Goal: Task Accomplishment & Management: Manage account settings

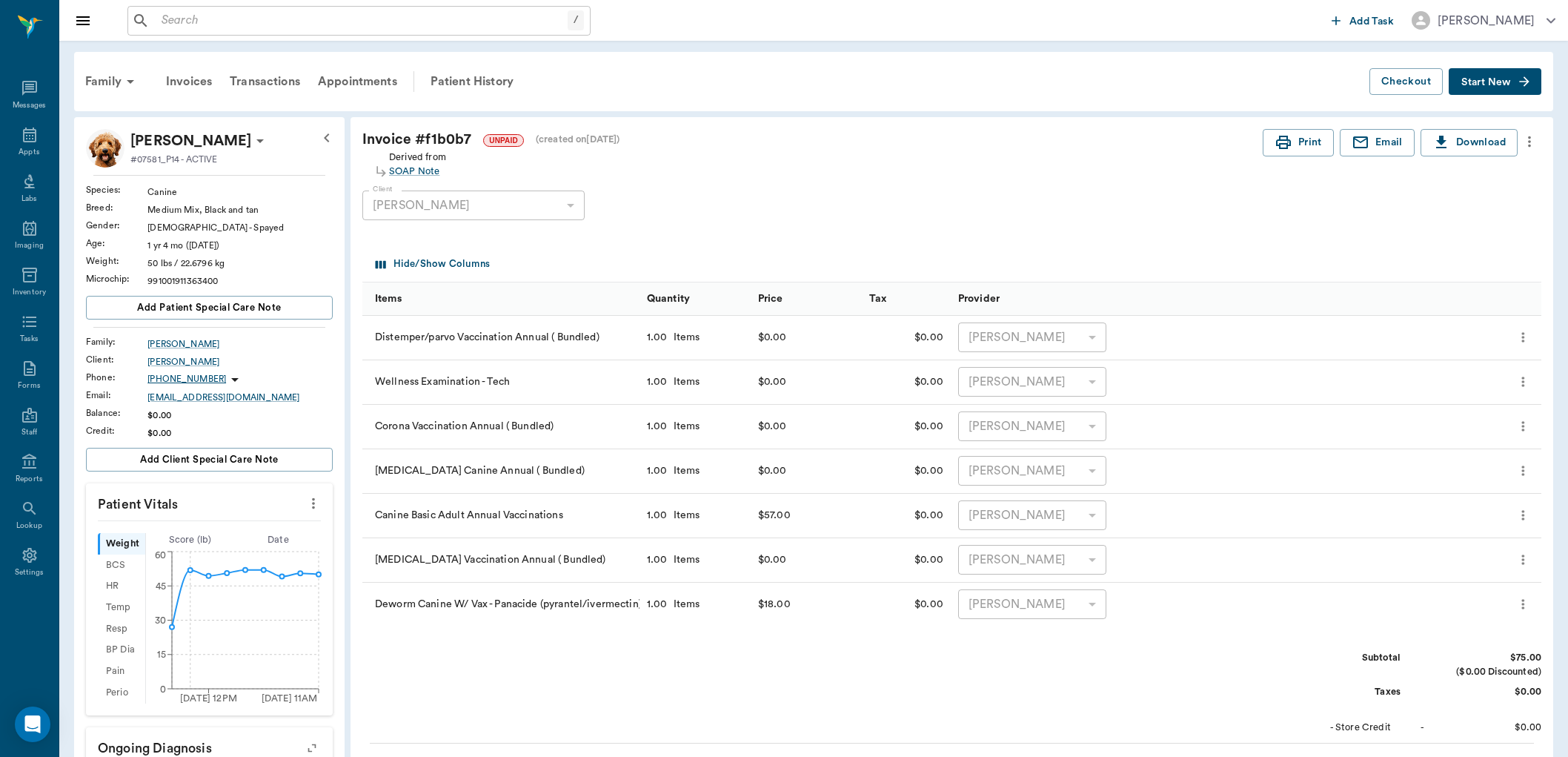
scroll to position [411, 0]
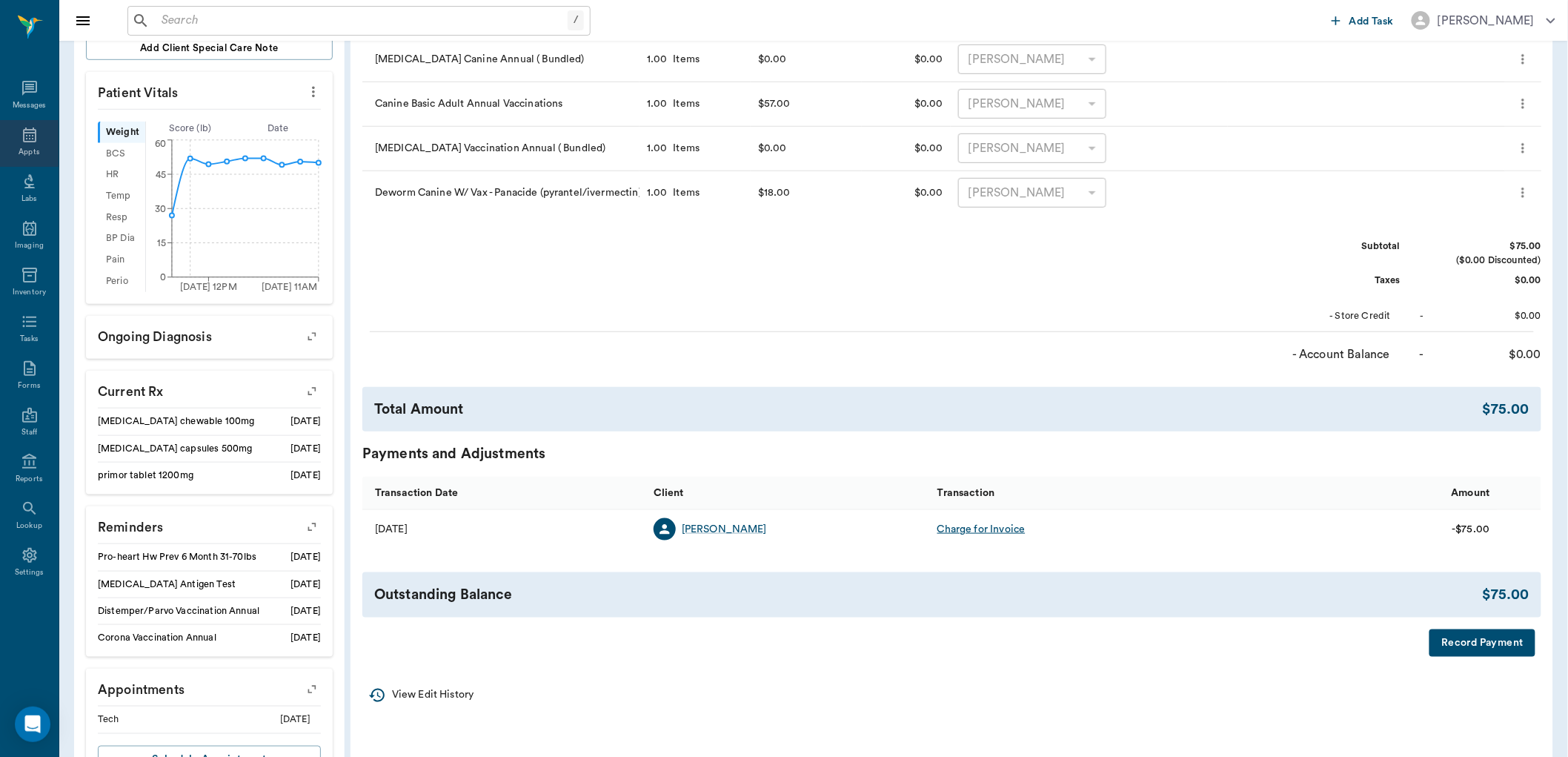
click at [30, 147] on div "Appts" at bounding box center [29, 153] width 20 height 11
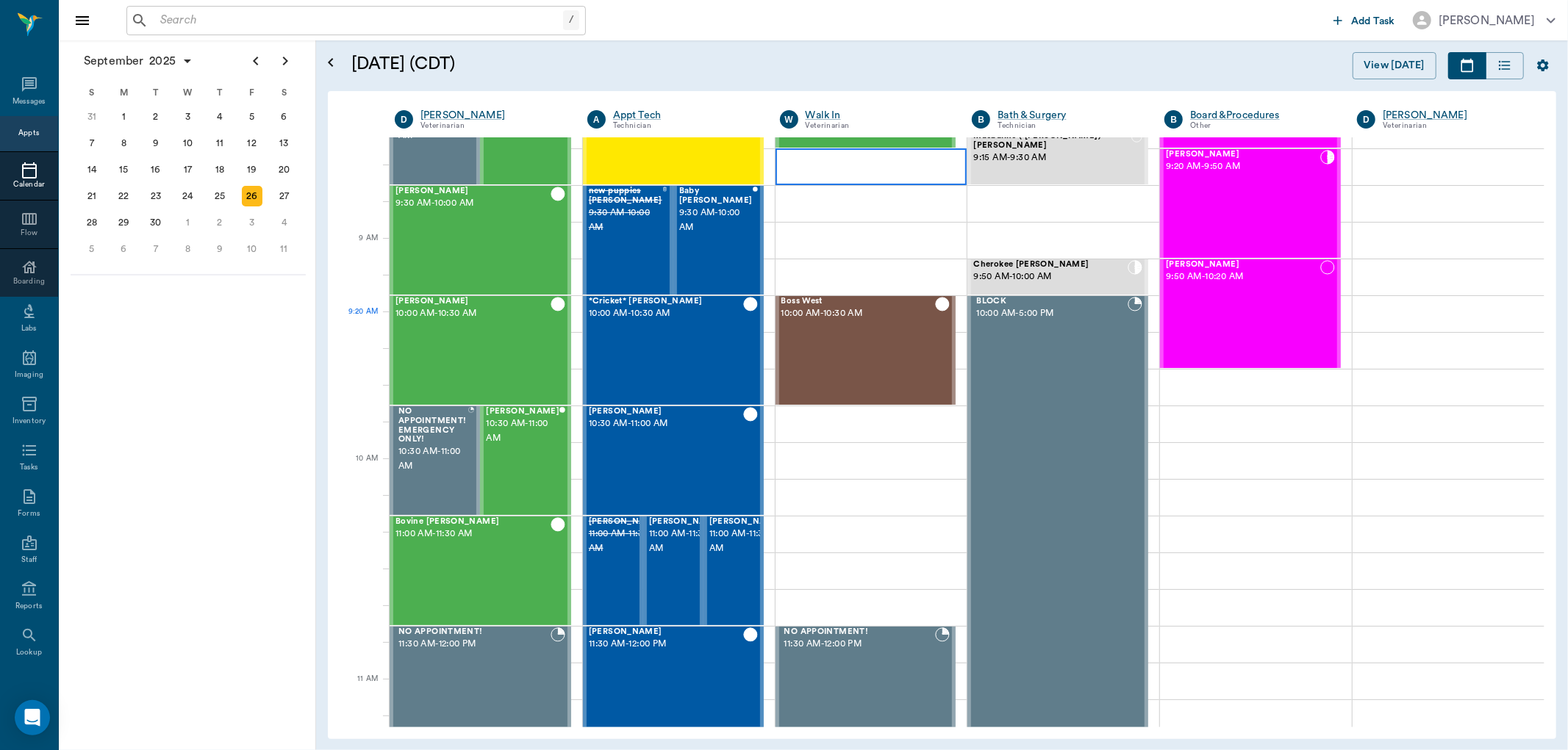
scroll to position [125, 0]
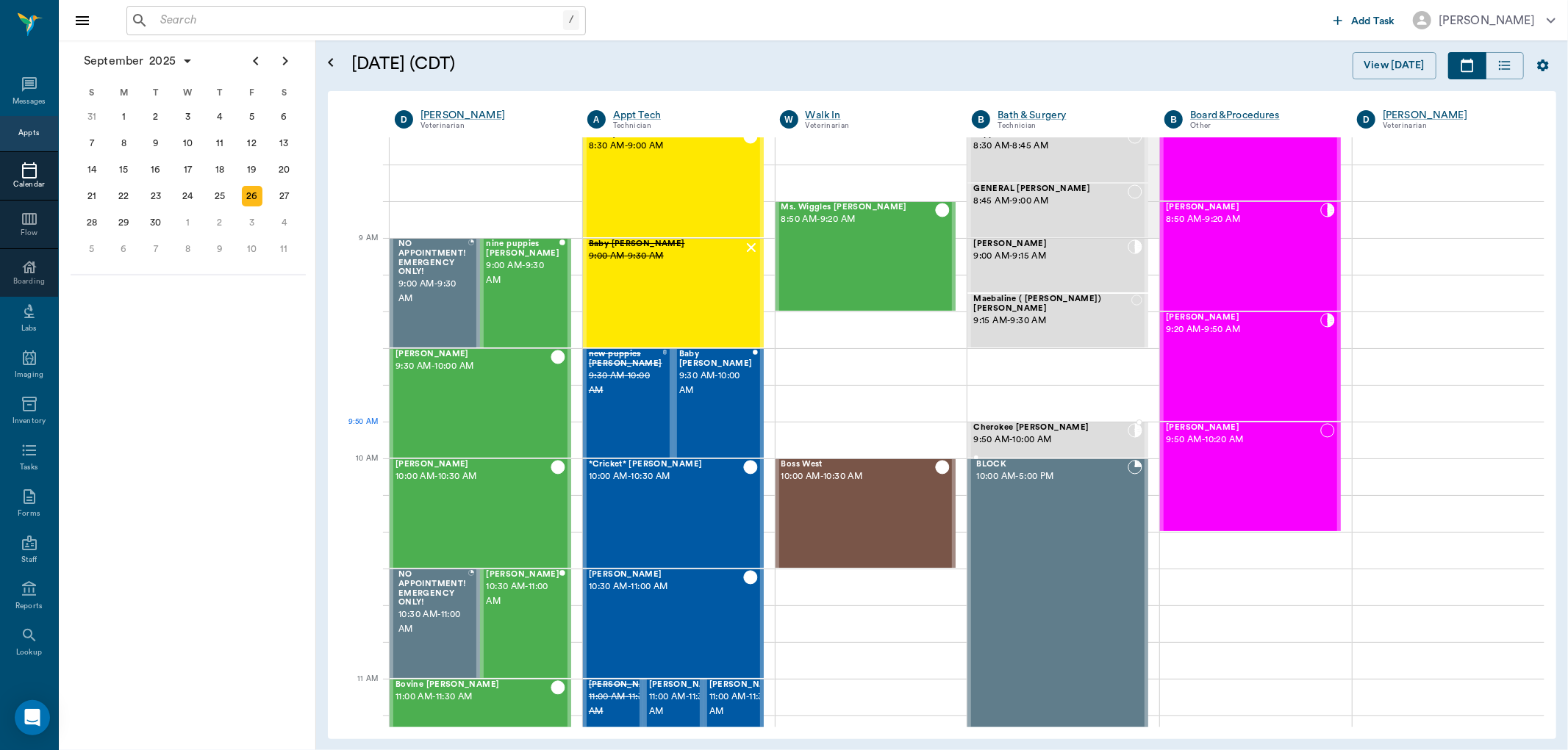
click at [1100, 428] on span "Cherokee [PERSON_NAME]" at bounding box center [1051, 428] width 154 height 9
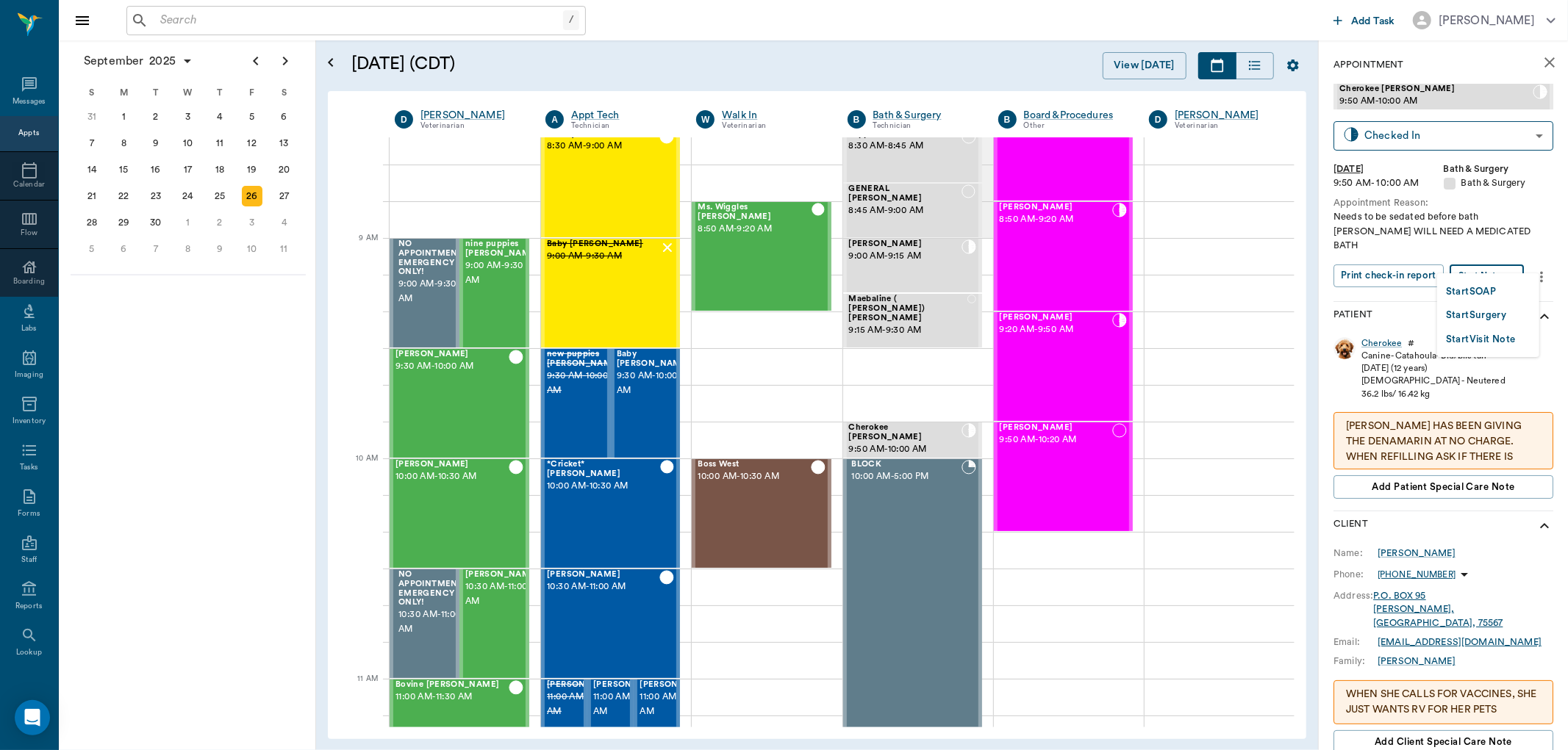
click at [1516, 255] on body "/ ​ Add Task [PERSON_NAME] Nectar Messages Appts Calendar Flow Boarding Labs Im…" at bounding box center [784, 375] width 1568 height 750
click at [1514, 289] on li "Start SOAP" at bounding box center [1488, 290] width 102 height 24
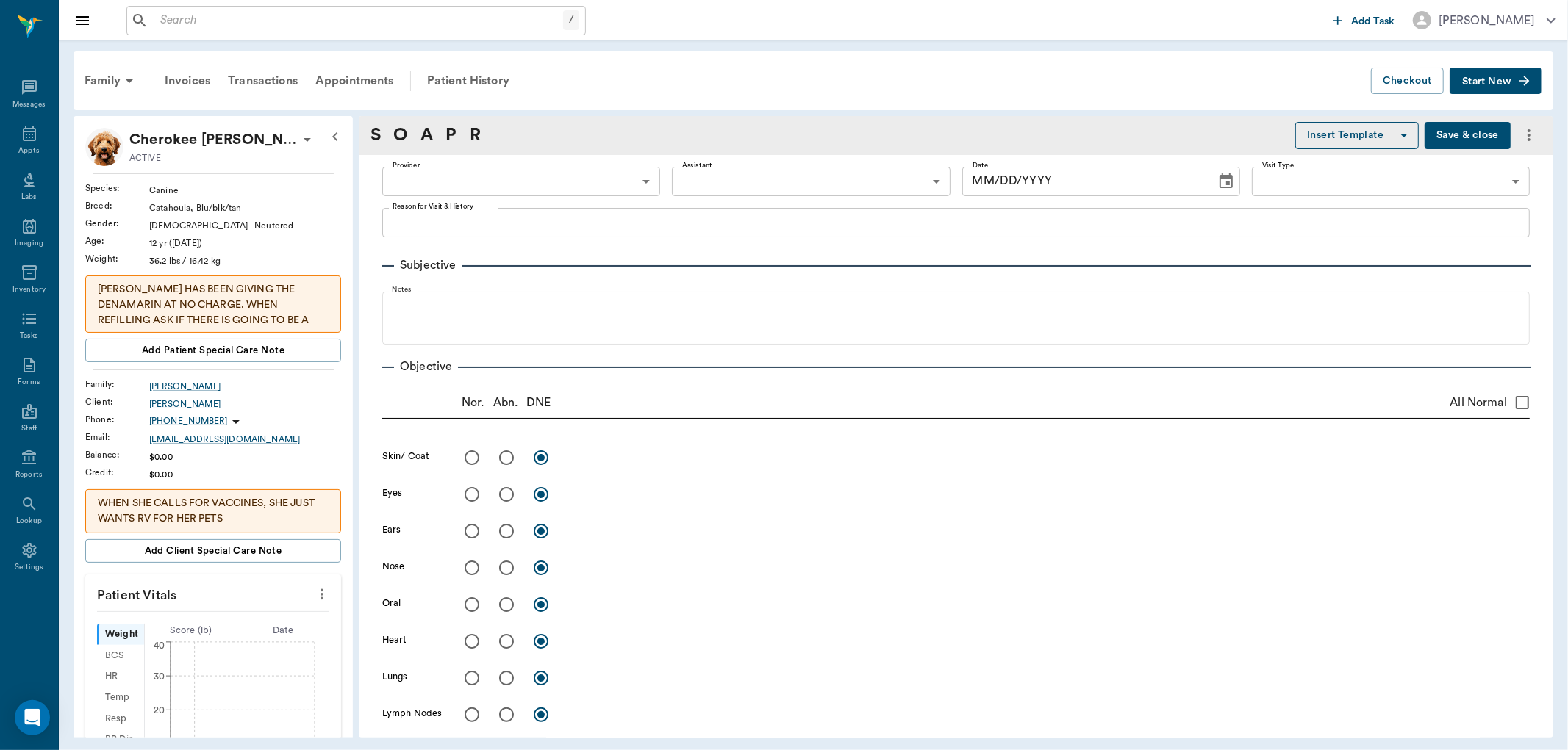
type input "63ec2f075fda476ae8351a4a"
type input "67479aab0de4f58b269e34fc"
type textarea "Needs to be sedated before bath [PERSON_NAME] WILL NEED A MEDICATED BATH"
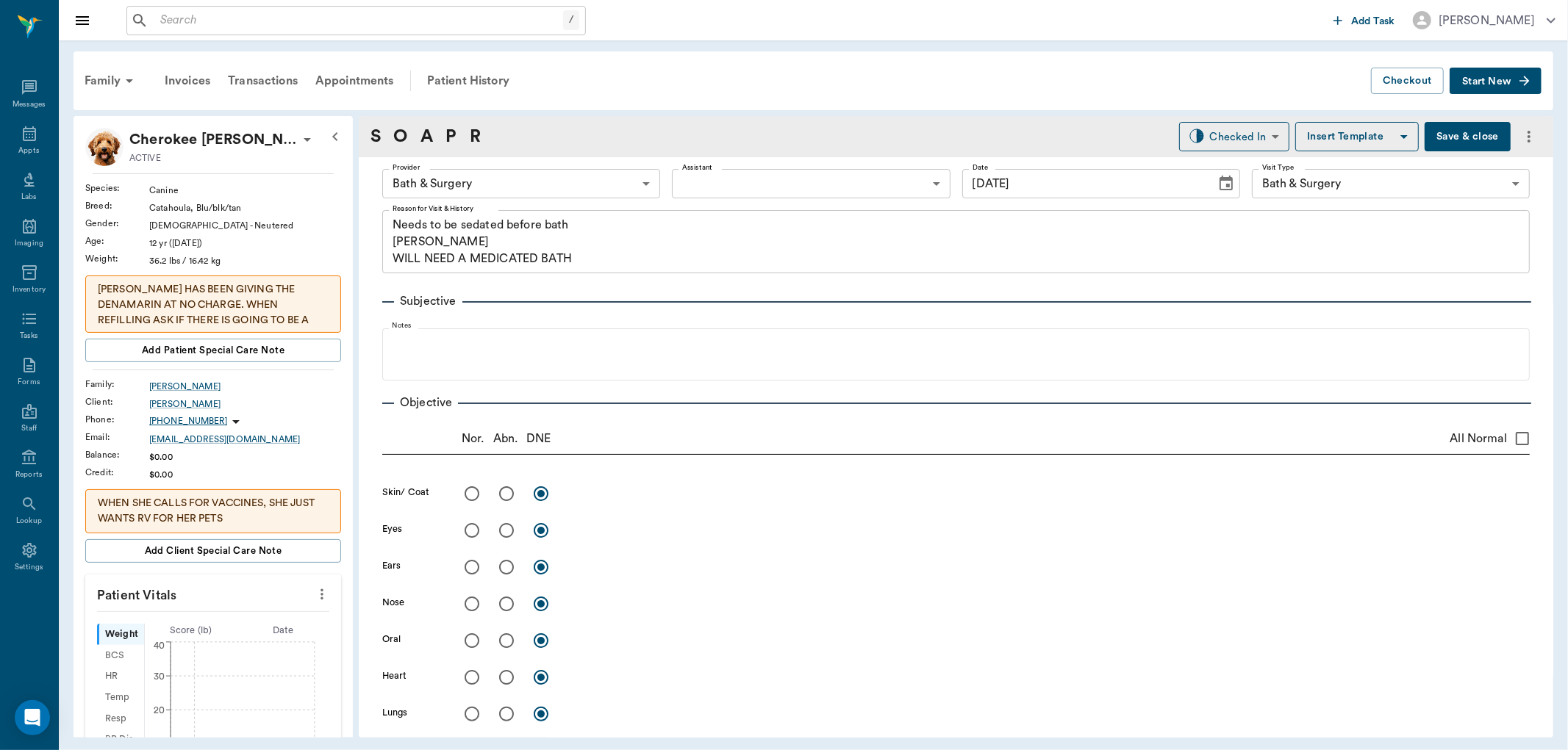
type input "[DATE]"
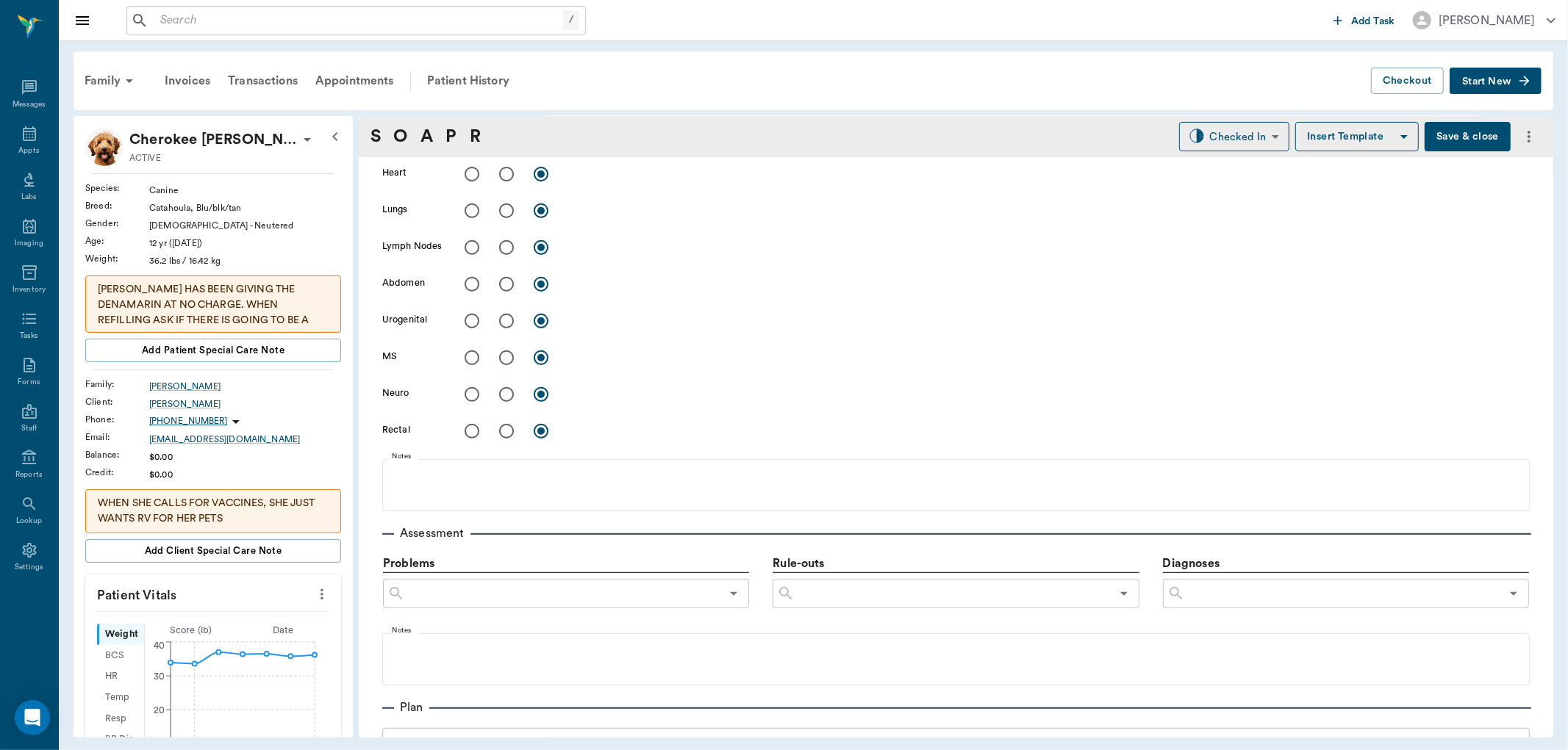
scroll to position [816, 0]
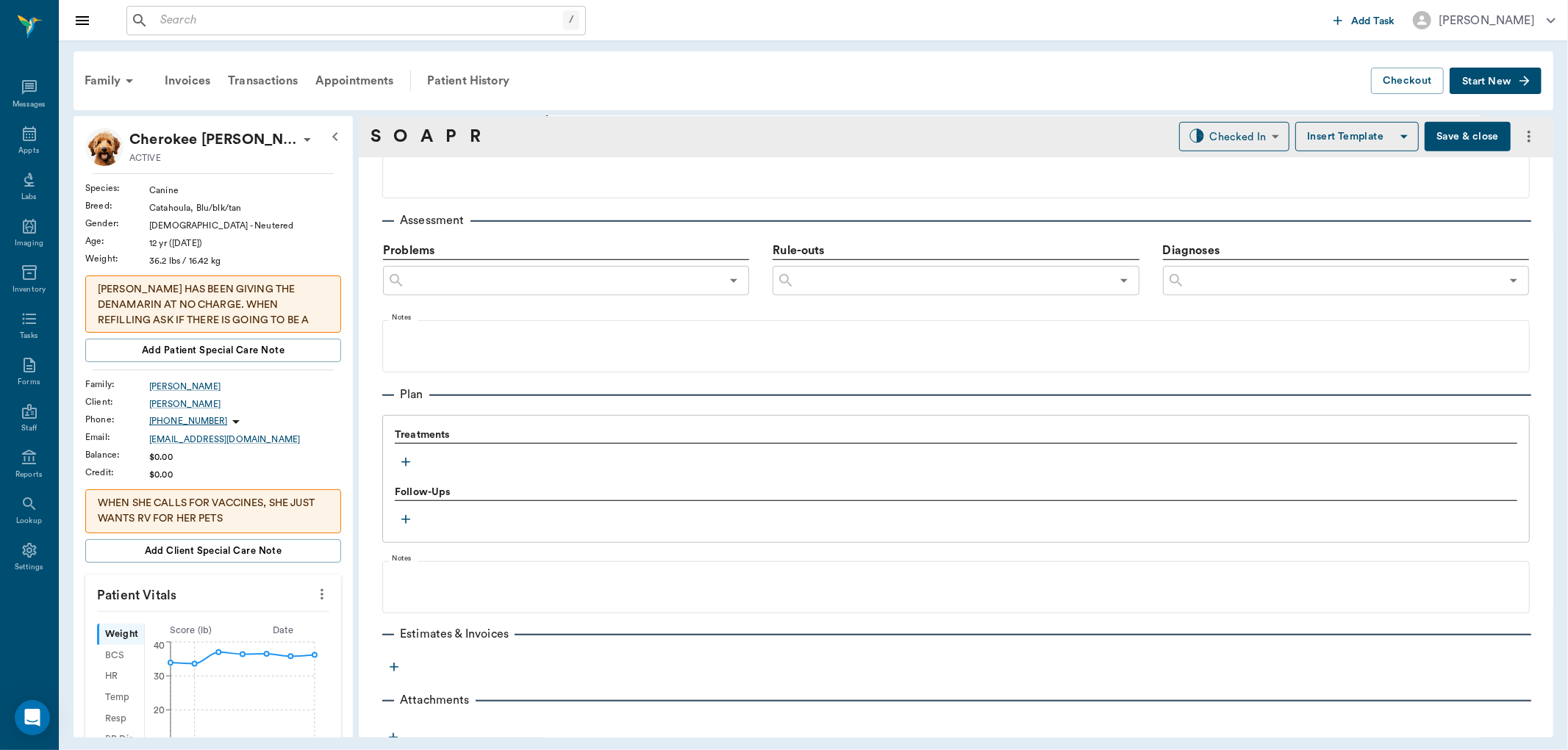
click at [405, 466] on icon "button" at bounding box center [405, 462] width 15 height 15
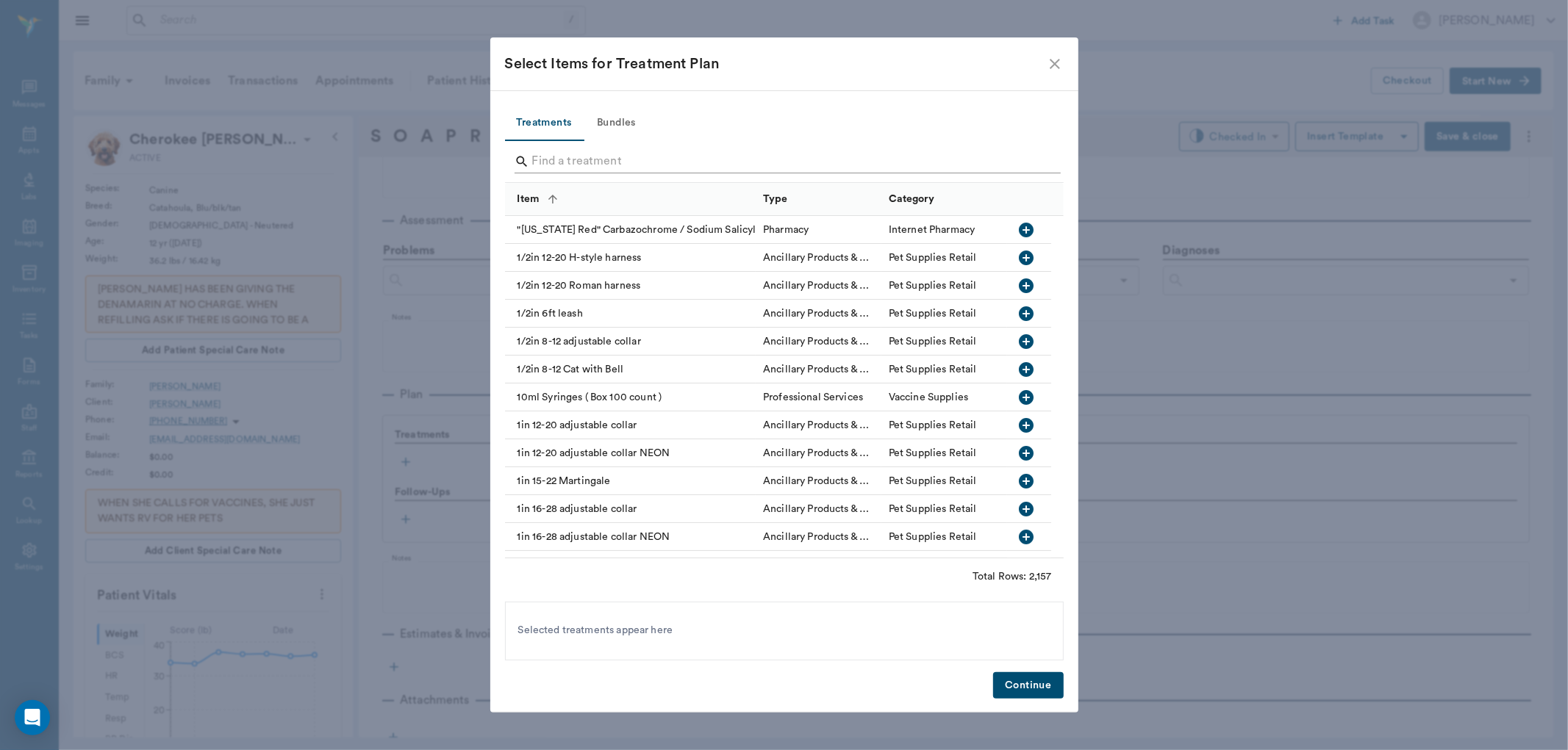
click at [627, 163] on input "Search" at bounding box center [786, 161] width 507 height 23
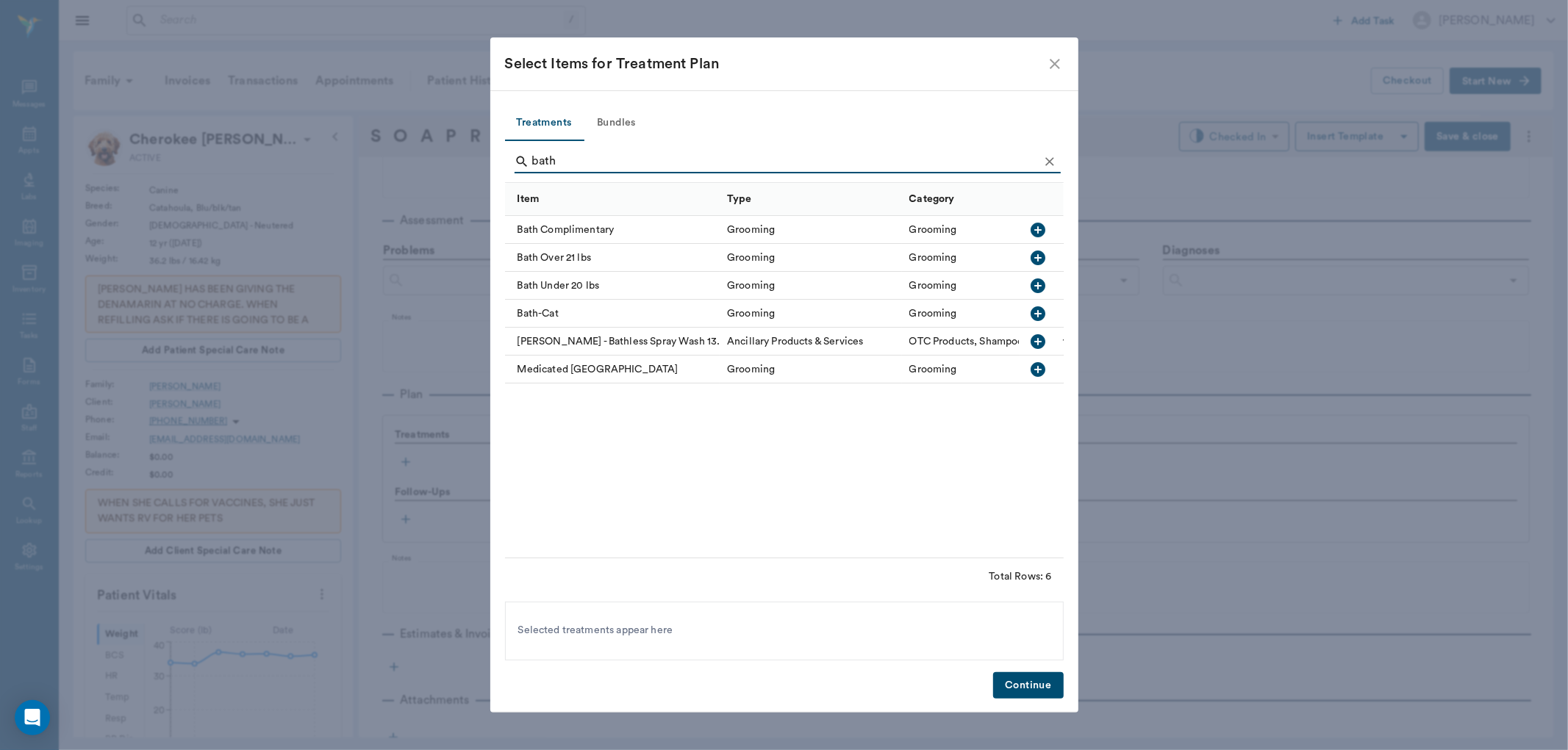
type input "bath"
click at [1047, 368] on icon "button" at bounding box center [1038, 369] width 18 height 18
click at [1033, 681] on button "Continue" at bounding box center [1028, 685] width 70 height 27
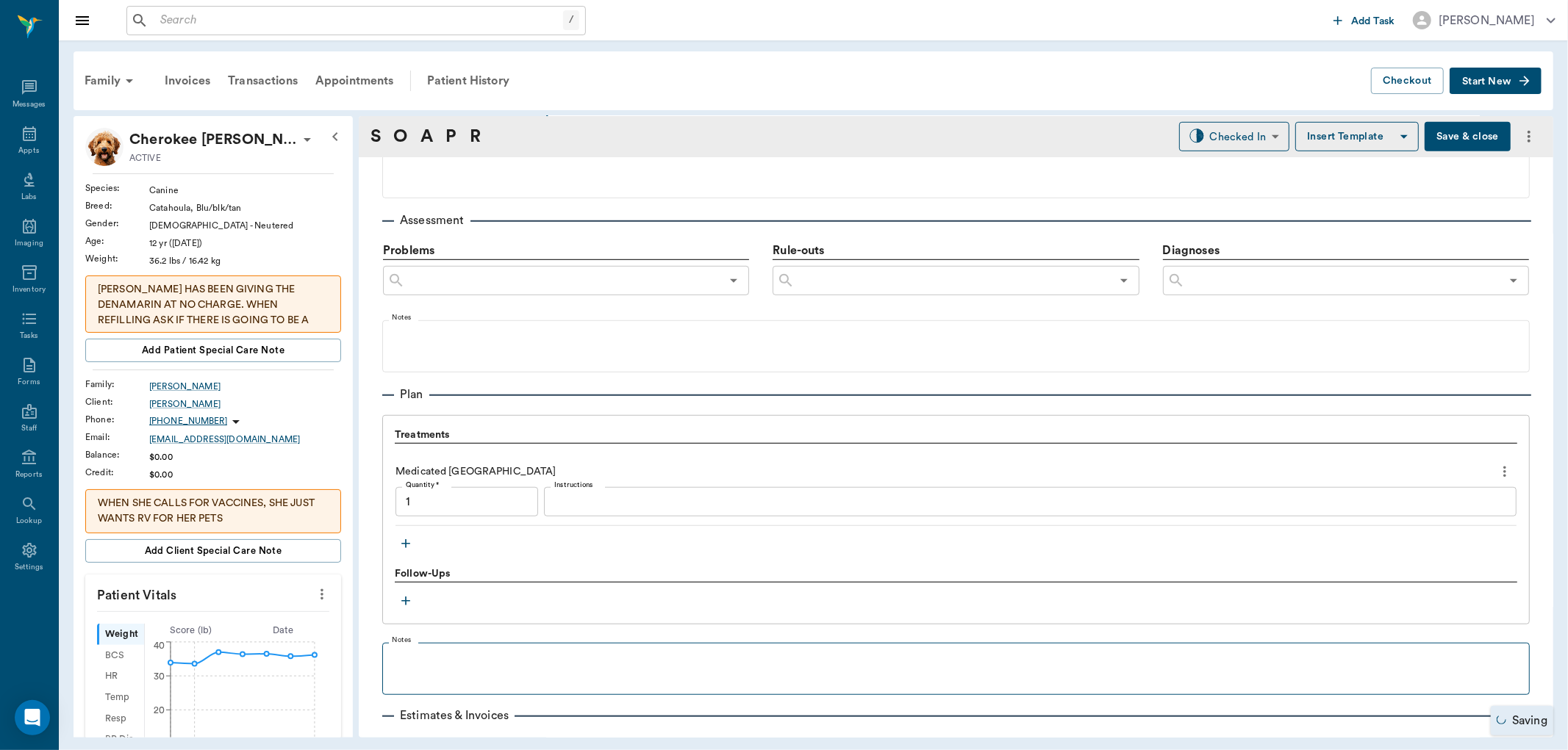
type input "1.00"
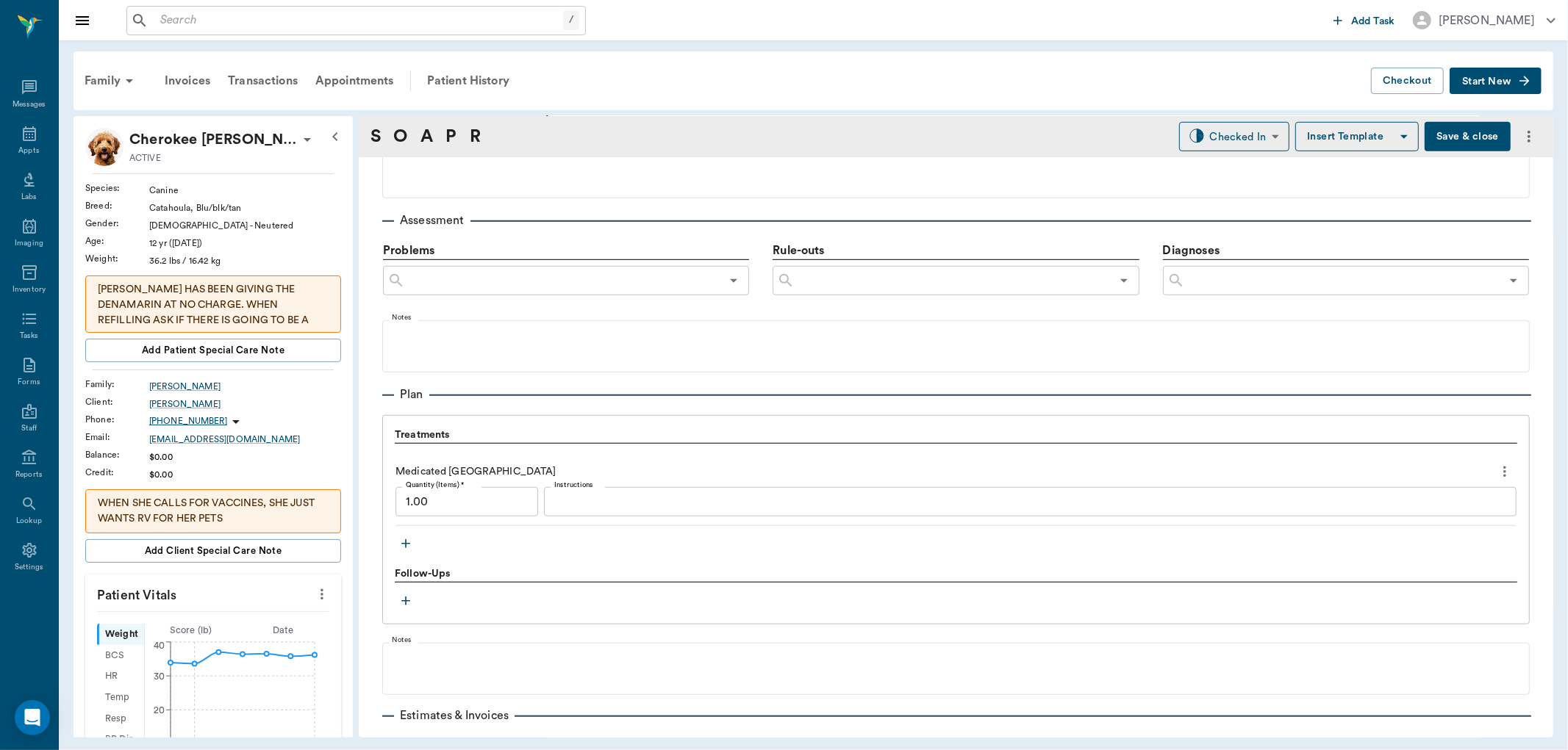
click at [407, 542] on icon "button" at bounding box center [405, 543] width 15 height 15
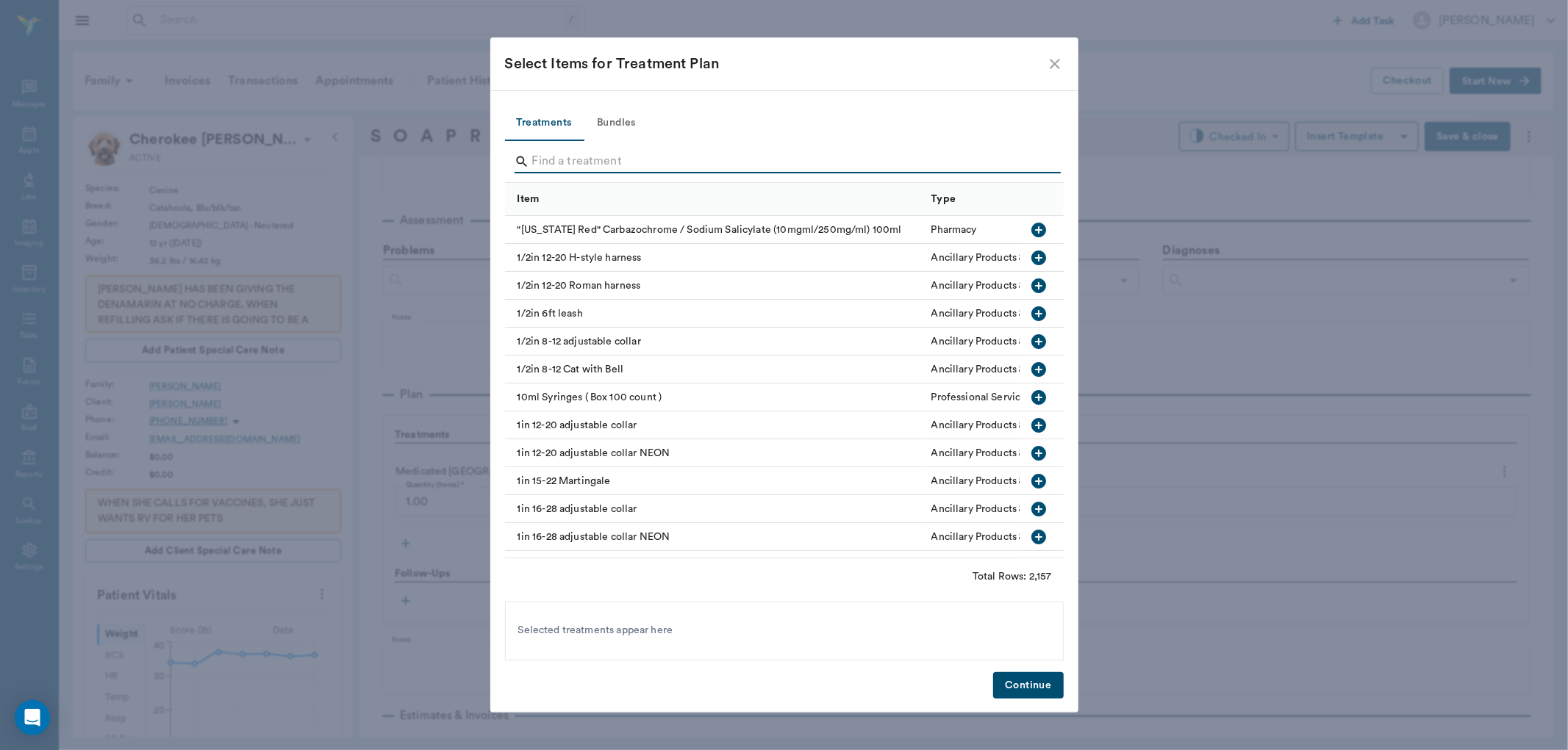
click at [782, 157] on input "Search" at bounding box center [786, 161] width 507 height 23
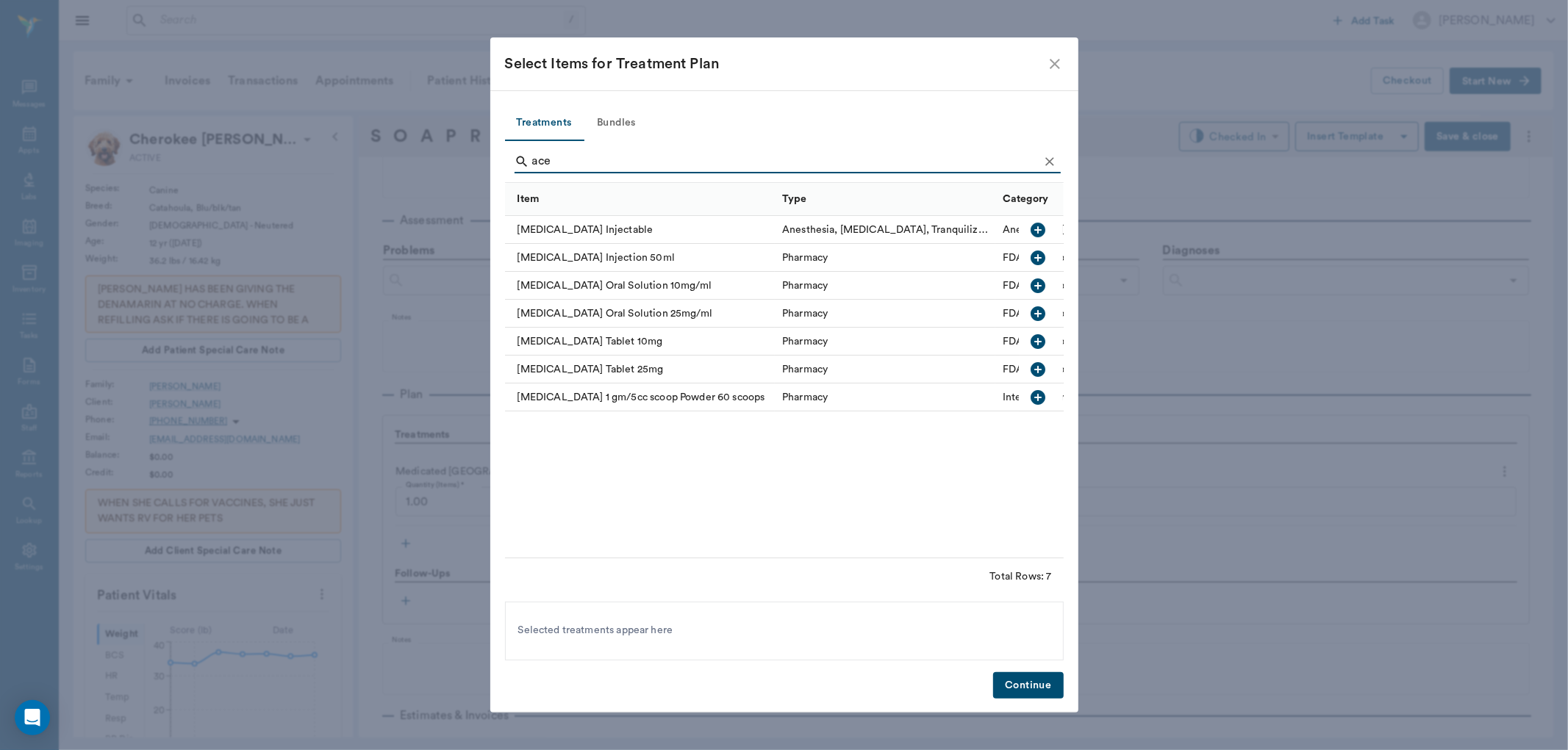
type input "ace"
click at [1037, 231] on icon "button" at bounding box center [1038, 230] width 15 height 15
click at [1040, 681] on button "Continue" at bounding box center [1028, 685] width 70 height 27
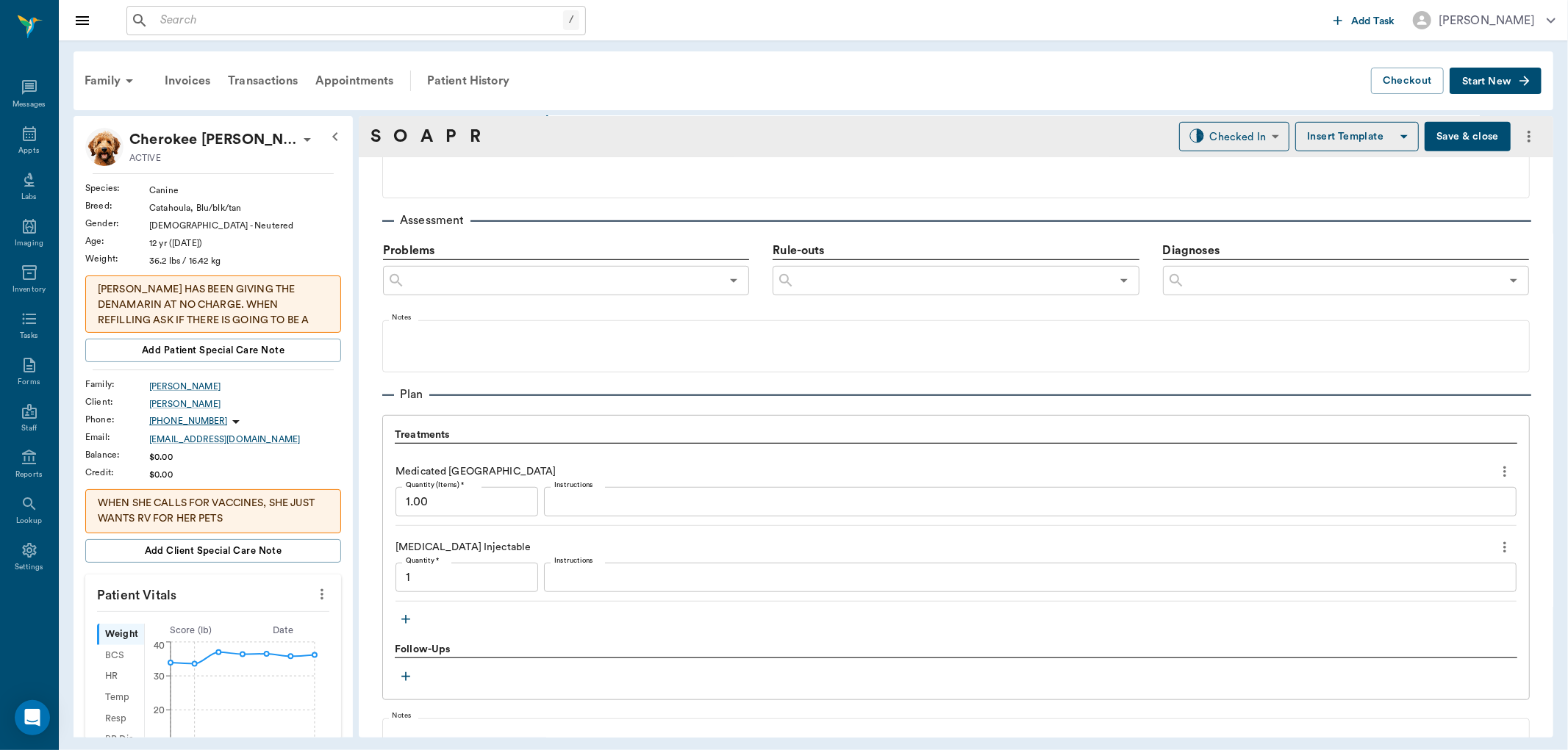
type input "1.00"
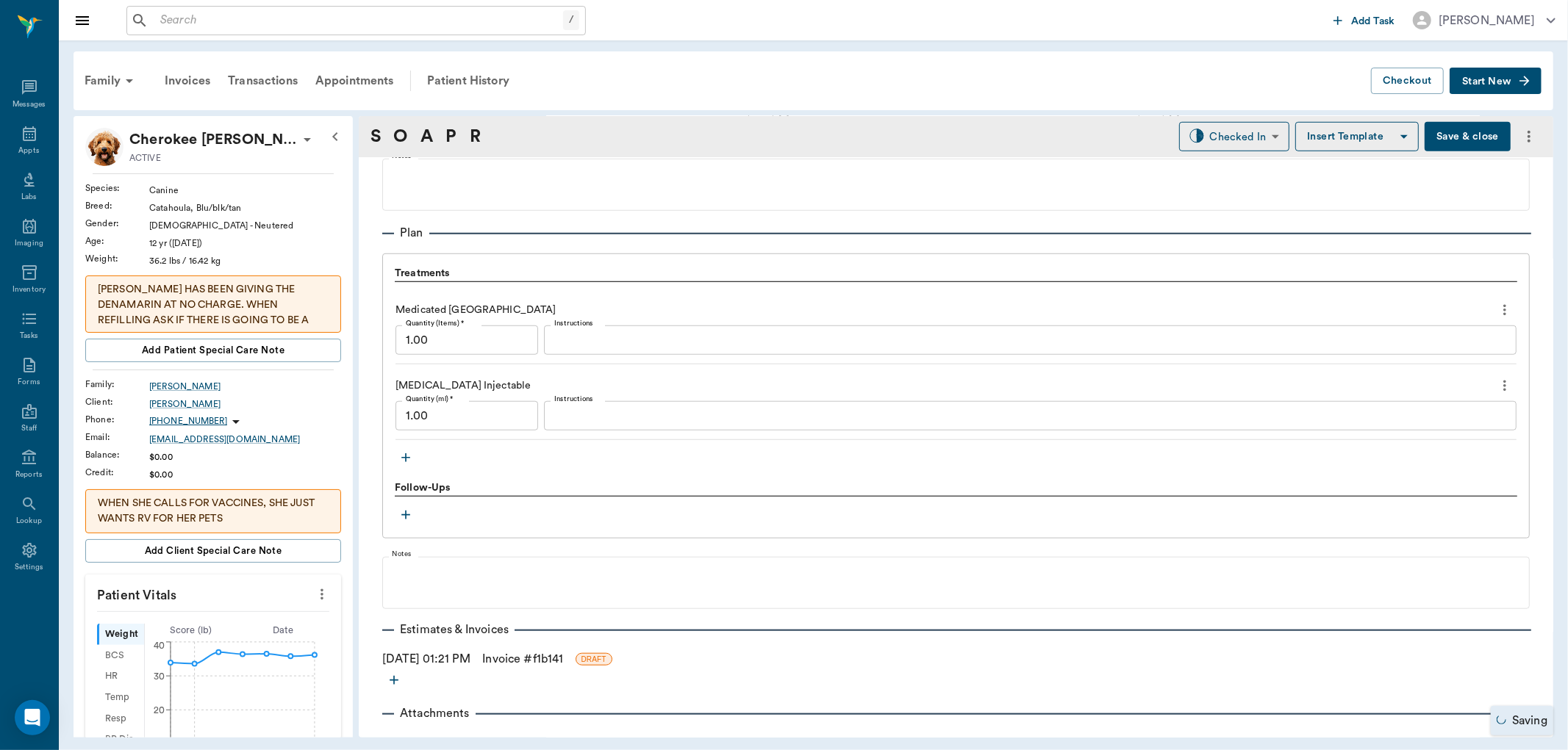
scroll to position [1003, 0]
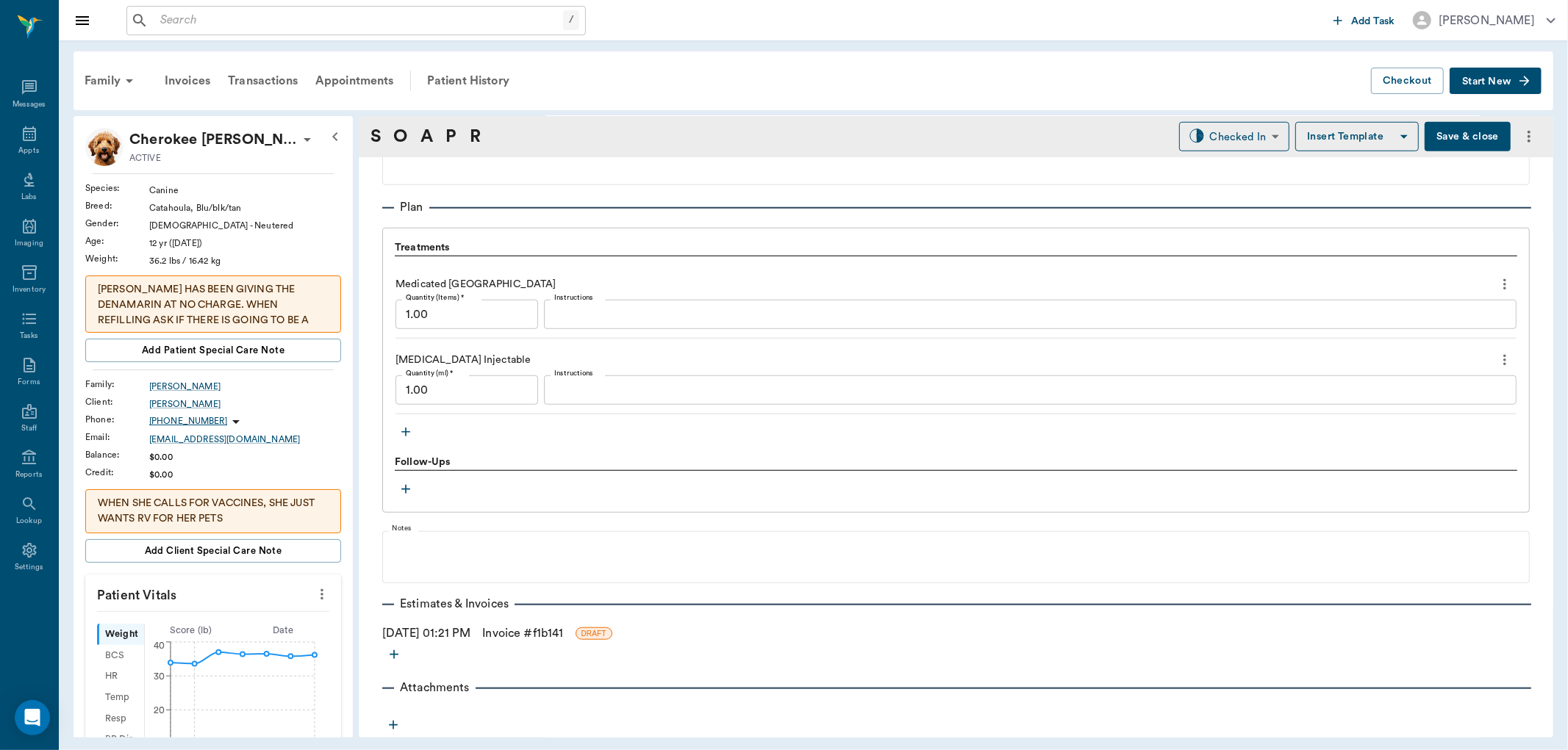
click at [544, 641] on link "Invoice # f1b141" at bounding box center [523, 633] width 81 height 18
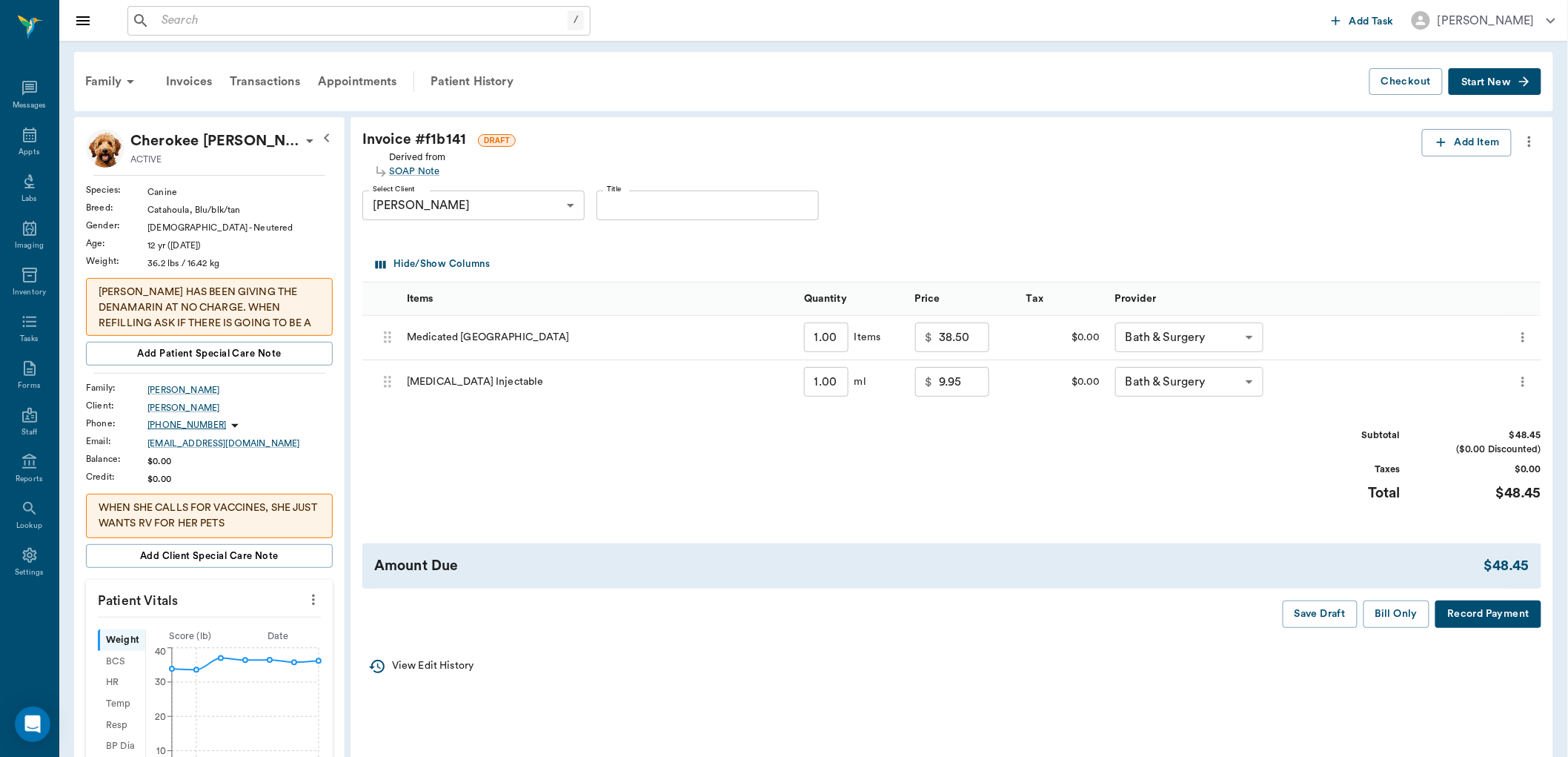
click at [974, 373] on input "9.95" at bounding box center [964, 382] width 50 height 30
type input "10.00"
click at [1132, 510] on div "Subtotal $48.50 ($0.00 Discounted) Taxes $0.00 Total $48.50" at bounding box center [951, 474] width 1179 height 91
click at [1386, 619] on button "Bill Only" at bounding box center [1396, 614] width 67 height 28
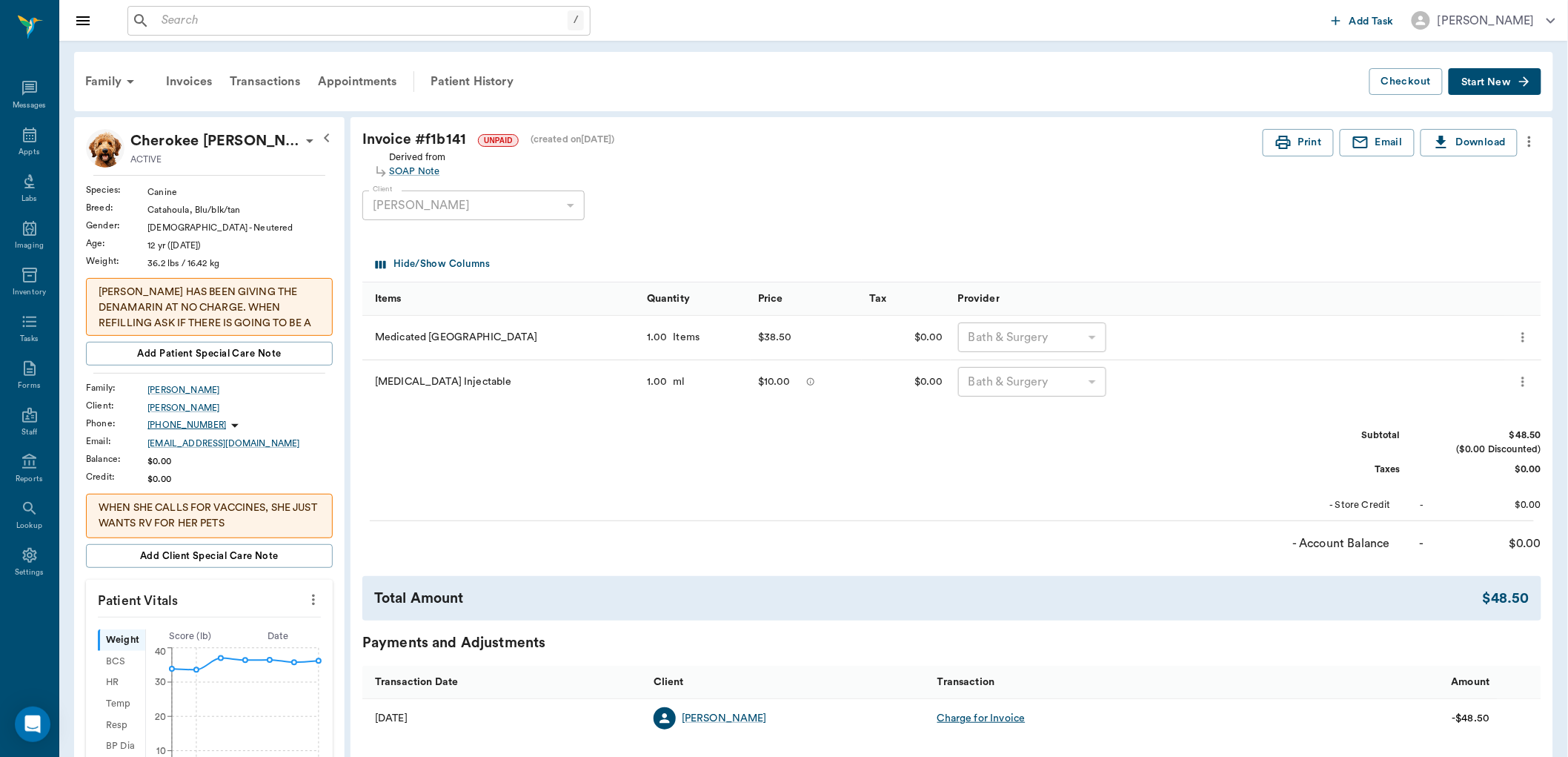
click at [229, 27] on input "text" at bounding box center [361, 20] width 412 height 20
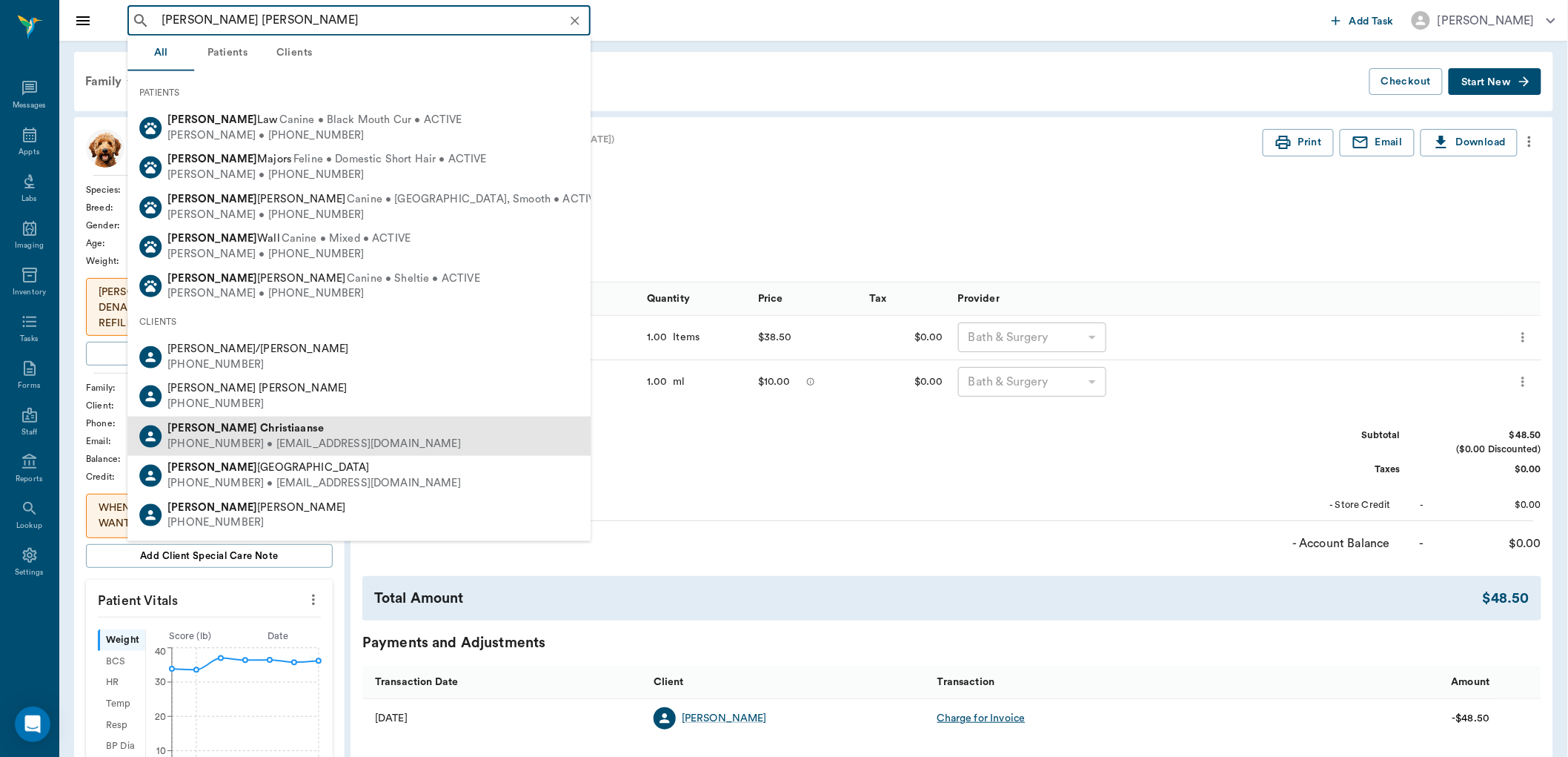
click at [317, 421] on div "Jennifer Christiaanse" at bounding box center [313, 429] width 293 height 16
type input "jennifer chris"
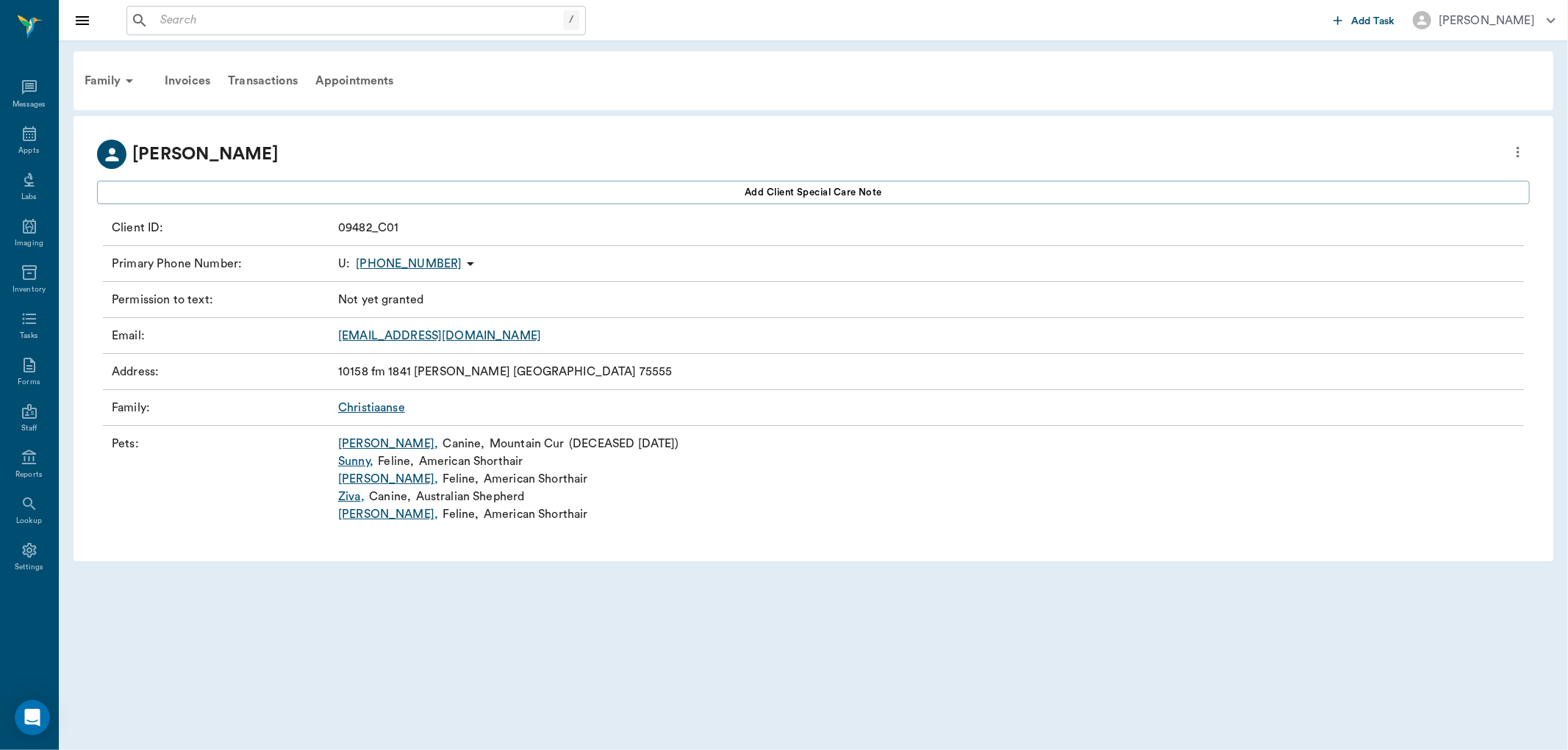
click at [1517, 143] on icon "more" at bounding box center [1517, 152] width 16 height 18
click at [503, 587] on div at bounding box center [784, 375] width 1568 height 750
drag, startPoint x: 322, startPoint y: 226, endPoint x: 529, endPoint y: 216, distance: 207.2
click at [529, 216] on div "Client ID : 09482_C01" at bounding box center [813, 228] width 1421 height 36
click at [502, 231] on div "Client ID : 09482_C01" at bounding box center [813, 228] width 1421 height 36
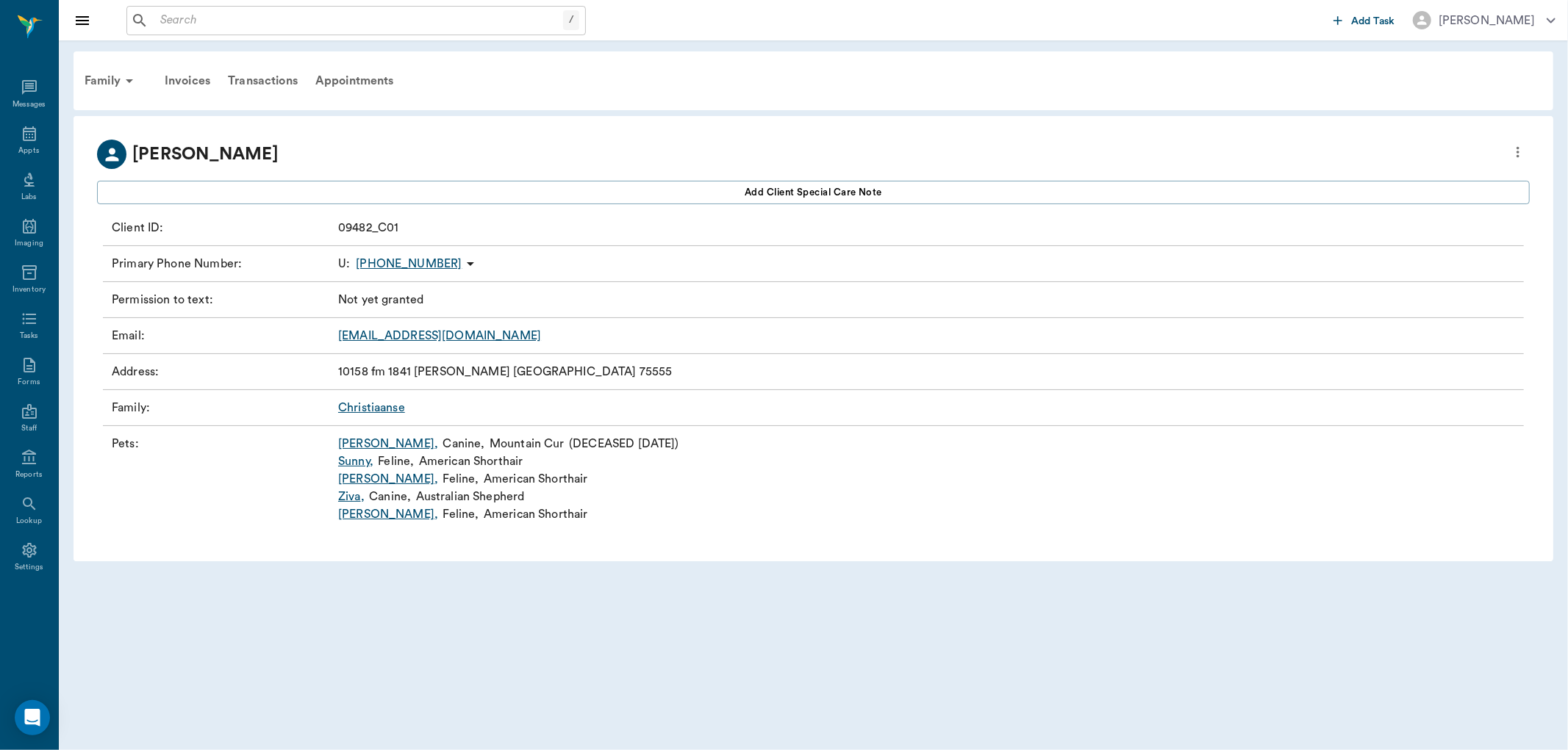
click at [91, 19] on button "Close drawer" at bounding box center [83, 21] width 30 height 30
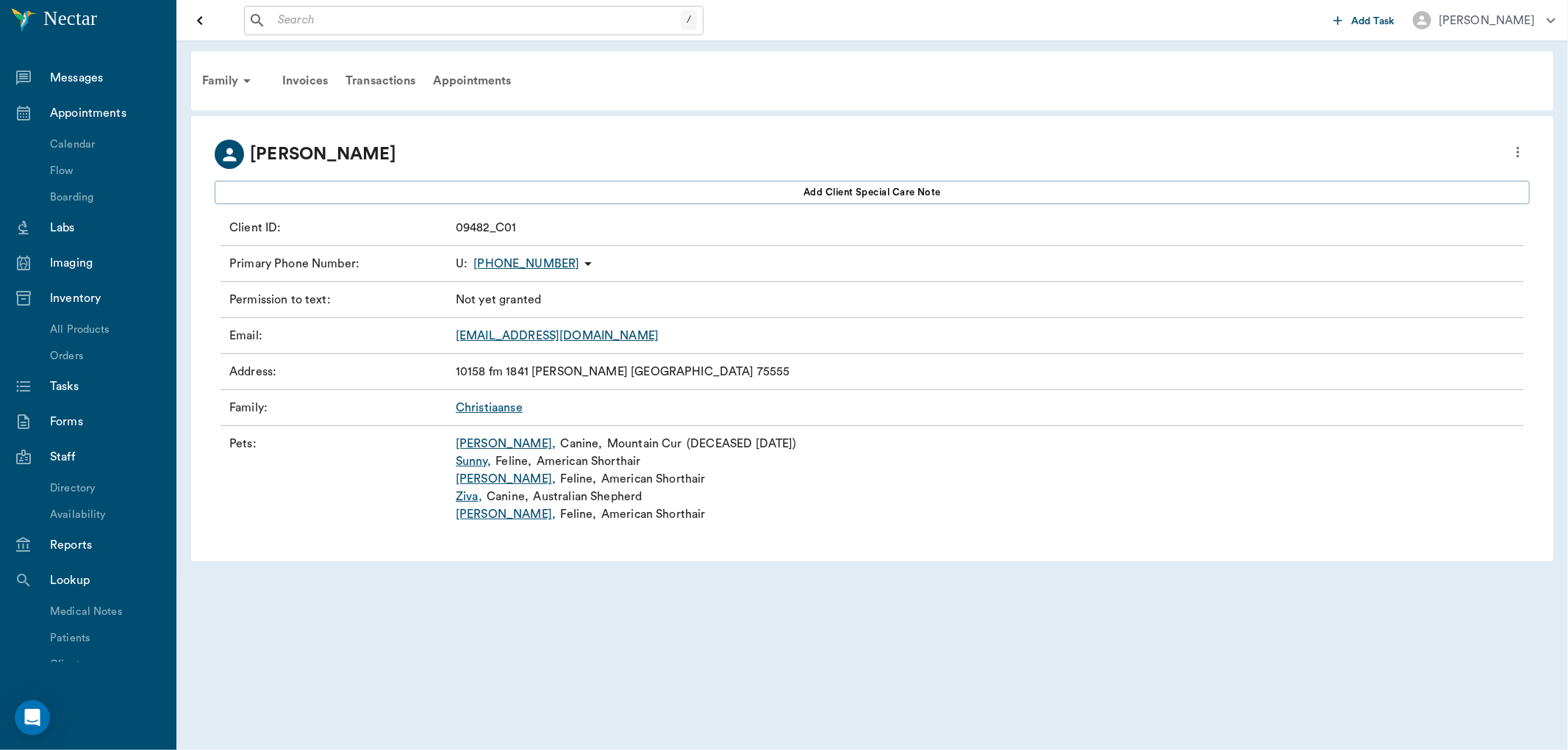
click at [200, 15] on icon "Open drawer" at bounding box center [200, 20] width 18 height 18
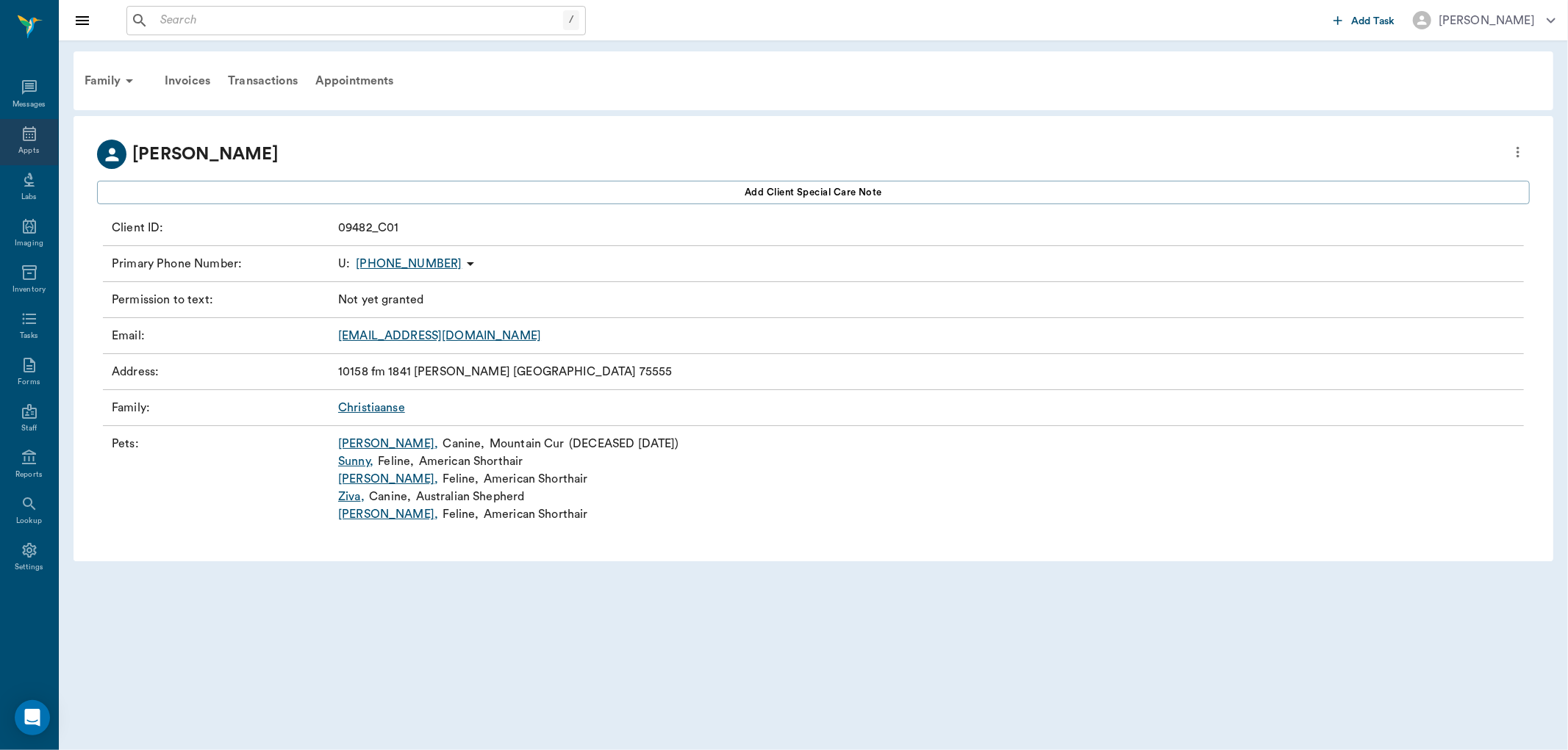
click at [22, 136] on icon at bounding box center [29, 133] width 18 height 18
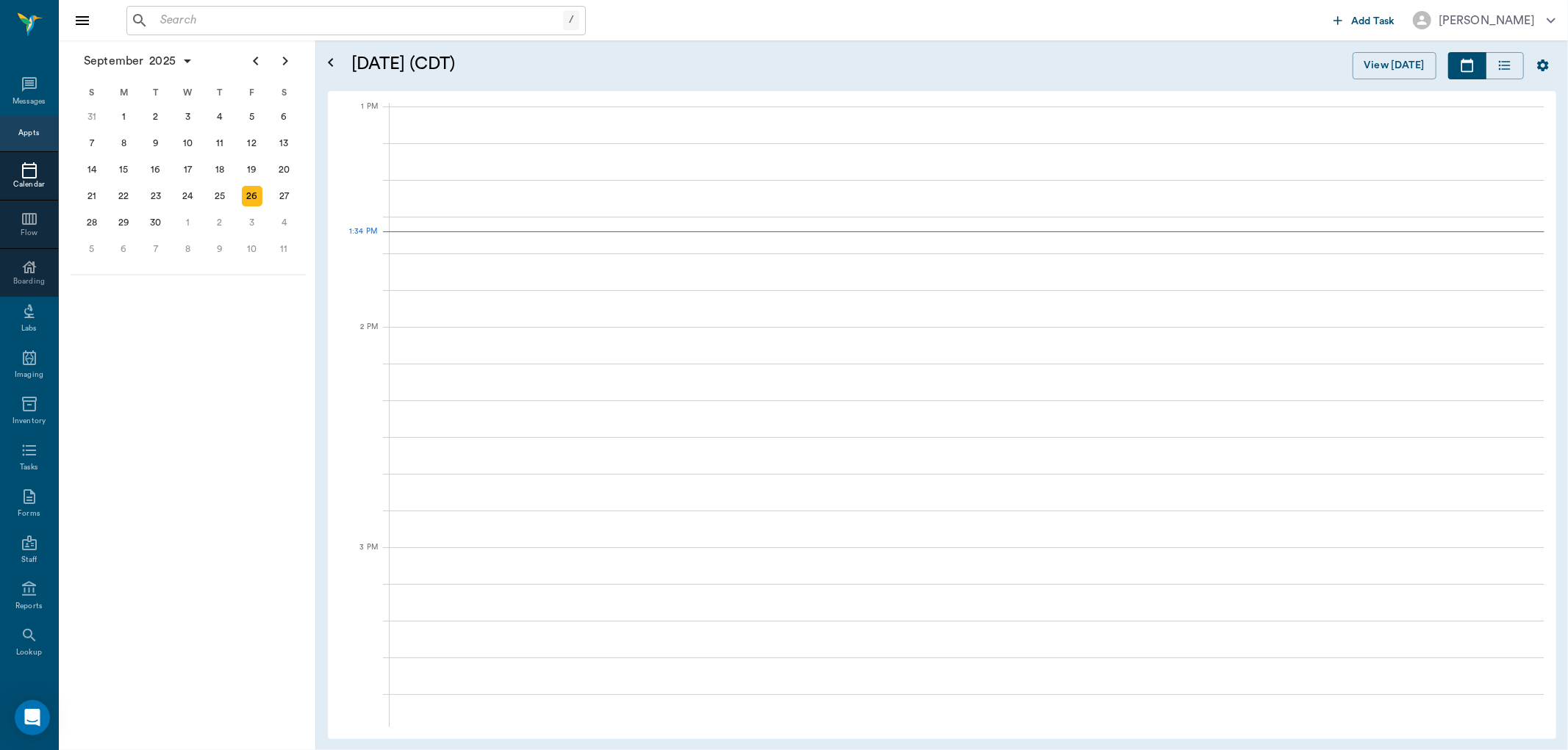
scroll to position [1104, 0]
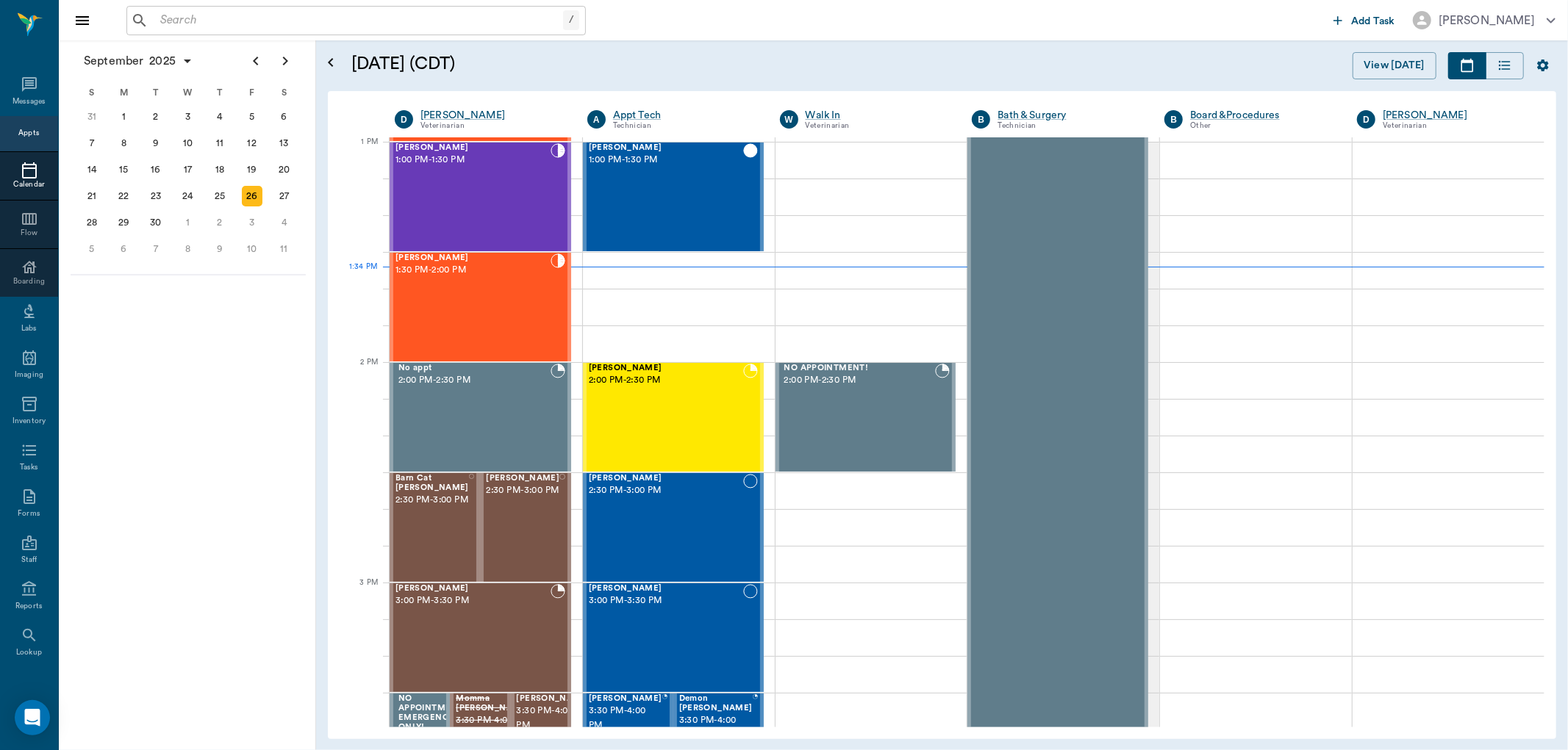
click at [90, 23] on icon "Close drawer" at bounding box center [82, 20] width 18 height 18
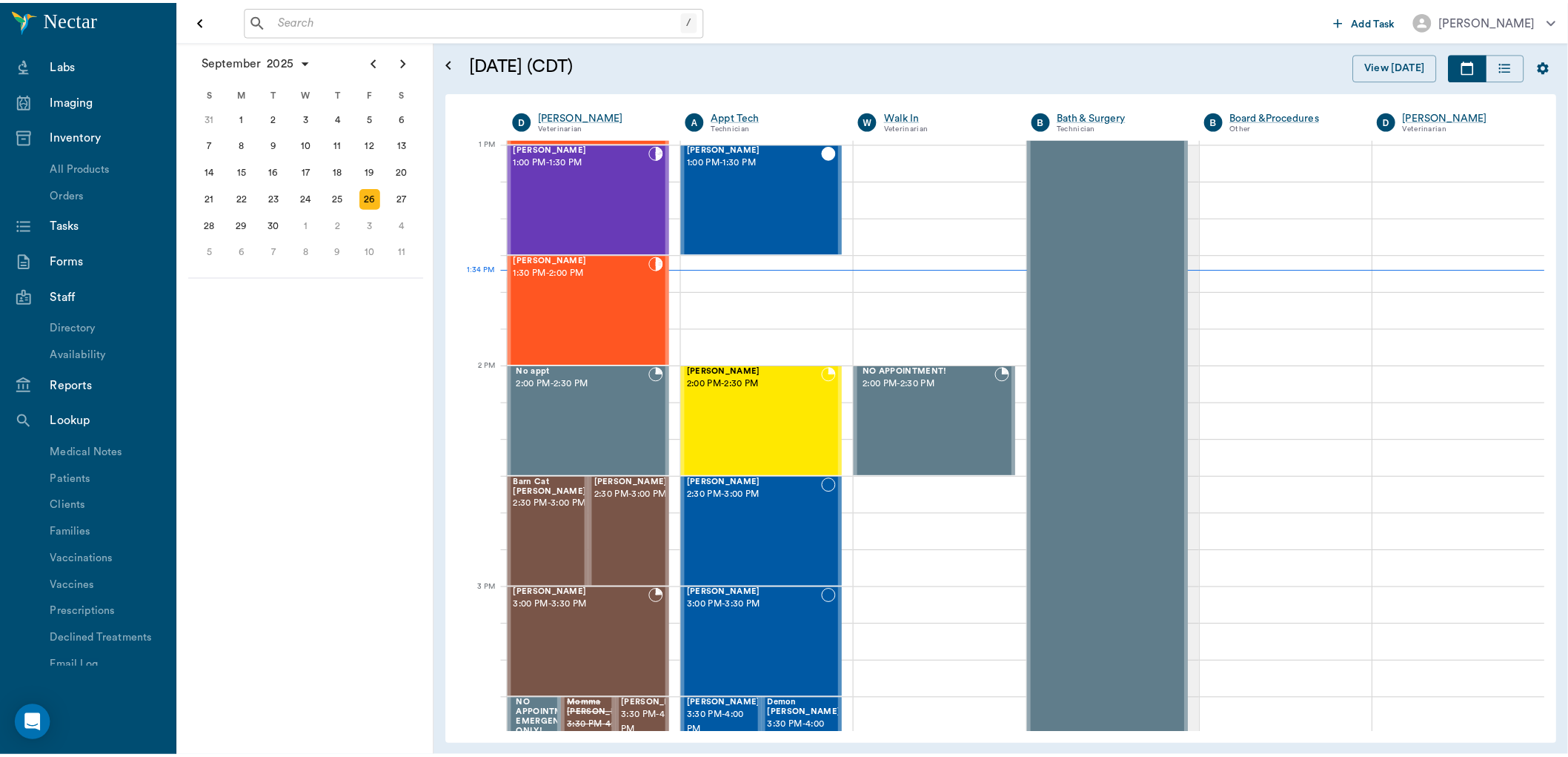
scroll to position [0, 0]
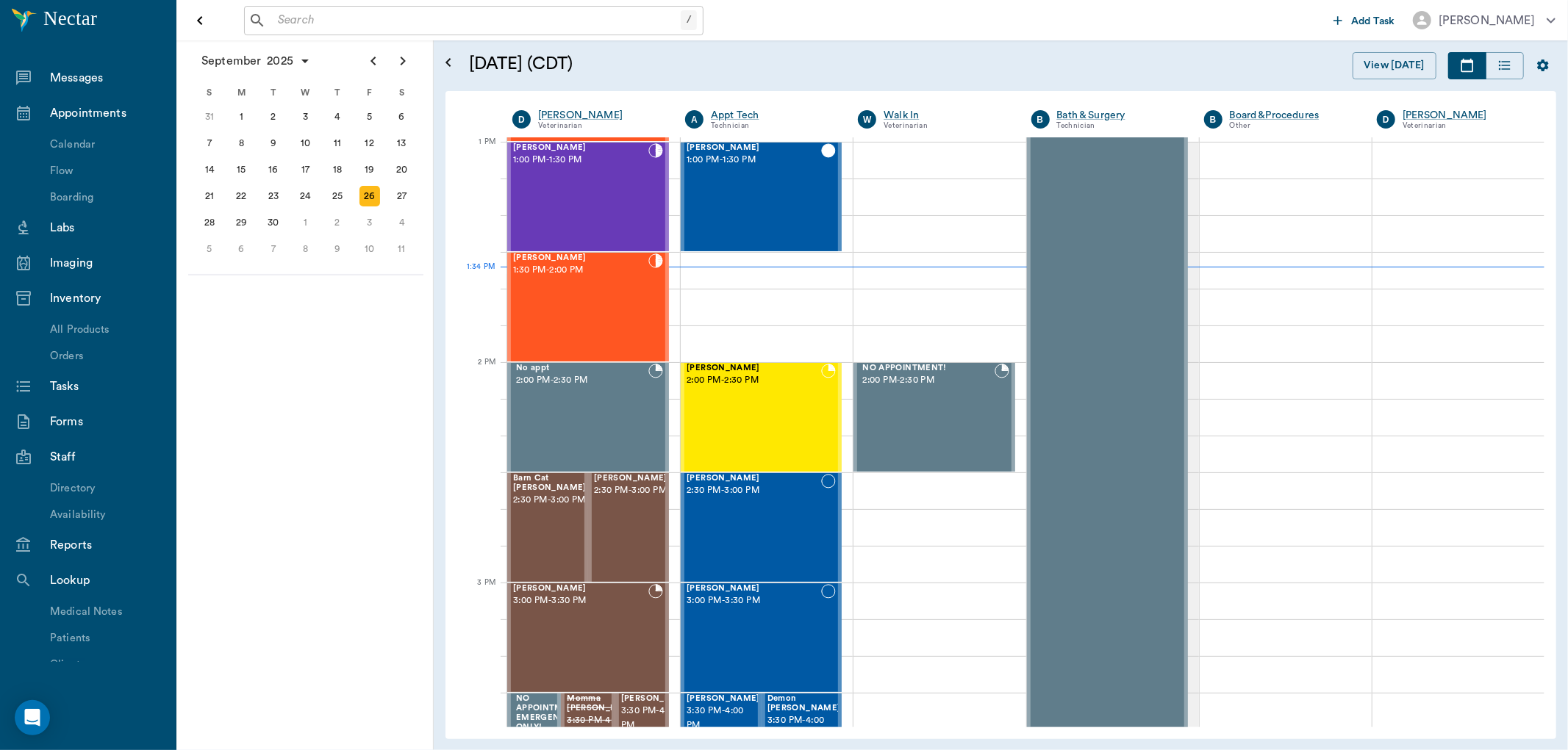
click at [203, 18] on icon "Open drawer" at bounding box center [200, 20] width 18 height 18
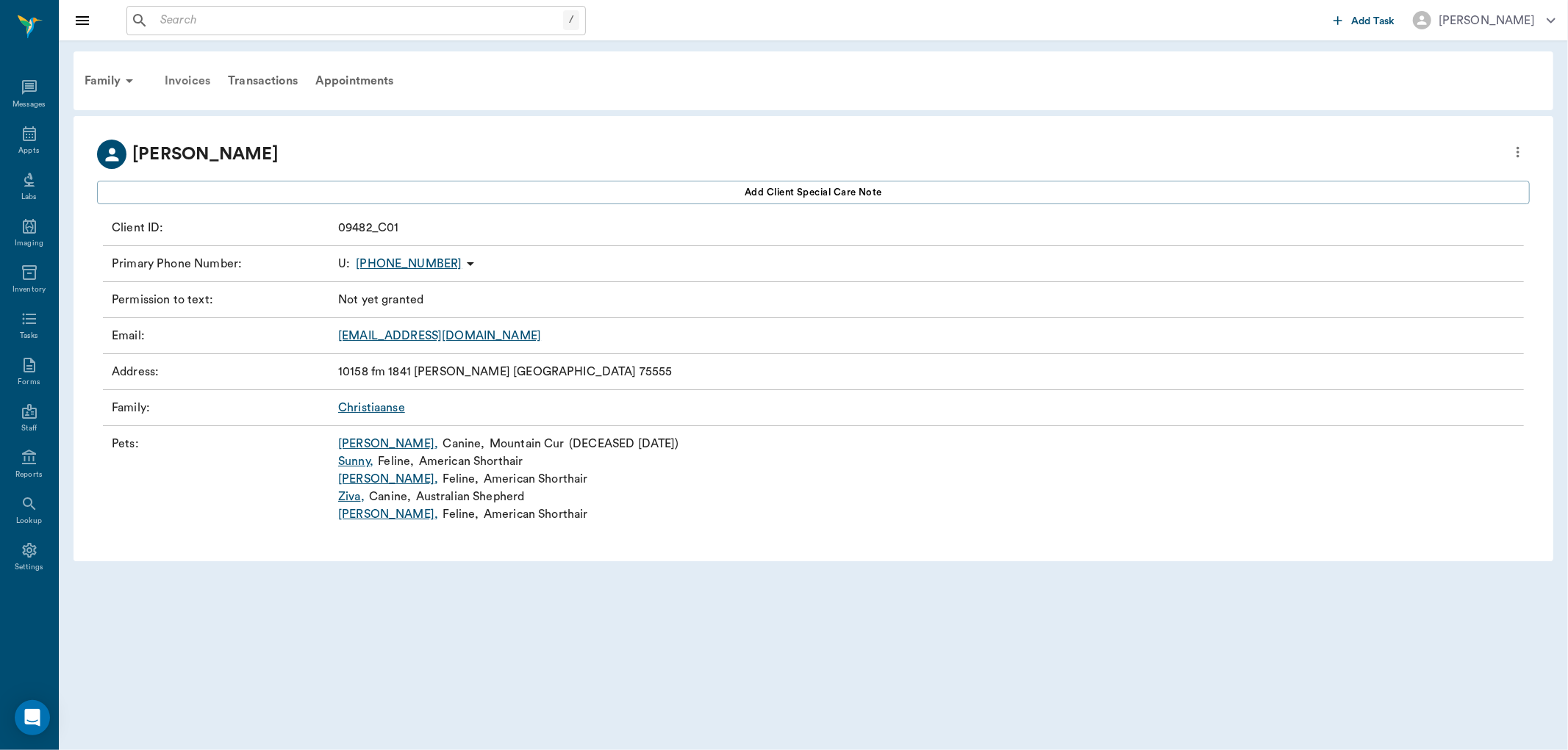
click at [194, 84] on div "Invoices" at bounding box center [187, 80] width 63 height 35
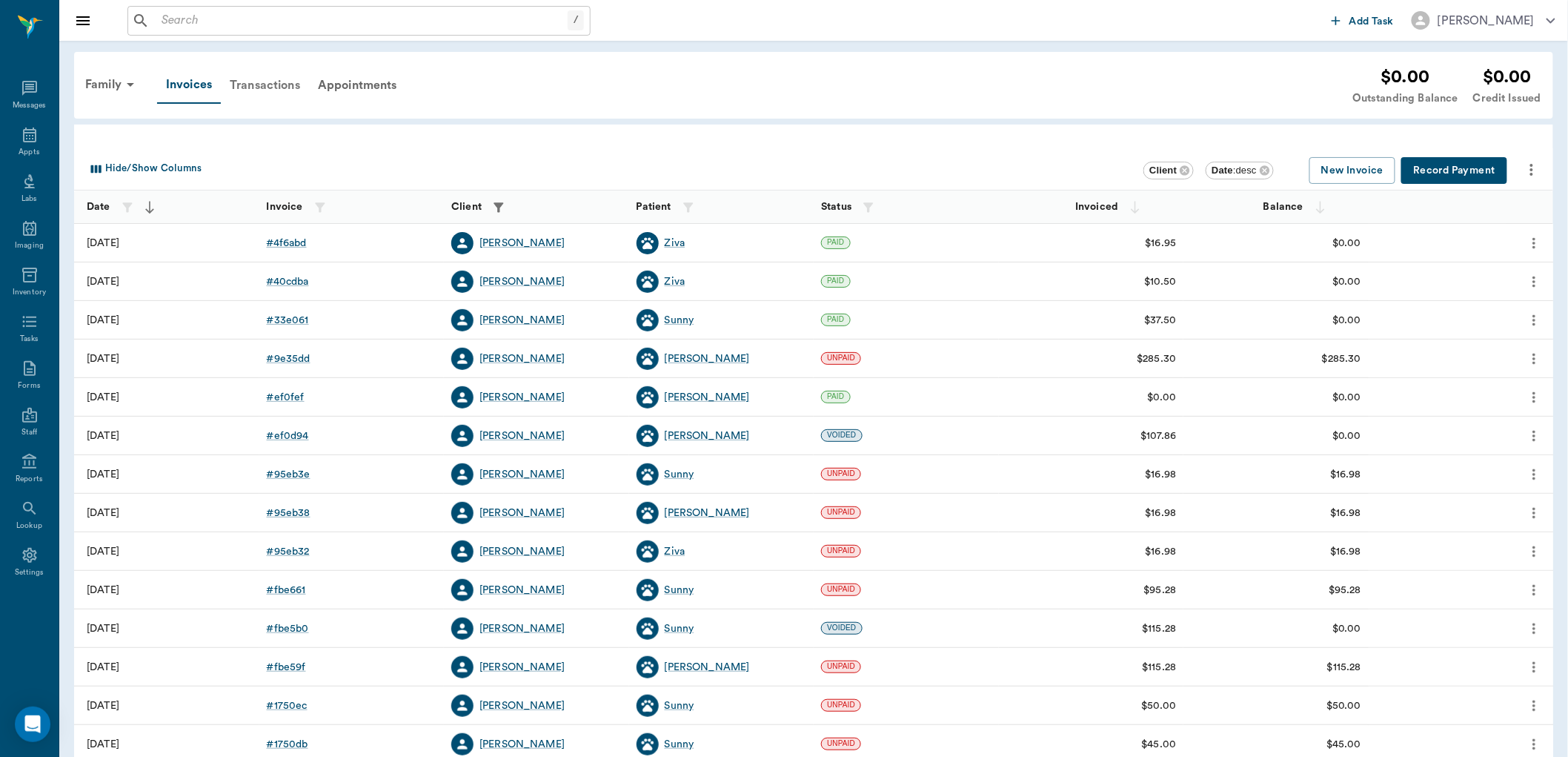
click at [257, 83] on div "Transactions" at bounding box center [265, 85] width 88 height 35
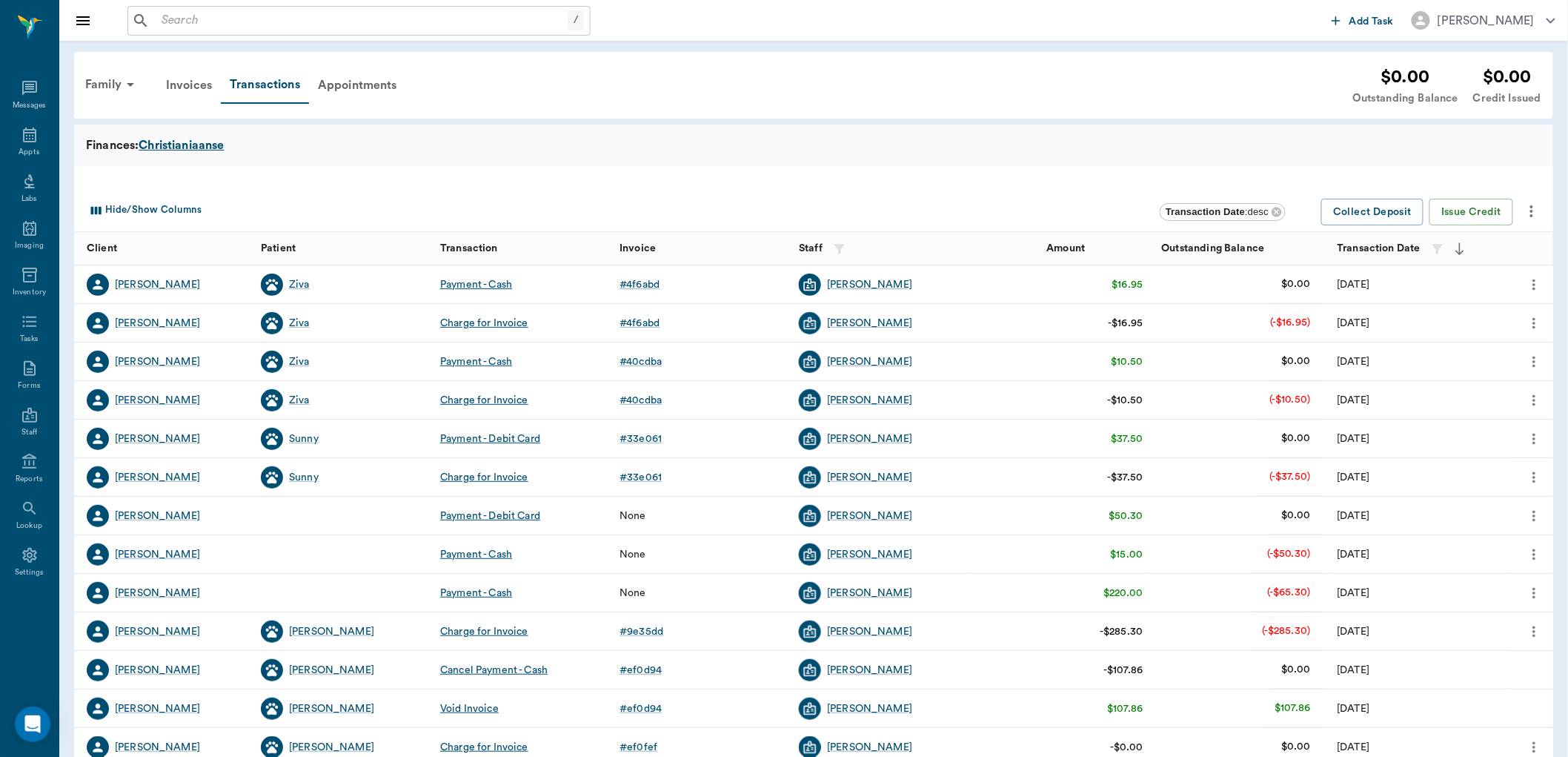
click at [217, 142] on div "Christianiaanse" at bounding box center [181, 145] width 85 height 18
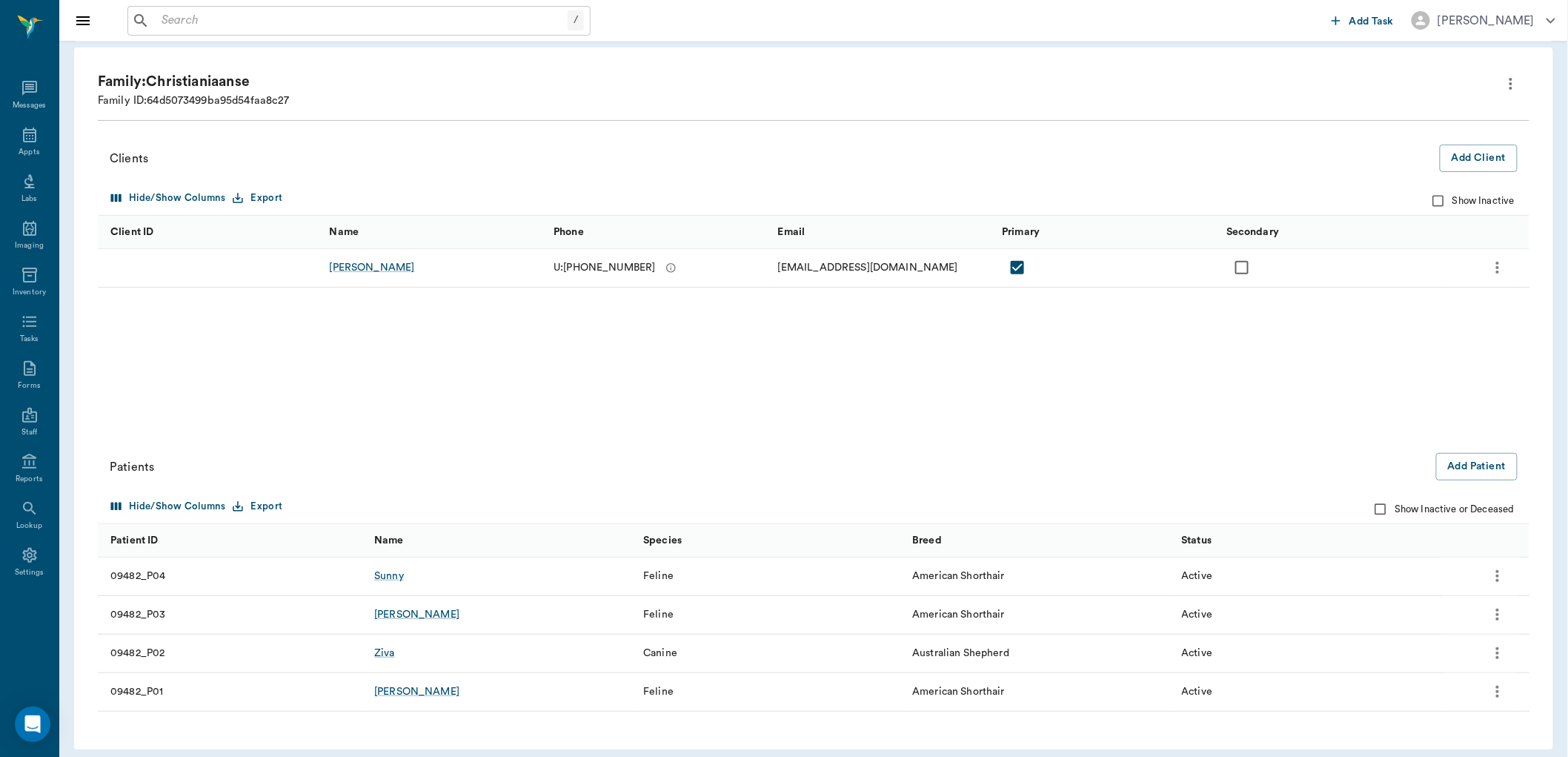
scroll to position [79, 0]
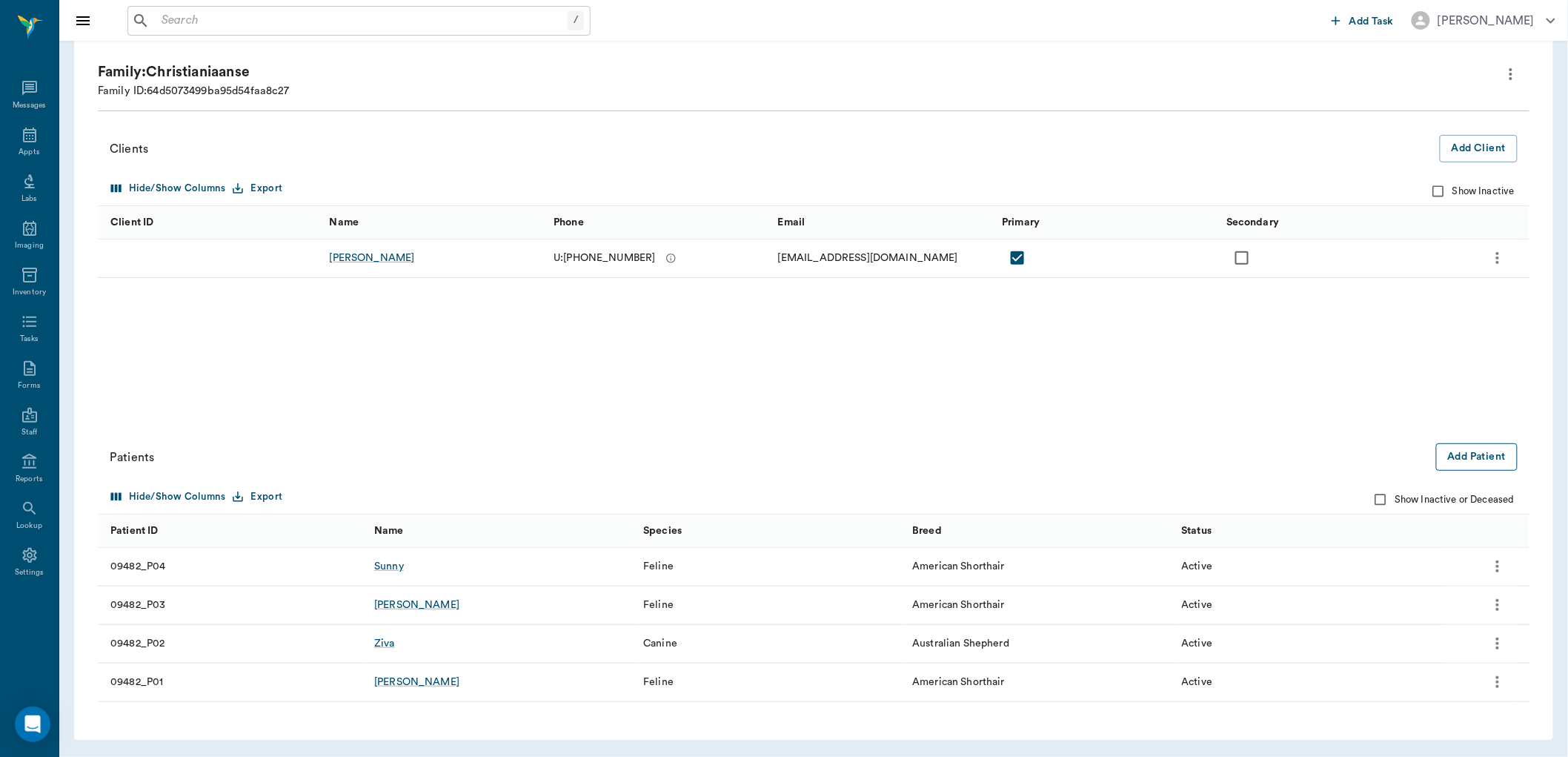
click at [1497, 458] on button "Add Patient" at bounding box center [1477, 457] width 82 height 28
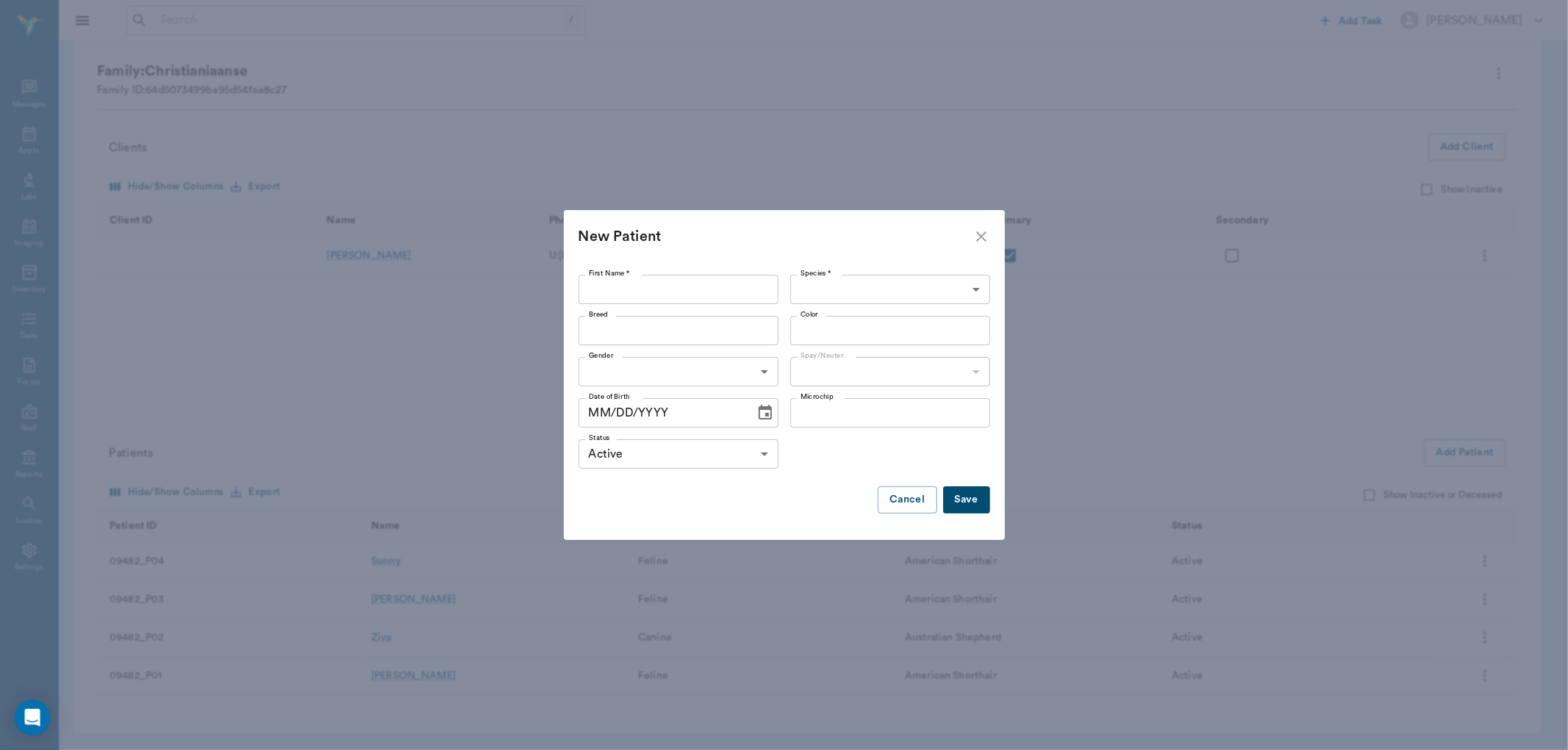
click at [673, 287] on input "First Name *" at bounding box center [678, 290] width 200 height 30
type input "Stray"
click at [938, 295] on body "/ ​ Add Task Dr. Bert Ellsworth Nectar Messages Appts Labs Imaging Inventory Ta…" at bounding box center [784, 336] width 1568 height 829
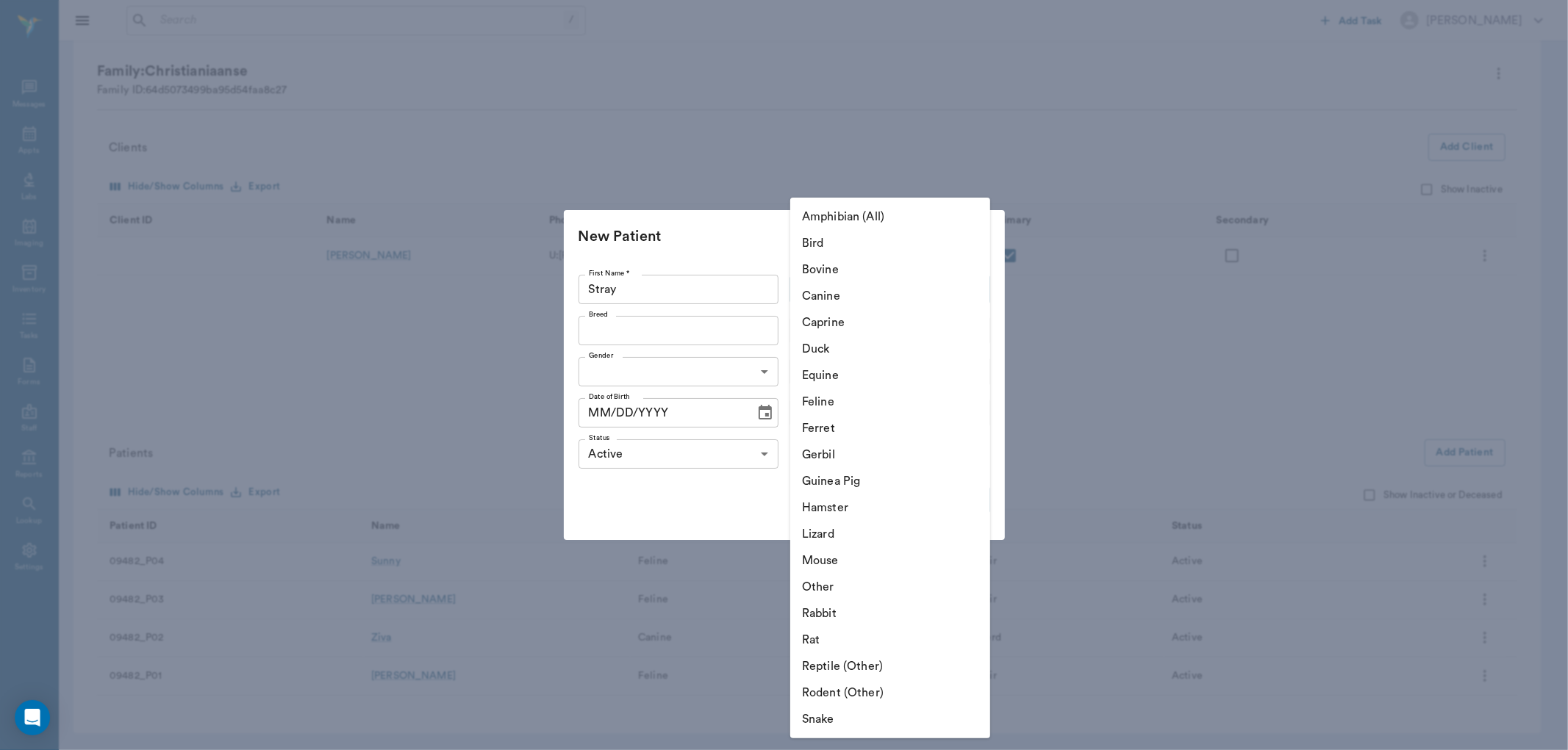
click at [900, 294] on li "Canine" at bounding box center [890, 296] width 200 height 26
type input "Canine"
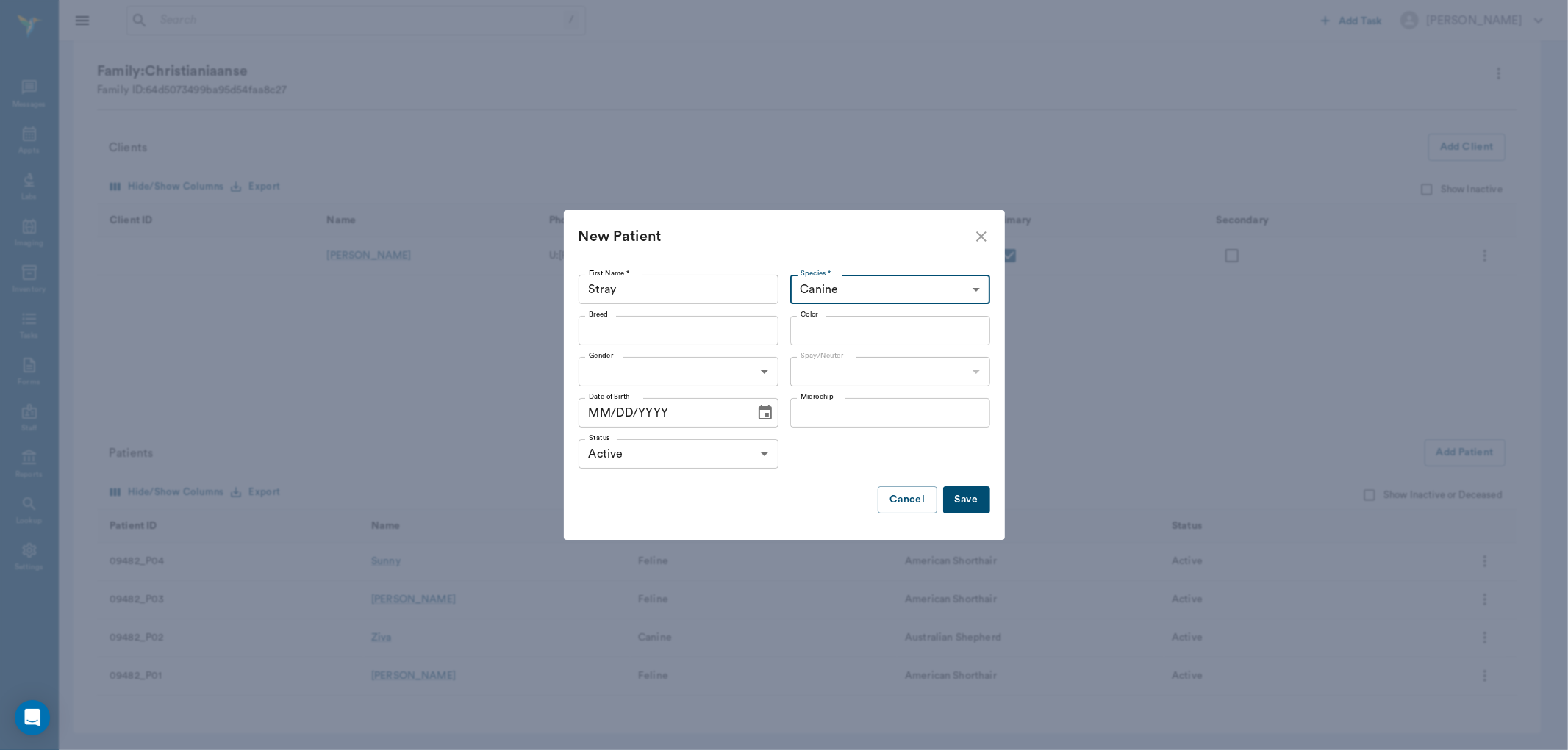
click at [863, 340] on div "Color" at bounding box center [890, 331] width 200 height 30
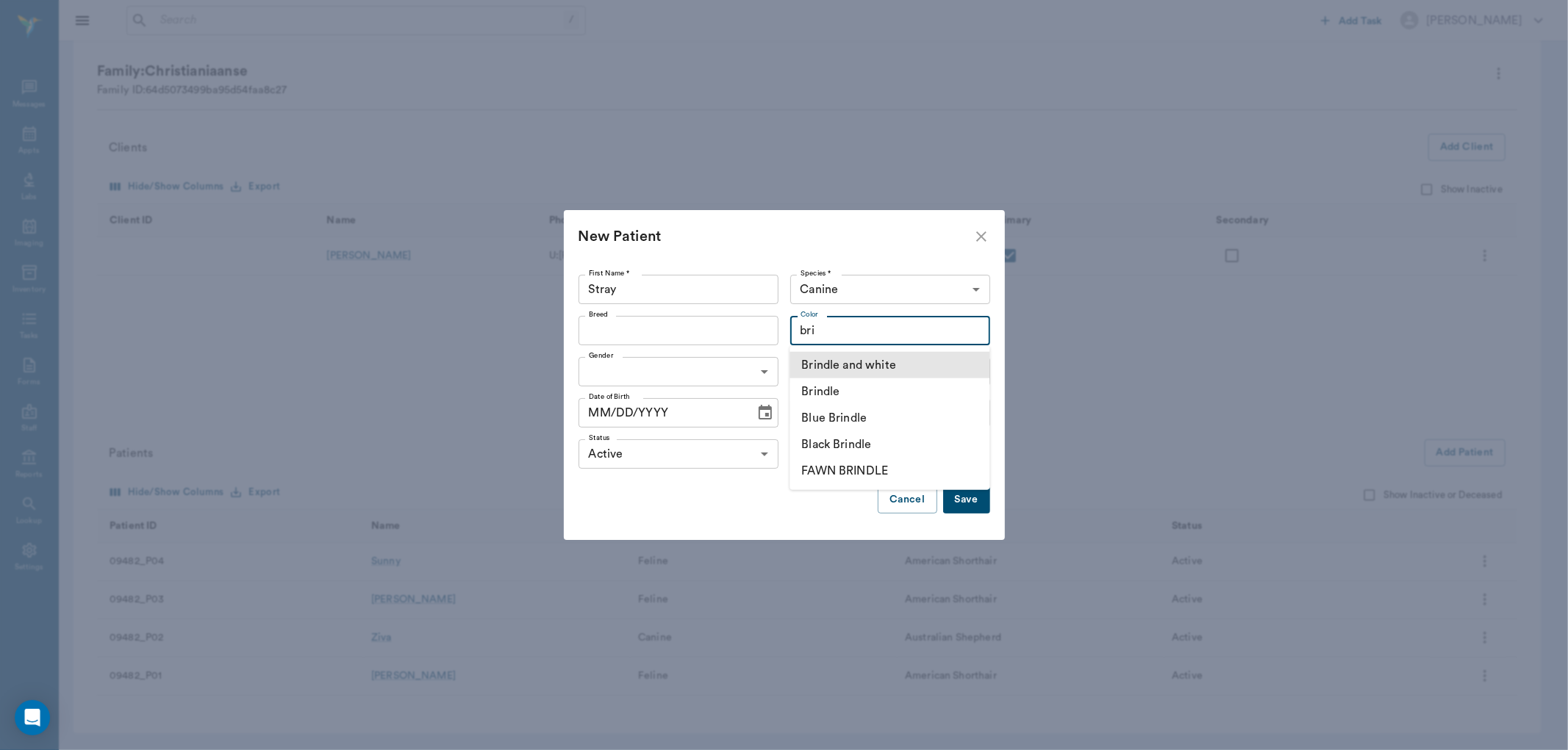
click at [872, 364] on li "Brindle and white" at bounding box center [889, 365] width 200 height 26
type input "Brindle and white"
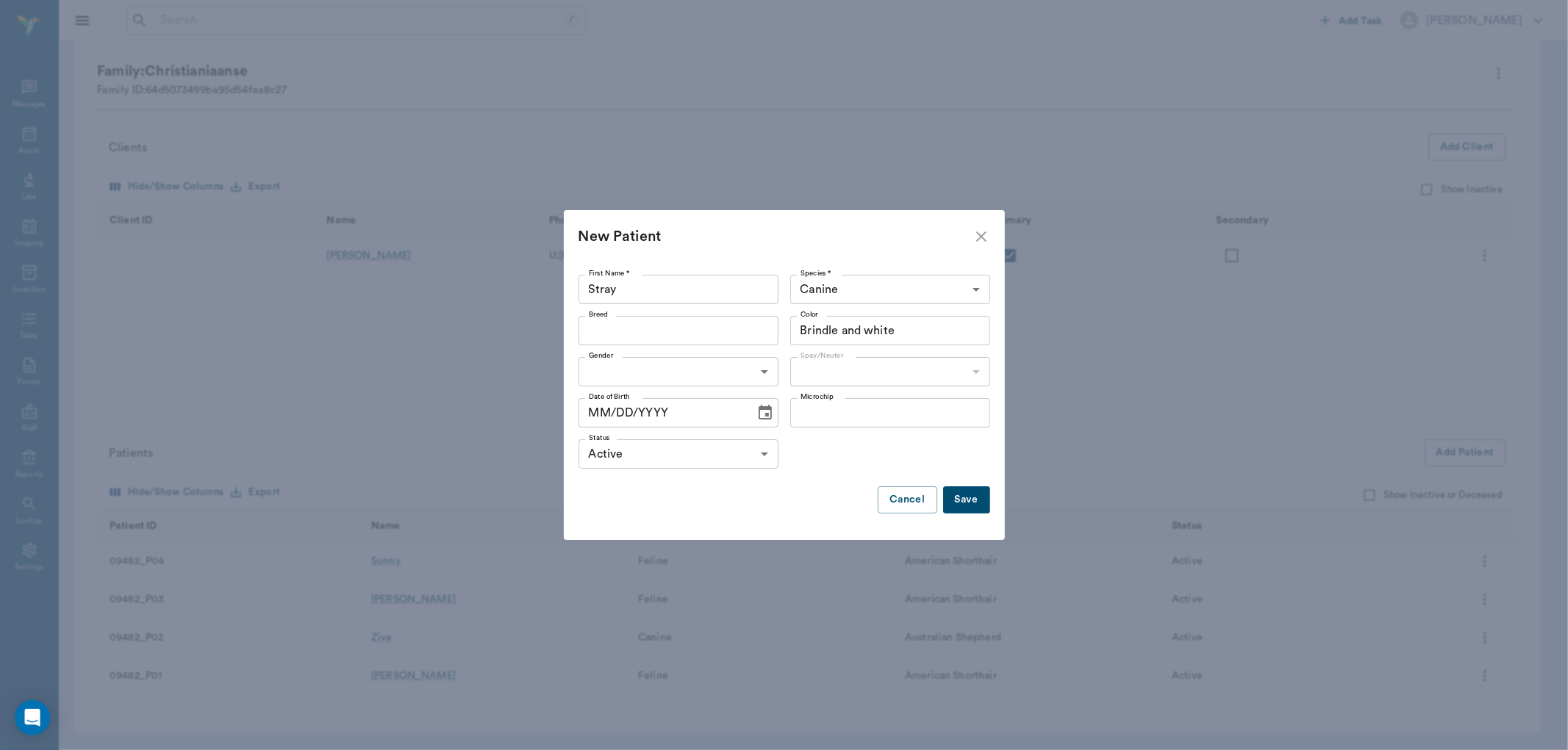
click at [763, 368] on body "/ ​ Add Task Dr. Bert Ellsworth Nectar Messages Appts Labs Imaging Inventory Ta…" at bounding box center [784, 336] width 1568 height 829
click at [648, 403] on li "[DEMOGRAPHIC_DATA]" at bounding box center [678, 406] width 200 height 26
type input "MALE"
click at [878, 371] on body "/ ​ Add Task Dr. Bert Ellsworth Nectar Messages Appts Labs Imaging Inventory Ta…" at bounding box center [784, 336] width 1568 height 829
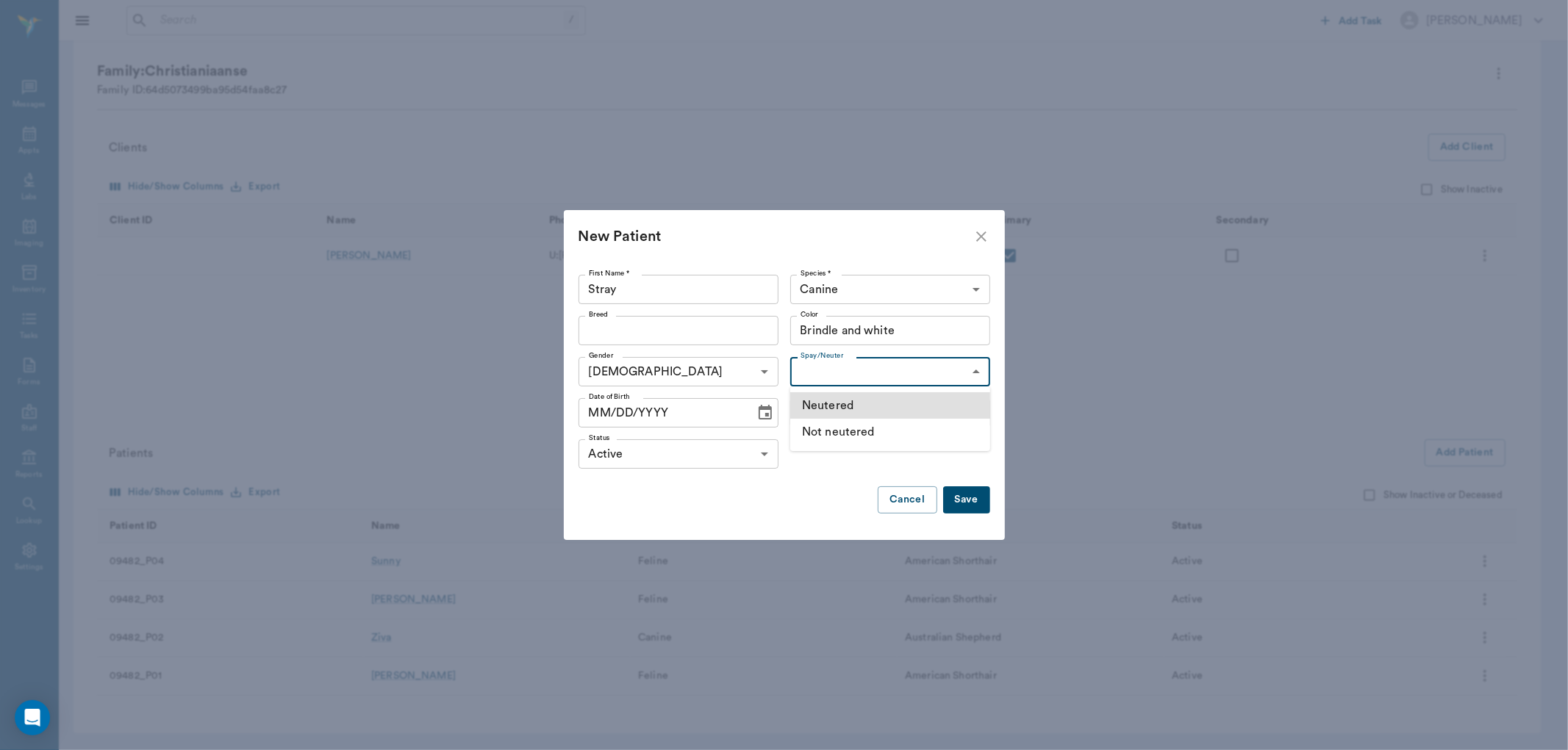
click at [876, 431] on li "Not neutered" at bounding box center [890, 432] width 200 height 26
type input "false"
click at [750, 458] on body "/ ​ Add Task Dr. Bert Ellsworth Nectar Messages Appts Labs Imaging Inventory Ta…" at bounding box center [784, 336] width 1568 height 829
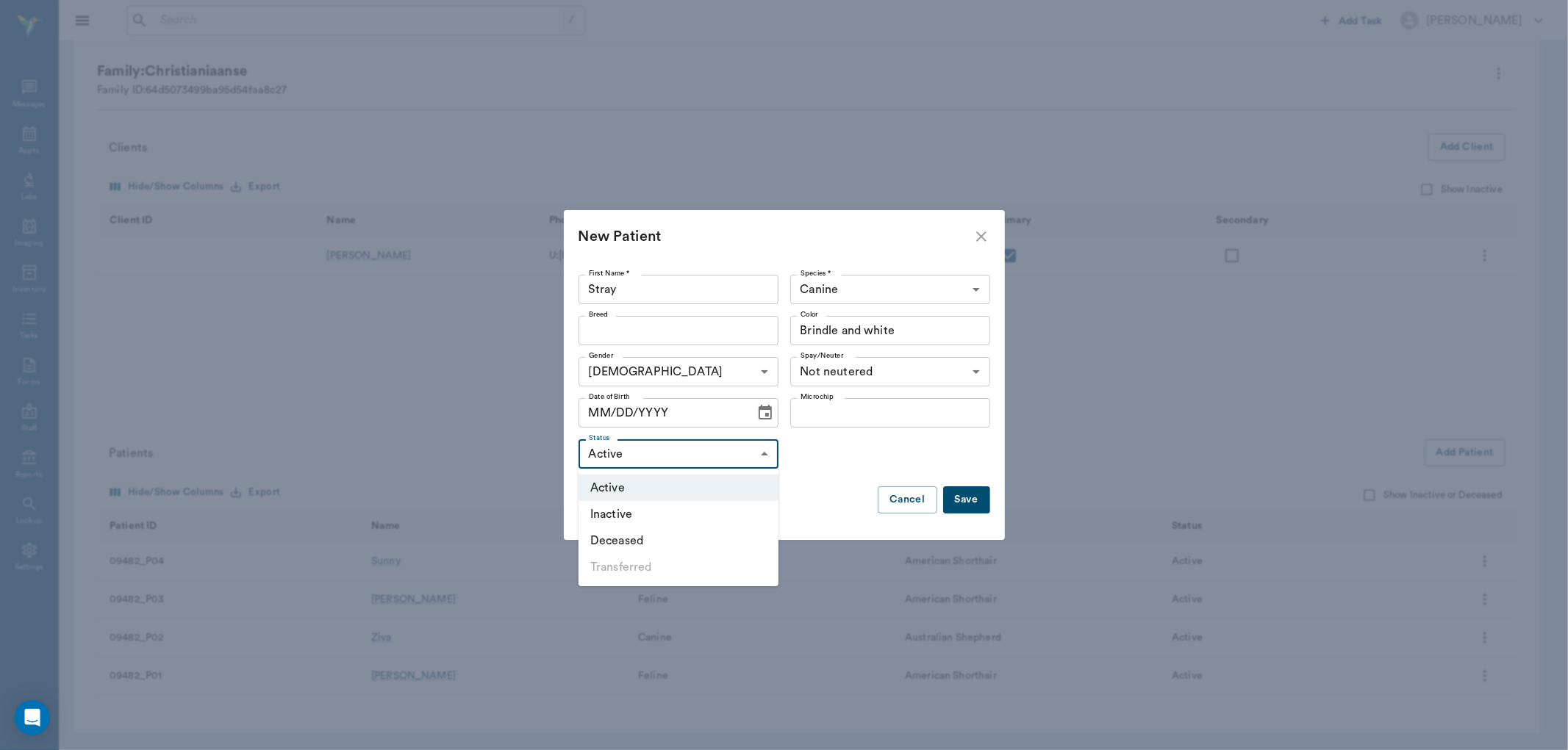
click at [750, 458] on div at bounding box center [784, 375] width 1568 height 750
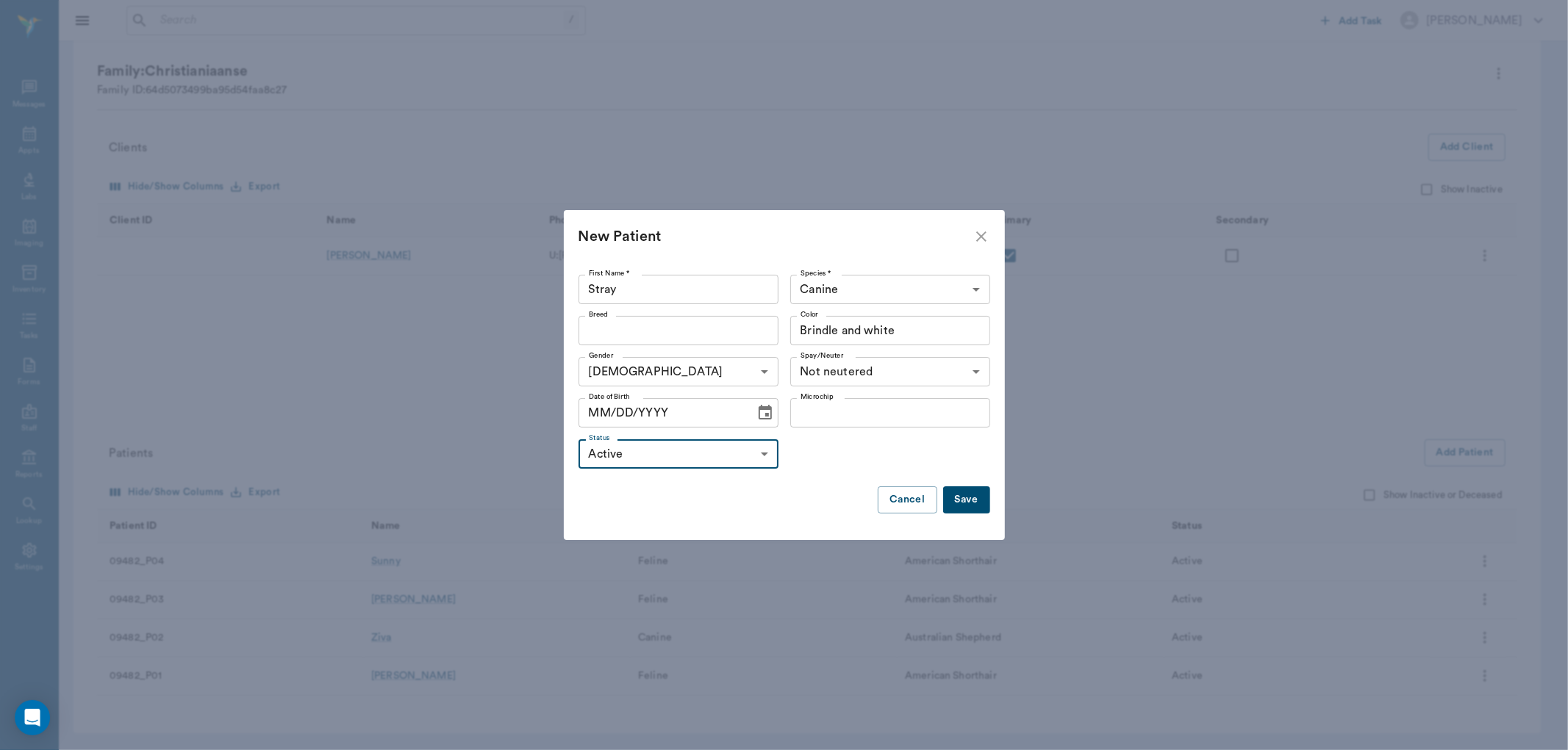
click at [972, 493] on button "Save" at bounding box center [966, 499] width 47 height 27
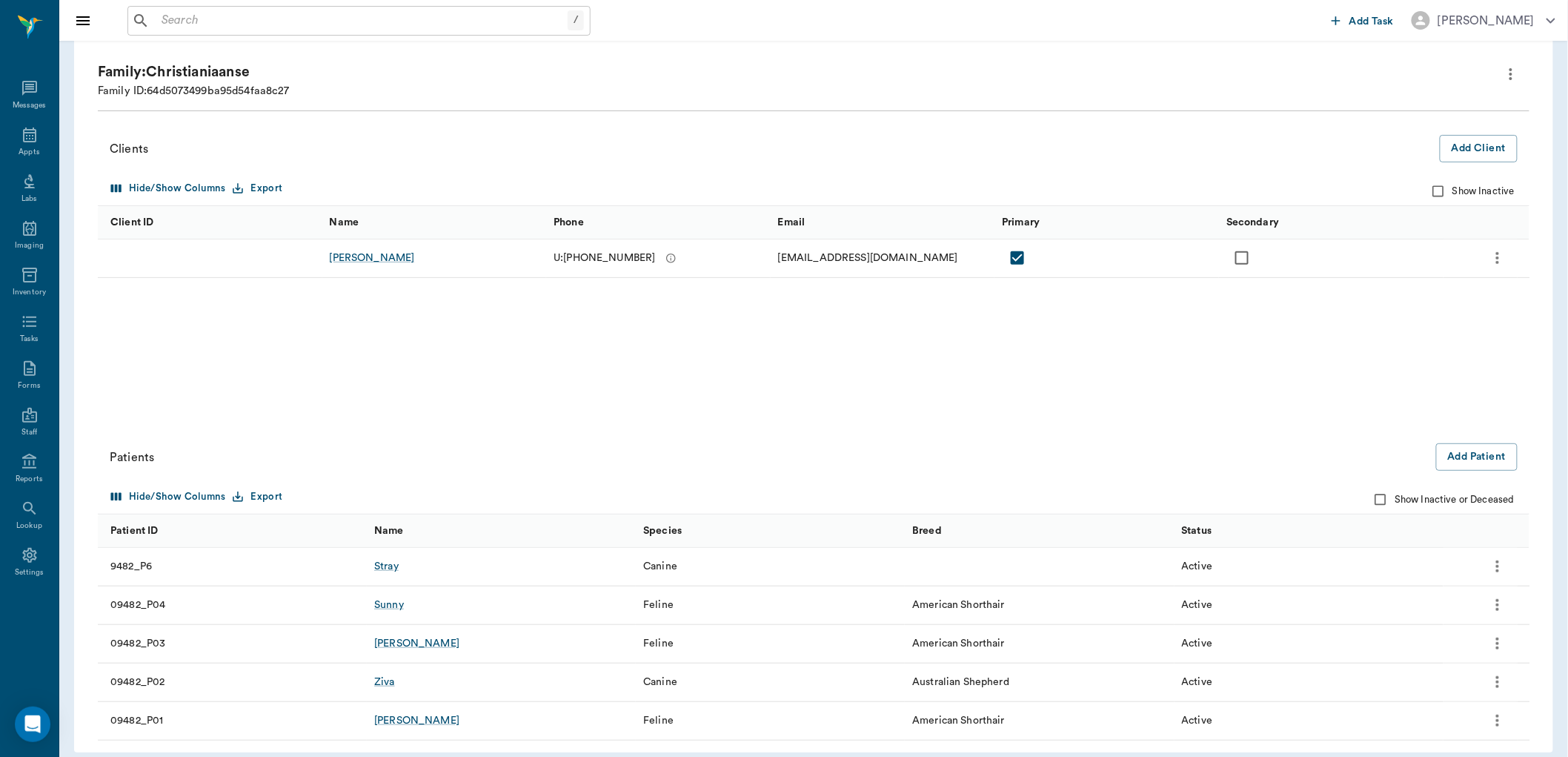
scroll to position [92, 0]
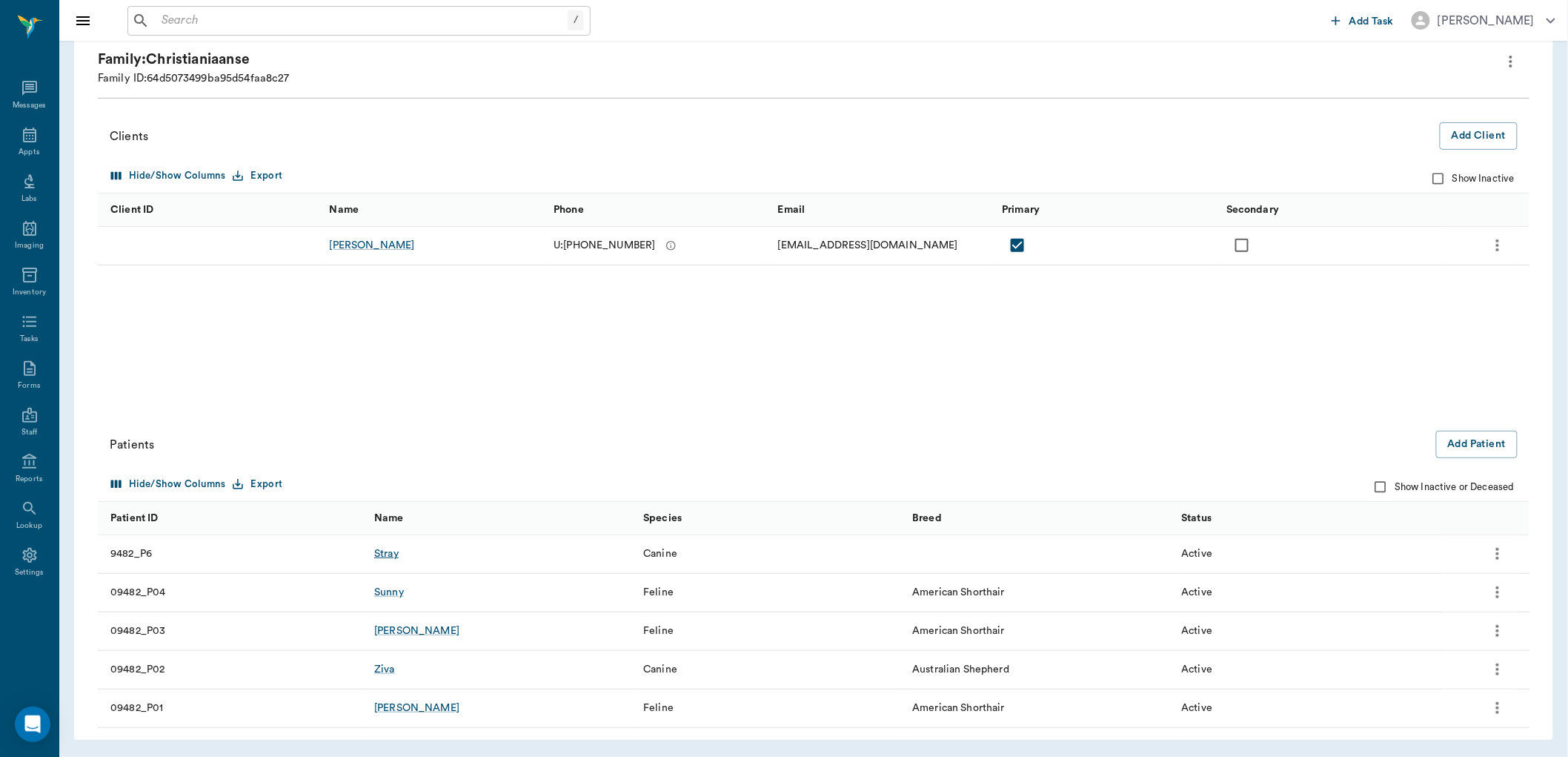
click at [387, 554] on div "Stray" at bounding box center [386, 553] width 24 height 15
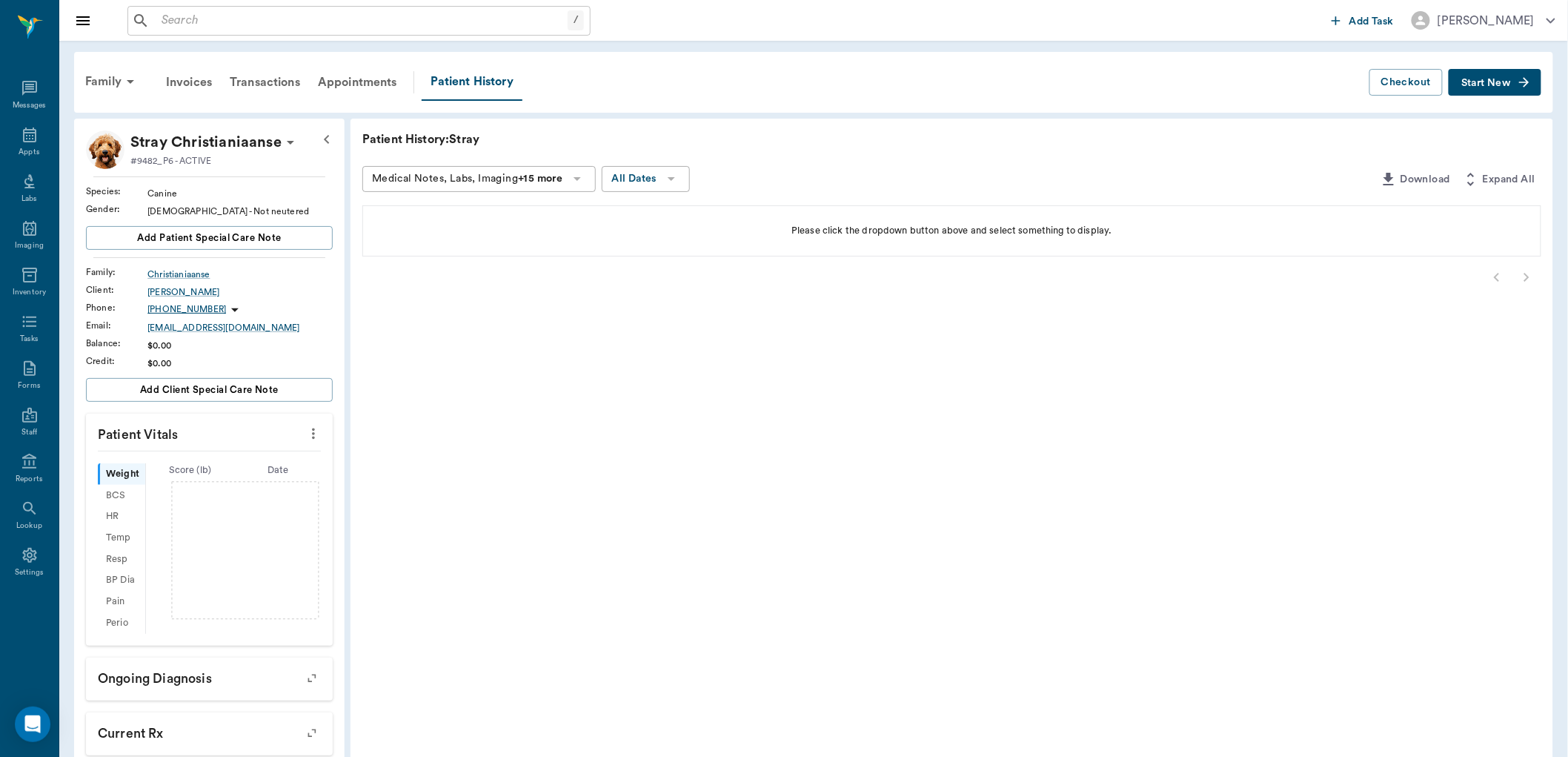
click at [312, 430] on icon "more" at bounding box center [313, 433] width 16 height 18
click at [300, 463] on span "Enter Vitals" at bounding box center [251, 459] width 124 height 16
click at [231, 487] on input "text" at bounding box center [208, 478] width 122 height 30
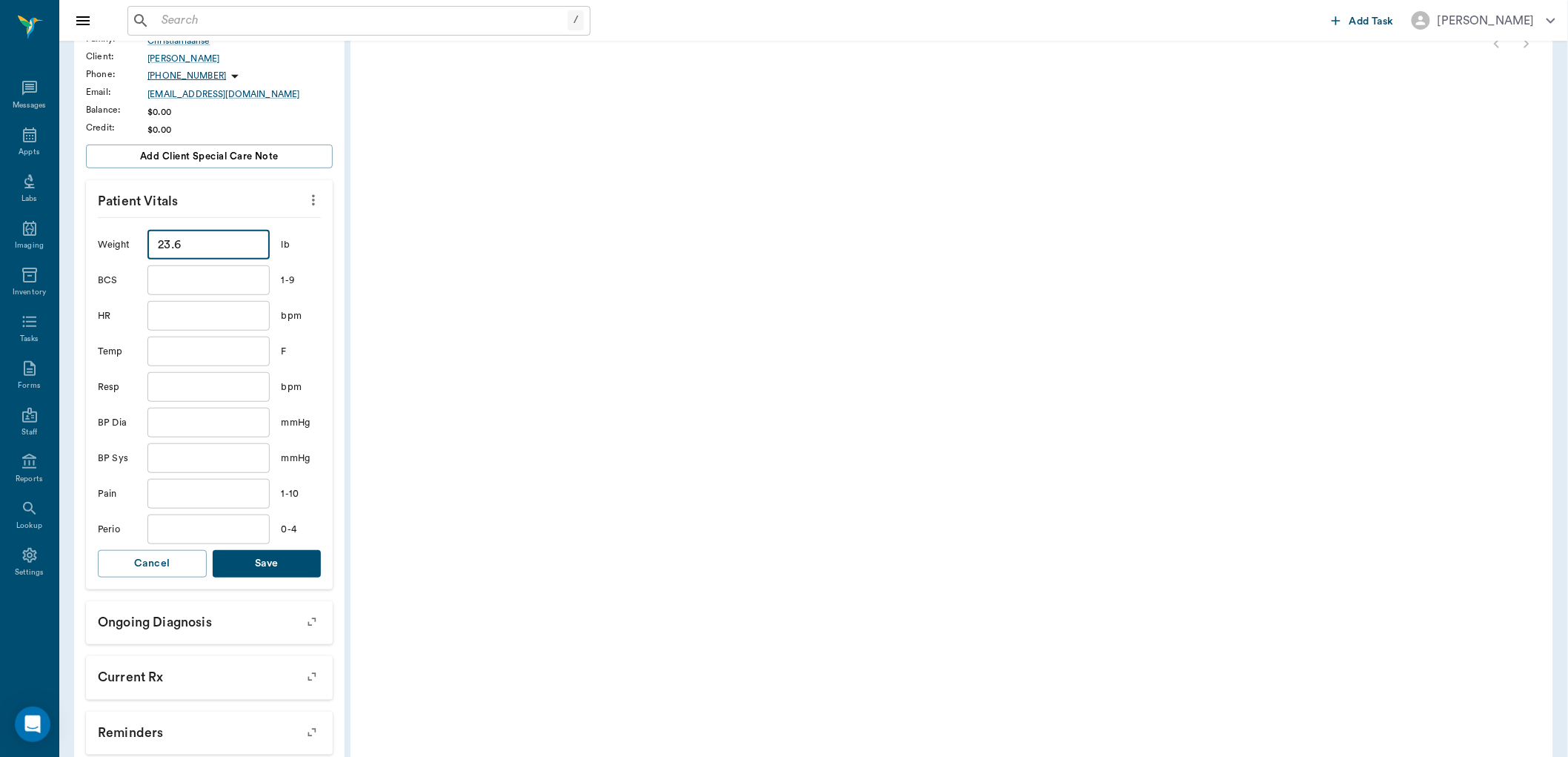
scroll to position [329, 0]
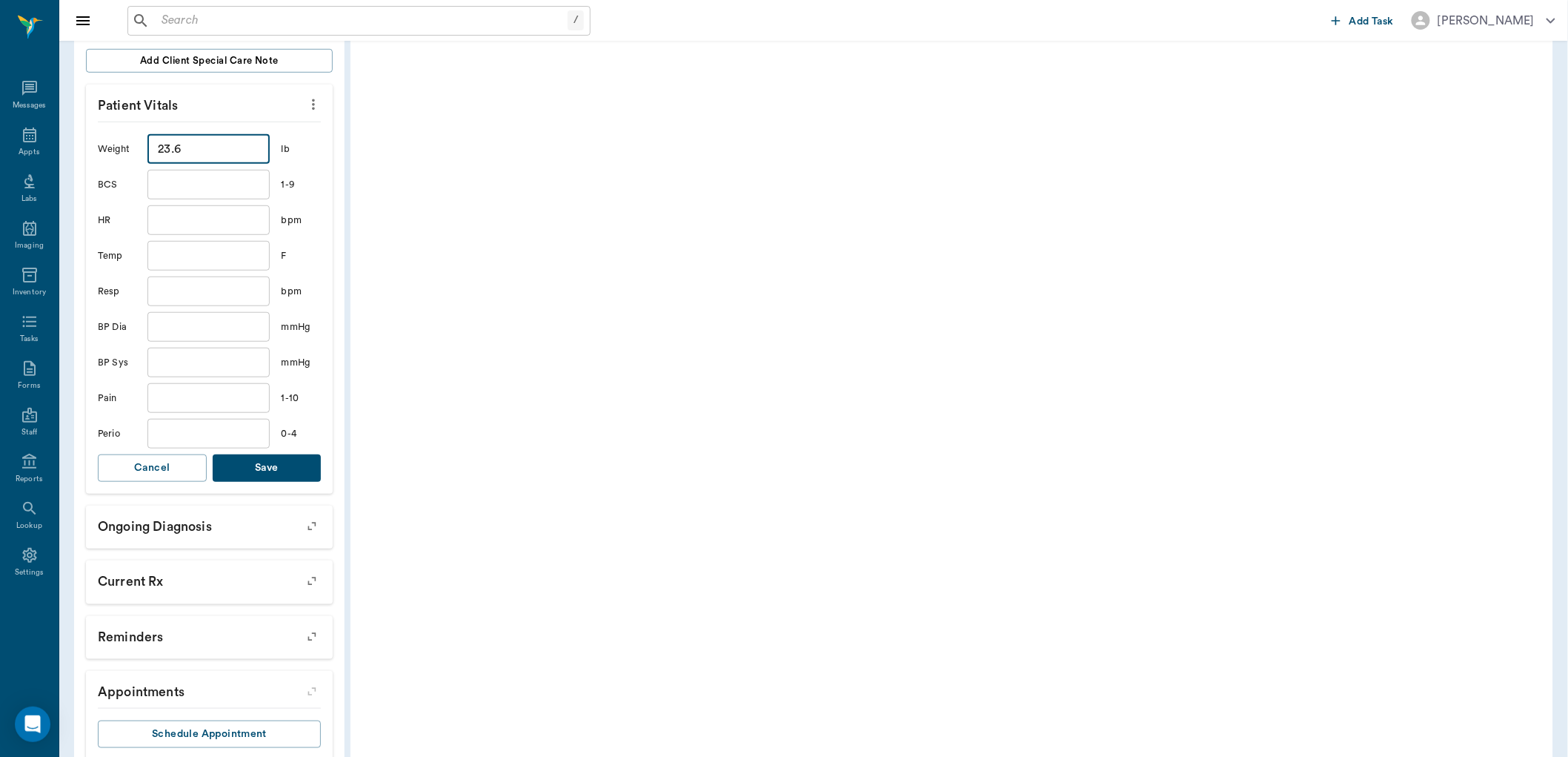
type input "23.6"
click at [286, 472] on button "Save" at bounding box center [267, 468] width 109 height 28
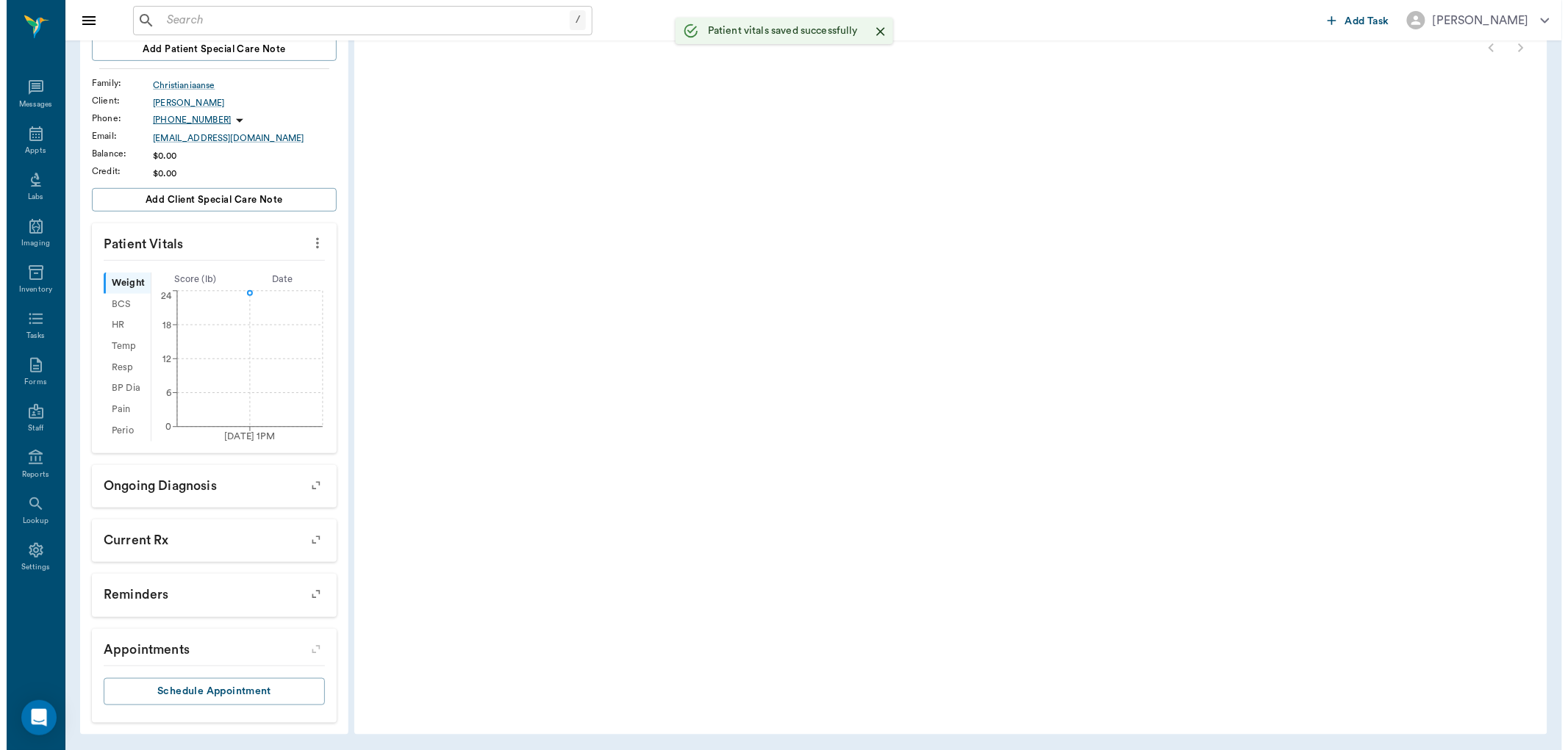
scroll to position [0, 0]
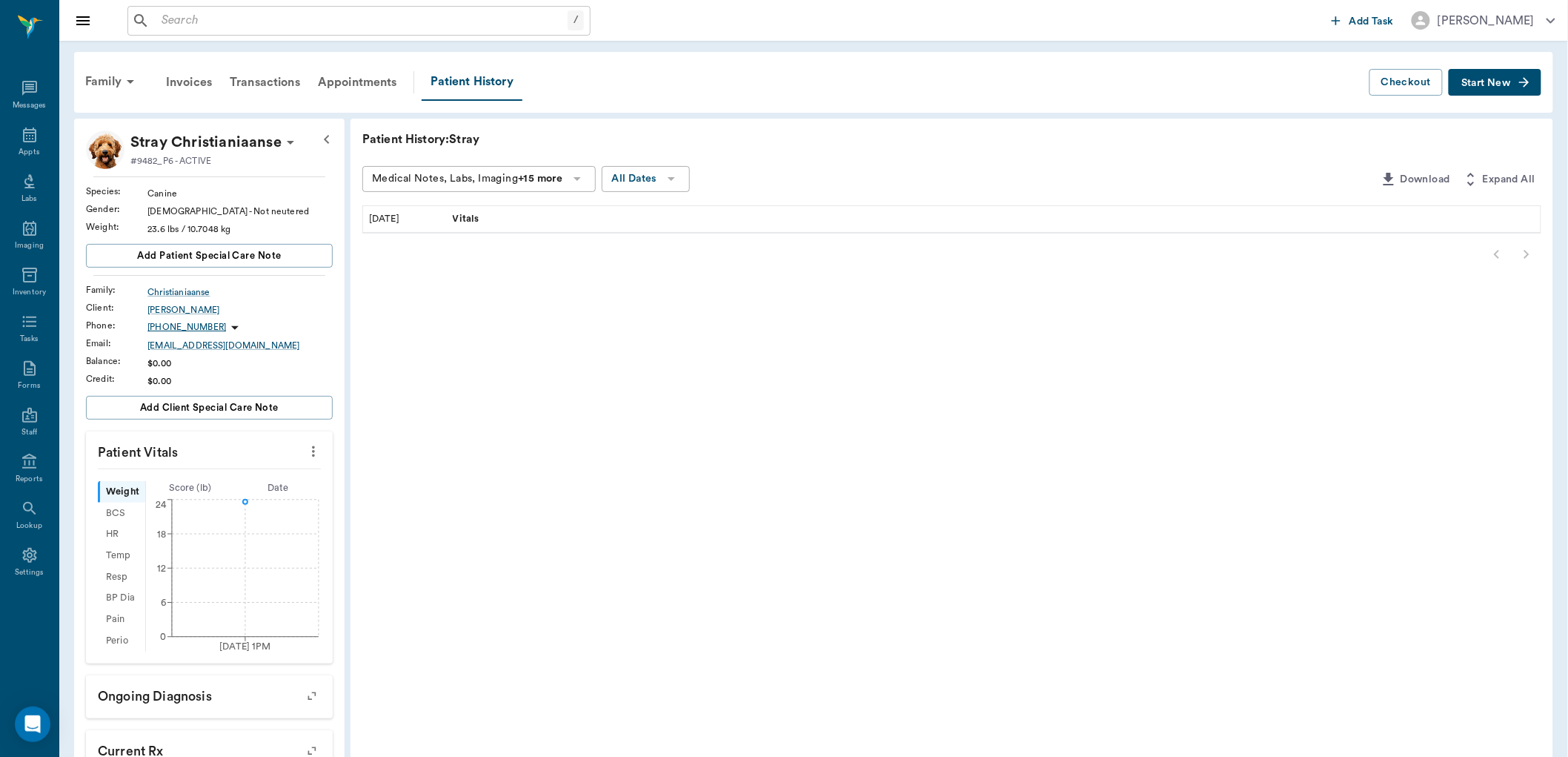
click at [1497, 83] on span "Start New" at bounding box center [1486, 83] width 49 height 0
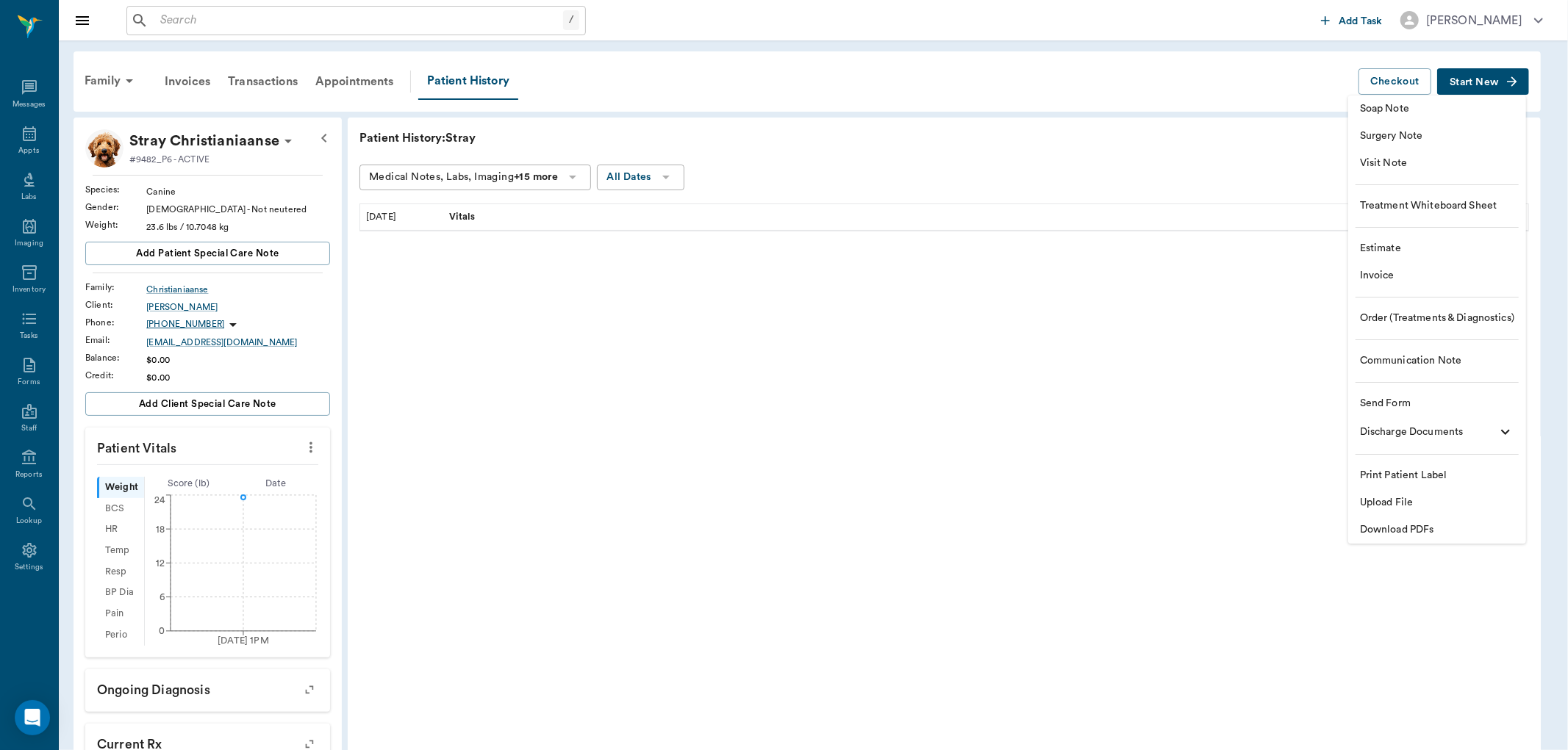
click at [1394, 112] on span "Soap Note" at bounding box center [1437, 109] width 154 height 16
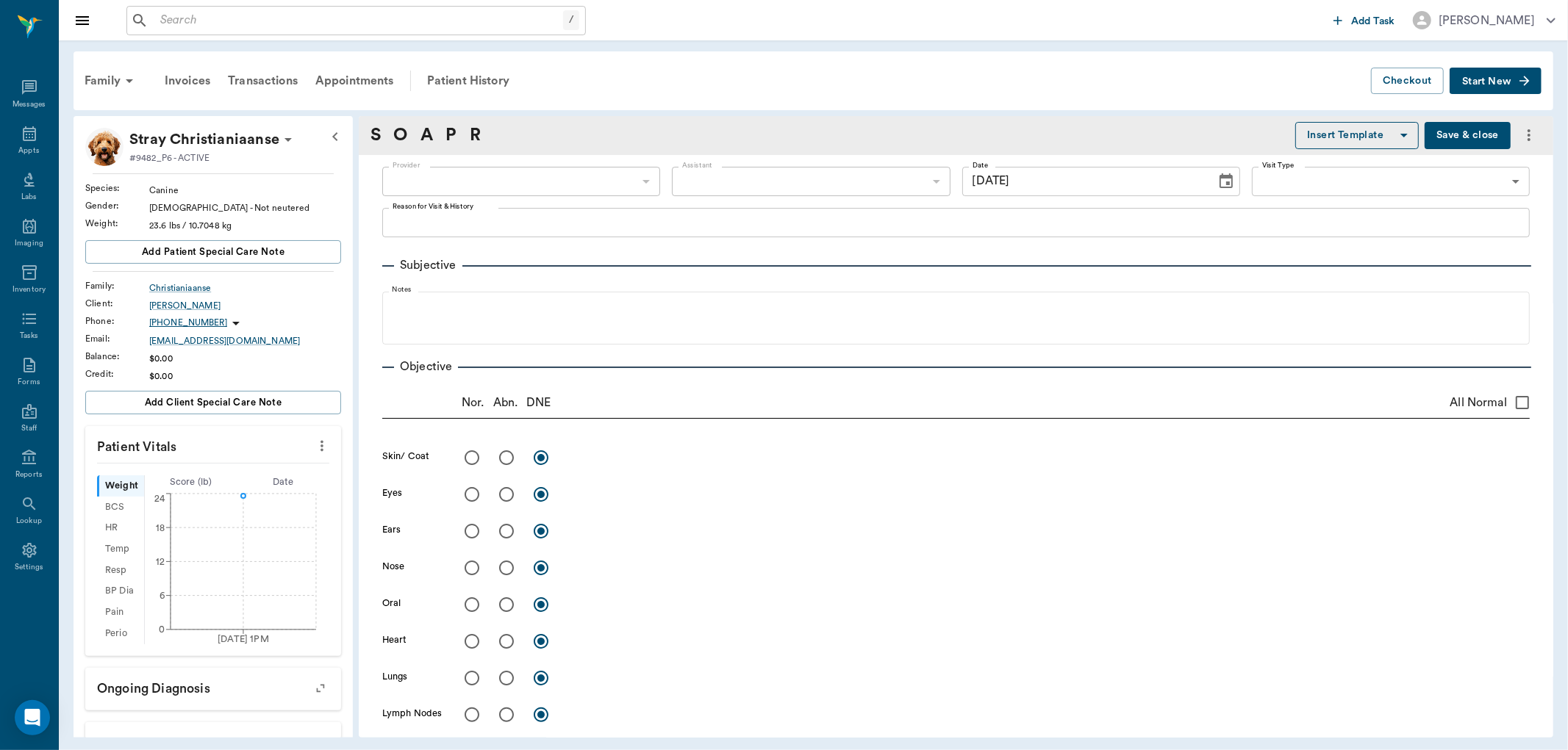
type input "[DATE]"
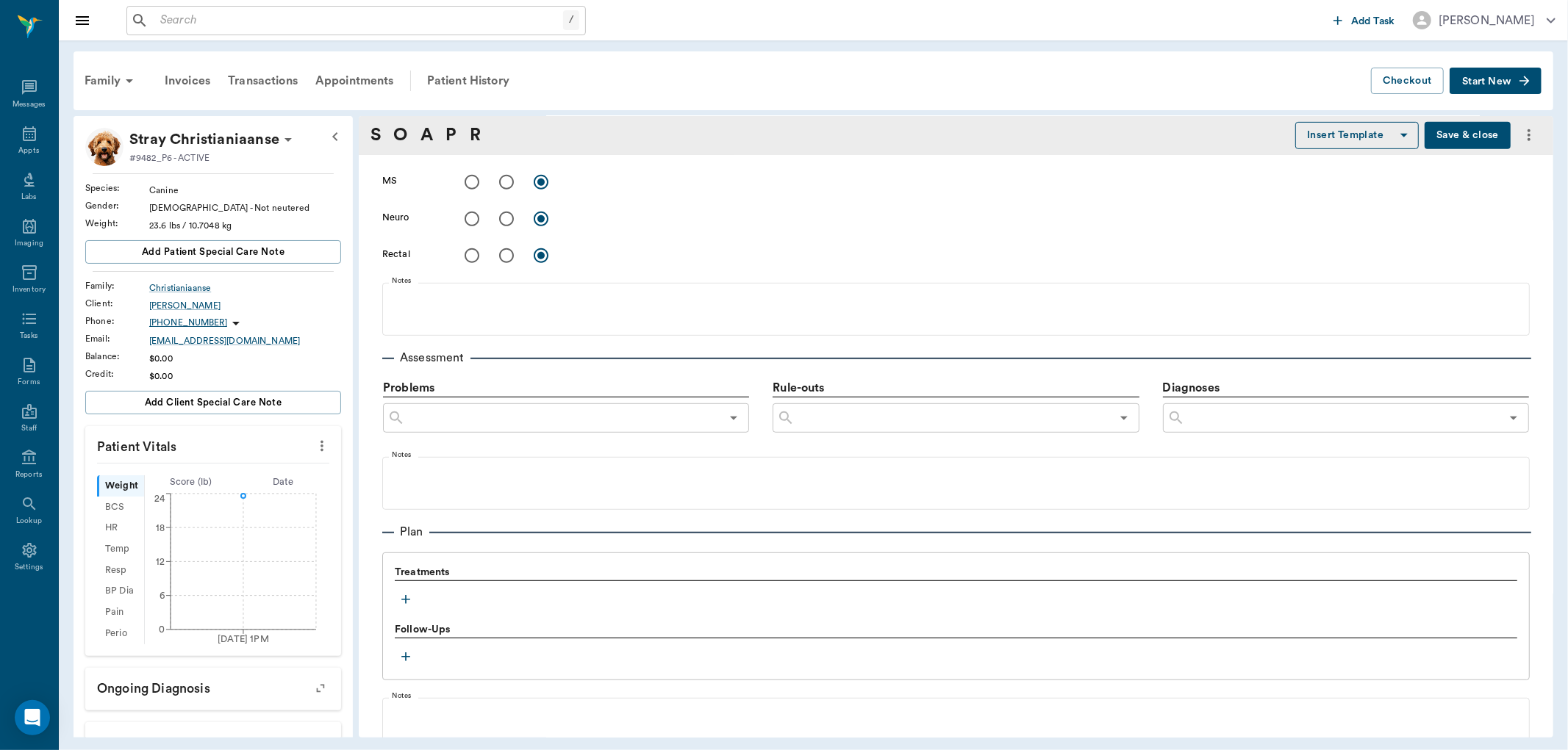
scroll to position [734, 0]
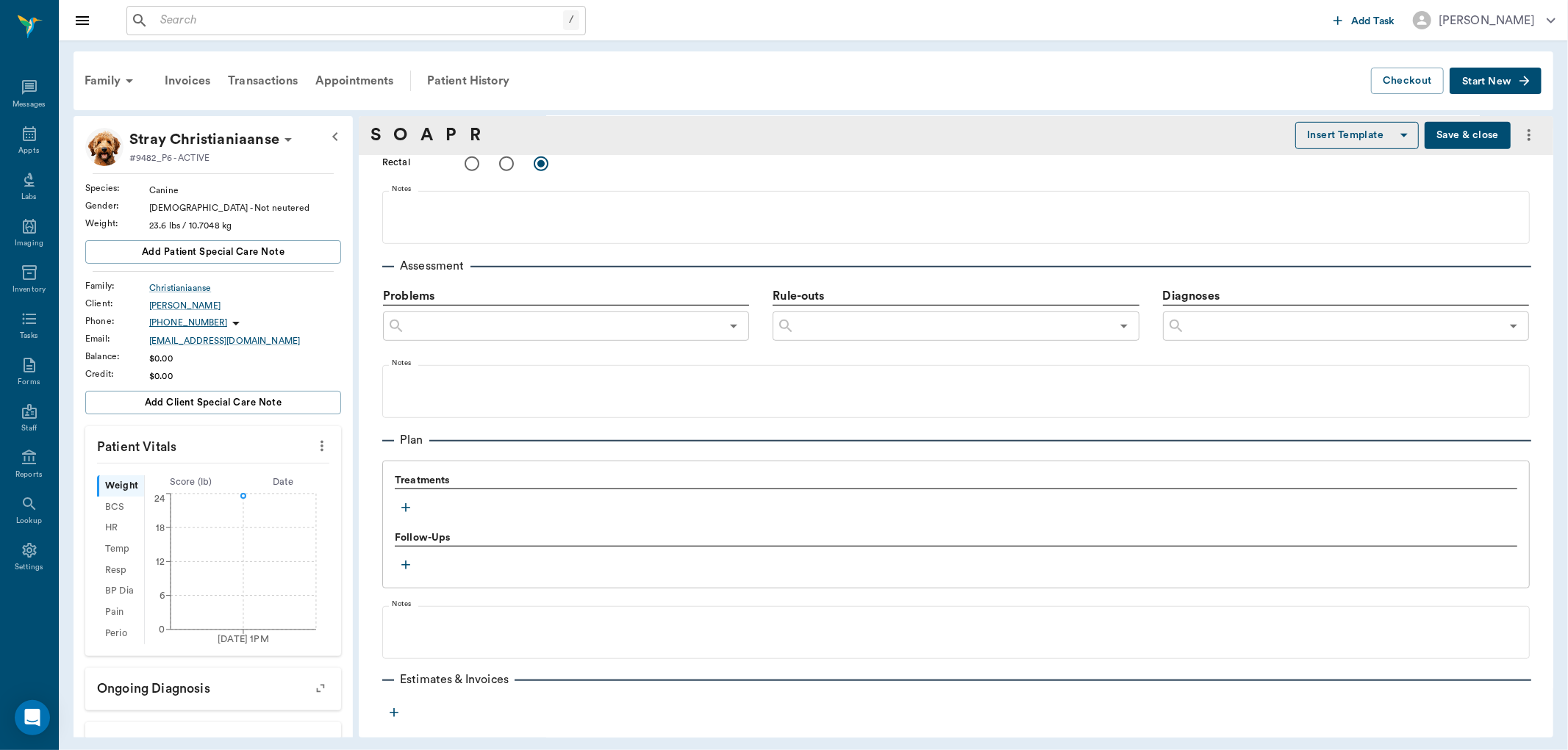
click at [402, 504] on icon "button" at bounding box center [405, 507] width 15 height 15
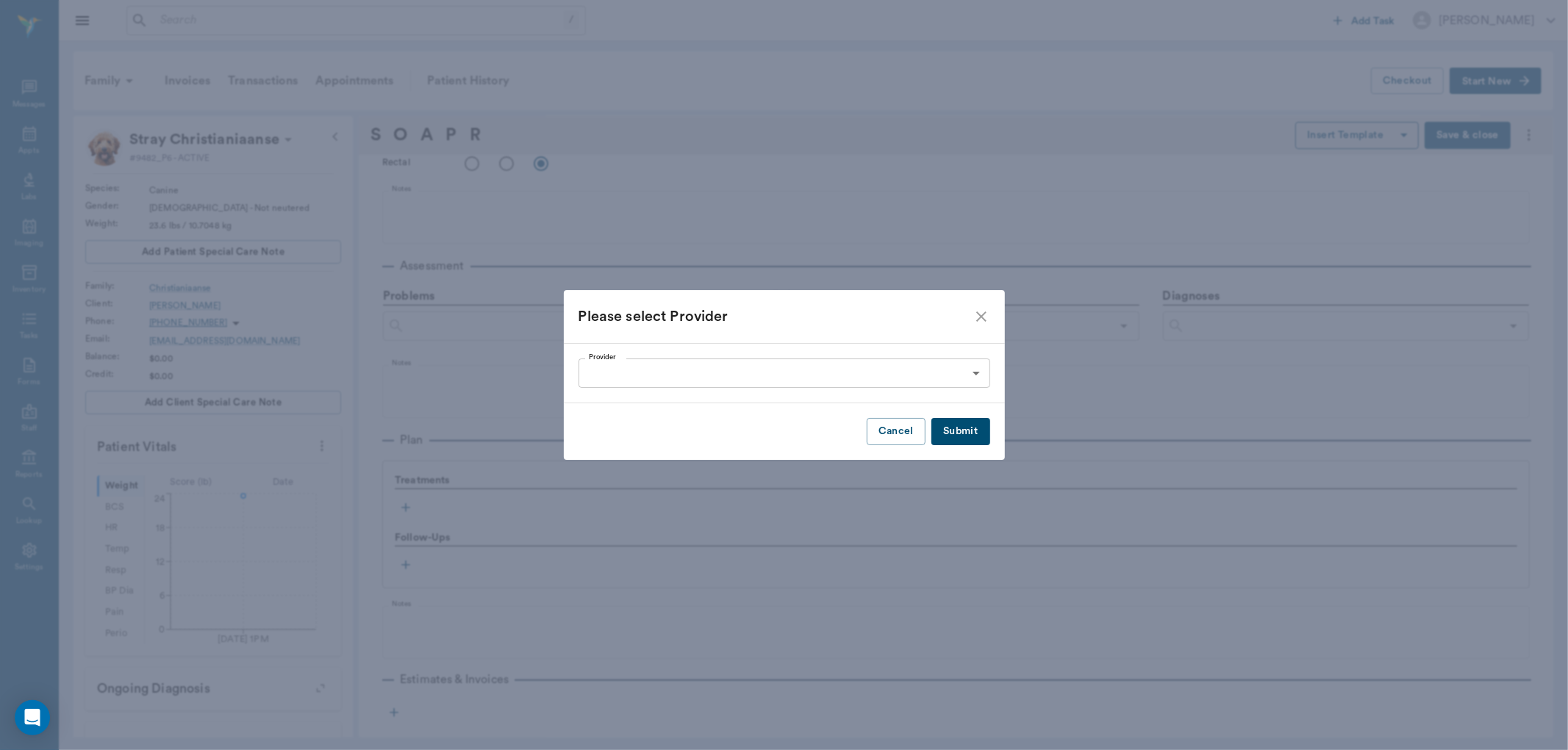
click at [683, 364] on body "/ ​ Add Task Dr. Bert Ellsworth Nectar Messages Appts Labs Imaging Inventory Ta…" at bounding box center [784, 375] width 1568 height 750
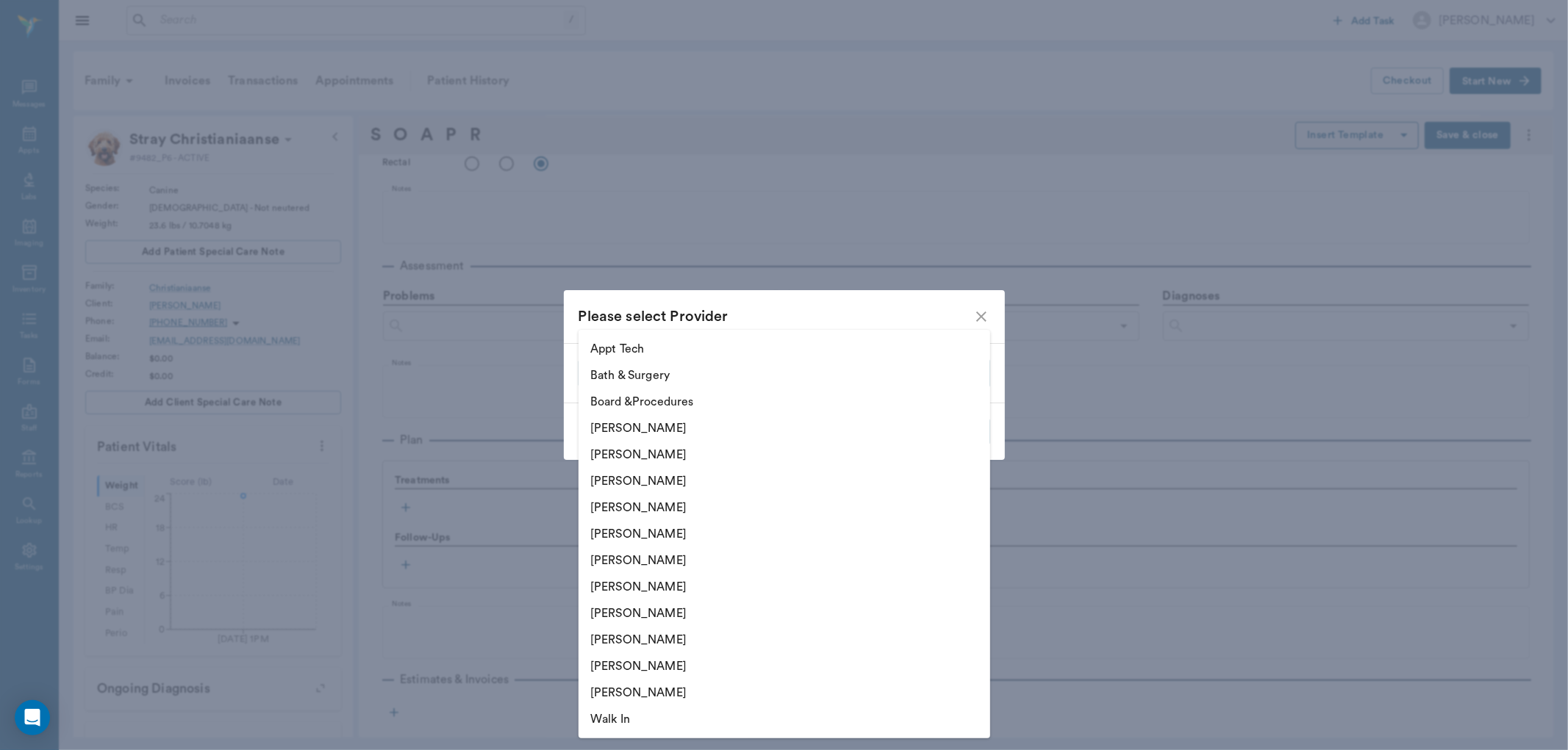
click at [495, 600] on div at bounding box center [784, 375] width 1568 height 750
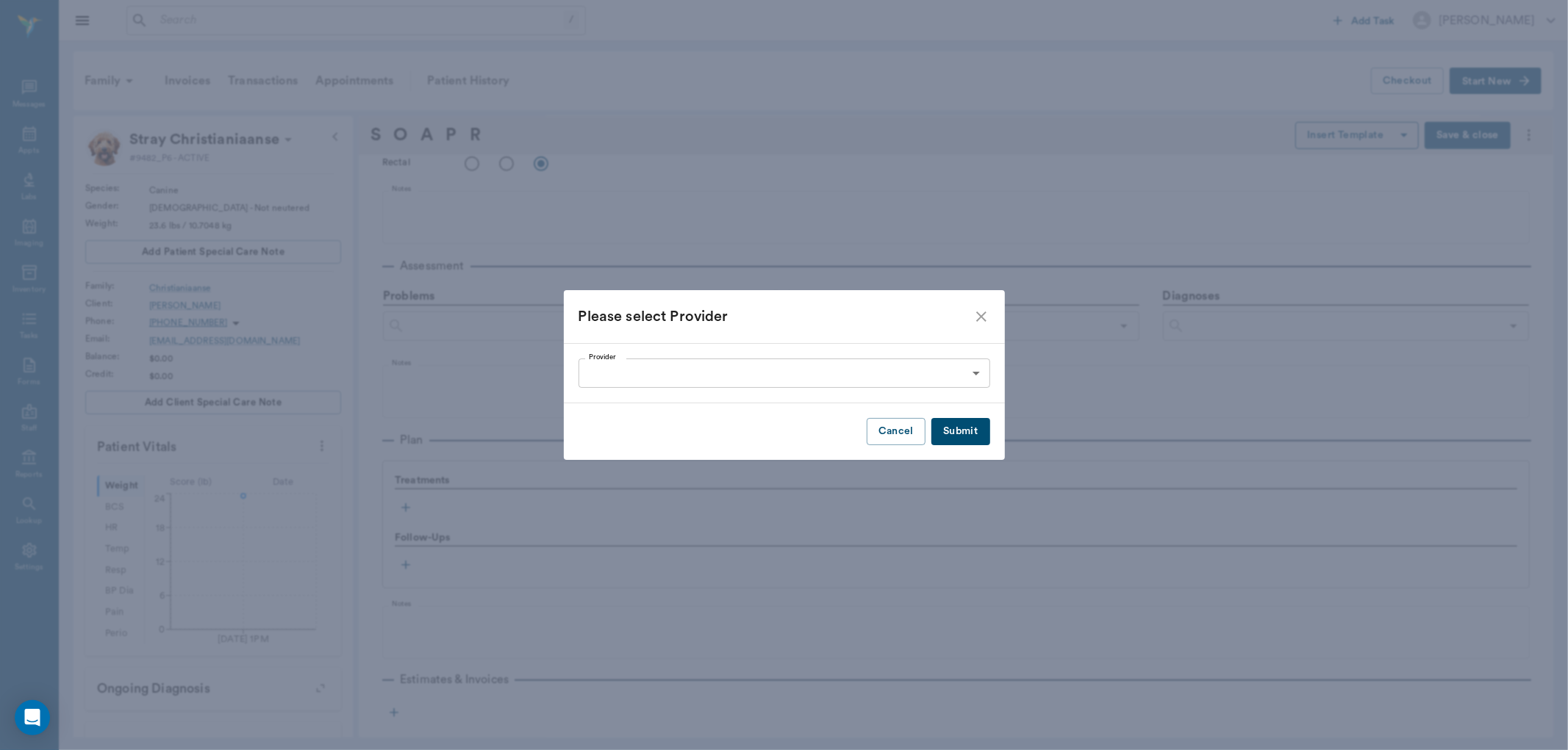
drag, startPoint x: 907, startPoint y: 421, endPoint x: 878, endPoint y: 474, distance: 60.4
click at [907, 422] on button "Cancel" at bounding box center [895, 431] width 58 height 27
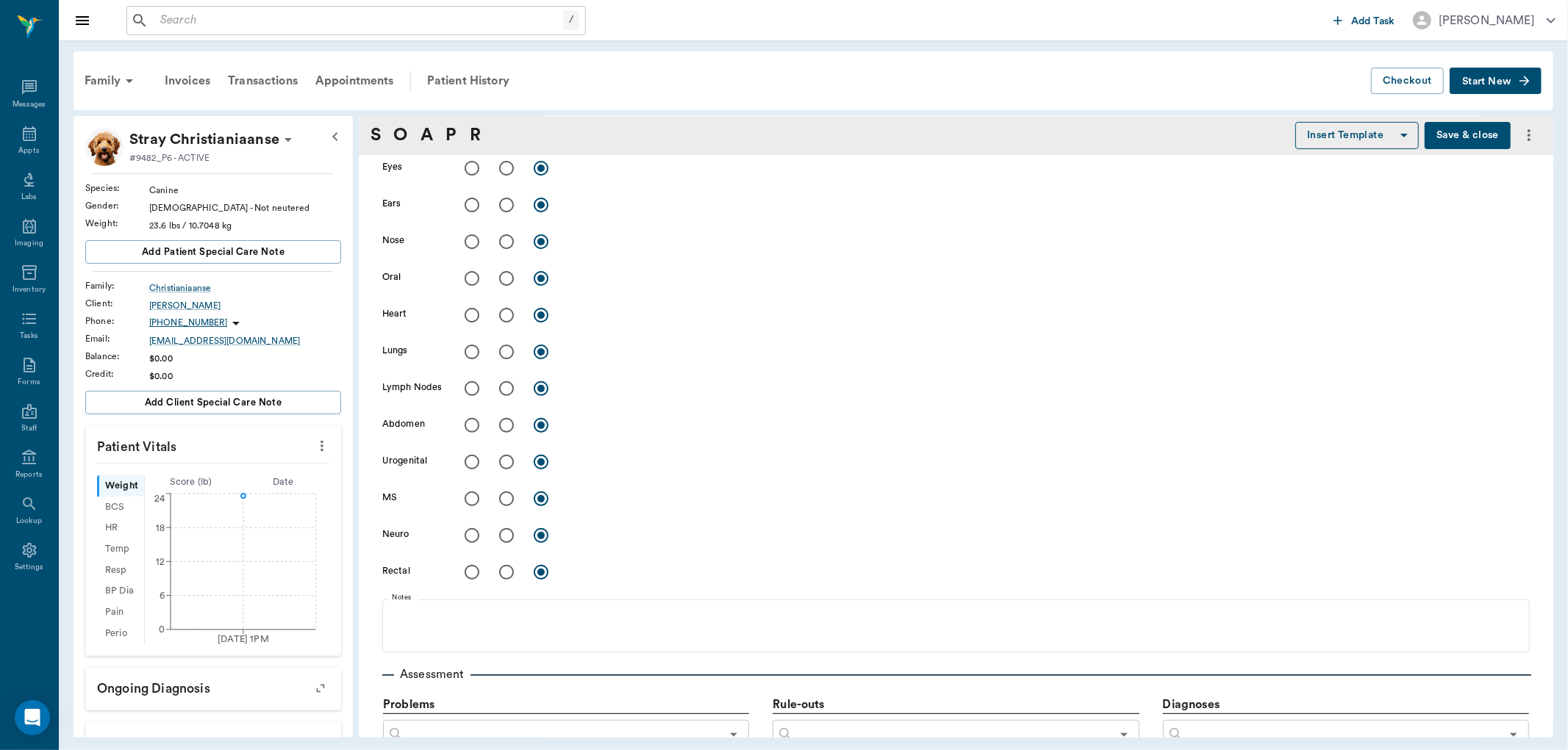
scroll to position [0, 0]
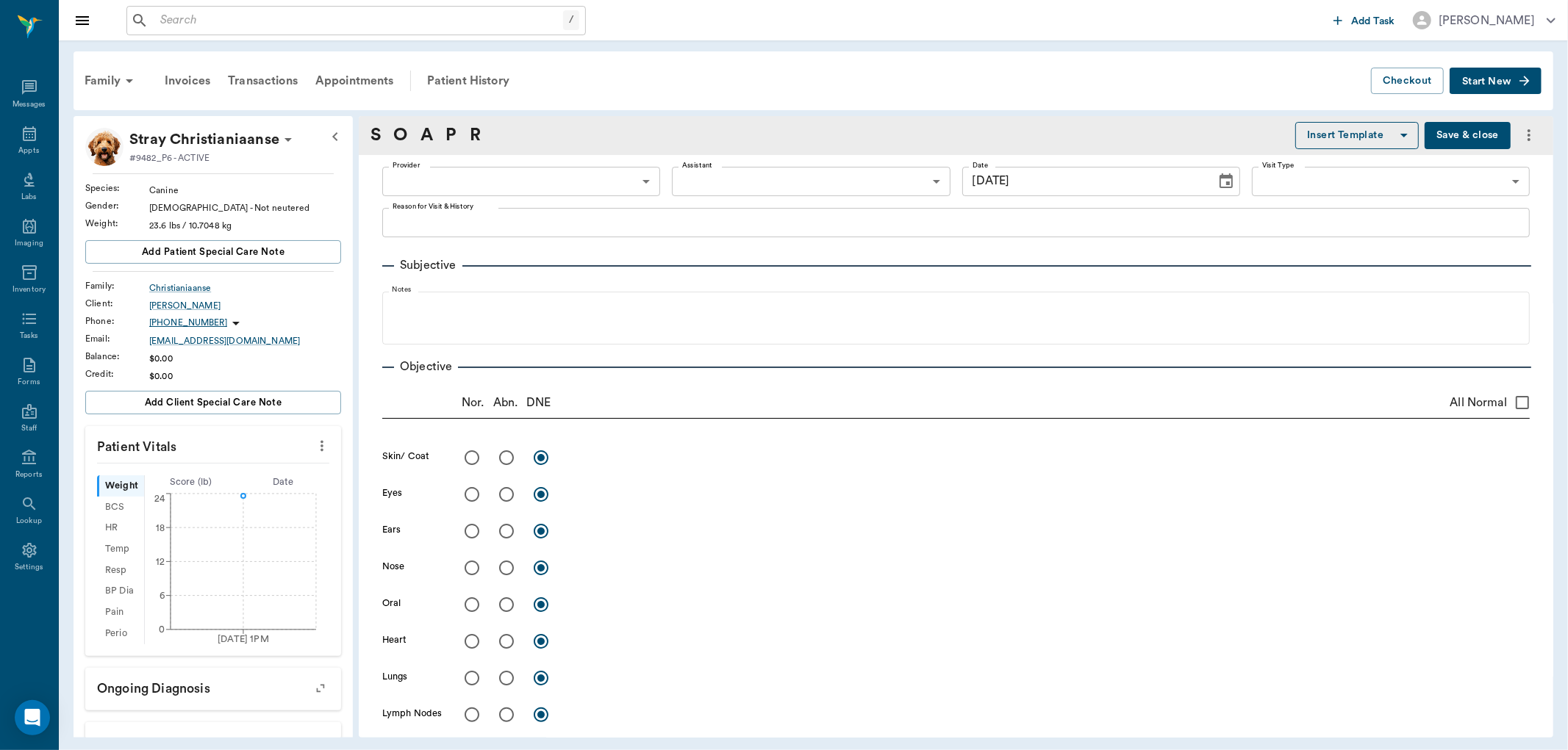
click at [578, 167] on body "/ ​ Add Task Dr. Bert Ellsworth Nectar Messages Appts Labs Imaging Inventory Ta…" at bounding box center [784, 375] width 1568 height 750
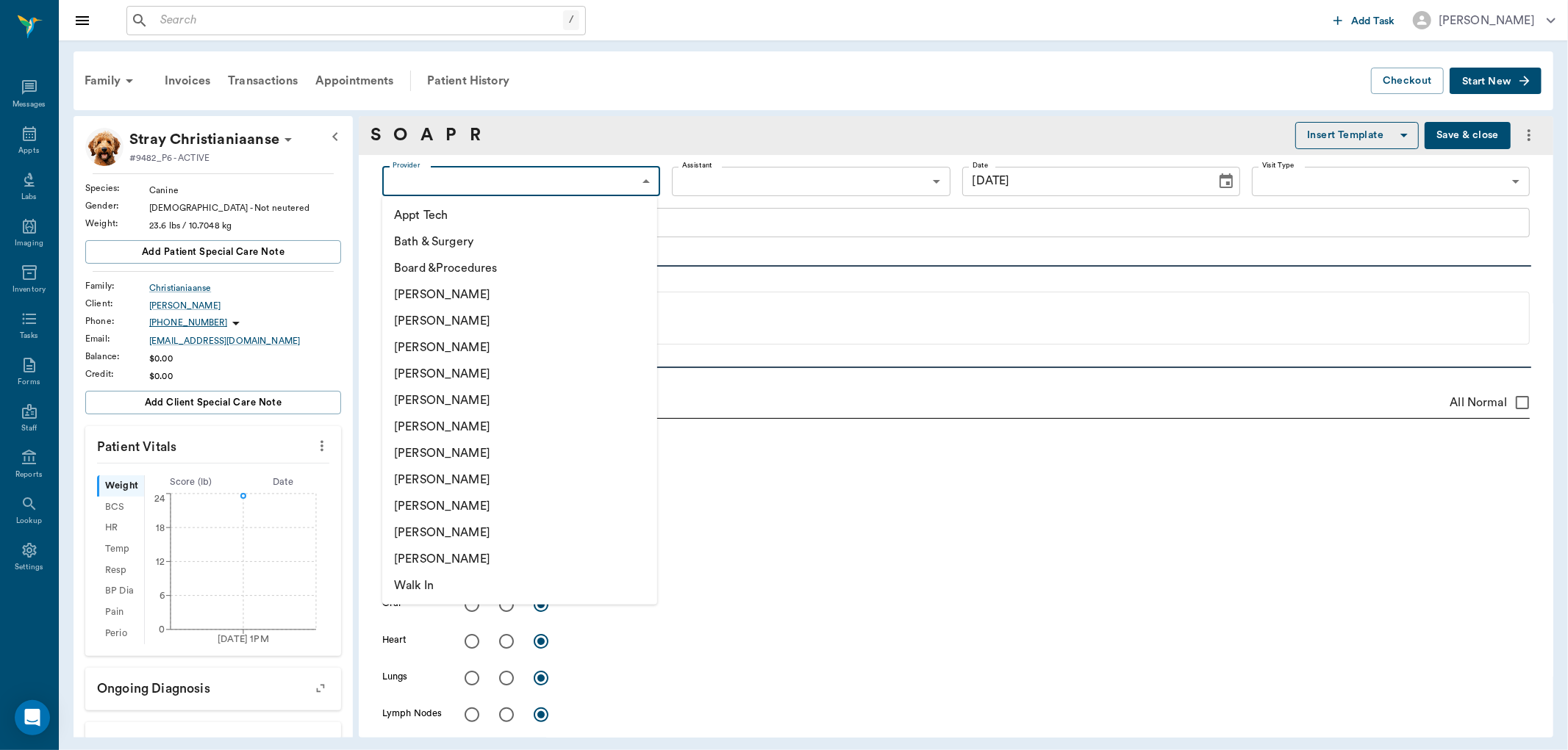
click at [513, 336] on li "Daniel Virnala" at bounding box center [519, 347] width 275 height 26
type input "642ef10e332a41444de2bad1"
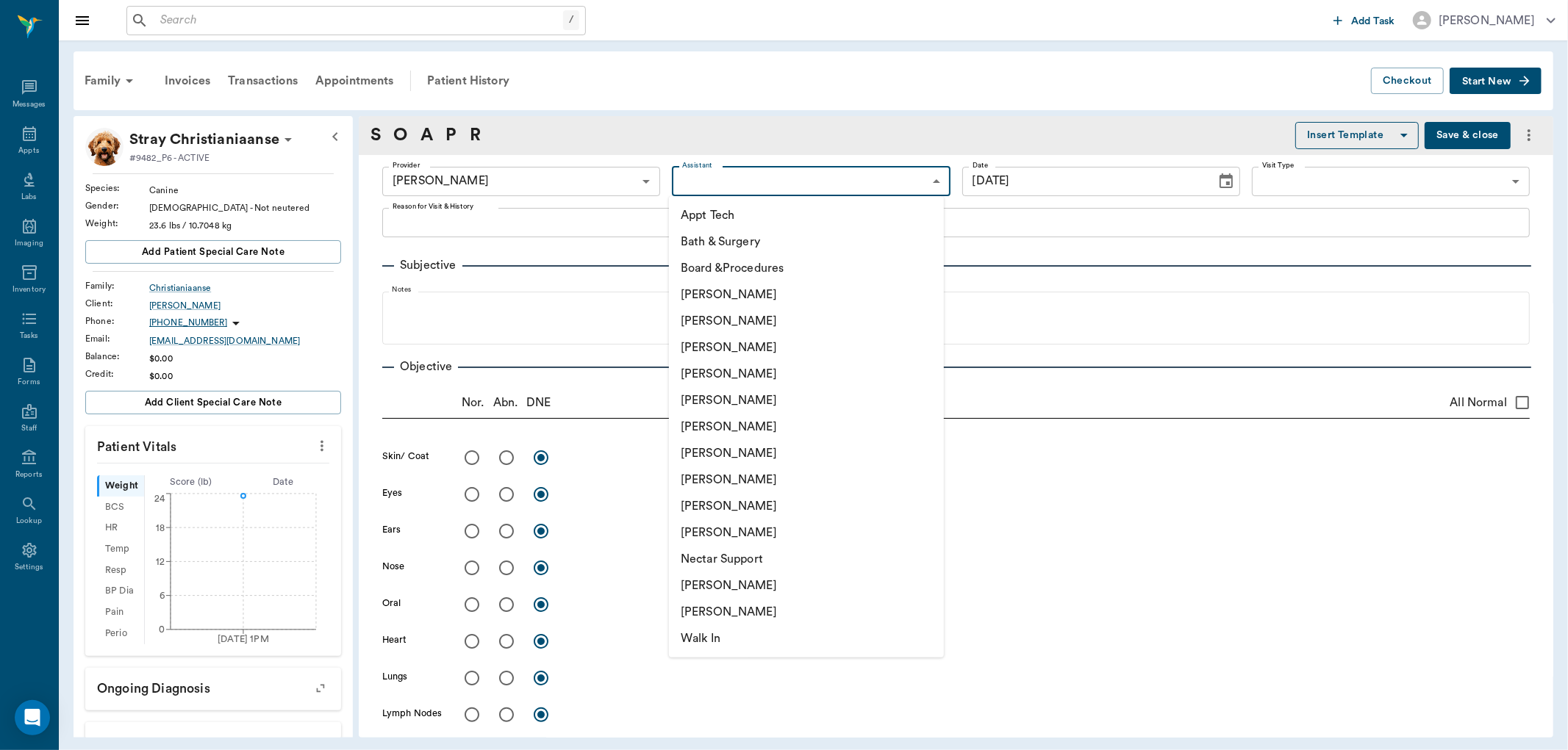
click at [841, 173] on body "/ ​ Add Task Dr. Bert Ellsworth Nectar Messages Appts Labs Imaging Inventory Ta…" at bounding box center [784, 375] width 1568 height 750
click at [785, 579] on li "Nicole Ailles" at bounding box center [806, 586] width 275 height 26
type input "6740bf97de10e07744acf1eb"
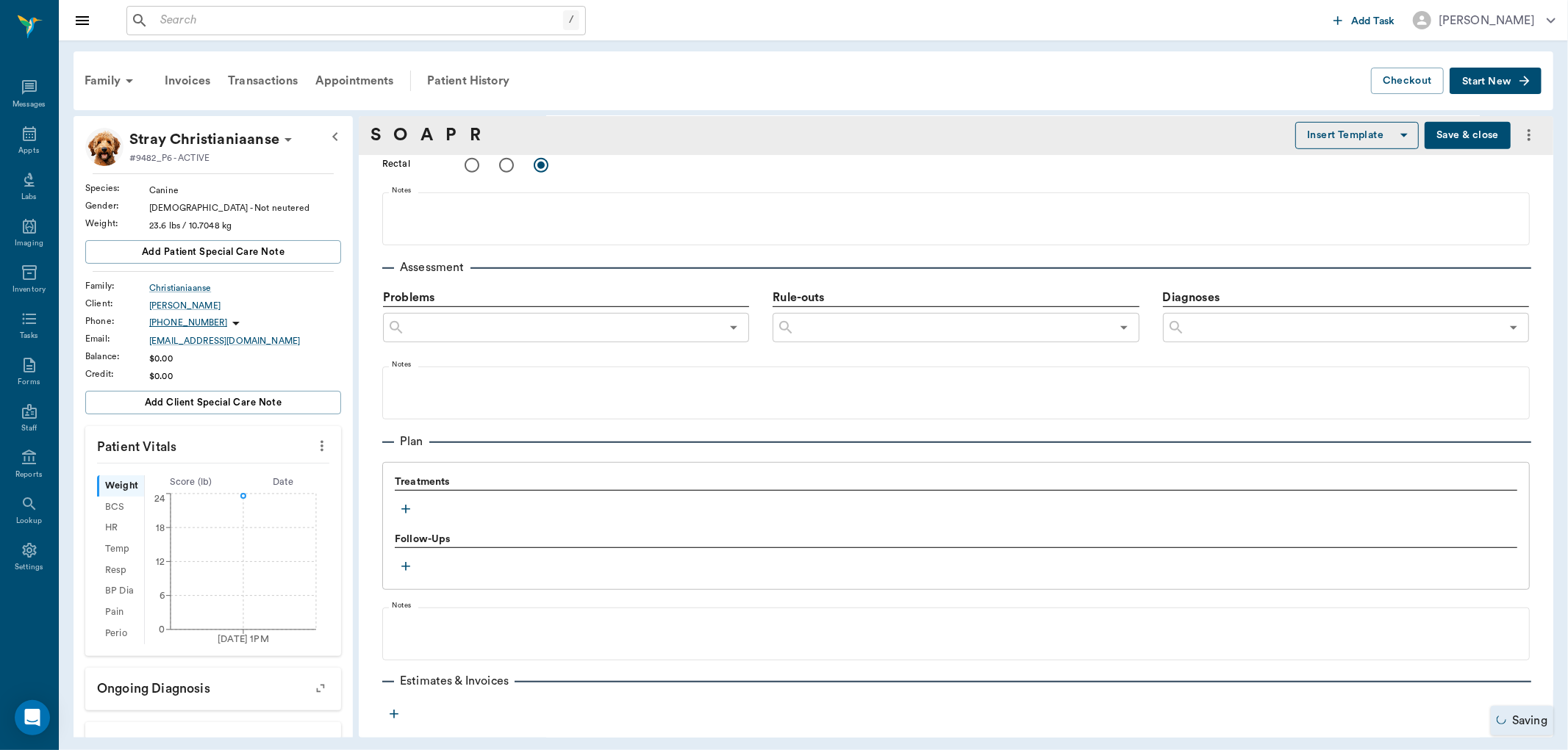
scroll to position [734, 0]
click at [408, 510] on icon "button" at bounding box center [405, 507] width 15 height 15
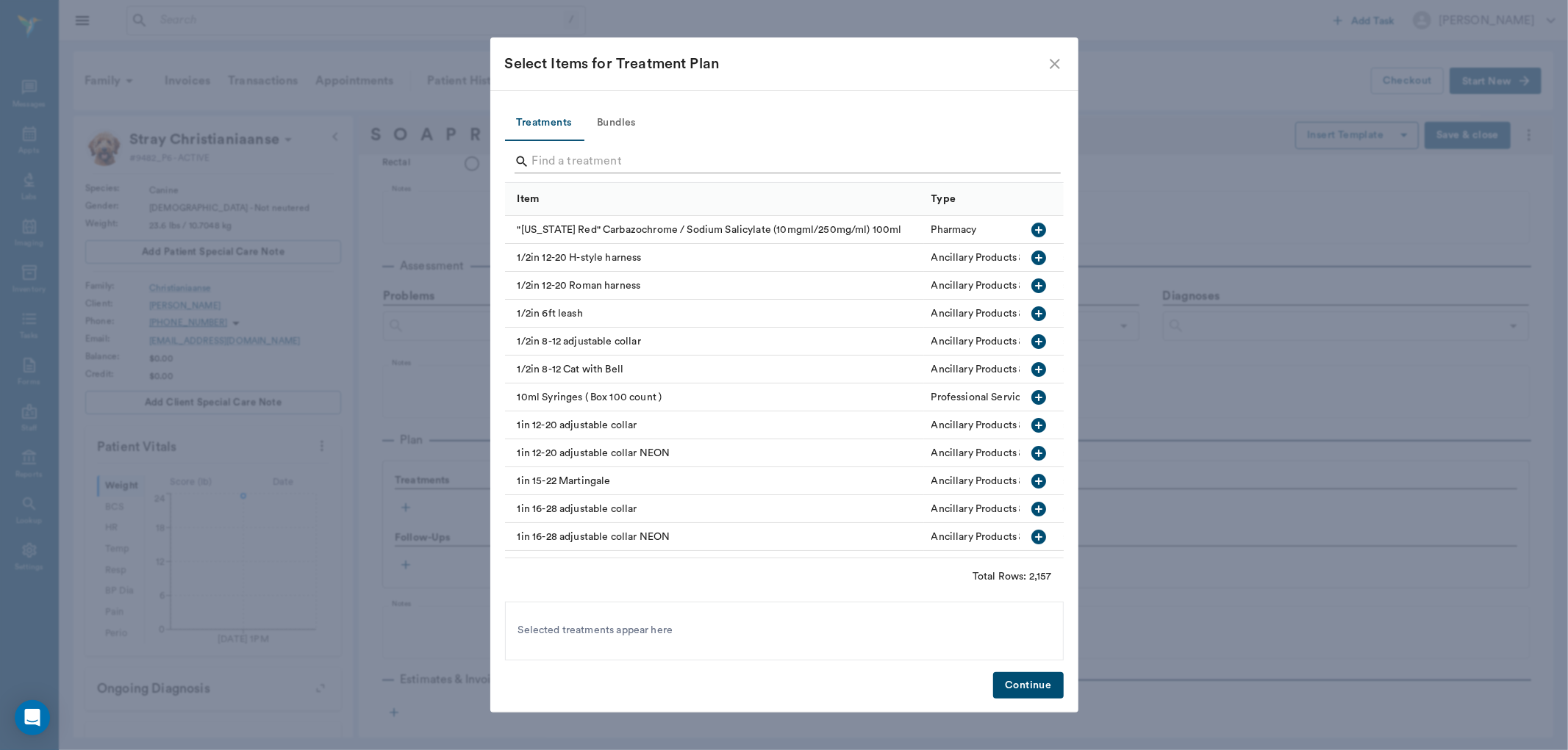
click at [577, 167] on input "Search" at bounding box center [786, 161] width 507 height 23
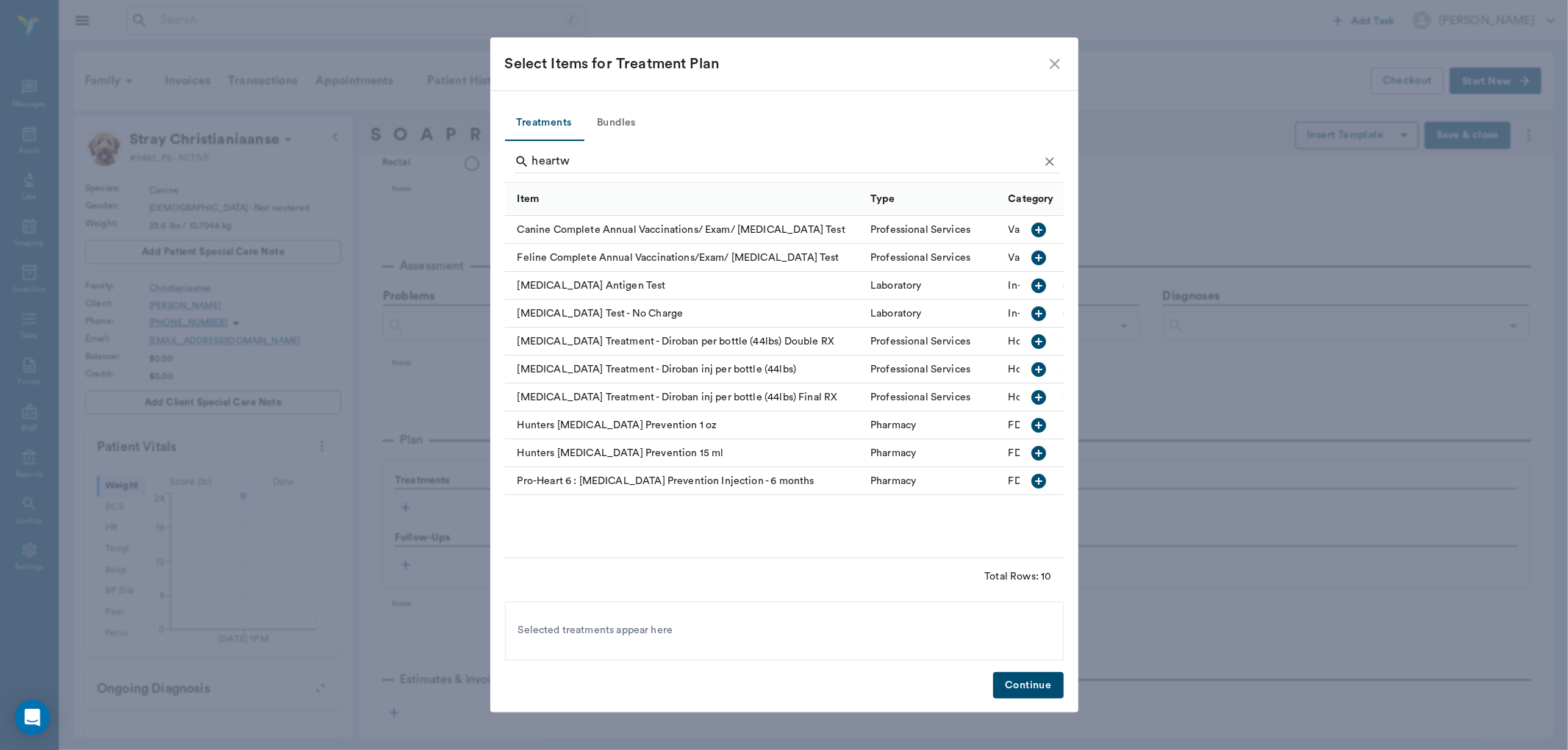
click at [1041, 288] on icon "button" at bounding box center [1038, 285] width 15 height 15
drag, startPoint x: 641, startPoint y: 154, endPoint x: 326, endPoint y: 146, distance: 315.1
click at [284, 151] on div "Select Items for Treatment Plan Treatments Bundles heartw Item Type Category Ca…" at bounding box center [784, 375] width 1568 height 750
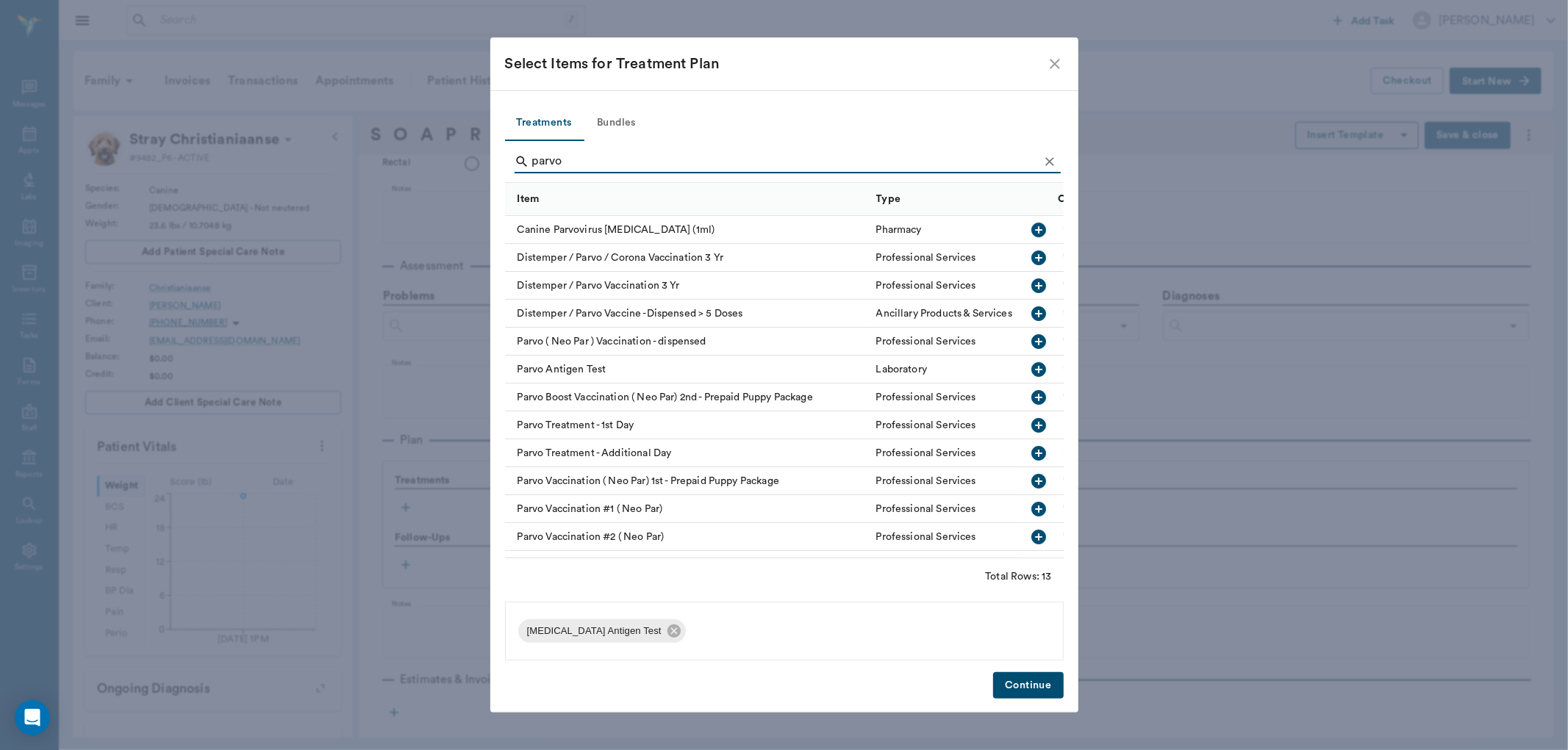
click at [1031, 371] on icon "button" at bounding box center [1038, 369] width 15 height 15
drag, startPoint x: 576, startPoint y: 160, endPoint x: 373, endPoint y: 143, distance: 203.7
click at [373, 143] on div "Select Items for Treatment Plan Treatments Bundles parvo Item Type Category Can…" at bounding box center [784, 375] width 1568 height 750
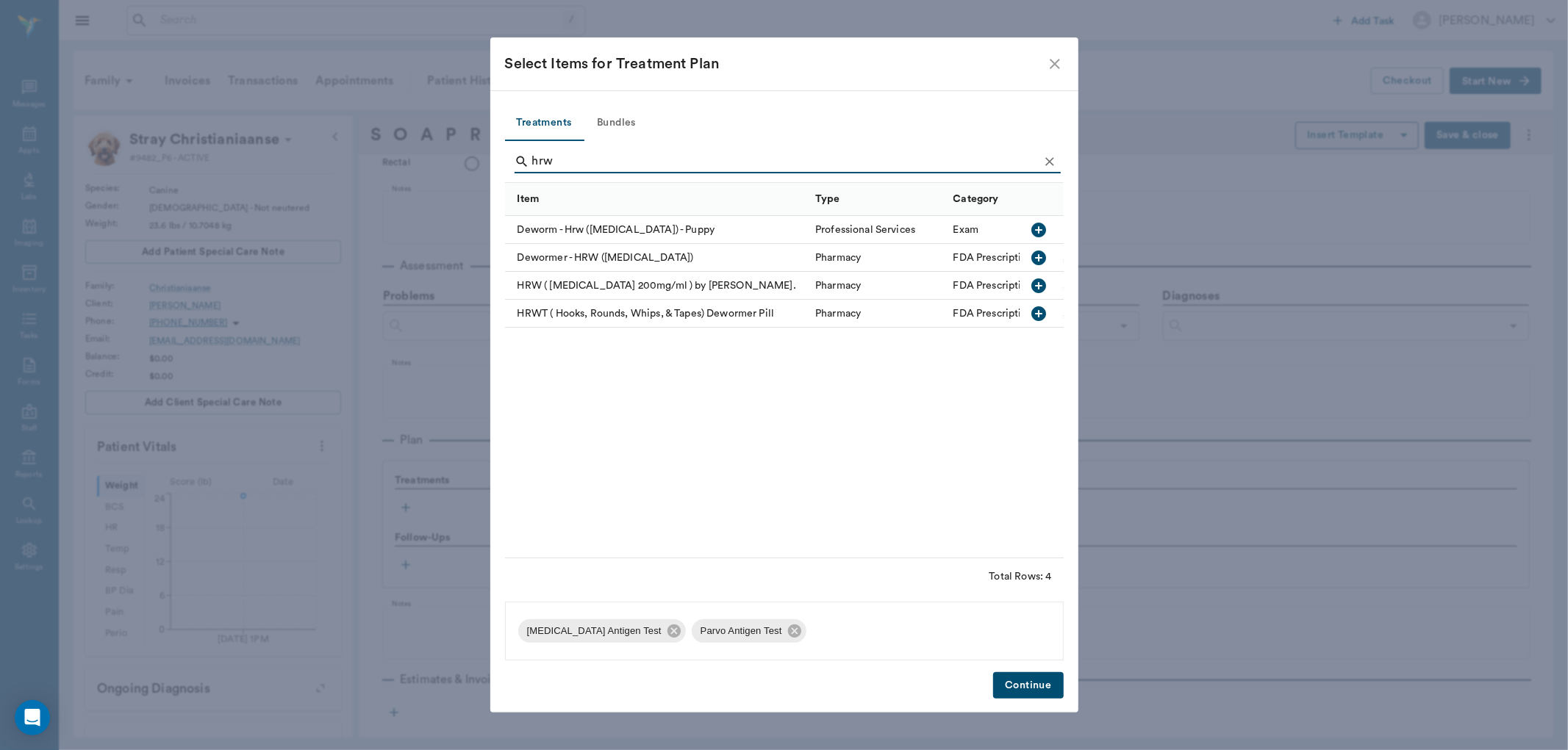
type input "hrw"
click at [1030, 684] on button "Continue" at bounding box center [1028, 685] width 70 height 27
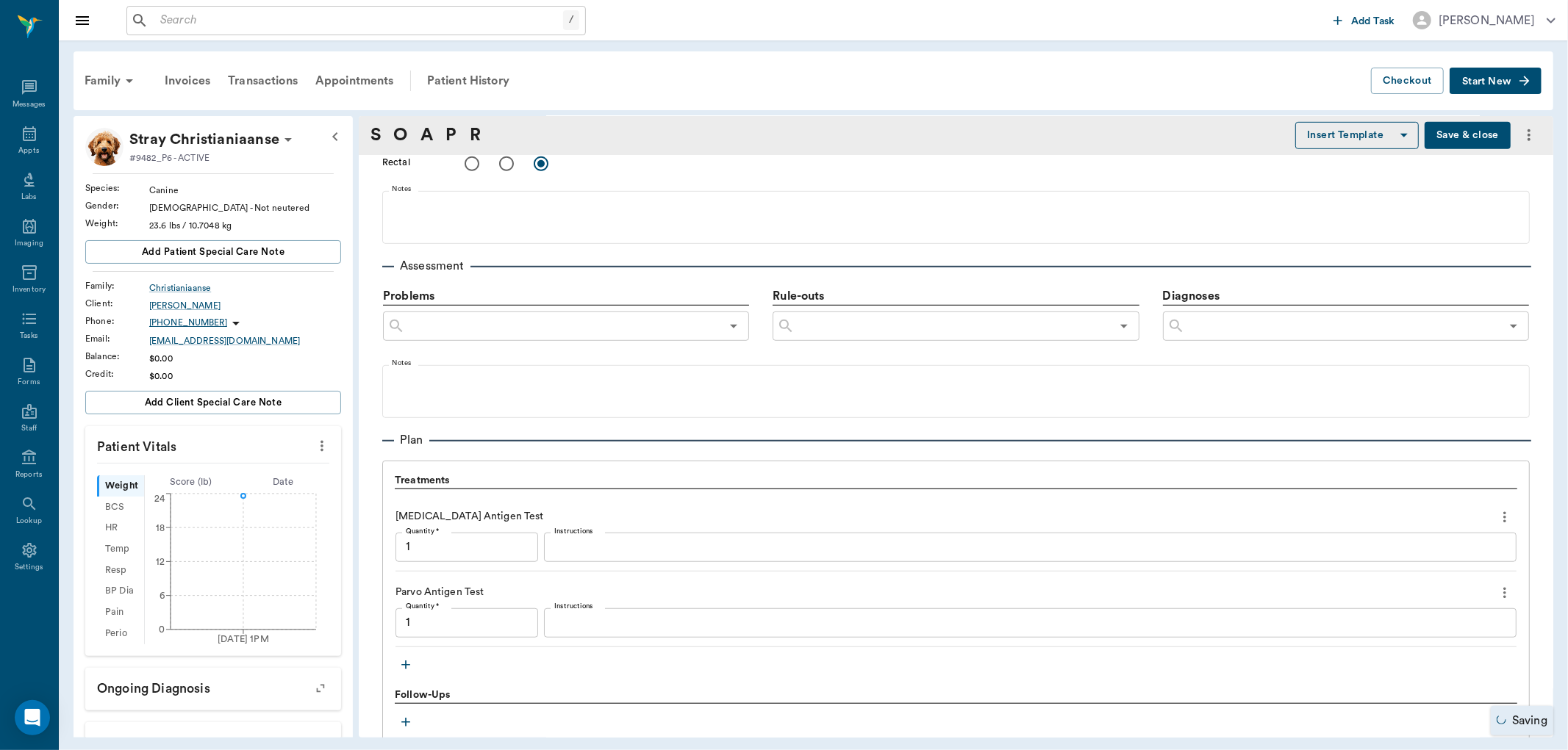
type input "1.00"
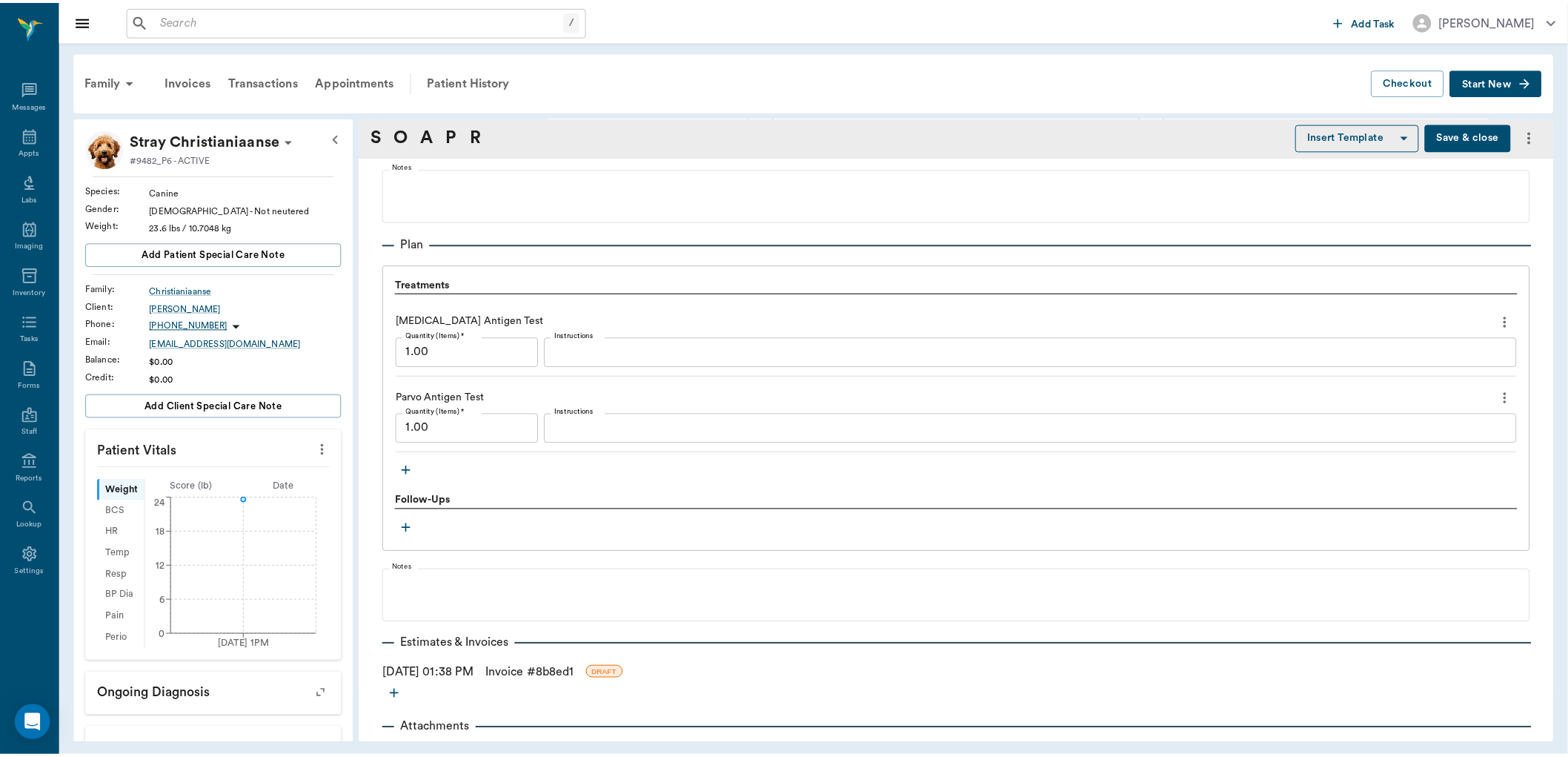
scroll to position [976, 0]
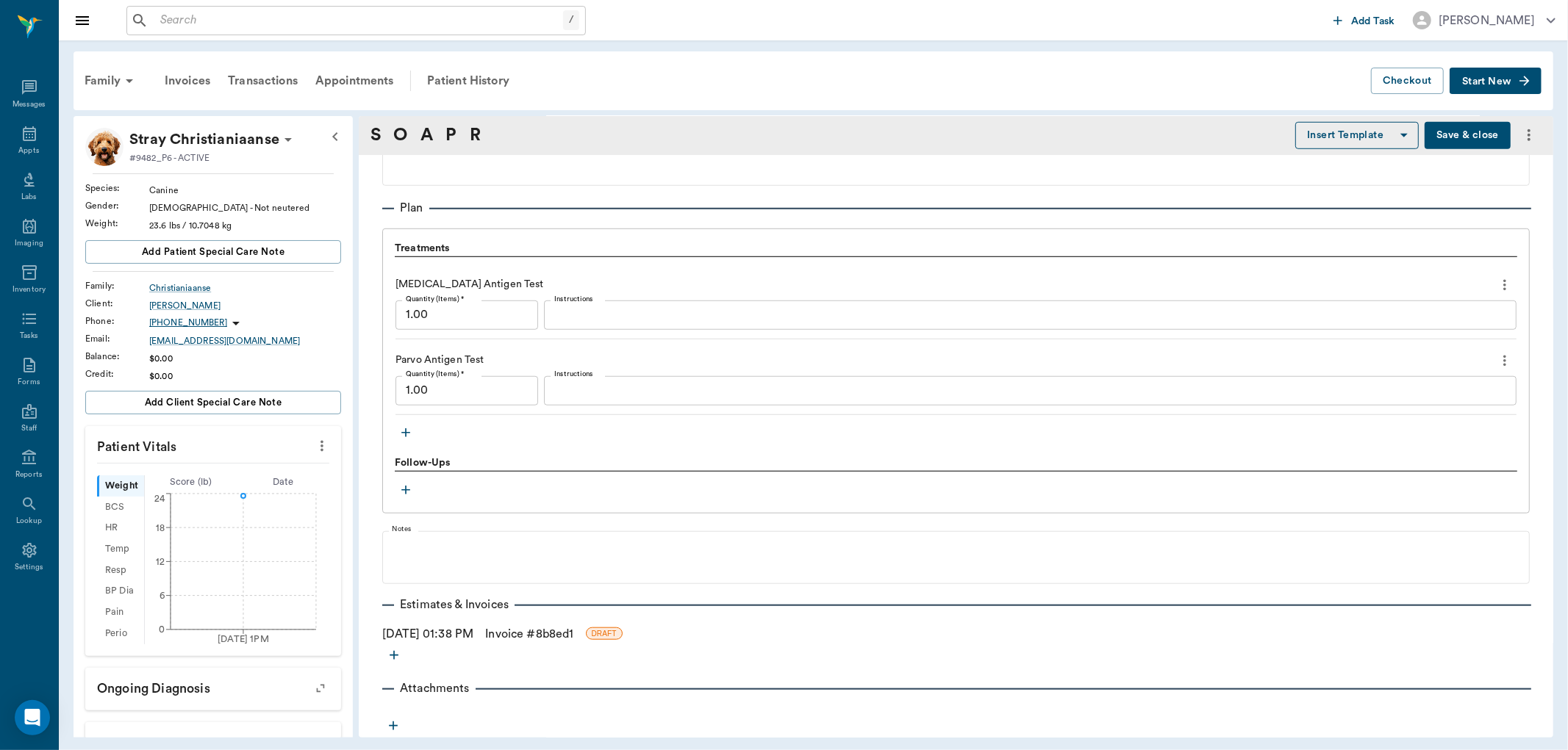
click at [564, 630] on link "Invoice # 8b8ed1" at bounding box center [528, 634] width 88 height 18
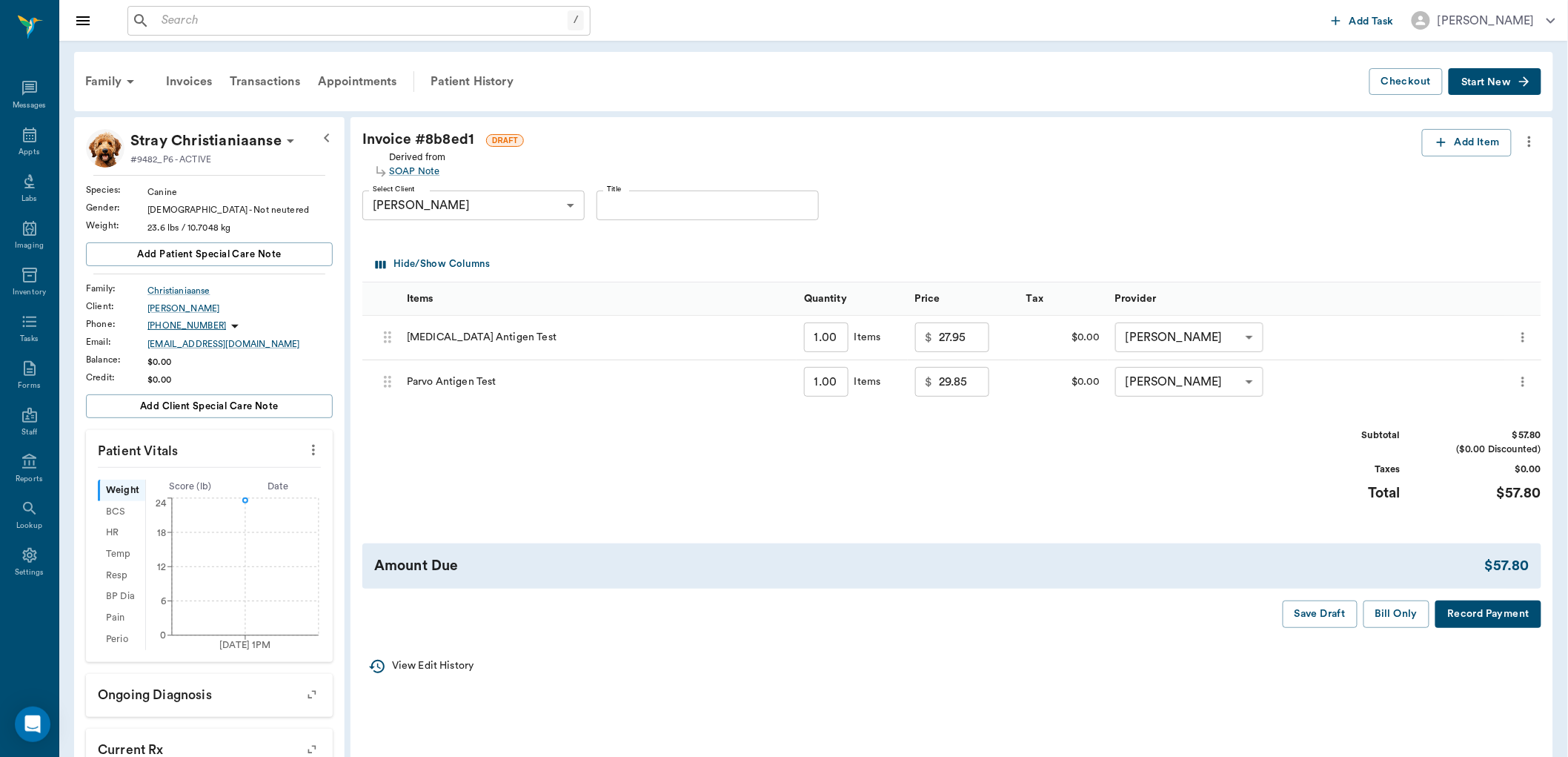
click at [1243, 340] on body "/ ​ Add Task Dr. Bert Ellsworth Nectar Messages Appts Labs Imaging Inventory Ta…" at bounding box center [784, 481] width 1568 height 963
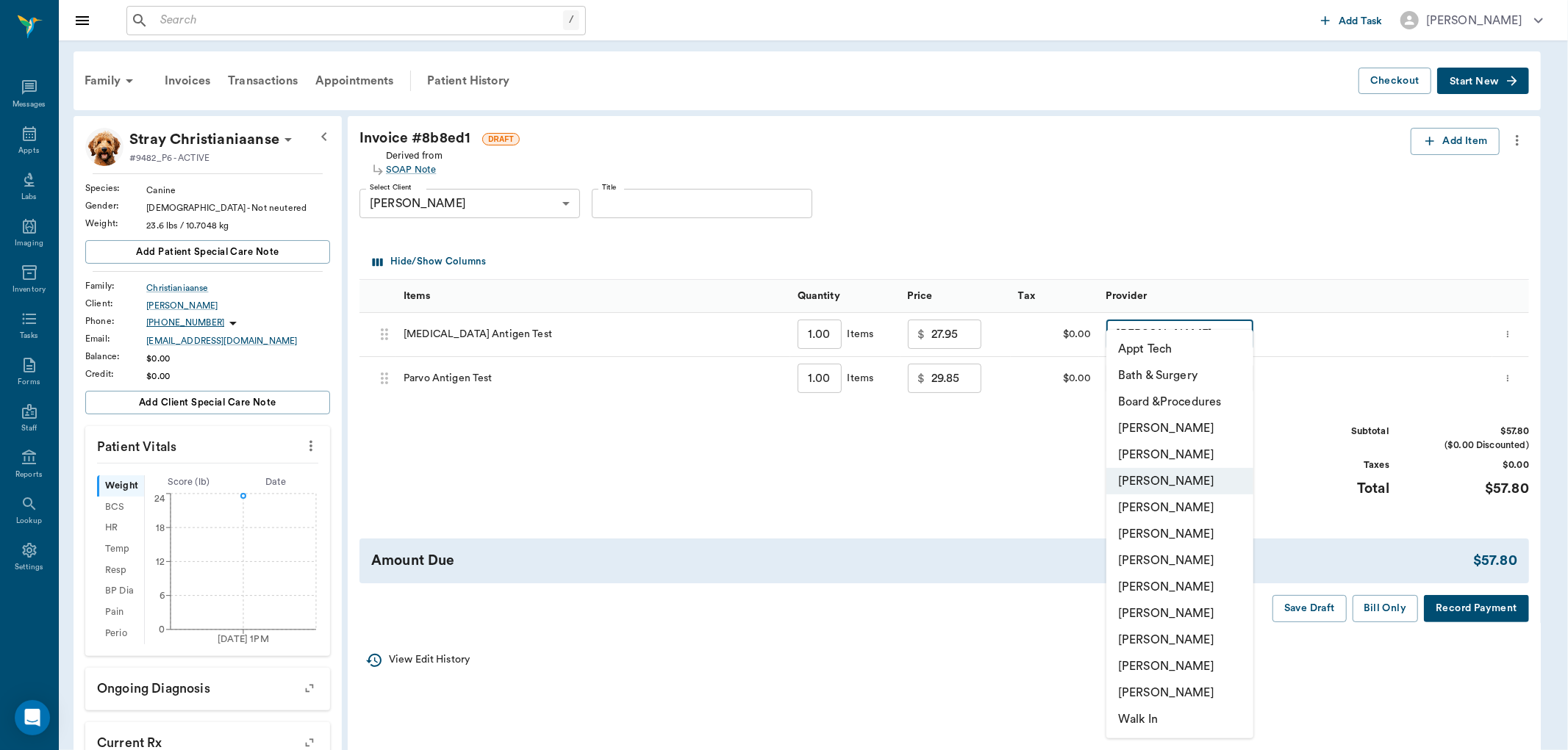
click at [1233, 336] on li "Appt Tech" at bounding box center [1179, 349] width 147 height 26
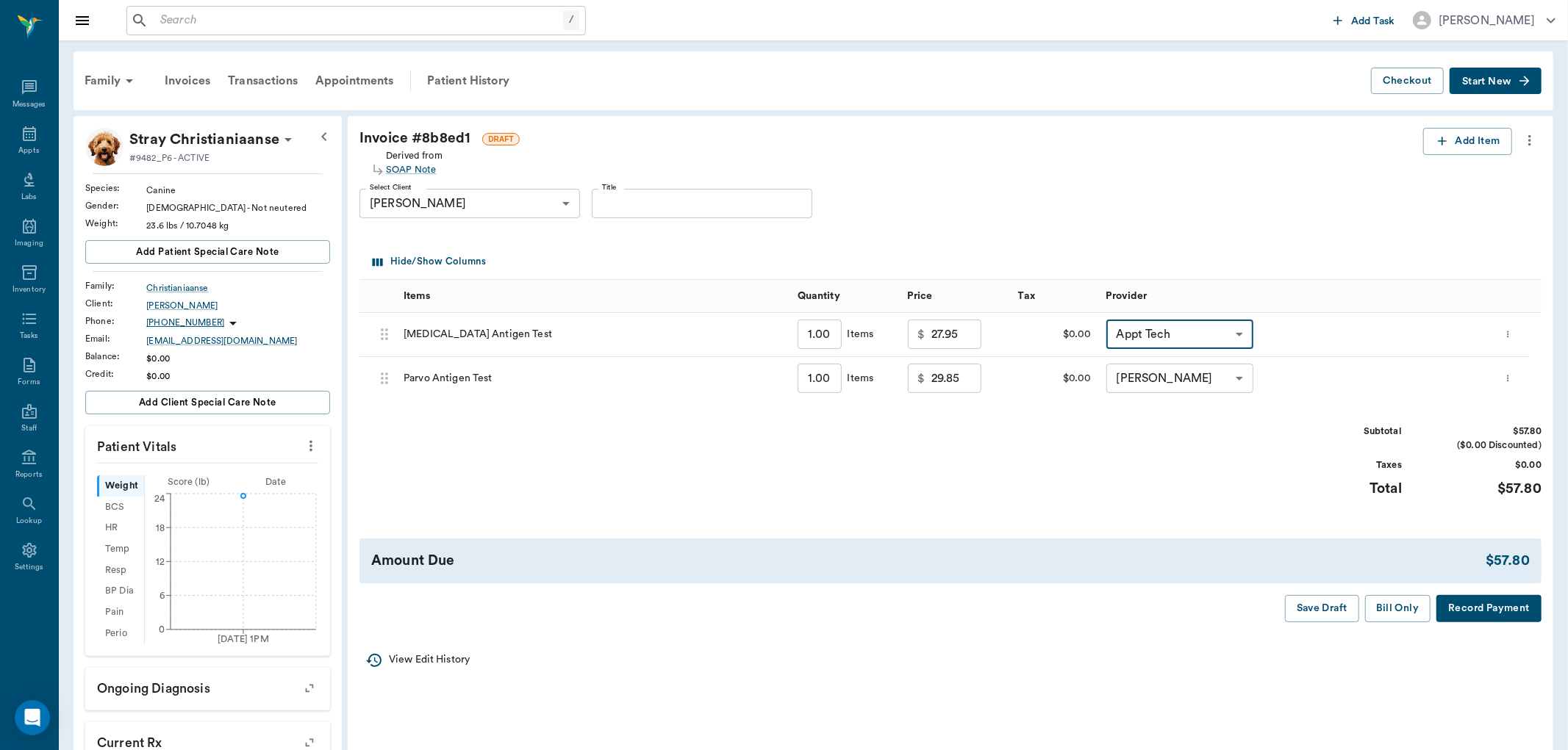
type input "none-63ec2f075fda476ae8351a4c"
click at [1250, 195] on div "Select Client Jennifer Christiaanse 64d5073499ba95d54faa8c26 Select Client Titl…" at bounding box center [932, 203] width 1146 height 53
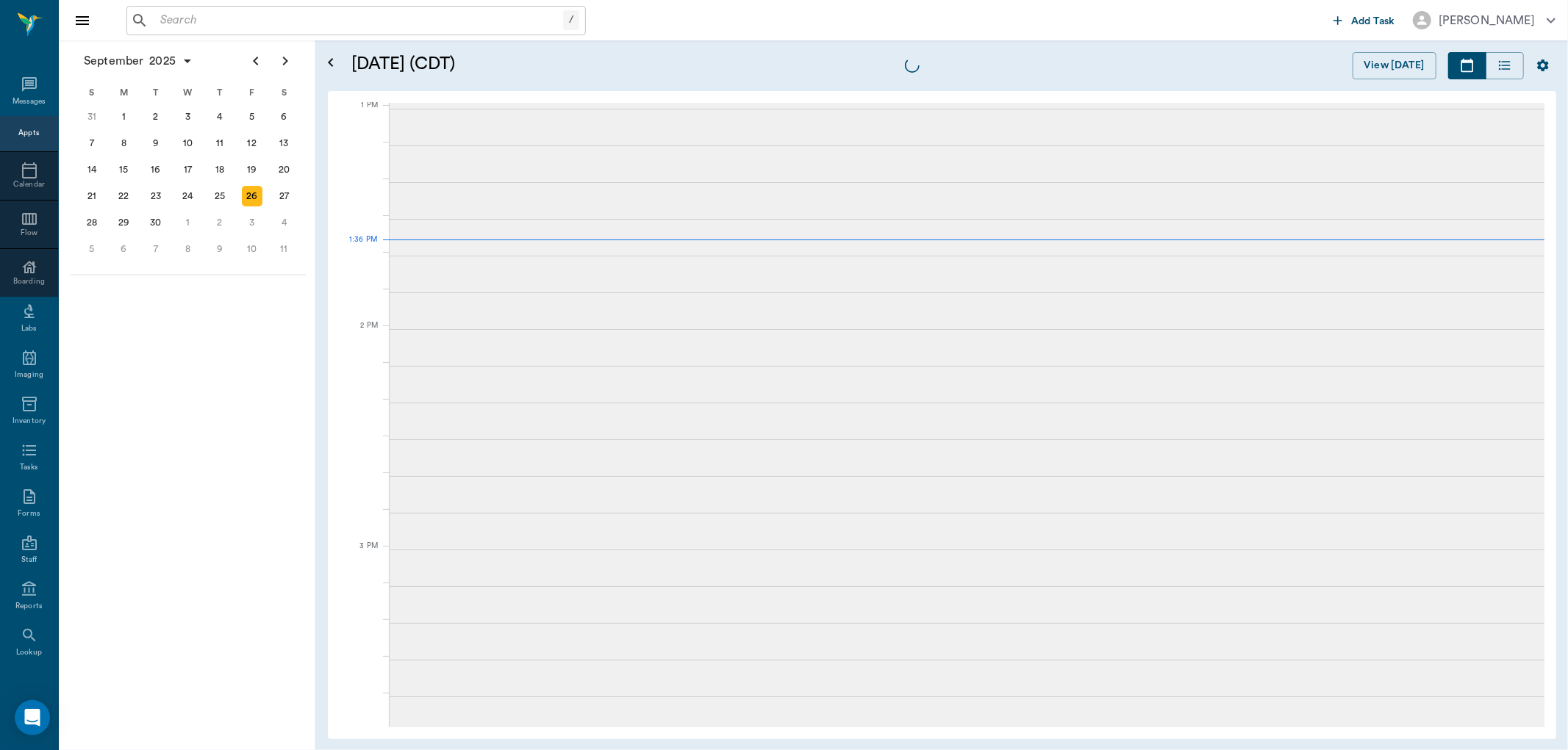
click at [26, 135] on div "Appts" at bounding box center [29, 133] width 20 height 11
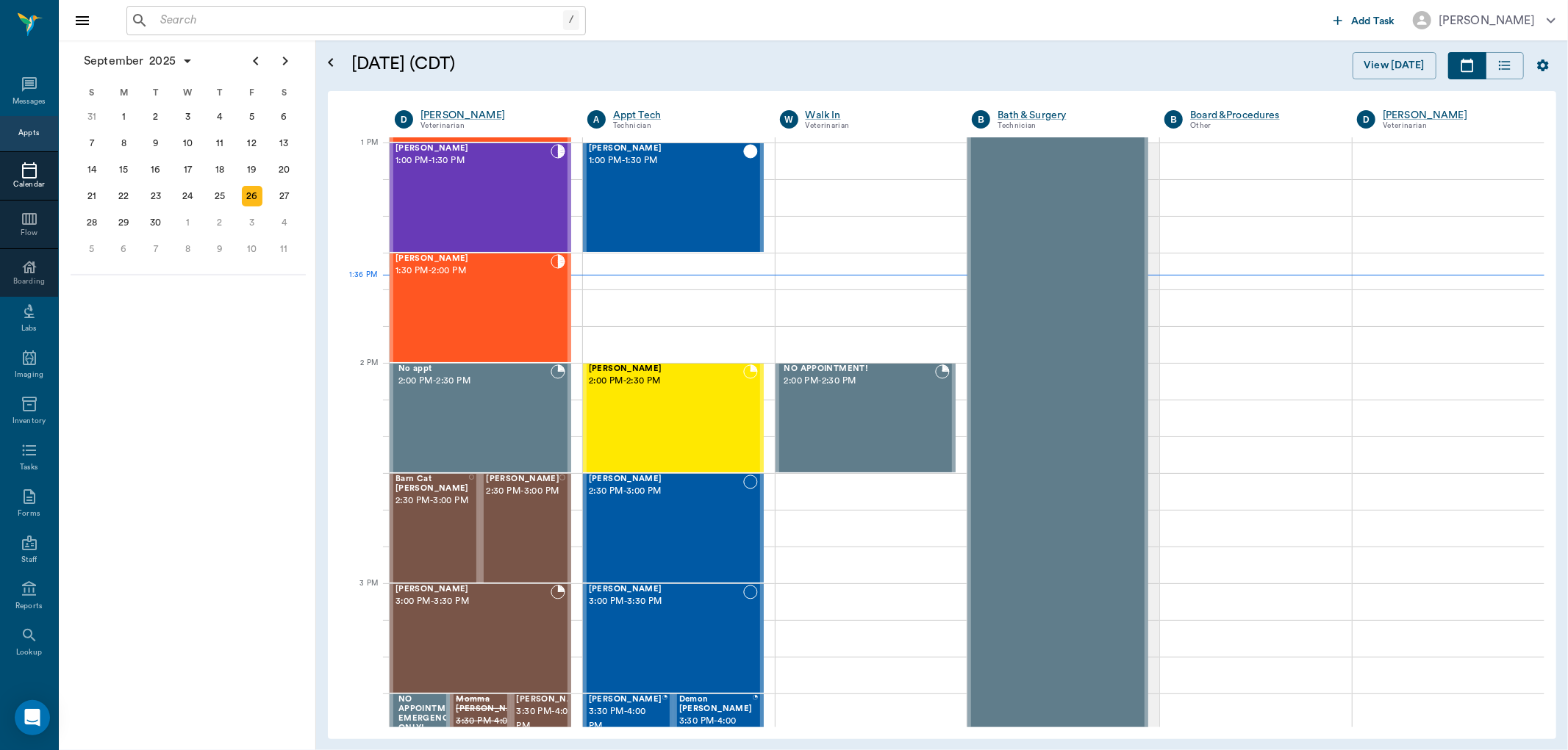
click at [34, 136] on div "Appts" at bounding box center [29, 133] width 58 height 35
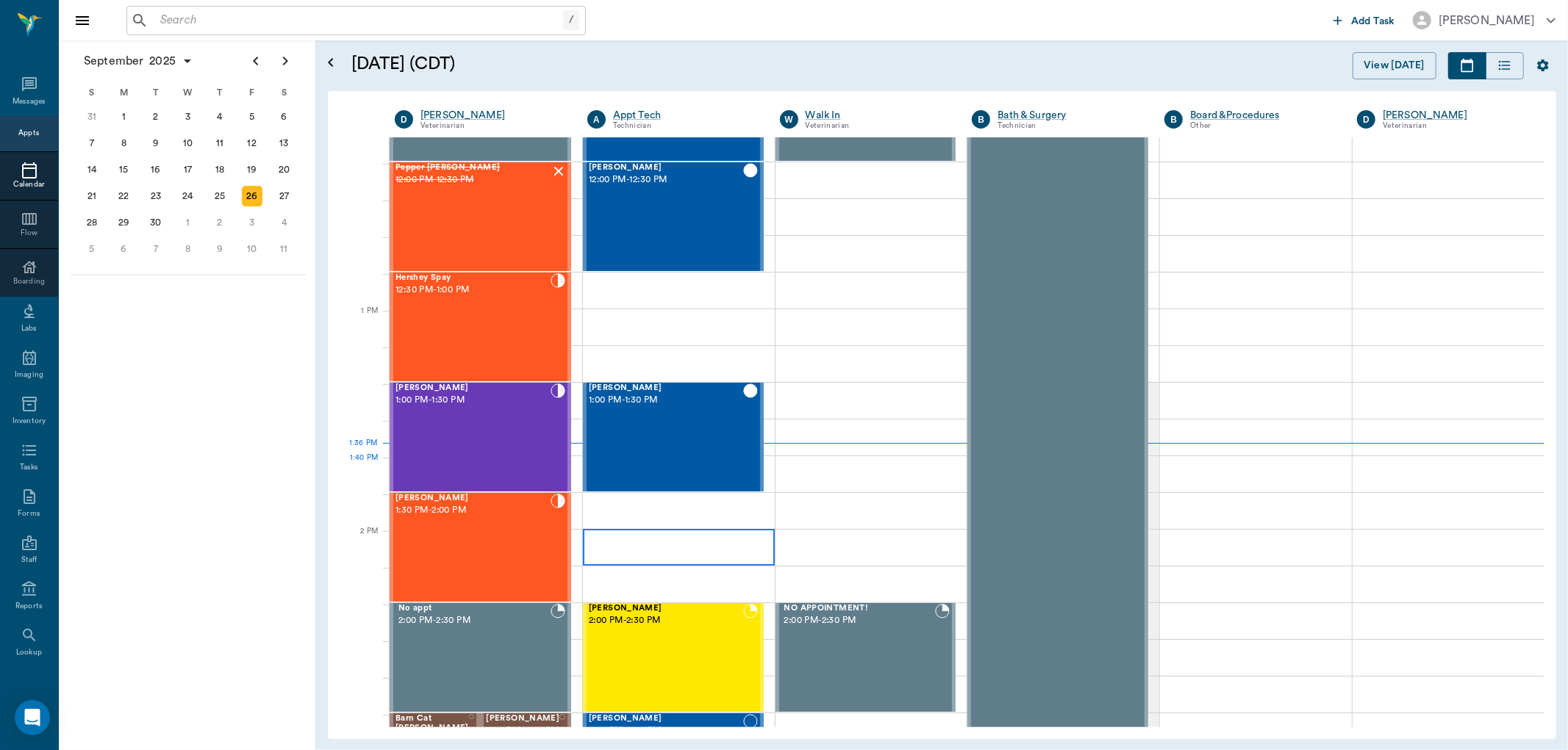
scroll to position [857, 0]
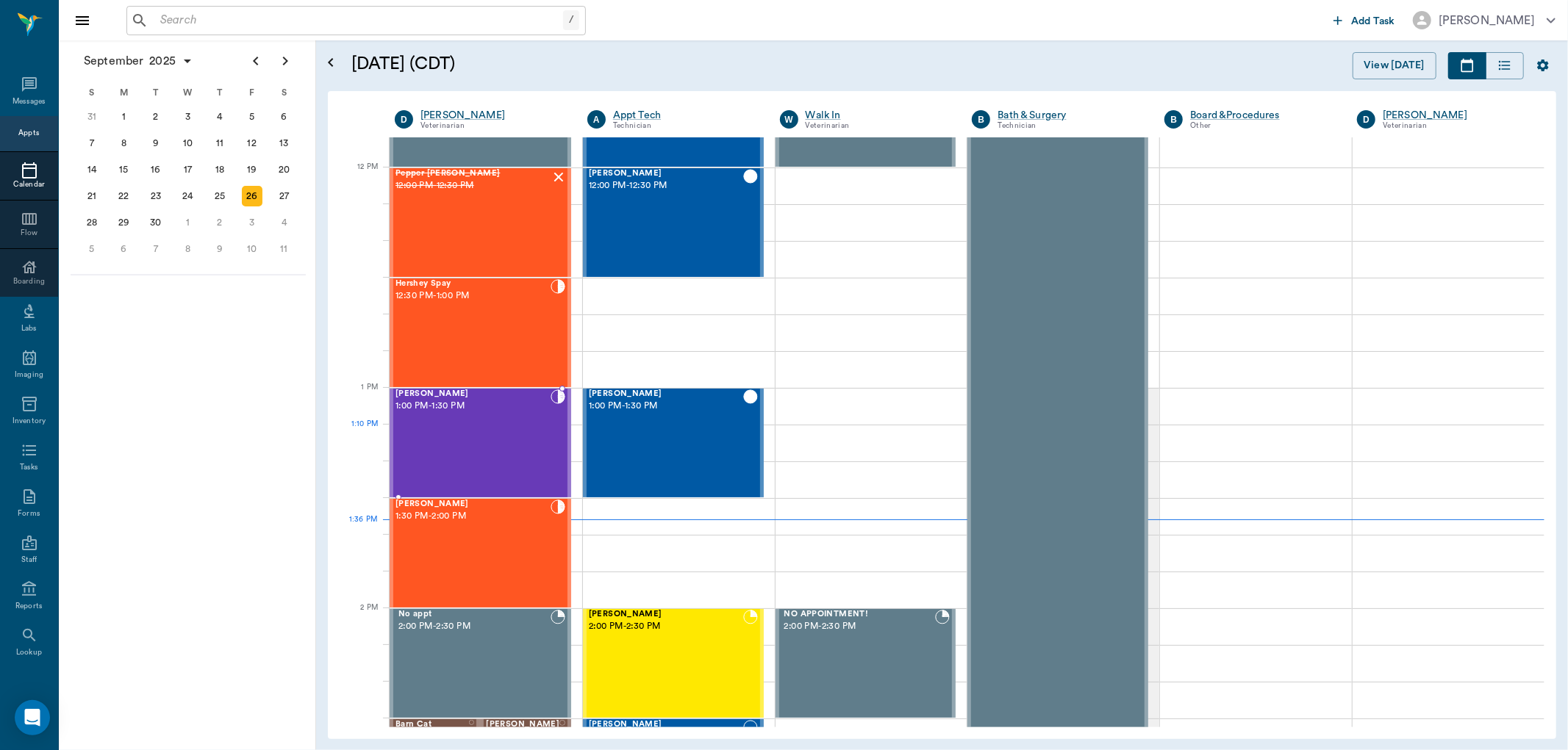
click at [416, 445] on div "Francesca Avalos 1:00 PM - 1:30 PM" at bounding box center [472, 443] width 155 height 107
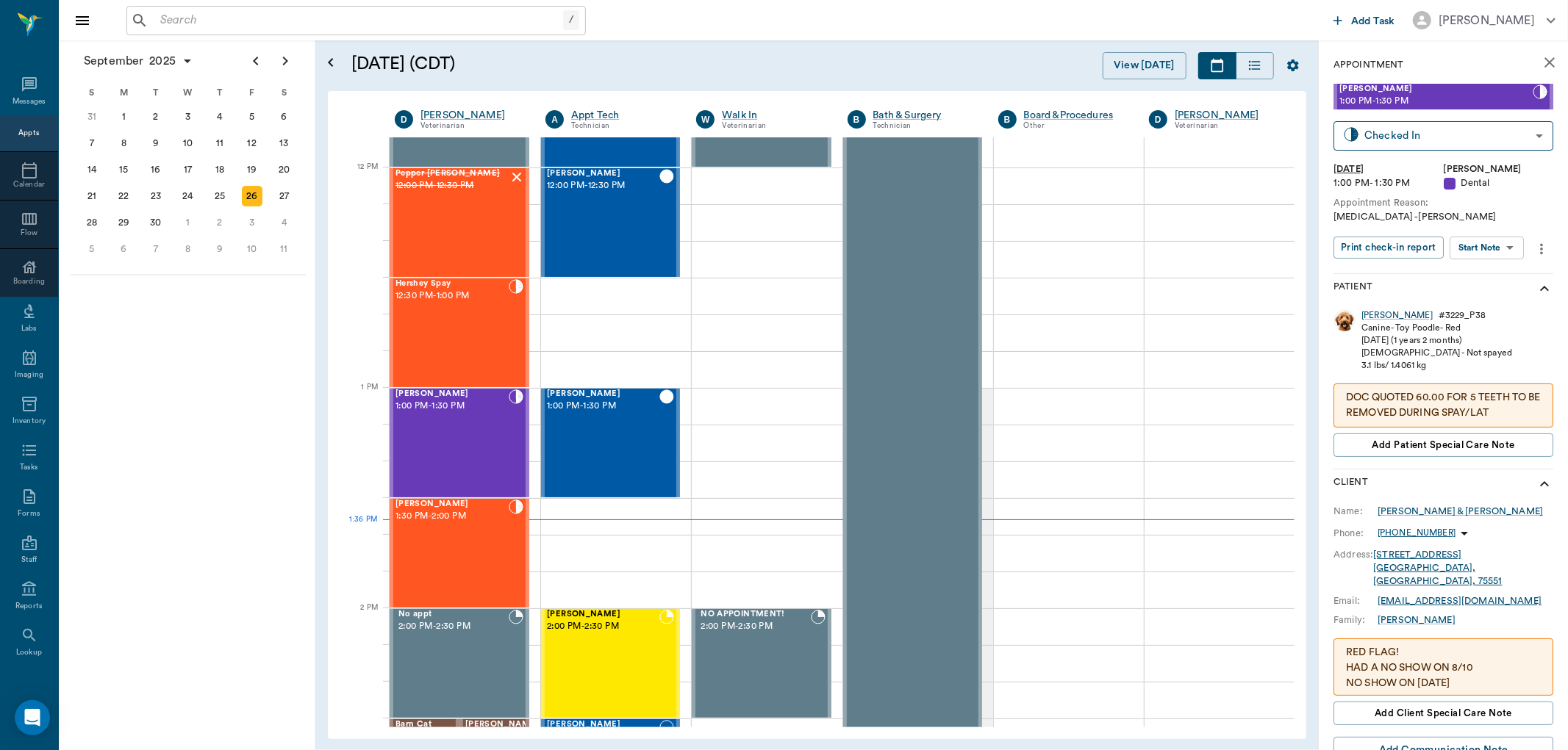
click at [1519, 250] on body "/ ​ Add Task Dr. Bert Ellsworth Nectar Messages Appts Calendar Flow Boarding La…" at bounding box center [784, 375] width 1568 height 750
click at [1504, 298] on button "View Surgery" at bounding box center [1475, 301] width 60 height 17
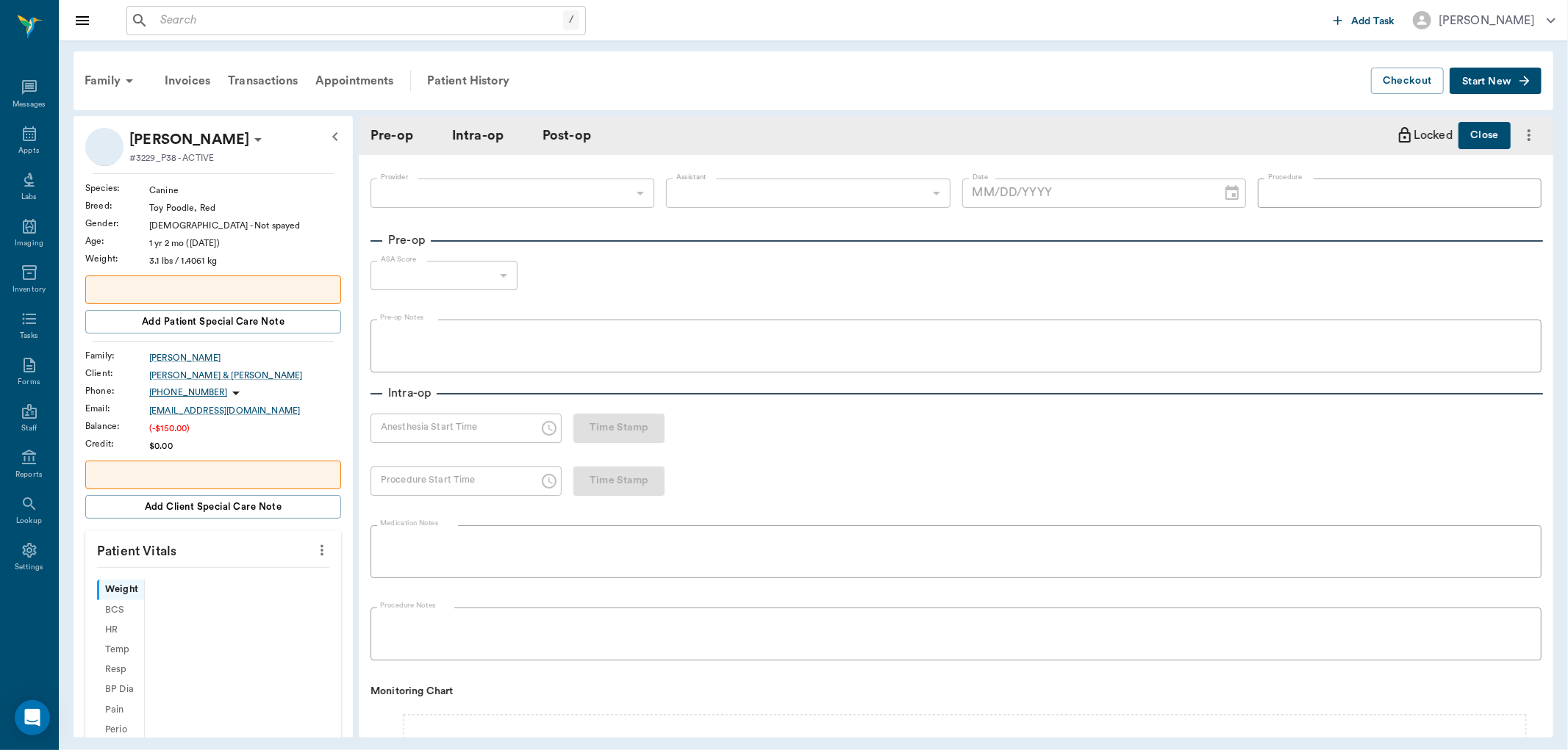
type input "63ec2f075fda476ae8351a4d"
type input "ORAL ORAL SURGERY"
type input "1"
radio input "true"
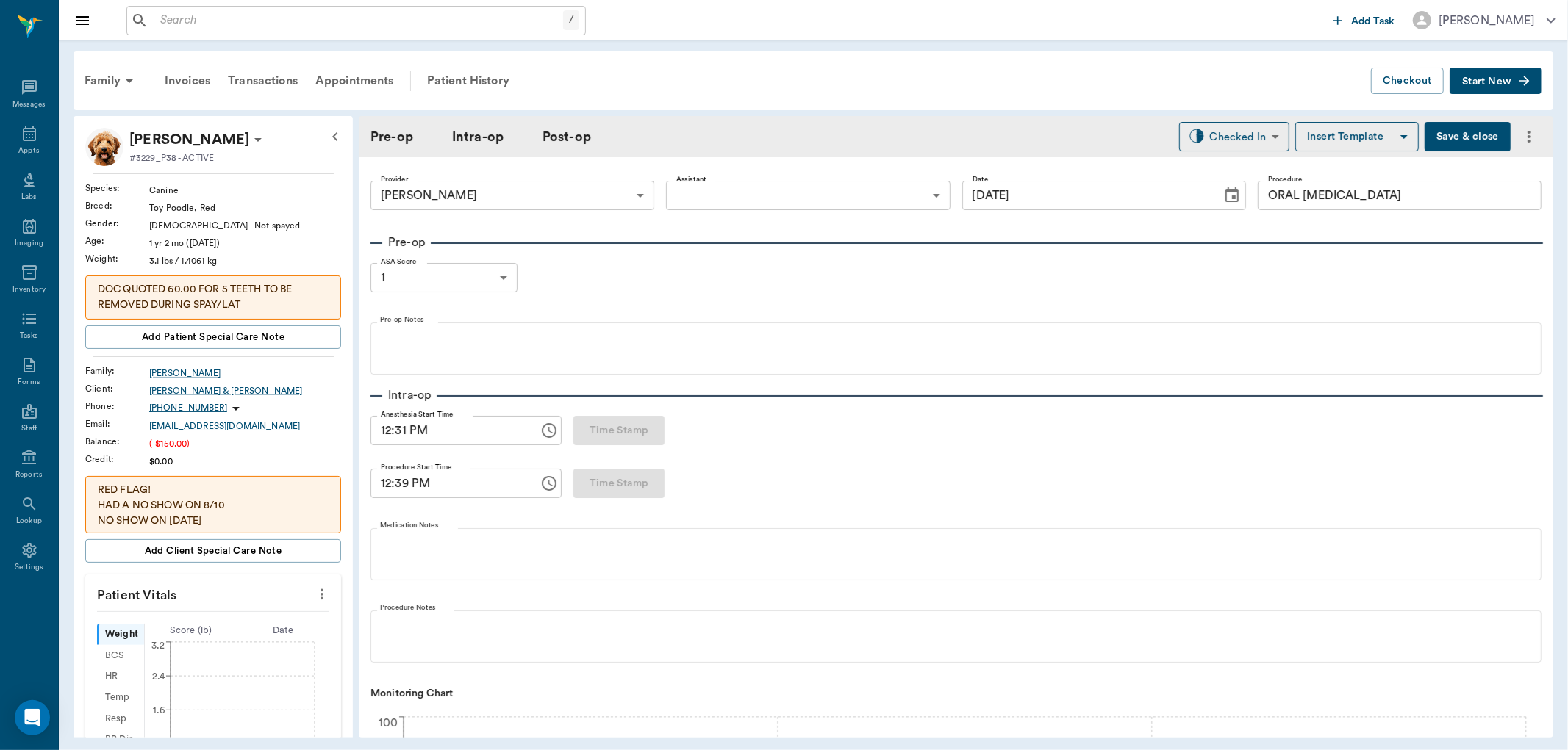
type input "[DATE]"
type input "12:31 PM"
type input "12:39 PM"
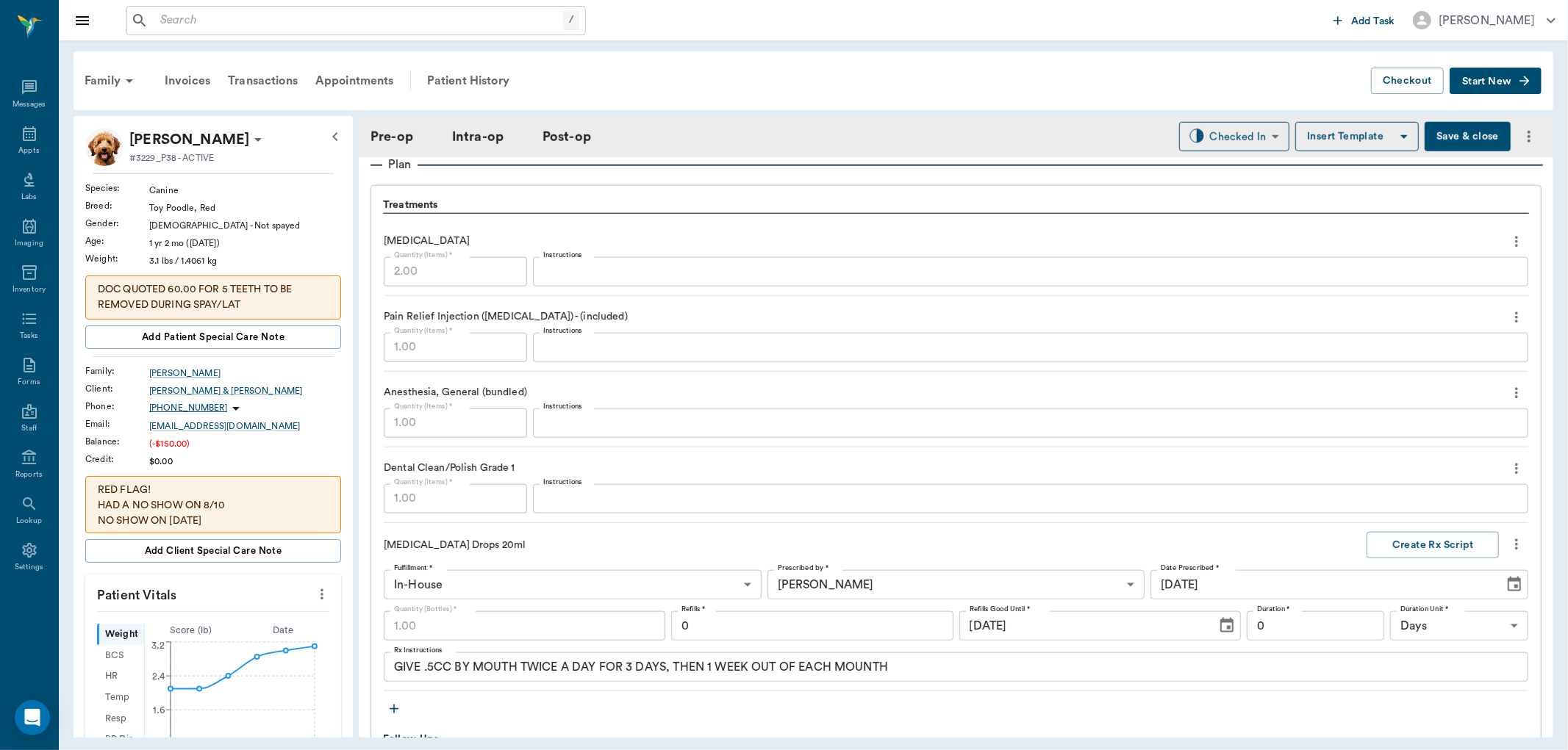
scroll to position [1469, 0]
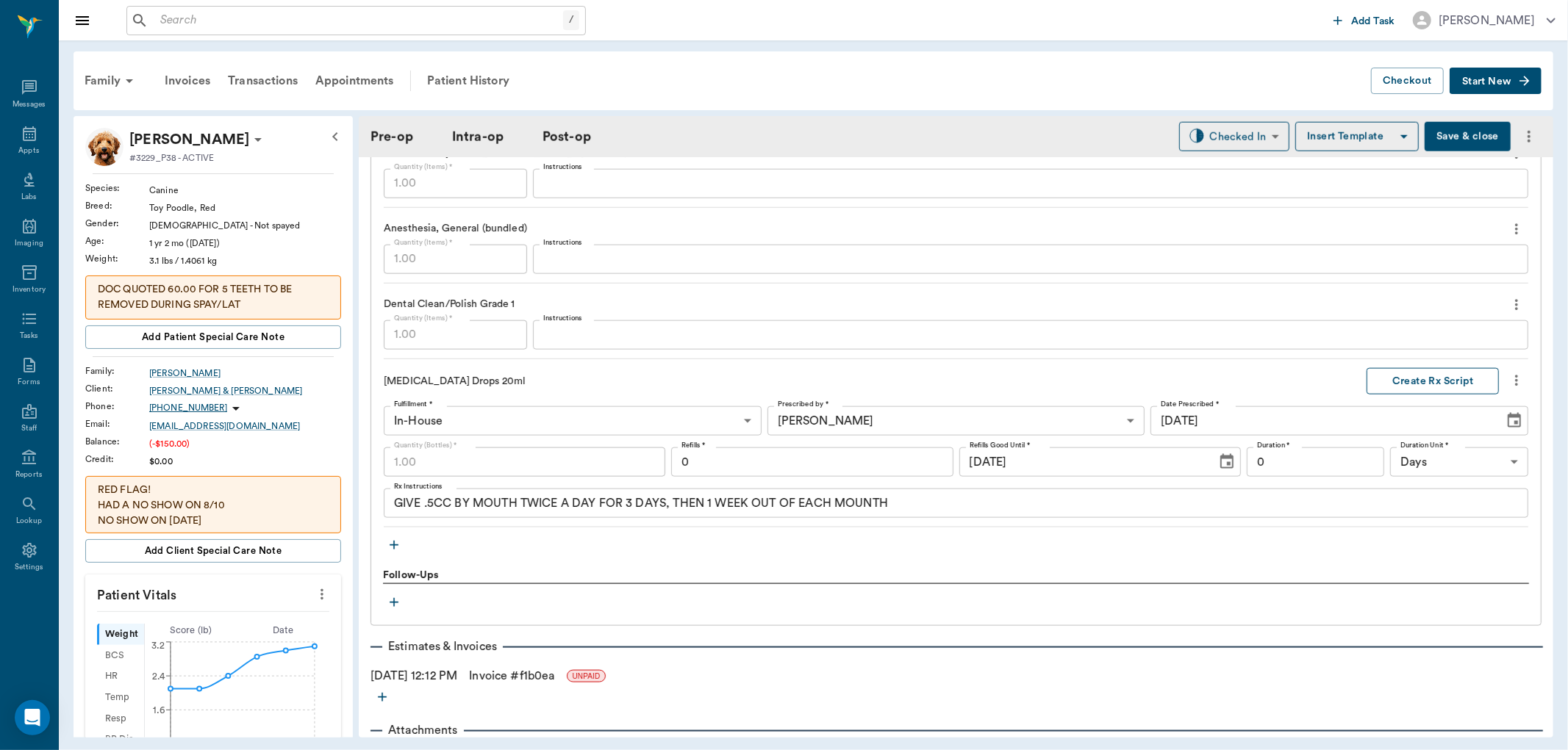
click at [1402, 386] on button "Create Rx Script" at bounding box center [1432, 382] width 132 height 27
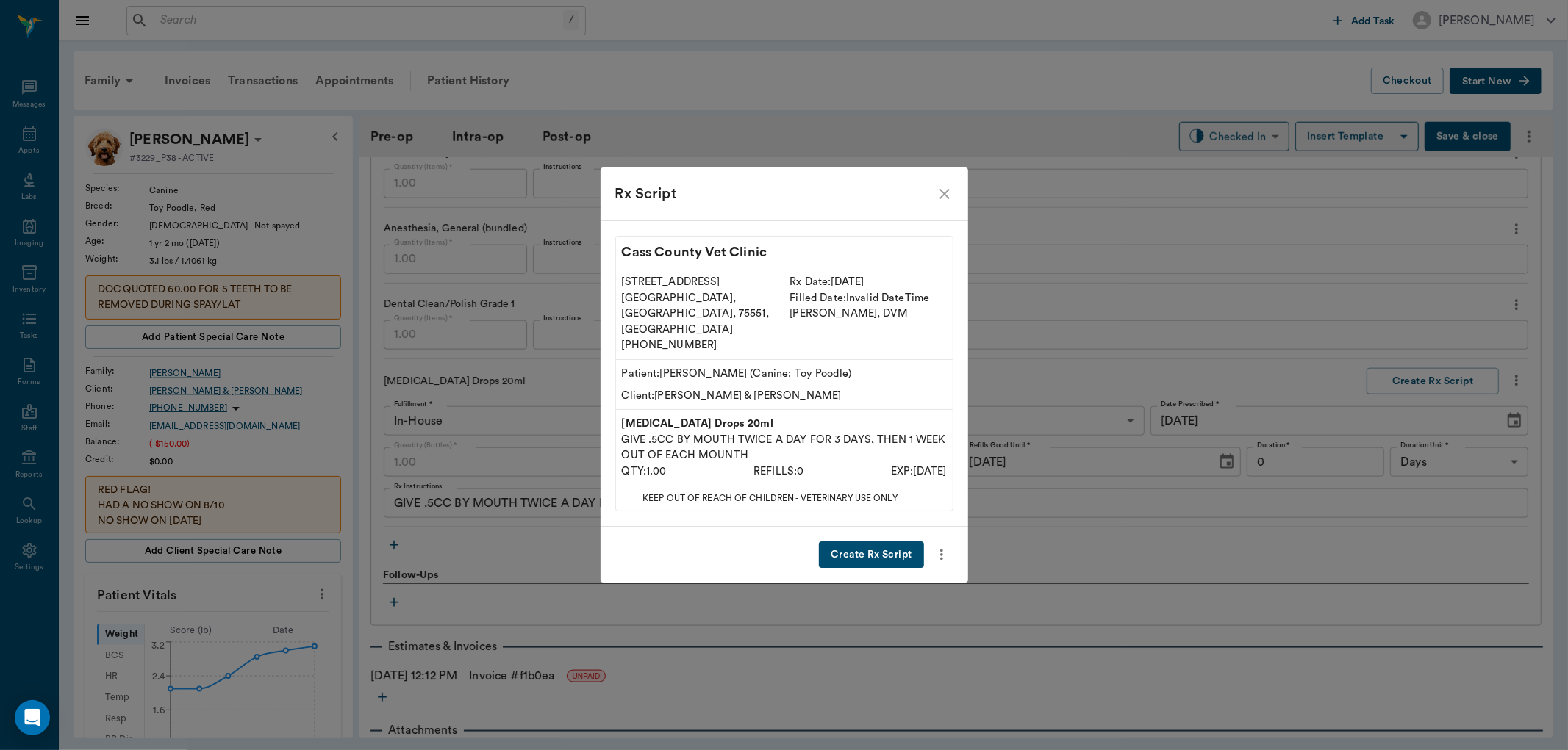
click at [880, 541] on button "Create Rx Script" at bounding box center [871, 555] width 104 height 27
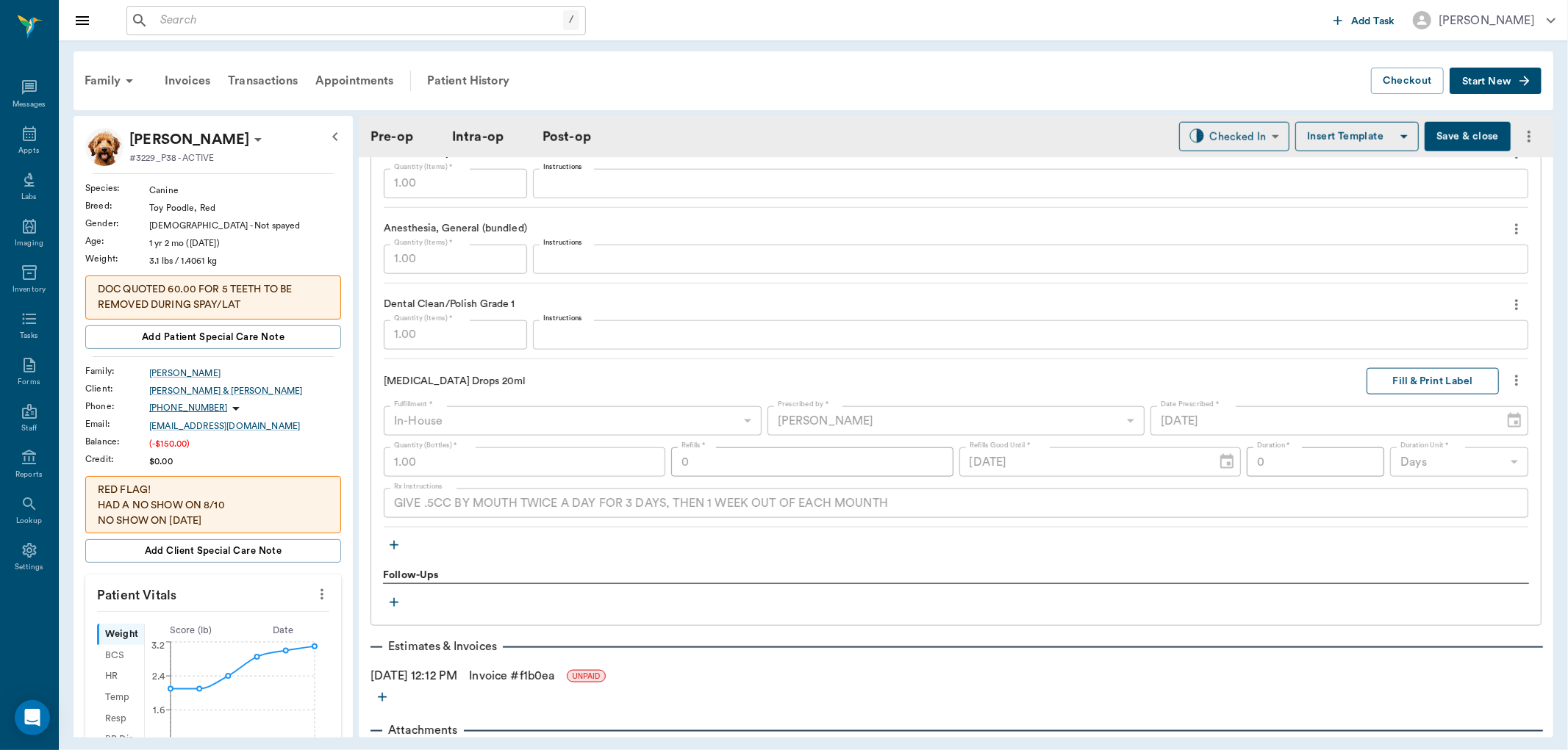
click at [1385, 378] on button "Fill & Print Label" at bounding box center [1432, 382] width 132 height 27
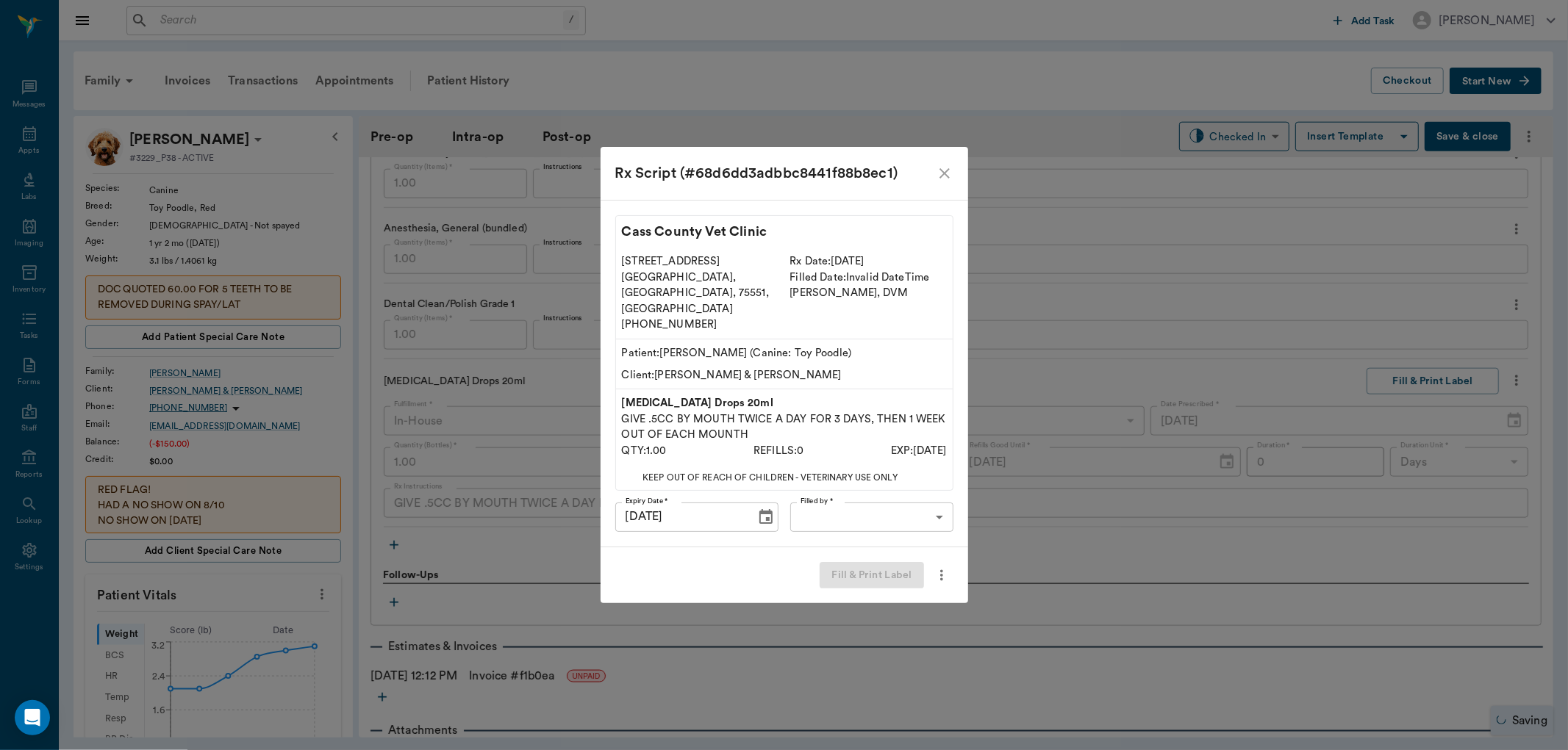
click at [832, 503] on body "/ ​ Add Task Dr. Bert Ellsworth Nectar Messages Appts Labs Imaging Inventory Ta…" at bounding box center [784, 375] width 1568 height 750
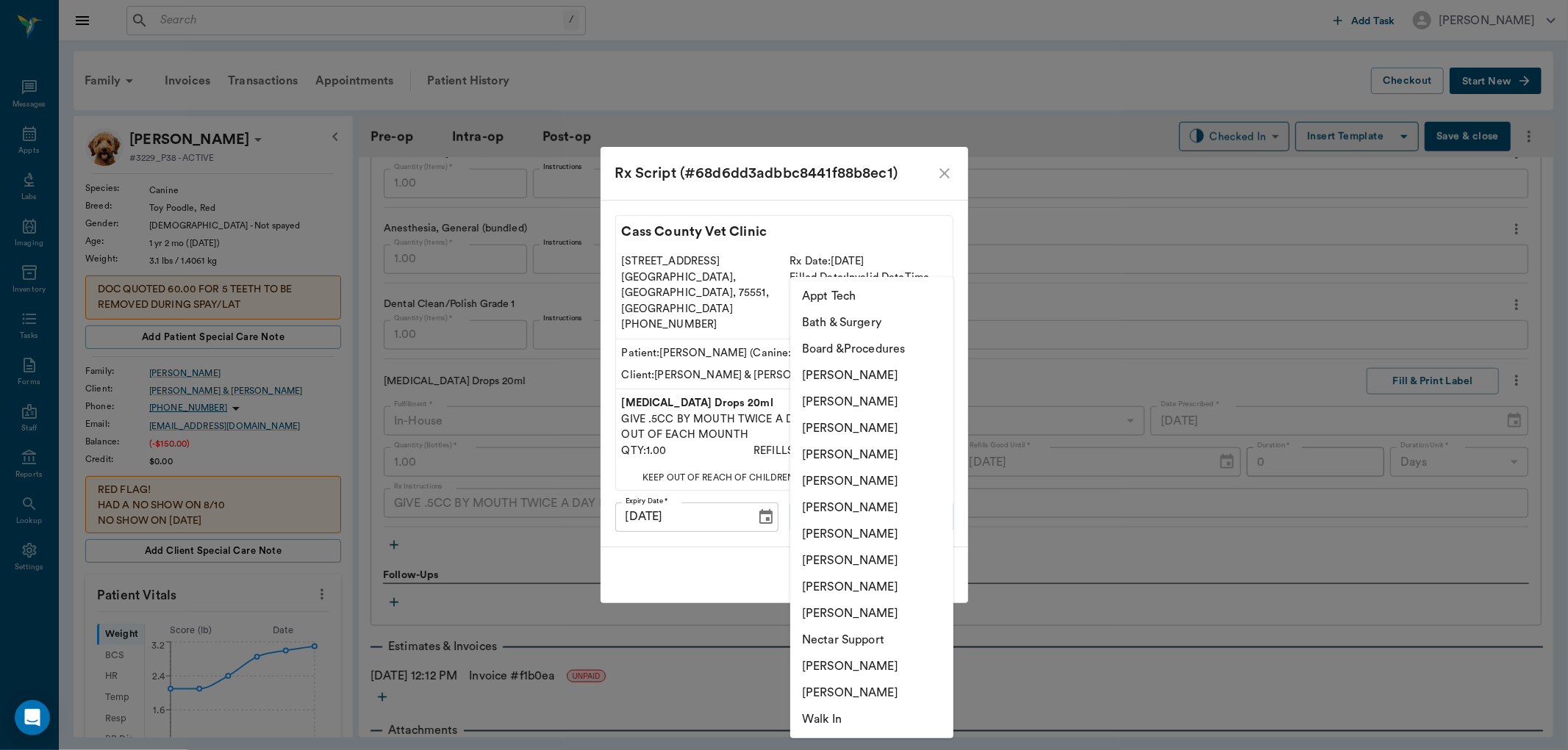
click at [834, 530] on li "[PERSON_NAME]" at bounding box center [871, 534] width 163 height 26
type input "682b670d8bdc6f7f8feef3db"
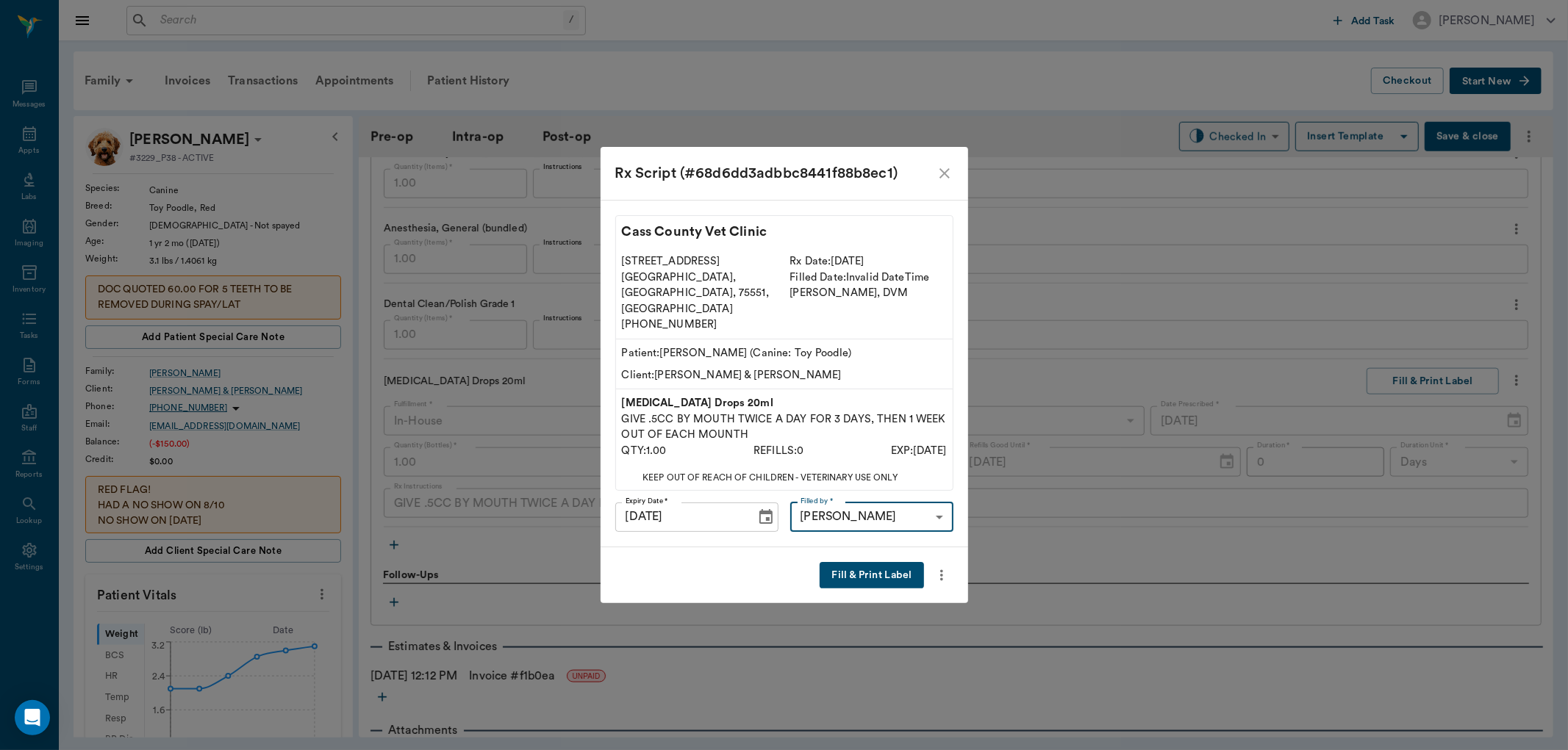
click at [856, 562] on button "Fill & Print Label" at bounding box center [871, 575] width 104 height 27
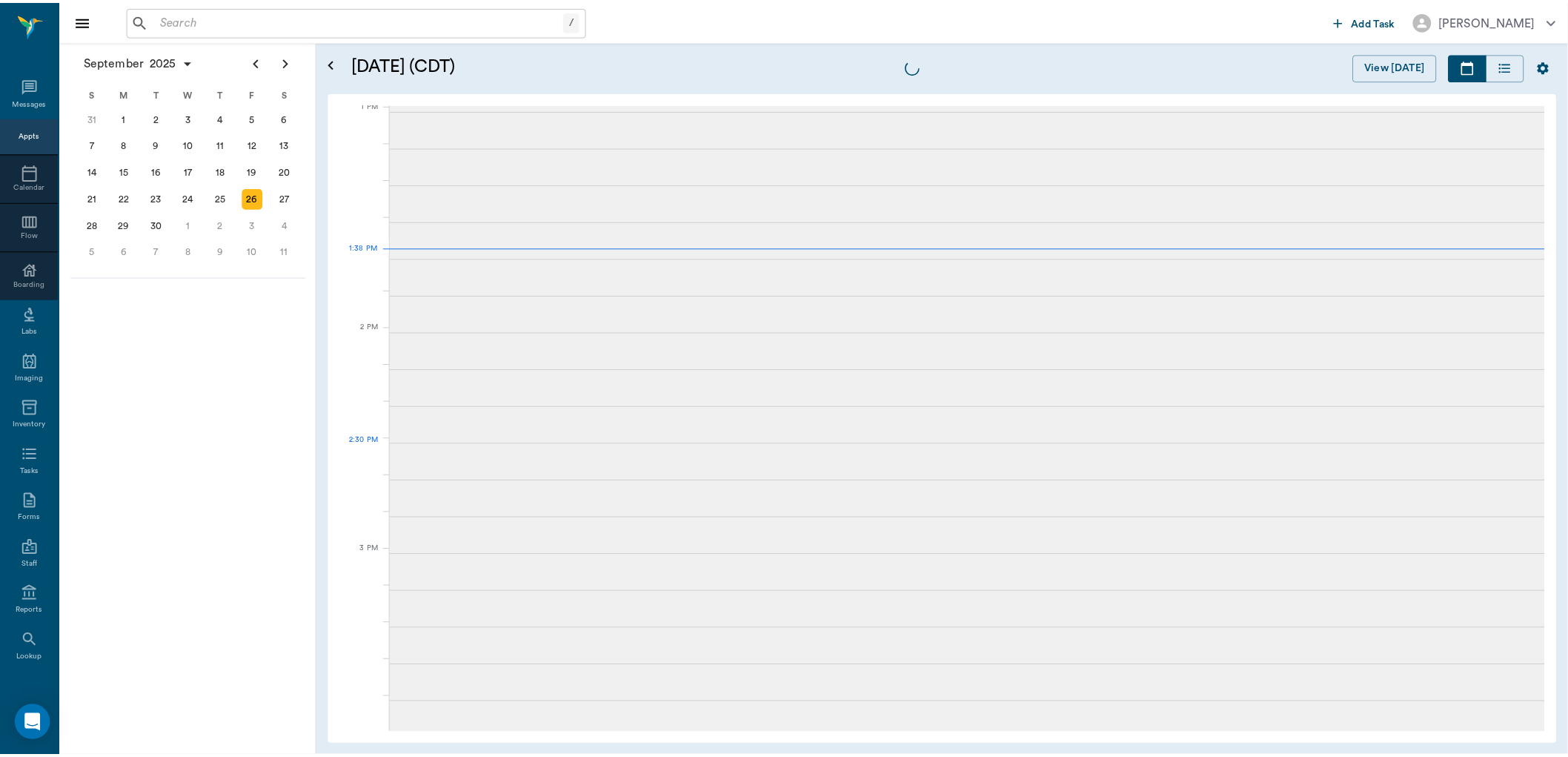
scroll to position [1115, 0]
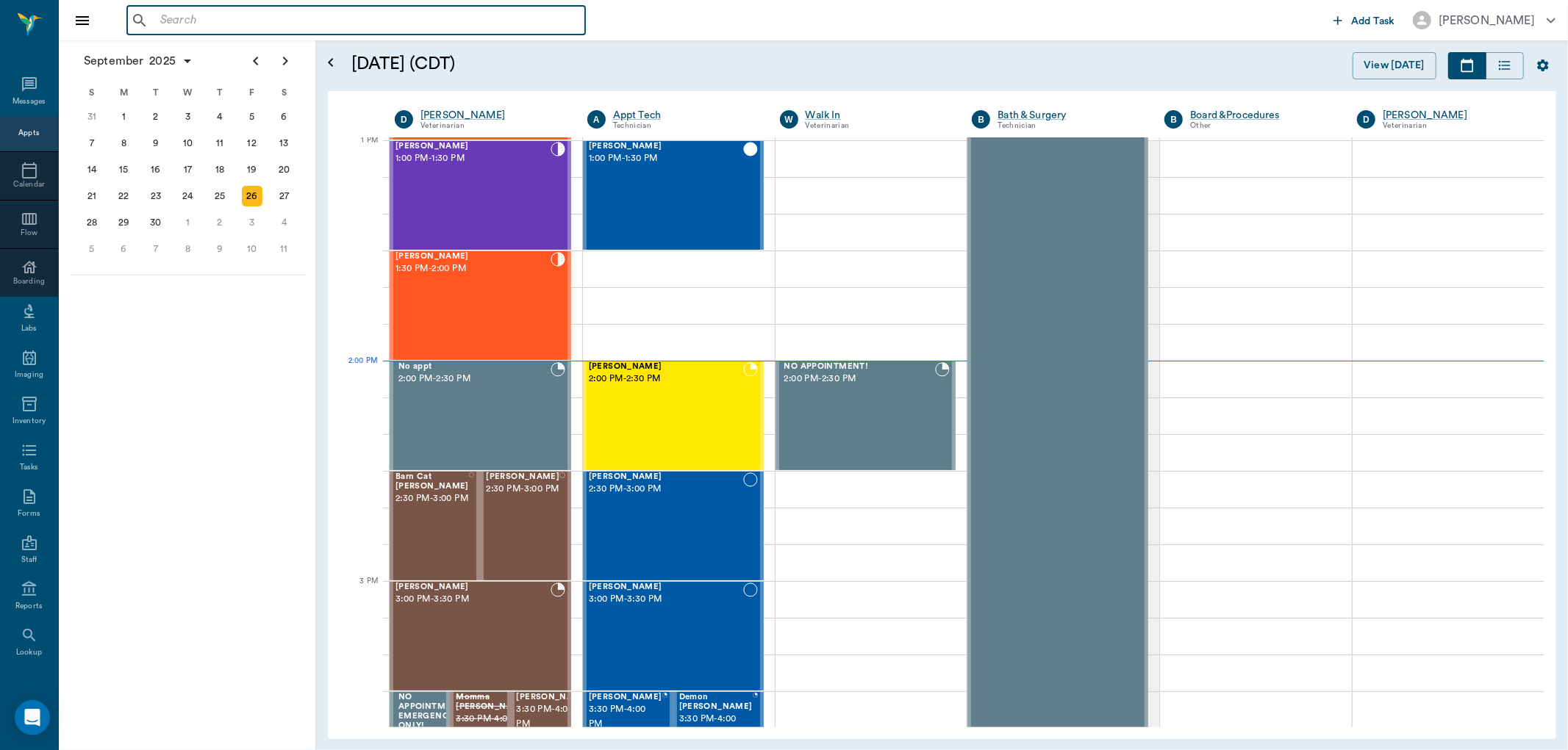
click at [356, 27] on input "text" at bounding box center [366, 20] width 425 height 20
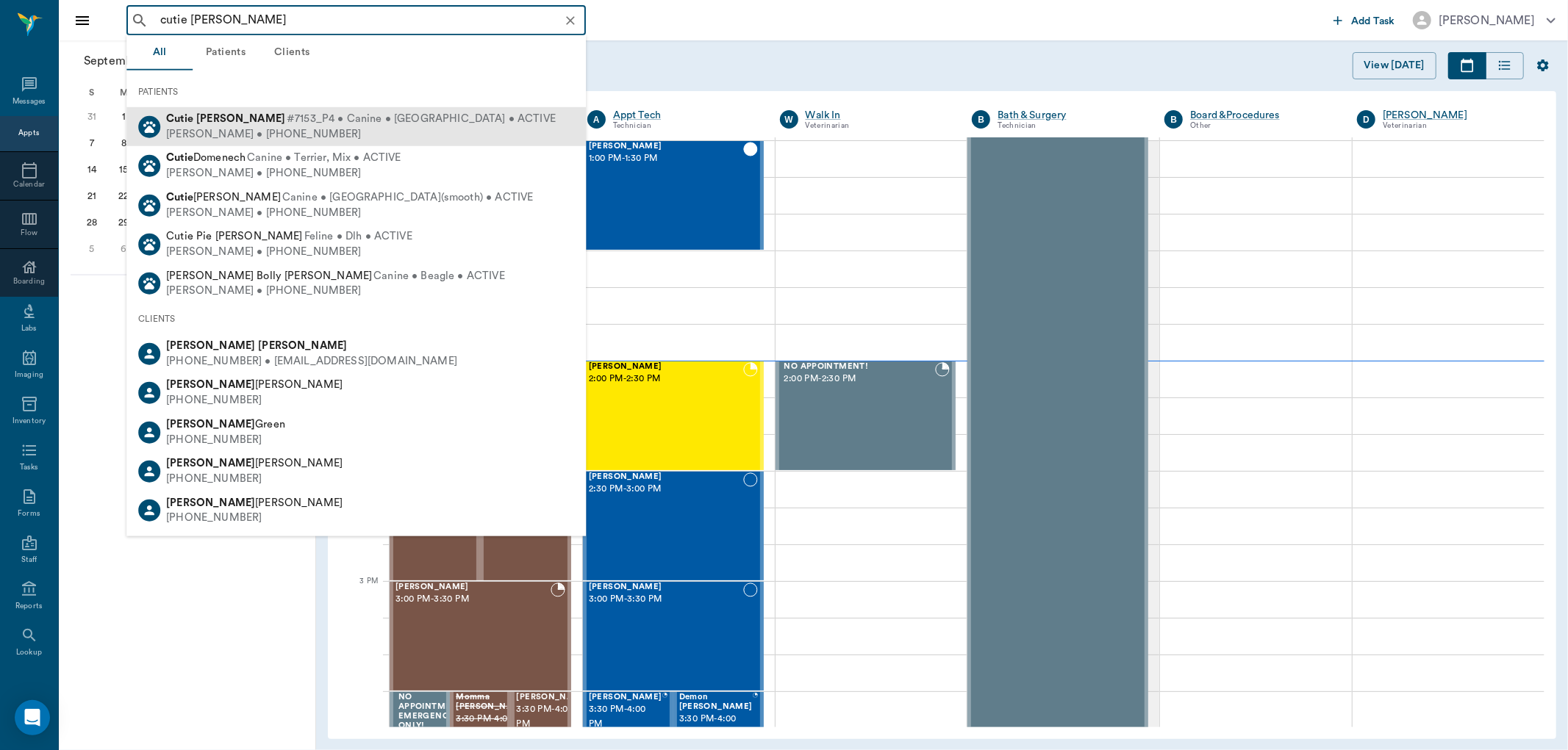
click at [238, 127] on div "Andrew Hollen • (214) 422-4177" at bounding box center [361, 134] width 390 height 16
type input "cutie holl"
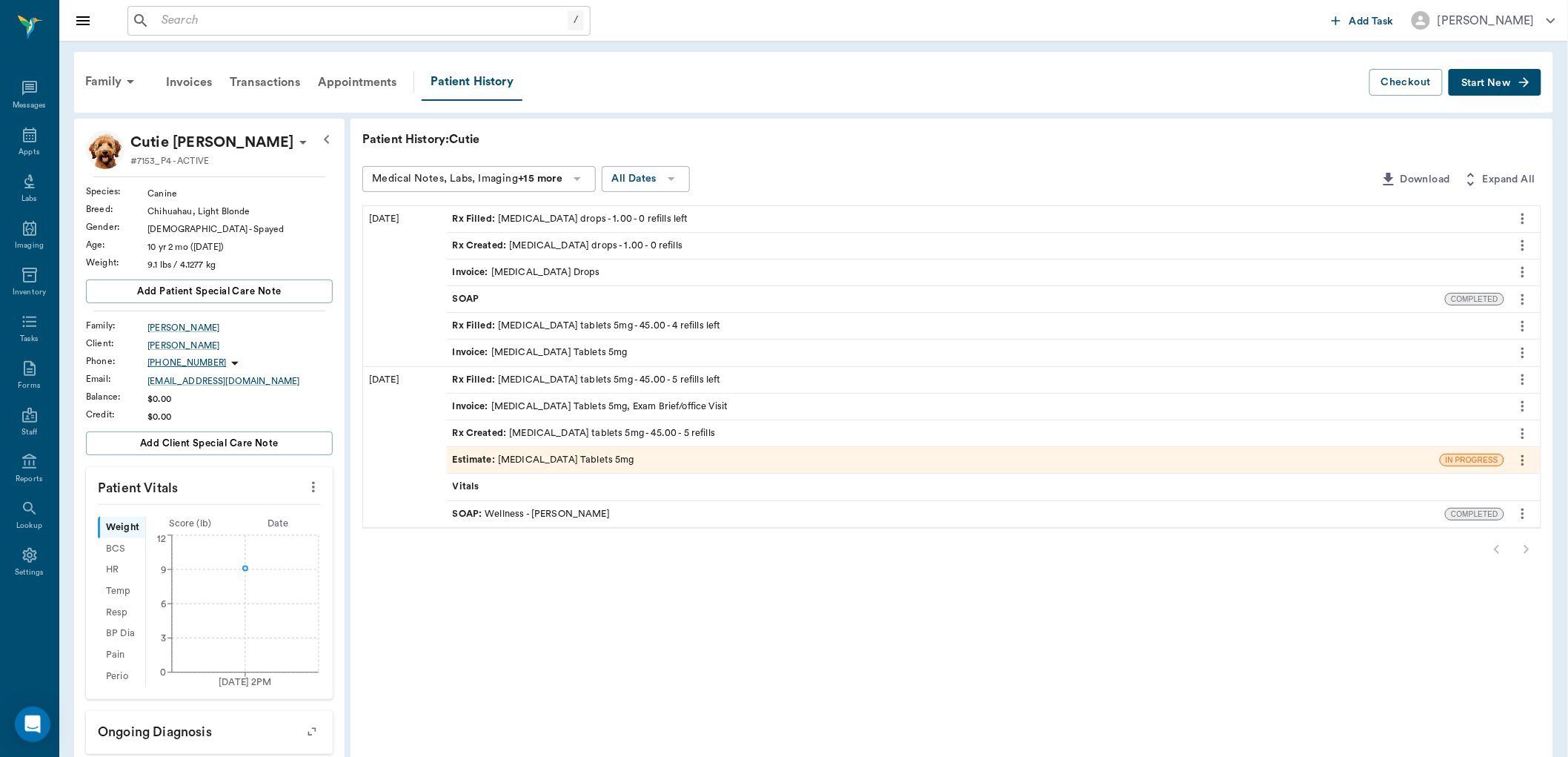
click at [1520, 213] on icon "more" at bounding box center [1522, 219] width 16 height 18
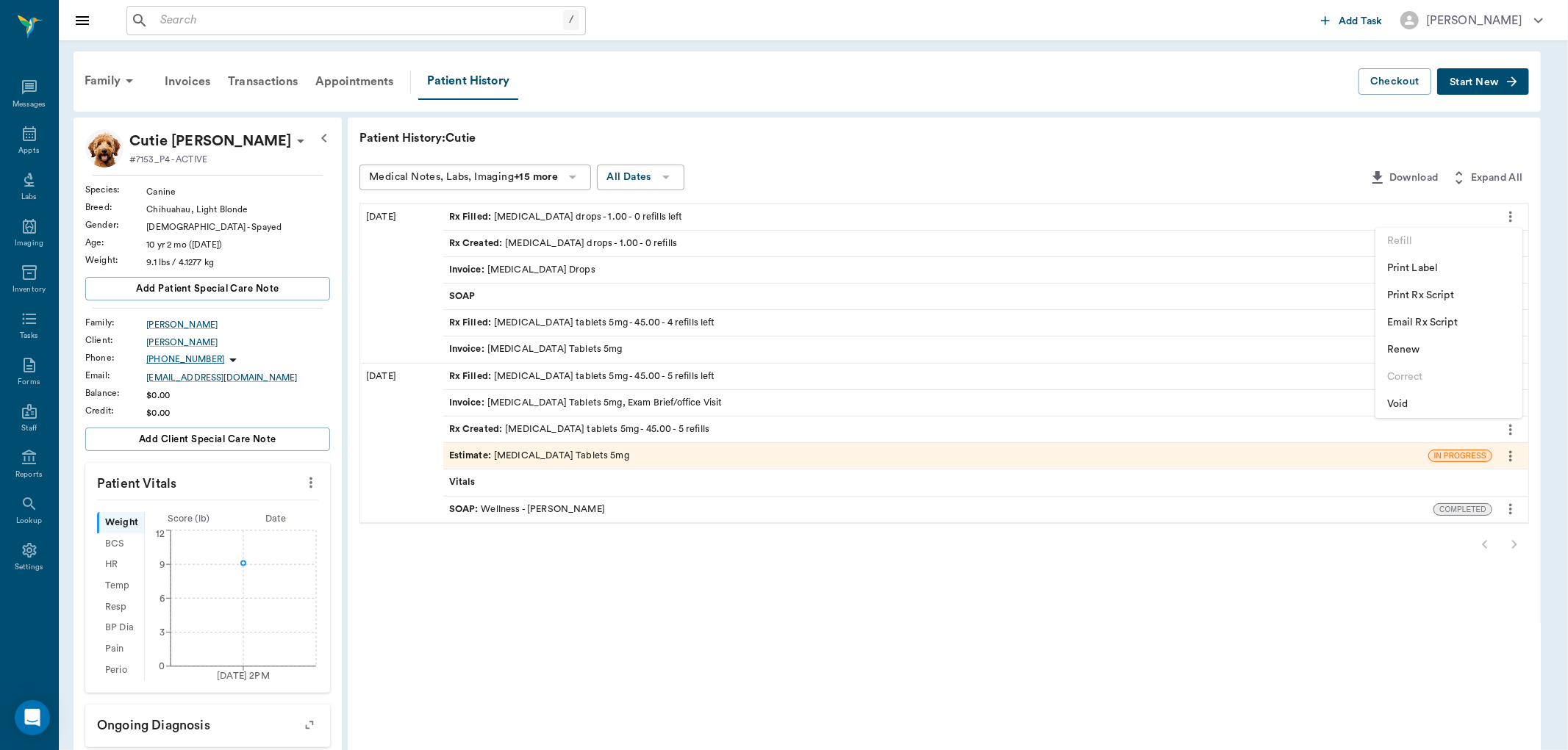
click at [1415, 347] on span "Renew" at bounding box center [1449, 350] width 123 height 16
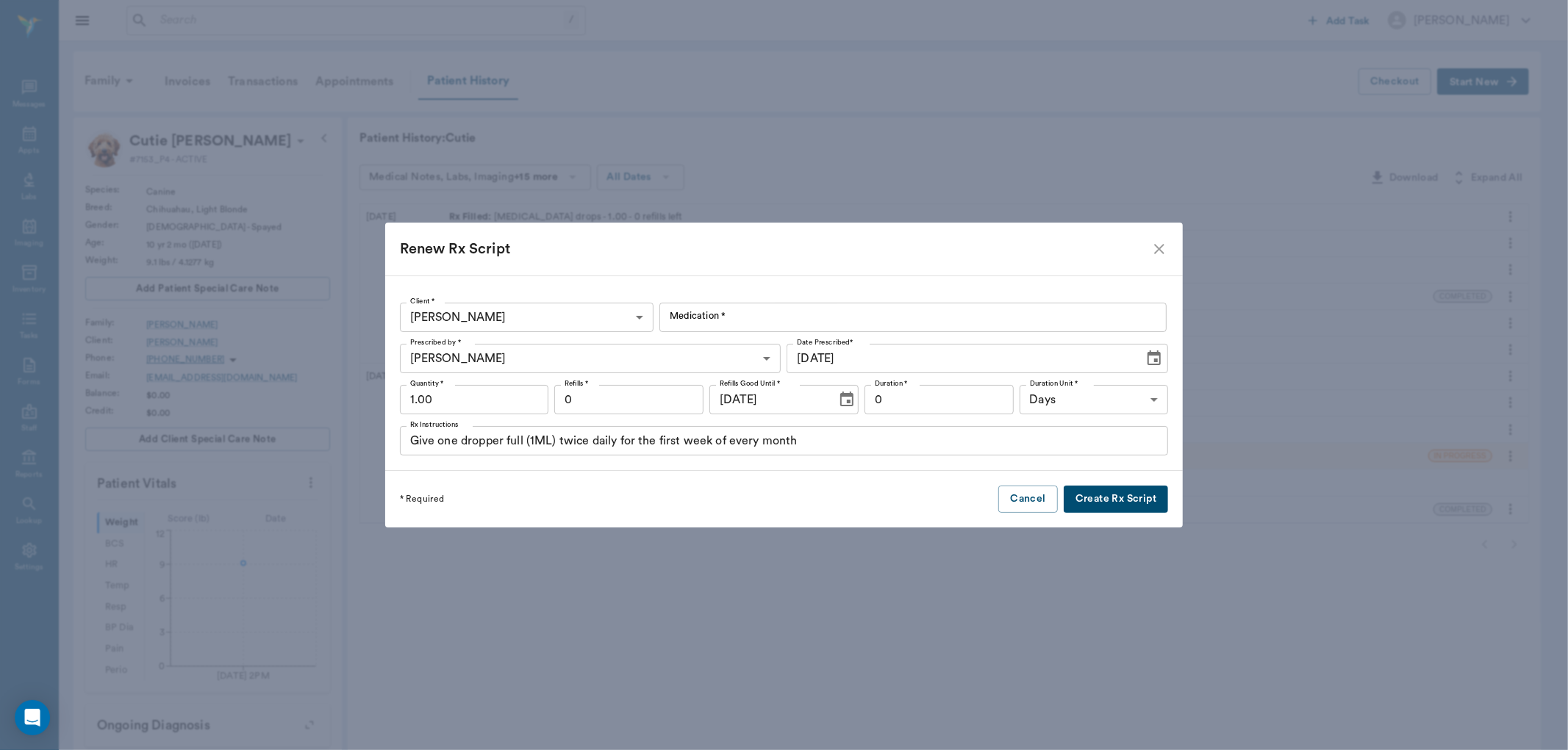
type input "Clindamycin Drops 20ml"
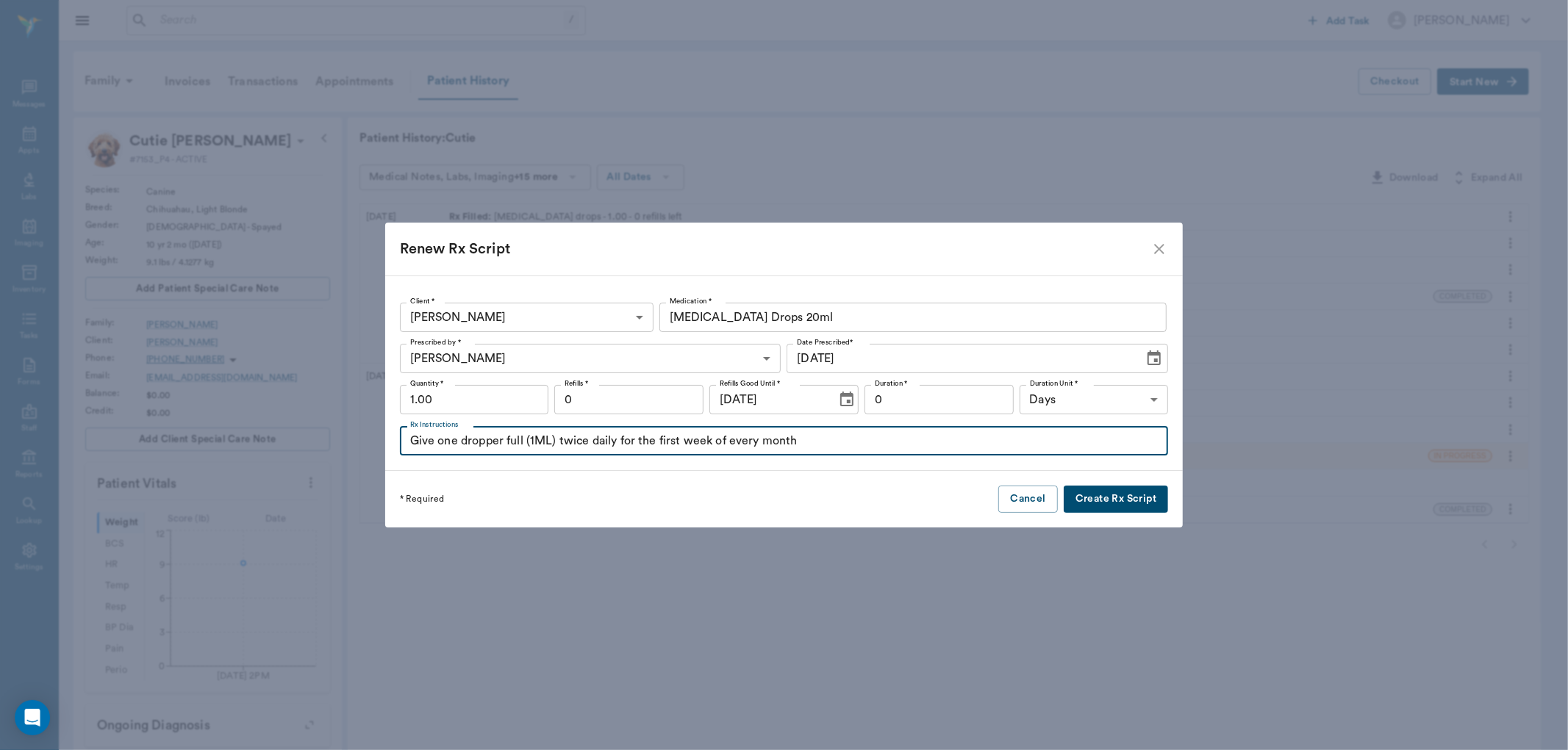
drag, startPoint x: 853, startPoint y: 449, endPoint x: 652, endPoint y: 454, distance: 201.1
click at [652, 454] on input "Give one dropper full (1ML) twice daily for the first week of every month" at bounding box center [784, 441] width 769 height 30
type input "Give one dropper full (1ML) twice daily until her appointment on 10.8.25"
click at [1097, 492] on button "Create Rx Script" at bounding box center [1116, 498] width 104 height 27
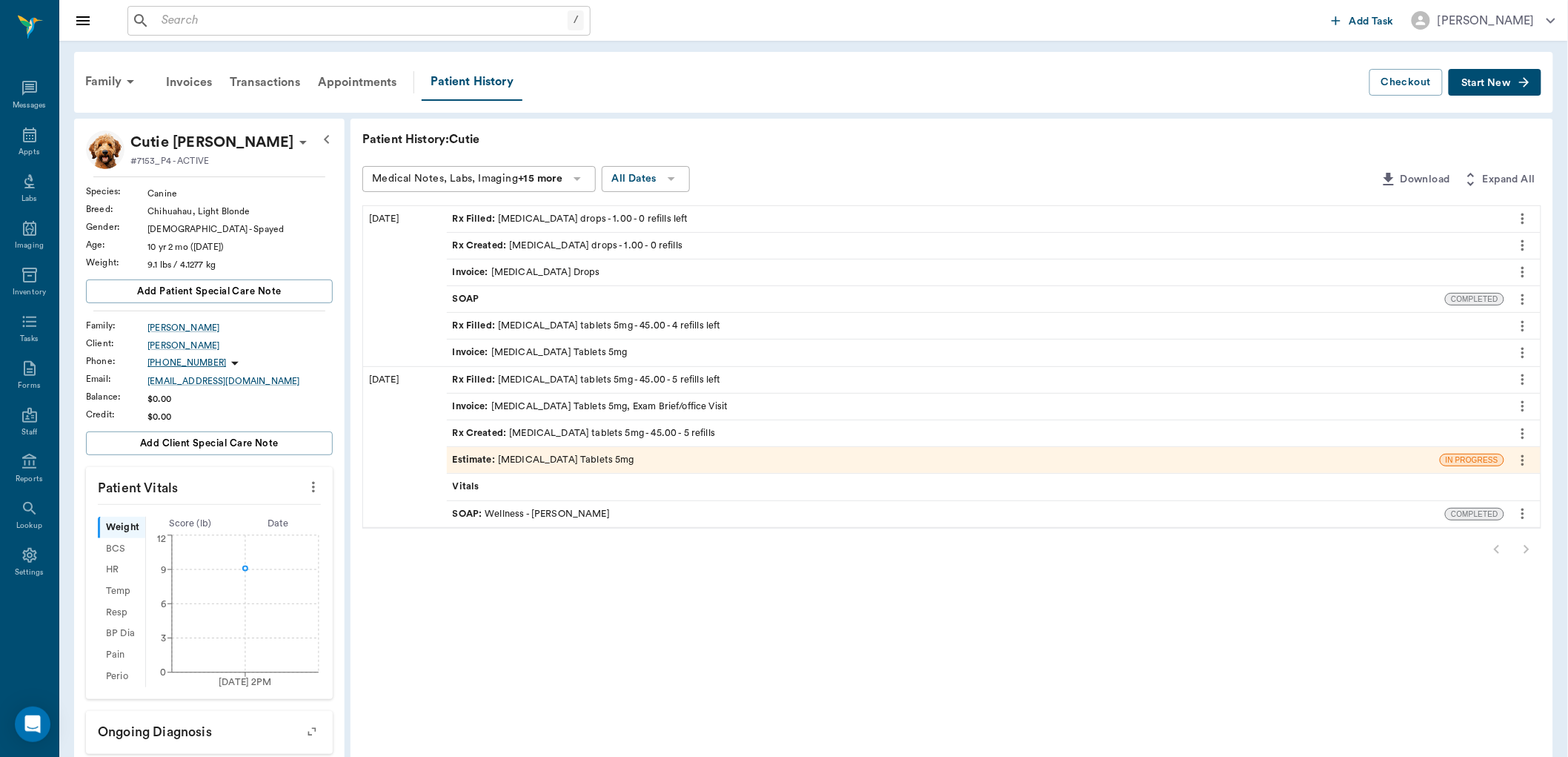
click at [617, 216] on div "Rx Filled : clindamycin drops - 1.00 - 0 refills left" at bounding box center [570, 219] width 236 height 14
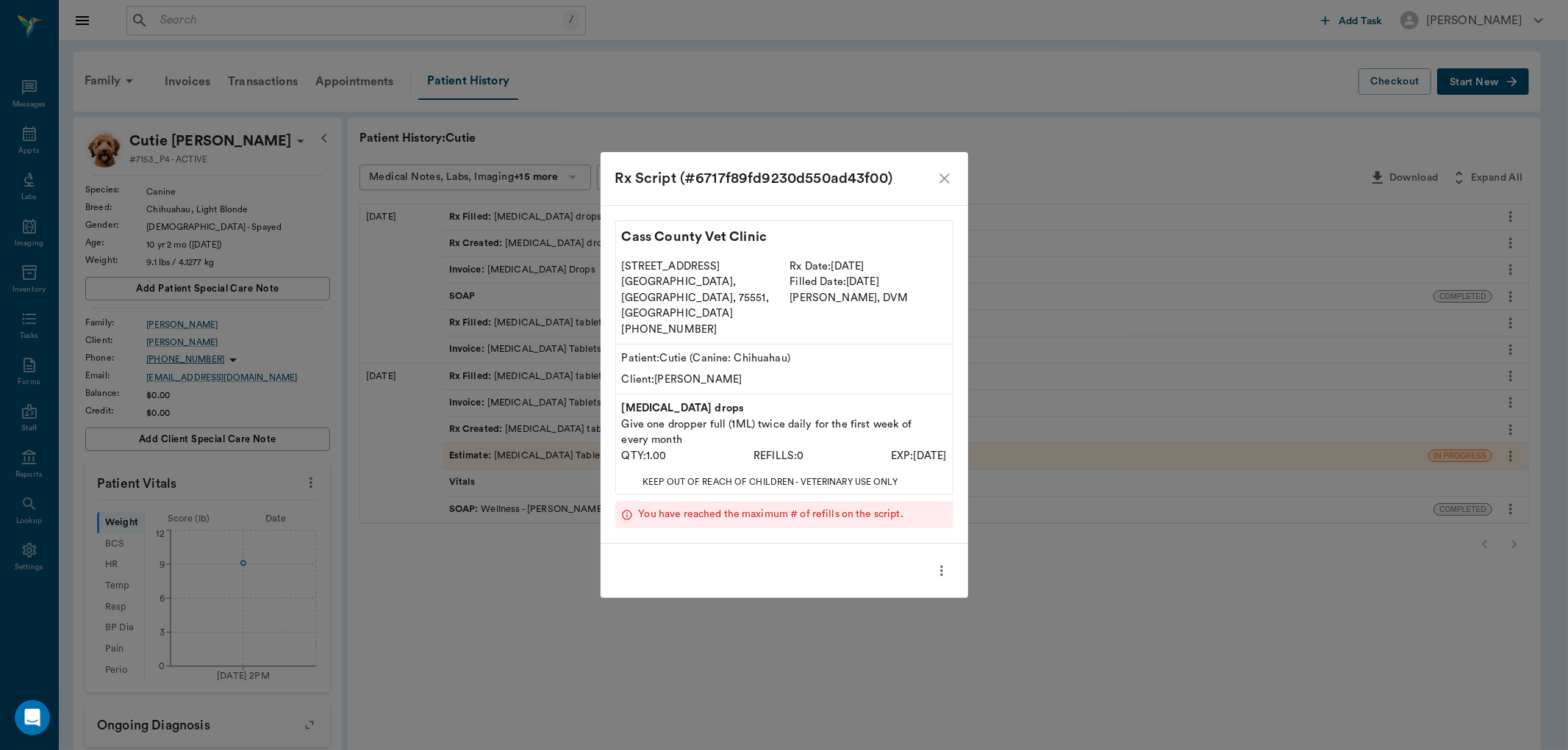
click at [934, 112] on div "Rx Script (#6717f89fd9230d550ad43f00) Cass County Vet Clinic 102 E. Pinecrest D…" at bounding box center [784, 375] width 1568 height 750
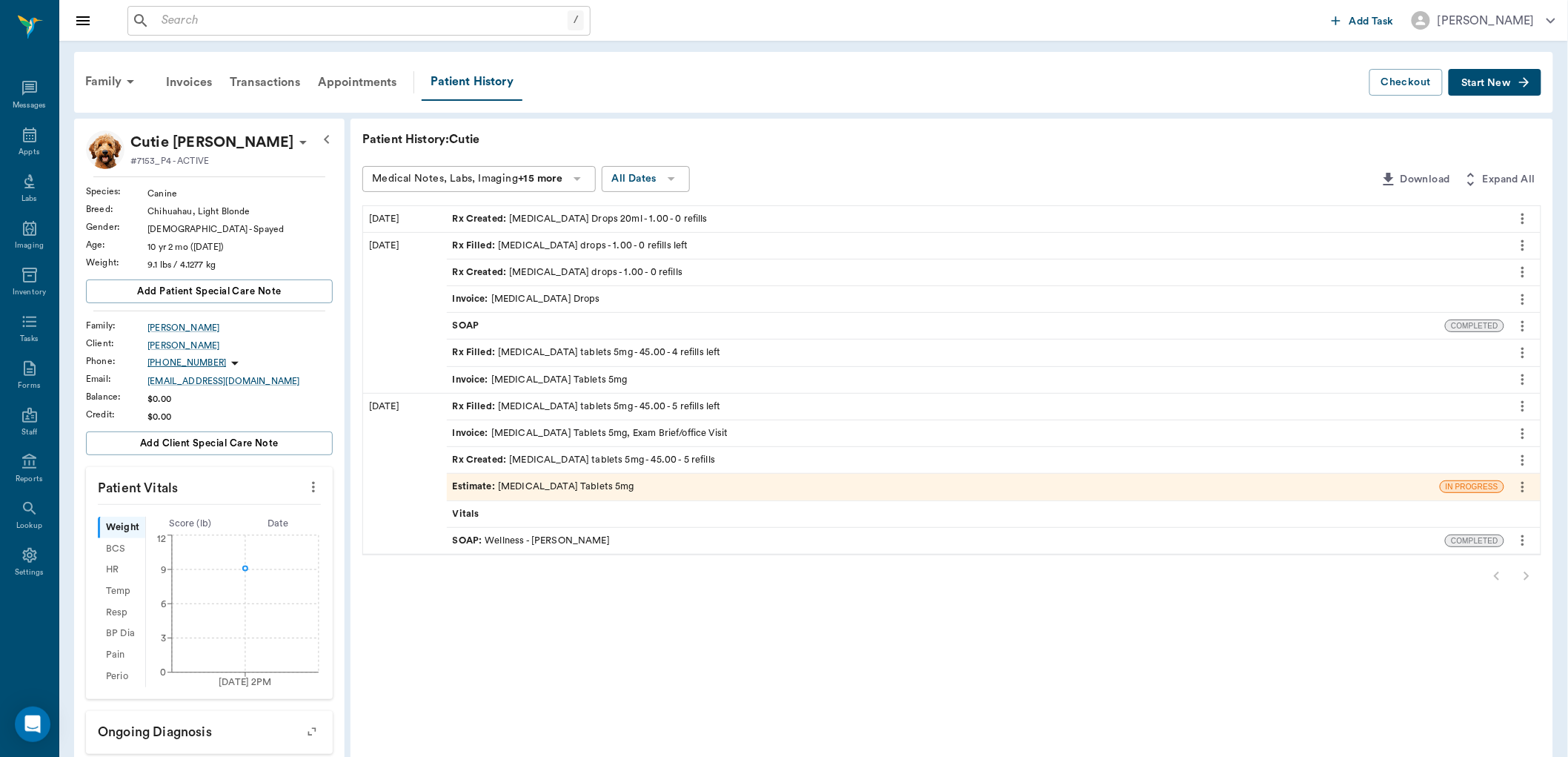
click at [572, 215] on div "Rx Created : Clindamycin Drops 20ml - 1.00 - 0 refills" at bounding box center [580, 219] width 255 height 14
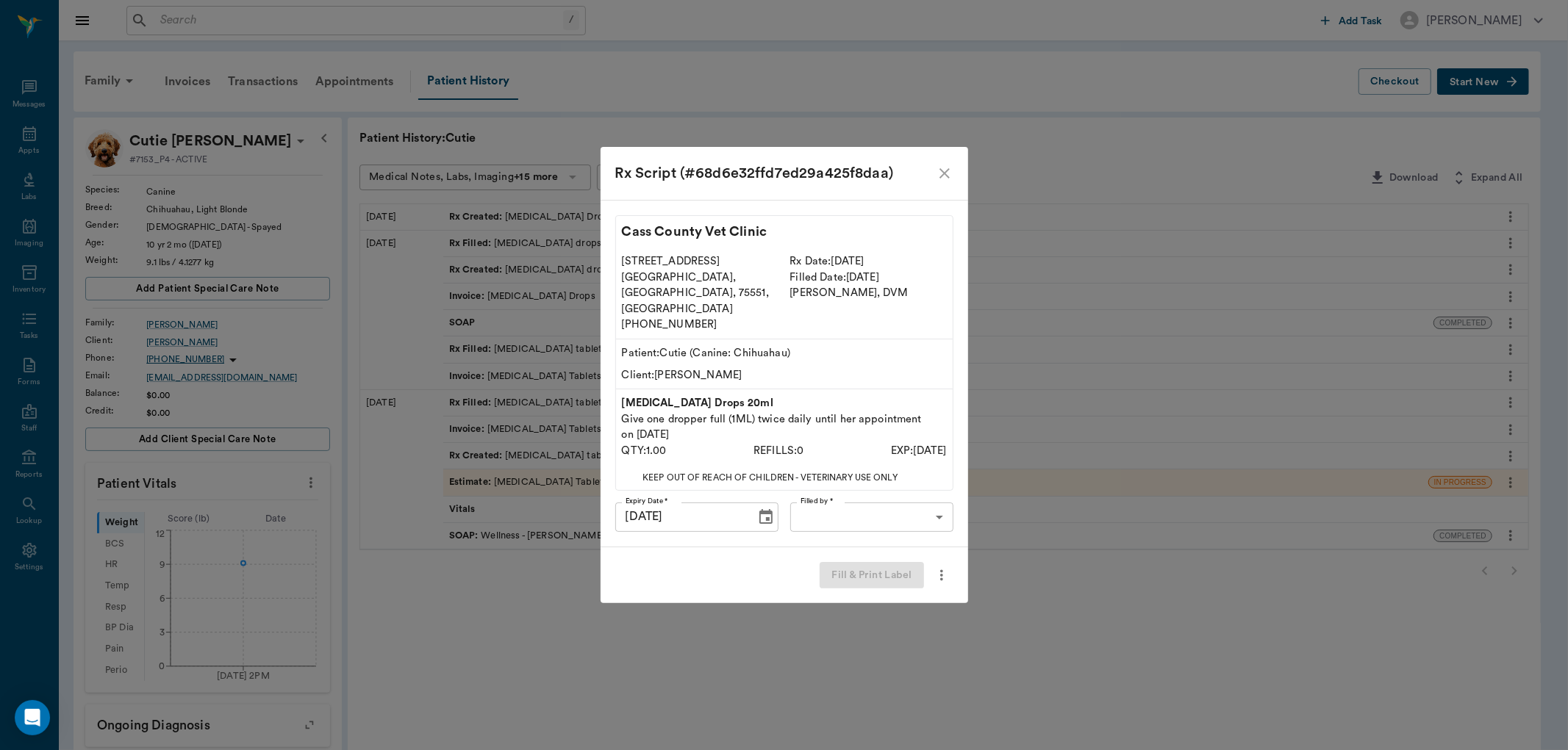
click at [825, 496] on body "/ ​ Add Task Dr. Bert Ellsworth Nectar Messages Appts Labs Imaging Inventory Ta…" at bounding box center [784, 548] width 1568 height 1097
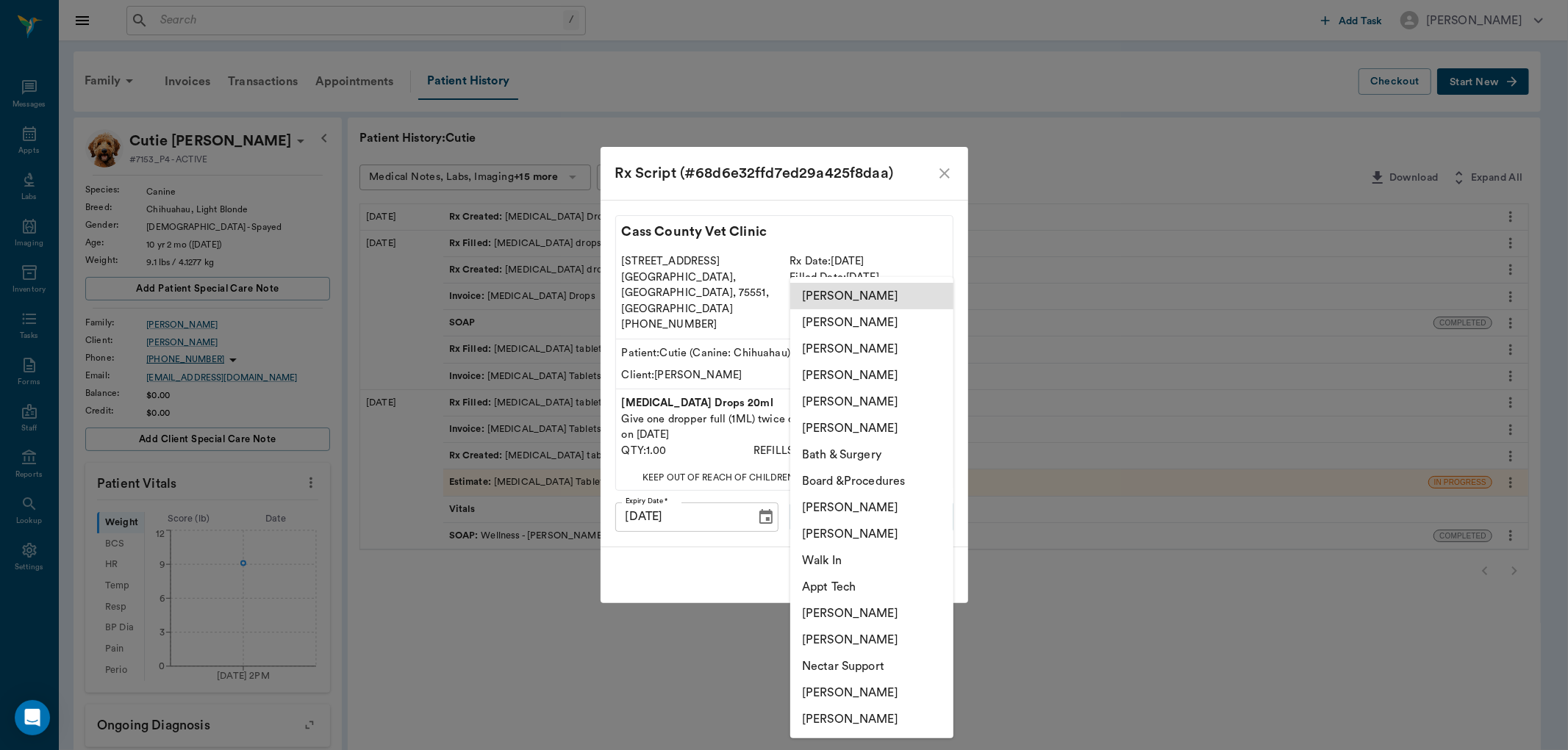
click at [818, 401] on li "[PERSON_NAME]" at bounding box center [871, 402] width 163 height 26
type input "63ec2ece52e12b0ba117cc90"
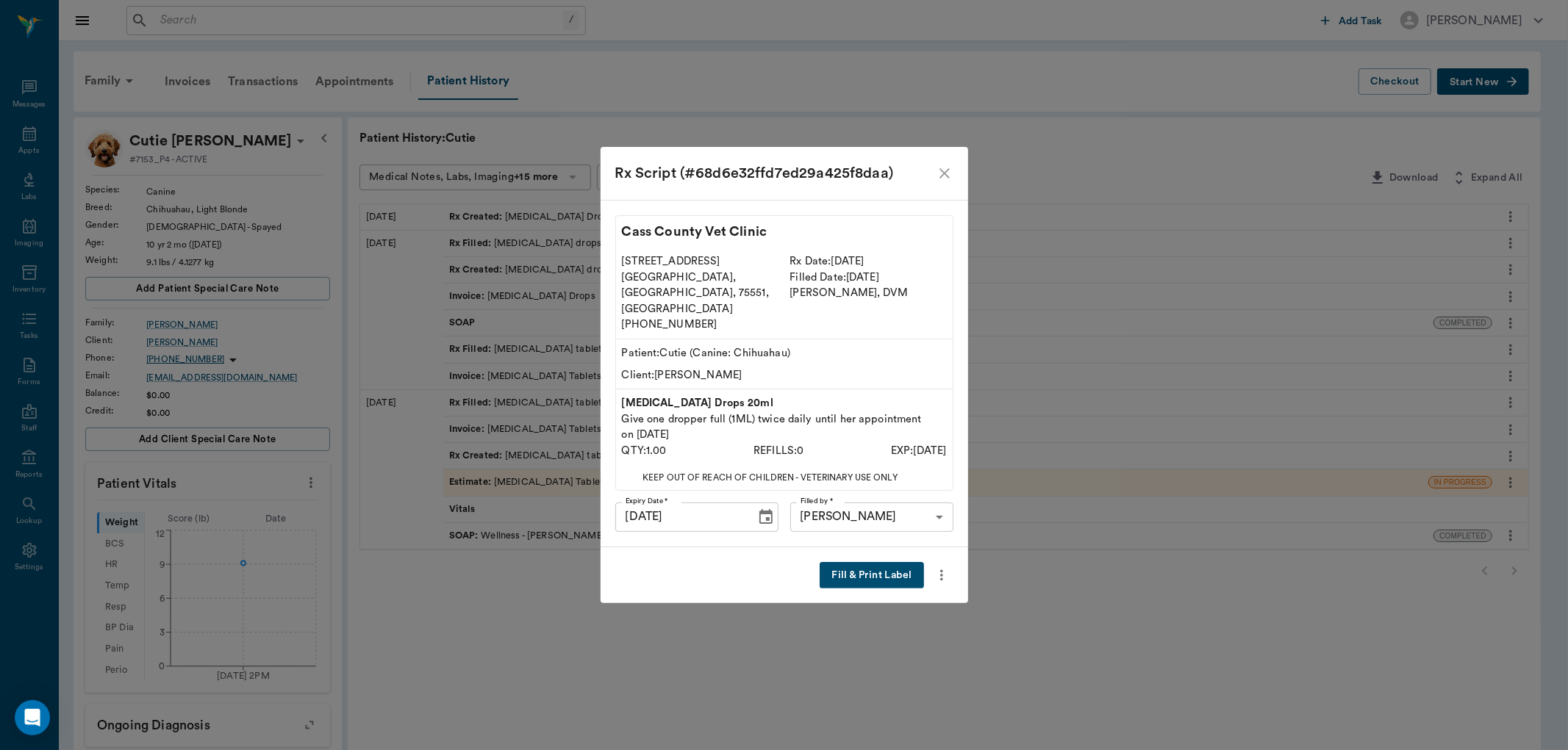
click at [872, 562] on button "Fill & Print Label" at bounding box center [871, 575] width 104 height 27
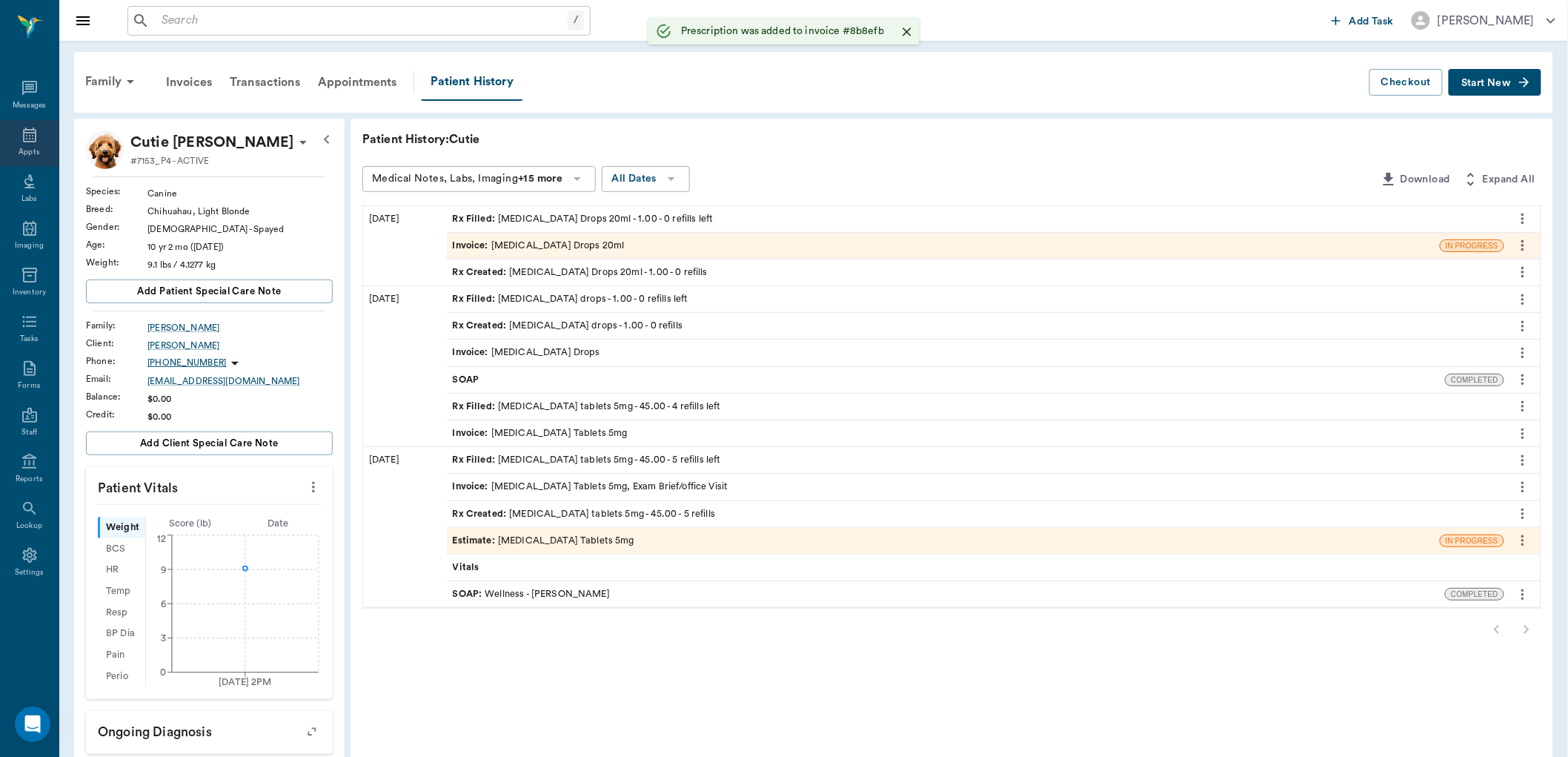
click at [28, 145] on div "Appts" at bounding box center [29, 143] width 59 height 46
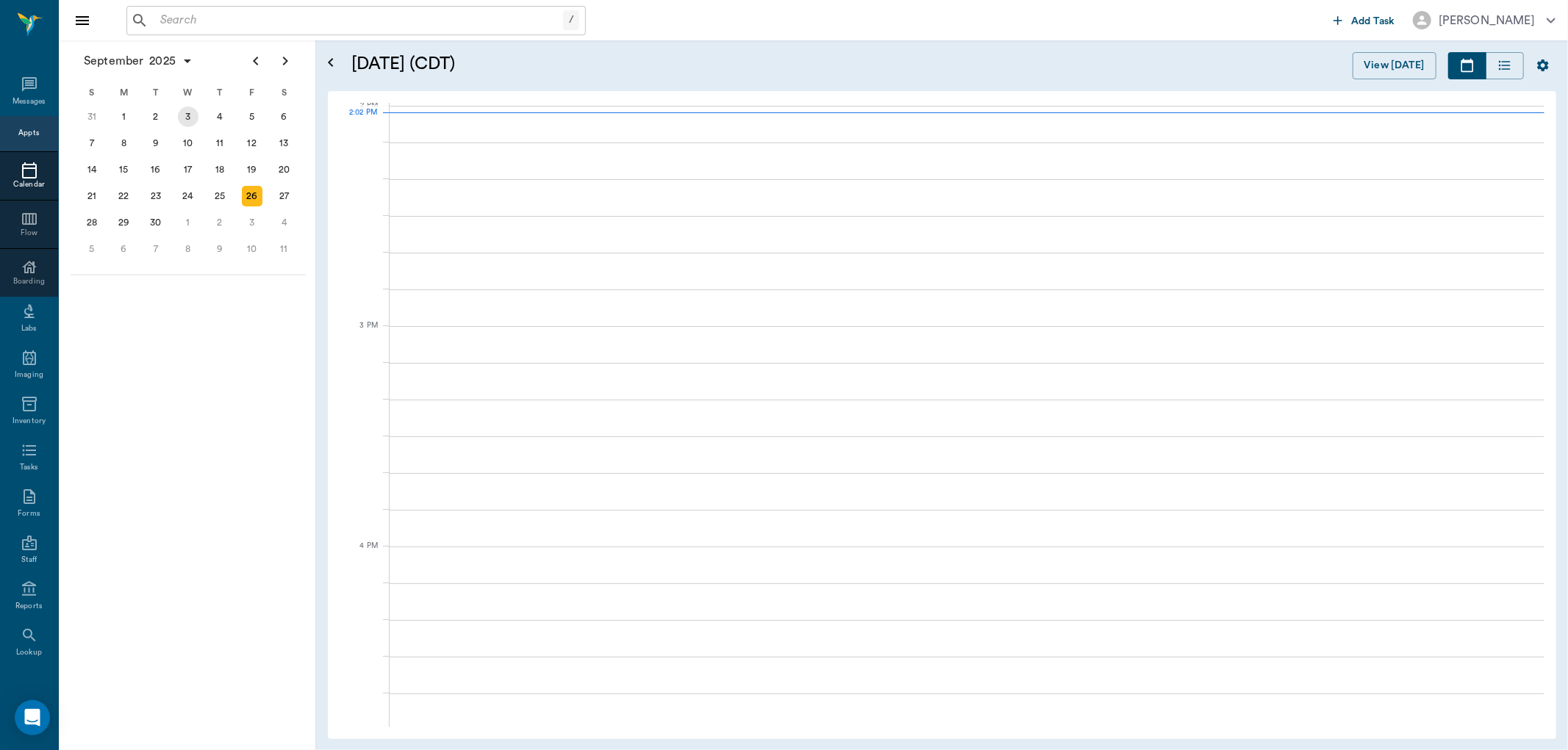
scroll to position [1325, 0]
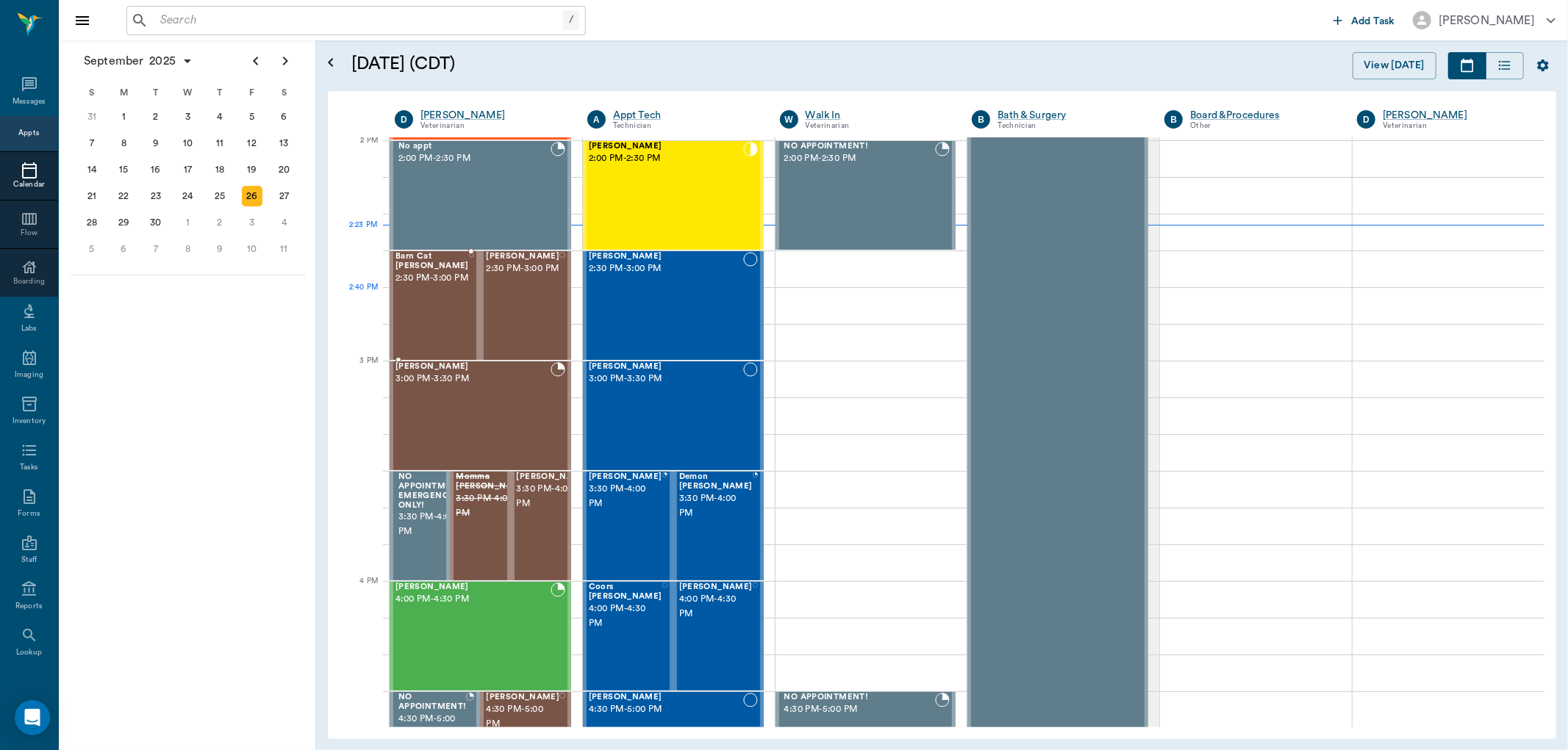
click at [440, 286] on span "2:30 PM - 3:00 PM" at bounding box center [432, 278] width 73 height 15
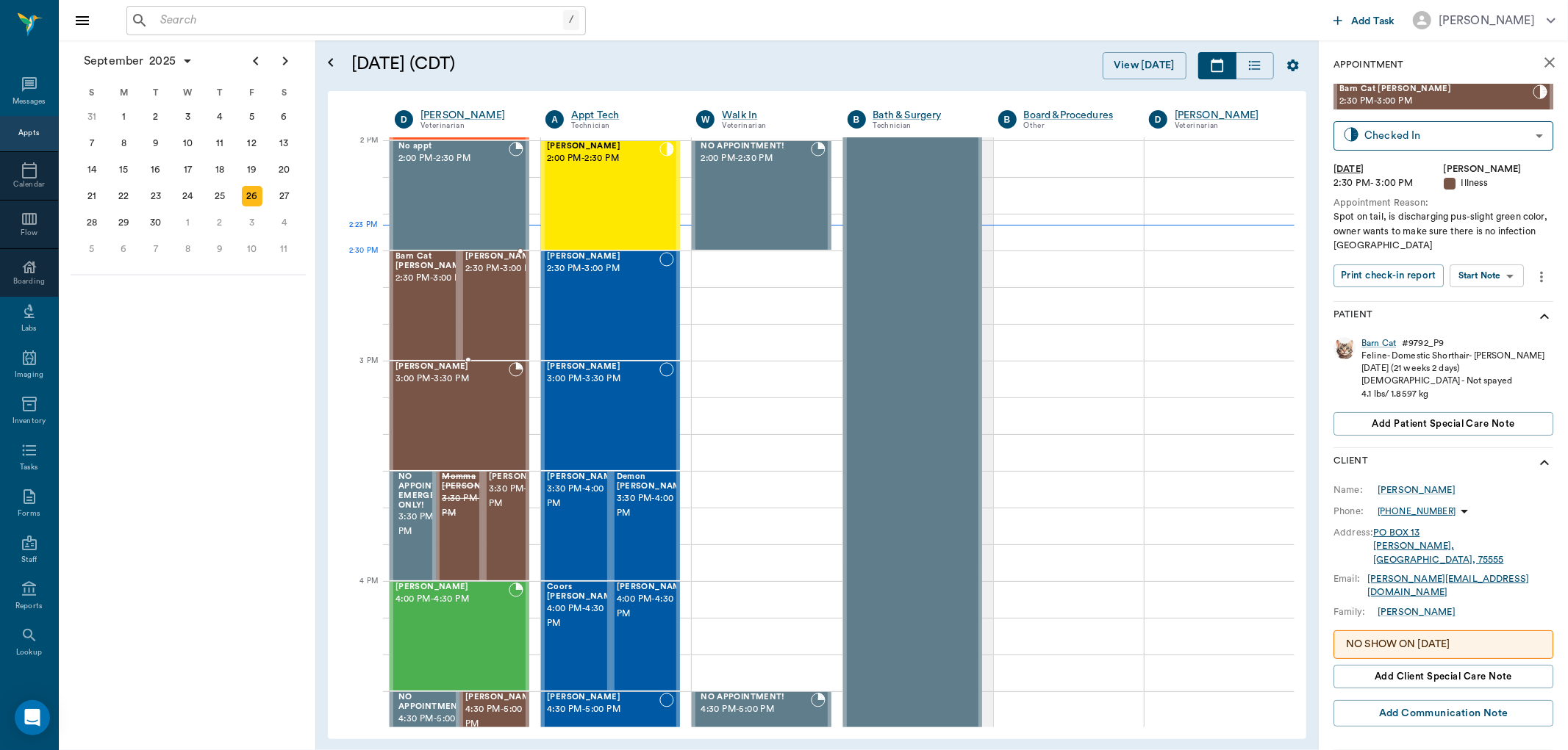
click at [503, 276] on span "2:30 PM - 3:00 PM" at bounding box center [502, 269] width 73 height 15
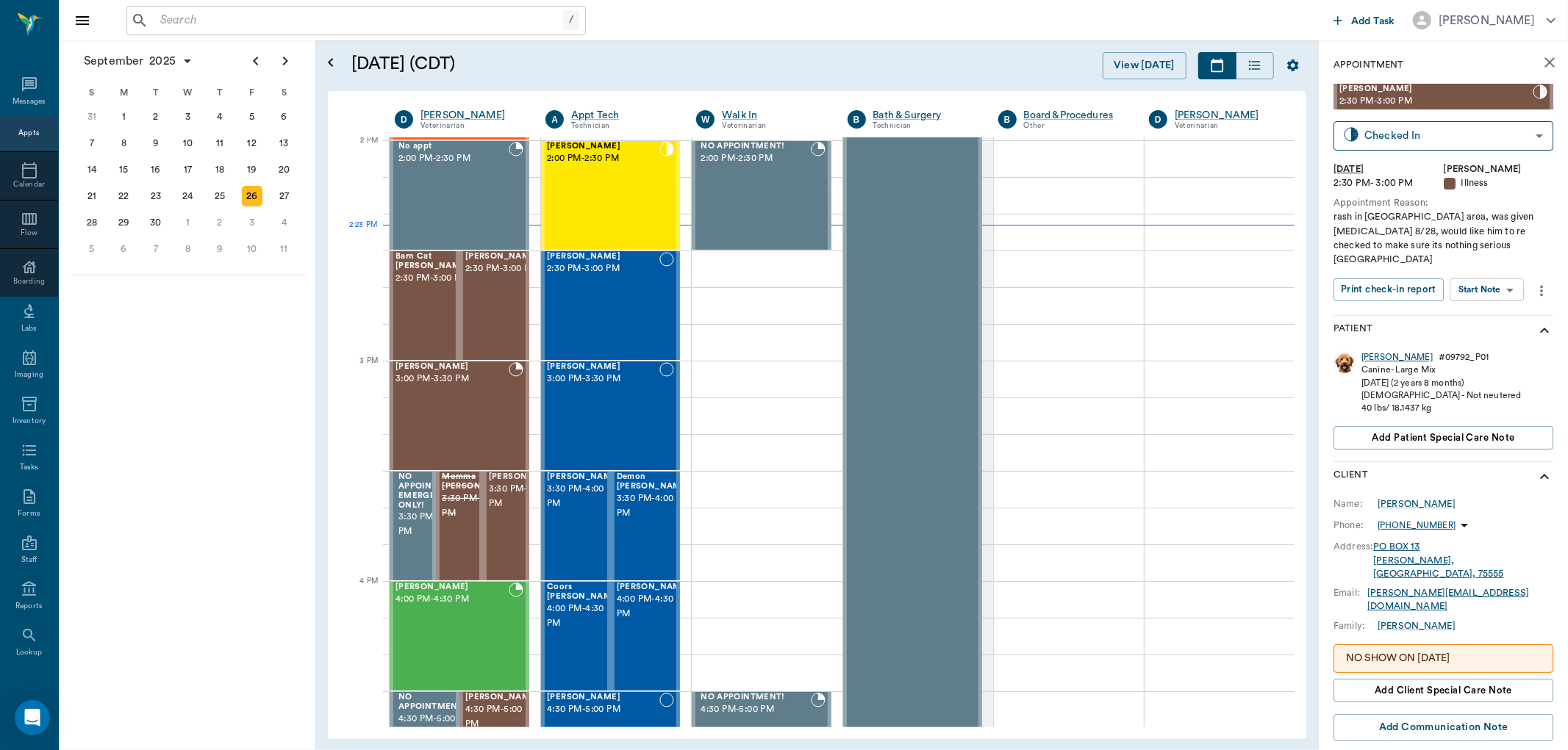
click at [1373, 351] on div "Huff" at bounding box center [1397, 357] width 71 height 12
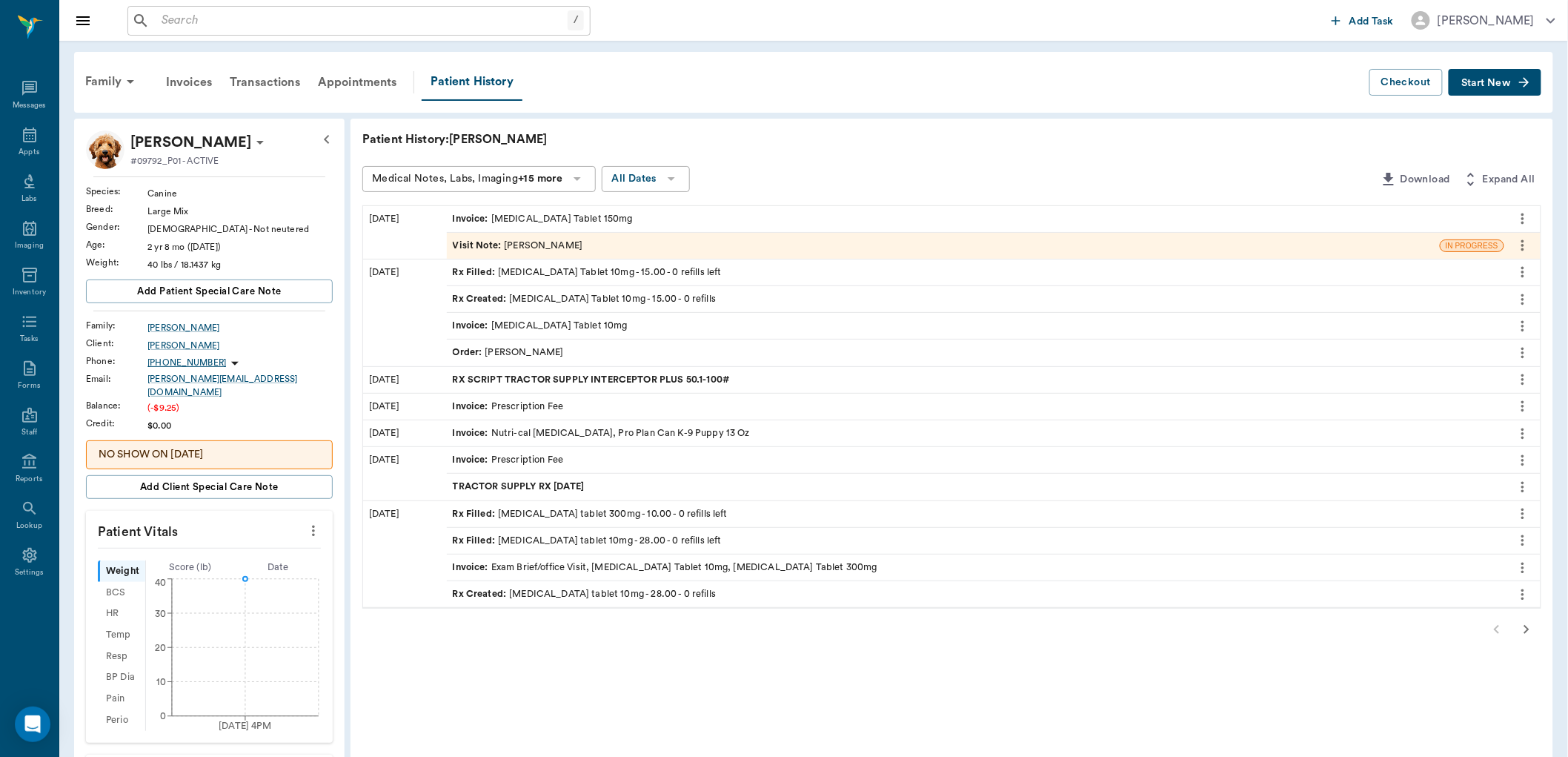
click at [589, 352] on div "Order : Dr. Bert Ellsworth" at bounding box center [976, 352] width 1057 height 26
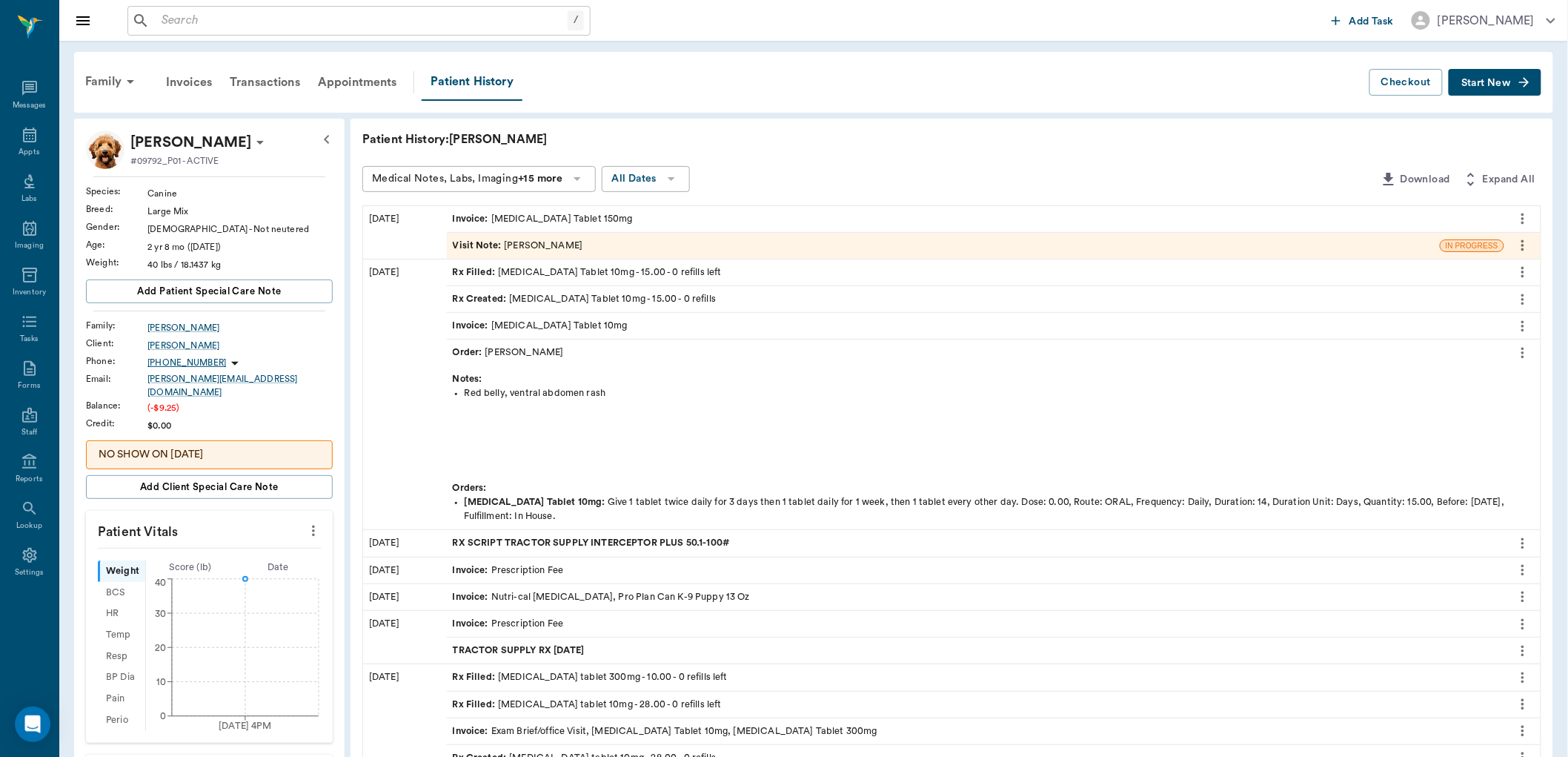
click at [572, 243] on div "Visit Note : Dr. Bert Ellsworth" at bounding box center [518, 246] width 130 height 14
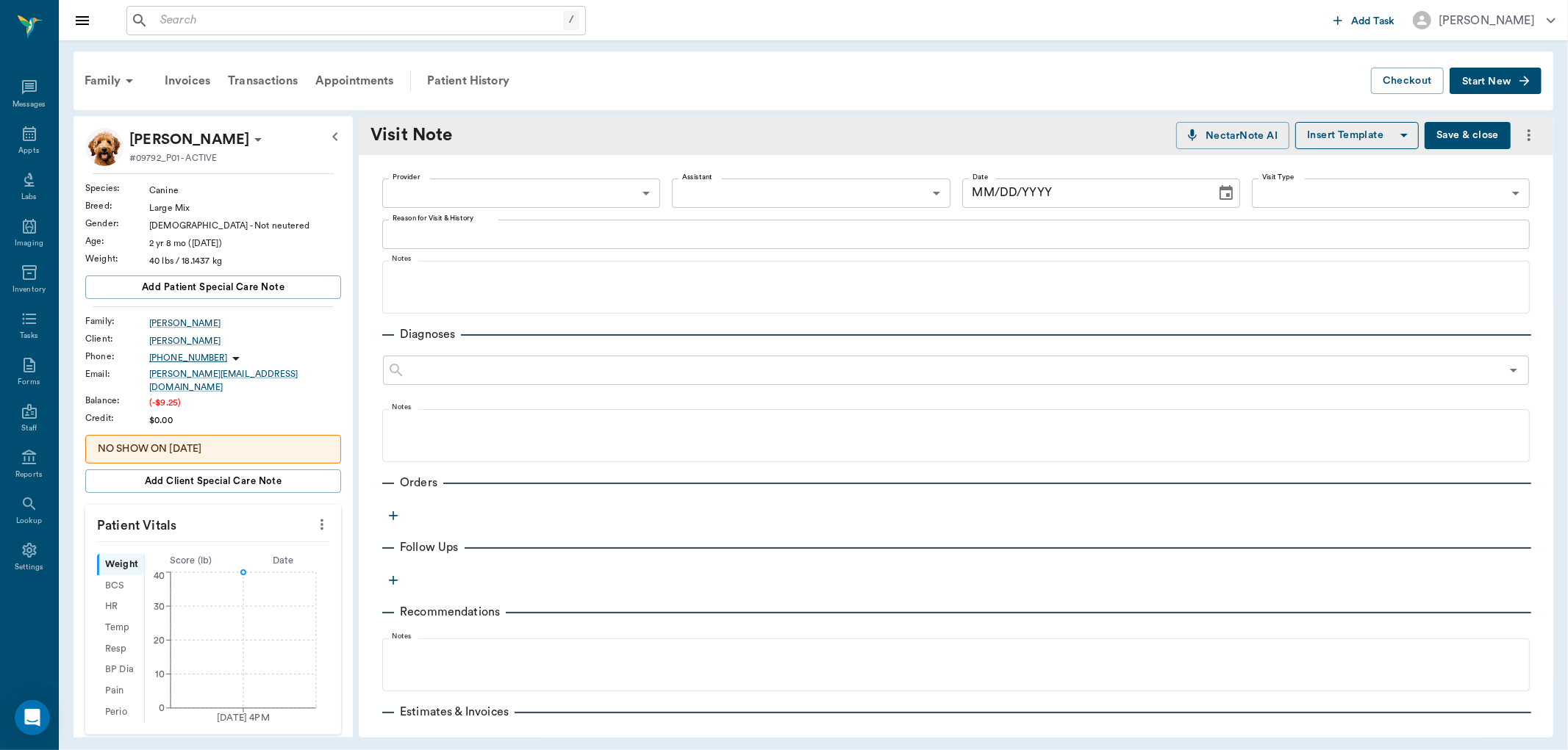
type input "63ec2f075fda476ae8351a4d"
type input "63ec2e7e52e12b0ba117b124"
type textarea "WANTING SOMETHING TO RELAX HUFF BEFORE APPOINTMENT FRIDAY"
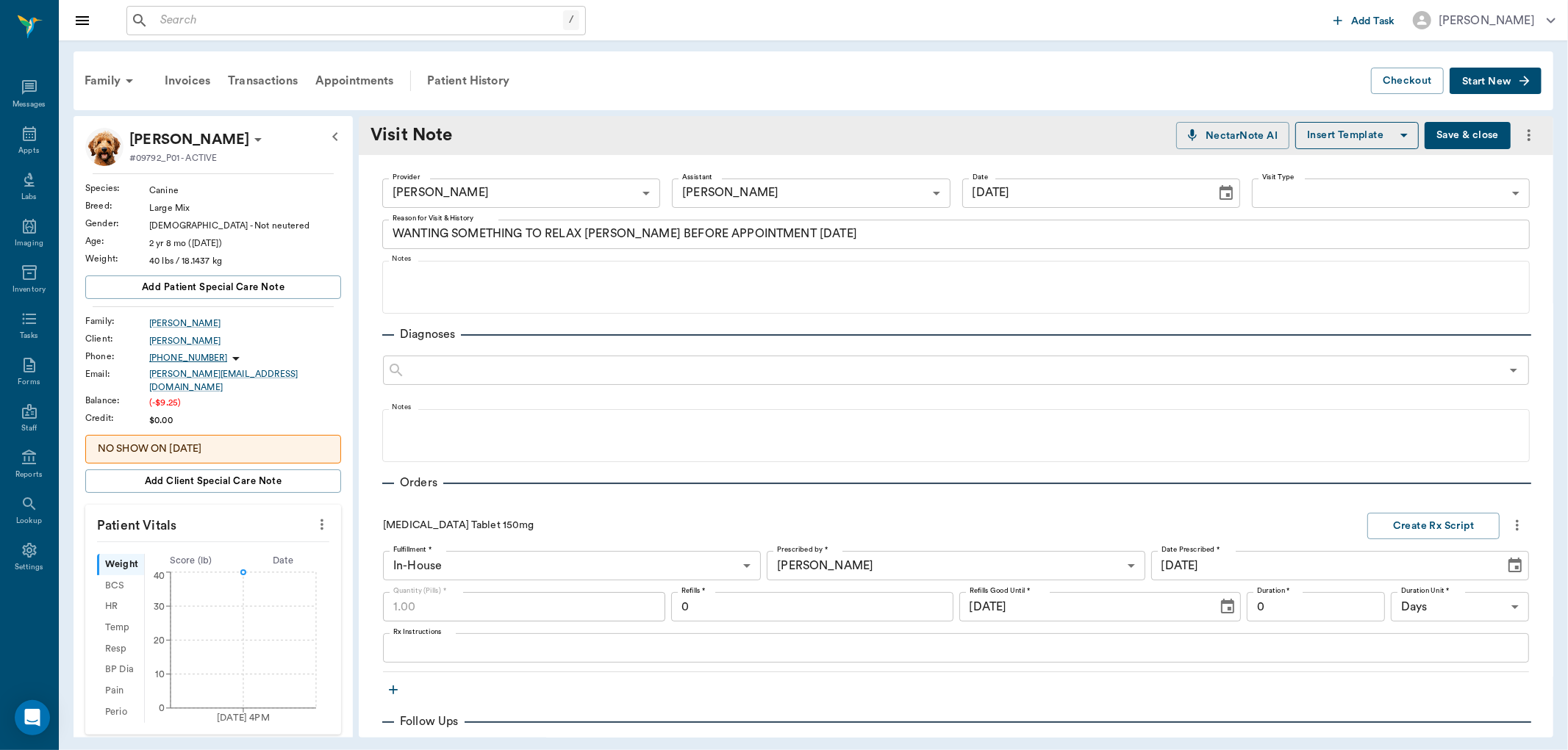
type input "09/25/2025"
click at [34, 138] on icon at bounding box center [29, 133] width 13 height 15
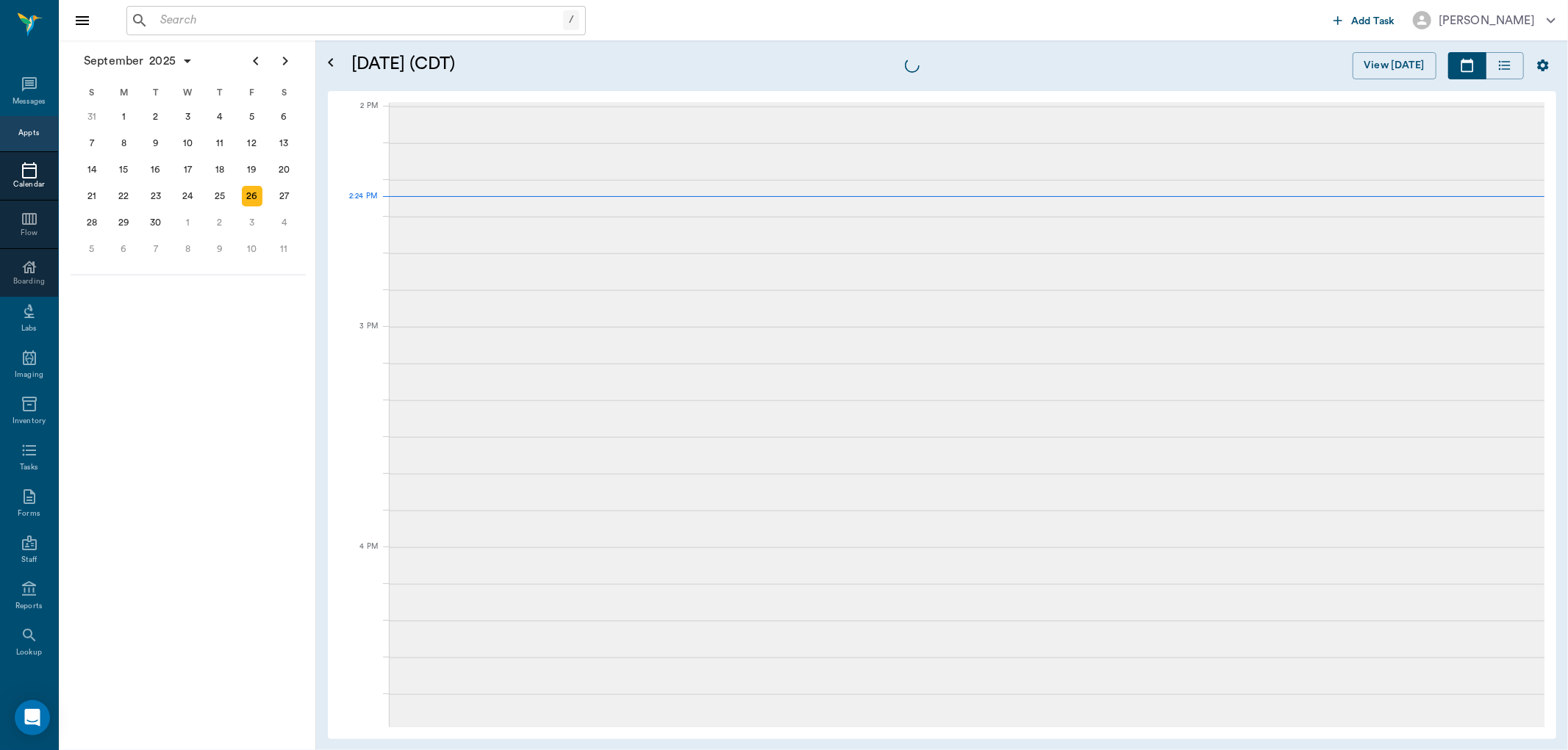
scroll to position [1322, 0]
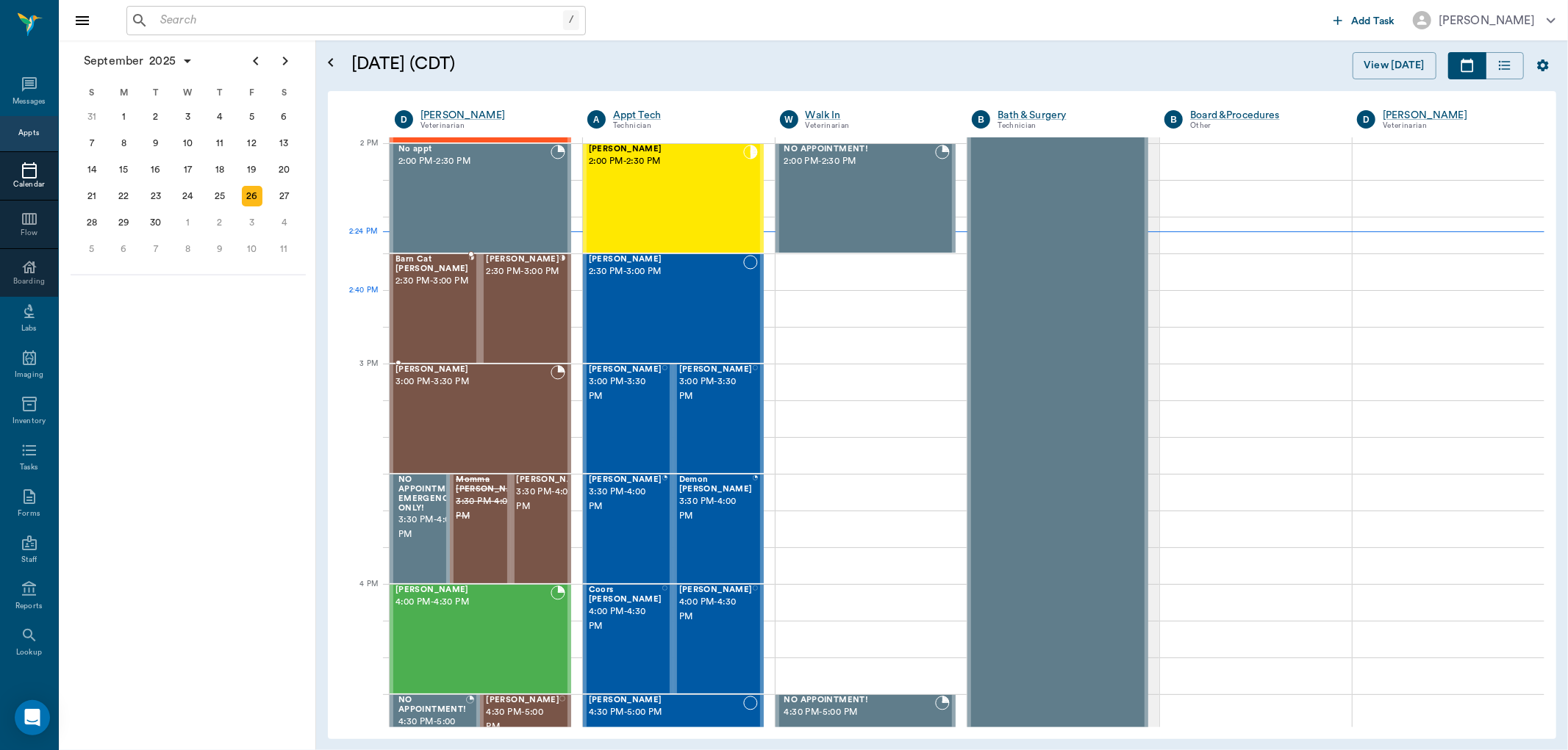
click at [446, 319] on div "Barn Cat Warrick 2:30 PM - 3:00 PM" at bounding box center [432, 308] width 73 height 107
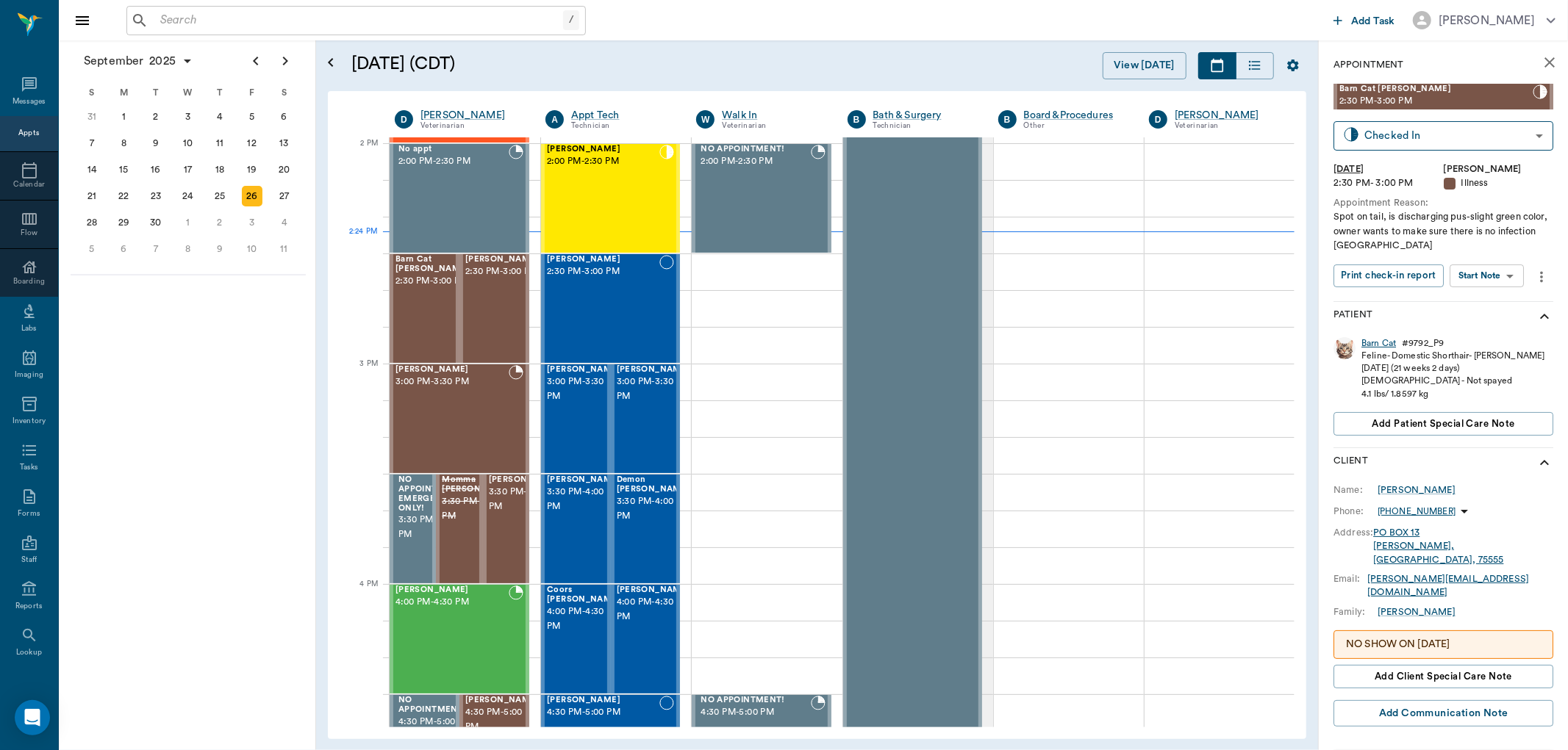
click at [1379, 343] on div "Barn Cat" at bounding box center [1379, 343] width 34 height 12
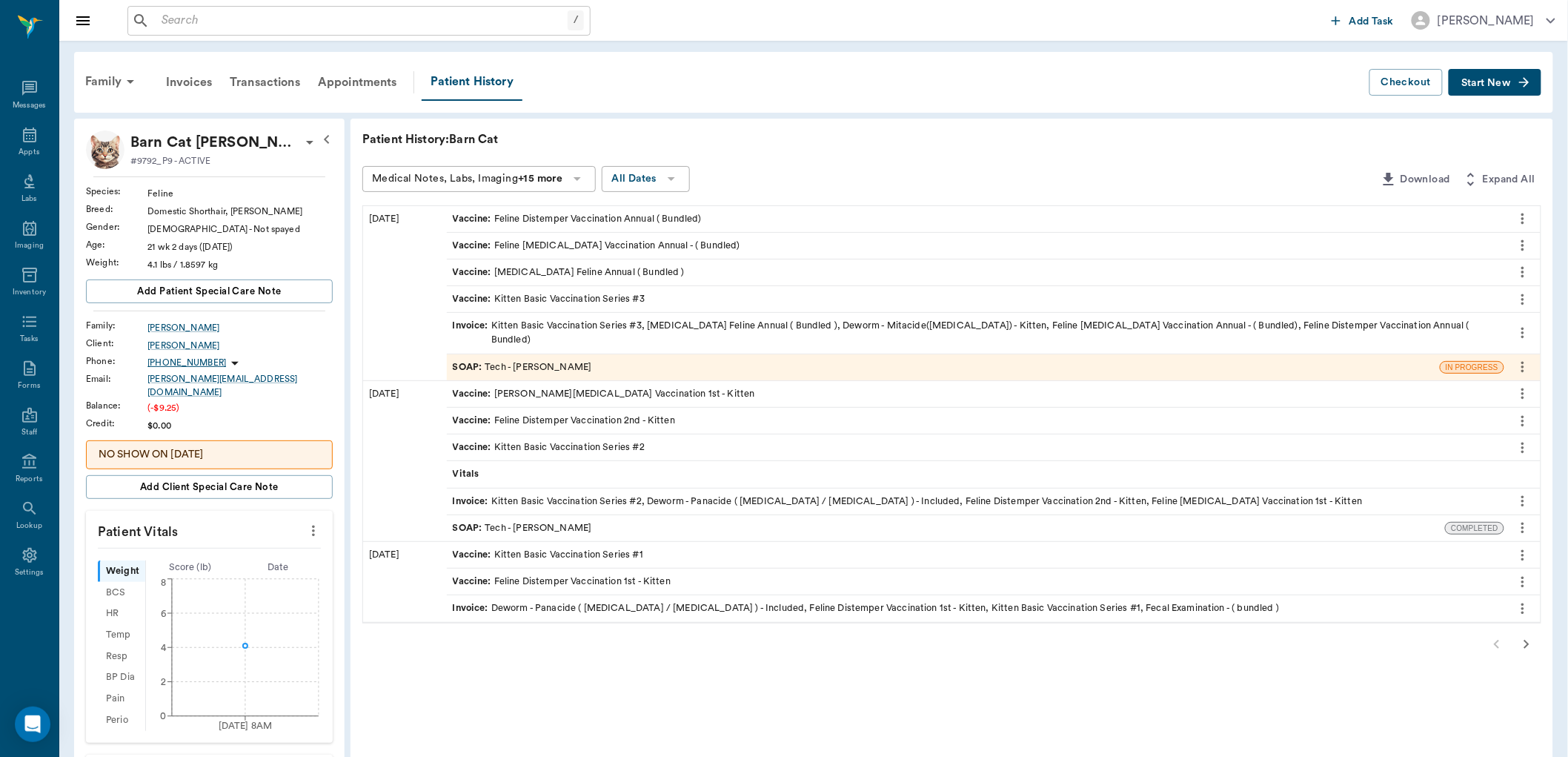
click at [607, 355] on div "SOAP : Tech - Hunter Graves" at bounding box center [943, 367] width 993 height 26
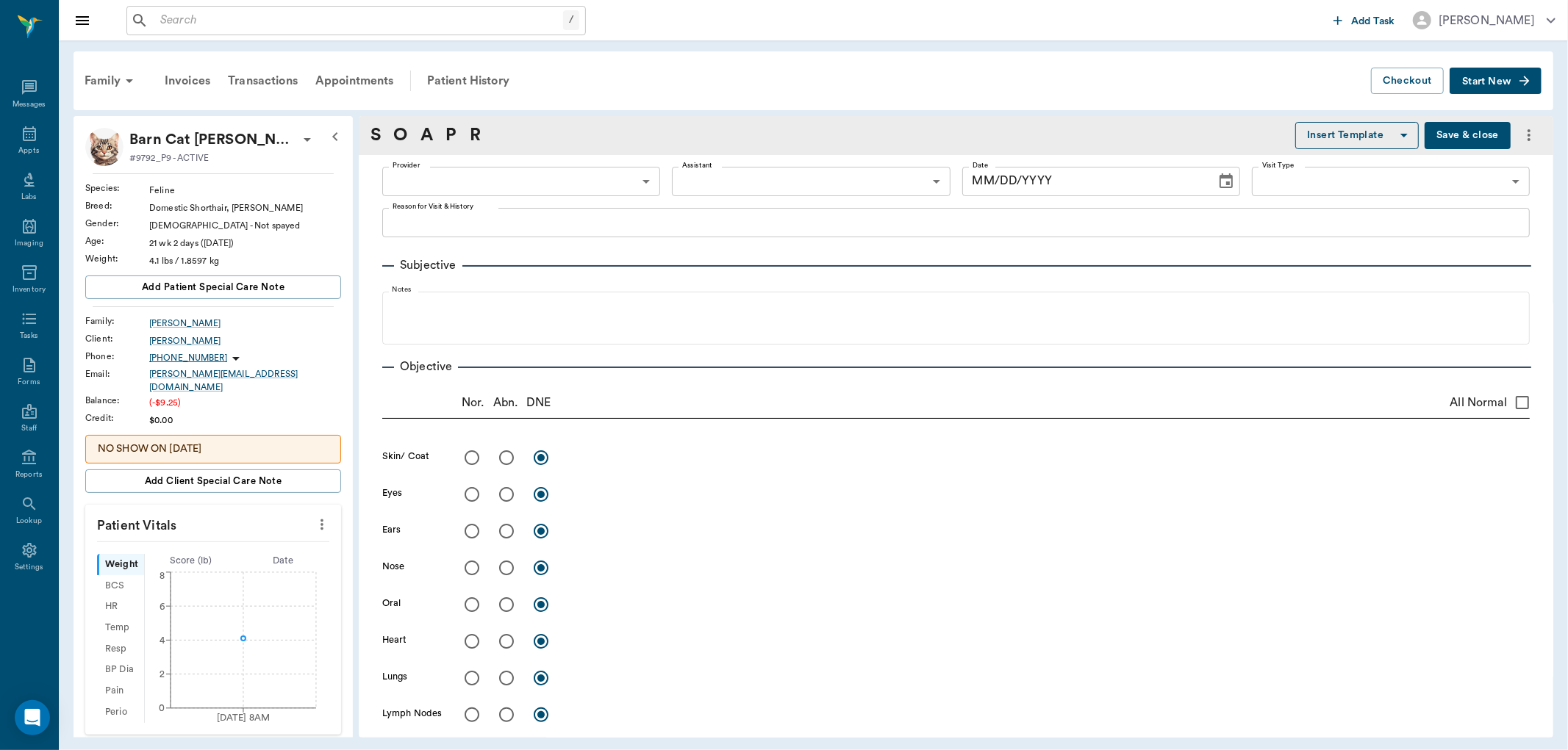
type input "682b670d8bdc6f7f8feef3db"
type input "63ec2f075fda476ae8351a4c"
type input "65d2be4f46e3a538d89b8c1a"
type textarea "3rd kitten set -jess GOING TO PICK UP 3MFAT FOR LITTLE MAN"
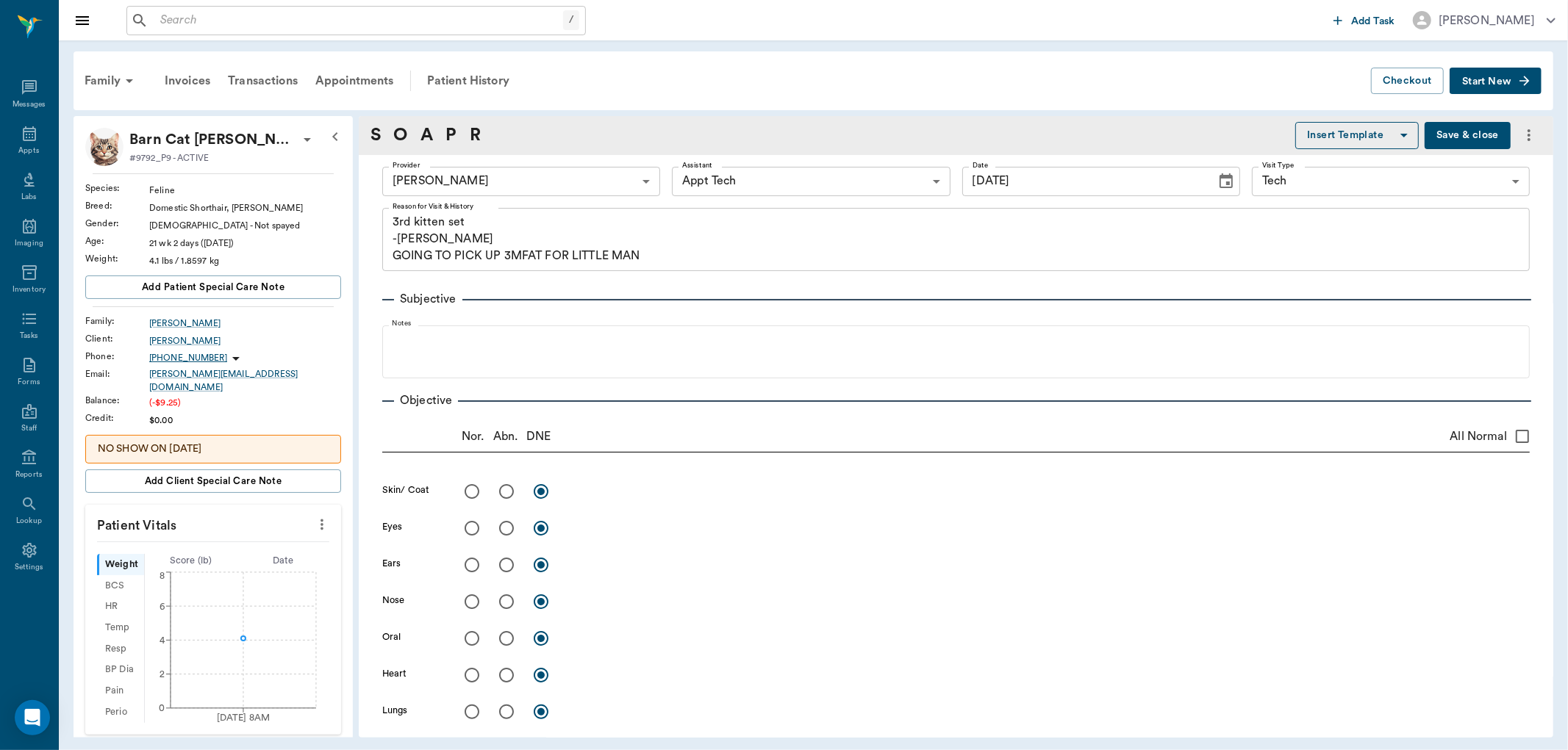
type input "09/15/2025"
click at [20, 135] on icon at bounding box center [29, 133] width 18 height 18
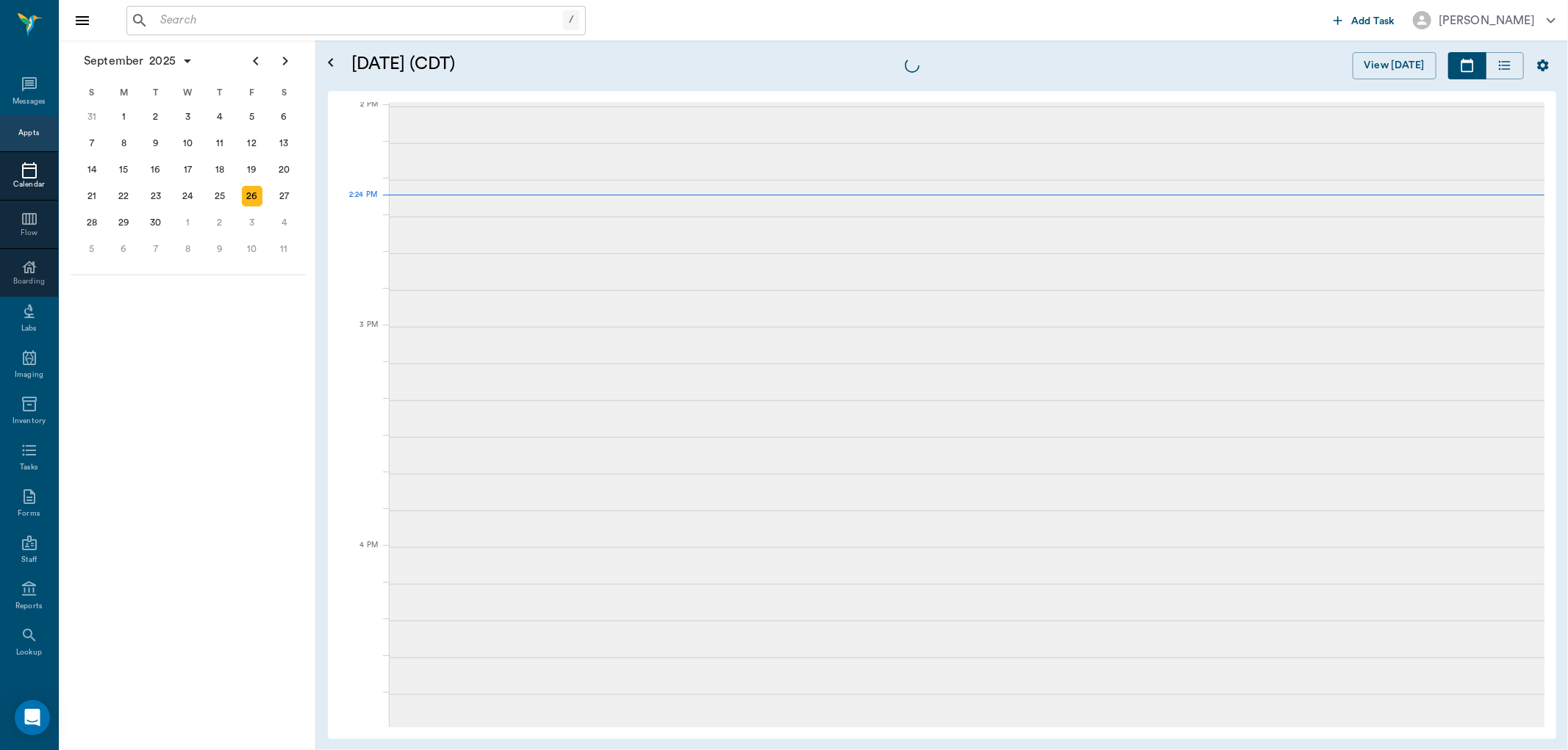
scroll to position [1324, 0]
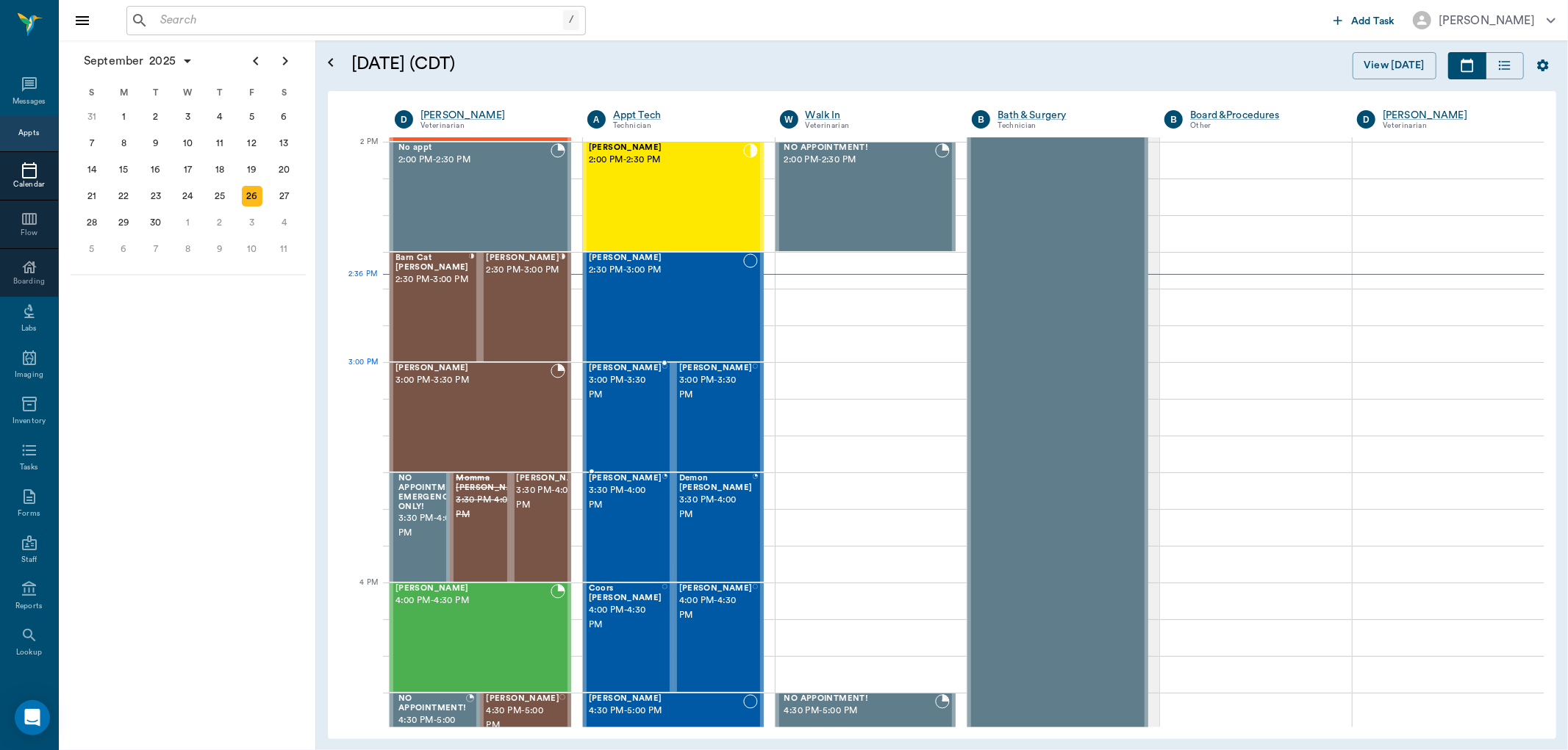
click at [632, 393] on span "3:00 PM - 3:30 PM" at bounding box center [625, 388] width 73 height 30
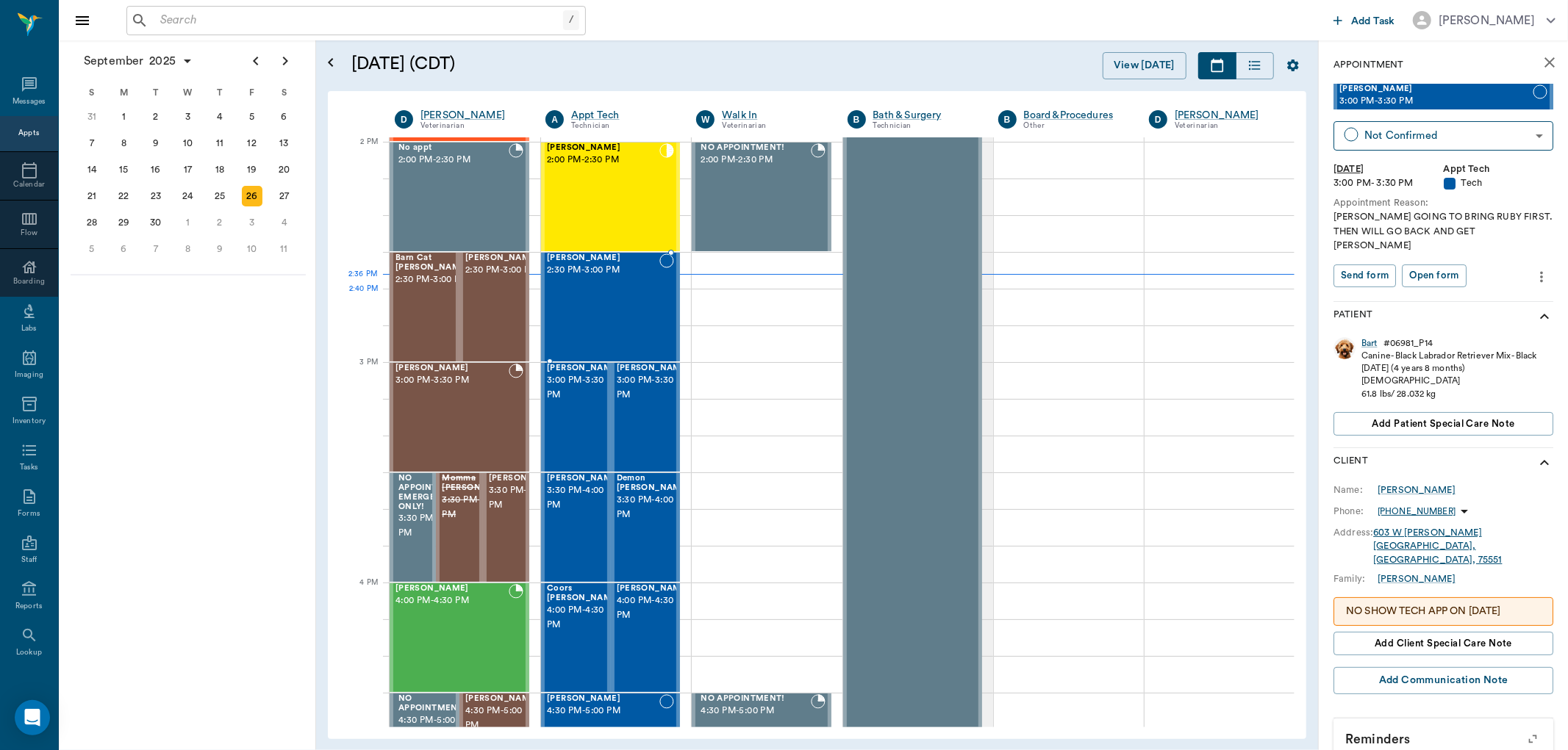
click at [606, 308] on div "Moxie Ewald 2:30 PM - 3:00 PM" at bounding box center [603, 307] width 112 height 107
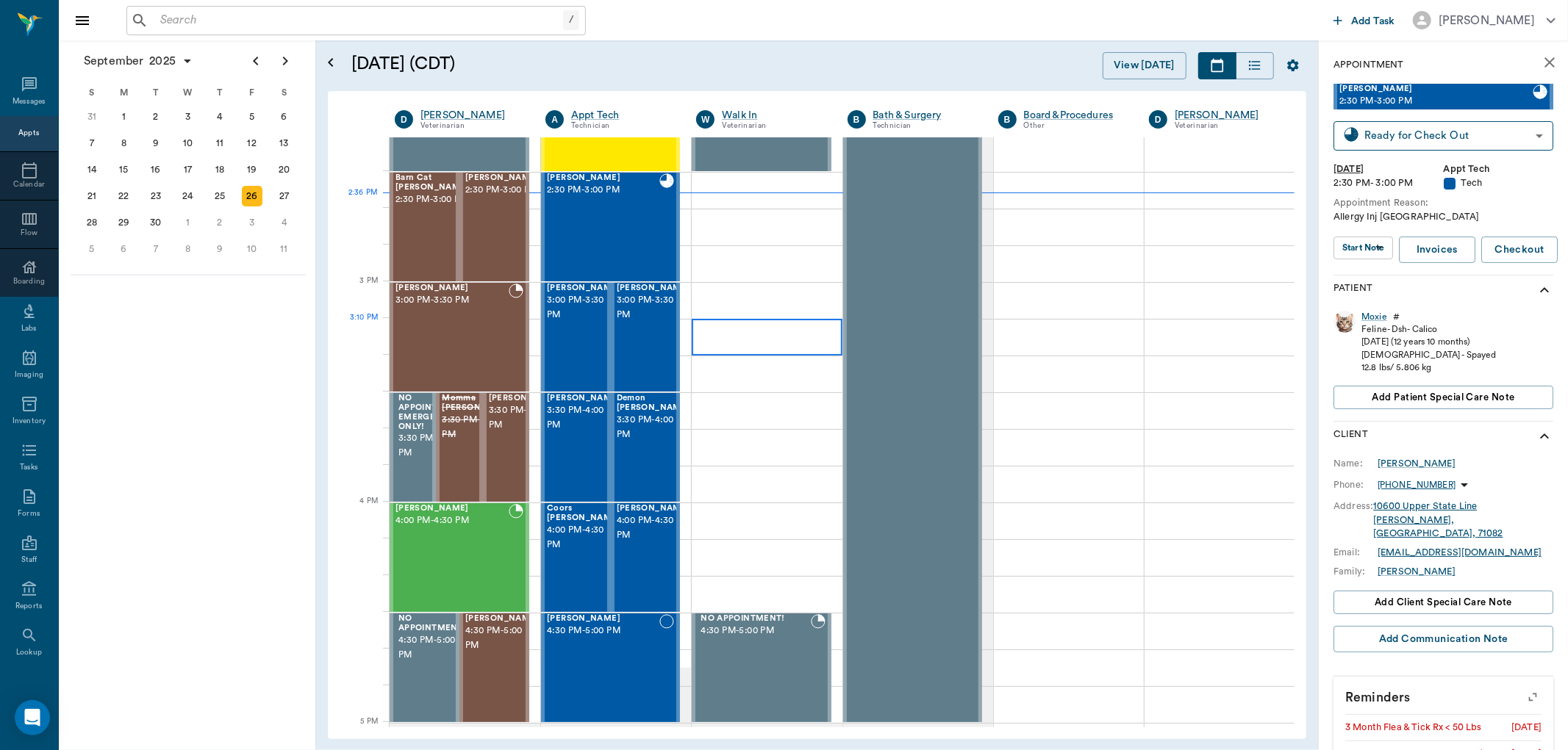
scroll to position [1405, 0]
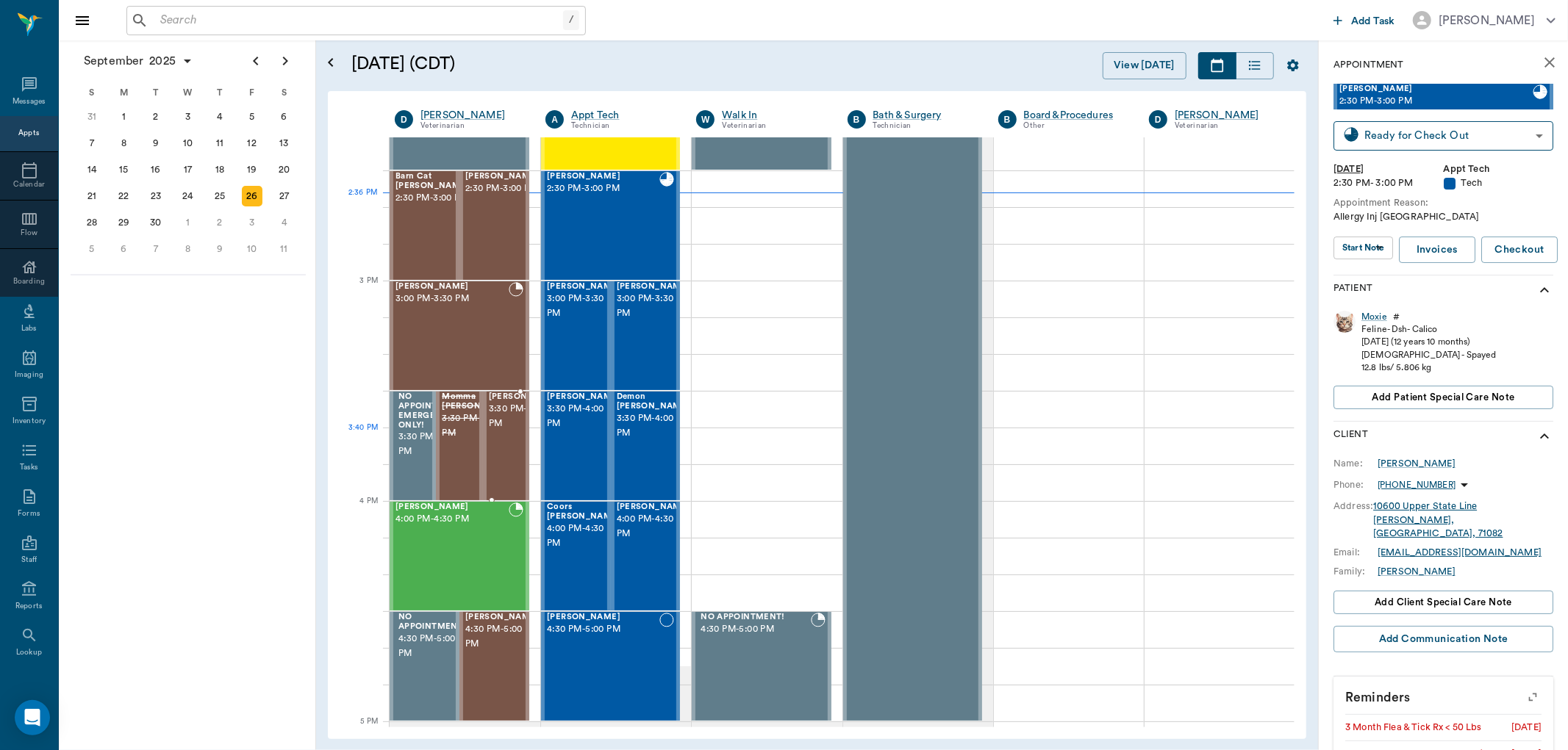
click at [498, 431] on span "3:30 PM - 4:00 PM" at bounding box center [525, 417] width 73 height 30
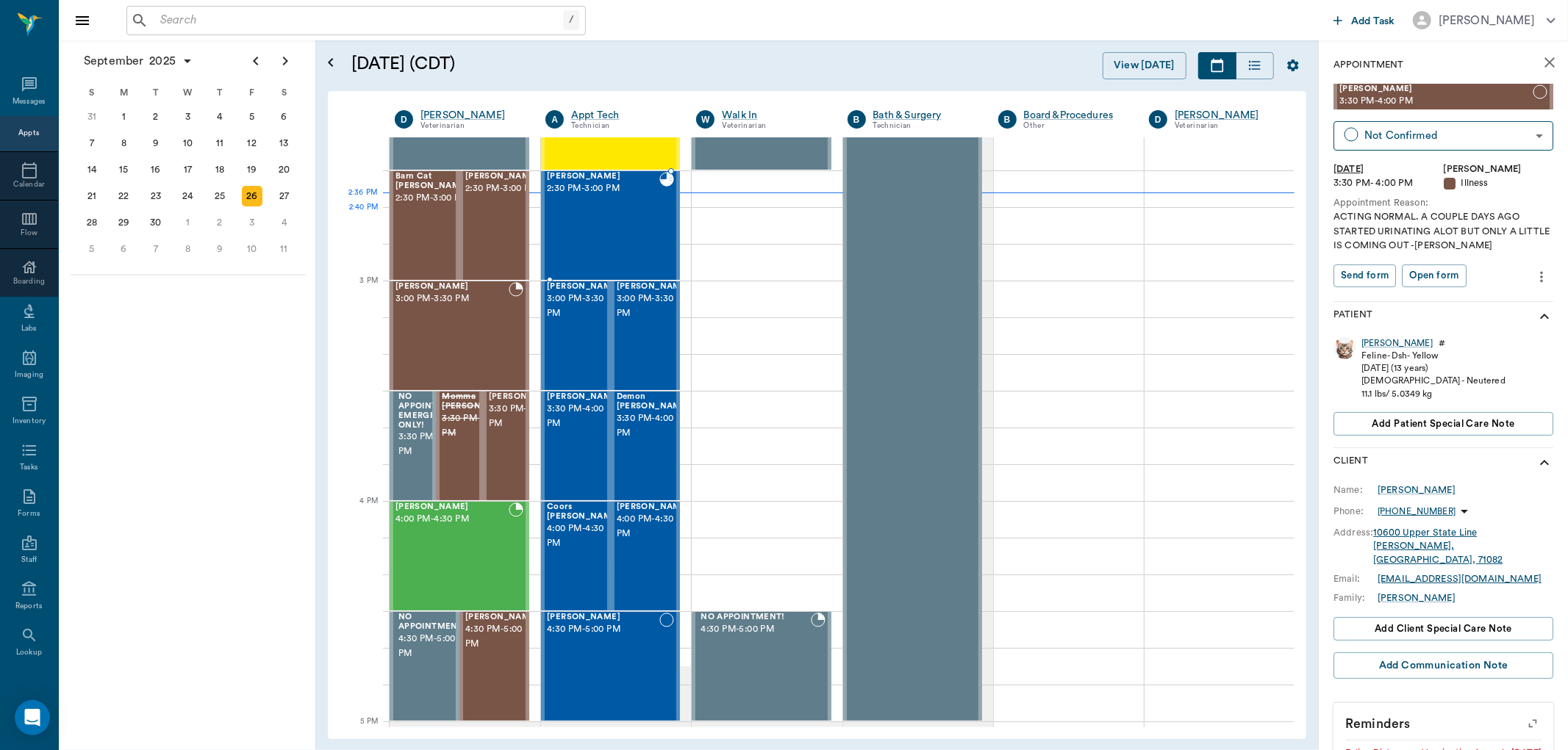
click at [630, 221] on div "[PERSON_NAME] 2:30 PM - 3:00 PM" at bounding box center [603, 226] width 112 height 107
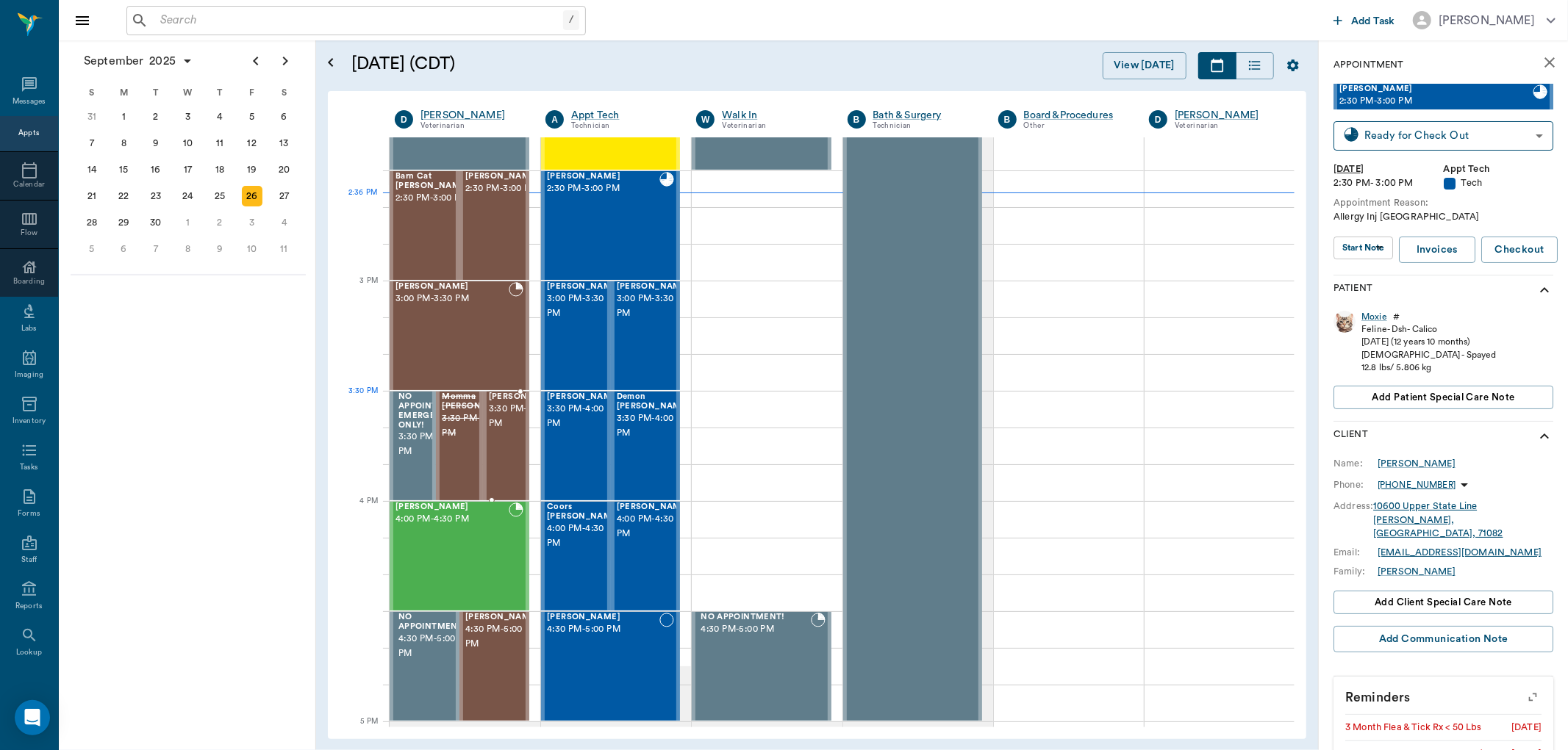
click at [506, 421] on span "3:30 PM - 4:00 PM" at bounding box center [525, 417] width 73 height 30
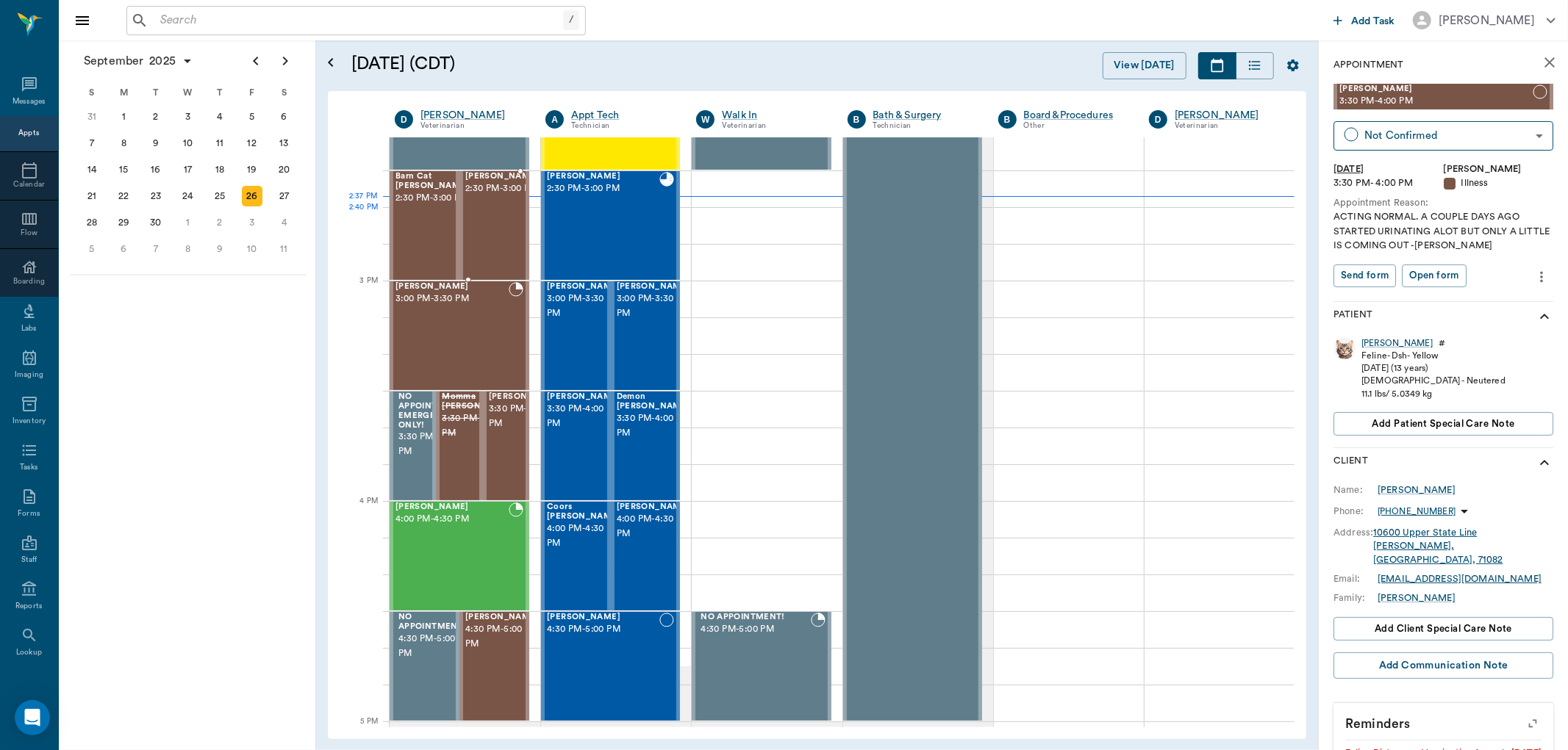
click at [487, 196] on span "2:30 PM - 3:00 PM" at bounding box center [502, 188] width 73 height 15
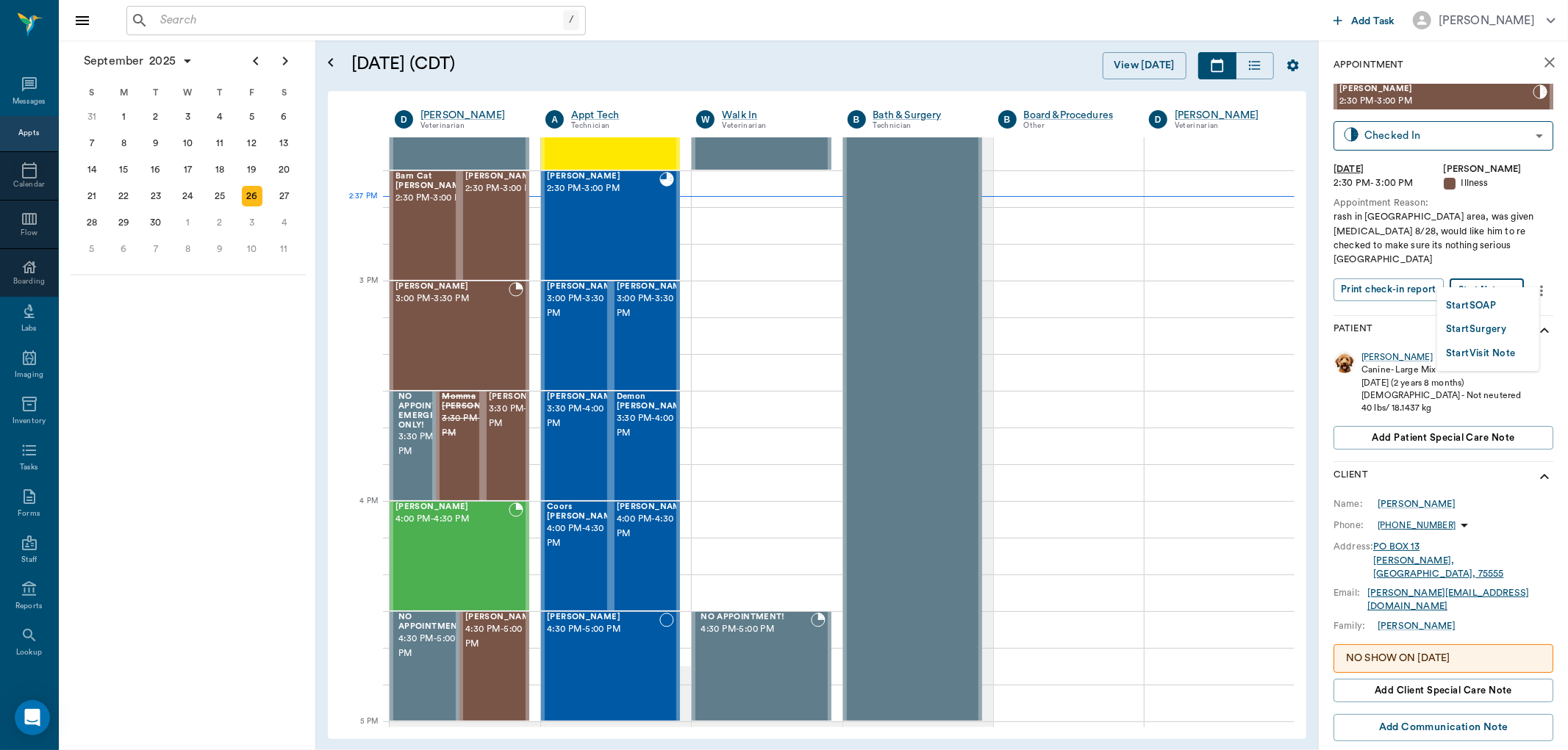
click at [1501, 267] on body "/ ​ Add Task Dr. Bert Ellsworth Nectar Messages Appts Calendar Flow Boarding La…" at bounding box center [784, 375] width 1568 height 750
click at [1489, 304] on button "Start SOAP" at bounding box center [1471, 306] width 50 height 17
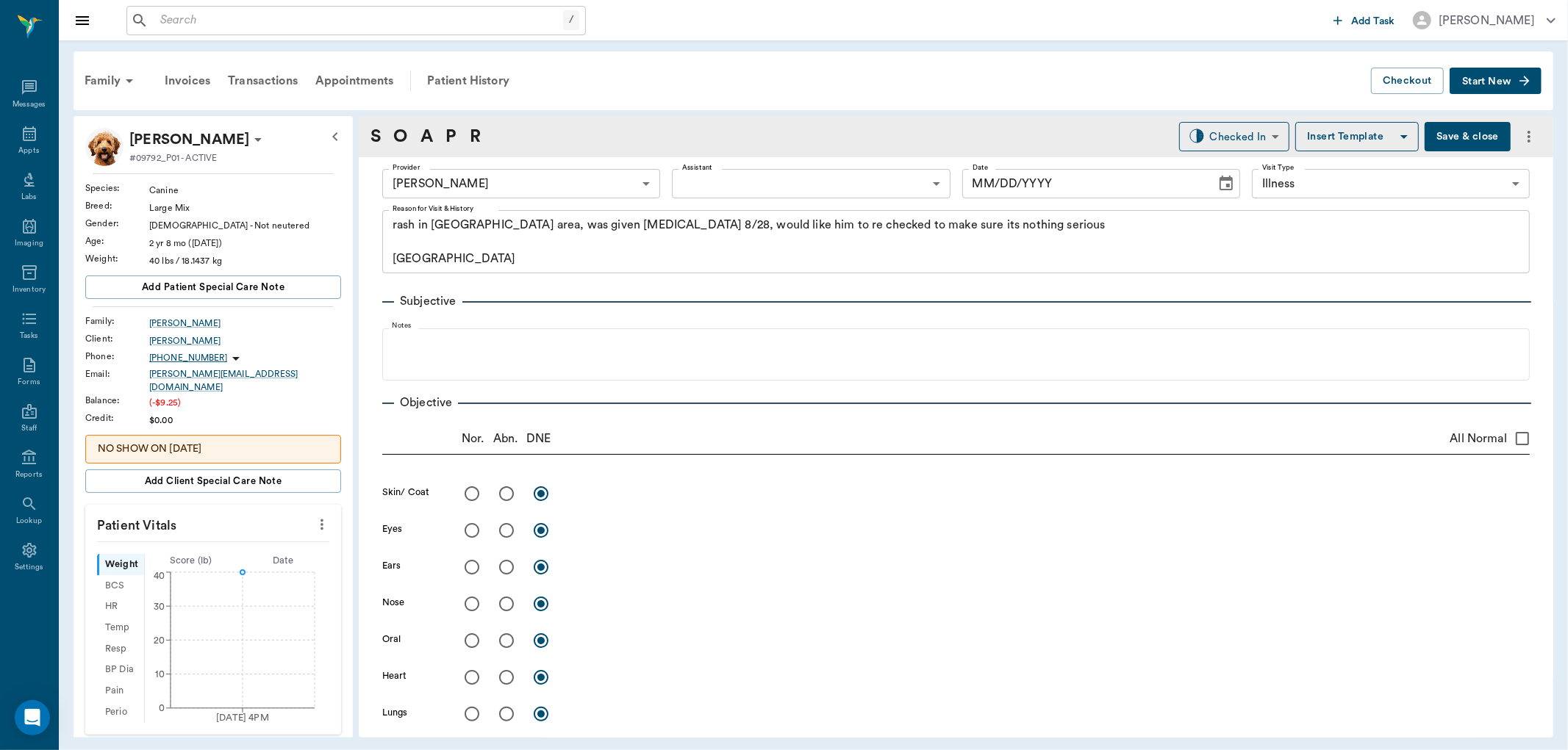
type input "63ec2f075fda476ae8351a4d"
type input "65d2be4f46e3a538d89b8c15"
type textarea "rash in groin area, was given prednisone 8/28, would like him to re checked to …"
type input "[DATE]"
click at [538, 299] on div "Subjective" at bounding box center [955, 301] width 1147 height 18
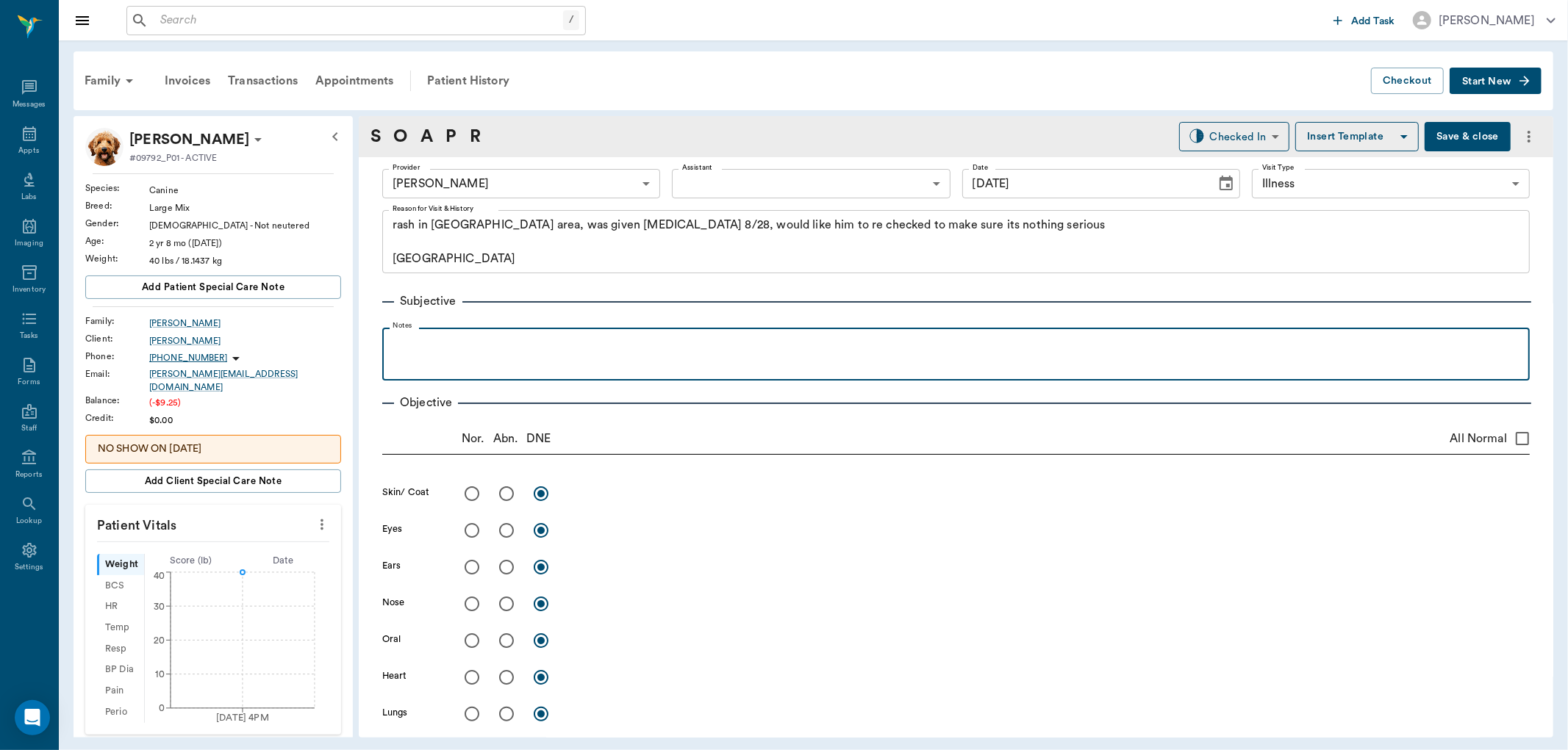
click at [528, 342] on p at bounding box center [955, 343] width 1132 height 18
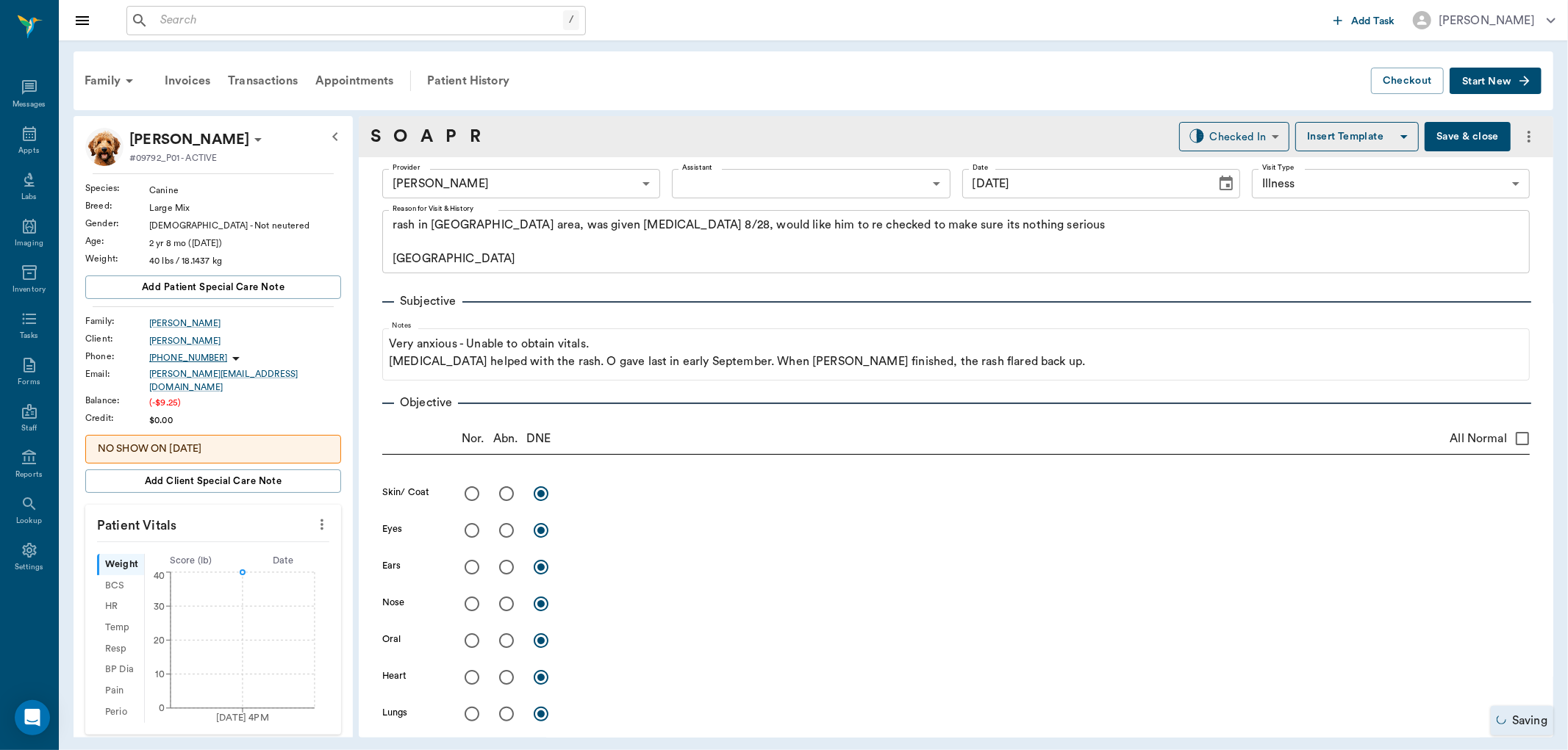
click at [1455, 135] on button "Save & close" at bounding box center [1467, 137] width 86 height 30
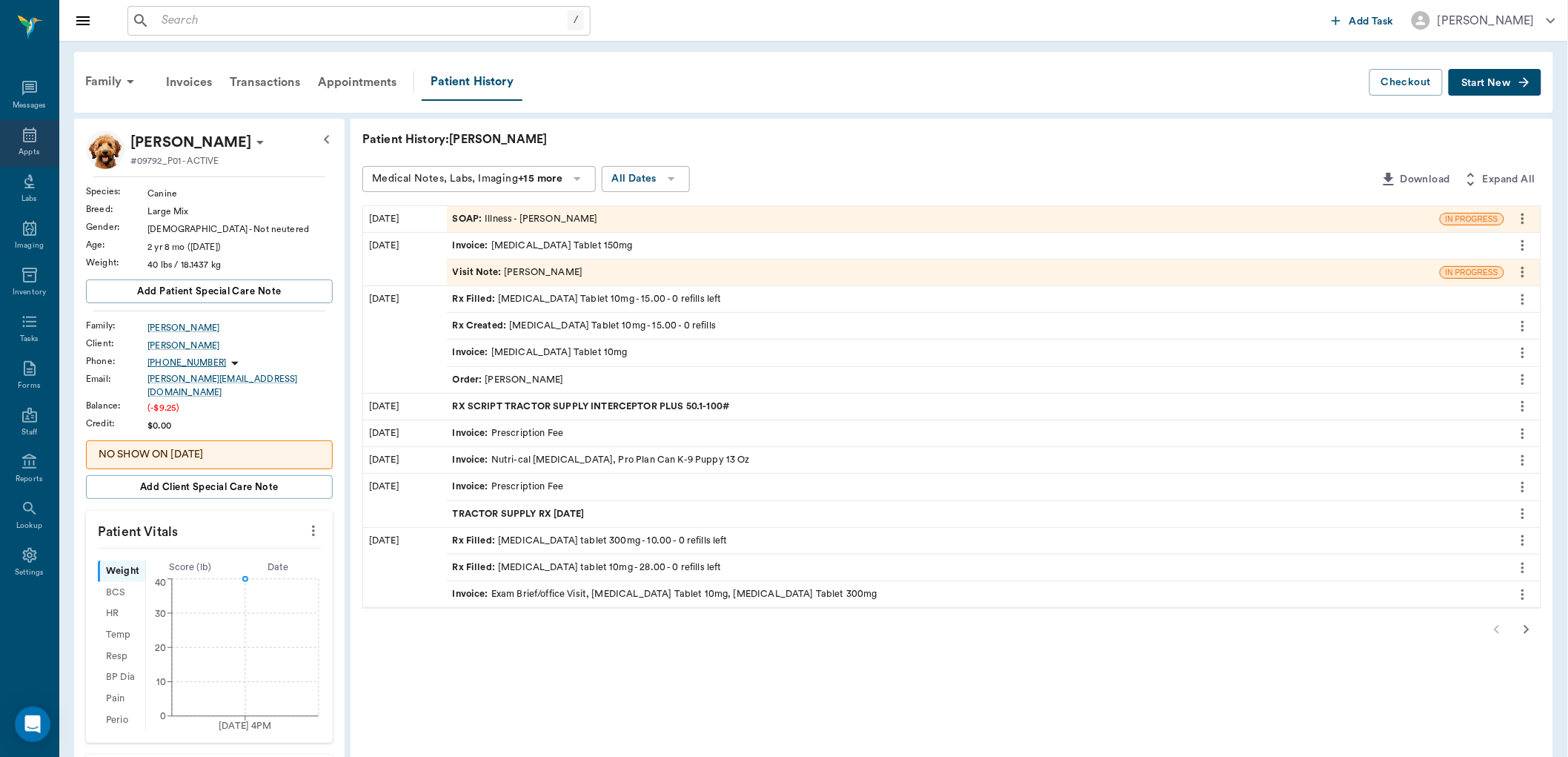
click at [27, 128] on icon at bounding box center [29, 134] width 18 height 18
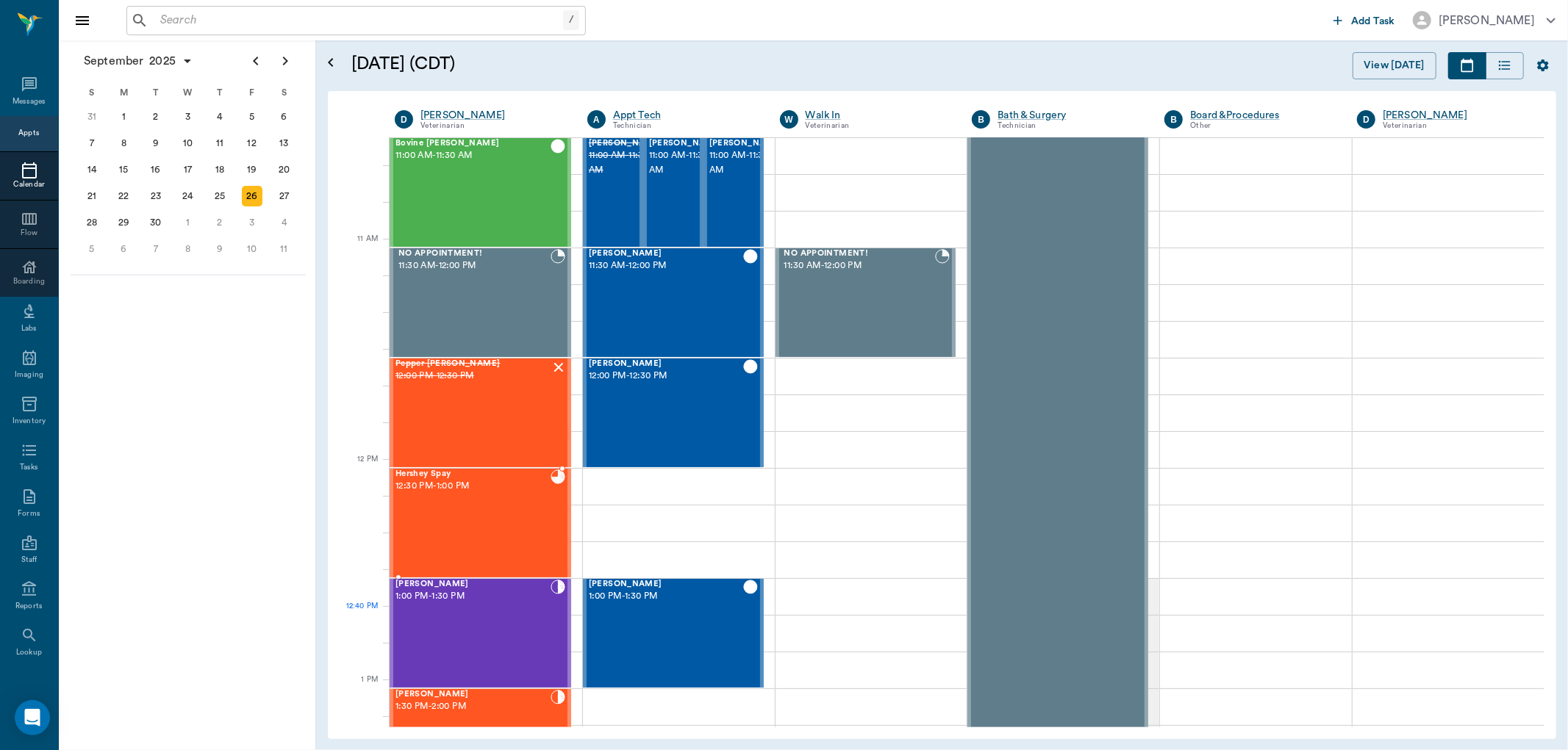
scroll to position [671, 0]
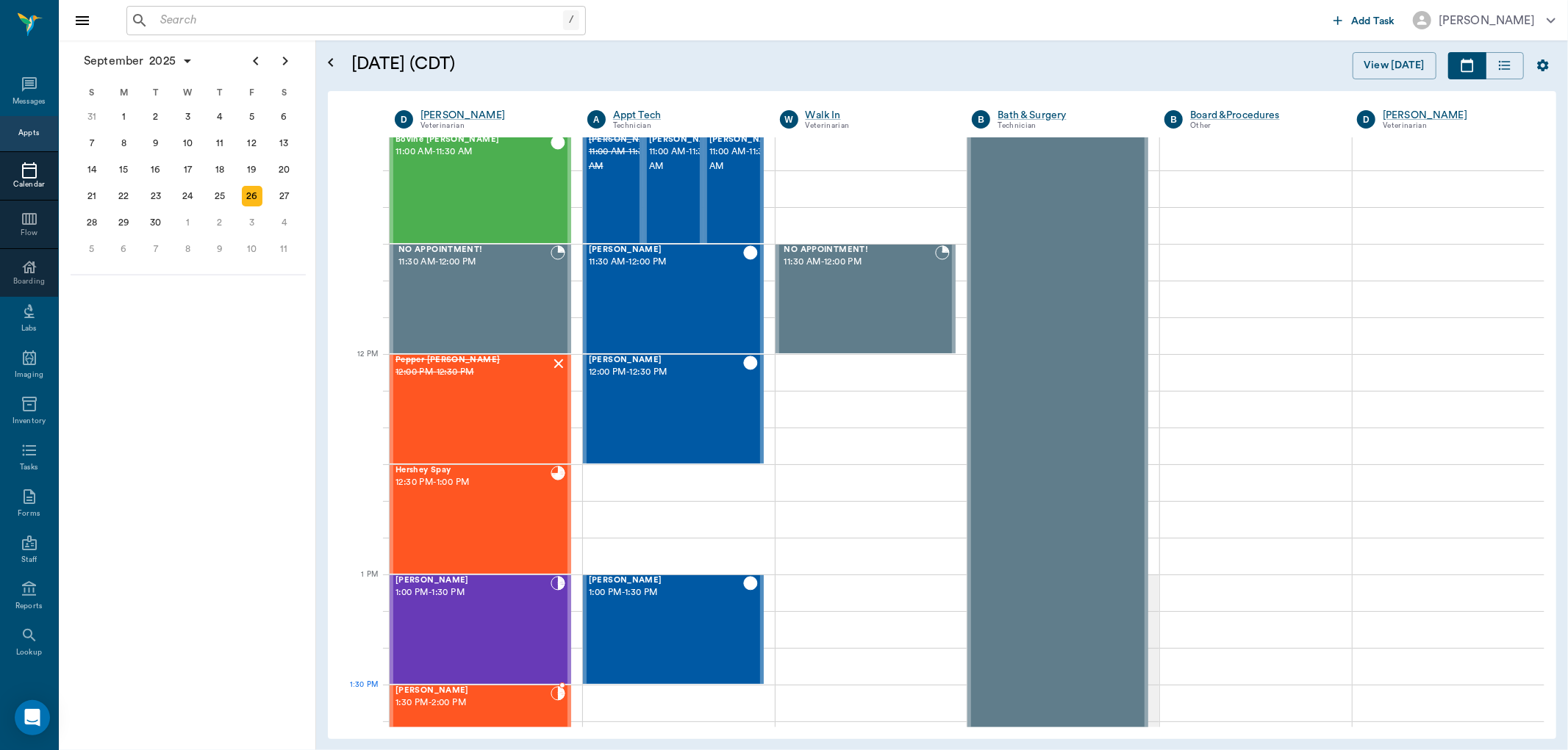
click at [459, 706] on span "1:30 PM - 2:00 PM" at bounding box center [472, 702] width 155 height 15
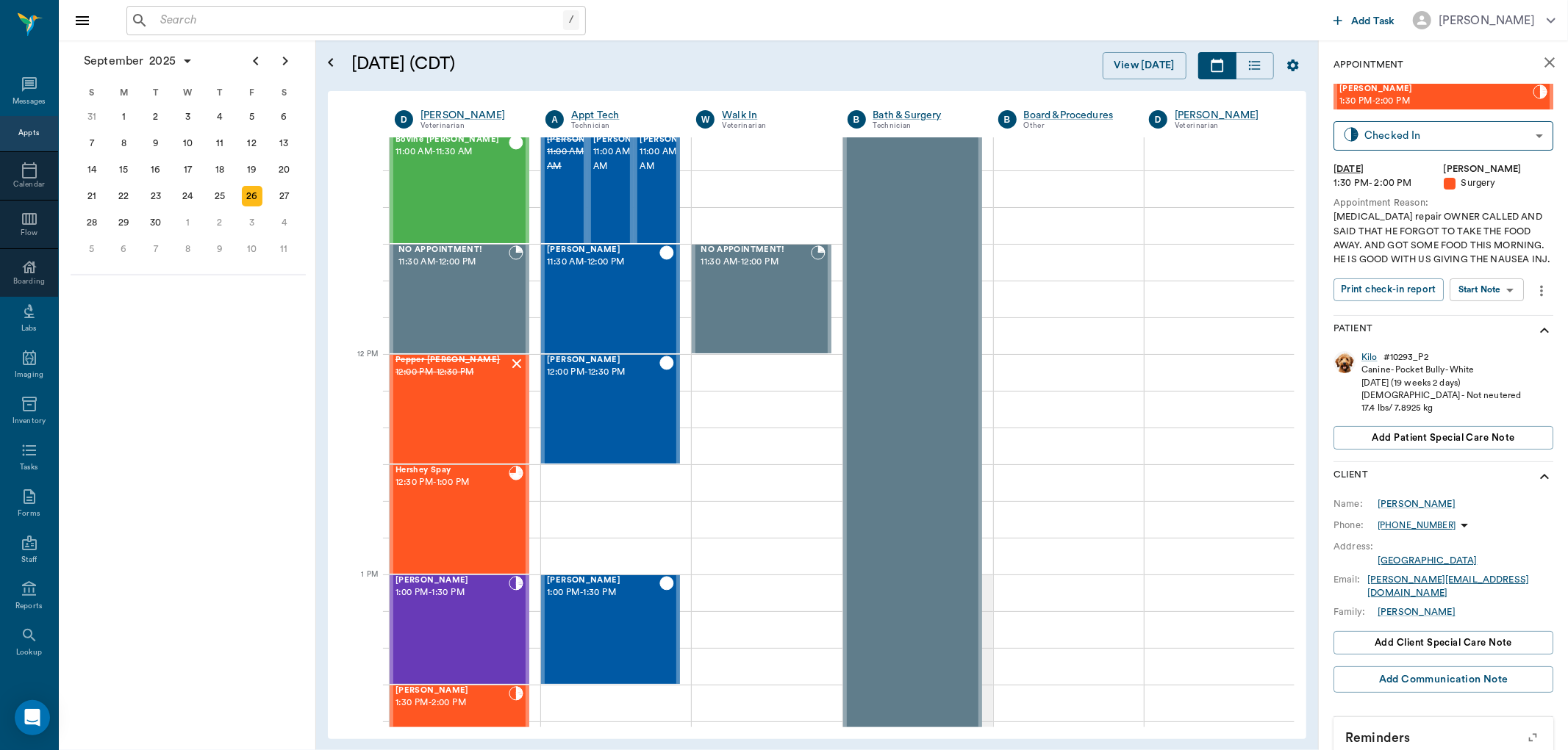
click at [1463, 288] on body "/ ​ Add Task Dr. Bert Ellsworth Nectar Messages Appts Calendar Flow Boarding La…" at bounding box center [784, 375] width 1568 height 750
click at [1464, 347] on button "View Surgery" at bounding box center [1475, 343] width 60 height 17
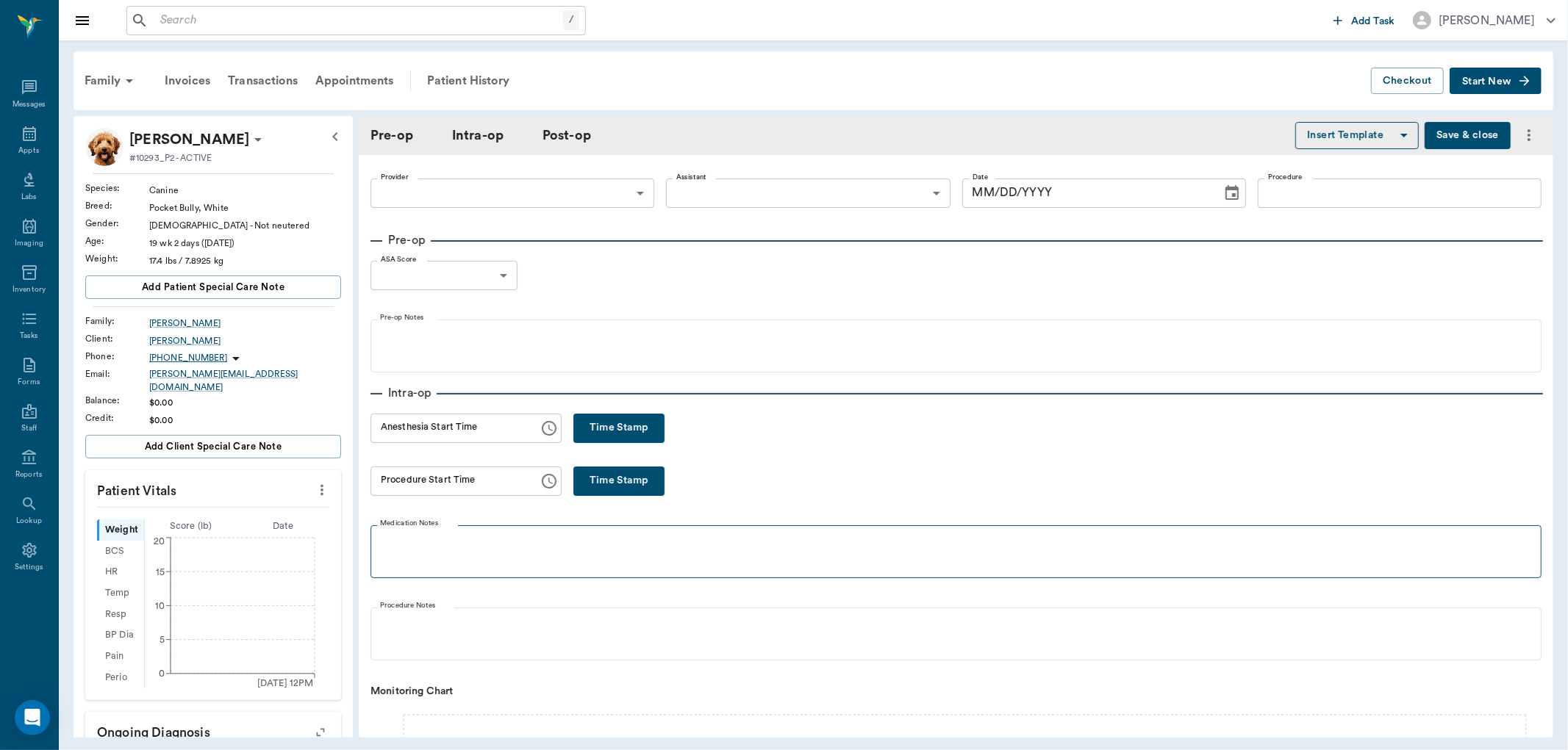
type input "63ec2f075fda476ae8351a4d"
type input "63ec2e7e52e12b0ba117b124"
type input "CLEFT LIP"
type input "1"
radio input "true"
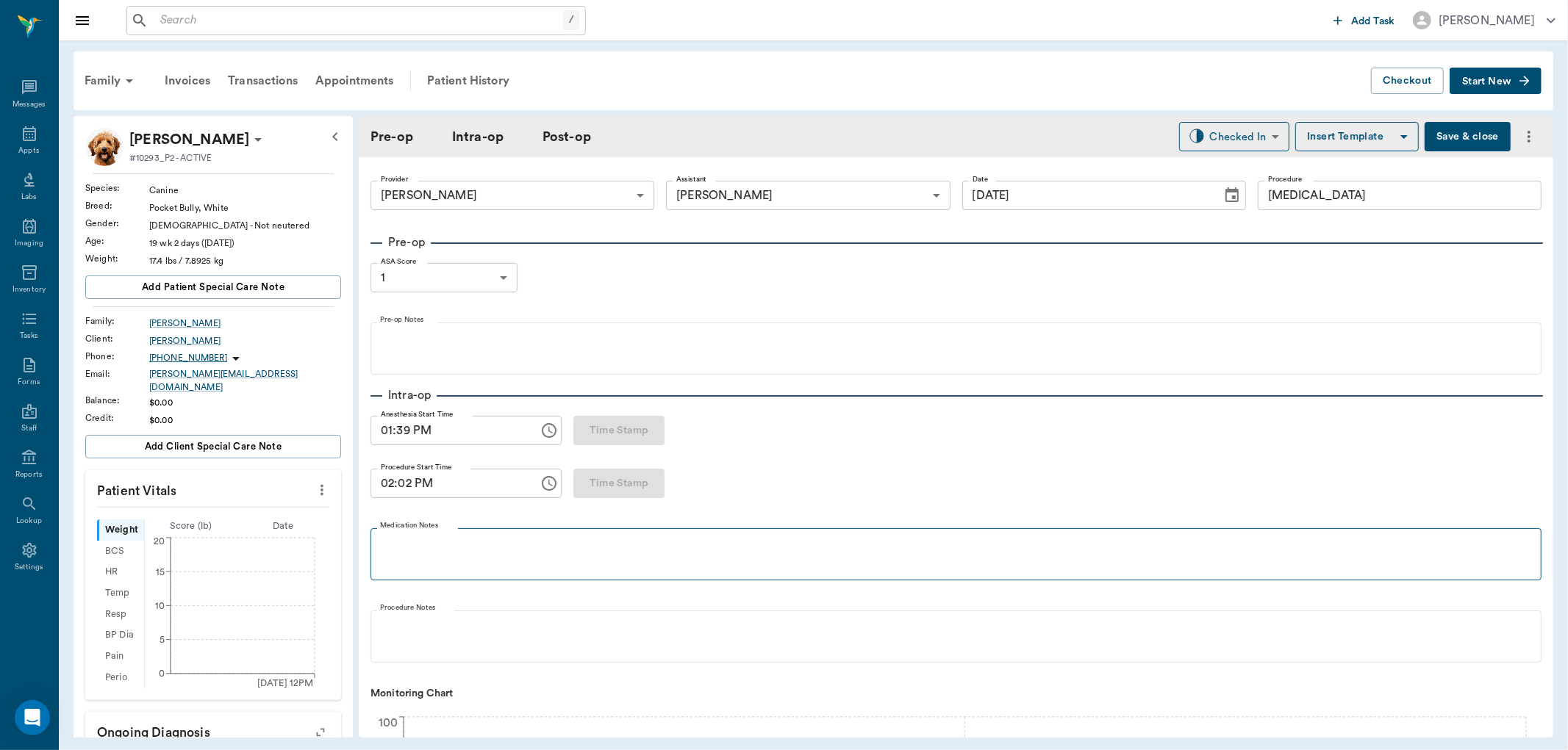
type input "[DATE]"
type input "01:39 PM"
type input "02:02 PM"
type input "02:17 PM"
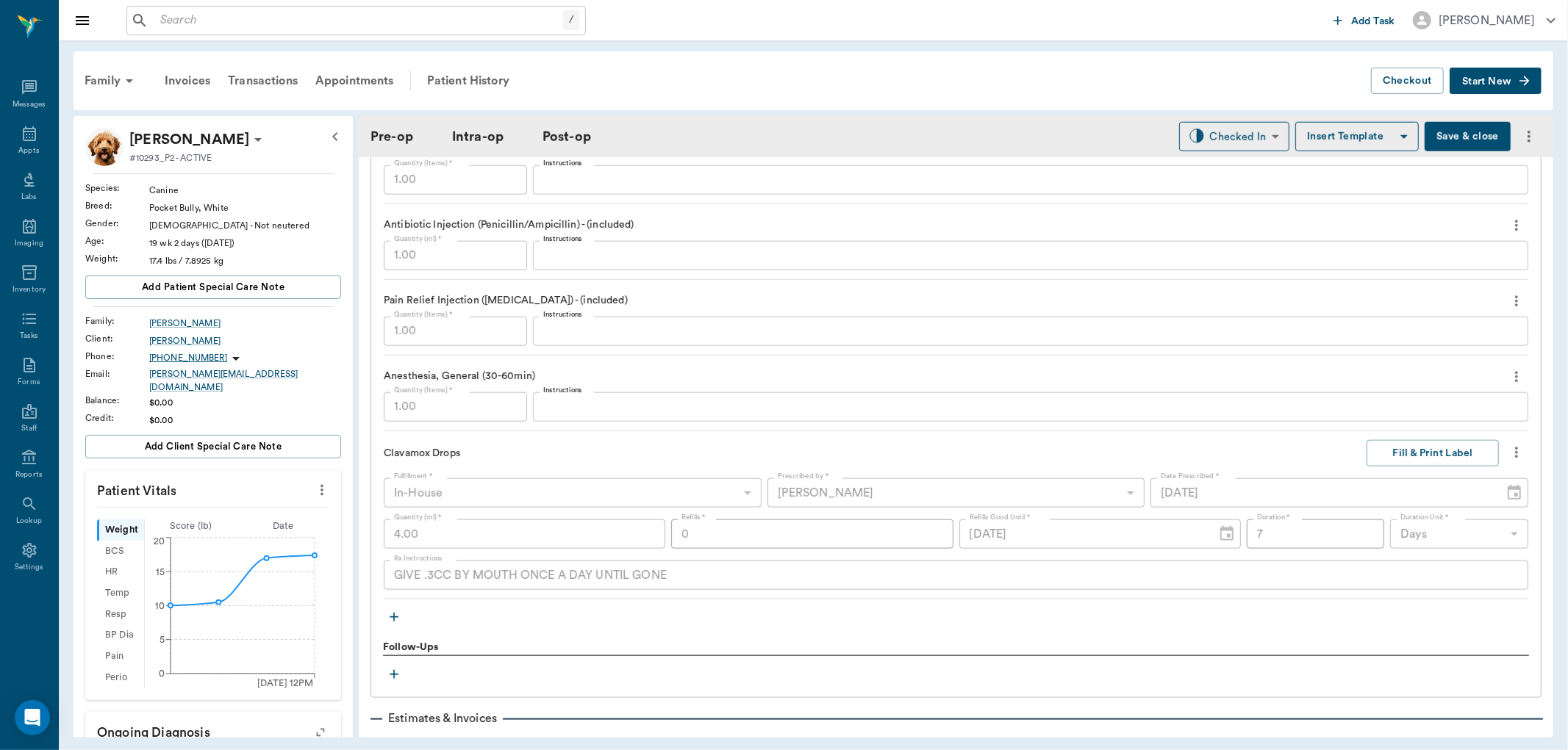
scroll to position [1387, 0]
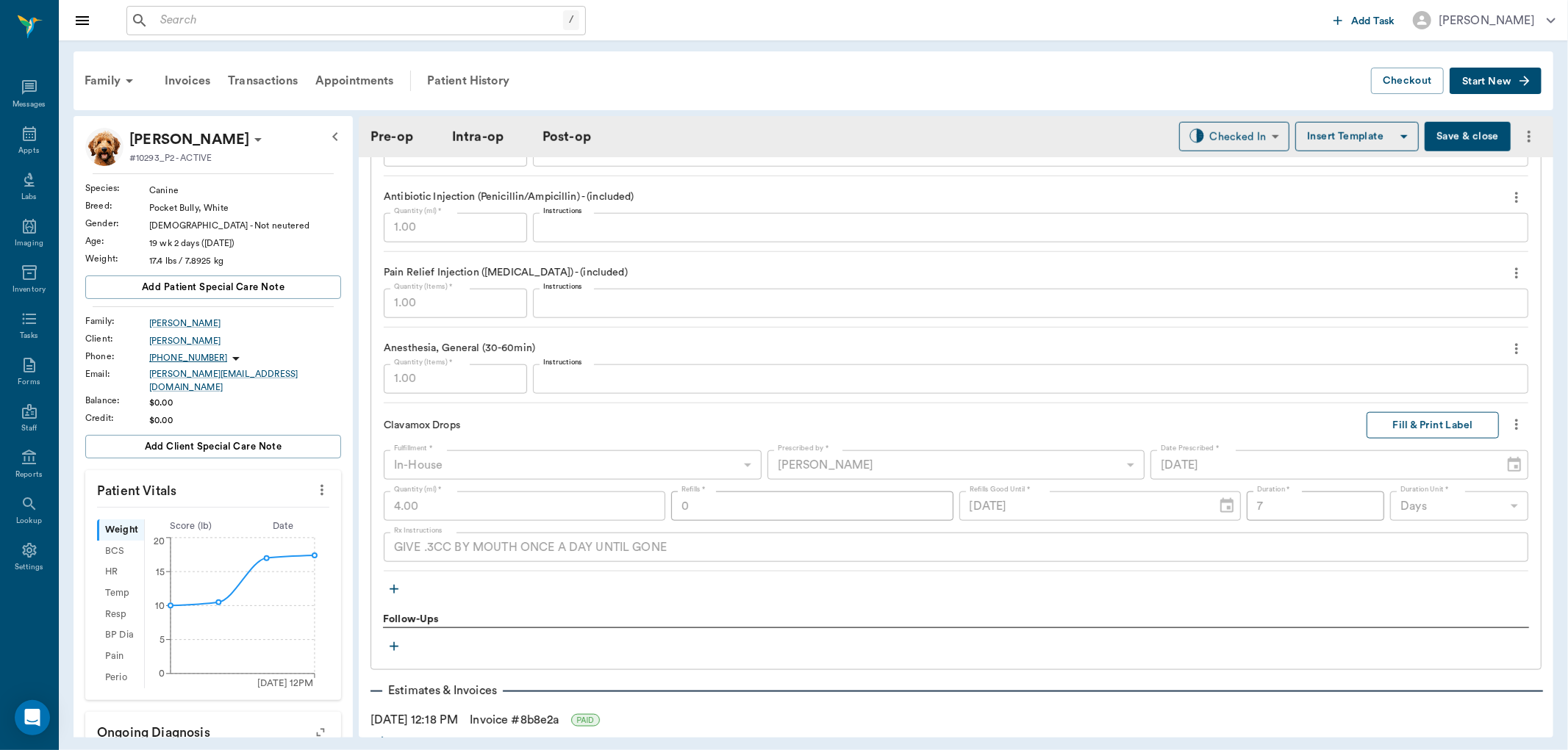
click at [1406, 426] on button "Fill & Print Label" at bounding box center [1432, 425] width 132 height 27
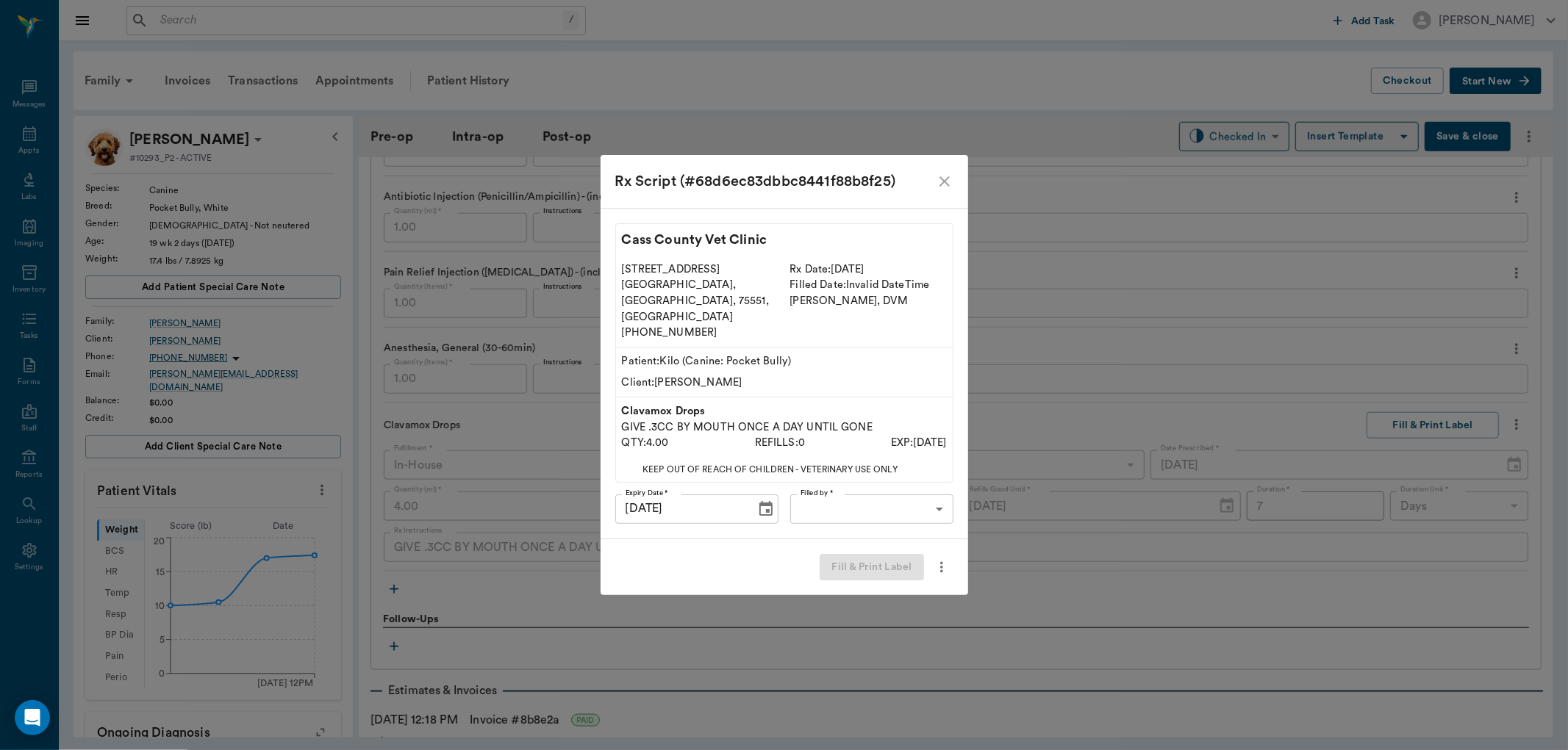
click at [883, 481] on body "/ ​ Add Task Dr. Bert Ellsworth Nectar Messages Appts Labs Imaging Inventory Ta…" at bounding box center [784, 375] width 1568 height 750
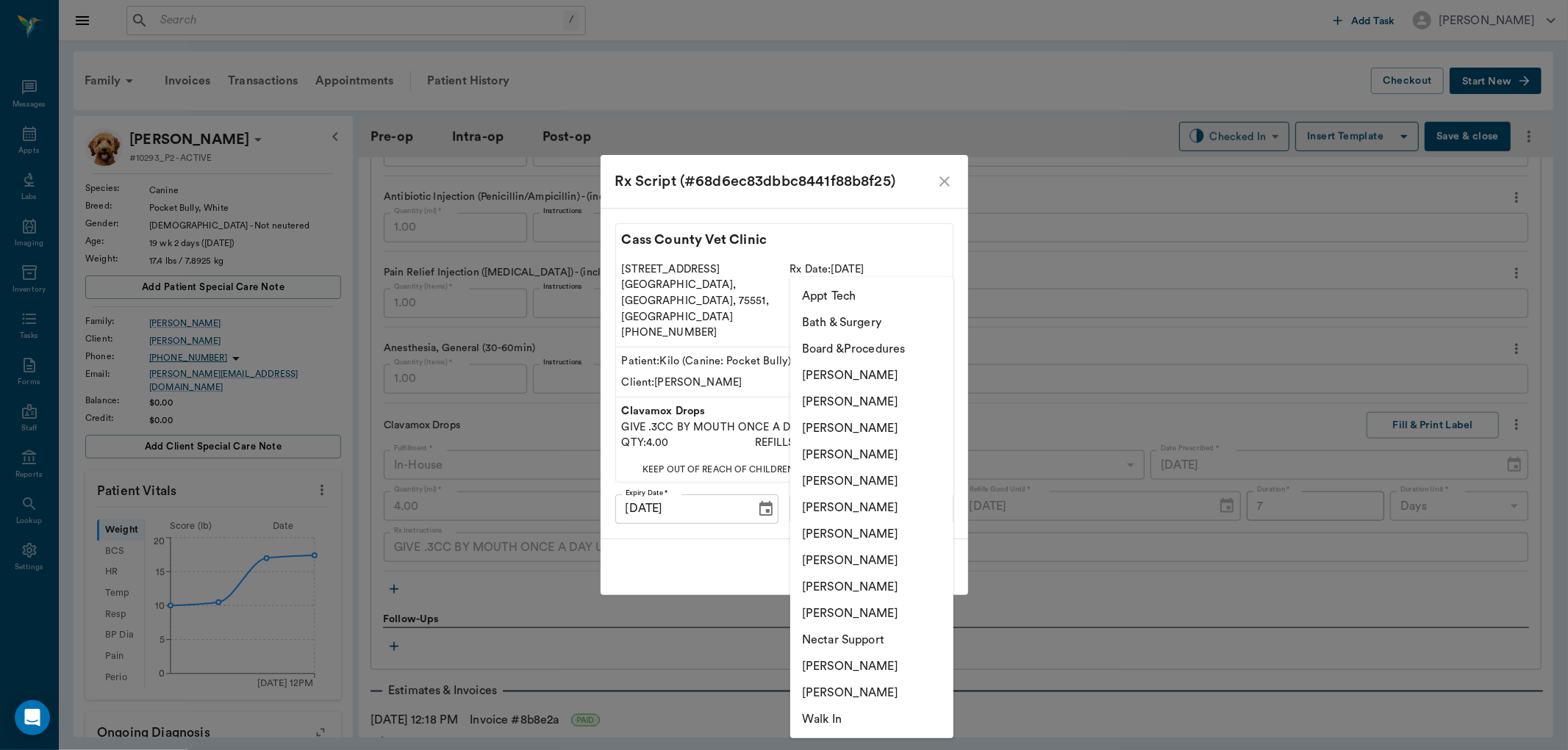
click at [877, 551] on li "Julie Dickerson" at bounding box center [871, 561] width 163 height 26
type input "63ec2e7e52e12b0ba117b124"
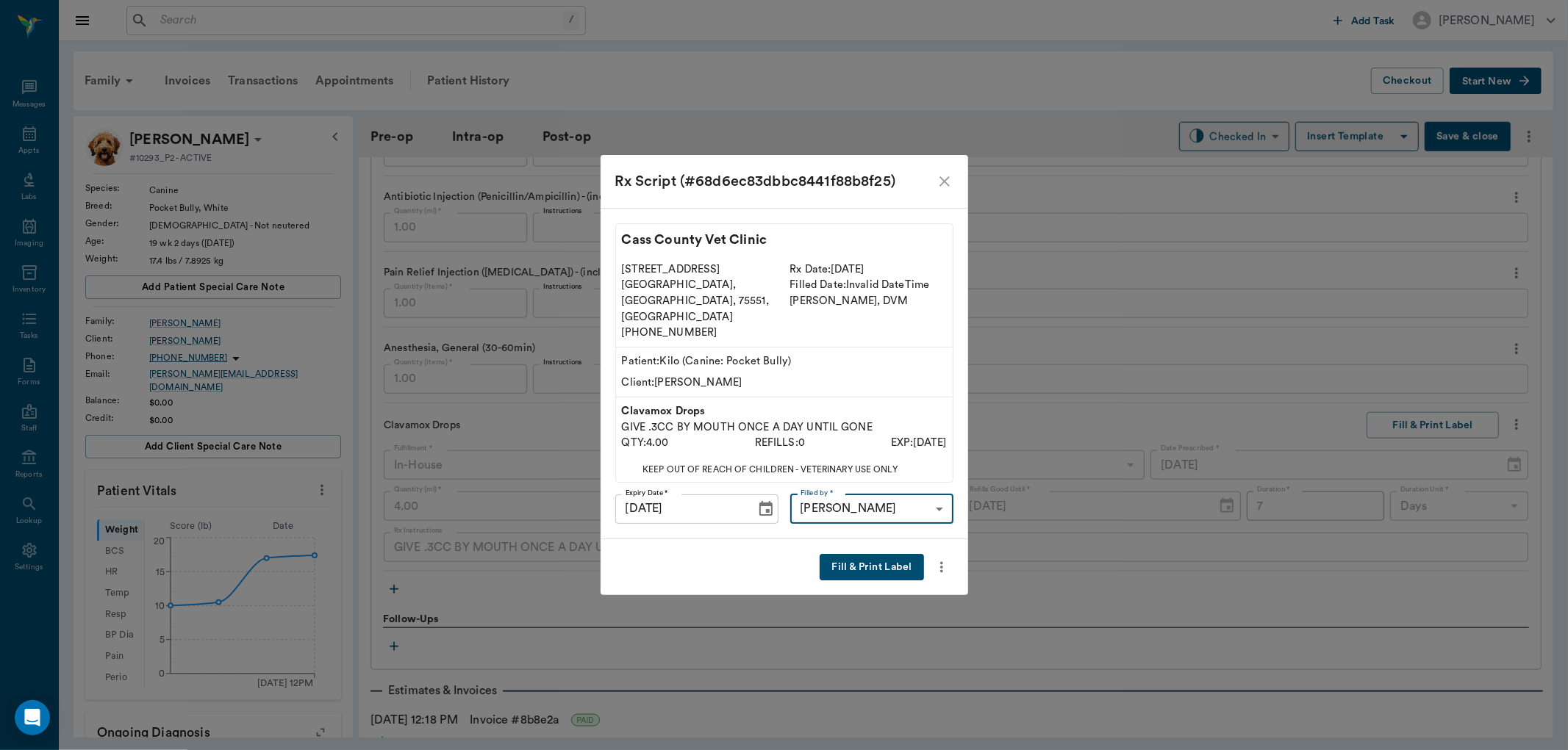
click at [886, 554] on button "Fill & Print Label" at bounding box center [871, 567] width 104 height 27
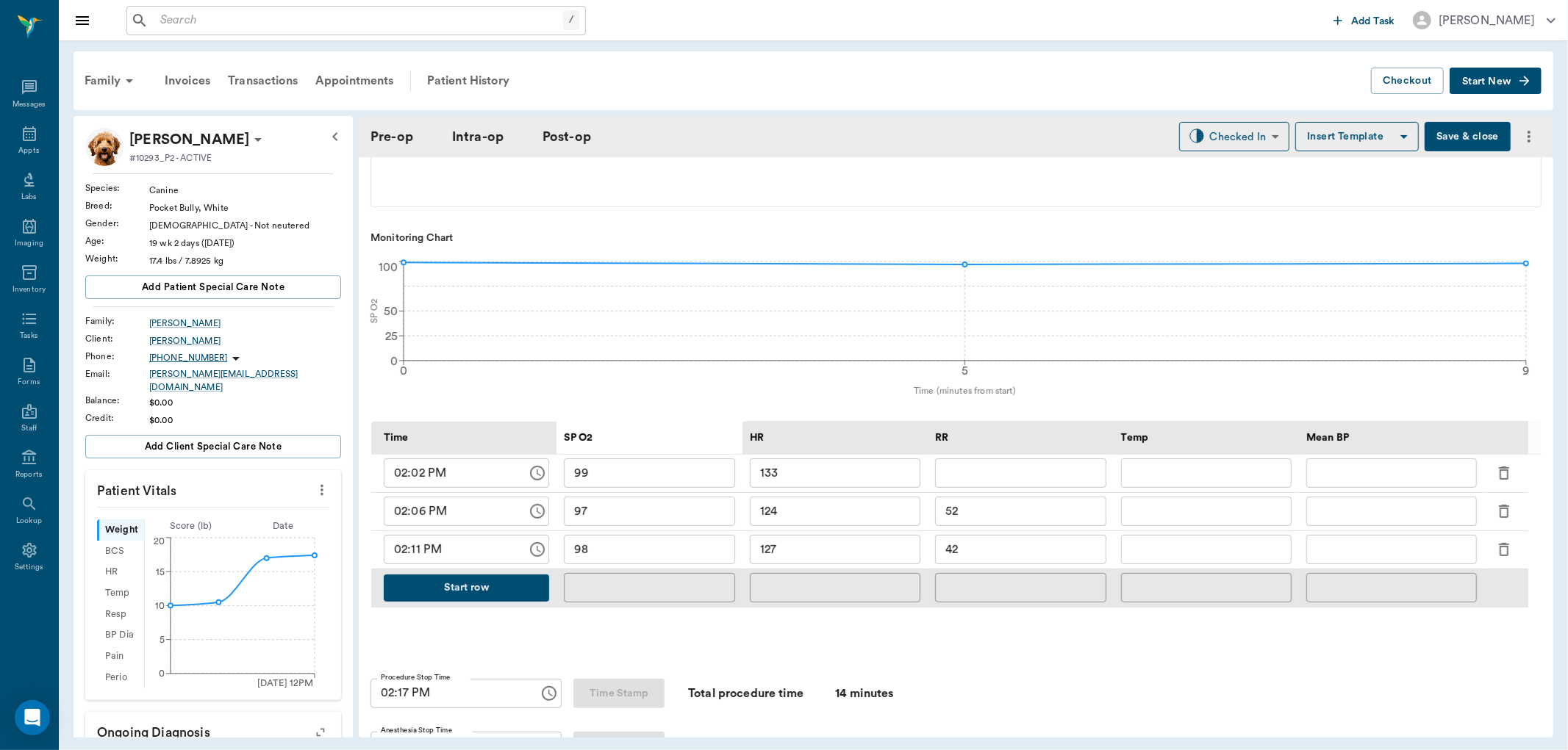
scroll to position [449, 0]
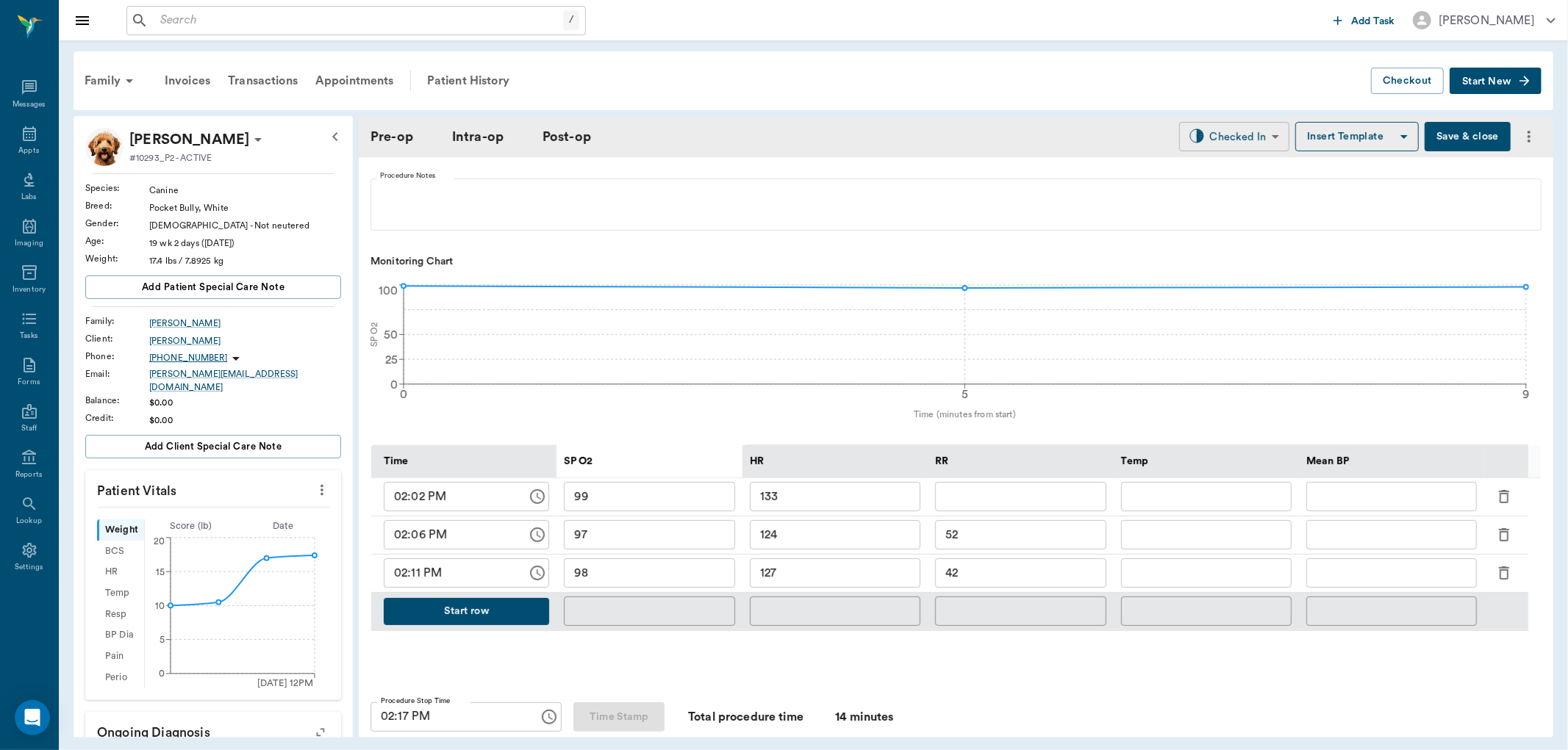
click at [1245, 136] on body "/ ​ Add Task Dr. Bert Ellsworth Nectar Messages Appts Labs Imaging Inventory Ta…" at bounding box center [784, 375] width 1568 height 750
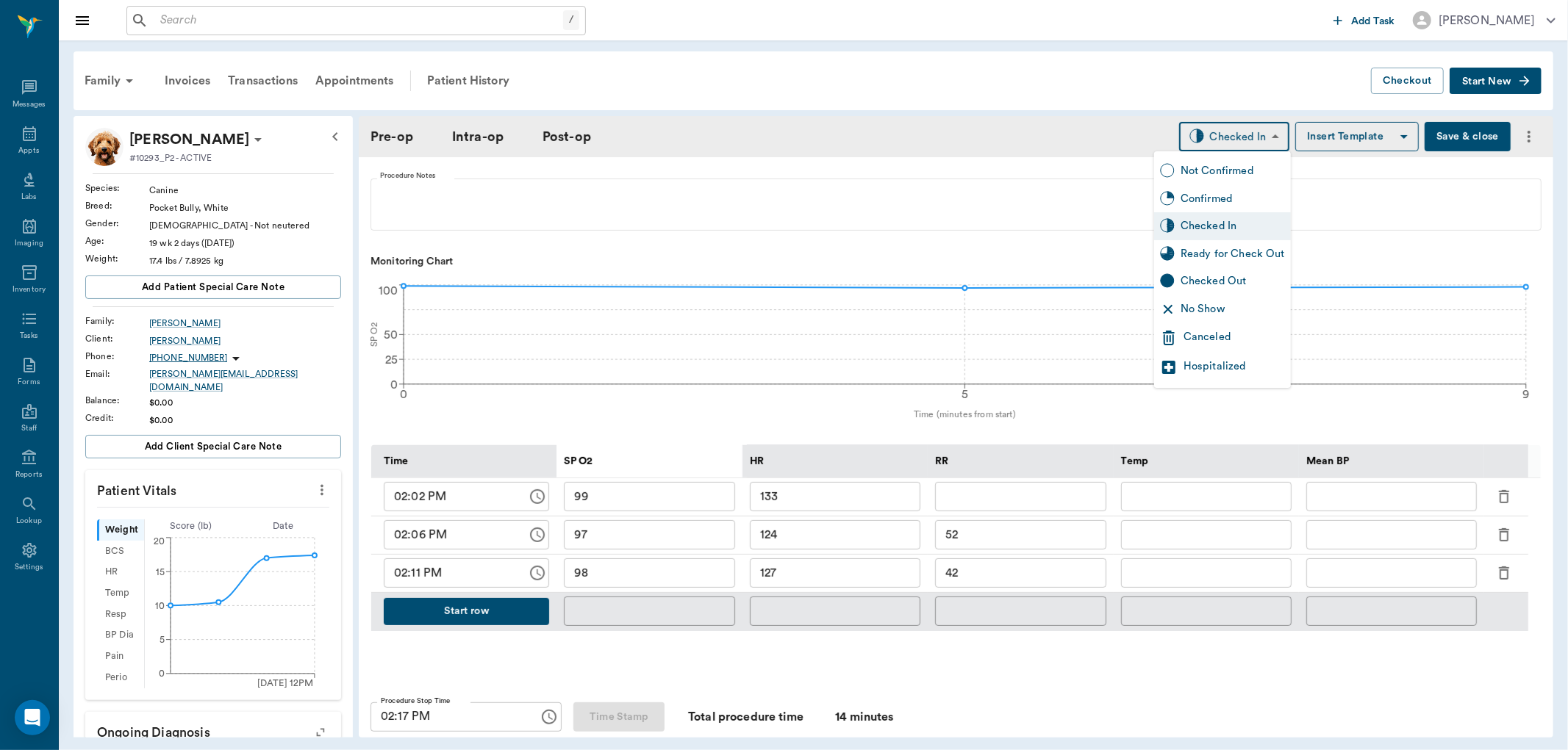
click at [1231, 252] on div "Ready for Check Out" at bounding box center [1233, 254] width 104 height 16
type input "READY_TO_CHECKOUT"
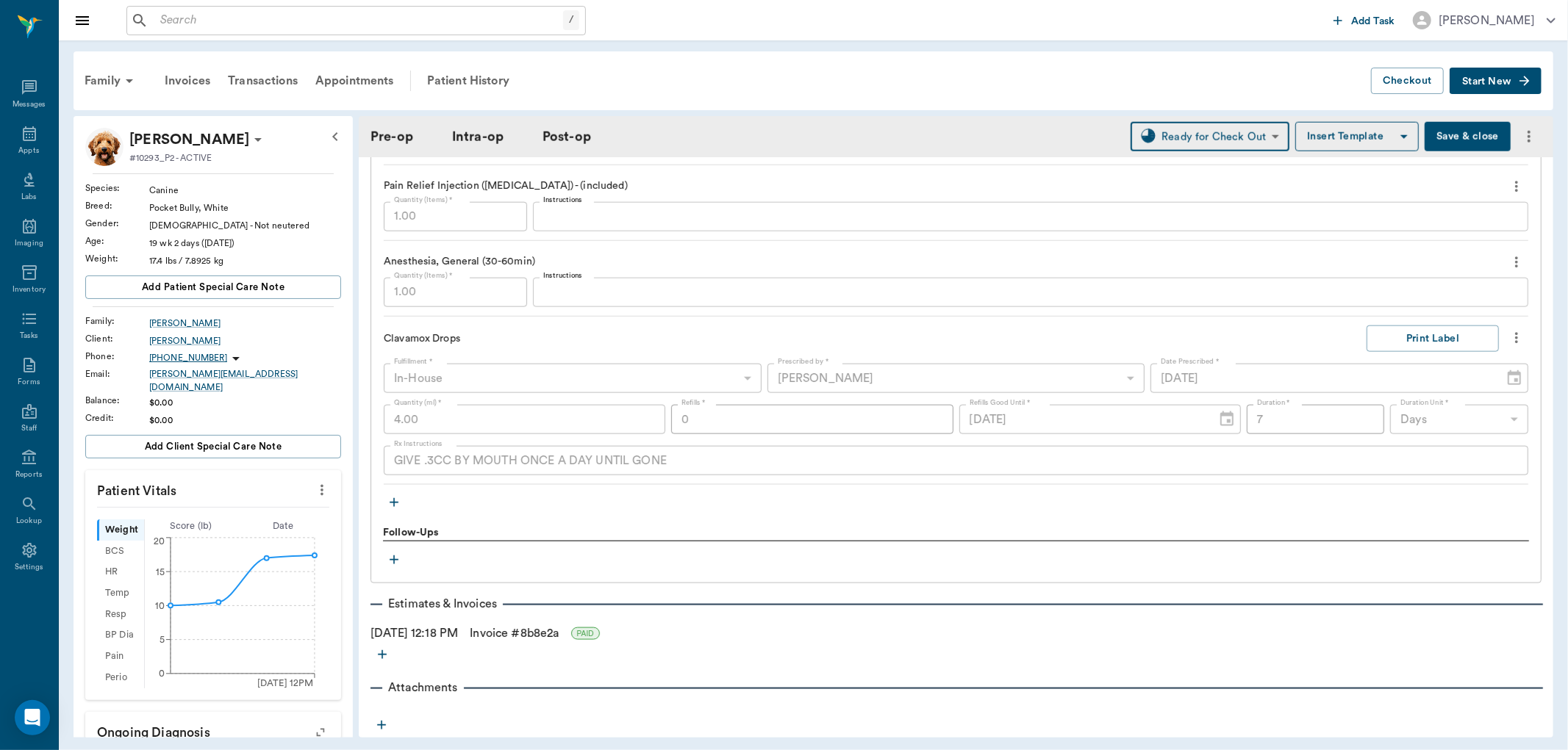
scroll to position [1509, 0]
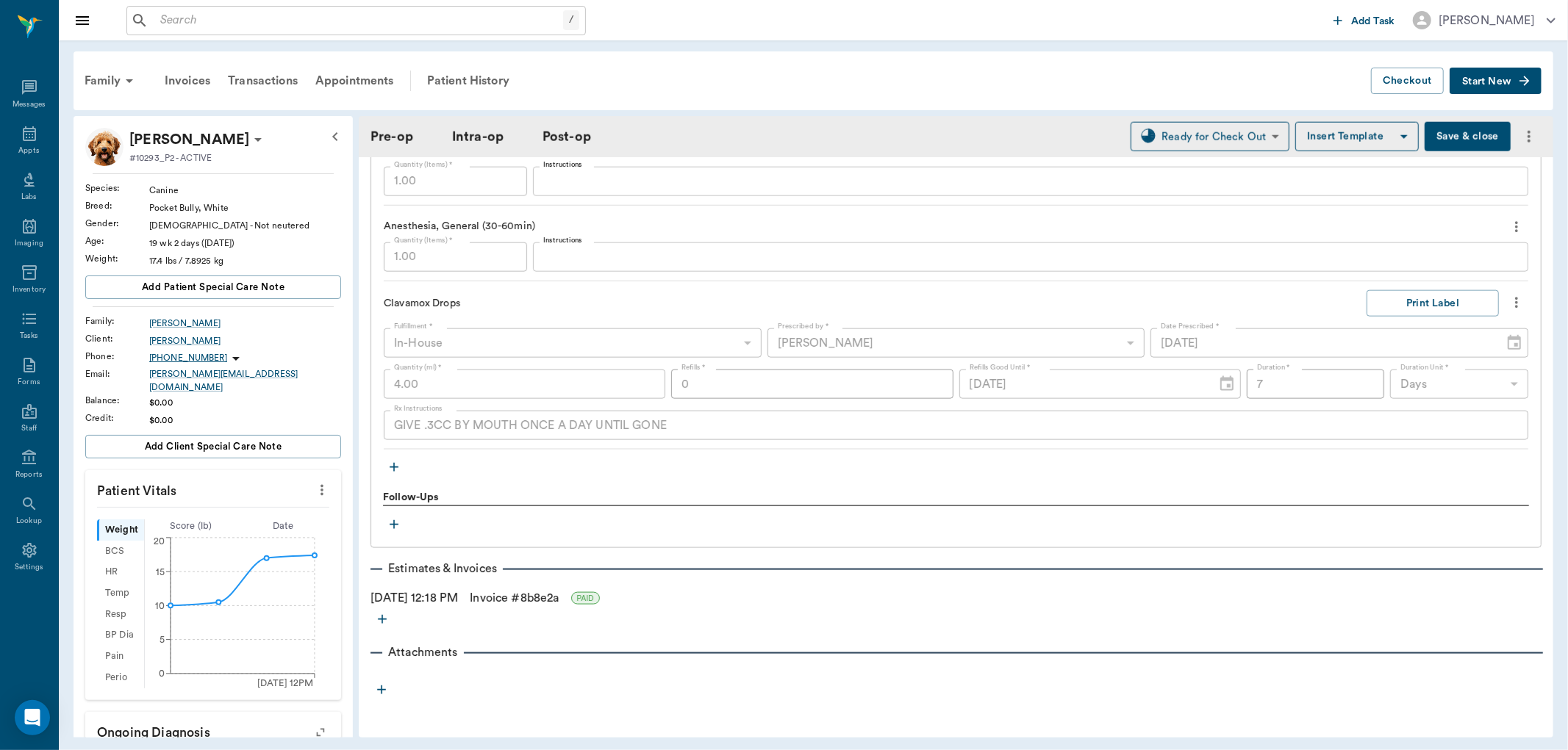
click at [514, 596] on link "Invoice # 8b8e2a" at bounding box center [514, 597] width 89 height 18
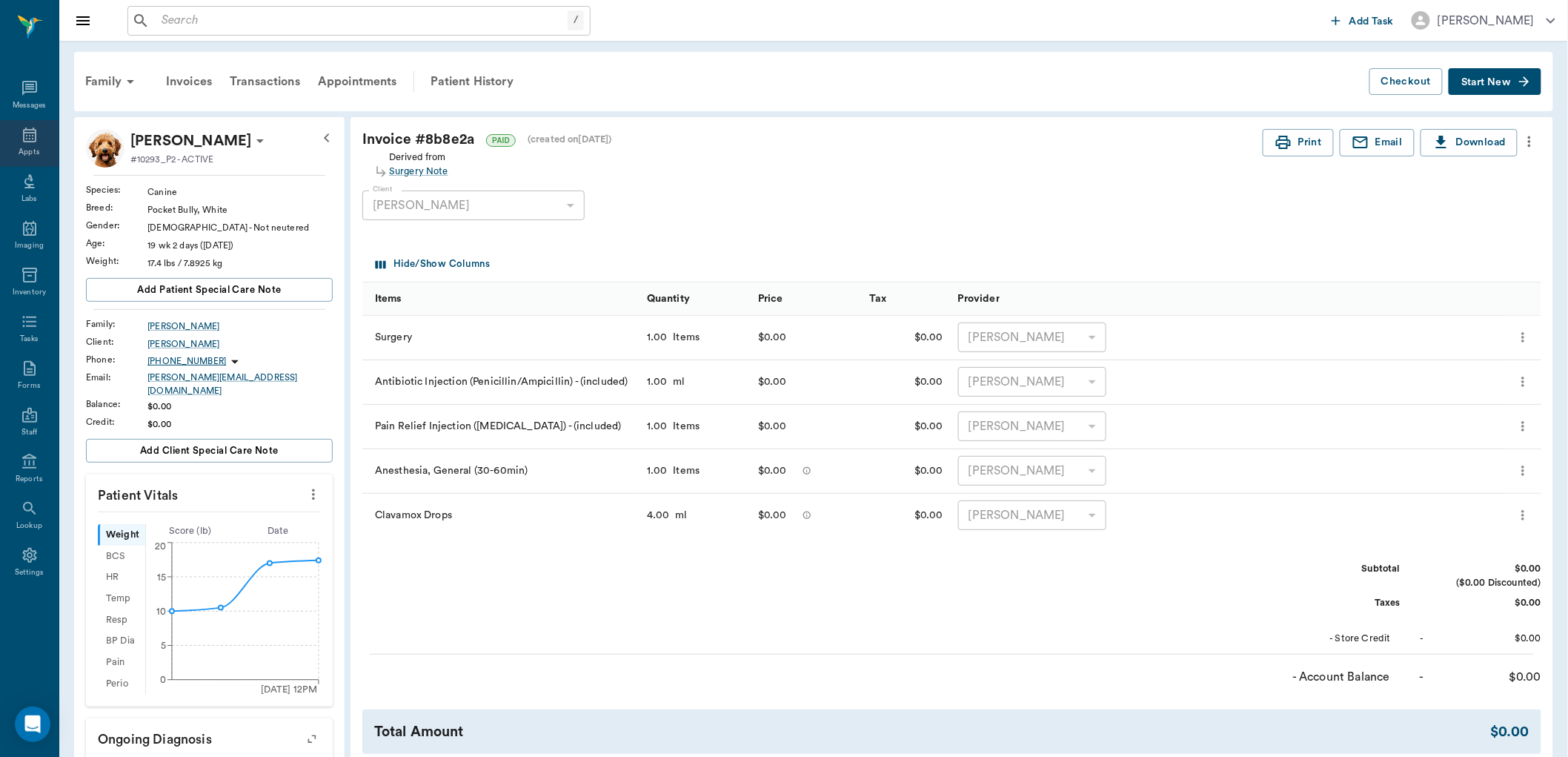
click at [30, 144] on div "Appts" at bounding box center [29, 143] width 59 height 46
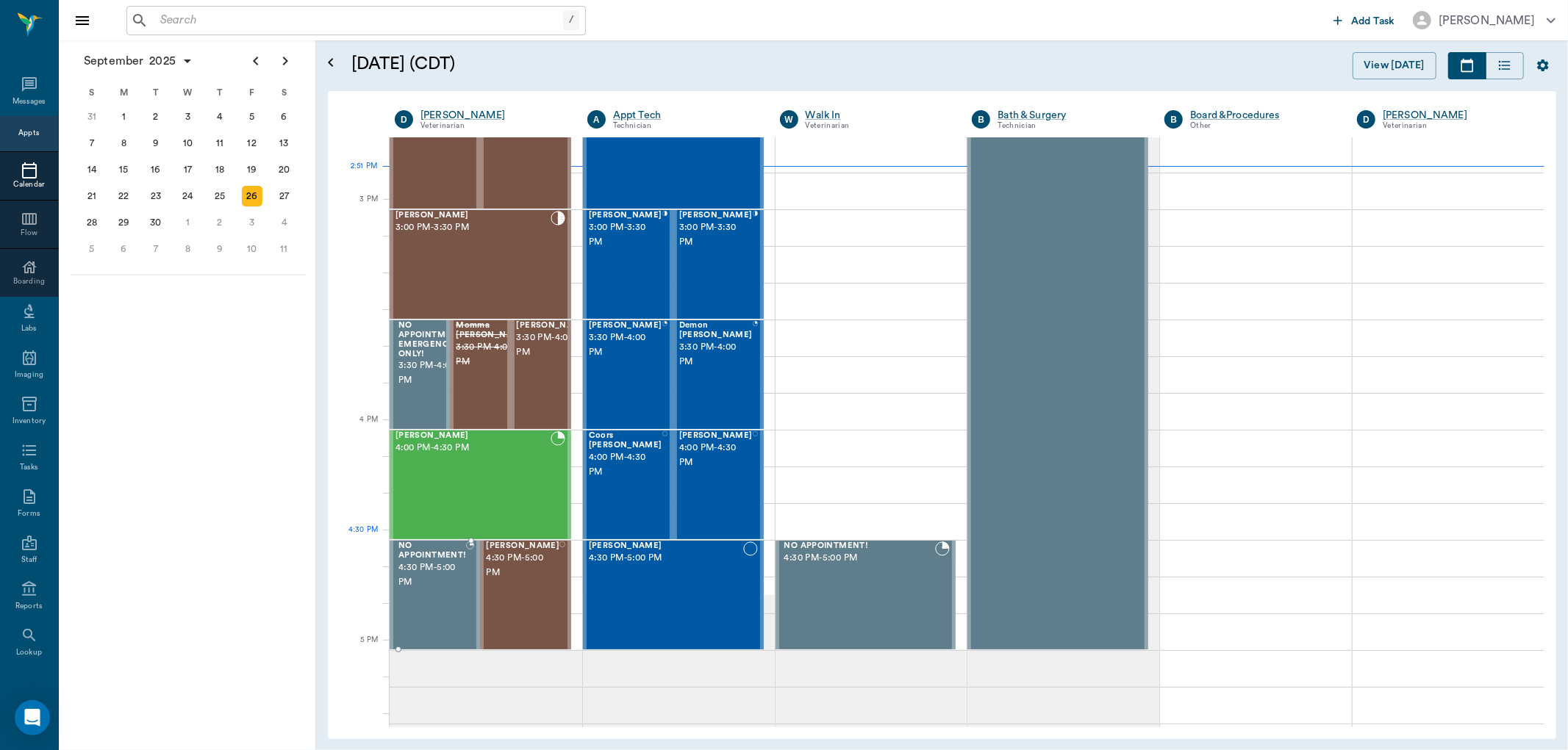
scroll to position [1487, 0]
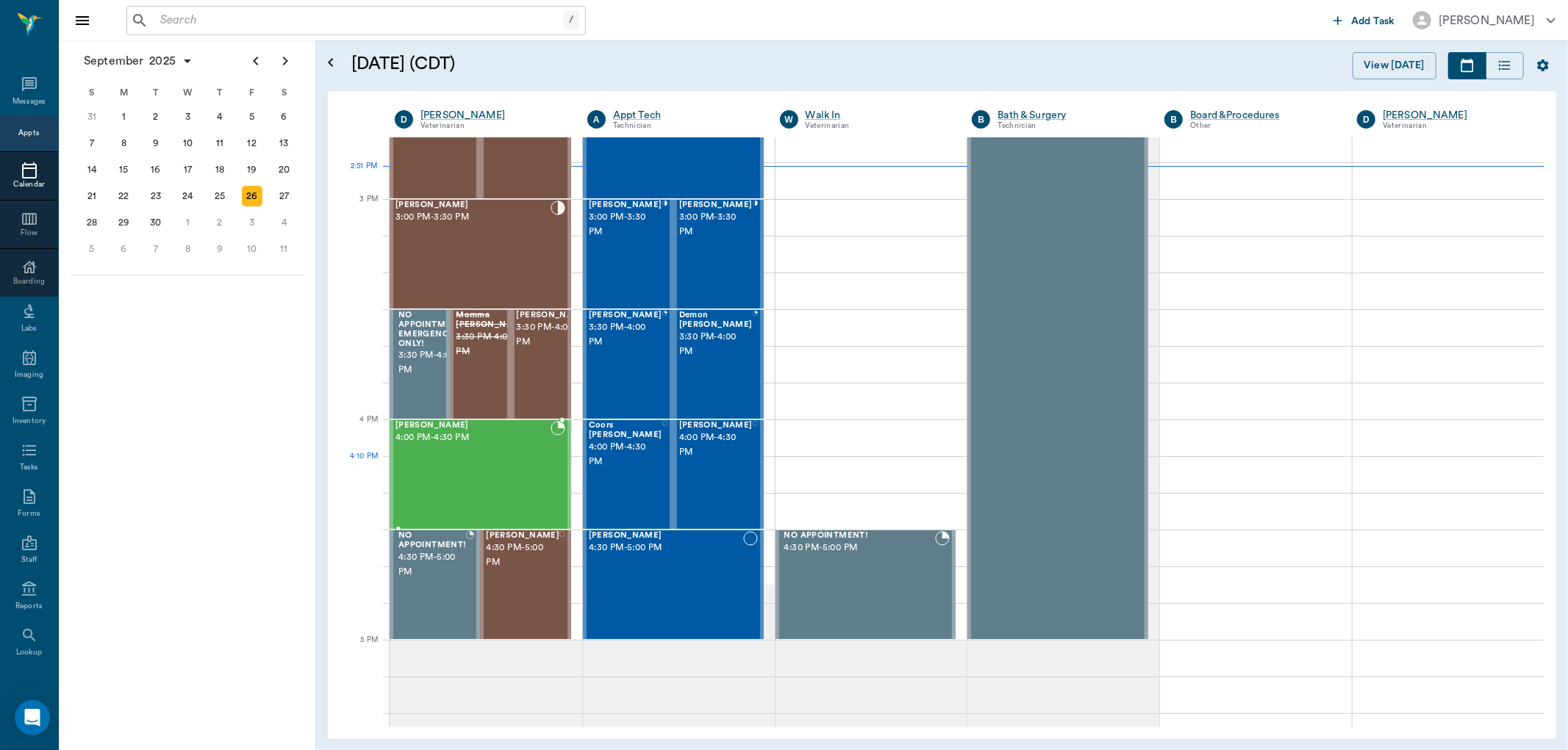
click at [475, 471] on div "KAILO Carroll 4:00 PM - 4:30 PM" at bounding box center [472, 474] width 155 height 107
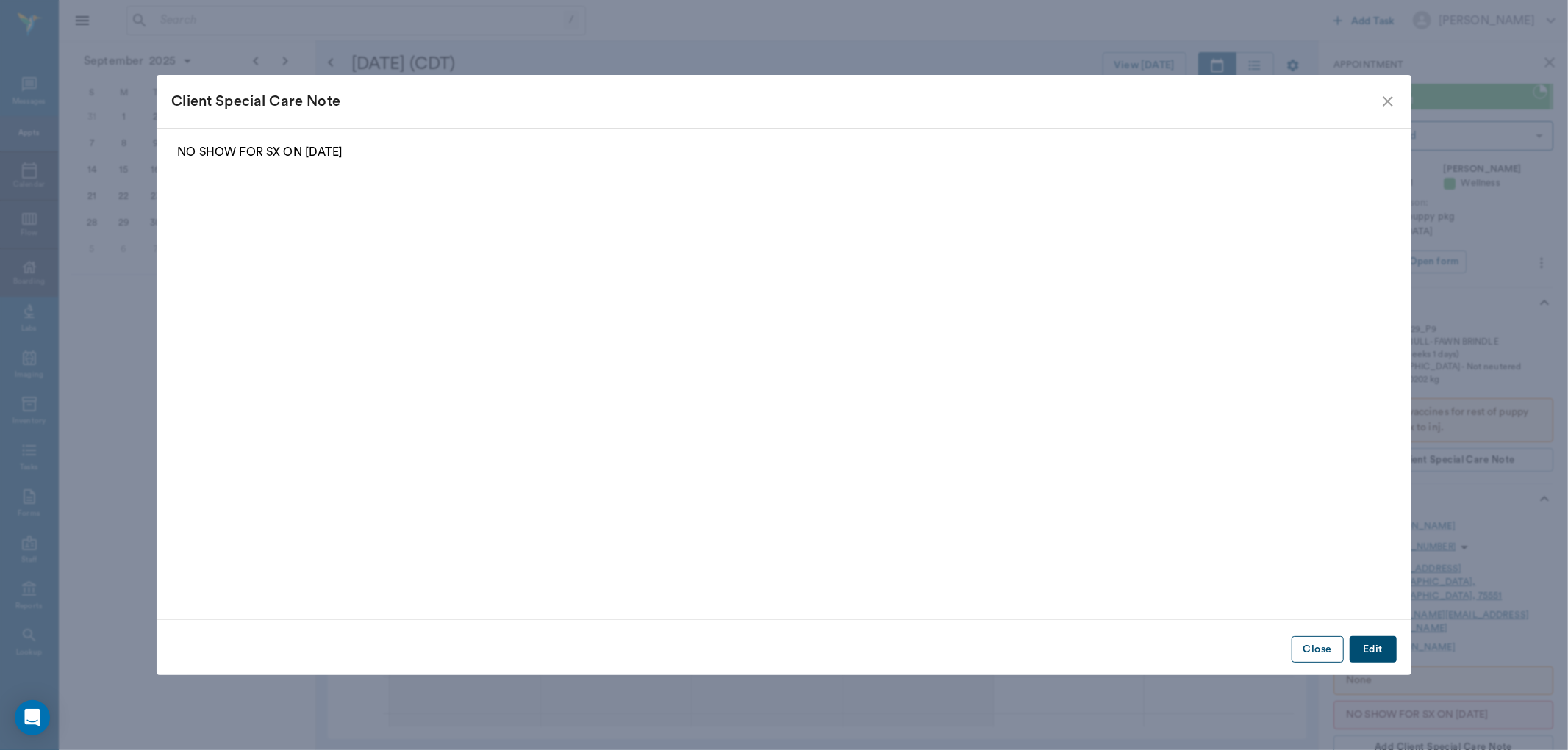
click at [1302, 650] on button "Close" at bounding box center [1317, 650] width 52 height 27
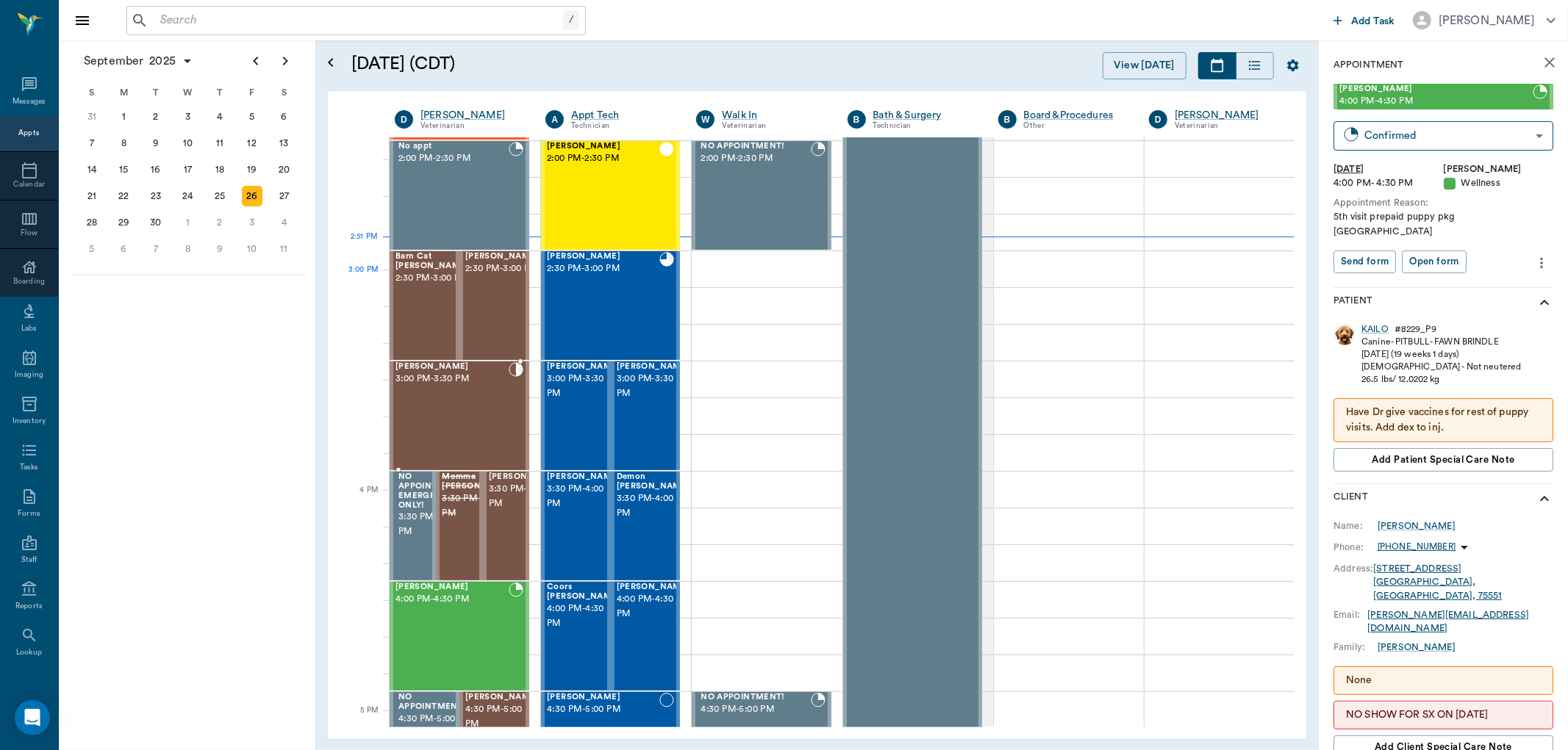
scroll to position [1324, 0]
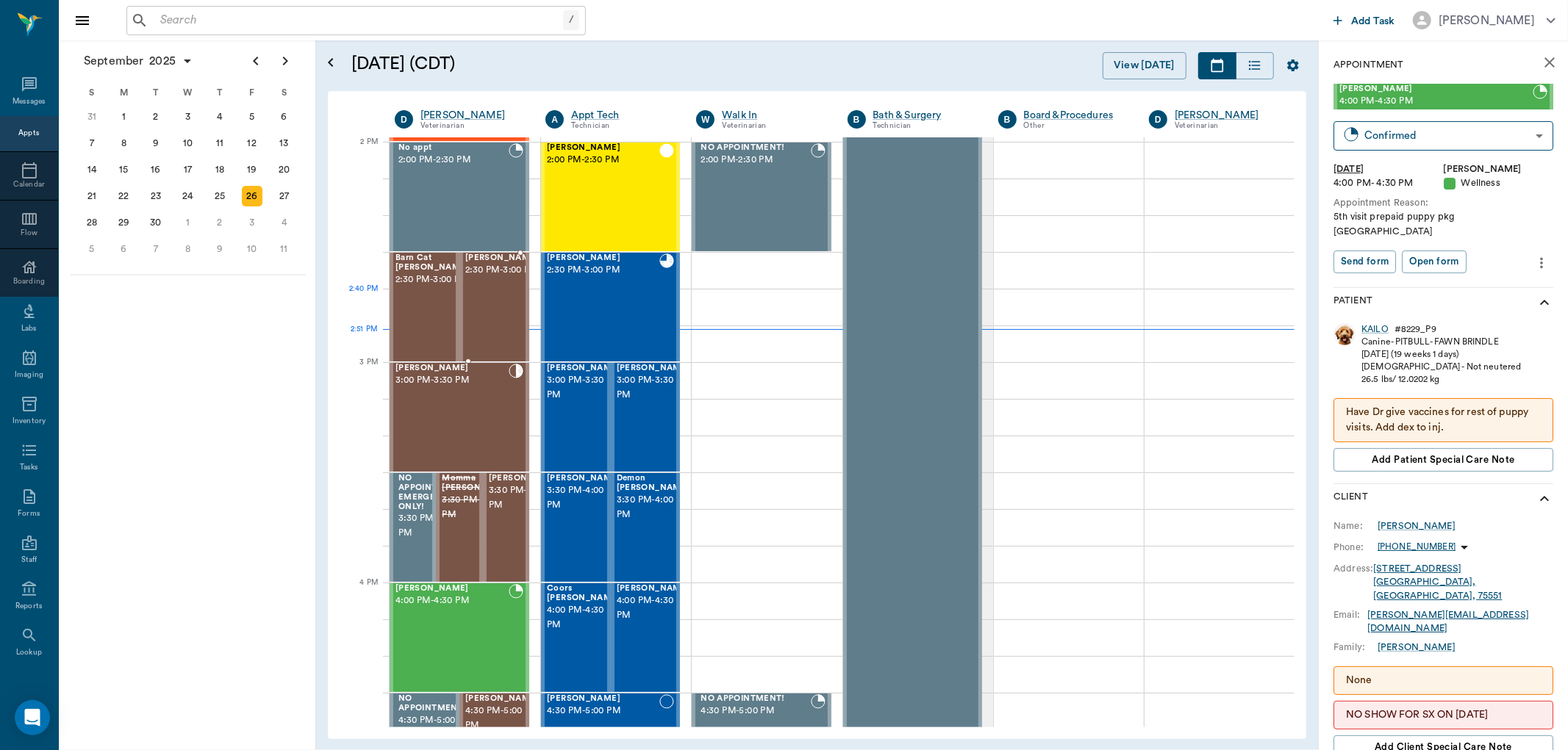
click at [491, 312] on div "Huff Warrick 2:30 PM - 3:00 PM" at bounding box center [502, 307] width 73 height 107
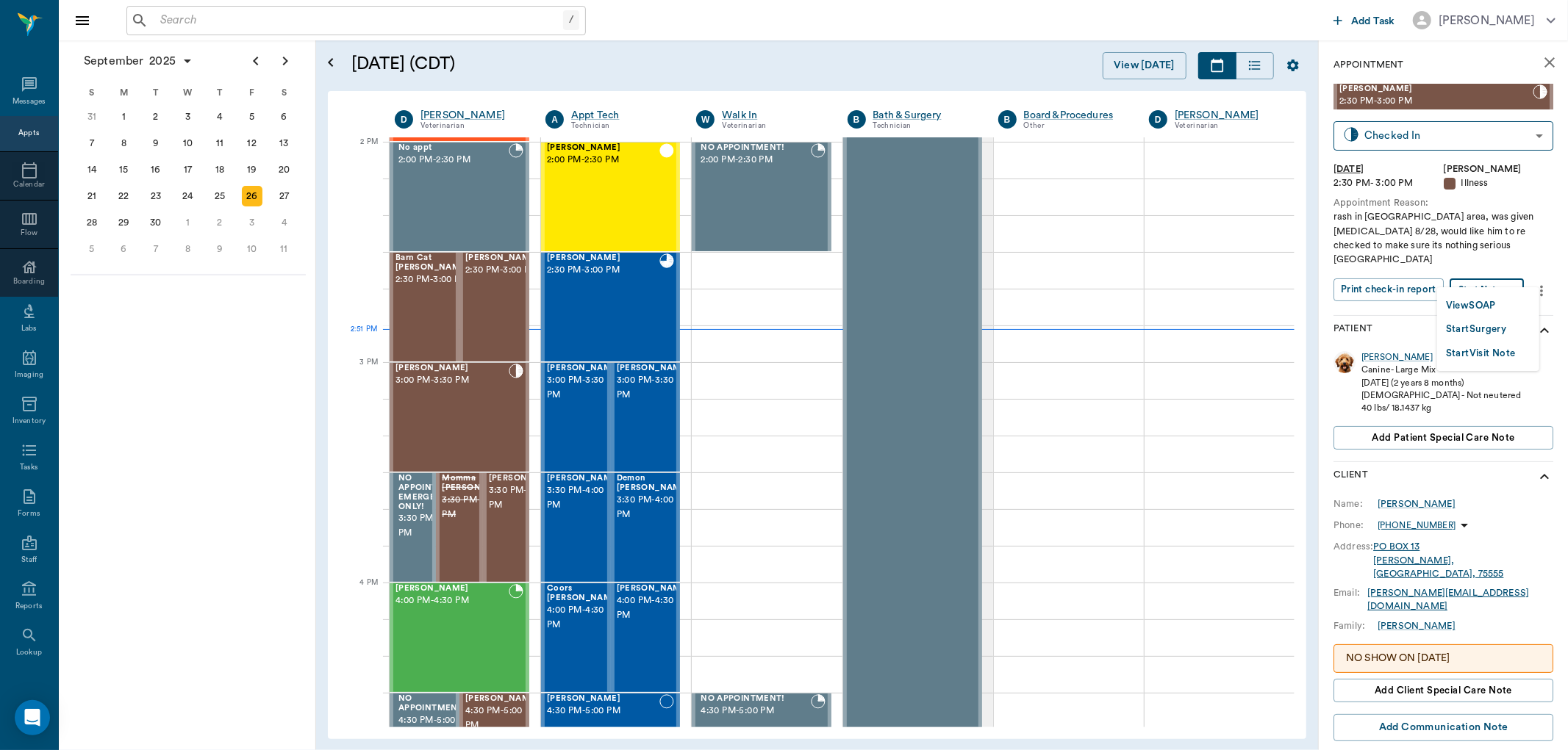
click at [1480, 265] on body "/ ​ Add Task Dr. Bert Ellsworth Nectar Messages Appts Calendar Flow Boarding La…" at bounding box center [784, 375] width 1568 height 750
click at [1482, 299] on button "View SOAP" at bounding box center [1471, 306] width 50 height 17
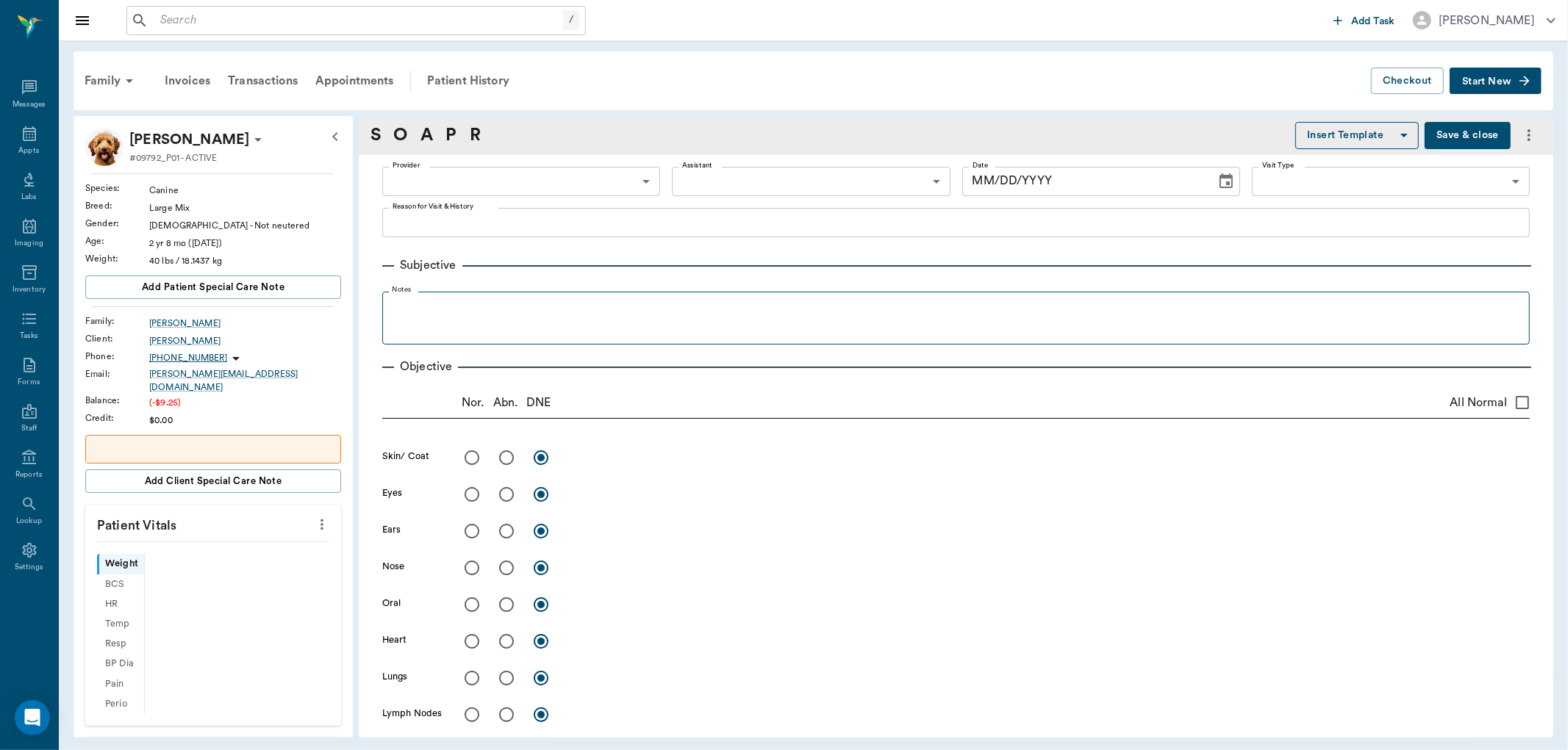
type input "63ec2f075fda476ae8351a4d"
type input "65d2be4f46e3a538d89b8c15"
type textarea "rash in groin area, was given prednisone 8/28, would like him to re checked to …"
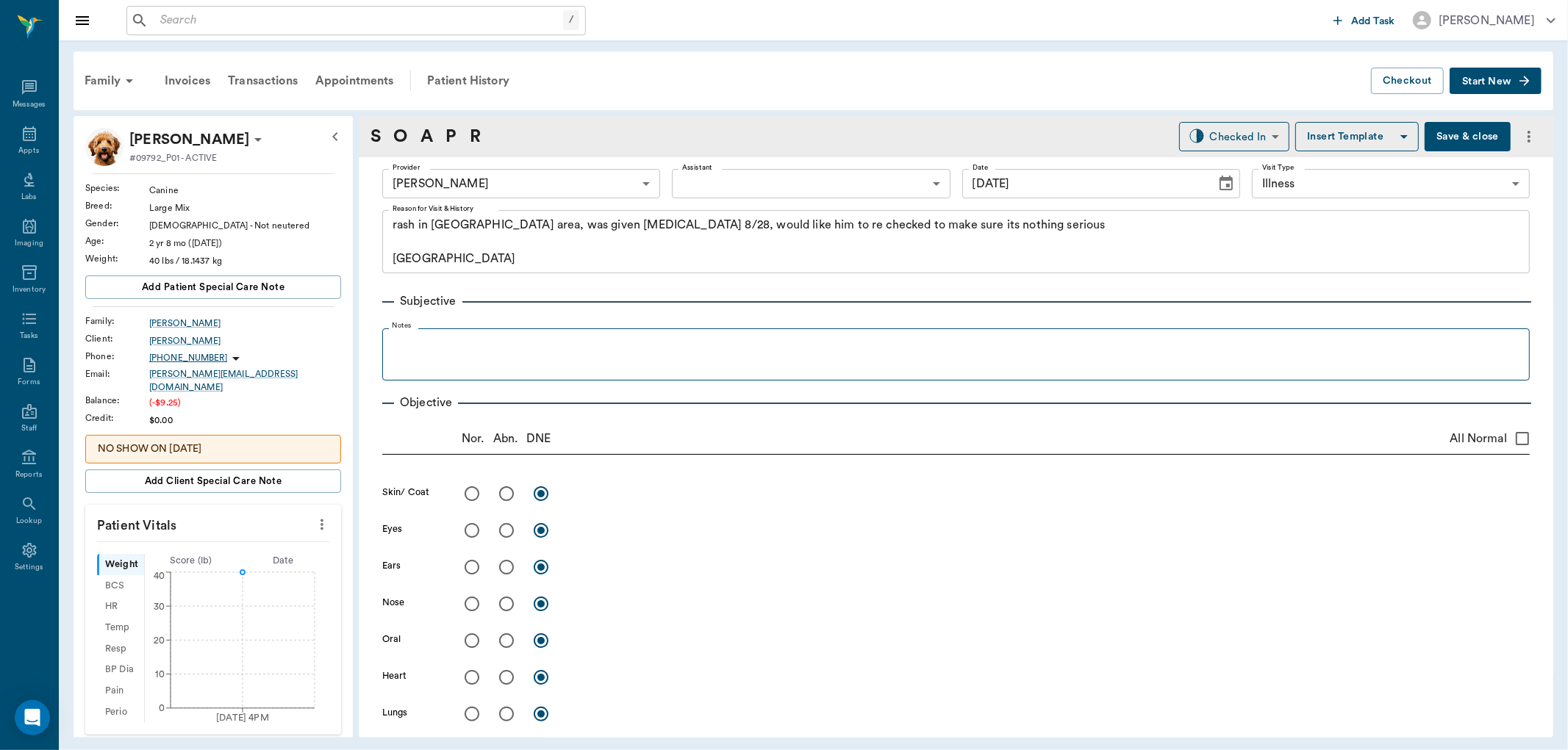
type input "[DATE]"
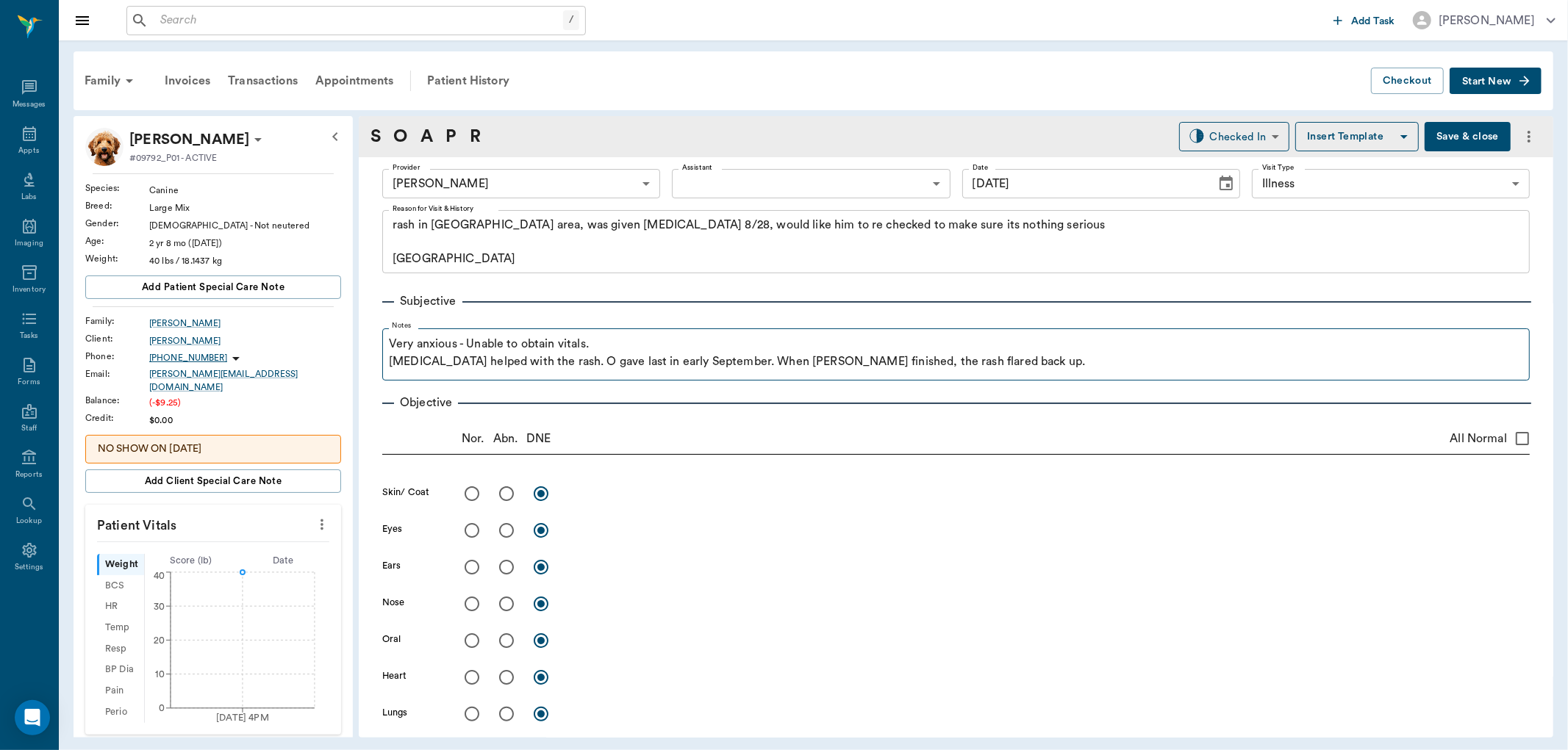
drag, startPoint x: 570, startPoint y: 287, endPoint x: 587, endPoint y: 328, distance: 44.4
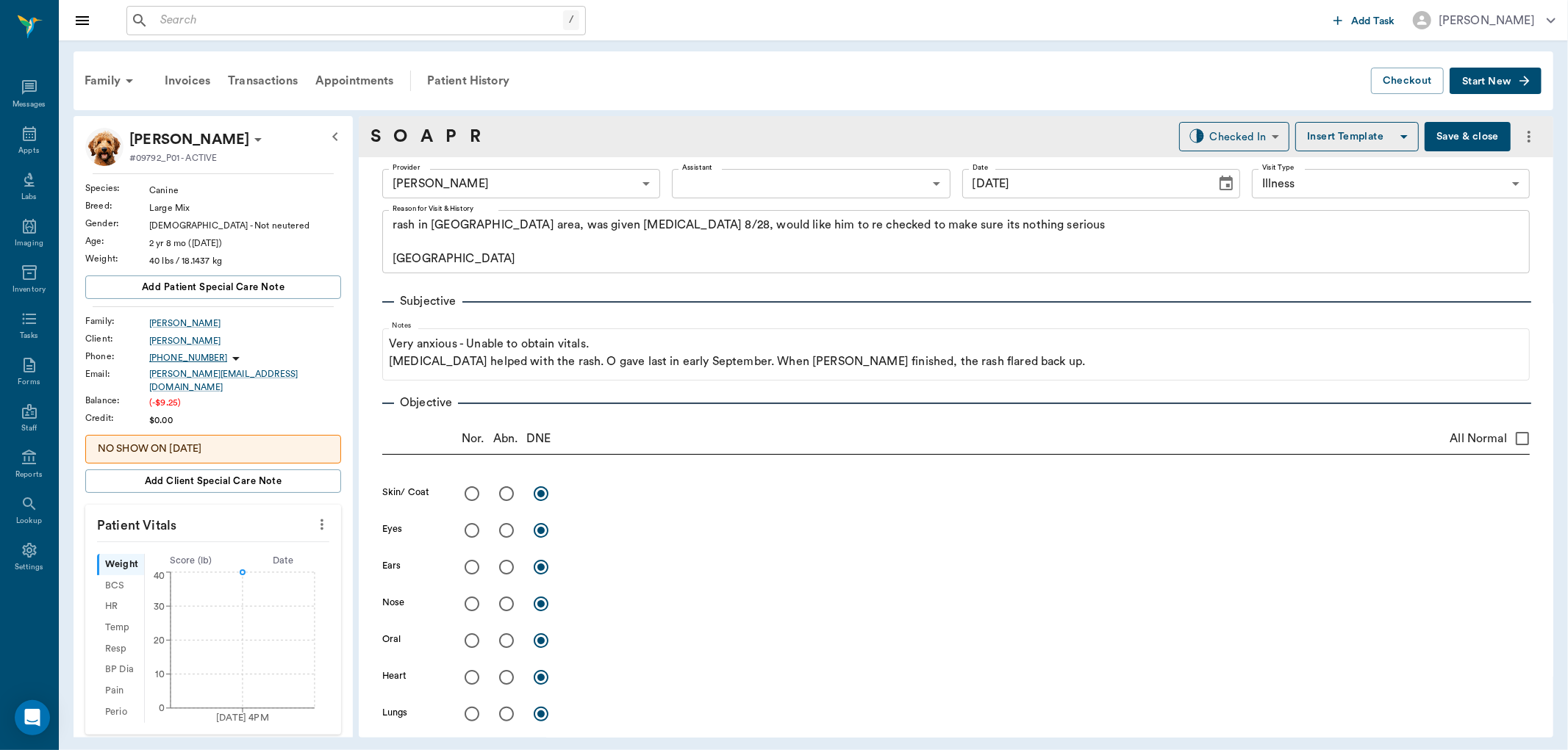
drag, startPoint x: 587, startPoint y: 328, endPoint x: 623, endPoint y: 294, distance: 49.5
click at [623, 294] on div "Subjective" at bounding box center [955, 301] width 1147 height 18
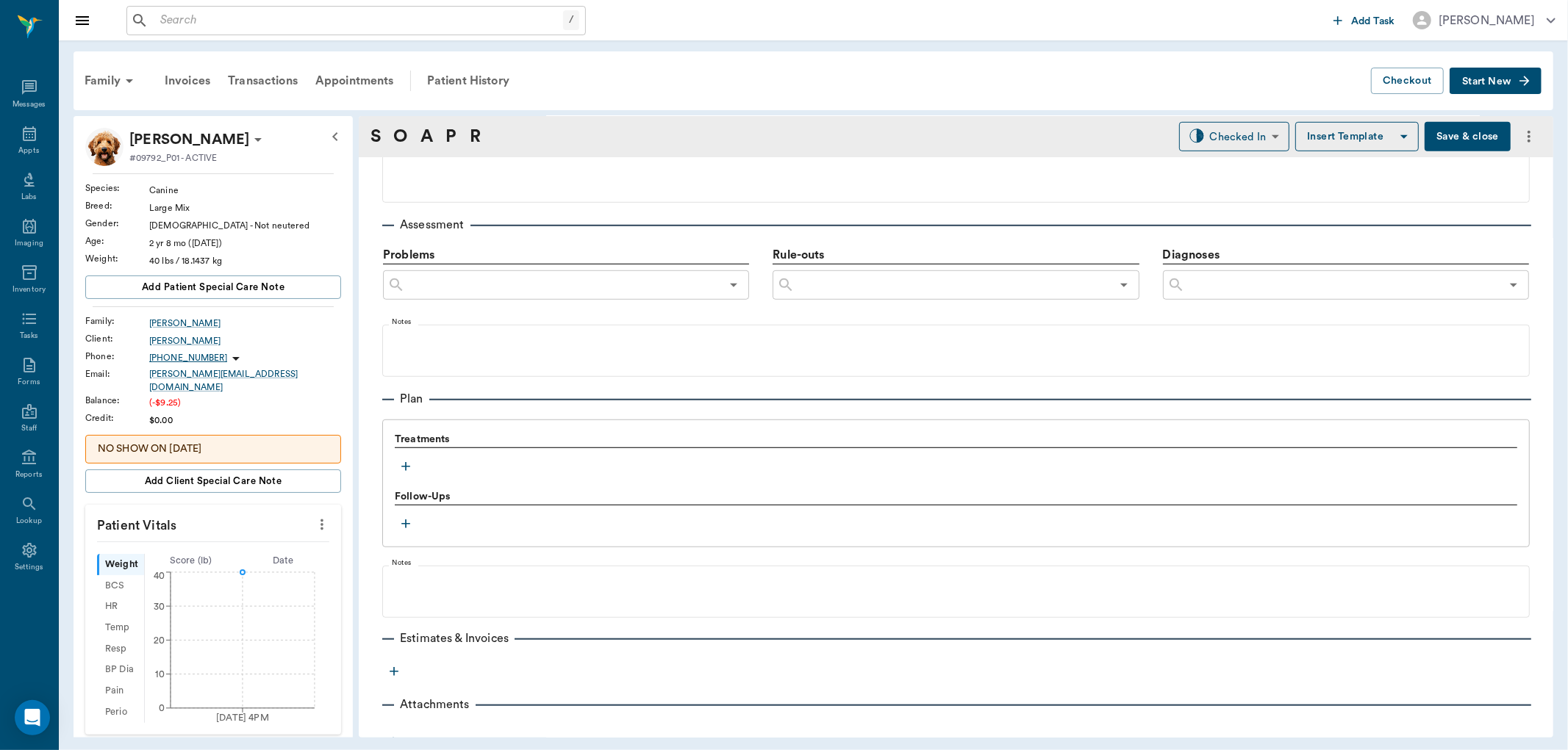
scroll to position [828, 0]
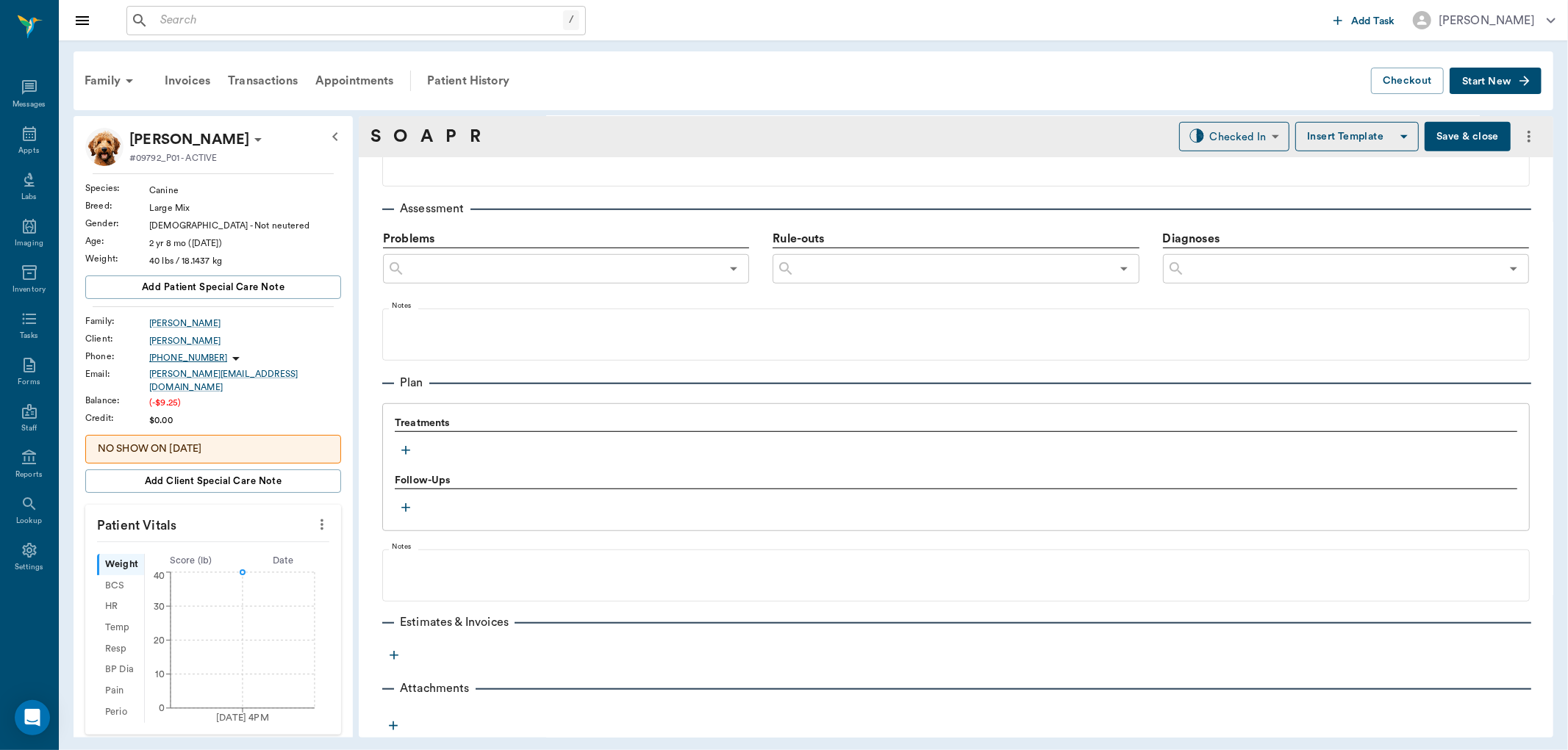
click at [405, 443] on icon "button" at bounding box center [405, 450] width 15 height 15
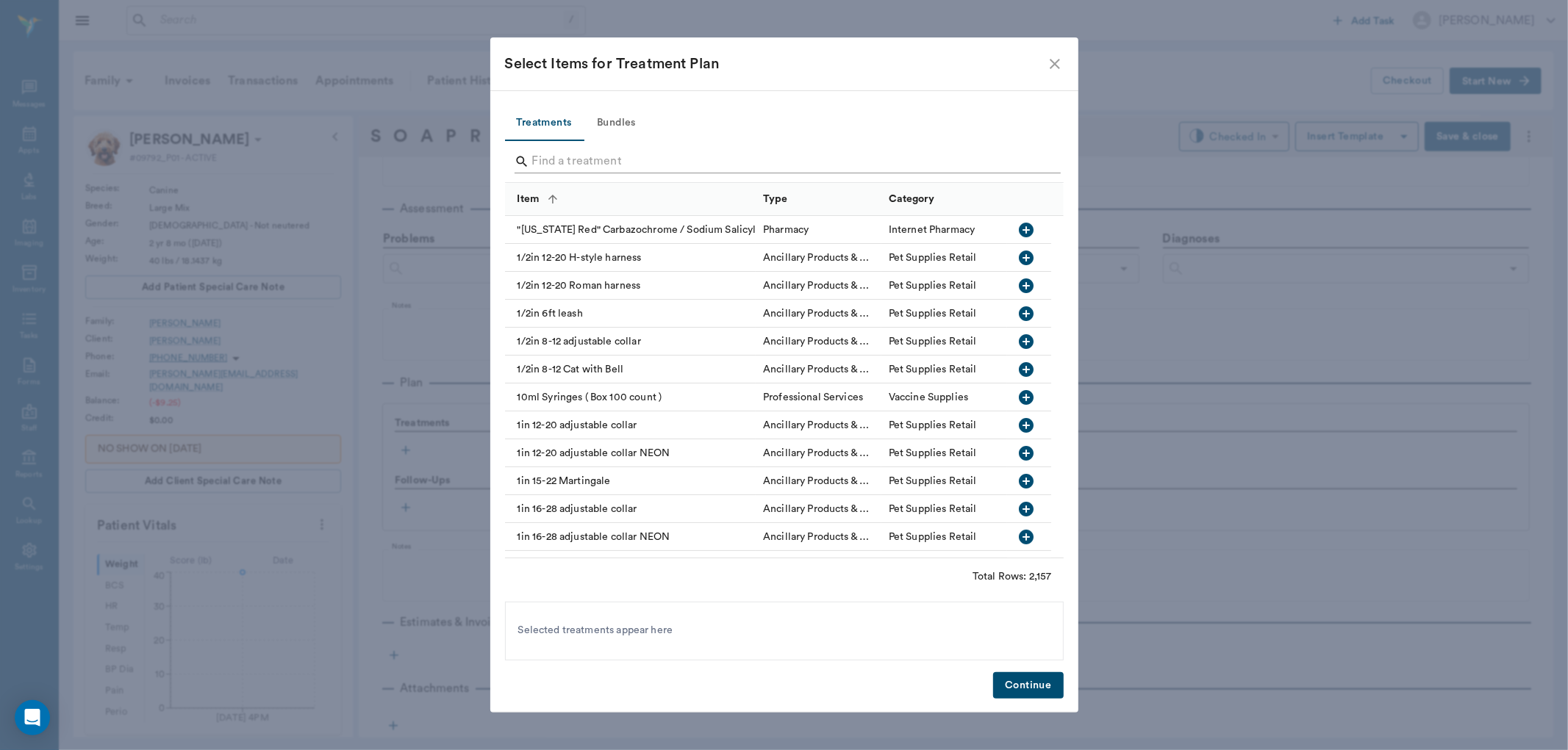
click at [599, 162] on input "Search" at bounding box center [786, 161] width 507 height 23
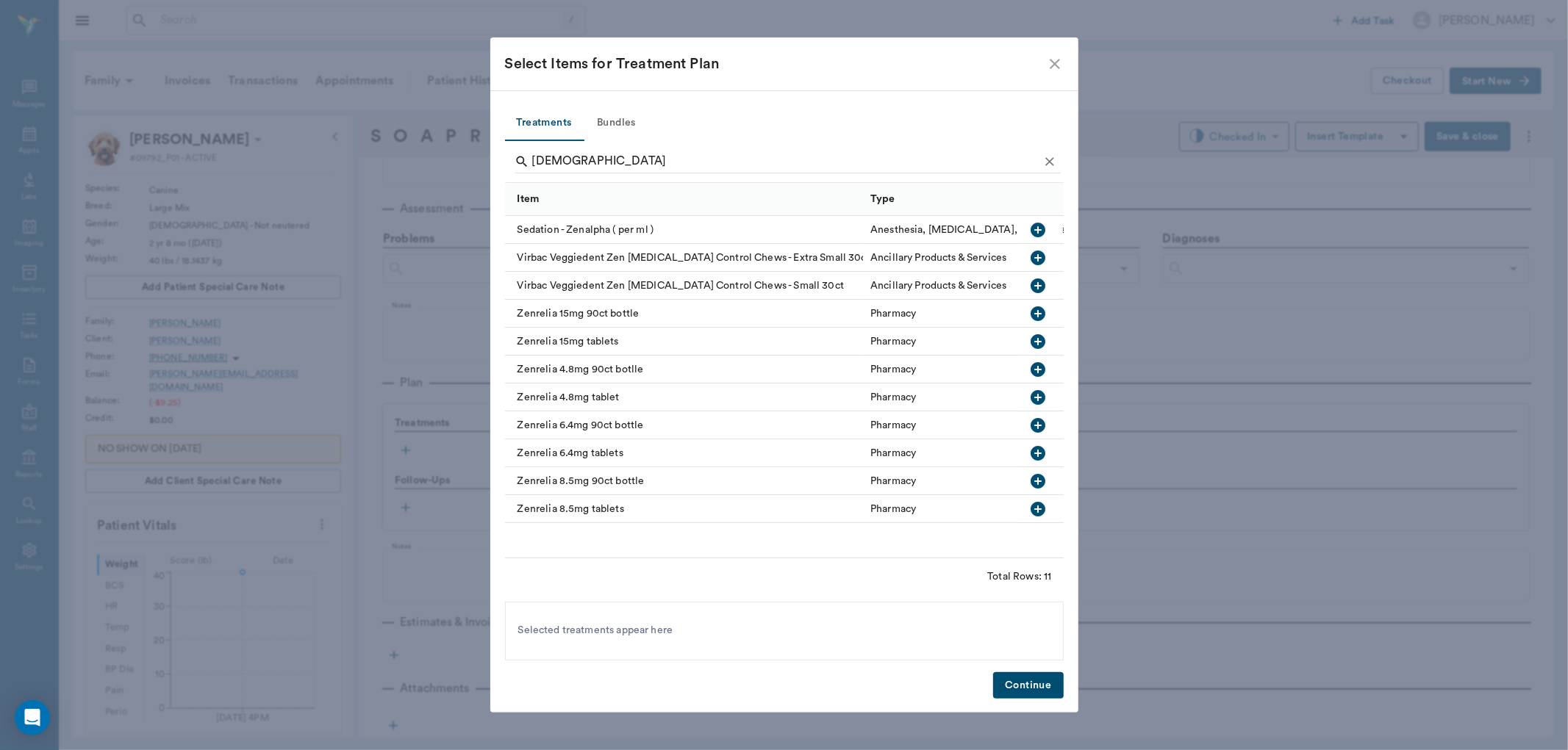
click at [1039, 339] on icon "button" at bounding box center [1038, 341] width 18 height 18
type input "z"
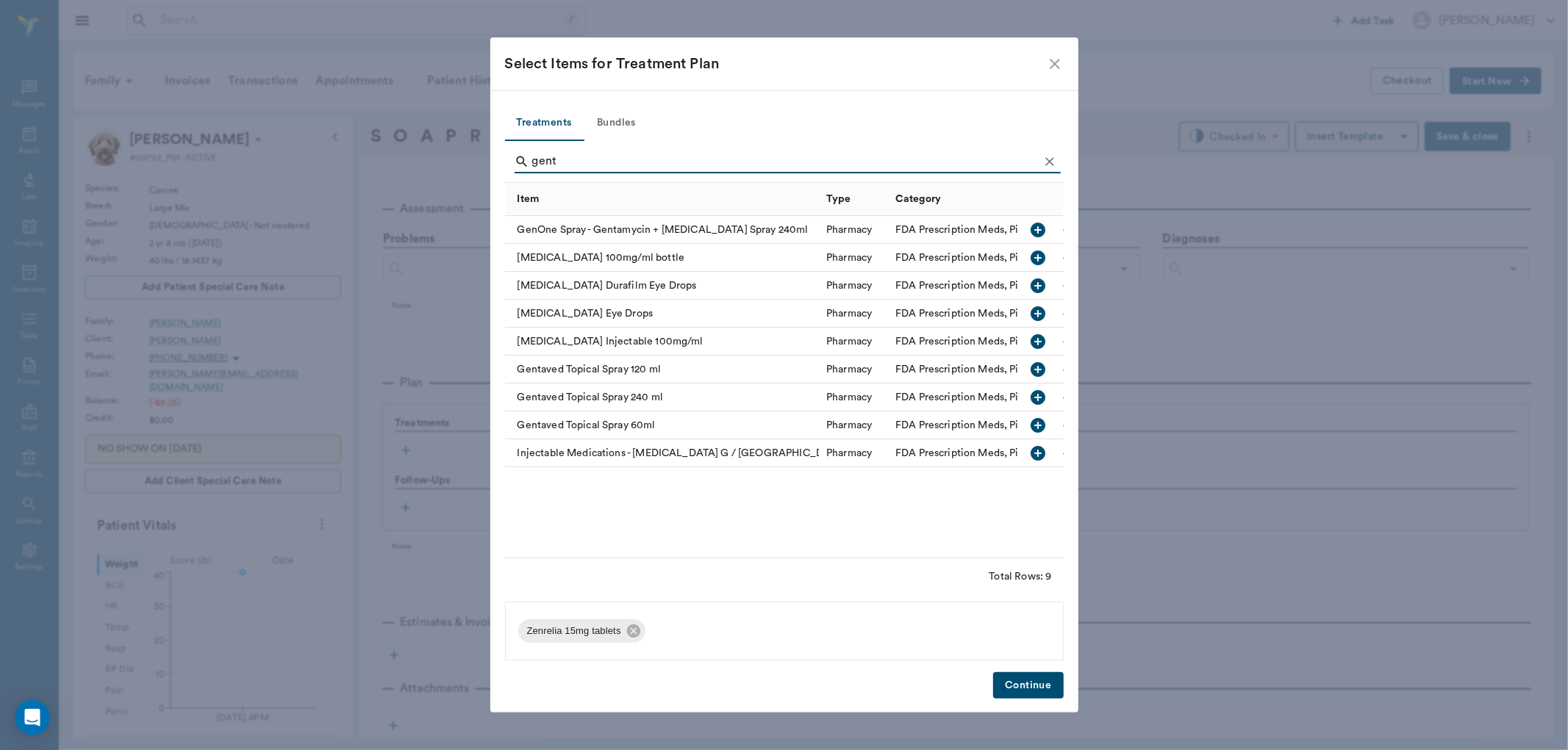
click at [1040, 369] on icon "button" at bounding box center [1038, 369] width 18 height 18
type input "g"
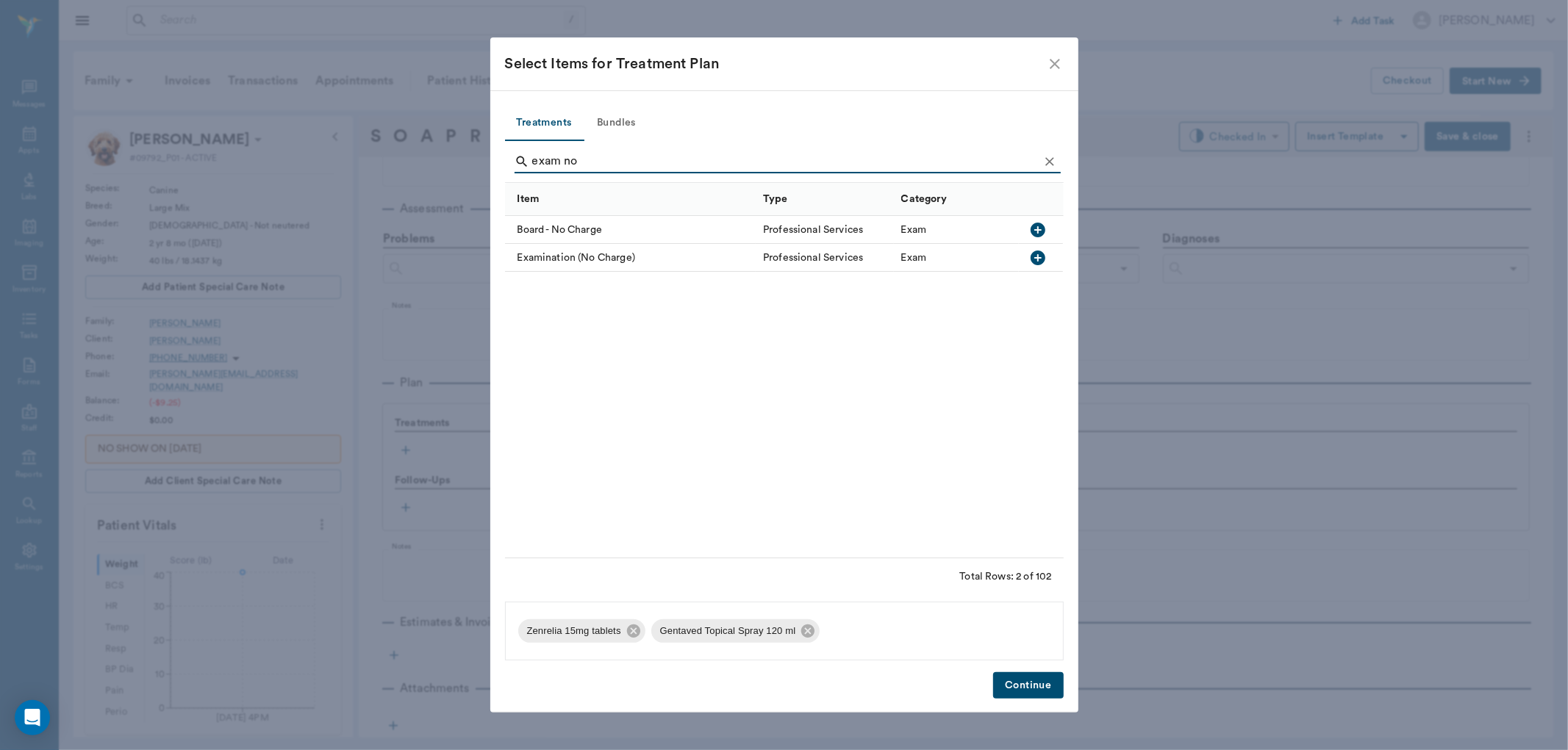
type input "exam no"
click at [1033, 255] on icon "button" at bounding box center [1037, 258] width 15 height 15
click at [1018, 691] on button "Continue" at bounding box center [1028, 685] width 70 height 27
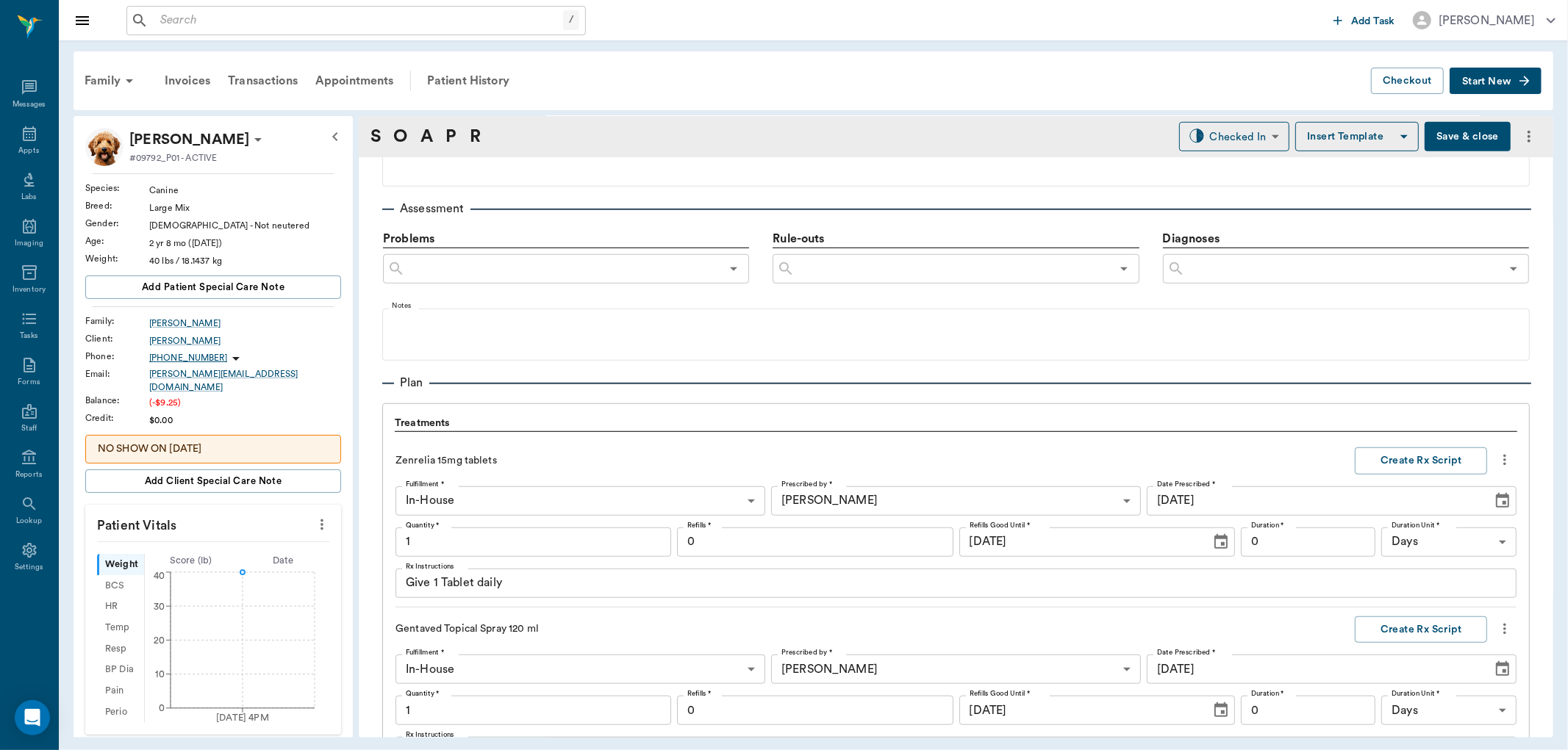
scroll to position [1247, 0]
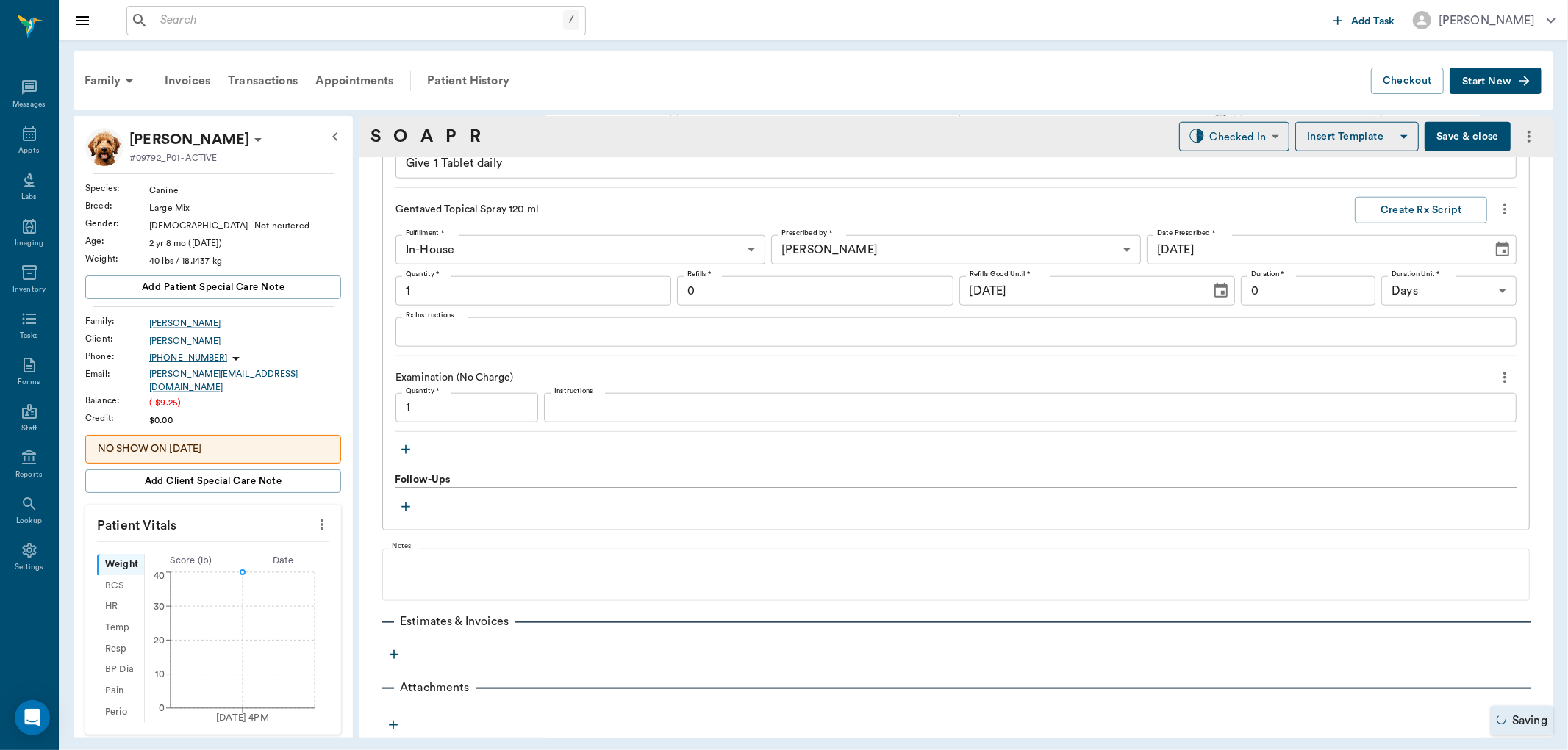
type input "1.00"
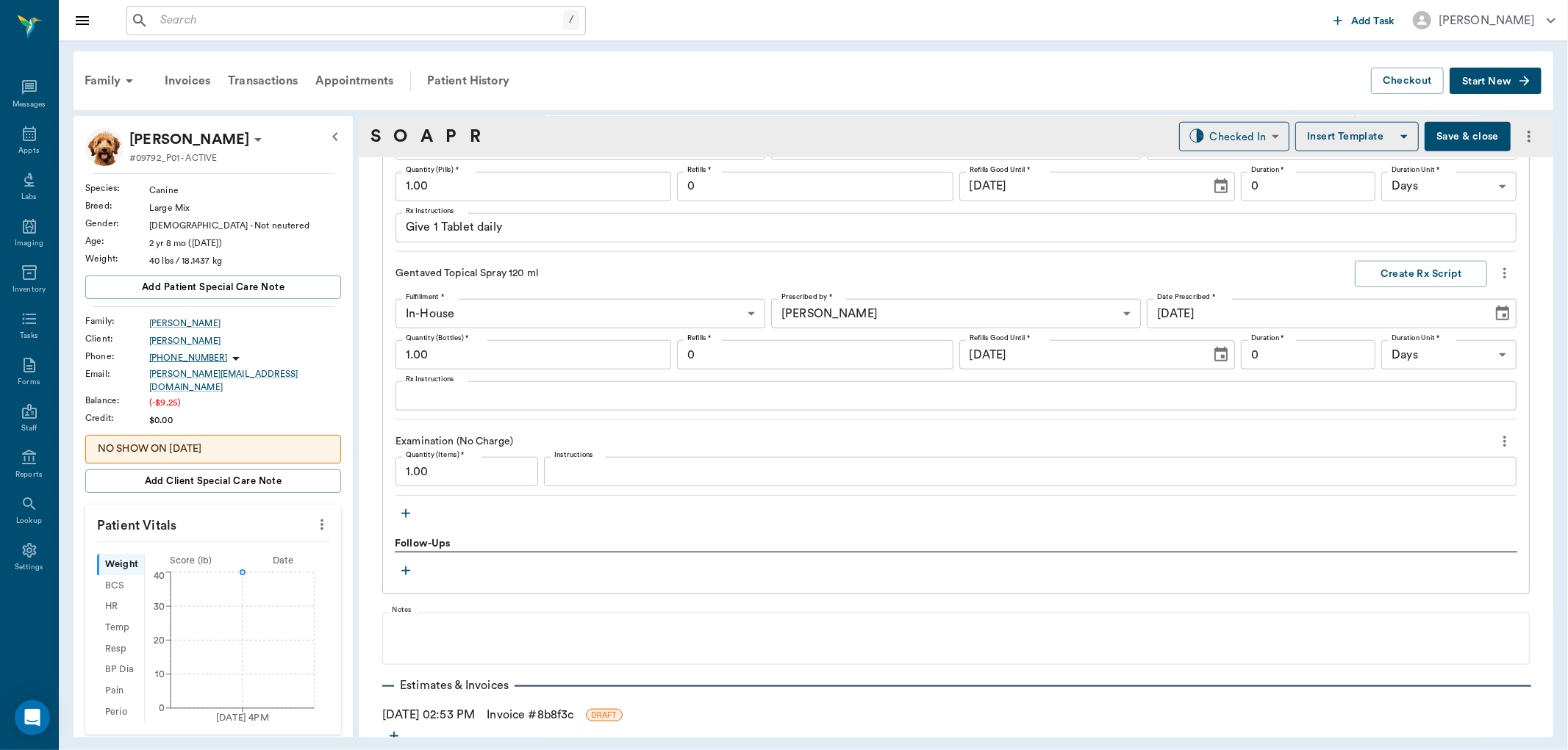
scroll to position [1002, 0]
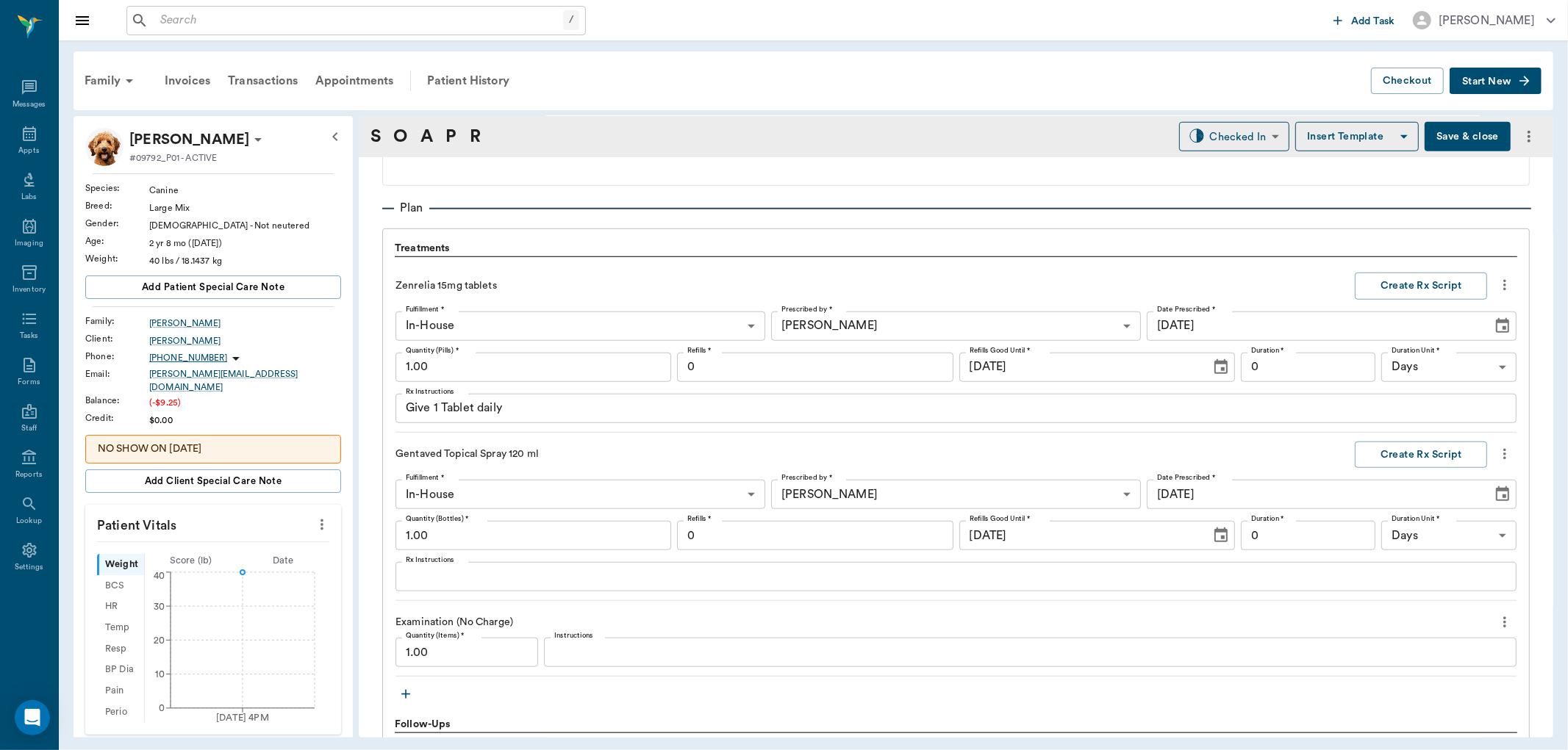
click at [736, 358] on input "0" at bounding box center [815, 368] width 276 height 30
type input "6"
click at [1417, 279] on button "Create Rx Script" at bounding box center [1421, 286] width 132 height 27
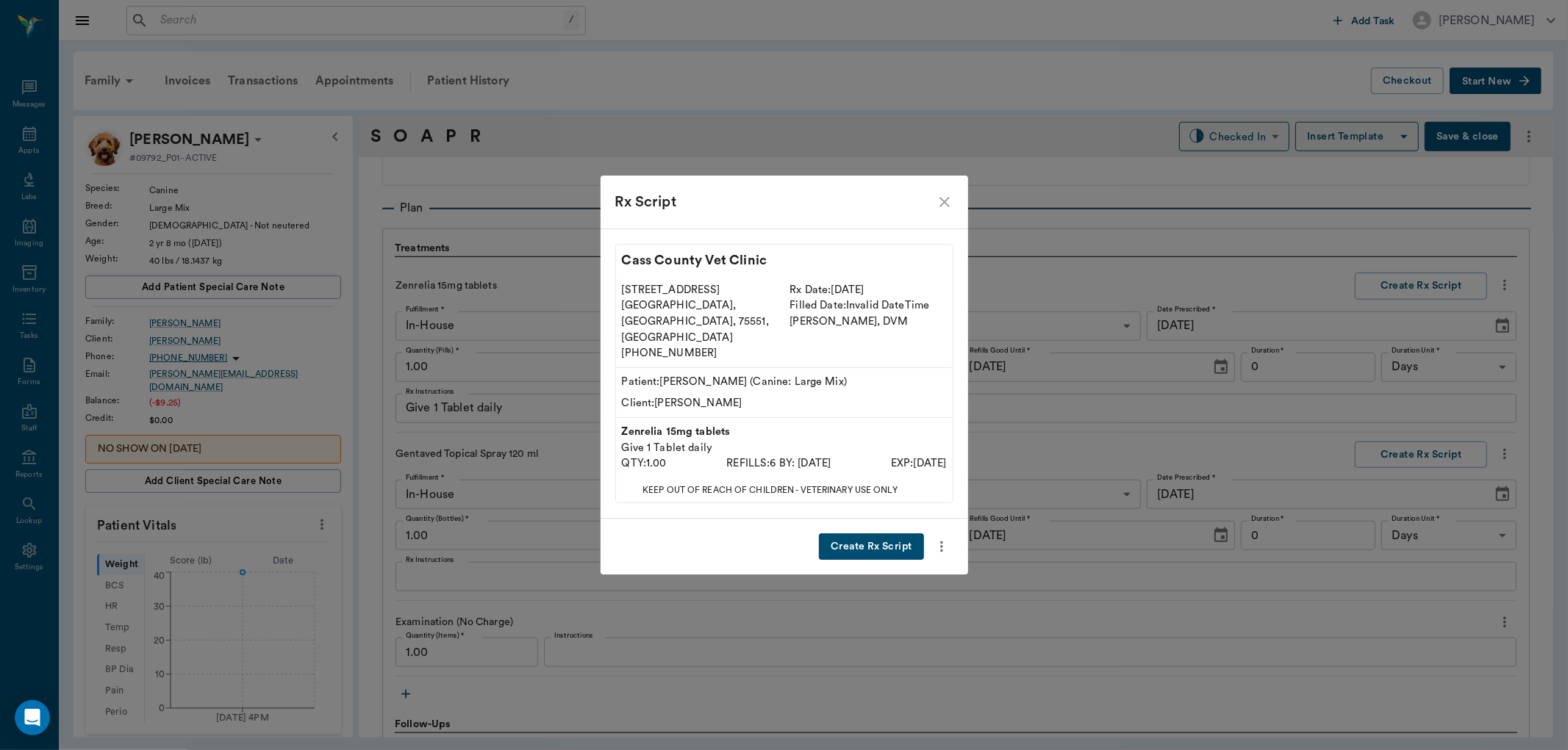
click at [867, 533] on button "Create Rx Script" at bounding box center [871, 547] width 104 height 27
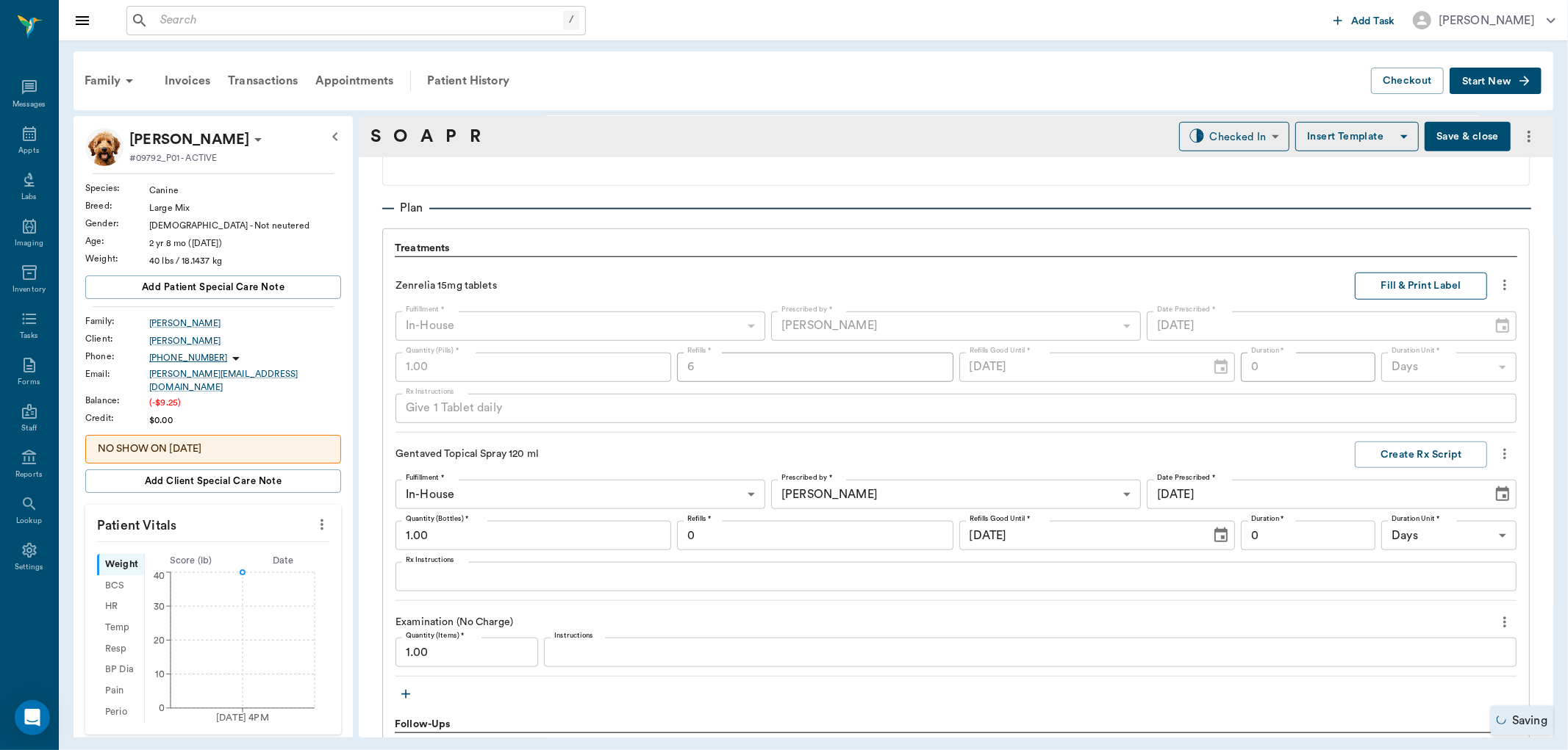
click at [1415, 283] on button "Fill & Print Label" at bounding box center [1421, 286] width 132 height 27
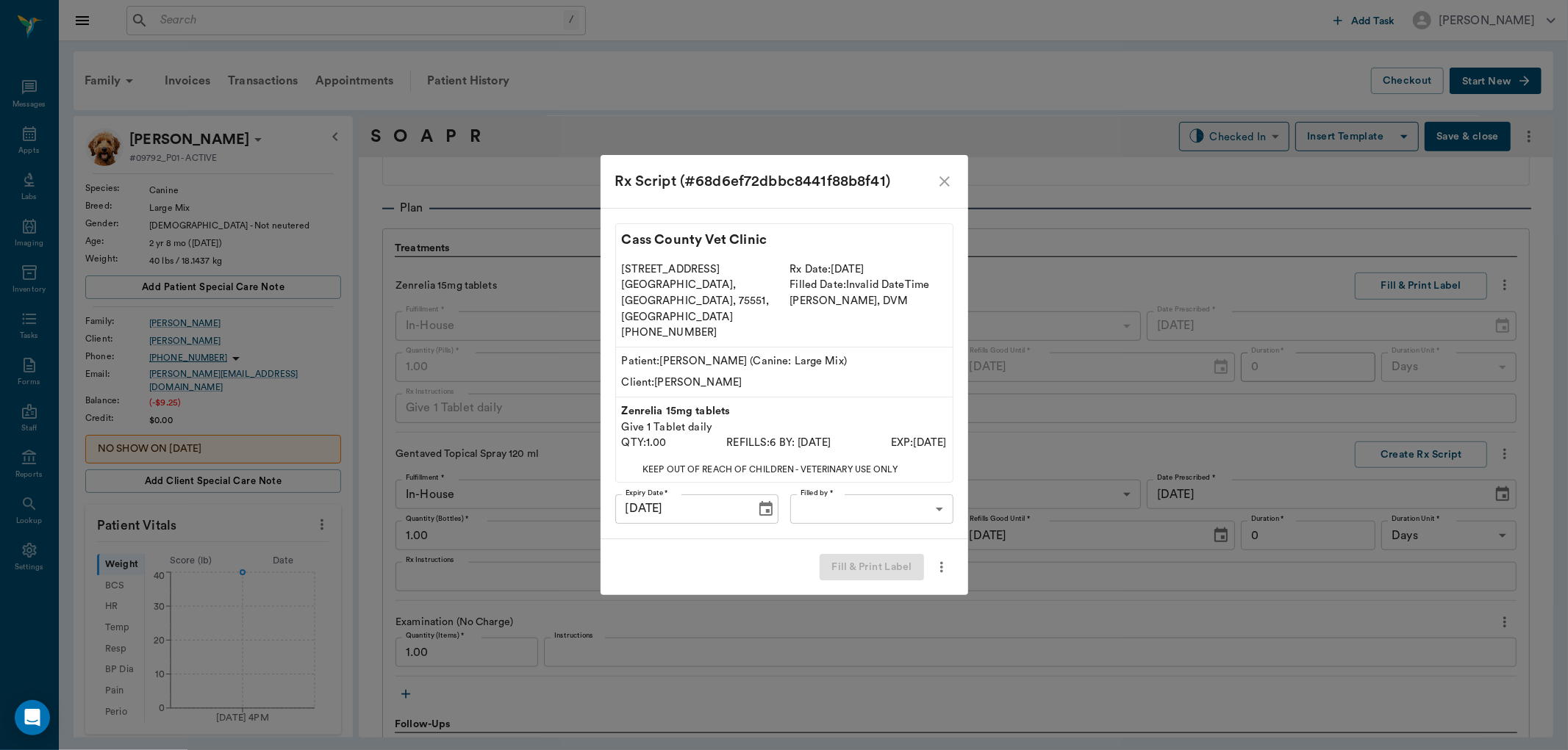
click at [920, 470] on div "Cass County Vet Clinic 102 E. Pinecrest Dr. Atlanta, TX, 75551, USA (903) 796-4…" at bounding box center [785, 373] width 368 height 331
click at [912, 488] on body "/ ​ Add Task Dr. Bert Ellsworth Nectar Messages Appts Labs Imaging Inventory Ta…" at bounding box center [784, 375] width 1568 height 750
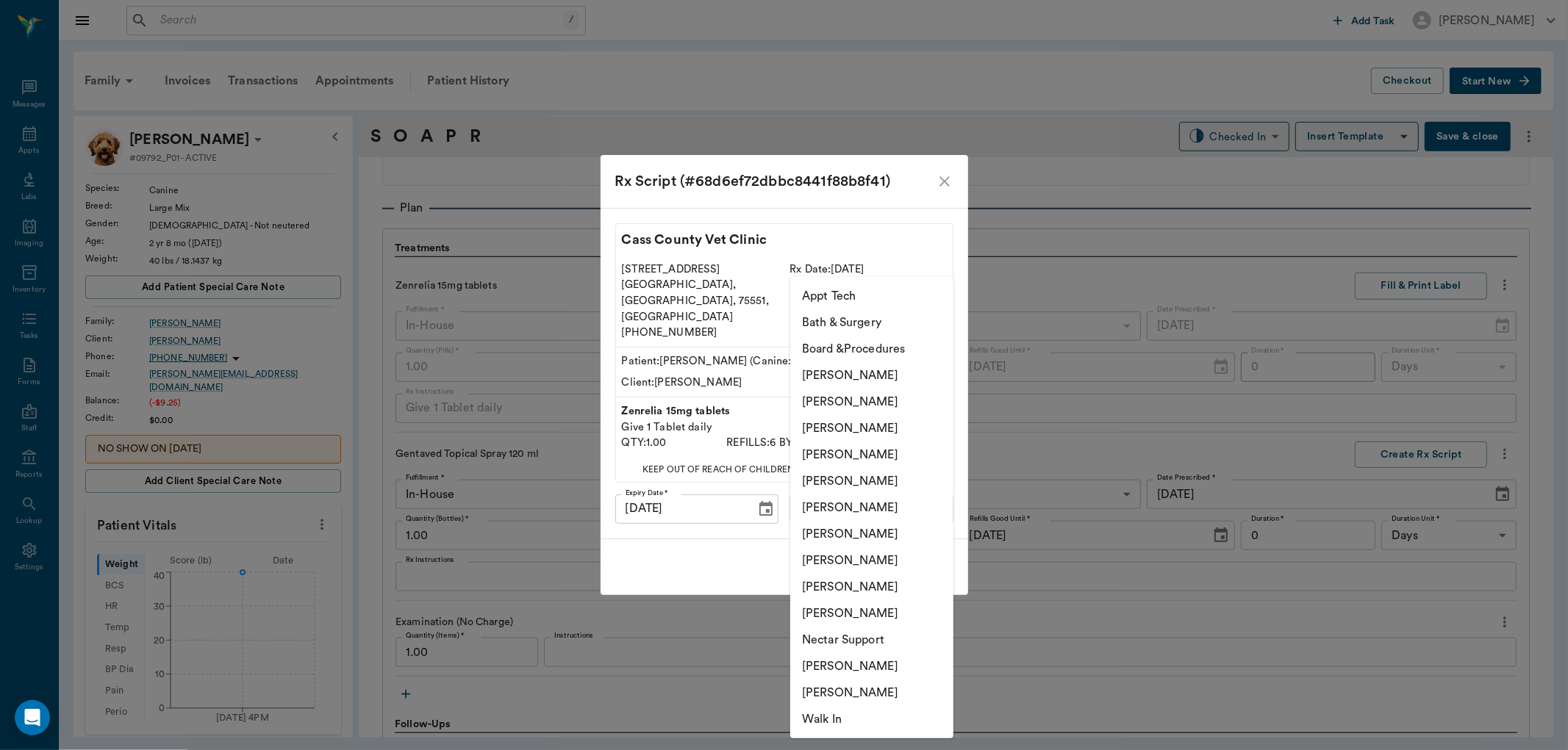
click at [860, 456] on li "[PERSON_NAME]" at bounding box center [871, 455] width 163 height 26
type input "63ec2f075fda476ae8351a4d"
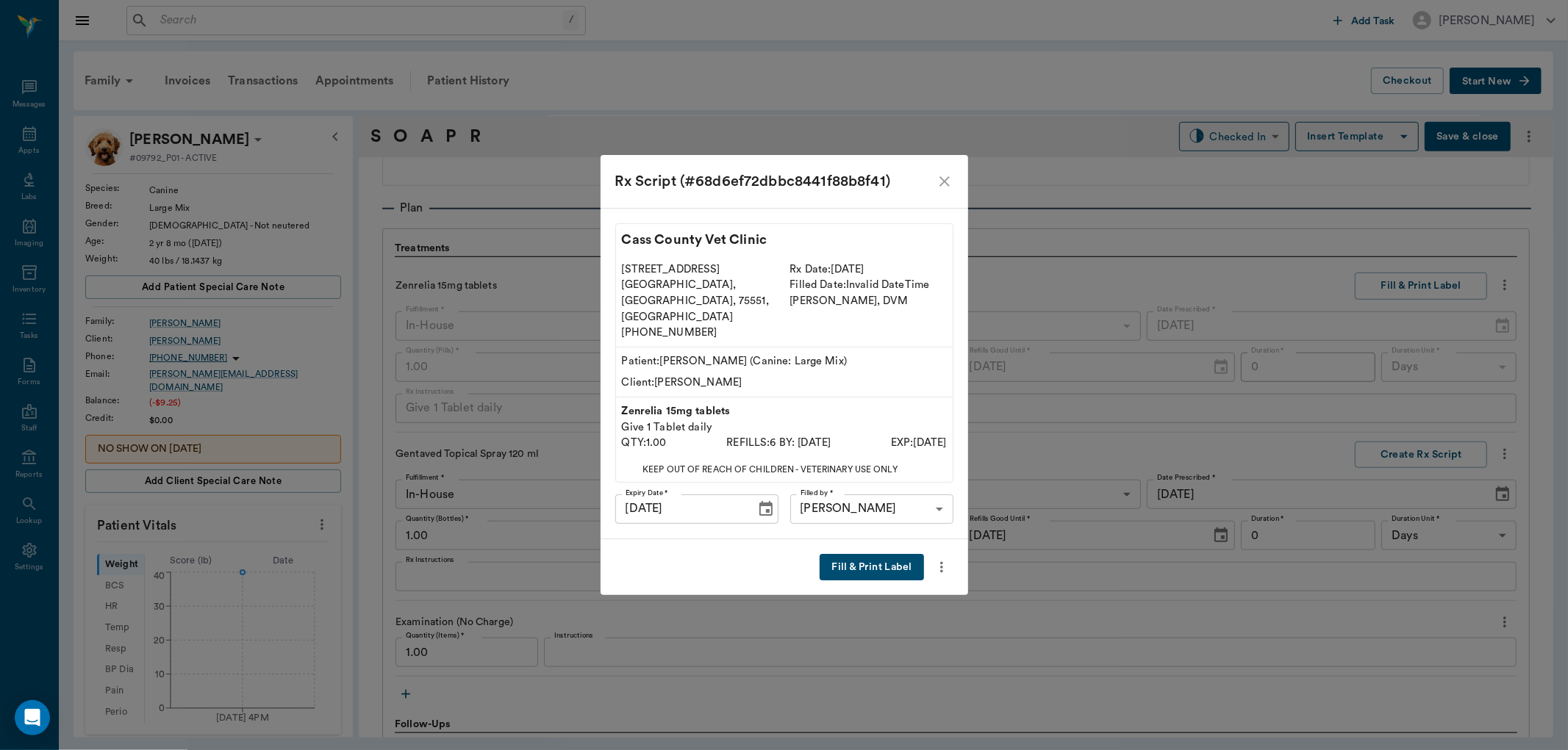
click at [873, 554] on button "Fill & Print Label" at bounding box center [871, 567] width 104 height 27
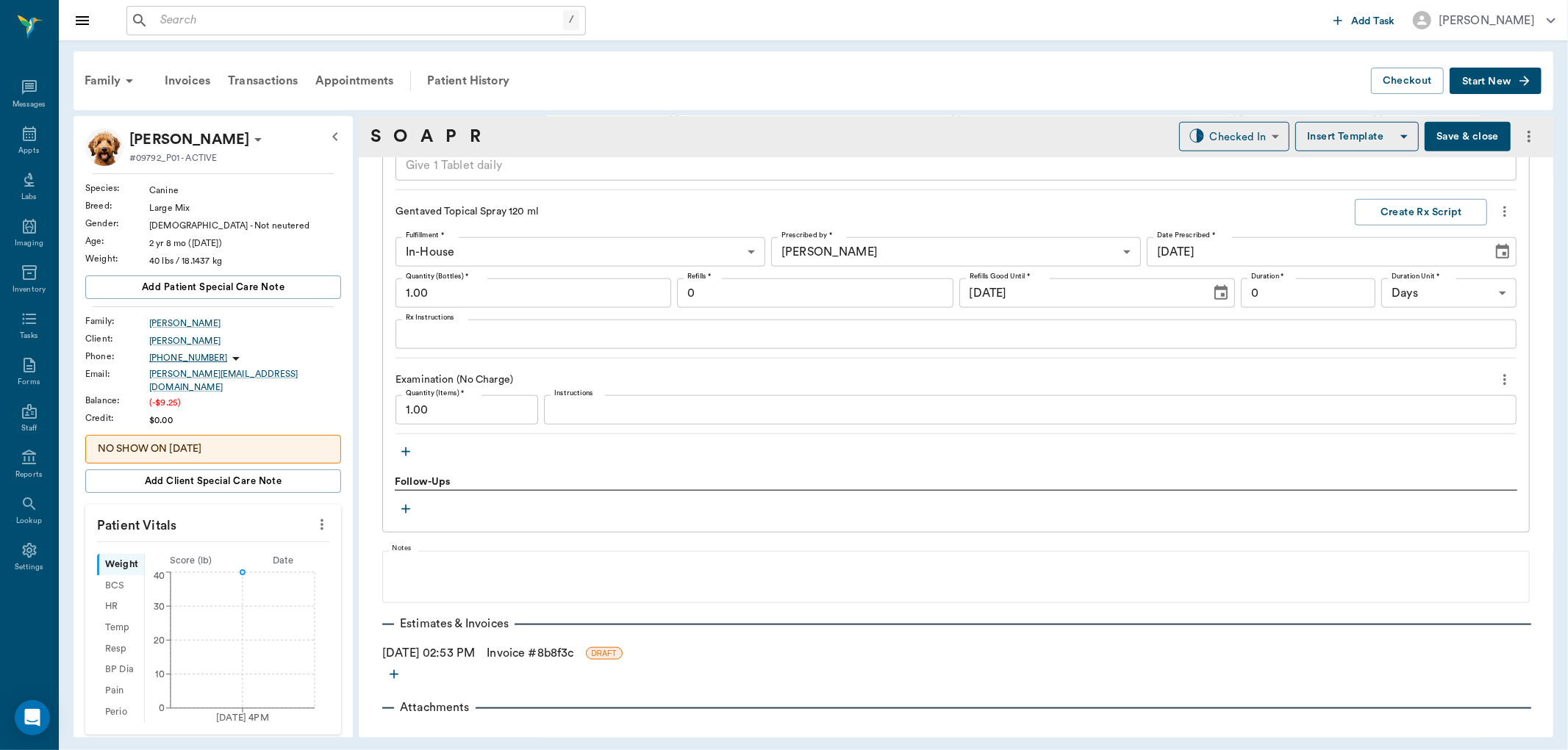
scroll to position [1265, 0]
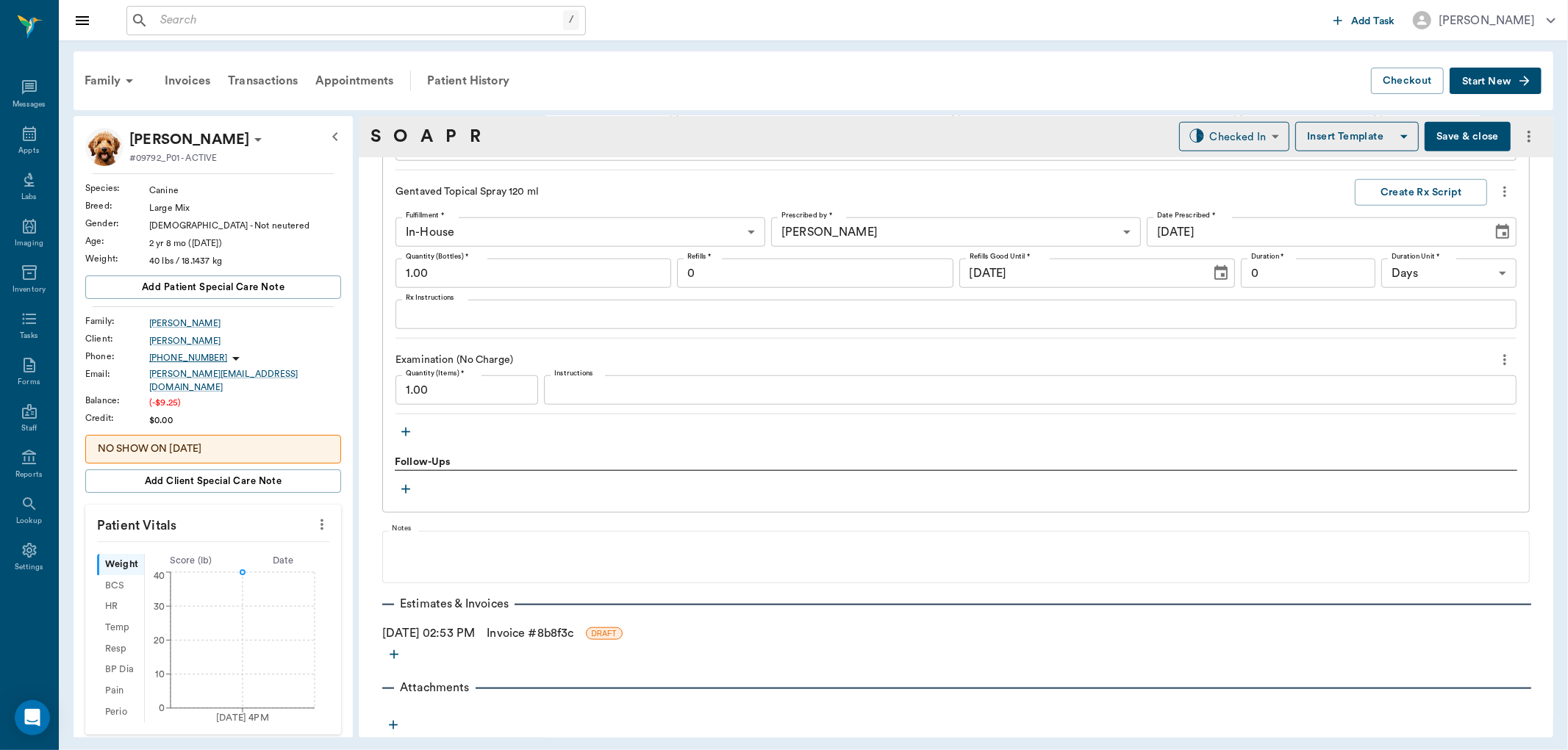
click at [529, 630] on link "Invoice # 8b8f3c" at bounding box center [529, 633] width 87 height 18
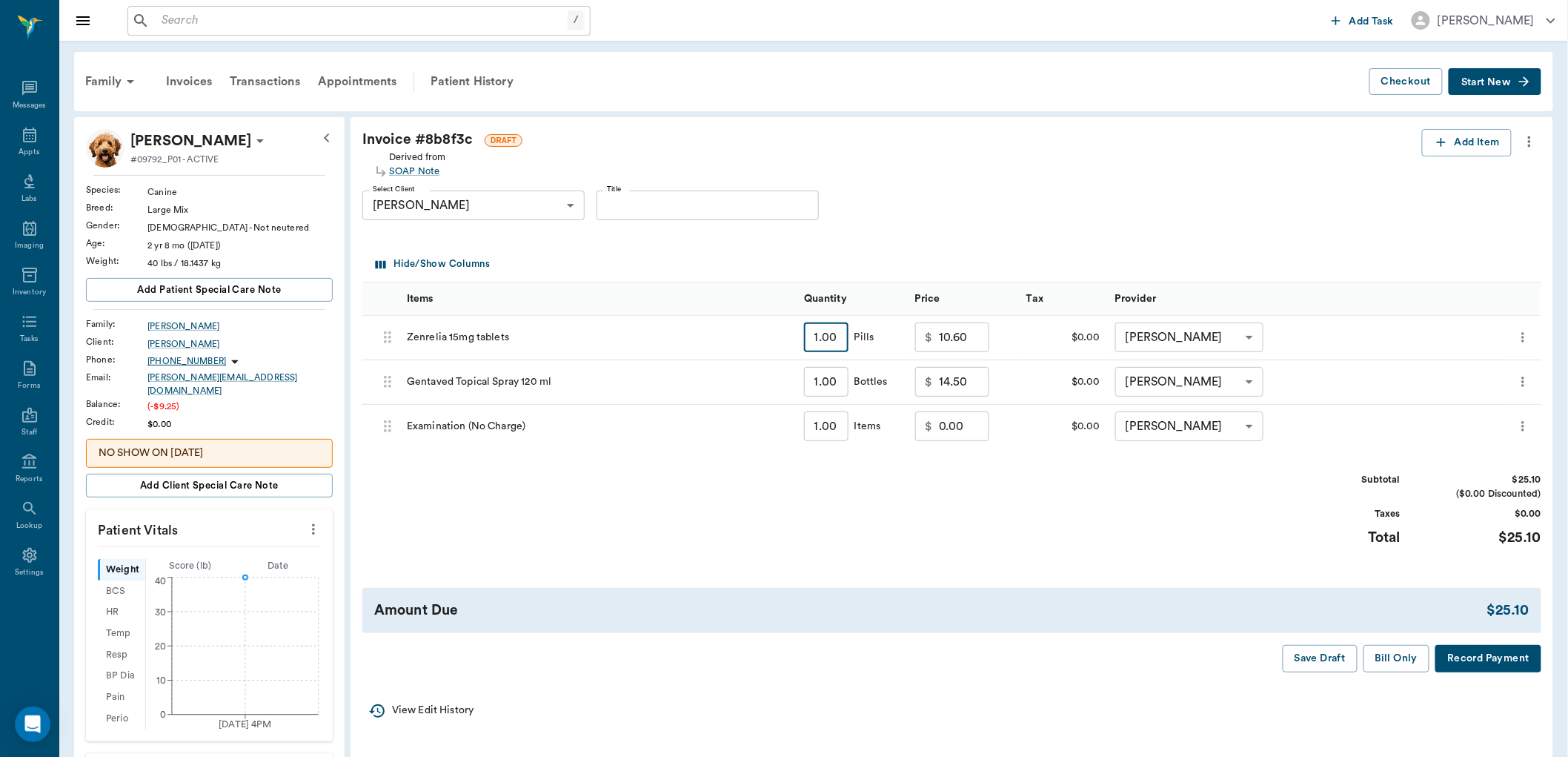
click at [833, 340] on input "1.00" at bounding box center [826, 337] width 45 height 30
type input "30"
type input "57.00"
type input "30.00"
click at [1390, 660] on button "Bill Only" at bounding box center [1396, 659] width 67 height 28
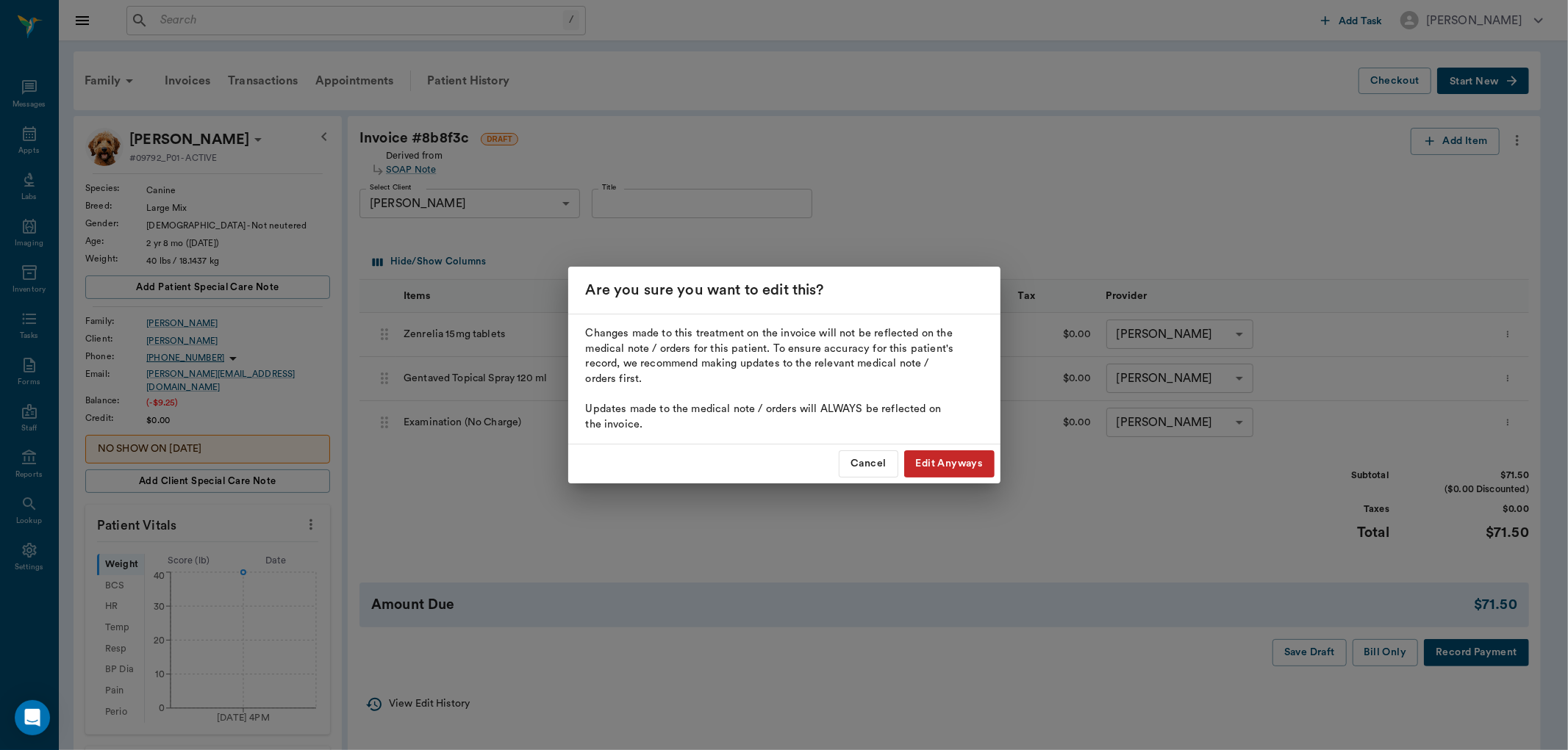
click at [962, 459] on button "Edit Anyways" at bounding box center [949, 463] width 90 height 27
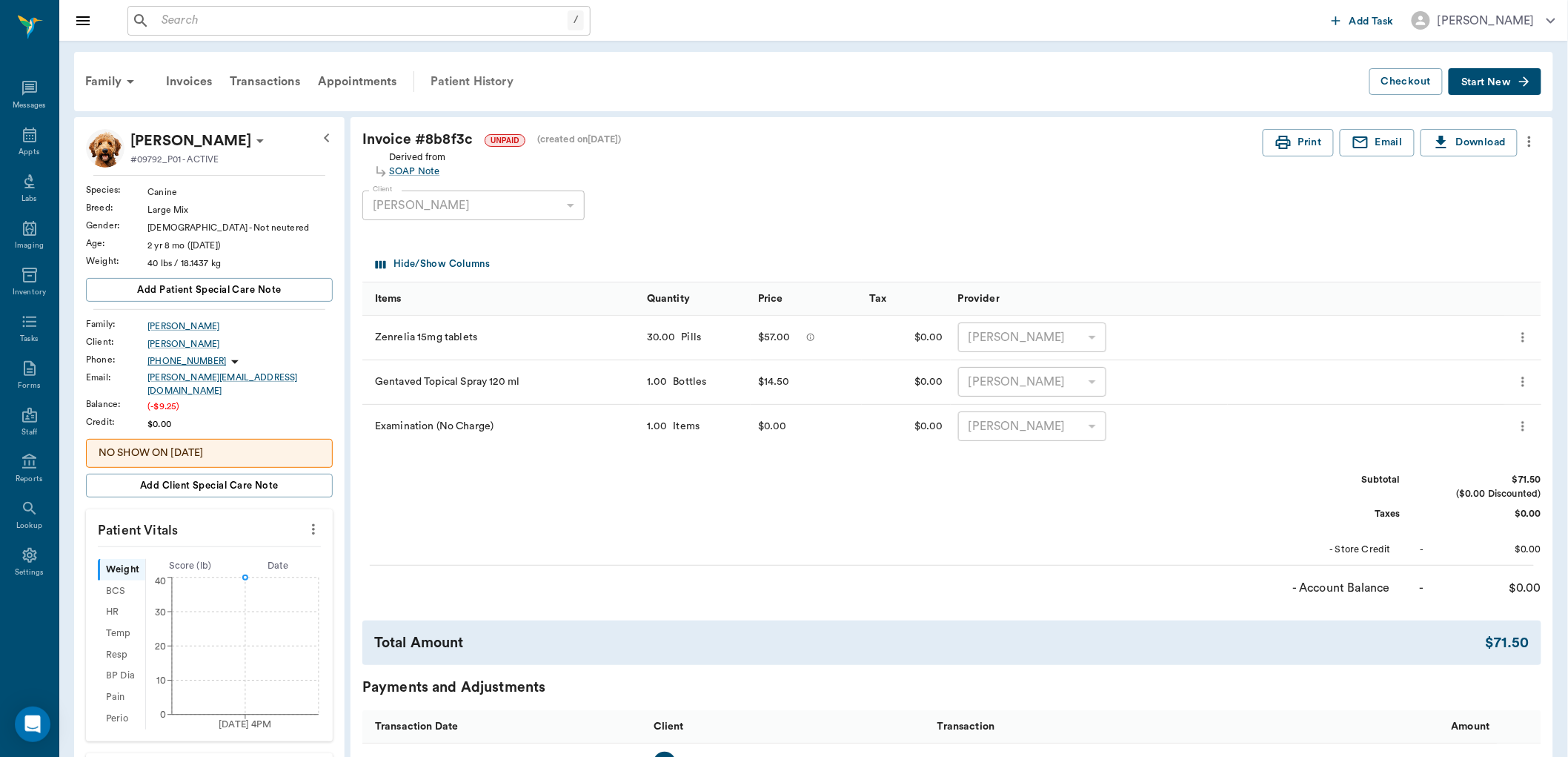
click at [465, 79] on div "Patient History" at bounding box center [472, 81] width 101 height 35
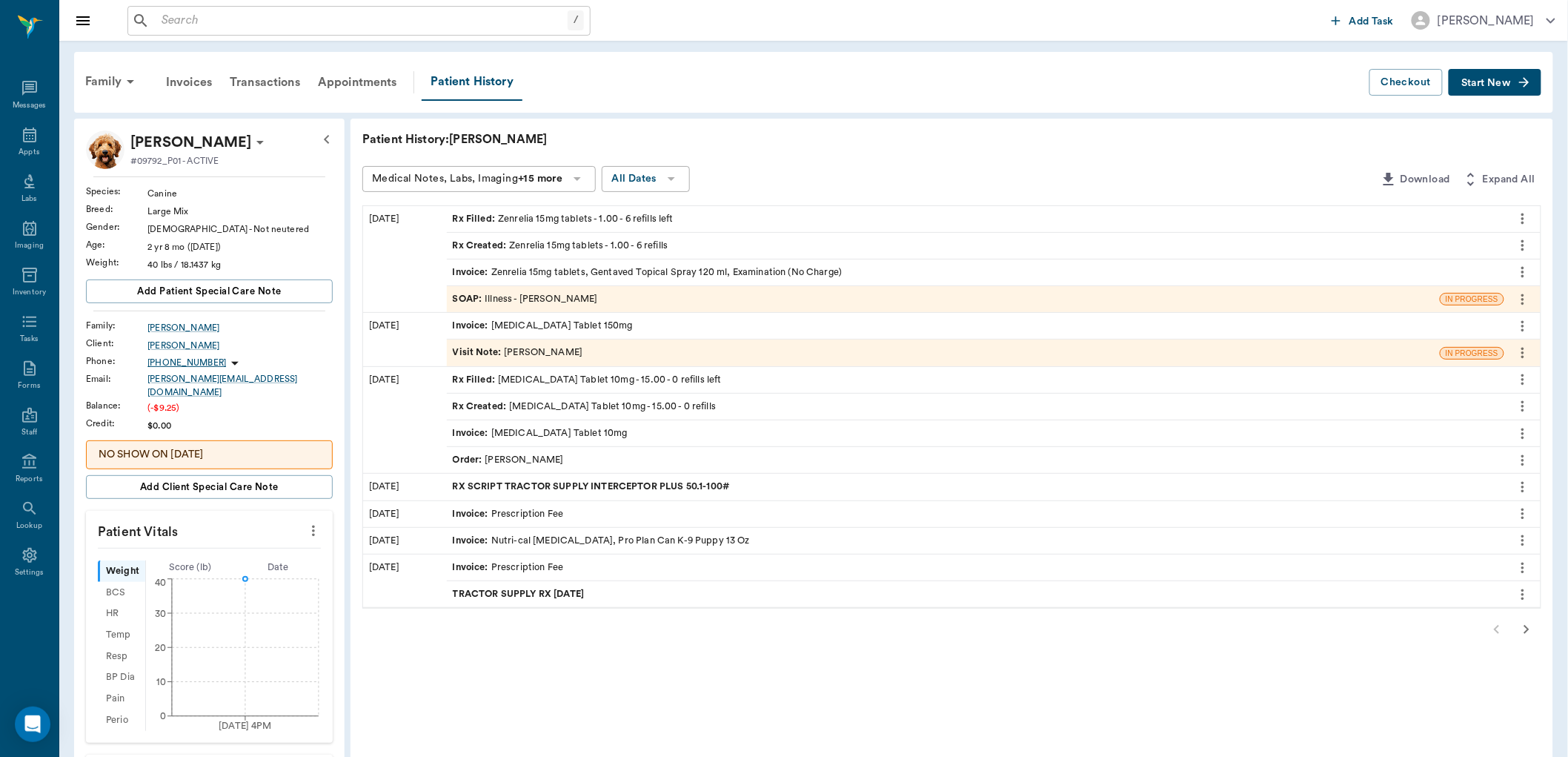
click at [528, 299] on div "SOAP : Illness - Dr. Bert Ellsworth" at bounding box center [525, 299] width 145 height 14
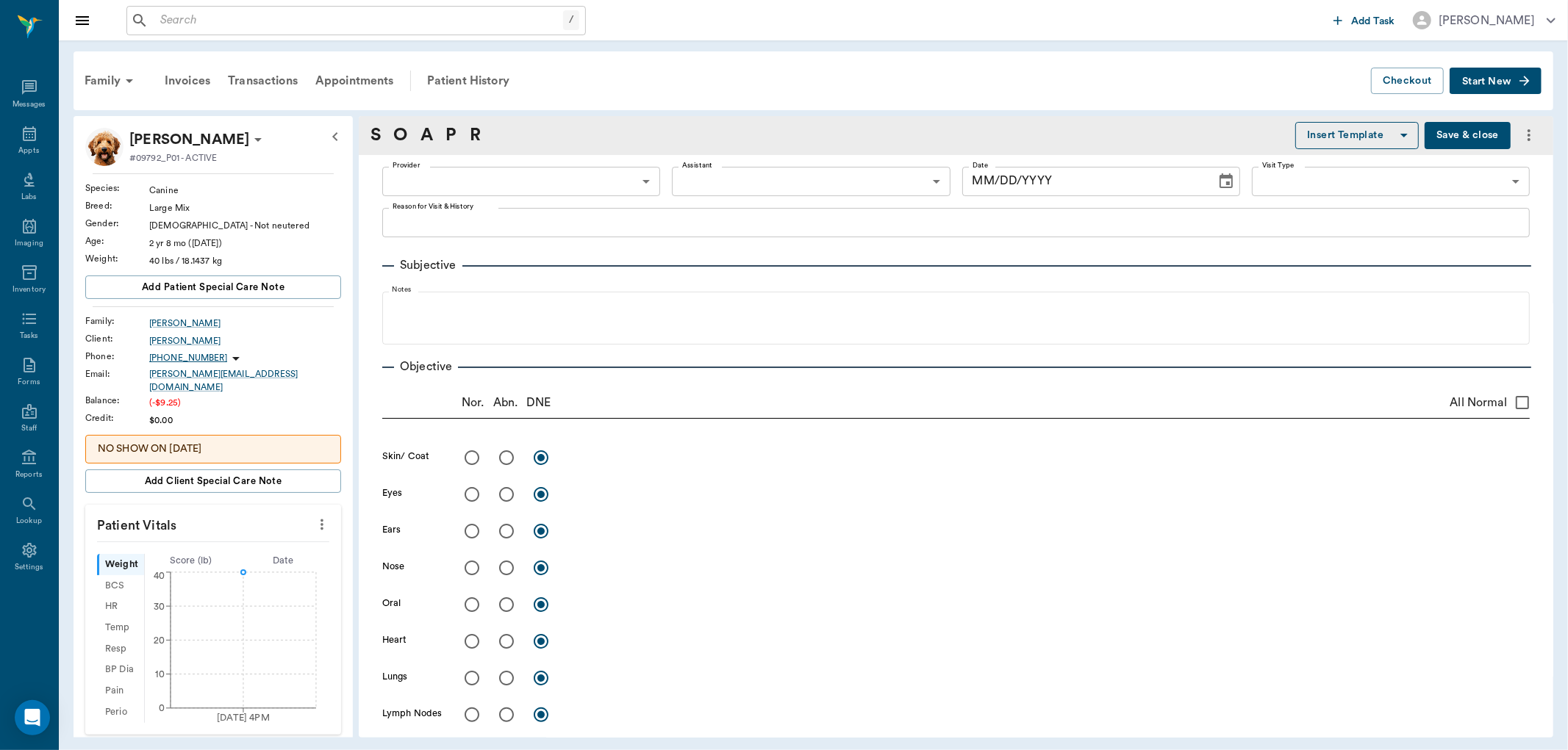
type input "63ec2f075fda476ae8351a4d"
type input "65d2be4f46e3a538d89b8c15"
type textarea "rash in groin area, was given prednisone 8/28, would like him to re checked to …"
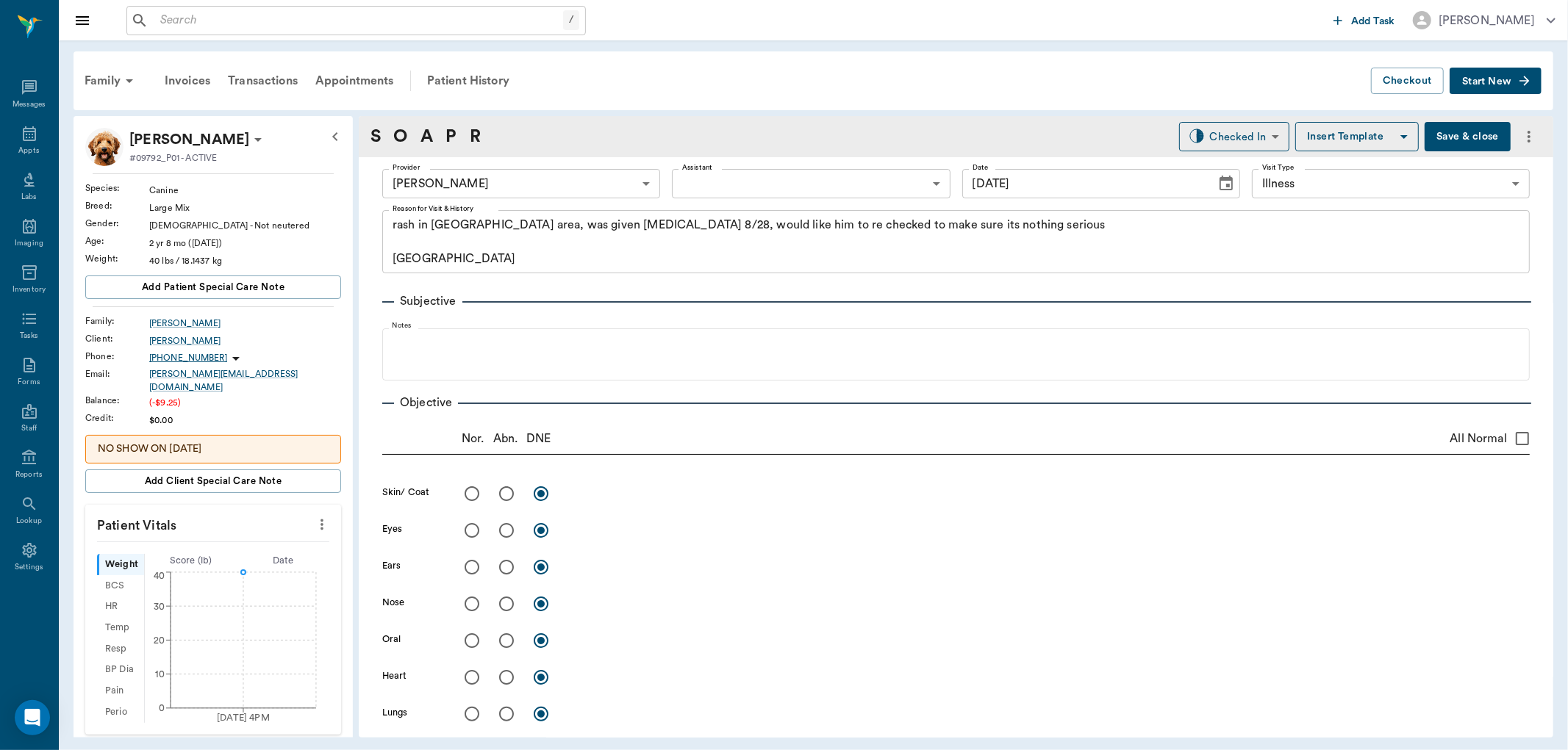
type input "[DATE]"
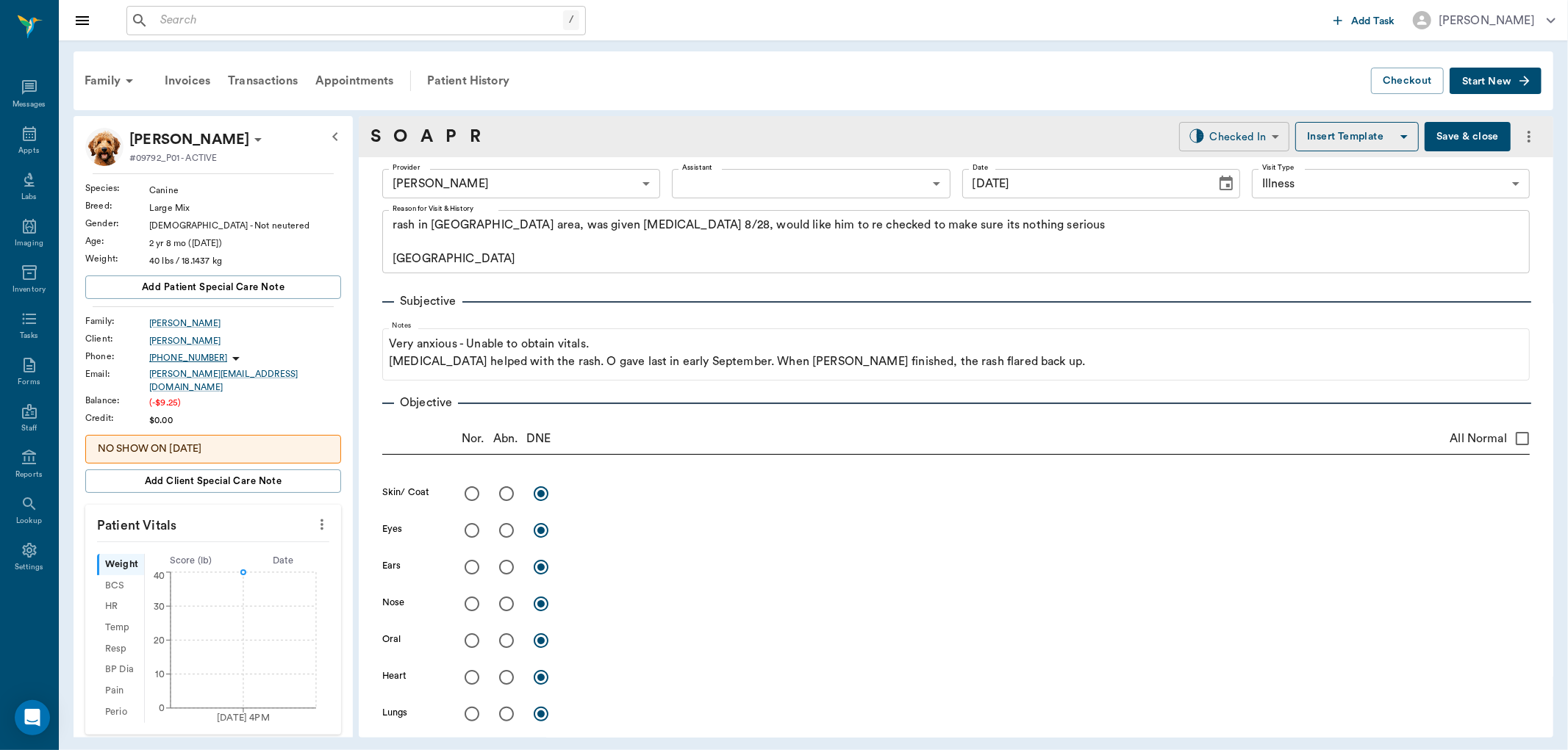
click at [1221, 123] on body "/ ​ Add Task Dr. Bert Ellsworth Nectar Messages Appts Labs Imaging Inventory Ta…" at bounding box center [784, 375] width 1568 height 750
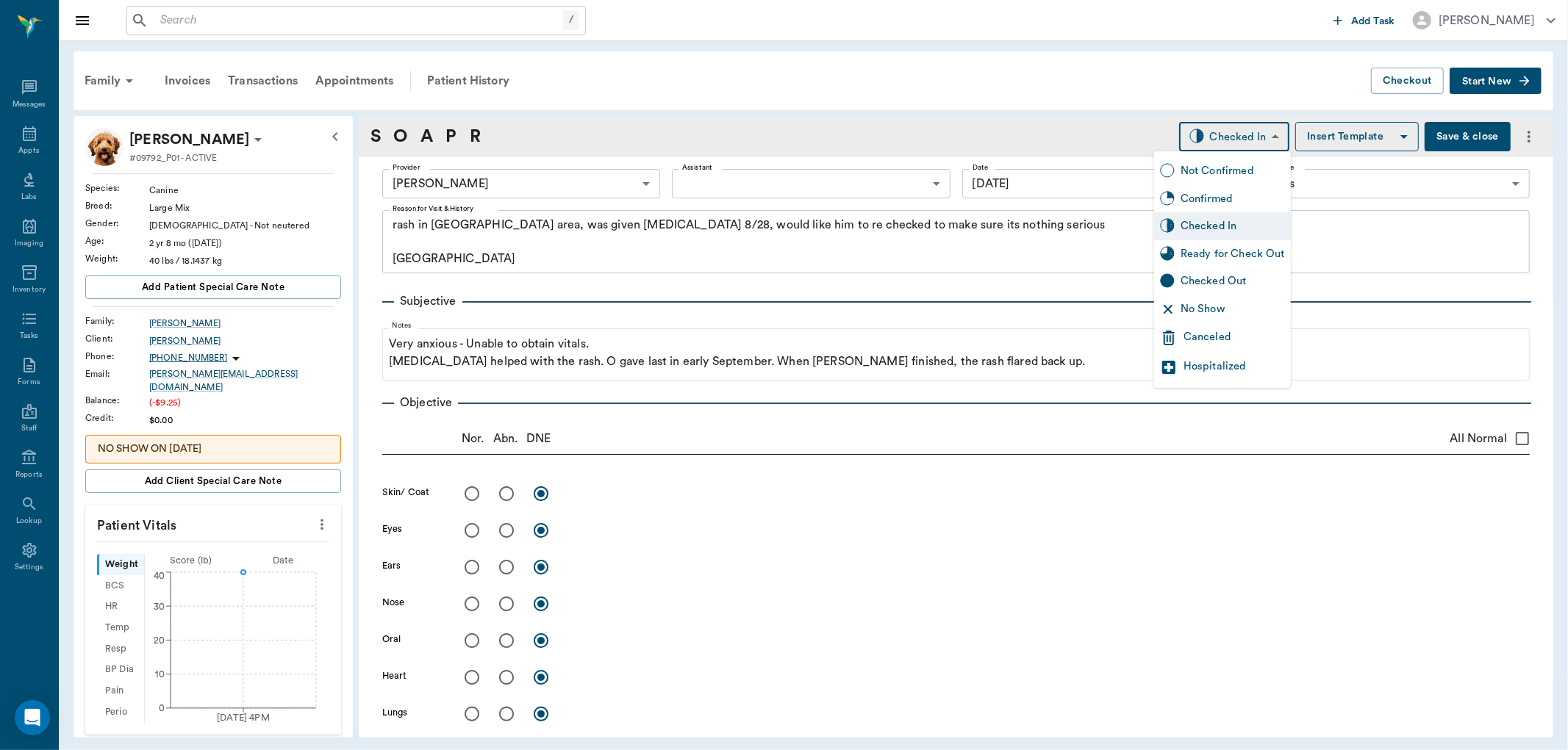
click at [1227, 253] on div "Ready for Check Out" at bounding box center [1233, 254] width 104 height 16
type input "READY_TO_CHECKOUT"
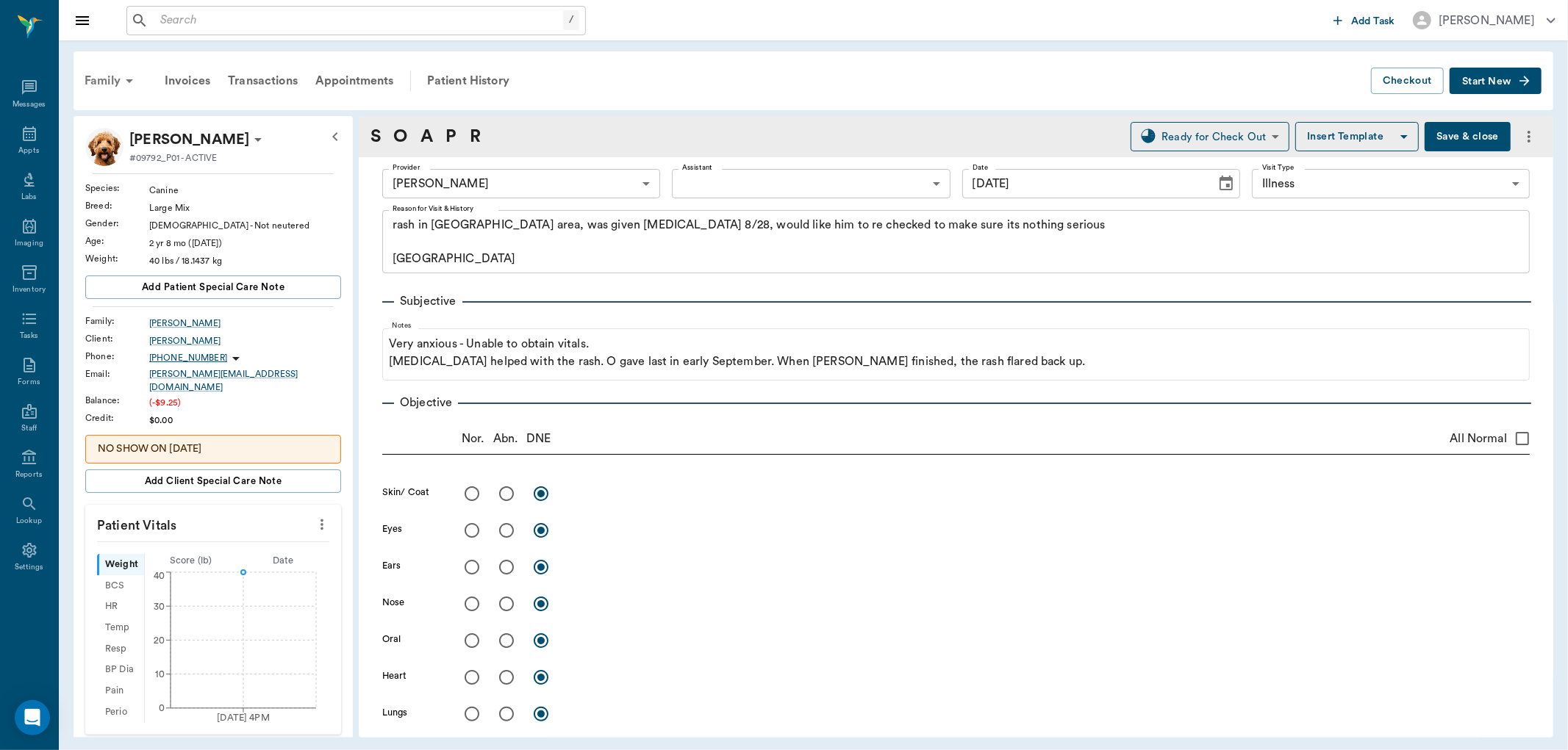
click at [97, 85] on div "Family" at bounding box center [111, 80] width 71 height 35
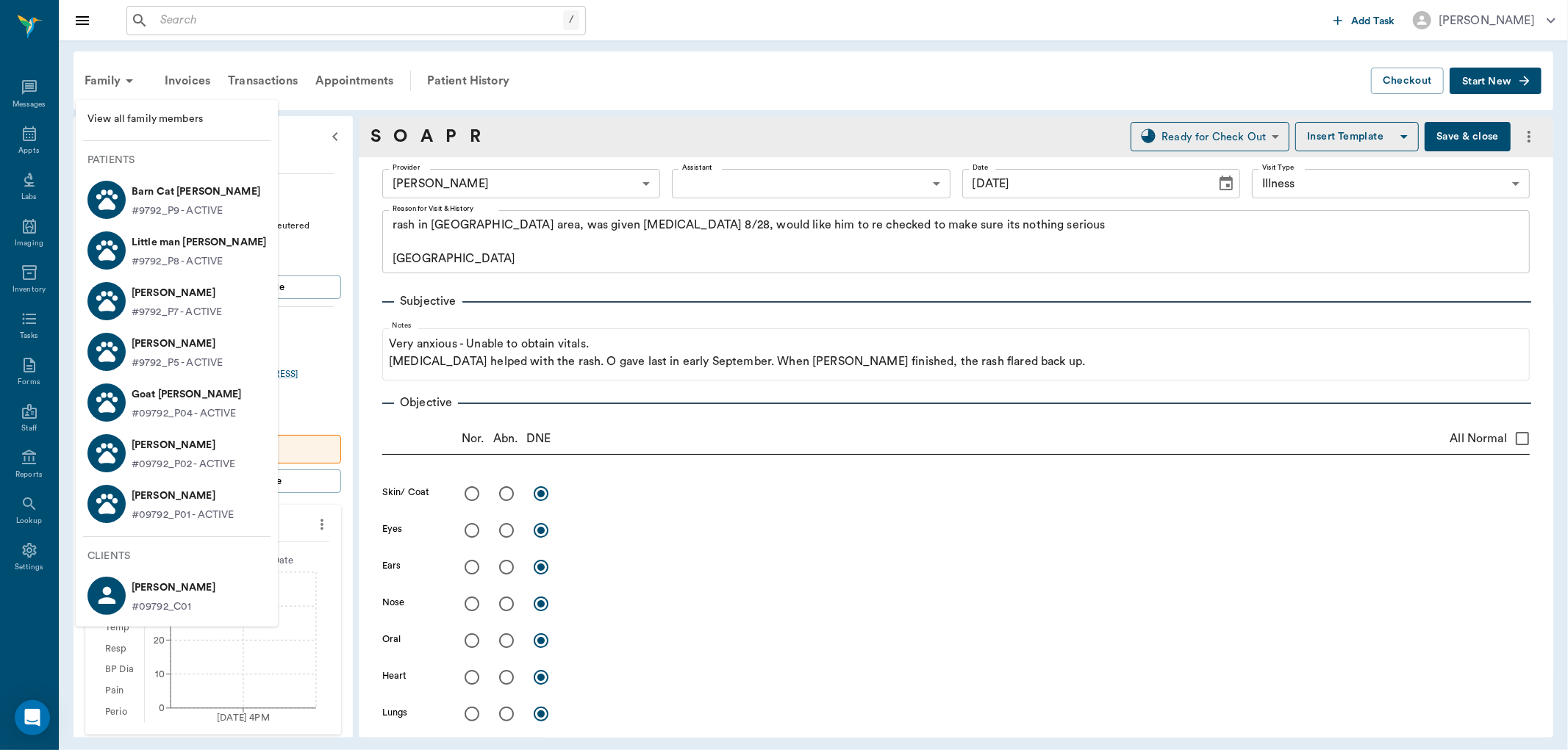
click at [184, 203] on p "#9792_P9 - ACTIVE" at bounding box center [177, 211] width 91 height 16
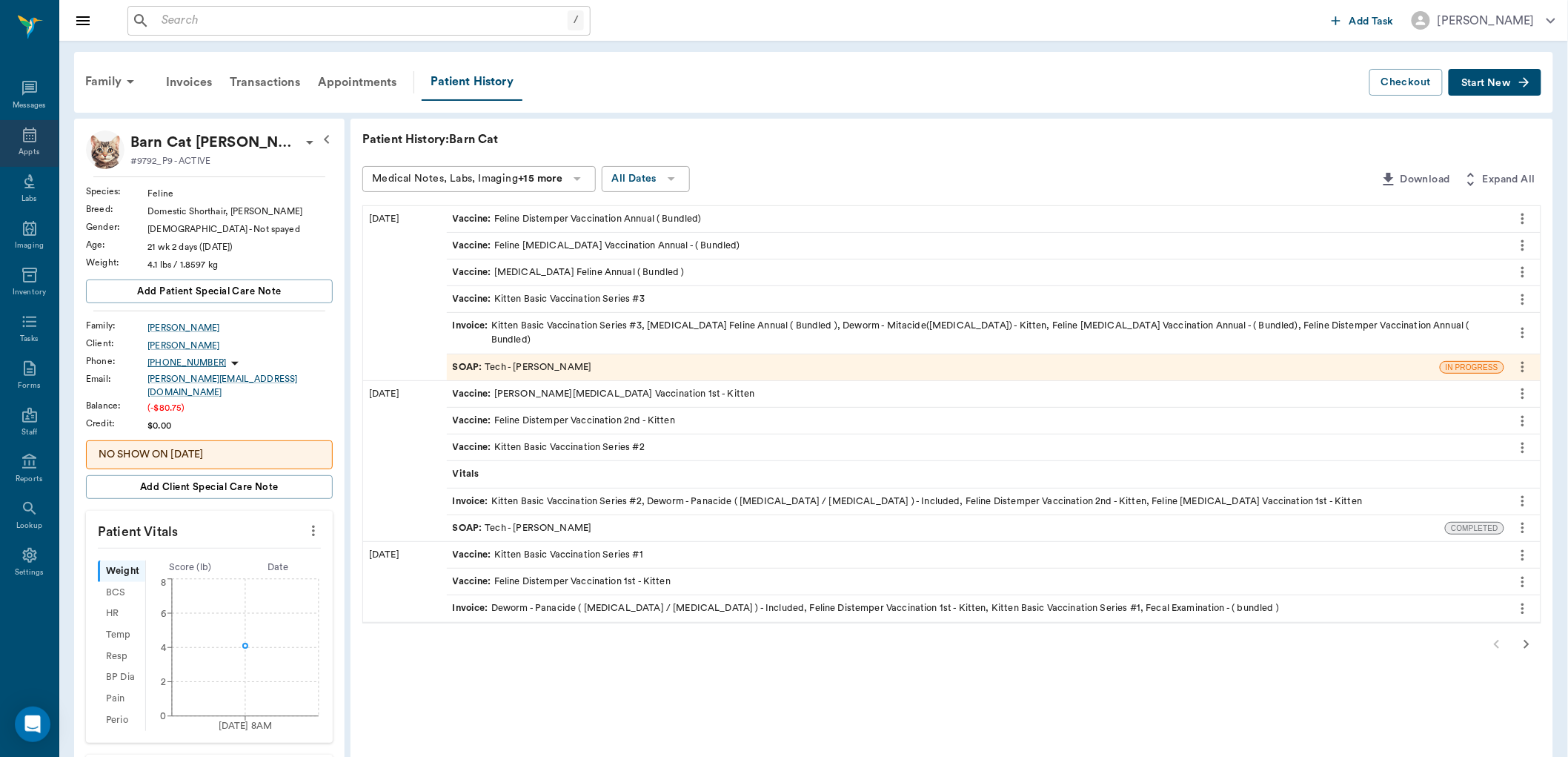
click at [32, 138] on icon at bounding box center [29, 134] width 18 height 18
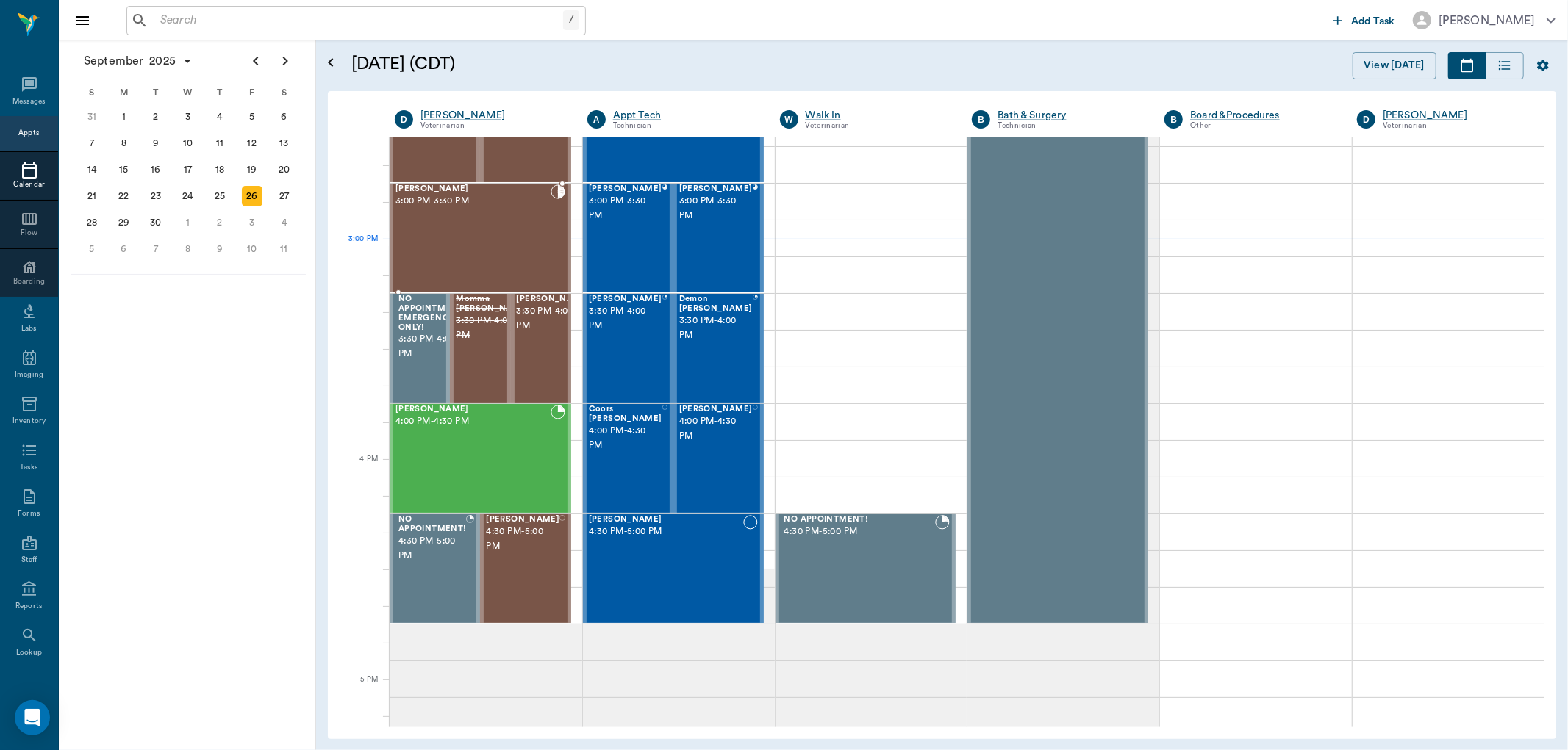
scroll to position [1382, 0]
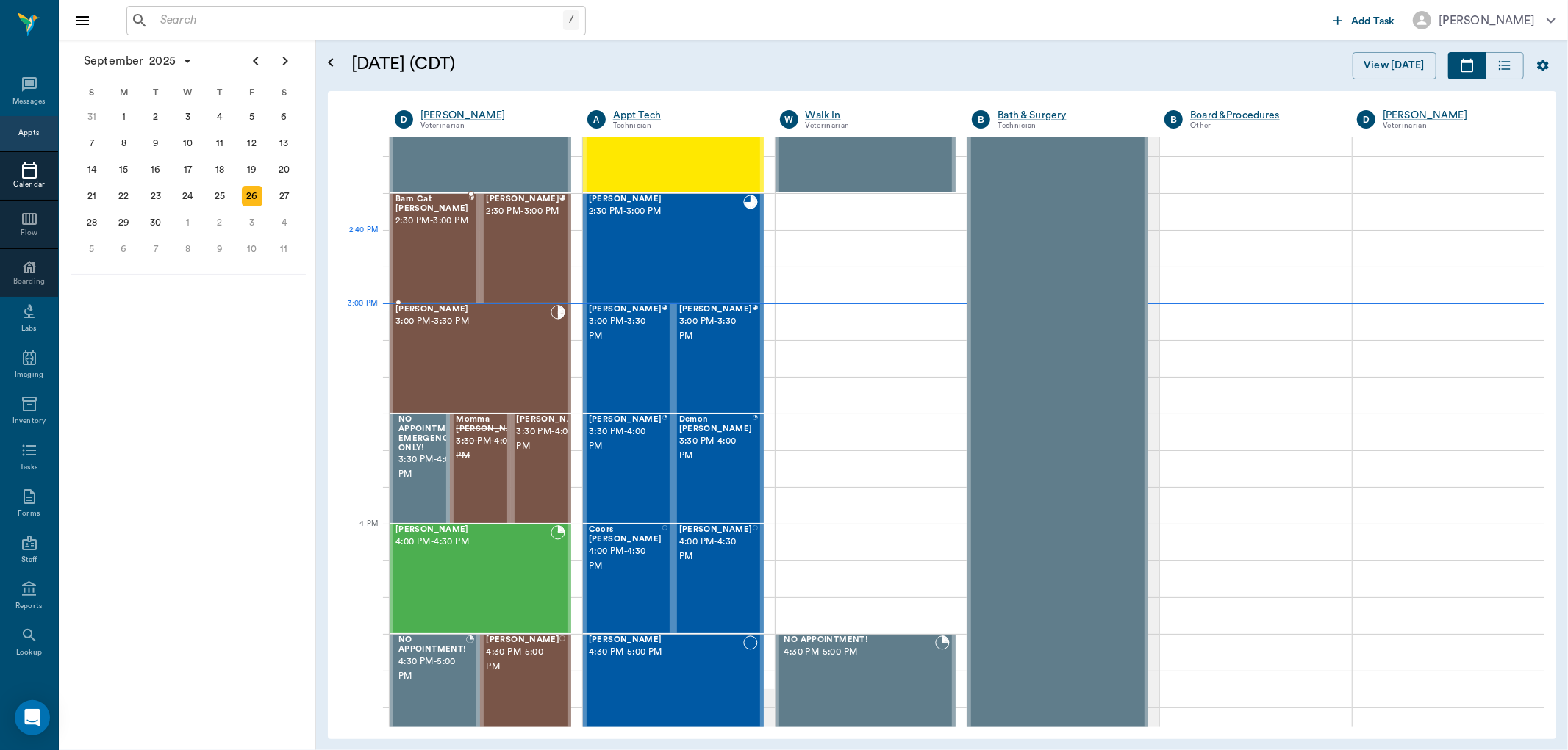
click at [451, 228] on span "2:30 PM - 3:00 PM" at bounding box center [432, 220] width 73 height 15
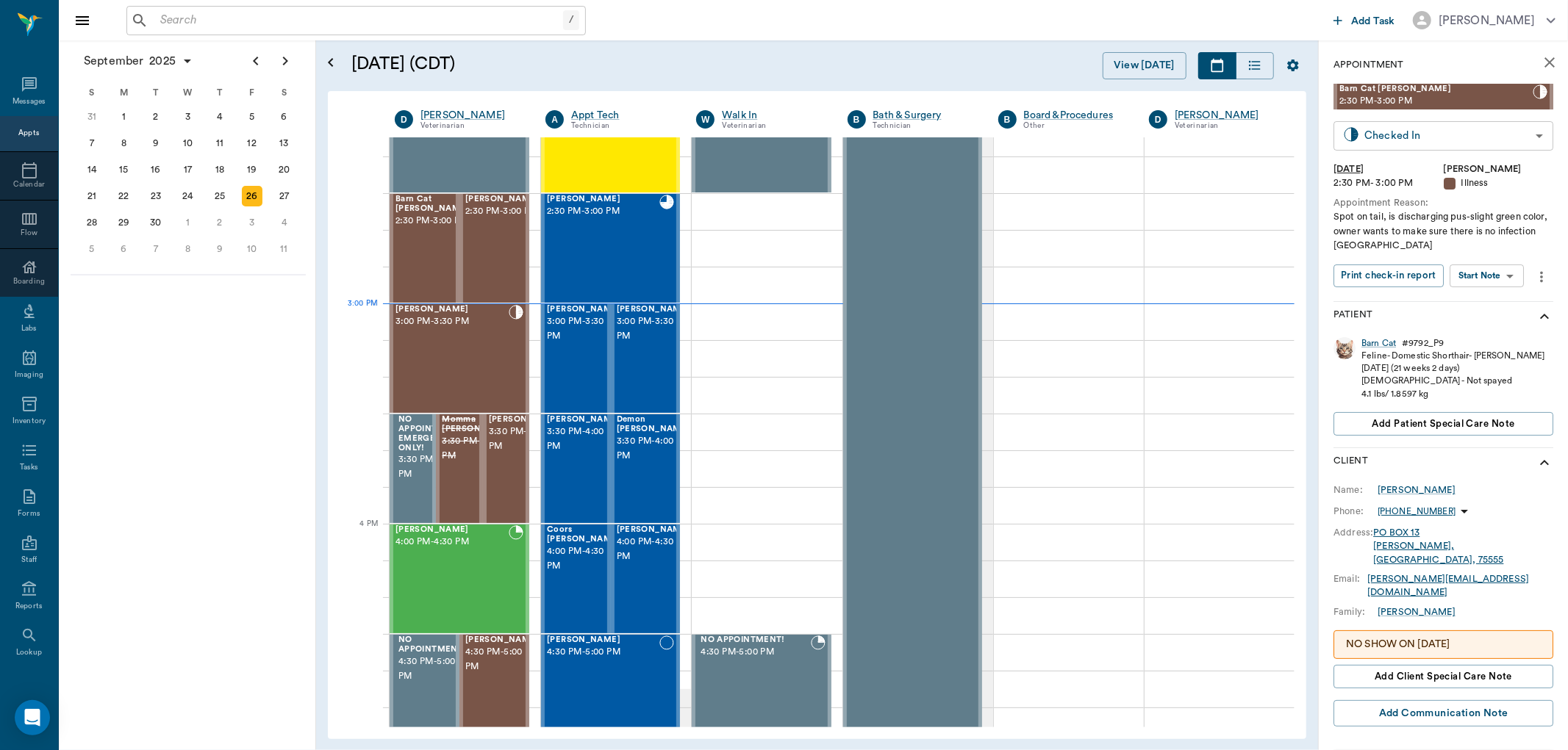
click at [1452, 134] on body "/ ​ Add Task Dr. Bert Ellsworth Nectar Messages Appts Calendar Flow Boarding La…" at bounding box center [784, 375] width 1568 height 750
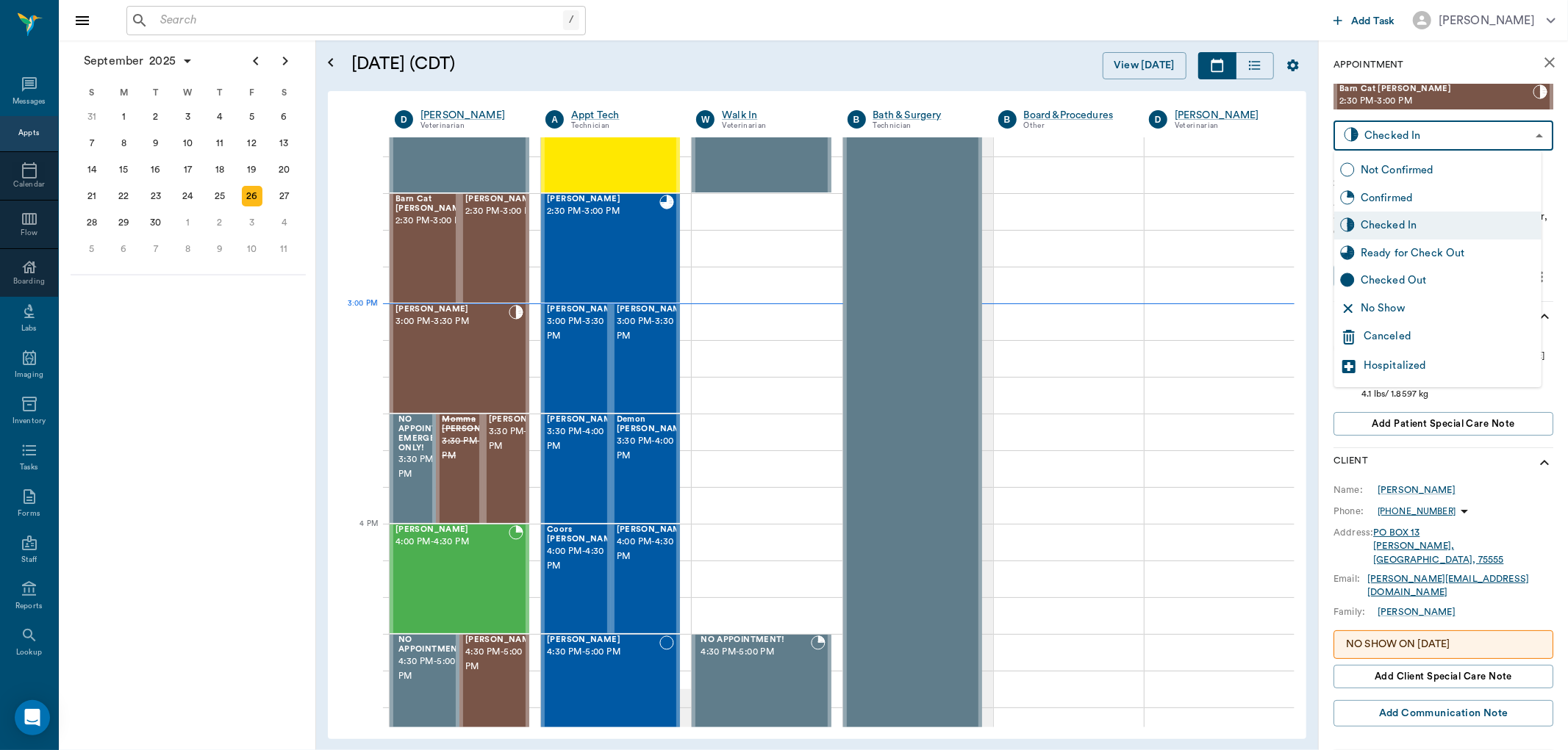
click at [1234, 353] on div at bounding box center [784, 375] width 1568 height 750
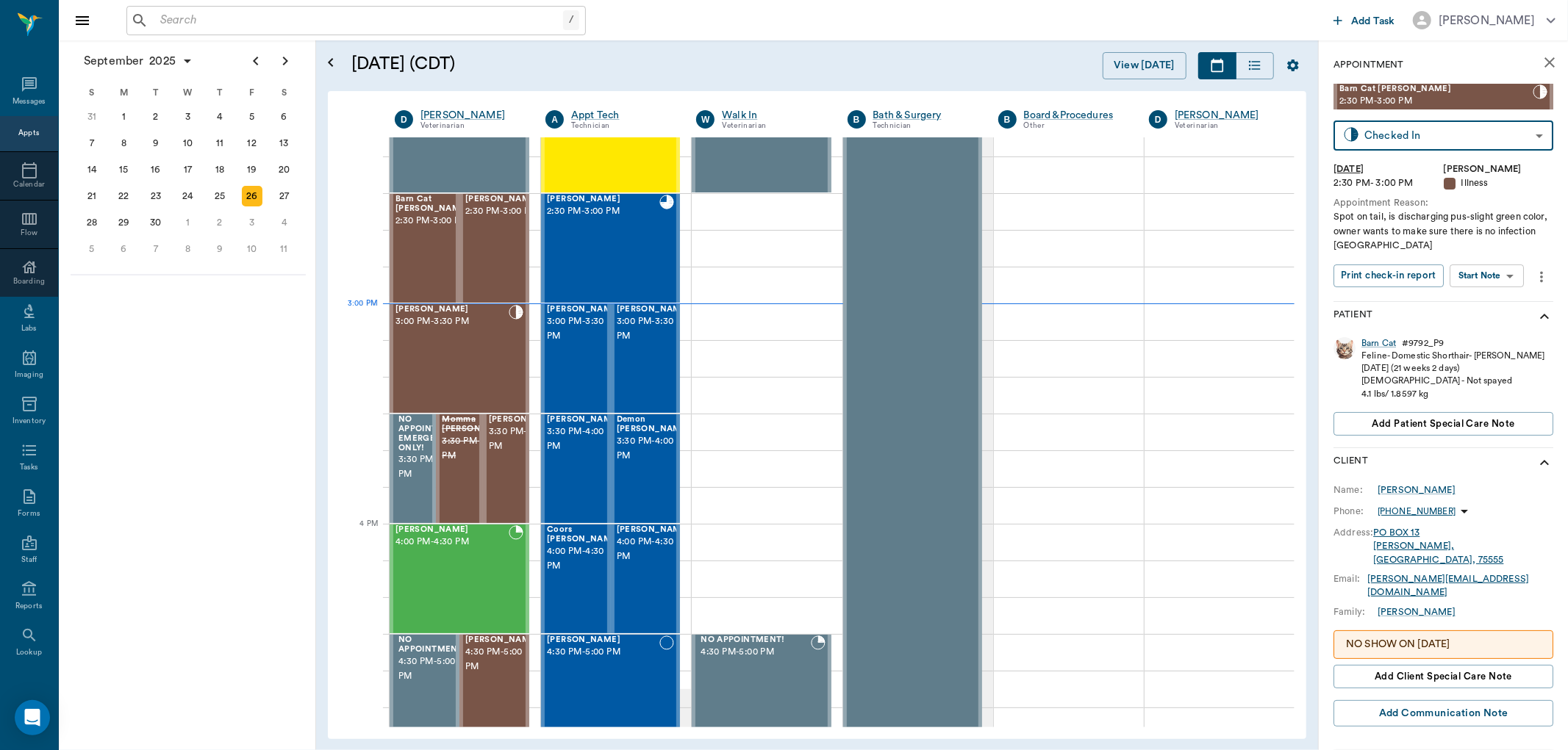
click at [1475, 273] on body "/ ​ Add Task Dr. Bert Ellsworth Nectar Messages Appts Calendar Flow Boarding La…" at bounding box center [784, 375] width 1568 height 750
click at [1464, 309] on button "Start SOAP" at bounding box center [1471, 306] width 50 height 17
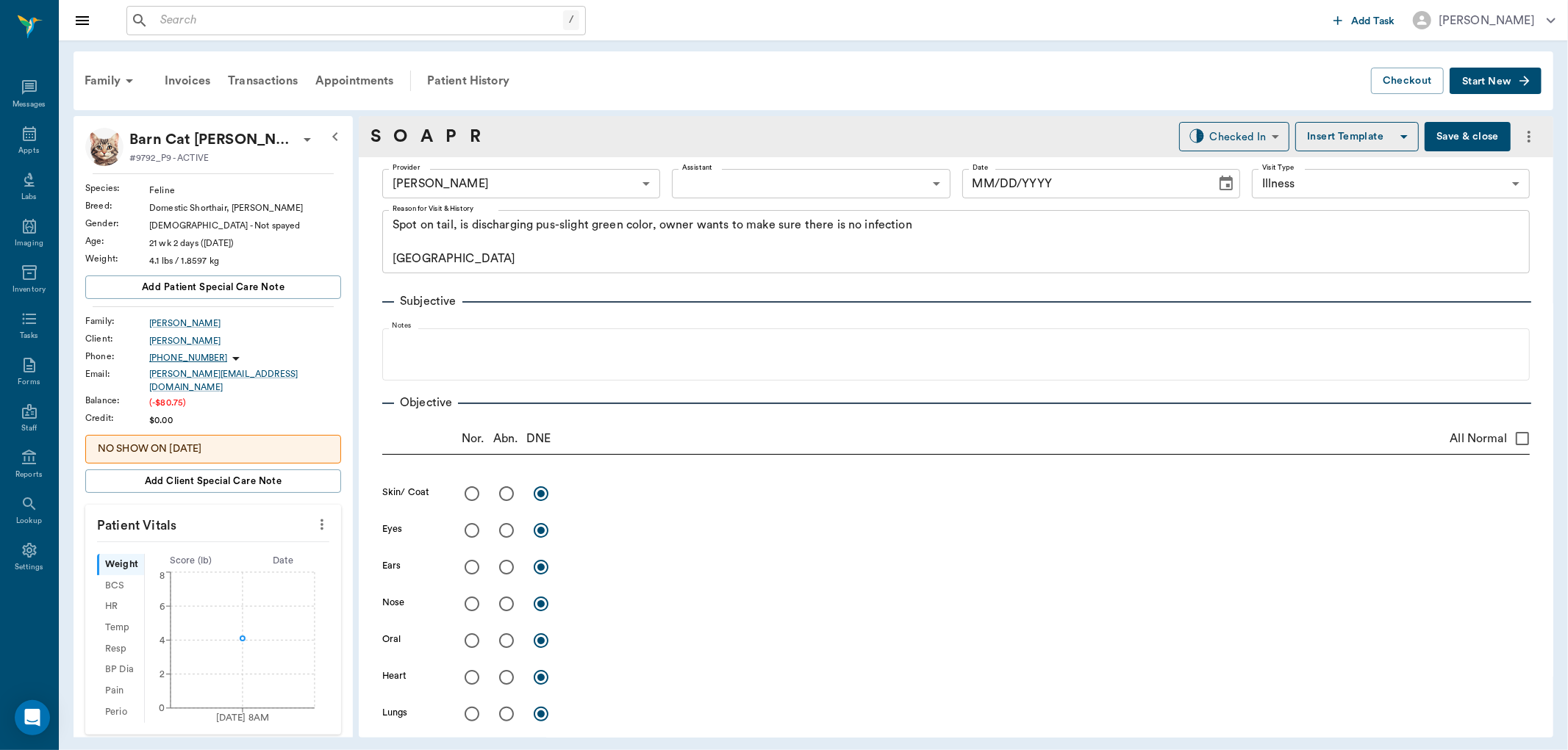
type input "63ec2f075fda476ae8351a4d"
type input "65d2be4f46e3a538d89b8c15"
type textarea "Spot on tail, is discharging pus-slight green color, owner wants to make sure t…"
type input "09/26/2025"
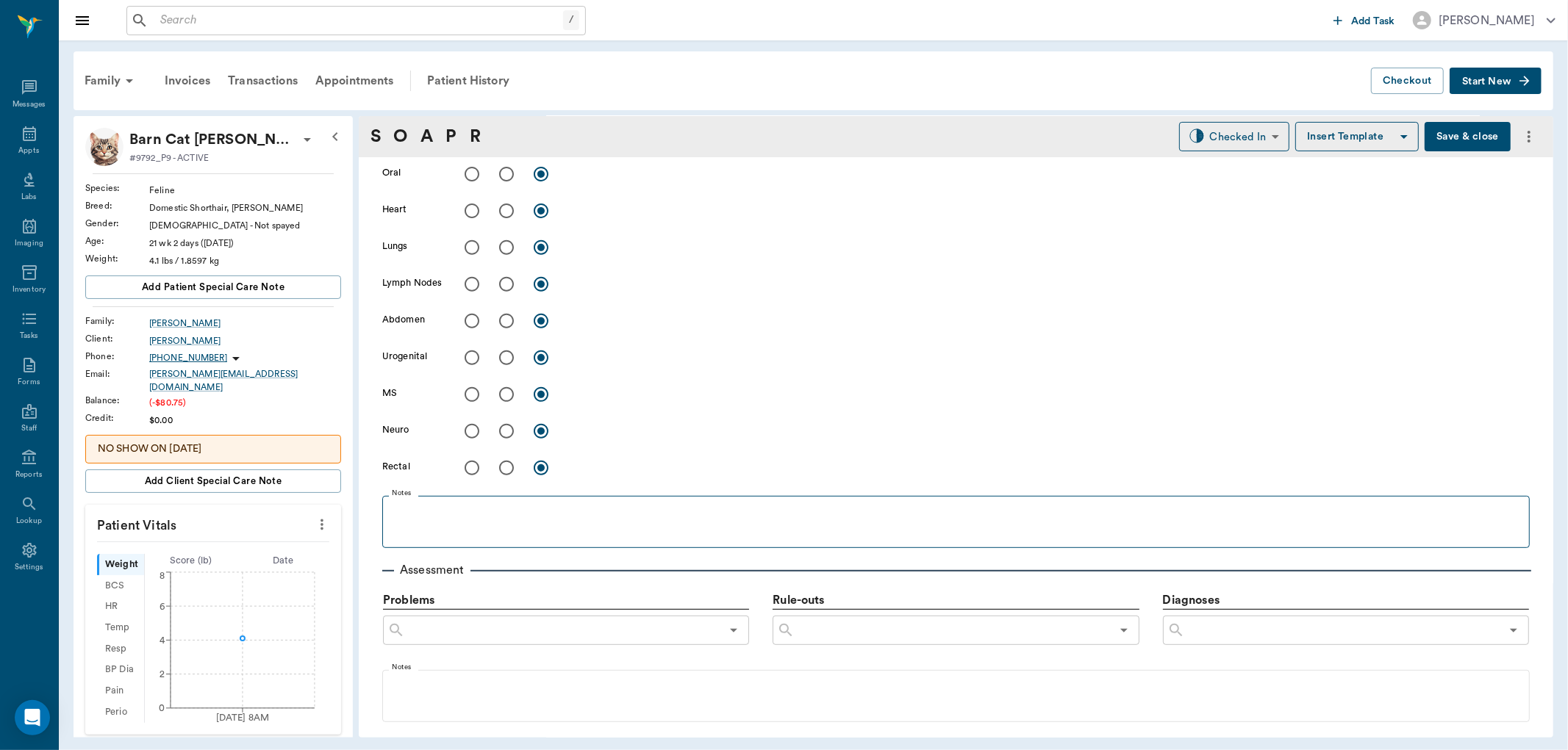
scroll to position [652, 0]
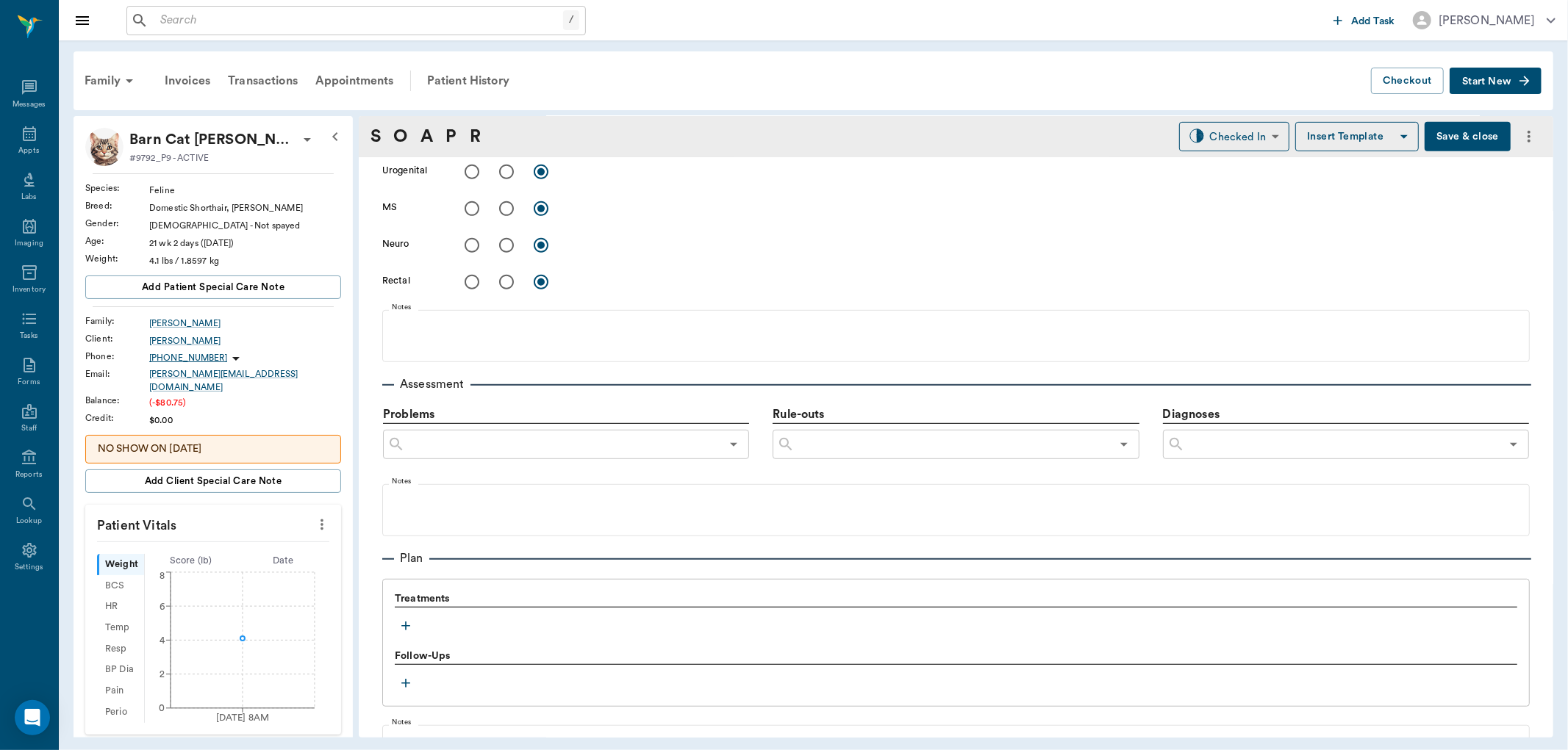
click at [407, 619] on icon "button" at bounding box center [405, 625] width 15 height 15
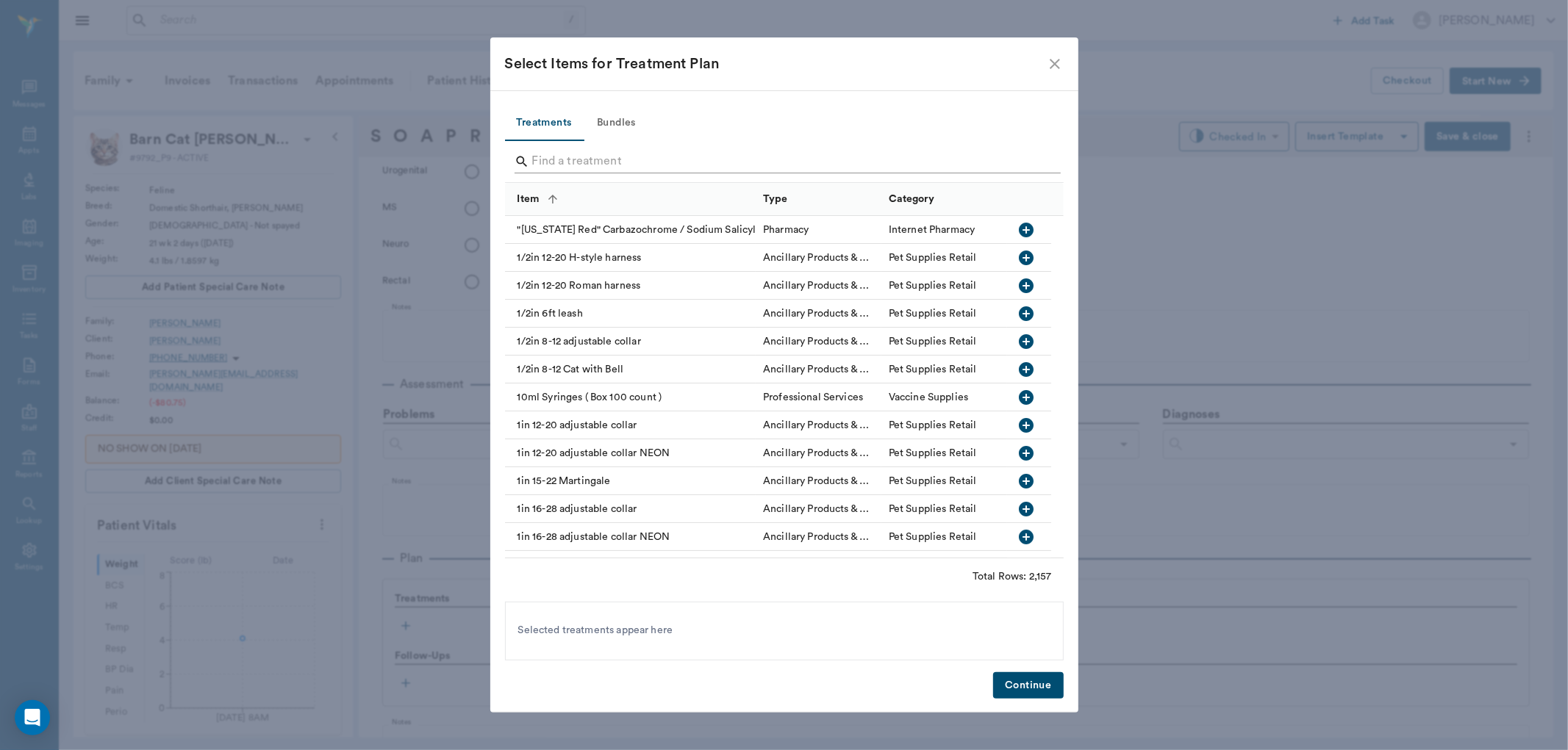
click at [584, 158] on input "Search" at bounding box center [786, 161] width 507 height 23
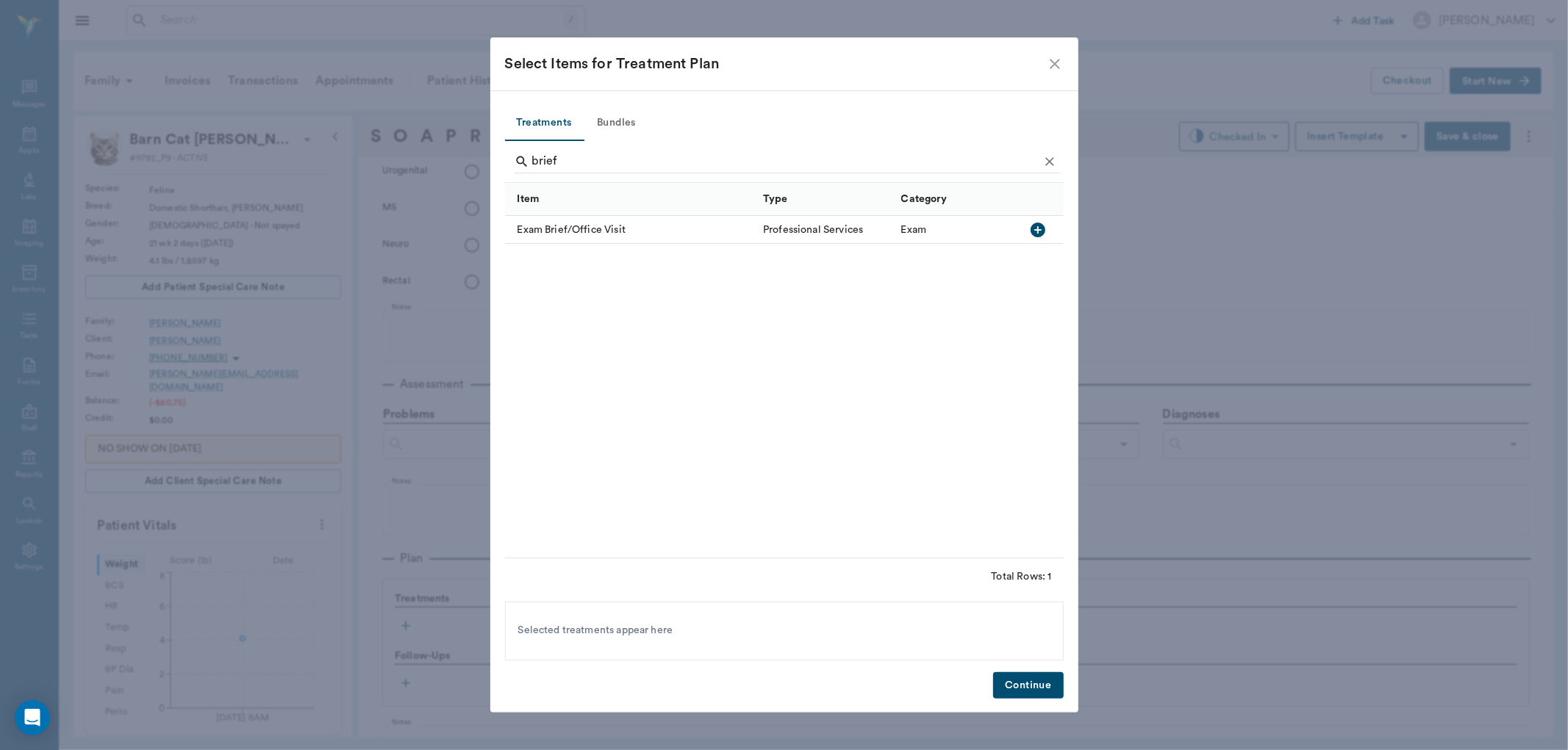
click at [1044, 231] on icon "button" at bounding box center [1037, 230] width 15 height 15
type input "b"
type input "conven"
click at [1031, 229] on icon "button" at bounding box center [1038, 230] width 15 height 15
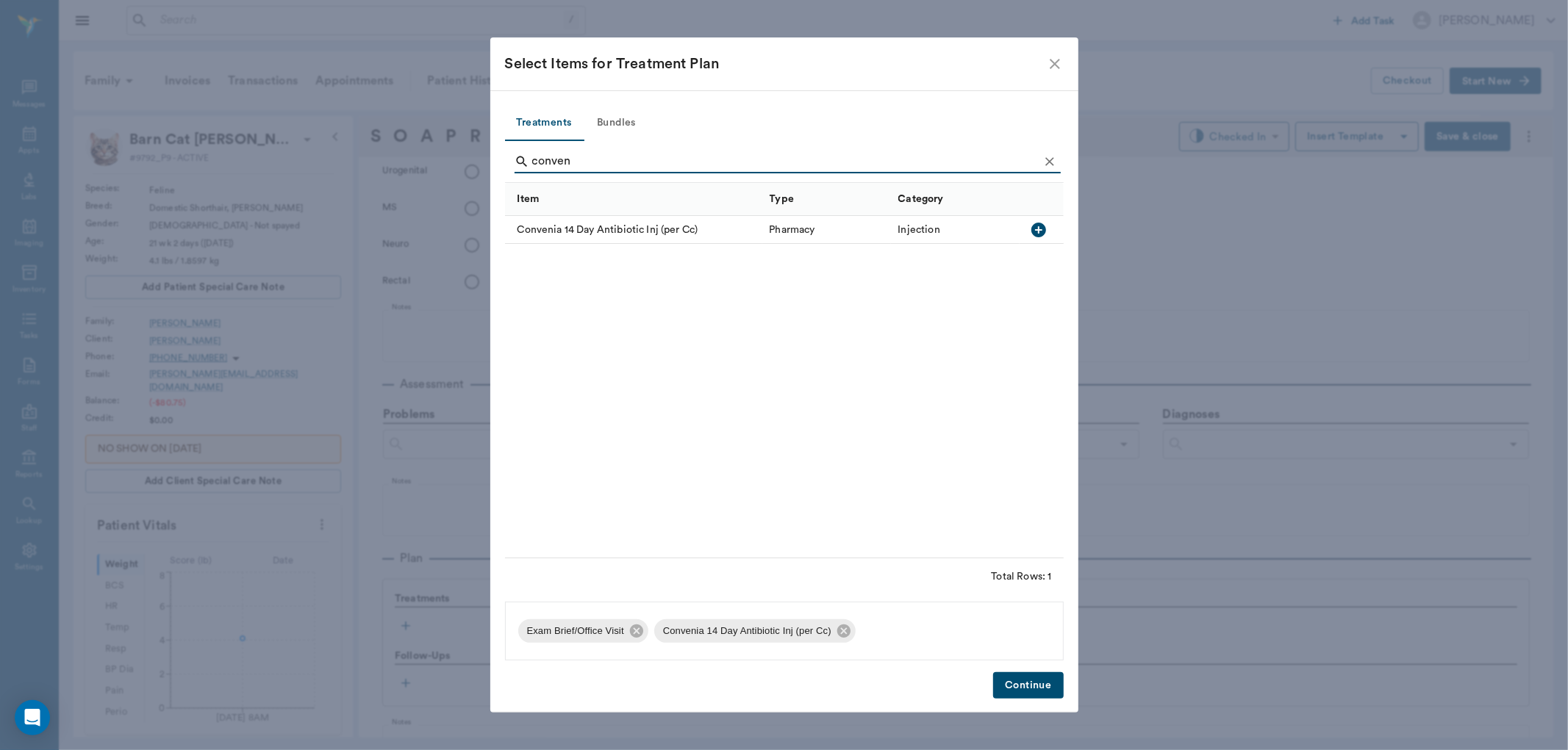
click at [1024, 674] on button "Continue" at bounding box center [1028, 685] width 70 height 27
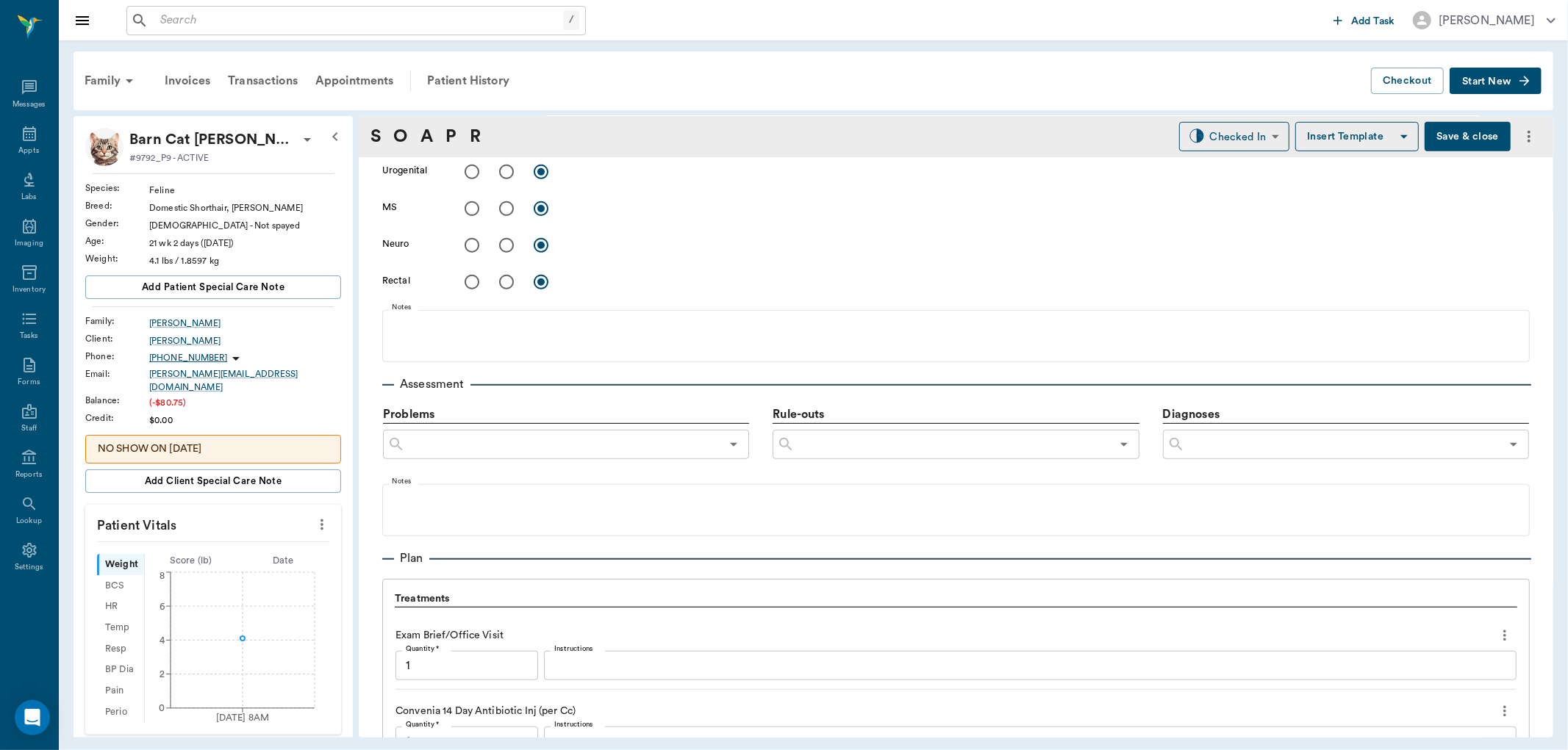
scroll to position [986, 0]
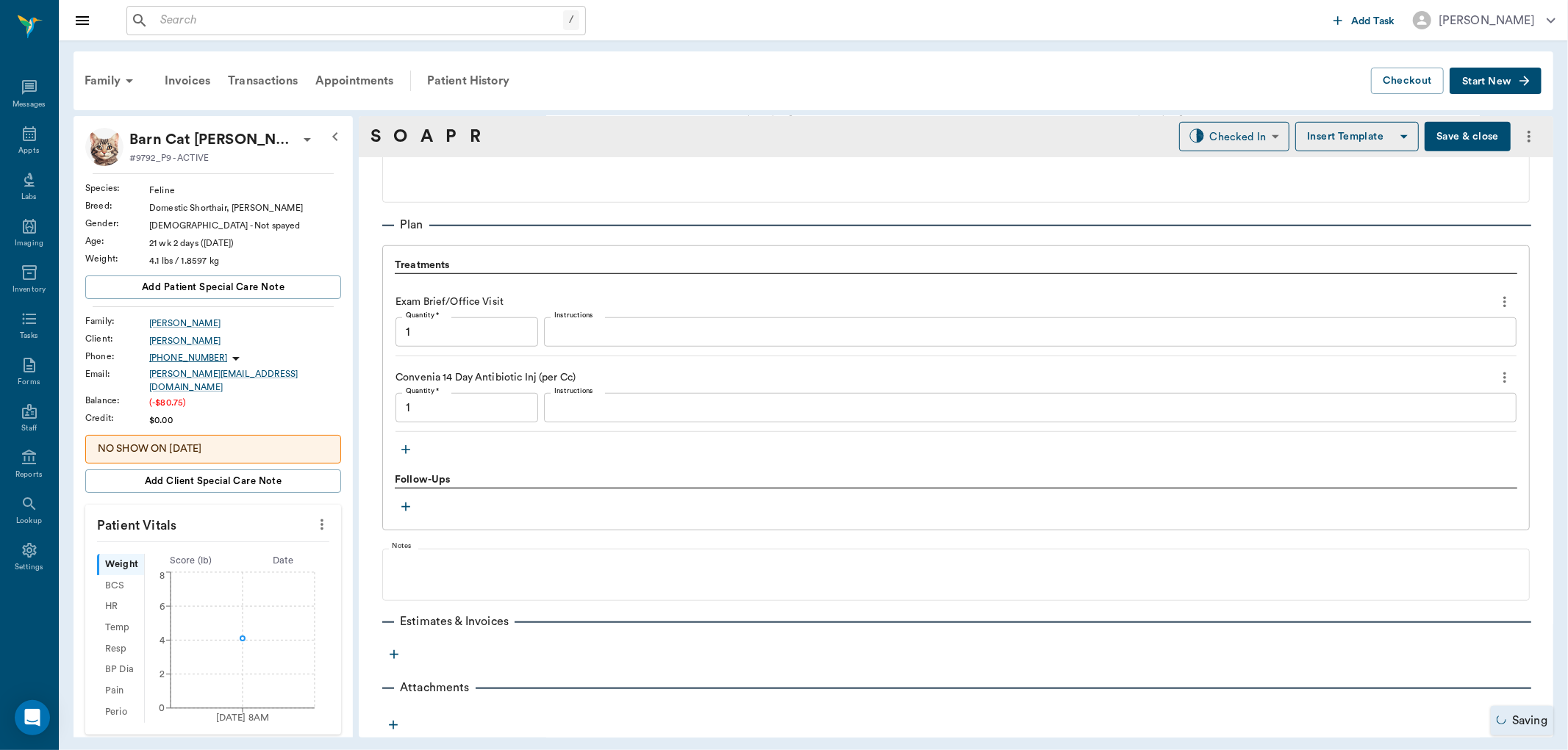
type input "1.00"
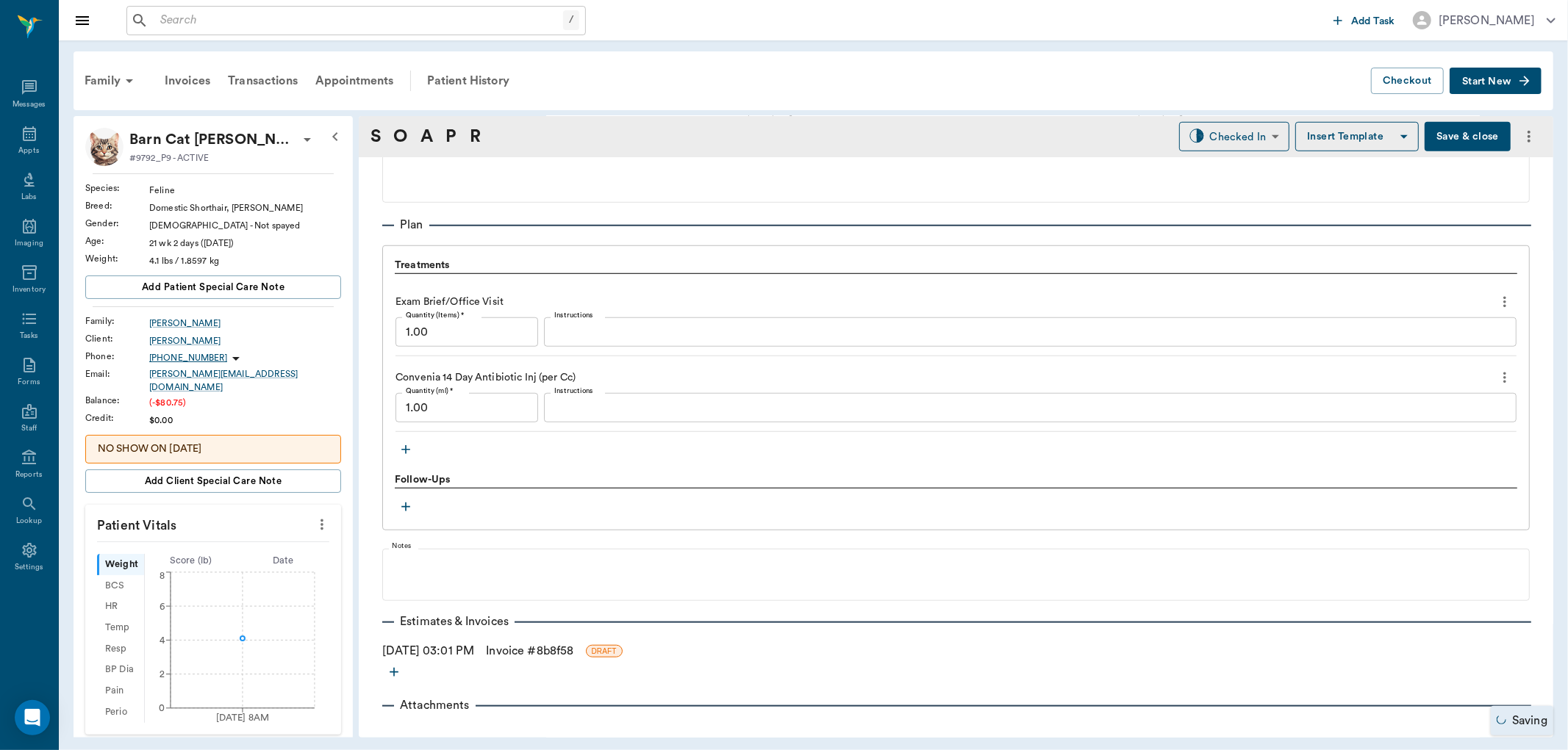
click at [450, 410] on input "1.00" at bounding box center [466, 408] width 143 height 30
type input "0.22"
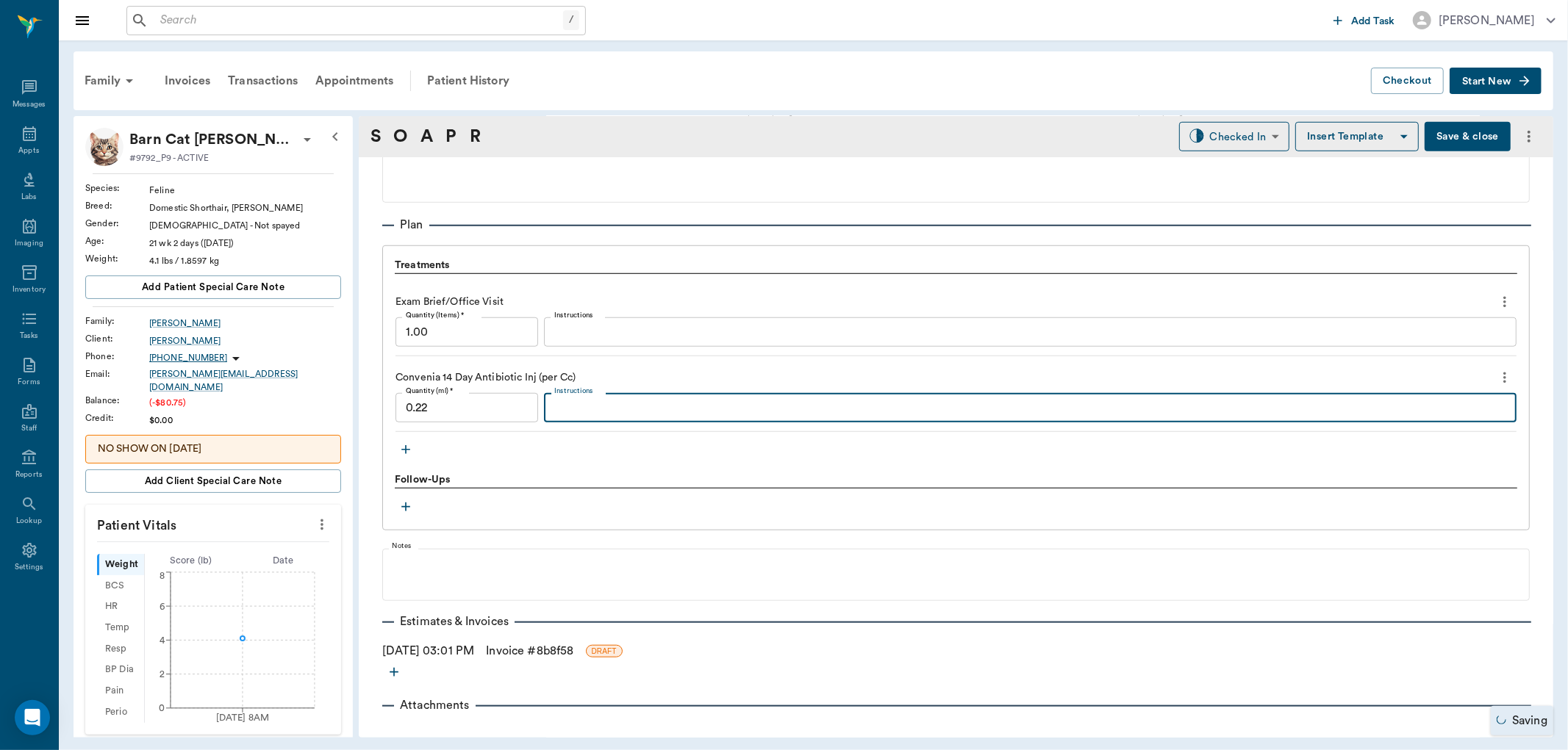
click at [608, 407] on textarea "Instructions" at bounding box center [1029, 408] width 952 height 17
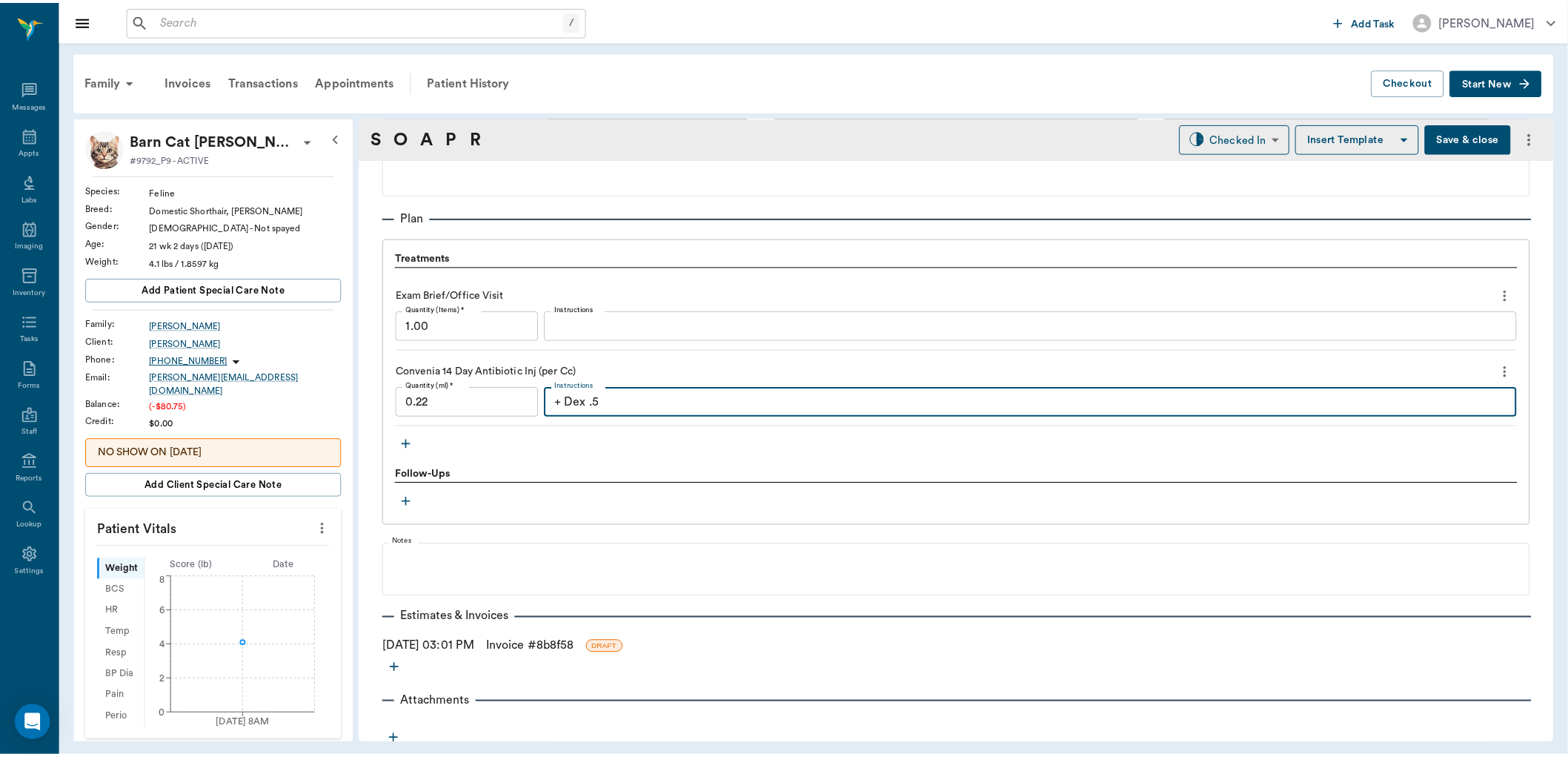
scroll to position [1012, 0]
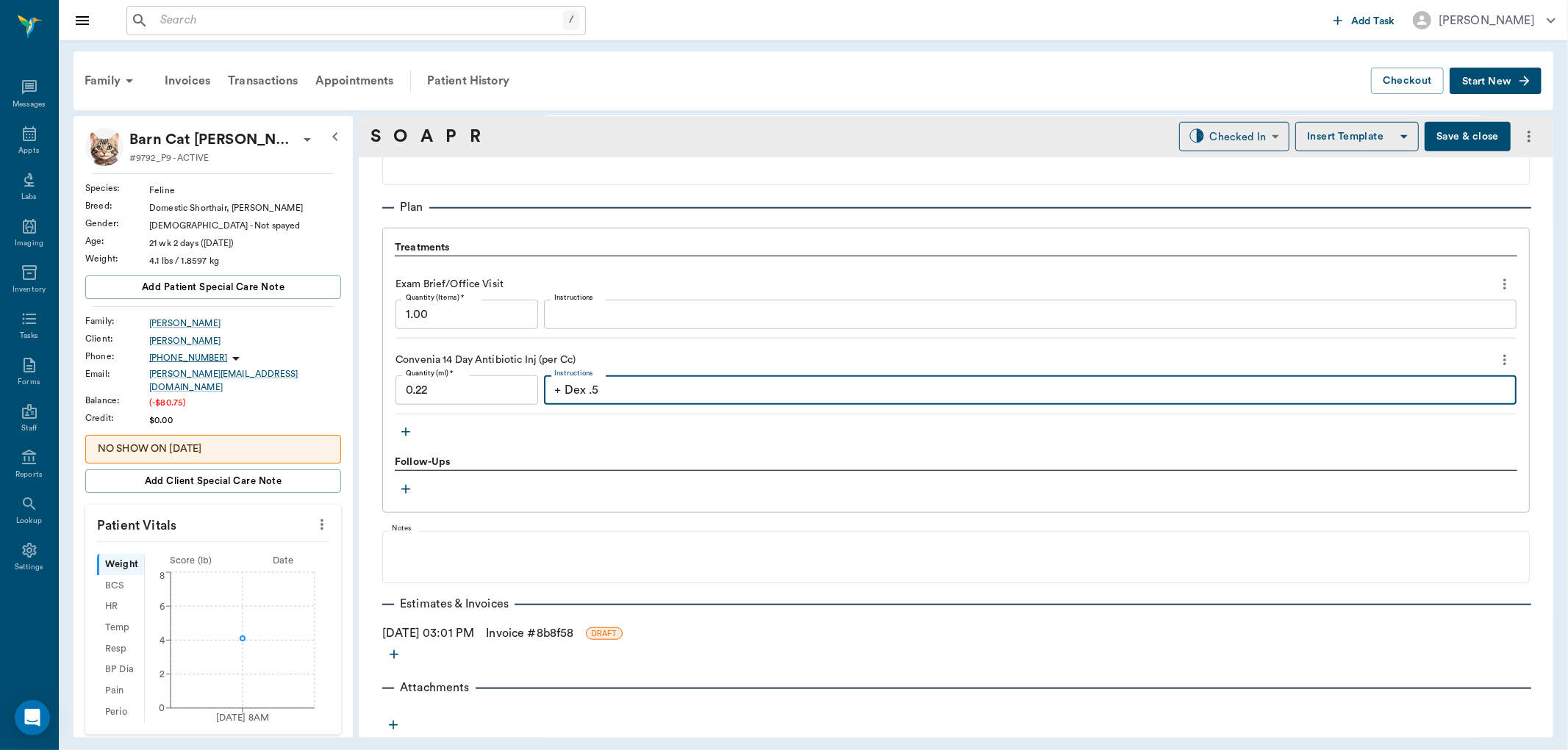
type textarea "+ Dex .5"
click at [534, 634] on link "Invoice # 8b8f58" at bounding box center [529, 633] width 87 height 18
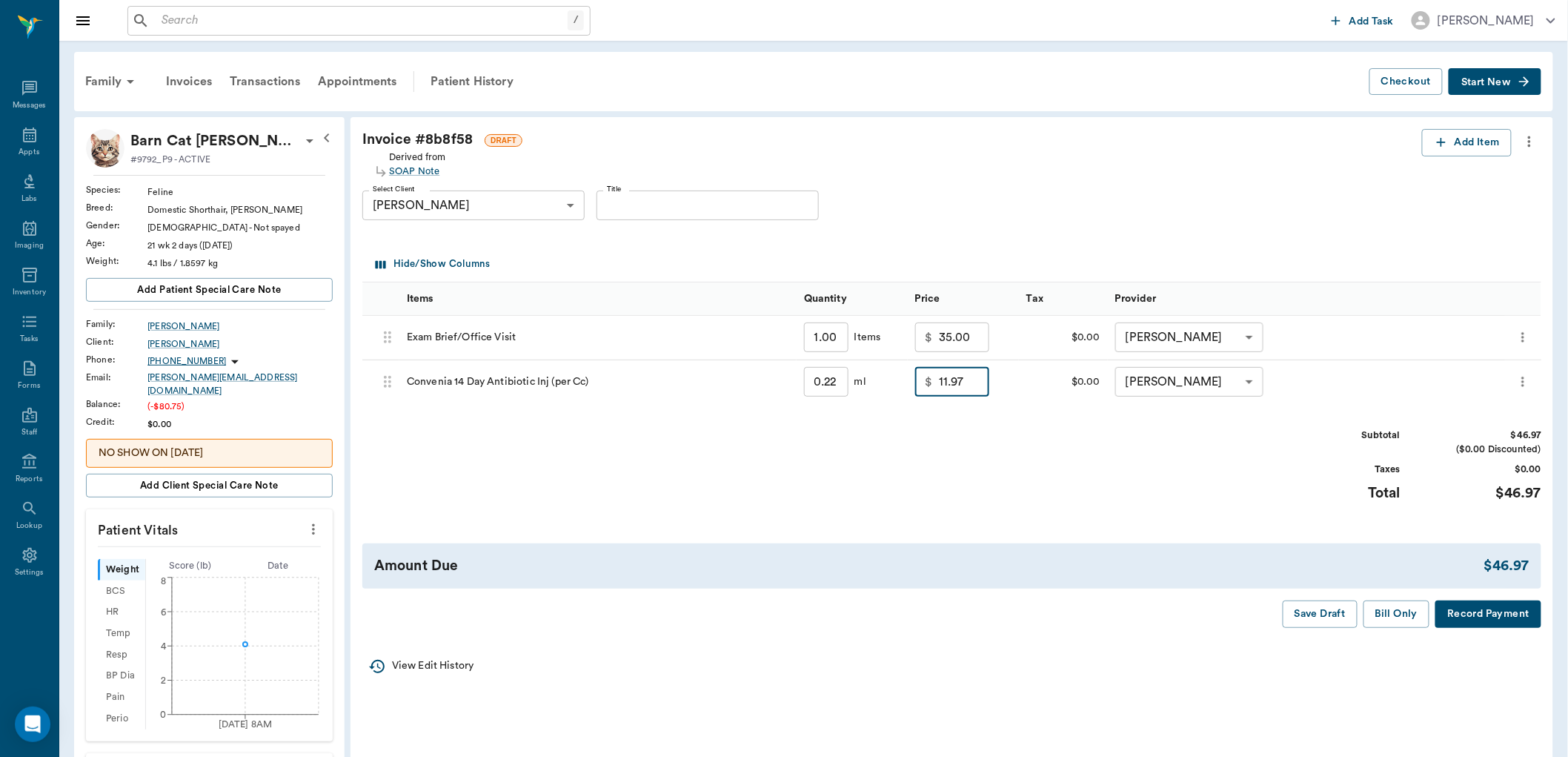
click at [970, 383] on input "11.97" at bounding box center [964, 382] width 50 height 30
type input "15.00"
click at [1031, 430] on div "Subtotal $50.00 ($0.00 Discounted) Taxes $0.00 Total $50.00" at bounding box center [951, 474] width 1179 height 91
click at [1391, 616] on button "Bill Only" at bounding box center [1396, 614] width 67 height 28
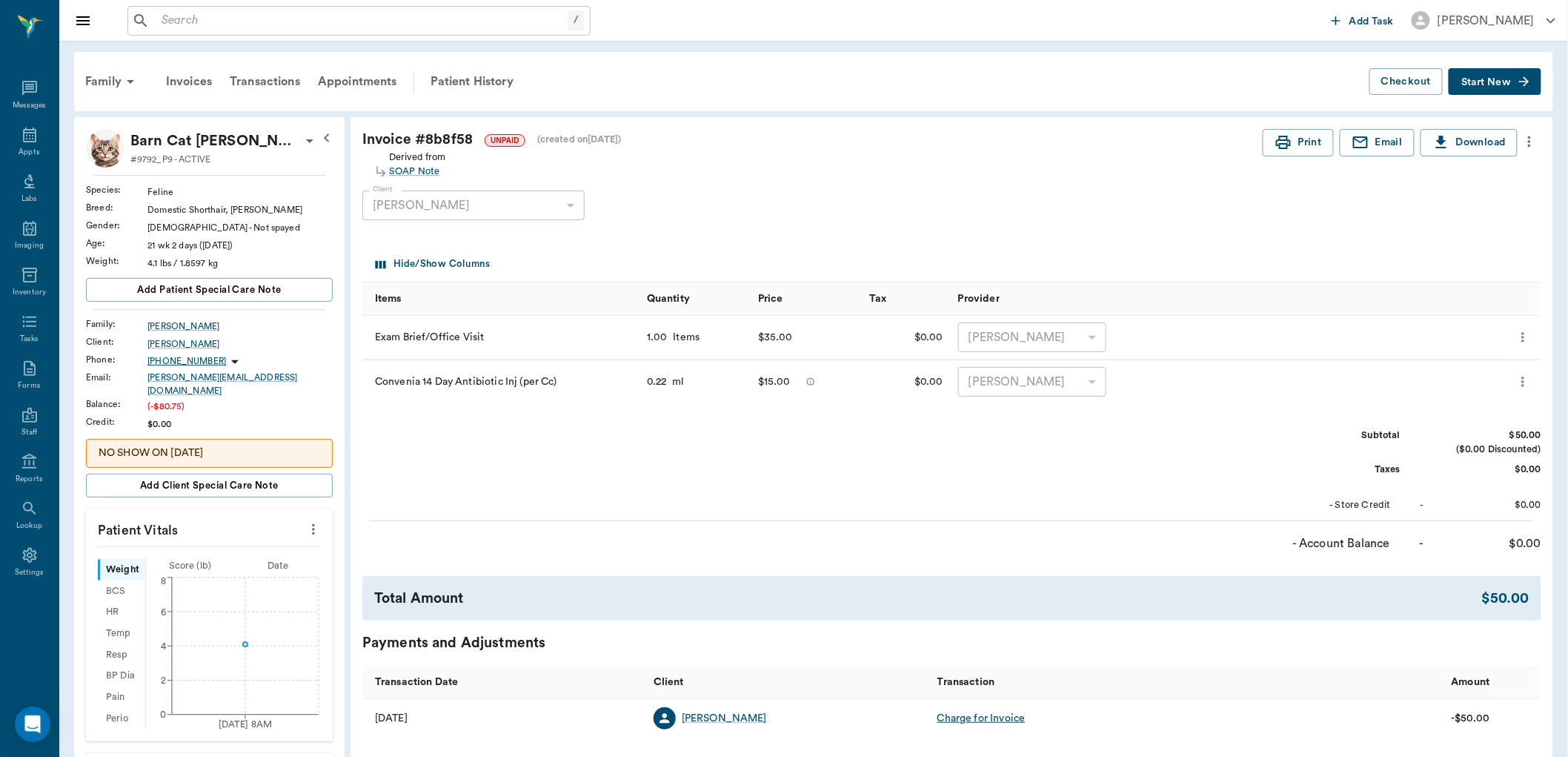
click at [309, 522] on icon "more" at bounding box center [313, 529] width 16 height 18
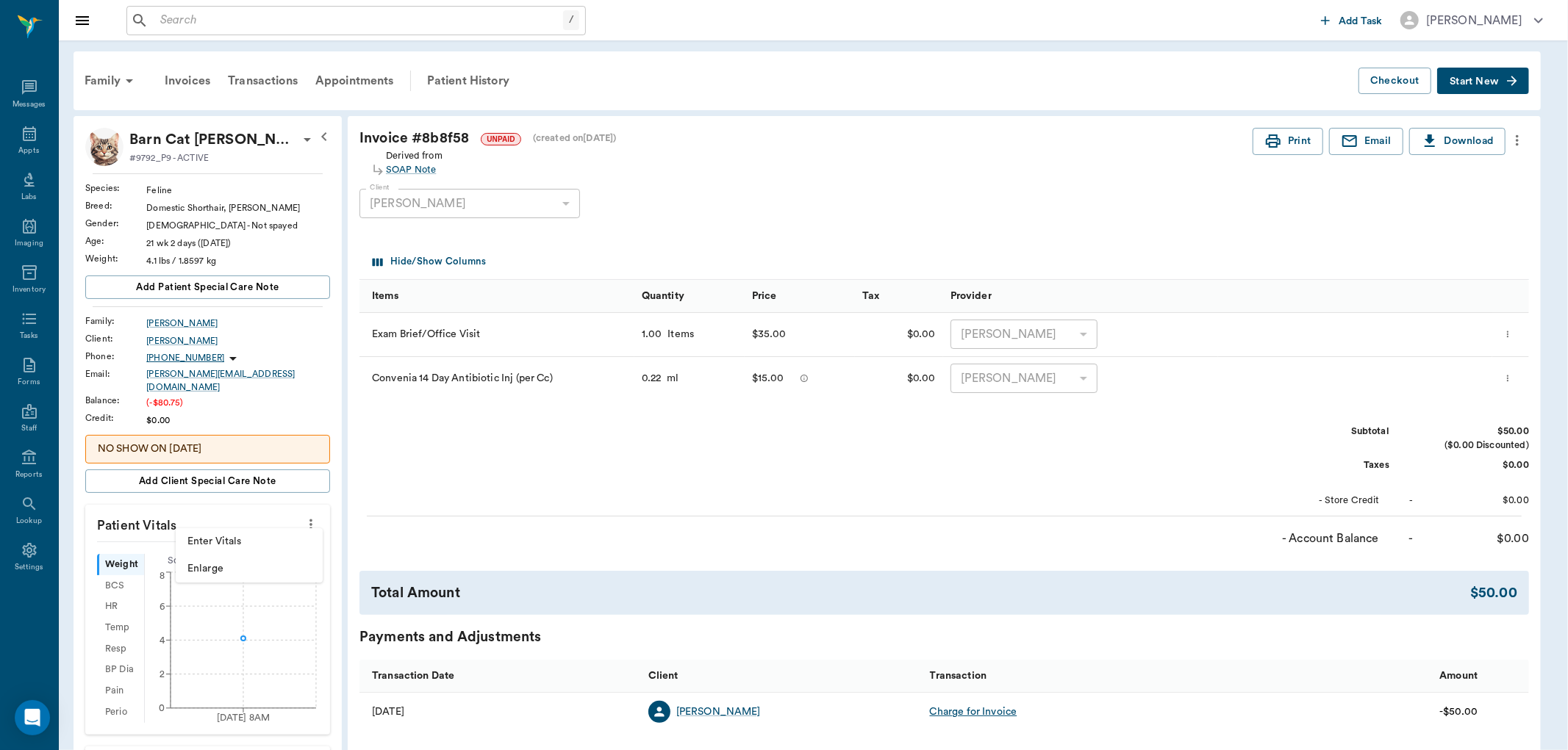
click at [265, 533] on li "Enter Vitals" at bounding box center [249, 541] width 147 height 27
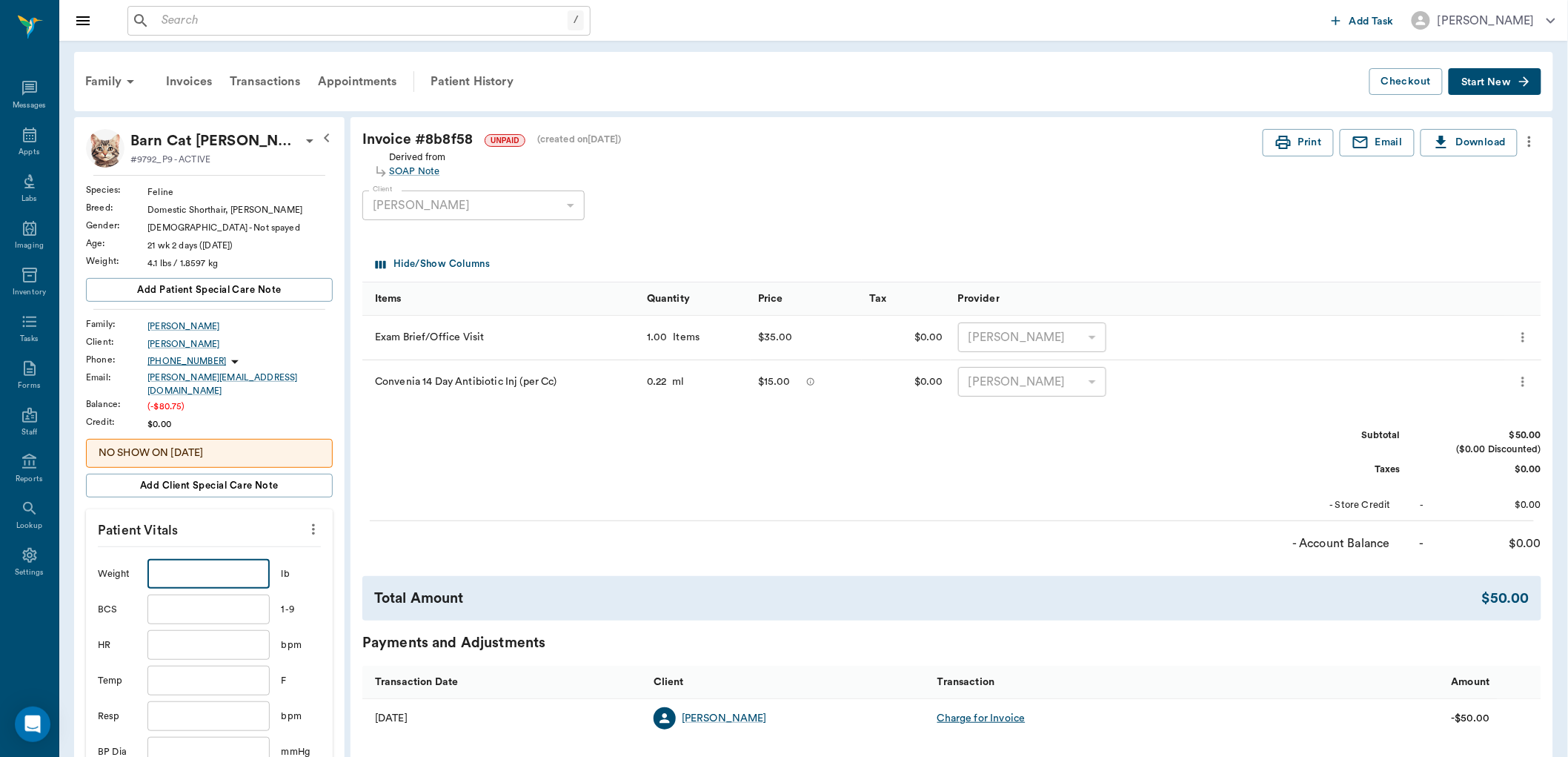
click at [240, 561] on input "text" at bounding box center [208, 574] width 122 height 30
type input "4.7"
click at [201, 666] on input "text" at bounding box center [208, 681] width 122 height 30
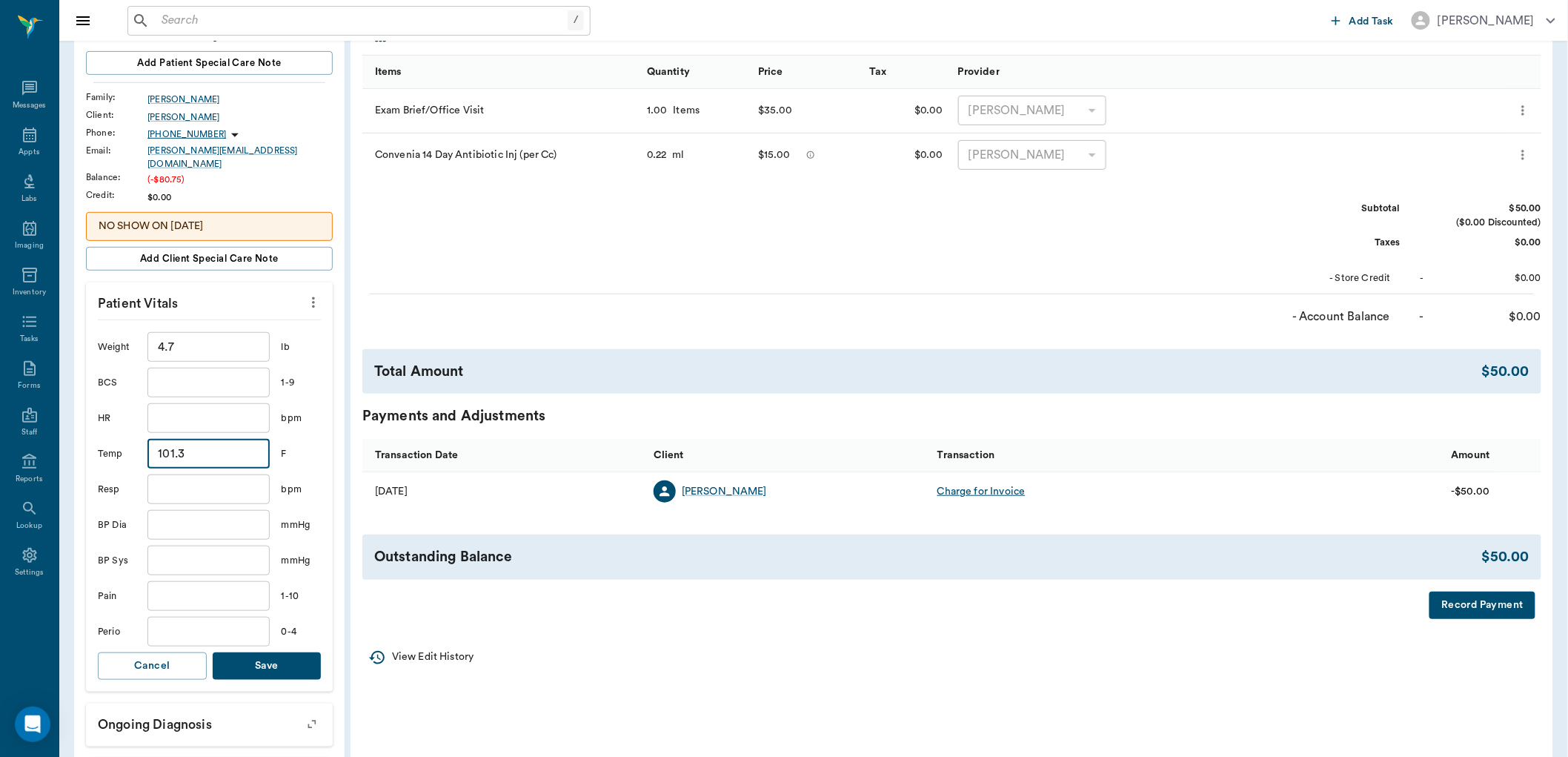
scroll to position [247, 0]
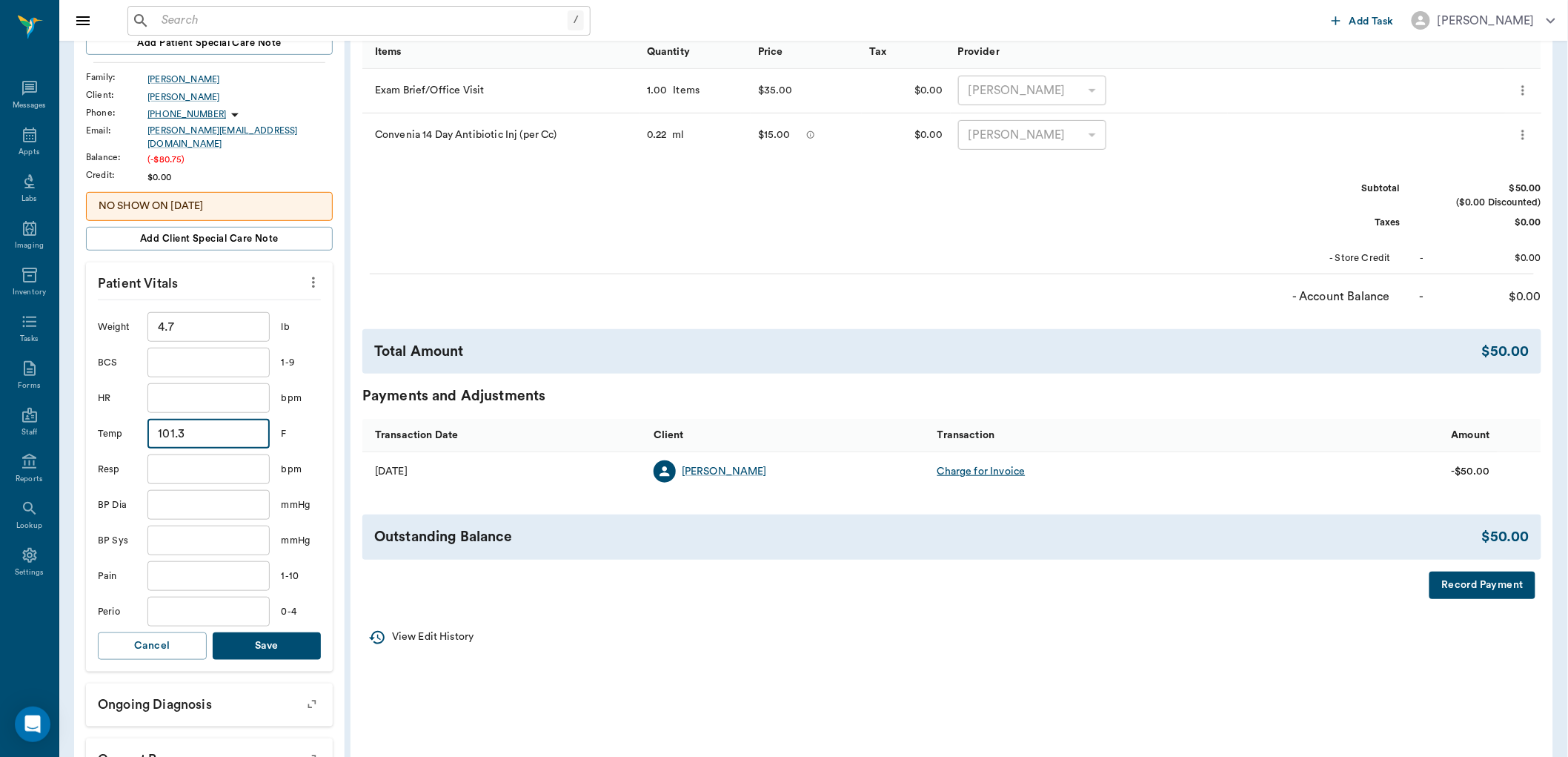
type input "101.3"
click at [290, 632] on button "Save" at bounding box center [267, 645] width 109 height 28
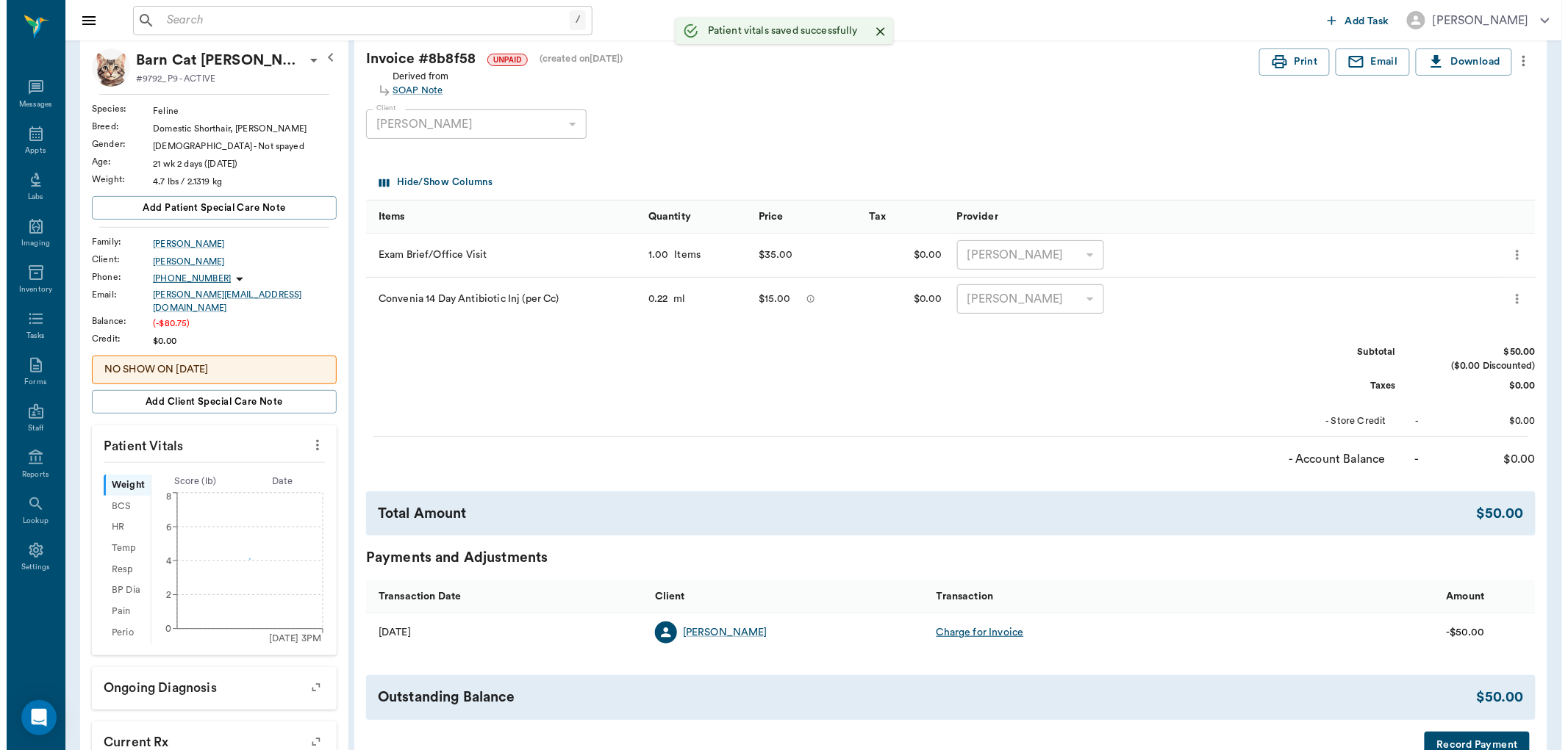
scroll to position [0, 0]
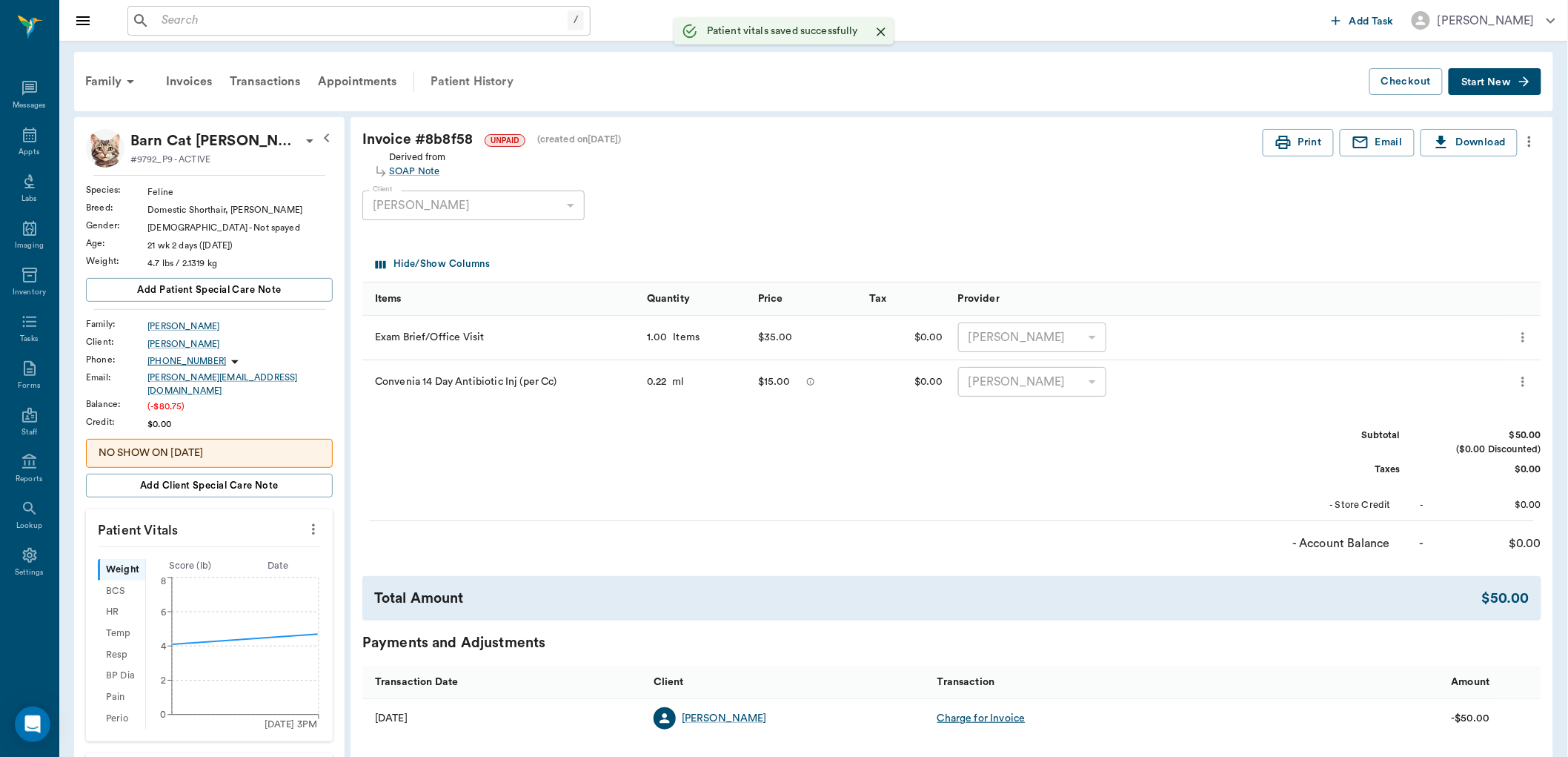
click at [467, 82] on div "Patient History" at bounding box center [472, 81] width 101 height 35
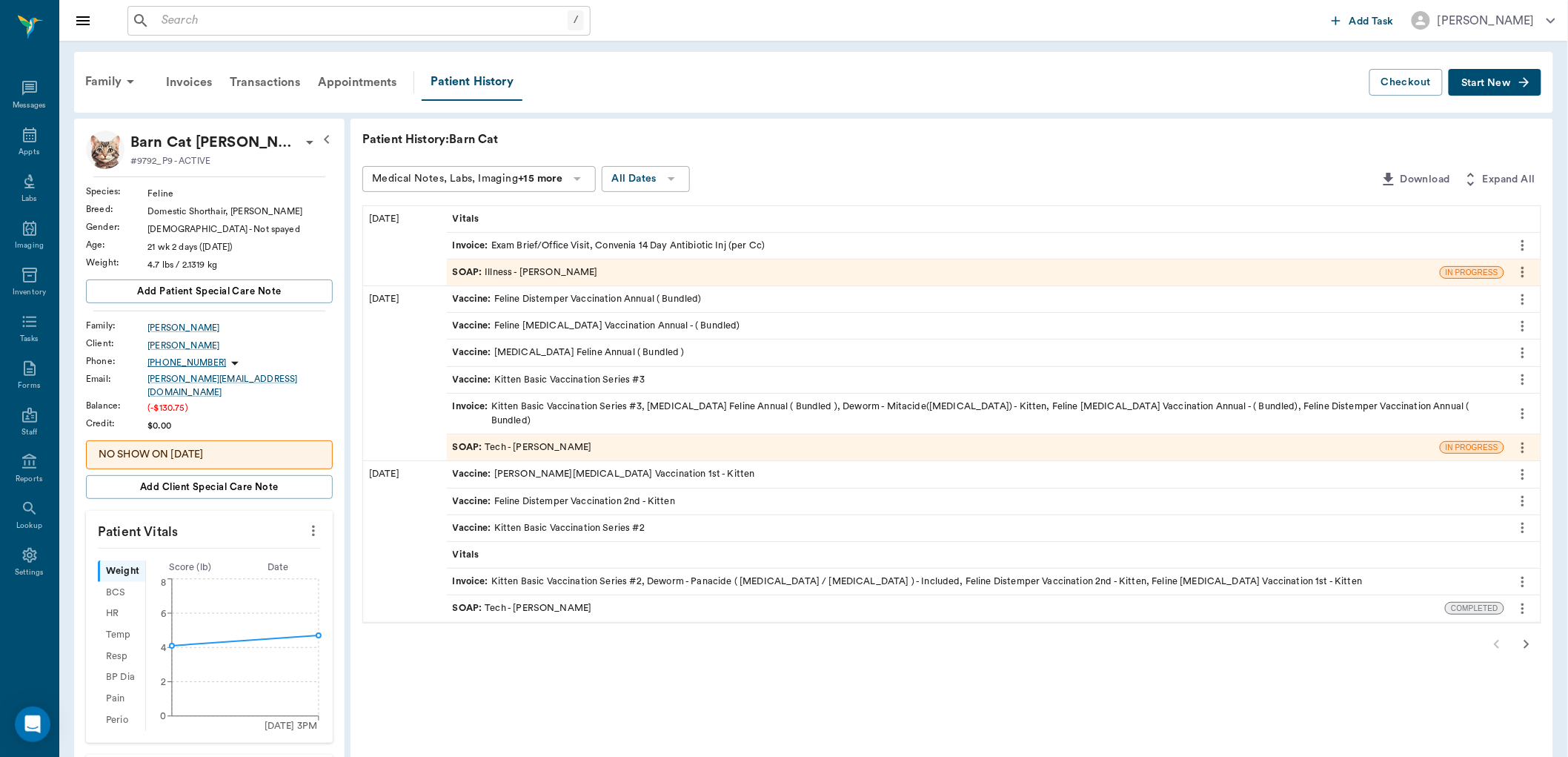
click at [574, 266] on div "SOAP : Illness - Dr. Bert Ellsworth" at bounding box center [525, 273] width 145 height 14
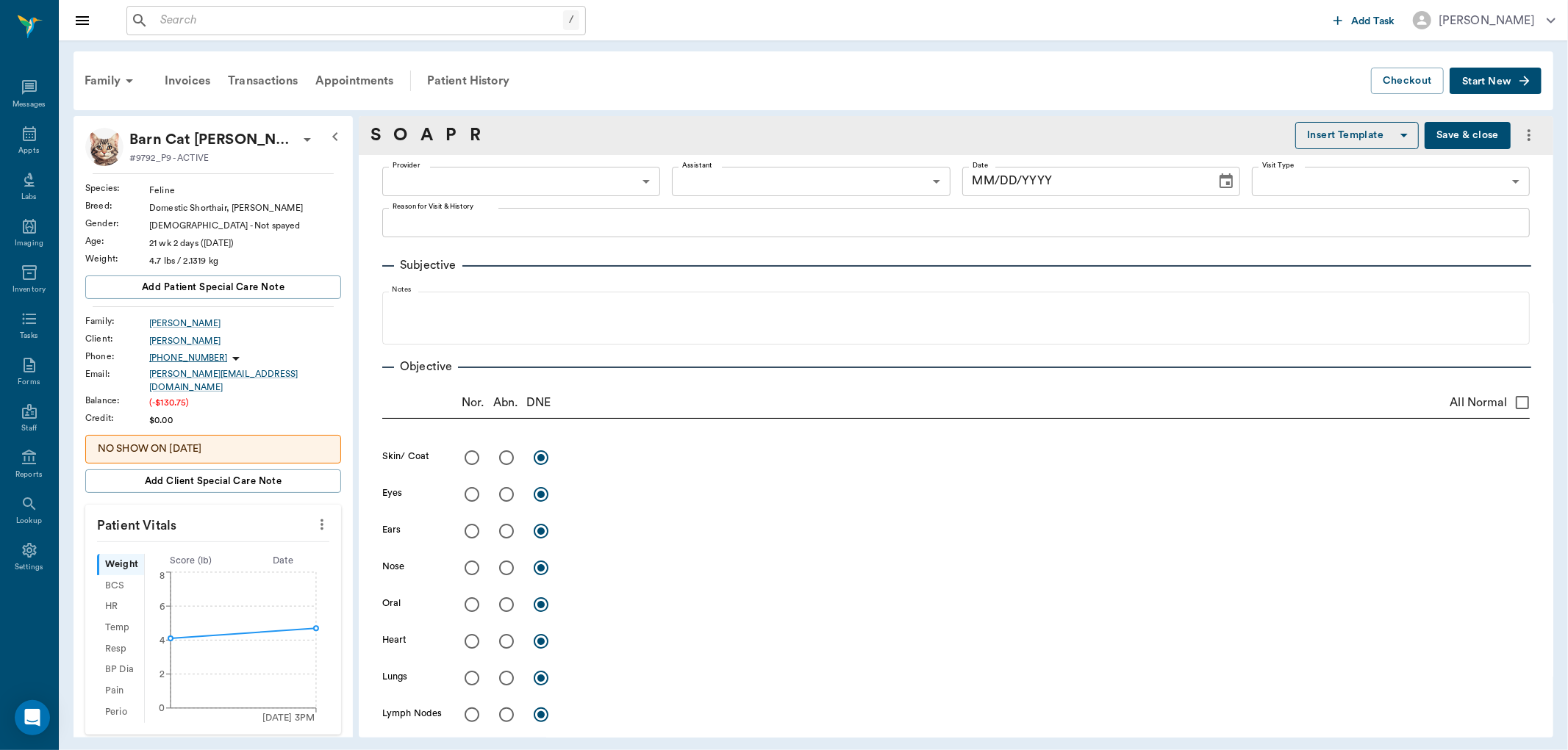
type input "63ec2f075fda476ae8351a4d"
type input "65d2be4f46e3a538d89b8c15"
type textarea "Spot on tail, is discharging pus-slight green color, owner wants to make sure t…"
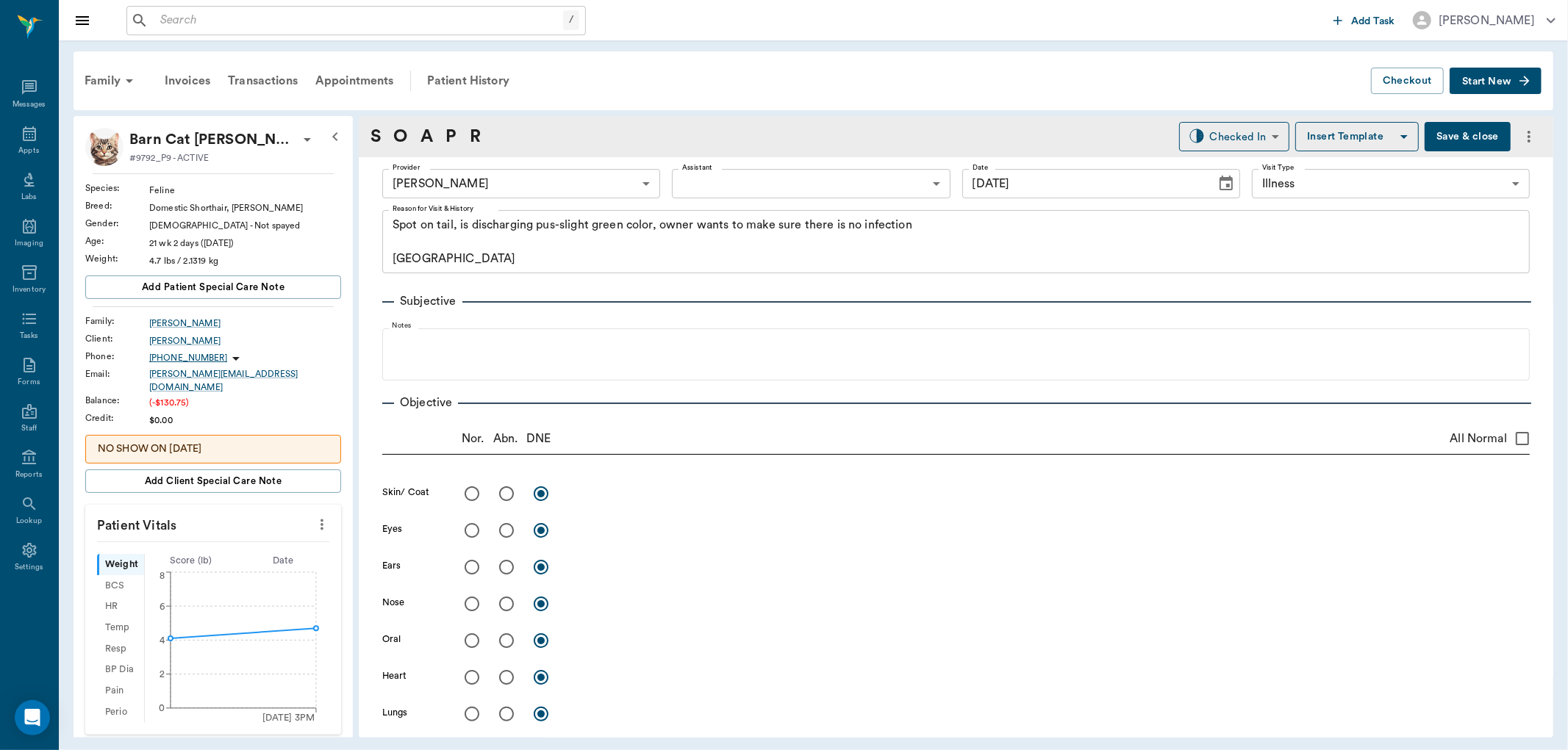
type input "[DATE]"
click at [504, 493] on input "radio" at bounding box center [507, 494] width 31 height 31
radio input "true"
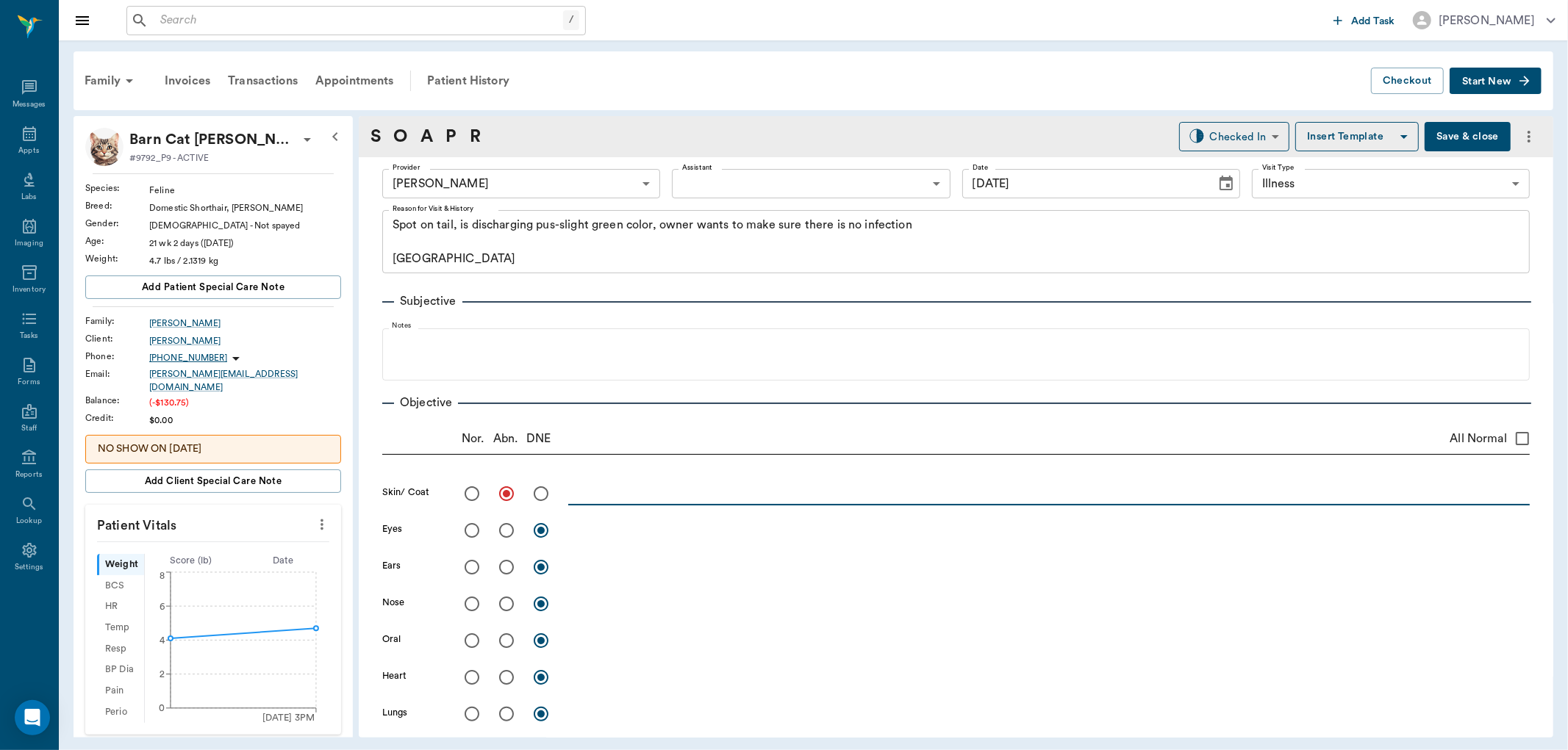
click at [587, 493] on textarea at bounding box center [1049, 493] width 962 height 17
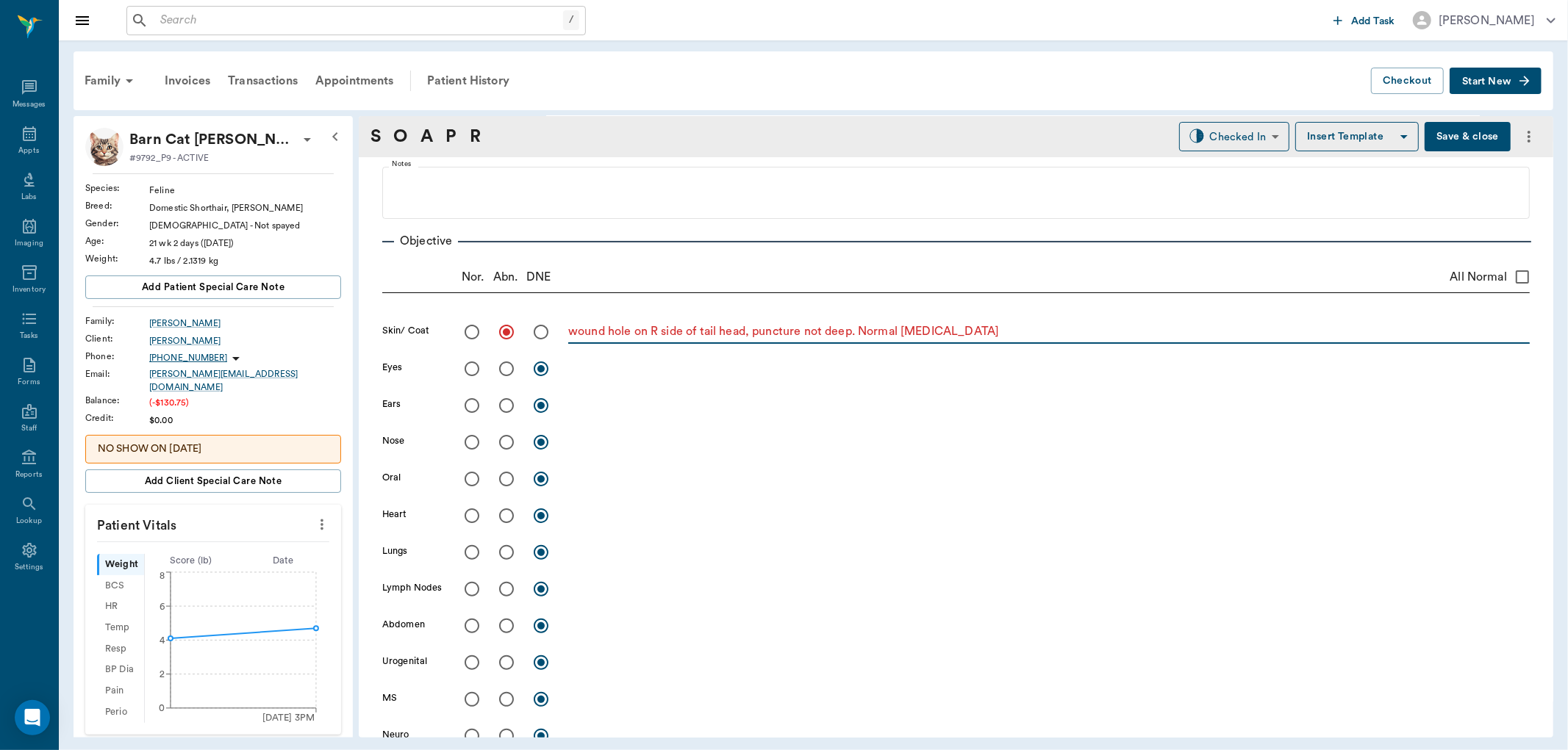
scroll to position [163, 0]
type textarea "wound hole on R side of tail head, puncture not deep. Normal palpation"
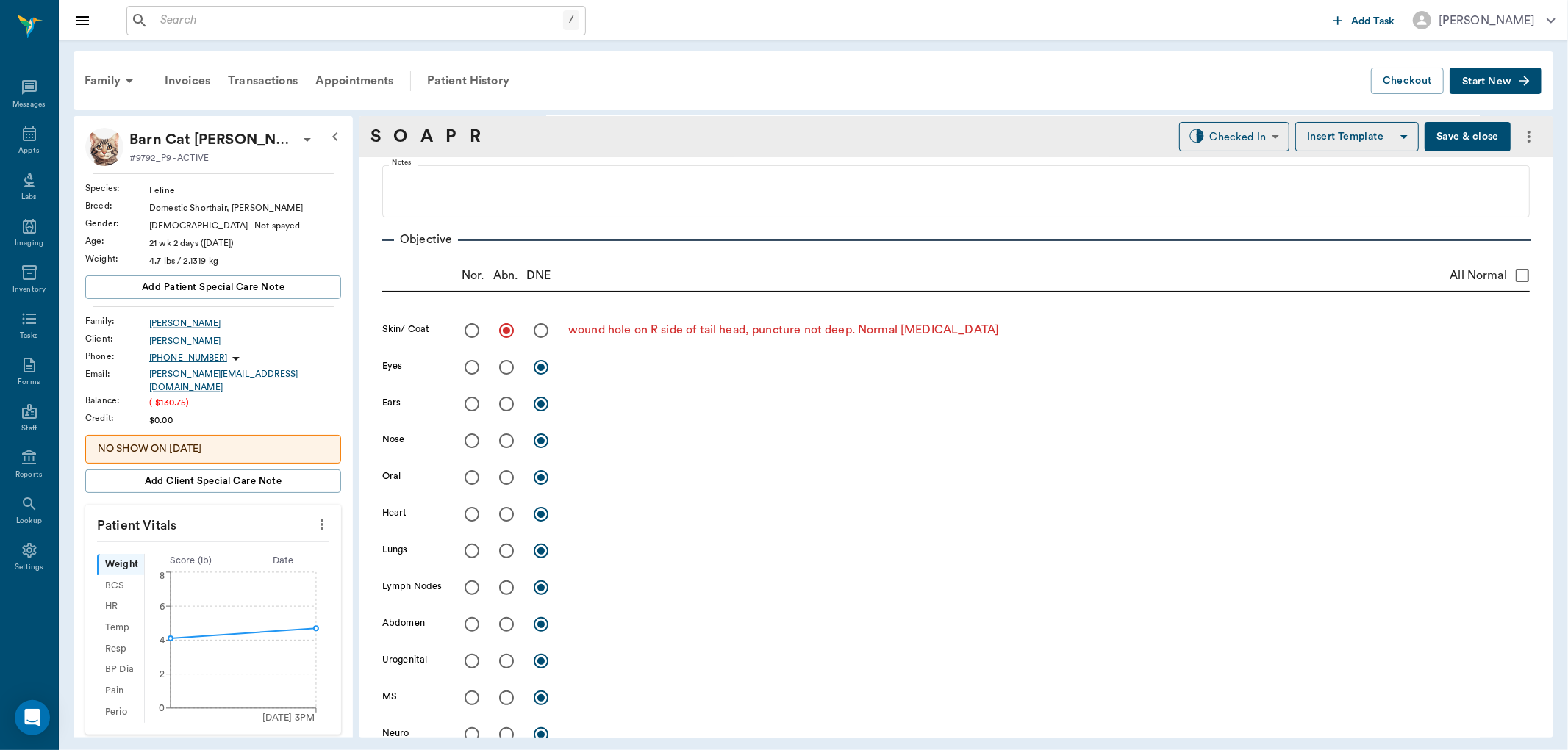
click at [1453, 130] on button "Save & close" at bounding box center [1467, 137] width 86 height 30
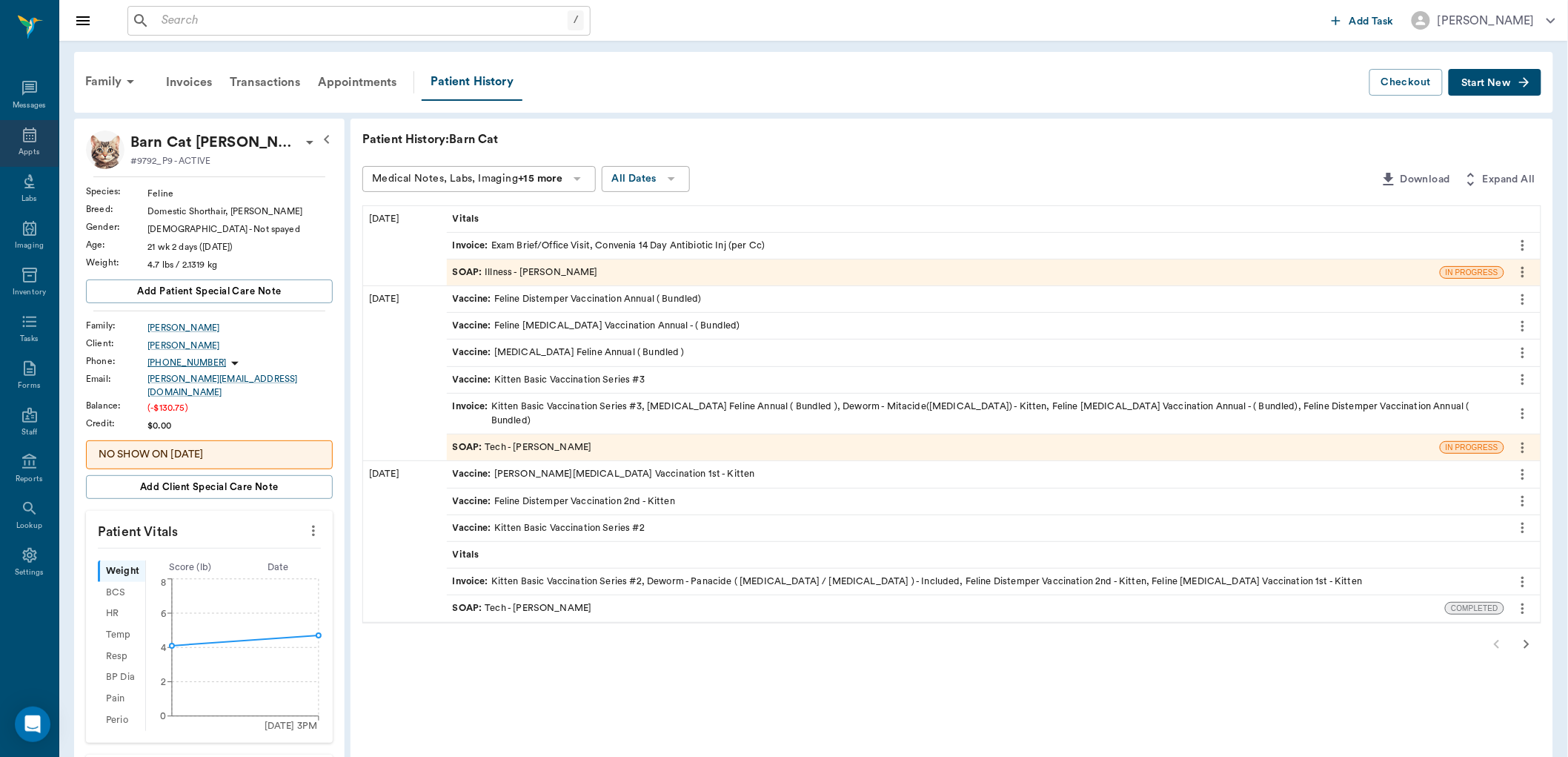
click at [37, 137] on icon at bounding box center [29, 134] width 18 height 18
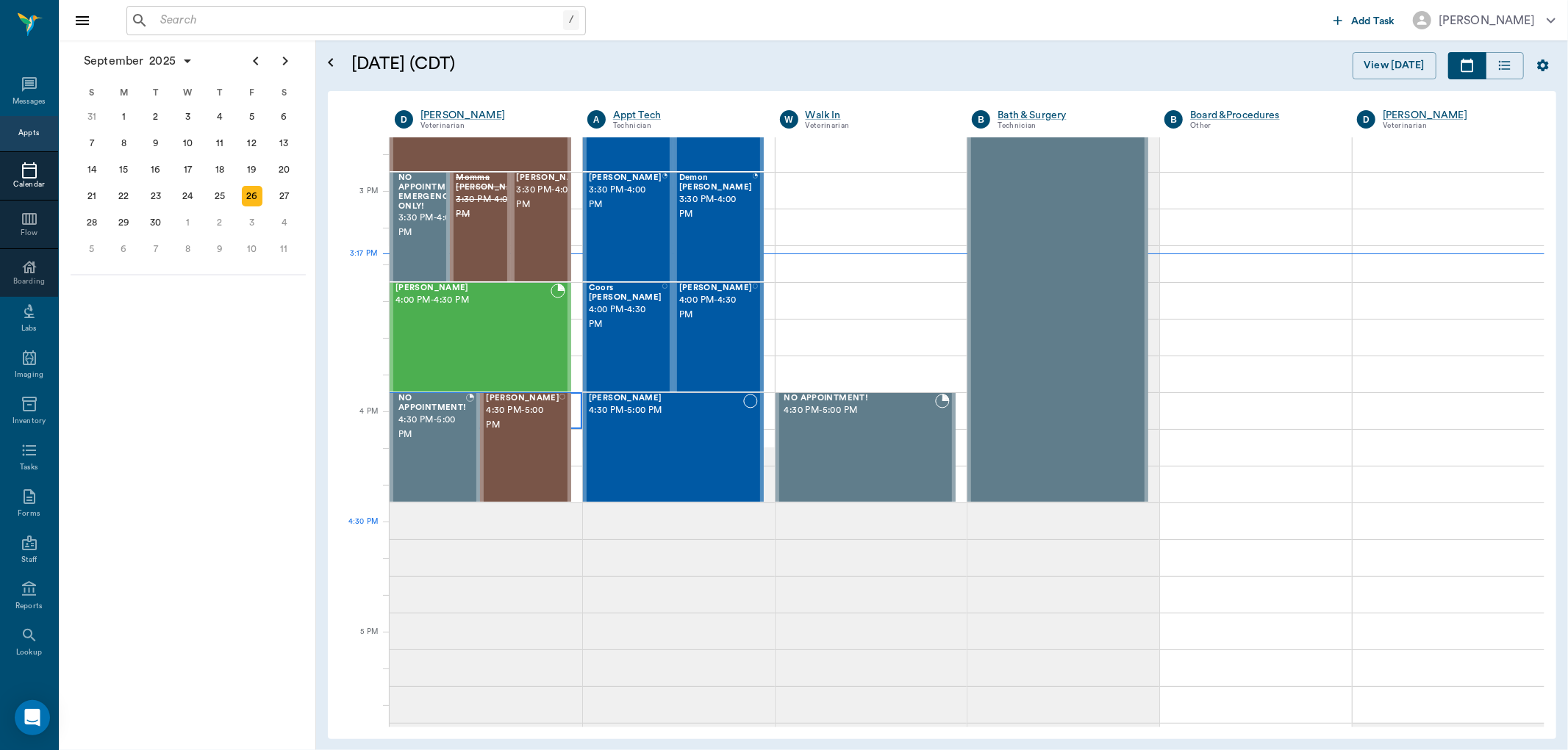
scroll to position [1625, 0]
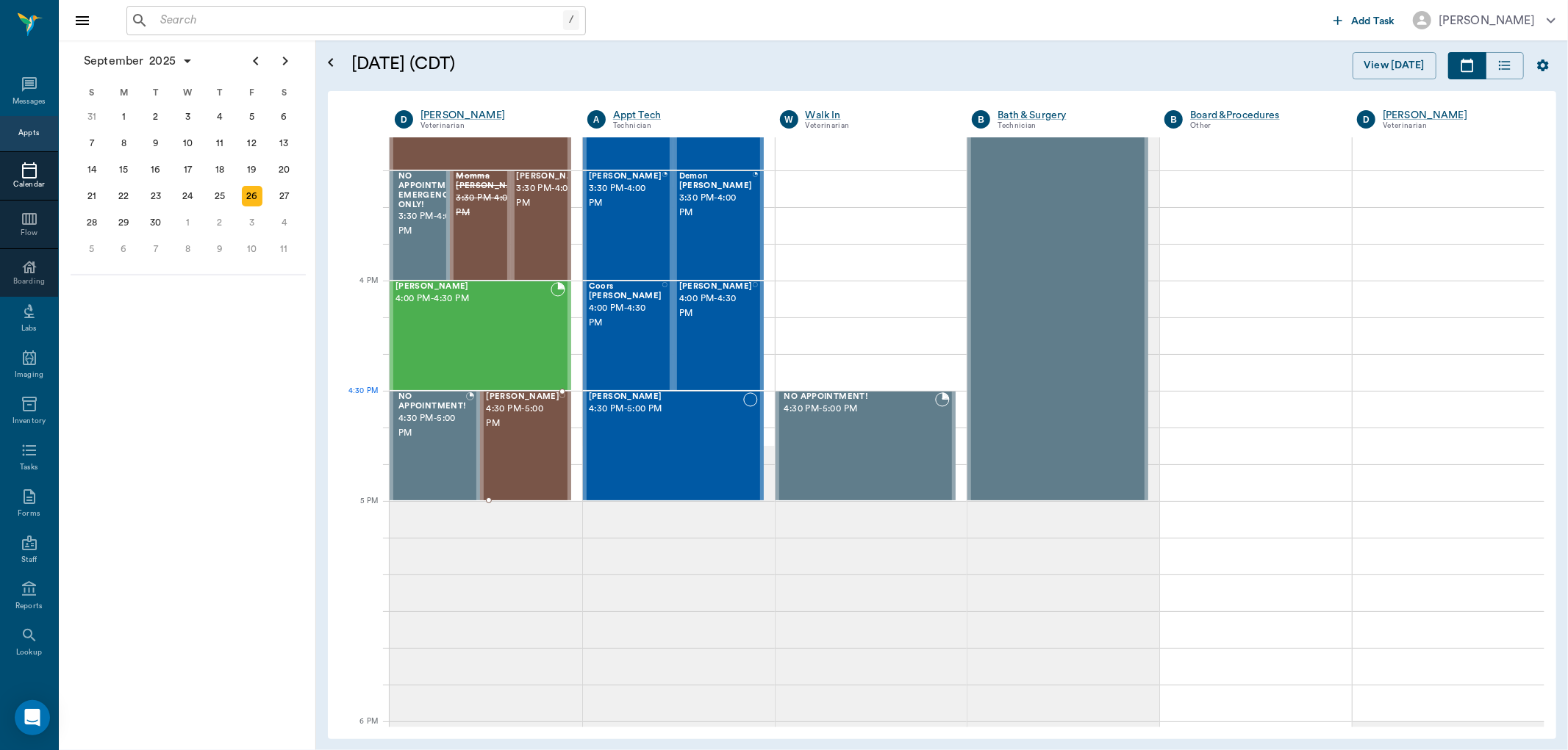
click at [507, 407] on span "4:30 PM - 5:00 PM" at bounding box center [522, 417] width 73 height 30
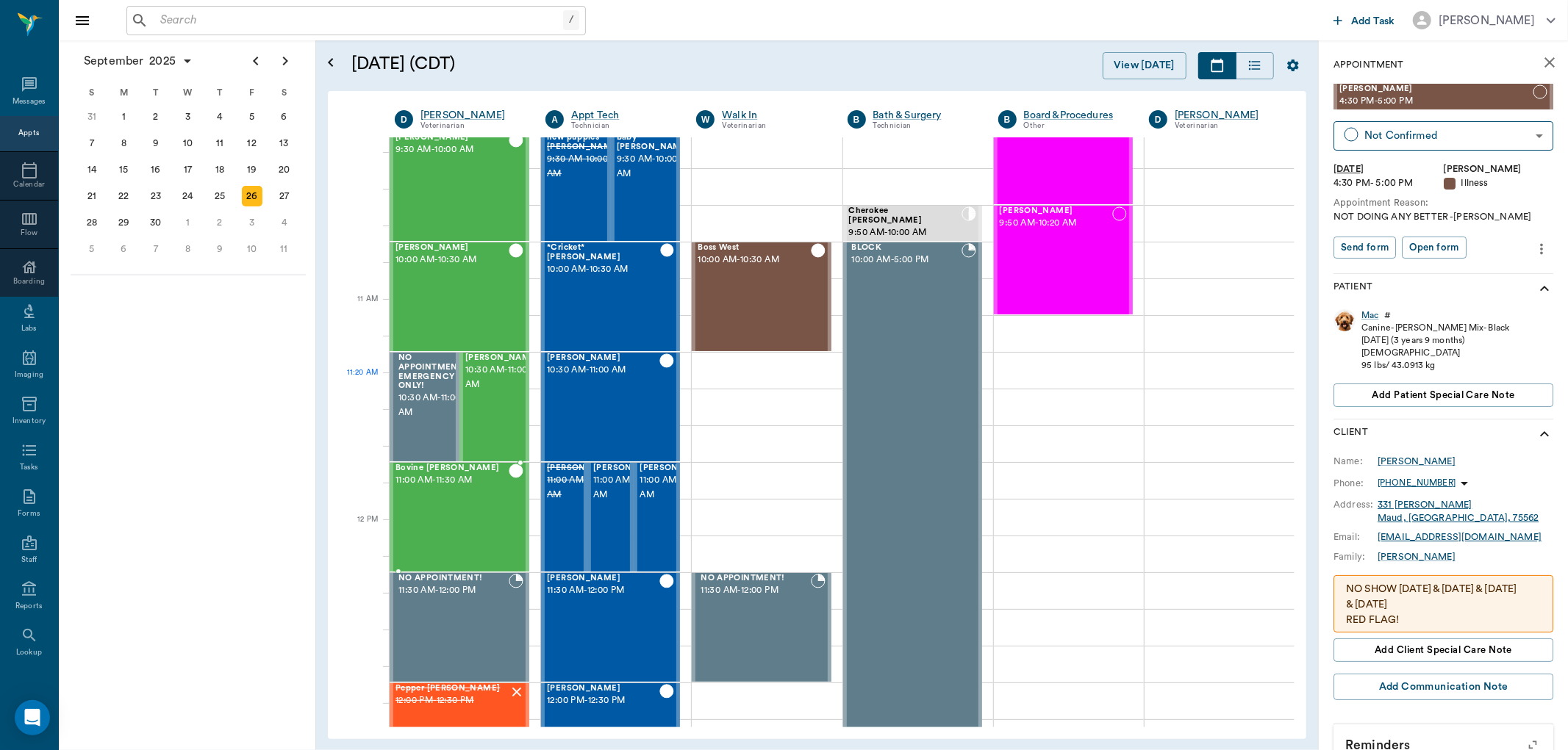
scroll to position [319, 0]
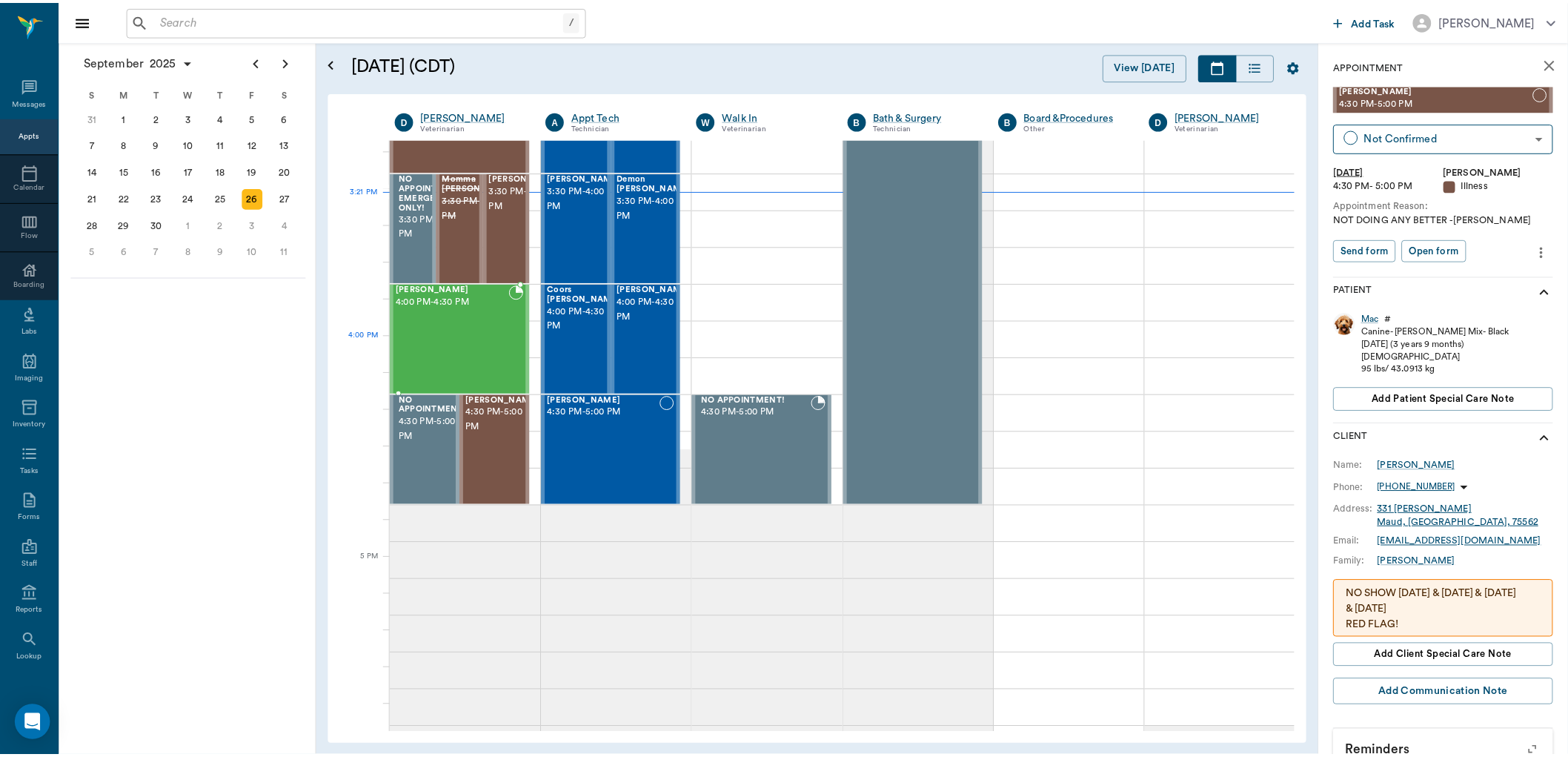
scroll to position [1476, 0]
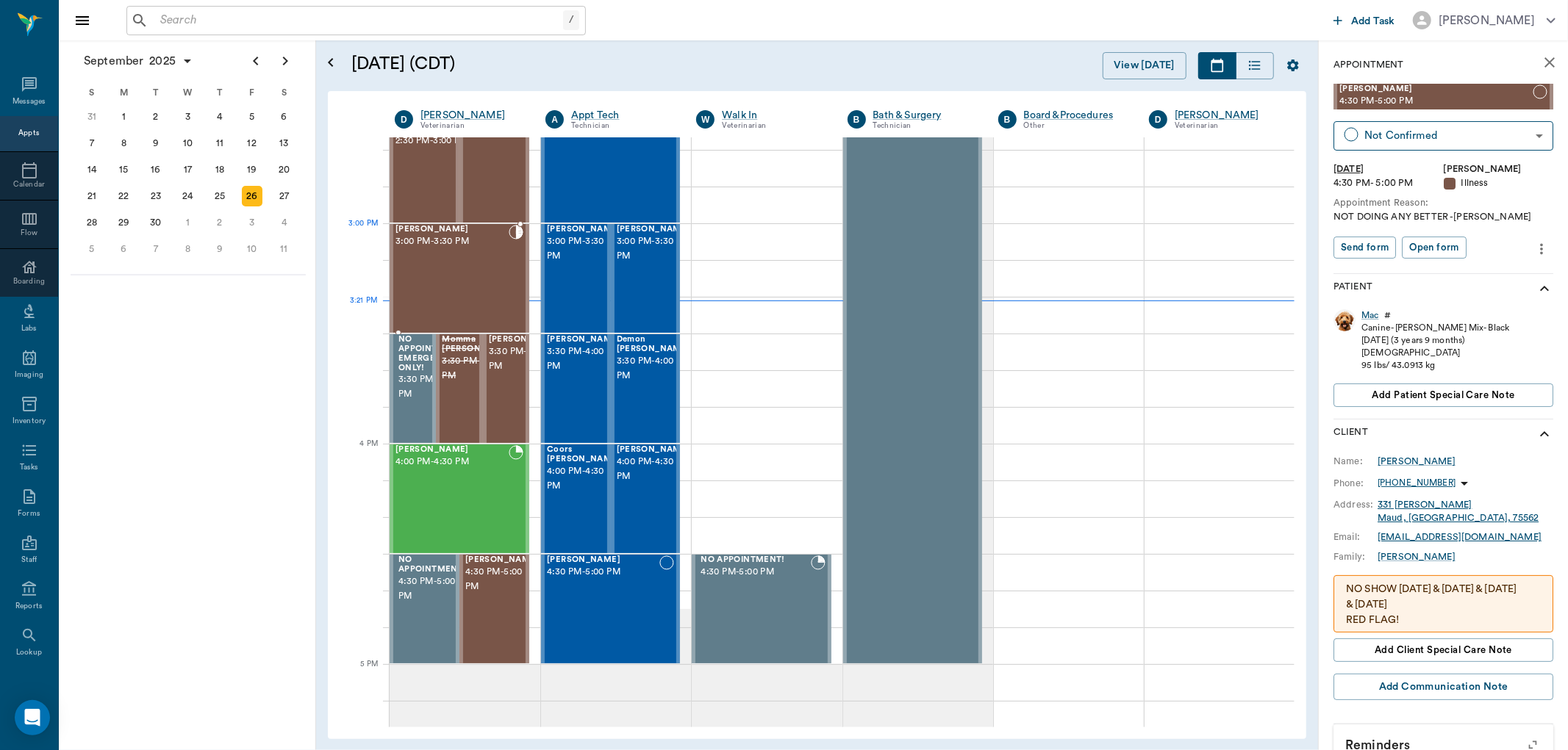
click at [449, 252] on div "[PERSON_NAME] 3:00 PM - 3:30 PM" at bounding box center [451, 279] width 113 height 107
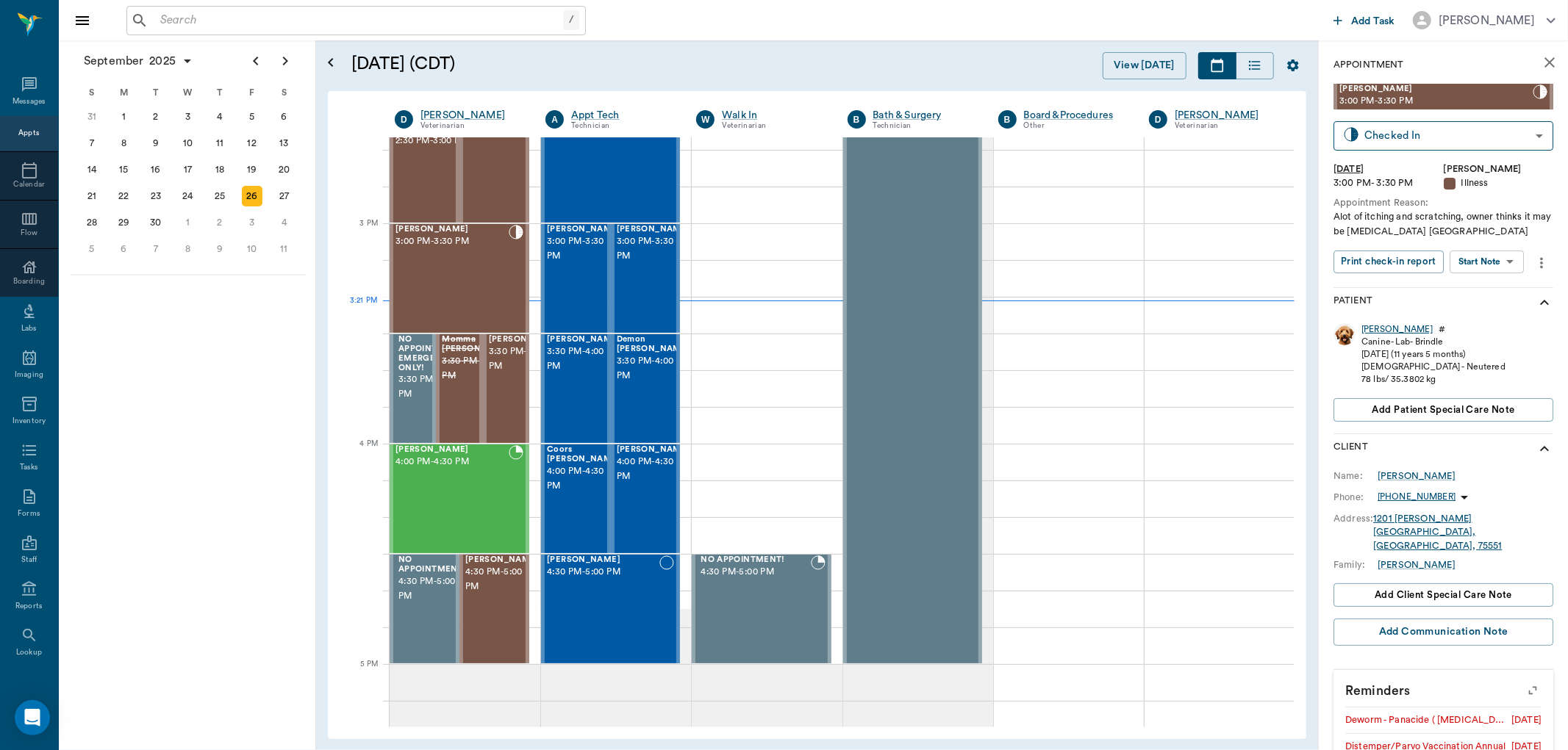
click at [1372, 329] on div "Bernie" at bounding box center [1397, 329] width 71 height 12
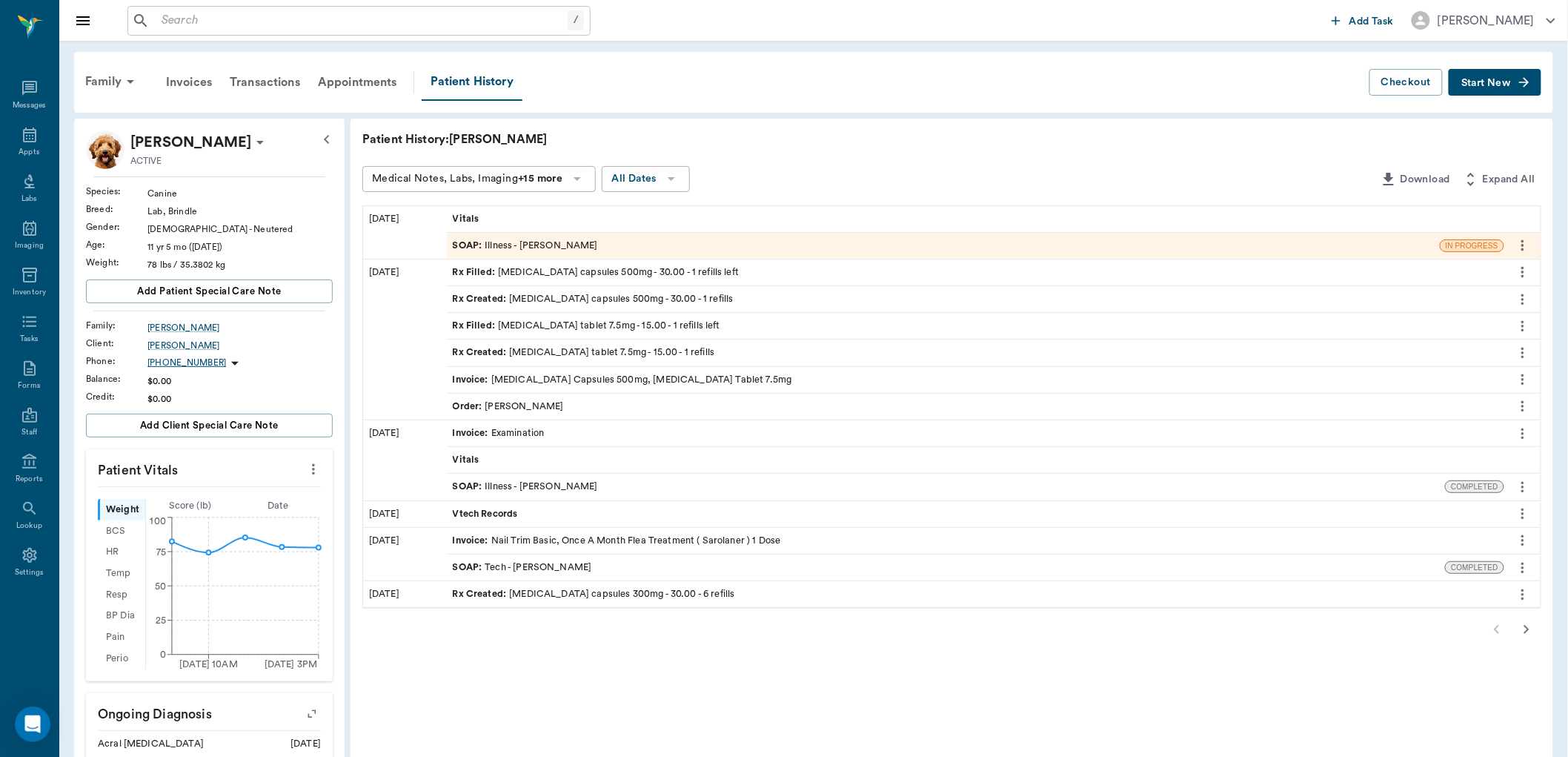
click at [523, 488] on div "SOAP : Illness - Dr. Bert Ellsworth" at bounding box center [525, 487] width 145 height 14
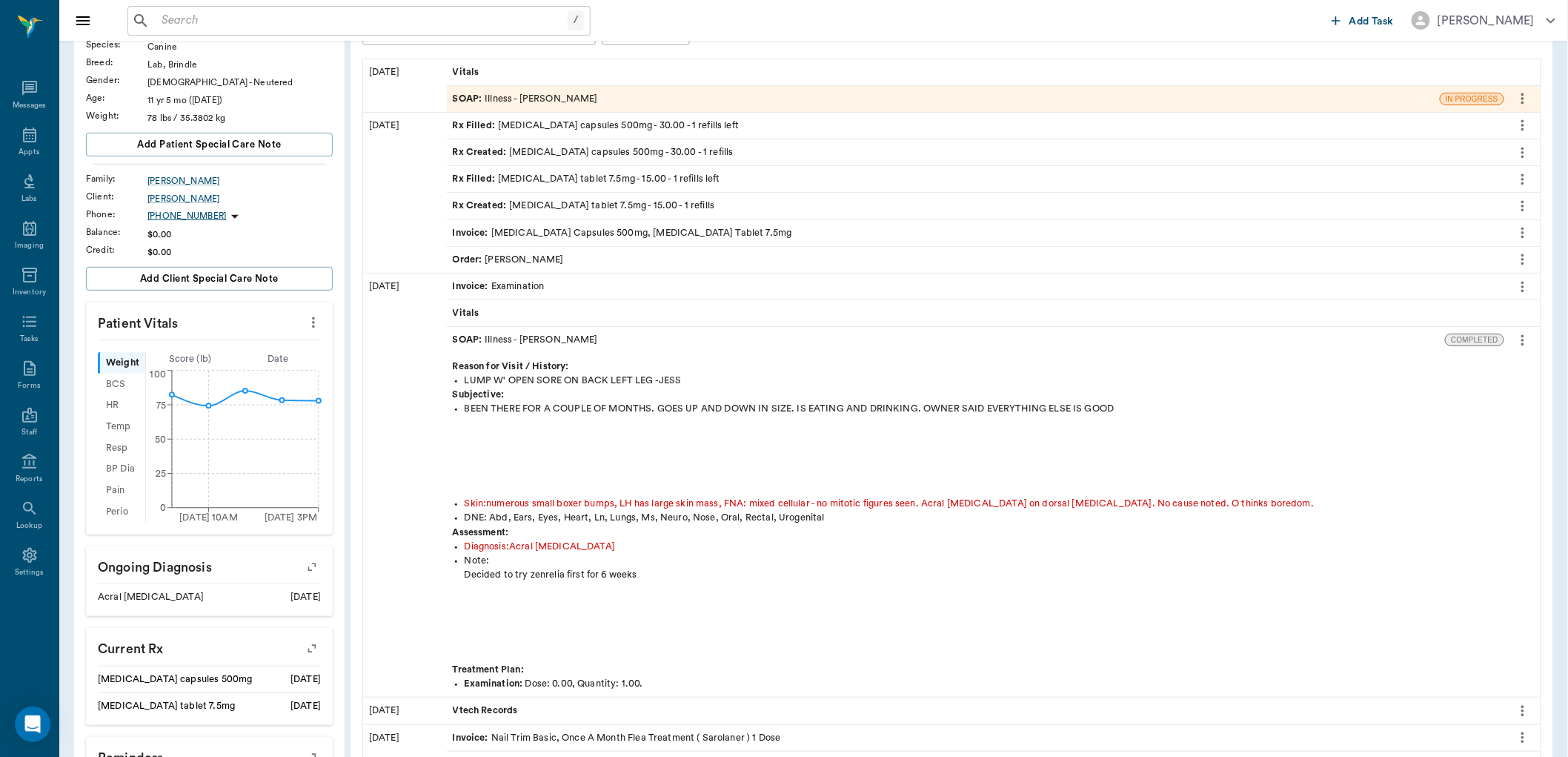
scroll to position [164, 0]
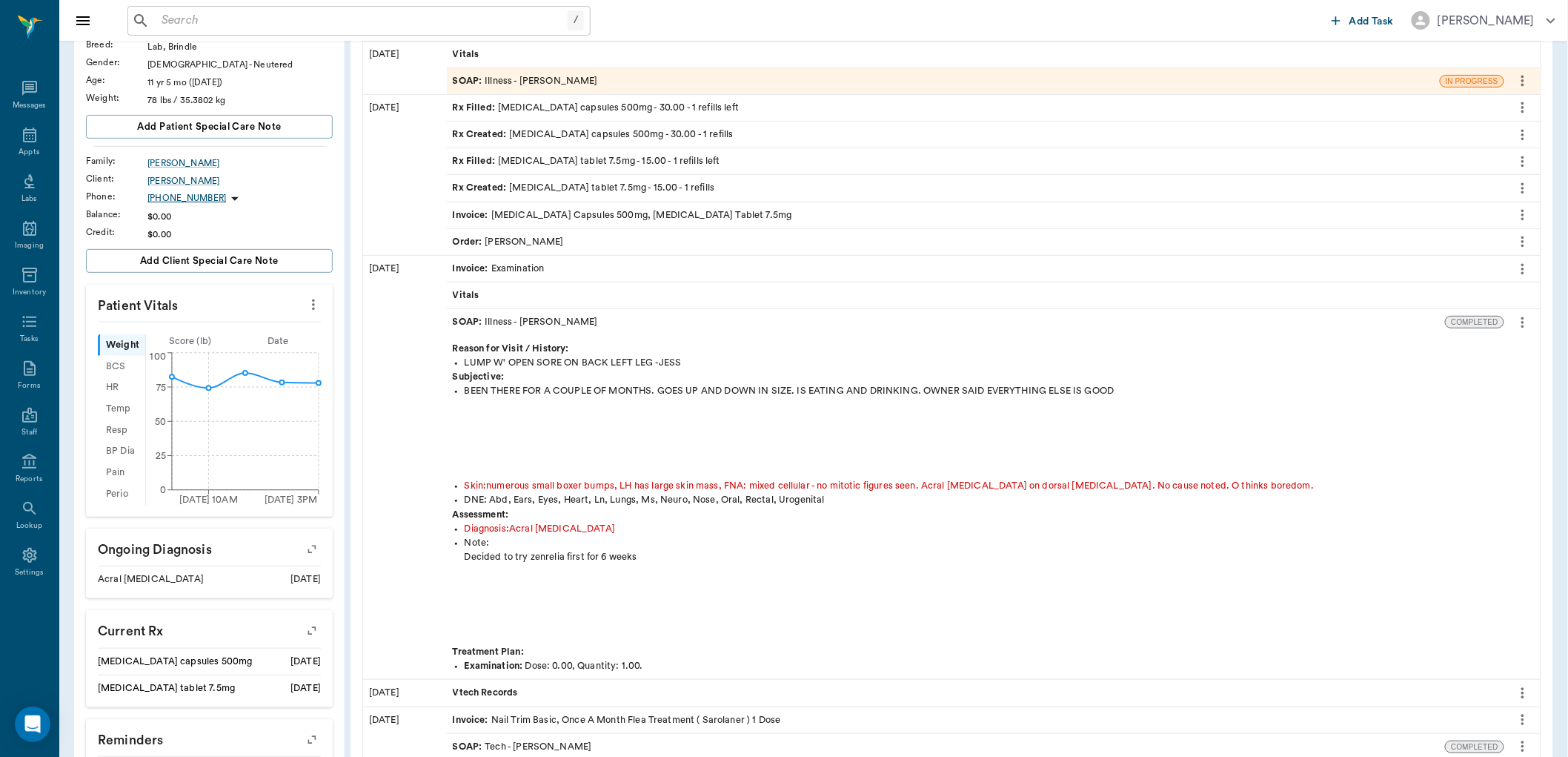
drag, startPoint x: 672, startPoint y: 558, endPoint x: 594, endPoint y: 590, distance: 84.3
click at [594, 590] on div "Decided to try zenrelia first for 6 weeks" at bounding box center [999, 597] width 1070 height 95
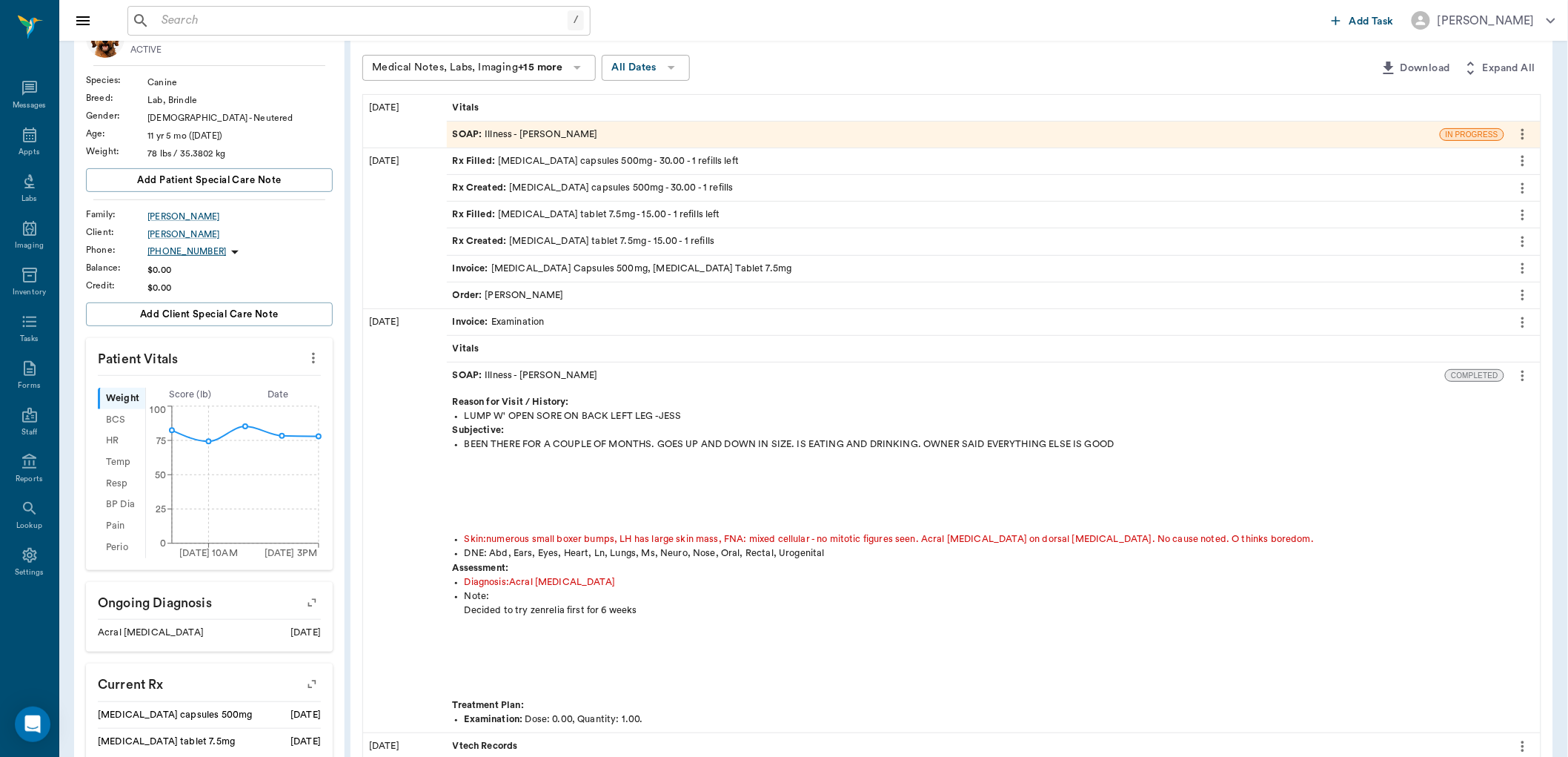
scroll to position [83, 0]
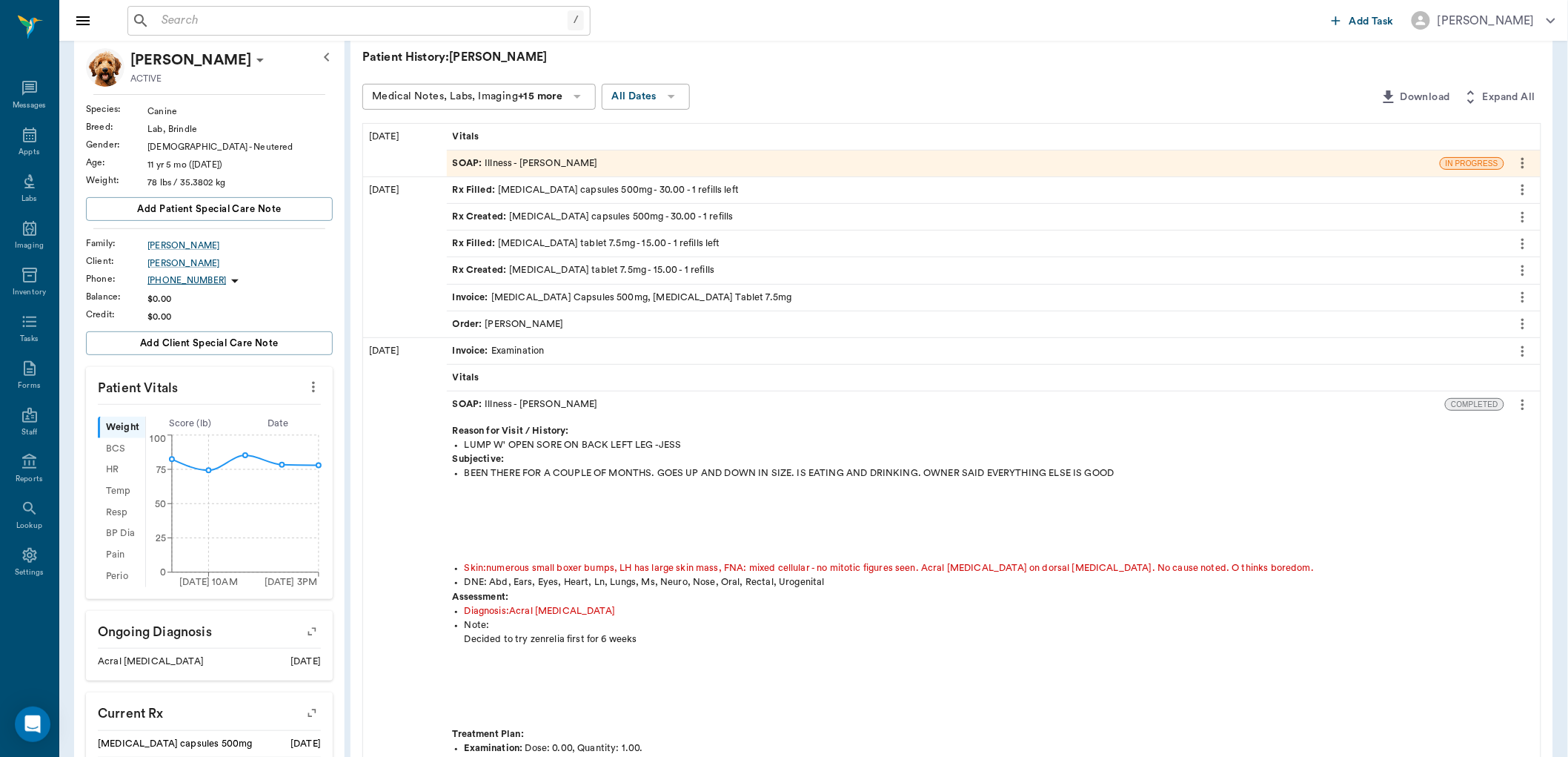
drag, startPoint x: 645, startPoint y: 402, endPoint x: 549, endPoint y: 502, distance: 138.6
click at [549, 502] on div "BEEN THERE FOR A COUPLE OF MONTHS. GOES UP AND DOWN IN SIZE. IS EATING AND DRIN…" at bounding box center [999, 513] width 1070 height 95
click at [536, 318] on div "Order : Dr. Bert Ellsworth" at bounding box center [507, 325] width 111 height 14
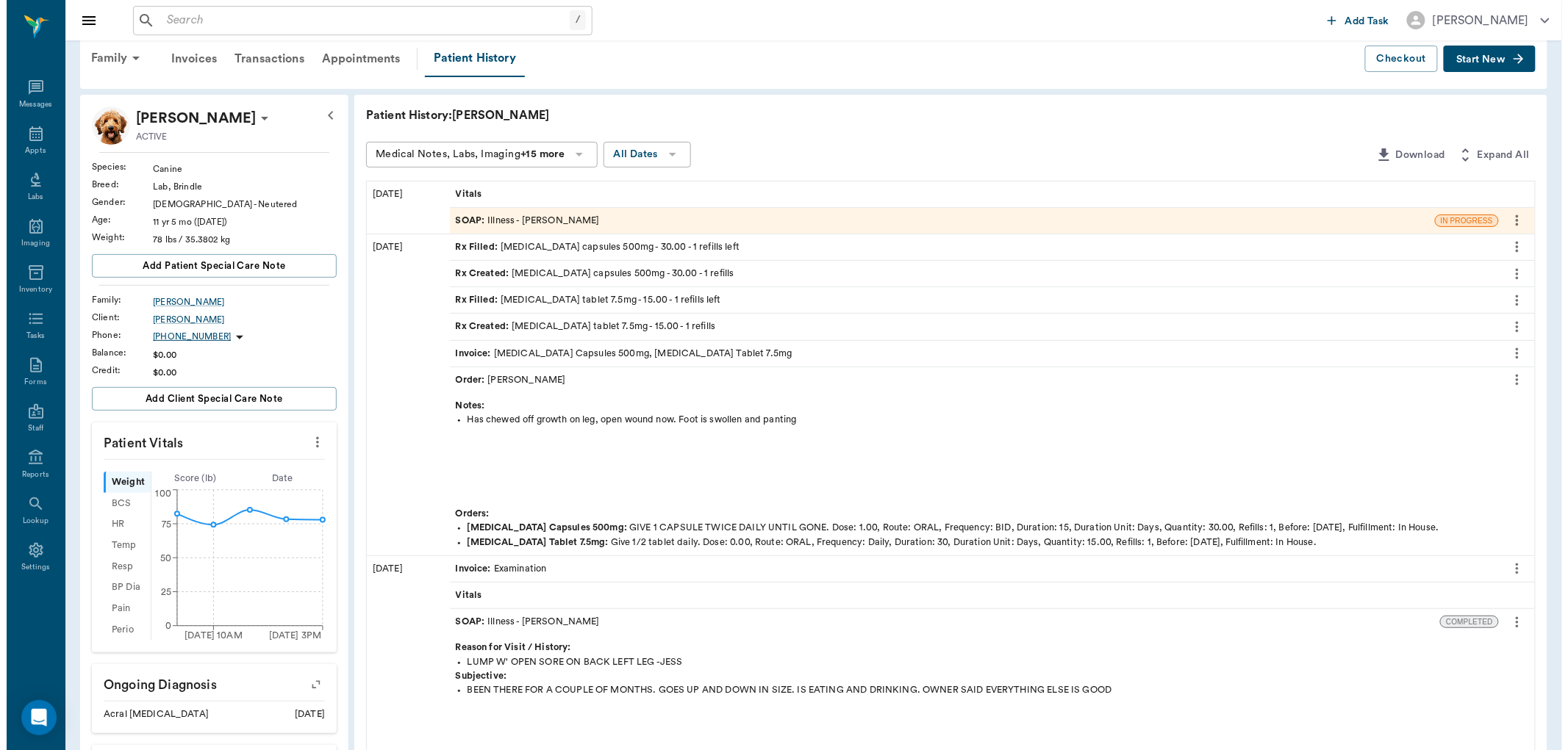
scroll to position [0, 0]
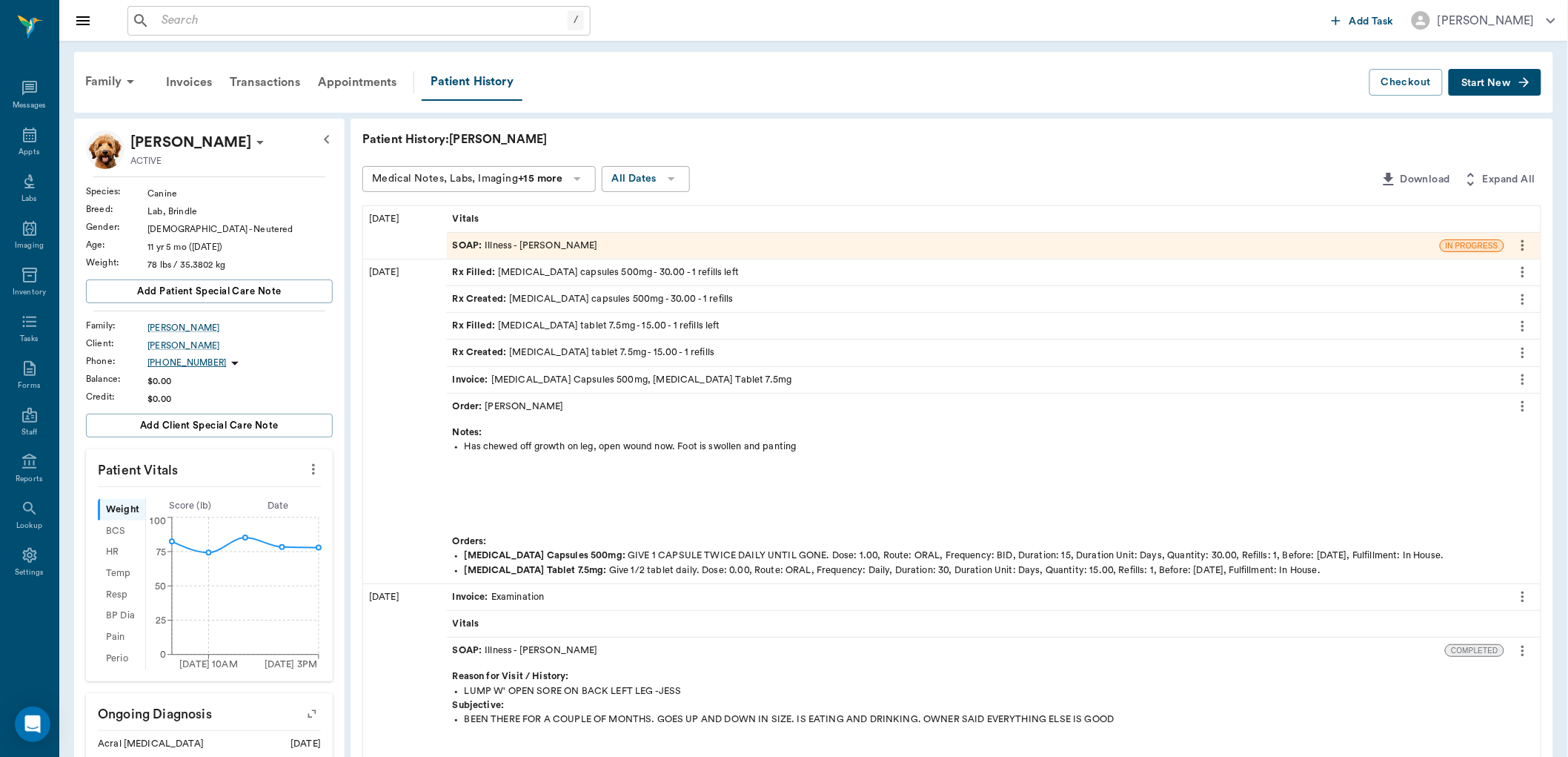
click at [546, 246] on div "SOAP : Illness - Dr. Bert Ellsworth" at bounding box center [525, 246] width 145 height 14
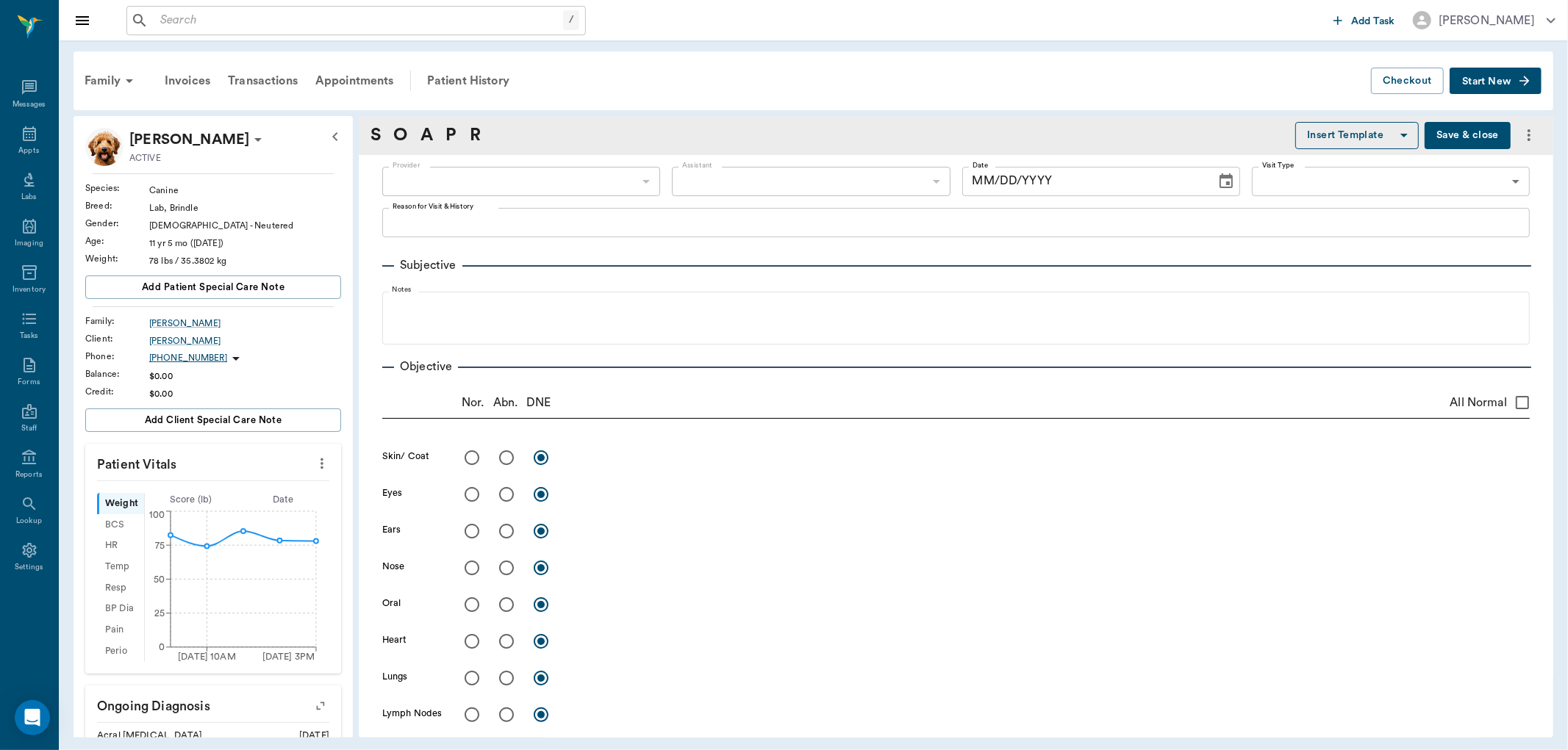
type input "63ec2f075fda476ae8351a4d"
type input "65d2be4f46e3a538d89b8c15"
type textarea "Alot of itching and scratching, owner thinks it may be allergies Caryn"
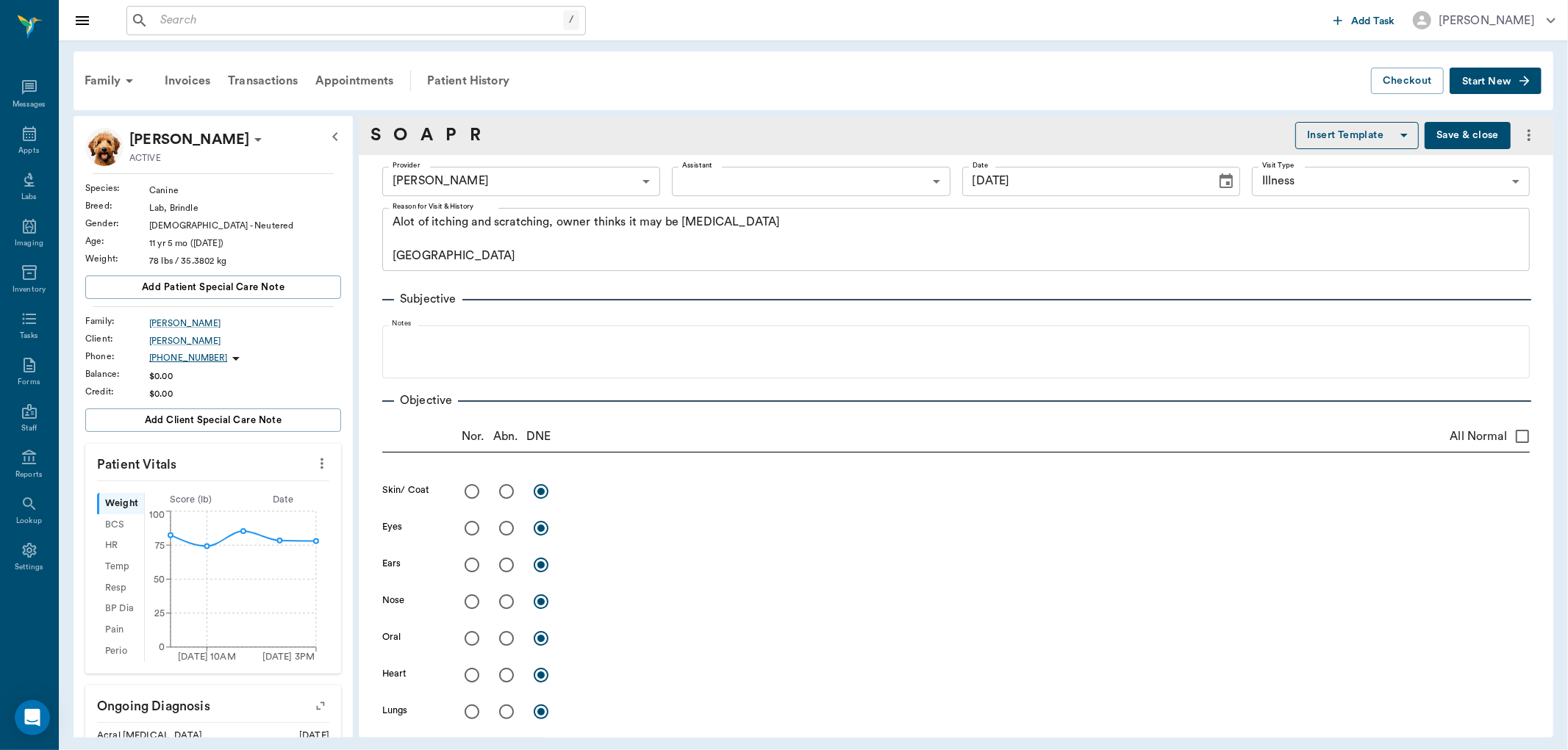
type input "[DATE]"
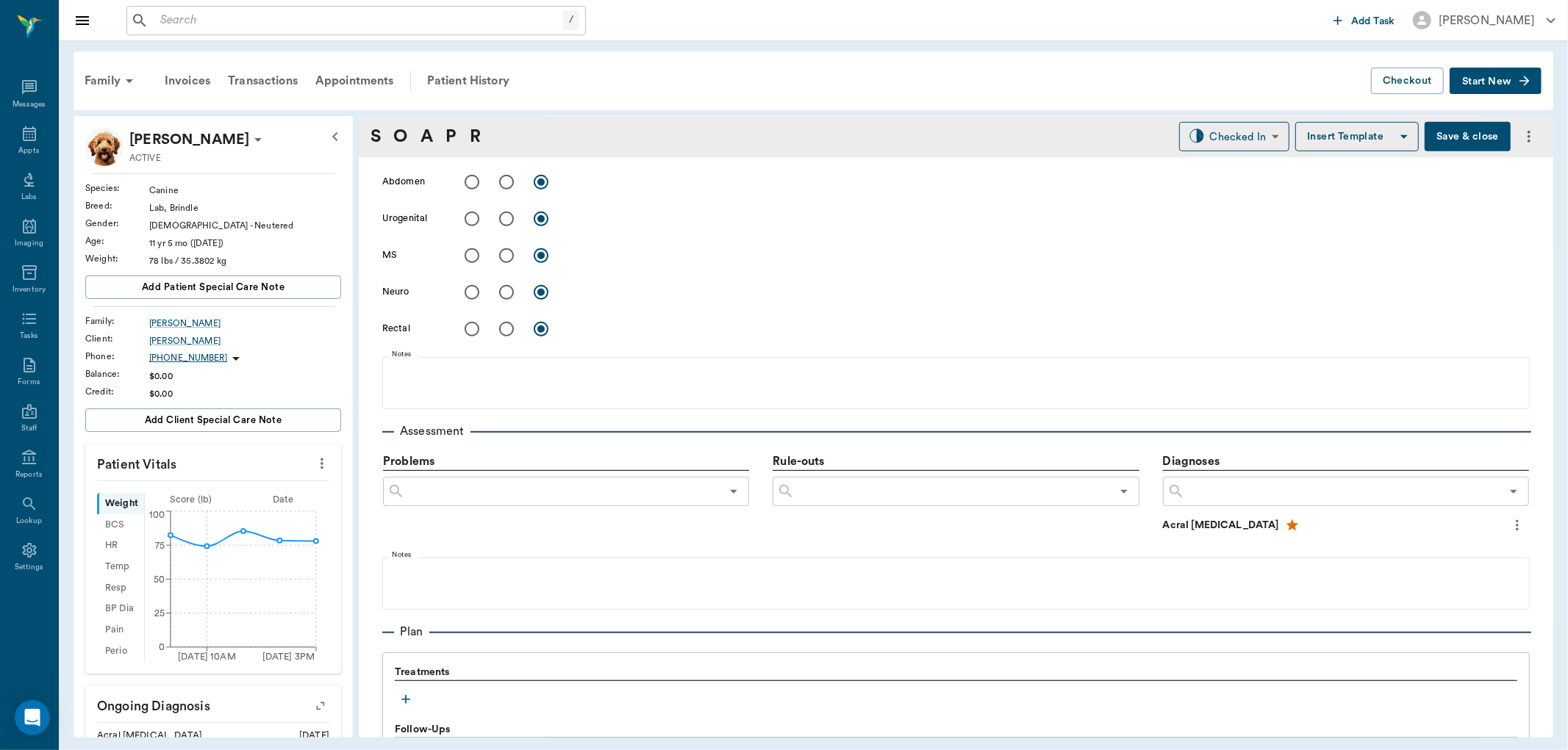
scroll to position [863, 0]
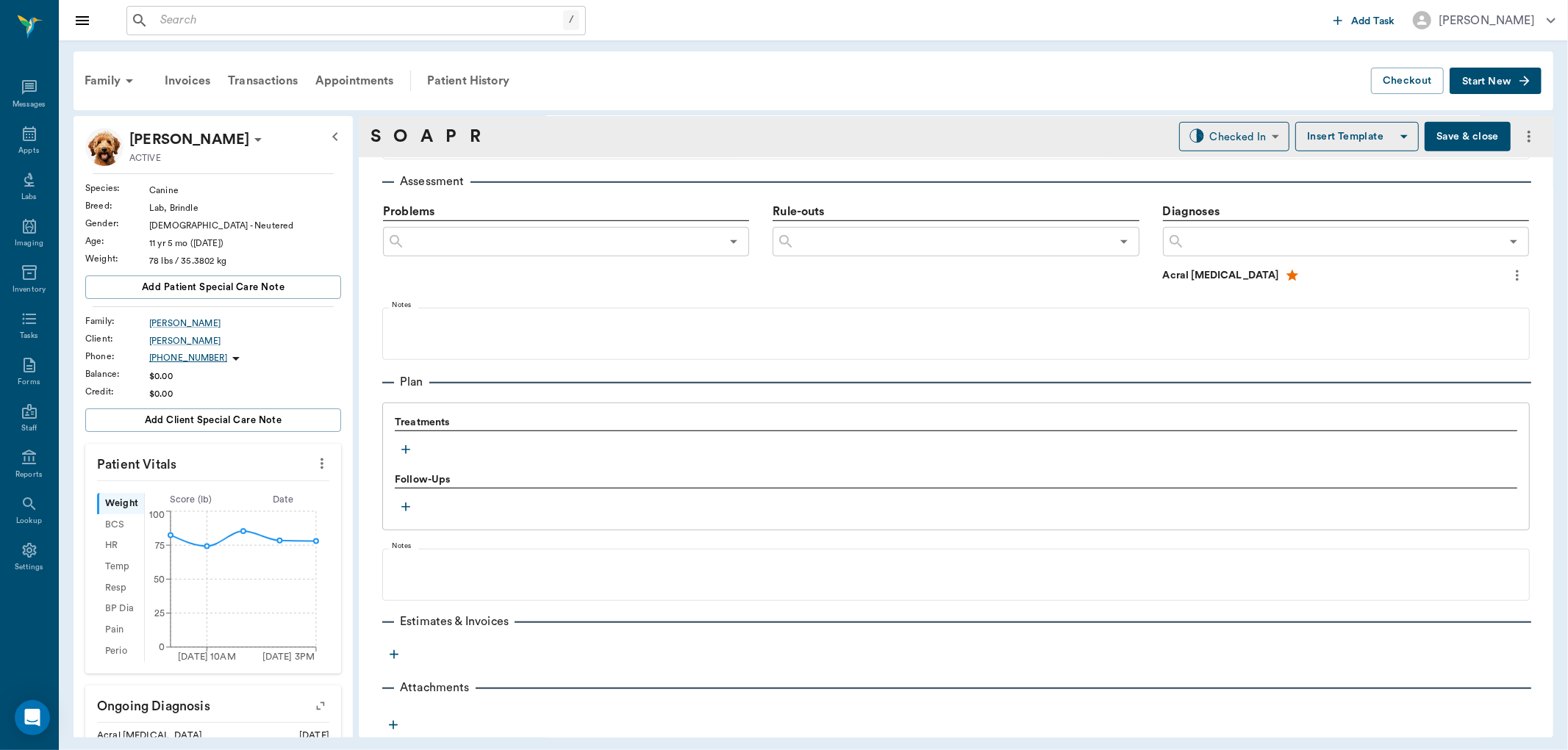
click at [407, 456] on icon "button" at bounding box center [405, 449] width 15 height 15
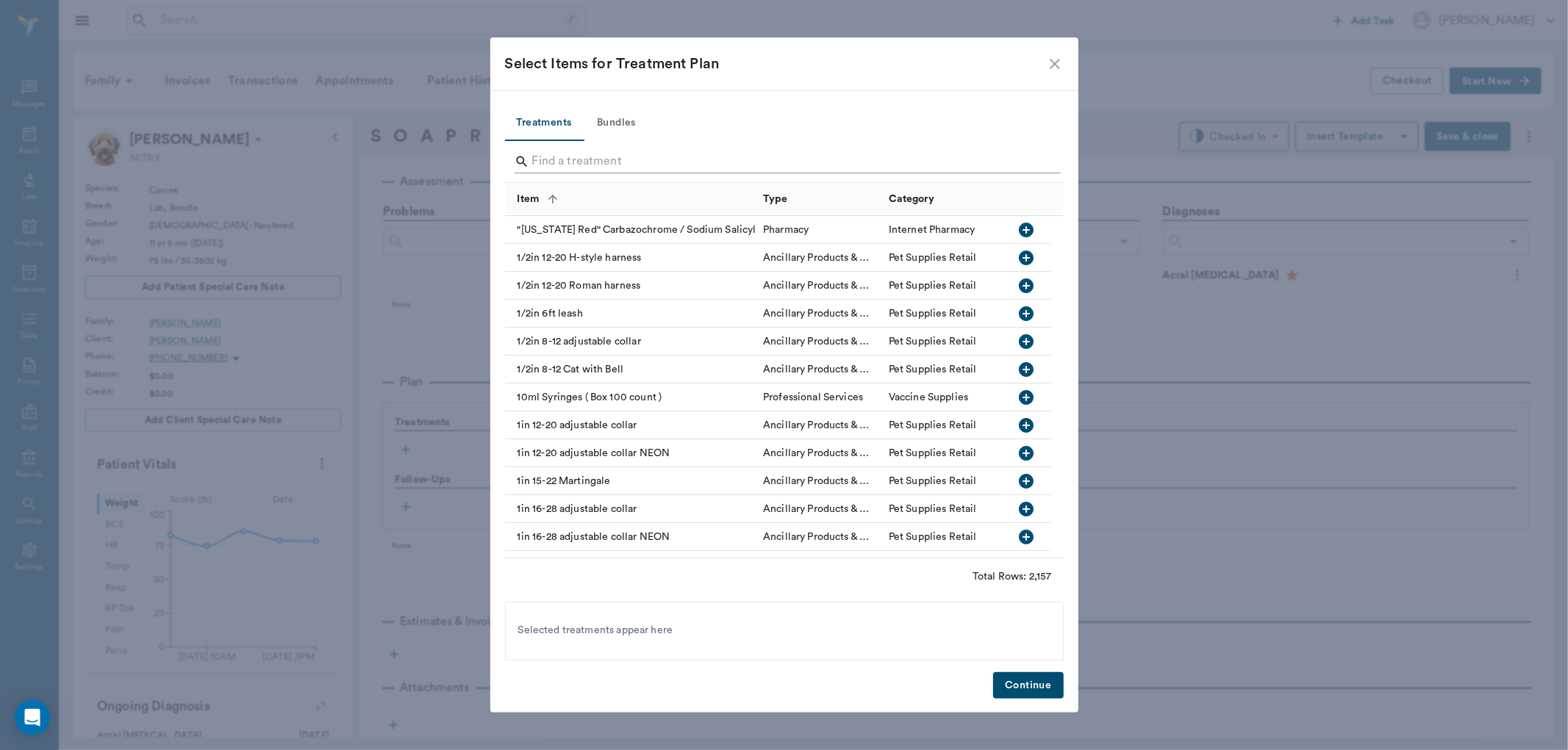
click at [589, 157] on input "Search" at bounding box center [786, 161] width 507 height 23
click at [553, 157] on input "Search" at bounding box center [786, 161] width 507 height 23
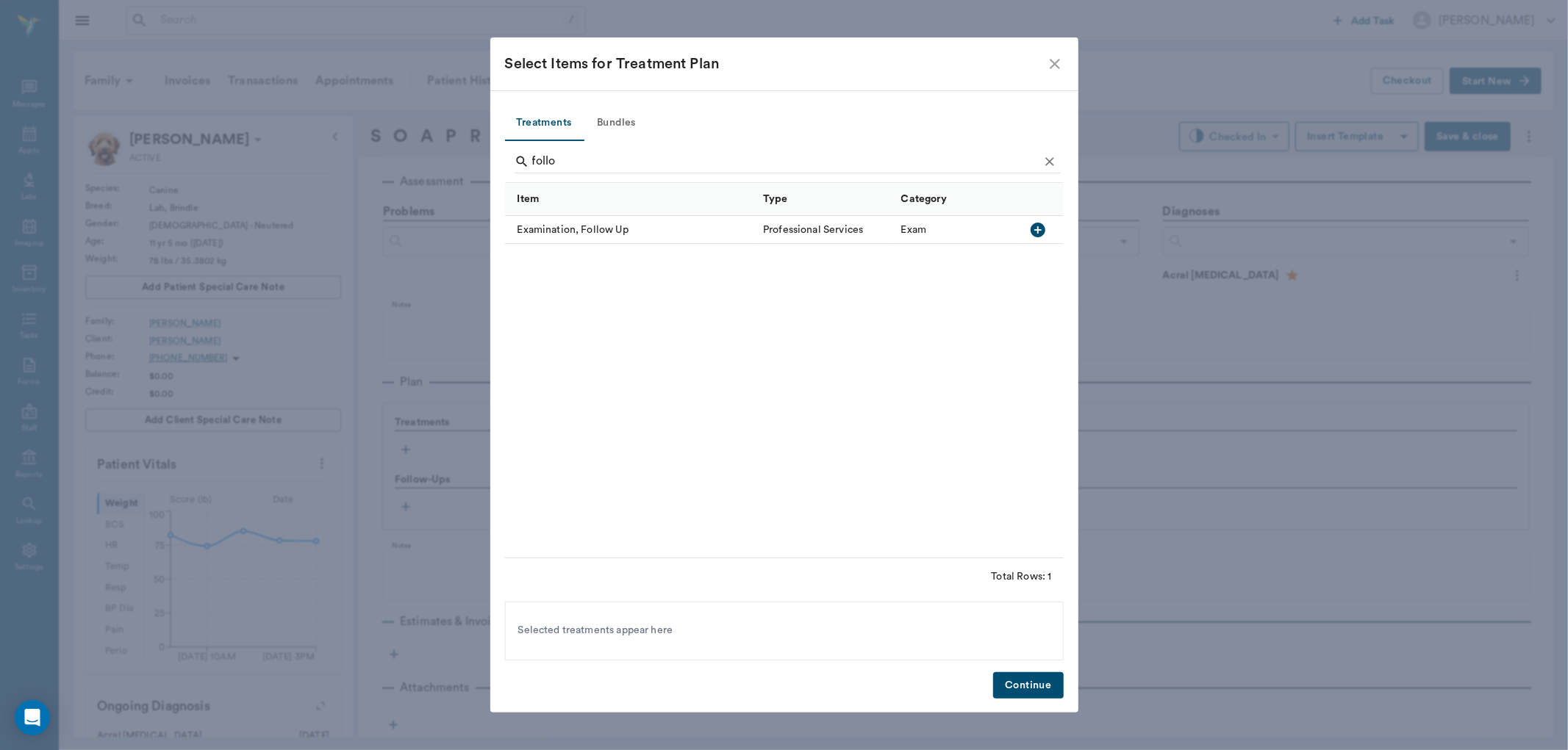
click at [1035, 224] on icon "button" at bounding box center [1037, 230] width 15 height 15
type input "f"
click at [1038, 231] on icon "button" at bounding box center [1037, 230] width 18 height 18
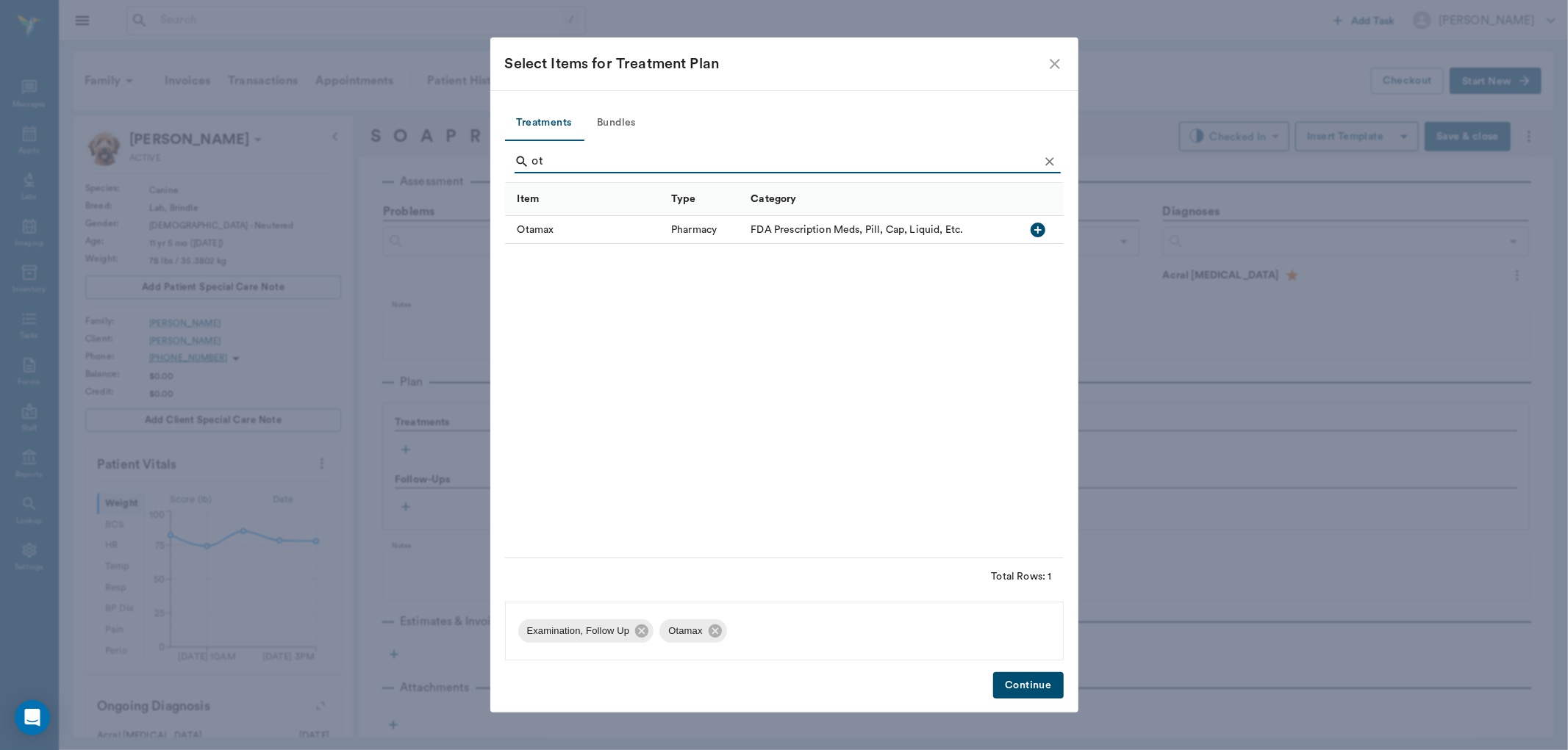
type input "o"
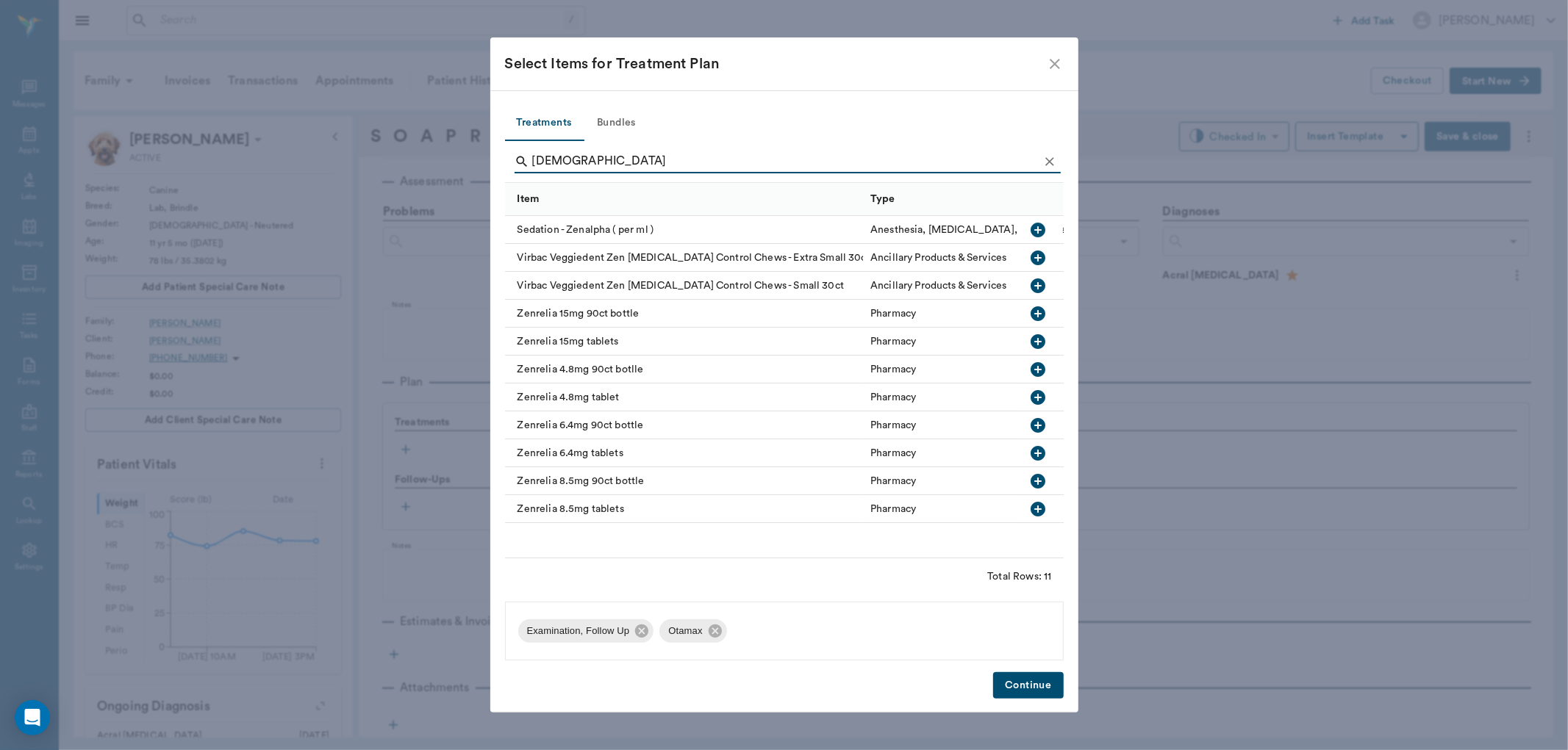
type input "zen"
click at [1038, 340] on icon "button" at bounding box center [1038, 341] width 18 height 18
click at [1016, 681] on button "Continue" at bounding box center [1028, 685] width 70 height 27
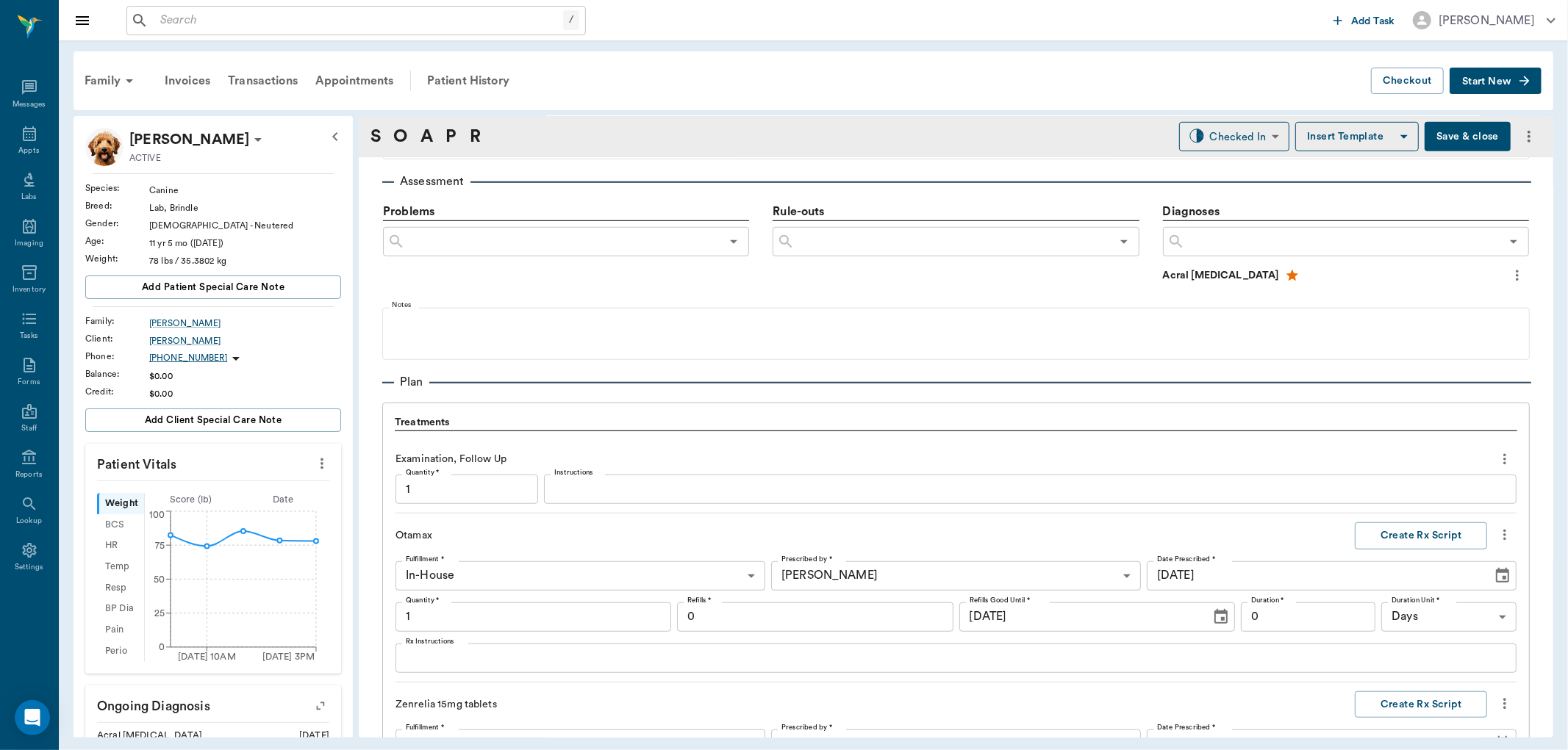
scroll to position [1282, 0]
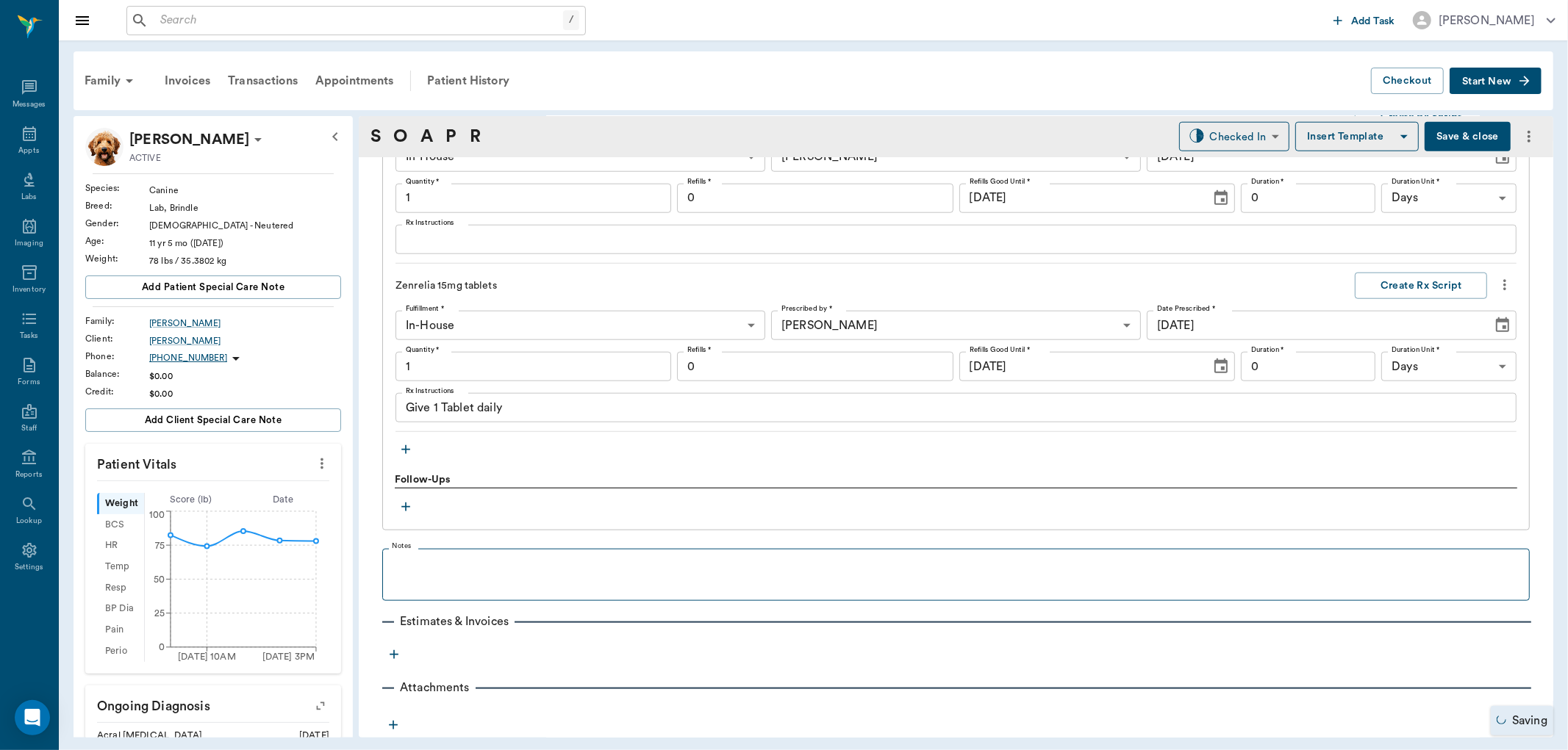
type input "1.00"
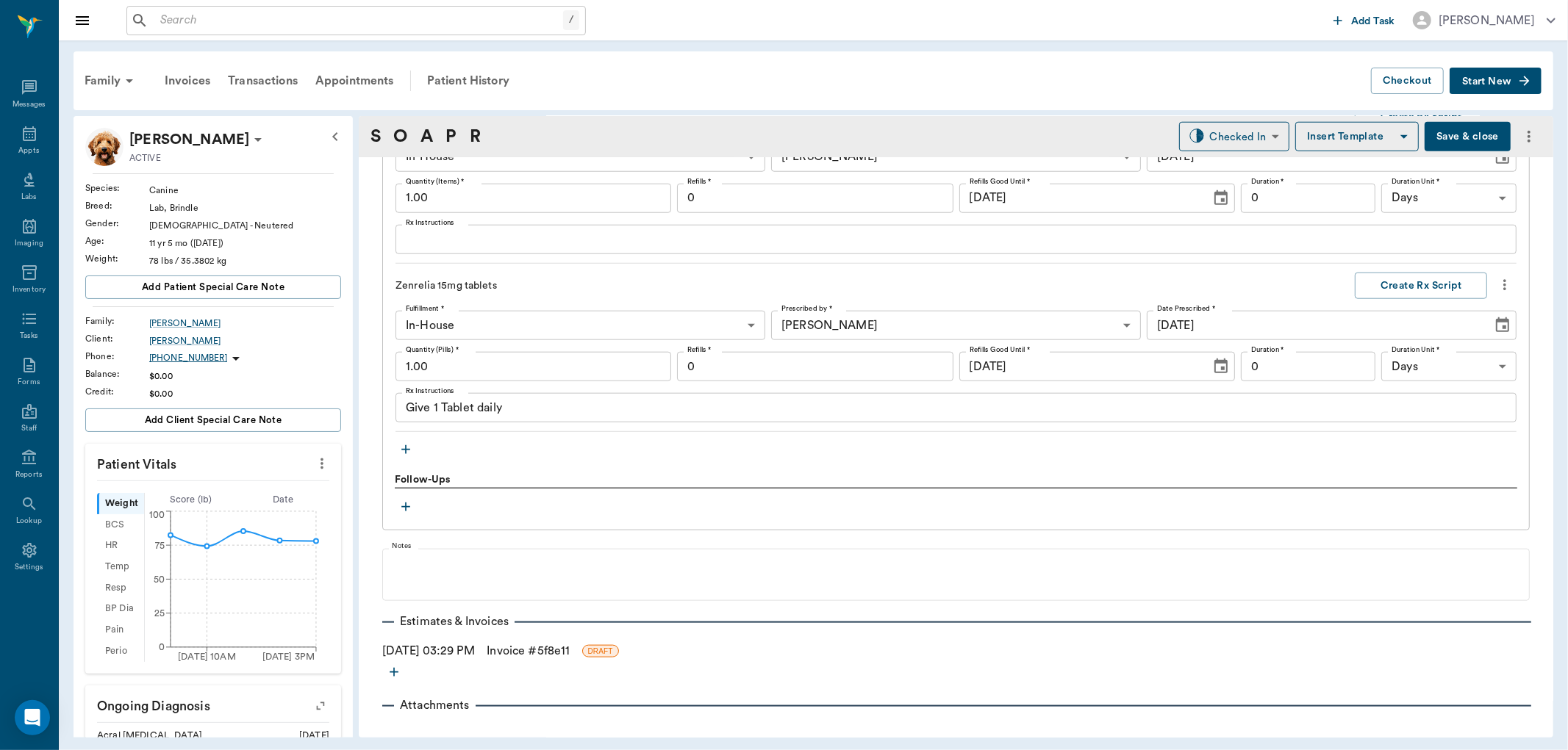
click at [467, 364] on input "1.00" at bounding box center [533, 367] width 276 height 30
type input "45.00"
click at [526, 650] on link "Invoice # 5f8e11" at bounding box center [528, 650] width 83 height 18
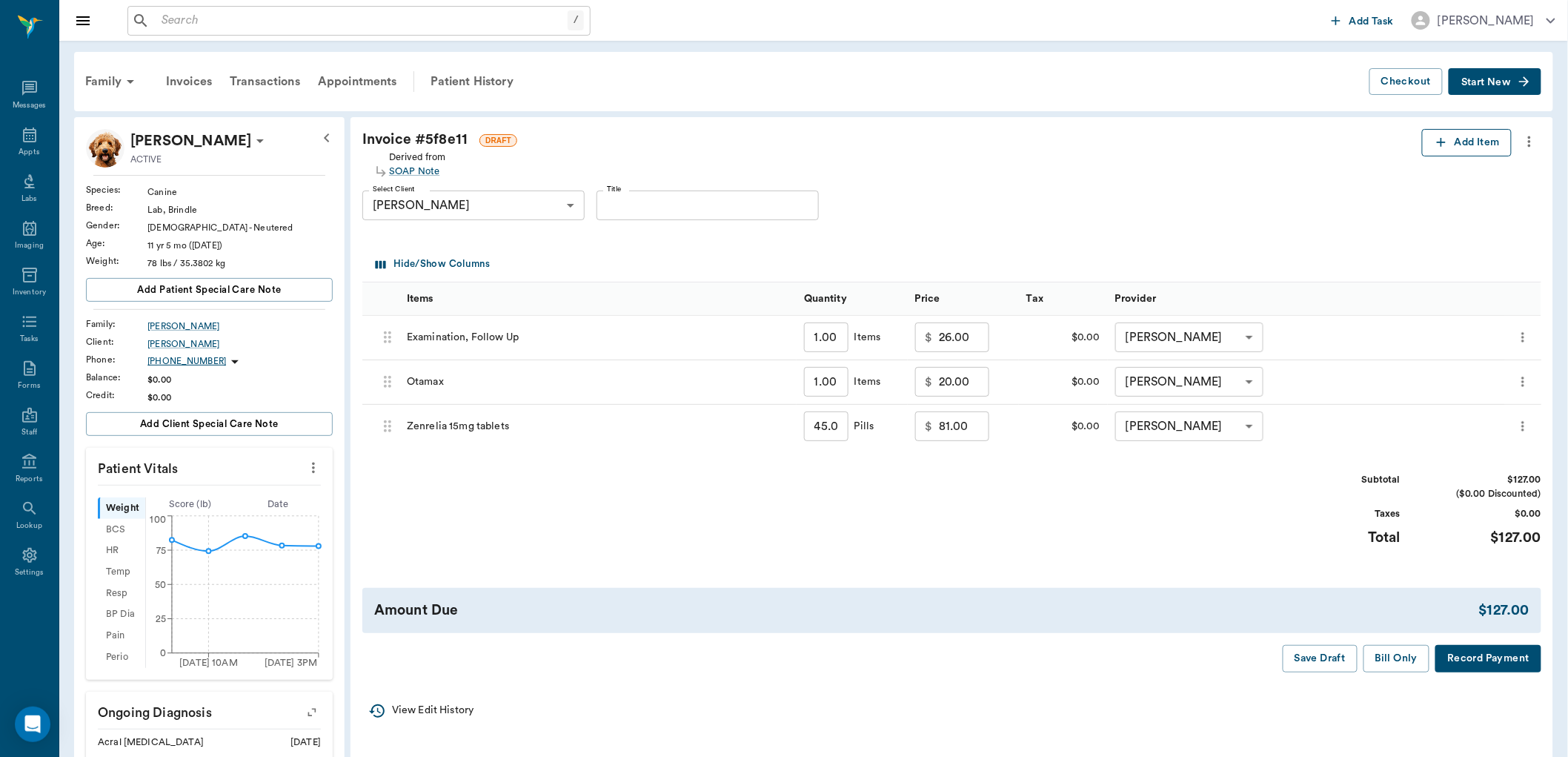
click at [1475, 136] on button "Add Item" at bounding box center [1467, 142] width 90 height 28
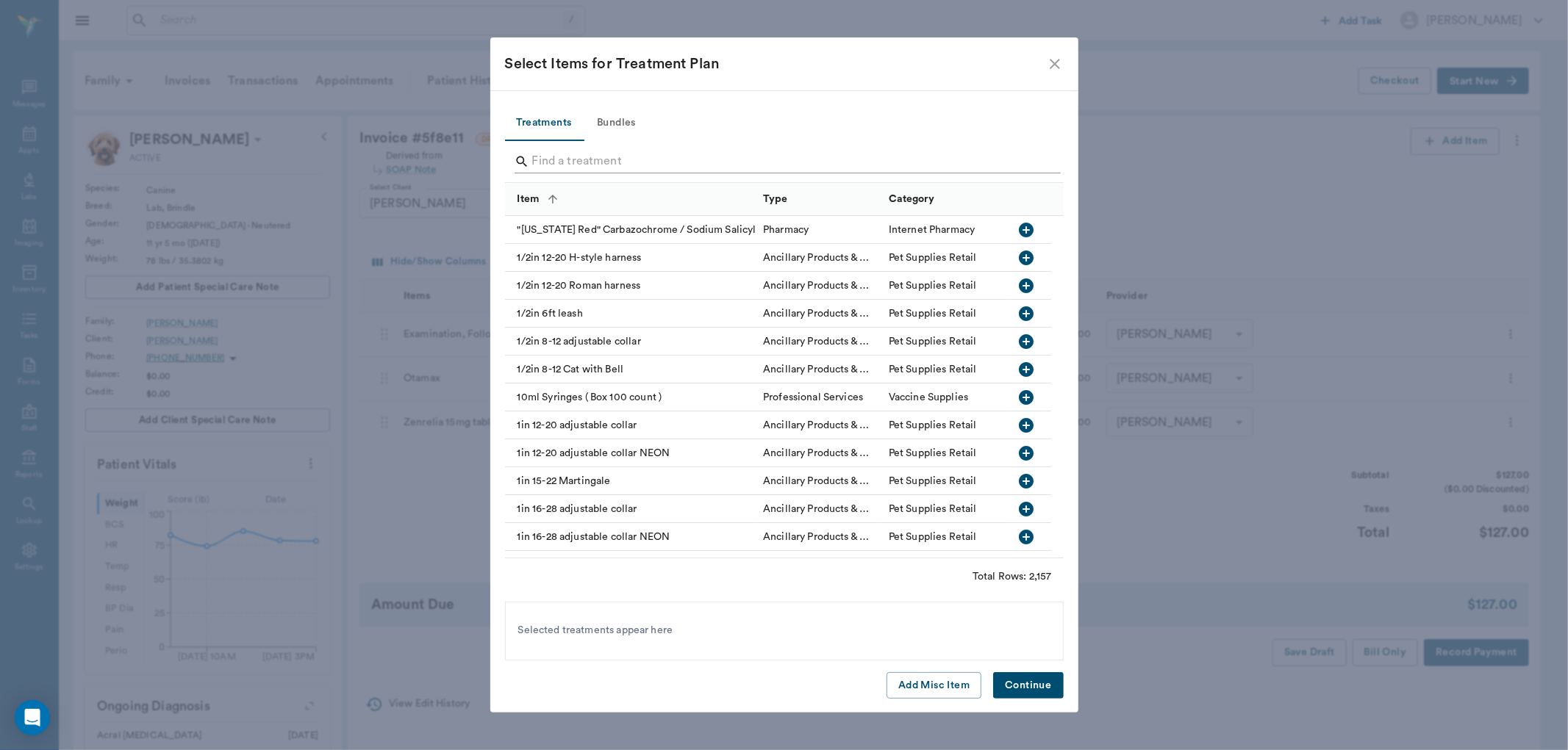
click at [570, 155] on input "Search" at bounding box center [786, 161] width 507 height 23
click at [577, 157] on input "Search" at bounding box center [786, 161] width 507 height 23
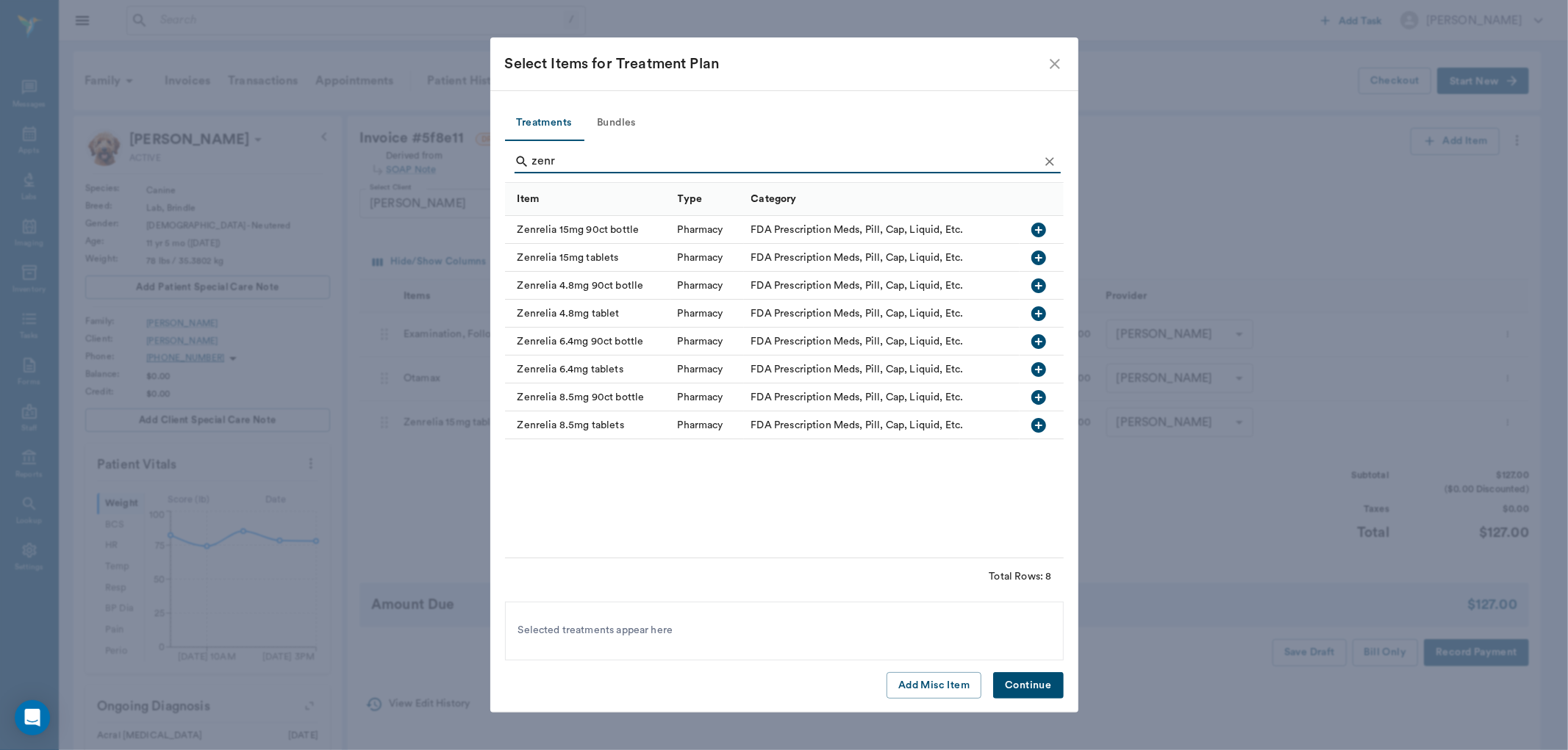
type input "zenr"
click at [1040, 227] on icon "button" at bounding box center [1038, 230] width 15 height 15
click at [1017, 681] on button "Continue" at bounding box center [1028, 685] width 70 height 27
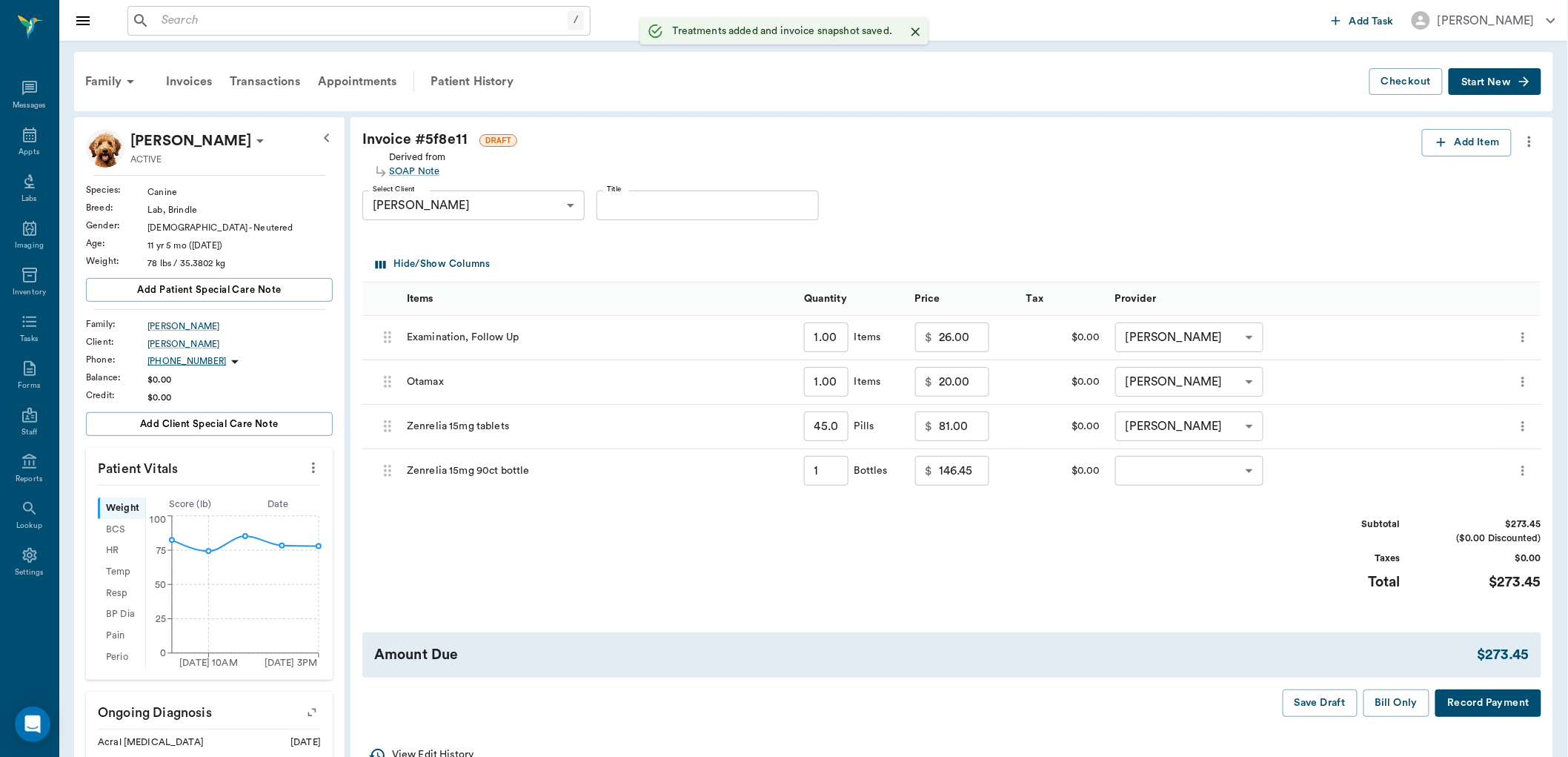
type input "1.00"
type input "45.00"
type input "81.00"
click at [1516, 469] on icon "more" at bounding box center [1522, 471] width 15 height 18
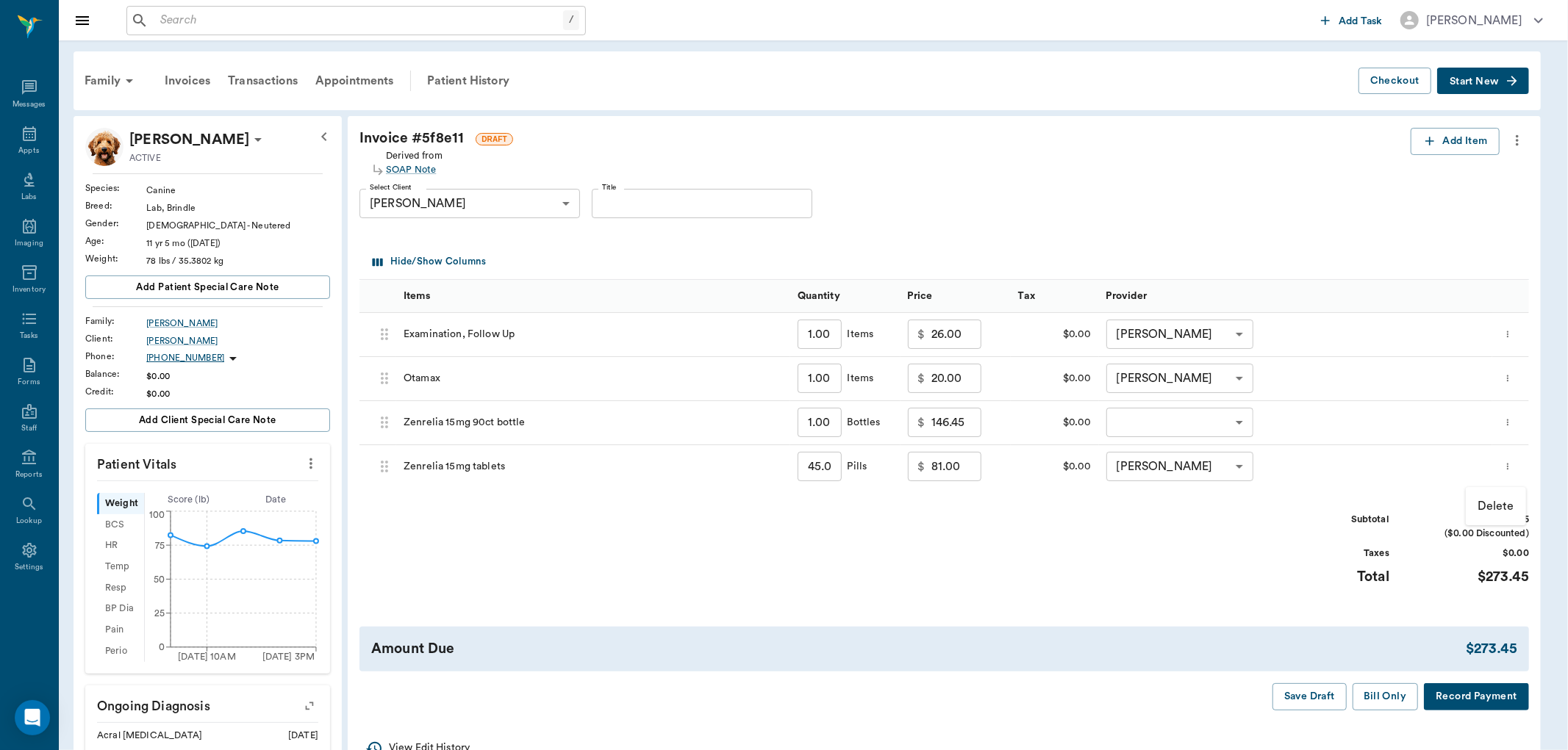
click at [1489, 509] on p "Delete" at bounding box center [1496, 505] width 37 height 18
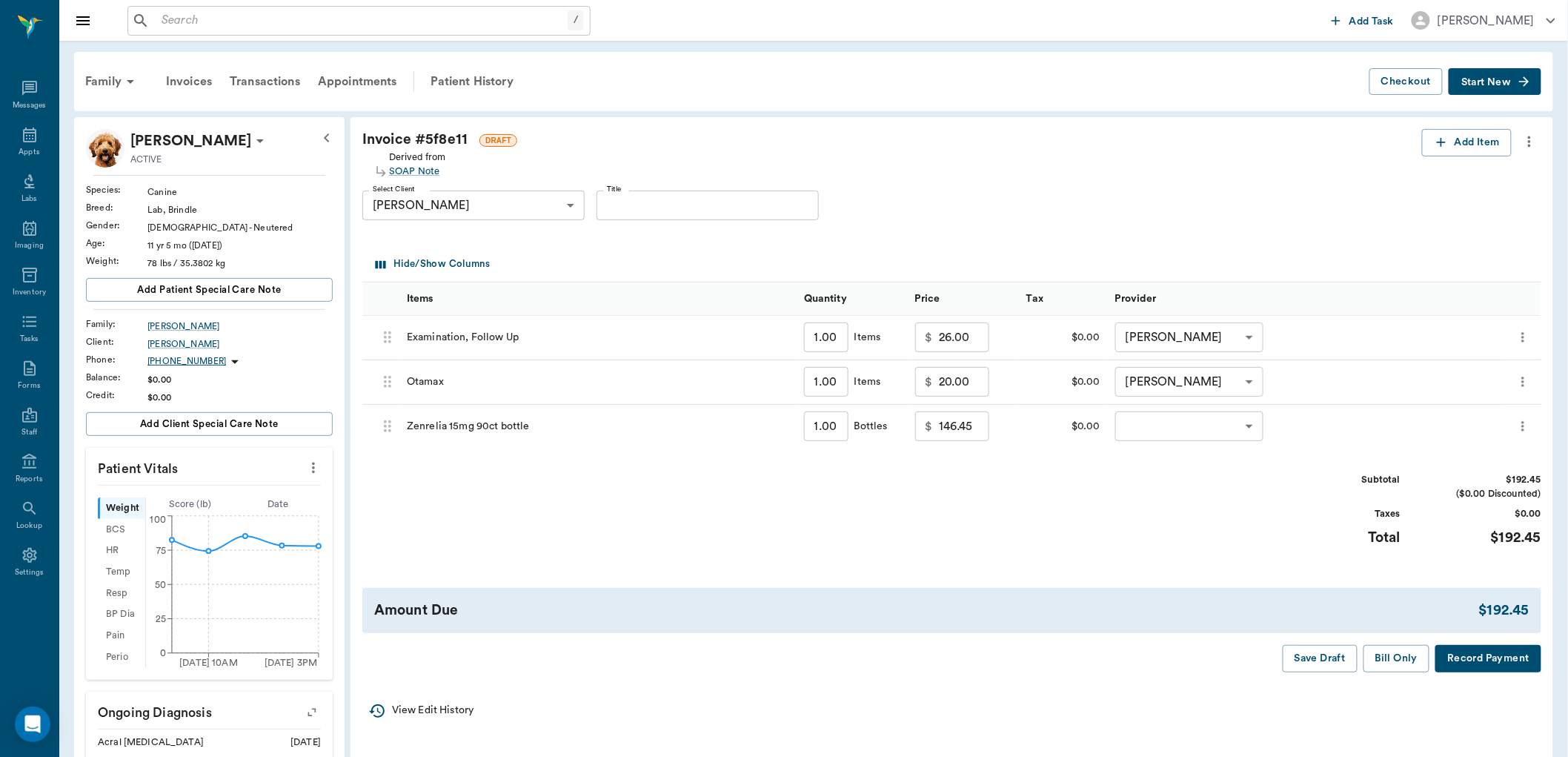
click at [1522, 423] on icon "more" at bounding box center [1522, 426] width 15 height 18
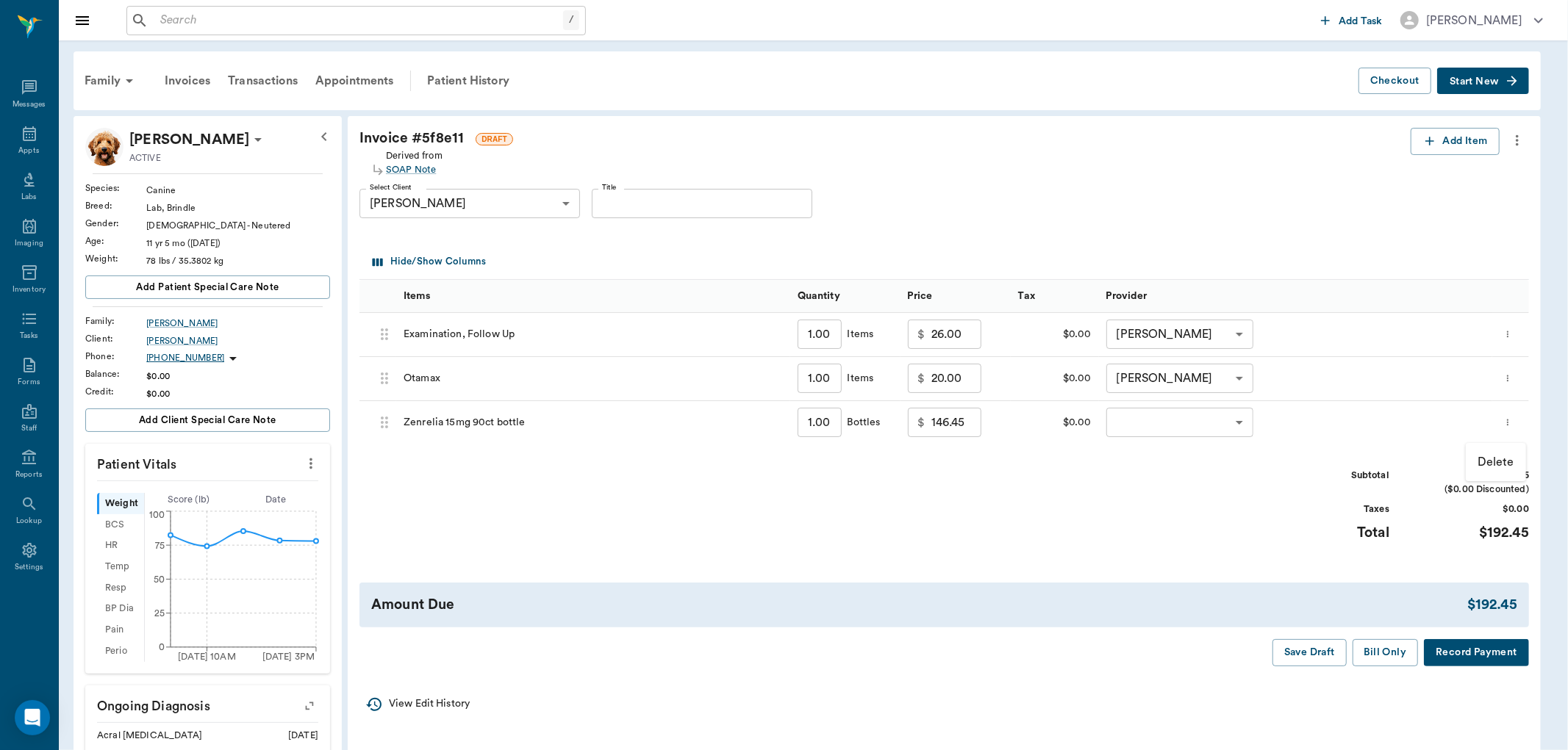
click at [1490, 461] on p "Delete" at bounding box center [1496, 462] width 37 height 18
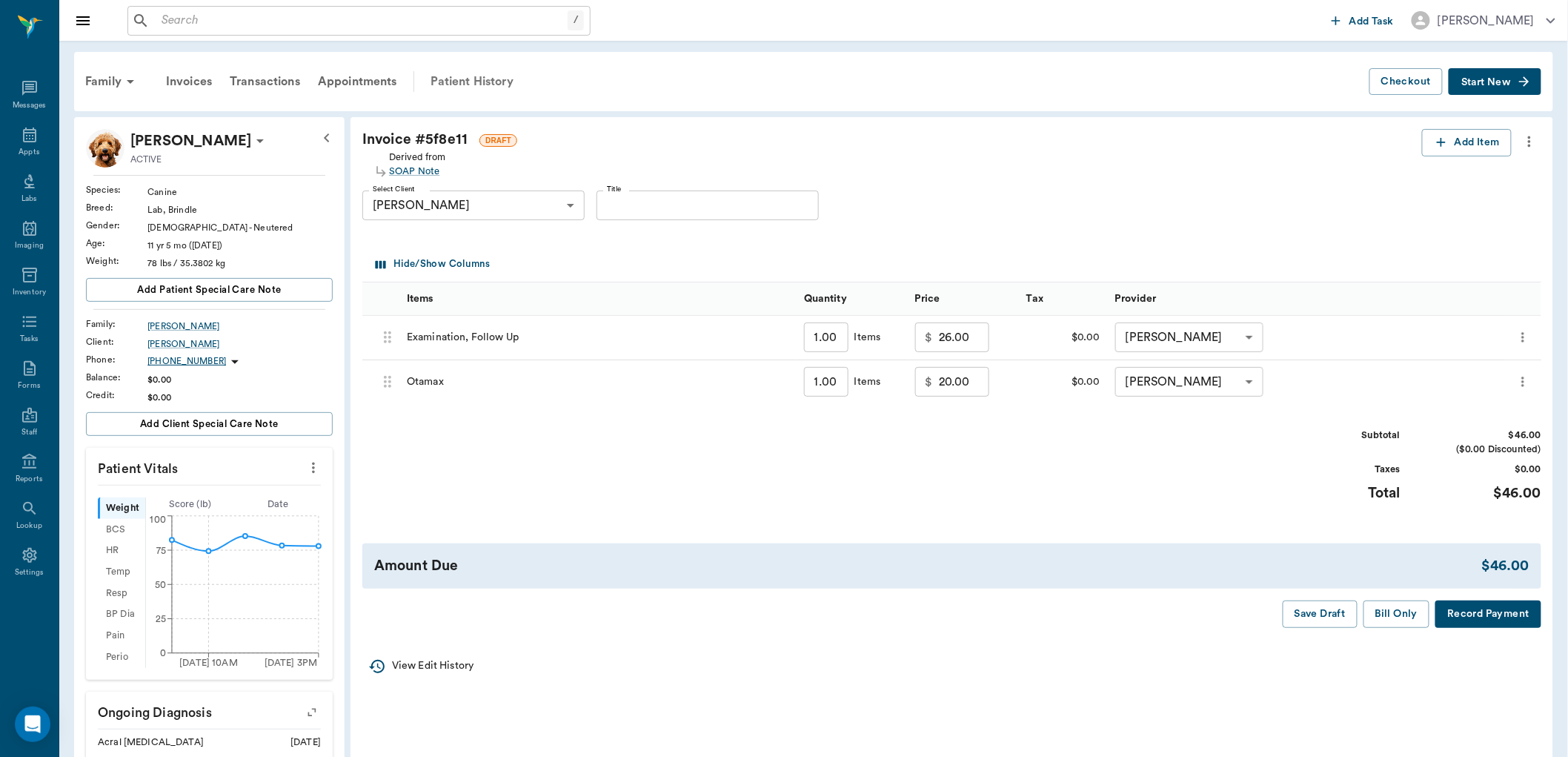
click at [482, 83] on div "Patient History" at bounding box center [472, 81] width 101 height 35
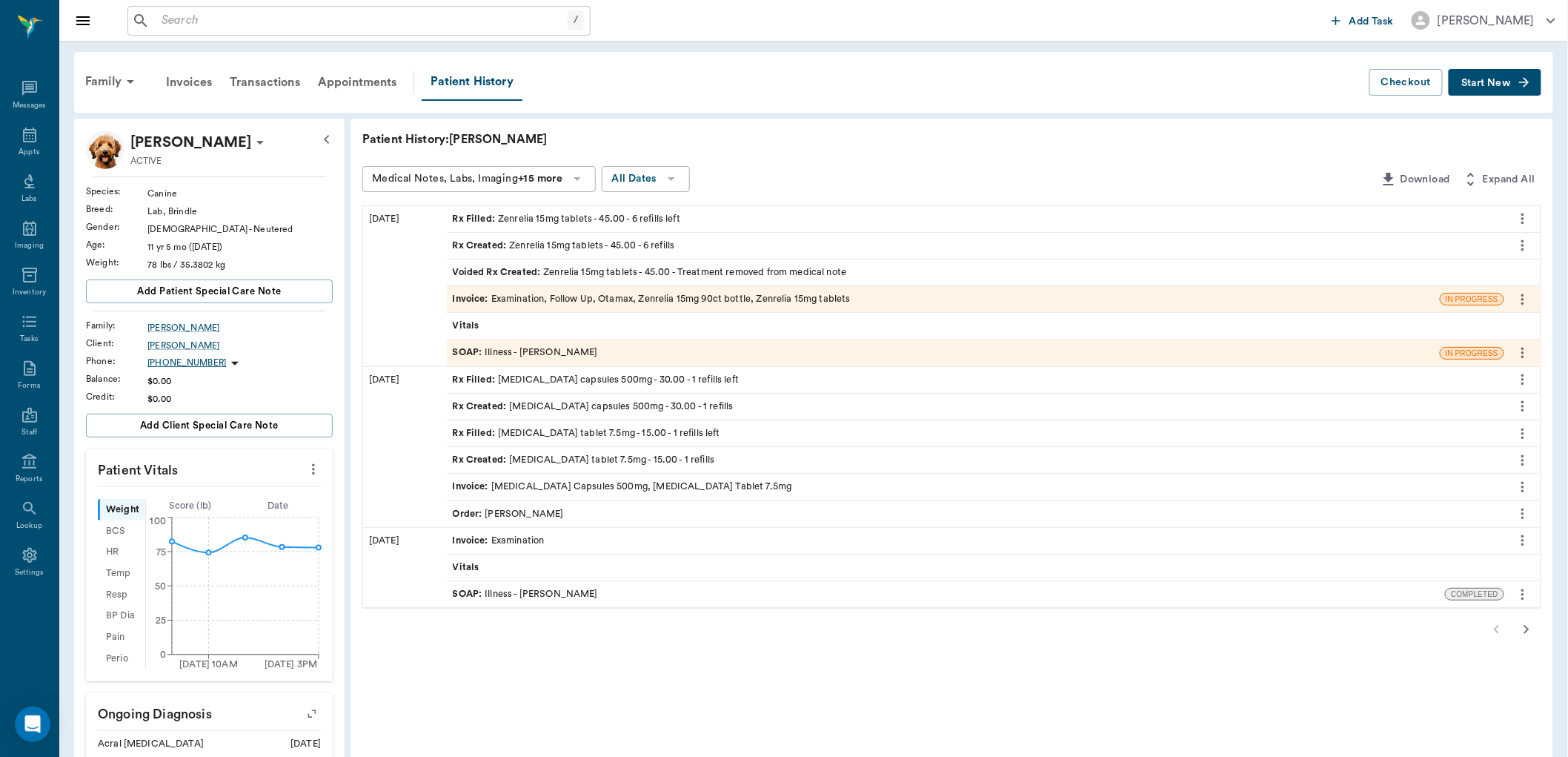
click at [527, 358] on div "SOAP : Illness - Dr. Bert Ellsworth" at bounding box center [525, 352] width 145 height 14
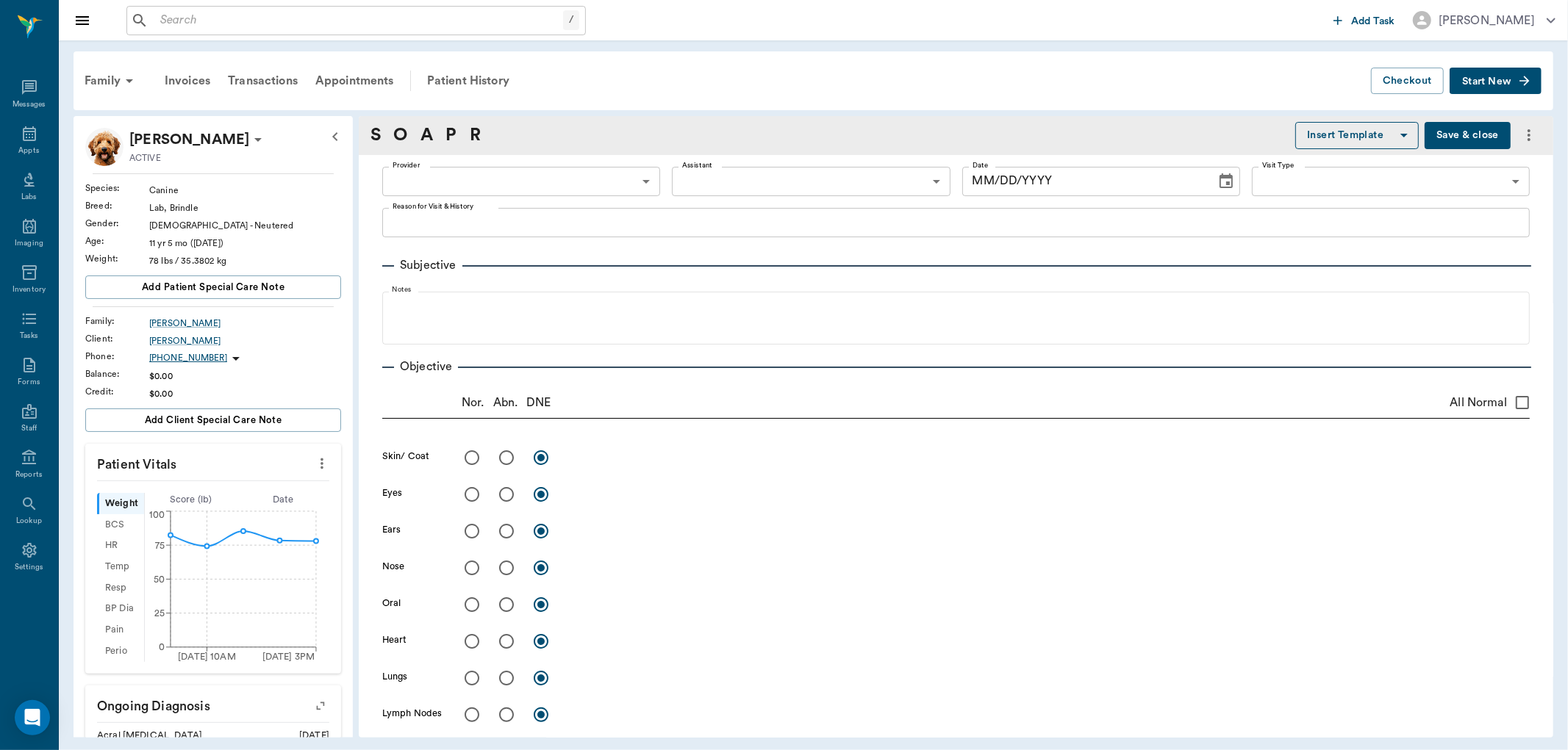
type input "63ec2f075fda476ae8351a4d"
type input "65d2be4f46e3a538d89b8c15"
type textarea "Alot of itching and scratching, owner thinks it may be allergies Caryn"
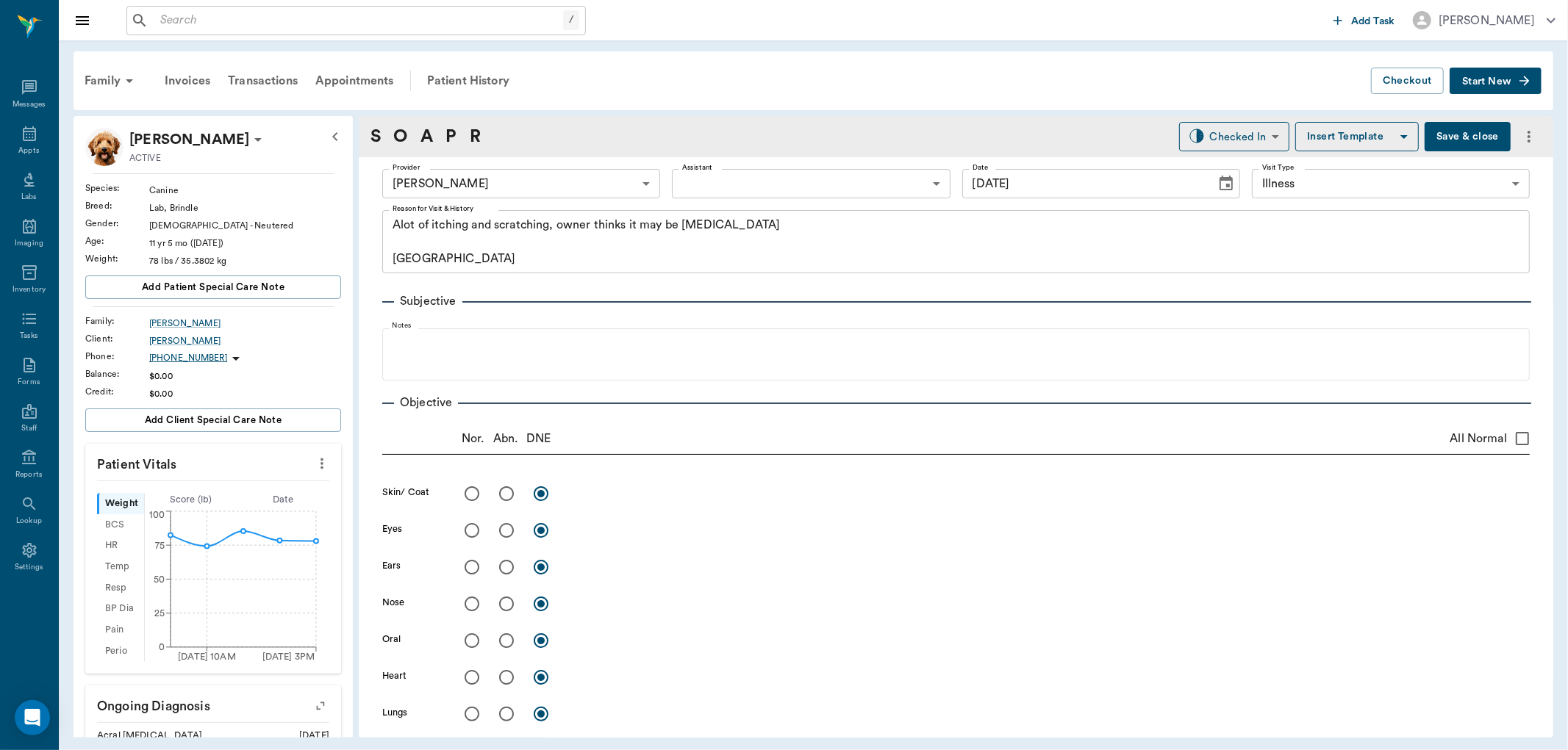
type input "[DATE]"
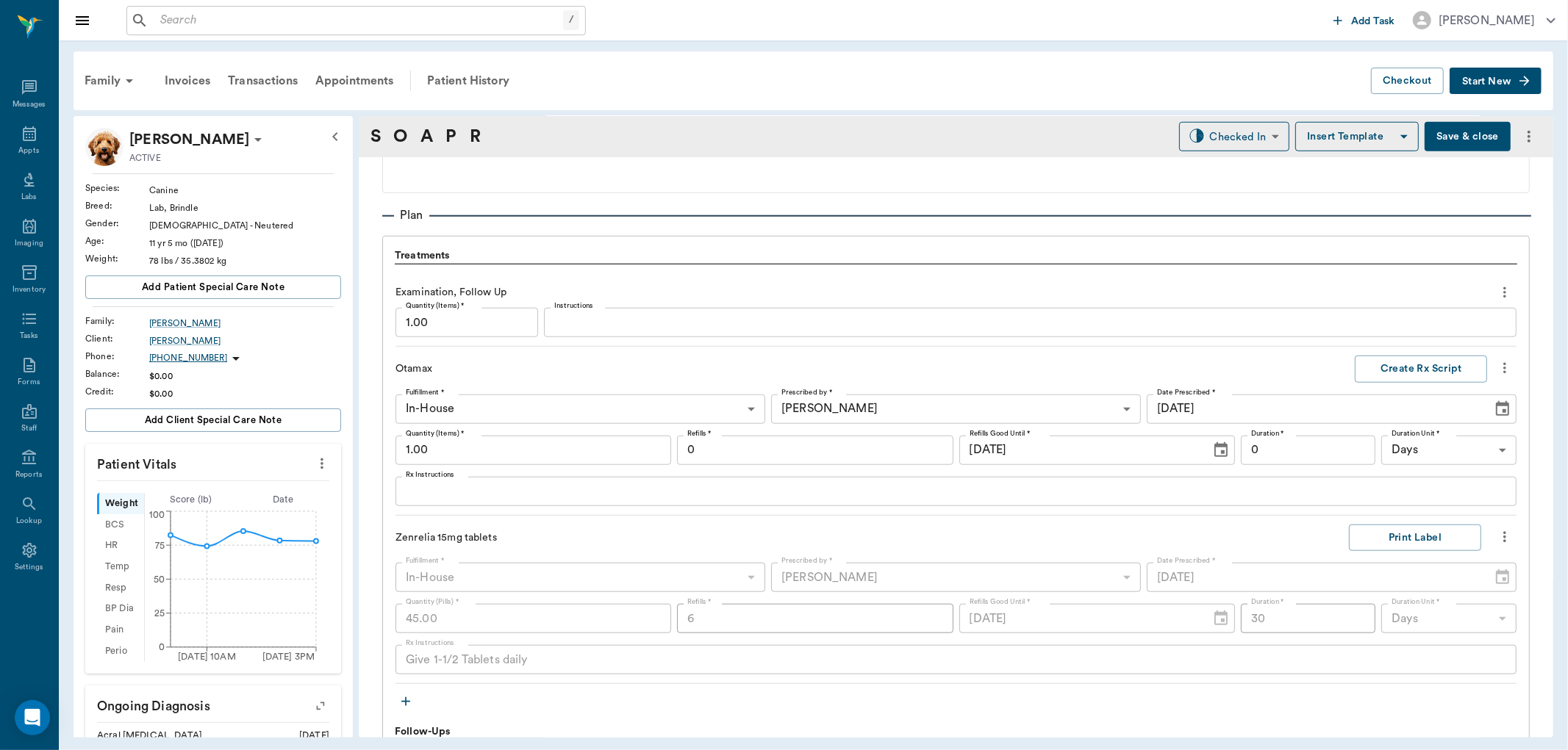
scroll to position [1143, 0]
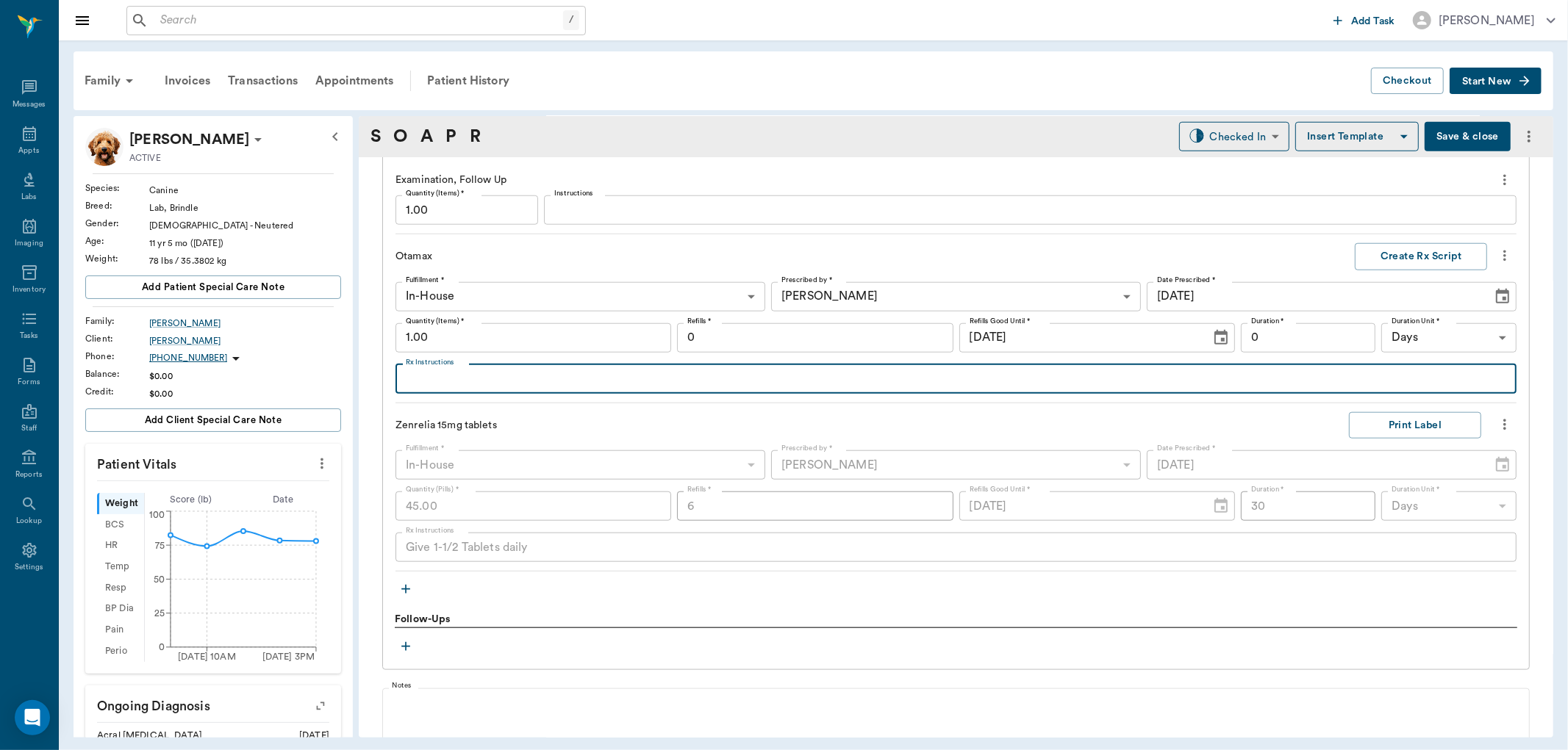
click at [422, 381] on textarea "Rx Instructions" at bounding box center [956, 379] width 1100 height 17
type textarea "Apply to both ears daily for at least a week and until better"
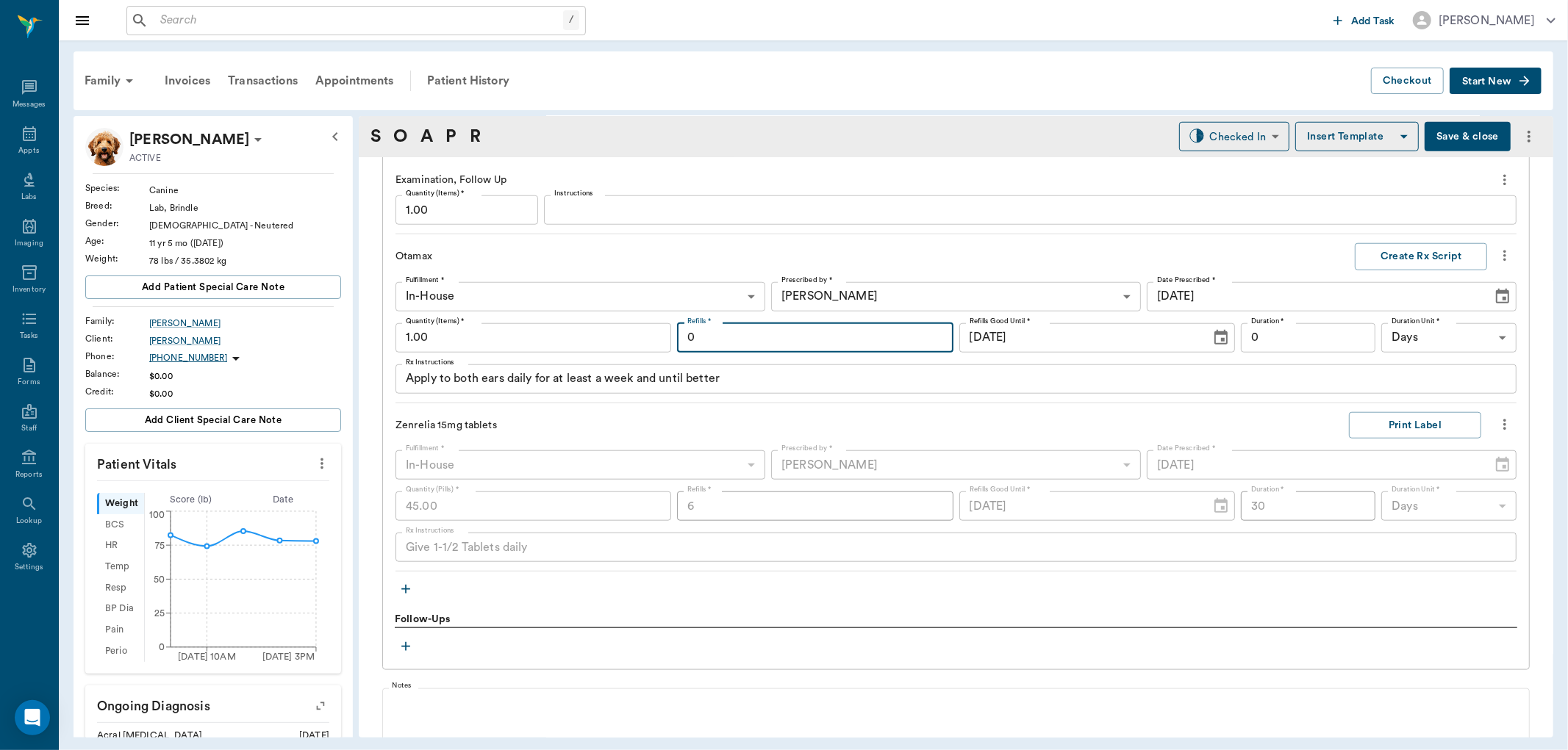
click at [736, 336] on input "0" at bounding box center [815, 338] width 276 height 30
type input "3"
click at [1397, 254] on button "Create Rx Script" at bounding box center [1421, 256] width 132 height 27
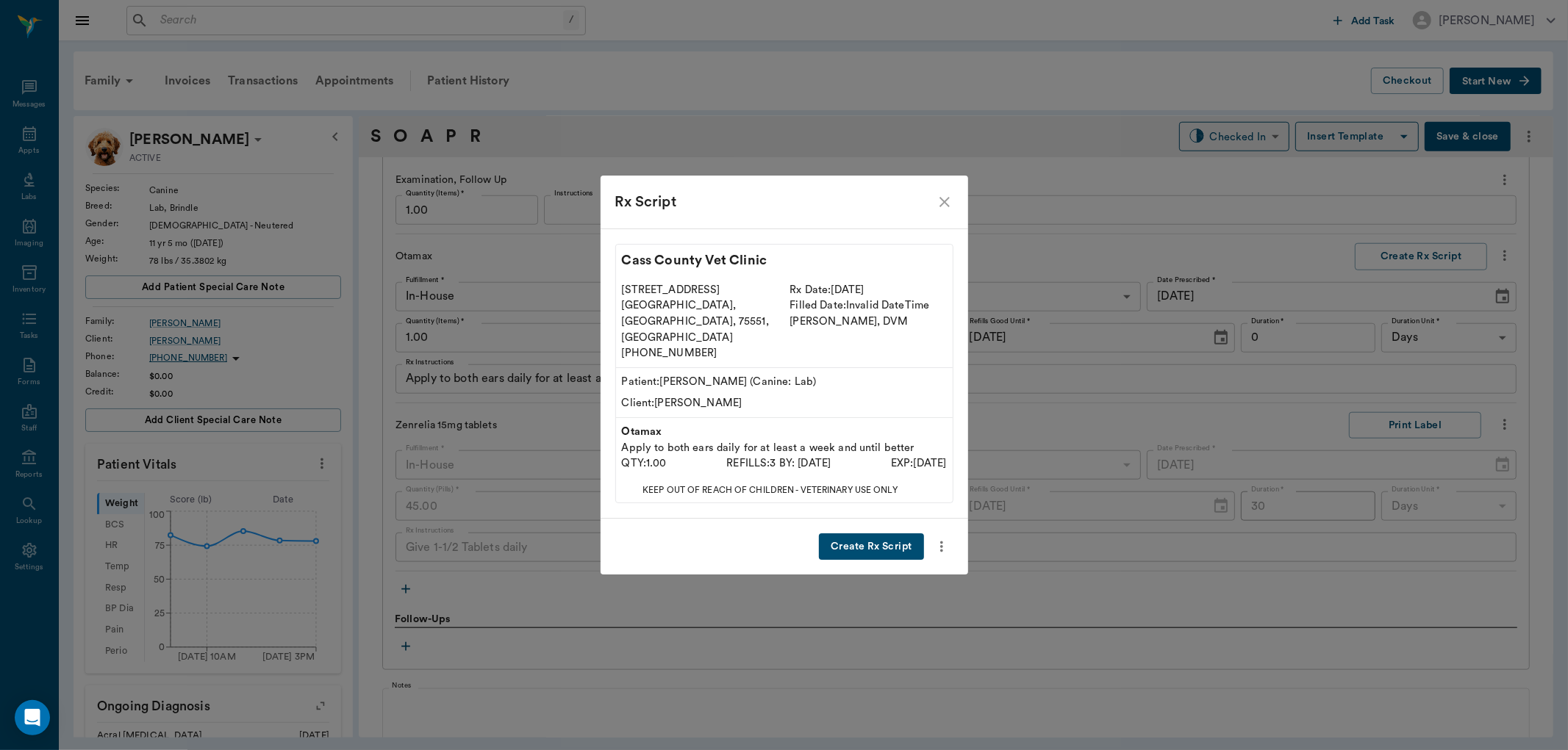
click at [856, 533] on button "Create Rx Script" at bounding box center [871, 547] width 104 height 27
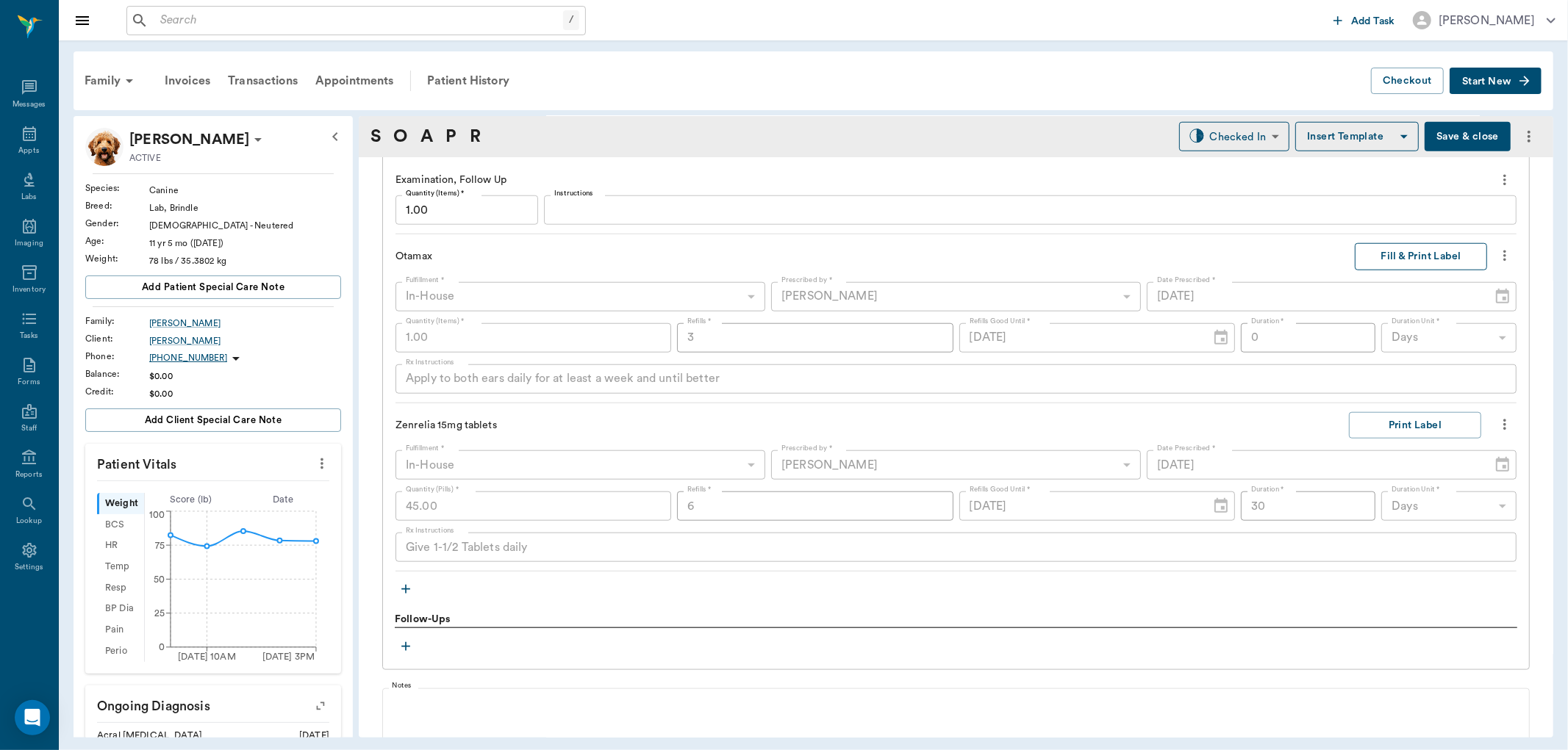
click at [1397, 255] on button "Fill & Print Label" at bounding box center [1421, 256] width 132 height 27
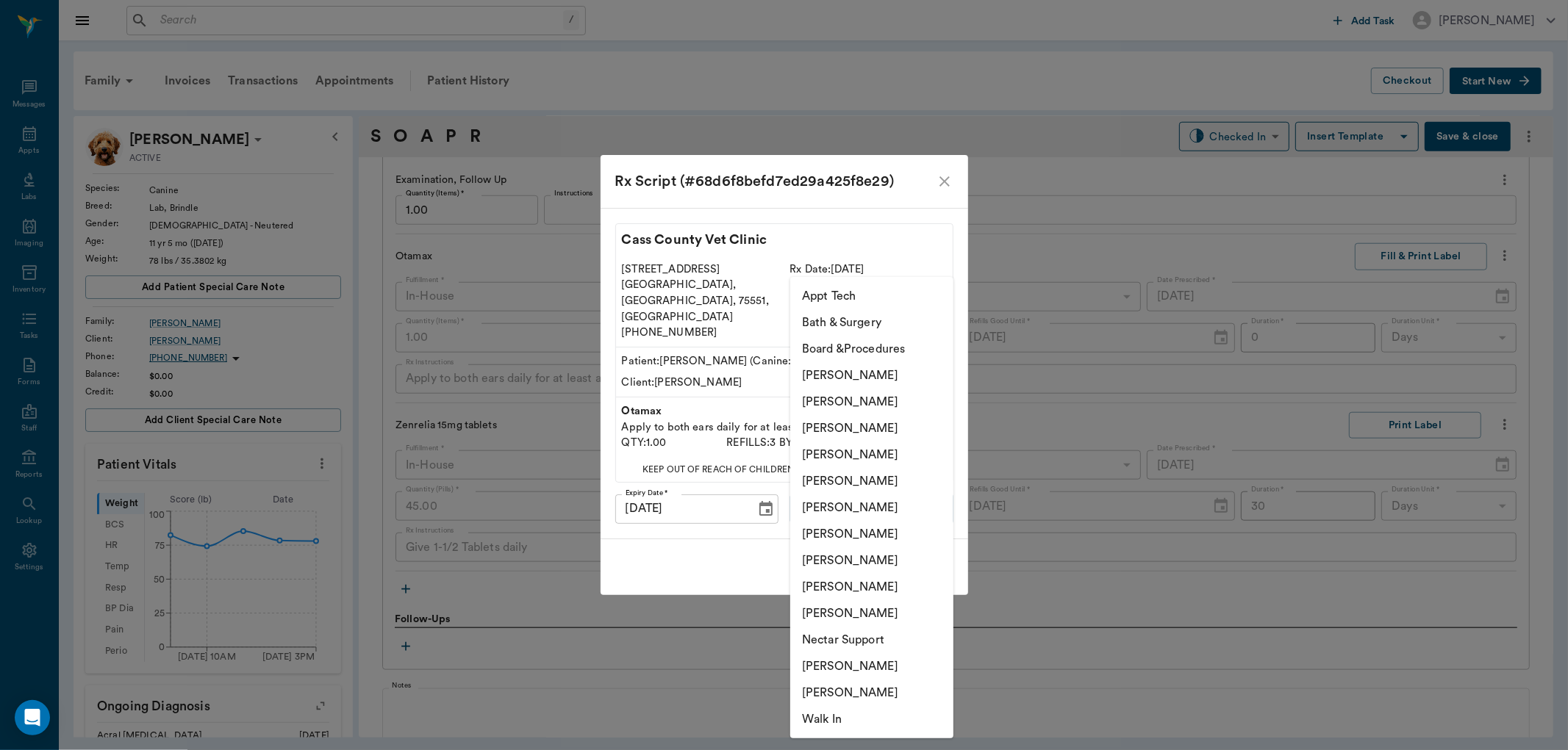
click at [876, 492] on body "/ ​ Add Task Dr. Bert Ellsworth Nectar Messages Appts Labs Imaging Inventory Ta…" at bounding box center [784, 375] width 1568 height 750
click at [872, 449] on li "[PERSON_NAME]" at bounding box center [871, 455] width 163 height 26
type input "63ec2f075fda476ae8351a4d"
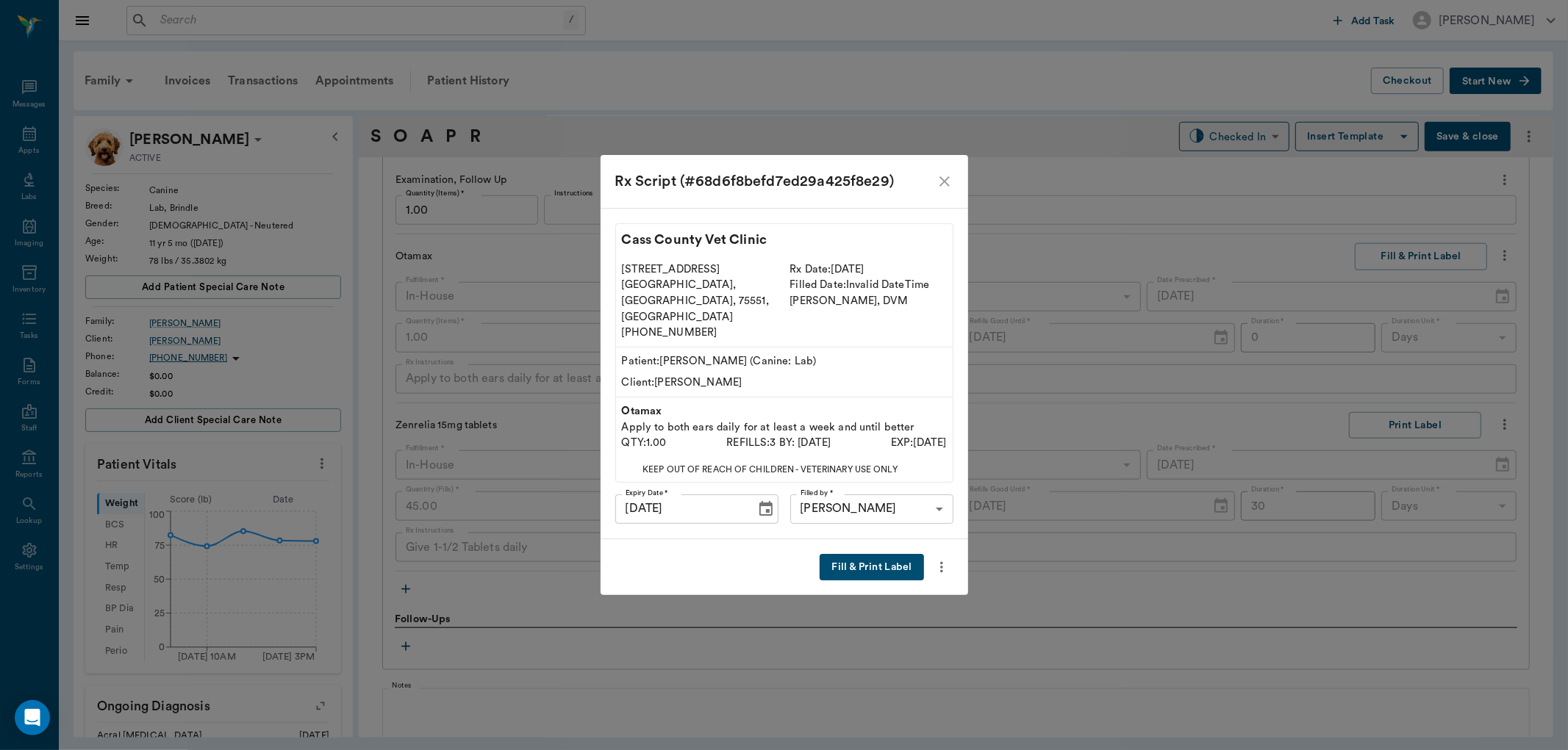
click at [875, 554] on button "Fill & Print Label" at bounding box center [871, 567] width 104 height 27
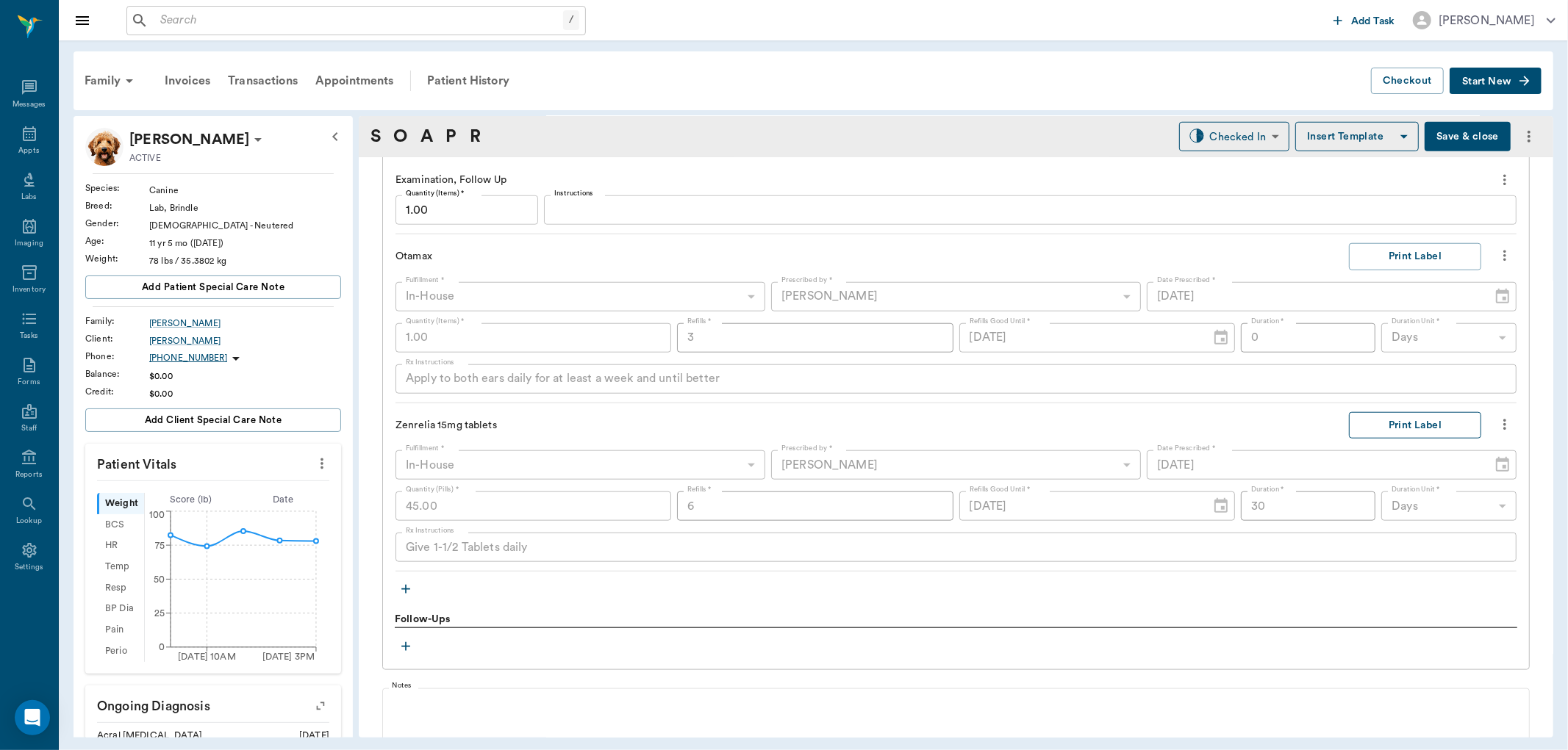
click at [1419, 416] on button "Print Label" at bounding box center [1415, 425] width 132 height 27
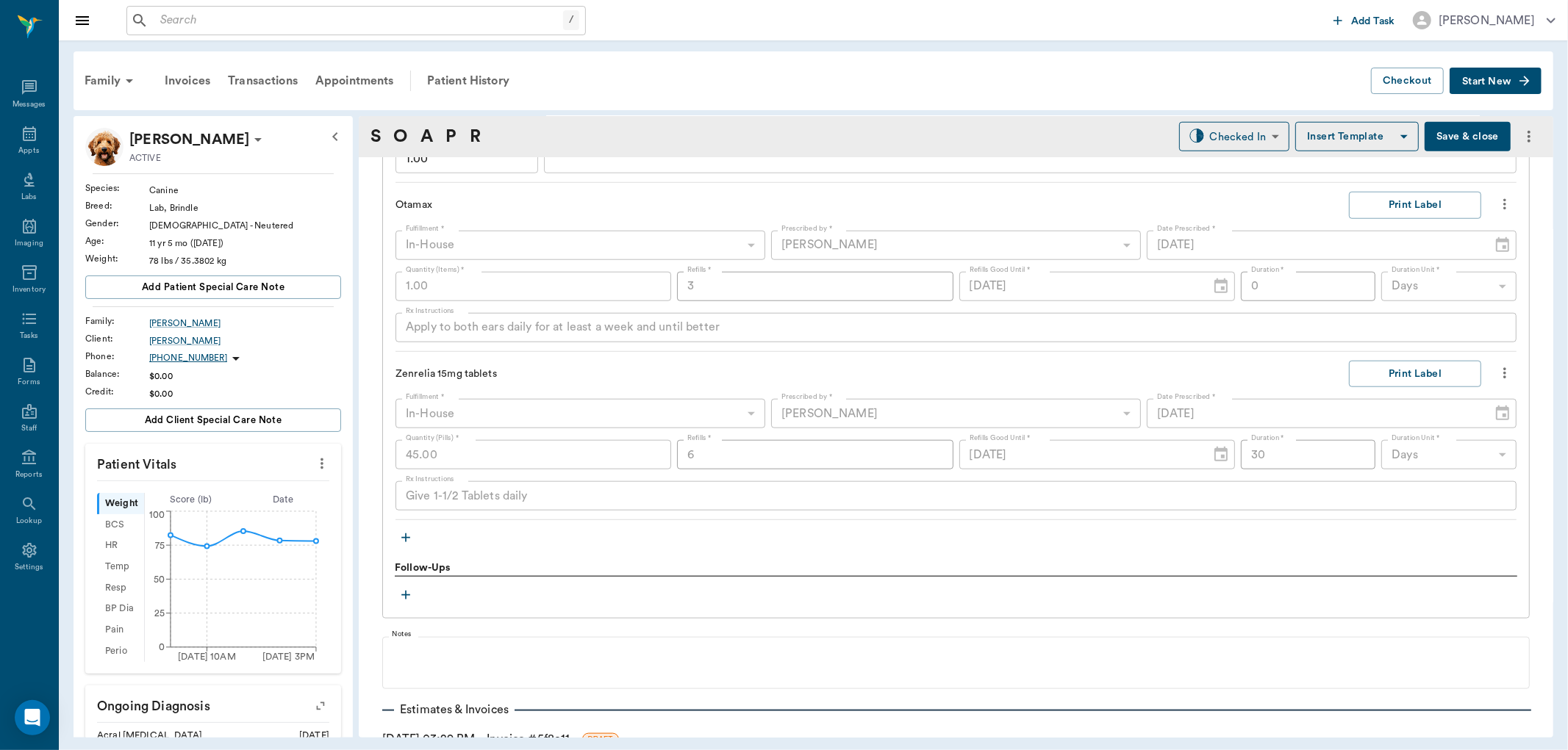
scroll to position [1300, 0]
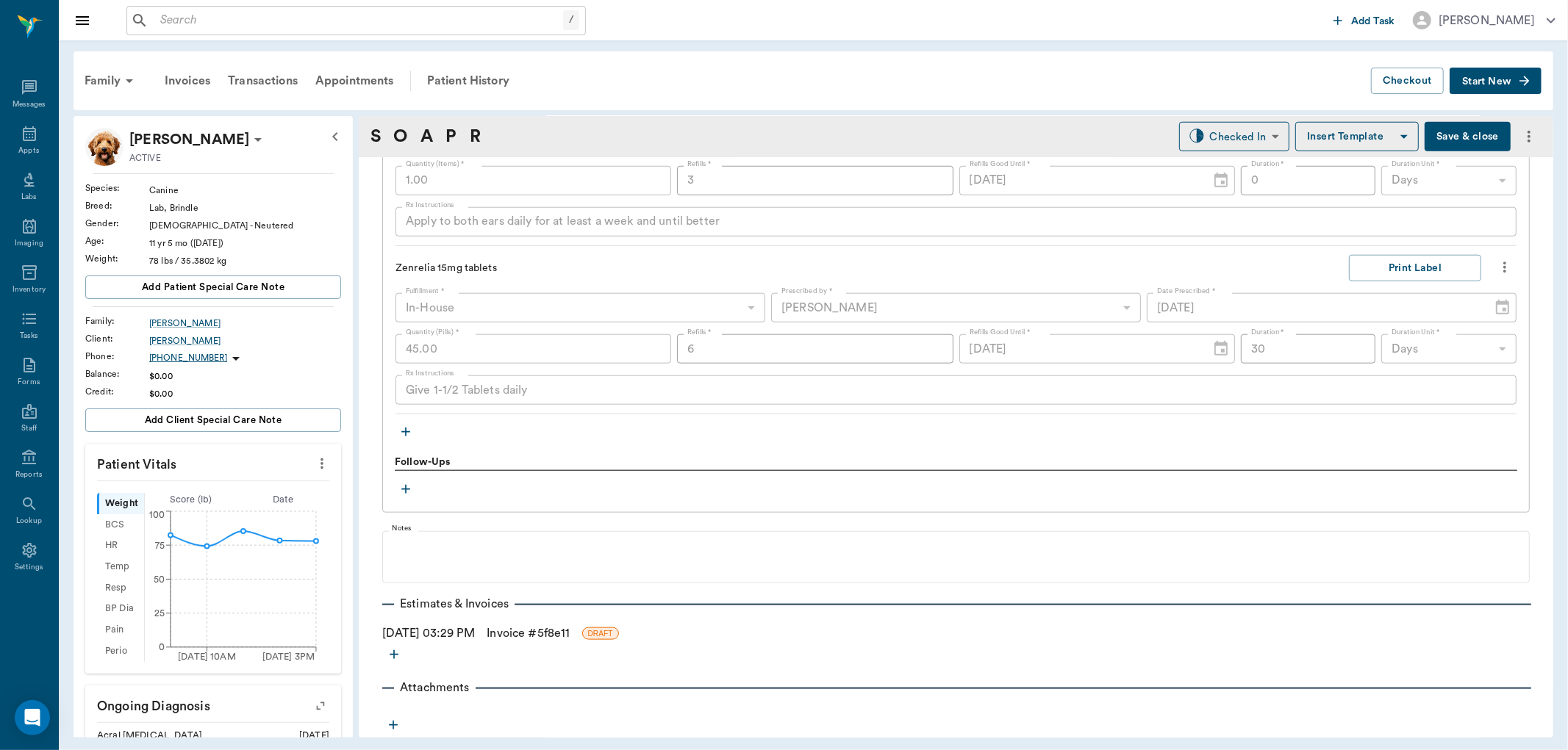
click at [536, 632] on link "Invoice # 5f8e11" at bounding box center [528, 633] width 83 height 18
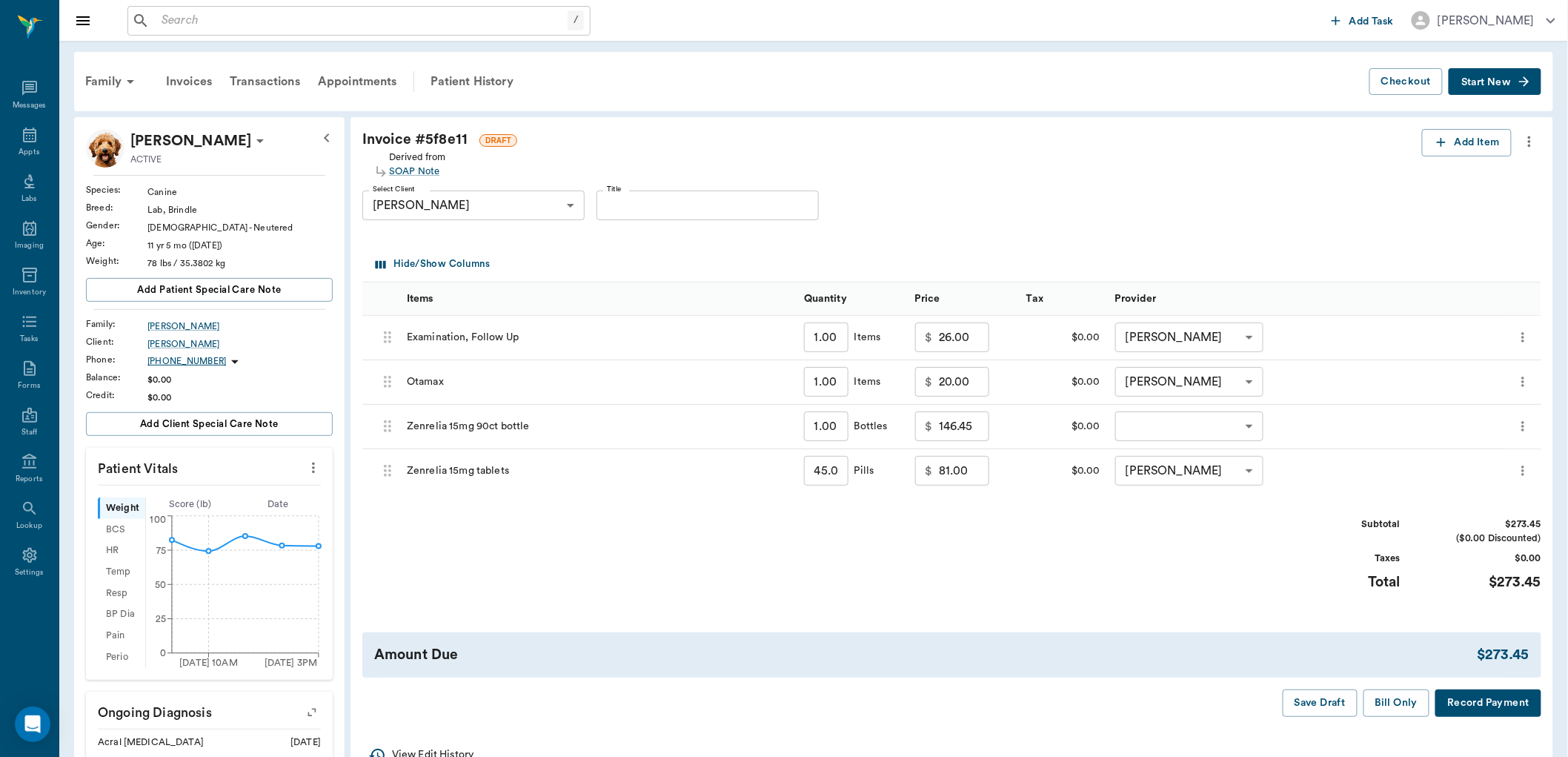
click at [1530, 419] on icon "more" at bounding box center [1522, 426] width 15 height 18
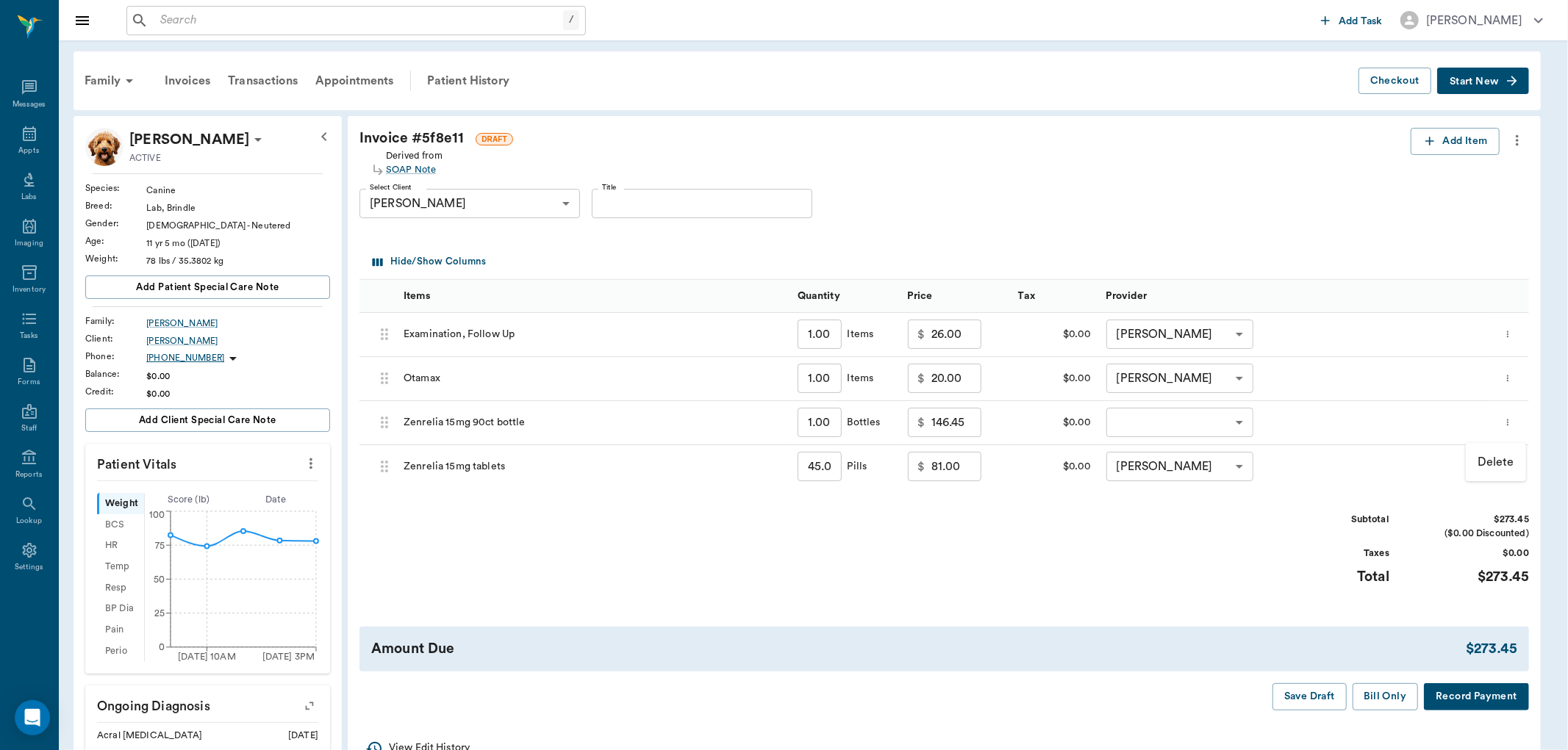
click at [1494, 463] on p "Delete" at bounding box center [1496, 462] width 37 height 18
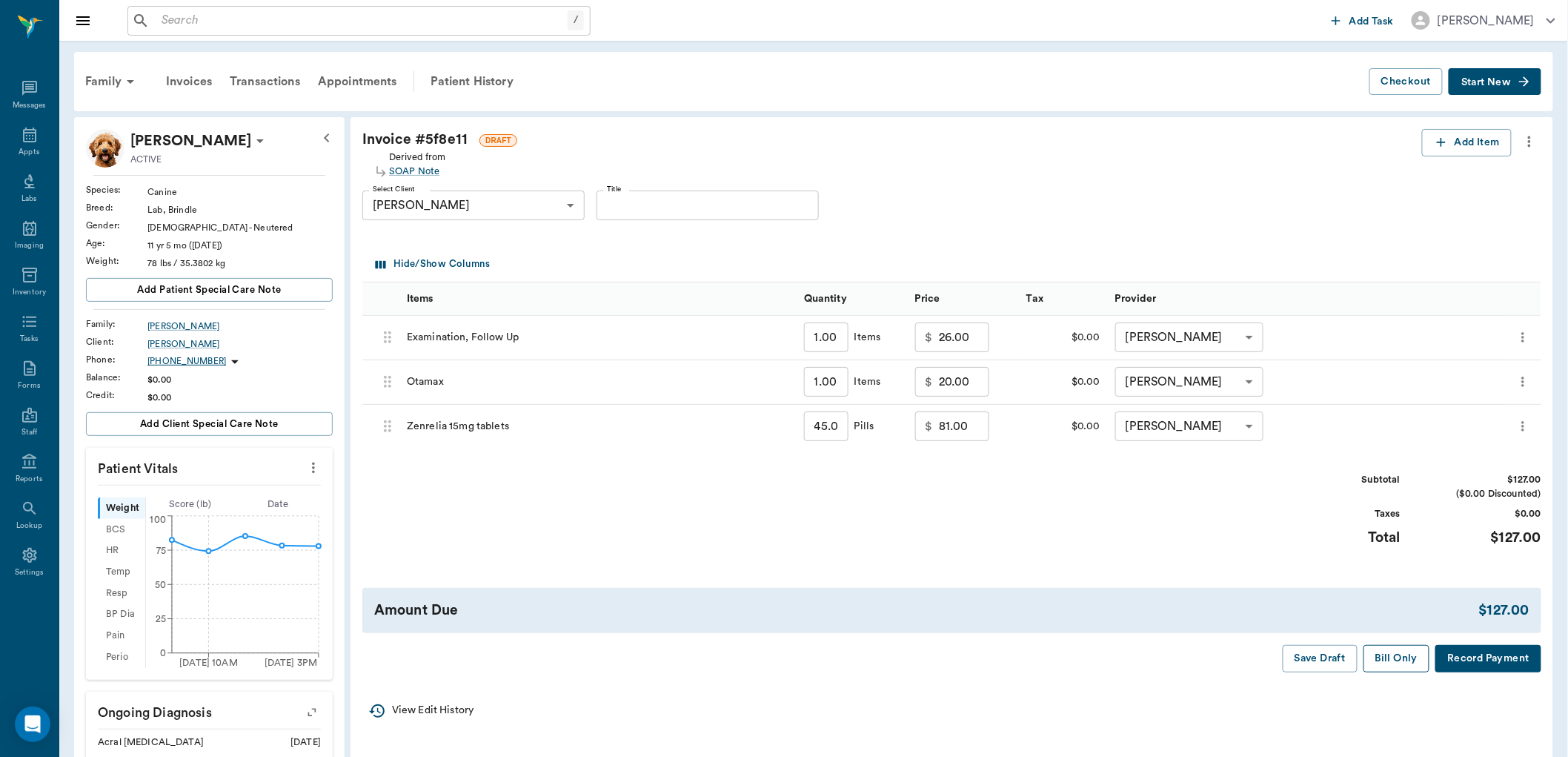
click at [1402, 653] on button "Bill Only" at bounding box center [1396, 659] width 67 height 28
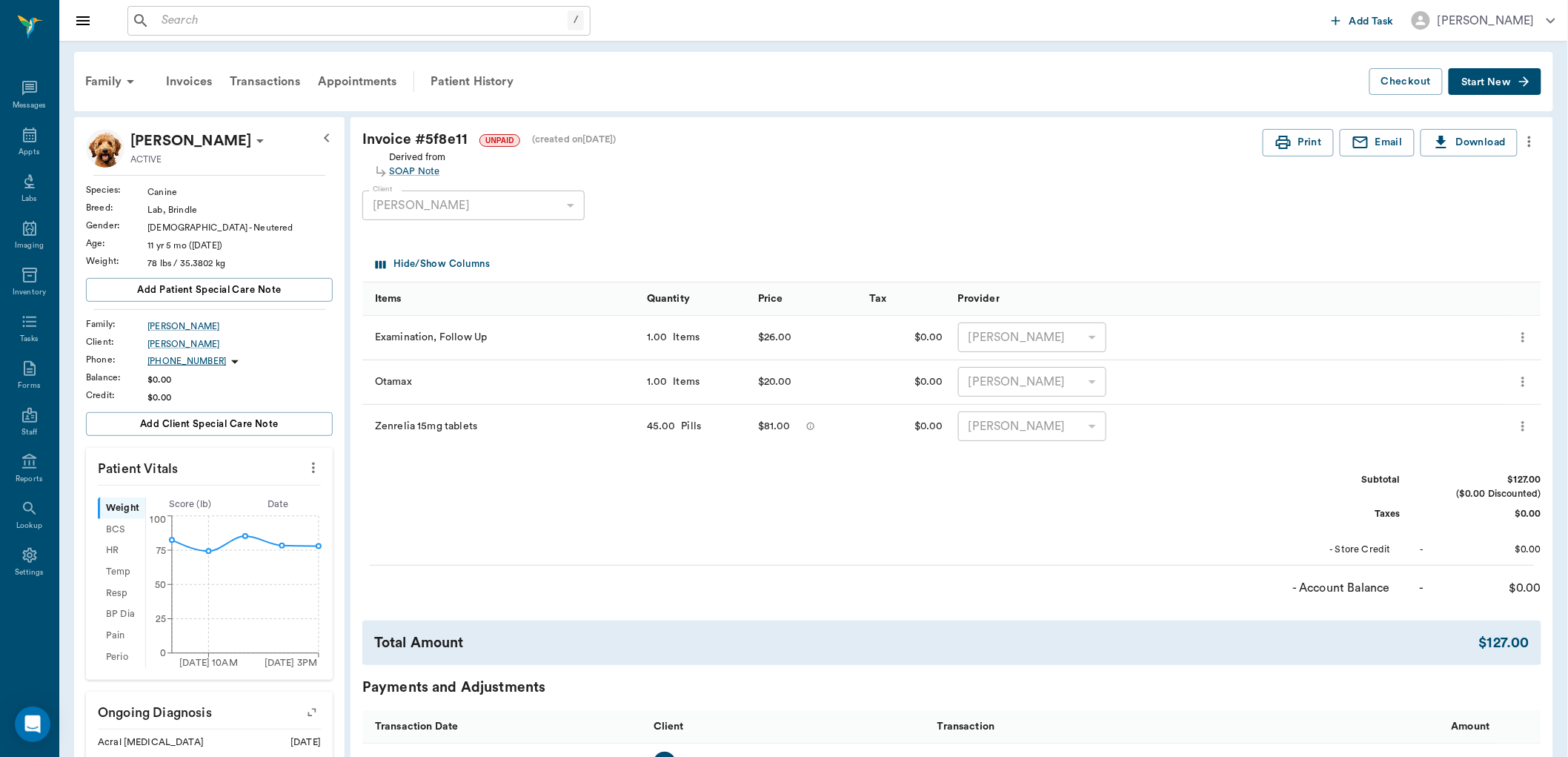
click at [361, 20] on input "text" at bounding box center [361, 20] width 412 height 20
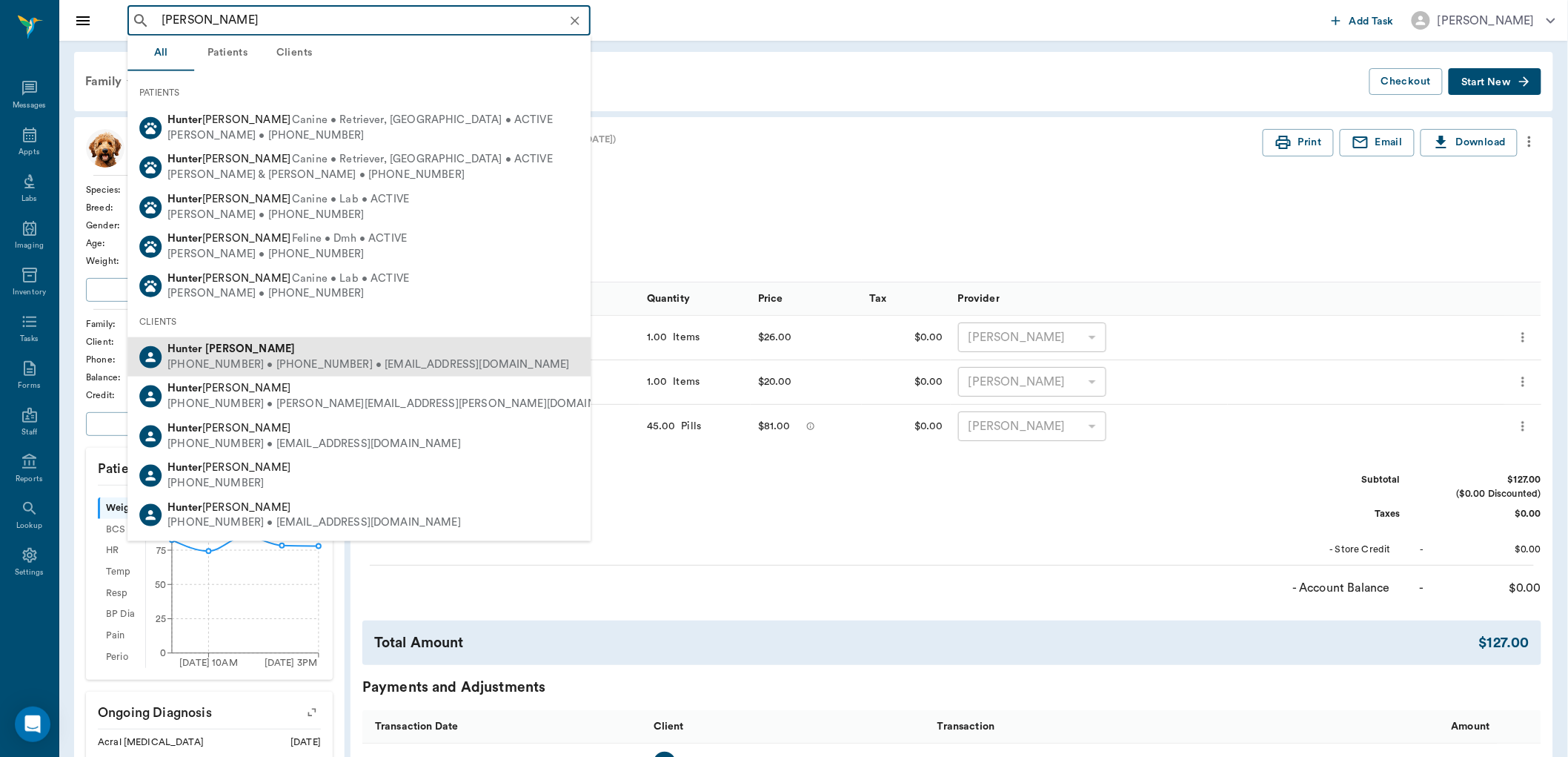
drag, startPoint x: 305, startPoint y: 351, endPoint x: 536, endPoint y: 359, distance: 231.1
click at [306, 351] on div "Hunter Graves" at bounding box center [368, 350] width 401 height 16
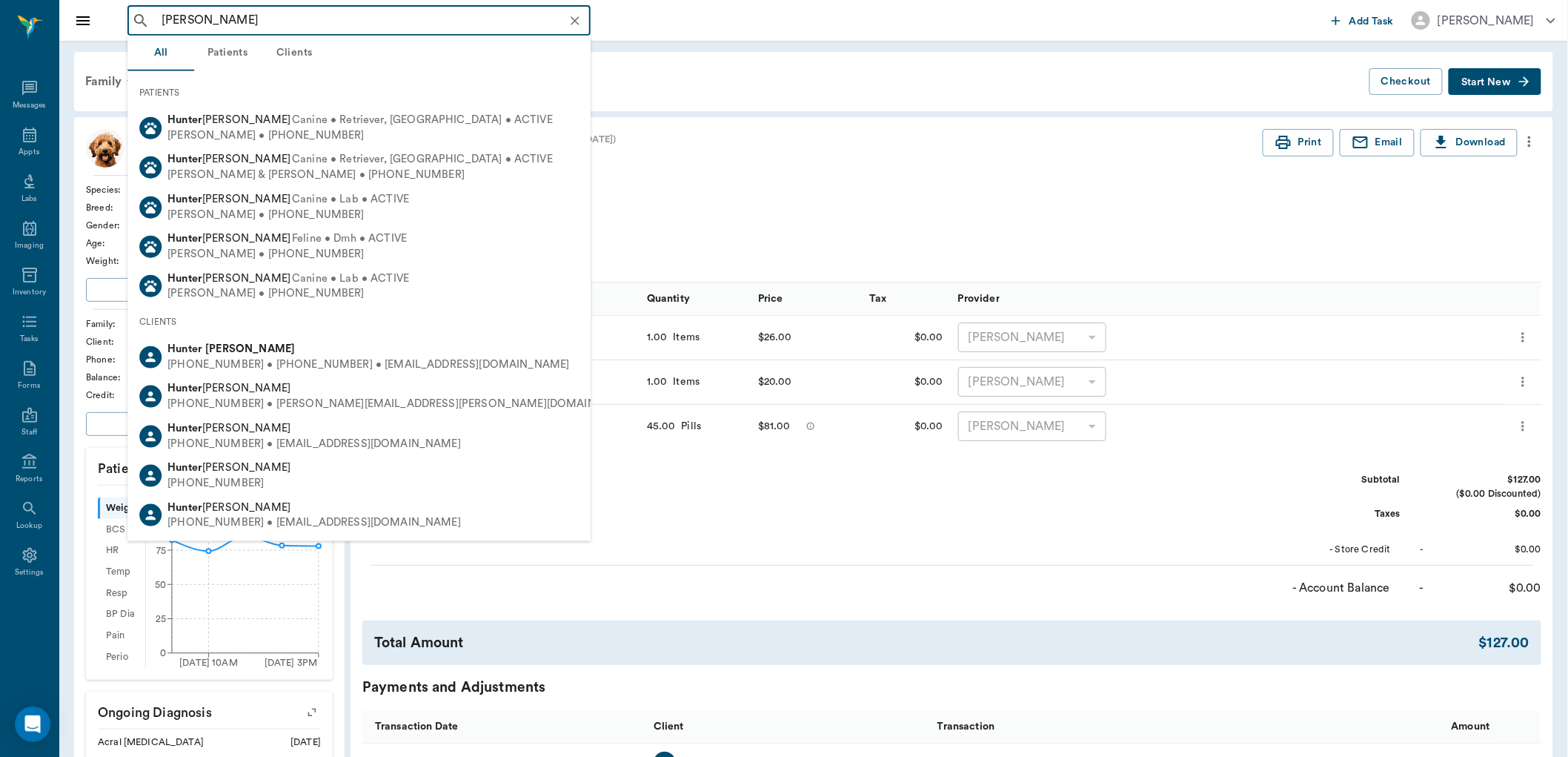
type input "hunter graves"
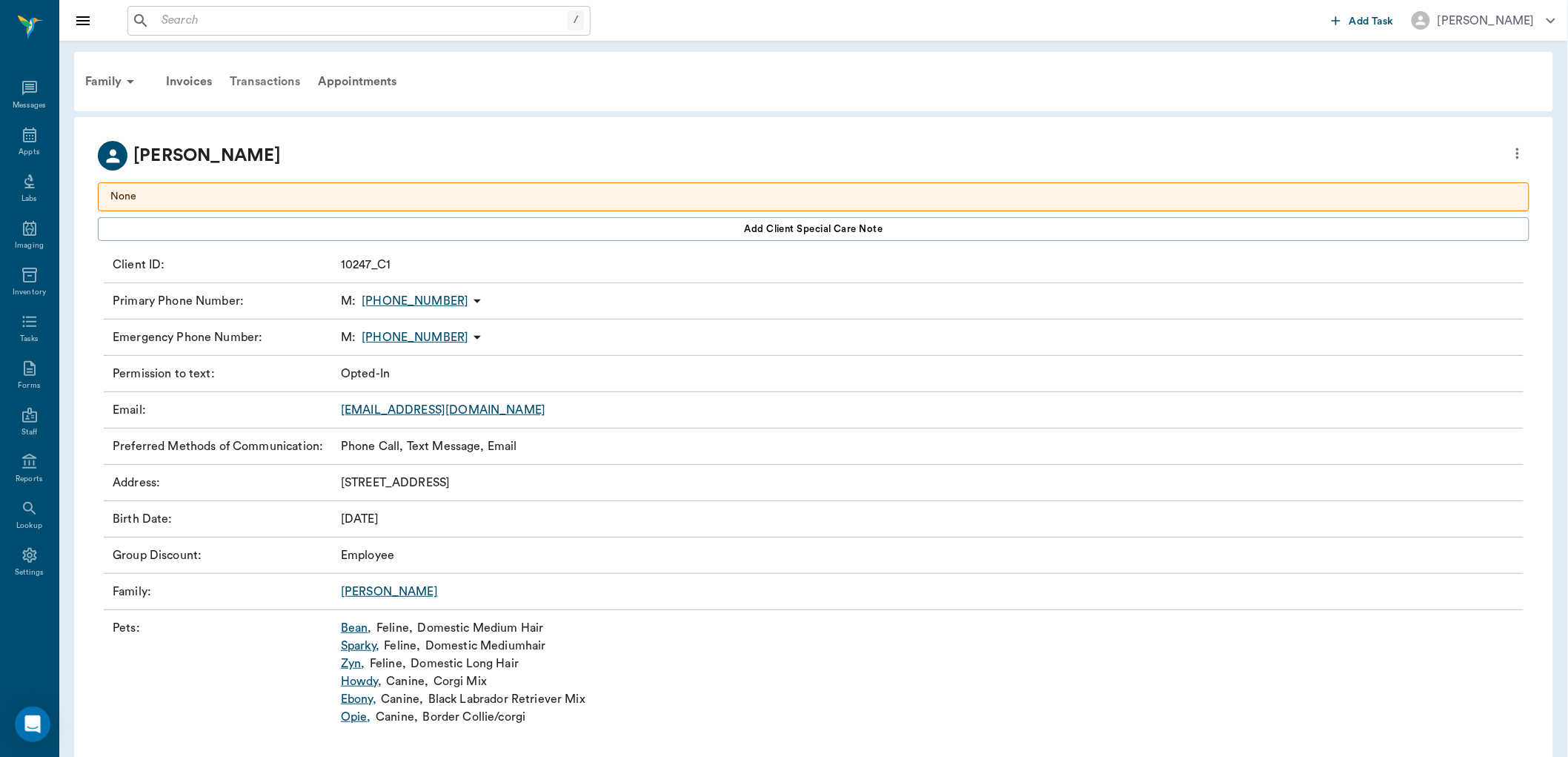
click at [289, 83] on div "Transactions" at bounding box center [265, 81] width 88 height 35
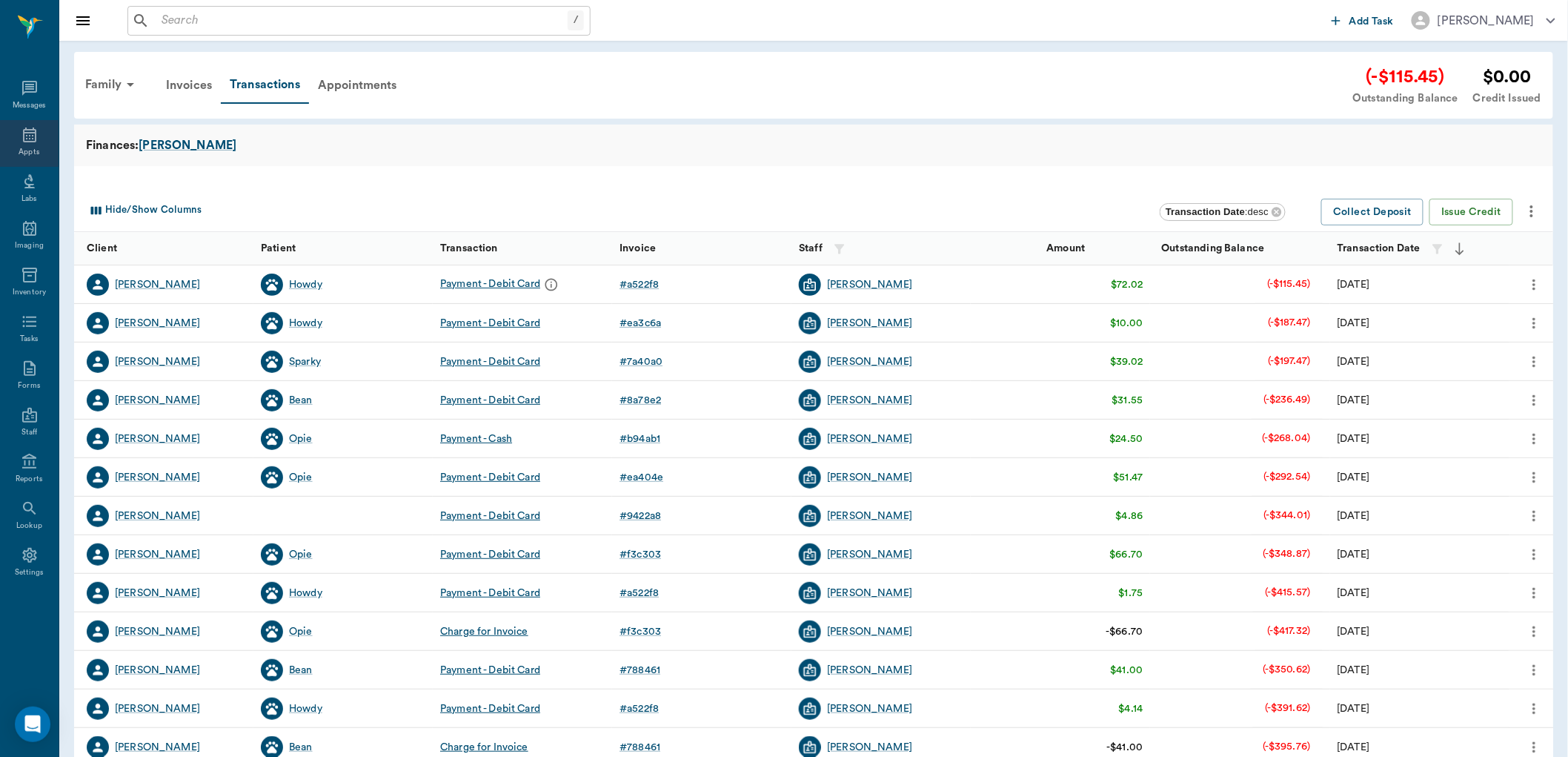
click at [20, 144] on div "Appts" at bounding box center [29, 143] width 59 height 46
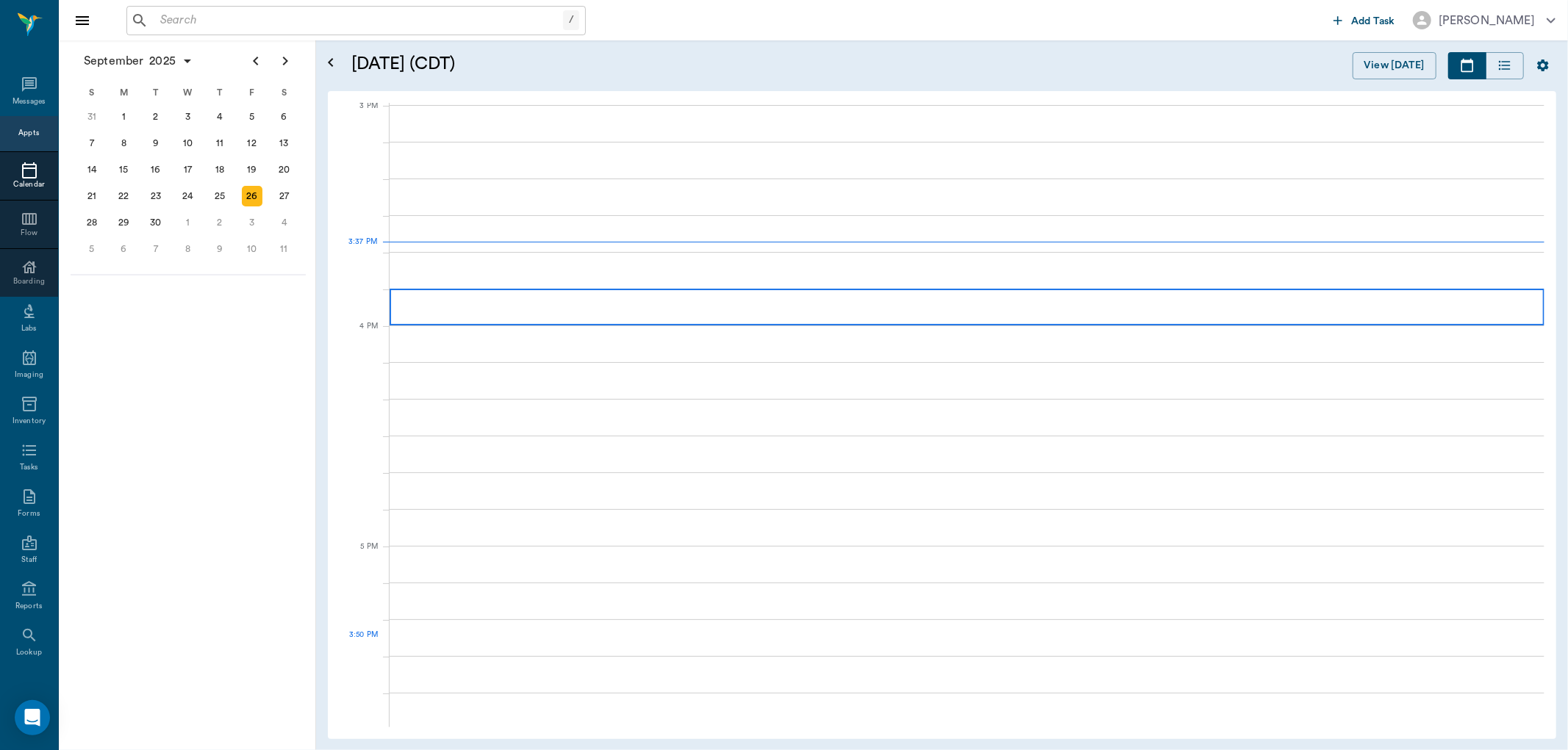
scroll to position [1544, 0]
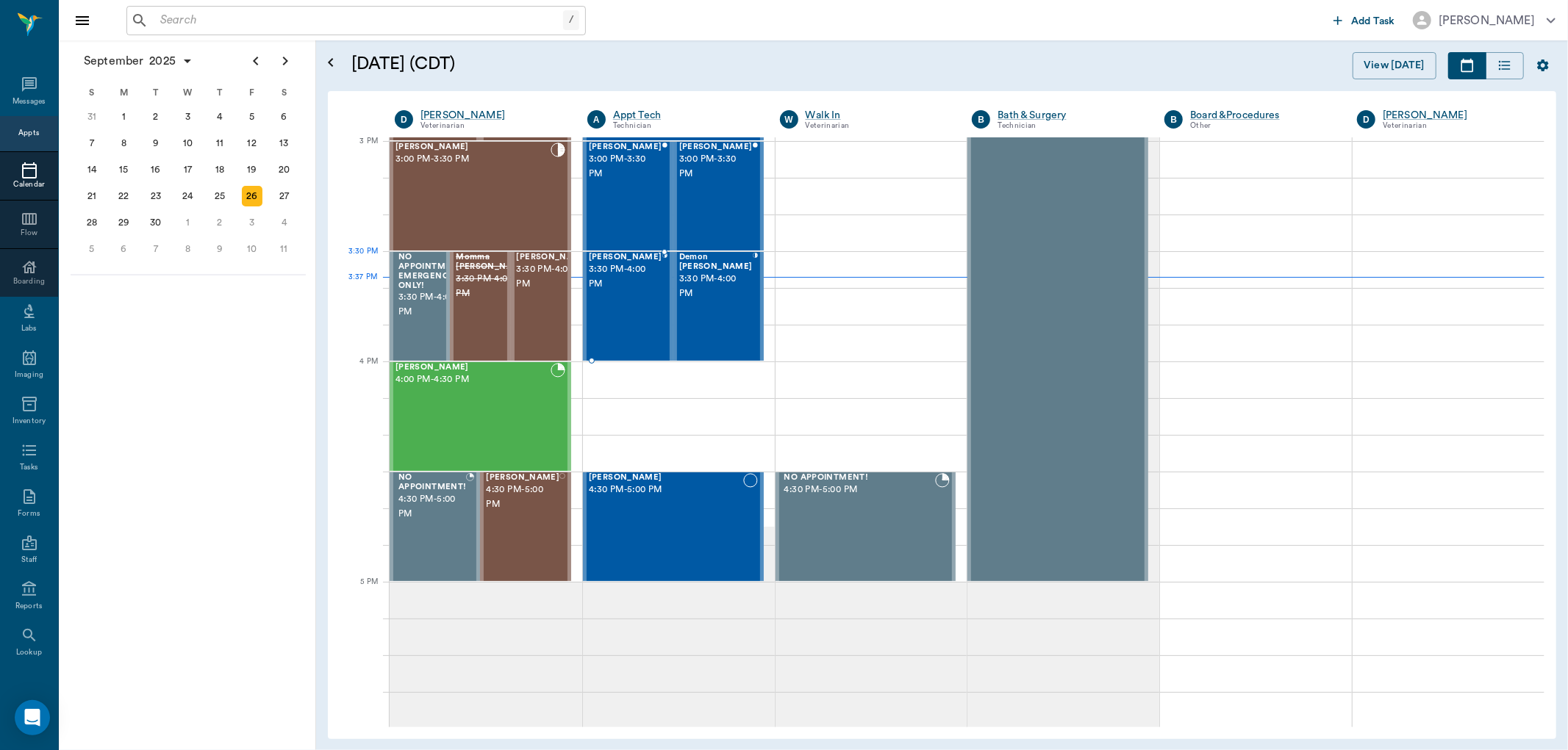
click at [641, 262] on span "[PERSON_NAME]" at bounding box center [625, 257] width 73 height 9
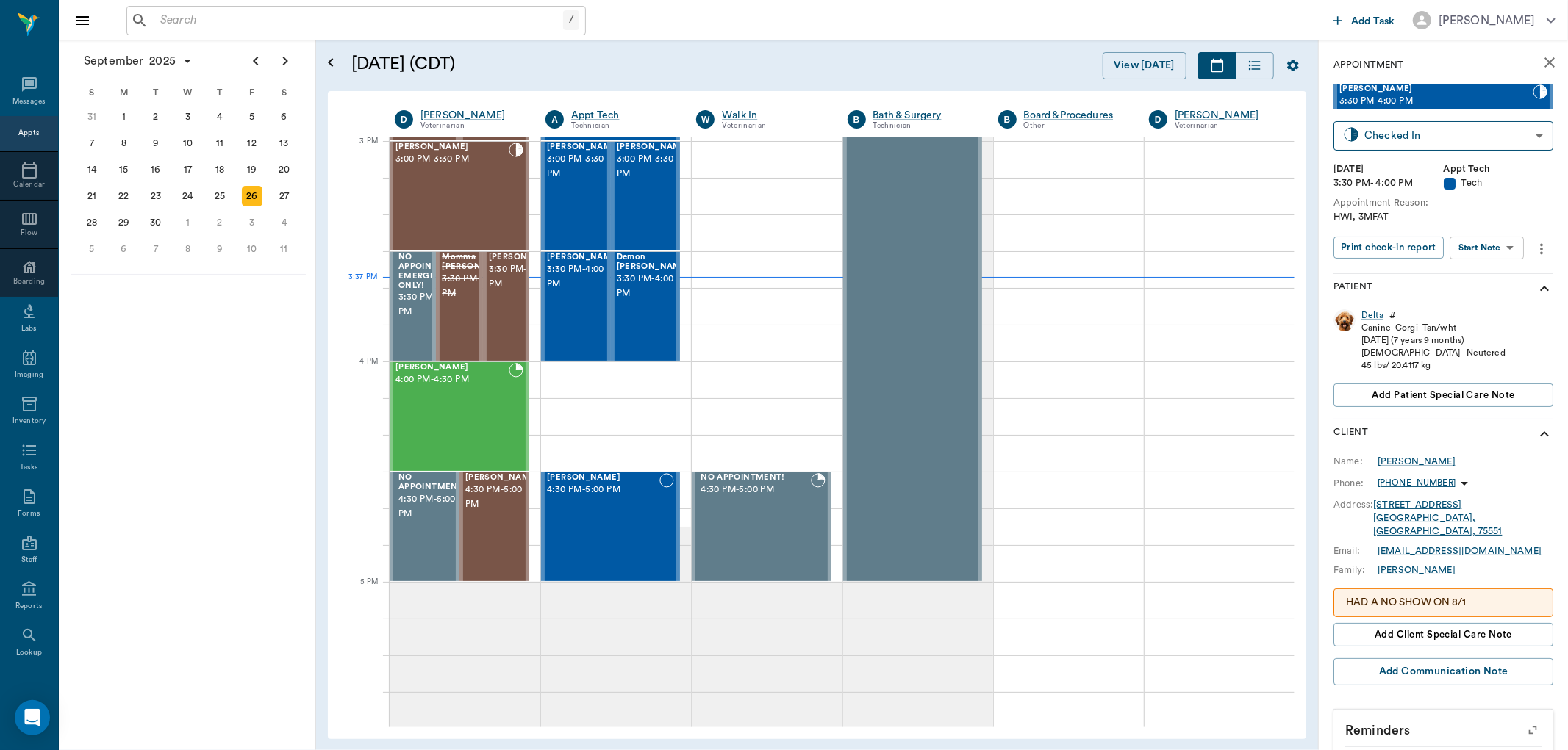
click at [1489, 243] on body "/ ​ Add Task Dr. Bert Ellsworth Nectar Messages Appts Calendar Flow Boarding La…" at bounding box center [784, 375] width 1568 height 750
click at [1496, 274] on button "Start SOAP" at bounding box center [1471, 277] width 50 height 17
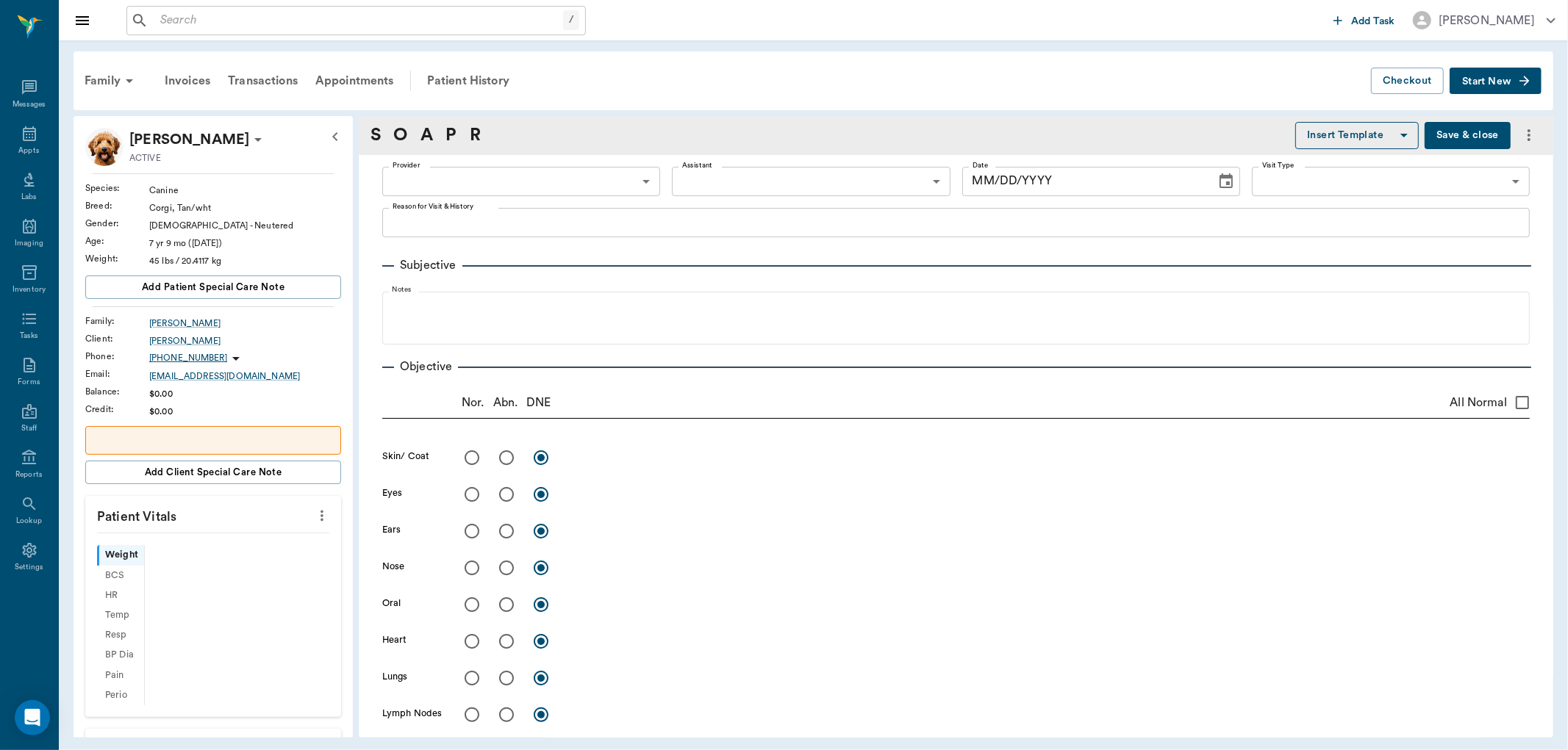
type input "63ec2f075fda476ae8351a4c"
type input "65d2be4f46e3a538d89b8c1a"
type textarea "HWI, 3MFAT"
type input "[DATE]"
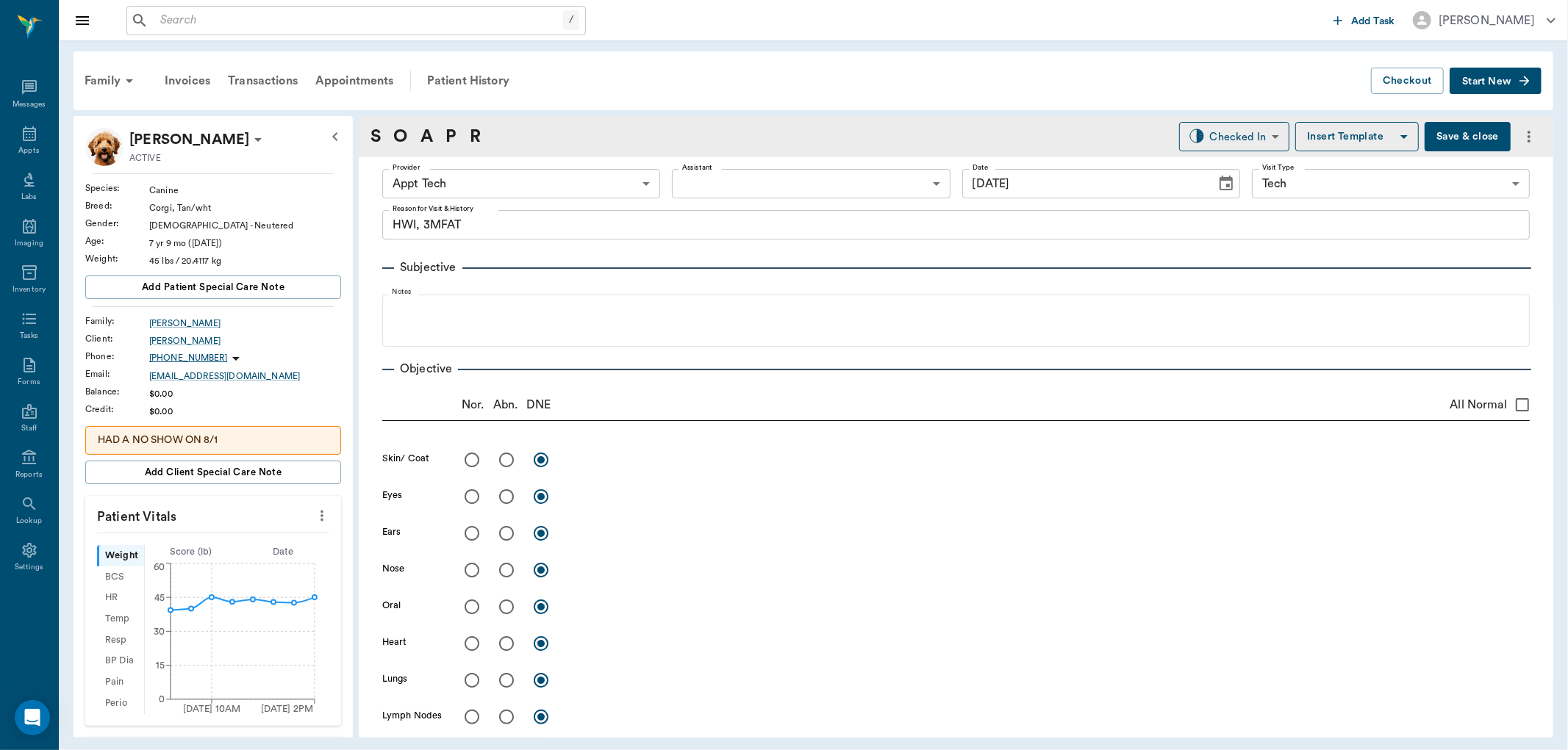
click at [720, 184] on body "/ ​ Add Task Dr. Bert Ellsworth Nectar Messages Appts Labs Imaging Inventory Ta…" at bounding box center [784, 375] width 1568 height 750
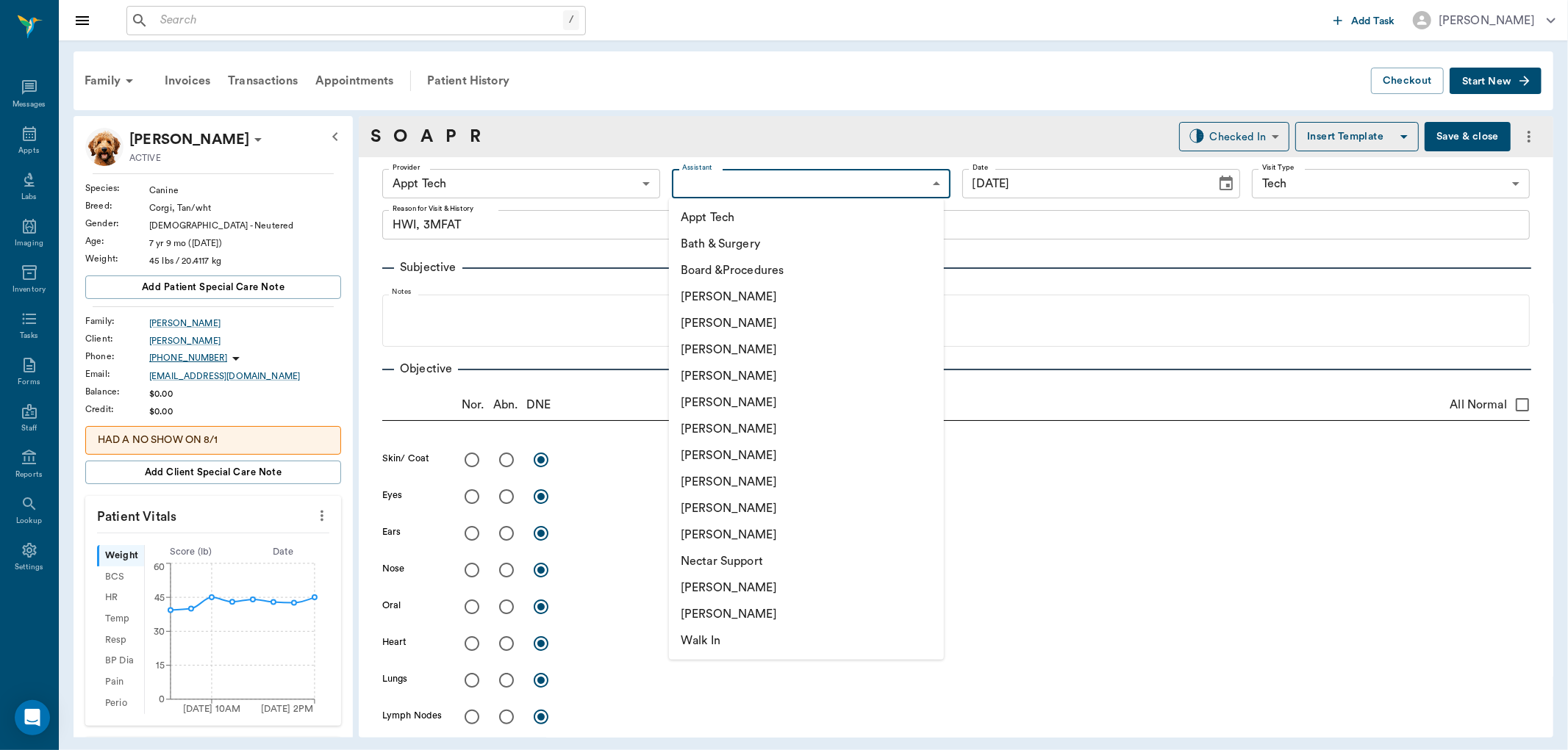
click at [715, 578] on li "Nicole Ailles" at bounding box center [806, 588] width 275 height 26
type input "6740bf97de10e07744acf1eb"
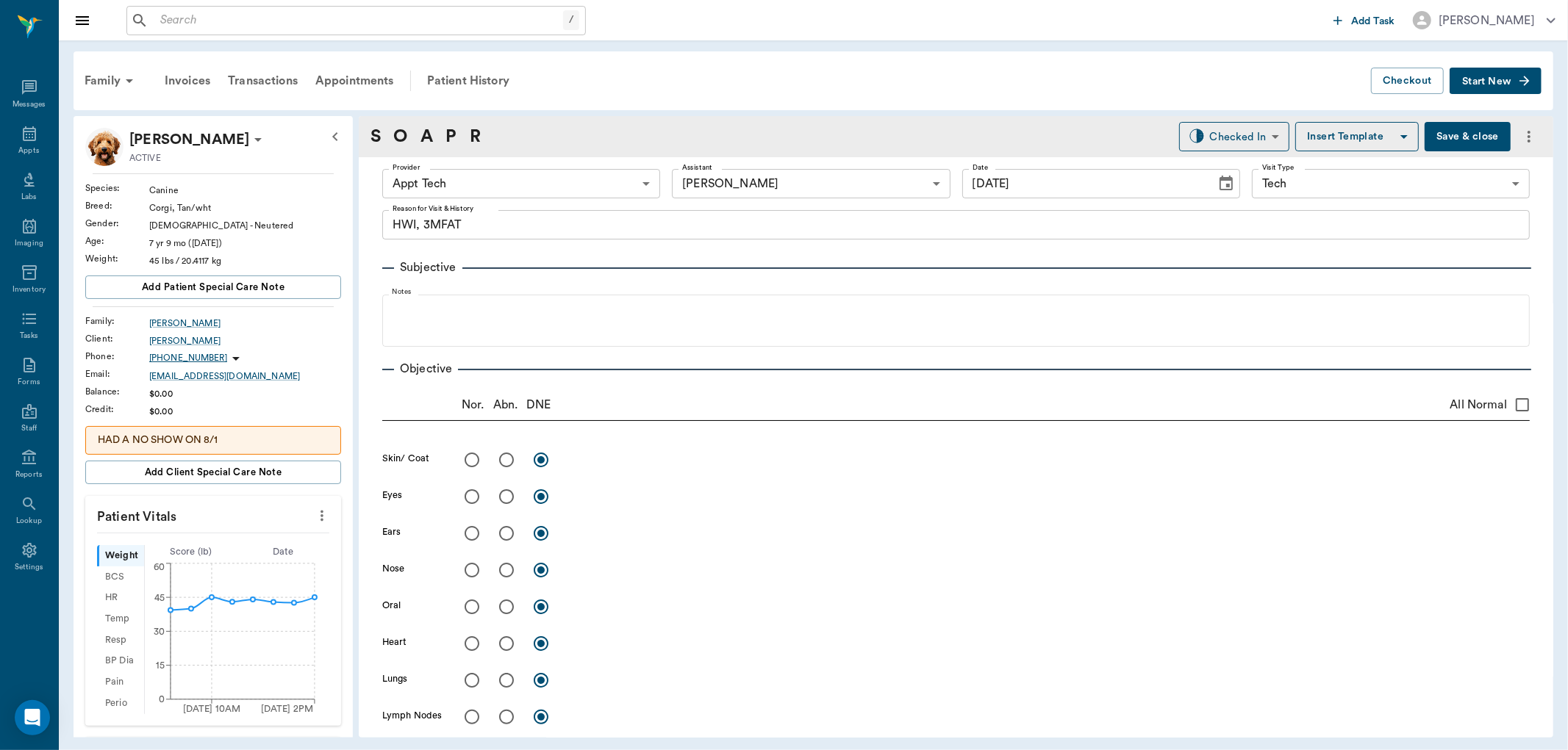
click at [320, 520] on icon "more" at bounding box center [322, 516] width 3 height 11
click at [290, 544] on span "Enter Vitals" at bounding box center [248, 542] width 123 height 16
click at [245, 557] on input "text" at bounding box center [213, 560] width 128 height 30
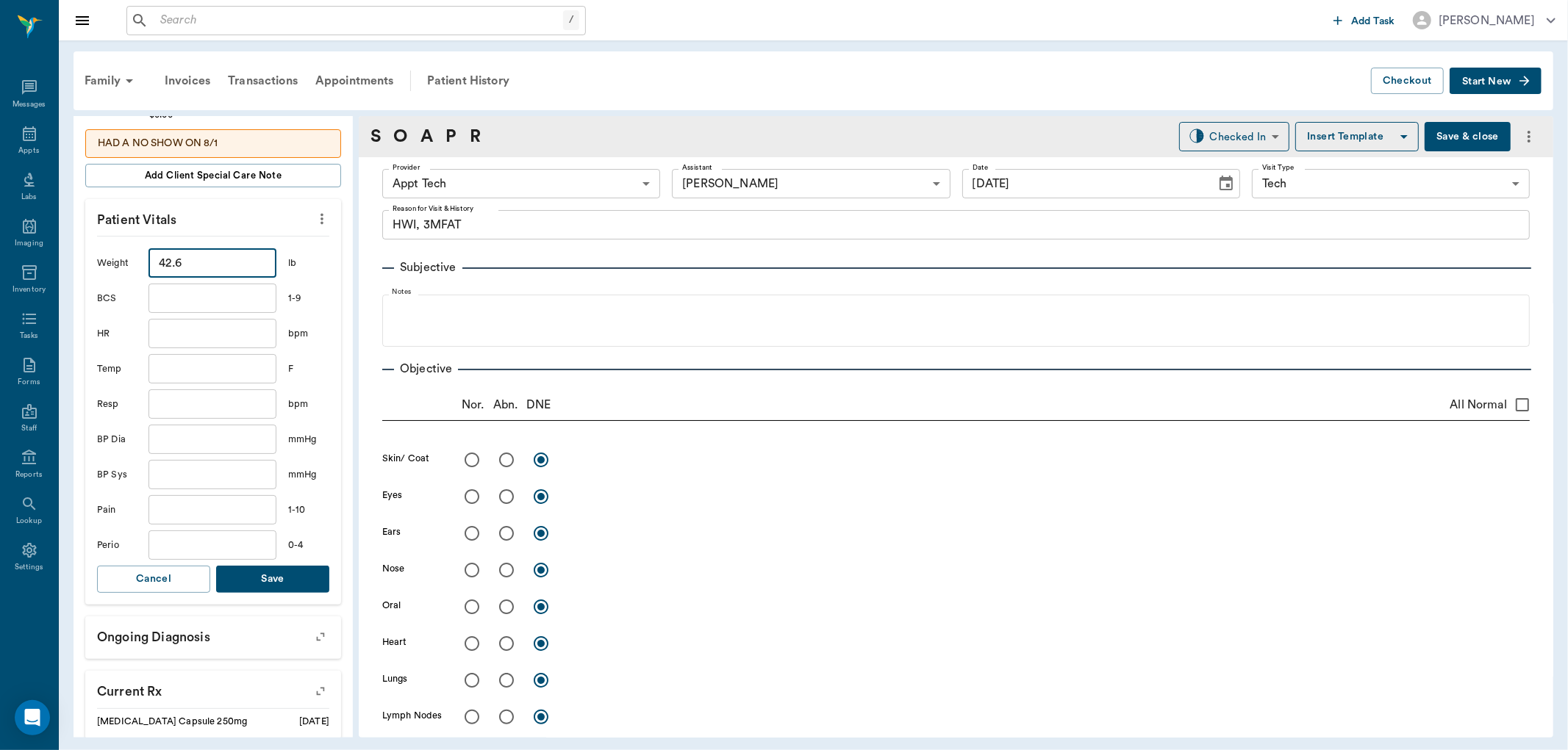
scroll to position [326, 0]
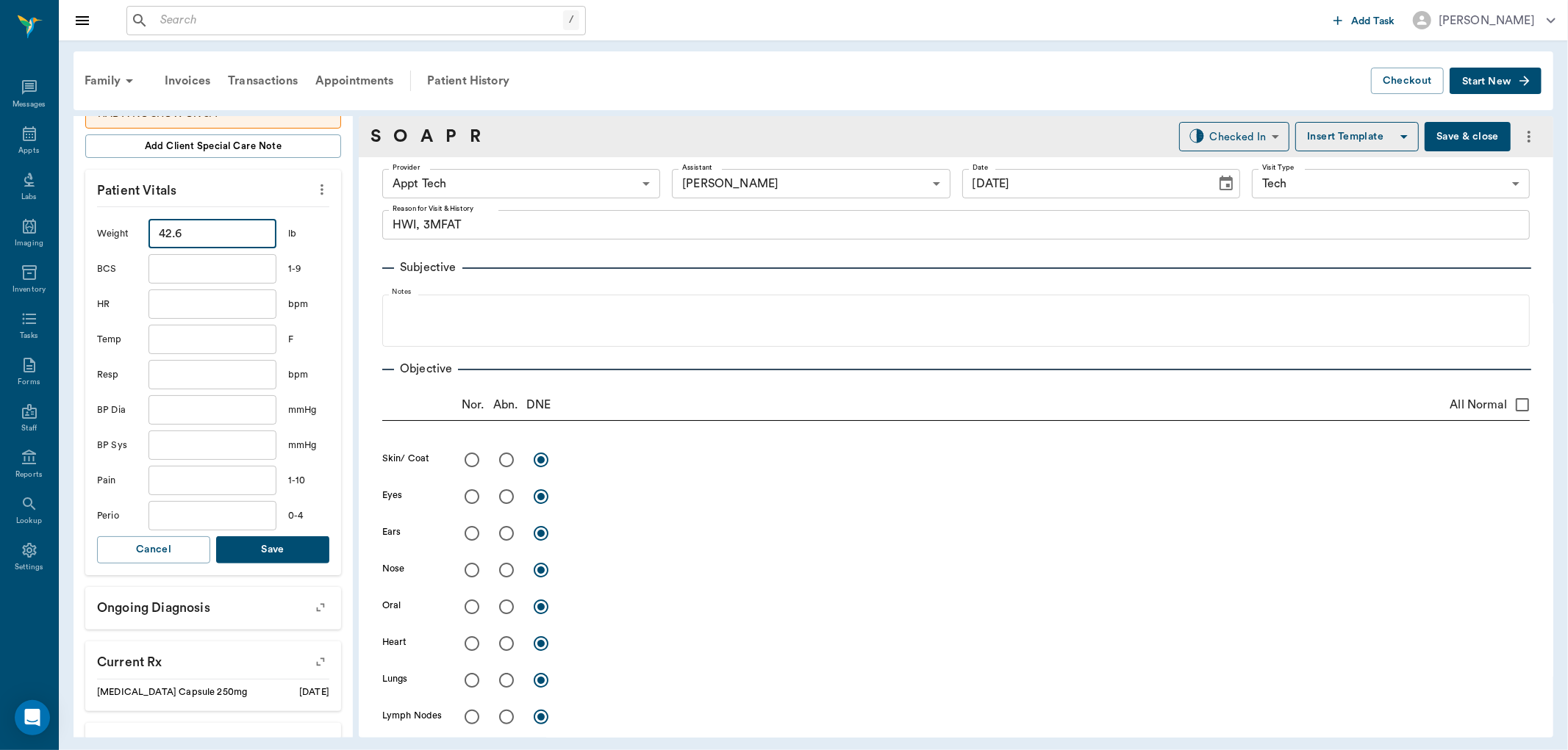
type input "42.6"
click at [252, 551] on button "Save" at bounding box center [272, 549] width 113 height 27
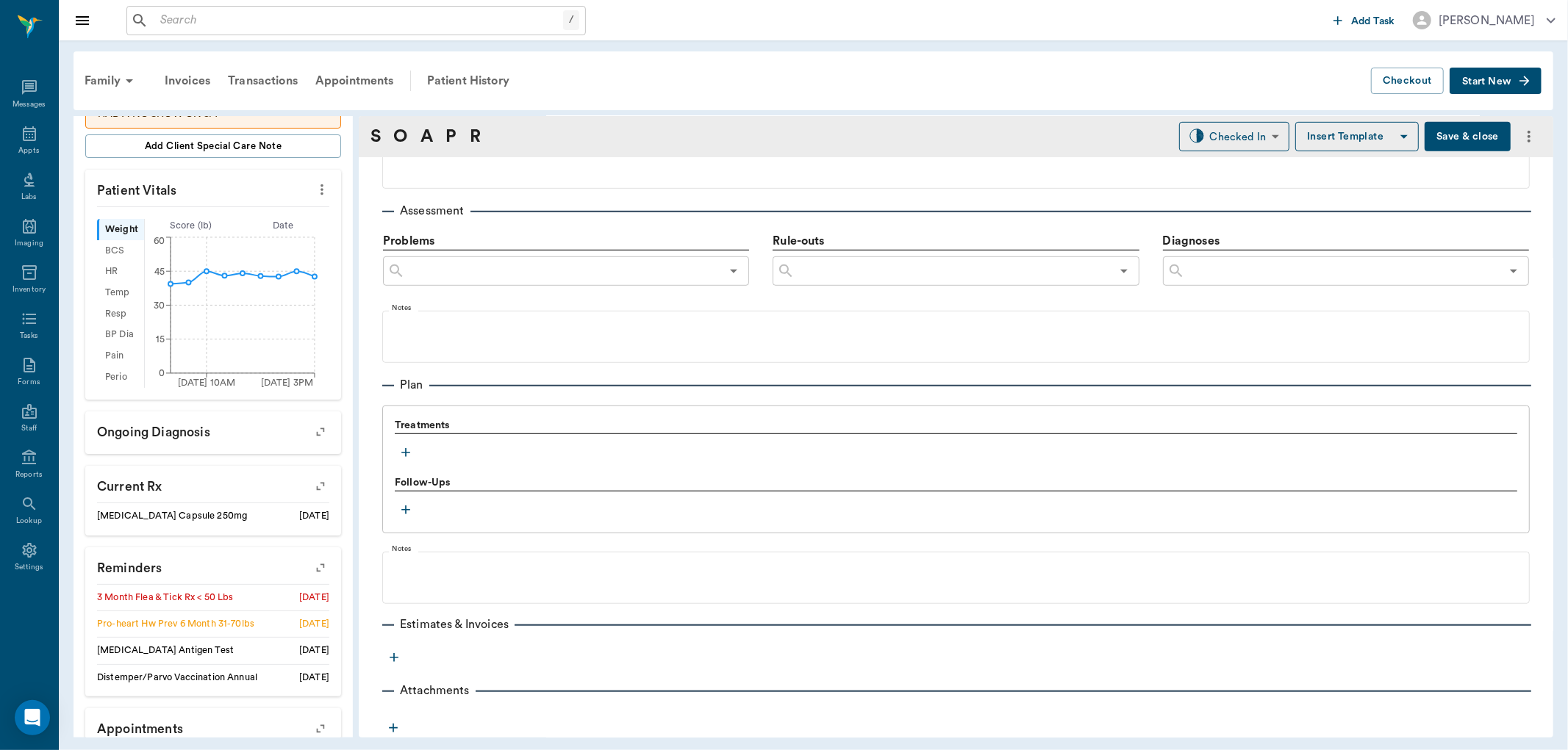
scroll to position [794, 0]
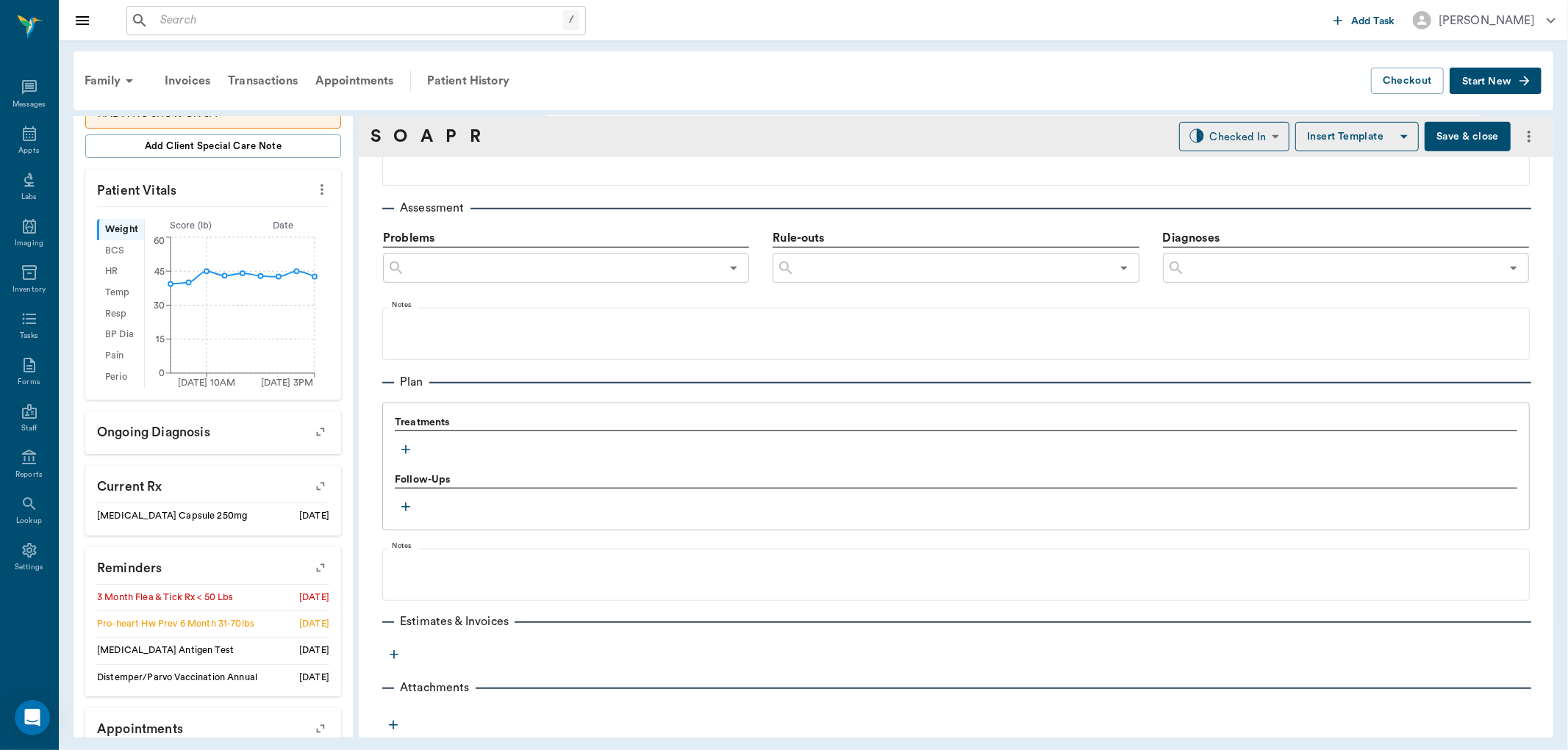
click at [402, 449] on icon "button" at bounding box center [405, 449] width 9 height 9
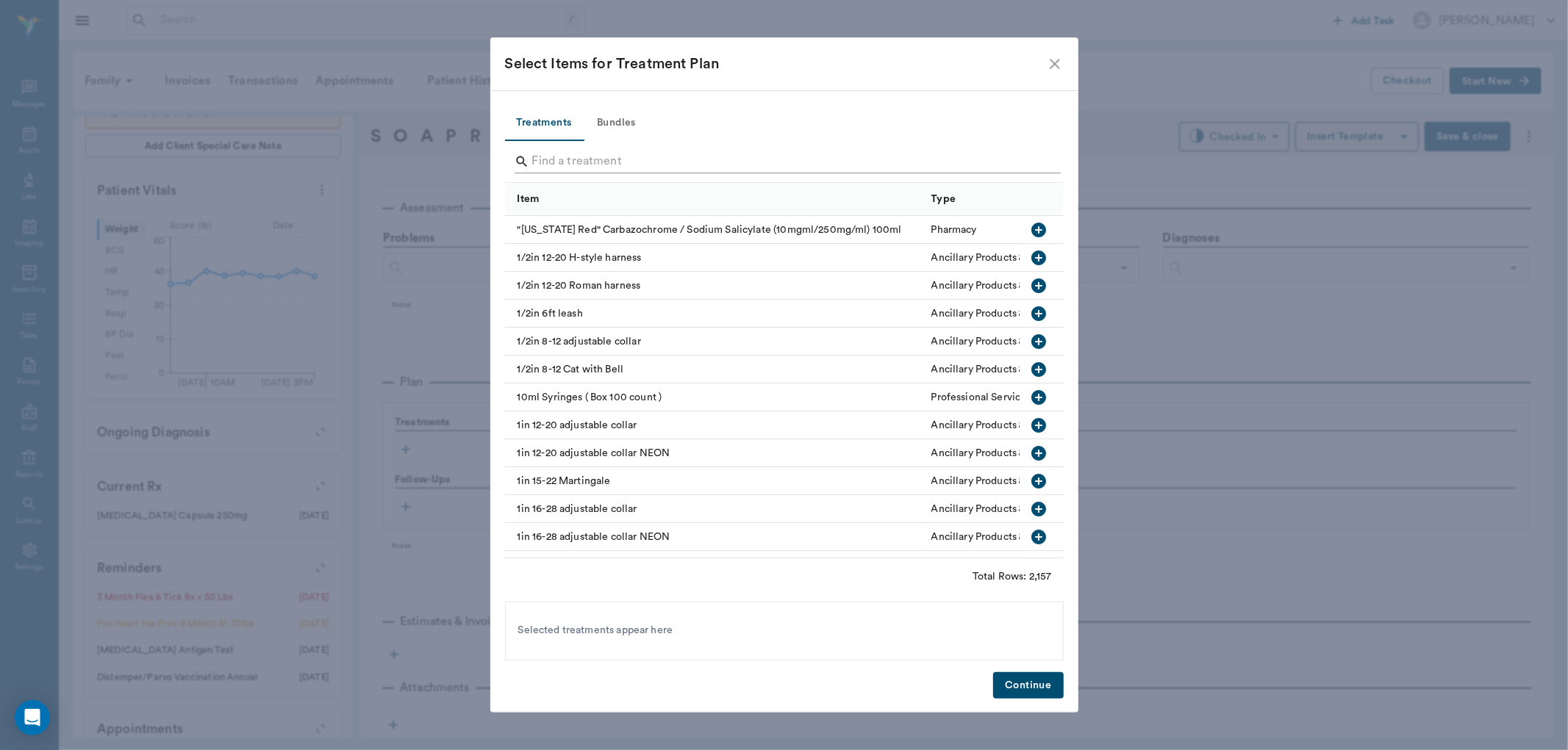
click at [585, 161] on input "Search" at bounding box center [786, 161] width 507 height 23
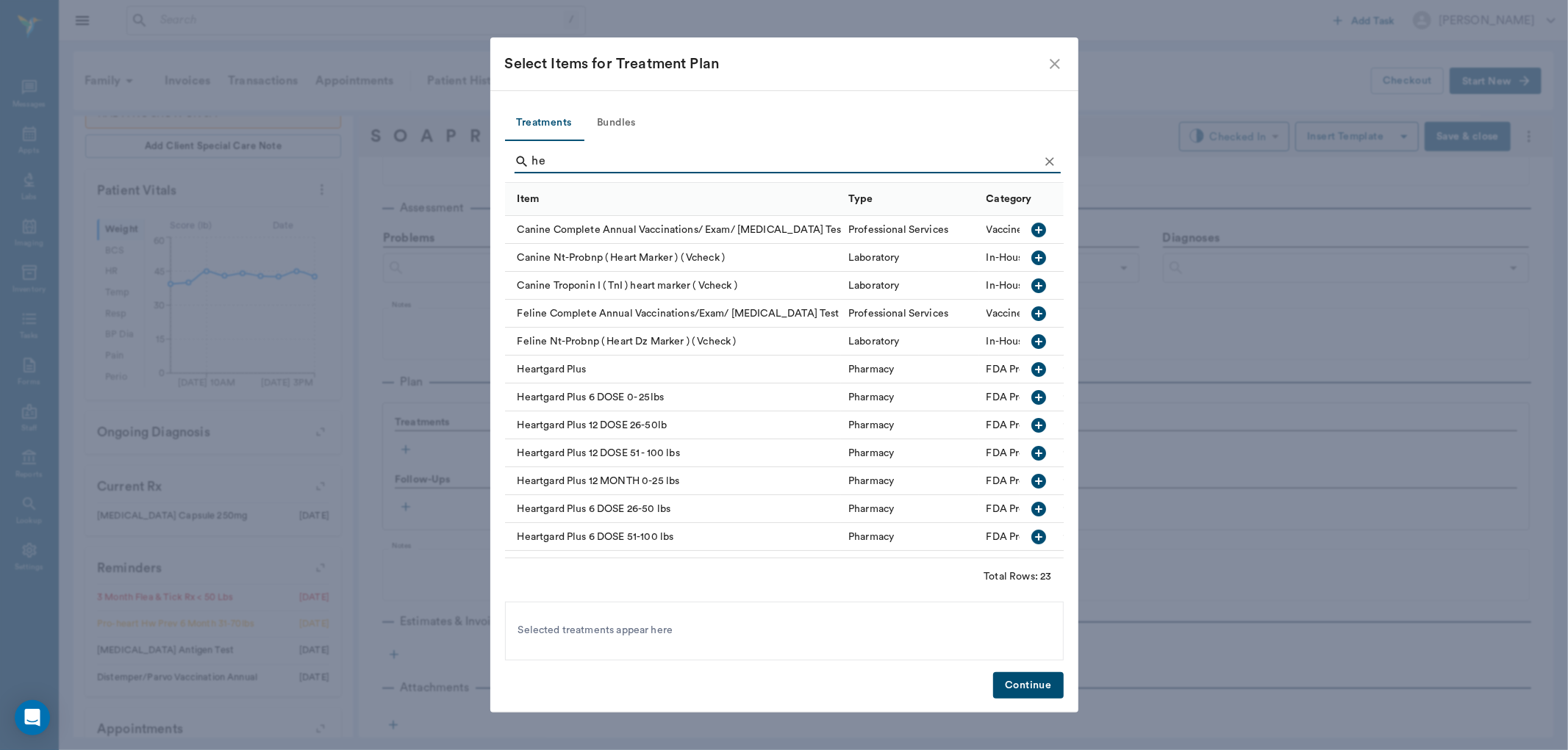
type input "h"
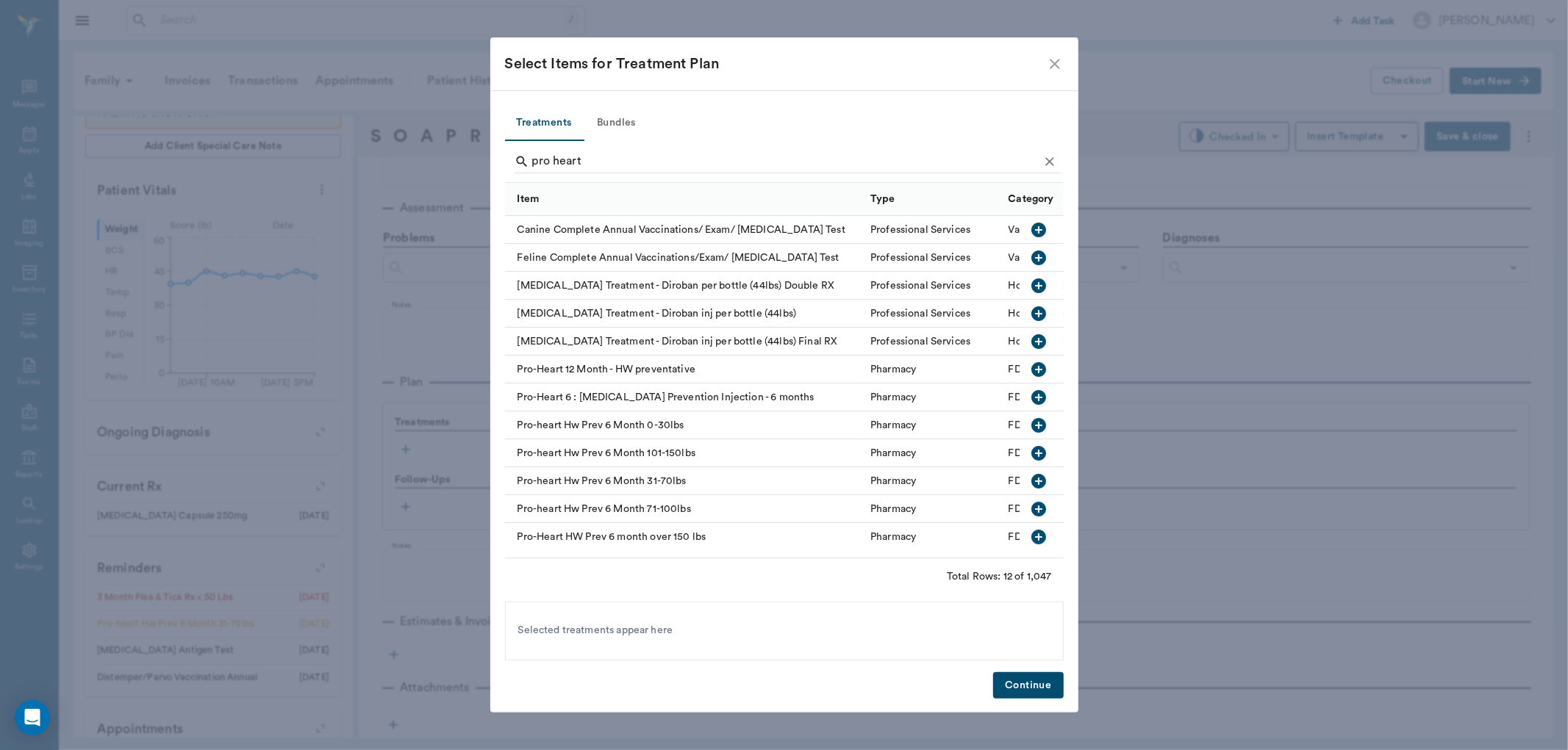
click at [1031, 476] on icon "button" at bounding box center [1038, 481] width 15 height 15
drag, startPoint x: 640, startPoint y: 157, endPoint x: 246, endPoint y: 143, distance: 394.2
click at [246, 143] on div "Select Items for Treatment Plan Treatments Bundles pro heart Item Type Category…" at bounding box center [784, 375] width 1568 height 750
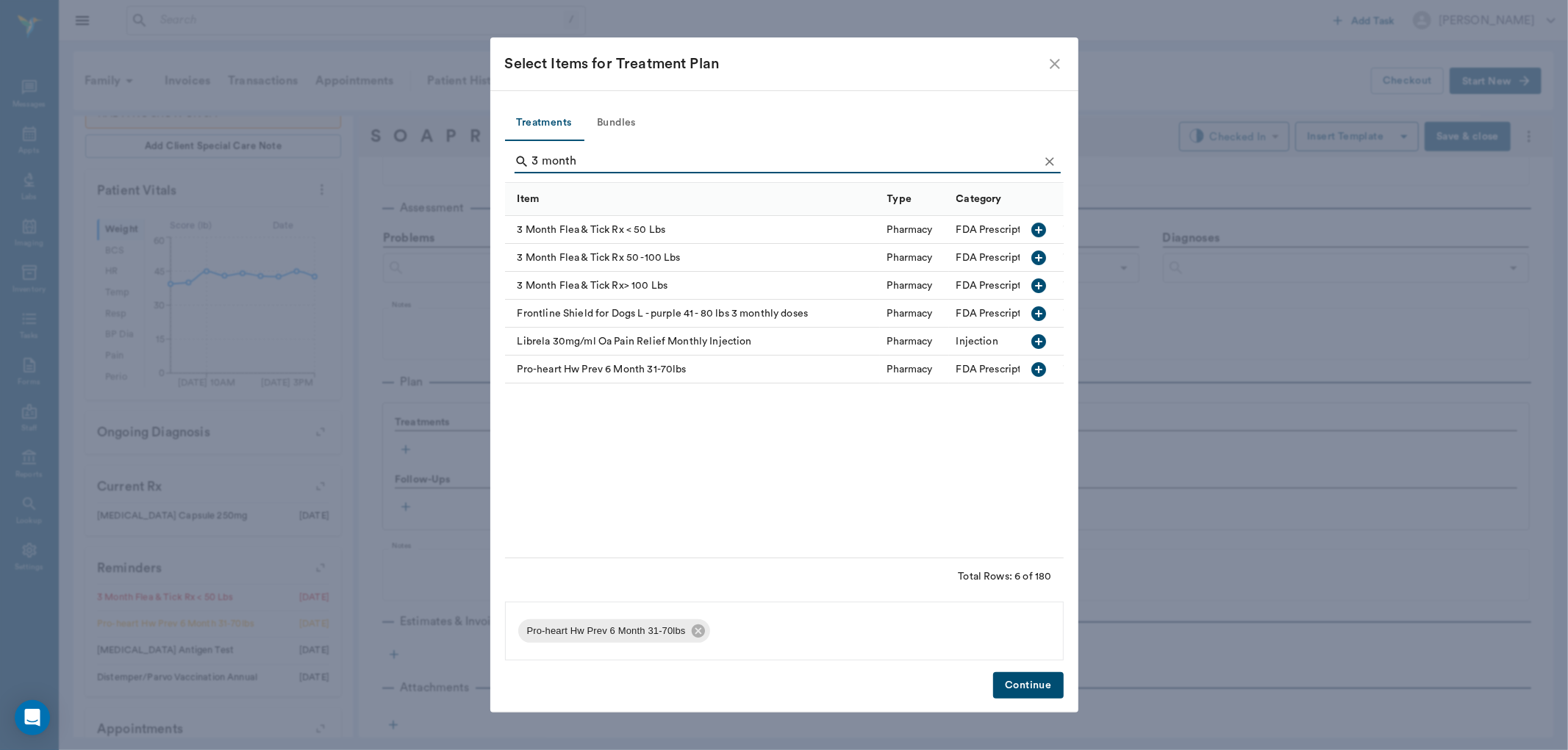
type input "3 month"
click at [1037, 235] on icon "button" at bounding box center [1038, 230] width 15 height 15
click at [1025, 683] on button "Continue" at bounding box center [1028, 685] width 70 height 27
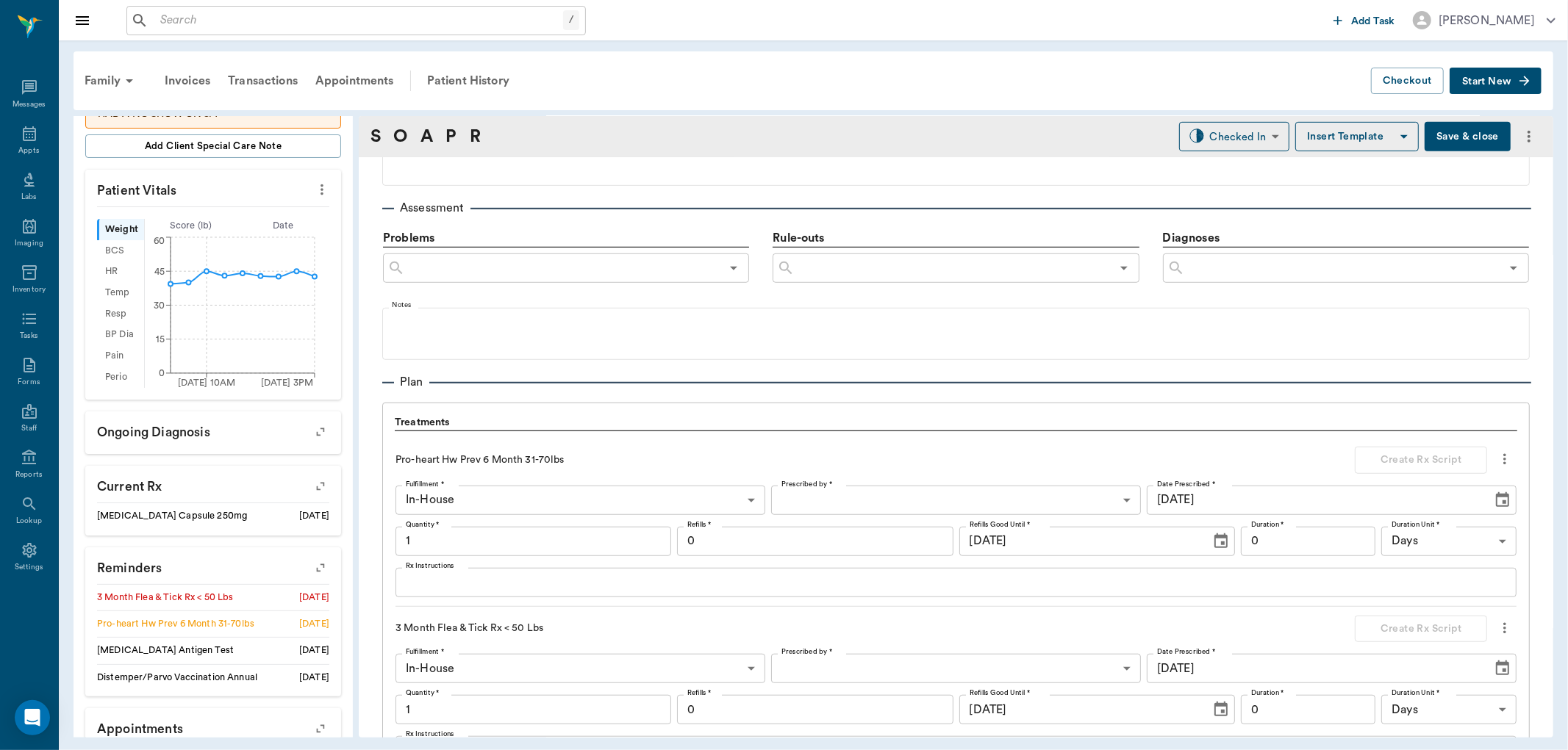
scroll to position [1137, 0]
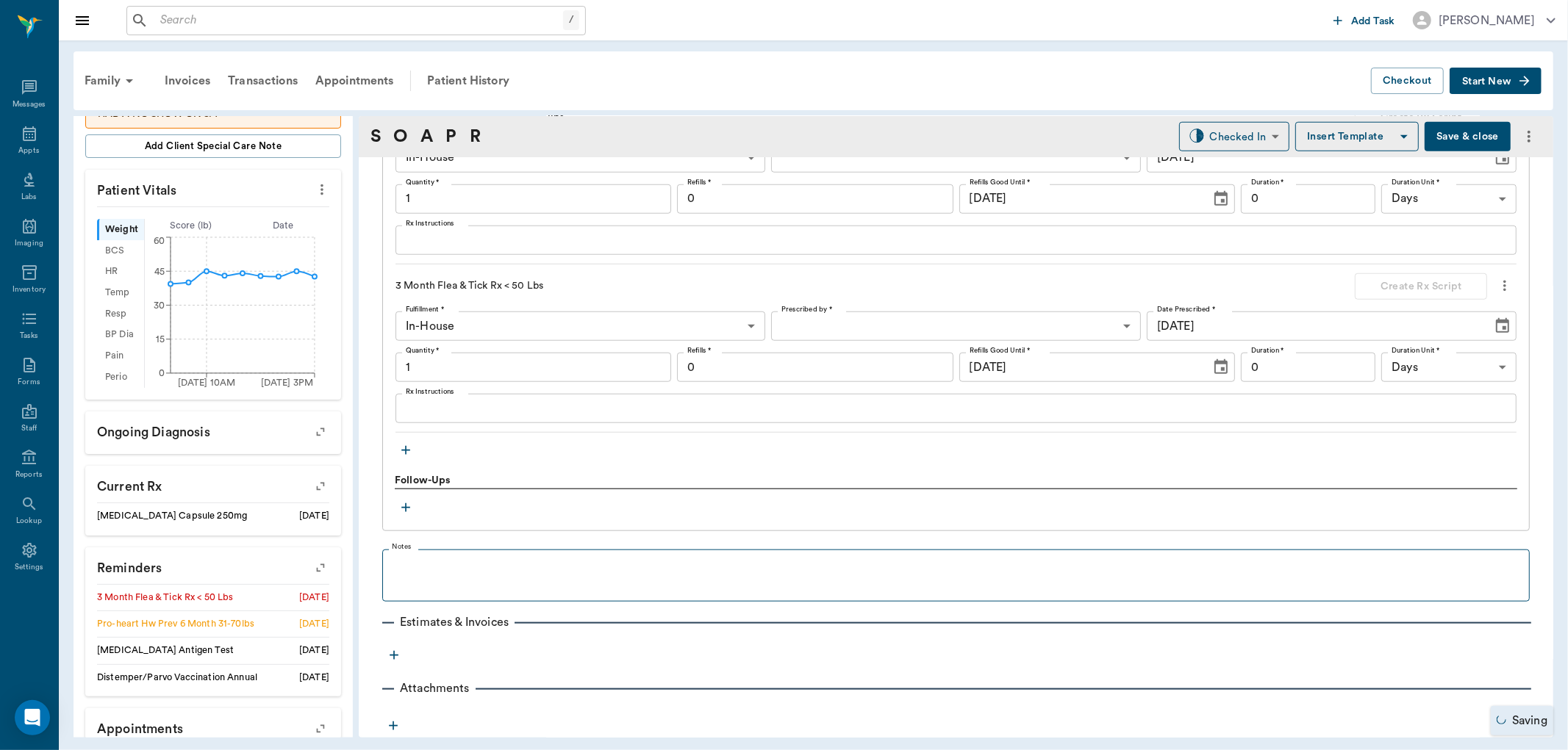
type input "1.00"
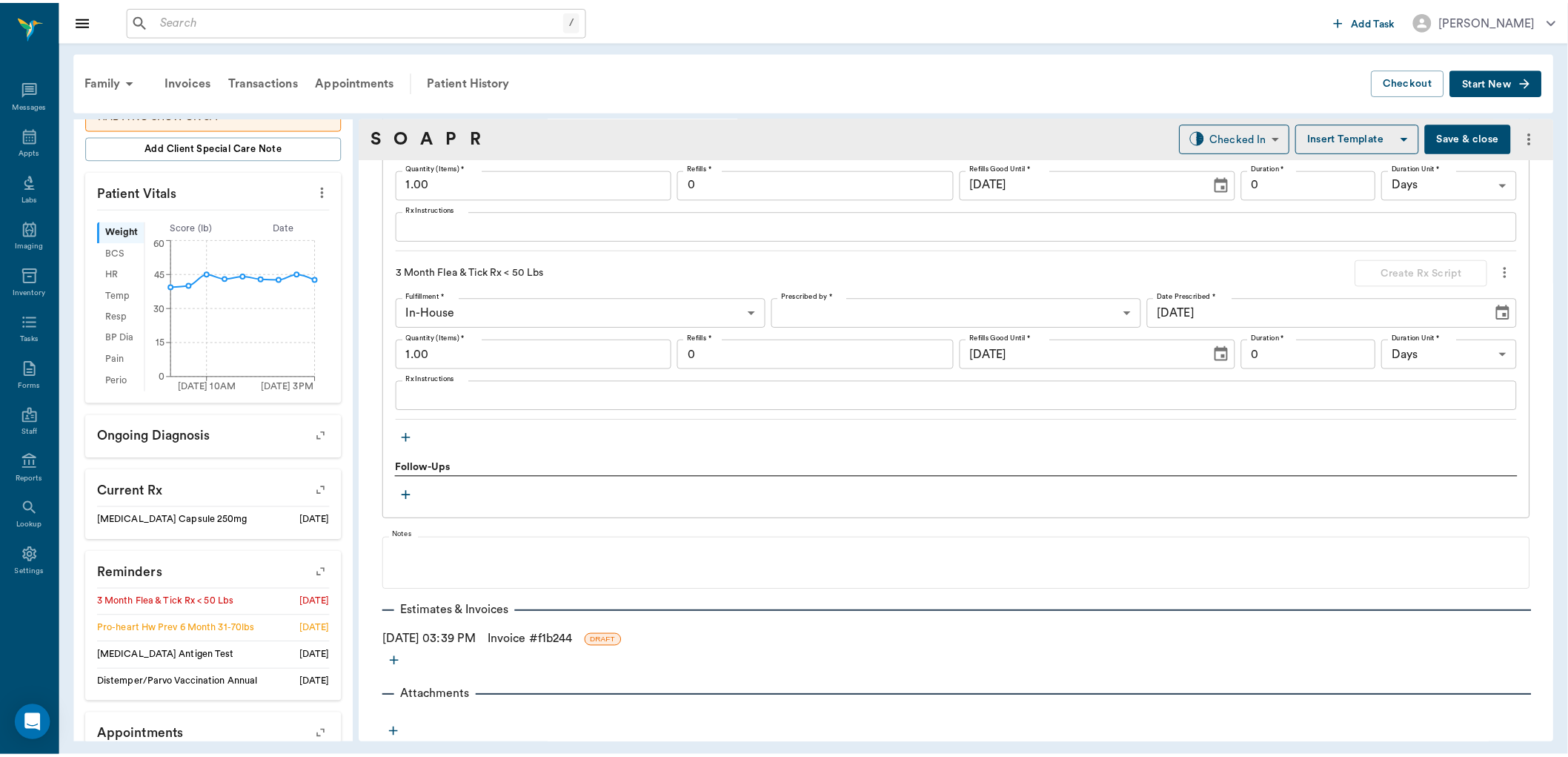
scroll to position [1167, 0]
click at [572, 638] on link "Invoice # f1b244" at bounding box center [533, 639] width 85 height 18
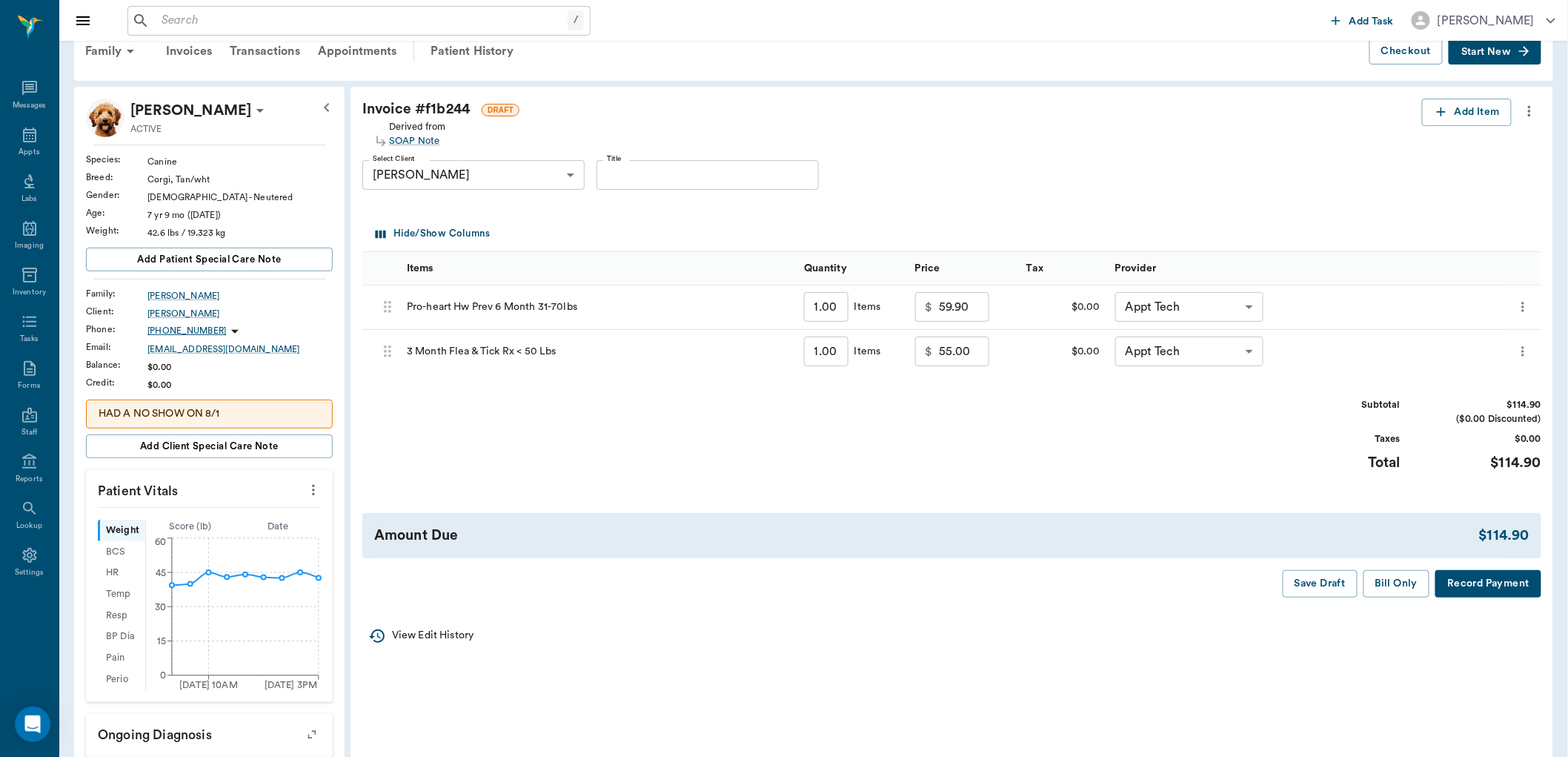
scroll to position [83, 0]
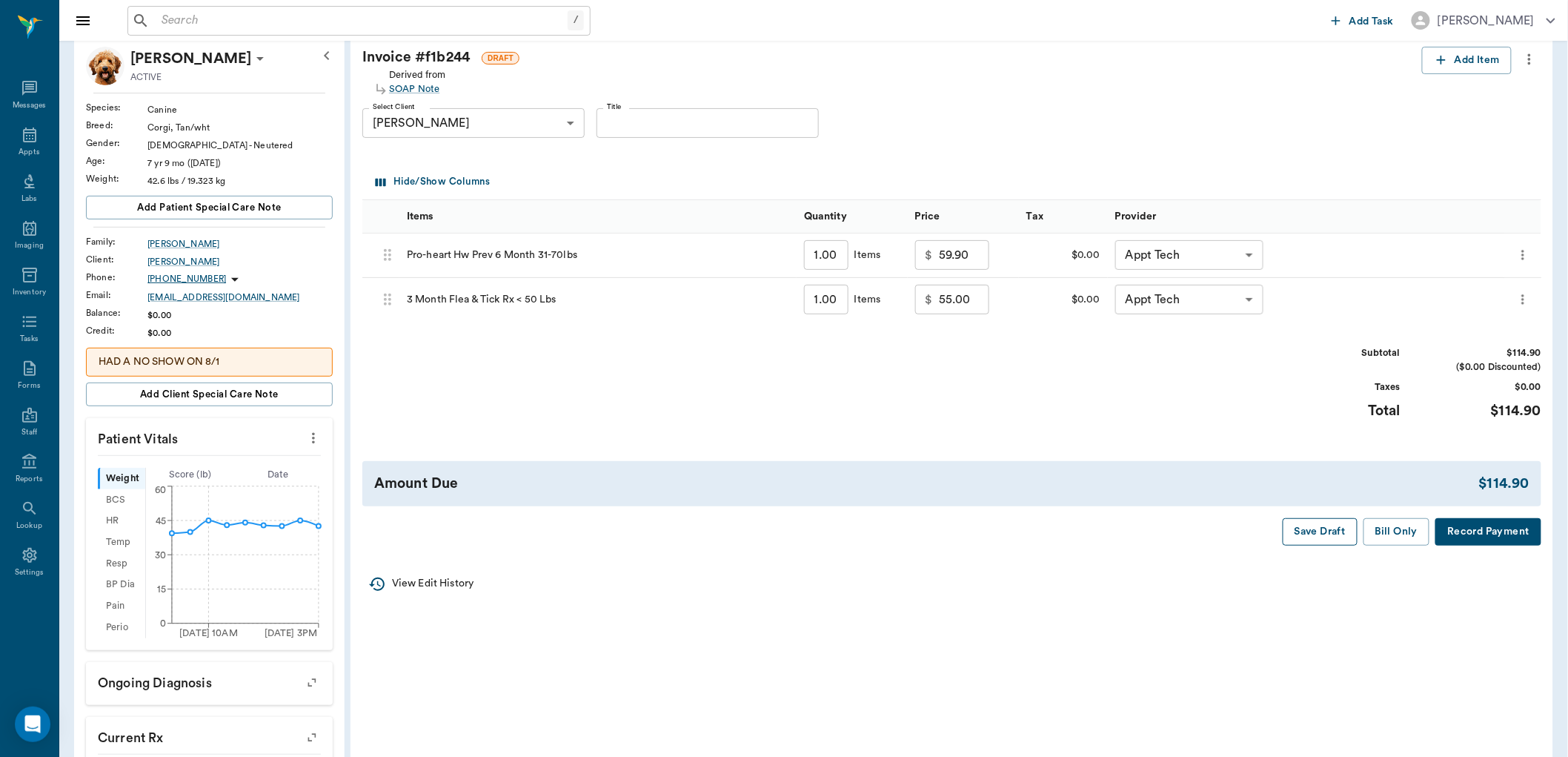
click at [1327, 532] on button "Save Draft" at bounding box center [1320, 531] width 75 height 28
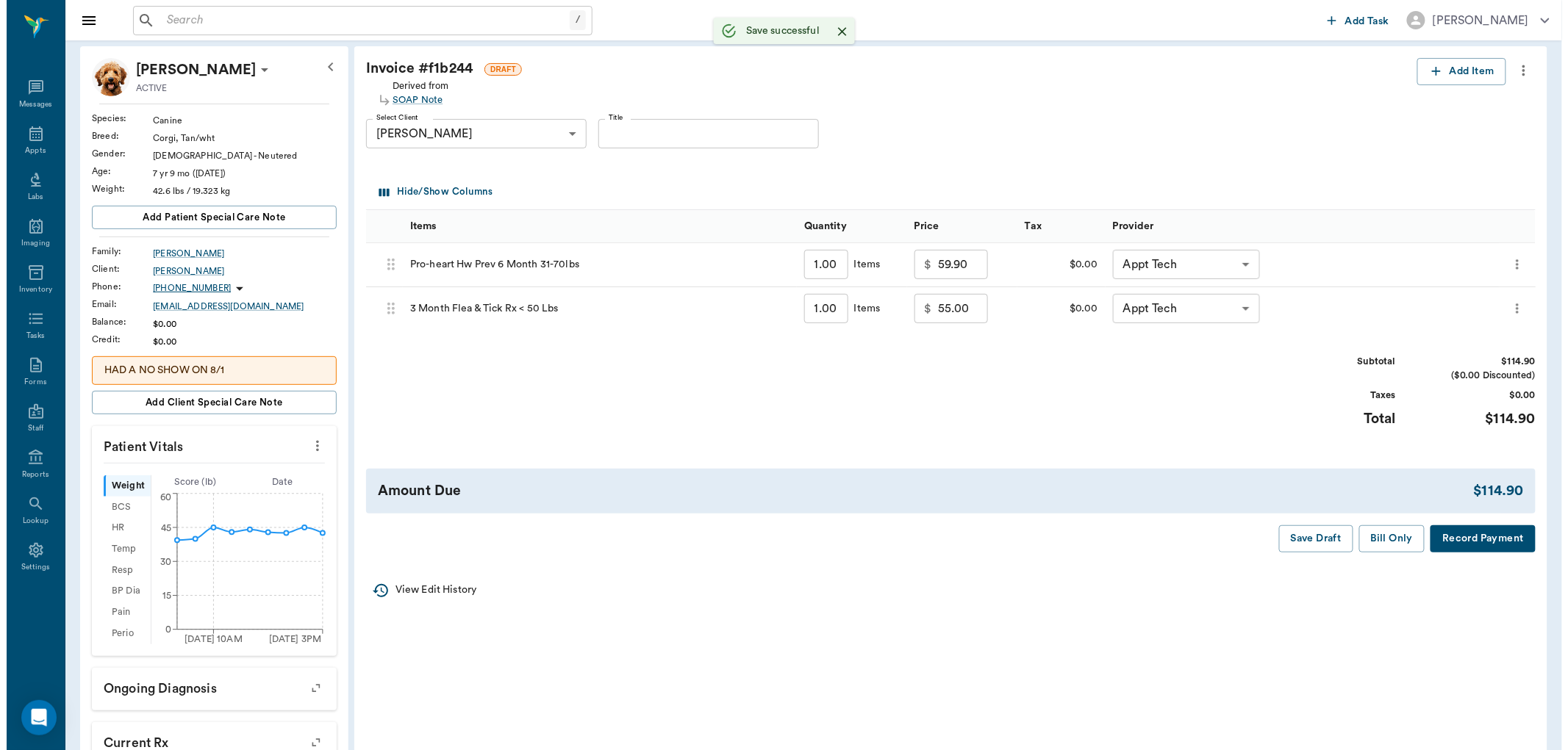
scroll to position [0, 0]
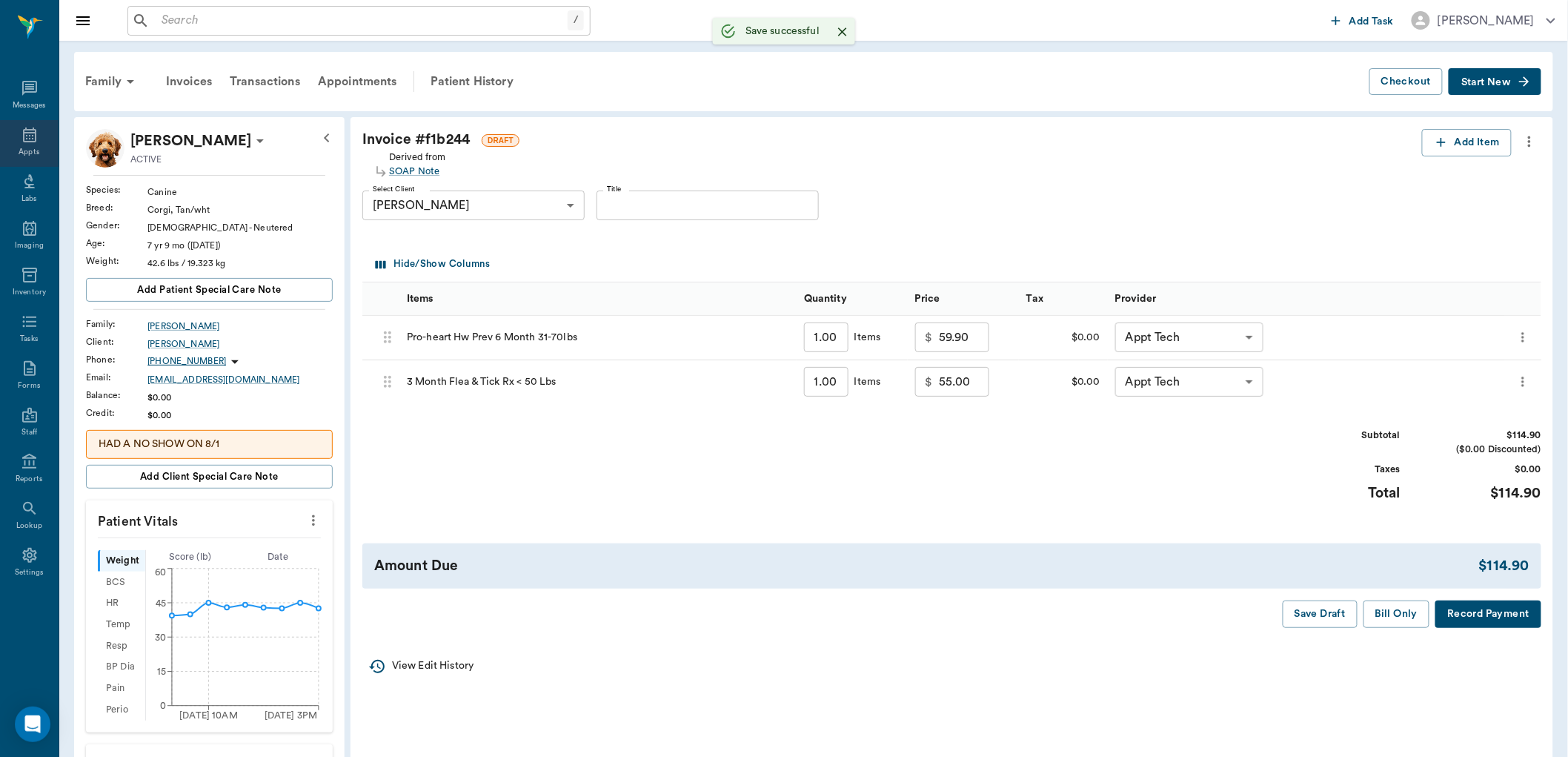
click at [20, 134] on icon at bounding box center [29, 134] width 18 height 18
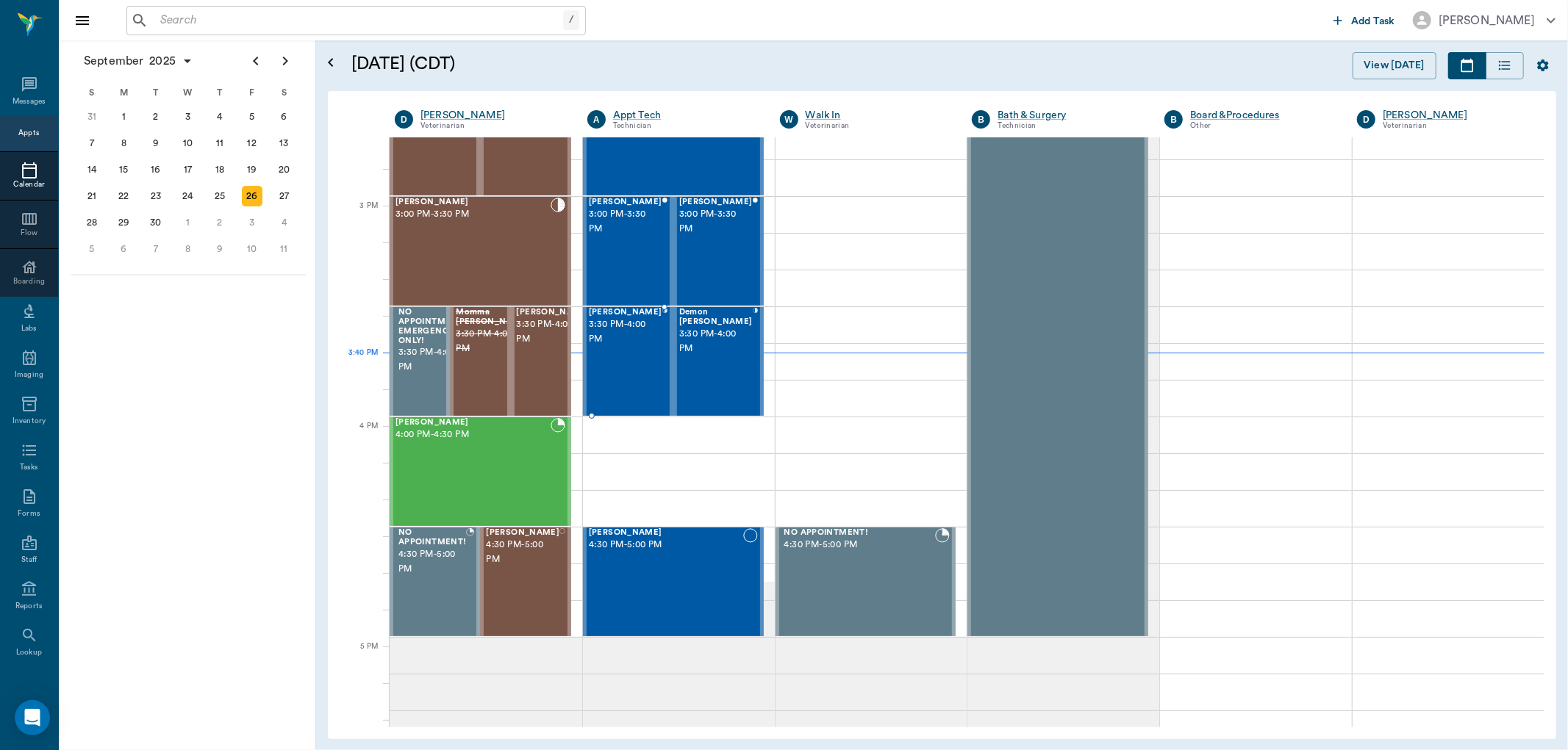
scroll to position [1462, 0]
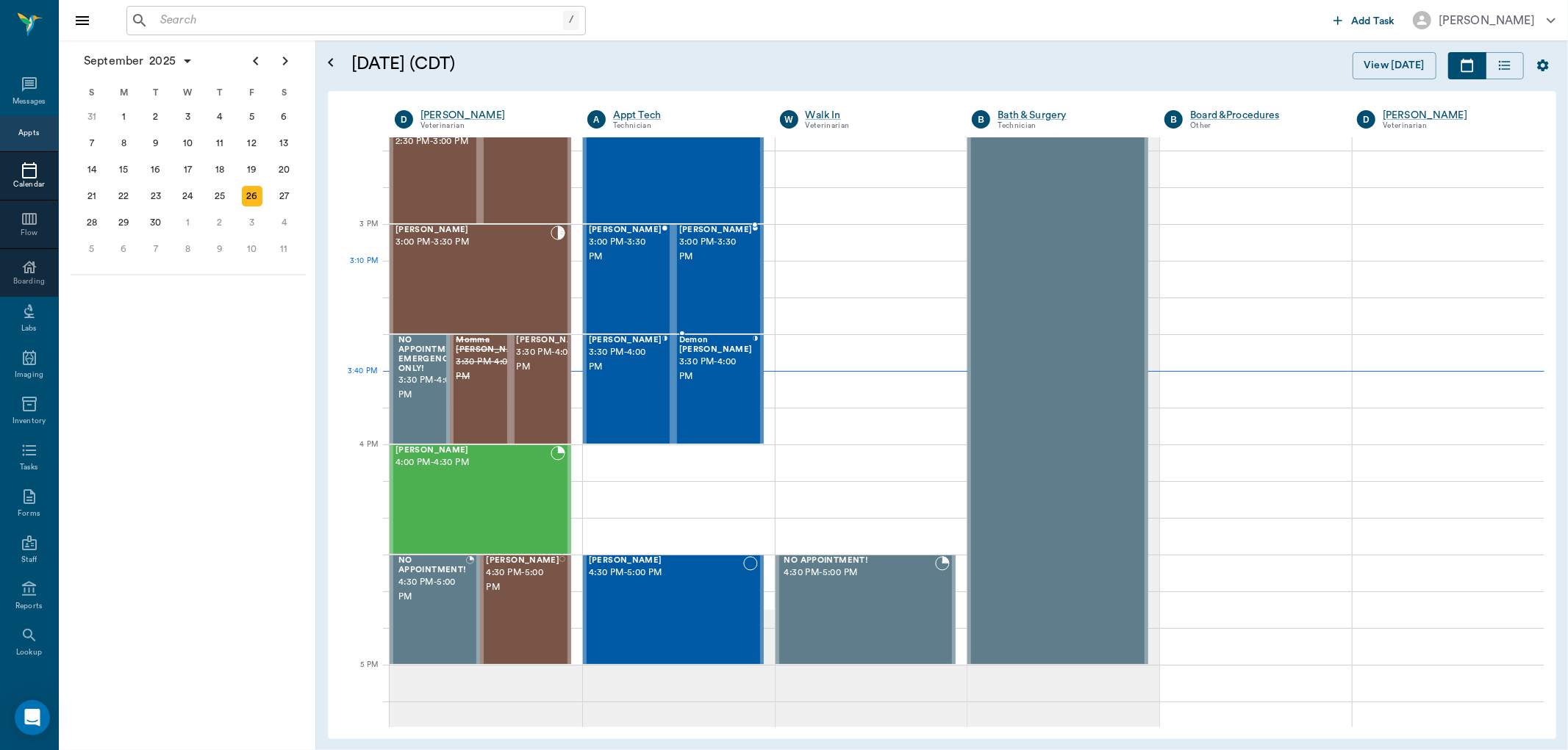
click at [730, 262] on span "3:00 PM - 3:30 PM" at bounding box center [715, 250] width 73 height 30
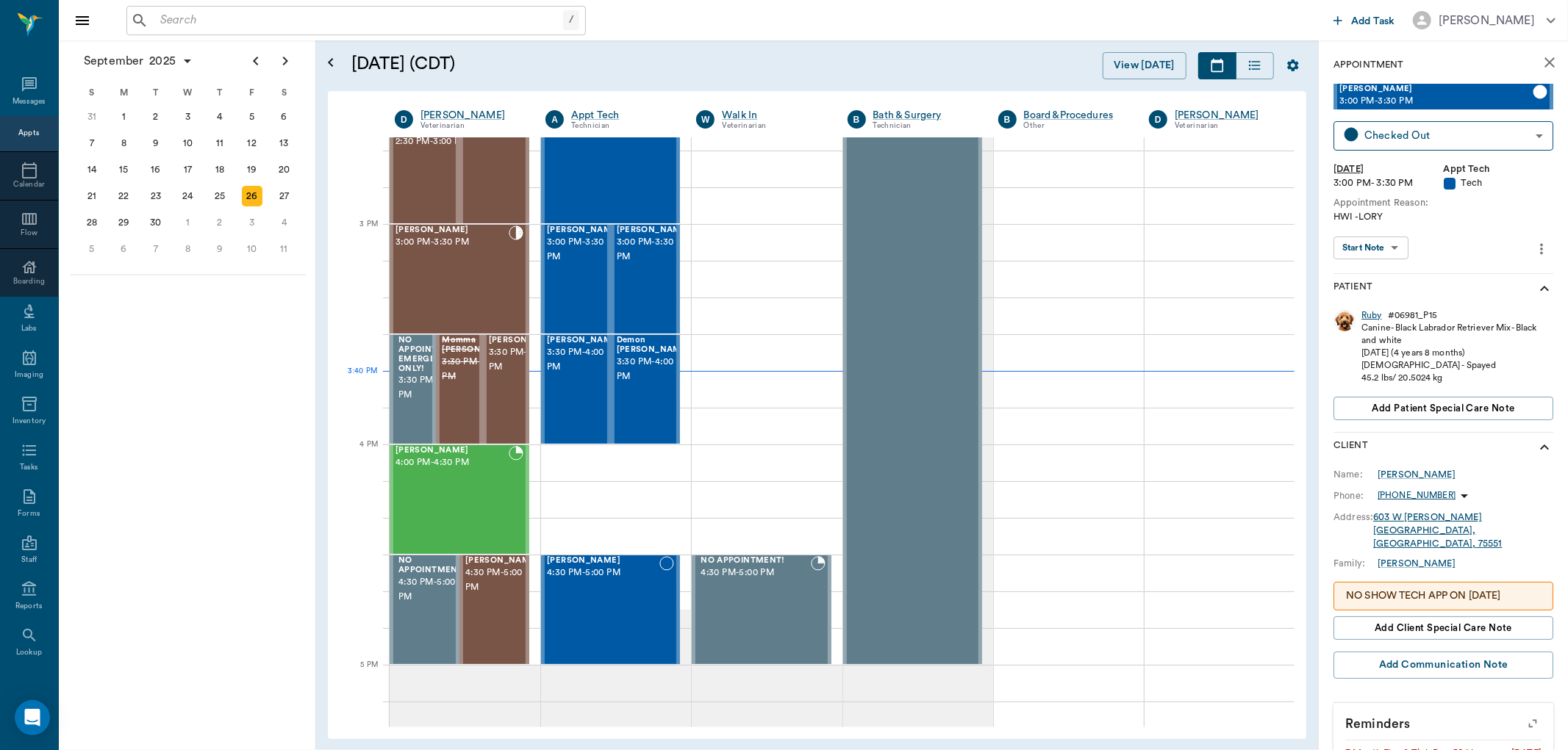
click at [1372, 316] on div "Ruby" at bounding box center [1372, 315] width 20 height 12
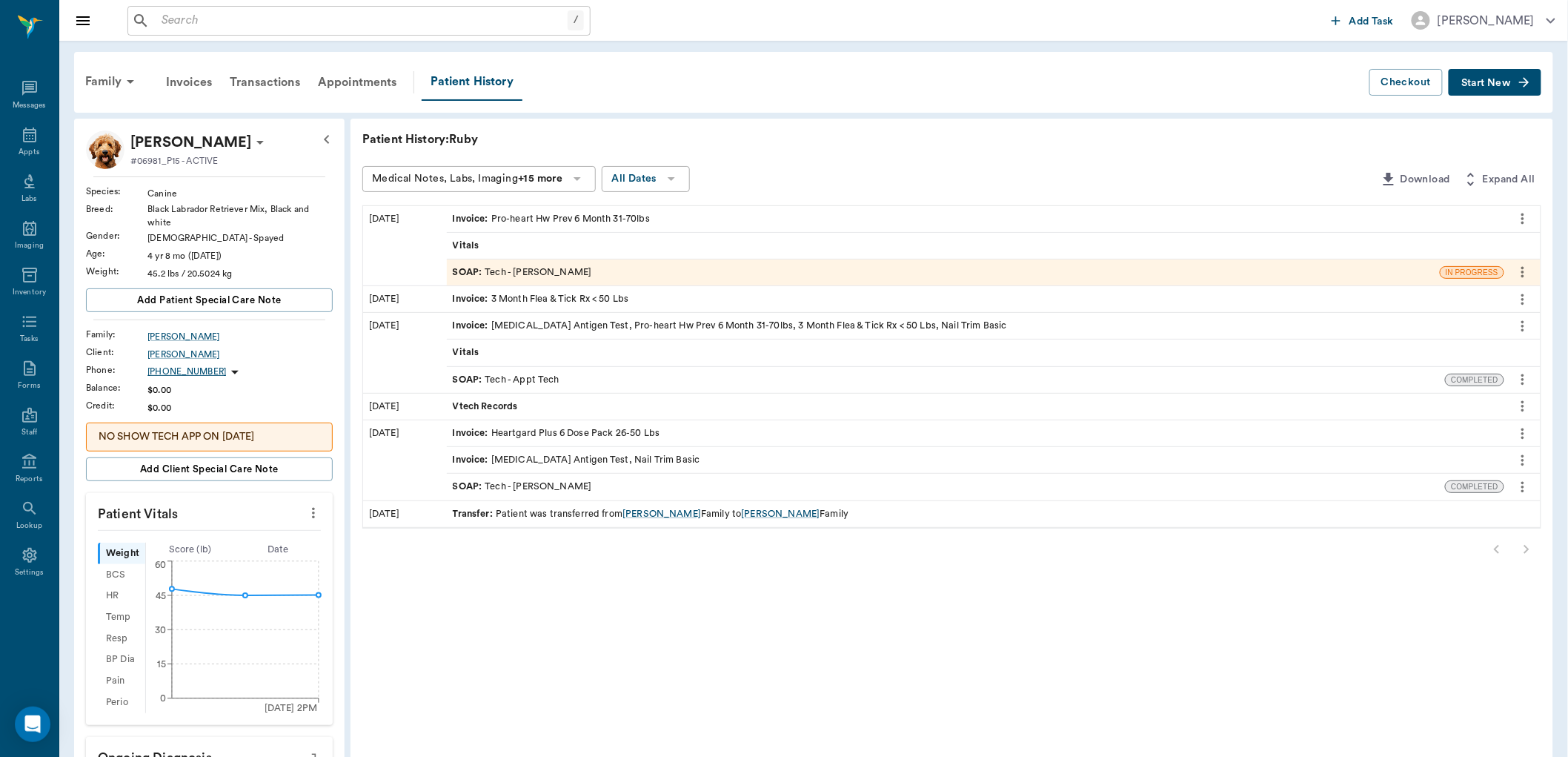
click at [463, 267] on span "SOAP :" at bounding box center [468, 273] width 32 height 14
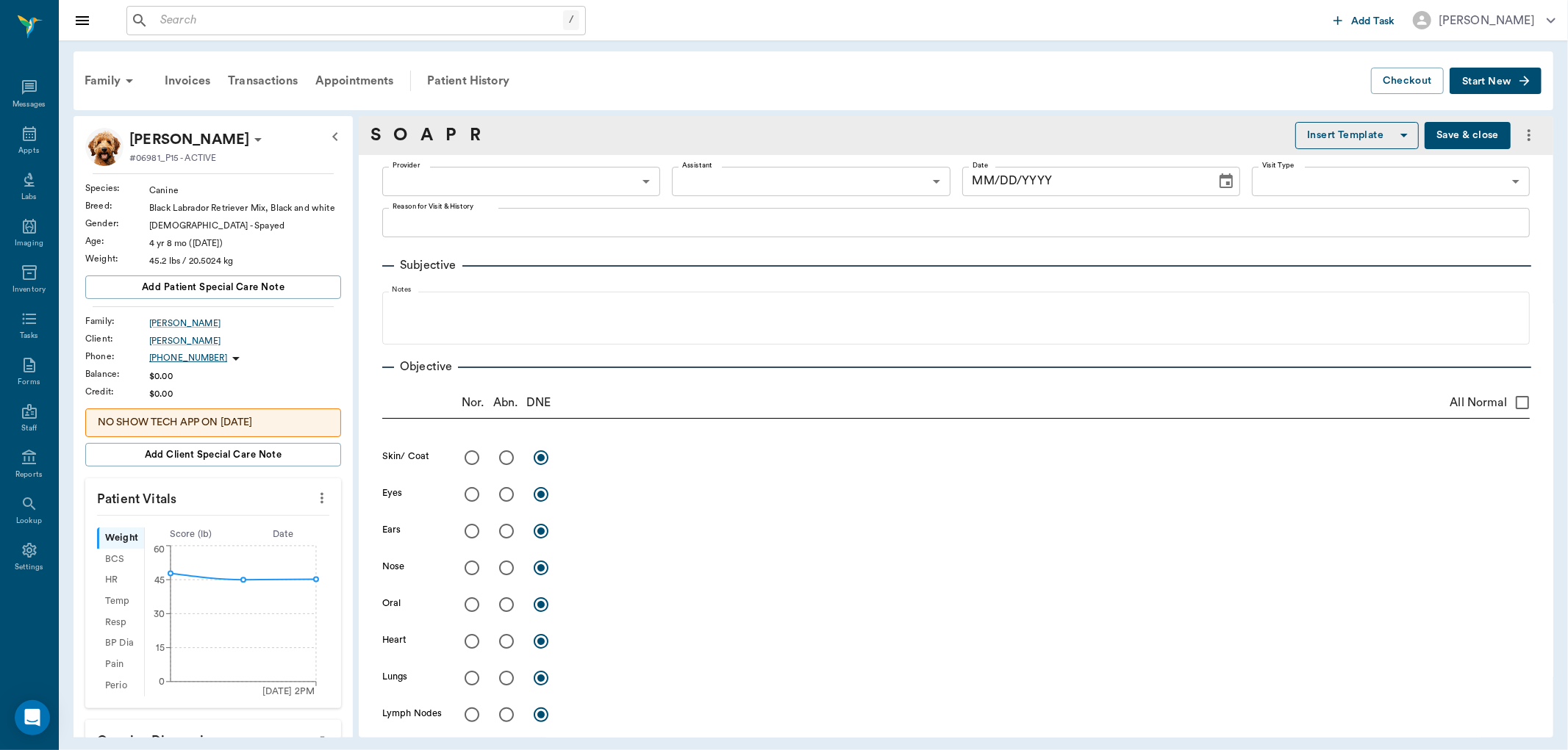
type input "682b670d8bdc6f7f8feef3db"
type input "65d2be4f46e3a538d89b8c1a"
type textarea "HWI -LORY"
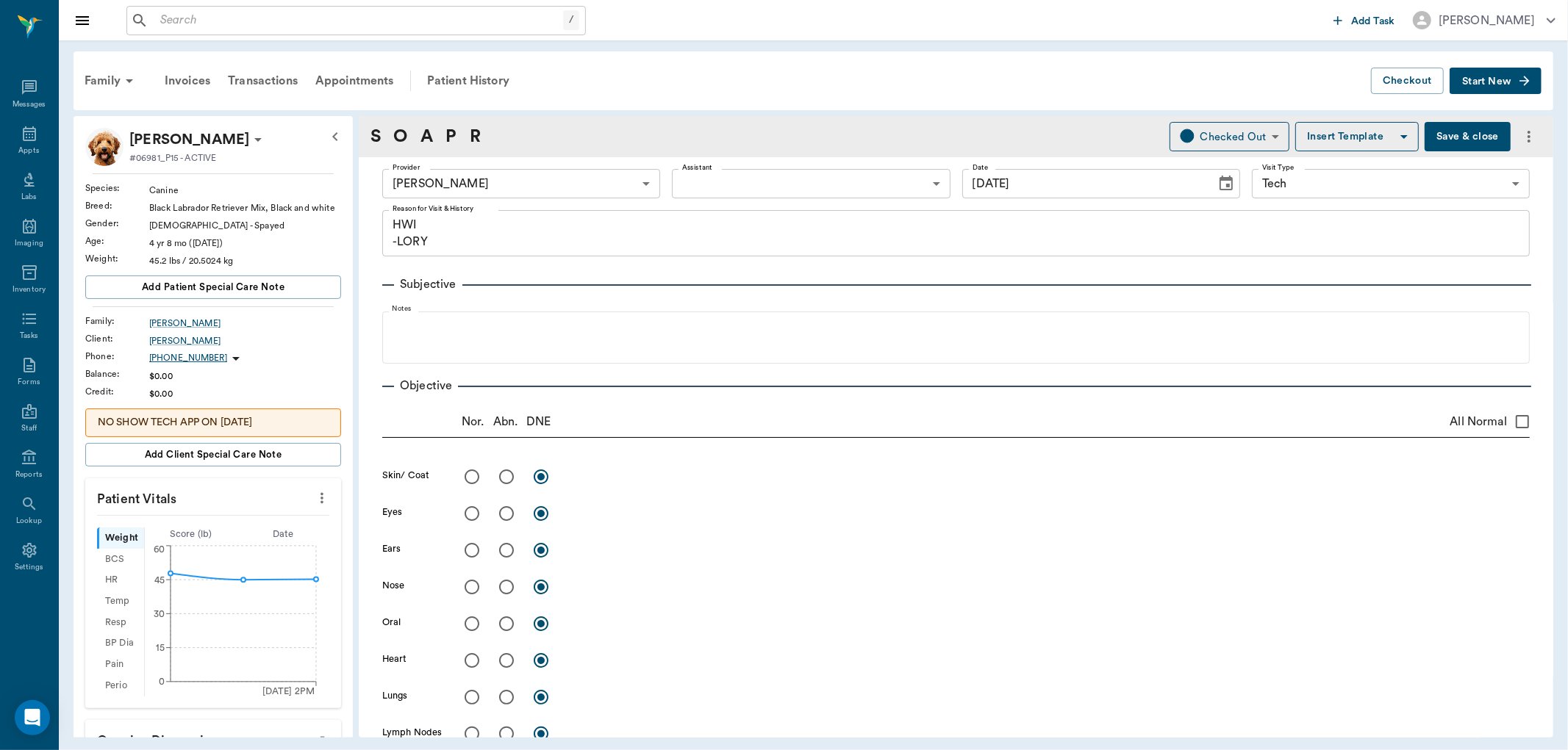
type input "[DATE]"
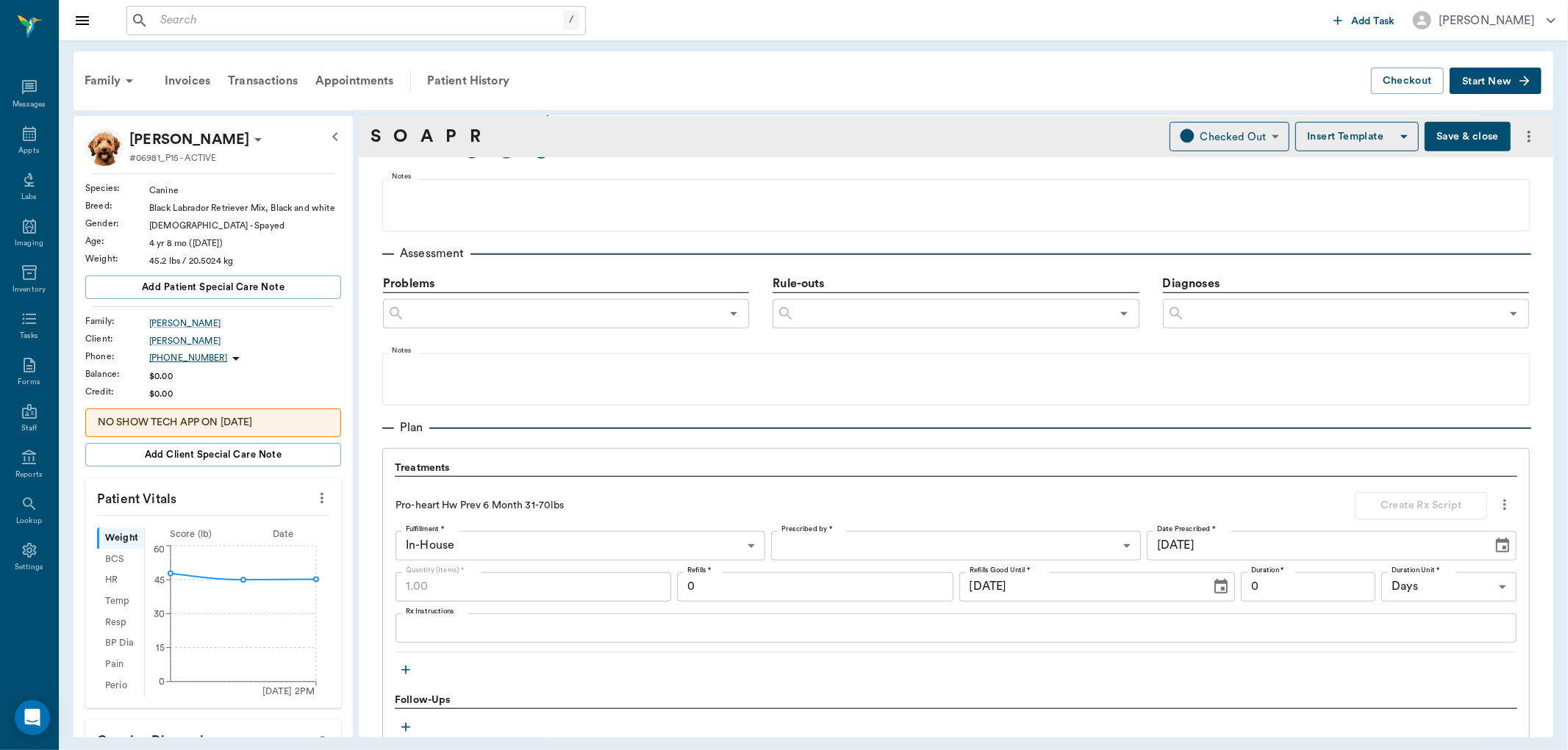
scroll to position [759, 0]
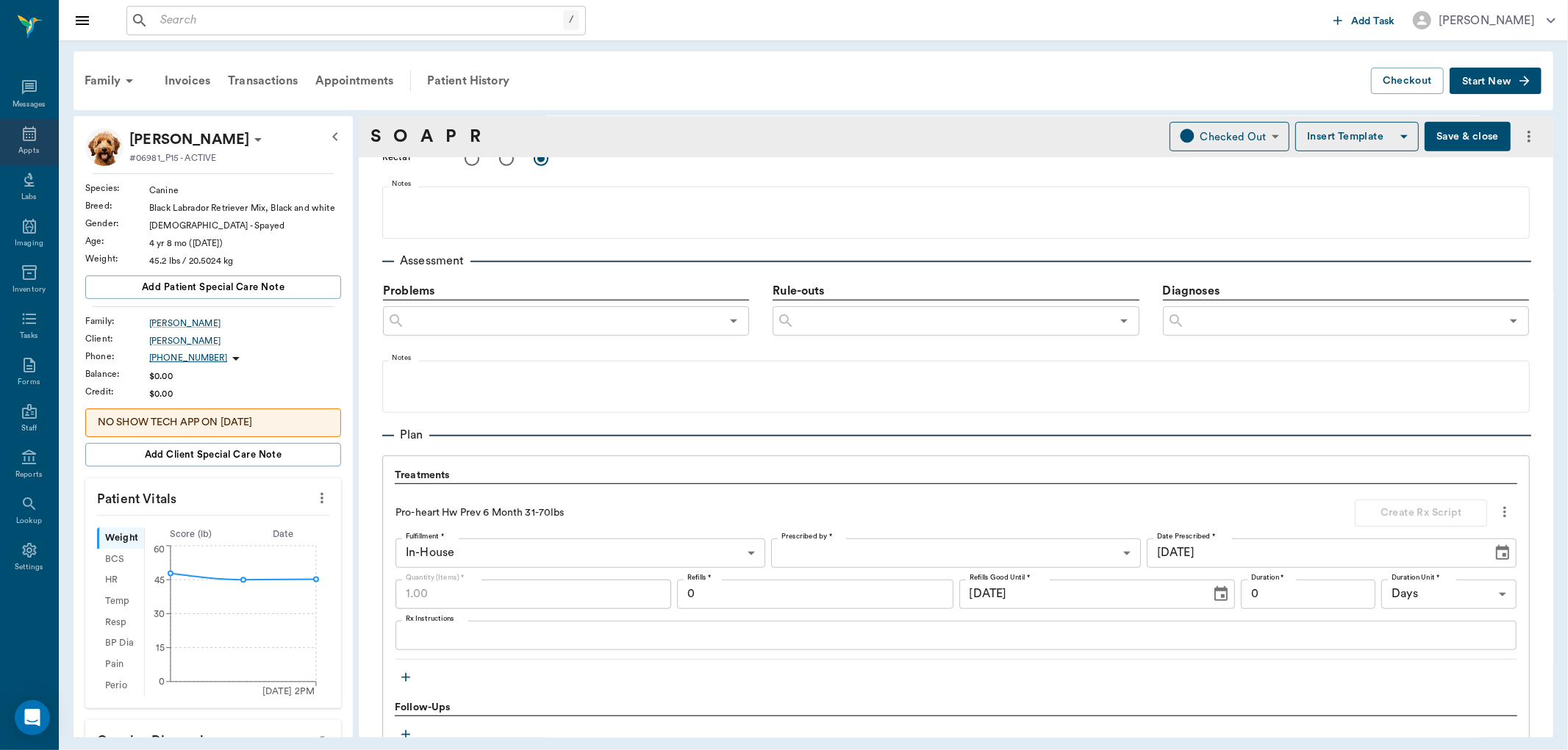
click at [42, 135] on div "Appts" at bounding box center [29, 142] width 58 height 46
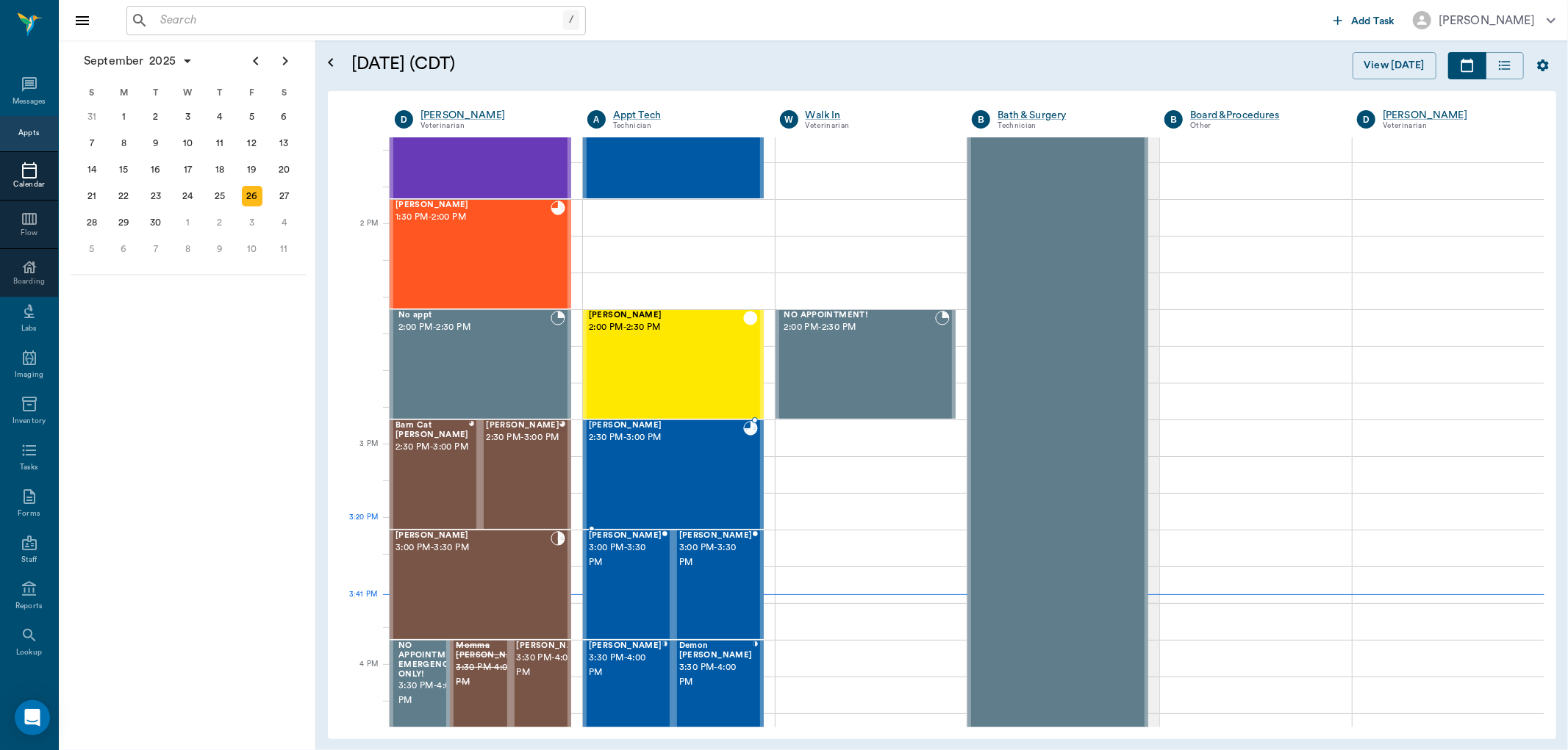
scroll to position [1135, 0]
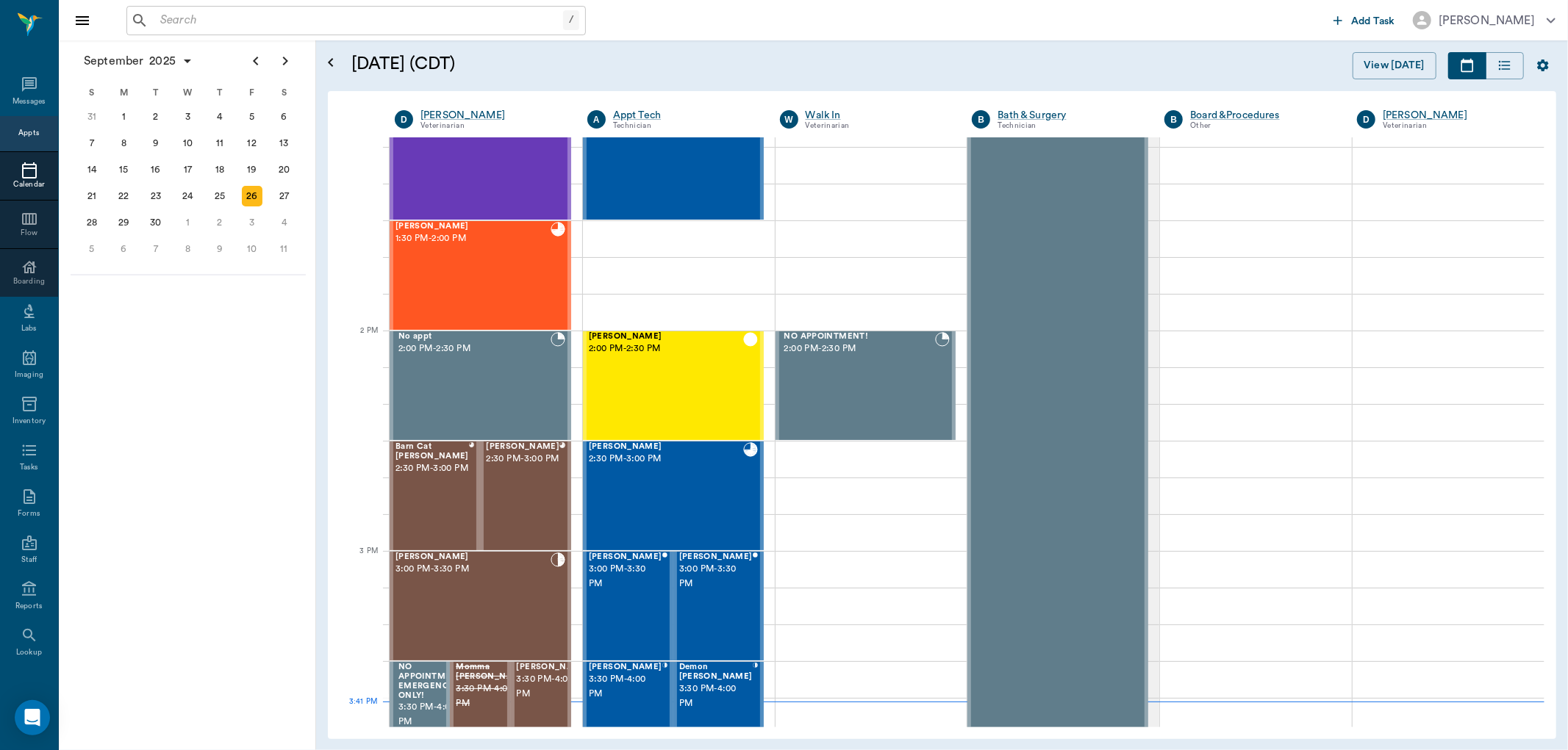
click at [187, 16] on input "text" at bounding box center [358, 20] width 408 height 20
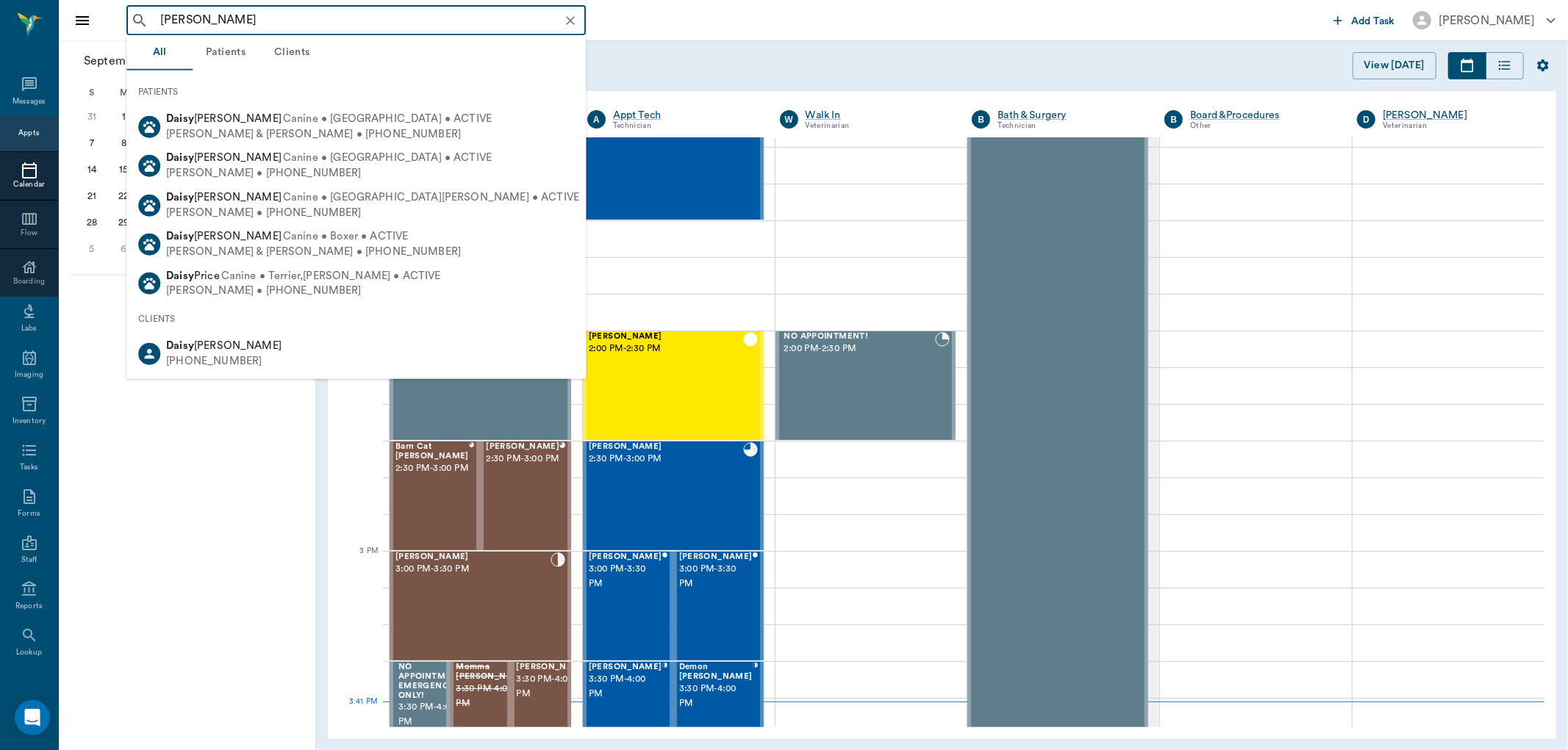
type input "daisy icenhou"
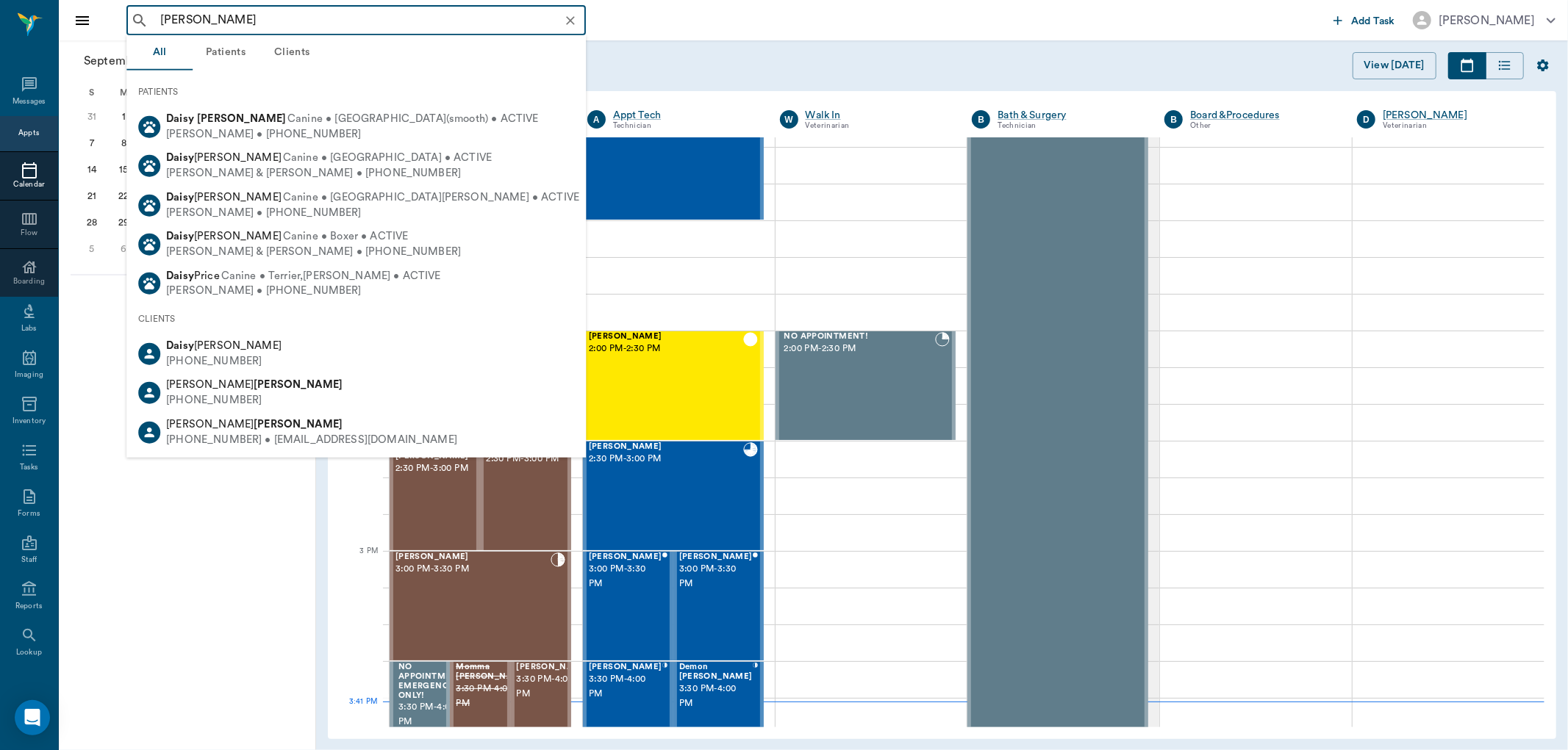
click at [568, 18] on icon "Clear" at bounding box center [570, 20] width 9 height 9
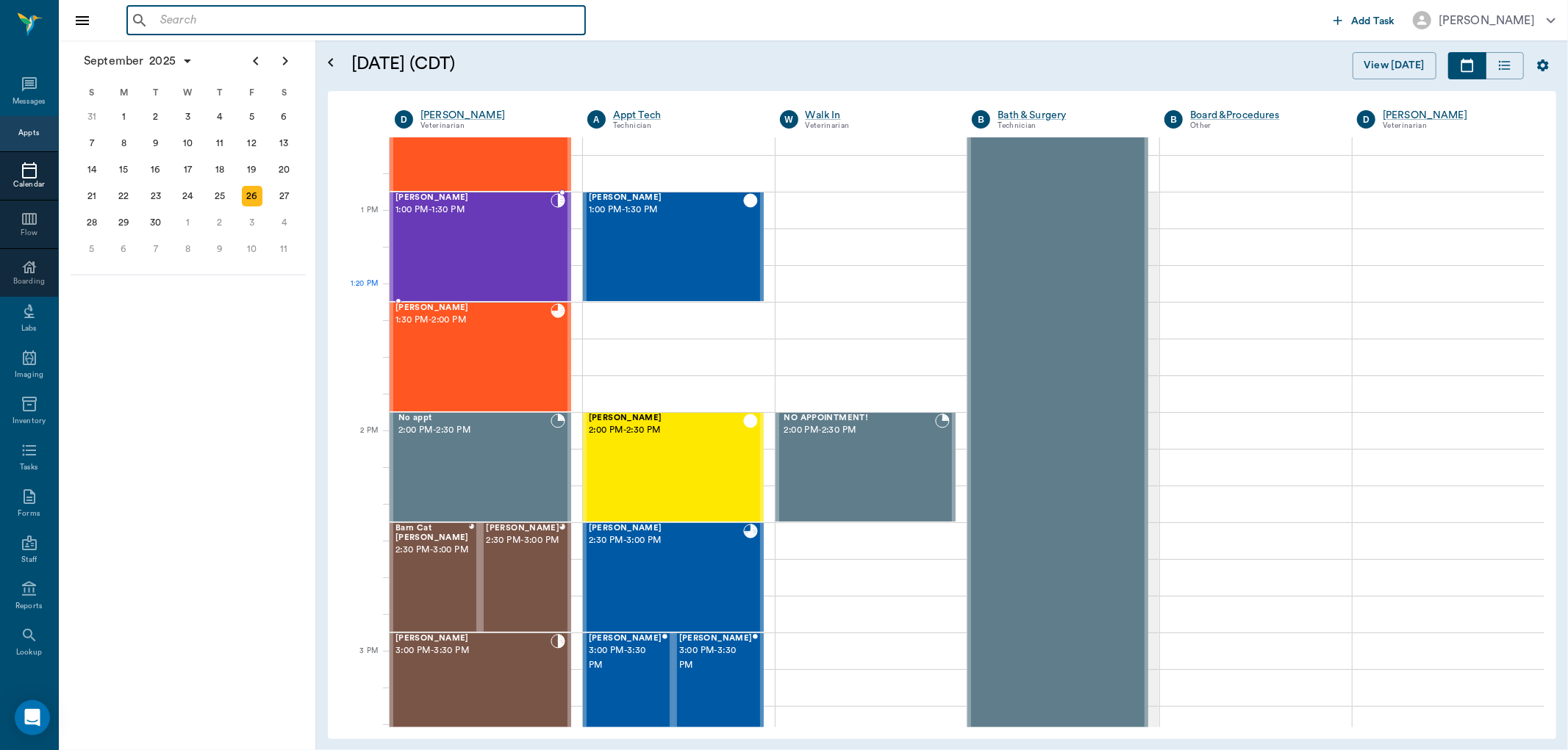
scroll to position [972, 0]
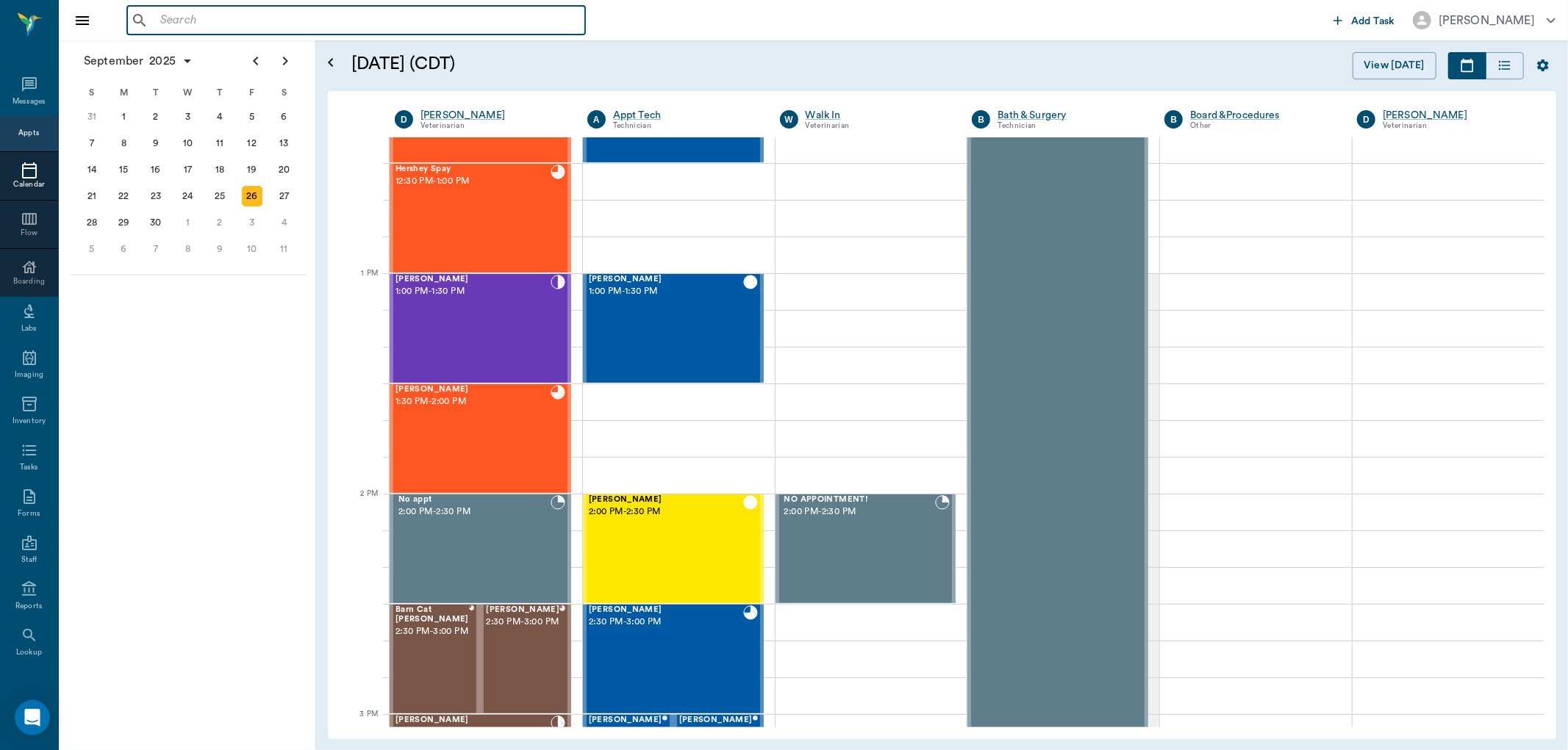
click at [184, 19] on input "text" at bounding box center [366, 20] width 425 height 20
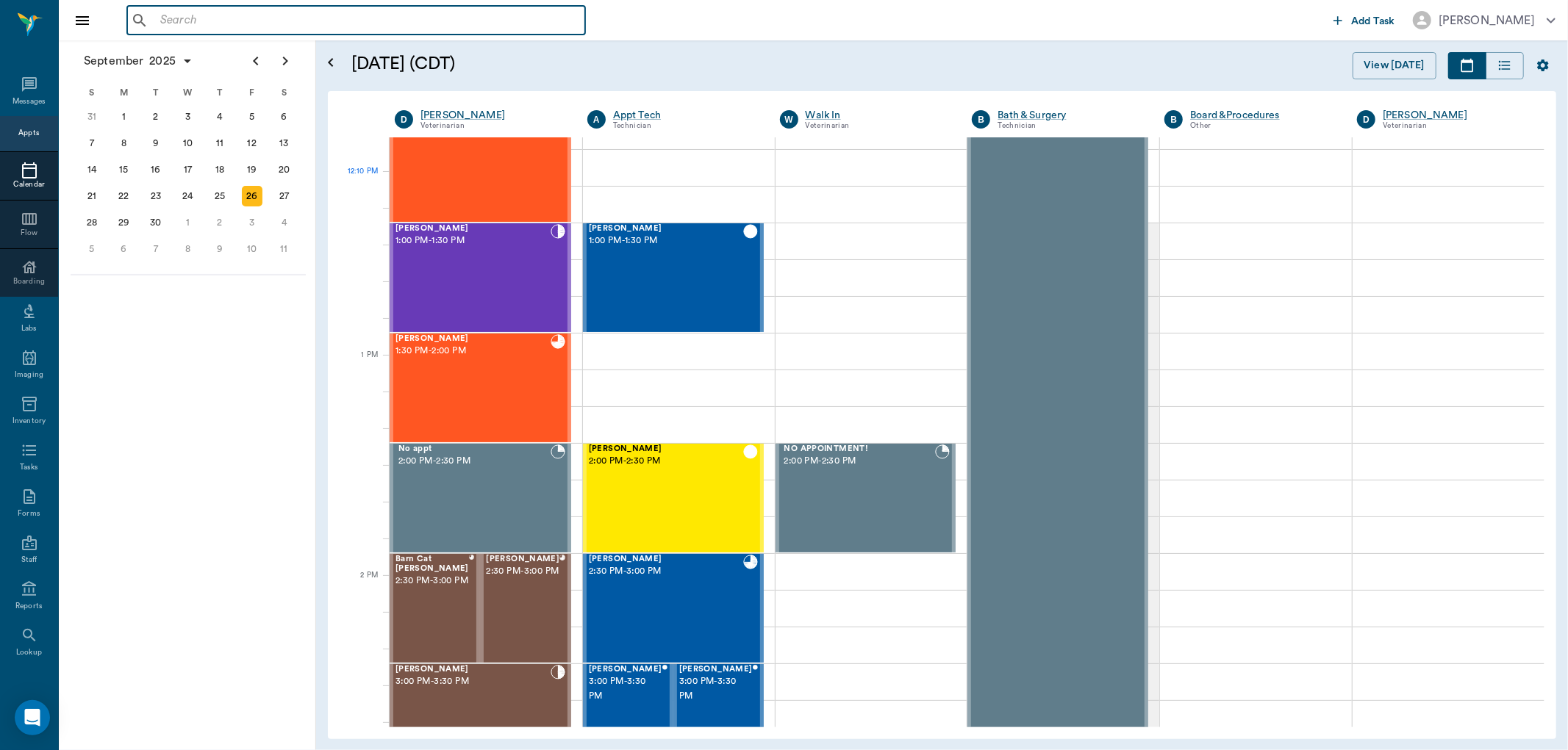
scroll to position [890, 0]
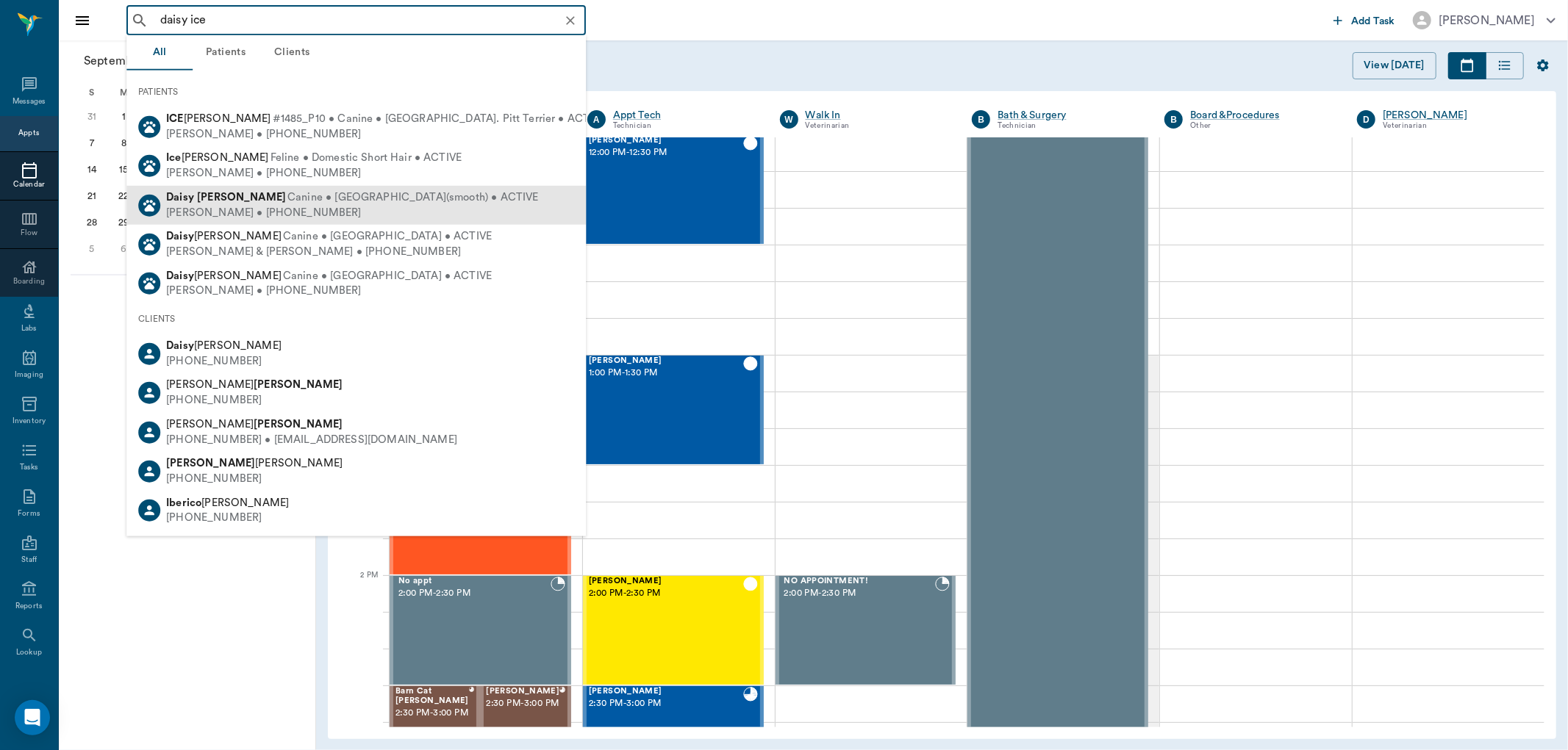
click at [260, 209] on div "Kenneth Icenhower • (903) 293-4209" at bounding box center [351, 213] width 372 height 16
type input "daisy ice"
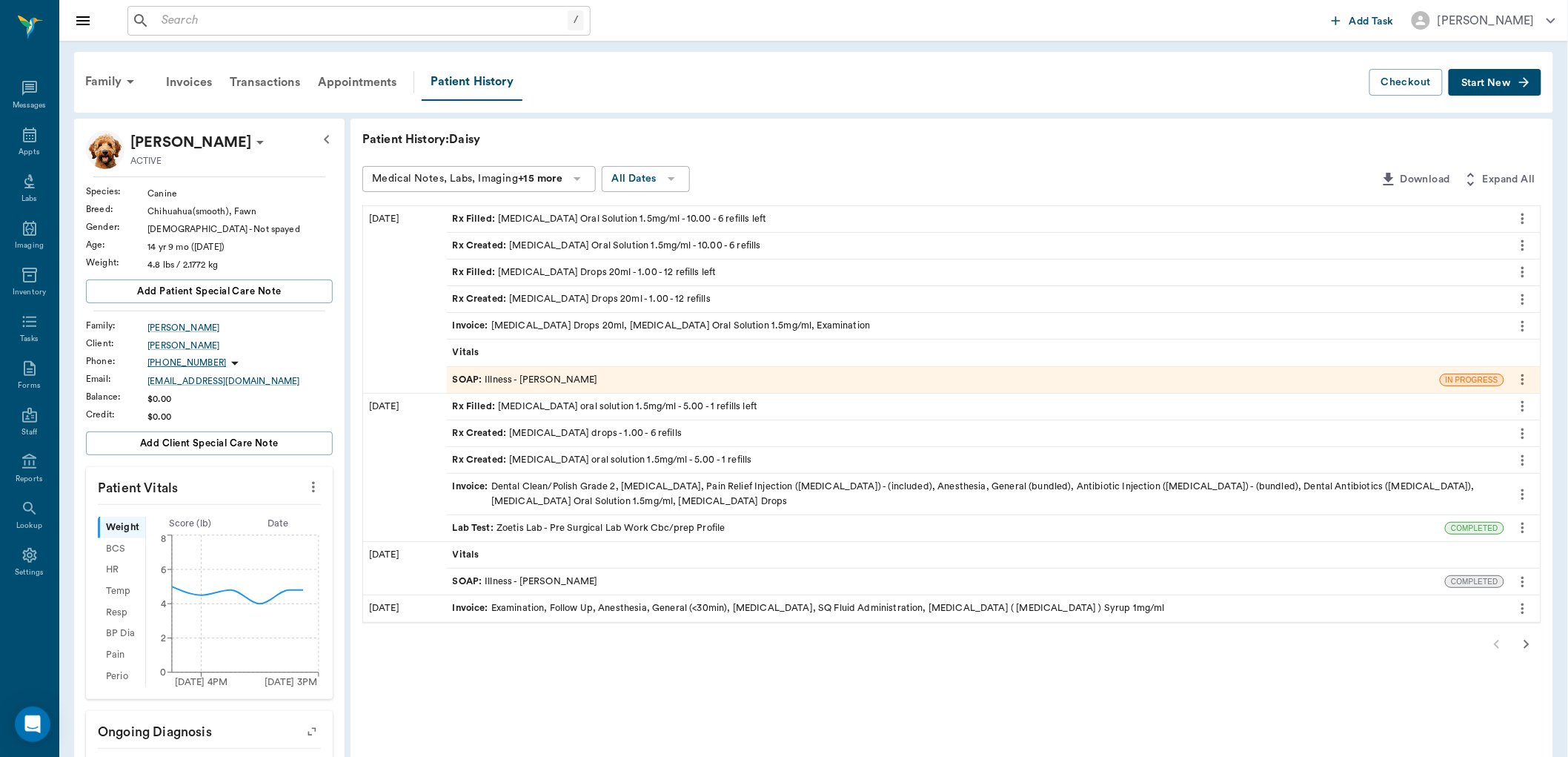
click at [1500, 83] on span "Start New" at bounding box center [1486, 83] width 49 height 0
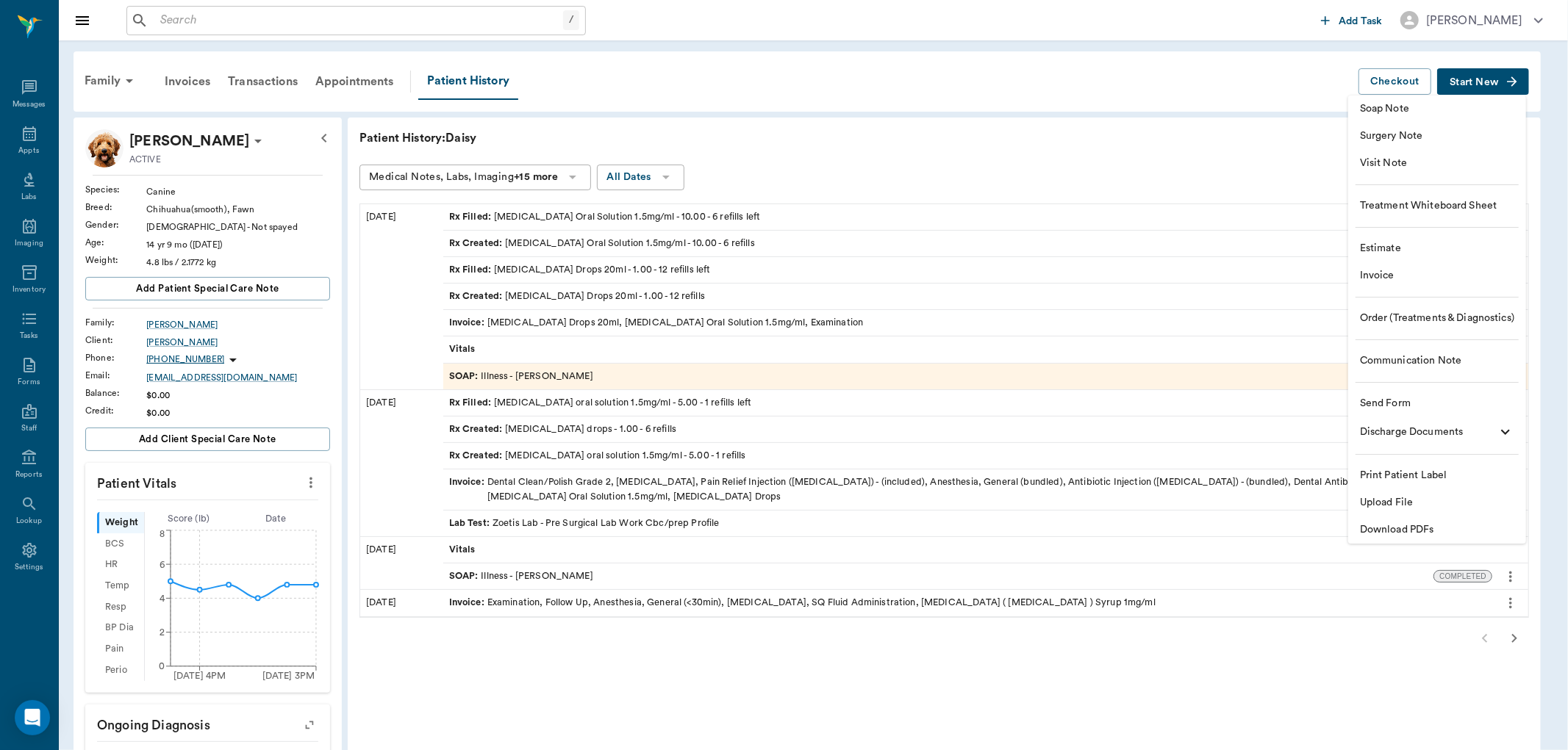
click at [1376, 159] on span "Visit Note" at bounding box center [1437, 164] width 154 height 16
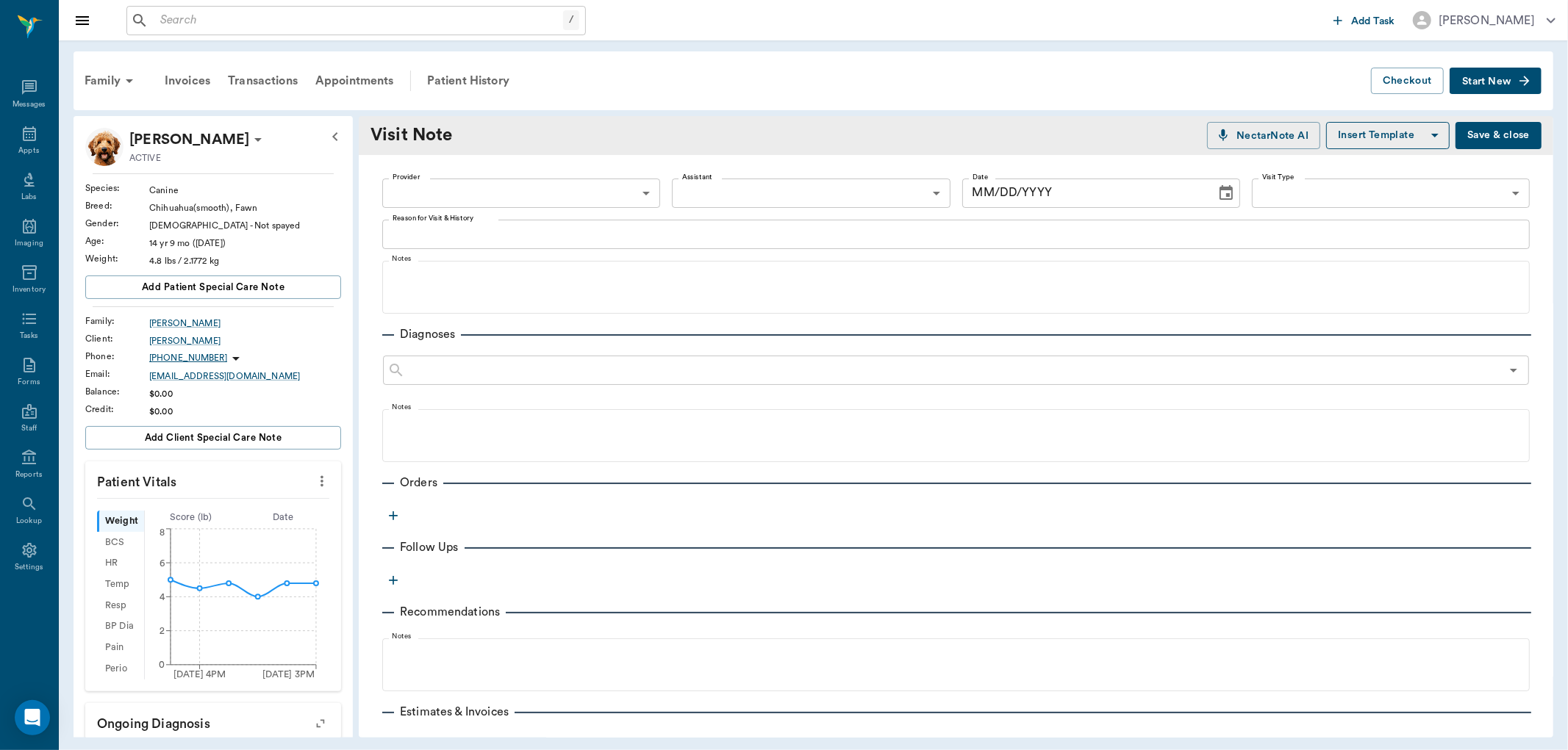
type input "[DATE]"
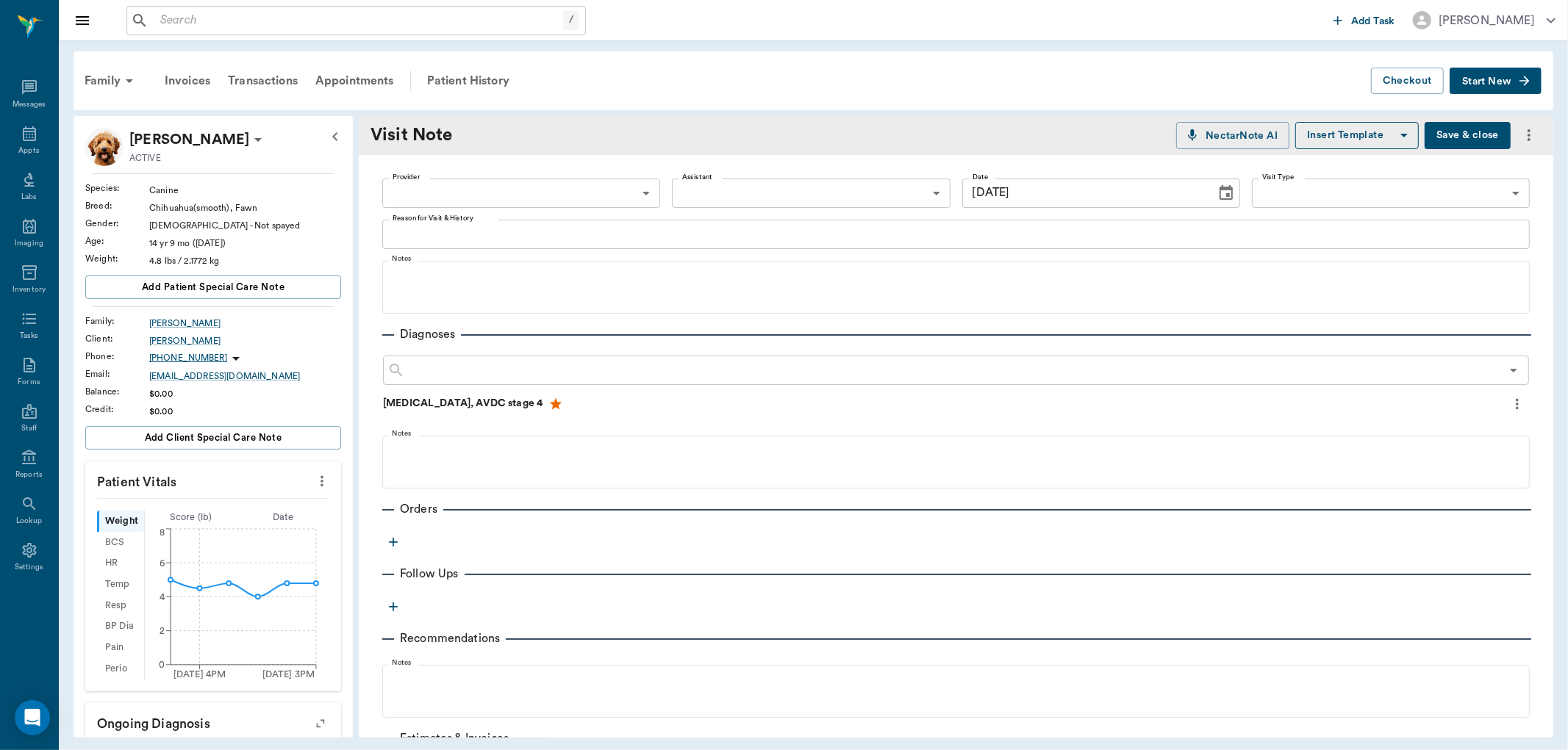
click at [482, 189] on body "/ ​ Add Task Dr. Bert Ellsworth Nectar Messages Appts Labs Imaging Inventory Ta…" at bounding box center [784, 375] width 1568 height 750
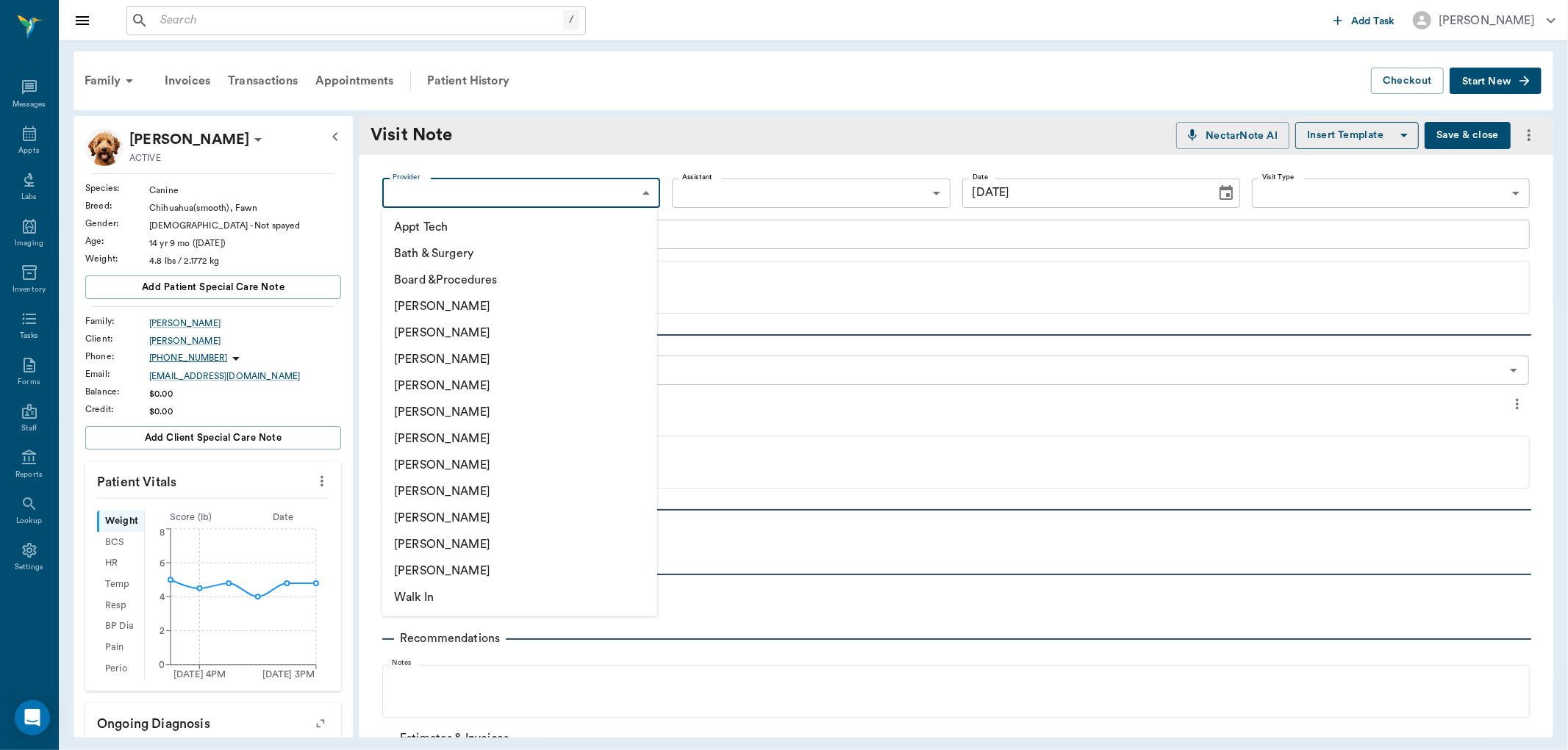
click at [436, 386] on li "[PERSON_NAME]" at bounding box center [519, 386] width 275 height 26
type input "63ec2f075fda476ae8351a4d"
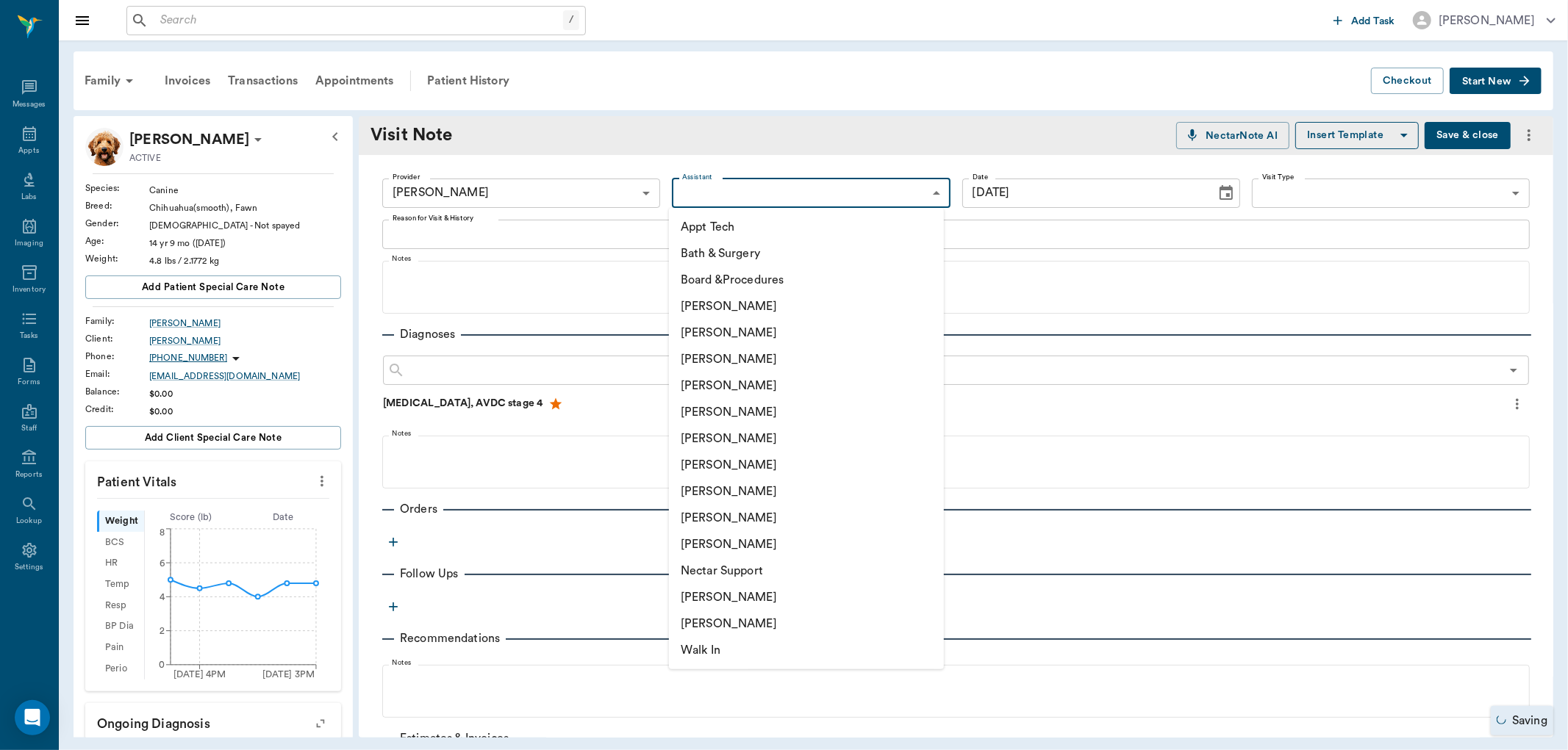
click at [809, 202] on body "/ ​ Add Task Dr. Bert Ellsworth Nectar Messages Appts Labs Imaging Inventory Ta…" at bounding box center [784, 375] width 1568 height 750
drag, startPoint x: 716, startPoint y: 488, endPoint x: 687, endPoint y: 453, distance: 45.5
click at [717, 486] on li "[PERSON_NAME]" at bounding box center [806, 491] width 275 height 26
type input "63ec2e7e52e12b0ba117b124"
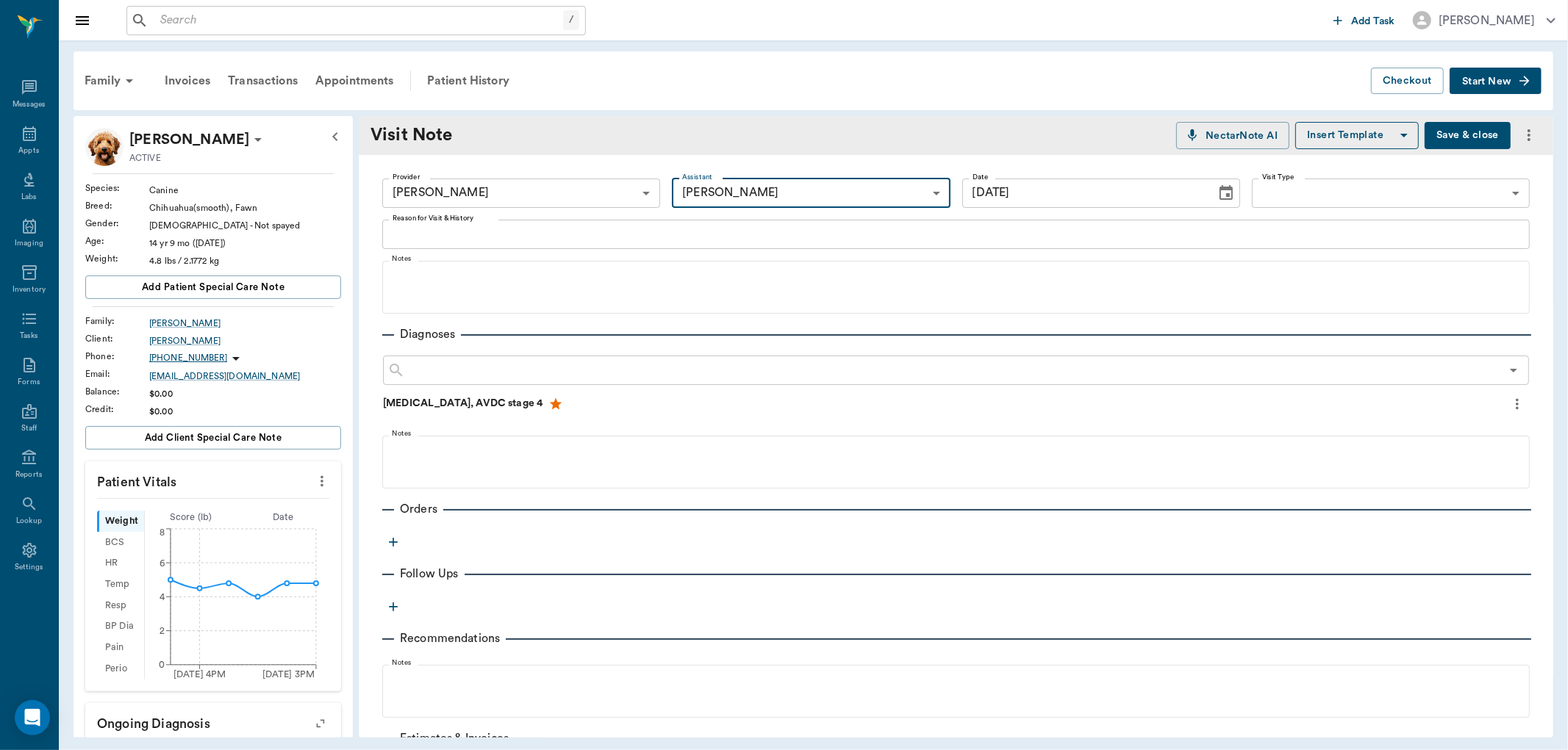
drag, startPoint x: 464, startPoint y: 239, endPoint x: 465, endPoint y: 230, distance: 9.1
click at [464, 239] on textarea "Reason for Visit & History" at bounding box center [956, 234] width 1127 height 17
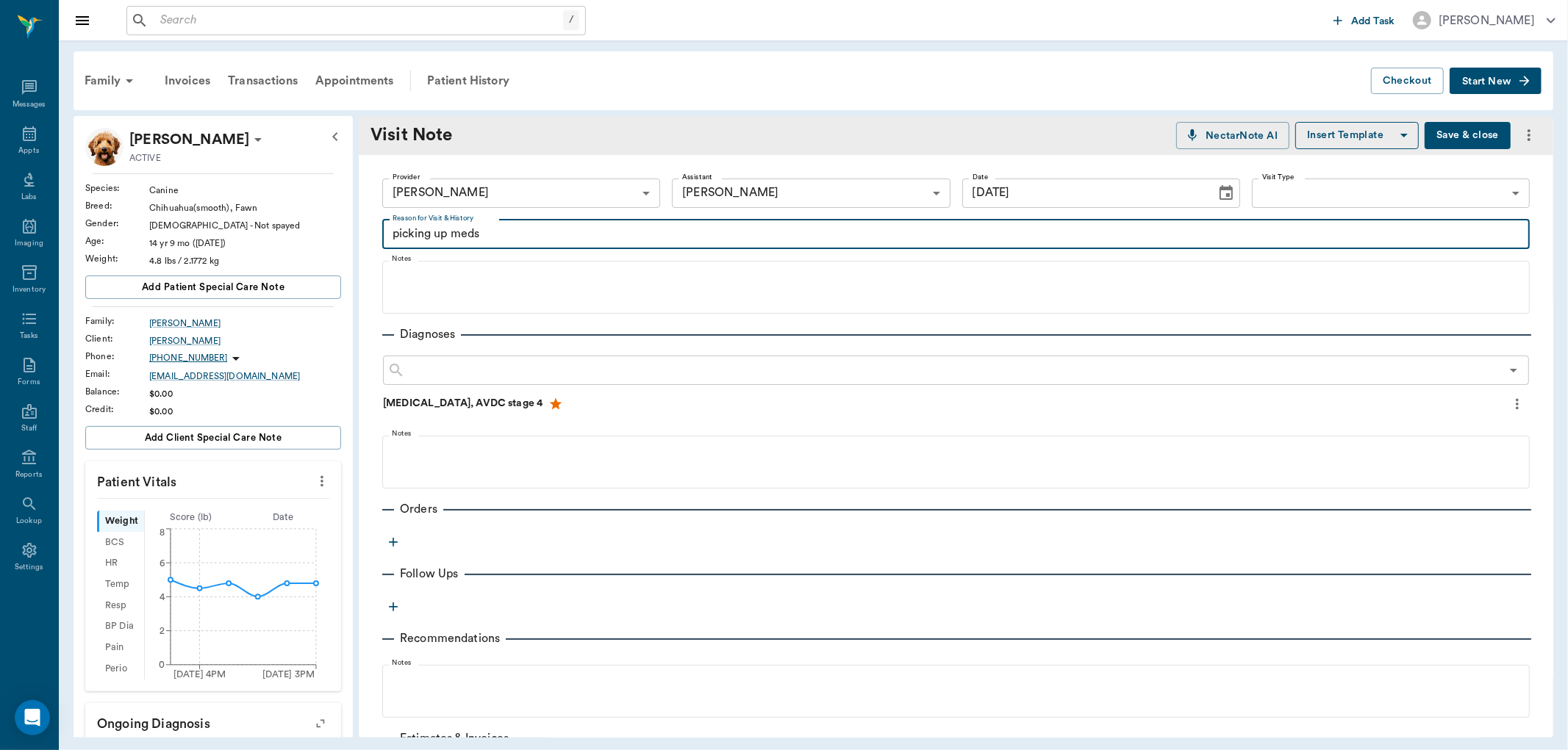
type textarea "picking up meds"
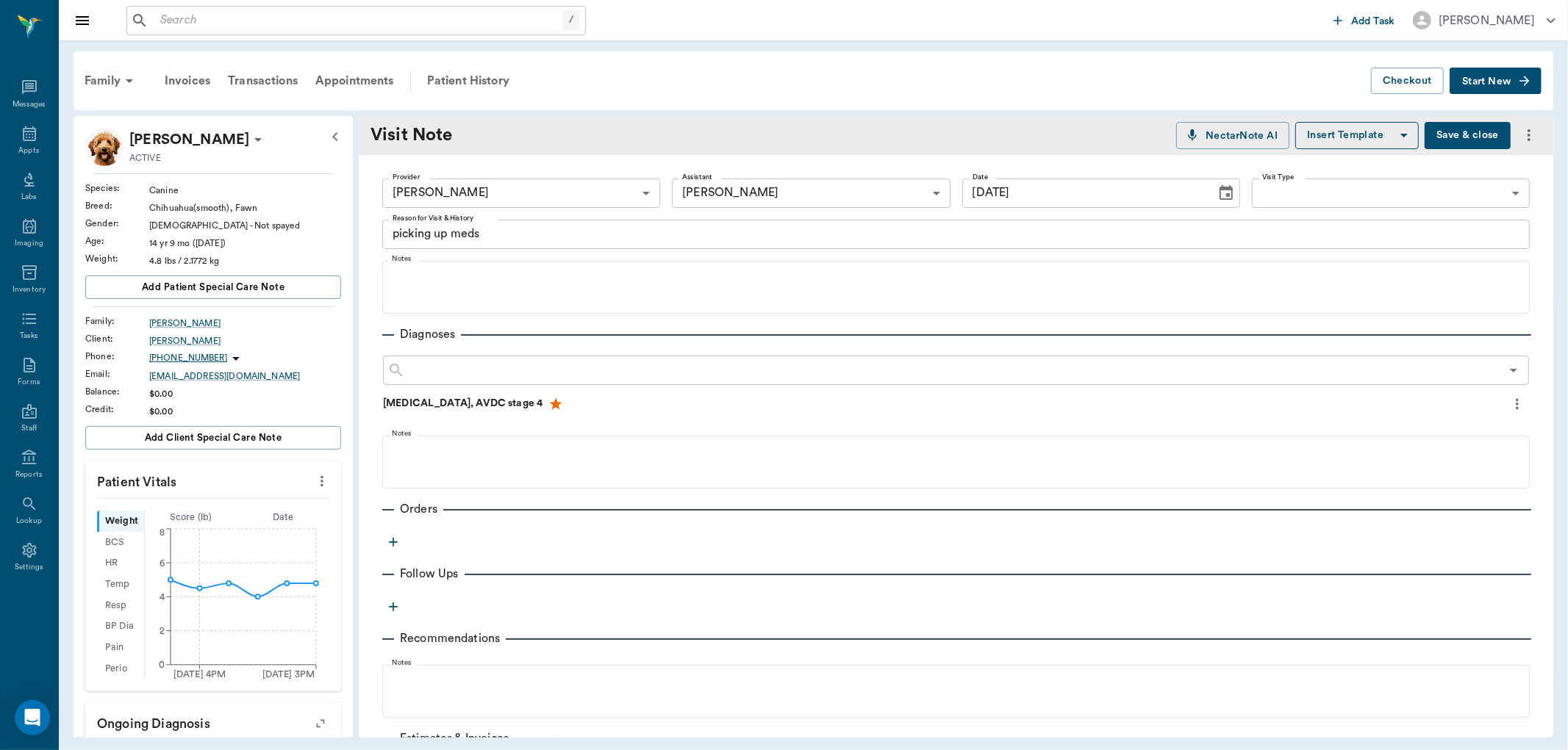
click at [394, 548] on icon "button" at bounding box center [393, 542] width 15 height 15
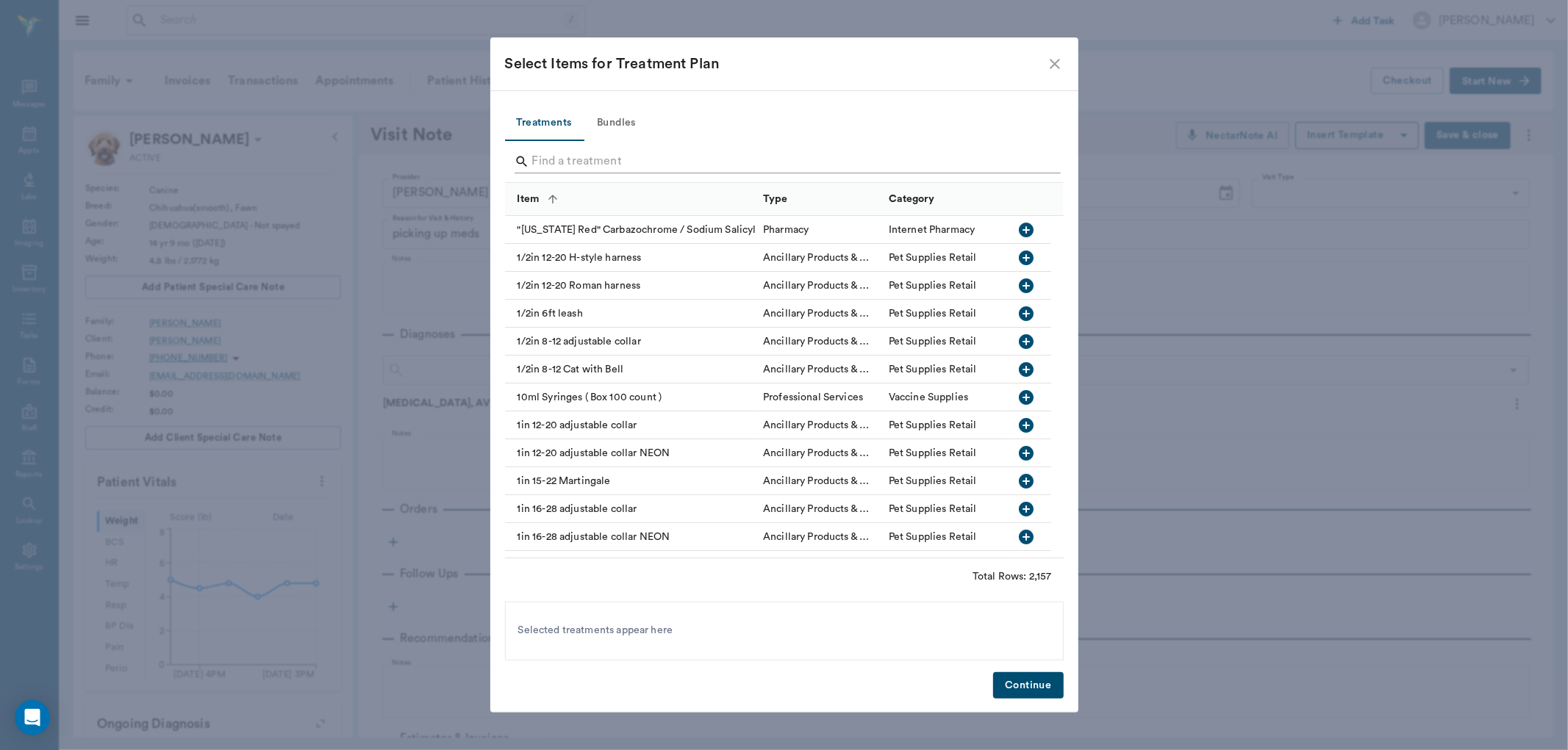
click at [562, 167] on input "Search" at bounding box center [786, 161] width 507 height 23
click at [559, 150] on input "Search" at bounding box center [786, 161] width 507 height 23
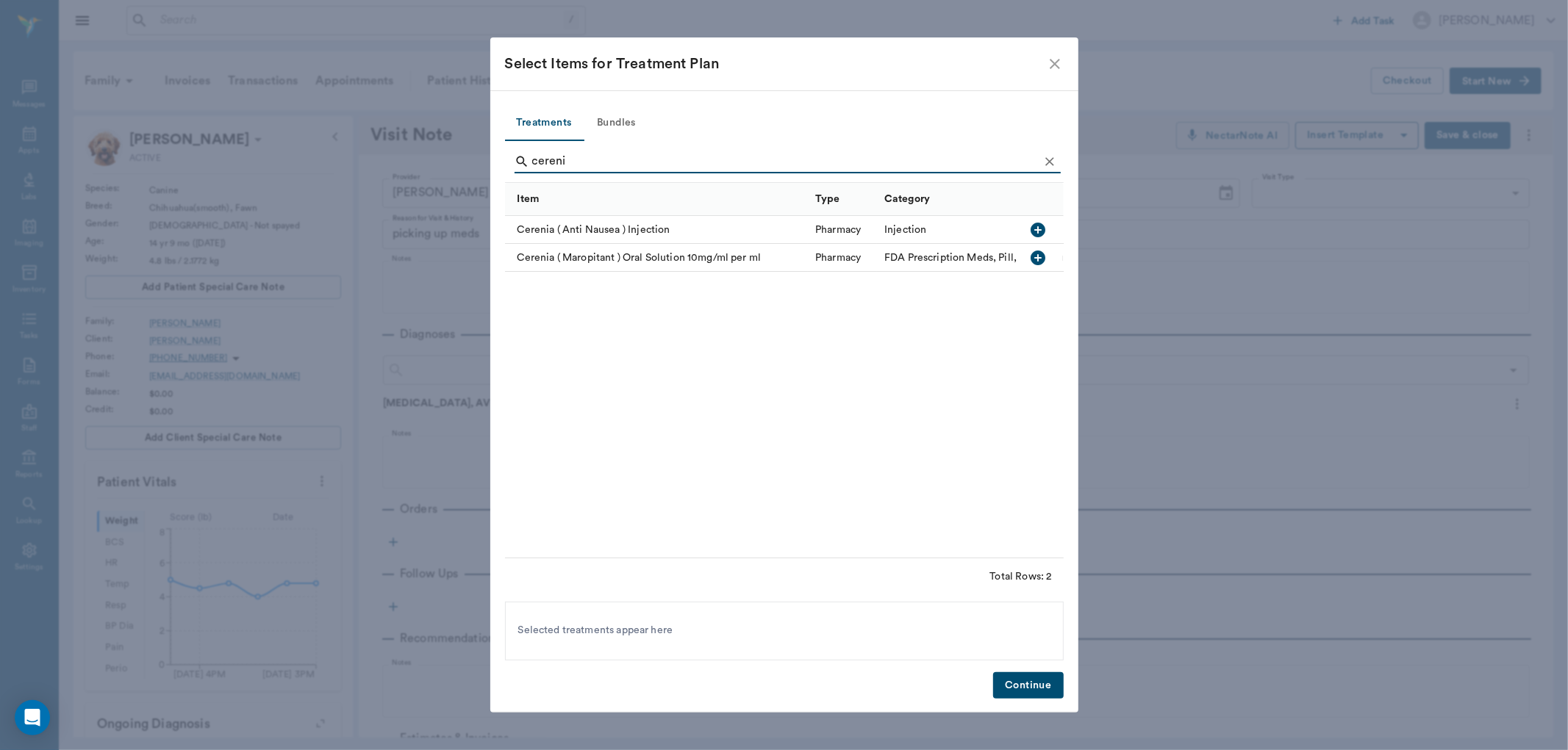
type input "cereni"
click at [1044, 246] on button "button" at bounding box center [1039, 258] width 25 height 25
click at [1057, 681] on button "Continue" at bounding box center [1028, 685] width 70 height 27
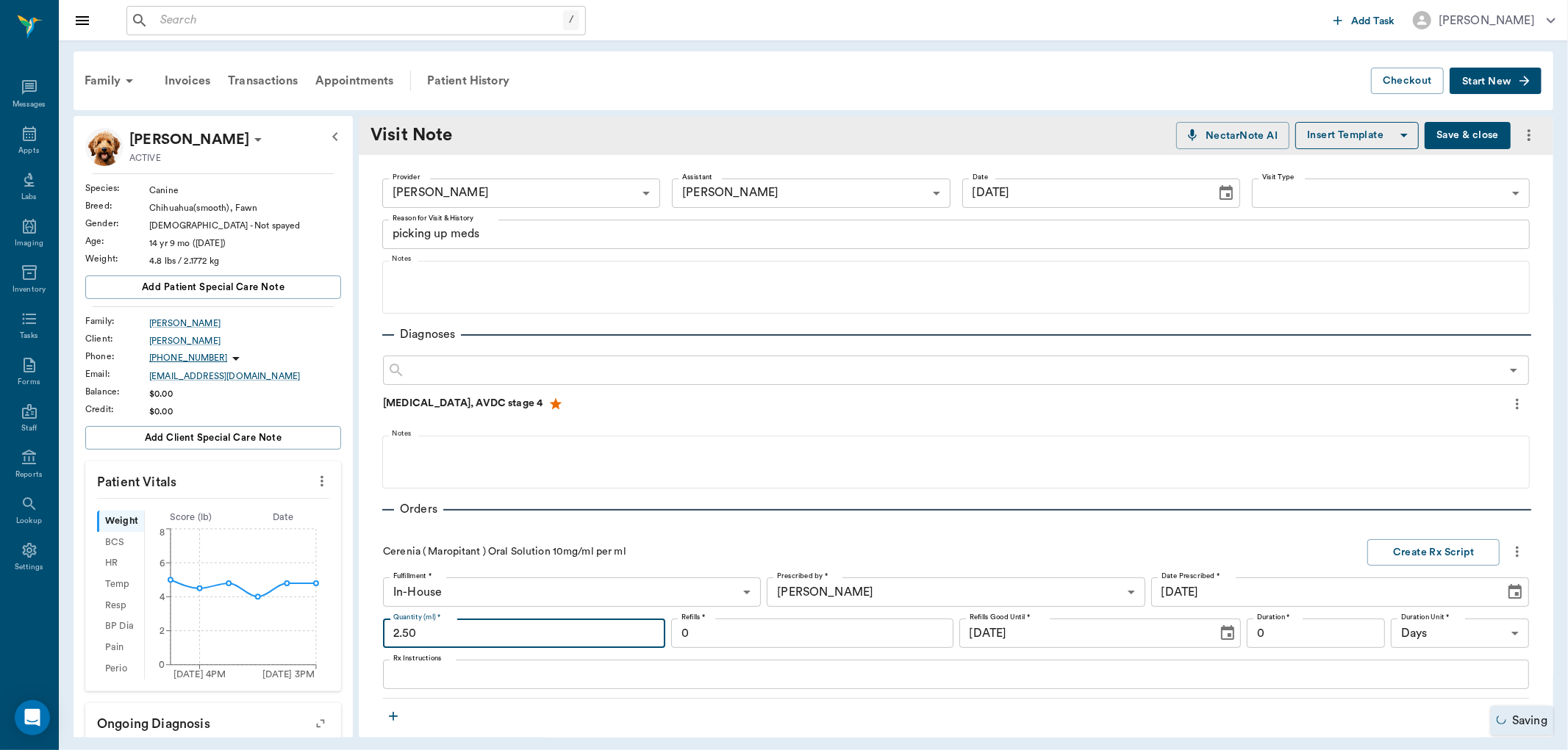
type input "2.50"
drag, startPoint x: 436, startPoint y: 676, endPoint x: 536, endPoint y: 611, distance: 119.3
click at [436, 674] on textarea "Rx Instructions" at bounding box center [956, 674] width 1125 height 17
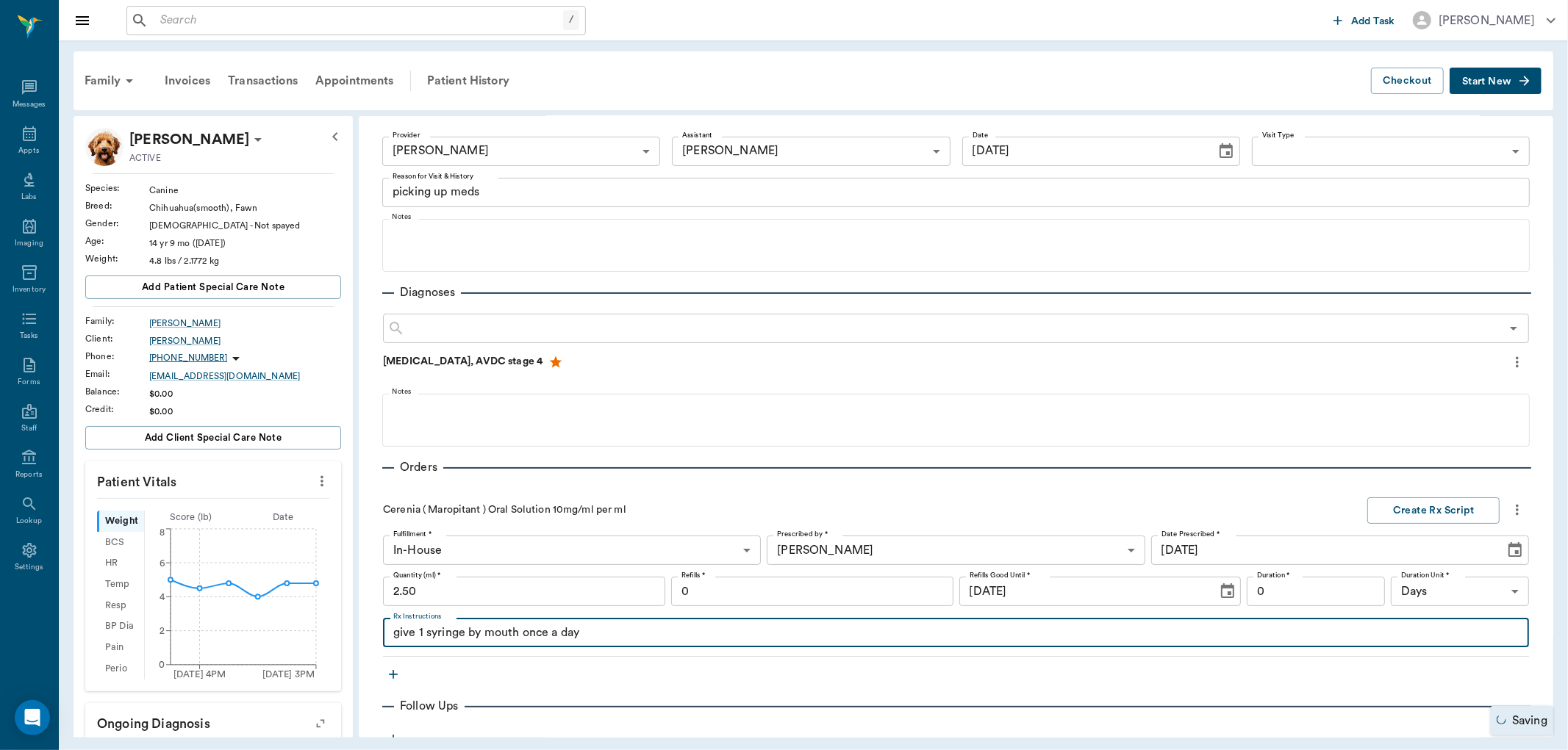
scroll to position [245, 0]
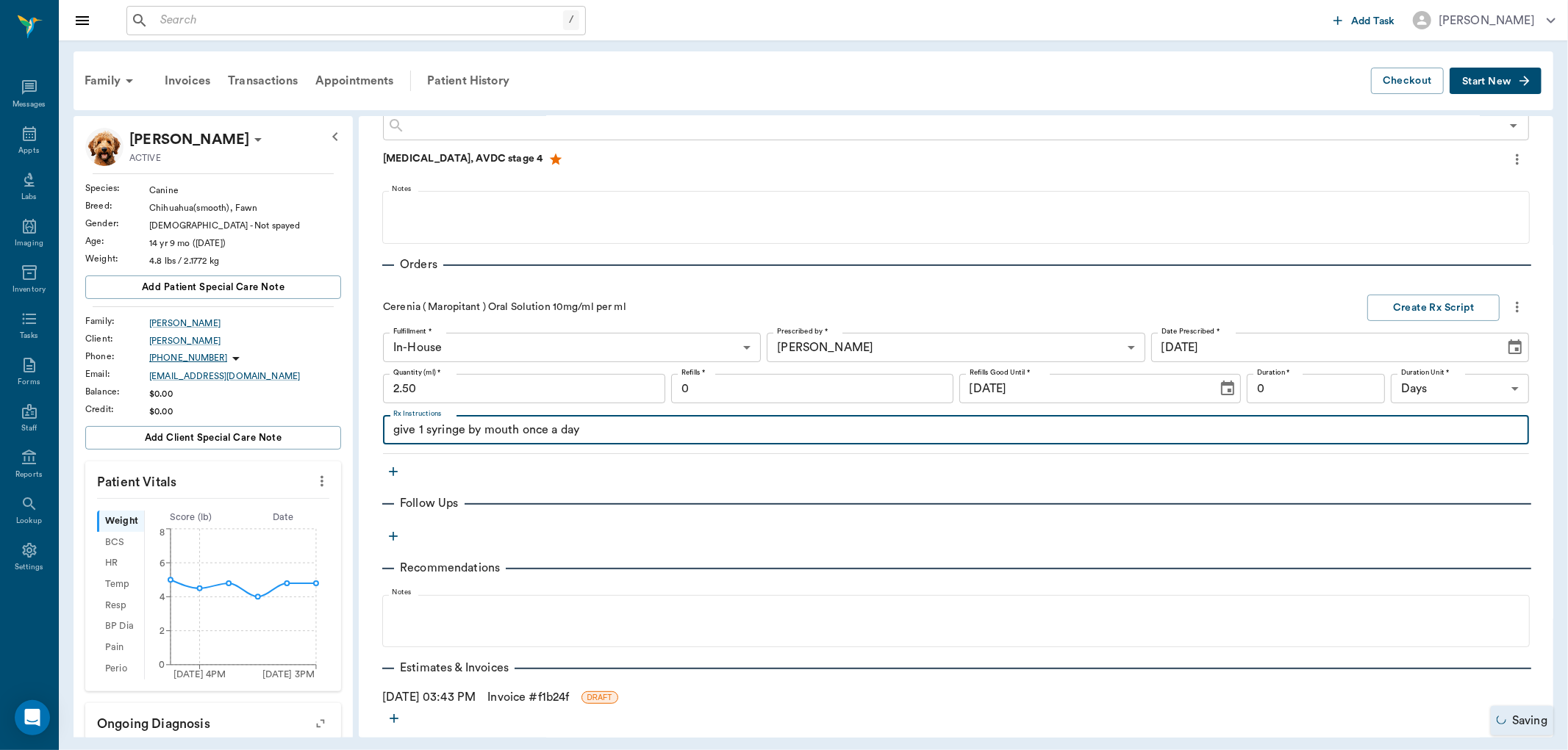
type textarea "give 1 syringe by mouth once a day"
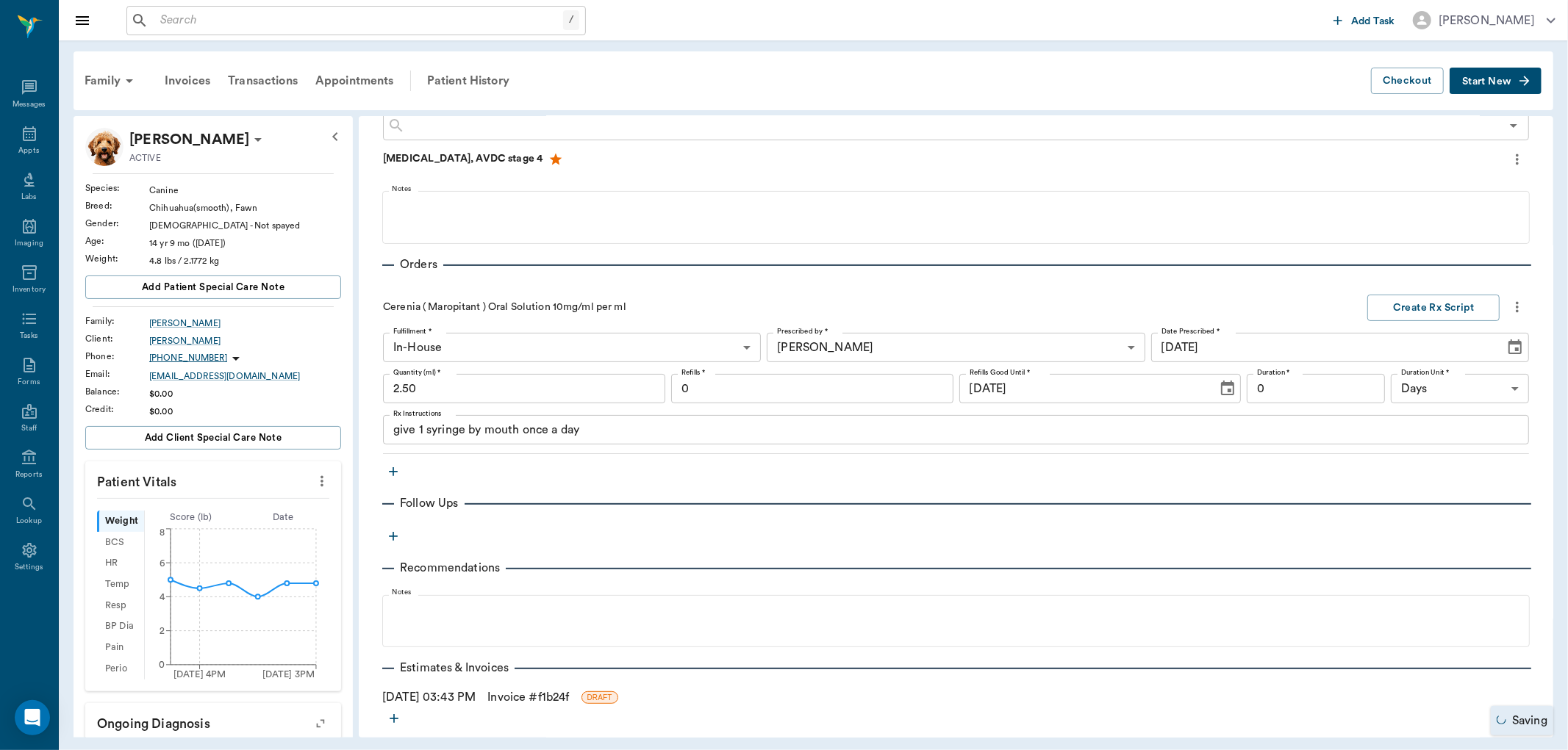
click at [386, 464] on icon "button" at bounding box center [393, 471] width 15 height 15
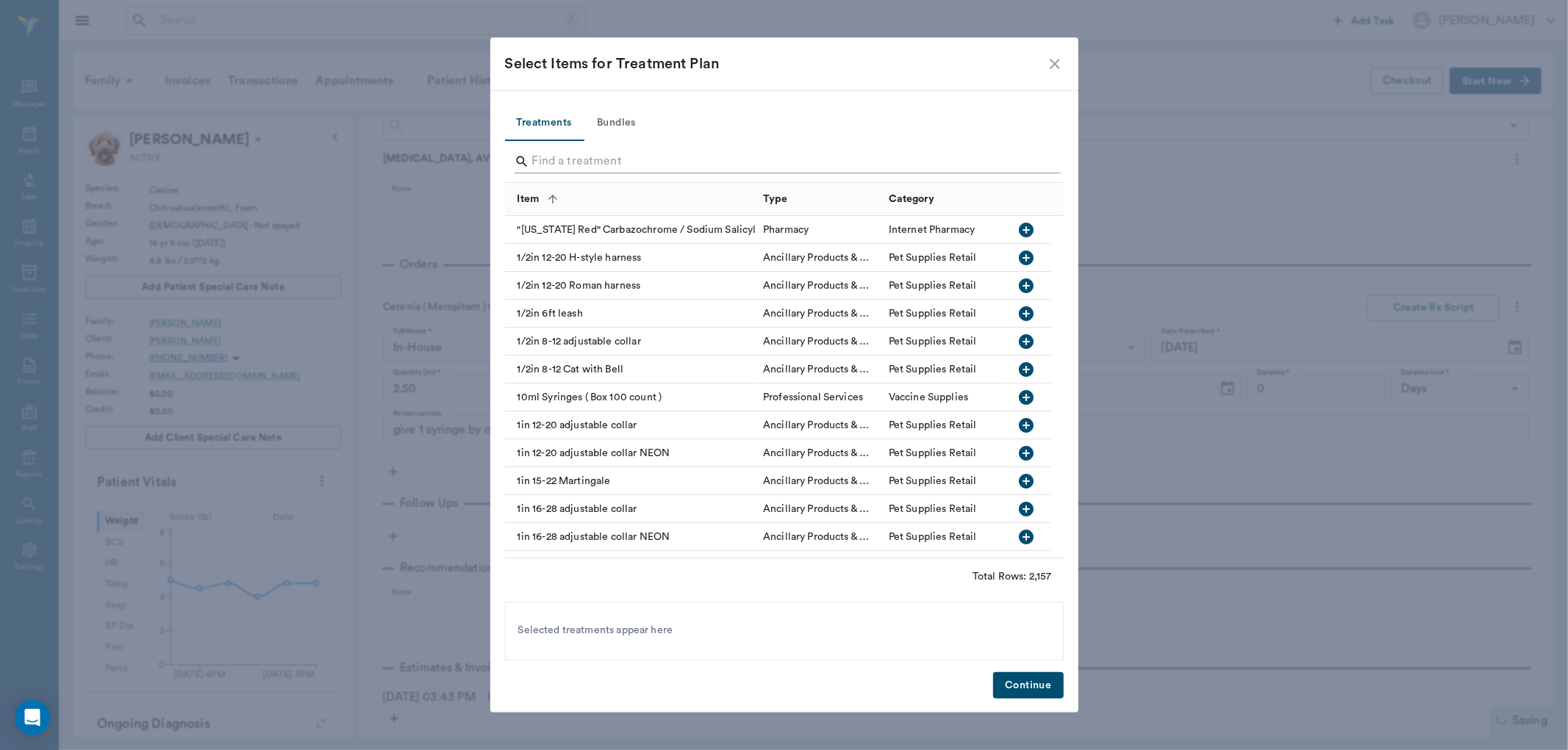
click at [546, 160] on input "Search" at bounding box center [786, 161] width 507 height 23
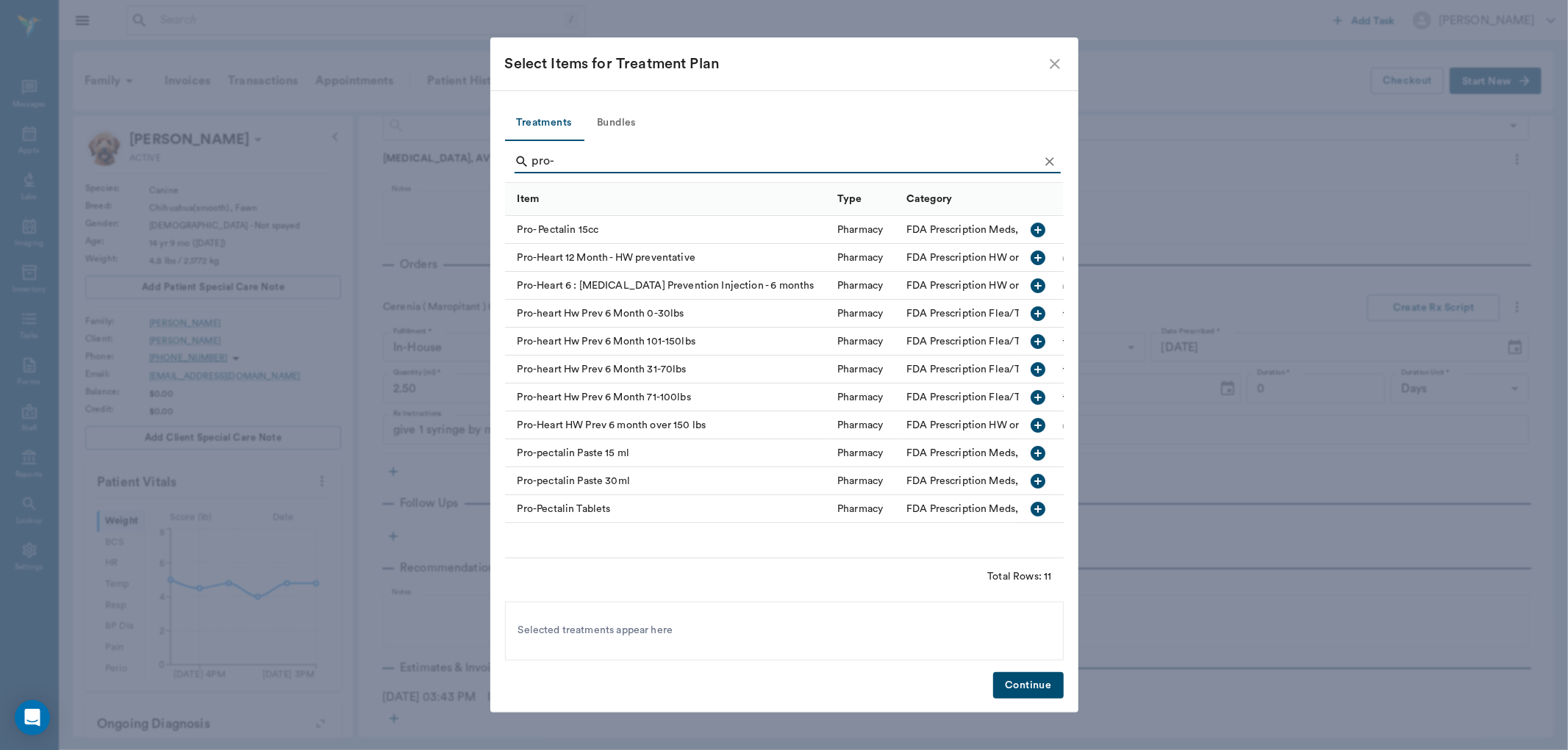
type input "pro-"
click at [1040, 456] on icon "button" at bounding box center [1038, 452] width 15 height 15
click at [1049, 699] on button "Continue" at bounding box center [1028, 685] width 70 height 27
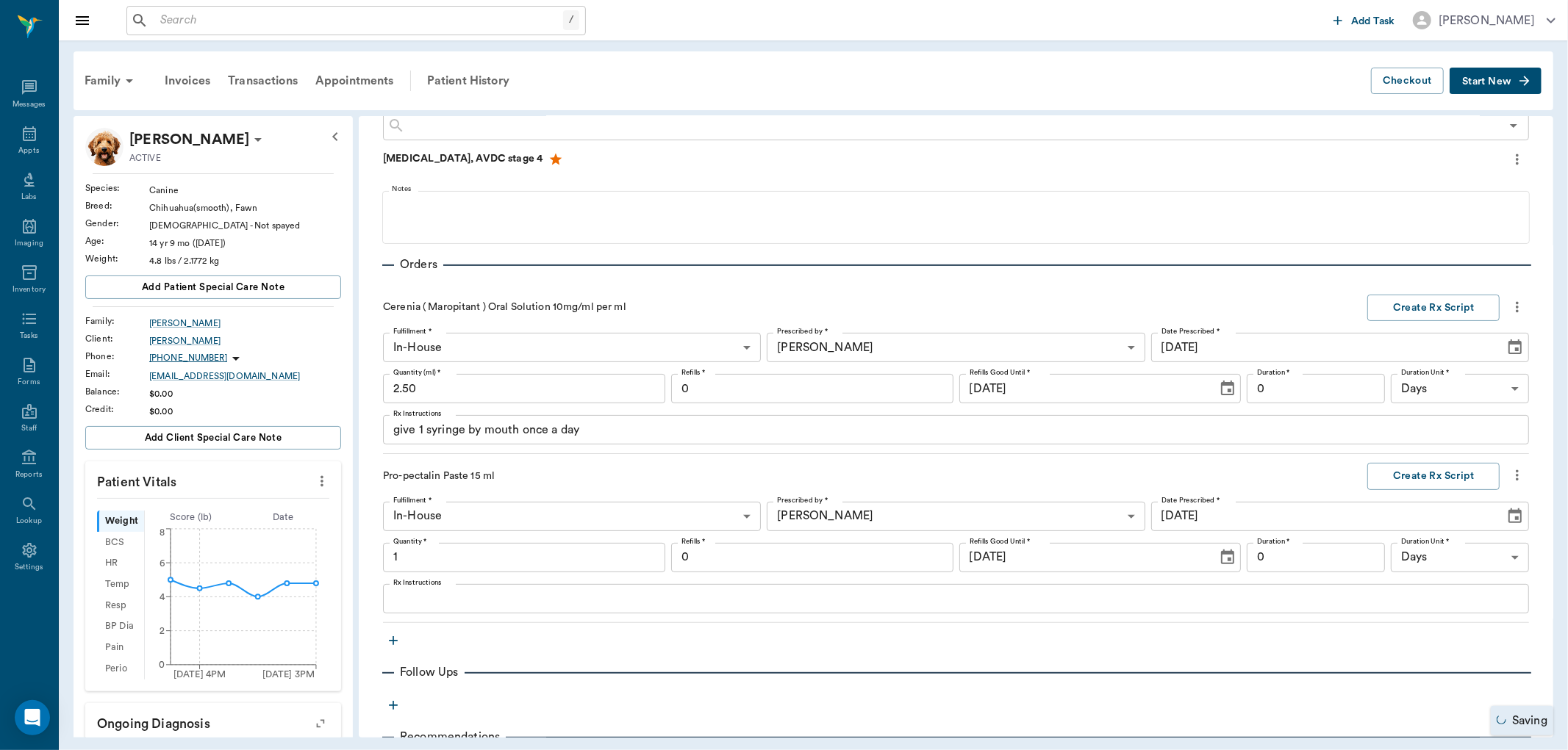
type input "1.00"
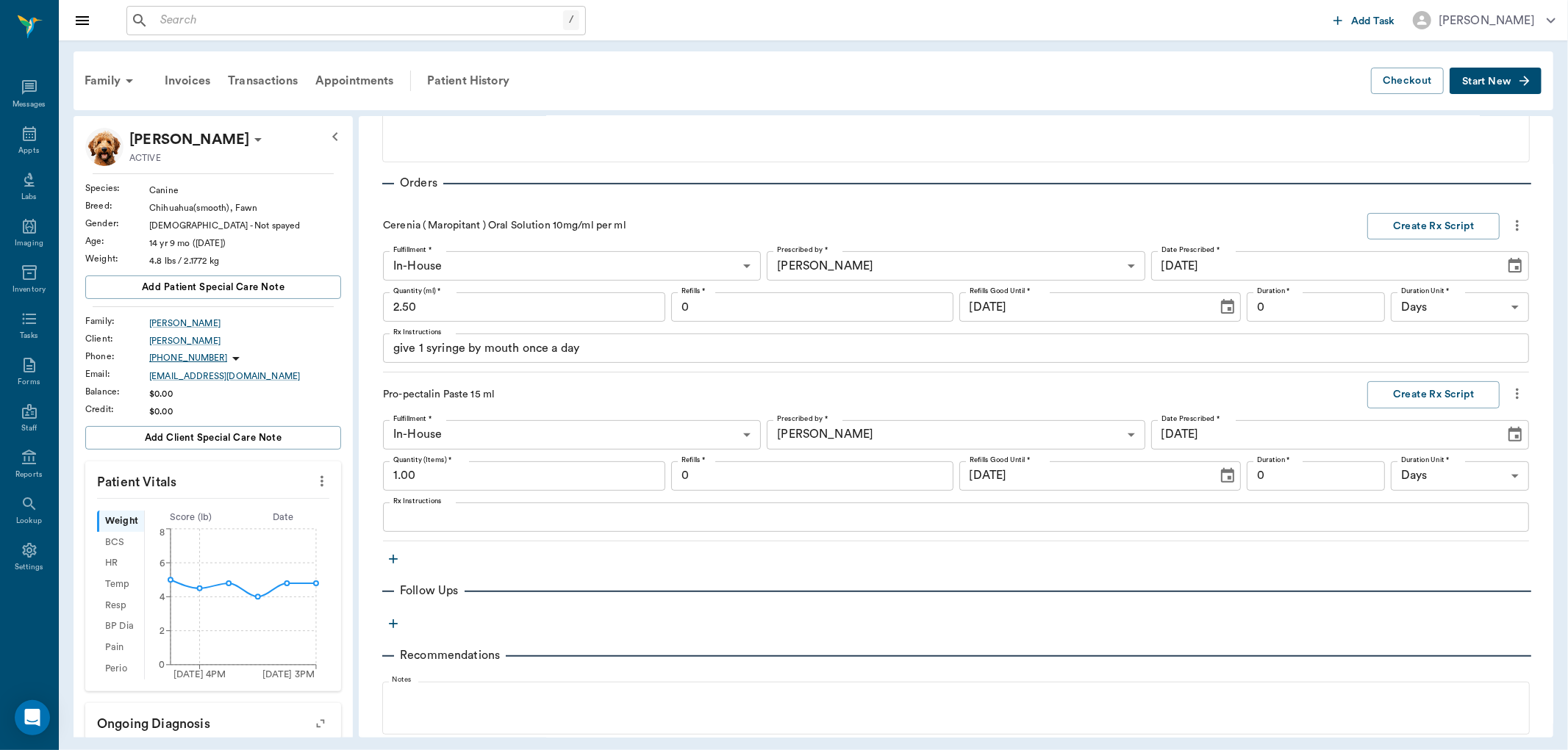
click at [427, 514] on textarea "Rx Instructions" at bounding box center [956, 517] width 1125 height 17
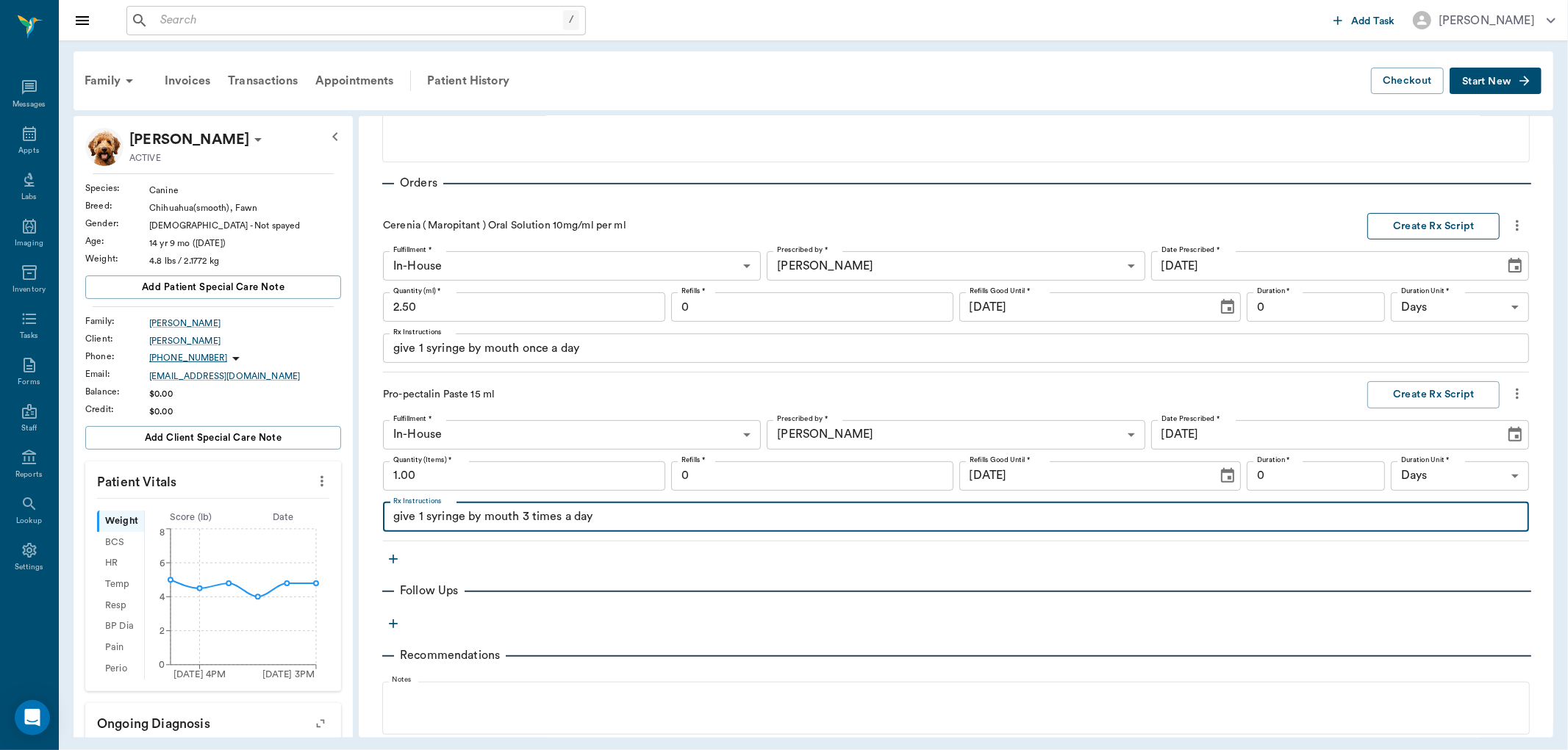
type textarea "give 1 syringe by mouth 3 times a day"
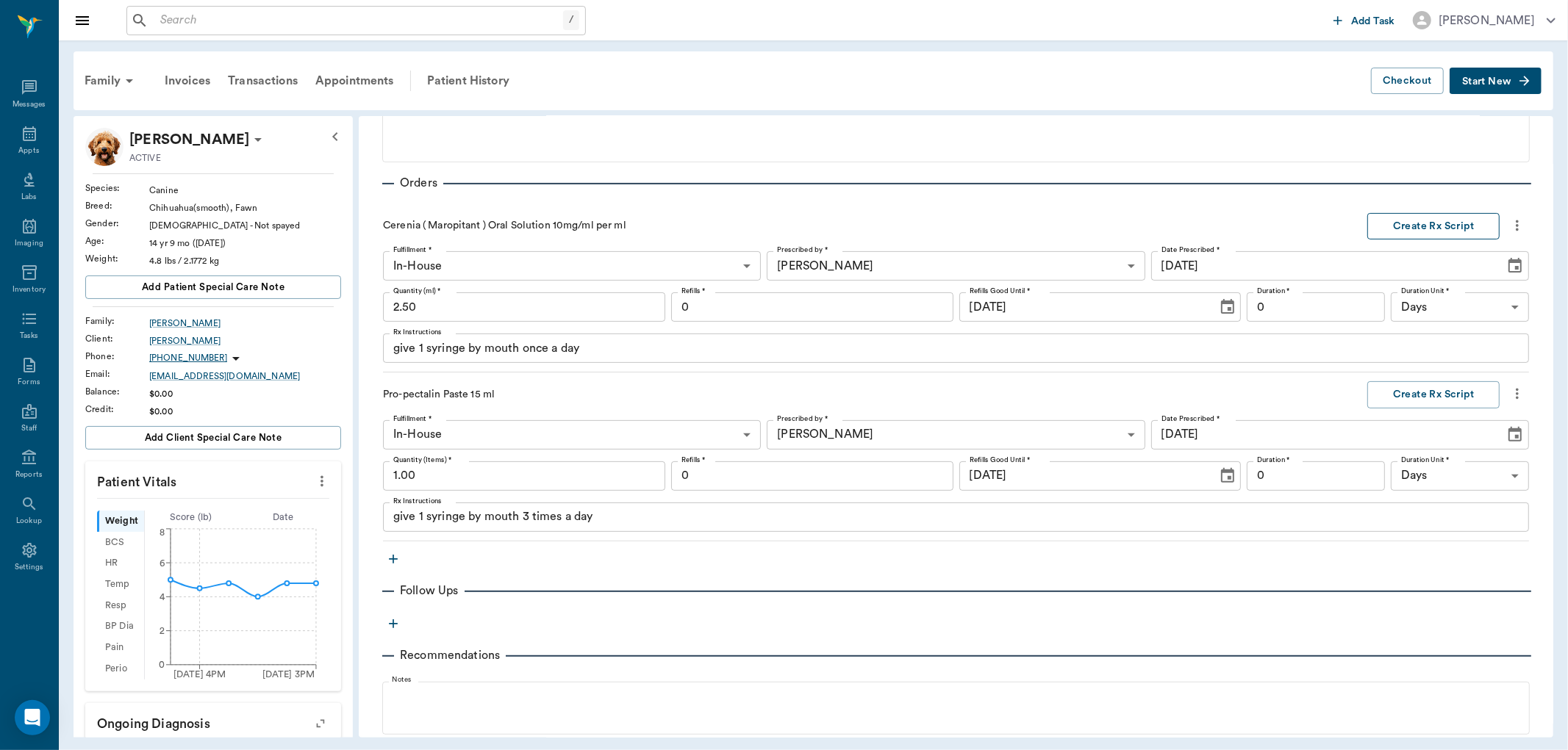
click at [1422, 217] on button "Create Rx Script" at bounding box center [1433, 227] width 132 height 27
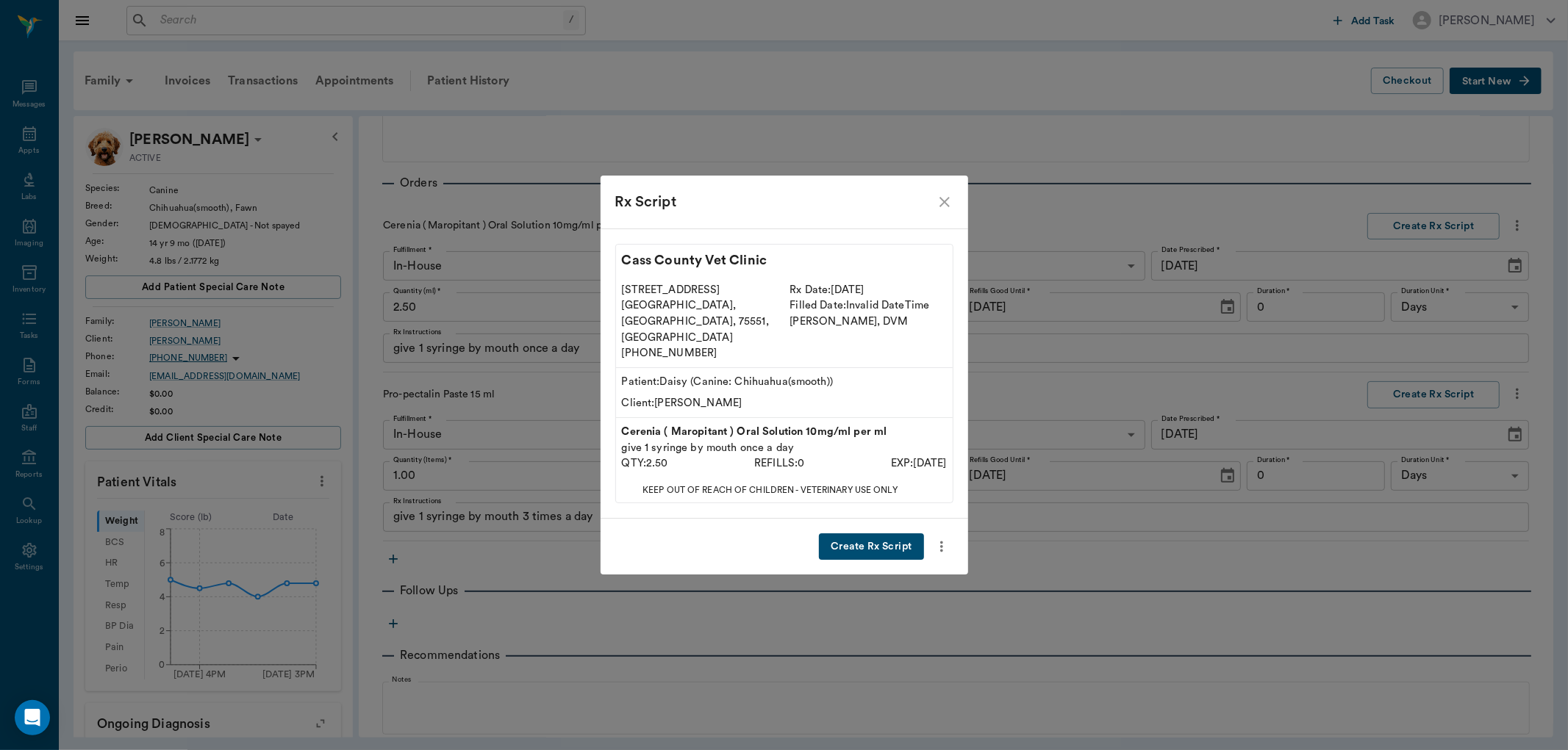
click at [866, 533] on button "Create Rx Script" at bounding box center [871, 547] width 104 height 27
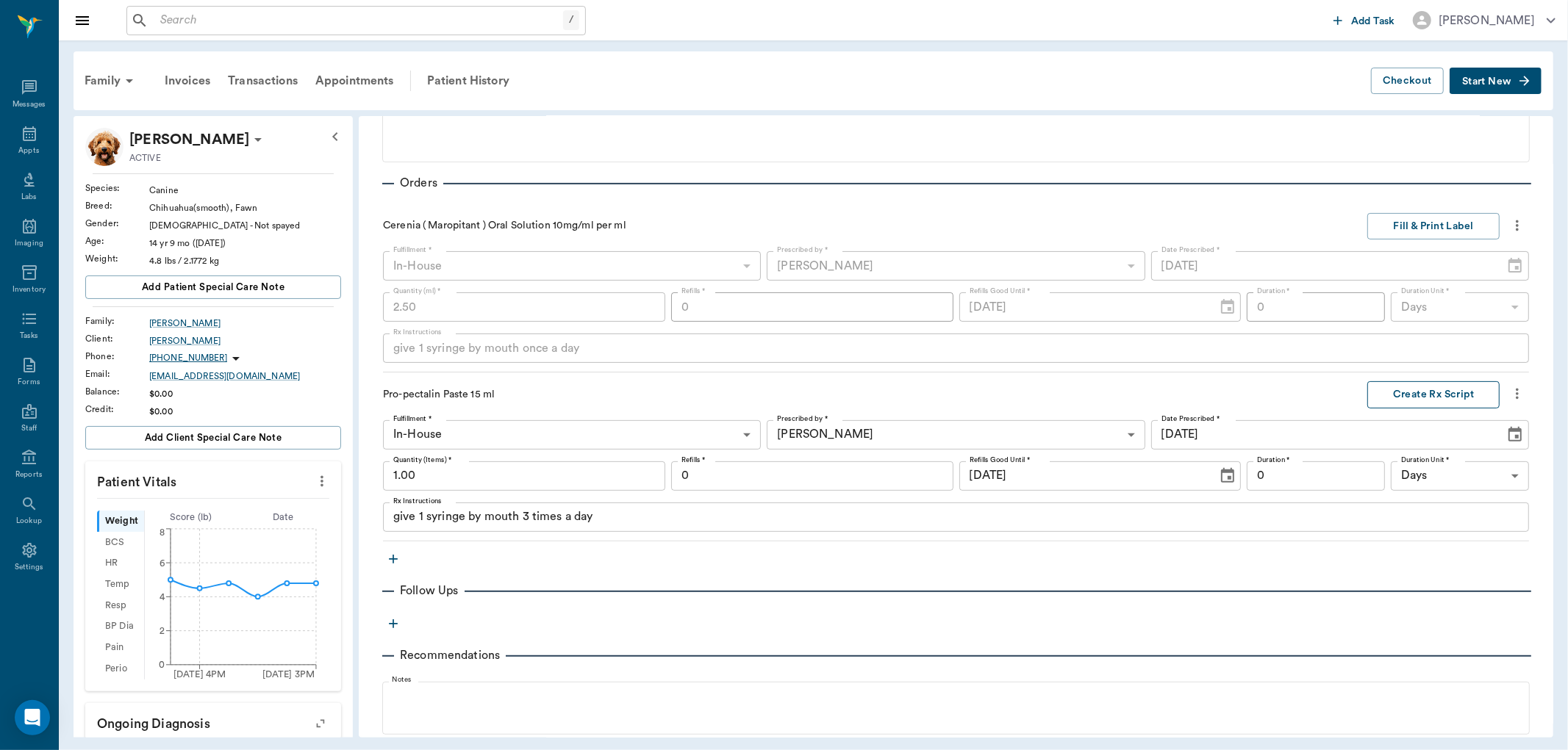
click at [1457, 393] on button "Create Rx Script" at bounding box center [1433, 394] width 132 height 27
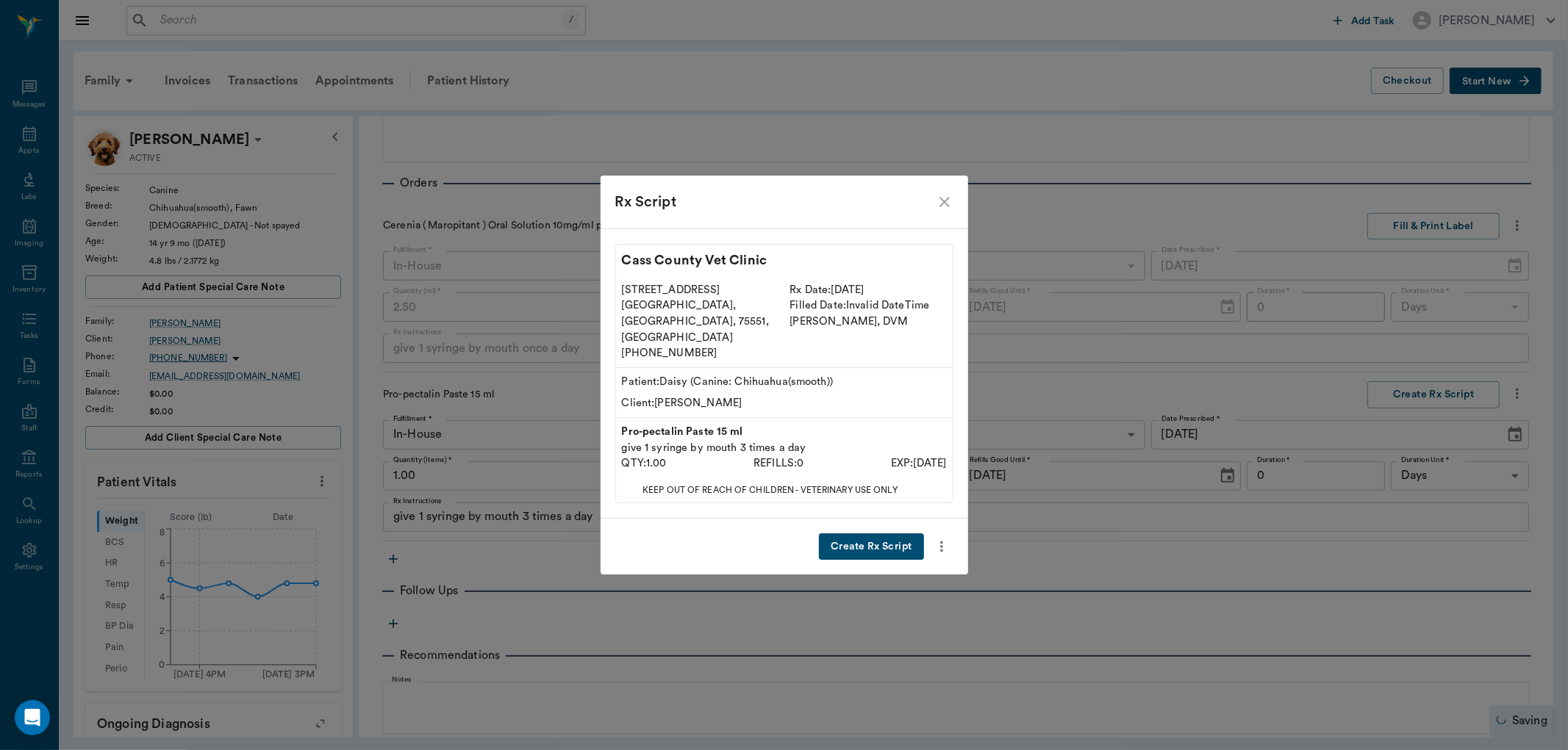
click at [878, 533] on button "Create Rx Script" at bounding box center [871, 547] width 104 height 27
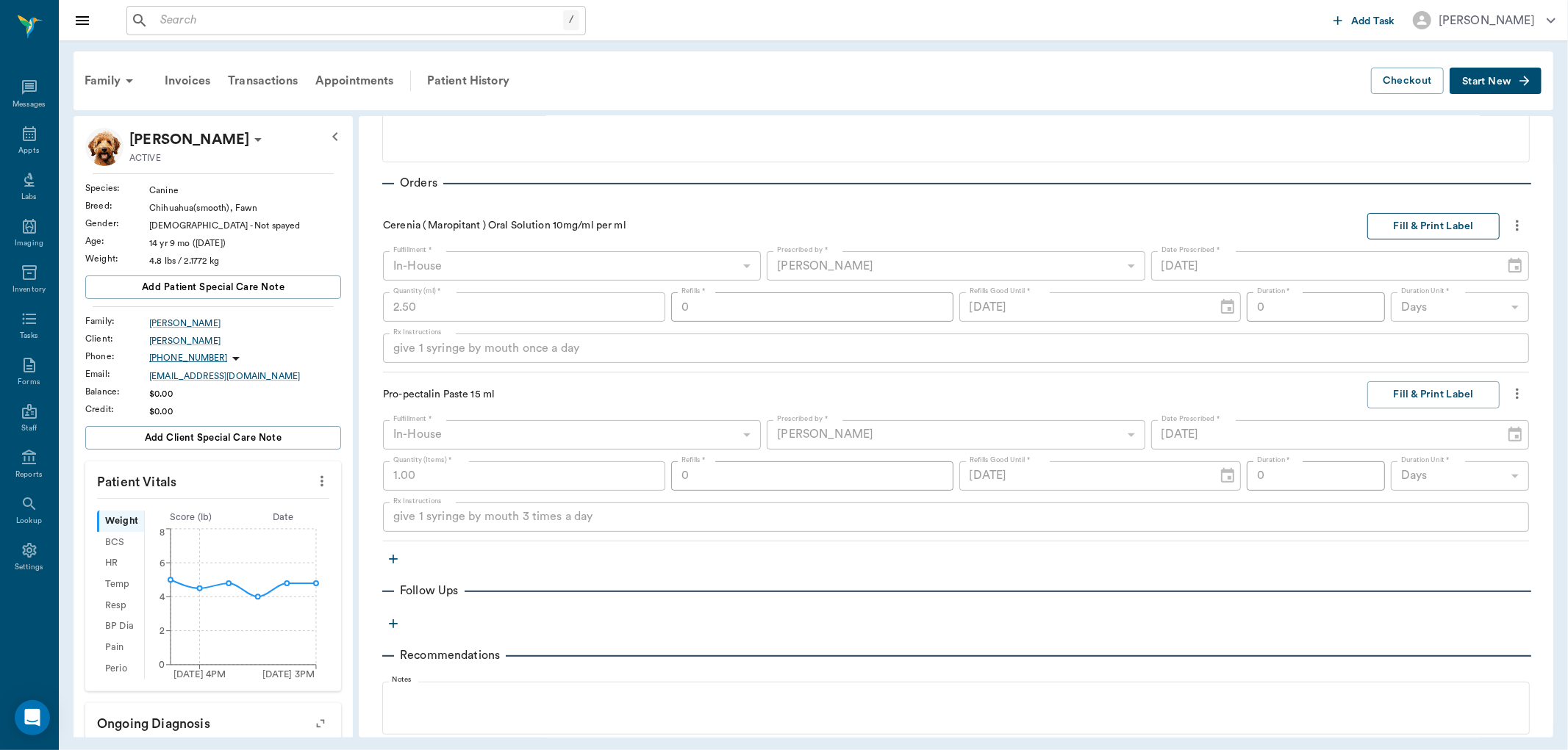
click at [1420, 219] on button "Fill & Print Label" at bounding box center [1433, 227] width 132 height 27
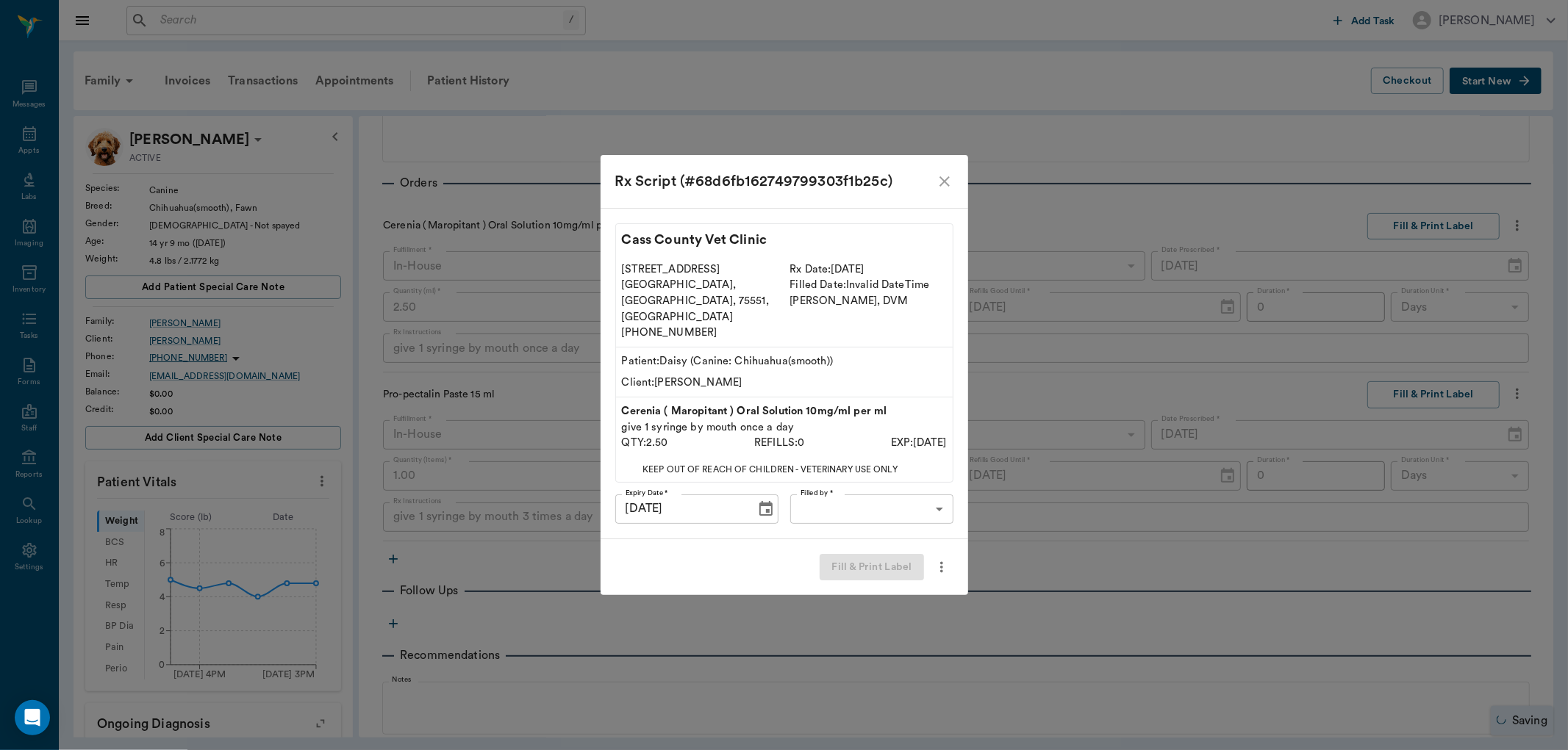
click at [885, 486] on body "/ ​ Add Task Dr. Bert Ellsworth Nectar Messages Appts Labs Imaging Inventory Ta…" at bounding box center [784, 375] width 1568 height 750
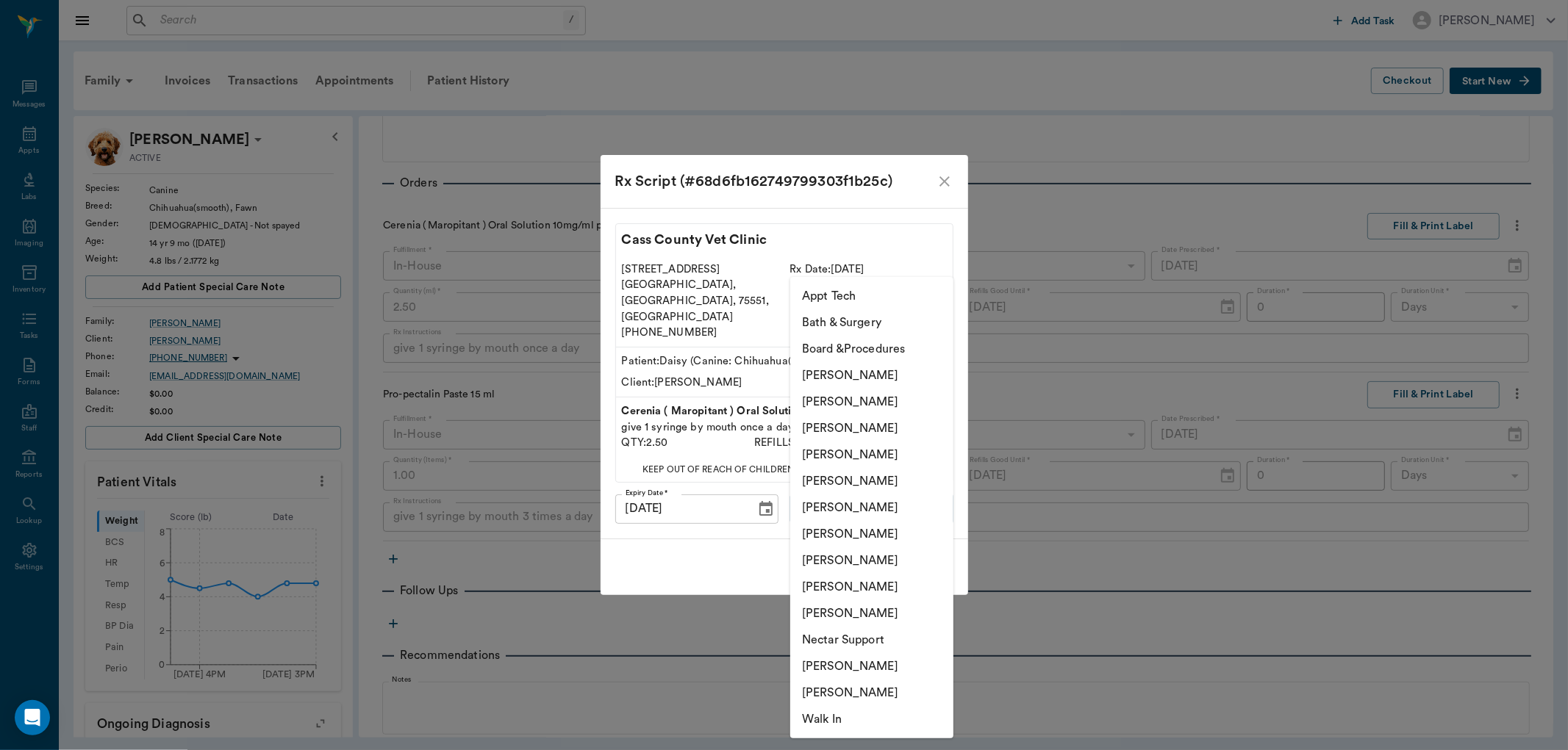
click at [835, 659] on li "[PERSON_NAME]" at bounding box center [871, 666] width 163 height 26
type input "6740bf97de10e07744acf1eb"
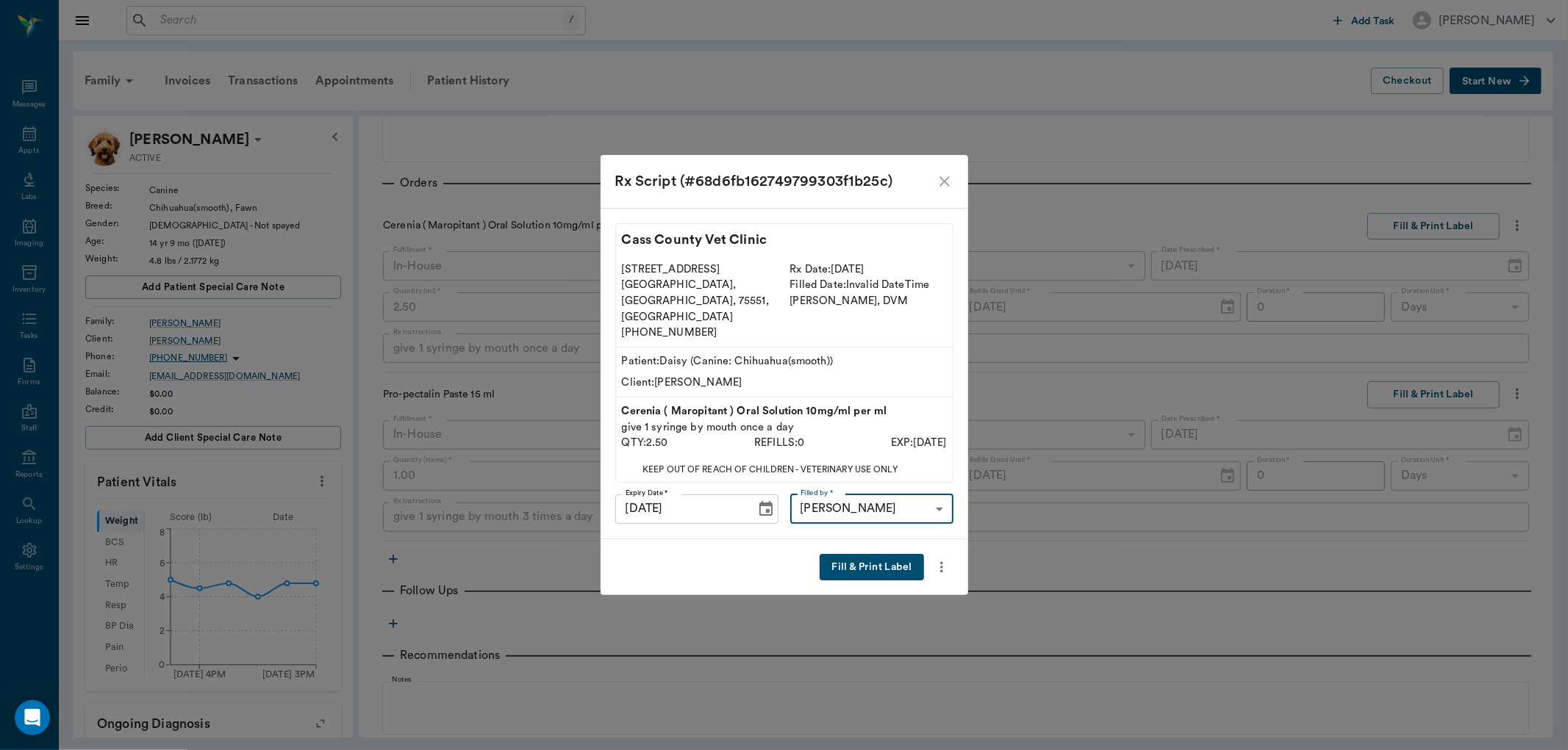
click at [892, 555] on button "Fill & Print Label" at bounding box center [871, 567] width 104 height 27
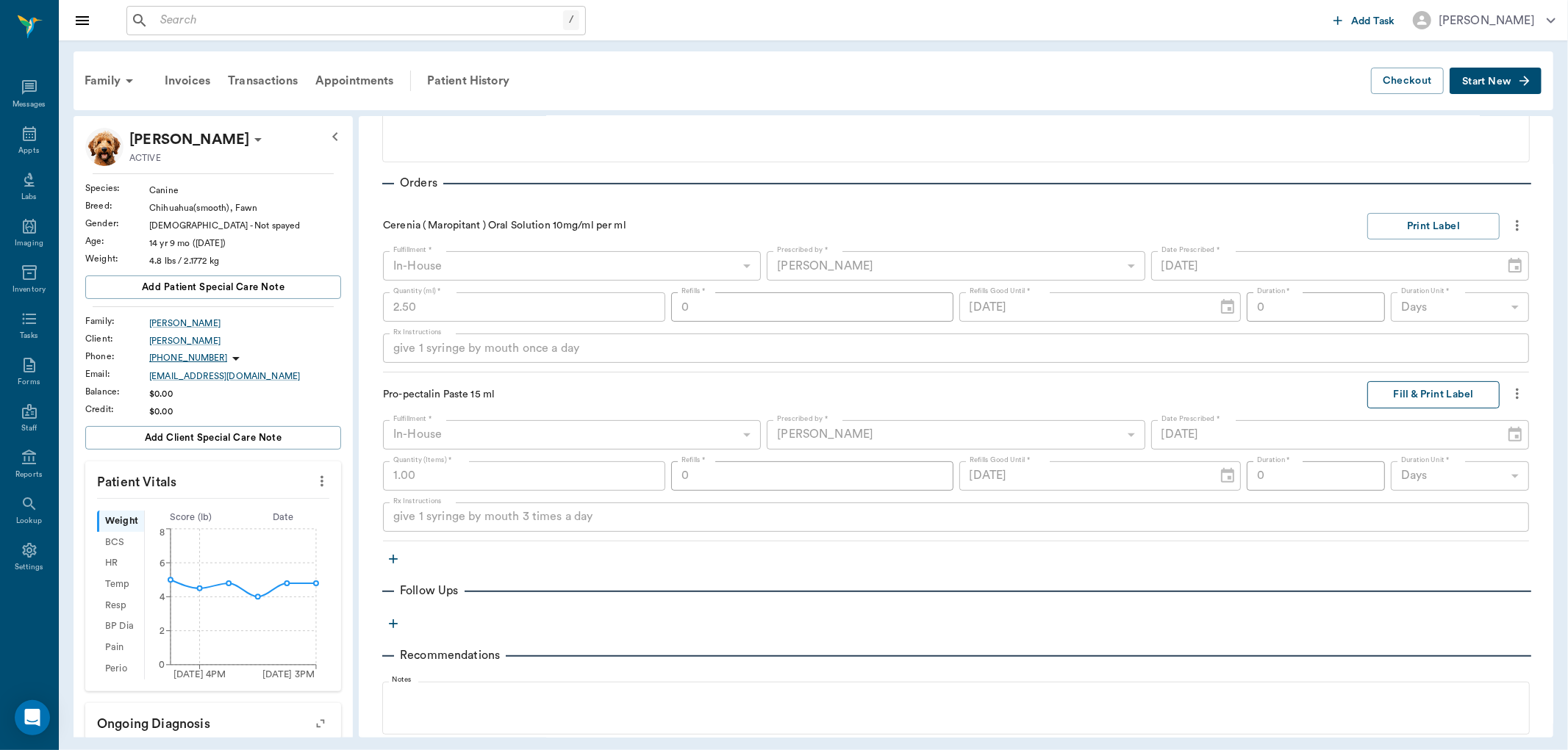
click at [1394, 394] on button "Fill & Print Label" at bounding box center [1433, 394] width 132 height 27
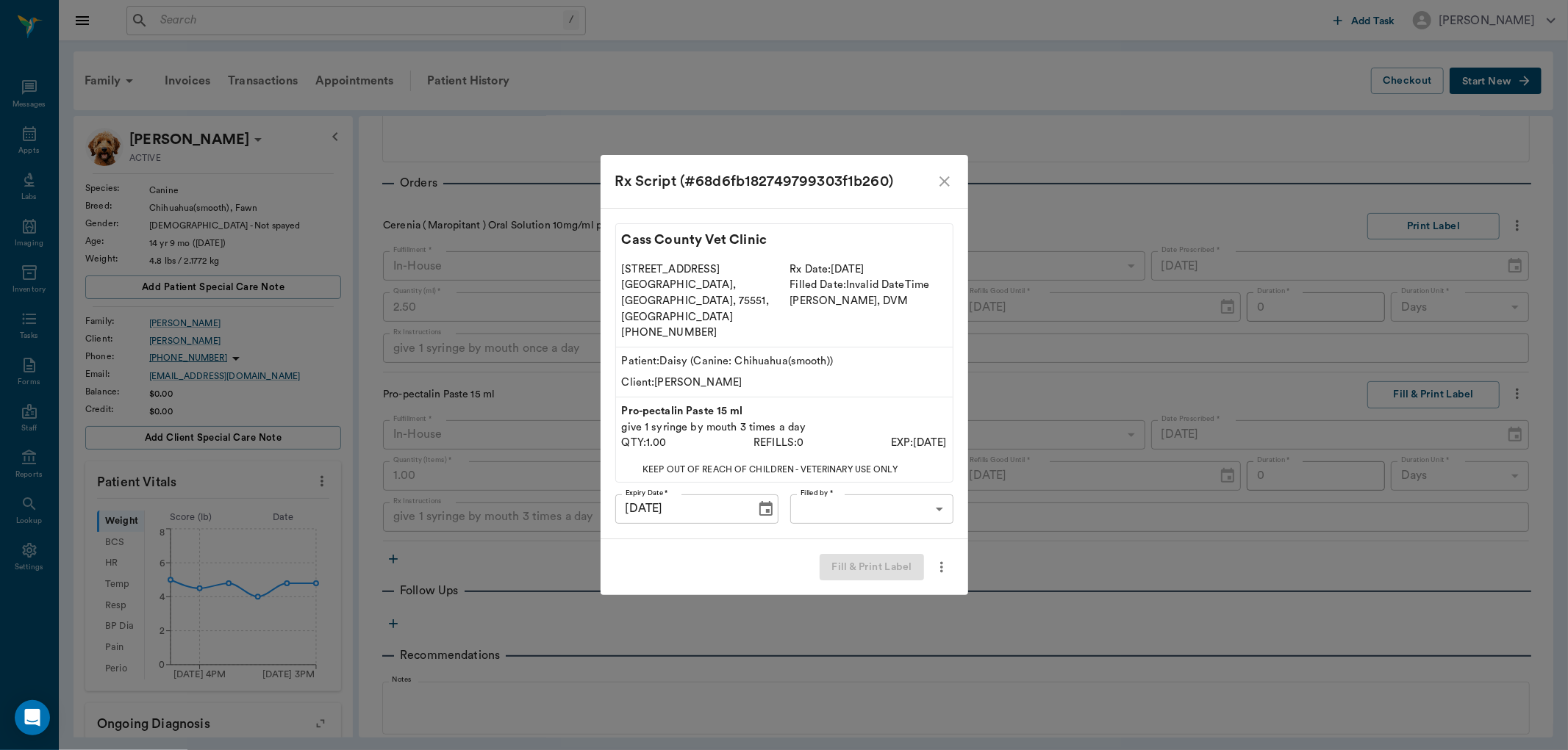
click at [867, 486] on body "/ ​ Add Task Dr. Bert Ellsworth Nectar Messages Appts Labs Imaging Inventory Ta…" at bounding box center [784, 375] width 1568 height 750
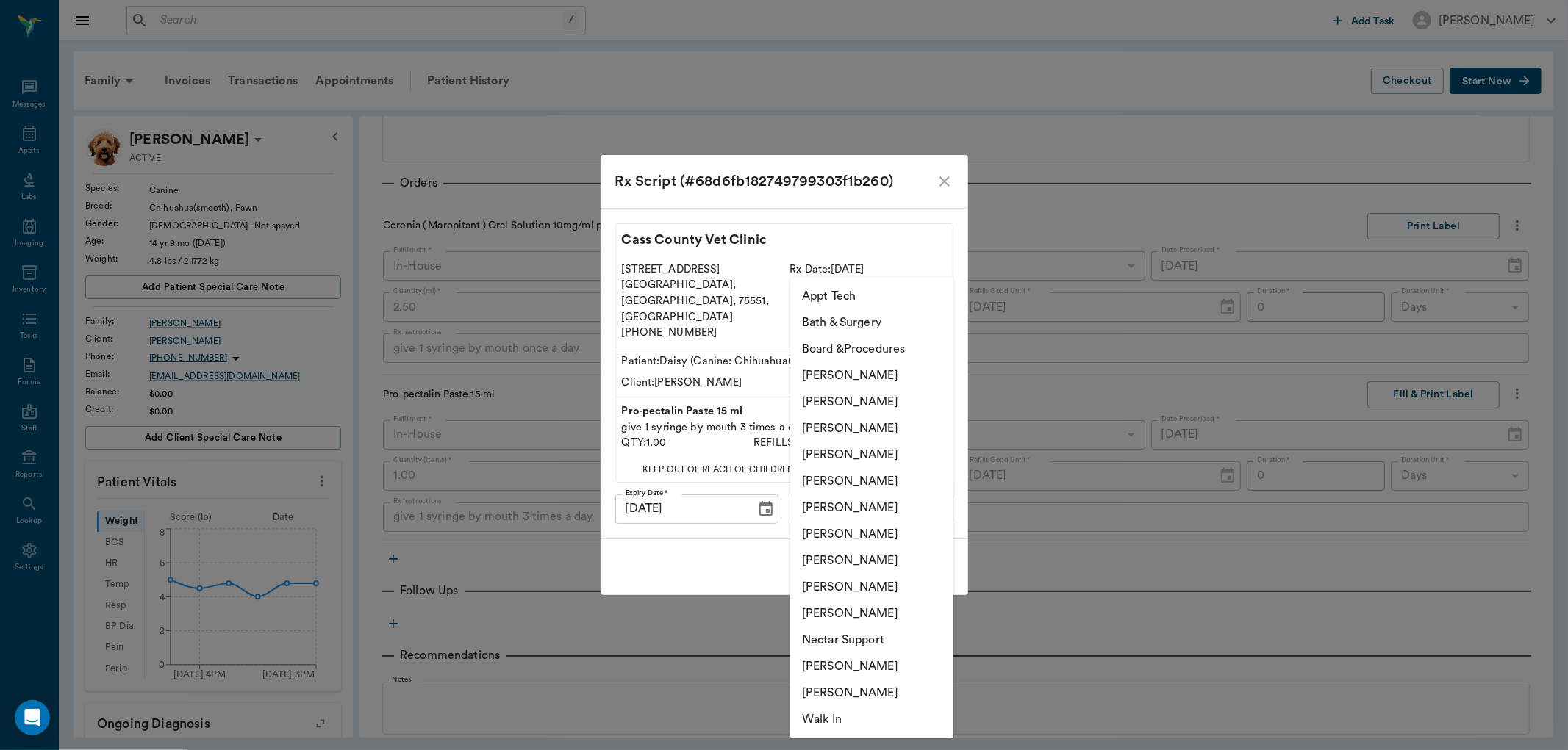
click at [853, 665] on li "[PERSON_NAME]" at bounding box center [871, 666] width 163 height 26
type input "6740bf97de10e07744acf1eb"
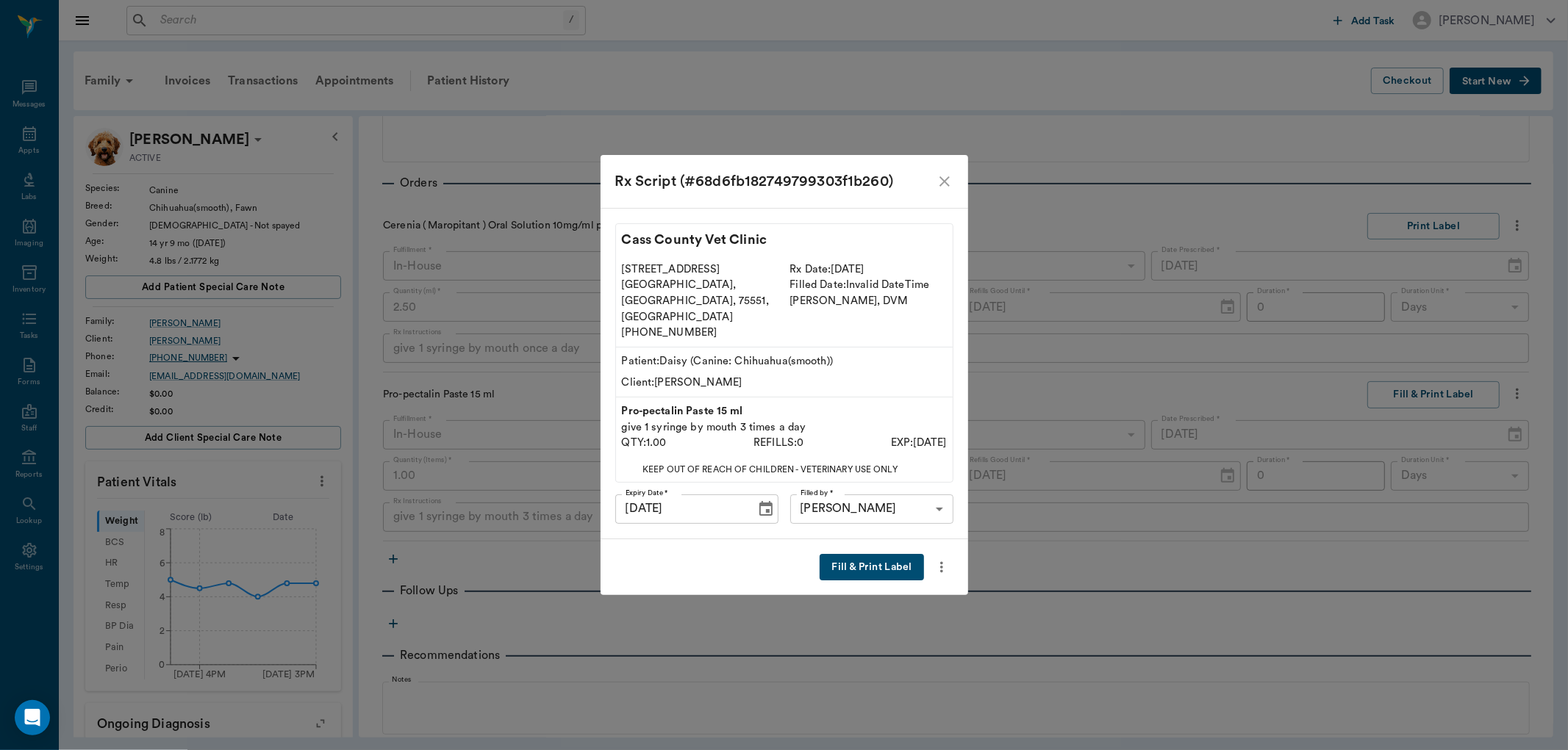
click at [884, 554] on button "Fill & Print Label" at bounding box center [871, 567] width 104 height 27
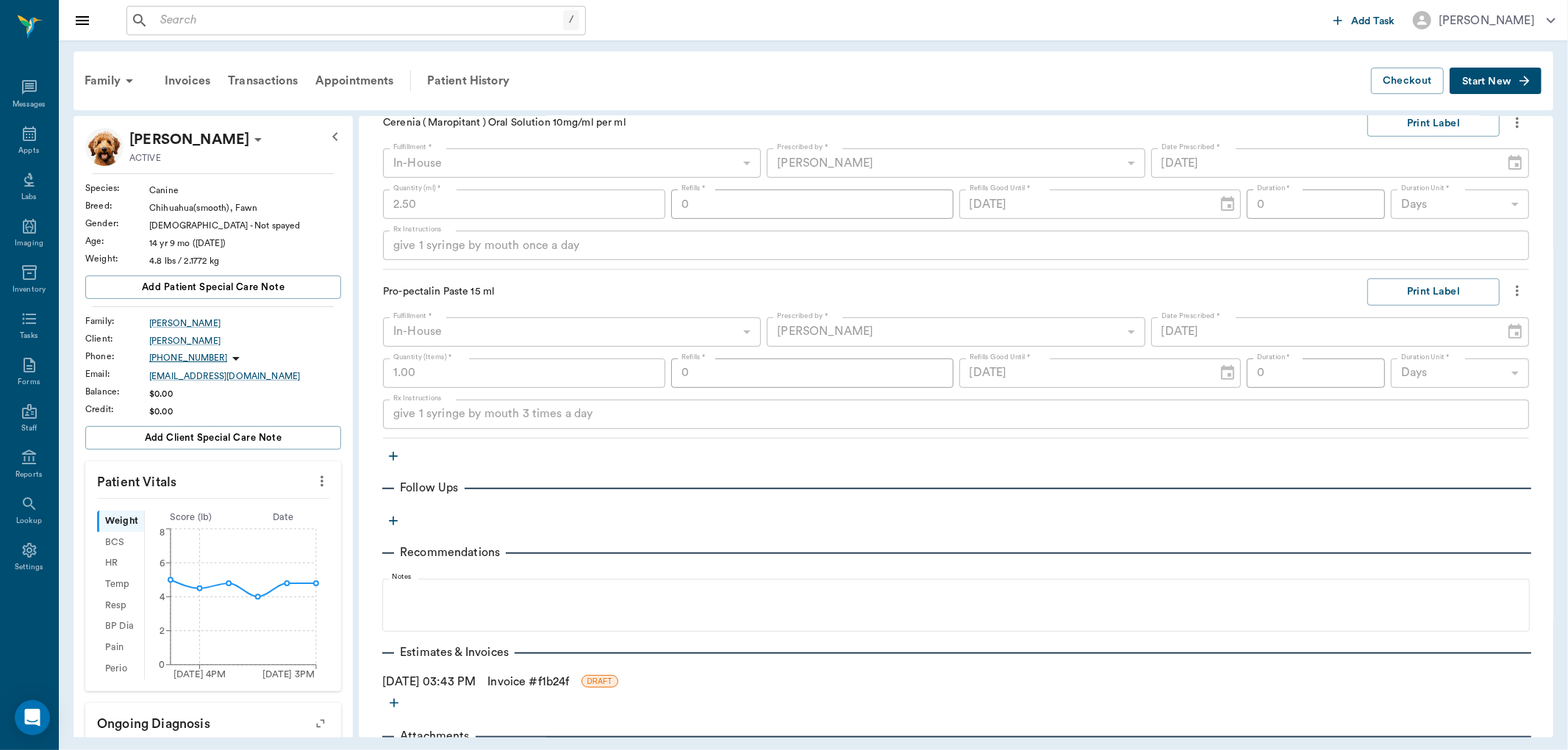
scroll to position [489, 0]
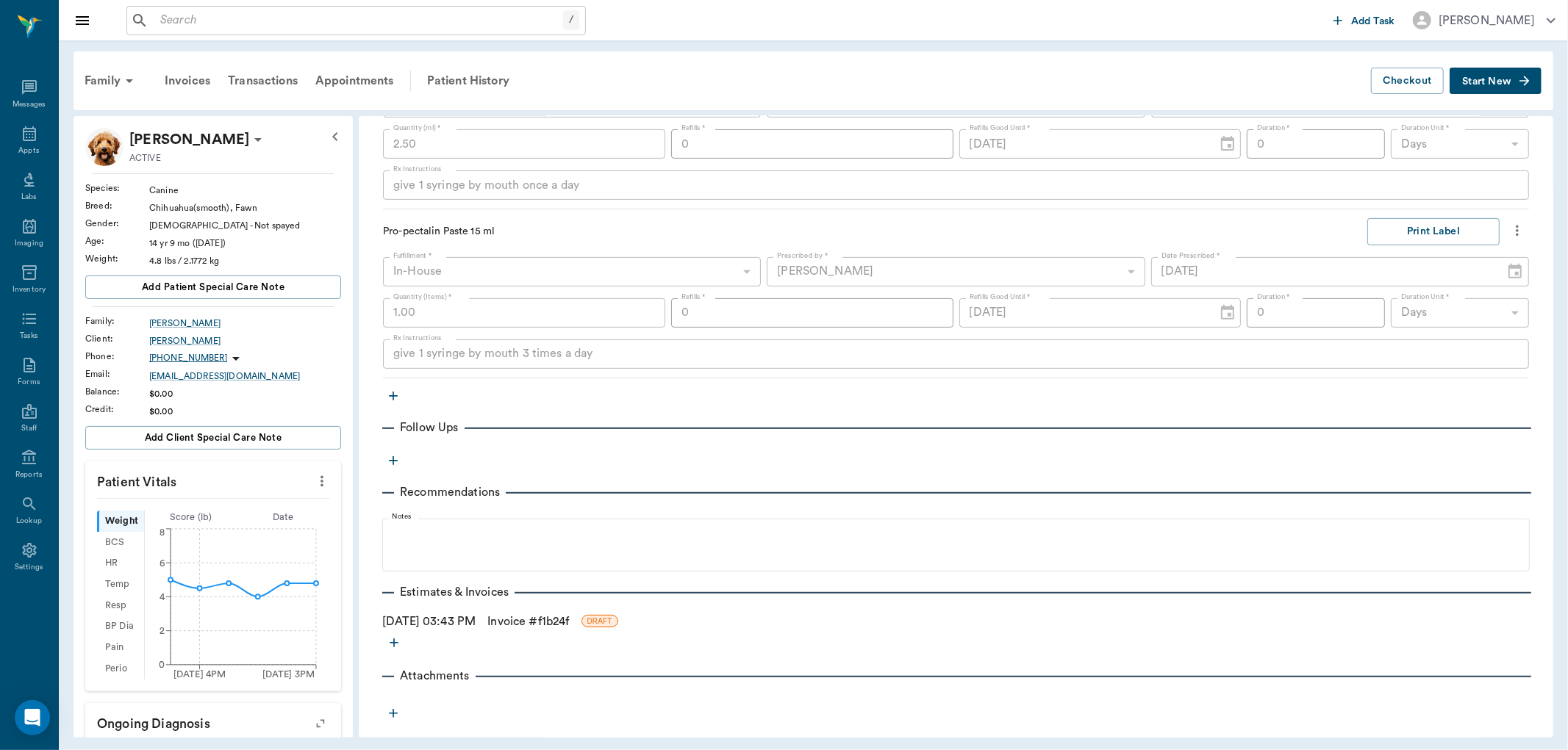
click at [564, 621] on link "Invoice # f1b24f" at bounding box center [528, 621] width 82 height 18
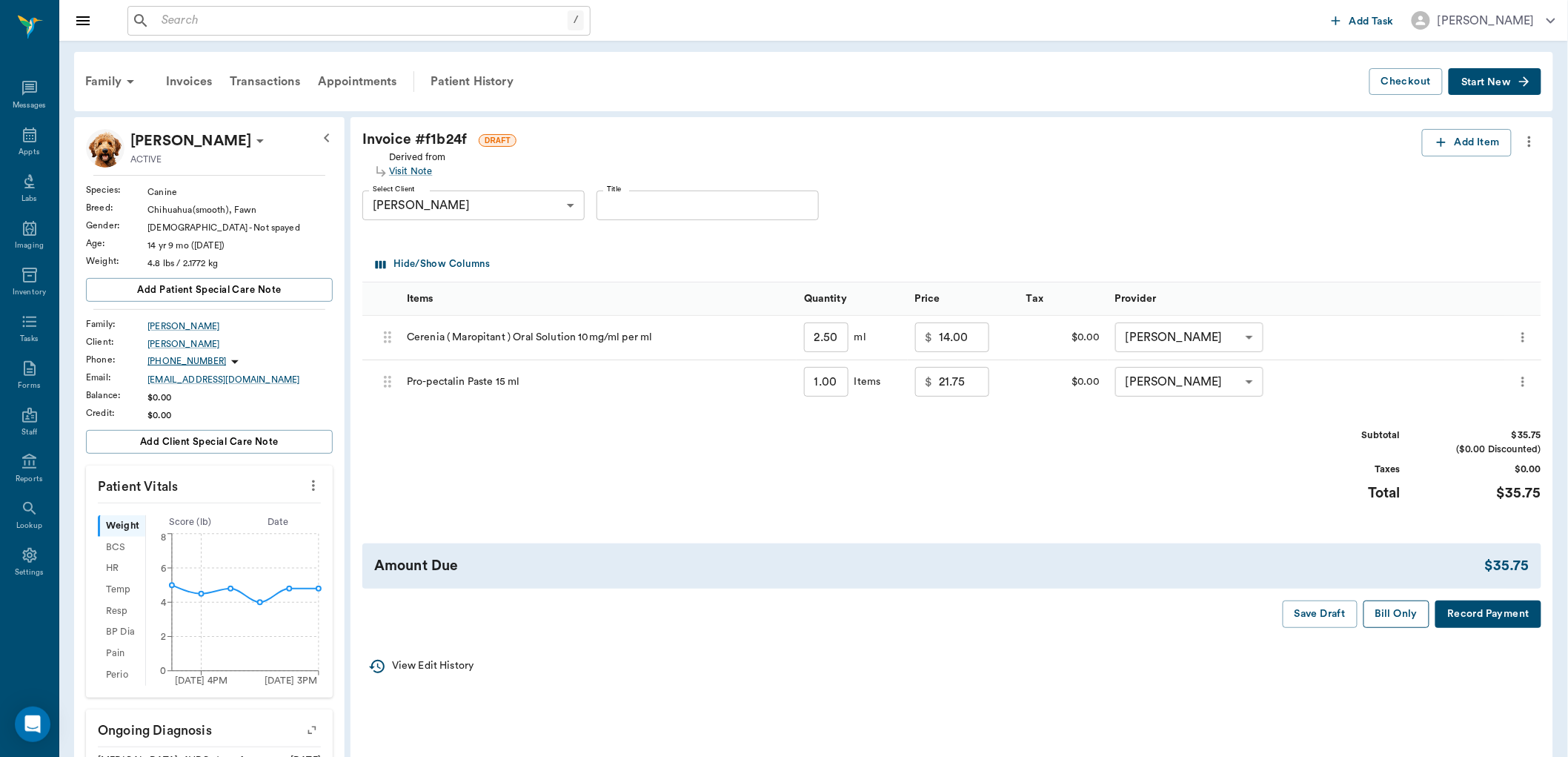
click at [1378, 608] on button "Bill Only" at bounding box center [1396, 614] width 67 height 28
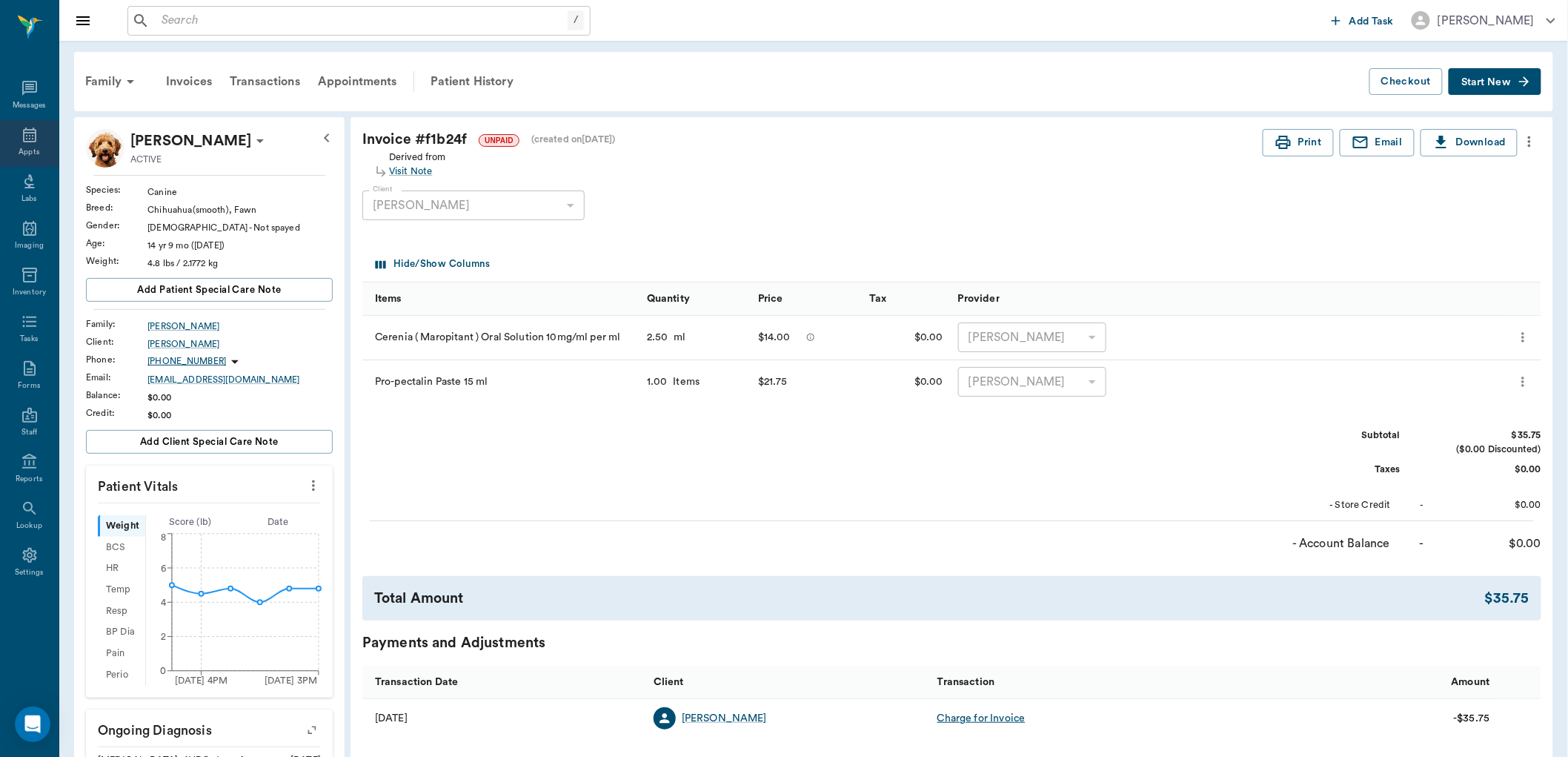
drag, startPoint x: 25, startPoint y: 136, endPoint x: 26, endPoint y: 97, distance: 39.0
click at [25, 135] on icon at bounding box center [29, 134] width 18 height 18
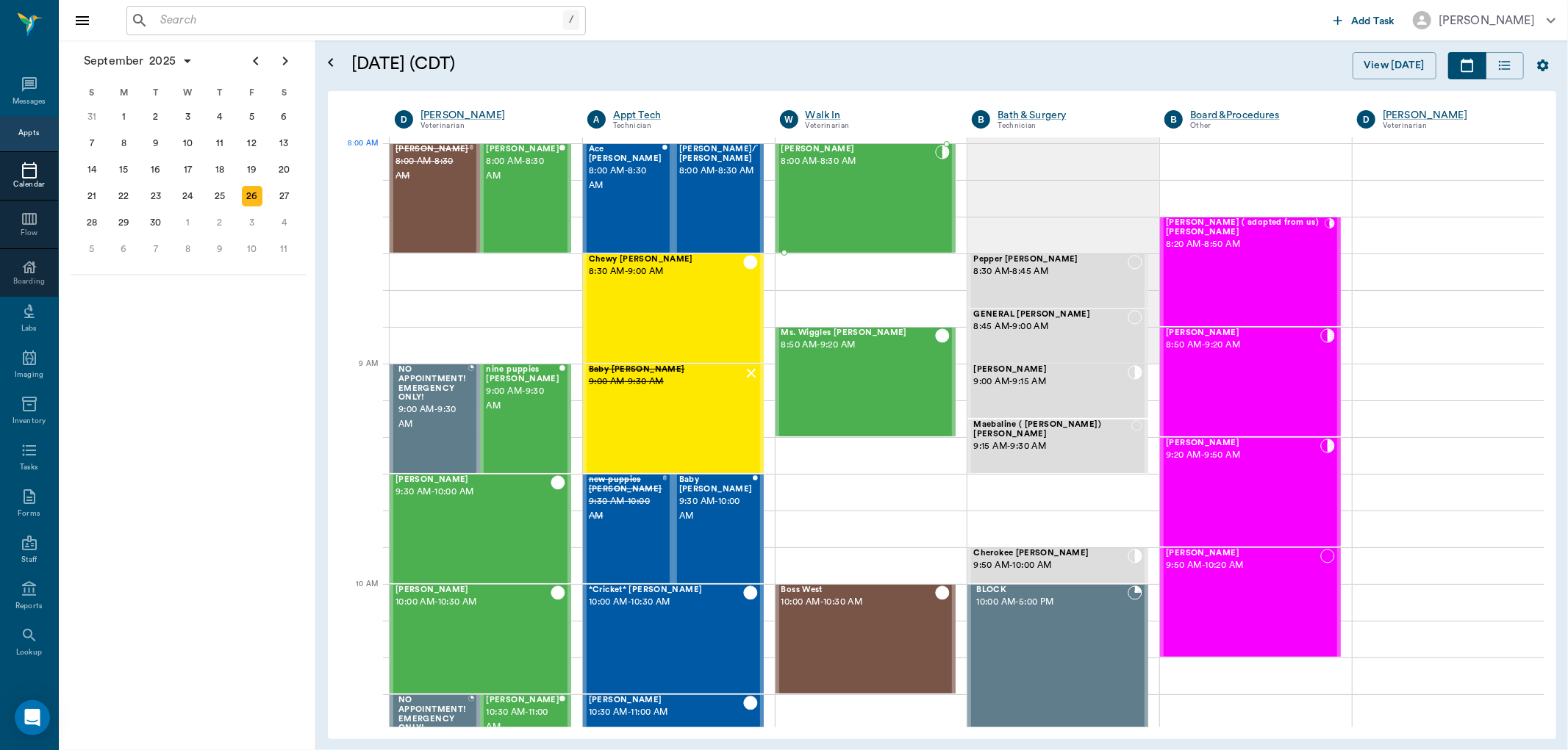
click at [873, 178] on div "Milo Dawson 8:00 AM - 8:30 AM" at bounding box center [859, 199] width 154 height 107
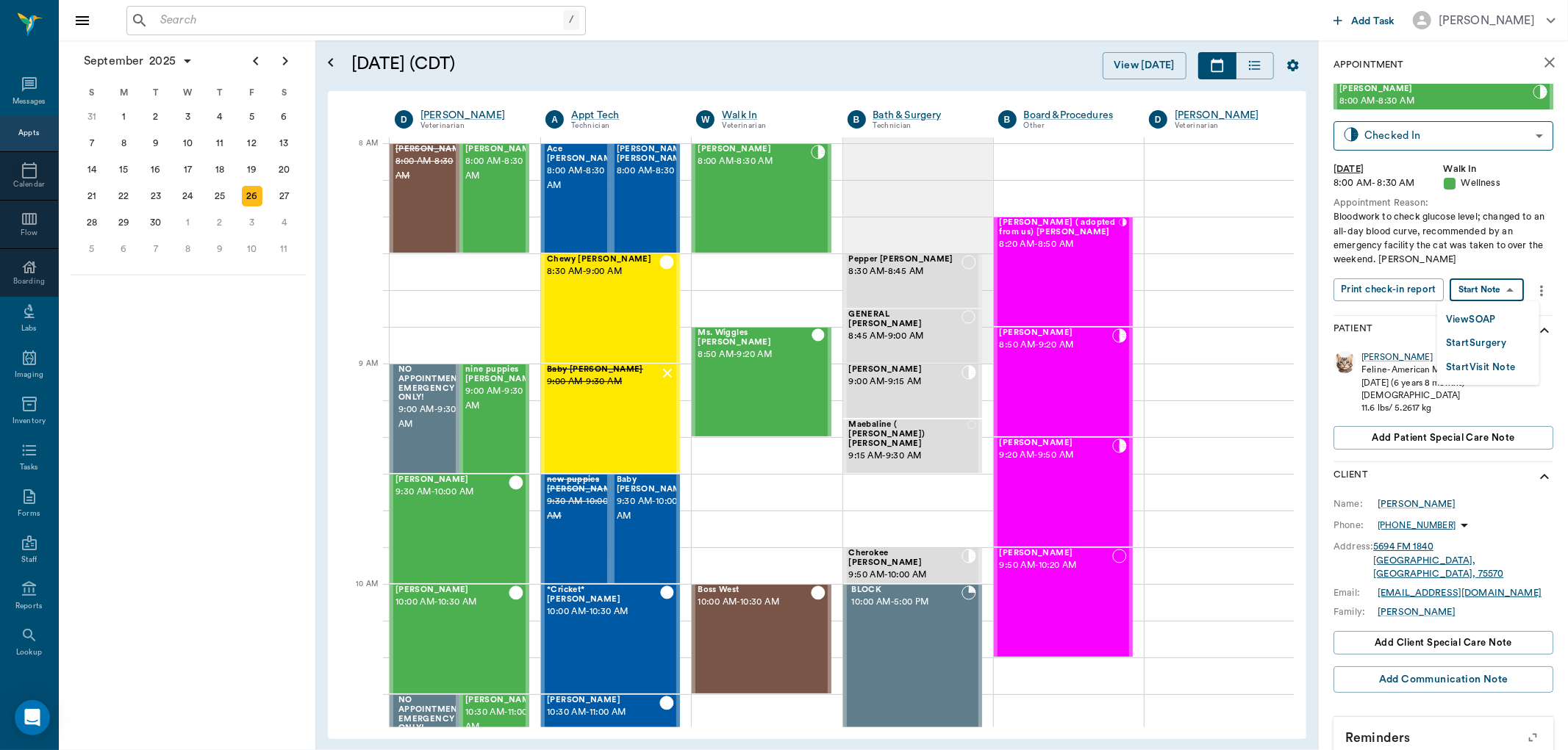
click at [1497, 292] on body "/ ​ Add Task Dr. Bert Ellsworth Nectar Messages Appts Calendar Flow Boarding La…" at bounding box center [784, 375] width 1568 height 750
click at [1488, 319] on button "View SOAP" at bounding box center [1471, 320] width 50 height 17
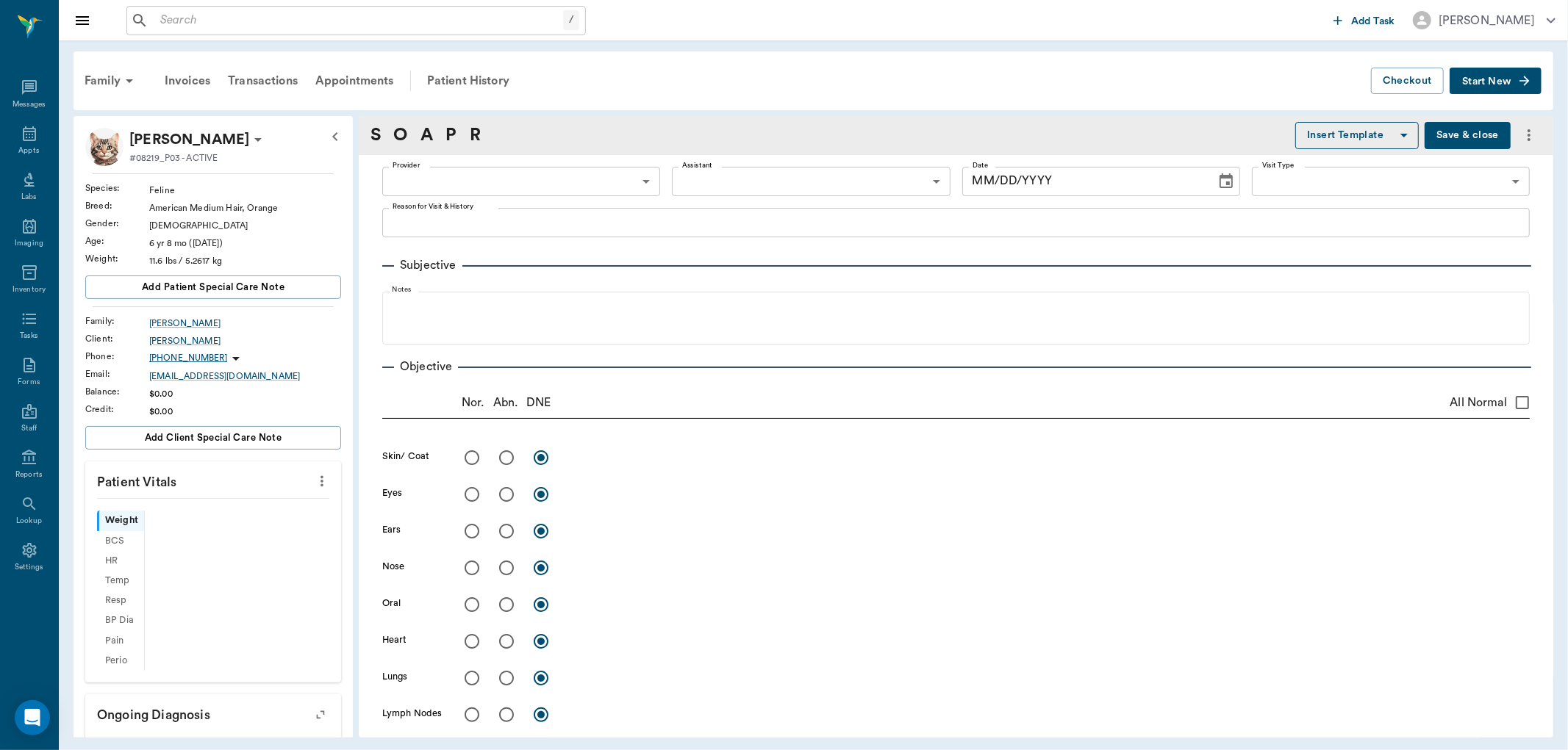
type input "63ec2f075fda476ae8351a51"
type input "65d2be4f46e3a538d89b8c14"
type textarea "Bloodwork to check glucose level; changed to an all-day blood curve, recommende…"
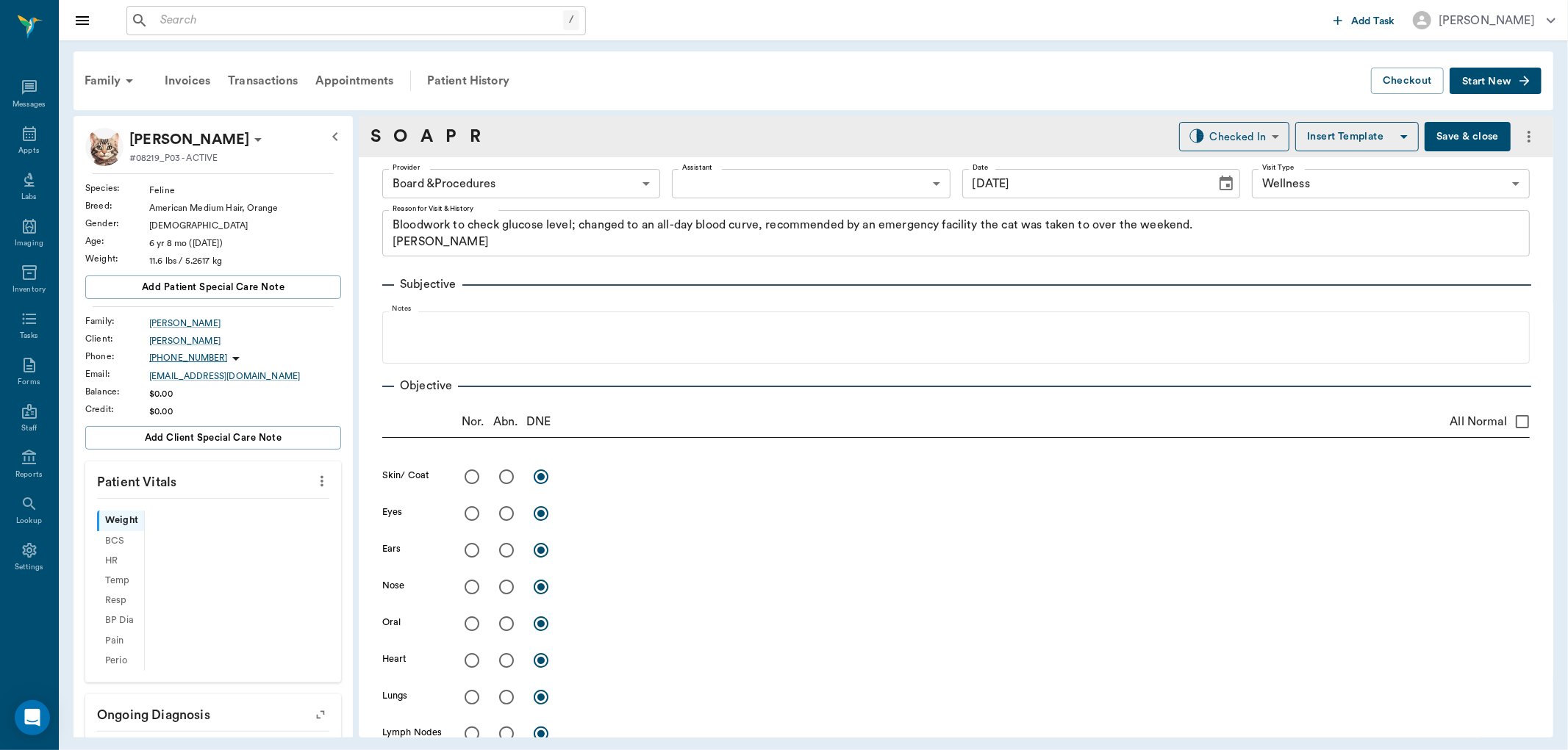
type input "[DATE]"
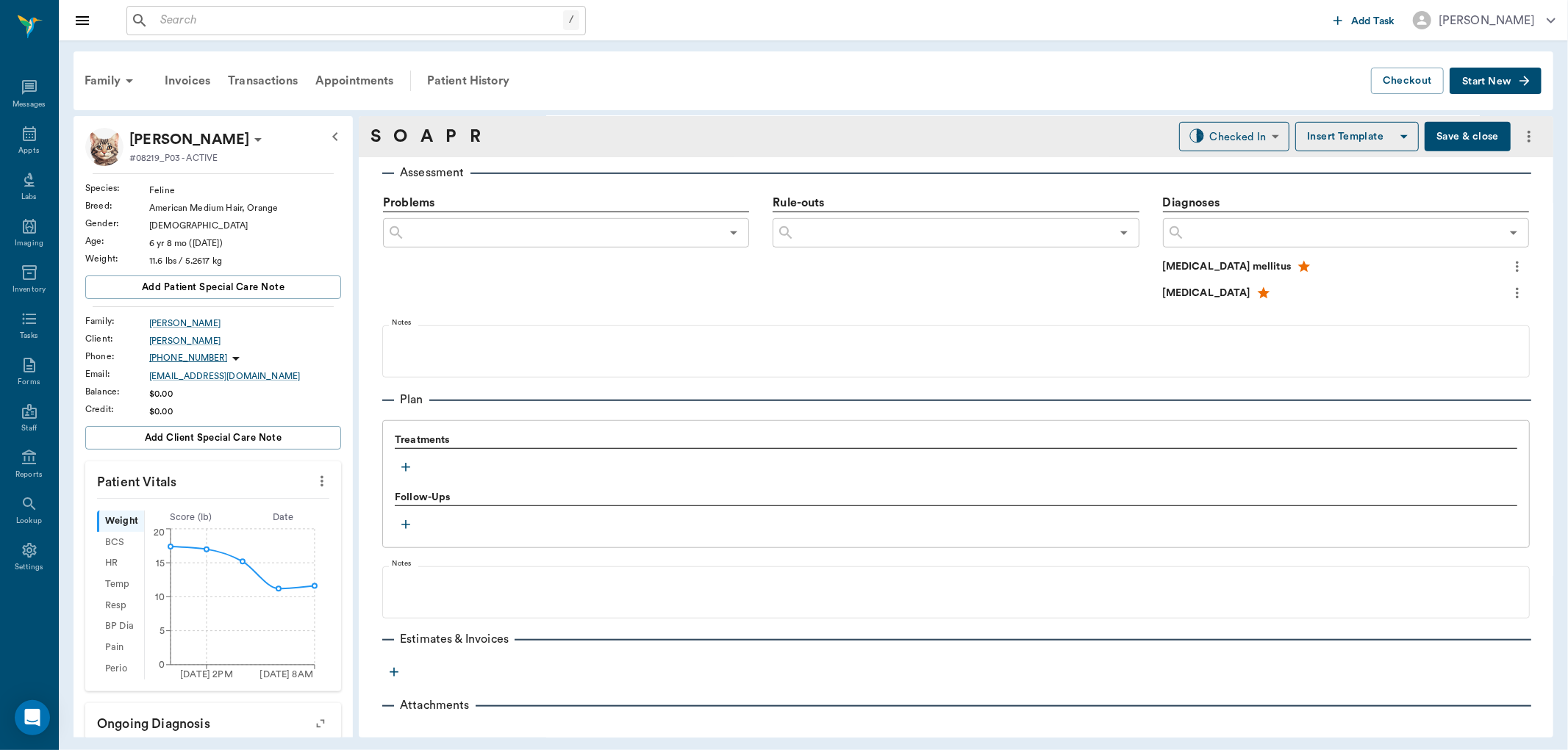
scroll to position [864, 0]
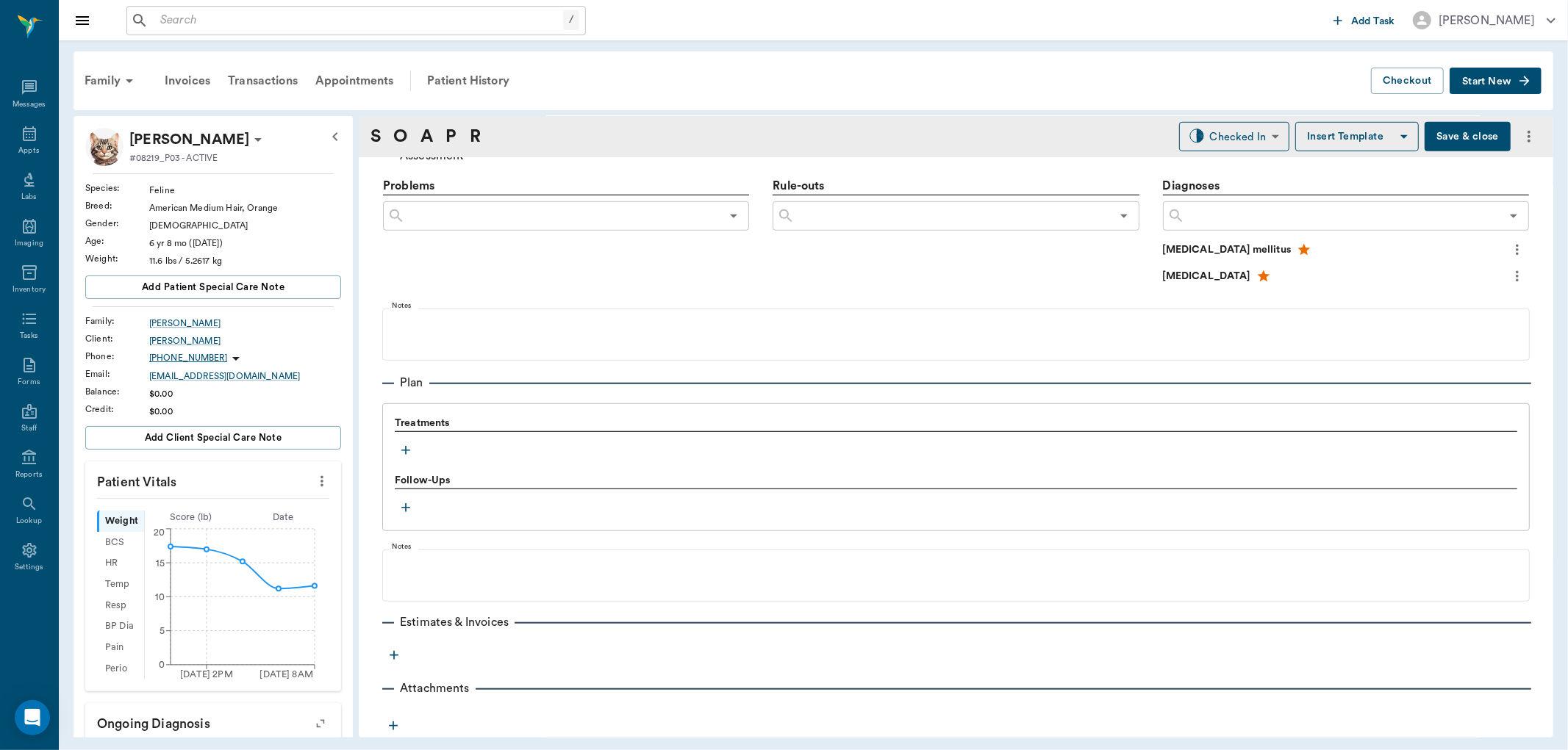
click at [405, 451] on icon "button" at bounding box center [405, 450] width 15 height 15
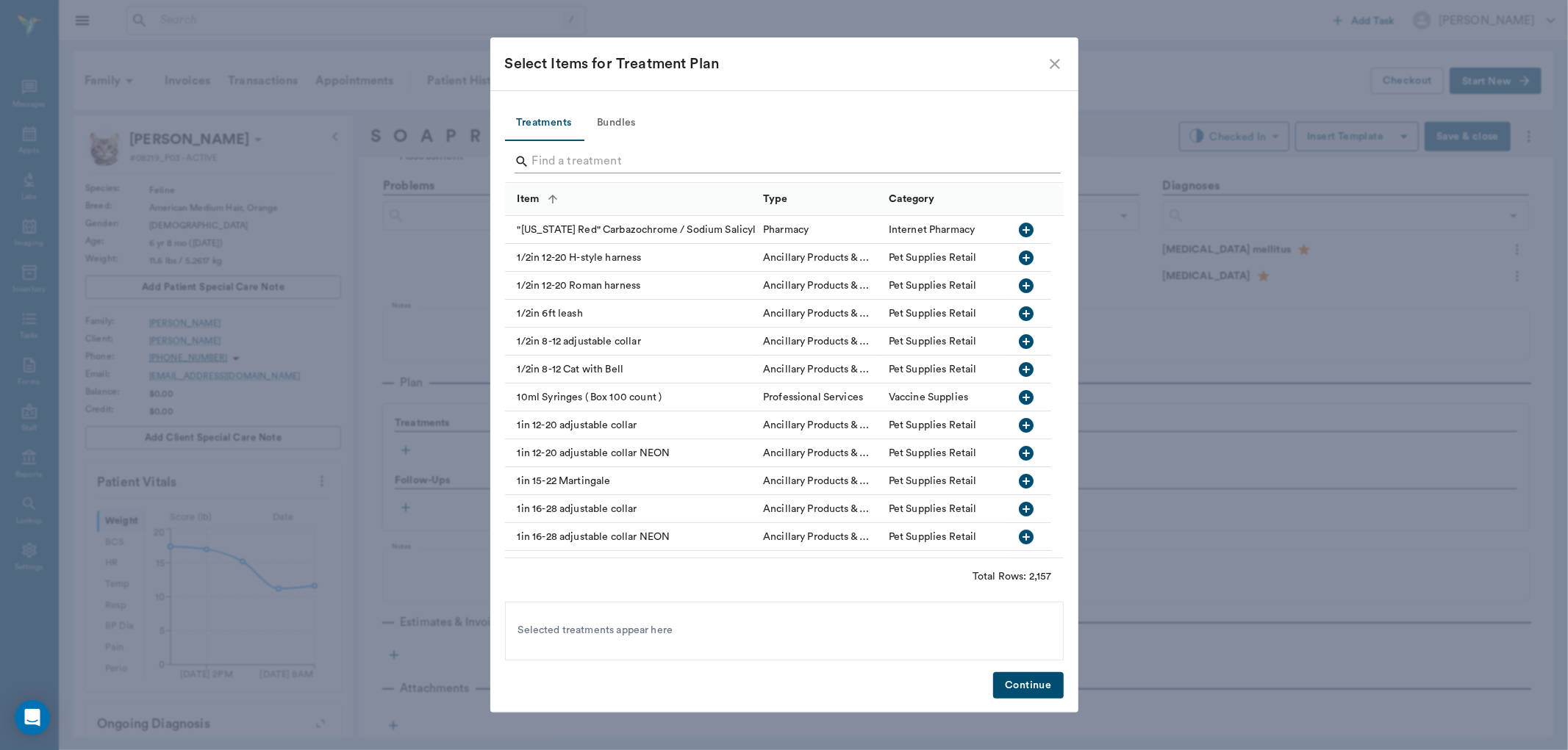
click at [591, 151] on input "Search" at bounding box center [786, 161] width 507 height 23
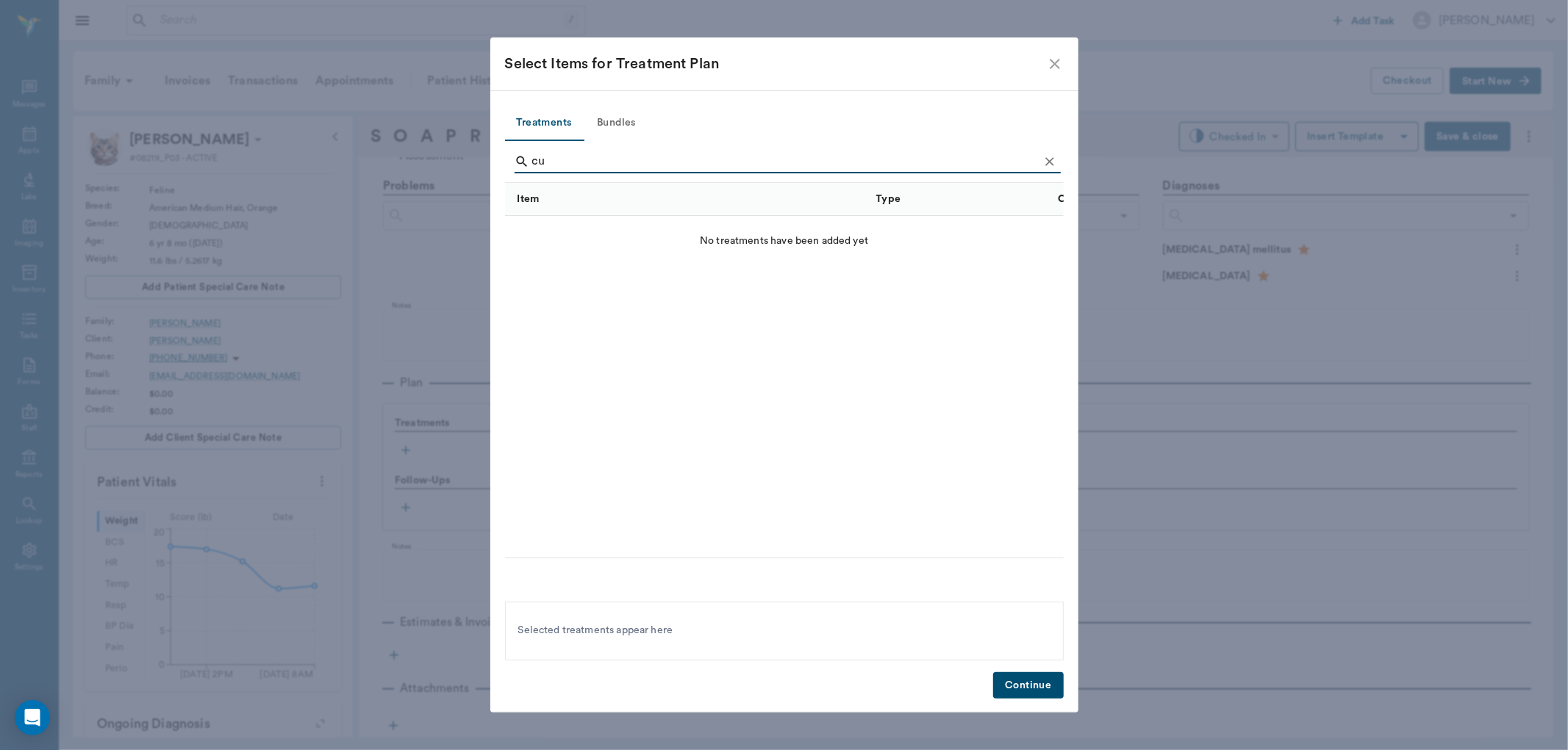
type input "c"
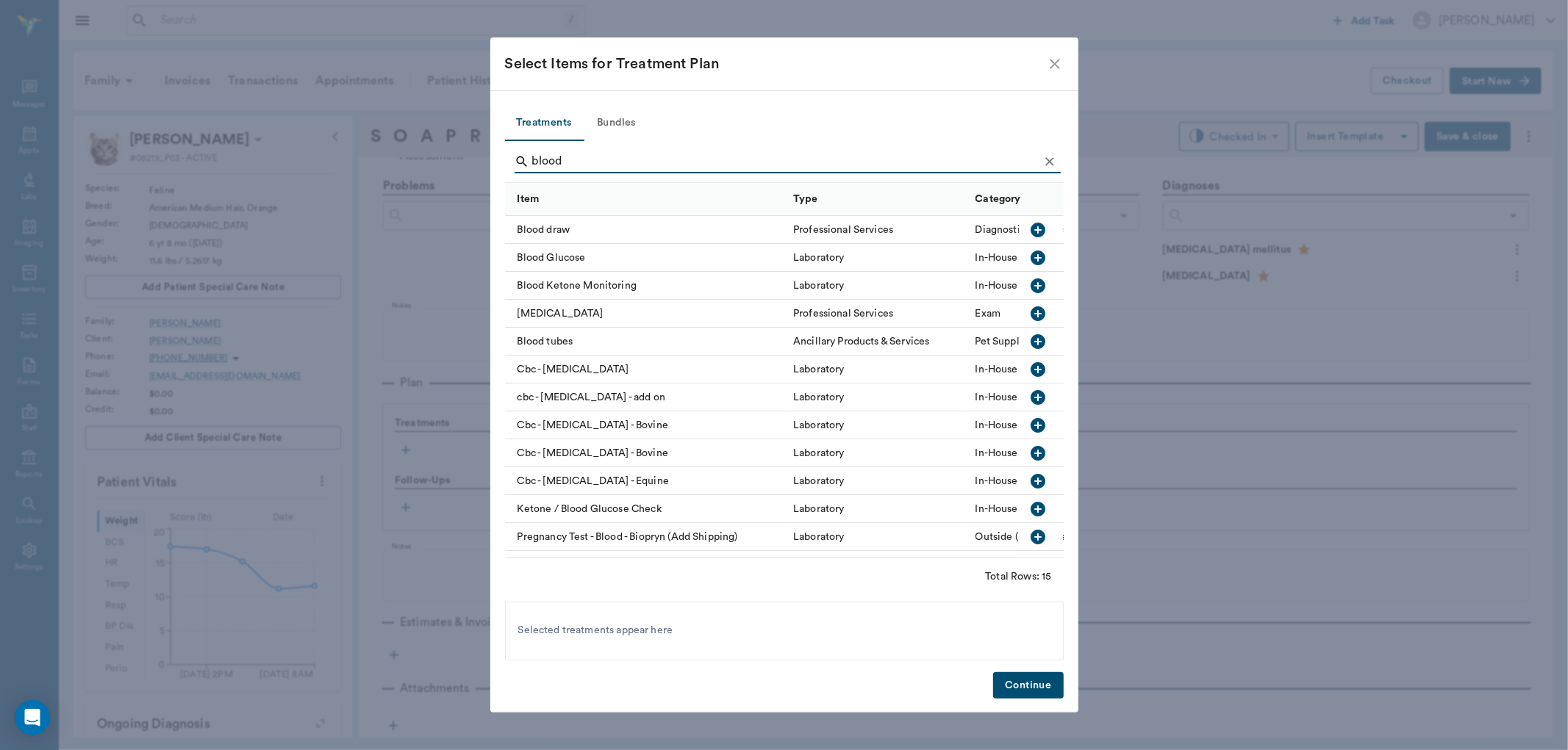
type input "blood"
click at [1031, 261] on icon "button" at bounding box center [1038, 258] width 15 height 15
click at [1018, 674] on button "Continue" at bounding box center [1028, 685] width 70 height 27
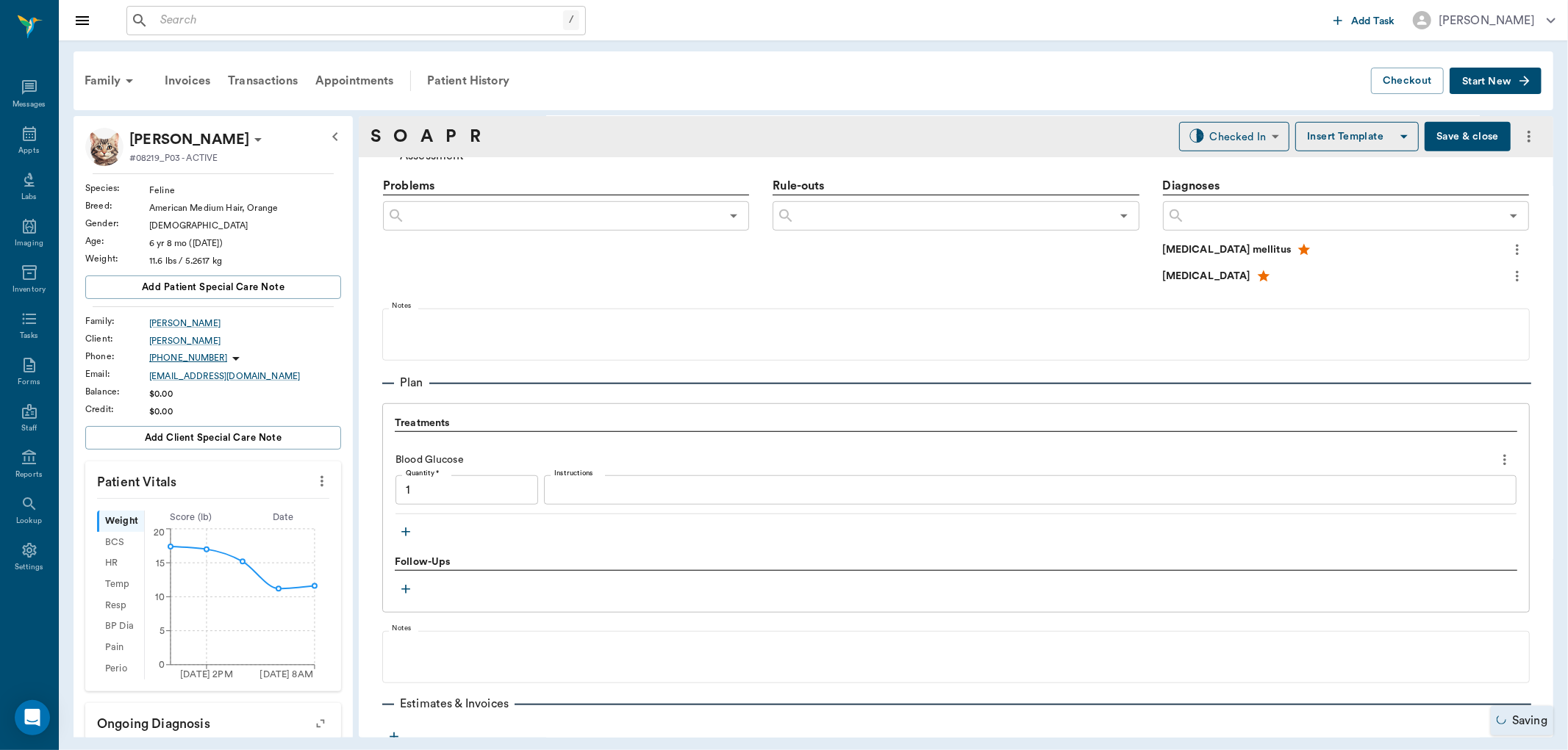
click at [408, 526] on icon "button" at bounding box center [405, 531] width 15 height 15
type input "1.00"
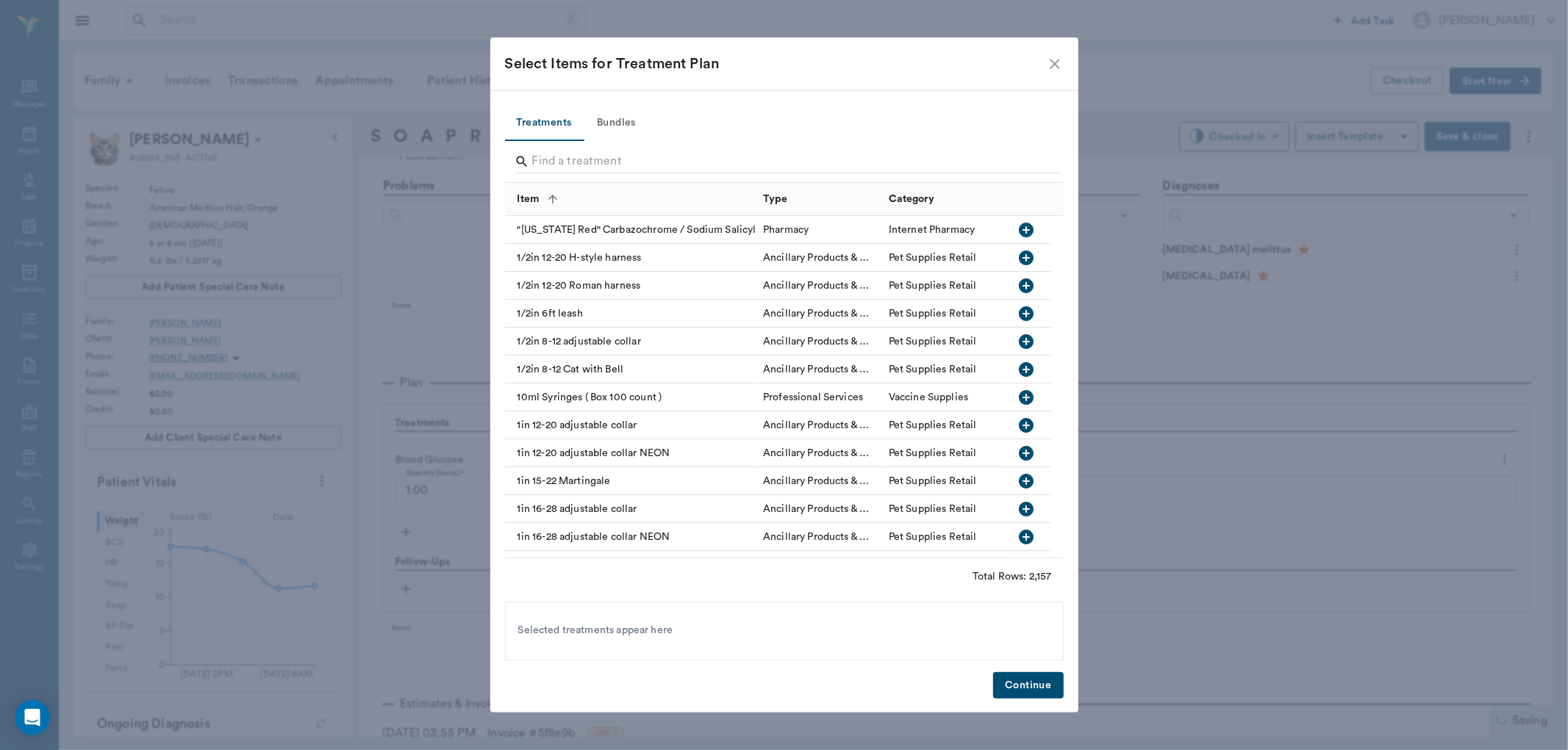
click at [649, 167] on input "Search" at bounding box center [786, 161] width 507 height 23
click at [609, 161] on input "Search" at bounding box center [786, 161] width 507 height 23
click at [563, 157] on input "Search" at bounding box center [786, 161] width 507 height 23
click at [598, 162] on input "Search" at bounding box center [786, 161] width 507 height 23
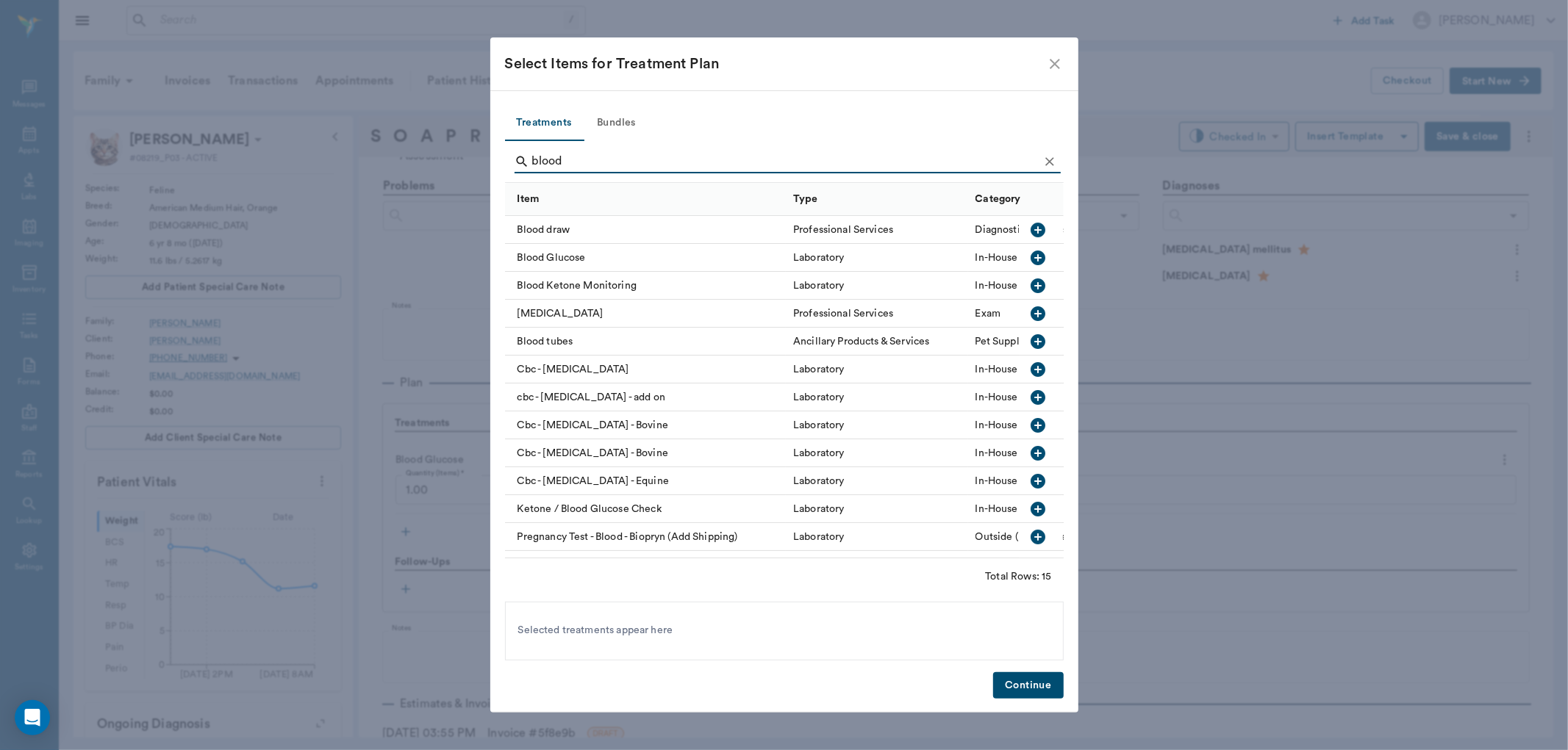
type input "blood"
click at [1029, 258] on icon "button" at bounding box center [1038, 258] width 18 height 18
click at [1040, 685] on button "Continue" at bounding box center [1028, 685] width 70 height 27
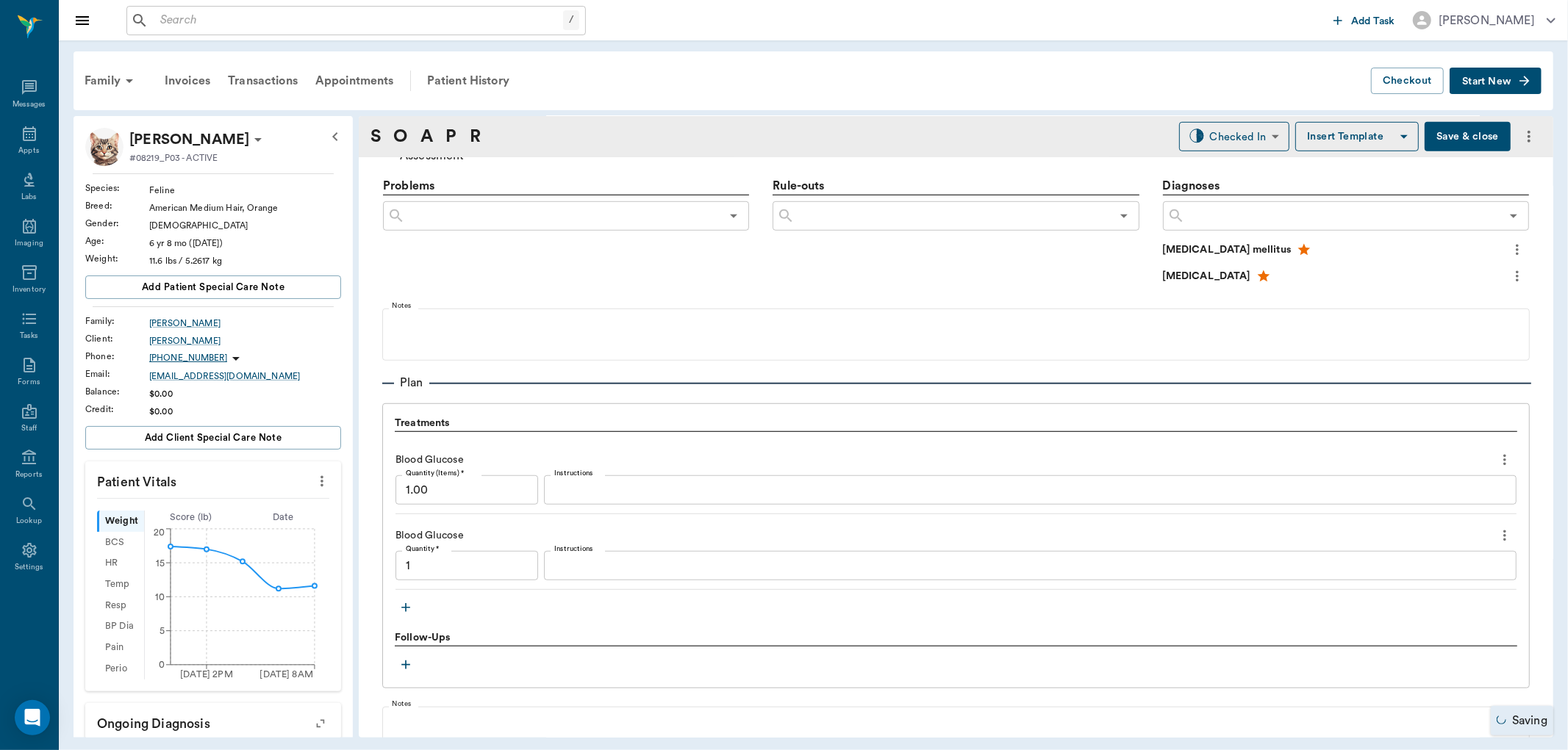
type input "1.00"
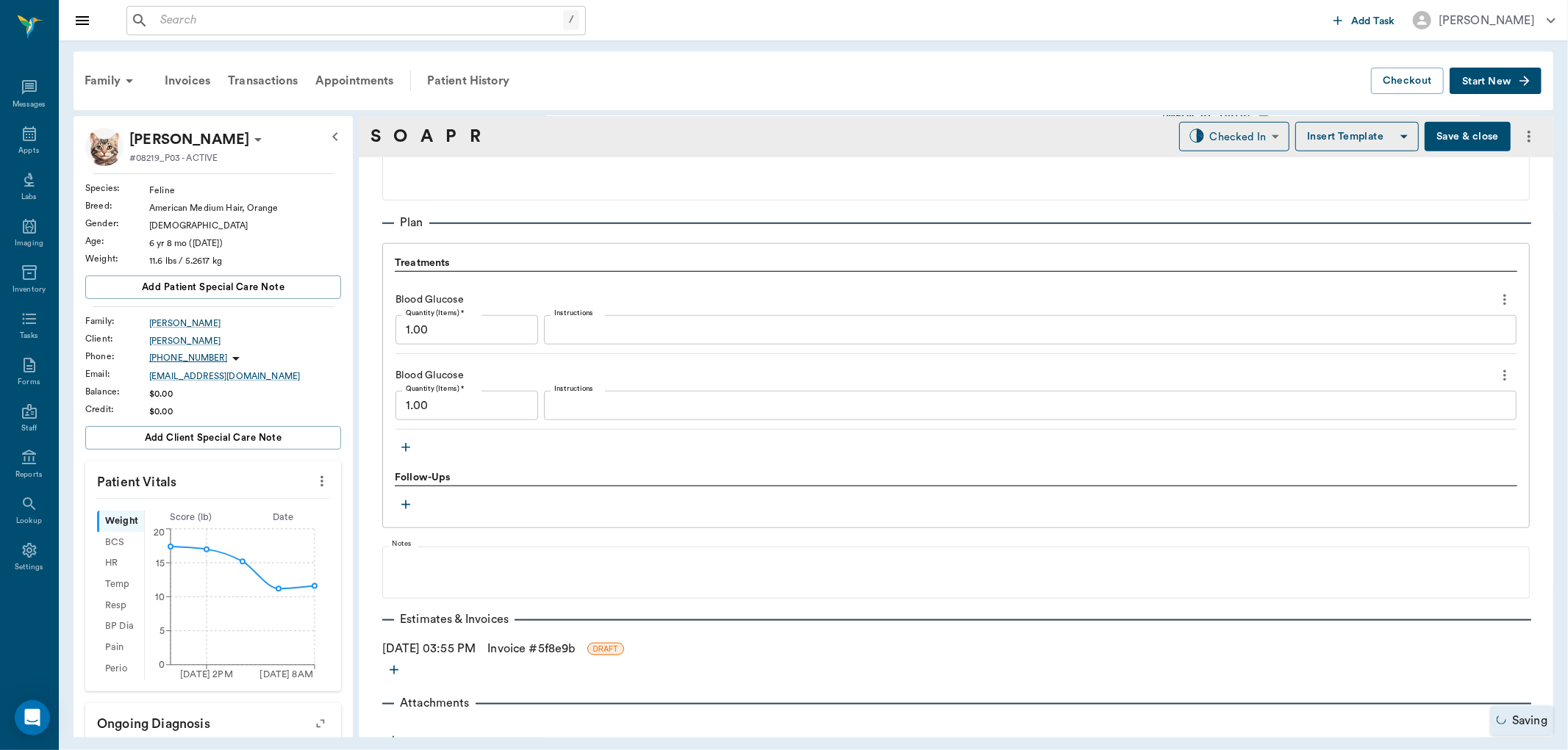
scroll to position [1040, 0]
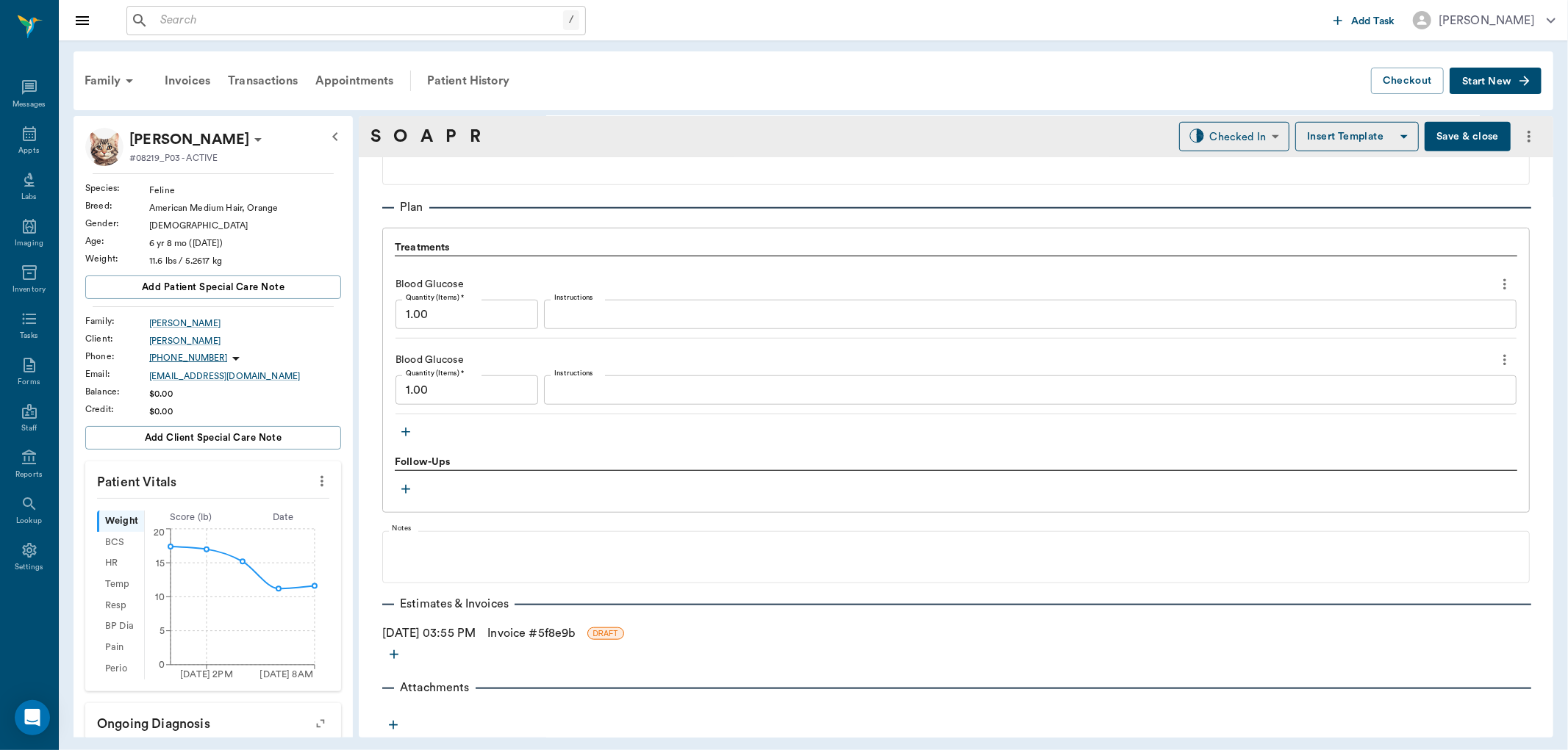
click at [409, 426] on icon "button" at bounding box center [405, 431] width 15 height 15
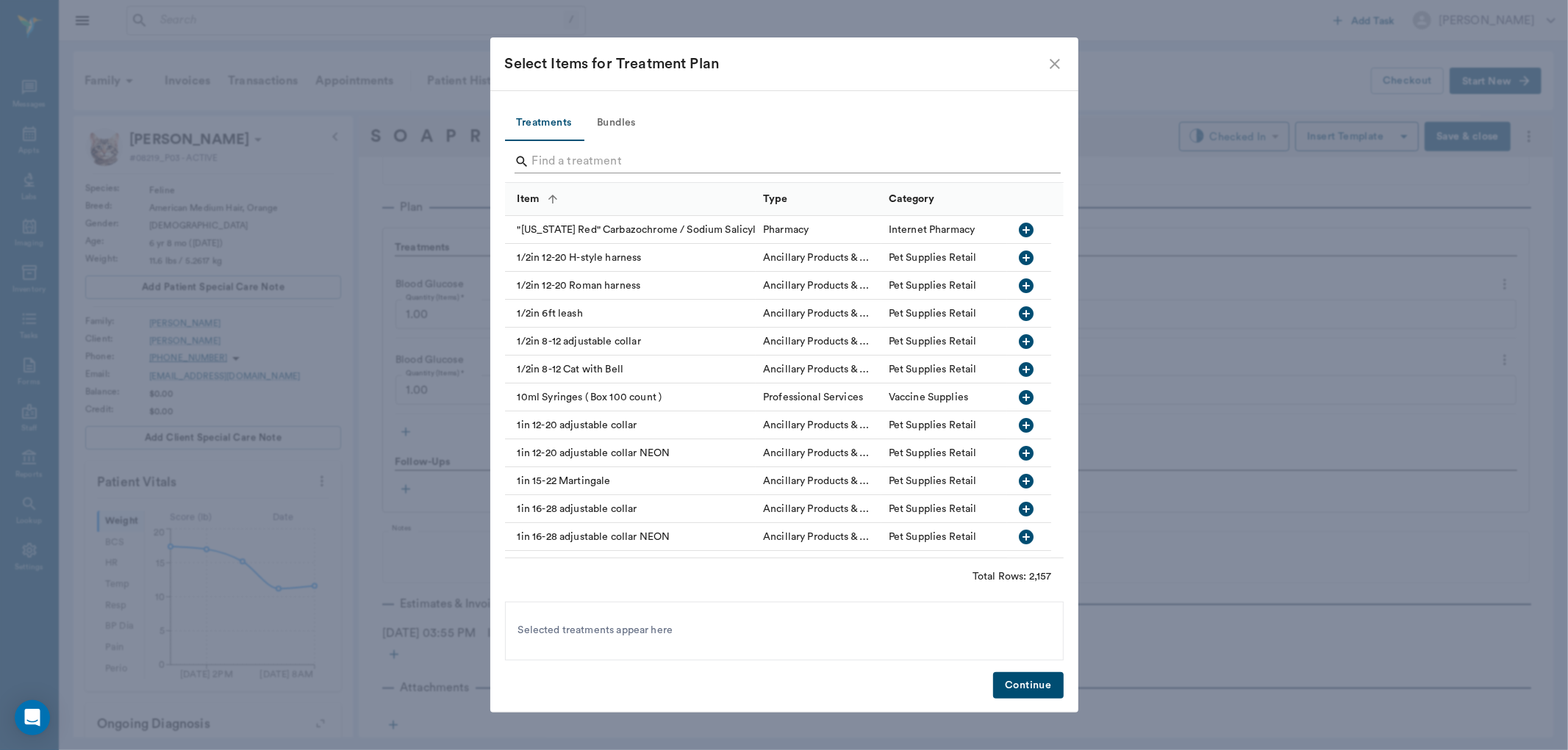
click at [581, 167] on input "Search" at bounding box center [786, 161] width 507 height 23
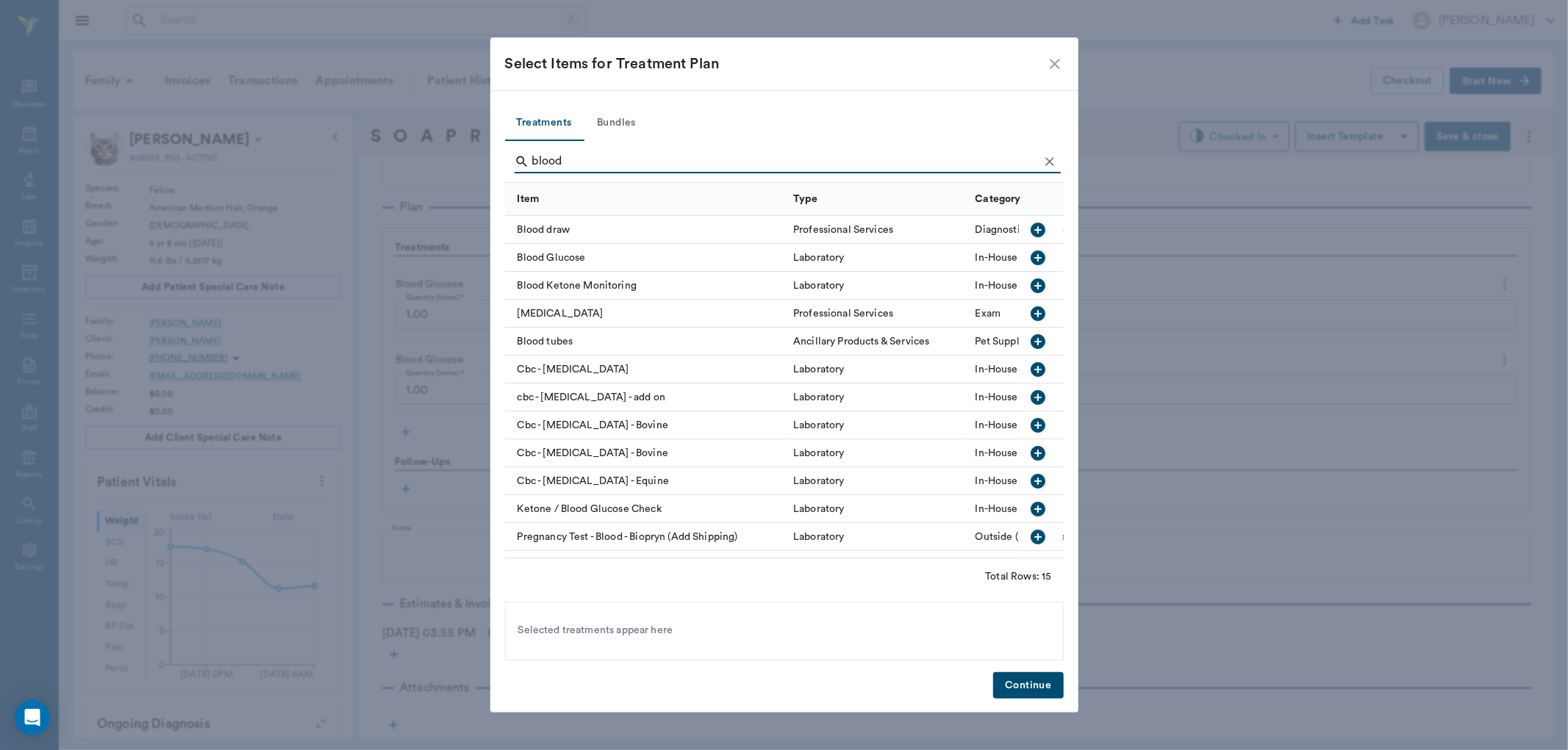
type input "blood"
click at [1031, 255] on icon "button" at bounding box center [1038, 258] width 15 height 15
click at [1046, 688] on button "Continue" at bounding box center [1028, 685] width 70 height 27
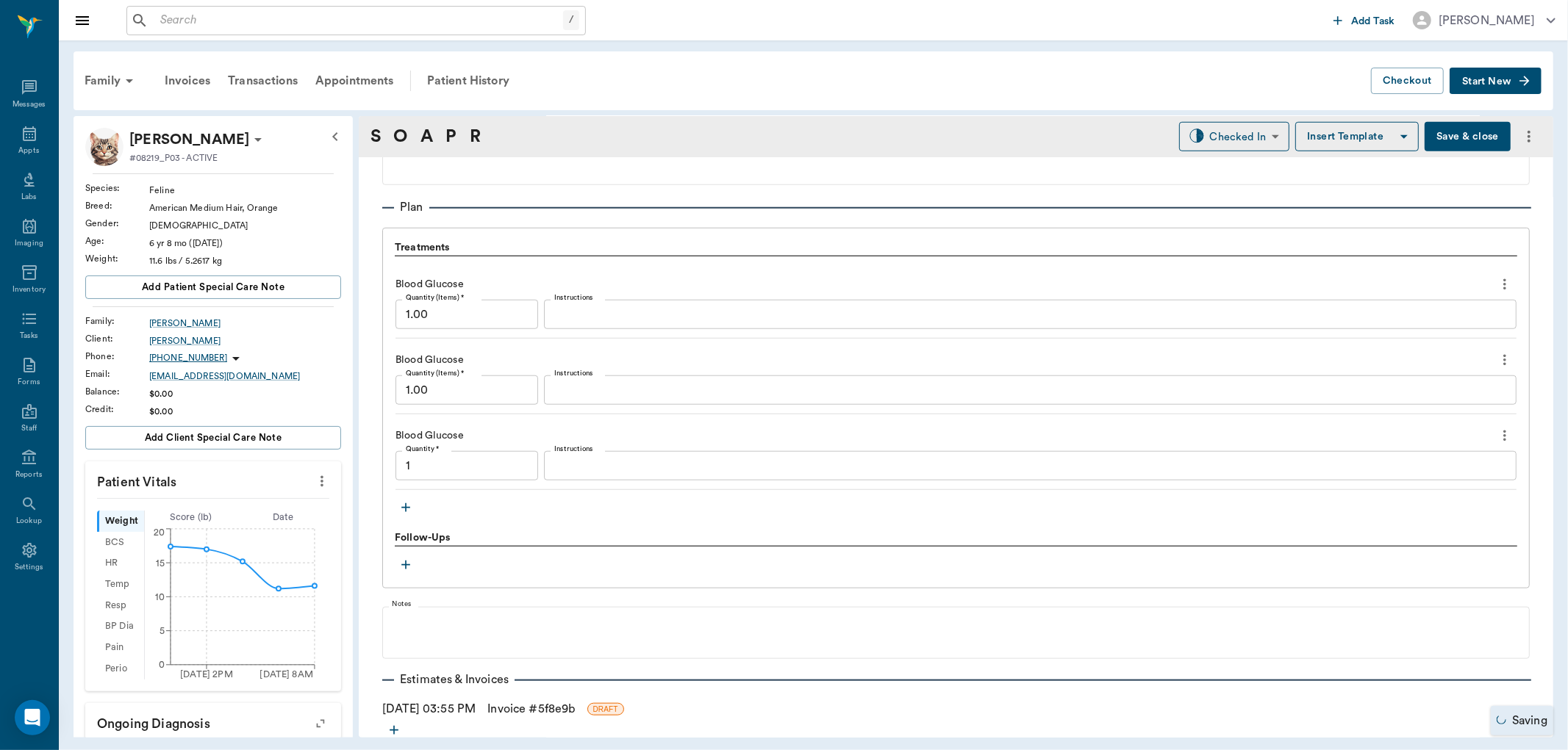
type input "1.00"
click at [407, 505] on icon "button" at bounding box center [405, 507] width 15 height 15
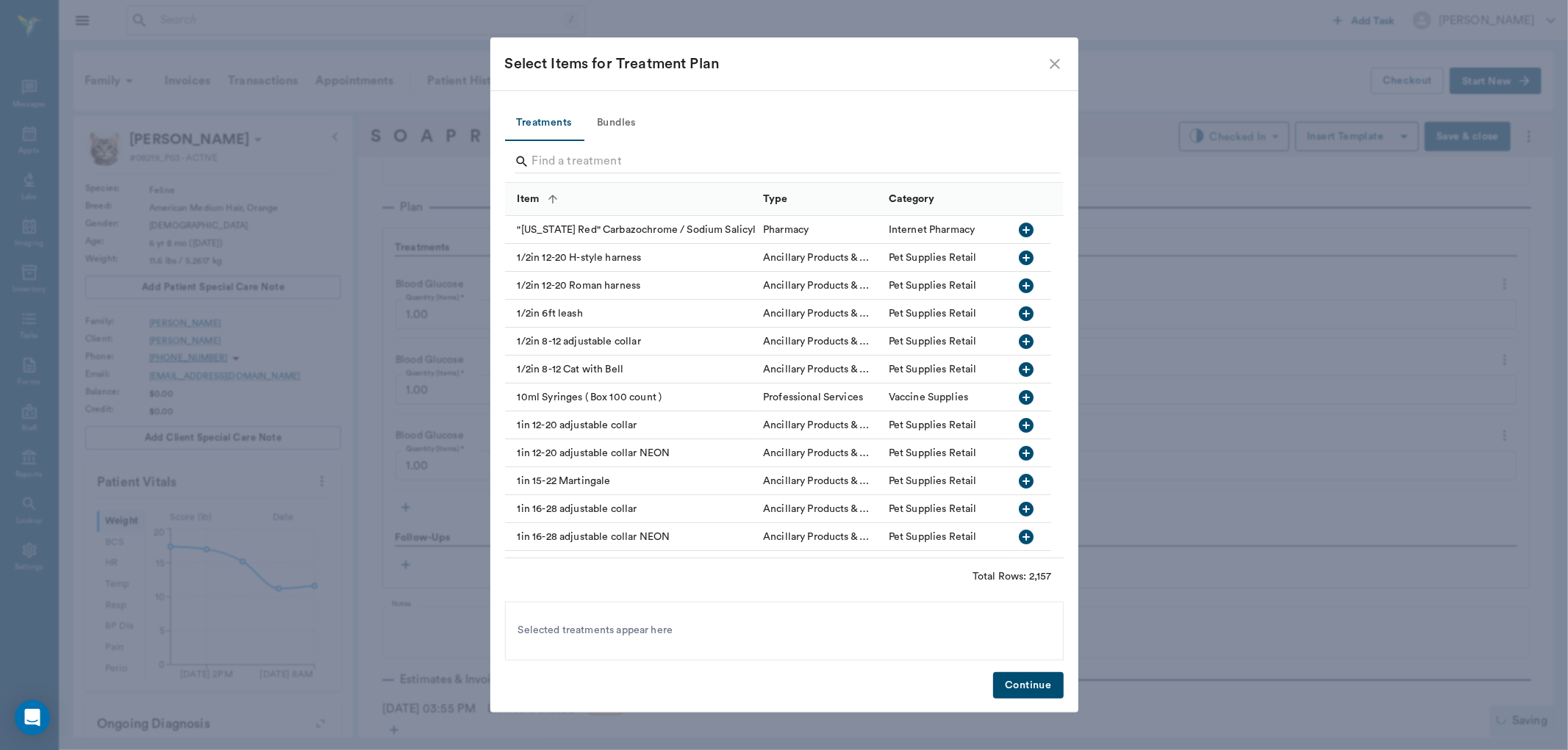
click at [587, 156] on input "Search" at bounding box center [786, 161] width 507 height 23
click at [587, 156] on input "blood" at bounding box center [786, 161] width 507 height 23
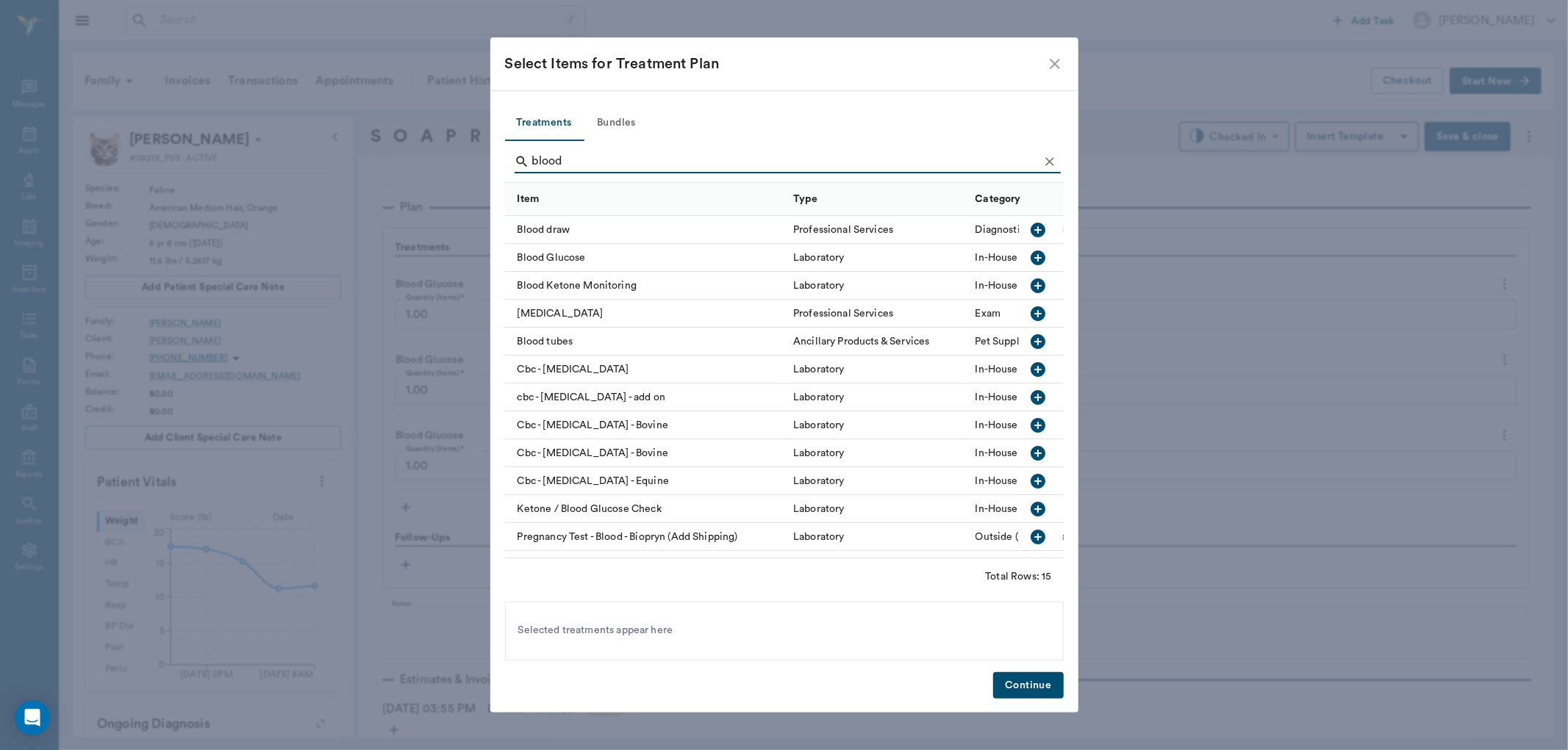
type input "blood"
click at [1031, 252] on icon "button" at bounding box center [1038, 258] width 15 height 15
click at [1031, 683] on button "Continue" at bounding box center [1028, 685] width 70 height 27
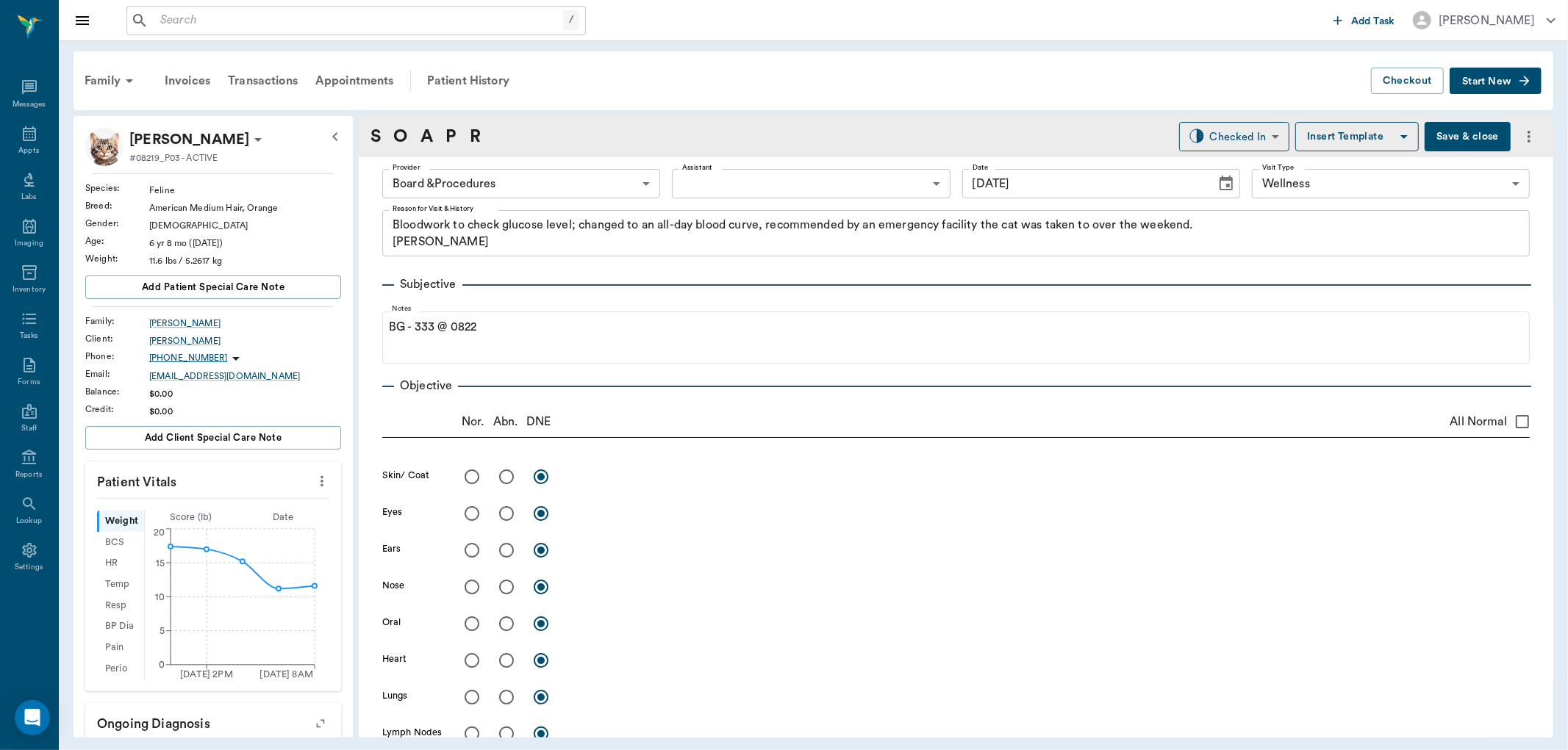
scroll to position [1040, 0]
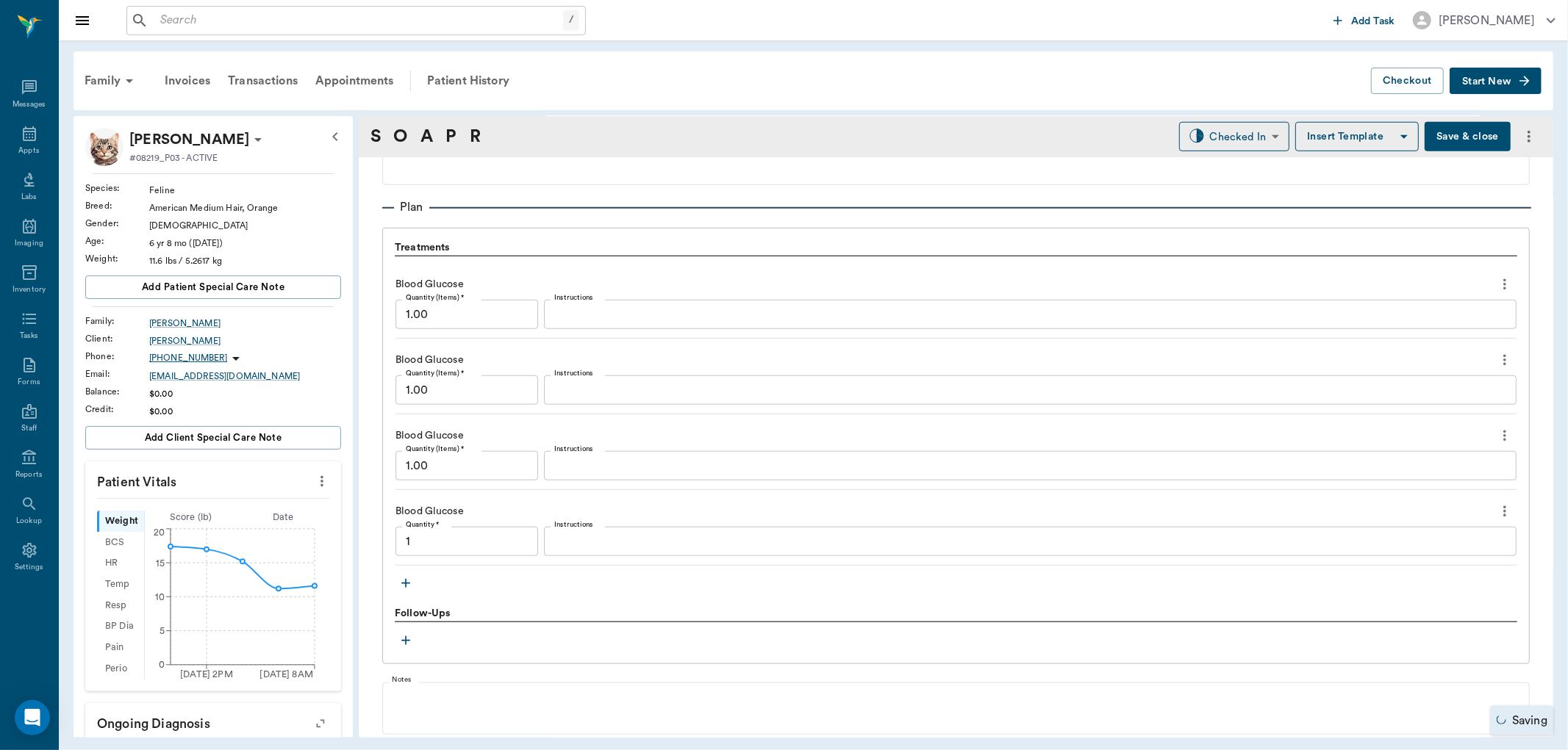
type input "1.00"
click at [407, 586] on icon "button" at bounding box center [405, 583] width 15 height 15
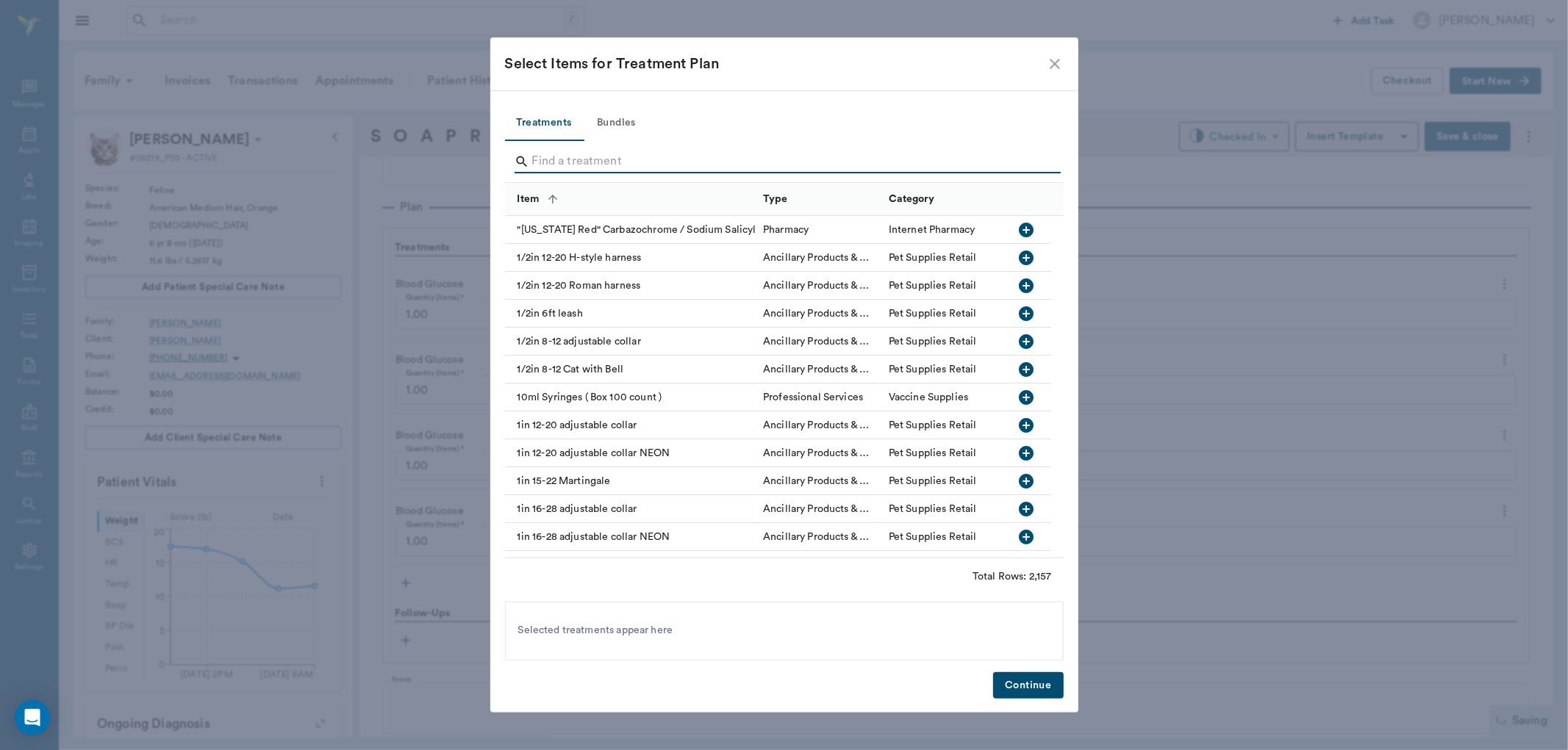
click at [560, 156] on input "Search" at bounding box center [786, 161] width 507 height 23
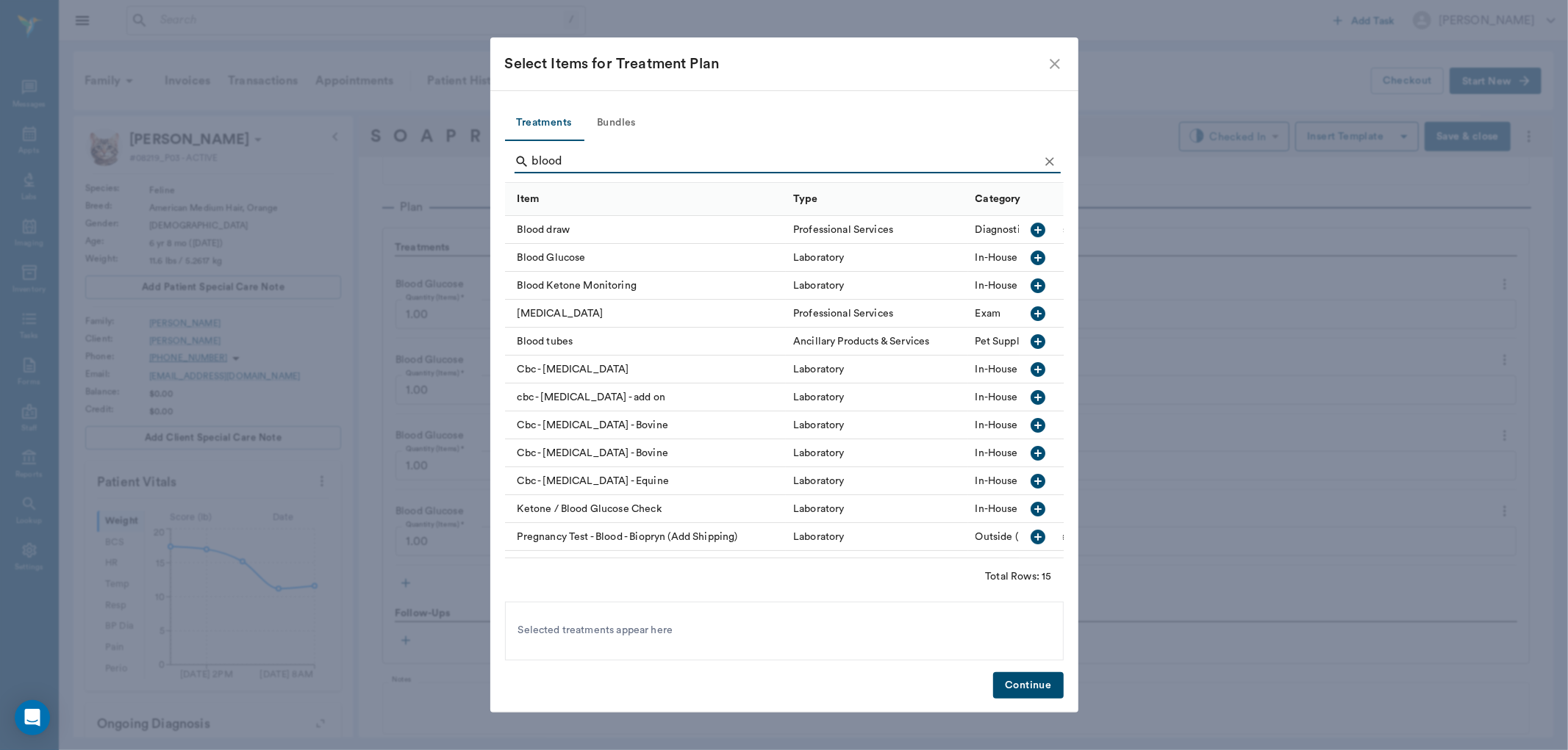
type input "blood"
click at [1029, 258] on icon "button" at bounding box center [1038, 258] width 18 height 18
click at [1011, 681] on button "Continue" at bounding box center [1028, 685] width 70 height 27
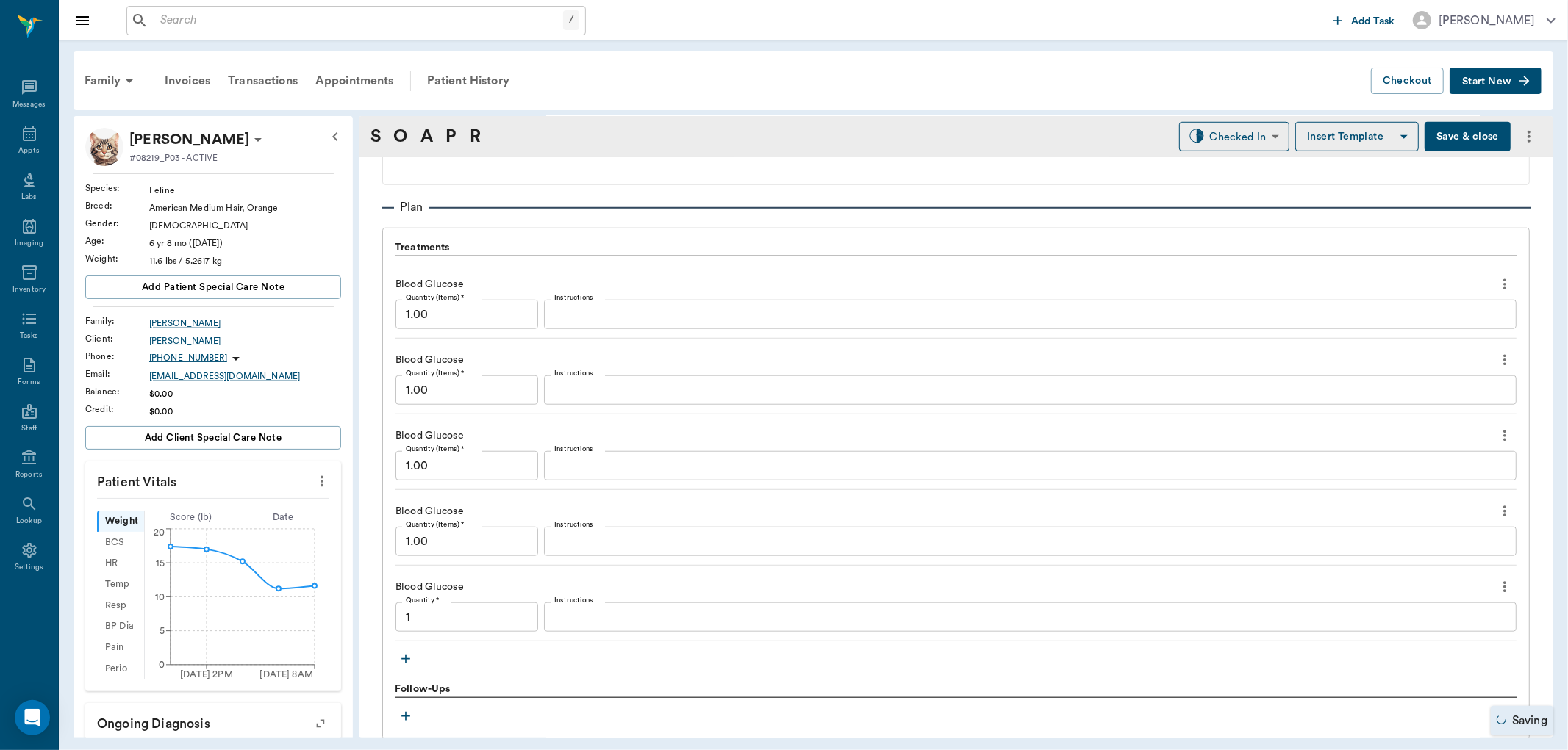
type input "1.00"
click at [408, 661] on icon "button" at bounding box center [405, 659] width 15 height 15
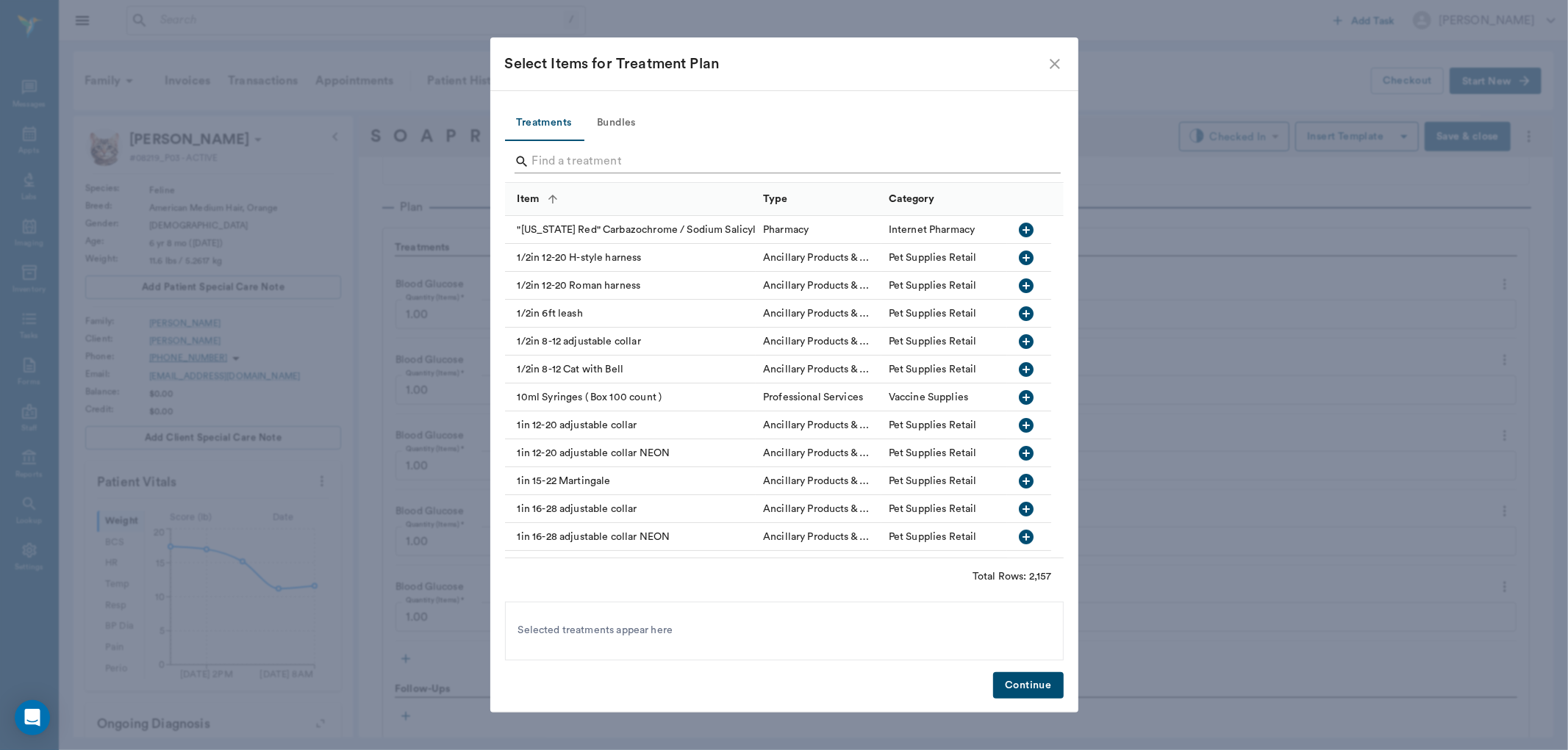
click at [589, 161] on input "Search" at bounding box center [786, 161] width 507 height 23
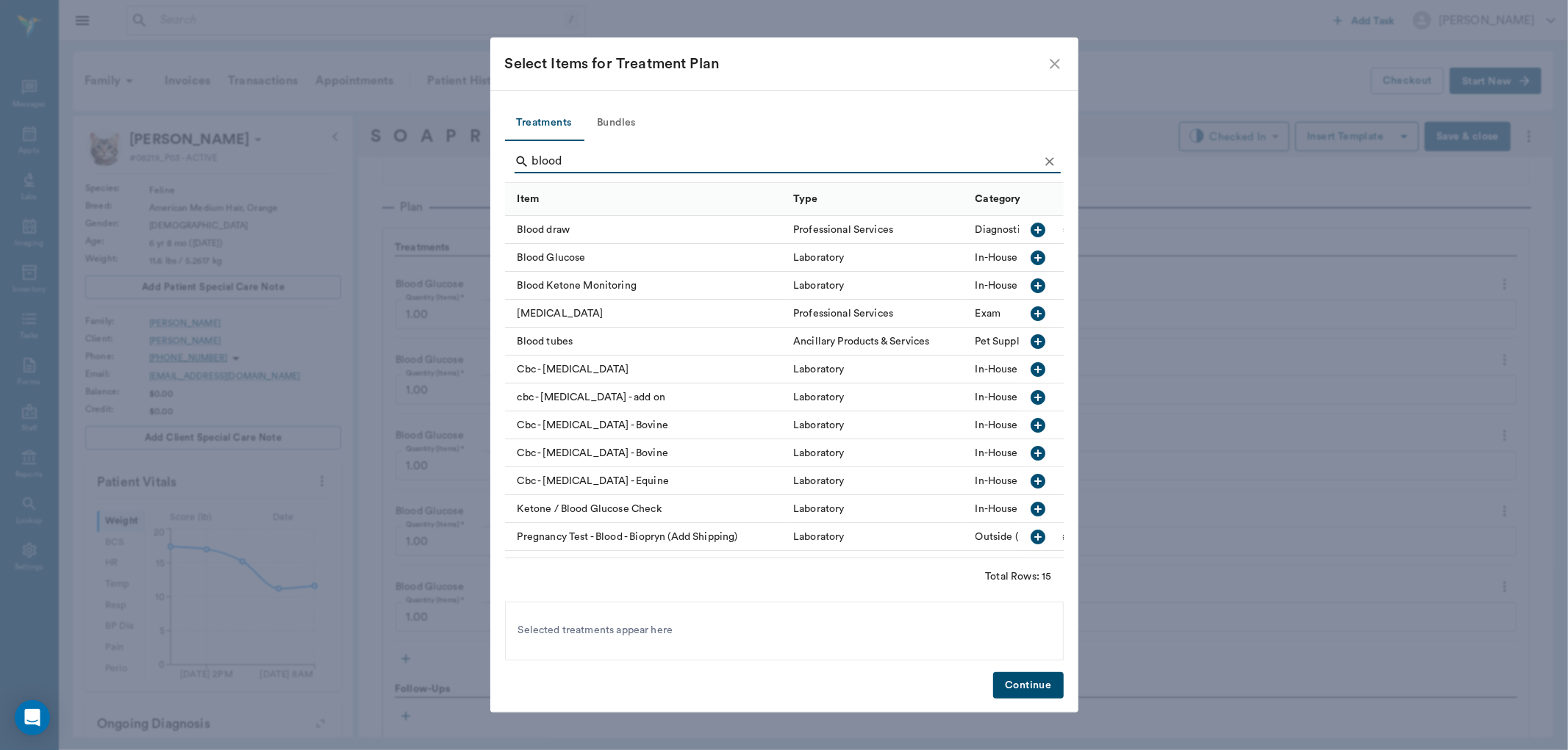
type input "blood"
click at [1031, 253] on icon "button" at bounding box center [1038, 258] width 15 height 15
click at [1035, 676] on button "Continue" at bounding box center [1028, 685] width 70 height 27
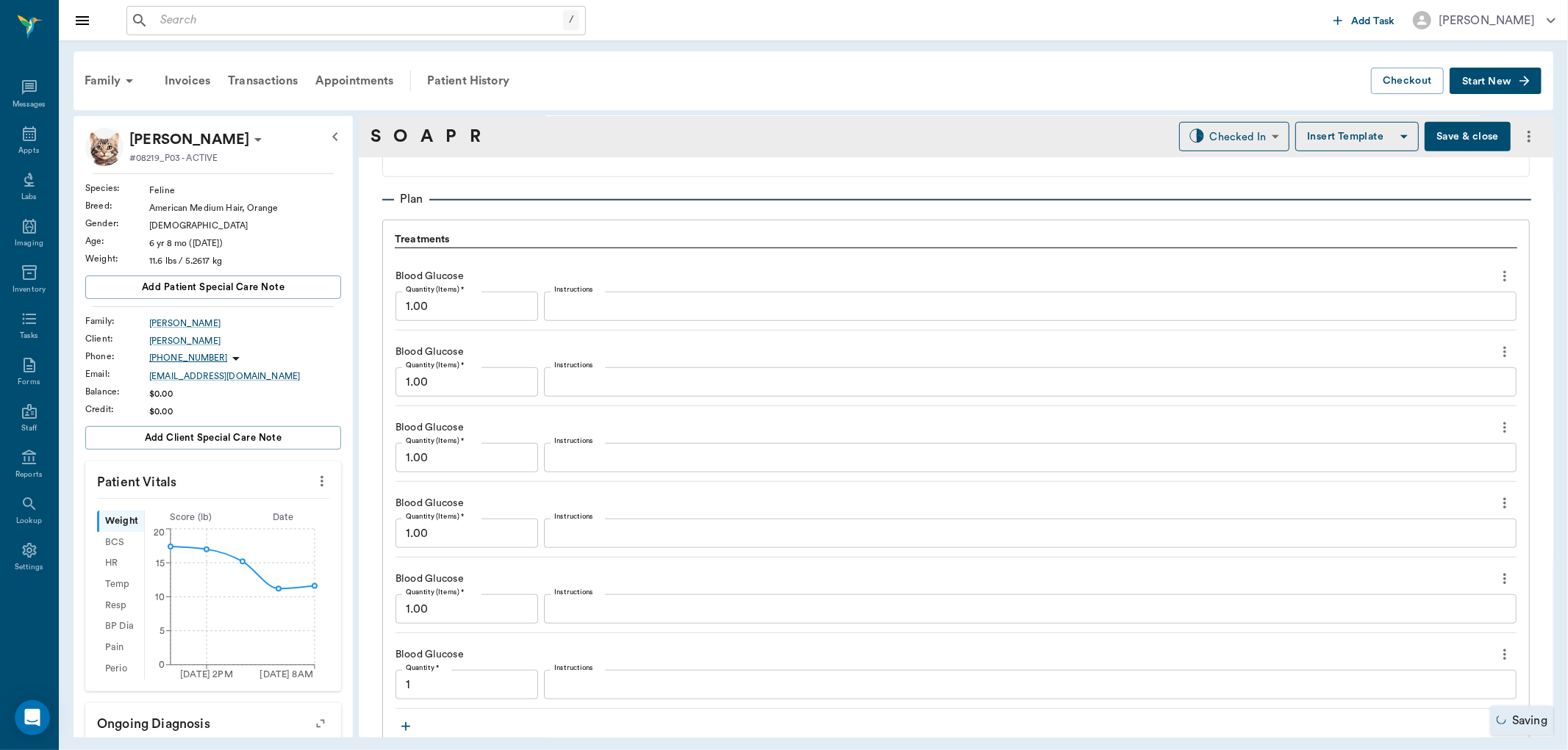
type input "1.00"
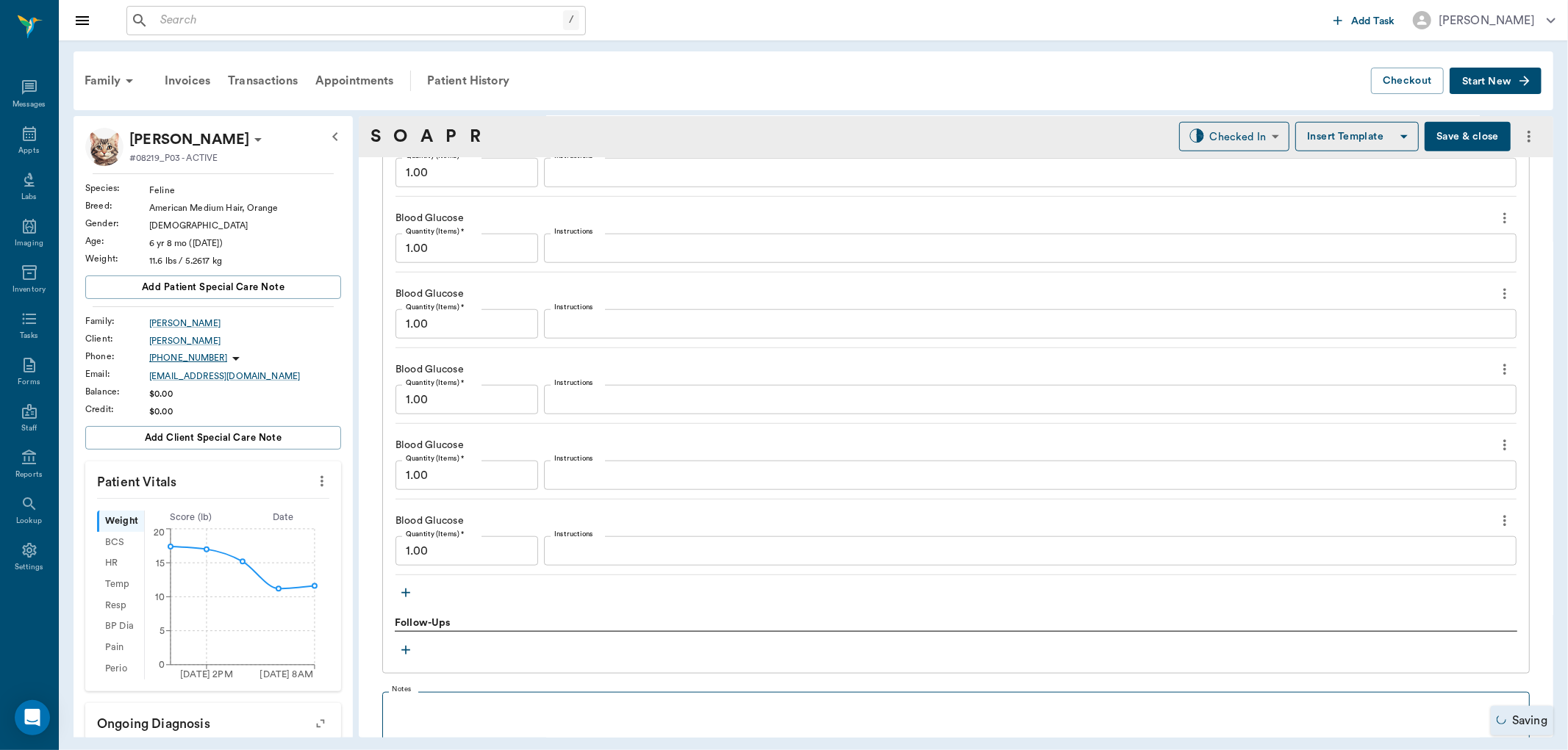
scroll to position [1210, 0]
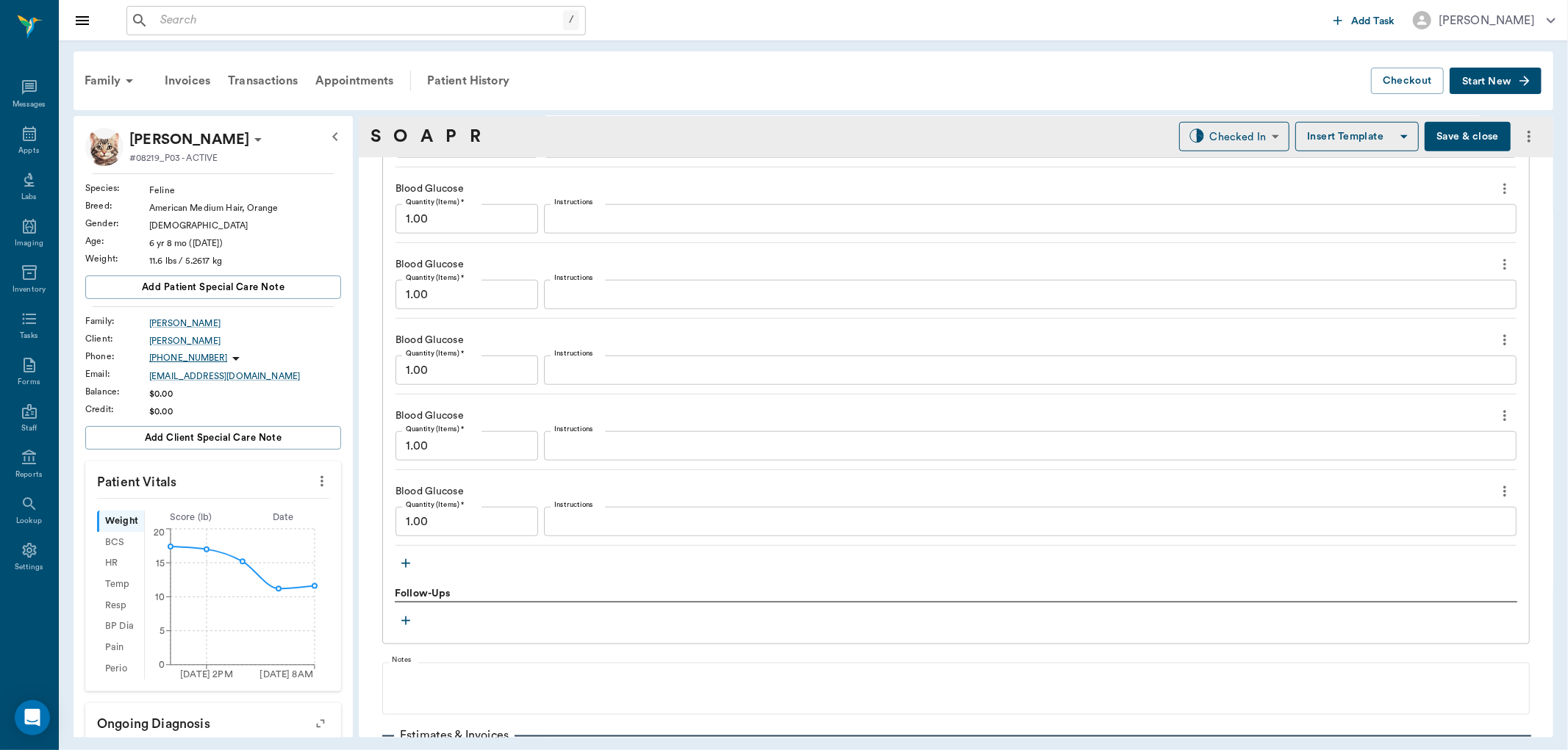
click at [401, 566] on icon "button" at bounding box center [405, 563] width 15 height 15
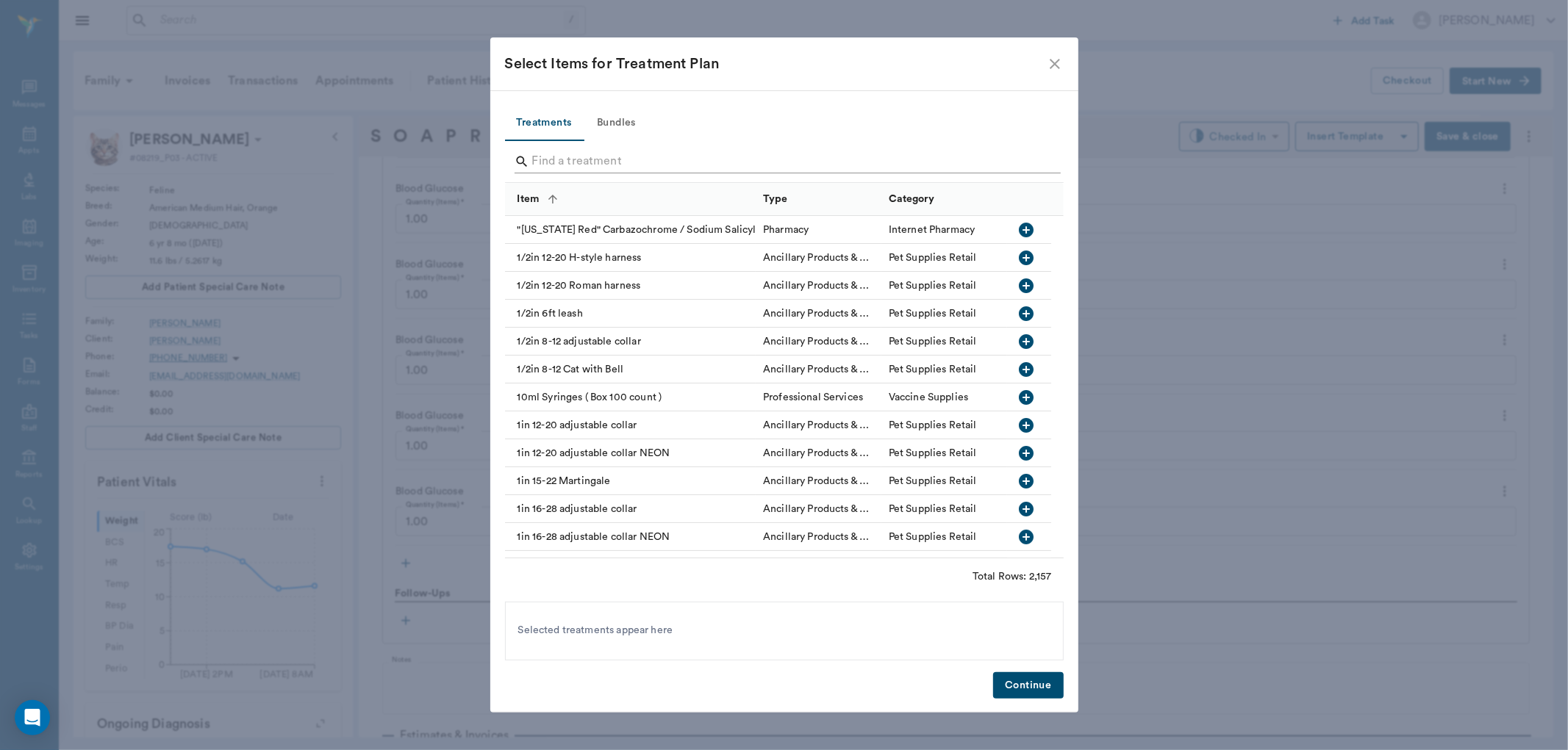
click at [591, 154] on input "Search" at bounding box center [786, 161] width 507 height 23
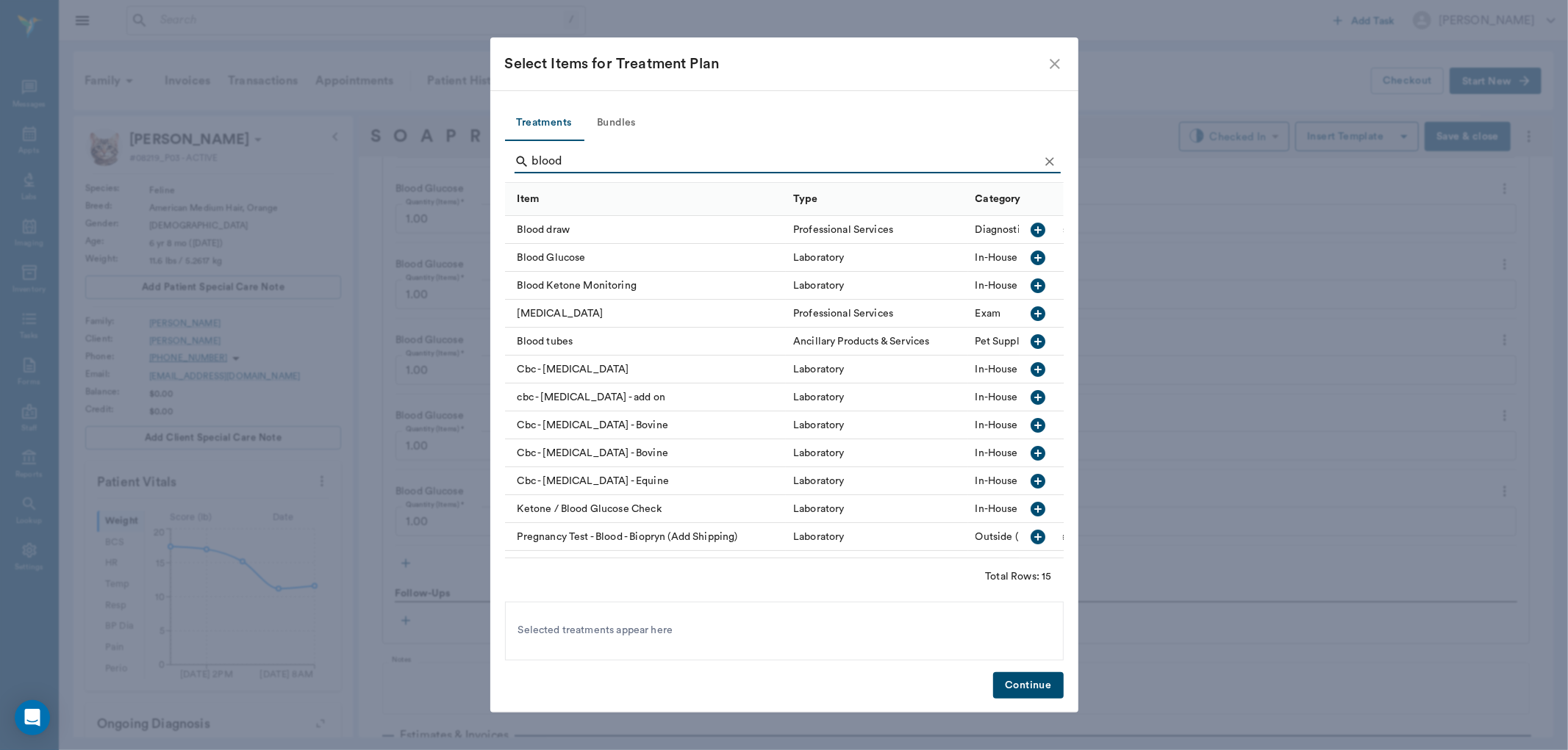
type input "blood"
click at [1031, 259] on icon "button" at bounding box center [1038, 258] width 15 height 15
click at [1031, 695] on button "Continue" at bounding box center [1028, 685] width 70 height 27
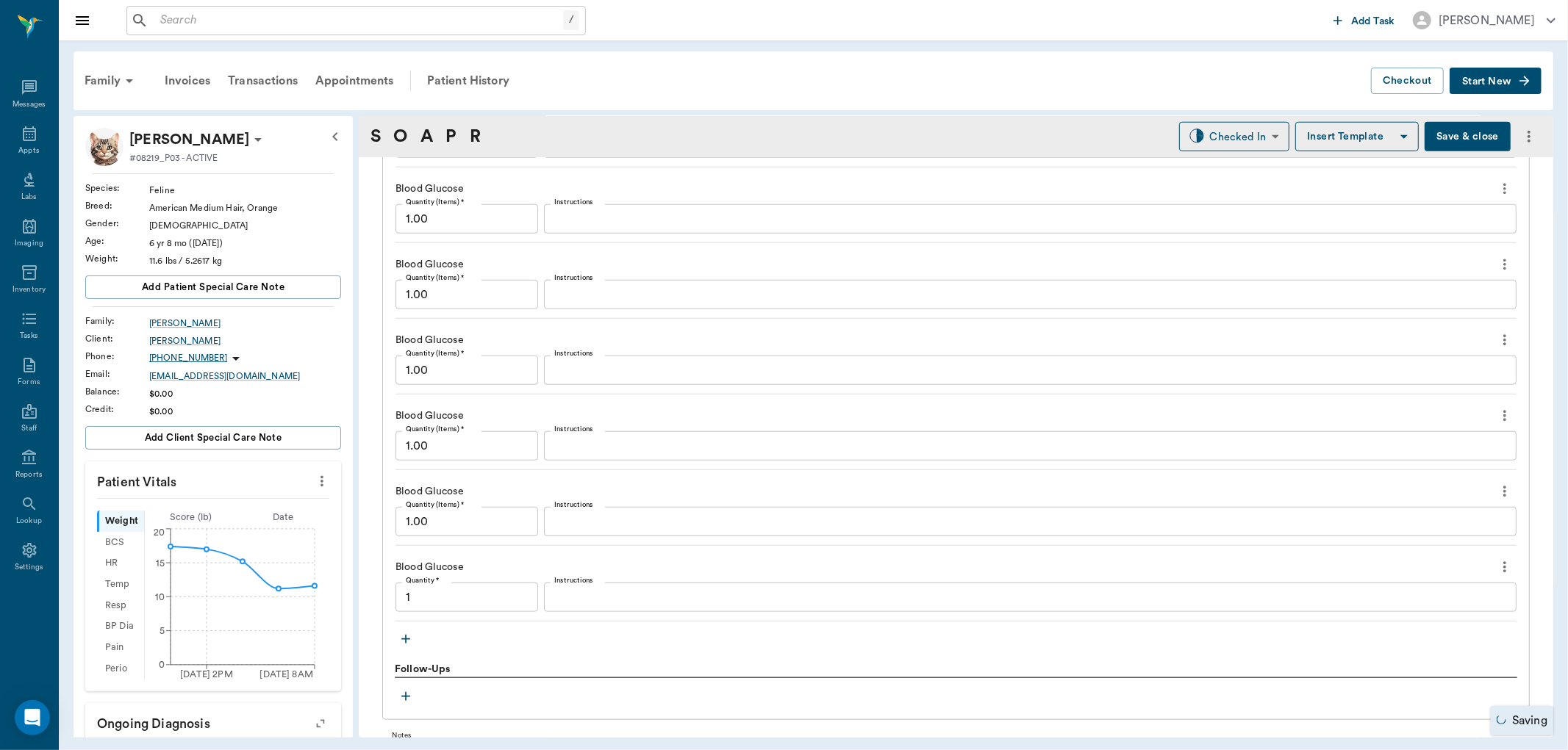
type input "1.00"
click at [407, 641] on icon "button" at bounding box center [405, 639] width 15 height 15
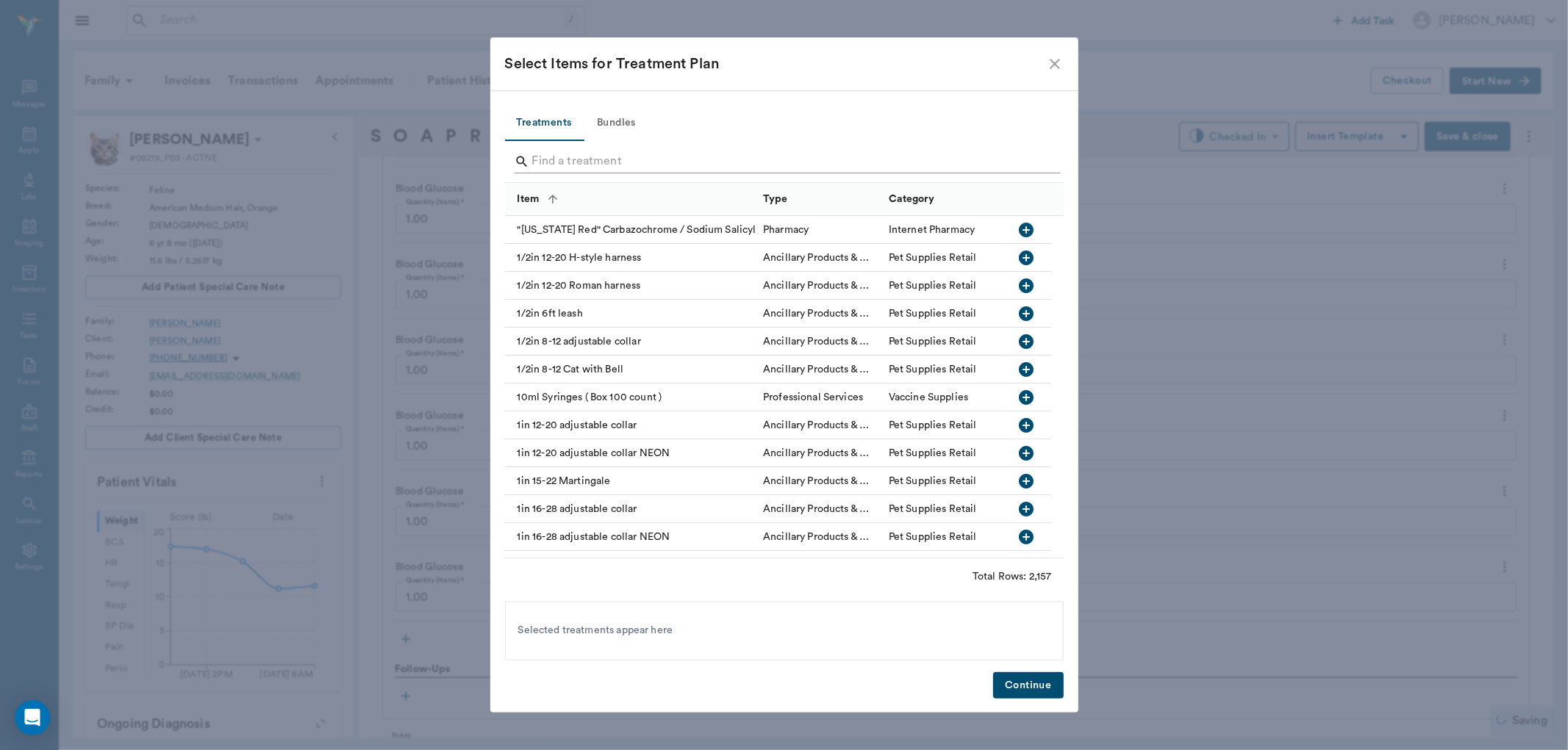
click at [619, 164] on input "Search" at bounding box center [786, 161] width 507 height 23
click at [619, 164] on input "blood" at bounding box center [786, 161] width 507 height 23
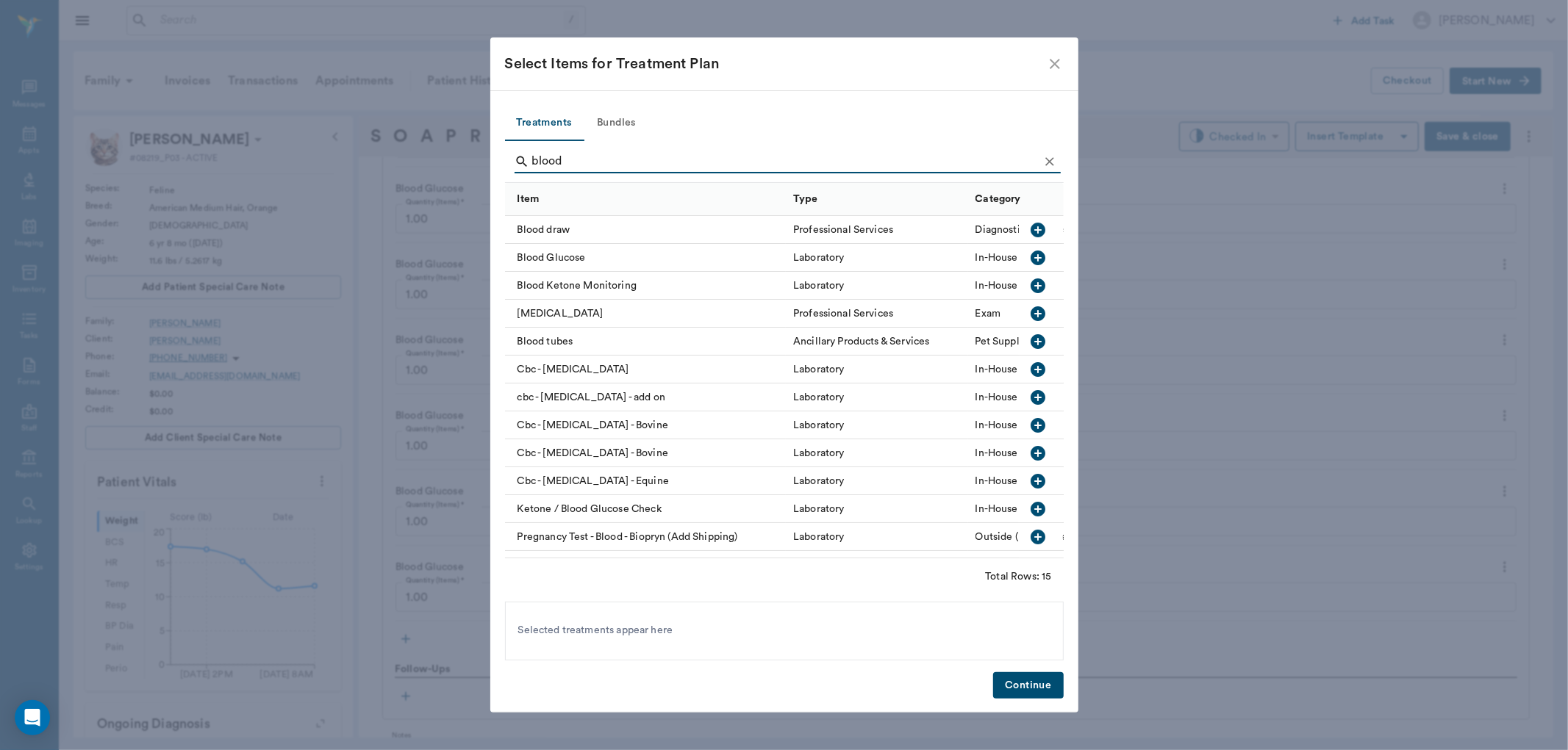
type input "blood"
click at [1031, 259] on icon "button" at bounding box center [1038, 258] width 15 height 15
click at [1026, 683] on button "Continue" at bounding box center [1028, 685] width 70 height 27
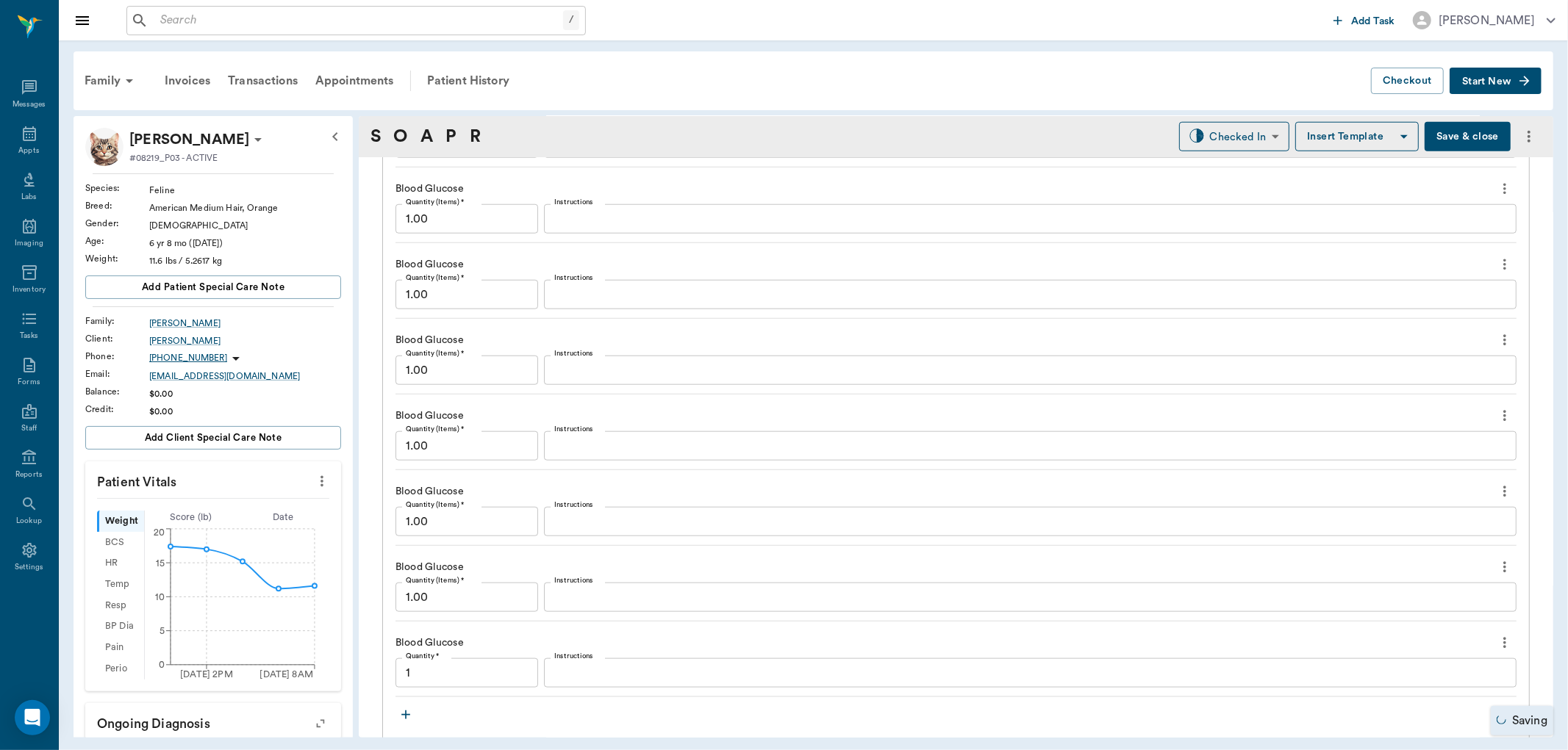
type input "1.00"
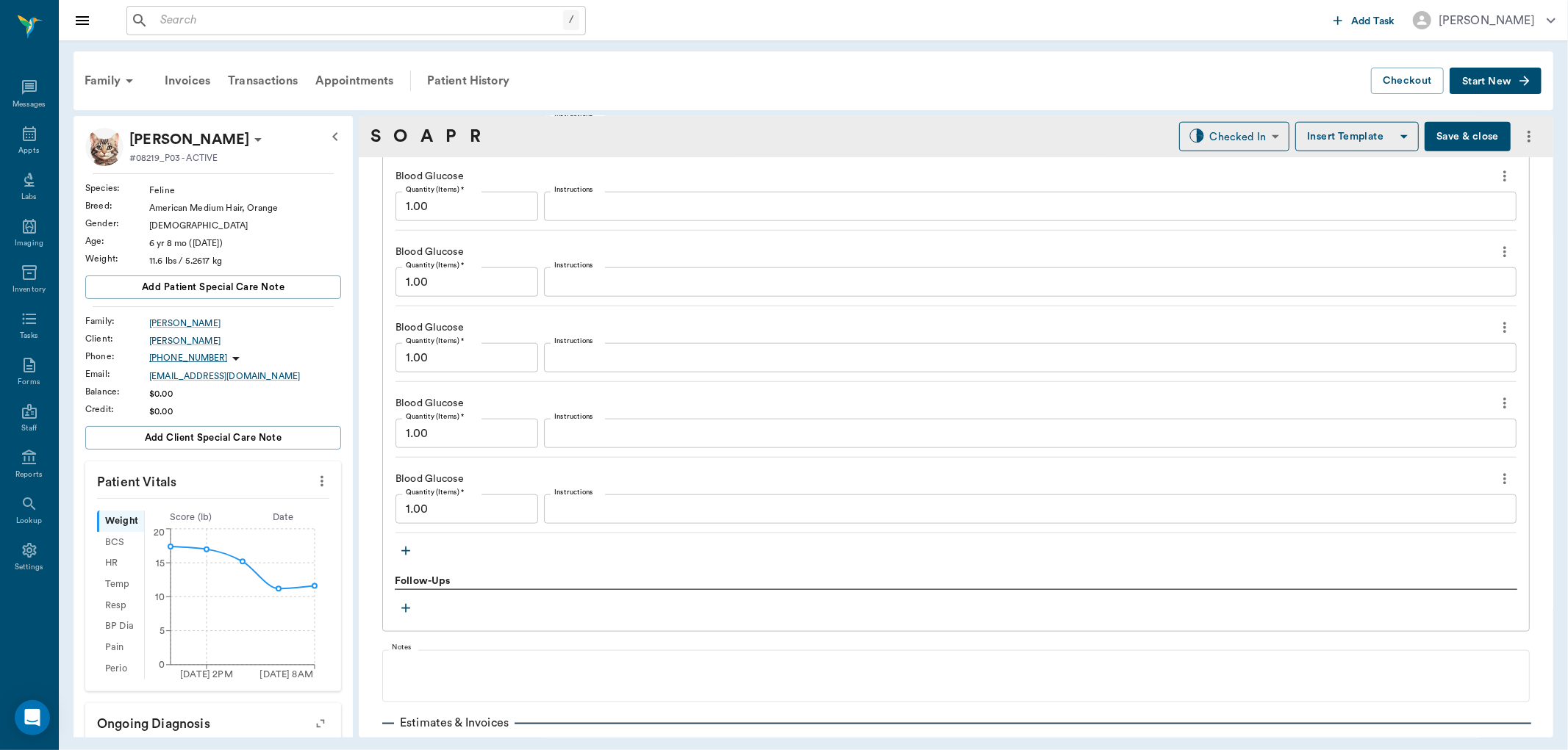
click at [412, 551] on icon "button" at bounding box center [405, 551] width 15 height 15
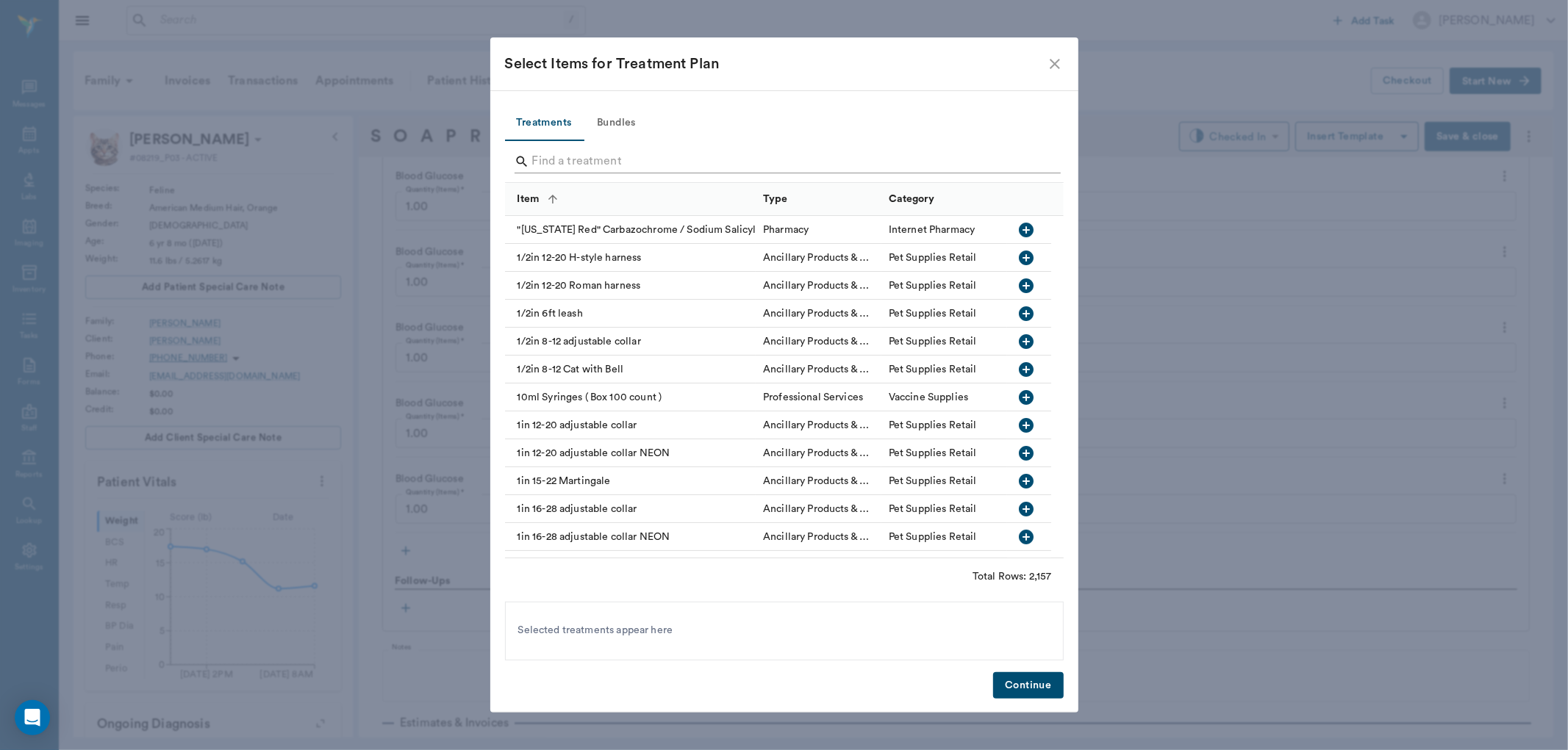
click at [600, 160] on input "Search" at bounding box center [786, 161] width 507 height 23
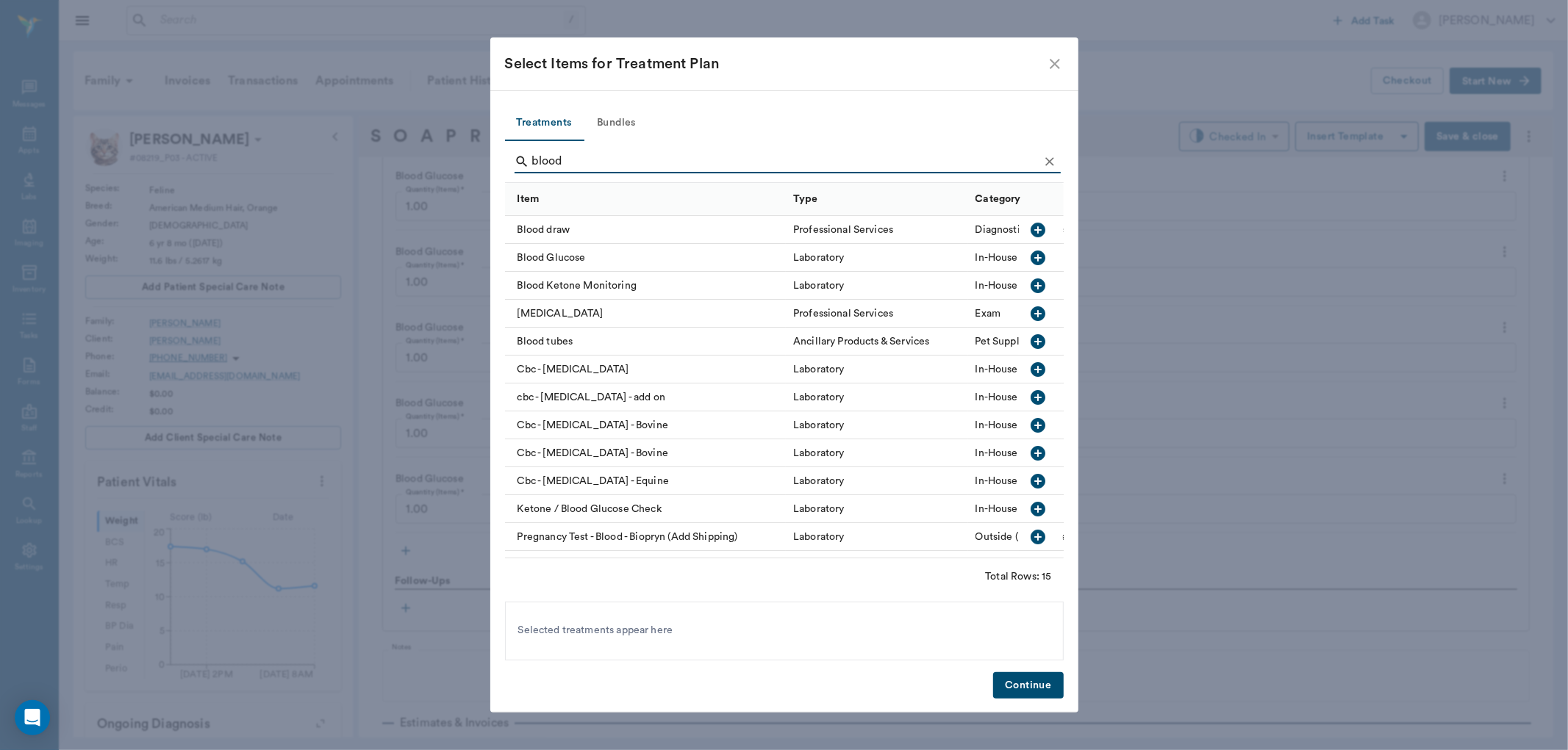
type input "blood"
click at [1031, 253] on icon "button" at bounding box center [1038, 258] width 15 height 15
click at [1044, 676] on button "Continue" at bounding box center [1028, 685] width 70 height 27
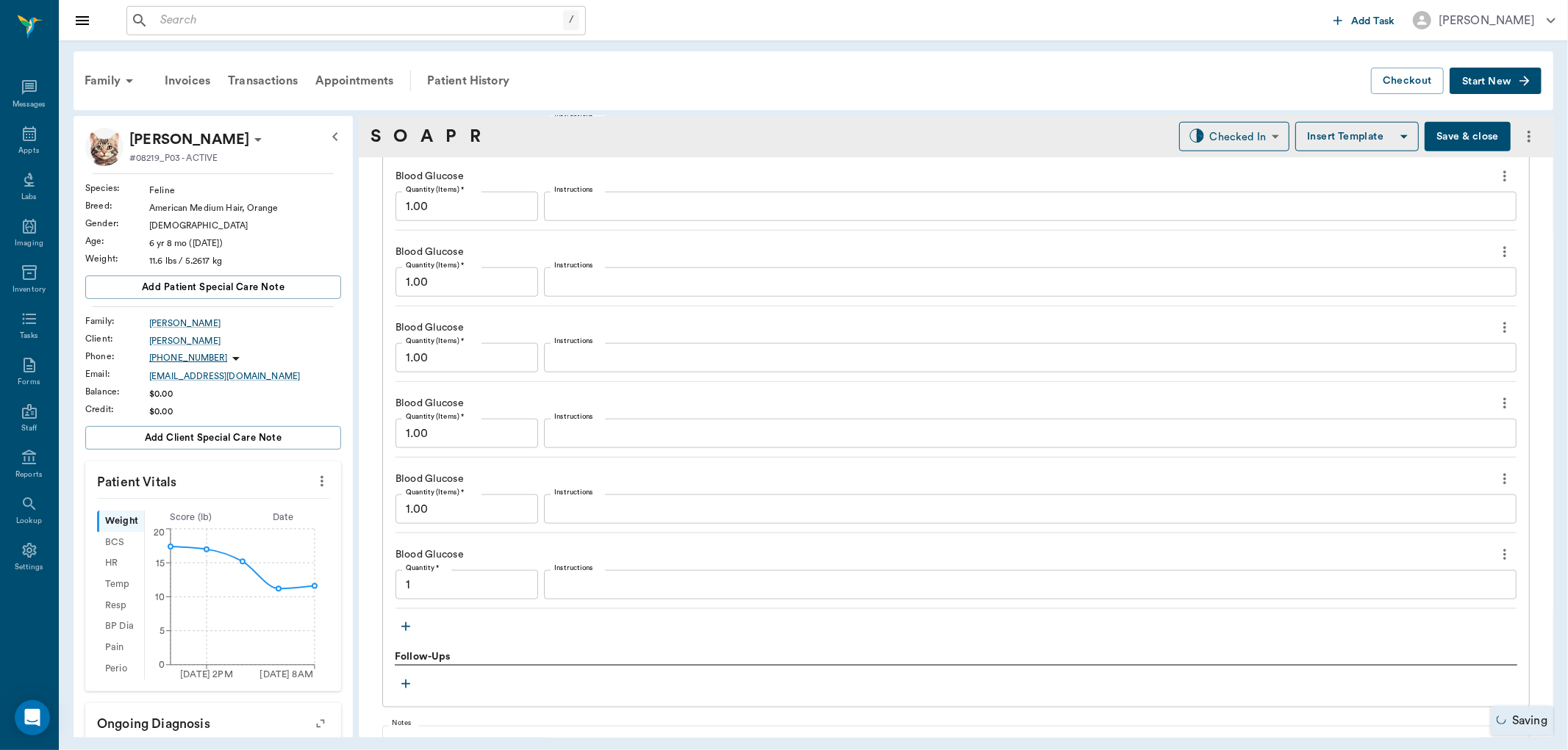
type input "1.00"
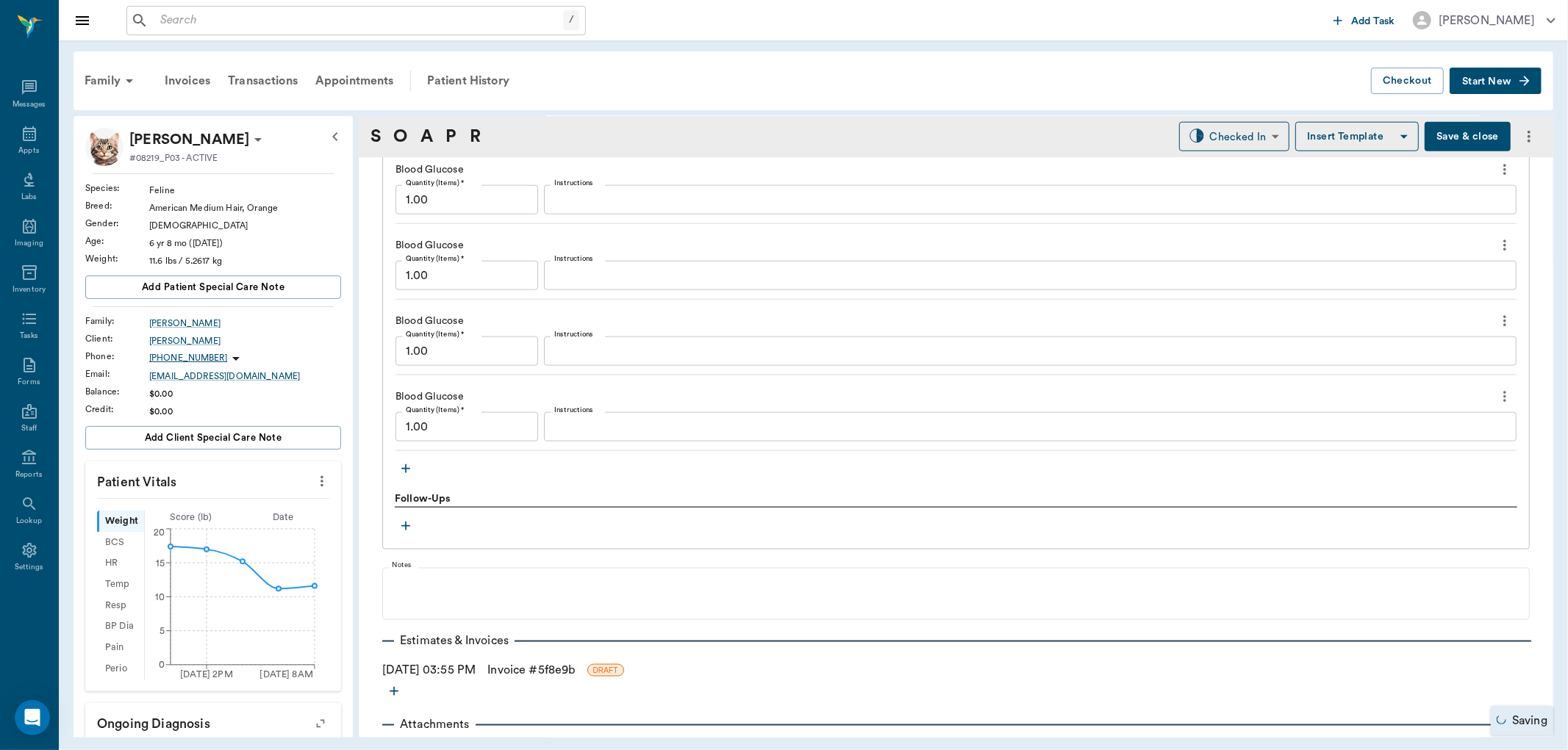
scroll to position [1537, 0]
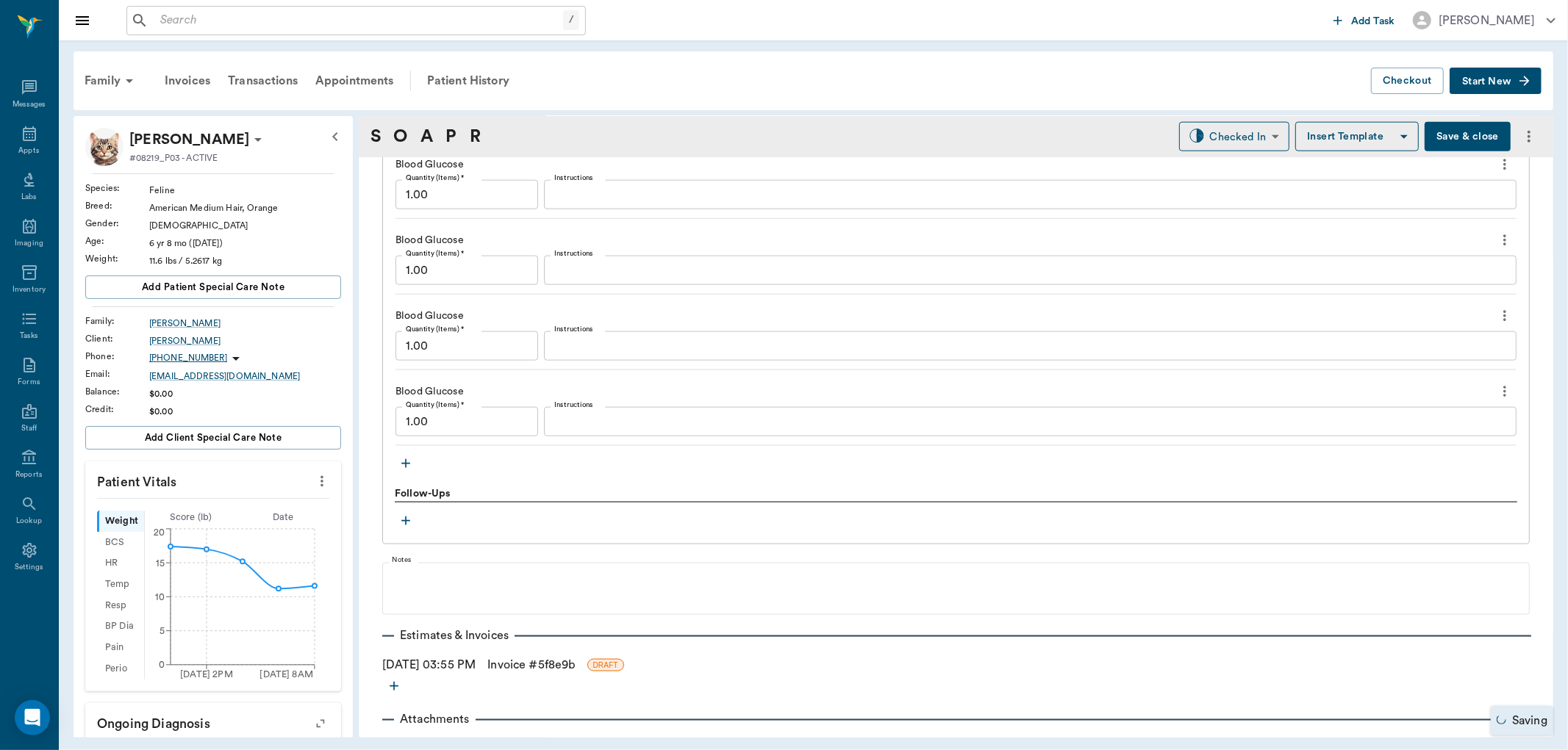
click at [407, 466] on icon "button" at bounding box center [405, 463] width 15 height 15
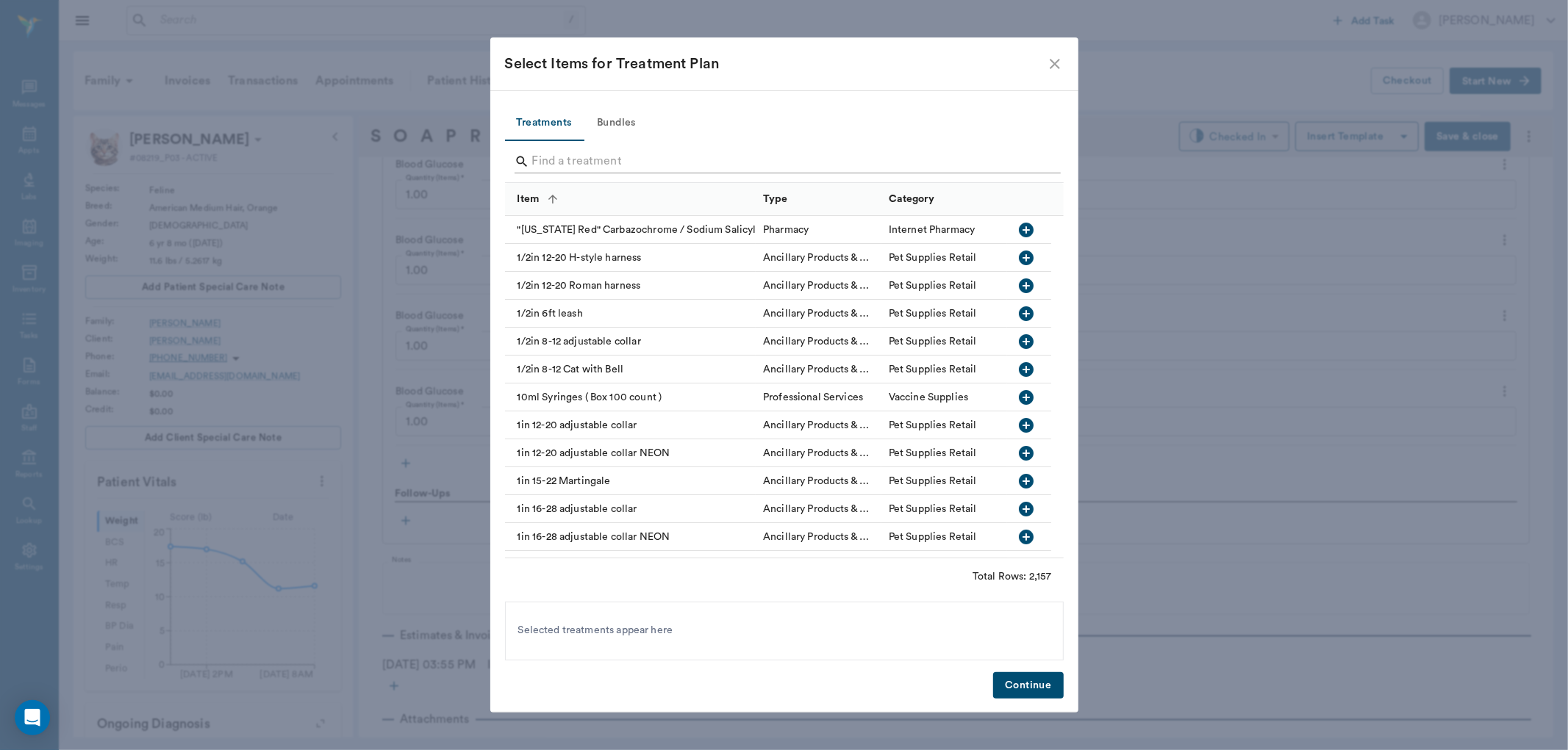
click at [622, 157] on input "Search" at bounding box center [786, 161] width 507 height 23
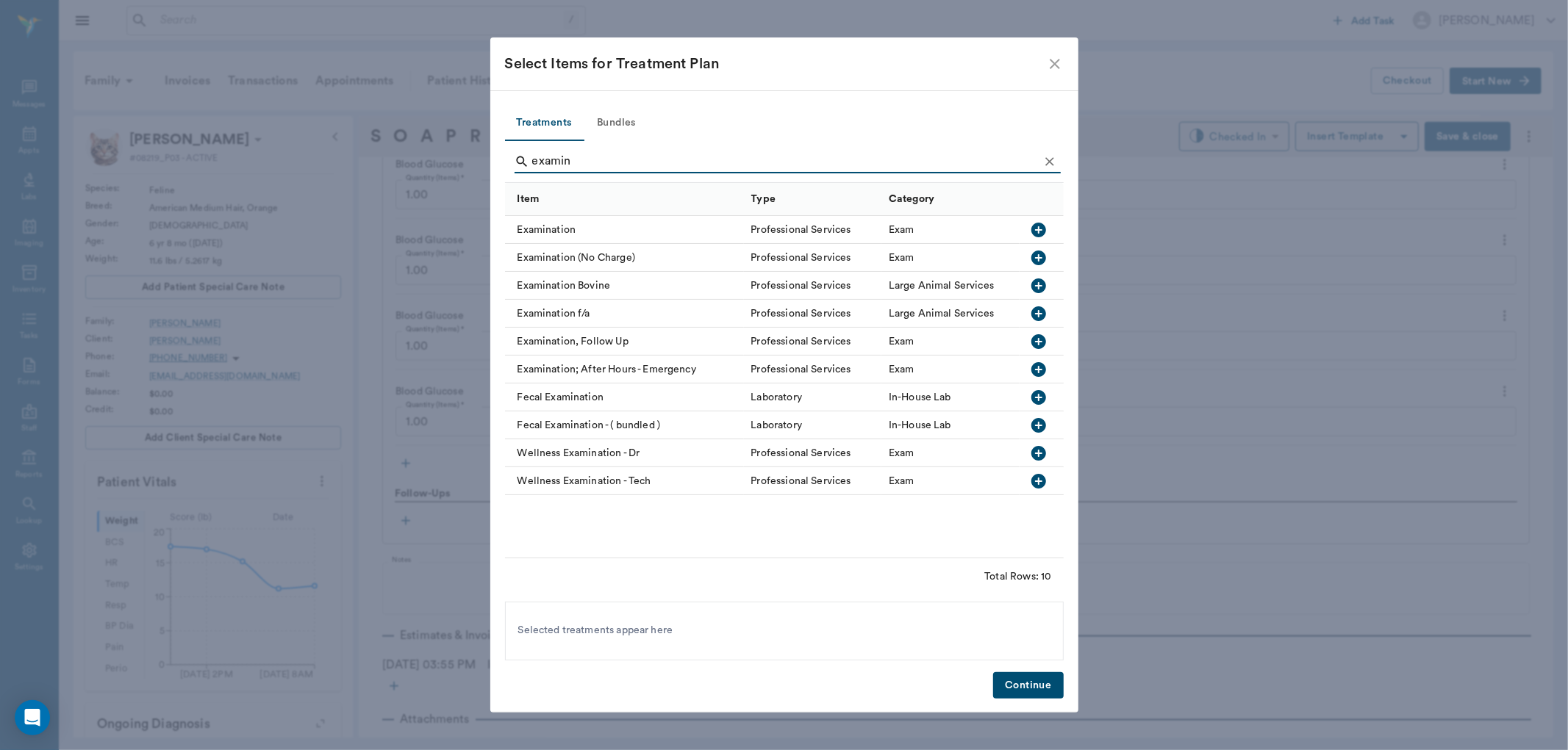
type input "examin"
click at [1034, 231] on icon "button" at bounding box center [1038, 230] width 15 height 15
click at [1004, 689] on button "Continue" at bounding box center [1028, 685] width 70 height 27
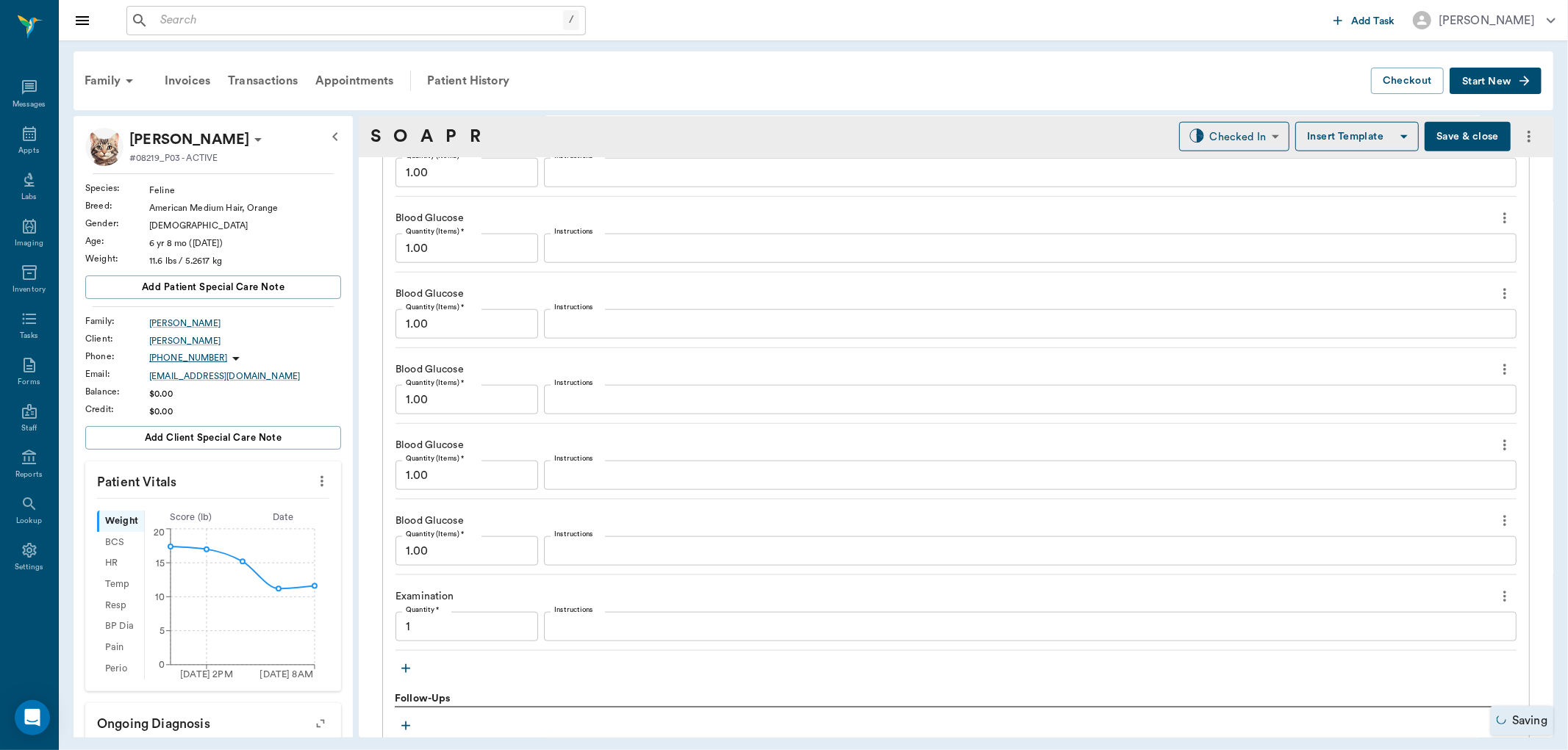
type input "1.00"
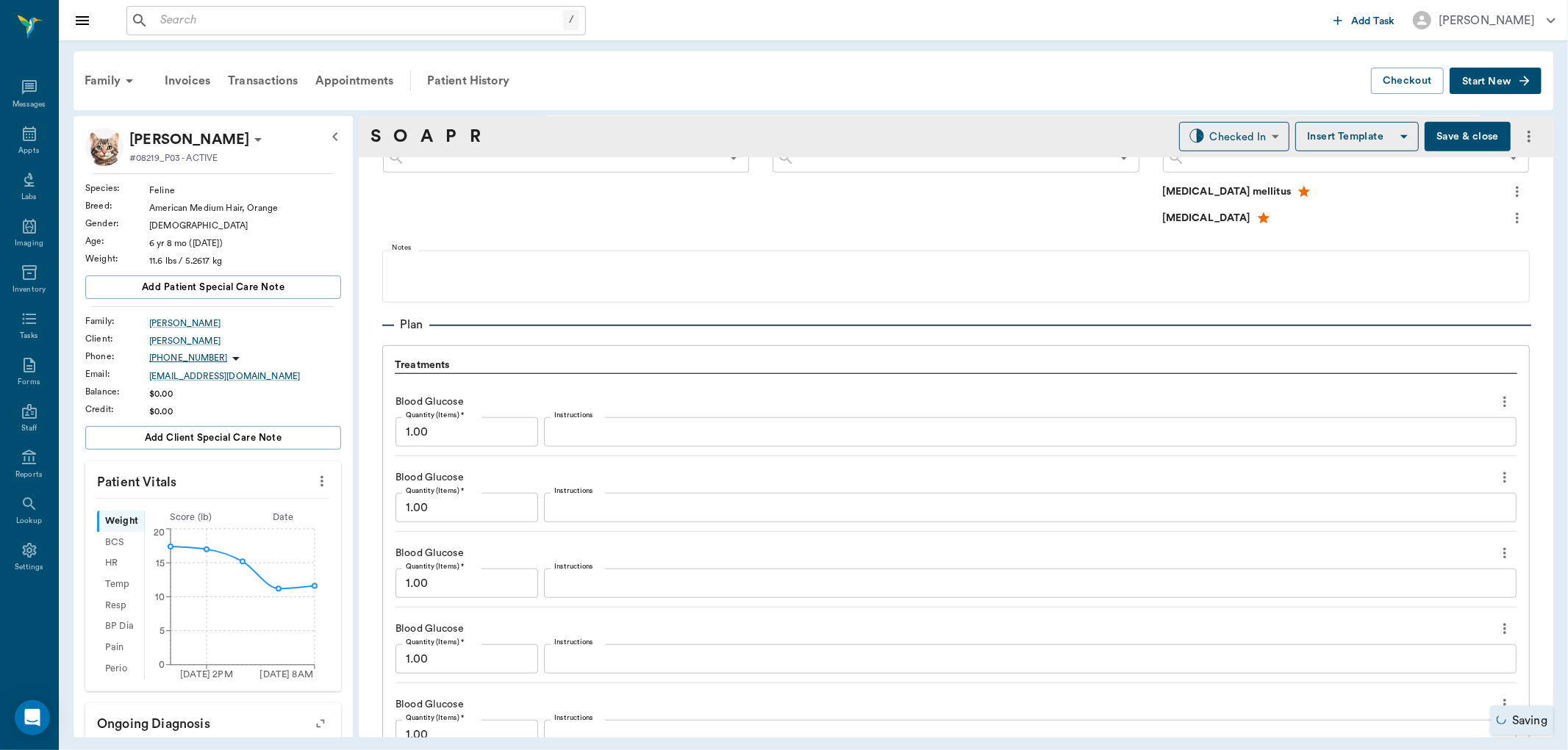
scroll to position [885, 0]
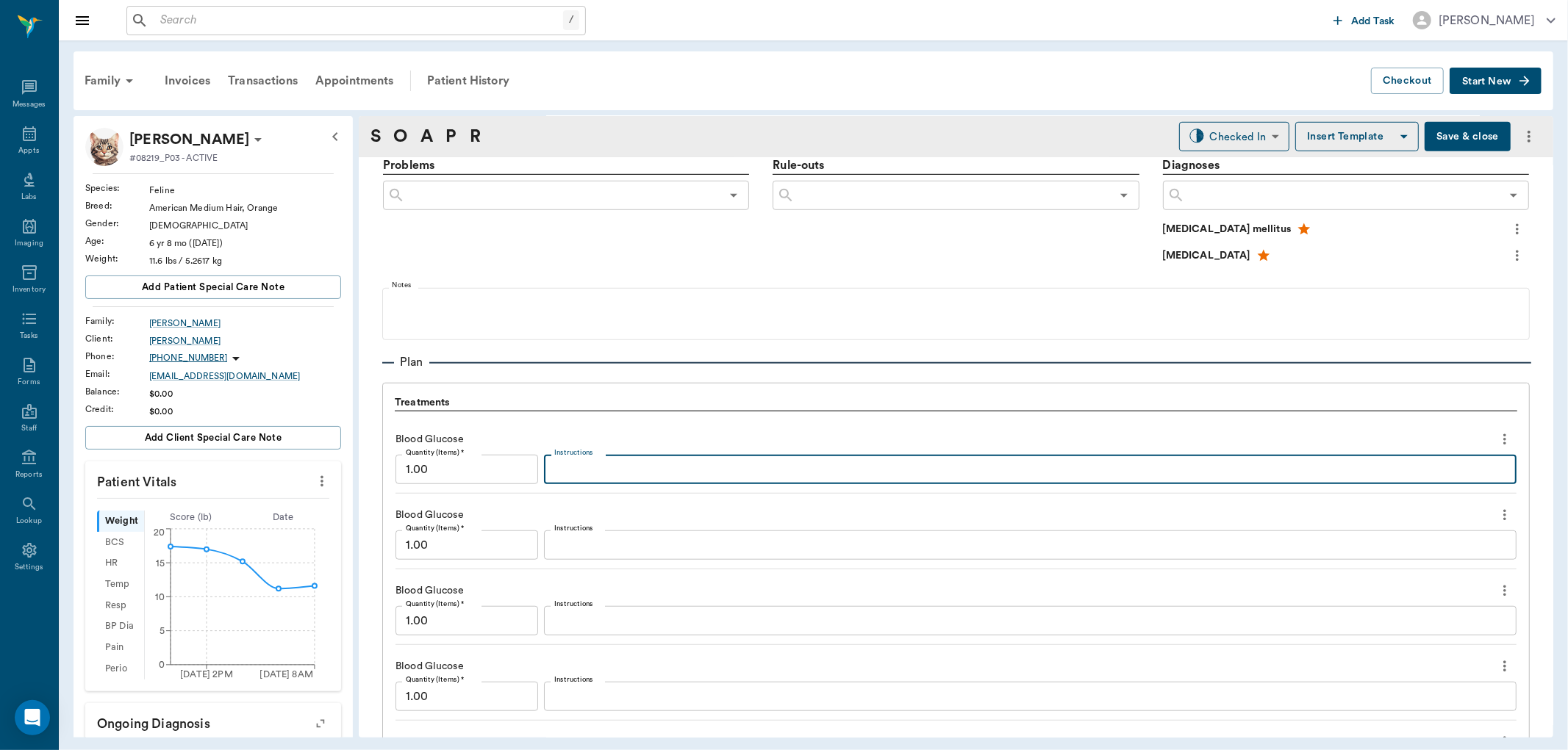
click at [603, 467] on textarea "Instructions" at bounding box center [1029, 470] width 952 height 17
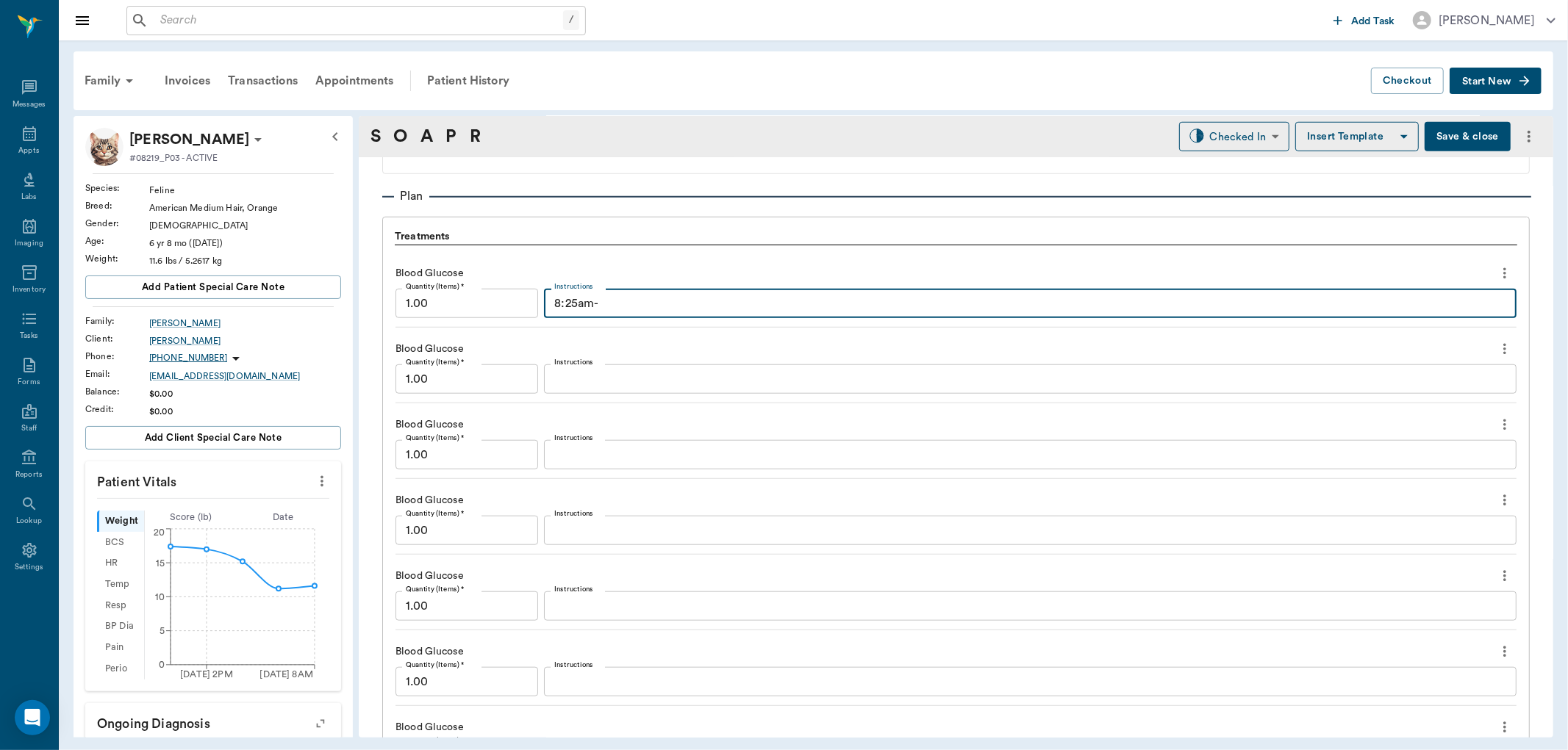
scroll to position [1048, 0]
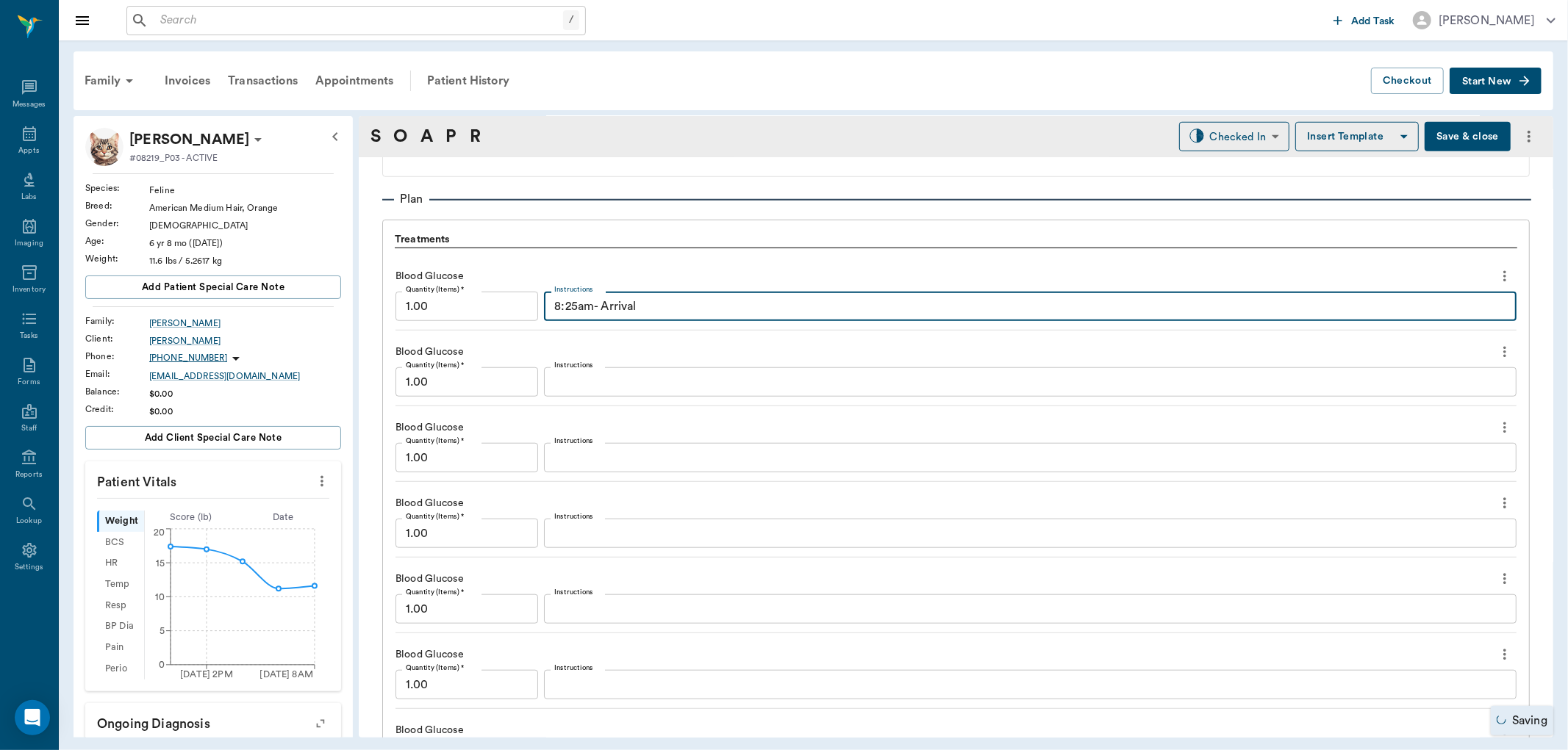
type textarea "8:25am- Arrival"
click at [615, 382] on textarea "Instructions" at bounding box center [1029, 382] width 952 height 17
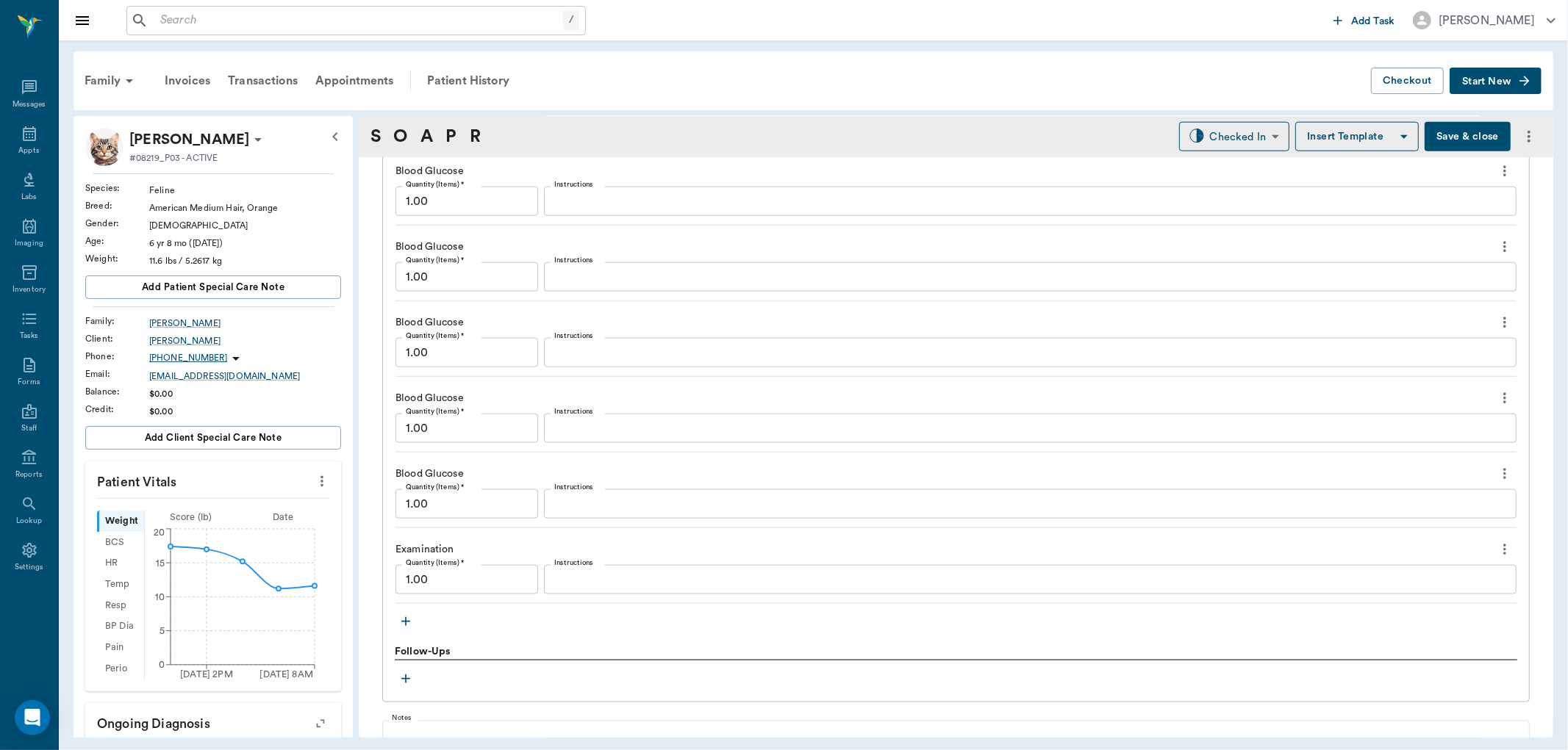
scroll to position [1456, 0]
click at [1496, 471] on icon "more" at bounding box center [1504, 473] width 16 height 18
click at [1415, 516] on li "Delete" at bounding box center [1430, 525] width 147 height 27
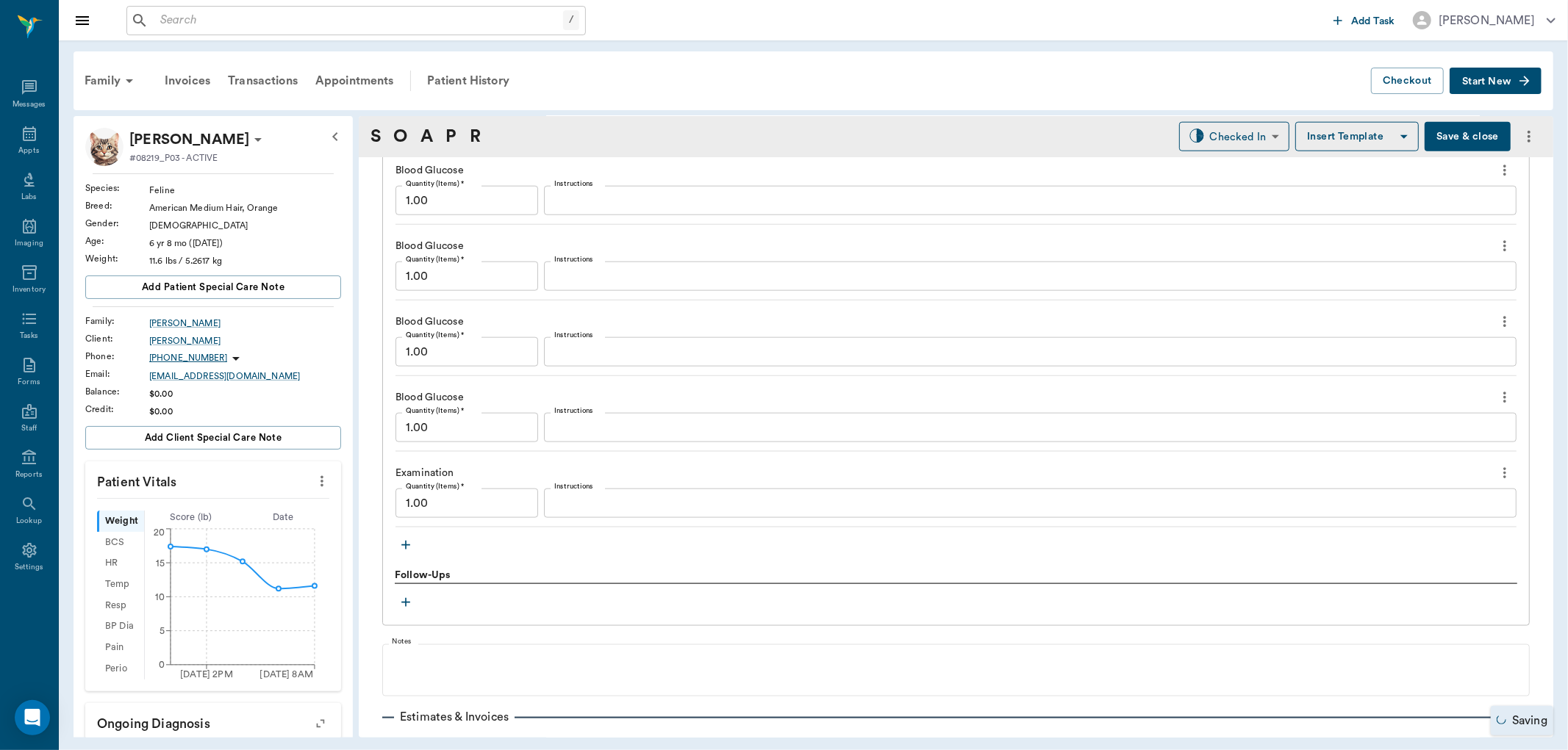
click at [1492, 397] on button "more" at bounding box center [1504, 397] width 23 height 25
click at [1418, 449] on span "Delete" at bounding box center [1430, 450] width 123 height 16
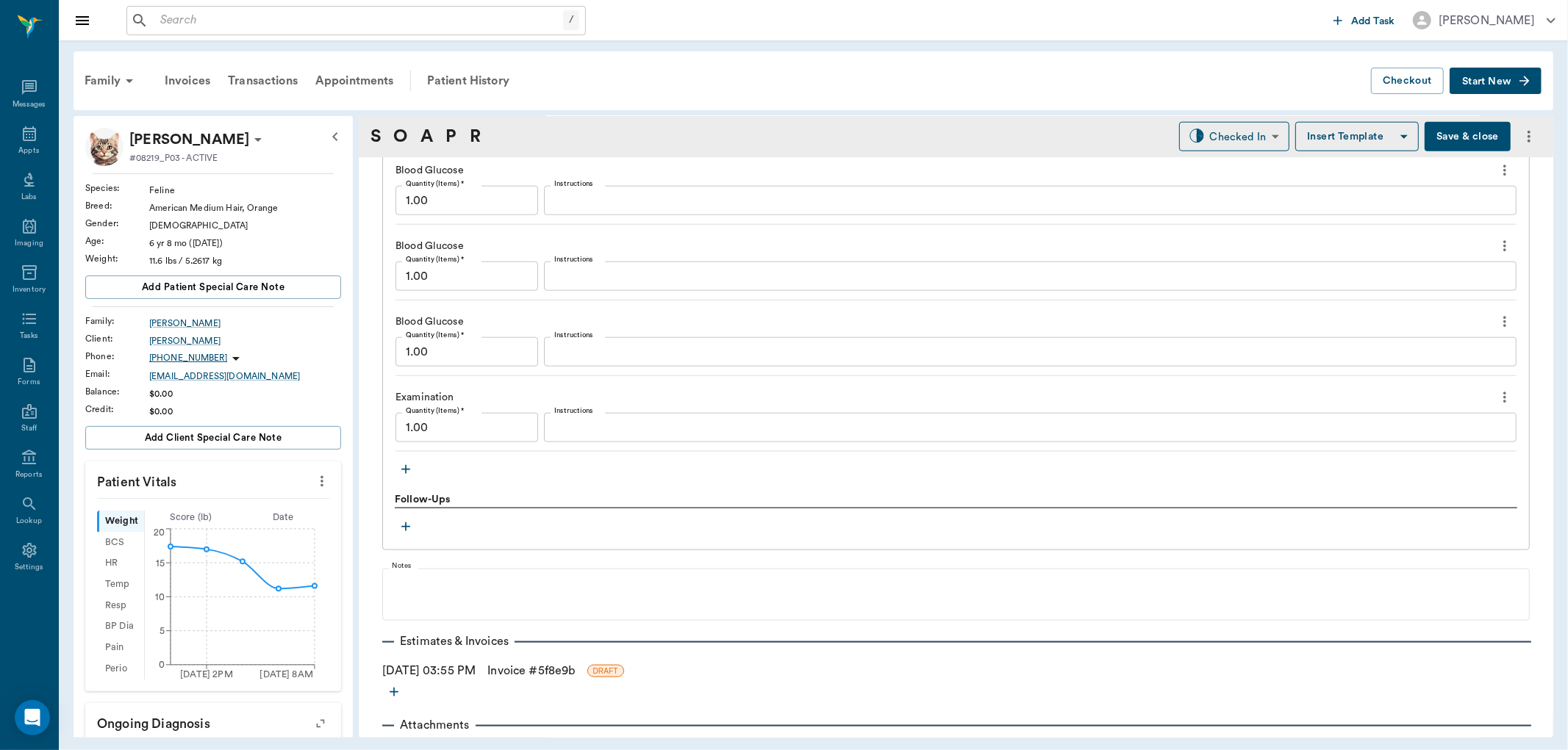
click at [1503, 325] on icon "more" at bounding box center [1505, 322] width 3 height 11
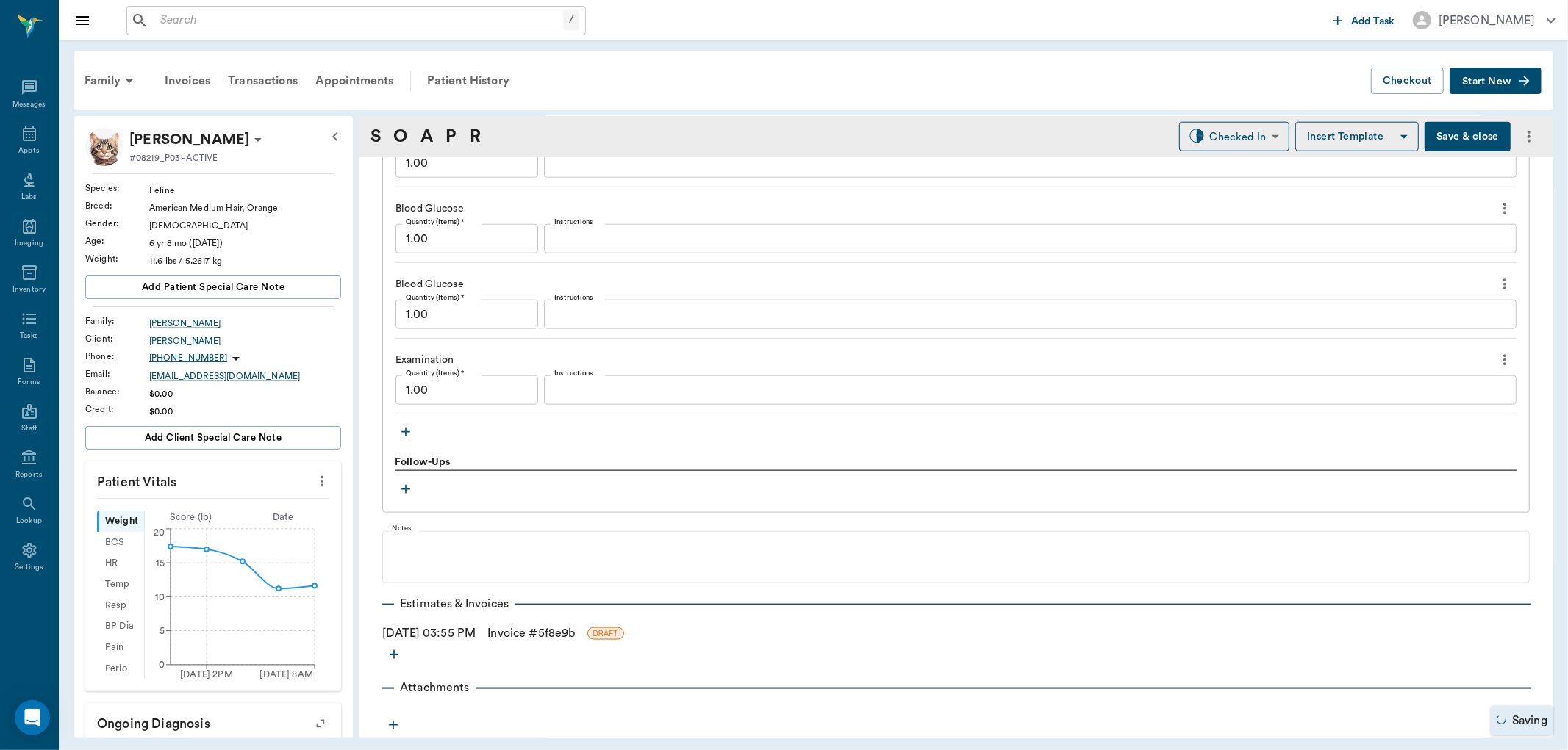
scroll to position [1417, 0]
click at [1496, 282] on icon "more" at bounding box center [1504, 284] width 16 height 18
click at [1446, 333] on span "Delete" at bounding box center [1430, 337] width 123 height 16
click at [1496, 203] on icon "more" at bounding box center [1504, 209] width 16 height 18
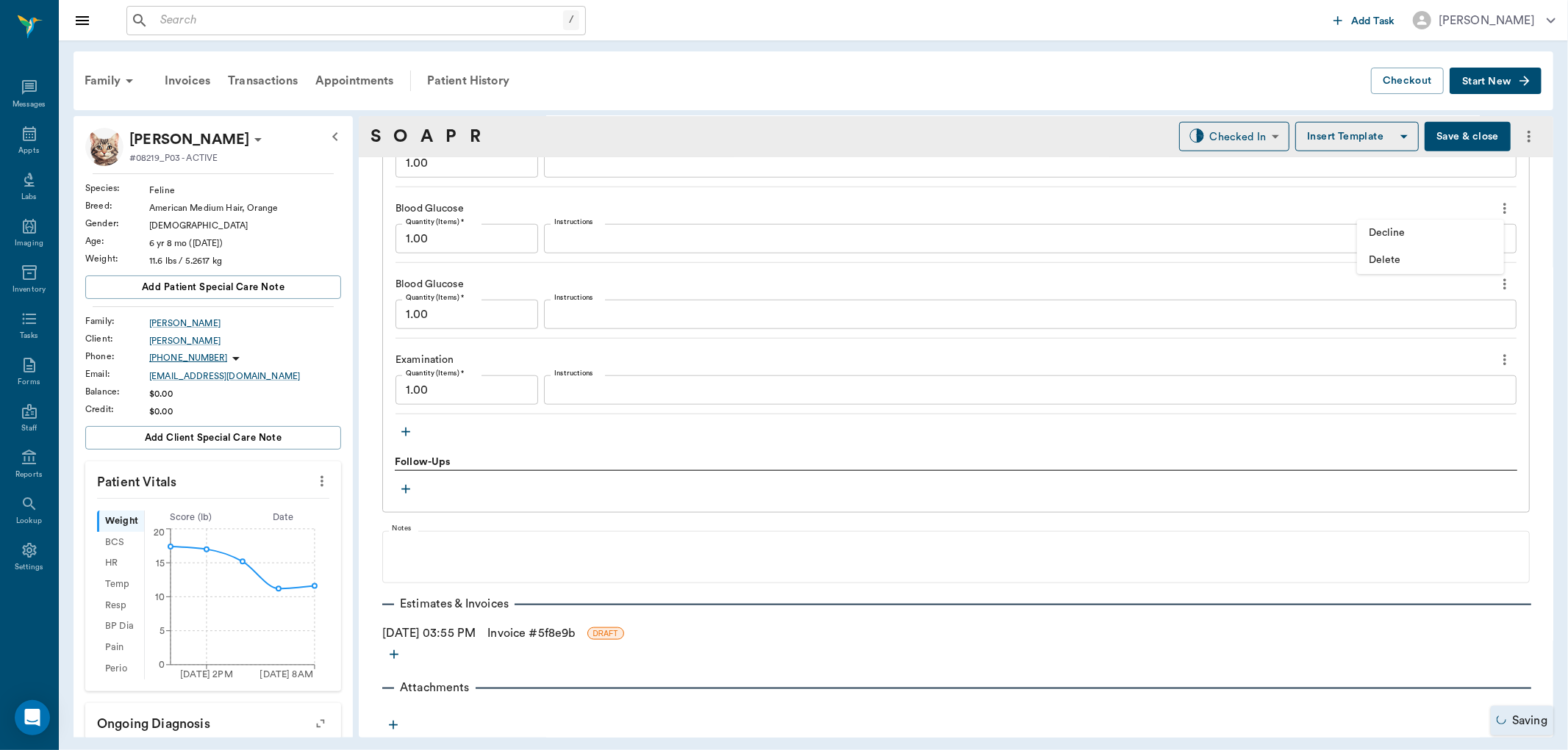
click at [1450, 255] on span "Delete" at bounding box center [1430, 260] width 123 height 16
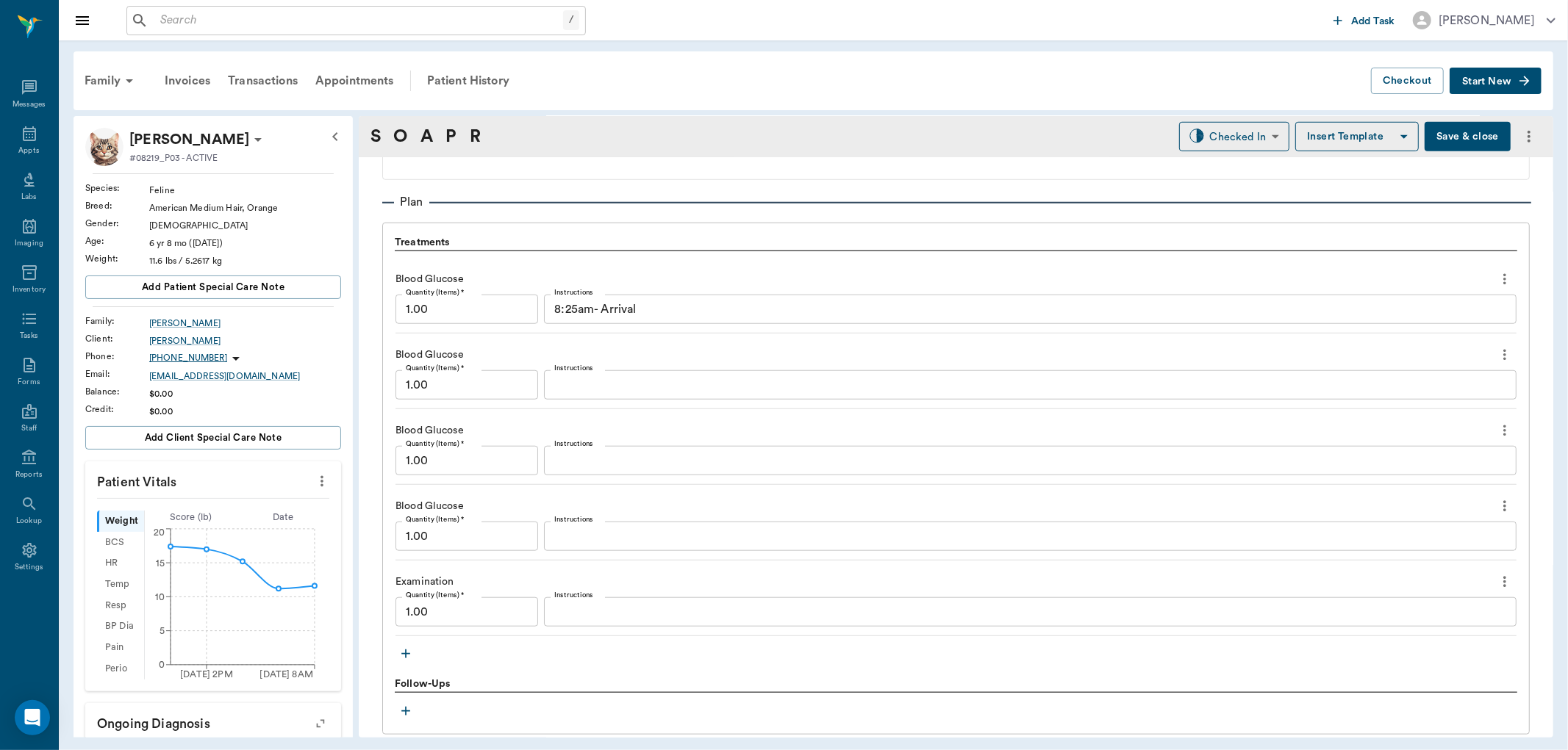
scroll to position [1022, 0]
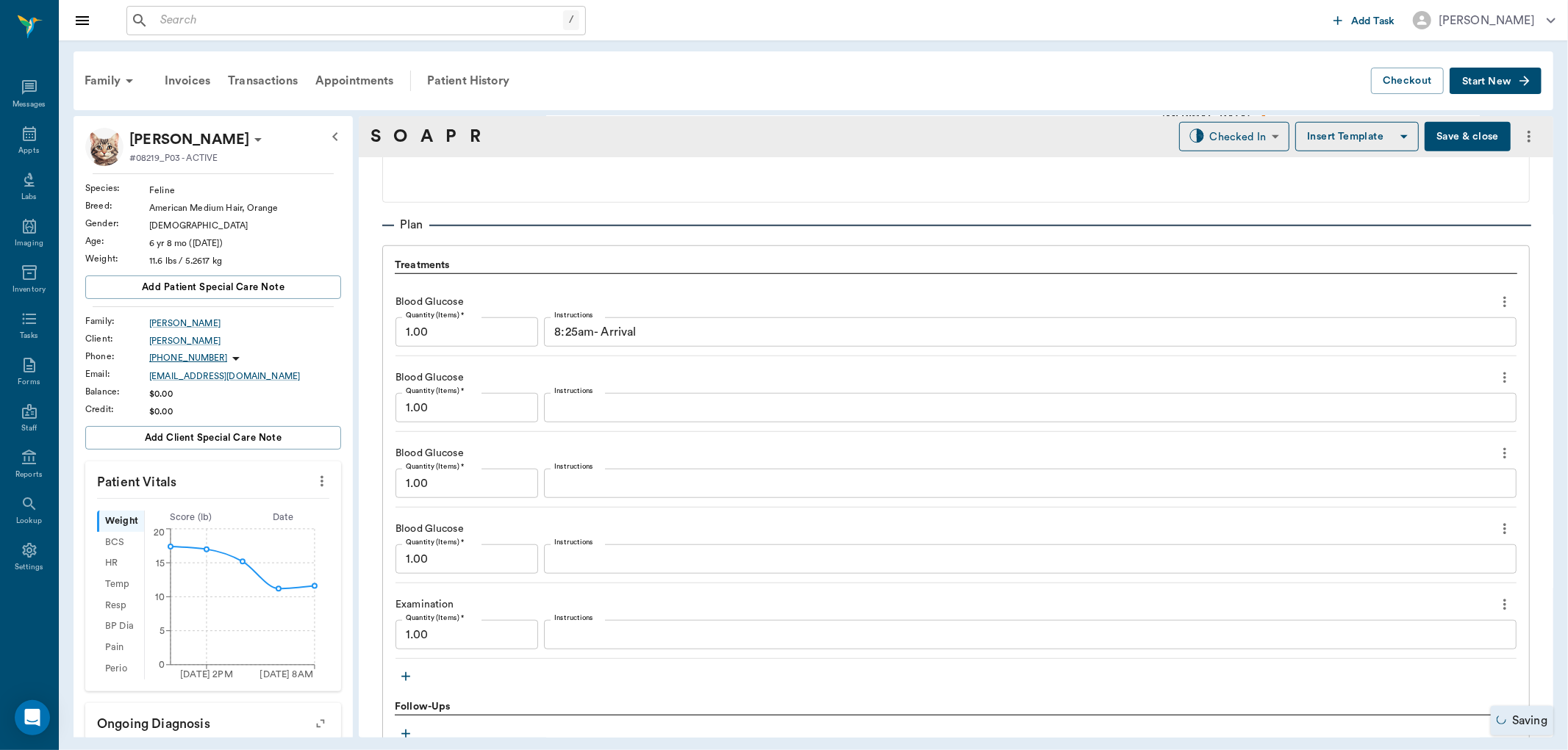
click at [1492, 375] on button "more" at bounding box center [1504, 378] width 23 height 25
click at [1455, 422] on span "Delete" at bounding box center [1430, 430] width 123 height 16
click at [1496, 375] on icon "more" at bounding box center [1504, 377] width 16 height 18
click at [1464, 420] on li "Delete" at bounding box center [1430, 430] width 147 height 27
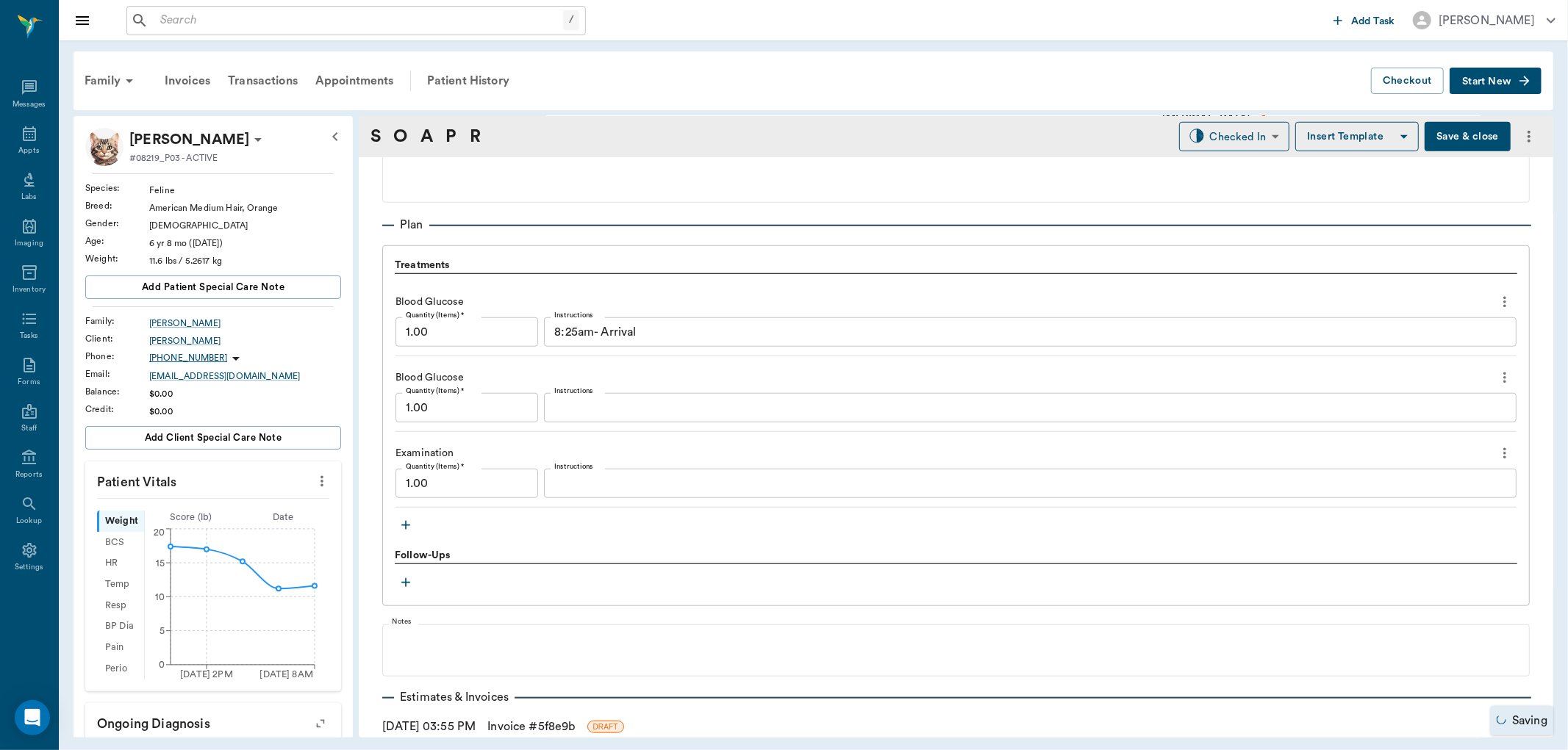
click at [1496, 380] on icon "more" at bounding box center [1504, 377] width 16 height 18
click at [1467, 426] on span "Delete" at bounding box center [1430, 430] width 123 height 16
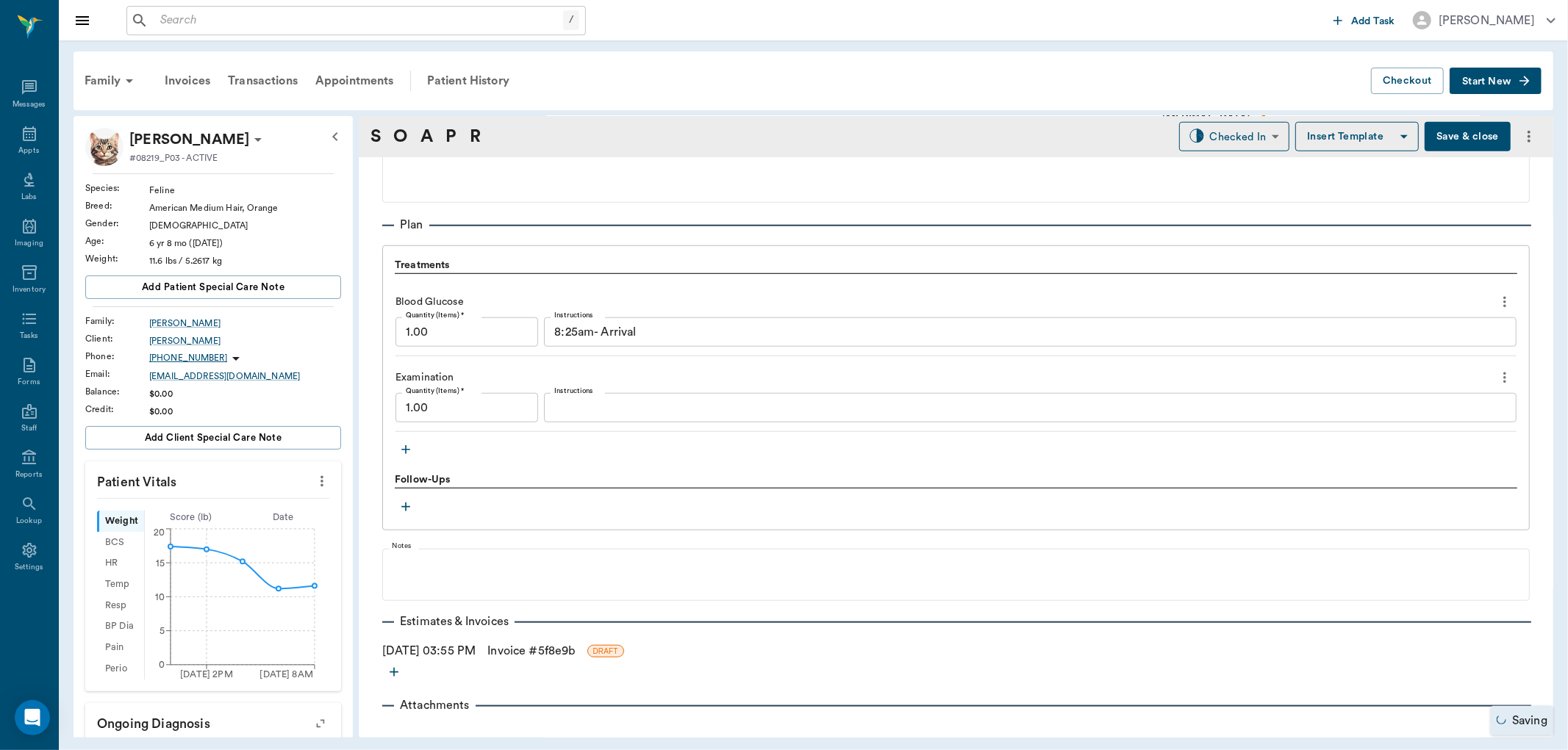
click at [403, 448] on icon "button" at bounding box center [405, 449] width 15 height 15
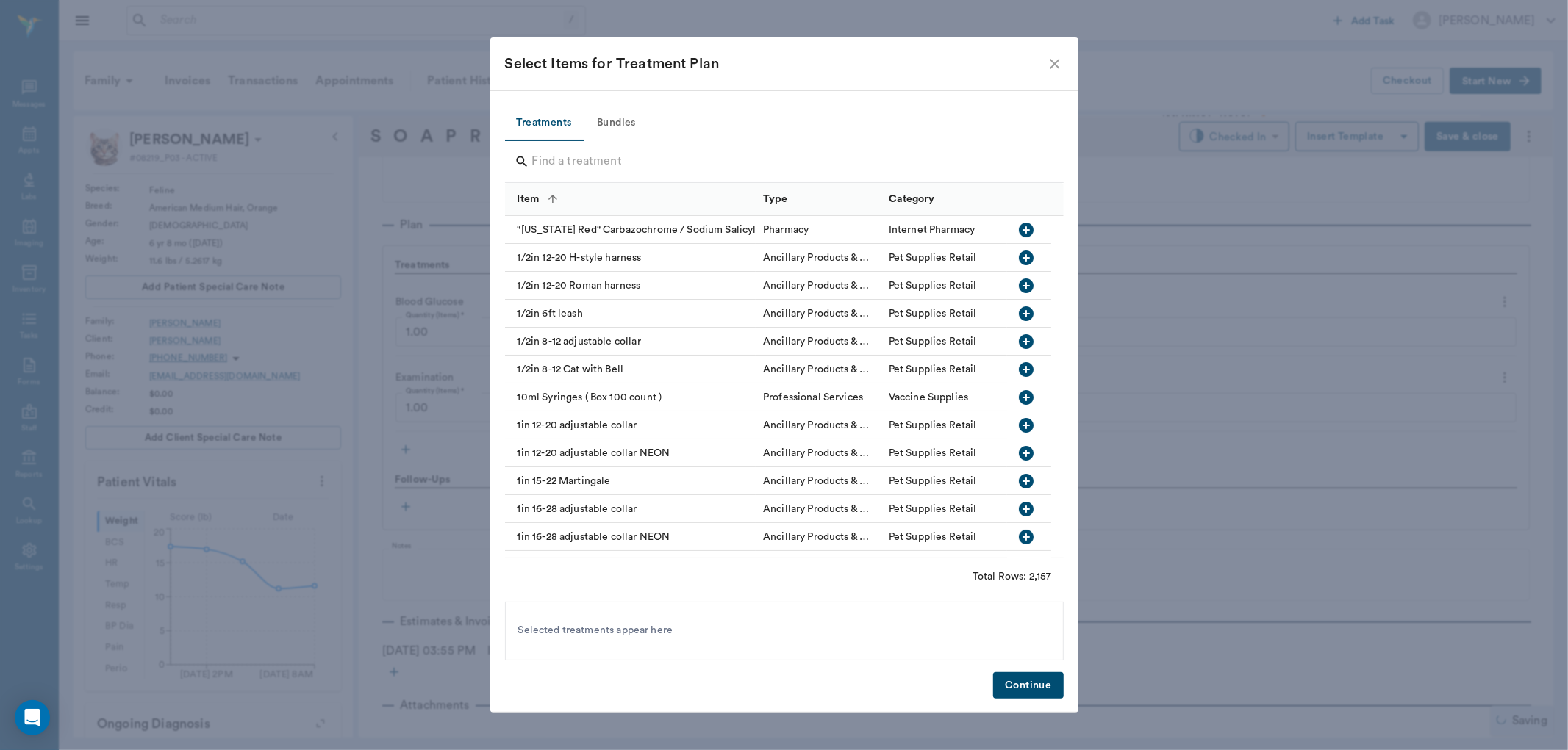
click at [581, 150] on input "Search" at bounding box center [786, 161] width 507 height 23
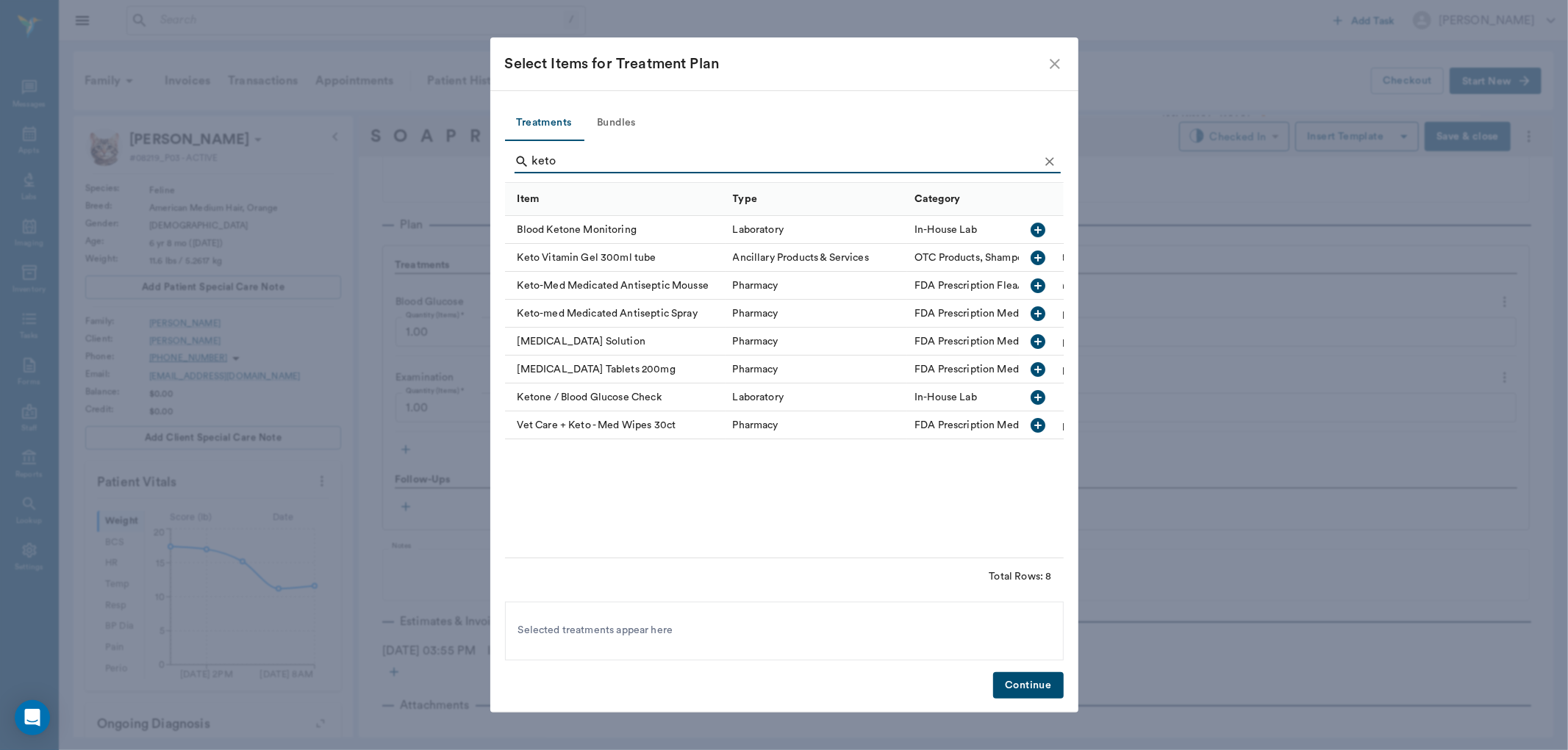
type input "keto"
click at [1039, 226] on icon "button" at bounding box center [1038, 230] width 15 height 15
click at [1037, 681] on button "Continue" at bounding box center [1028, 685] width 70 height 27
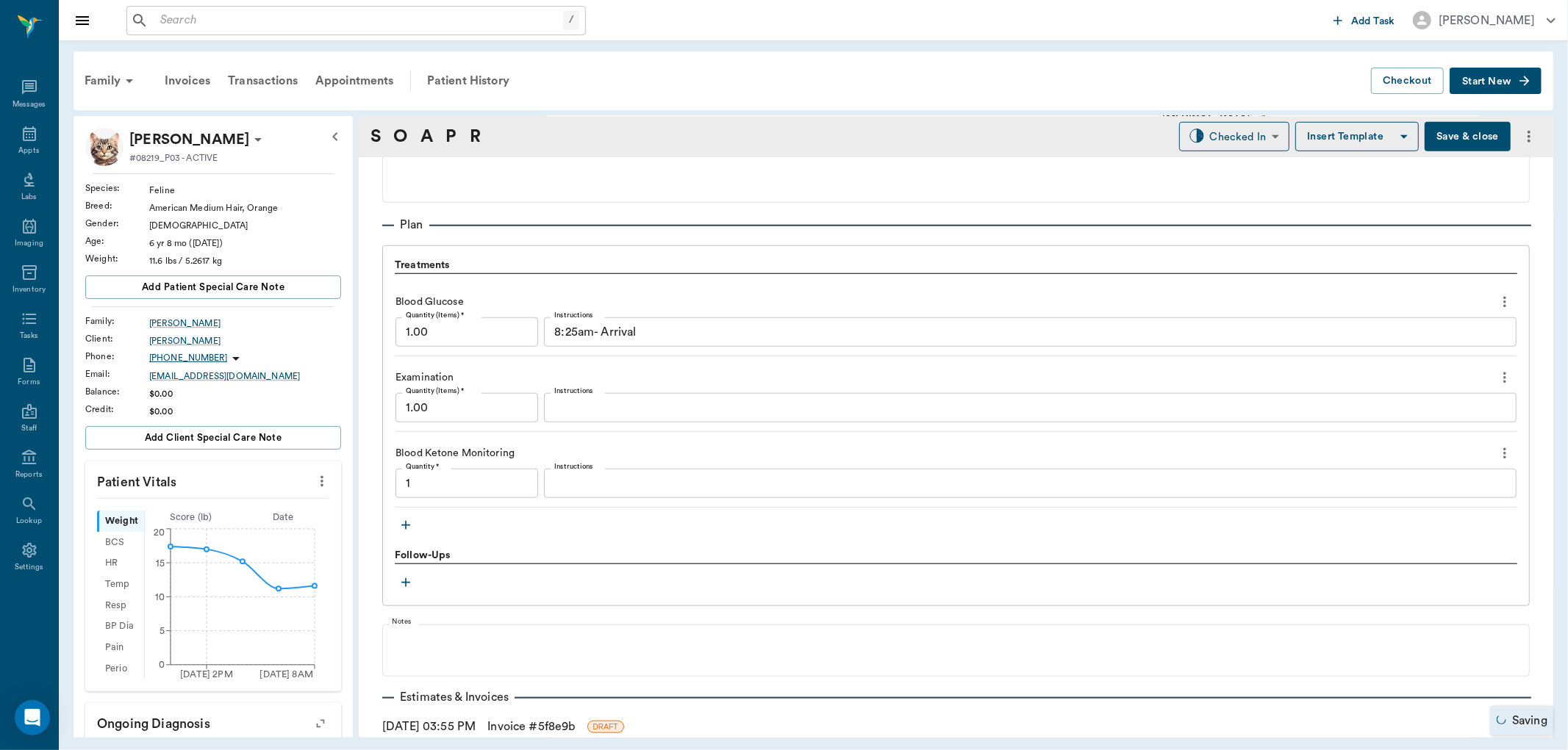
type input "1.00"
click at [563, 478] on textarea "Instructions" at bounding box center [1029, 484] width 952 height 17
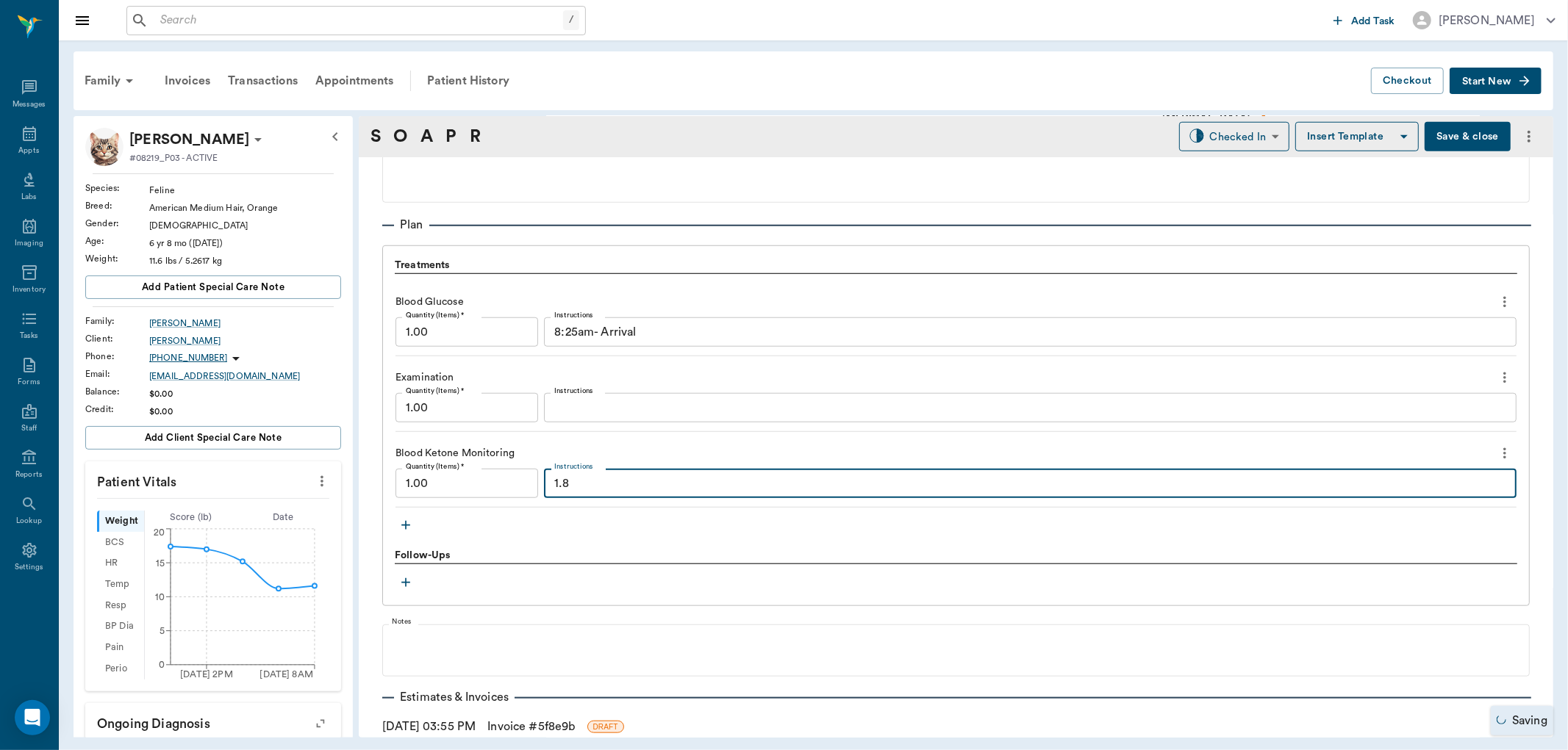
type textarea "1.8"
click at [539, 720] on link "Invoice # 5f8e9b" at bounding box center [531, 726] width 87 height 18
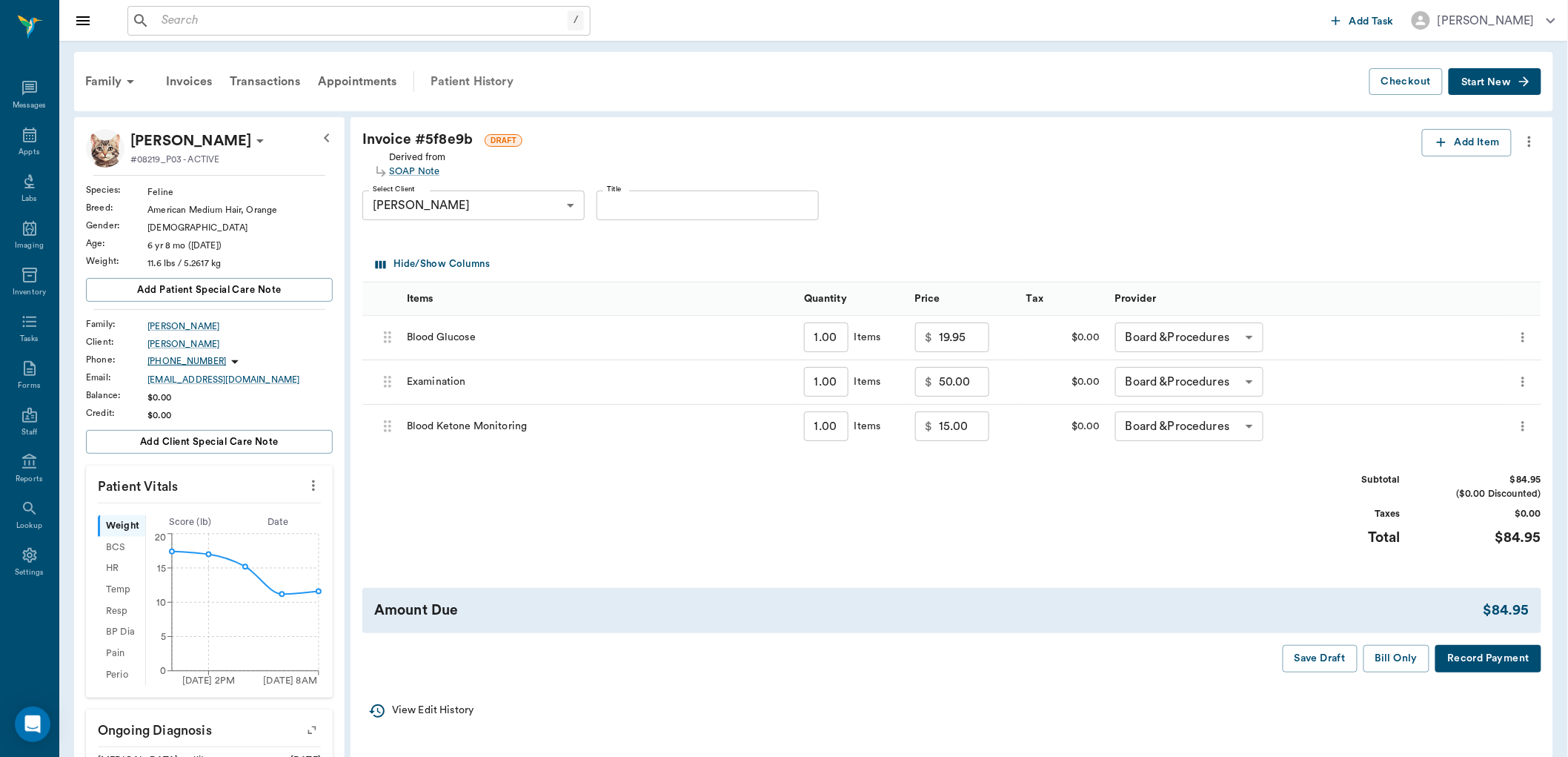
click at [463, 83] on div "Patient History" at bounding box center [472, 81] width 101 height 35
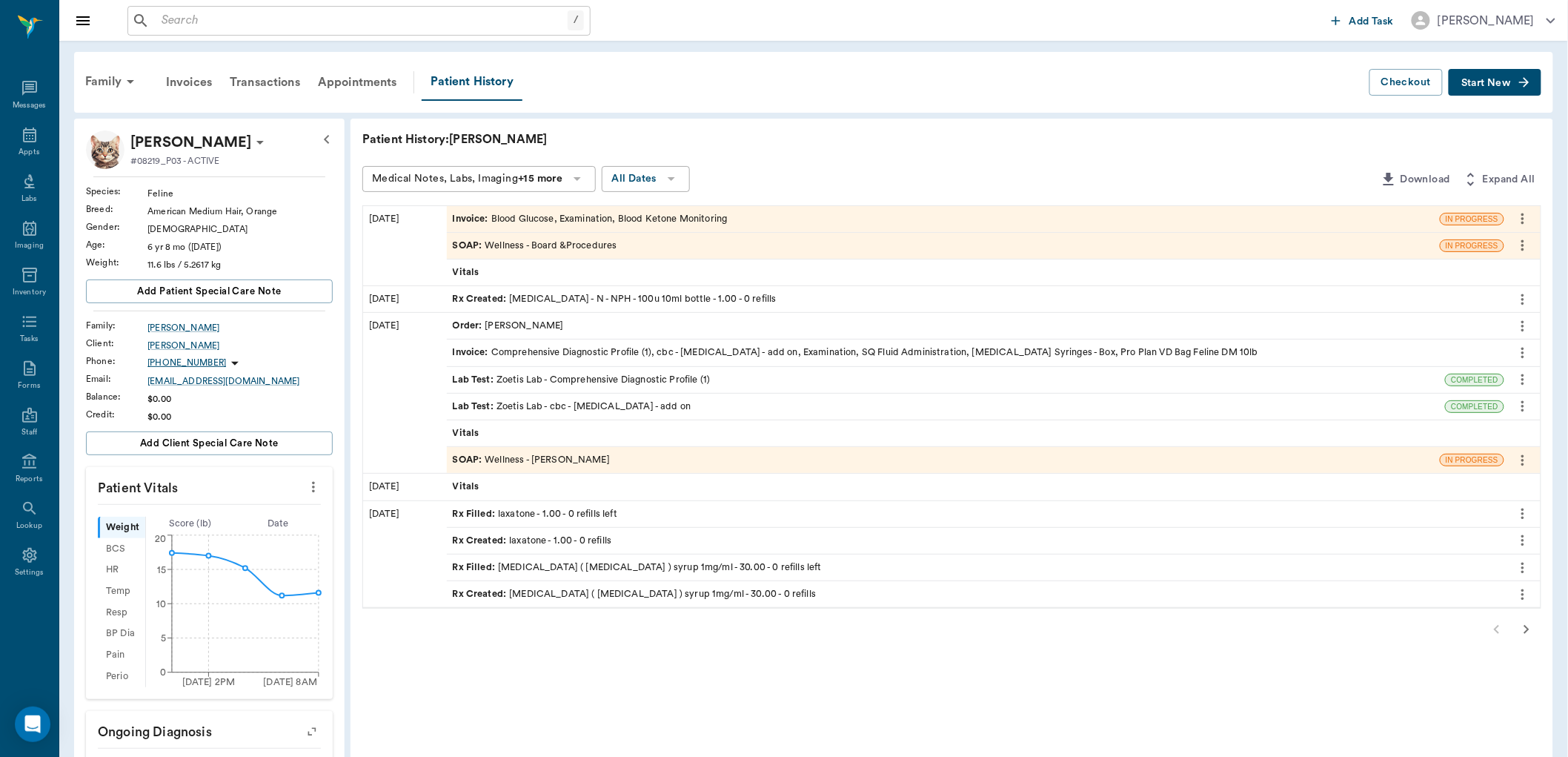
click at [549, 248] on div "SOAP : Wellness - Board &Procedures" at bounding box center [534, 246] width 164 height 14
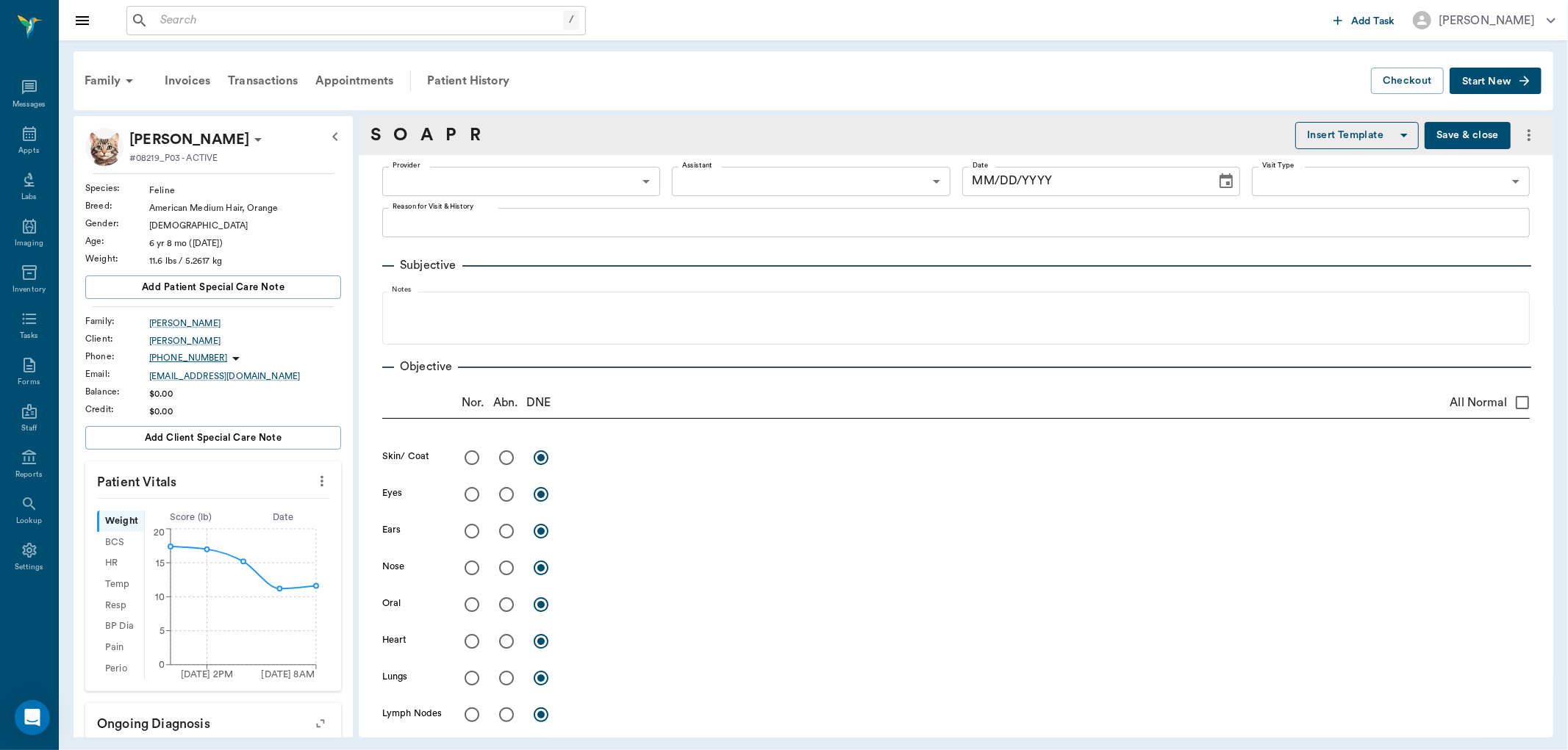
type input "63ec2f075fda476ae8351a51"
type input "65d2be4f46e3a538d89b8c14"
type textarea "Bloodwork to check glucose level; changed to an all-day blood curve, recommende…"
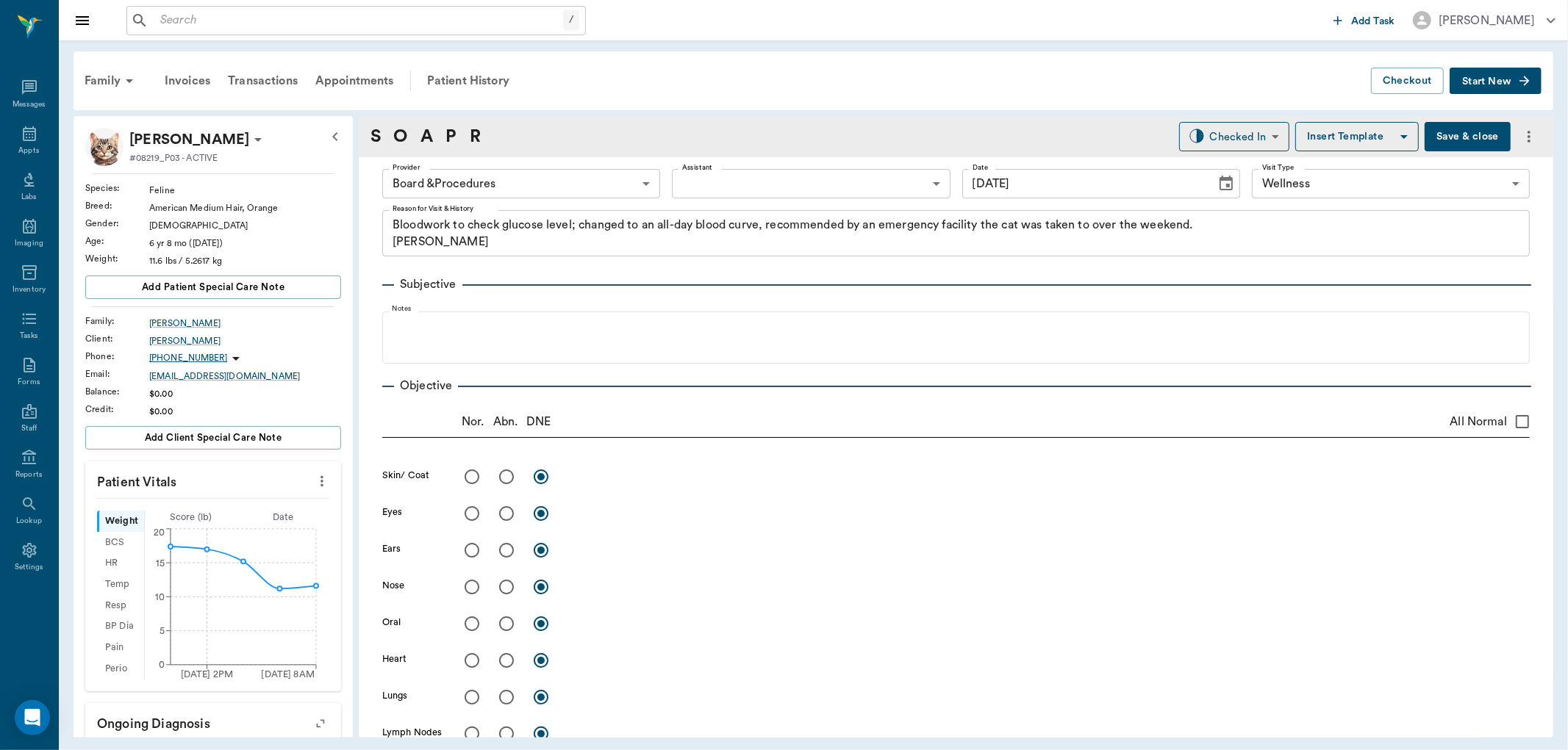
type input "[DATE]"
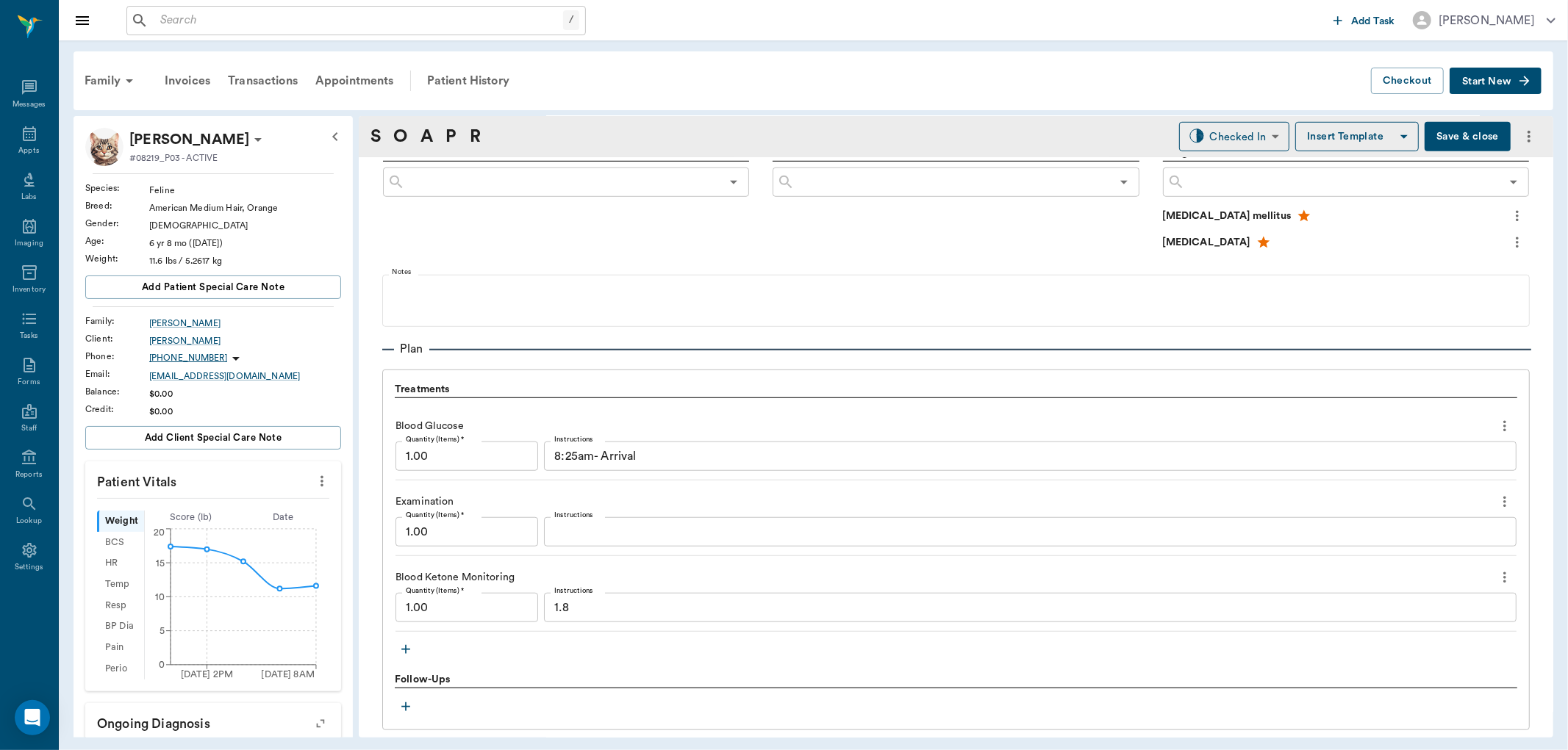
scroll to position [979, 0]
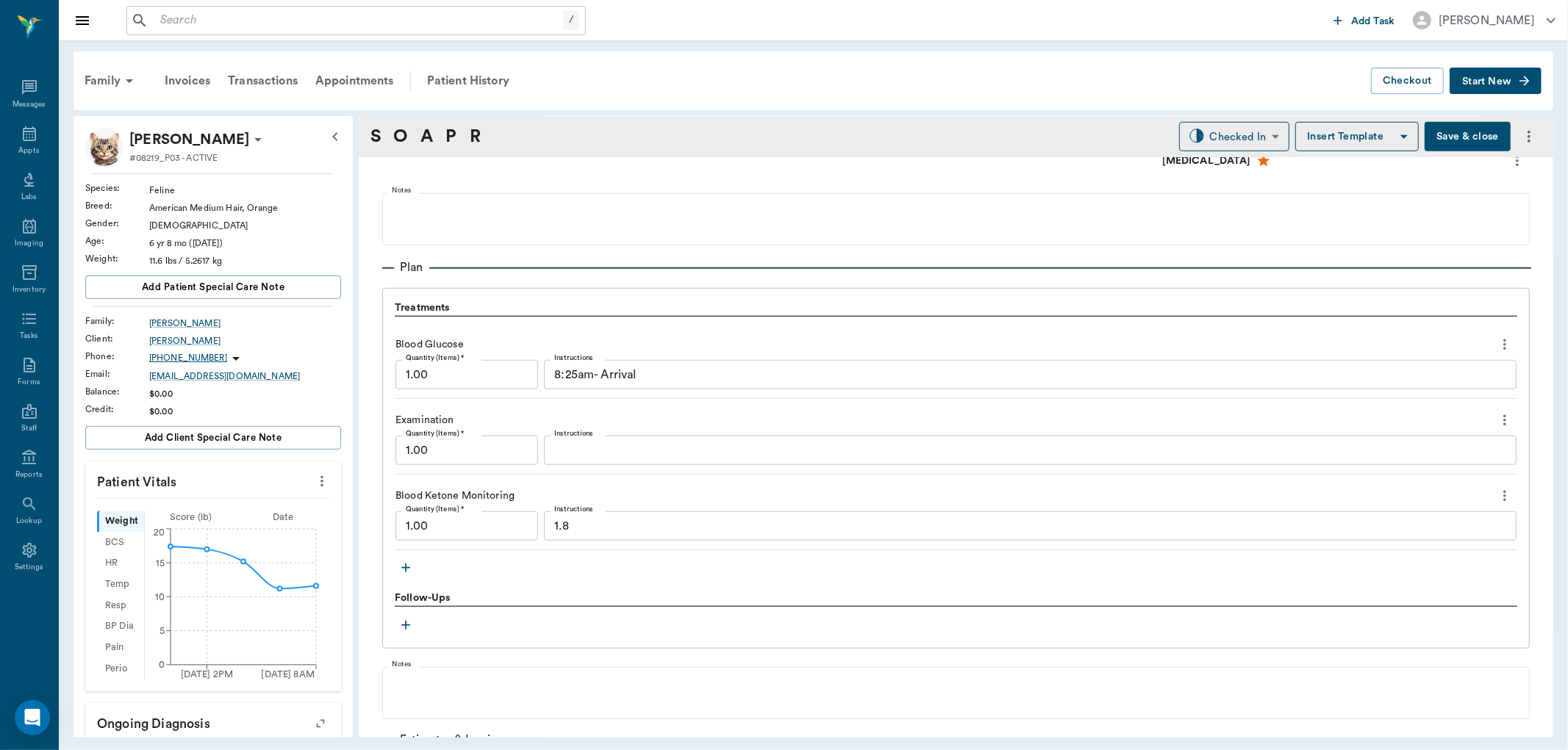
click at [613, 452] on textarea "Instructions" at bounding box center [1029, 451] width 952 height 17
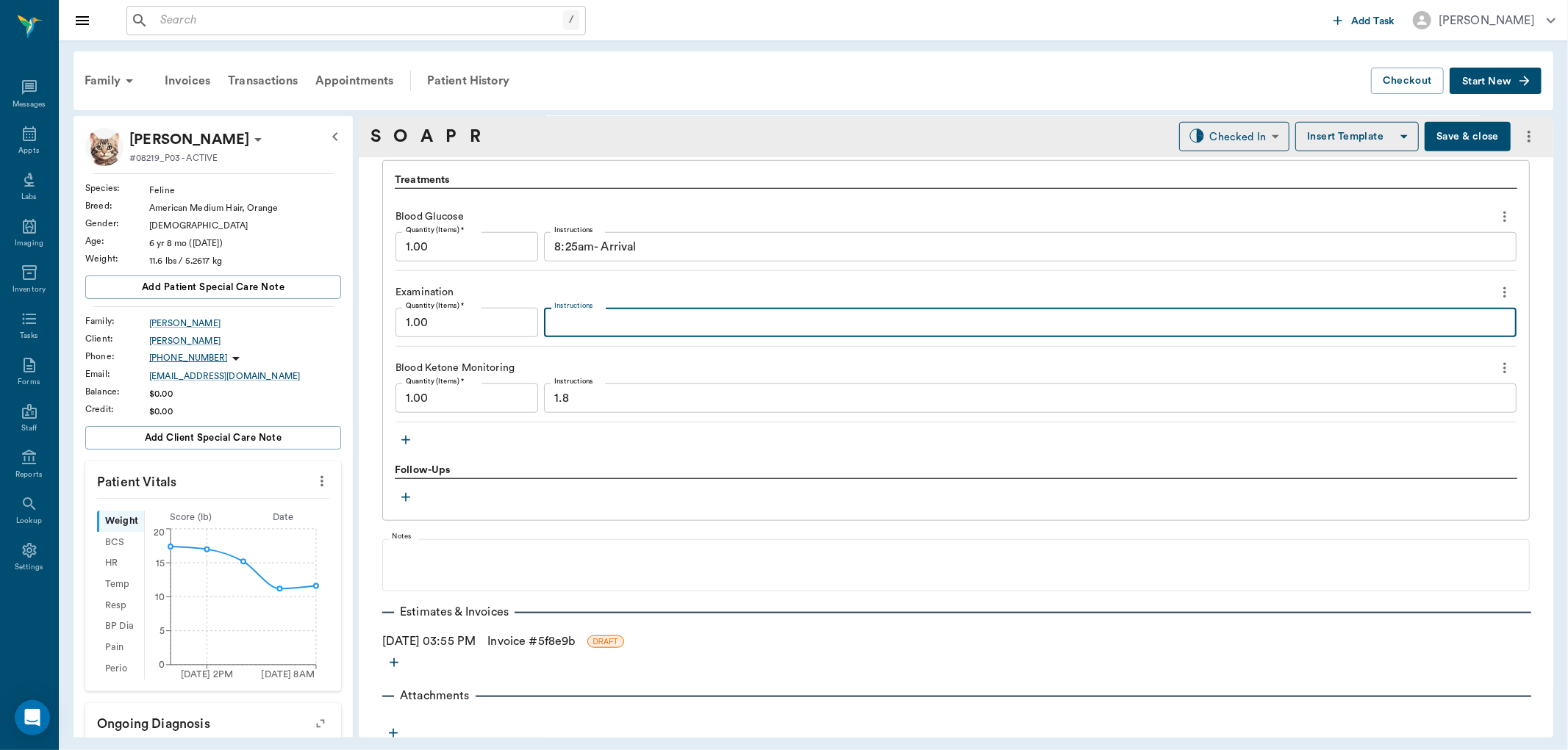
scroll to position [1114, 0]
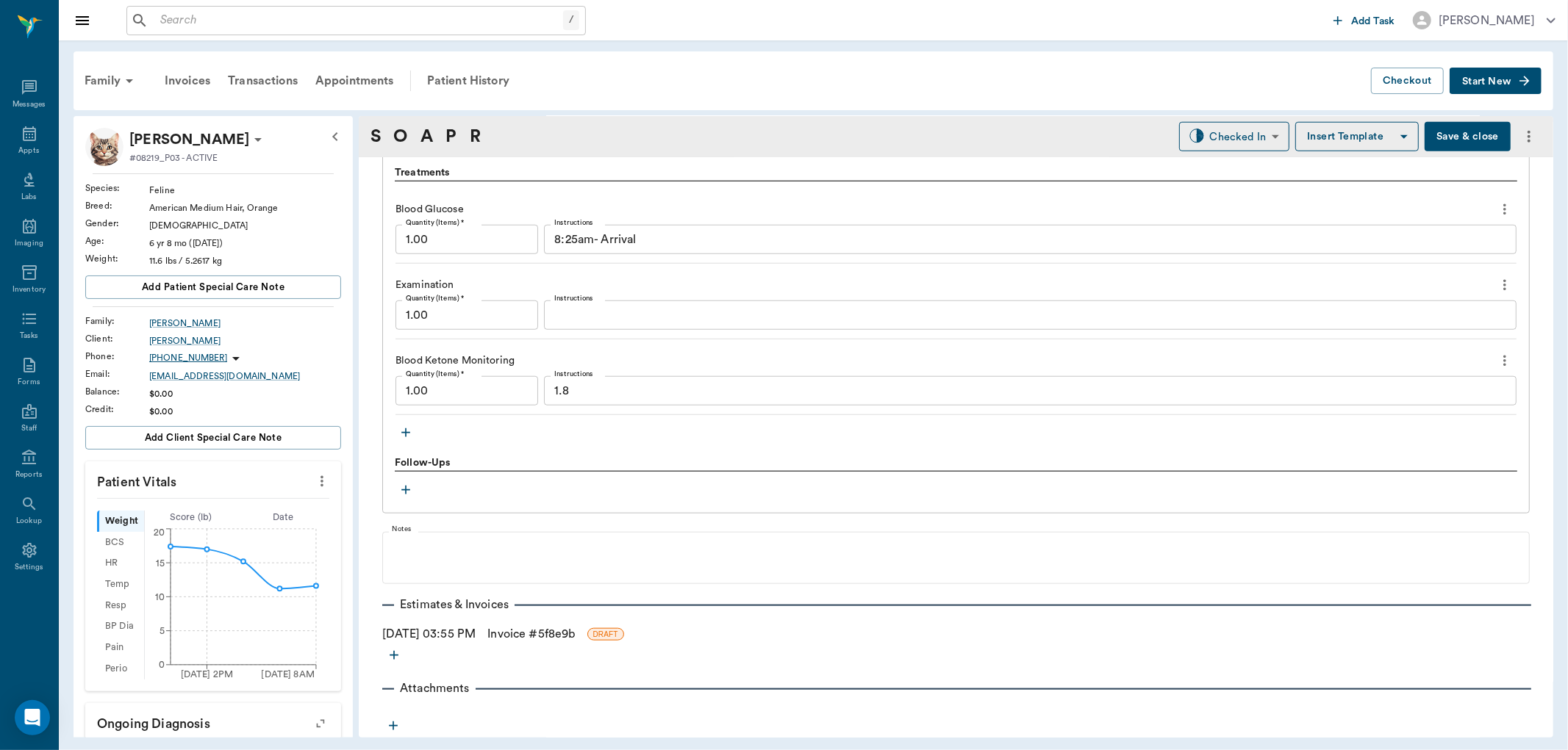
click at [528, 635] on link "Invoice # 5f8e9b" at bounding box center [531, 634] width 87 height 18
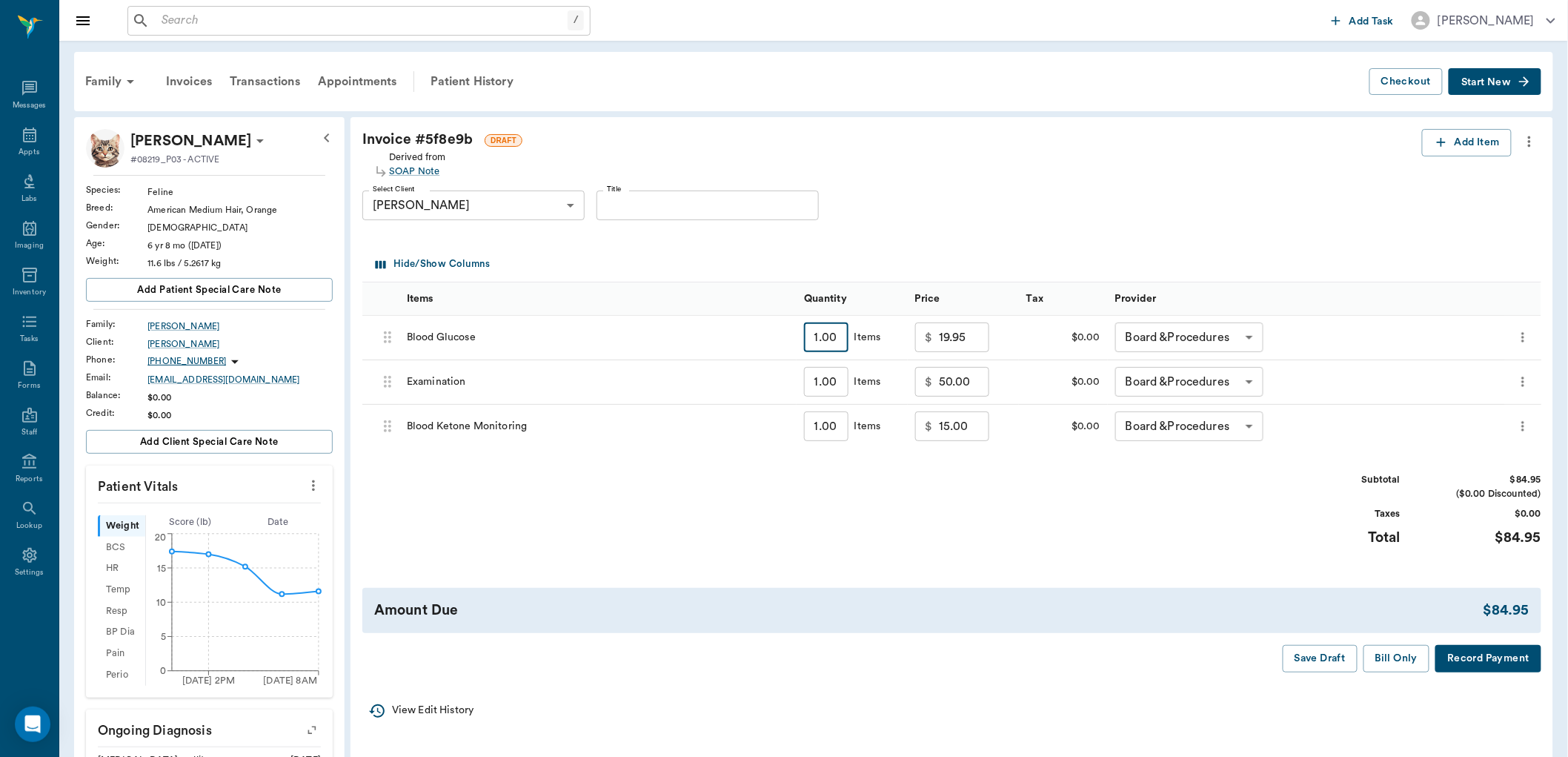
click at [840, 338] on input "1.00" at bounding box center [826, 337] width 45 height 30
type input "9"
type input "179.55"
click at [951, 333] on input "179.55" at bounding box center [964, 337] width 50 height 30
type input "9.00"
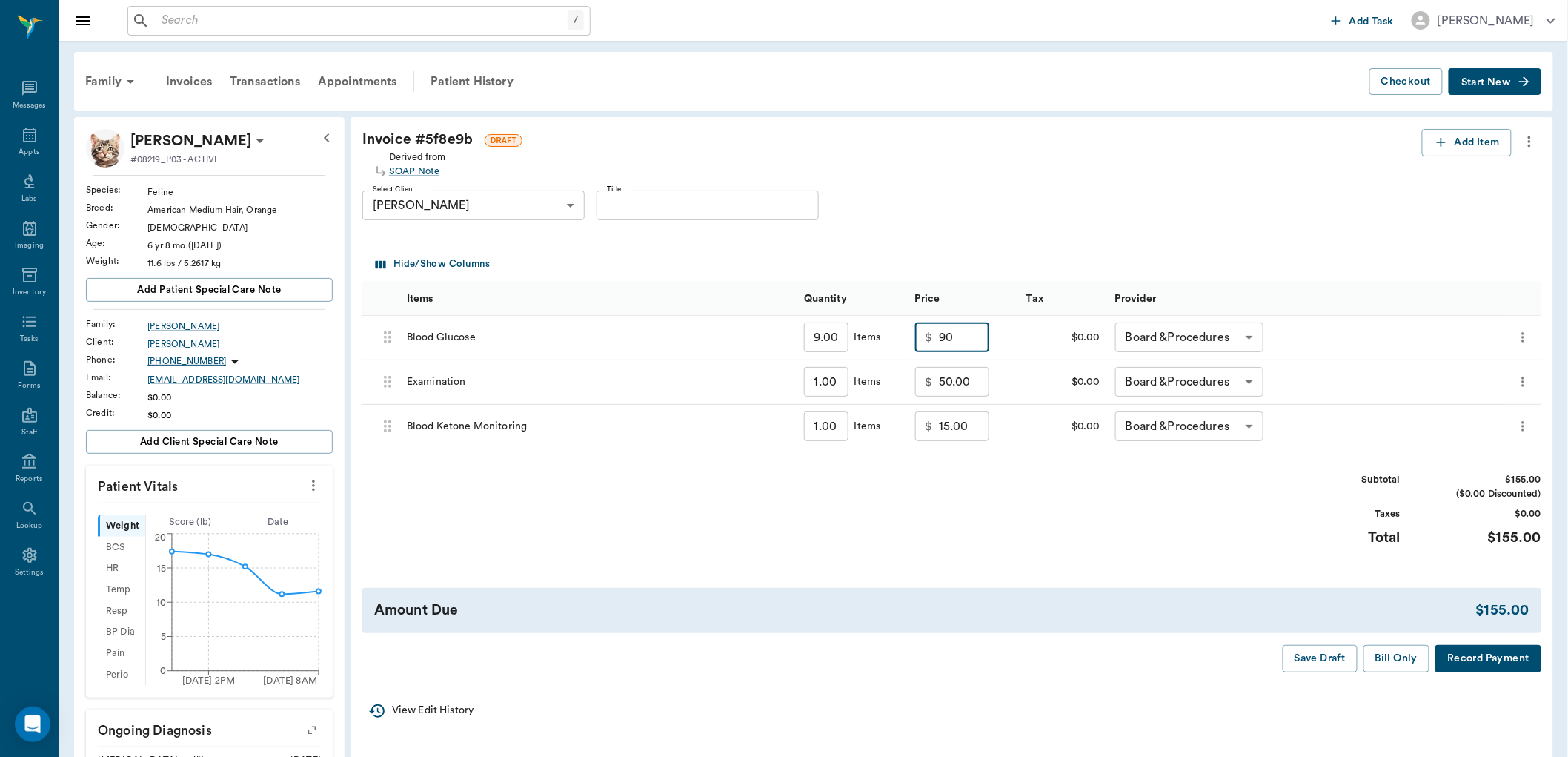
type input "90.00"
click at [1086, 531] on div "Subtotal $155.00 ($0.00 Discounted) Taxes $0.00 Total $155.00" at bounding box center [951, 519] width 1179 height 91
click at [1335, 657] on button "Save Draft" at bounding box center [1320, 659] width 75 height 28
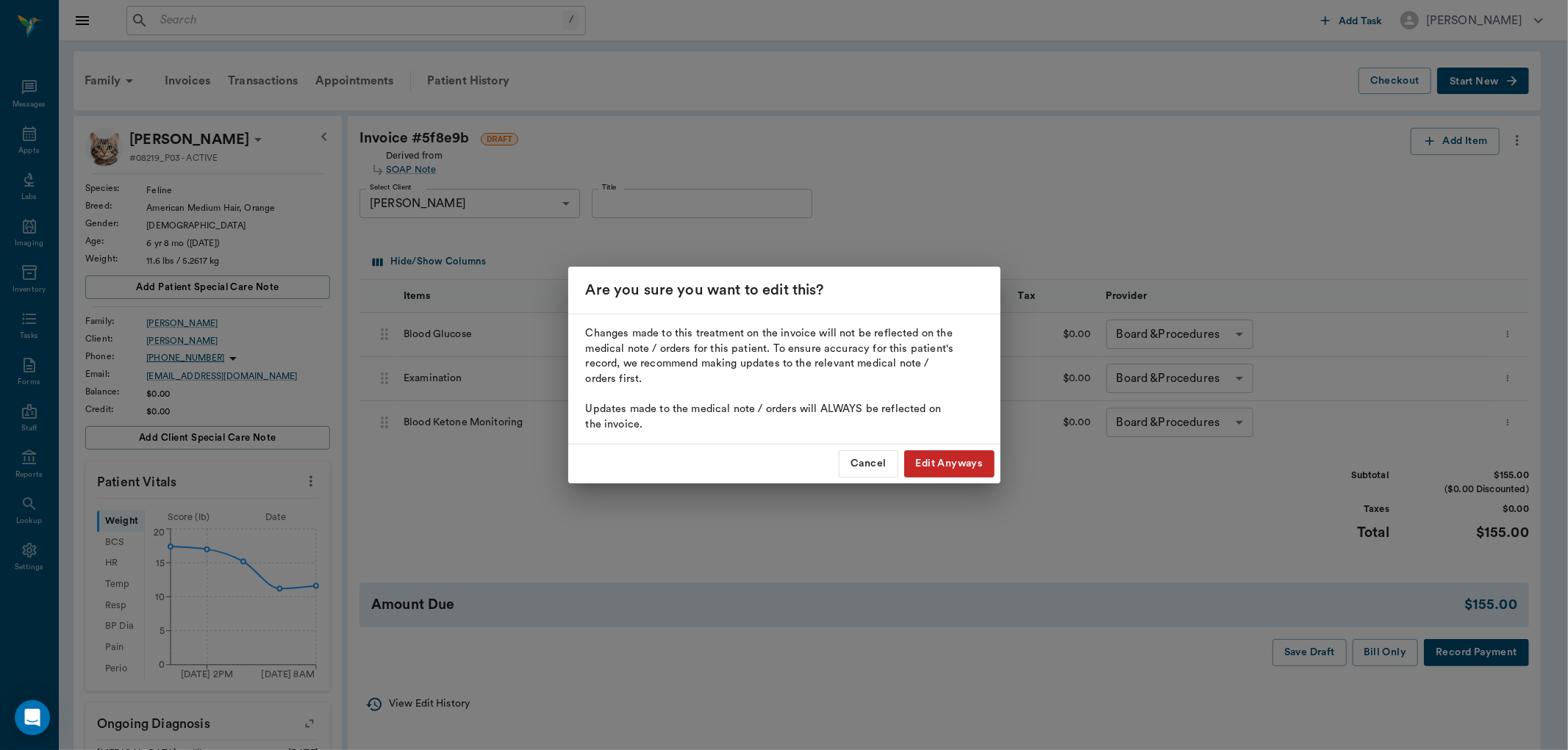
click at [927, 469] on button "Edit Anyways" at bounding box center [949, 463] width 90 height 27
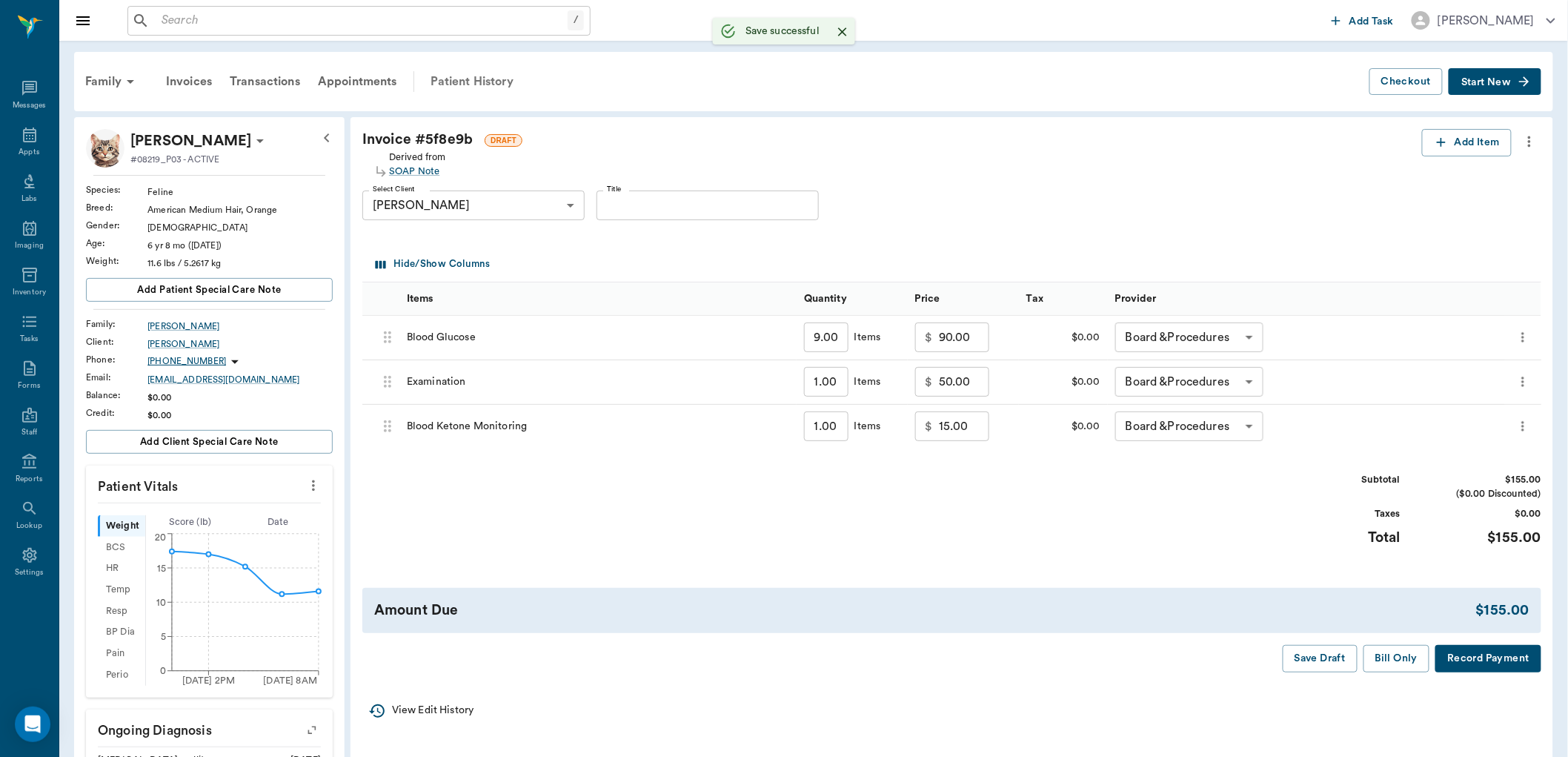
click at [482, 72] on div "Patient History" at bounding box center [472, 81] width 101 height 35
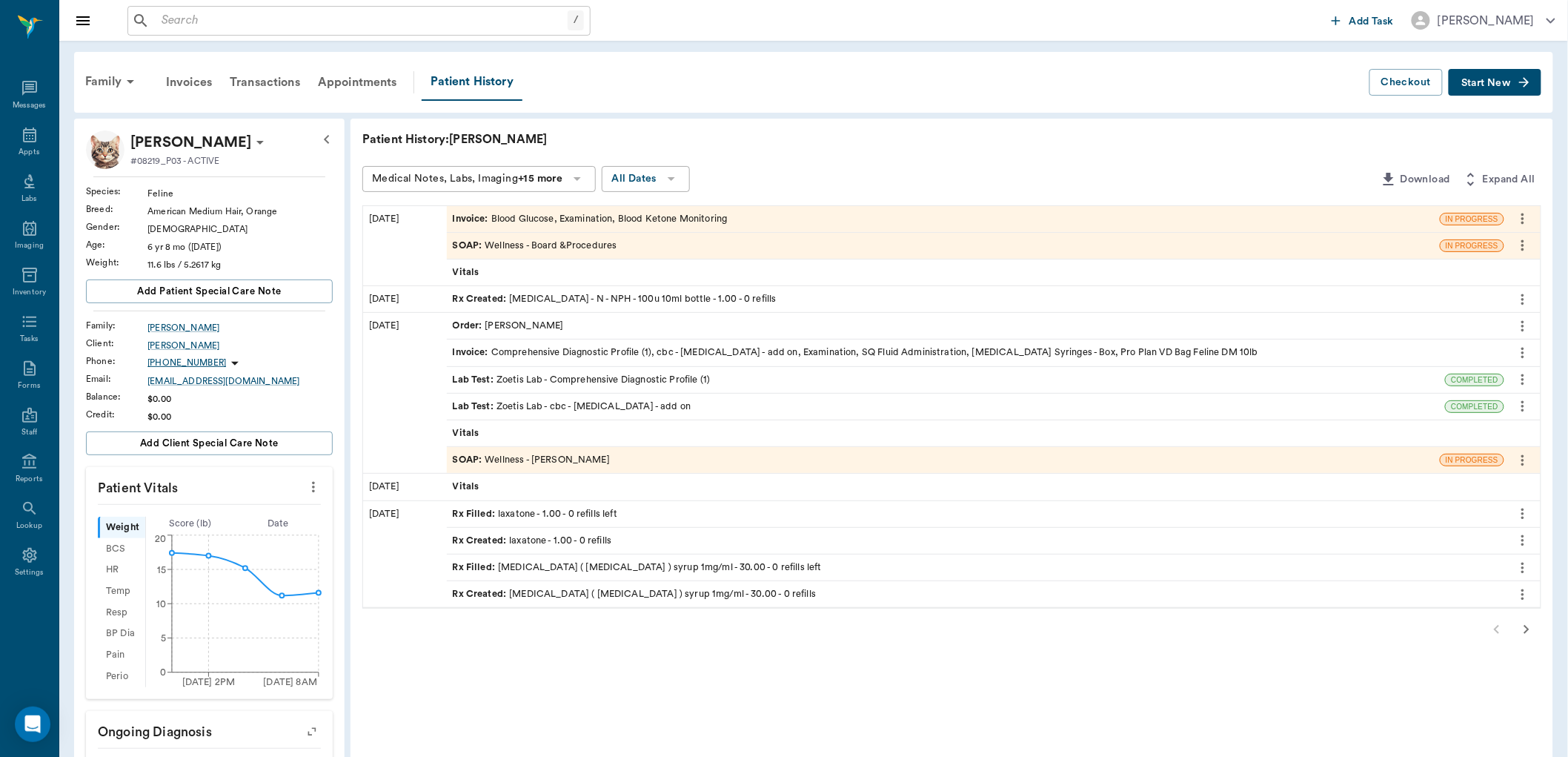
click at [588, 241] on div "SOAP : Wellness - Board &Procedures" at bounding box center [534, 246] width 164 height 14
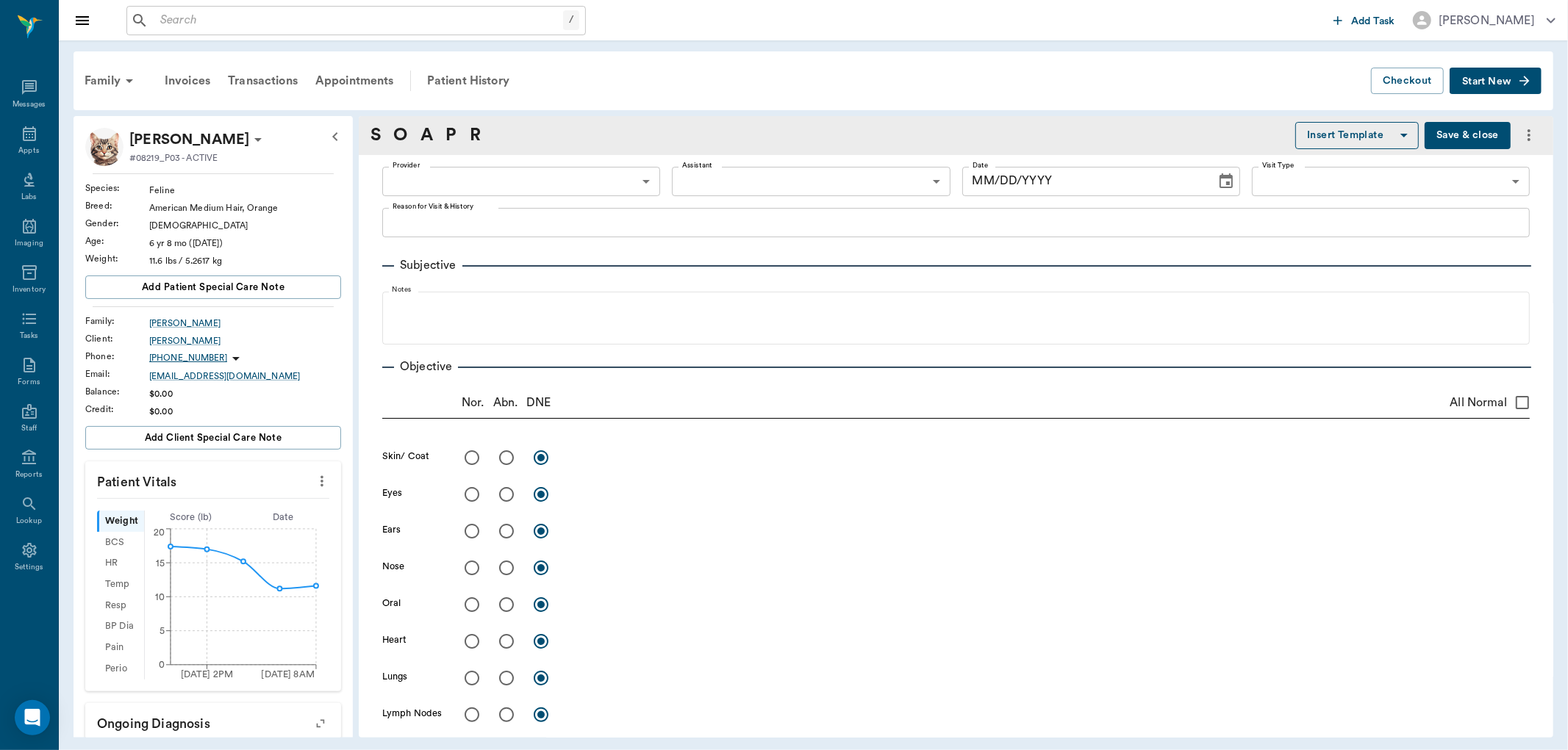
type input "63ec2f075fda476ae8351a51"
type input "65d2be4f46e3a538d89b8c14"
type textarea "Bloodwork to check glucose level; changed to an all-day blood curve, recommende…"
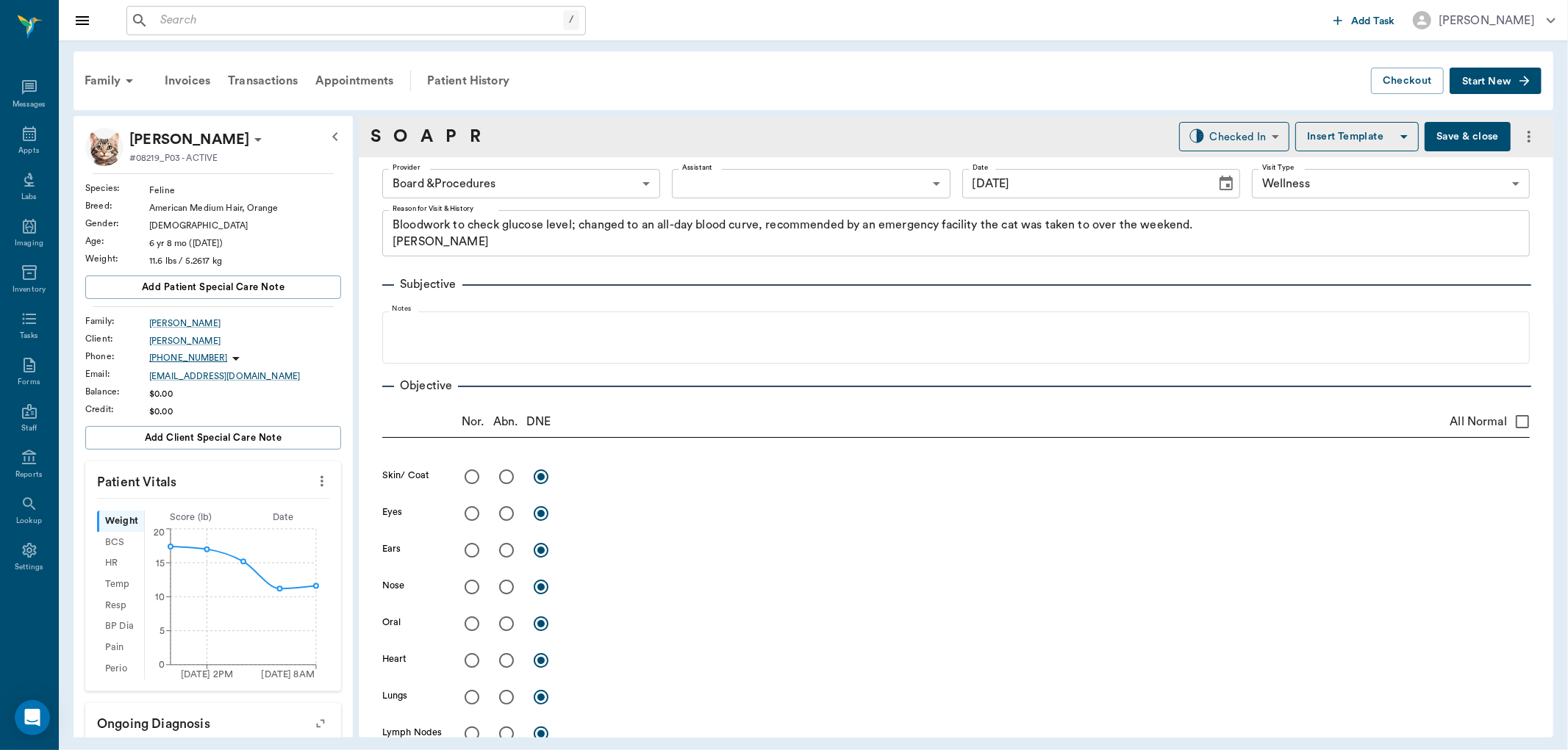
type input "[DATE]"
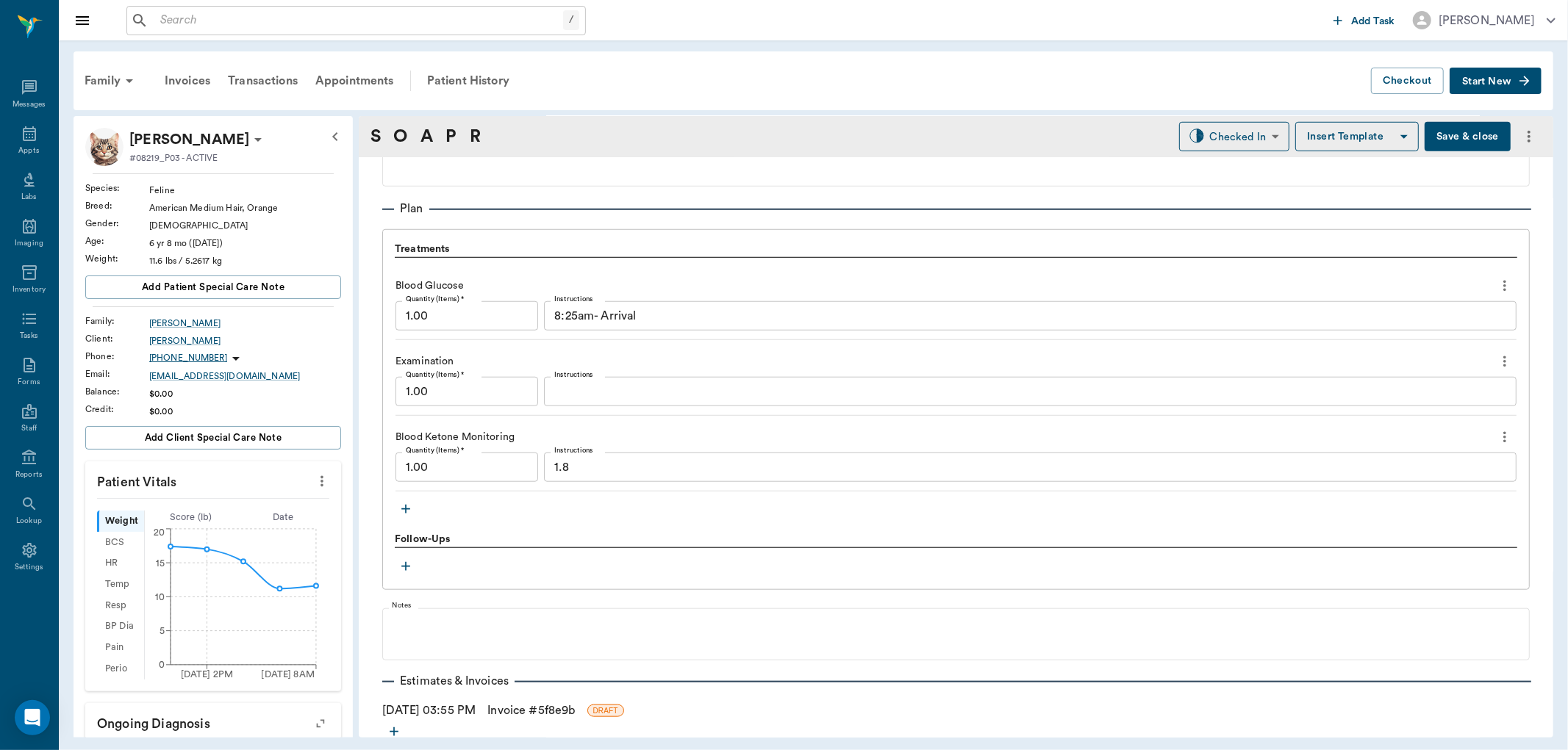
scroll to position [1061, 0]
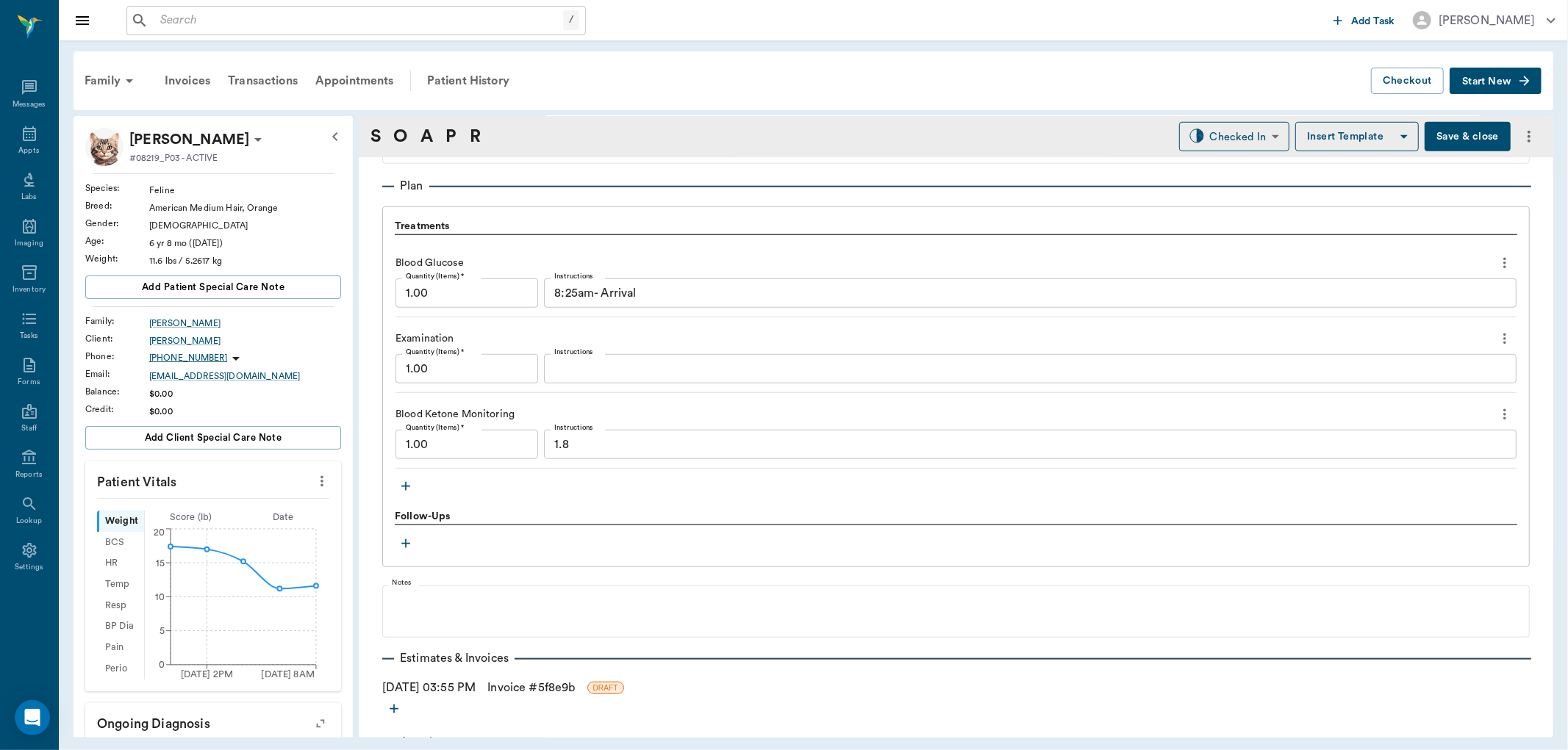
click at [469, 287] on input "1.00" at bounding box center [466, 293] width 143 height 30
click at [592, 330] on div "Examination" at bounding box center [955, 339] width 1121 height 25
type input "9.00"
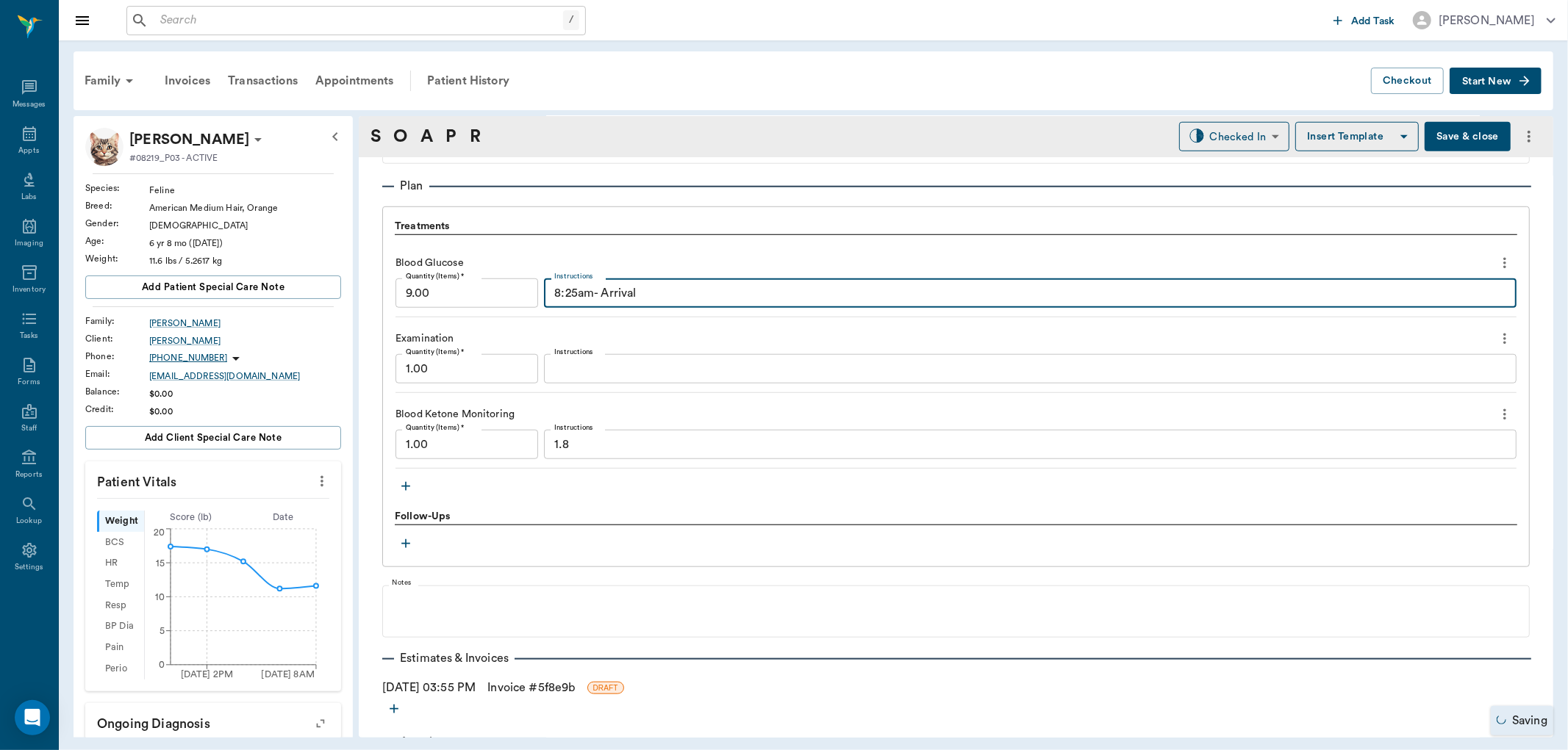
click at [641, 290] on textarea "8:25am- Arrival" at bounding box center [1029, 294] width 952 height 17
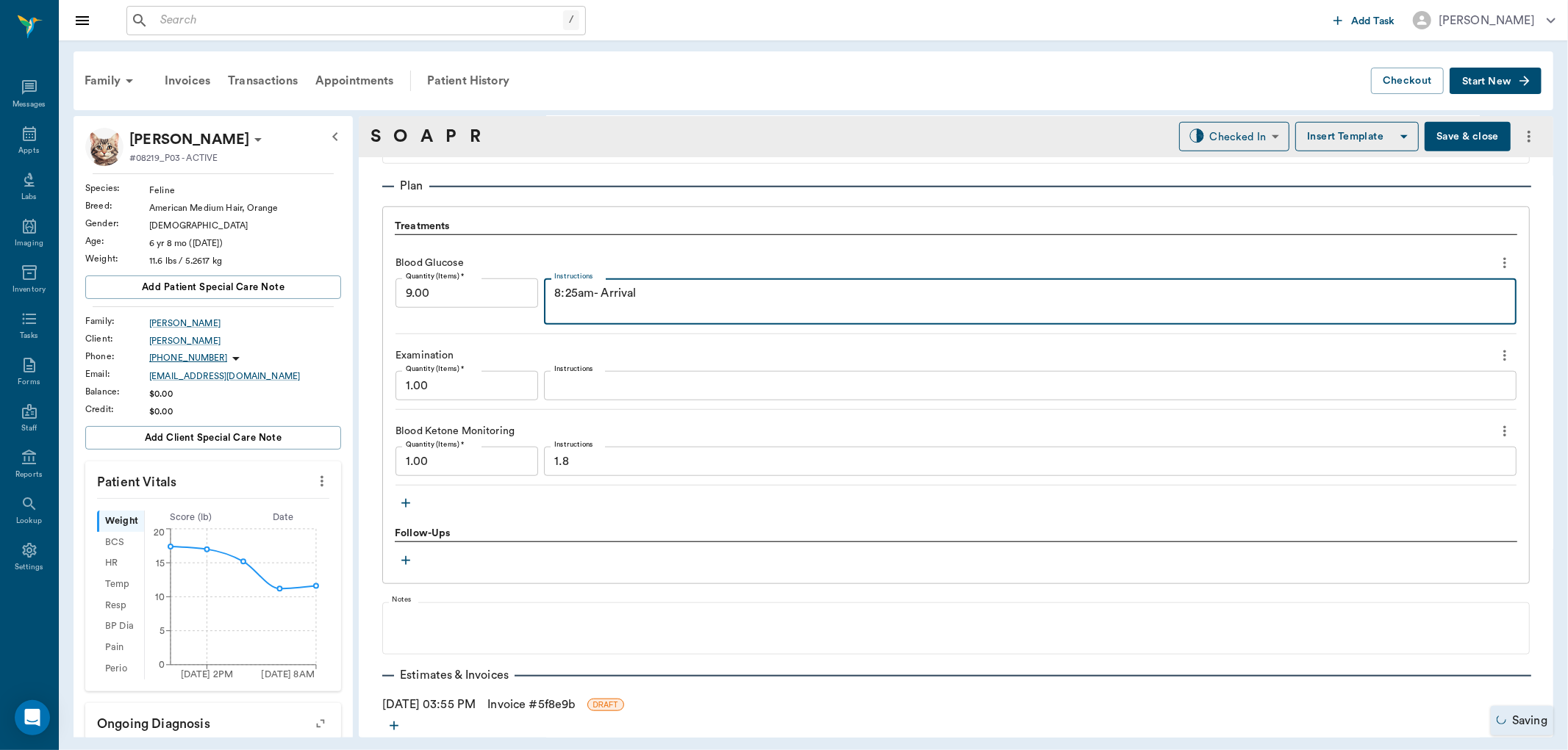
click at [641, 290] on textarea "8:25am- Arrival" at bounding box center [1029, 301] width 952 height 33
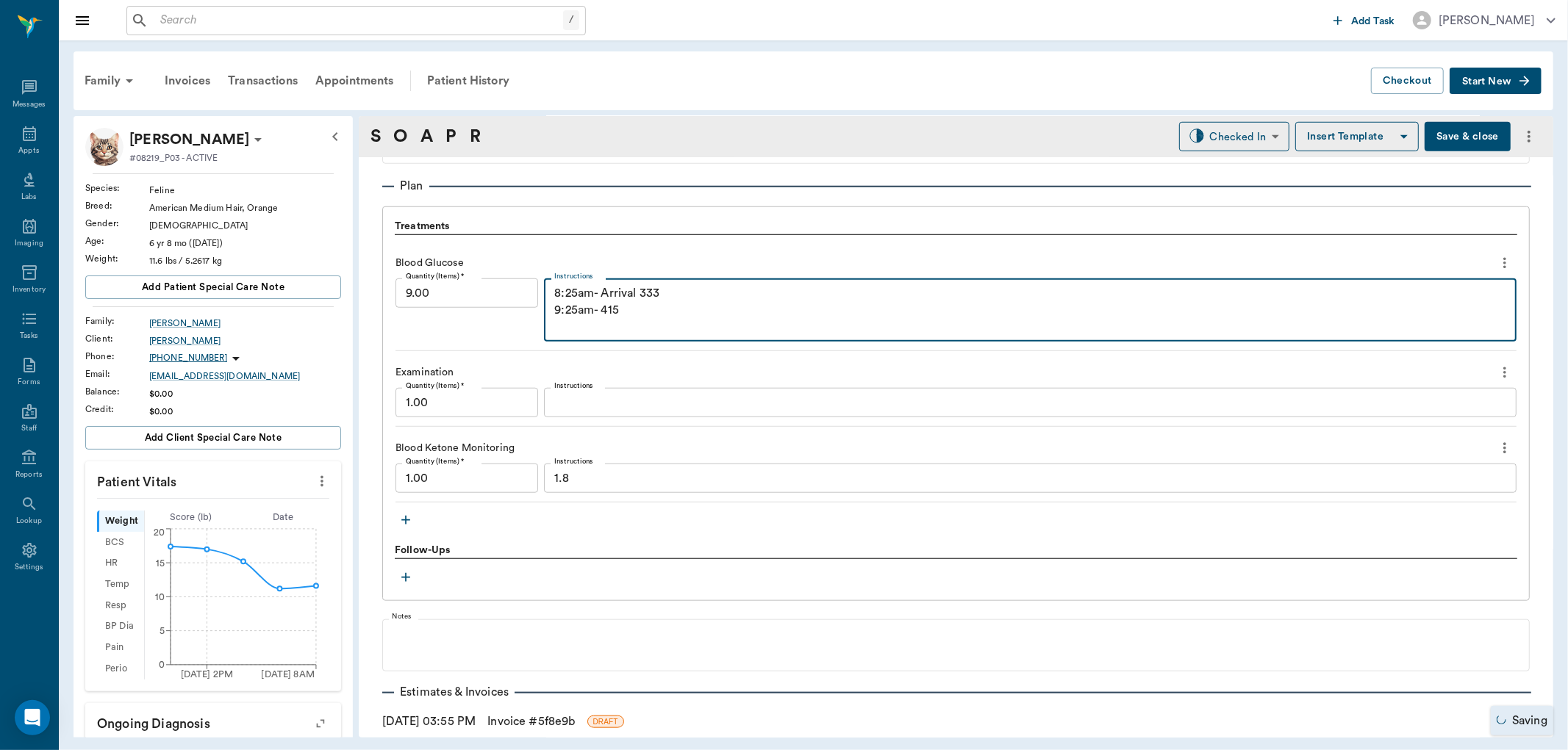
click at [665, 317] on textarea "8:25am- Arrival 333 9:25am- 415" at bounding box center [1029, 310] width 952 height 51
click at [627, 328] on textarea "8:25am- Arrival 333 9:25am- 415" at bounding box center [1029, 310] width 952 height 51
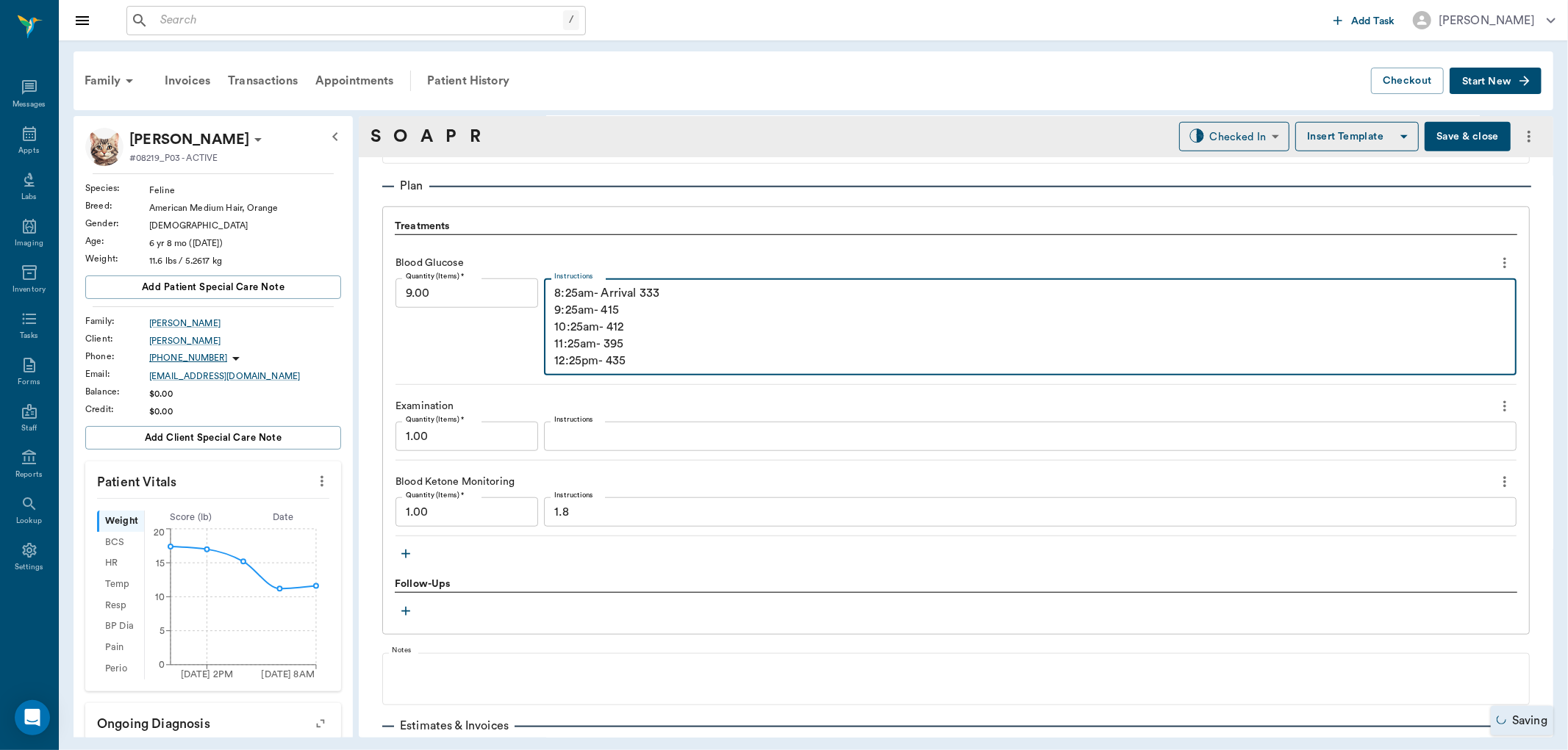
type textarea "8:25am- Arrival 333 9:25am- 415 10:25am- 412 11:25am- 395 12:25pm- 435"
click at [666, 508] on textarea "1.8" at bounding box center [1029, 512] width 952 height 17
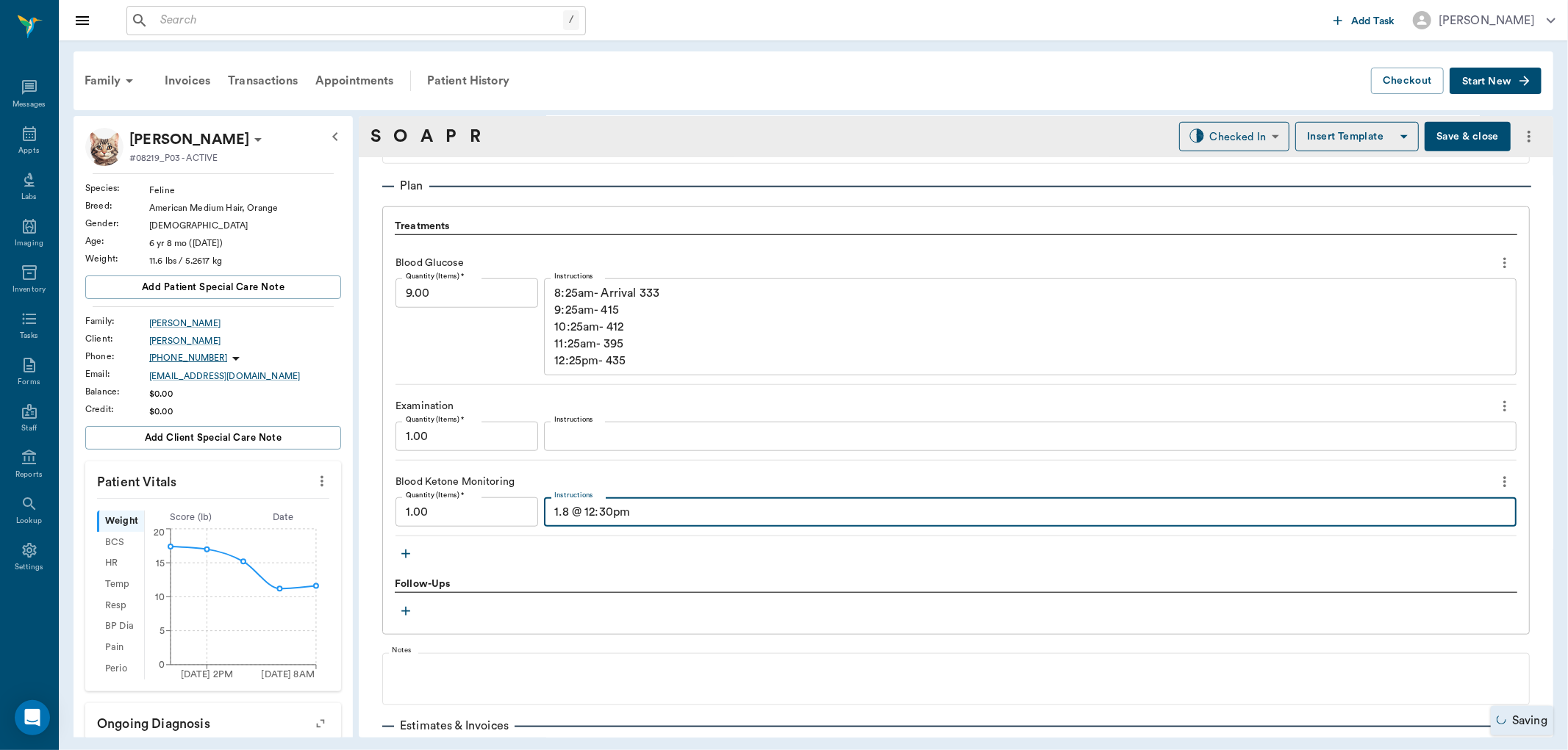
type textarea "1.8 @ 12:30pm"
click at [669, 356] on textarea "8:25am- Arrival 333 9:25am- 415 10:25am- 412 11:25am- 395 12:25pm- 435" at bounding box center [1029, 327] width 952 height 84
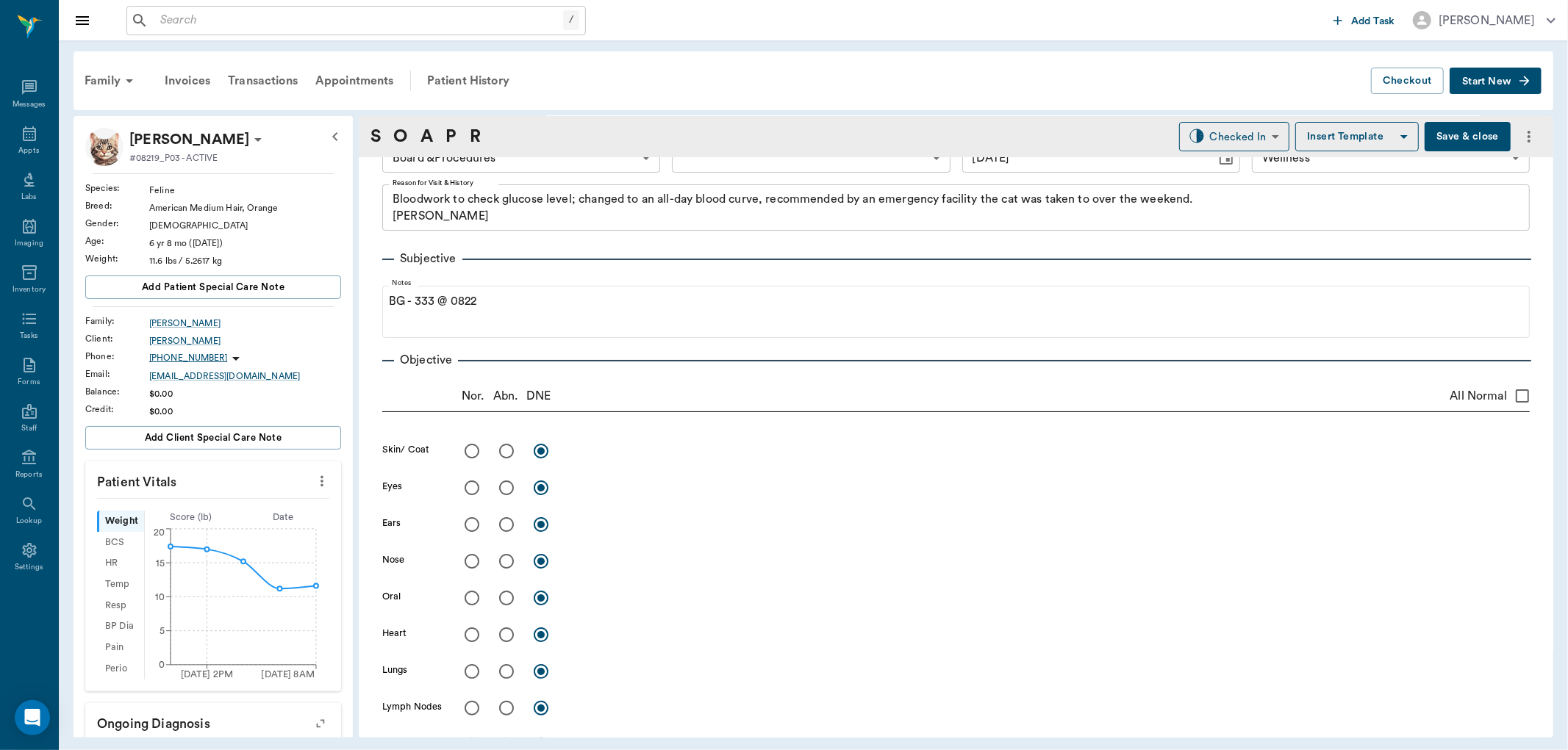
scroll to position [0, 0]
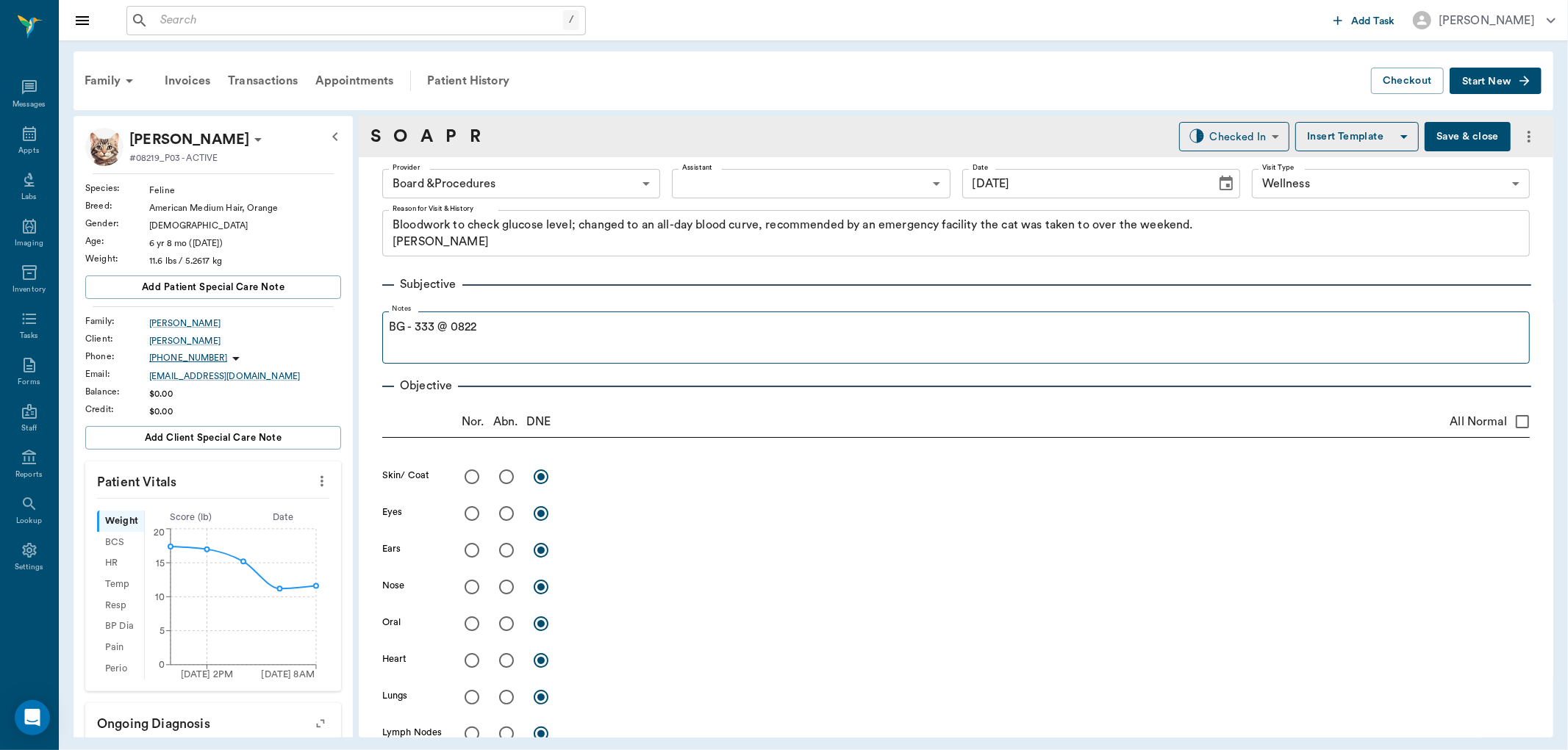
type textarea "8:25am- Arrival 333 9:25am- 415 10:25am- 412 11:25am- 395 12:25pm- 435 1:25pm- …"
click at [602, 326] on p "BG - 333 @ 0822" at bounding box center [955, 326] width 1132 height 18
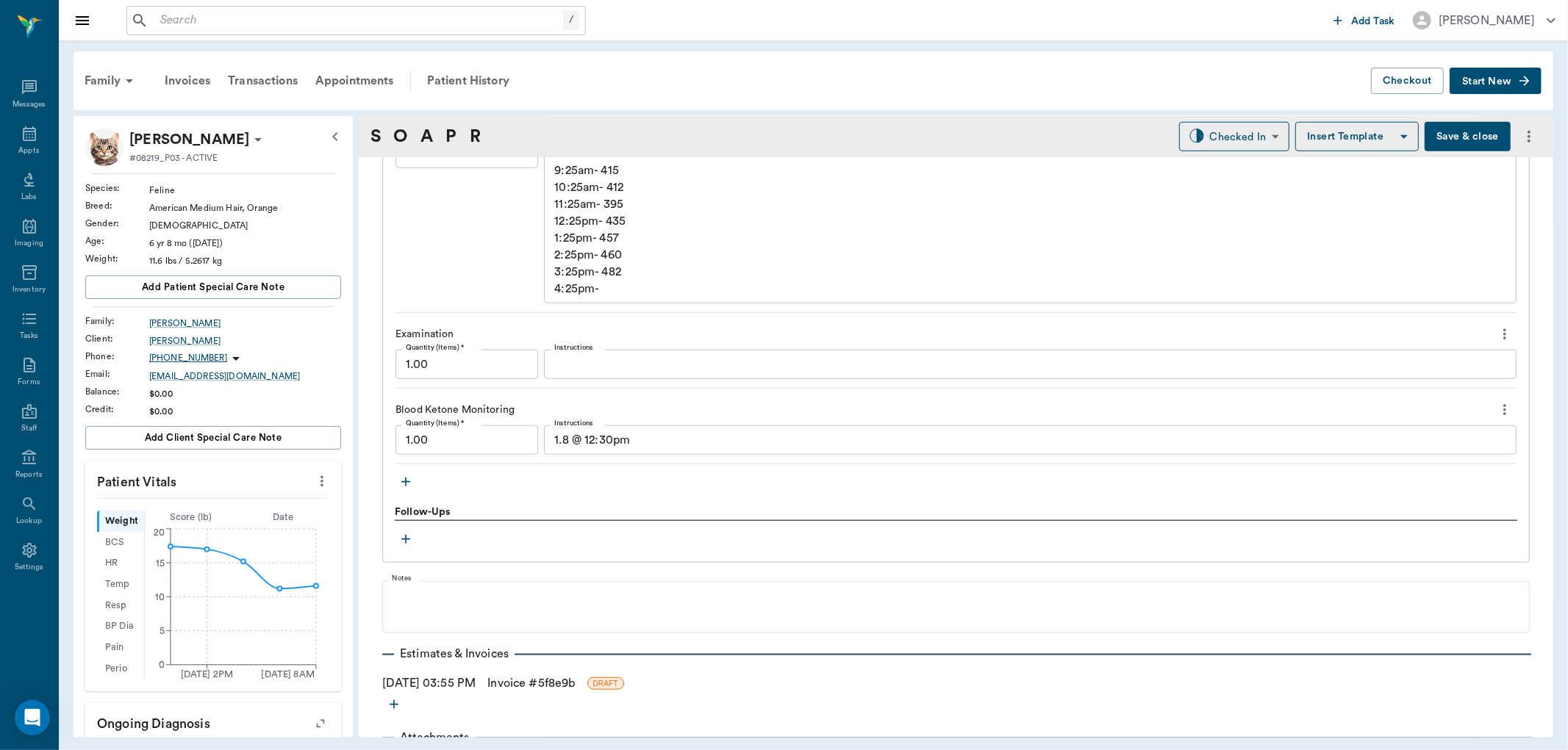
scroll to position [1224, 0]
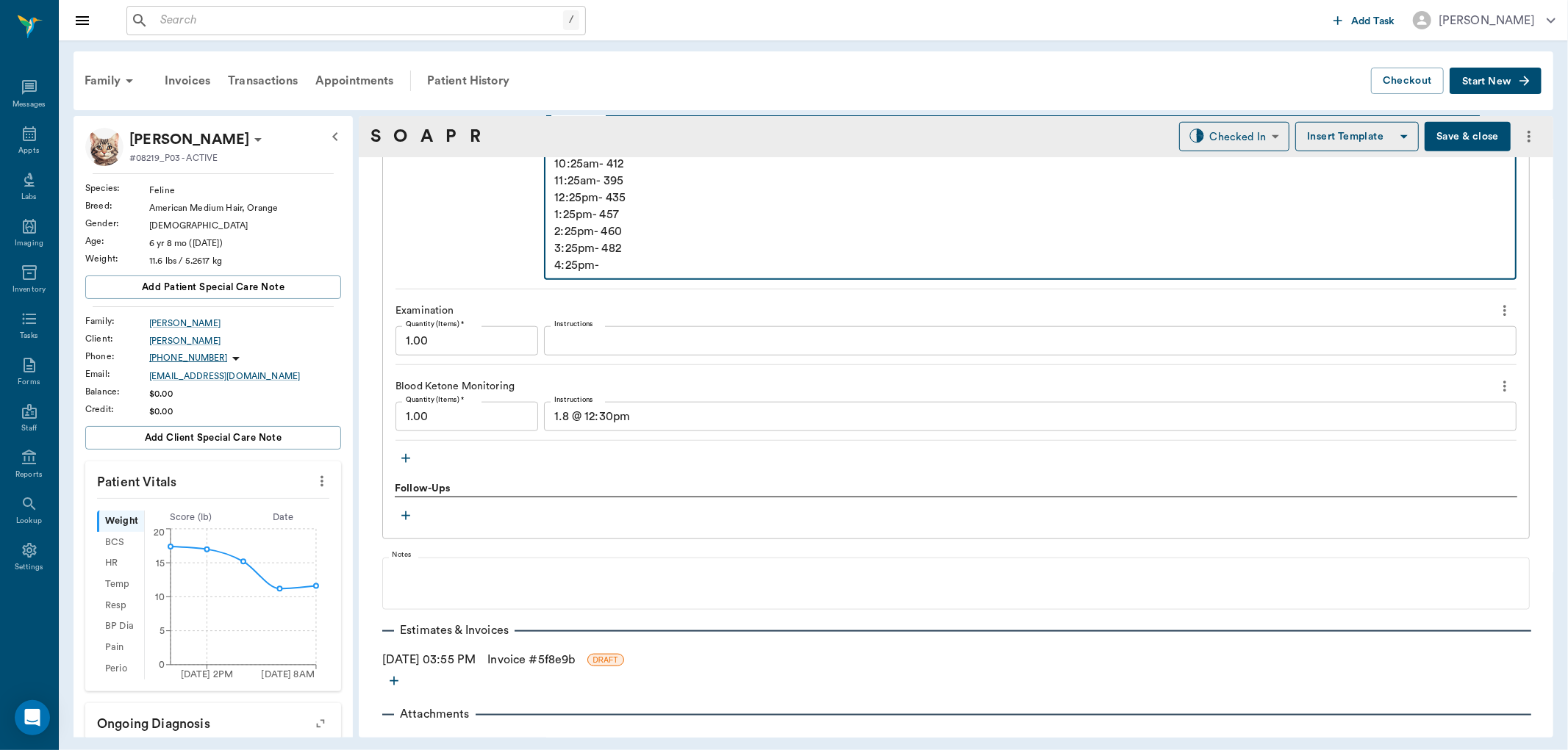
click at [613, 265] on textarea "8:25am- Arrival 333 9:25am- 415 10:25am- 412 11:25am- 395 12:25pm- 435 1:25pm- …" at bounding box center [1029, 198] width 952 height 152
click at [529, 659] on link "Invoice # 5f8e9b" at bounding box center [531, 660] width 87 height 18
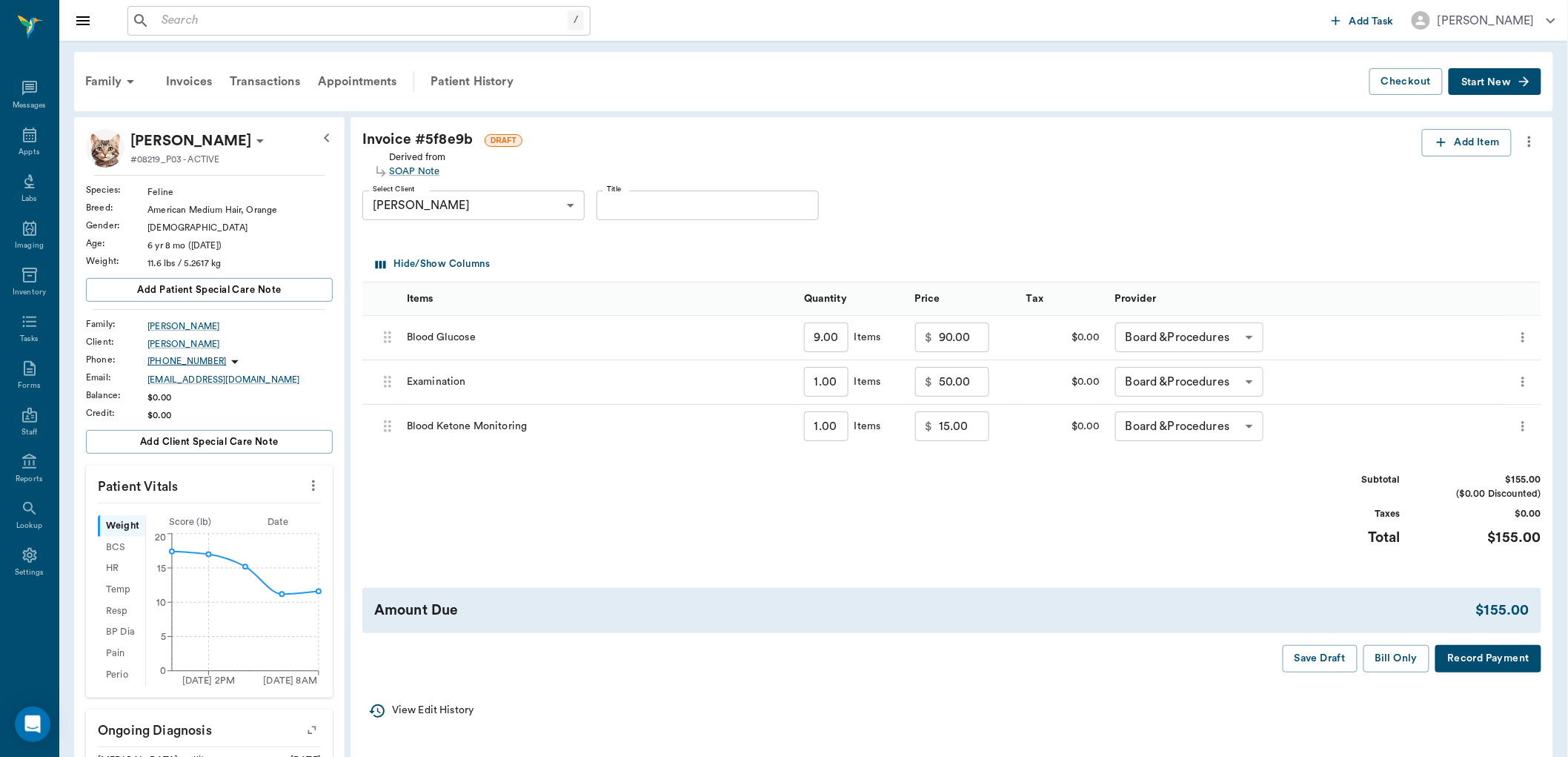
click at [1527, 376] on icon "more" at bounding box center [1522, 381] width 15 height 18
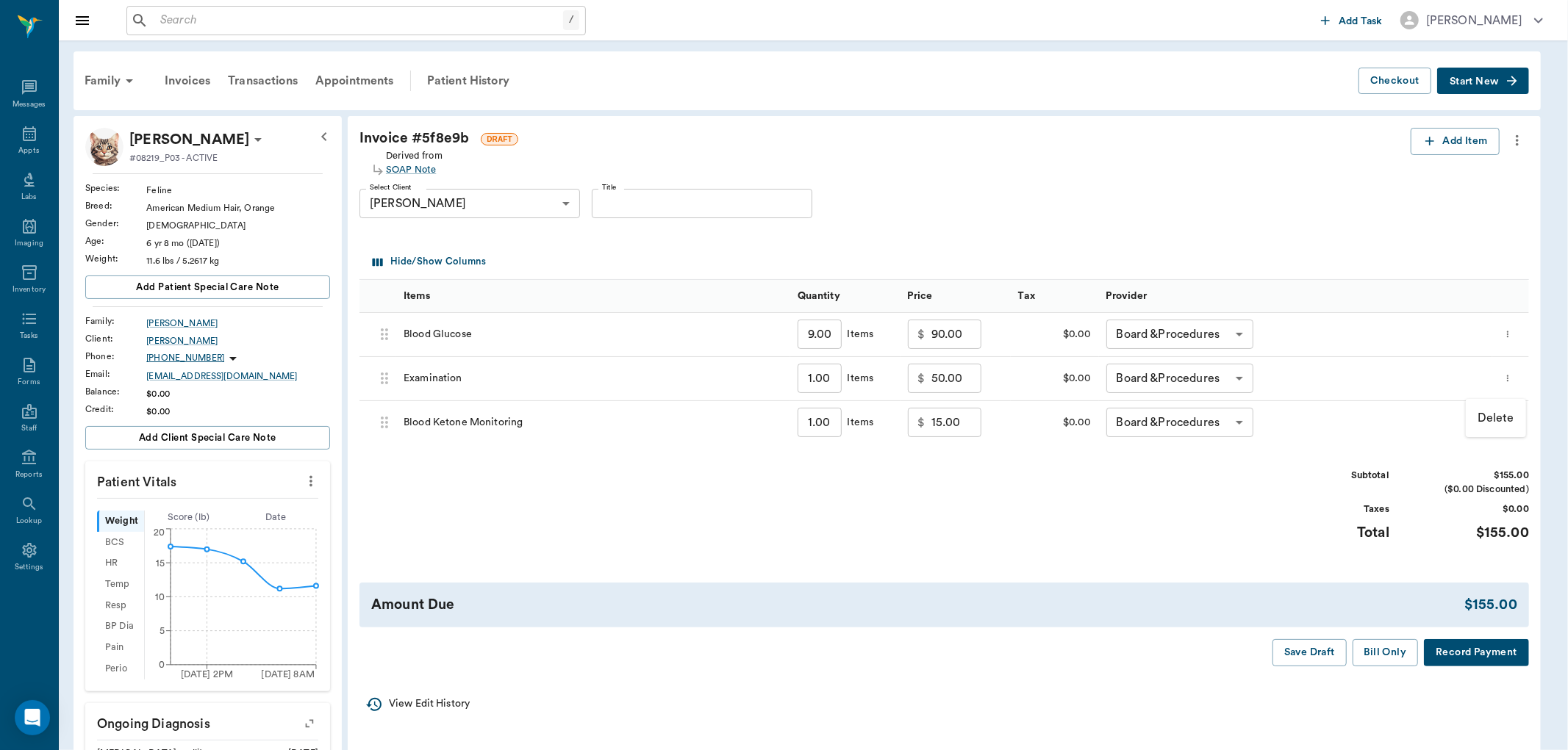
click at [1188, 657] on div at bounding box center [784, 375] width 1568 height 750
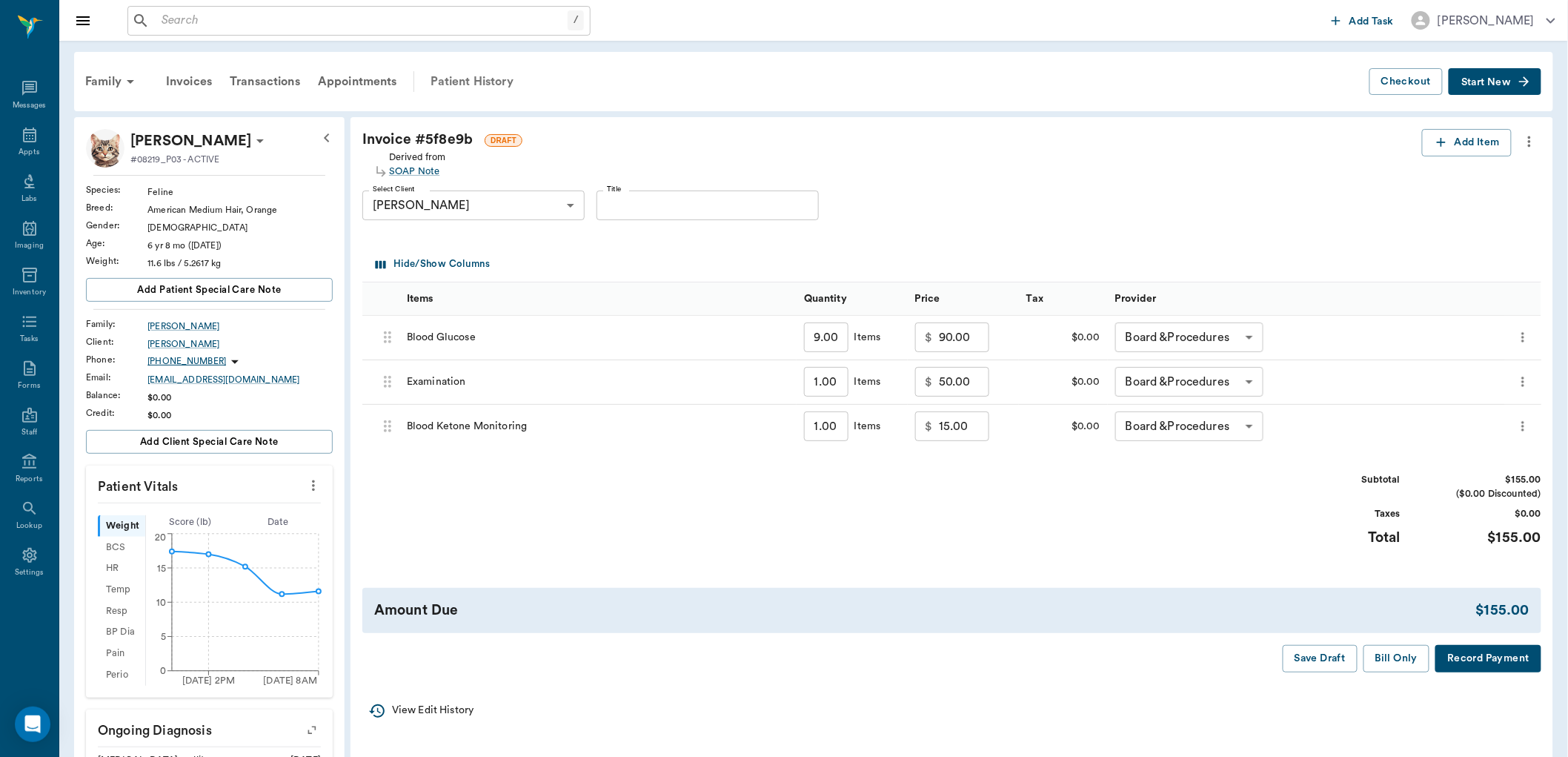
click at [478, 80] on div "Patient History" at bounding box center [472, 81] width 101 height 35
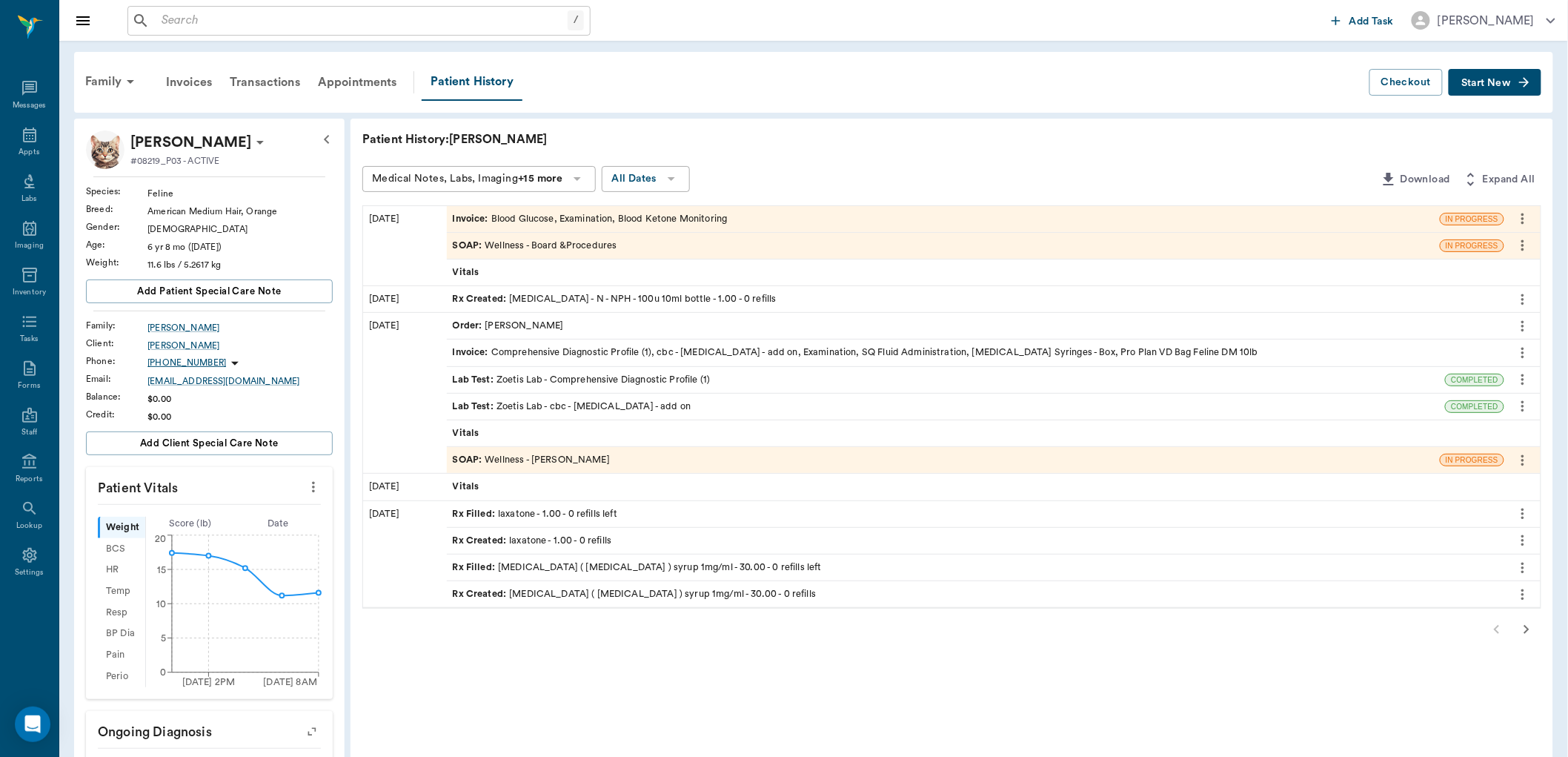
click at [600, 241] on div "SOAP : Wellness - Board &Procedures" at bounding box center [534, 246] width 164 height 14
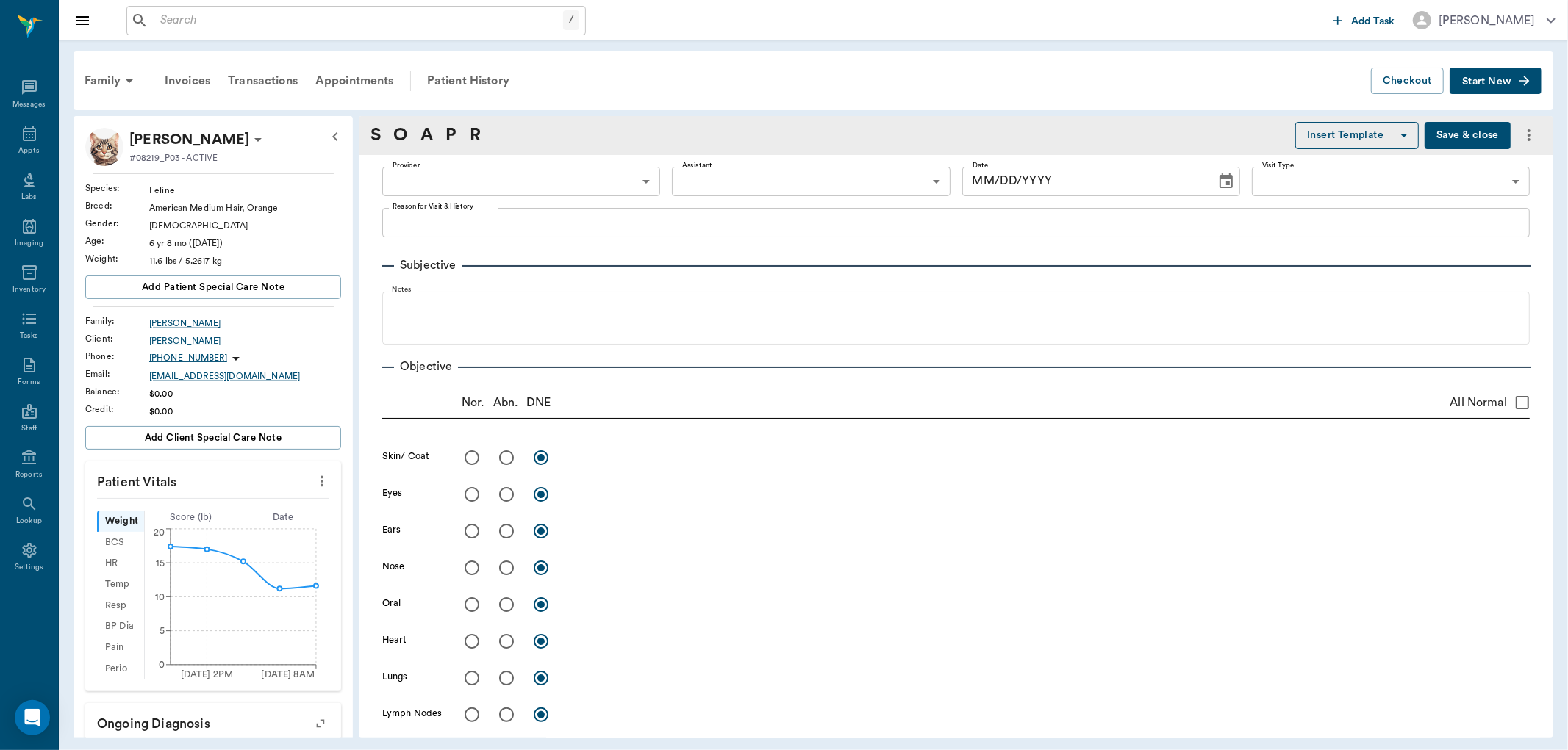
type input "63ec2f075fda476ae8351a51"
type input "65d2be4f46e3a538d89b8c14"
type textarea "Bloodwork to check glucose level; changed to an all-day blood curve, recommende…"
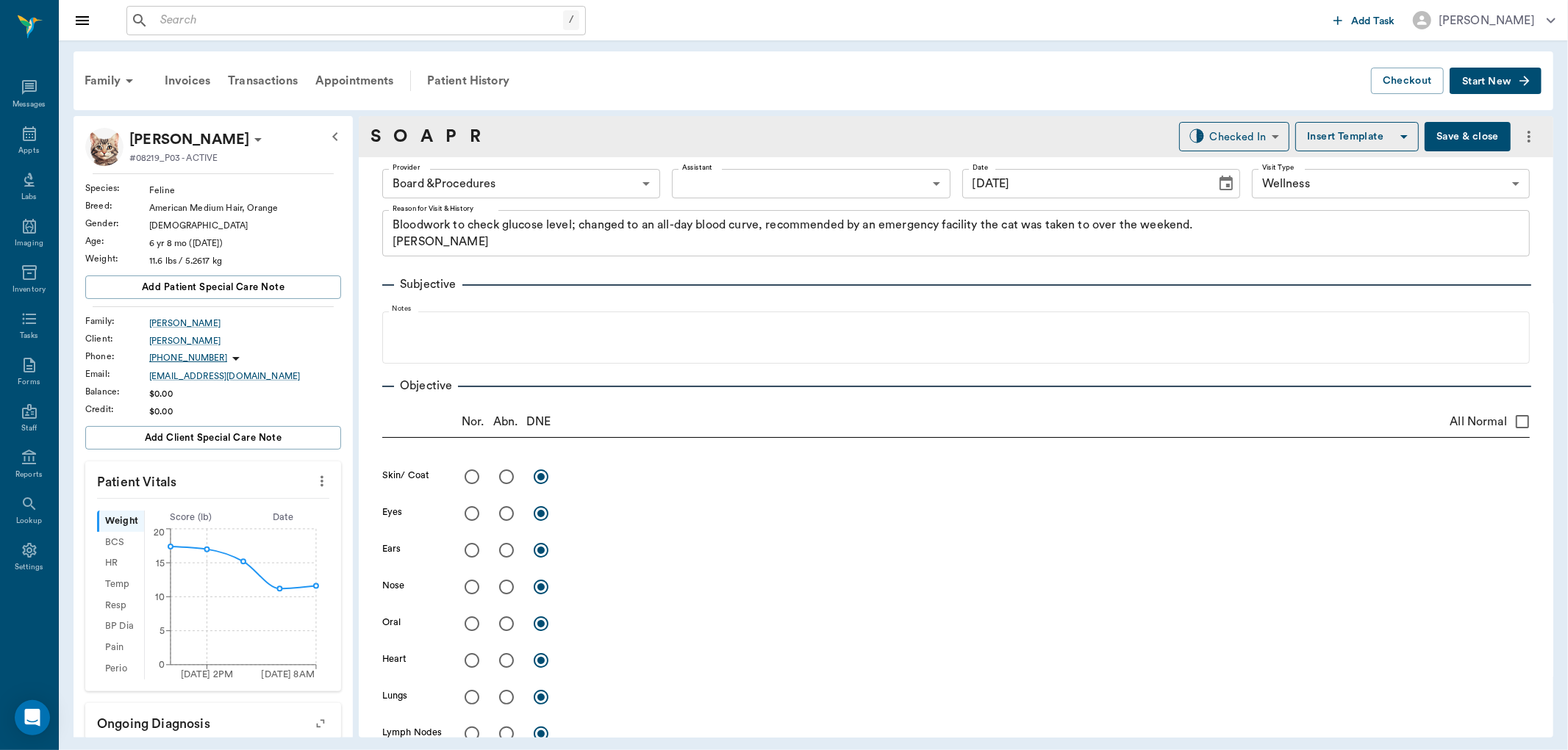
type input "[DATE]"
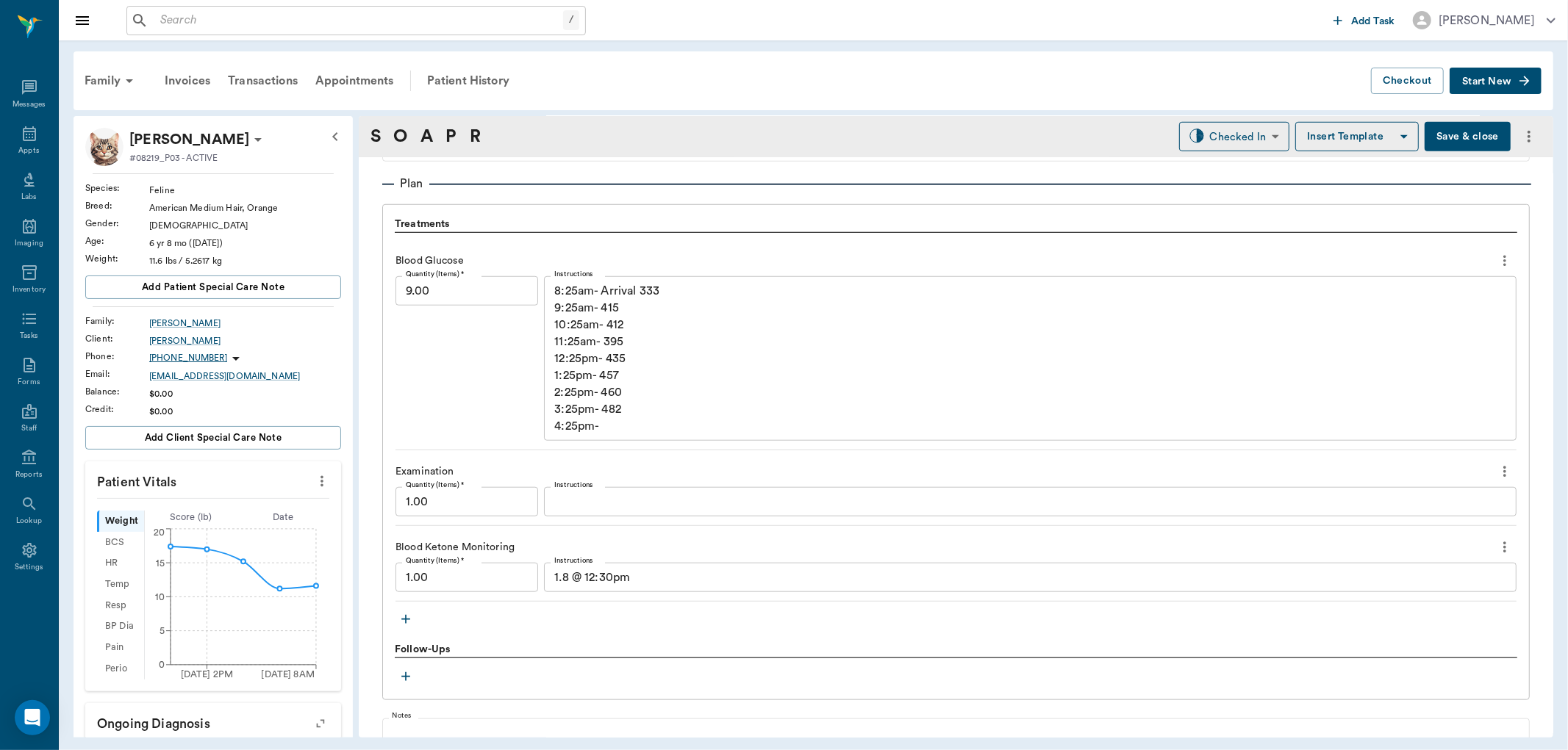
scroll to position [1143, 0]
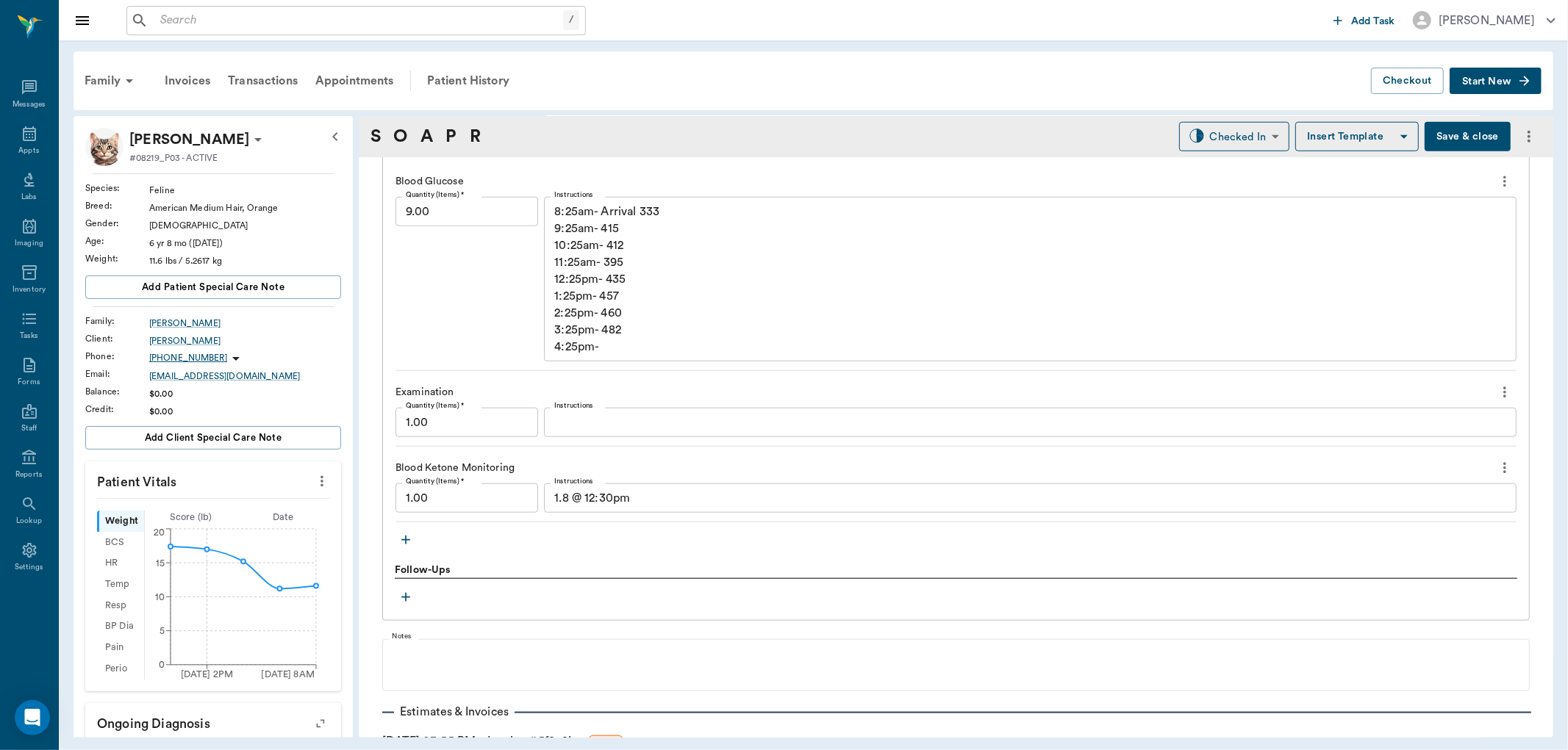
click at [1500, 394] on icon "more" at bounding box center [1504, 392] width 16 height 18
click at [1460, 443] on span "Delete" at bounding box center [1430, 444] width 123 height 16
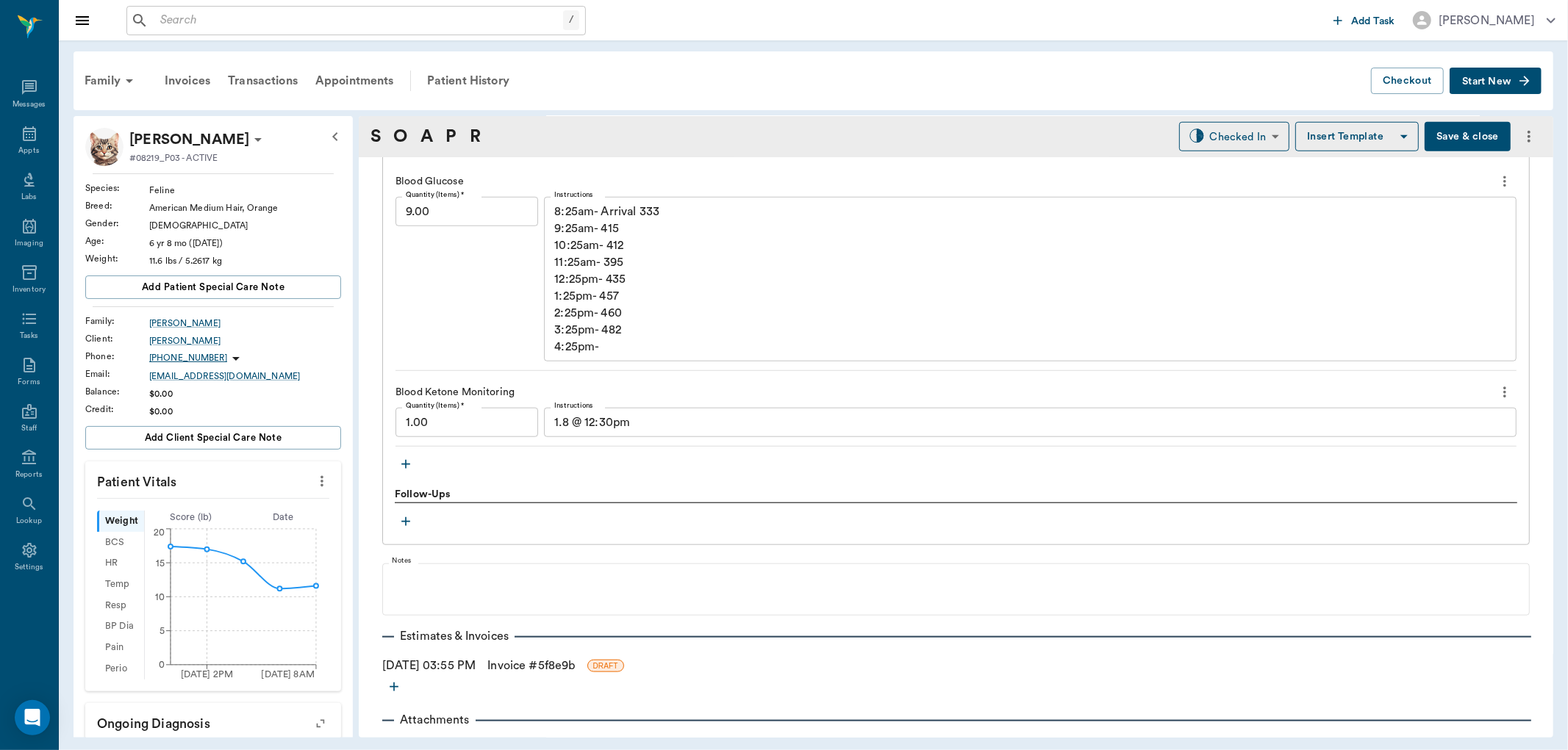
click at [408, 461] on icon "button" at bounding box center [405, 464] width 15 height 15
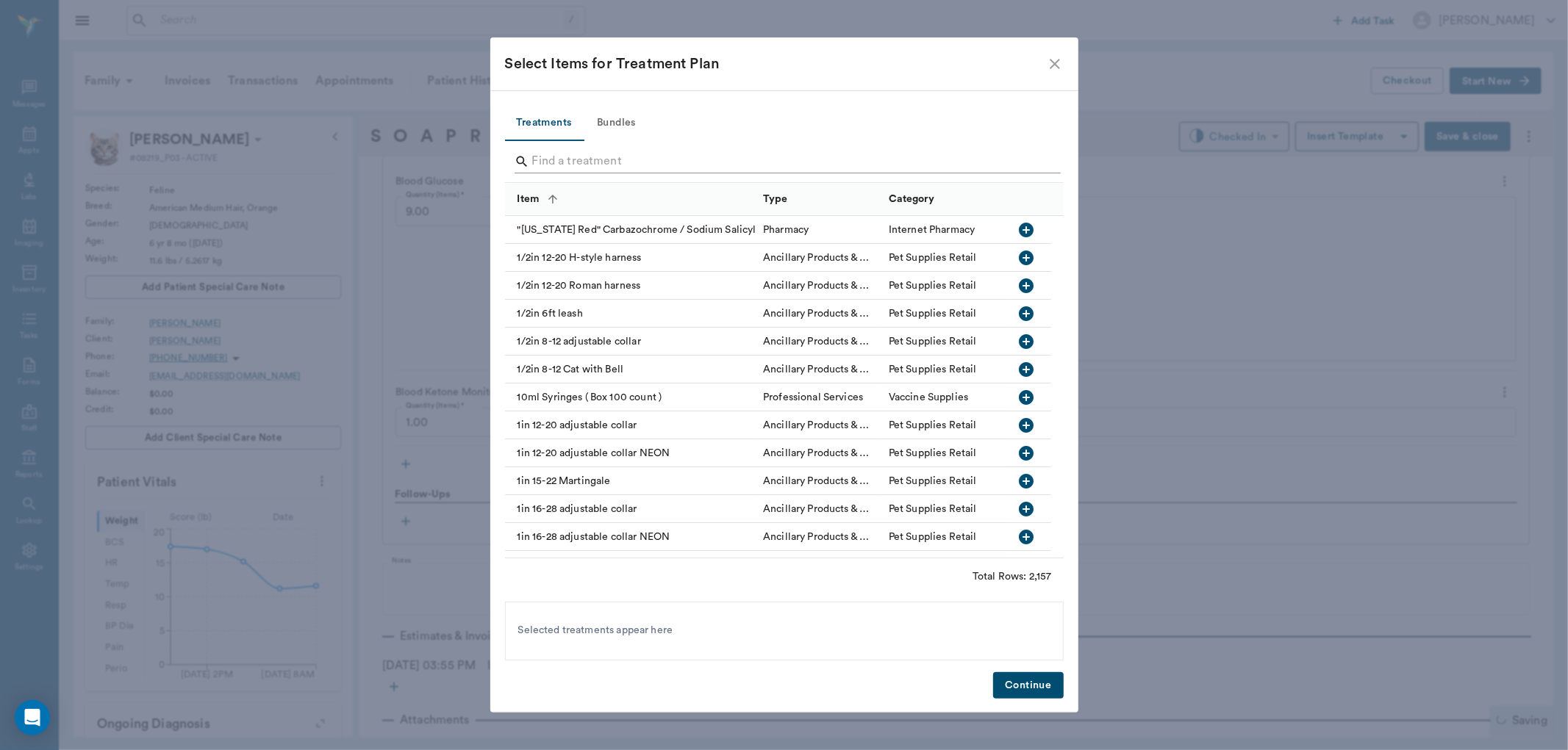
click at [597, 157] on input "Search" at bounding box center [786, 161] width 507 height 23
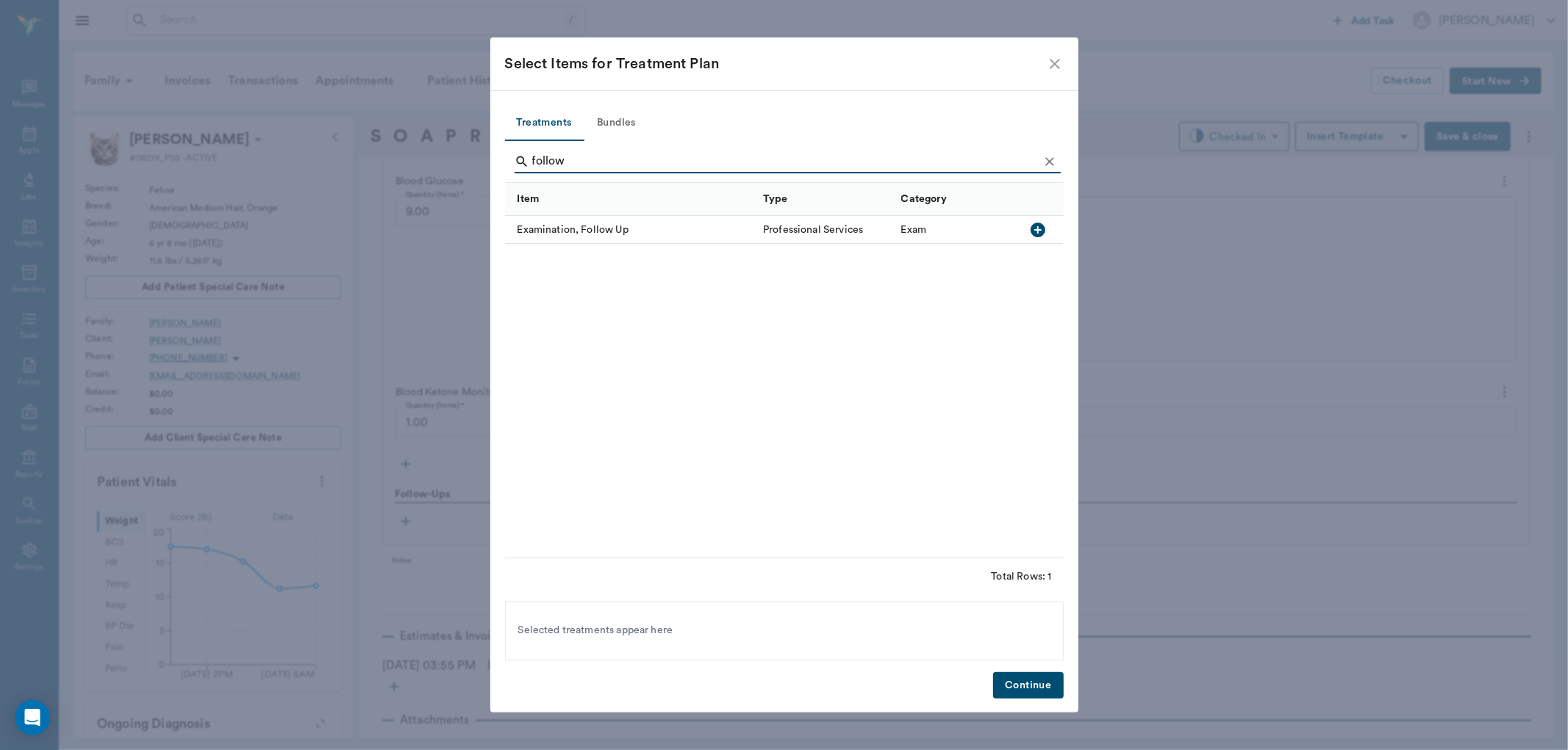
type input "follow"
click at [1033, 230] on icon "button" at bounding box center [1037, 230] width 15 height 15
click at [1015, 680] on button "Continue" at bounding box center [1028, 685] width 70 height 27
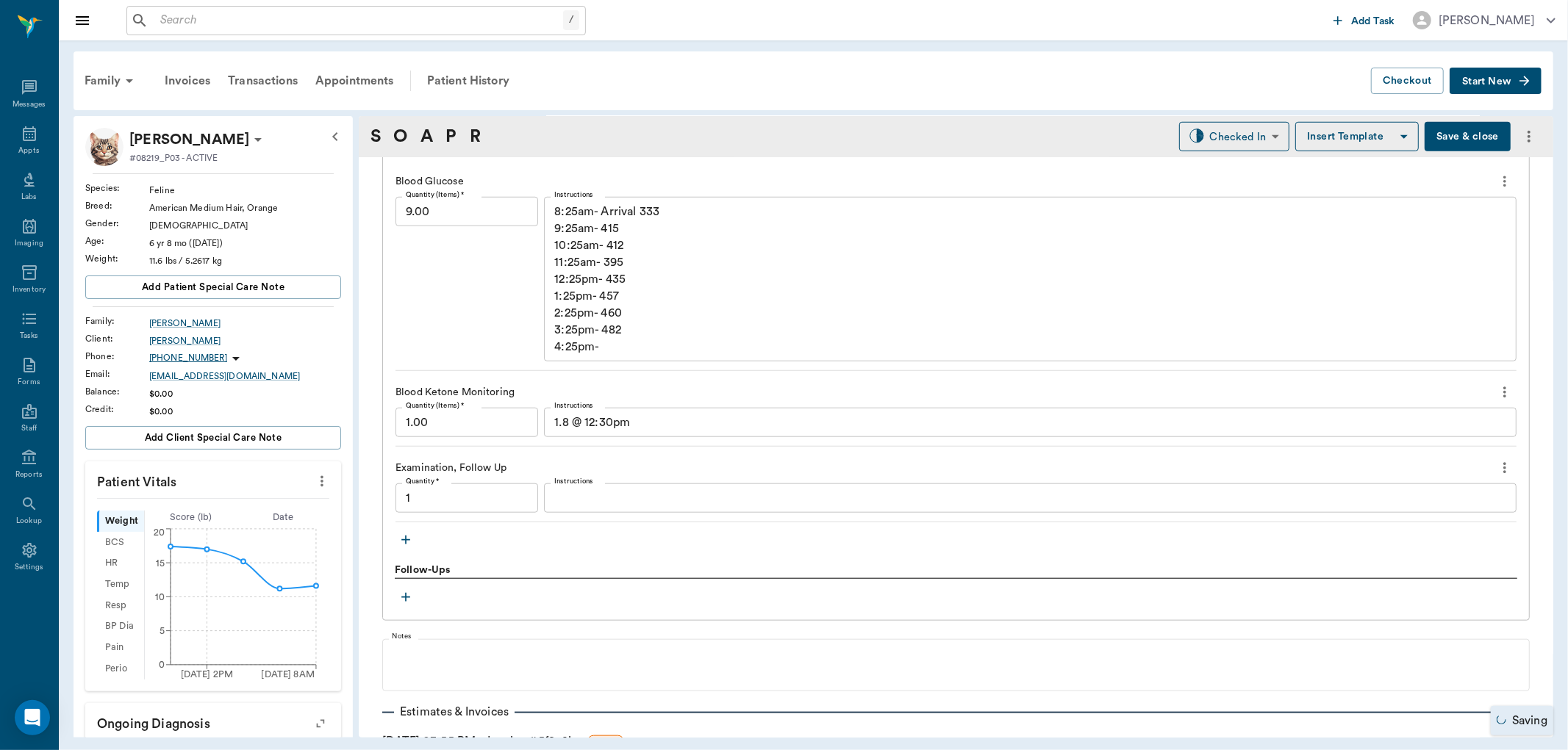
type input "1.00"
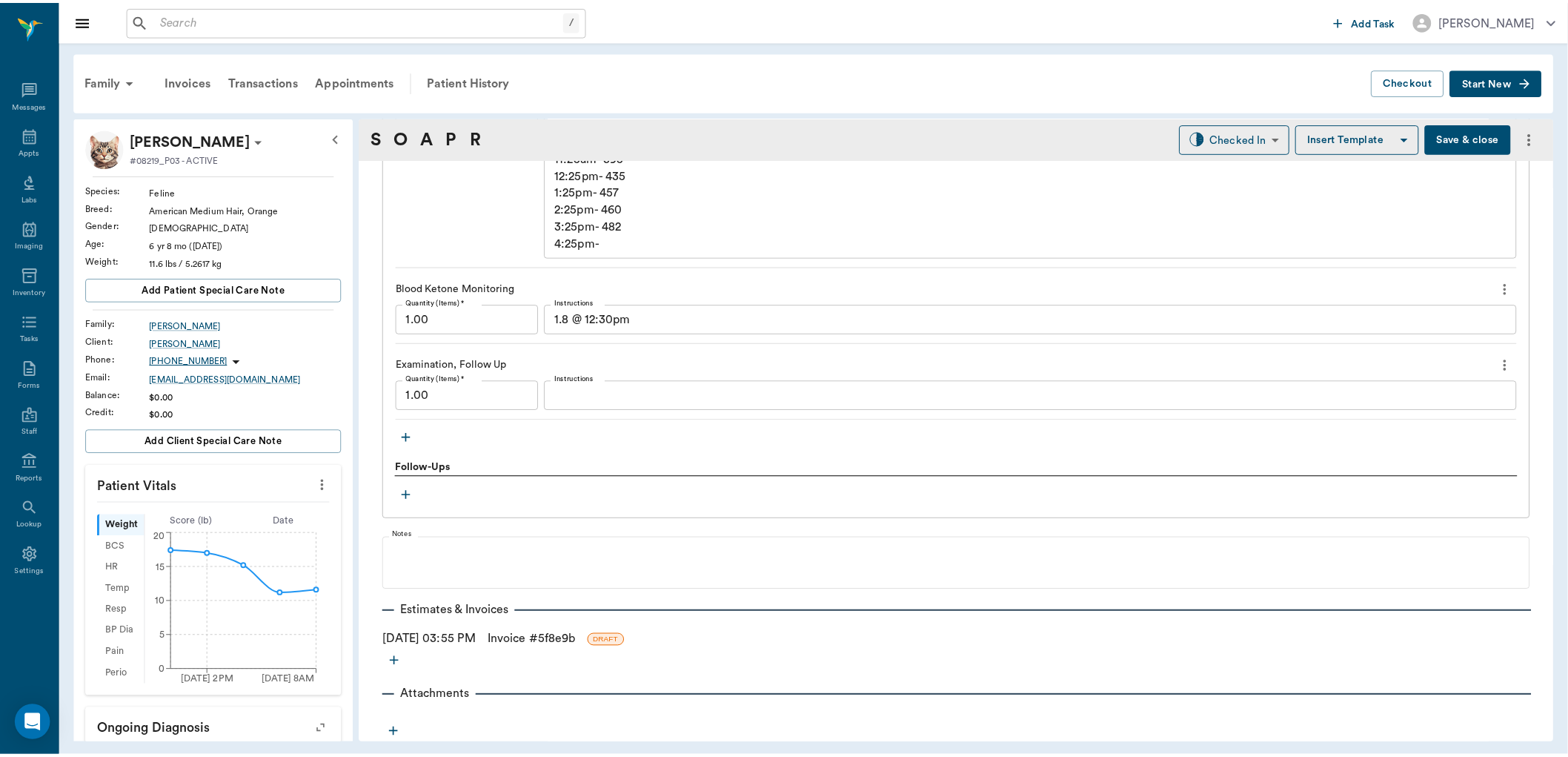
scroll to position [1262, 0]
click at [1461, 144] on button "Save & close" at bounding box center [1479, 138] width 86 height 30
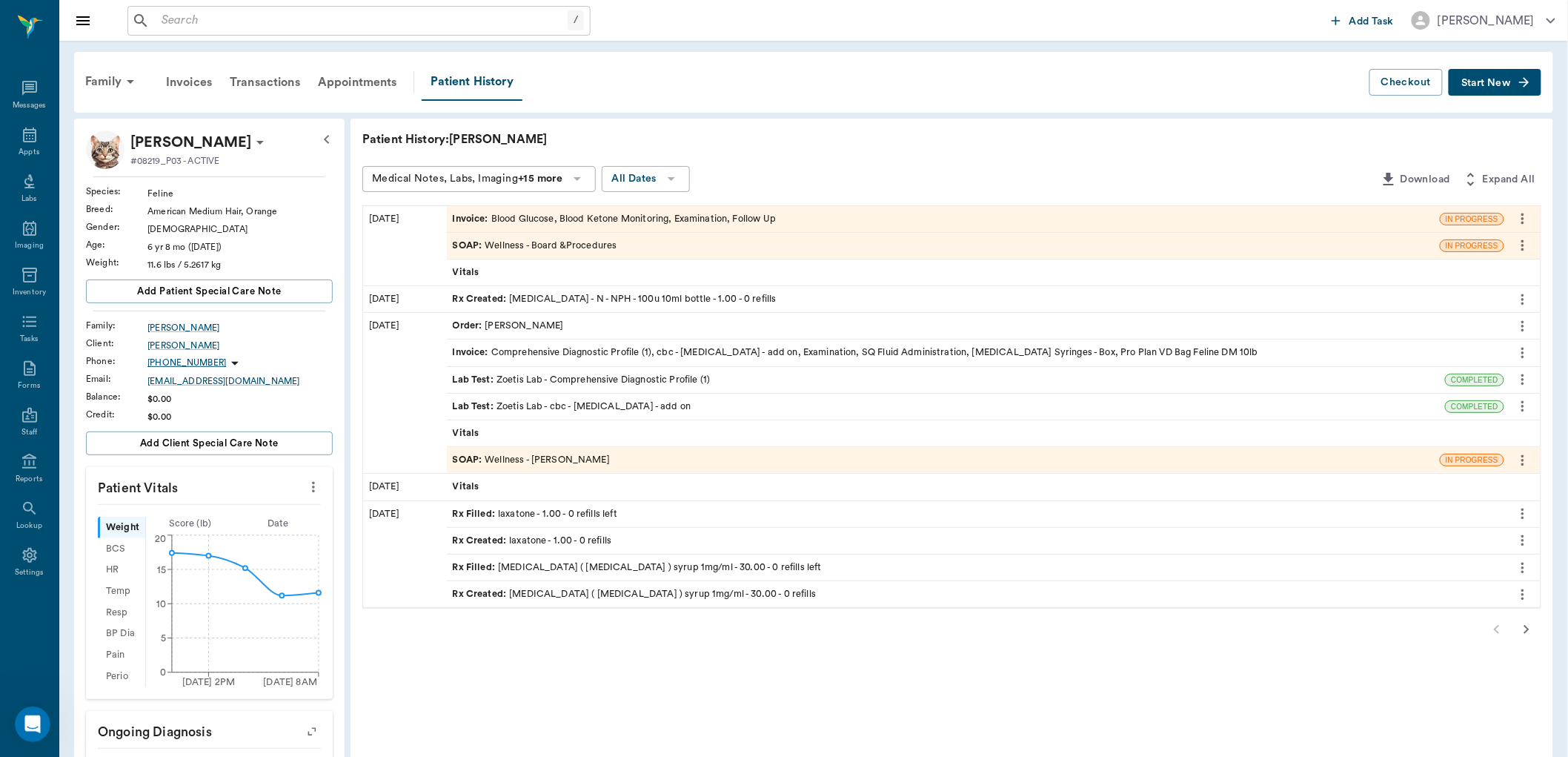
click at [569, 247] on div "SOAP : Wellness - Board &Procedures" at bounding box center [534, 246] width 164 height 14
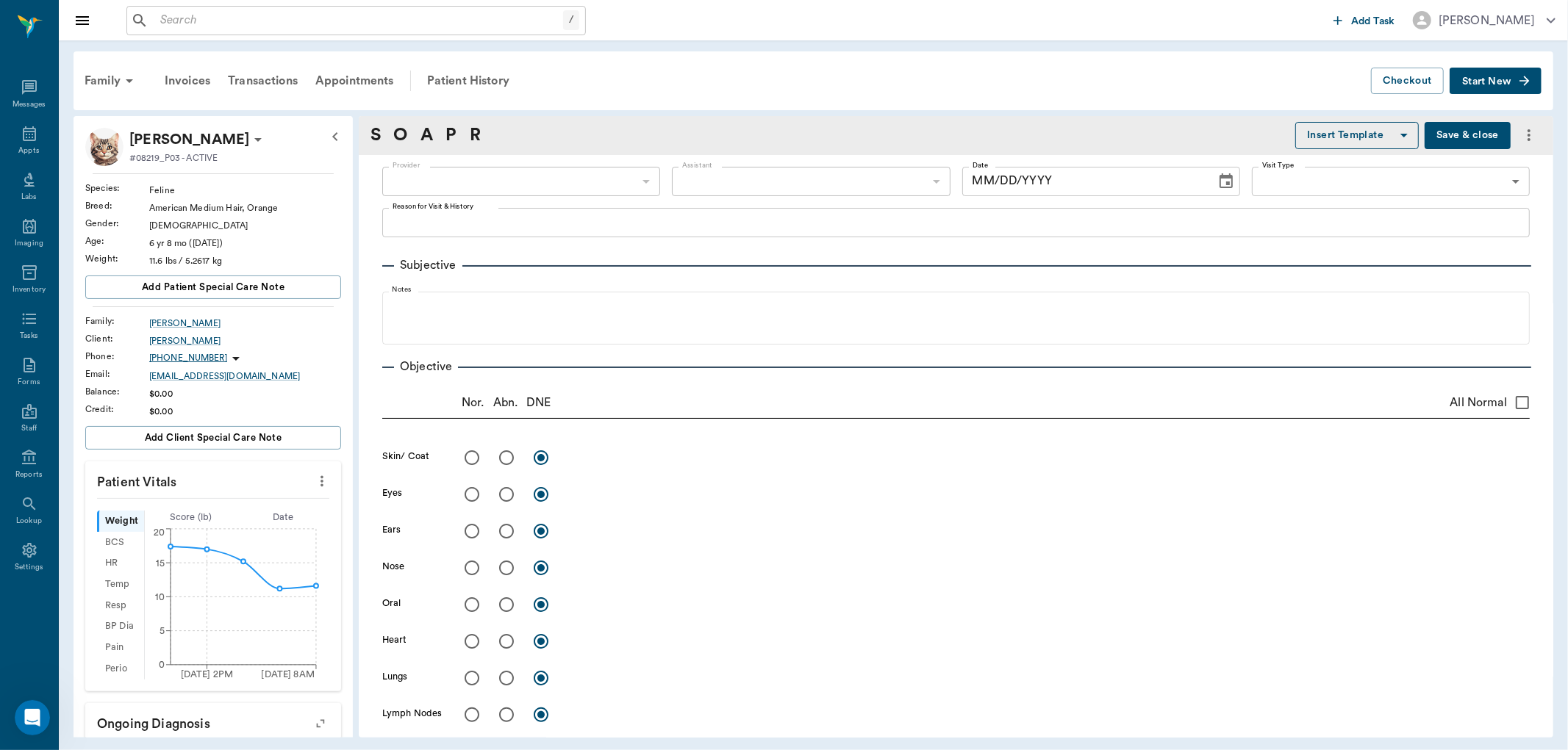
type input "63ec2f075fda476ae8351a51"
type input "65d2be4f46e3a538d89b8c14"
type textarea "Bloodwork to check glucose level; changed to an all-day blood curve, recommende…"
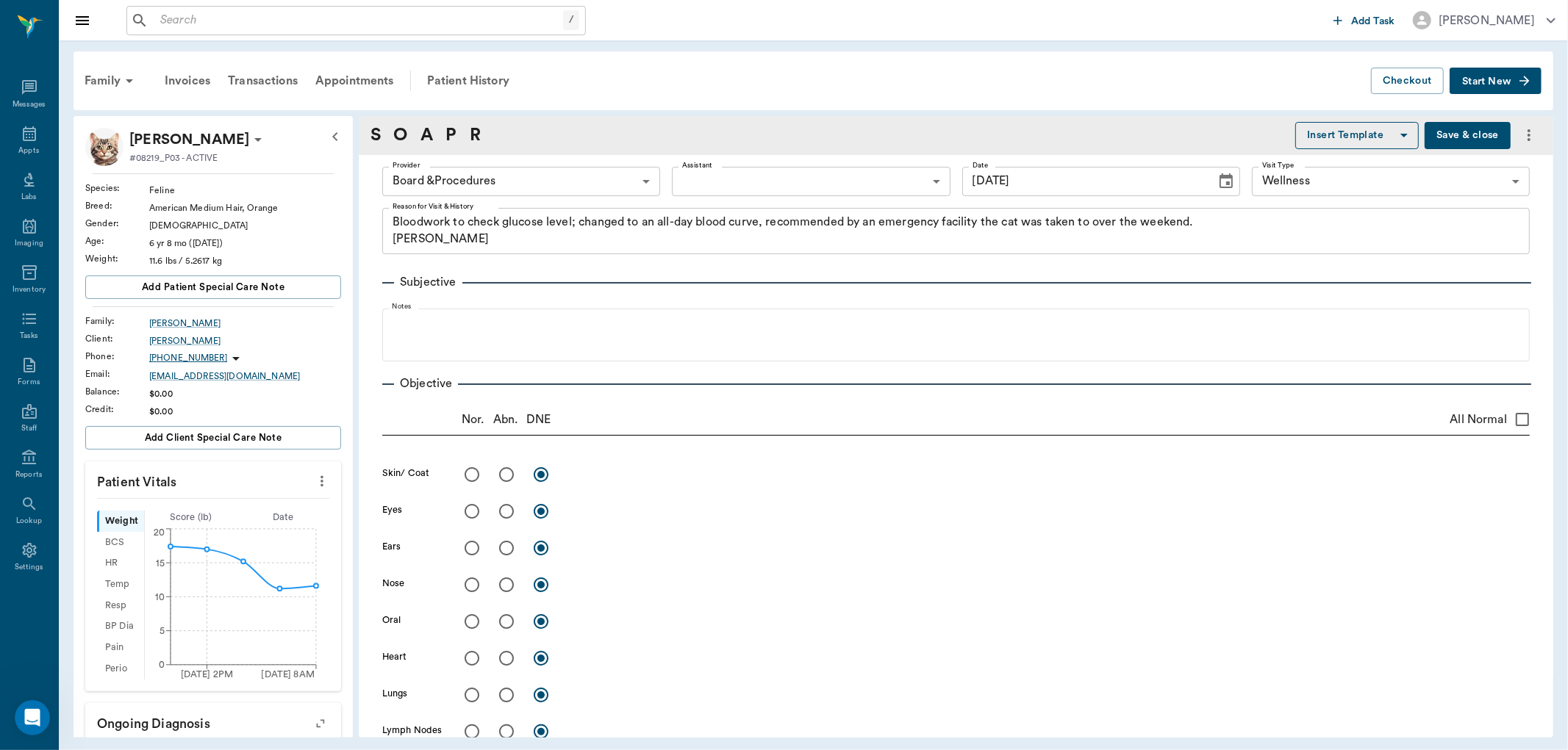
type input "[DATE]"
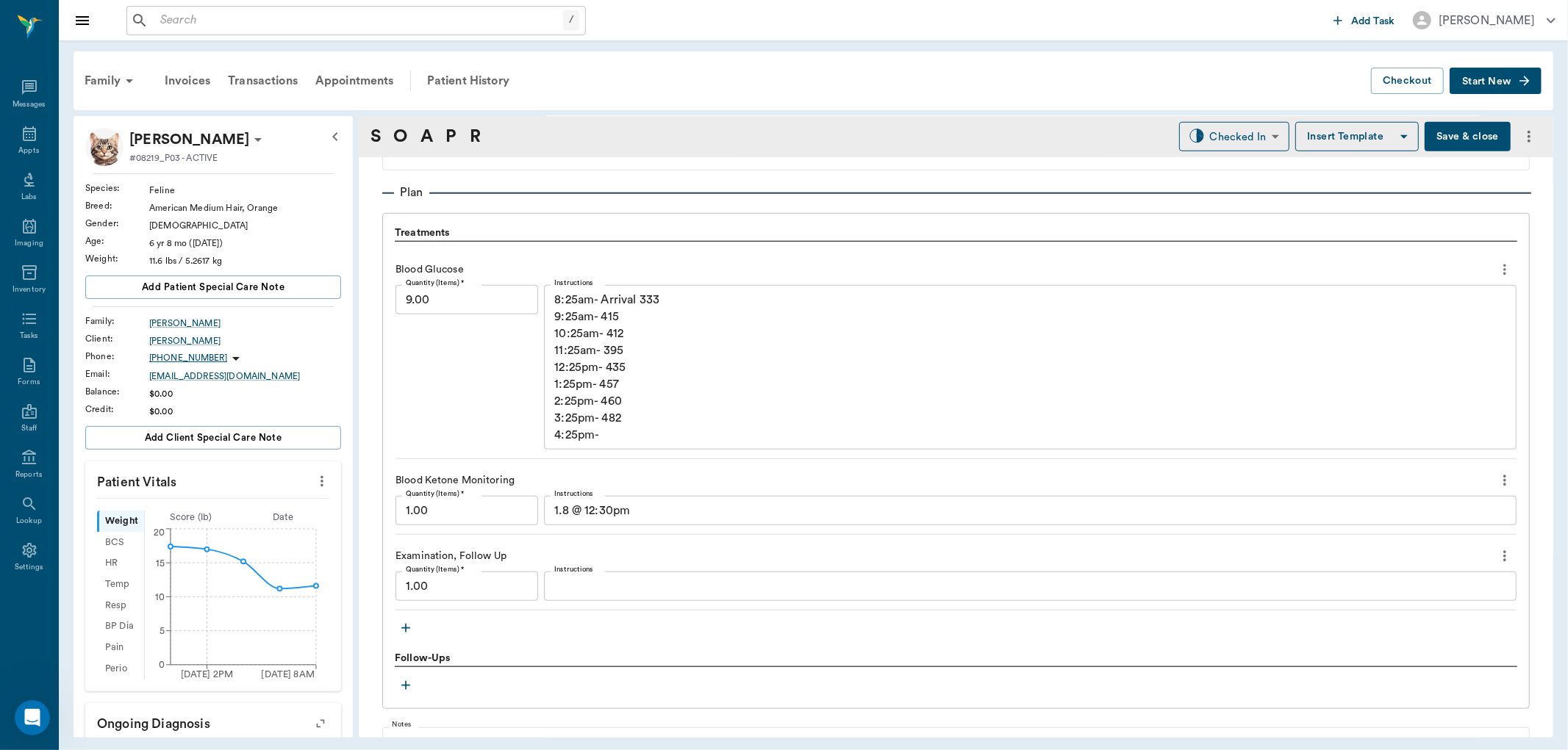
scroll to position [1061, 0]
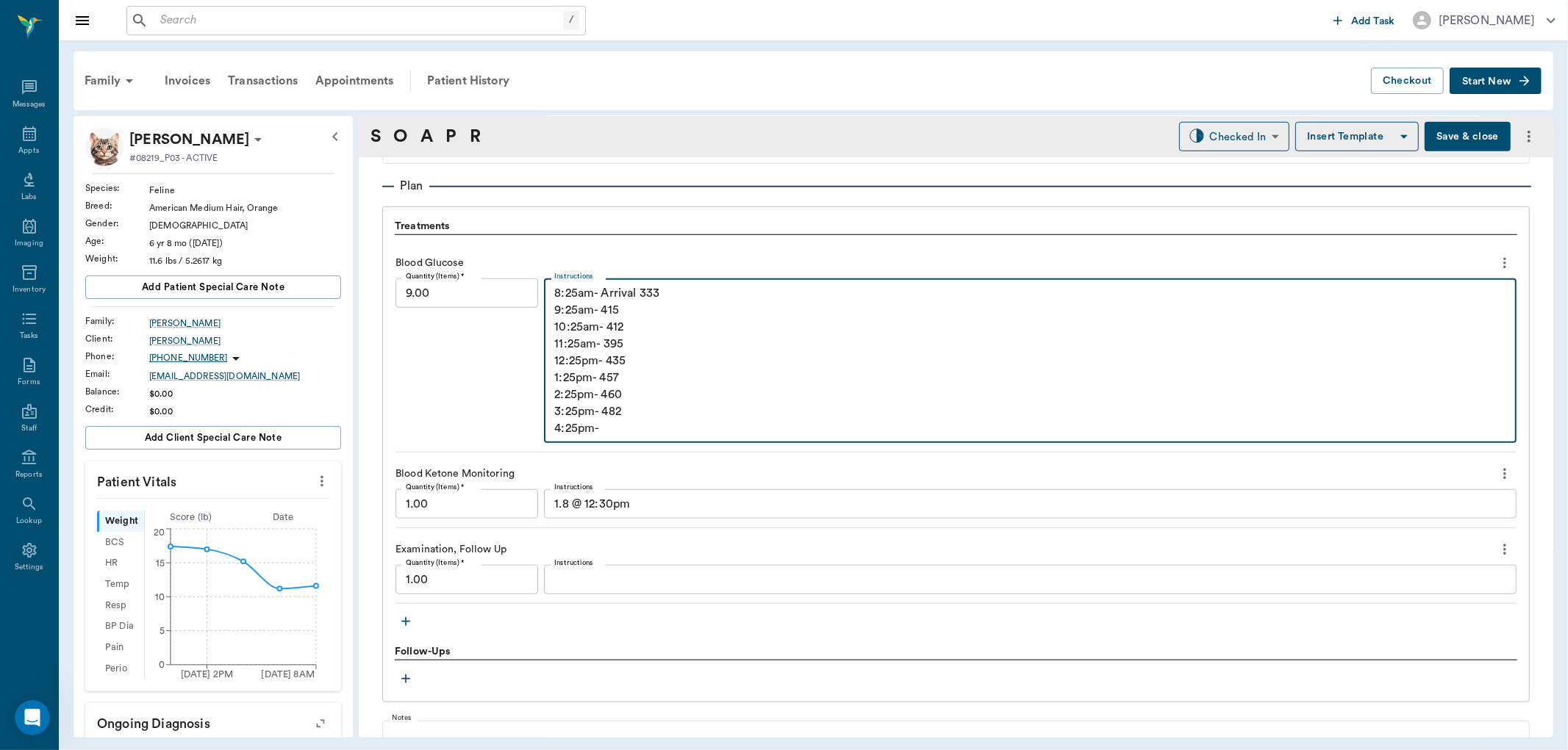
click at [615, 431] on textarea "8:25am- Arrival 333 9:25am- 415 10:25am- 412 11:25am- 395 12:25pm- 435 1:25pm- …" at bounding box center [1029, 361] width 952 height 152
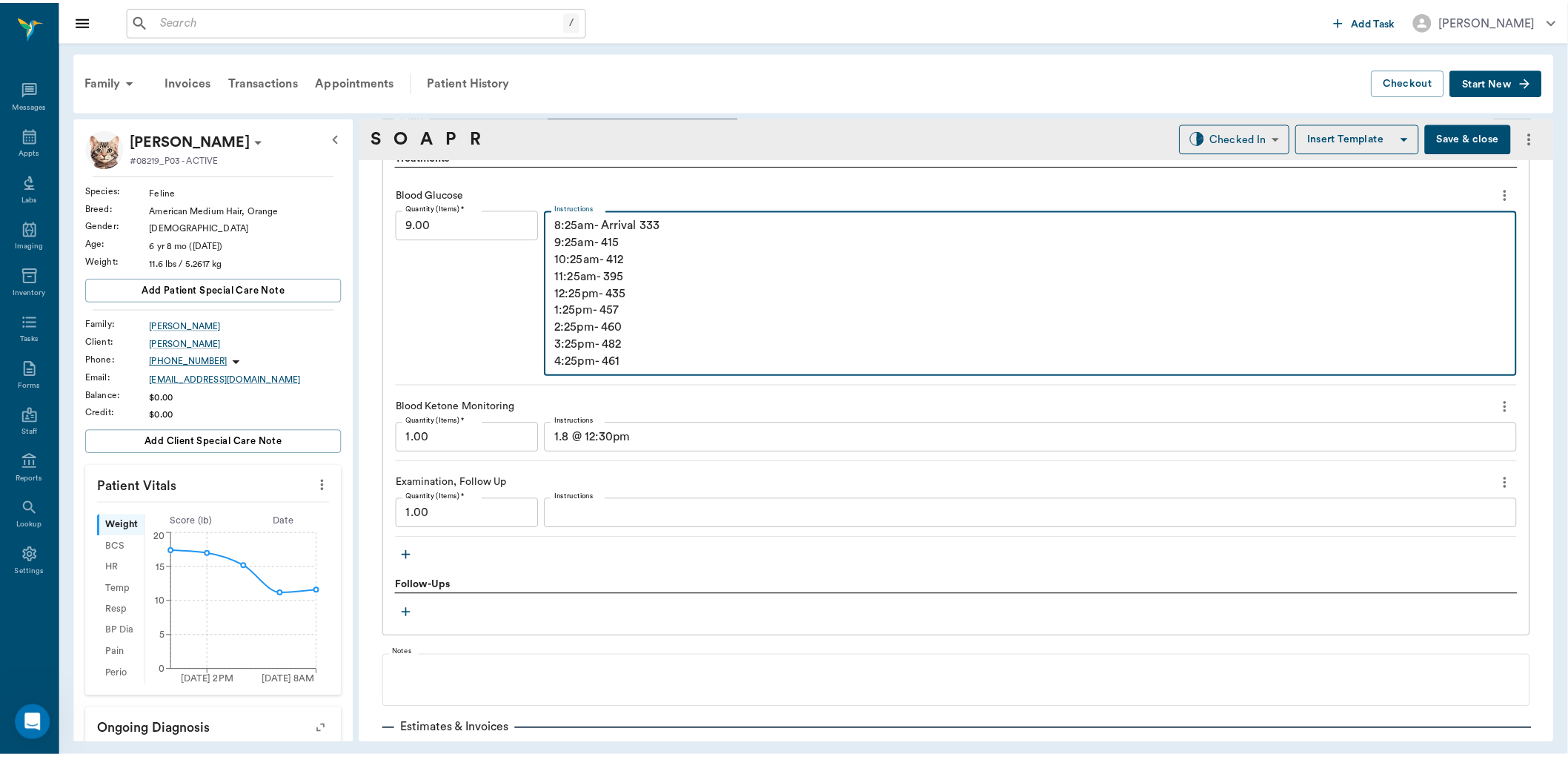
scroll to position [1235, 0]
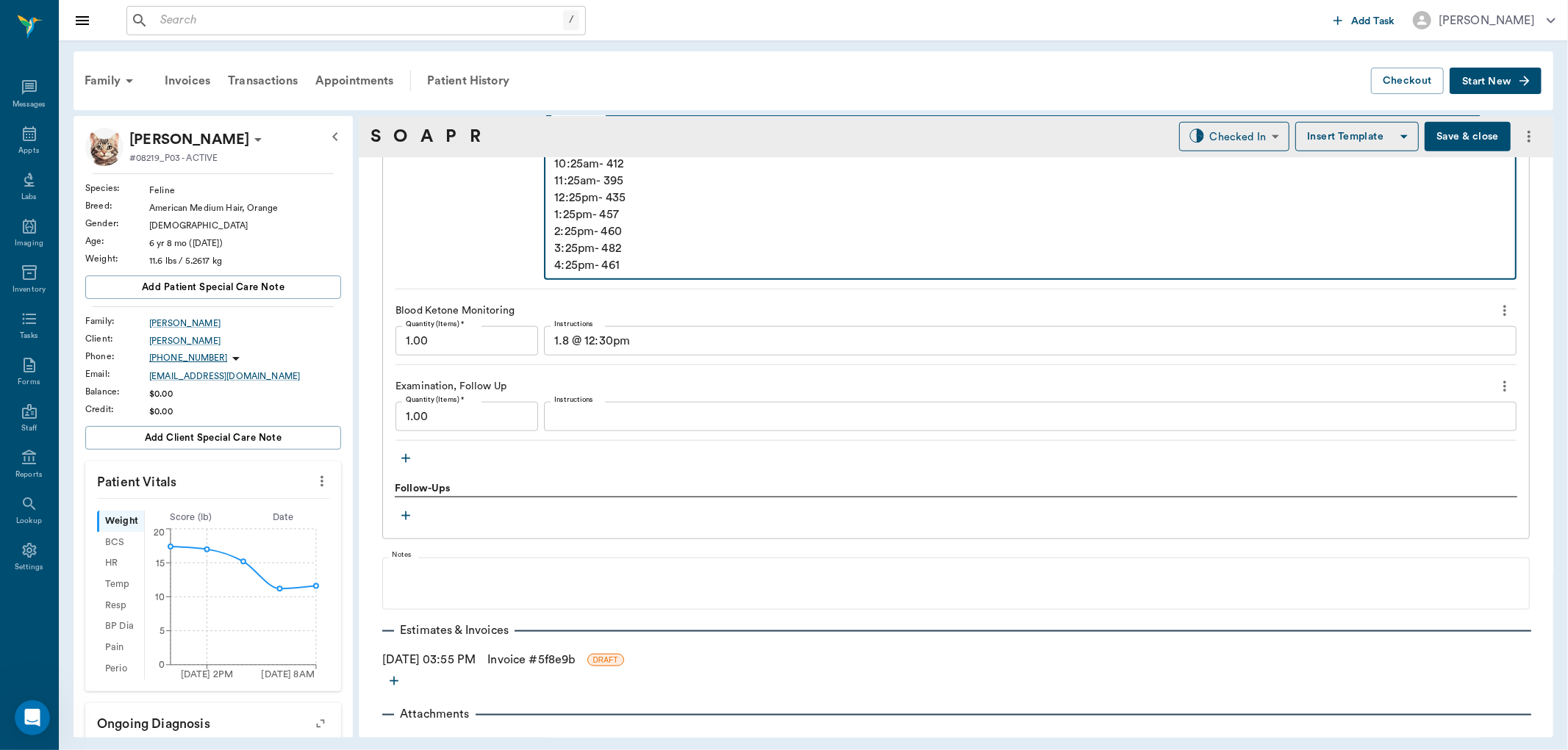
type textarea "8:25am- Arrival 333 9:25am- 415 10:25am- 412 11:25am- 395 12:25pm- 435 1:25pm- …"
click at [1481, 136] on button "Save & close" at bounding box center [1467, 137] width 86 height 30
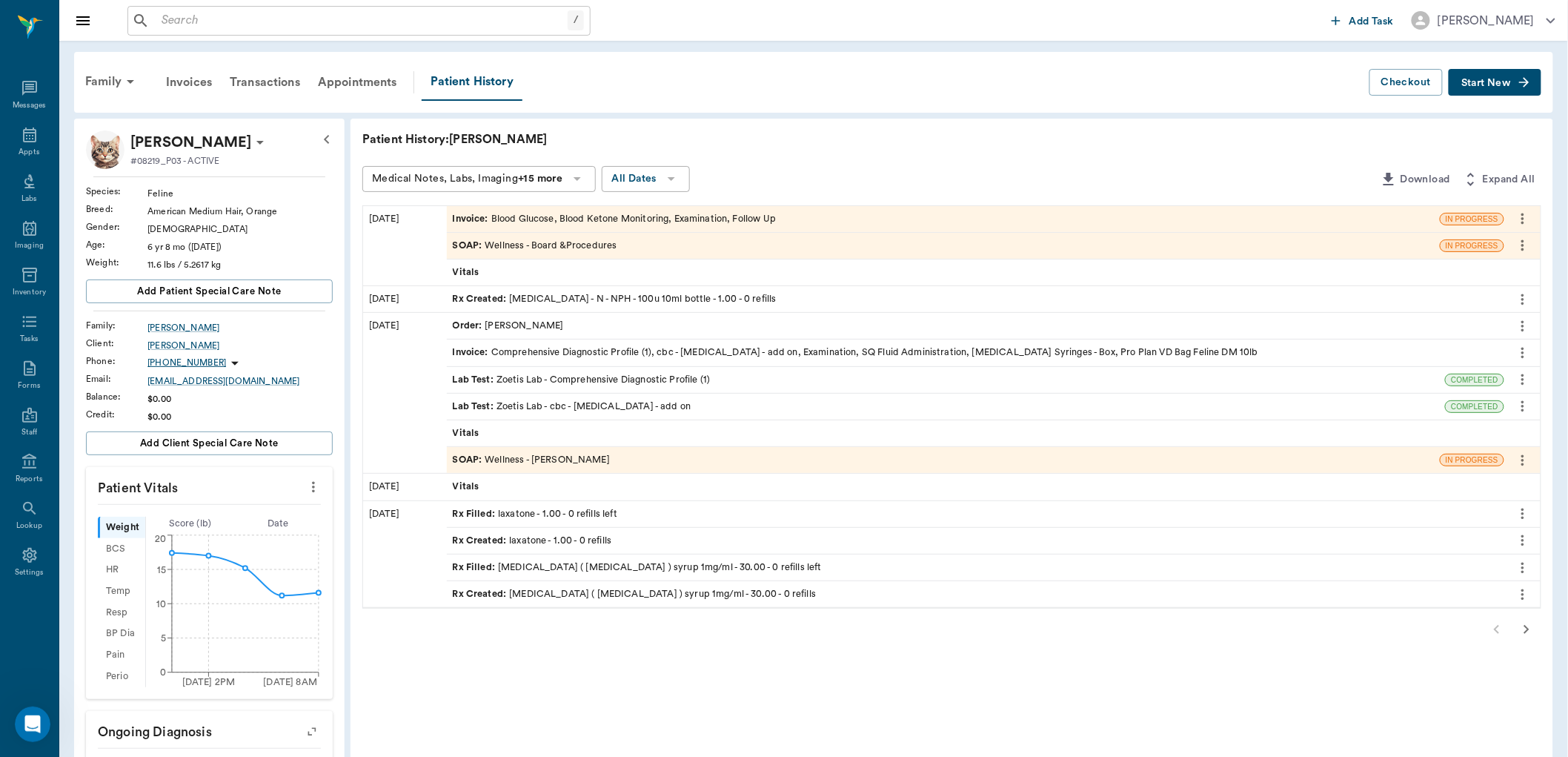
click at [265, 28] on input "text" at bounding box center [361, 20] width 412 height 20
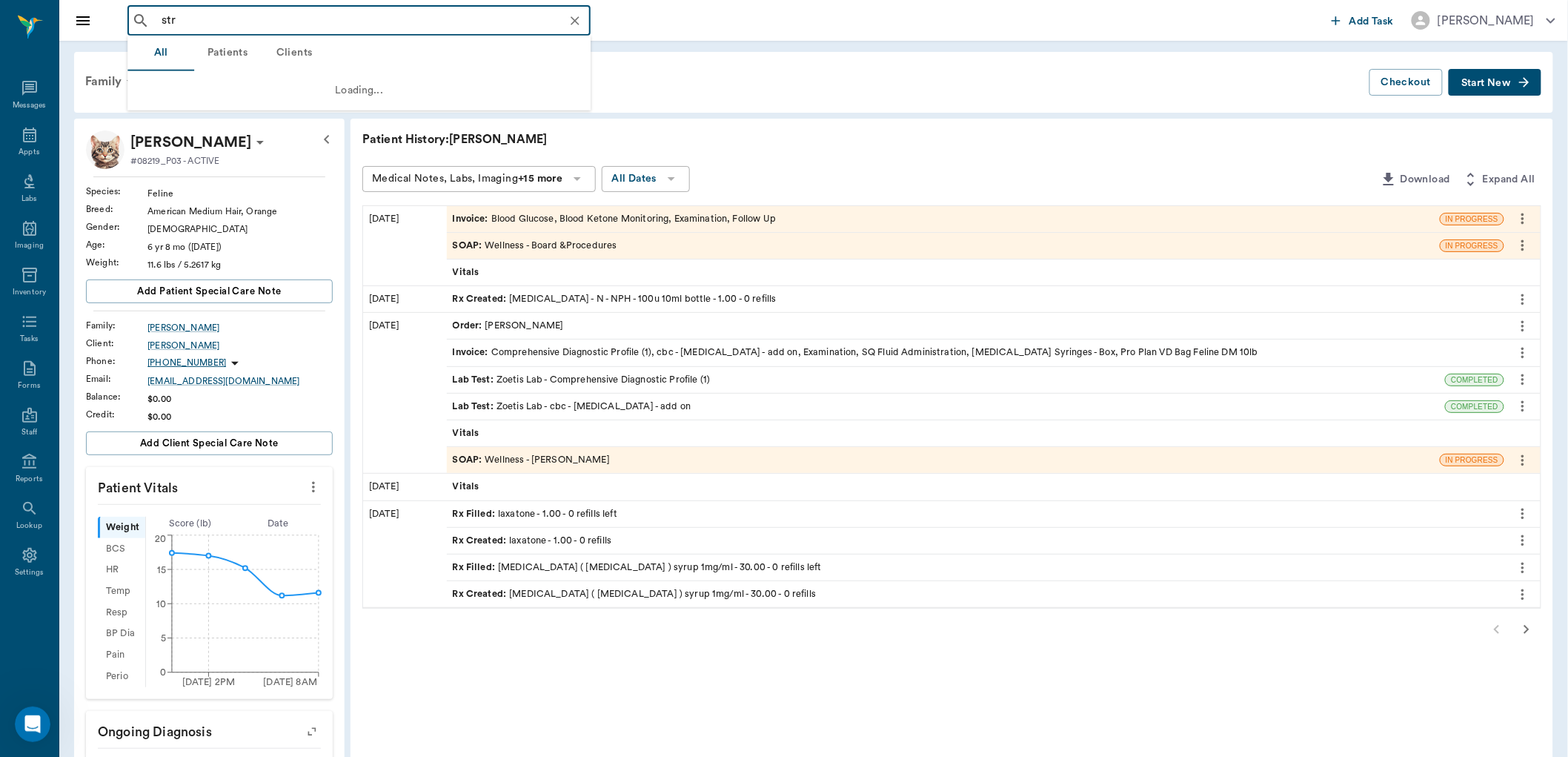
type input "stra"
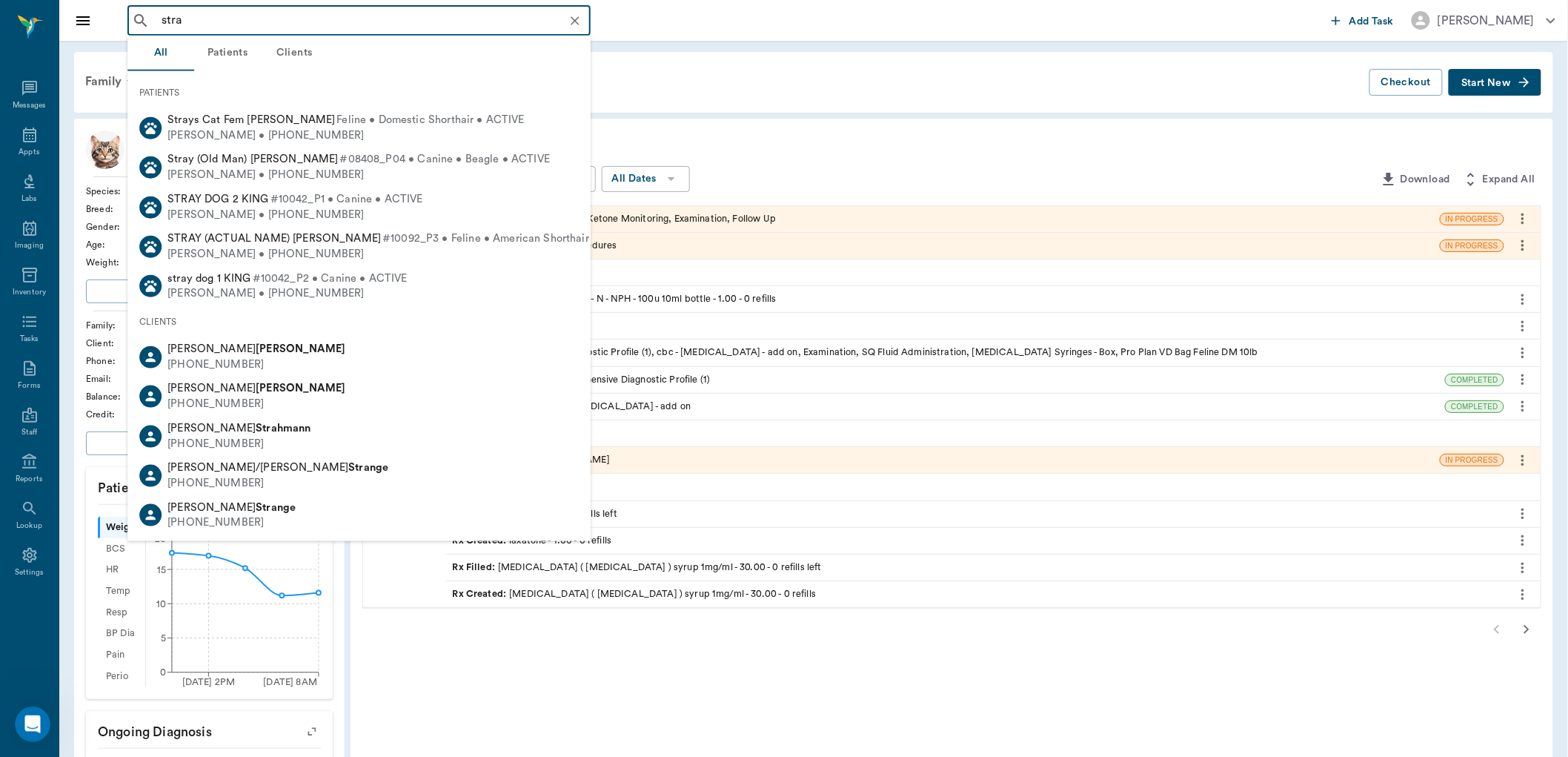
click at [575, 22] on icon "Clear" at bounding box center [574, 20] width 15 height 15
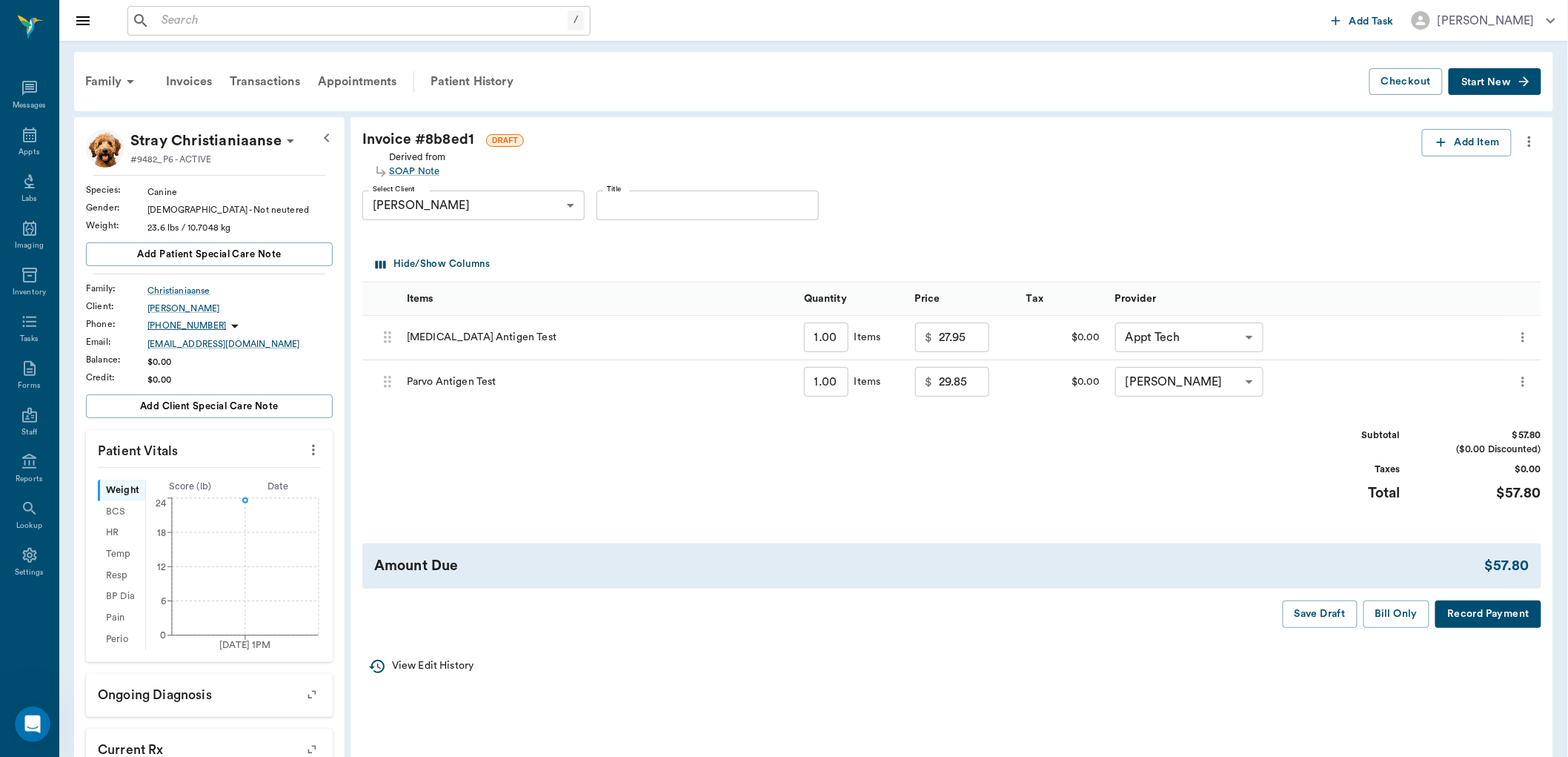
click at [1253, 337] on body "/ ​ Add Task [PERSON_NAME] Nectar Messages Appts Labs Imaging Inventory Tasks F…" at bounding box center [784, 481] width 1568 height 963
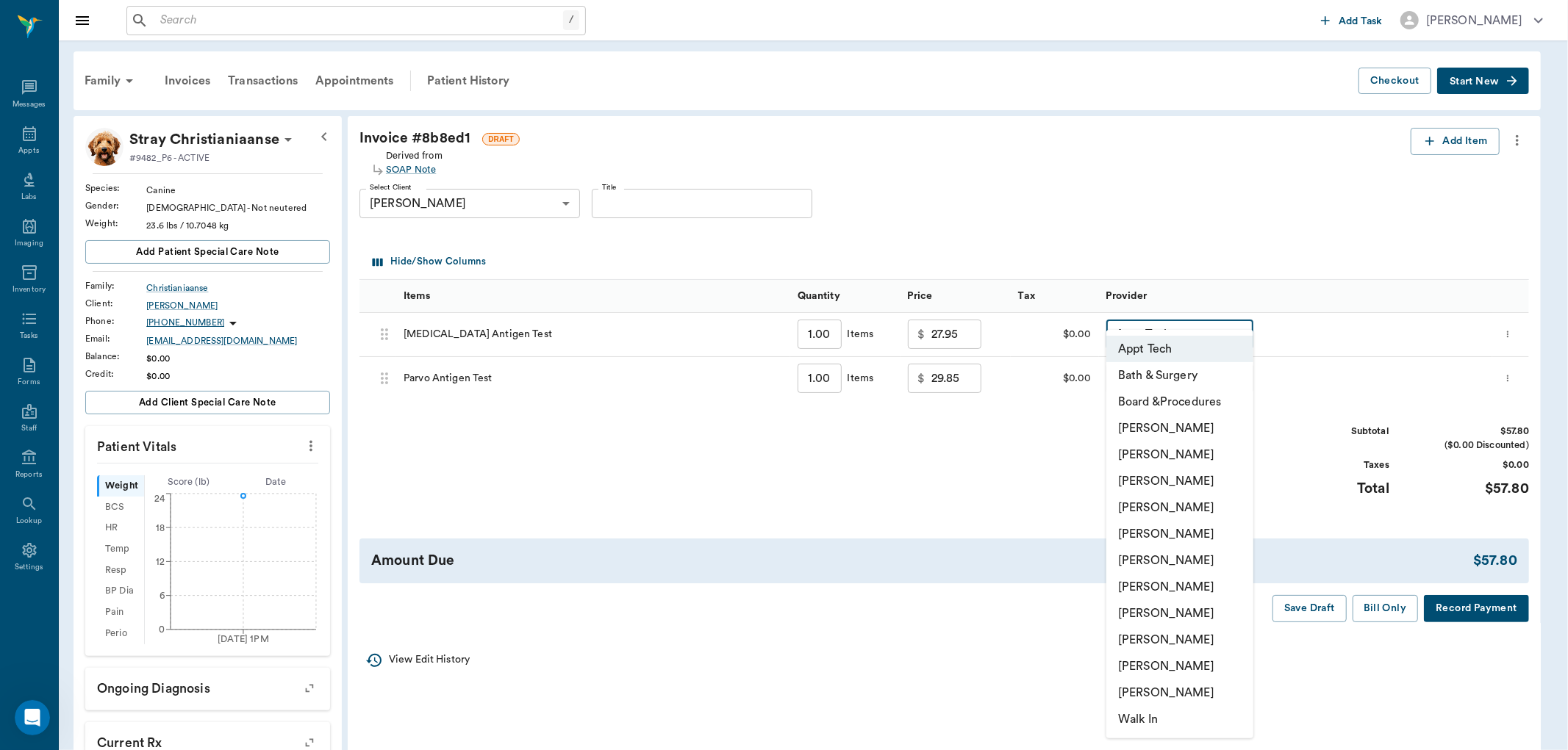
click at [1154, 474] on li "[PERSON_NAME]" at bounding box center [1179, 481] width 147 height 26
type input "none-642ef10e332a41444de2bad1"
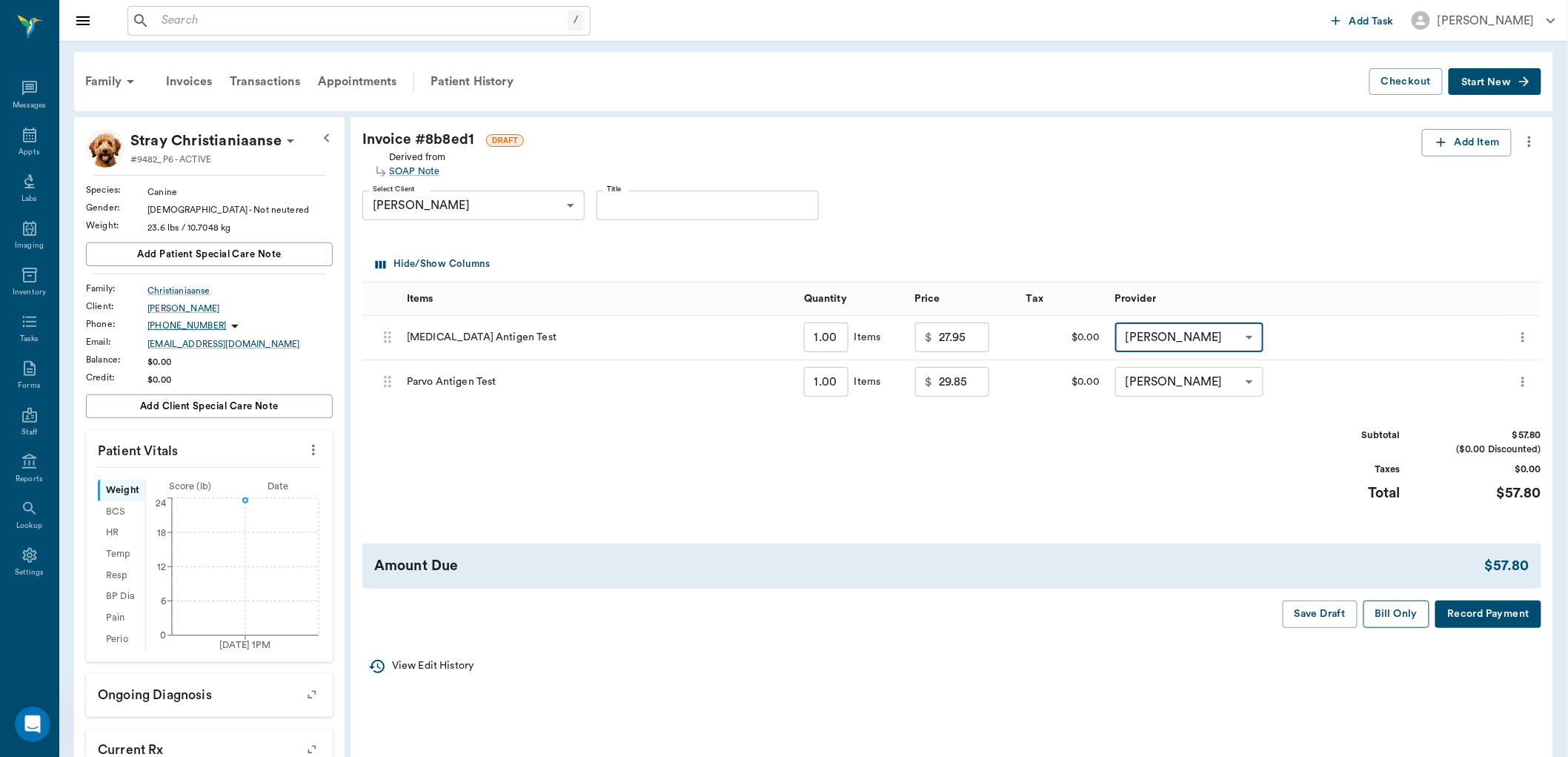
click at [1393, 619] on button "Bill Only" at bounding box center [1396, 614] width 67 height 28
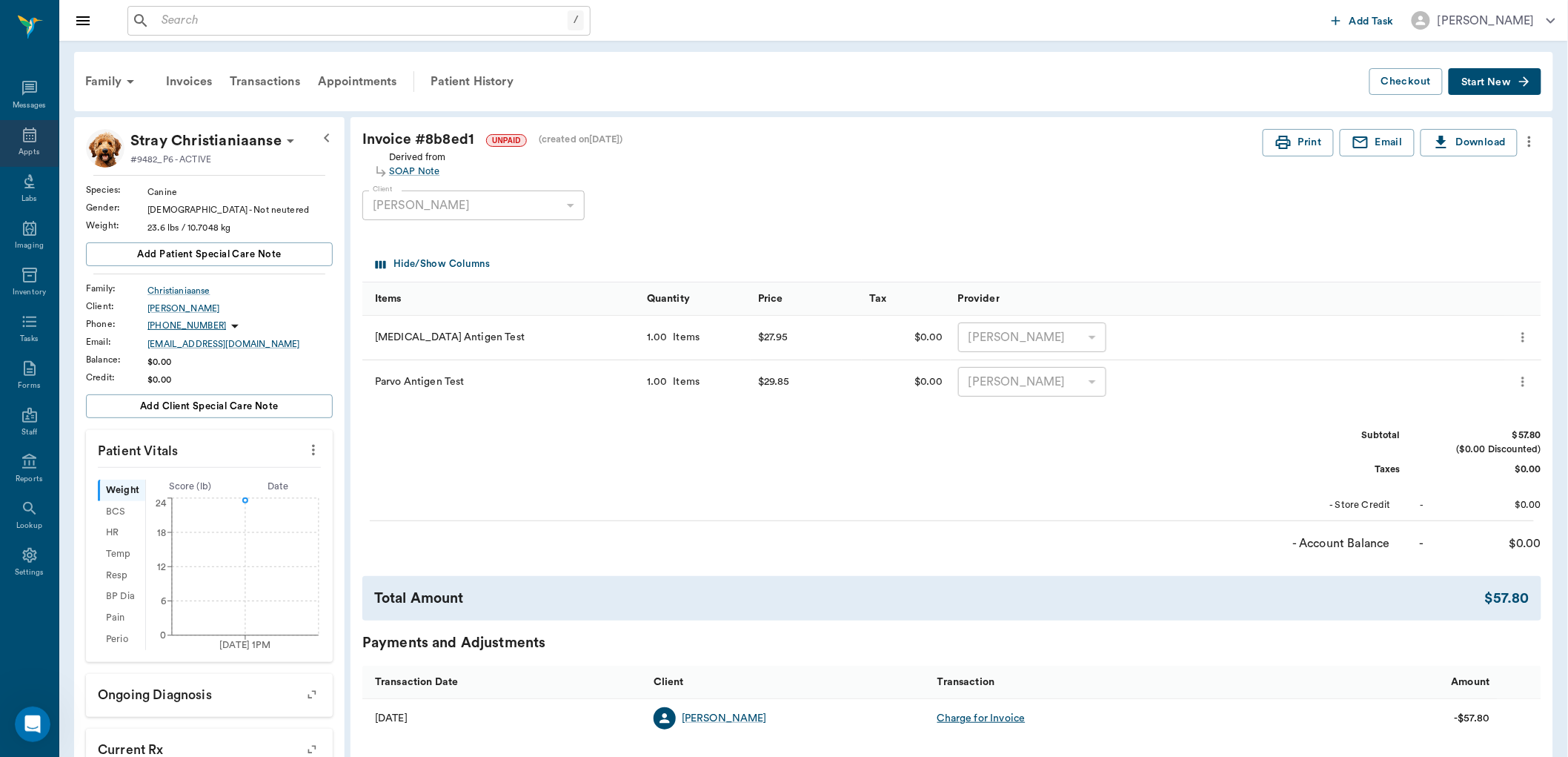
click at [39, 145] on div "Appts" at bounding box center [29, 143] width 59 height 46
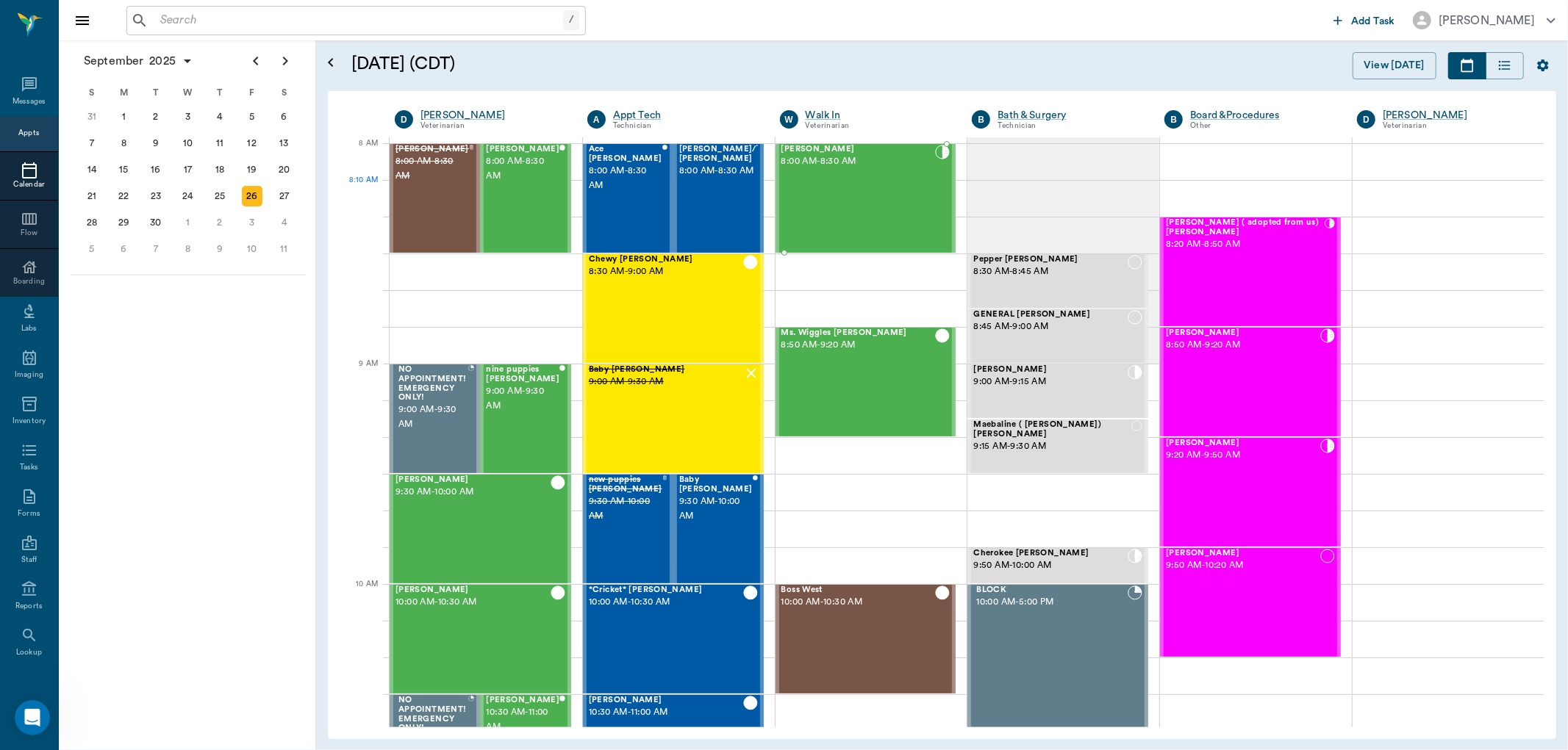
click at [855, 187] on div "[PERSON_NAME] 8:00 AM - 8:30 AM" at bounding box center [859, 199] width 154 height 107
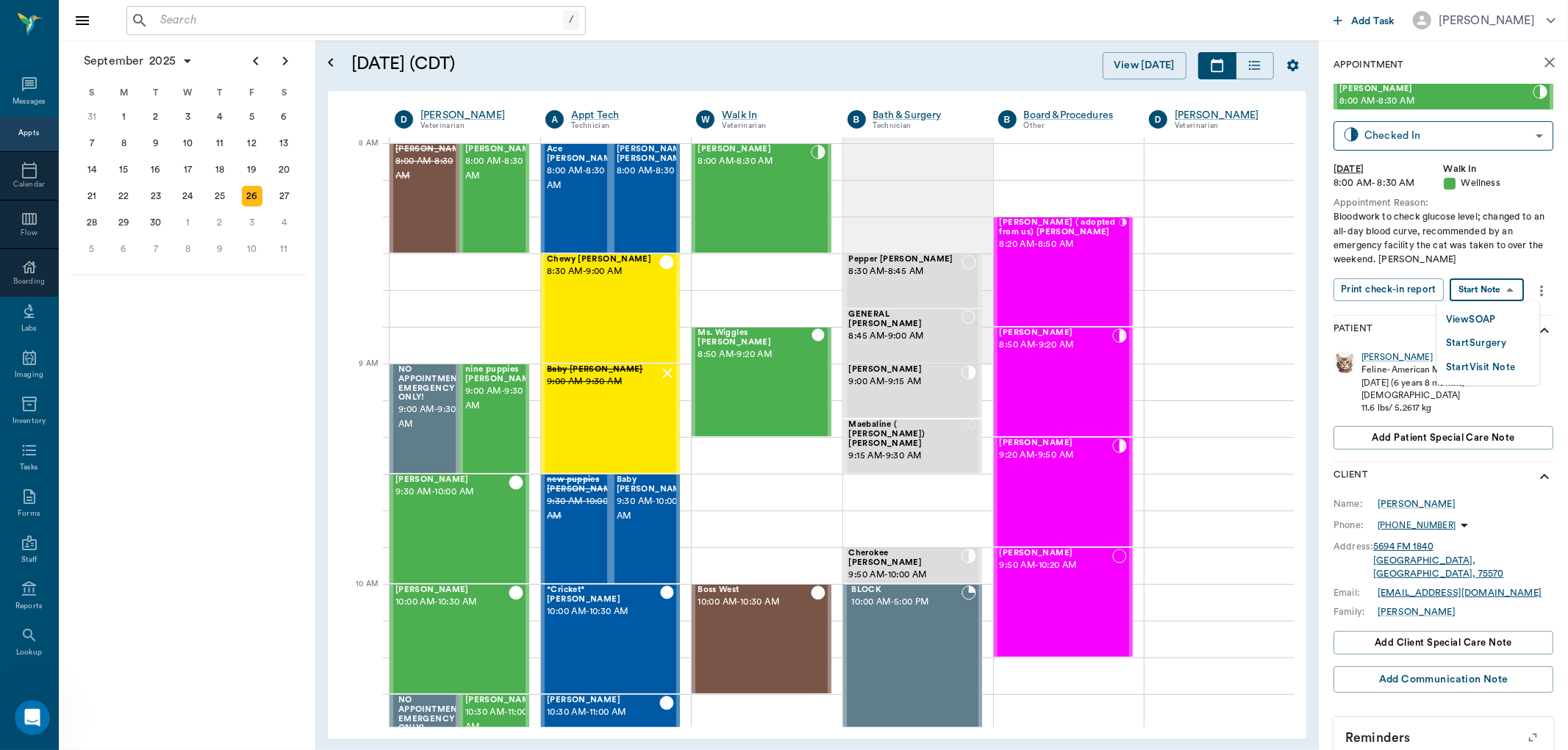
click at [1486, 290] on body "/ ​ Add Task [PERSON_NAME] Nectar Messages Appts Calendar Flow Boarding Labs Im…" at bounding box center [784, 375] width 1568 height 750
click at [1361, 356] on div at bounding box center [784, 375] width 1568 height 750
click at [1376, 349] on div "[PERSON_NAME] # 08219_P03 Feline - American Medium Hair - Orange [DATE] (6 year…" at bounding box center [1443, 403] width 220 height 116
click at [1371, 356] on div "[PERSON_NAME]" at bounding box center [1397, 357] width 71 height 12
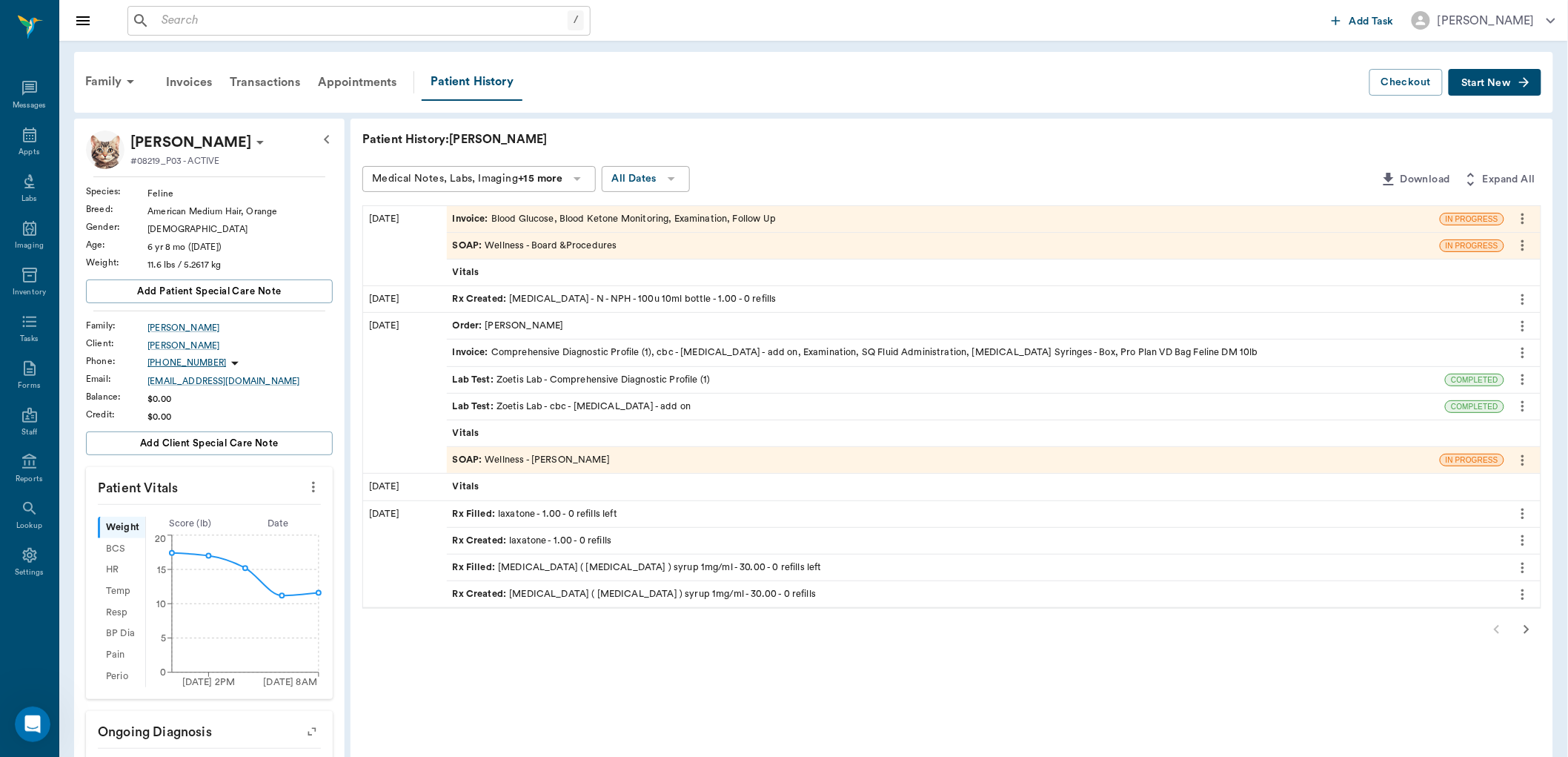
click at [575, 247] on div "SOAP : Wellness - Board &Procedures" at bounding box center [534, 246] width 164 height 14
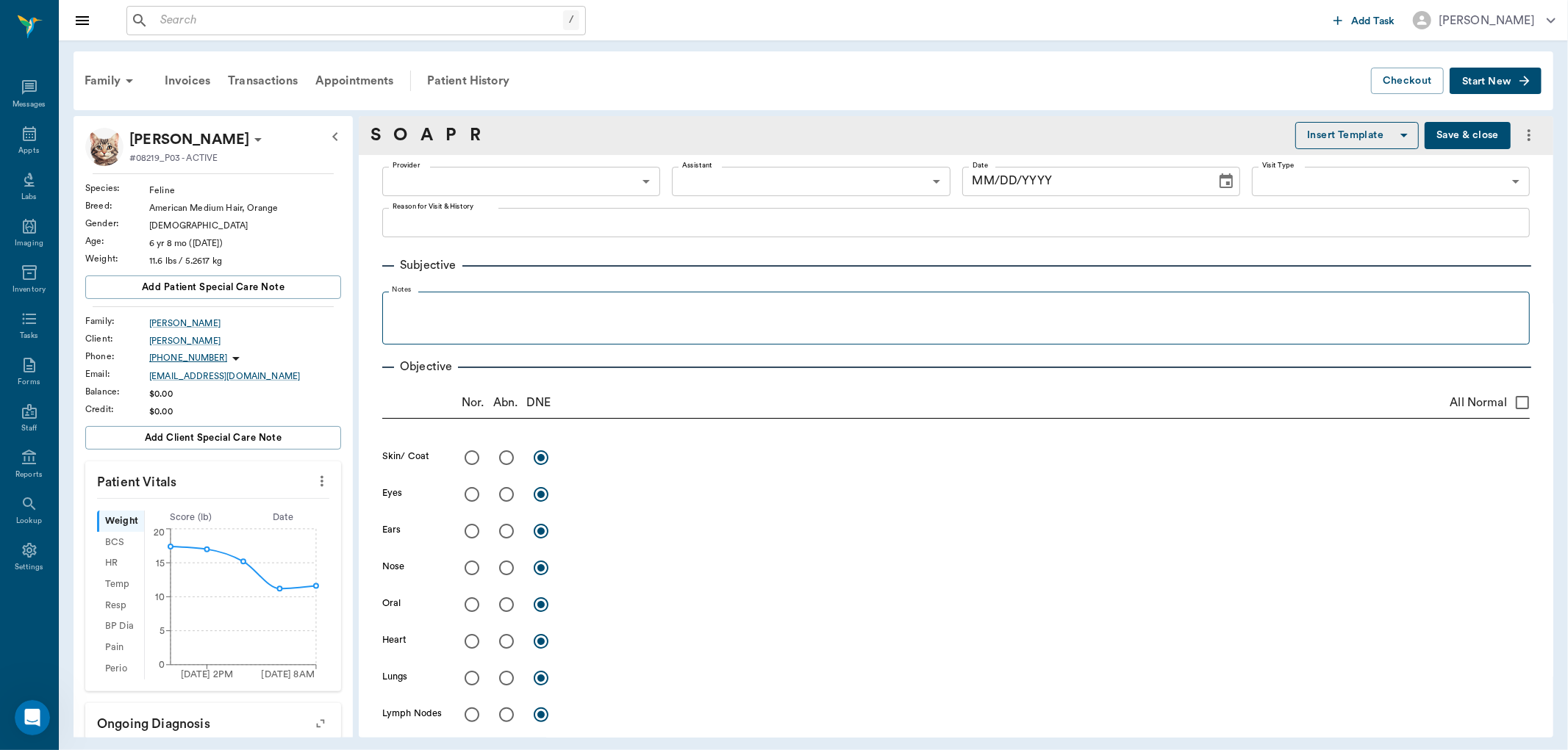
type input "63ec2f075fda476ae8351a51"
type input "65d2be4f46e3a538d89b8c14"
type textarea "Bloodwork to check glucose level; changed to an all-day blood curve, recommende…"
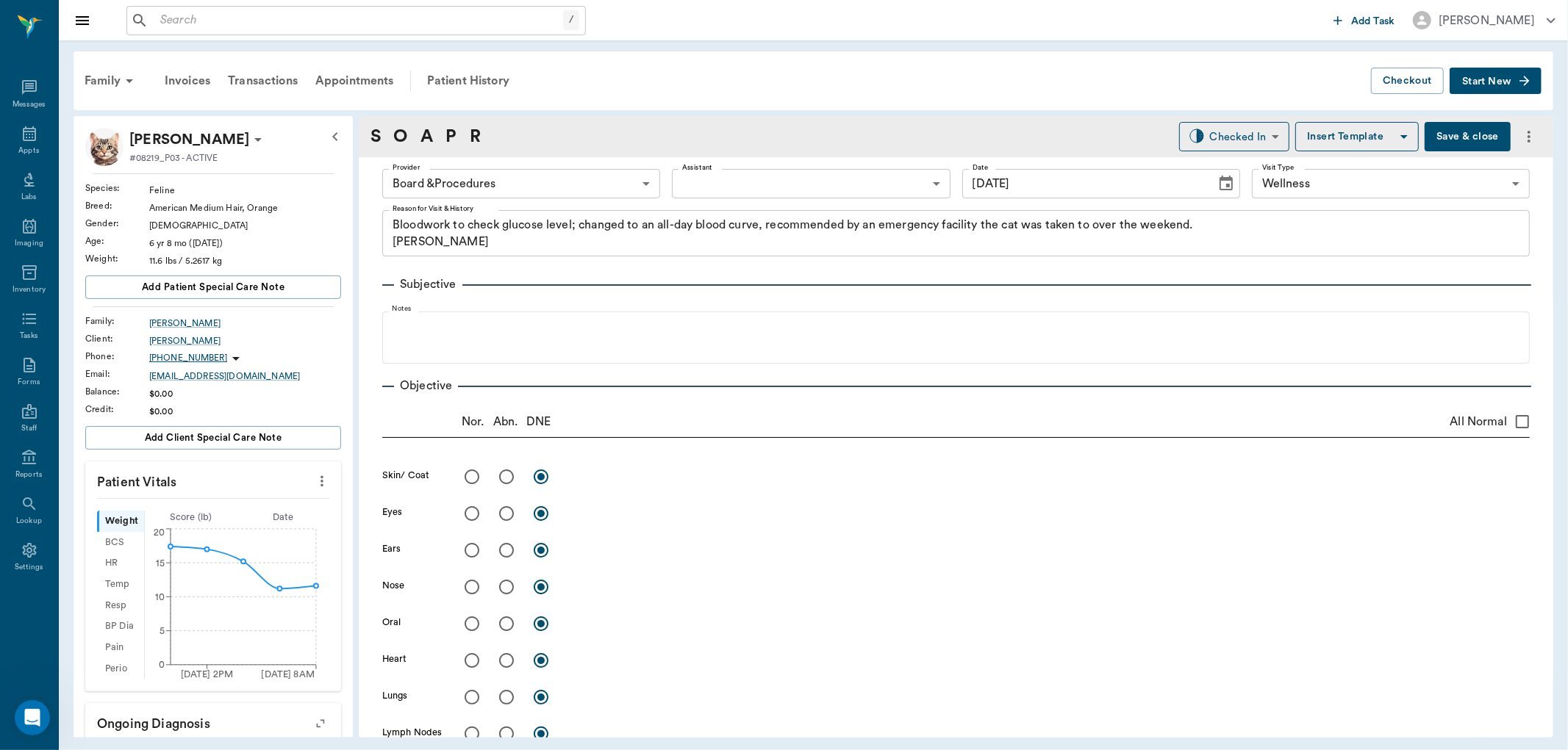
type input "[DATE]"
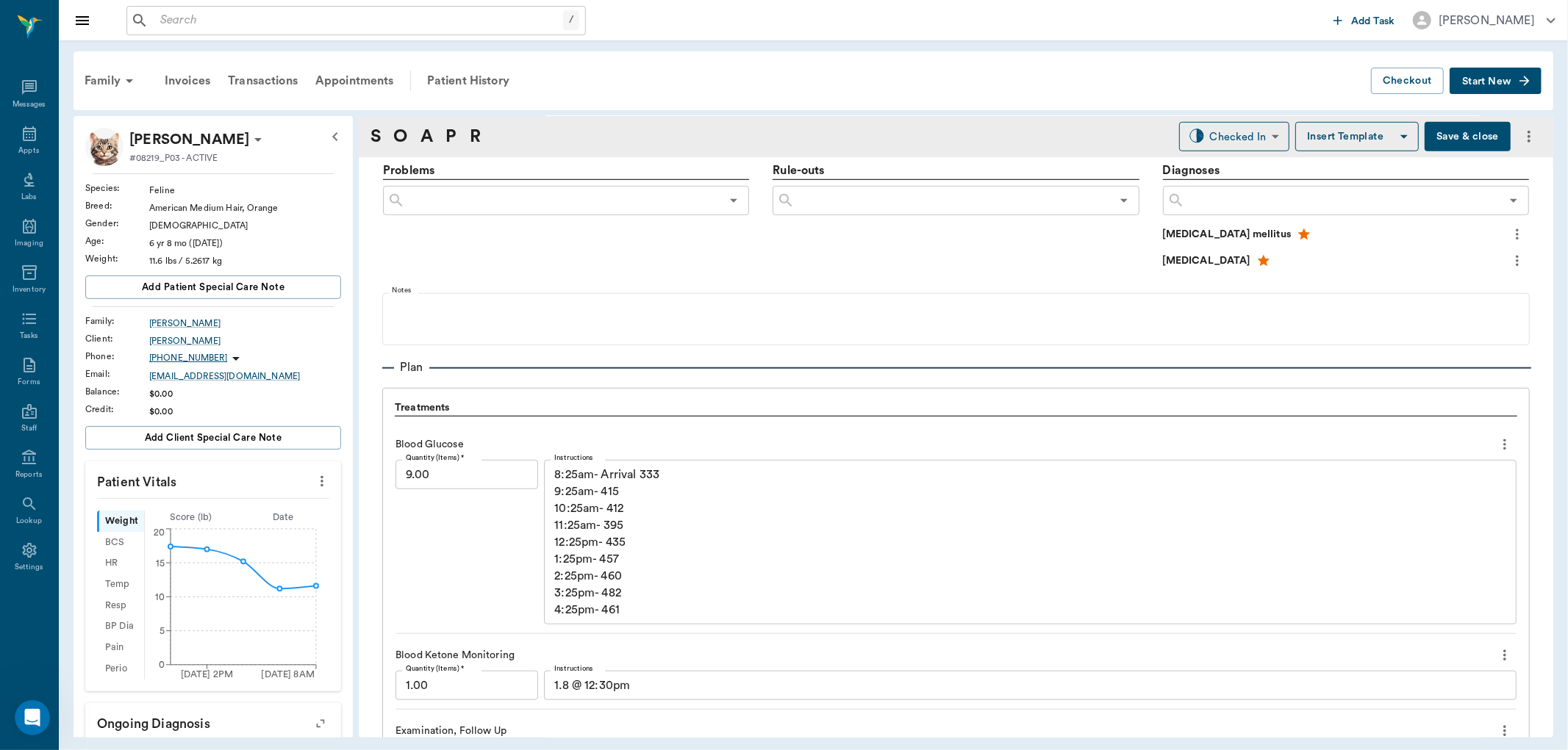
scroll to position [1250, 0]
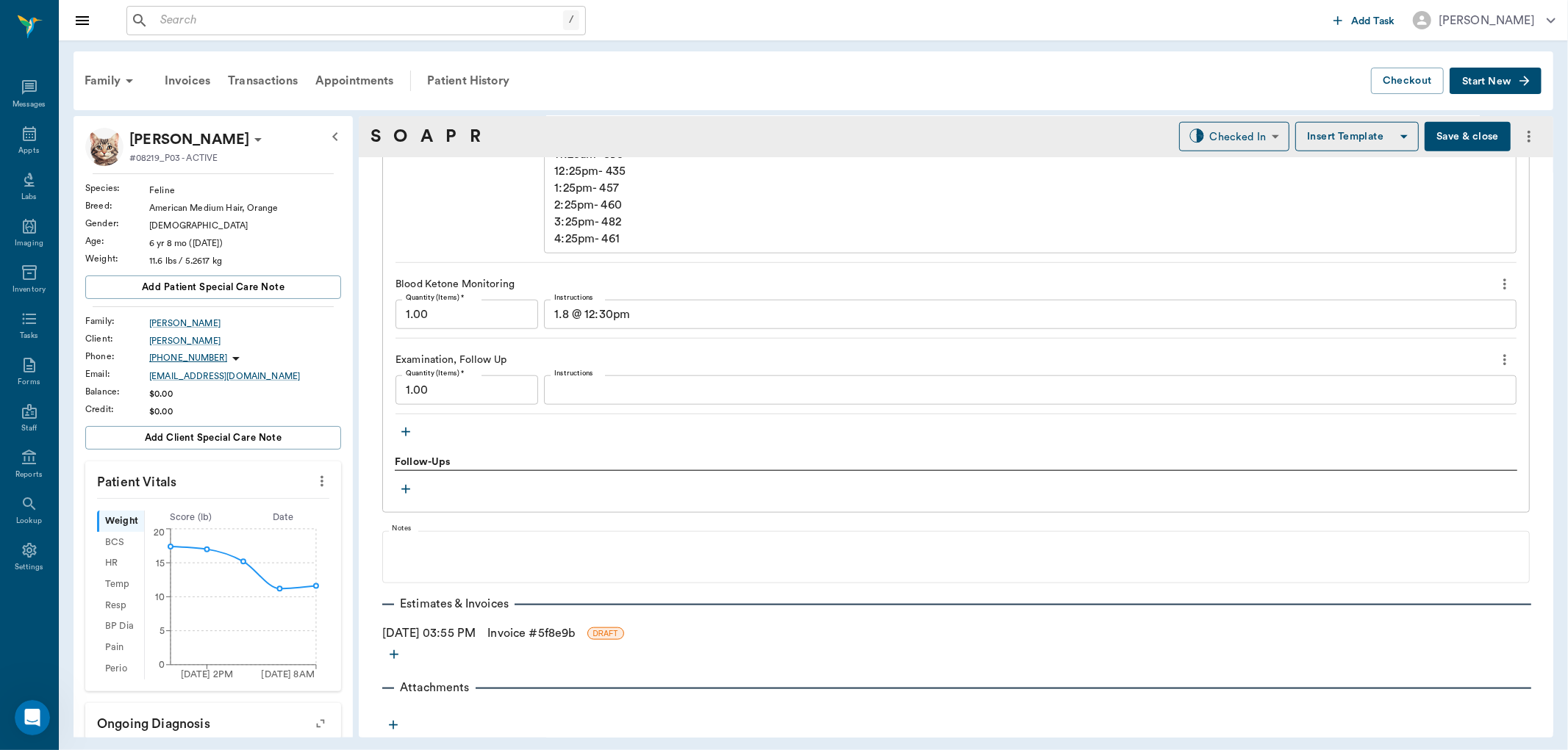
click at [405, 426] on icon "button" at bounding box center [405, 431] width 15 height 15
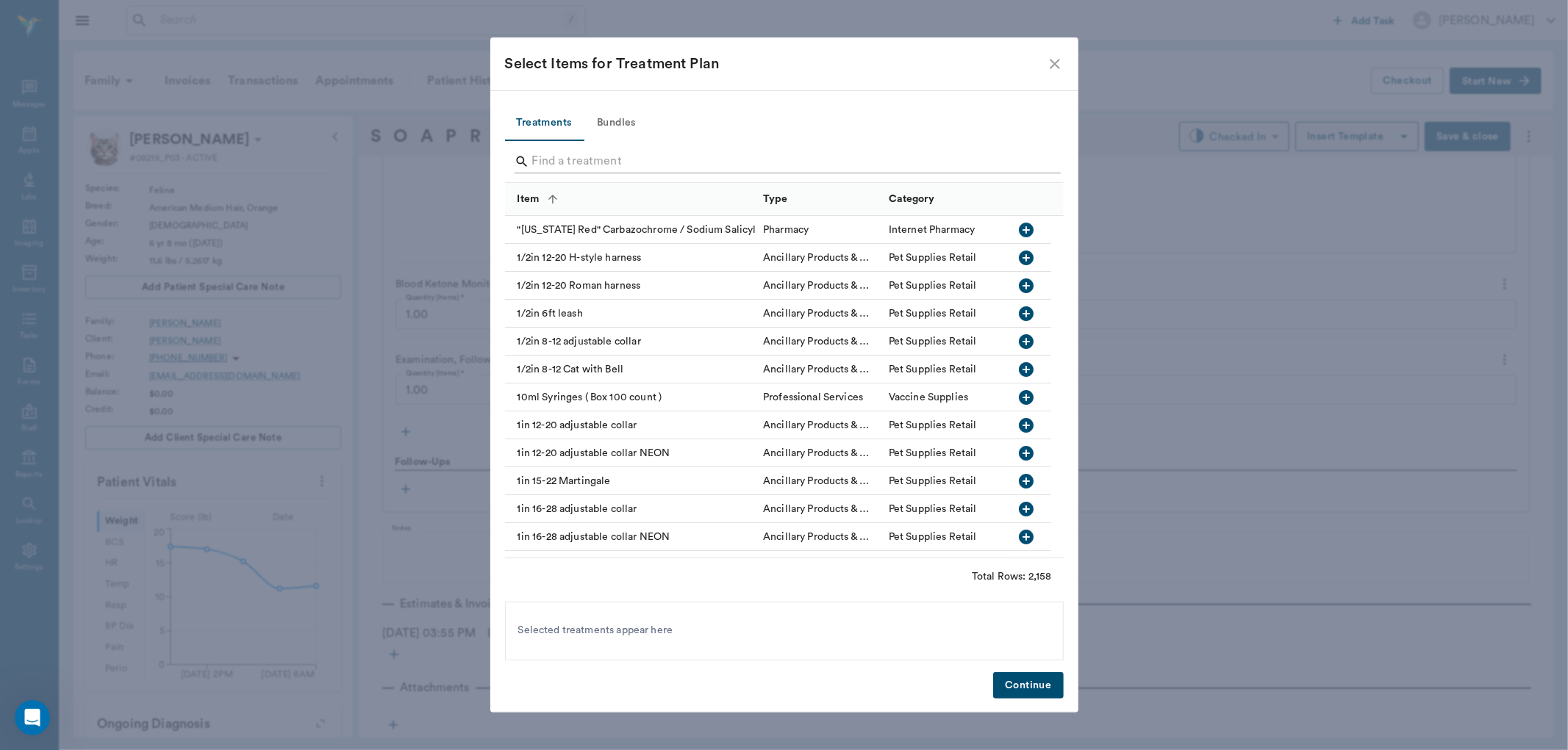
click at [582, 161] on input "Search" at bounding box center [786, 161] width 507 height 23
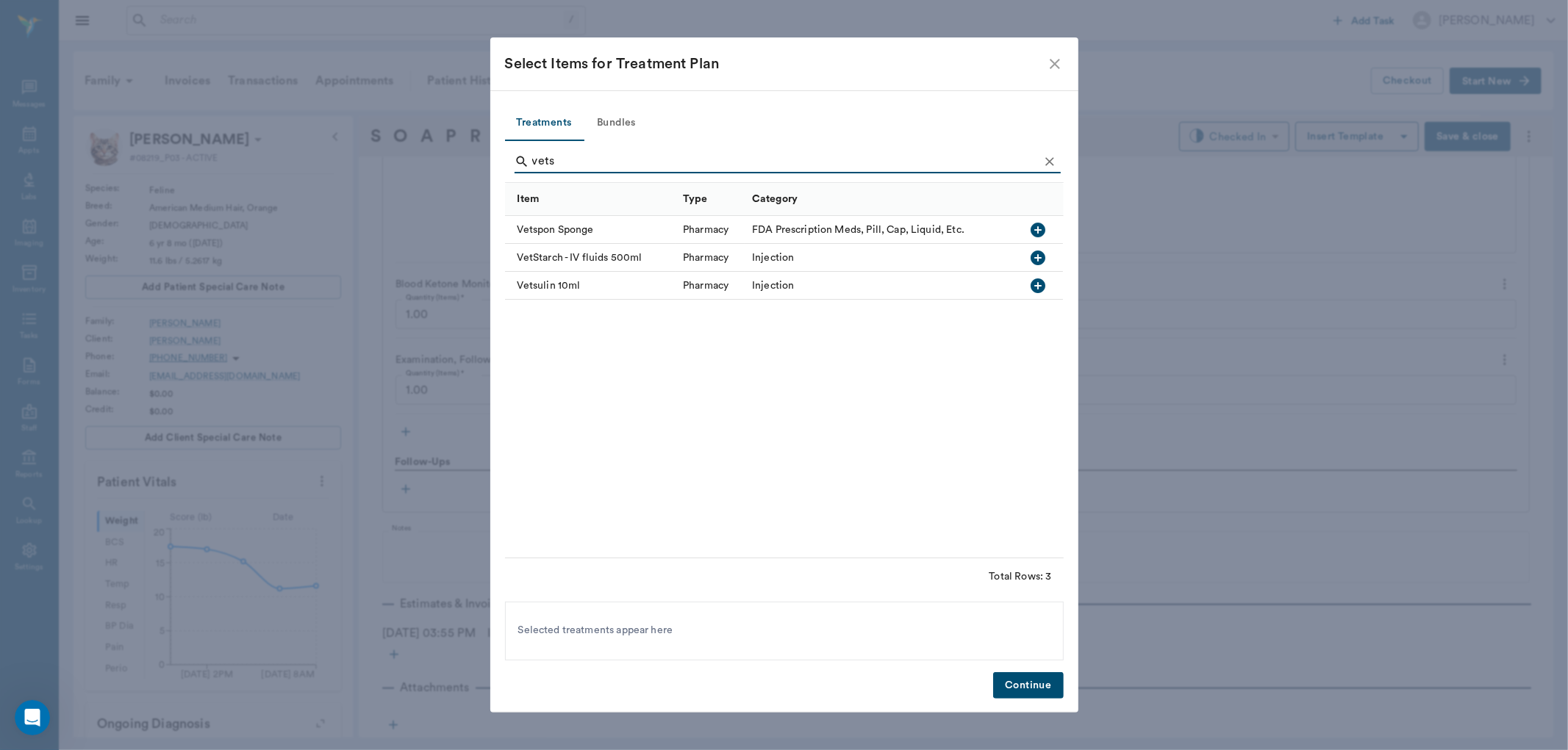
type input "vets"
click at [1037, 279] on icon "button" at bounding box center [1038, 285] width 15 height 15
click at [1017, 680] on button "Continue" at bounding box center [1028, 685] width 70 height 27
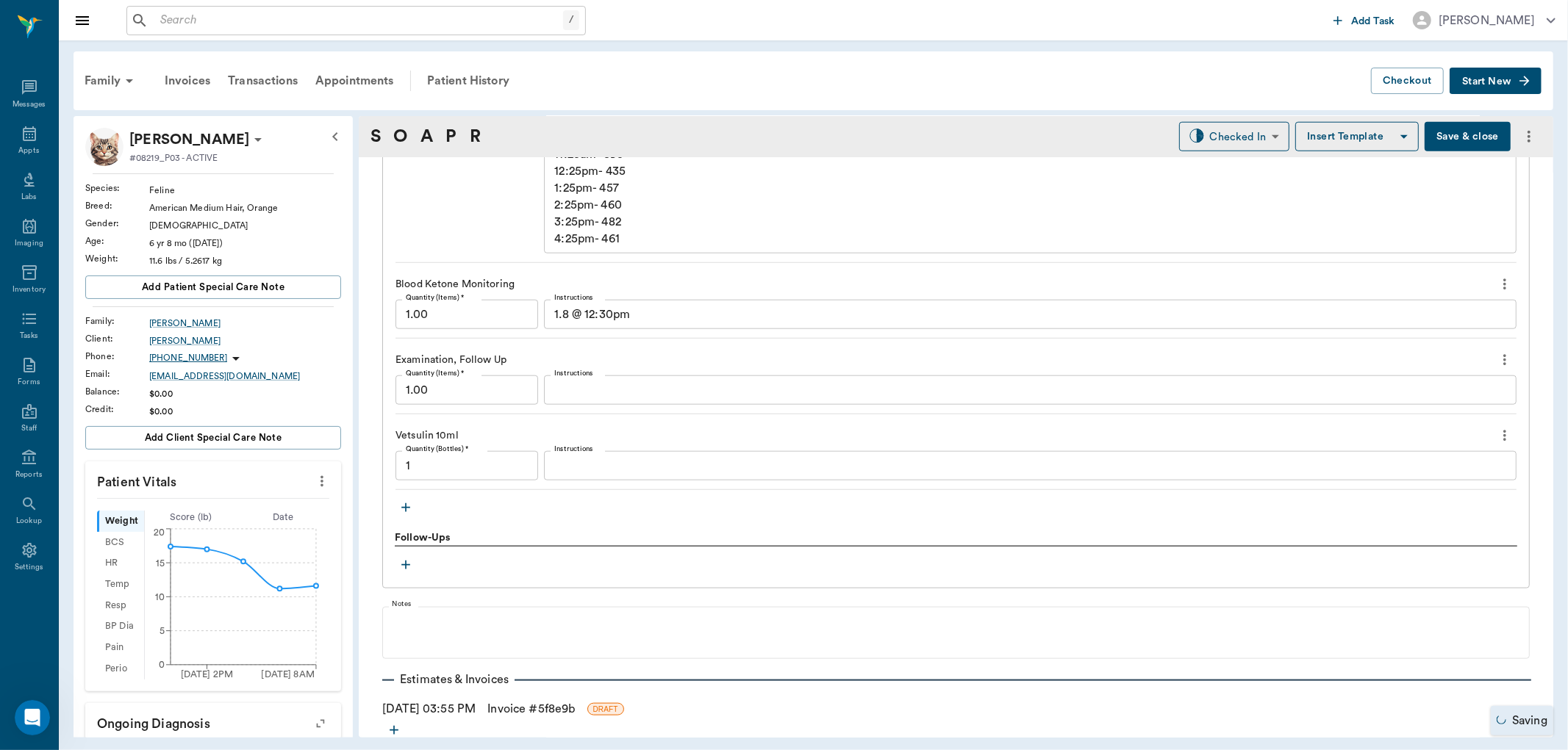
type input "1.00"
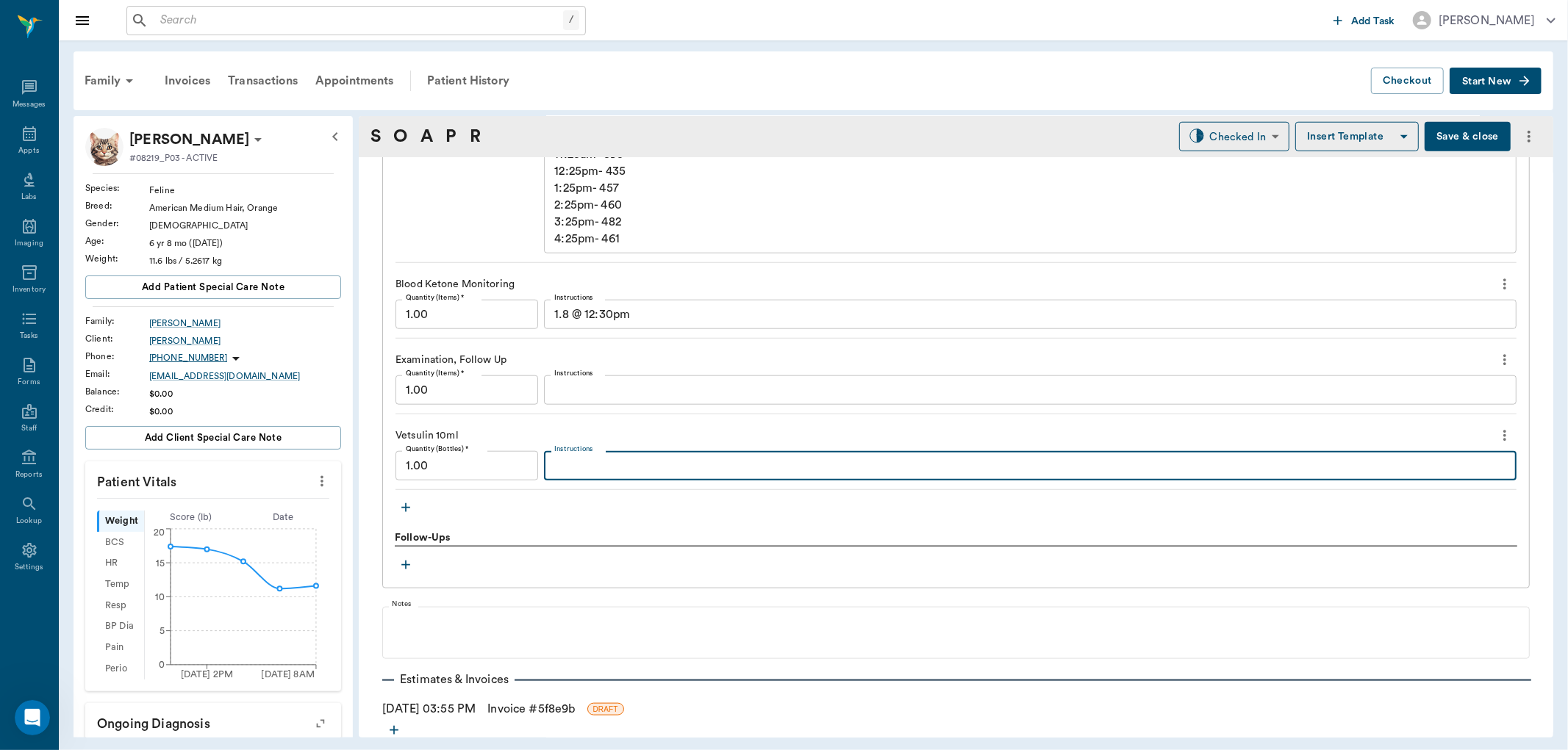
click at [570, 467] on textarea "Instructions" at bounding box center [1029, 467] width 952 height 17
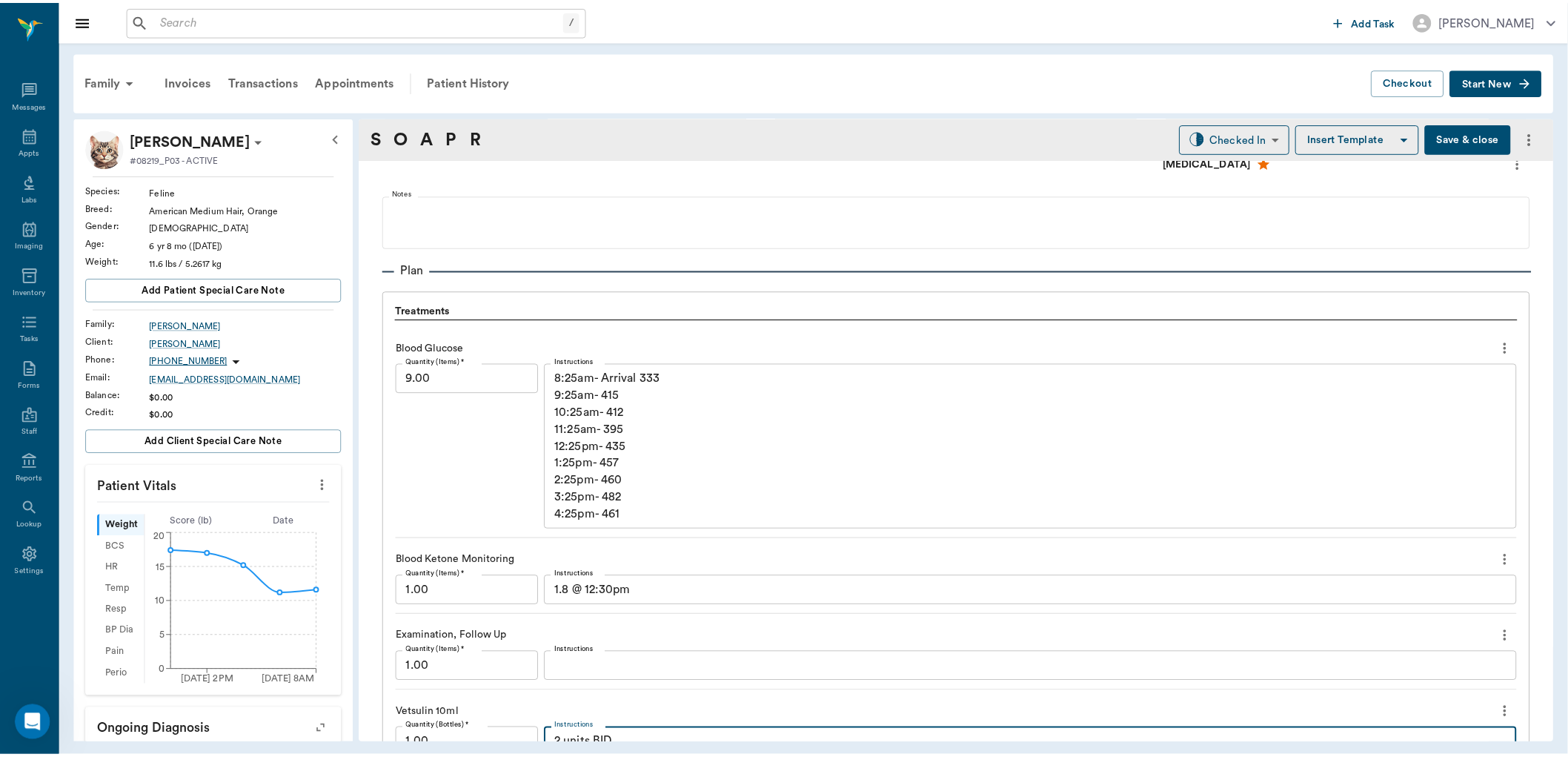
scroll to position [1338, 0]
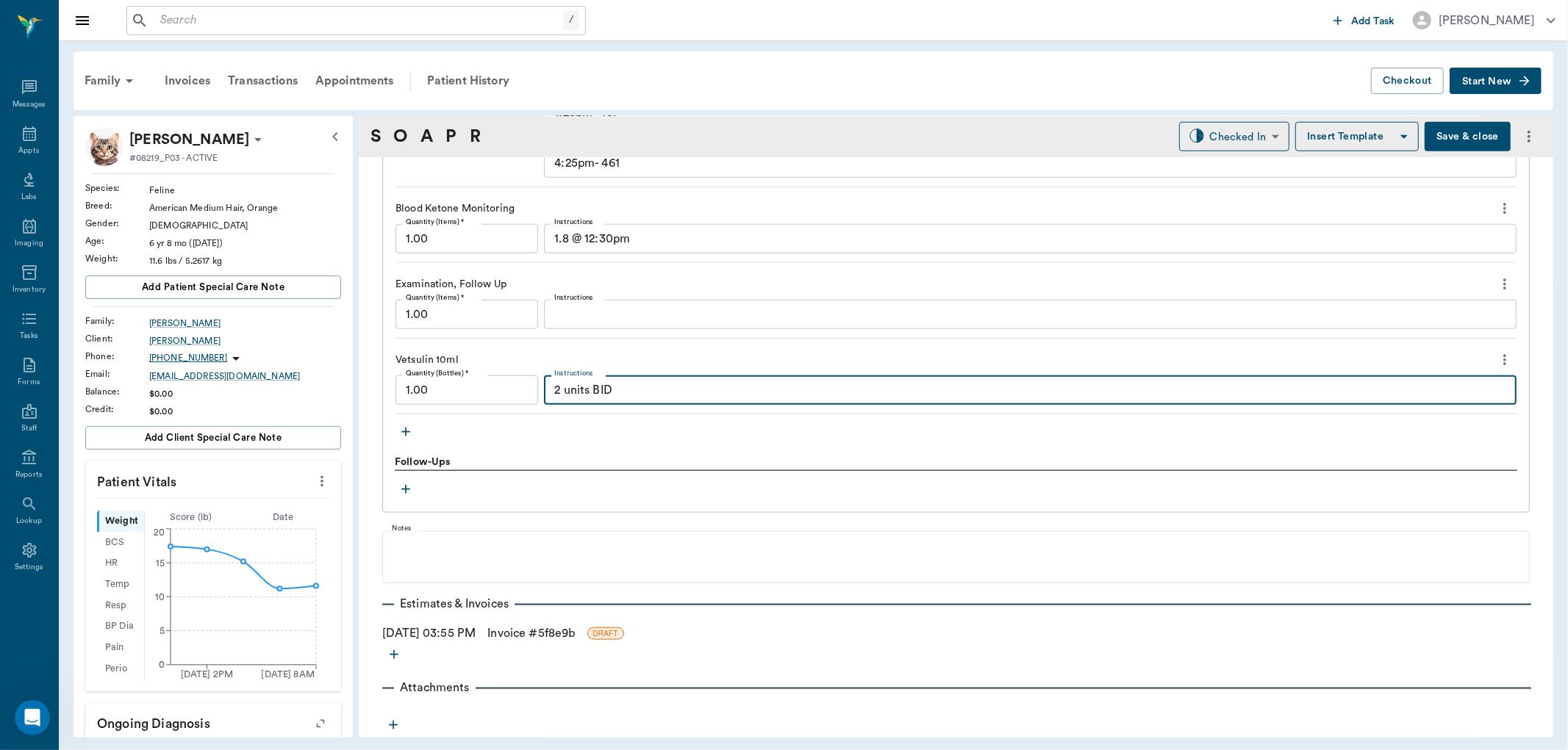
type textarea "2 units BID"
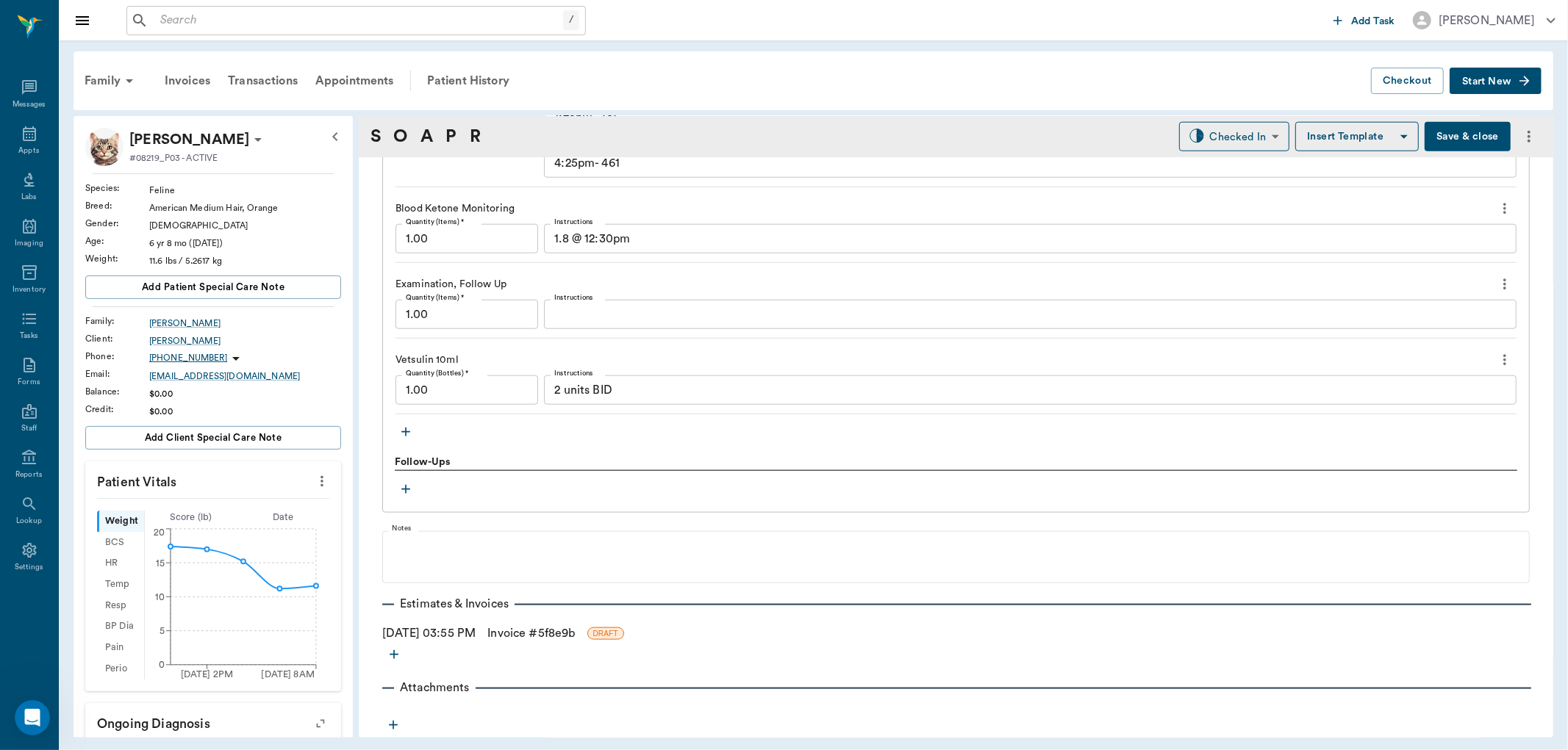
click at [537, 634] on link "Invoice # 5f8e9b" at bounding box center [531, 633] width 87 height 18
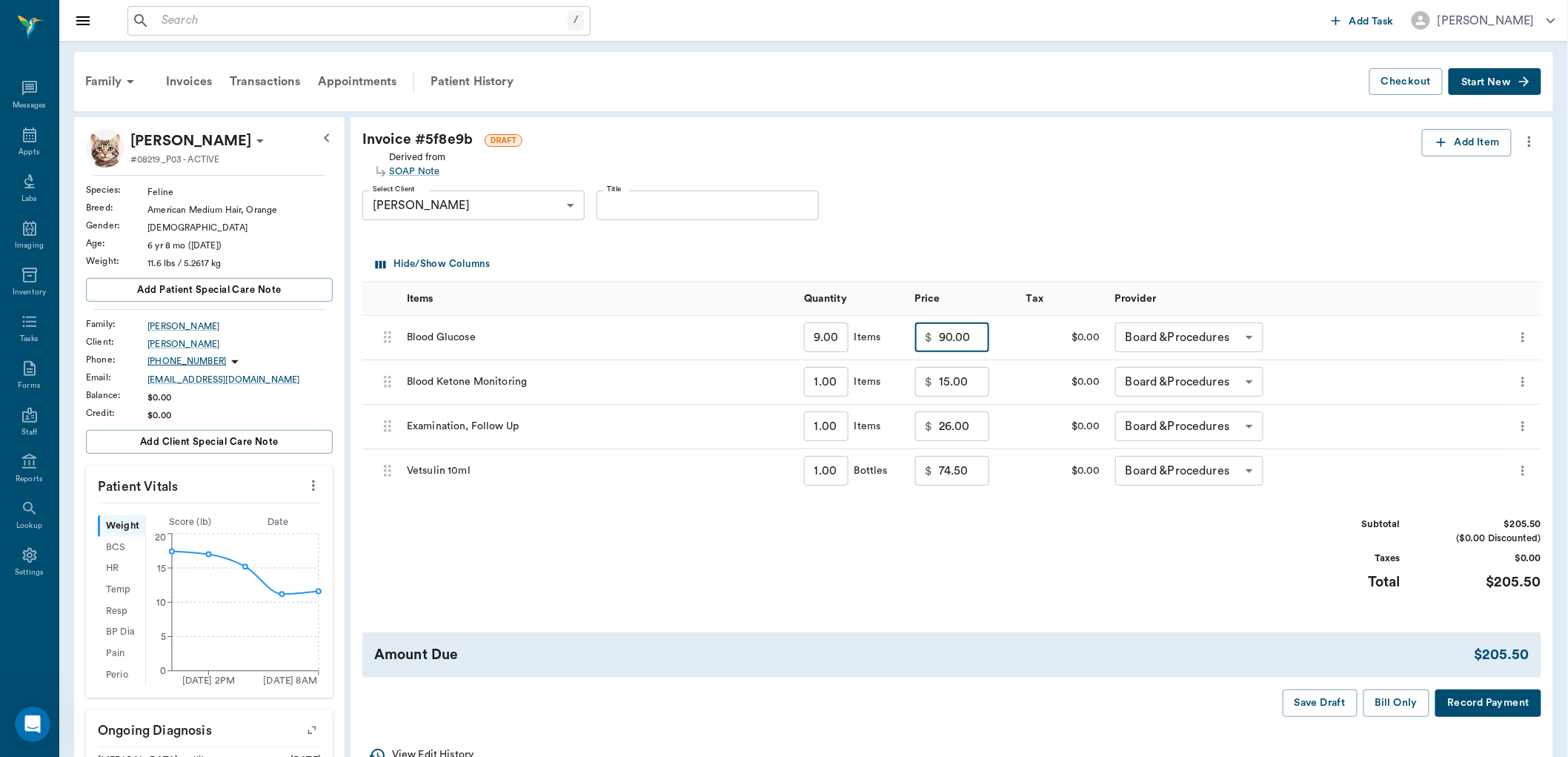
click at [970, 339] on input "90.00" at bounding box center [964, 337] width 50 height 30
type input "75.00"
click at [1024, 542] on div "Subtotal $190.50 ($0.00 Discounted) Taxes $0.00 Total $190.50" at bounding box center [951, 563] width 1179 height 91
click at [1394, 699] on button "Bill Only" at bounding box center [1396, 703] width 67 height 28
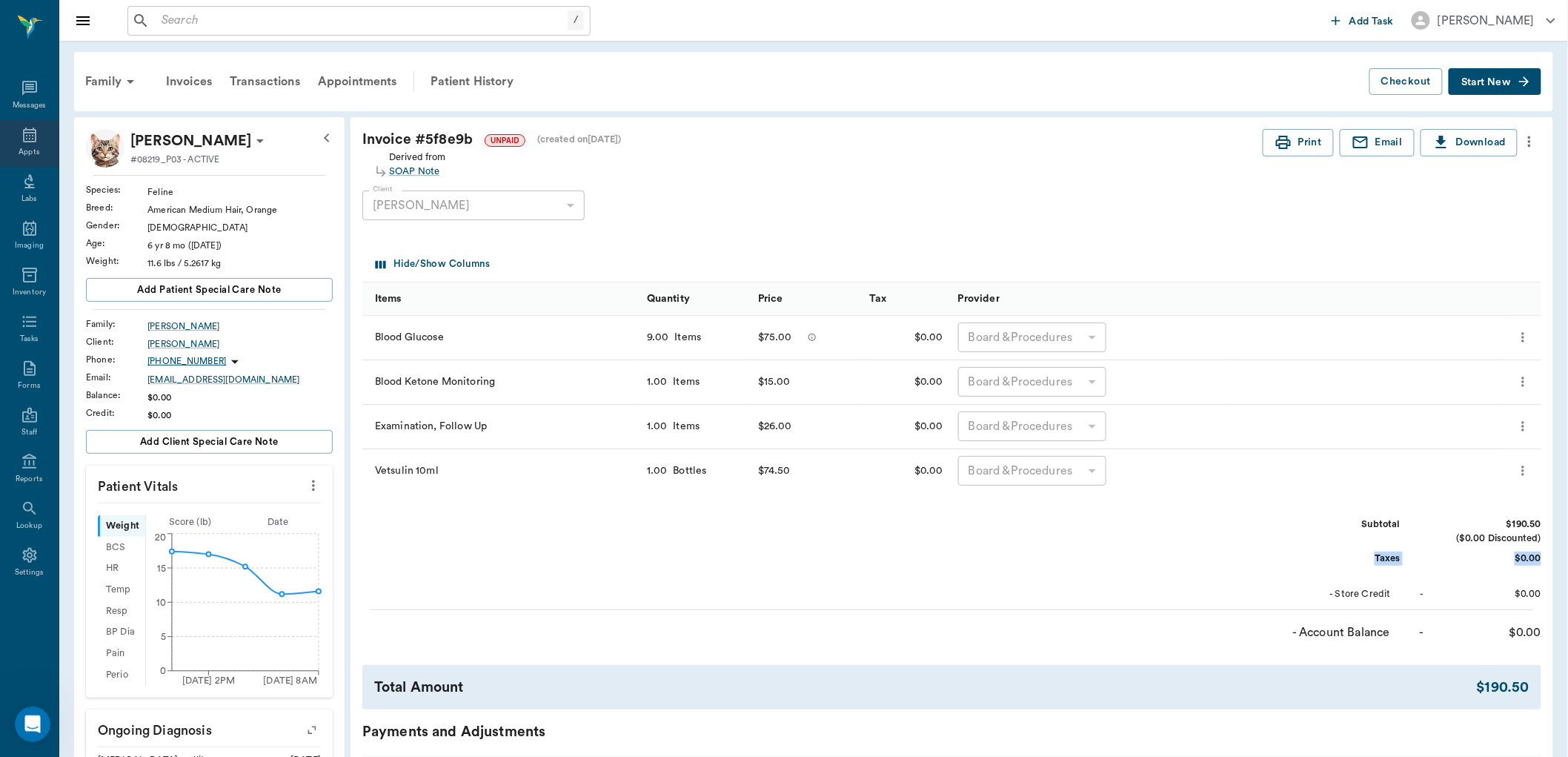
click at [16, 139] on div "Appts" at bounding box center [29, 143] width 59 height 46
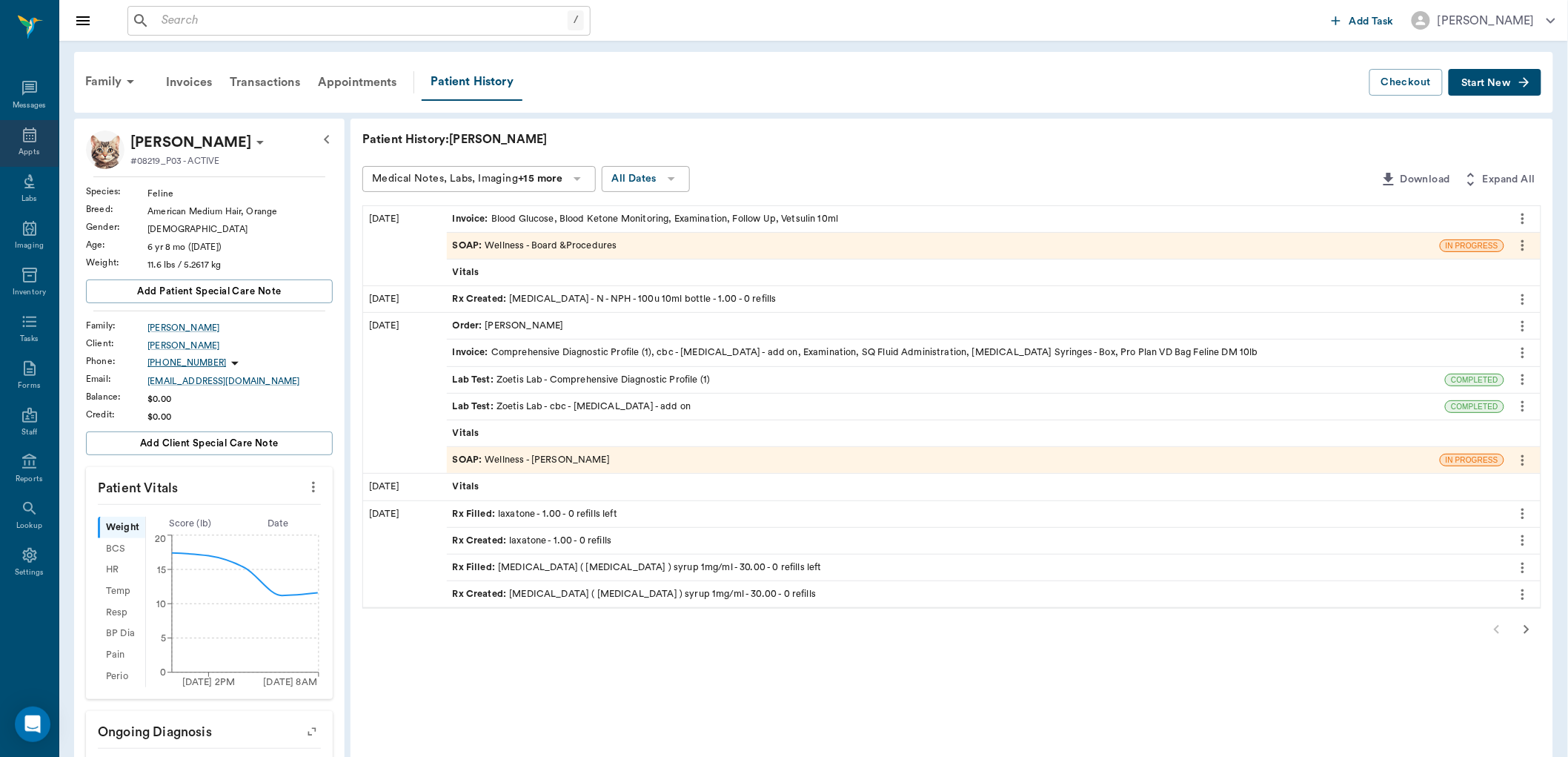
click at [24, 145] on div "Appts" at bounding box center [29, 143] width 59 height 46
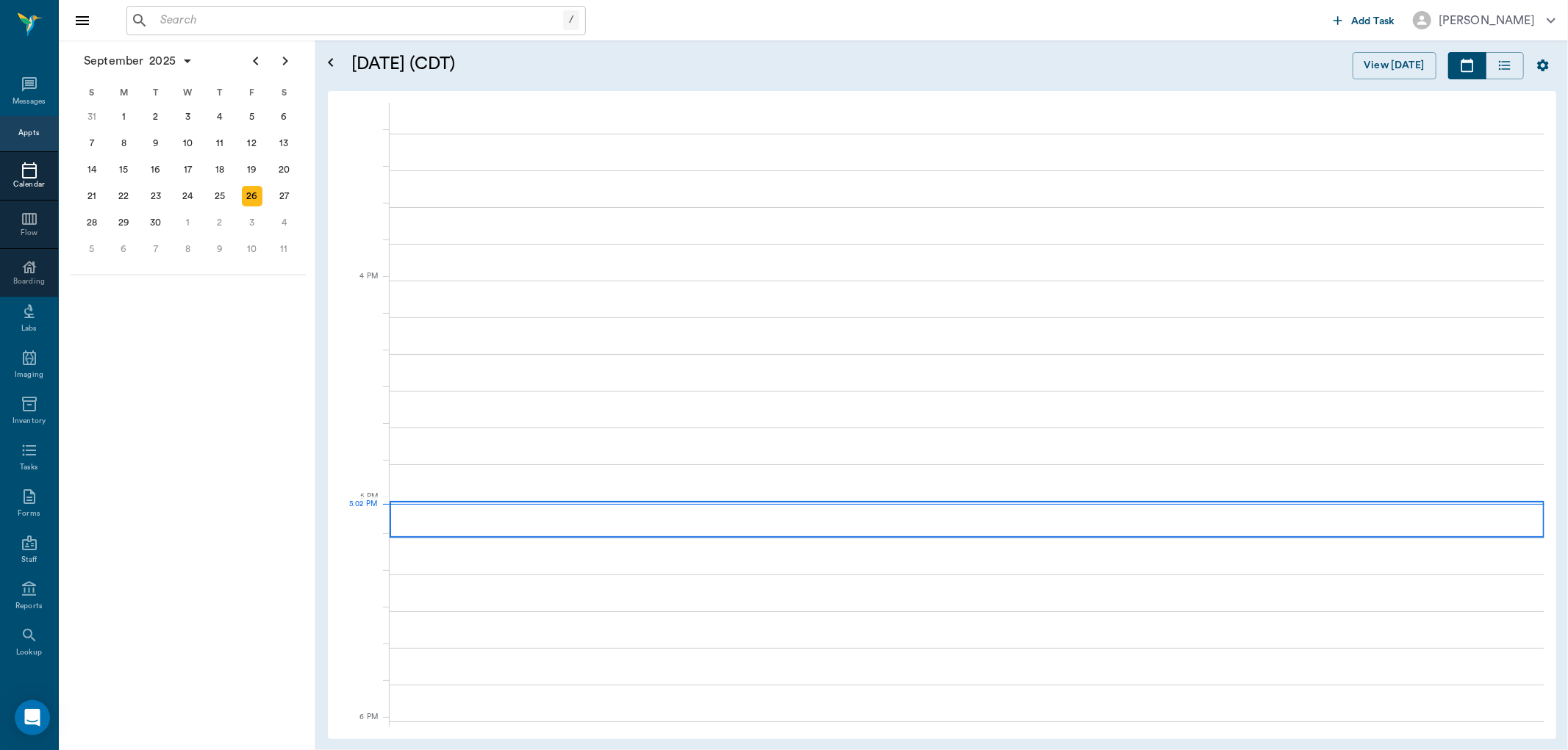
scroll to position [1984, 0]
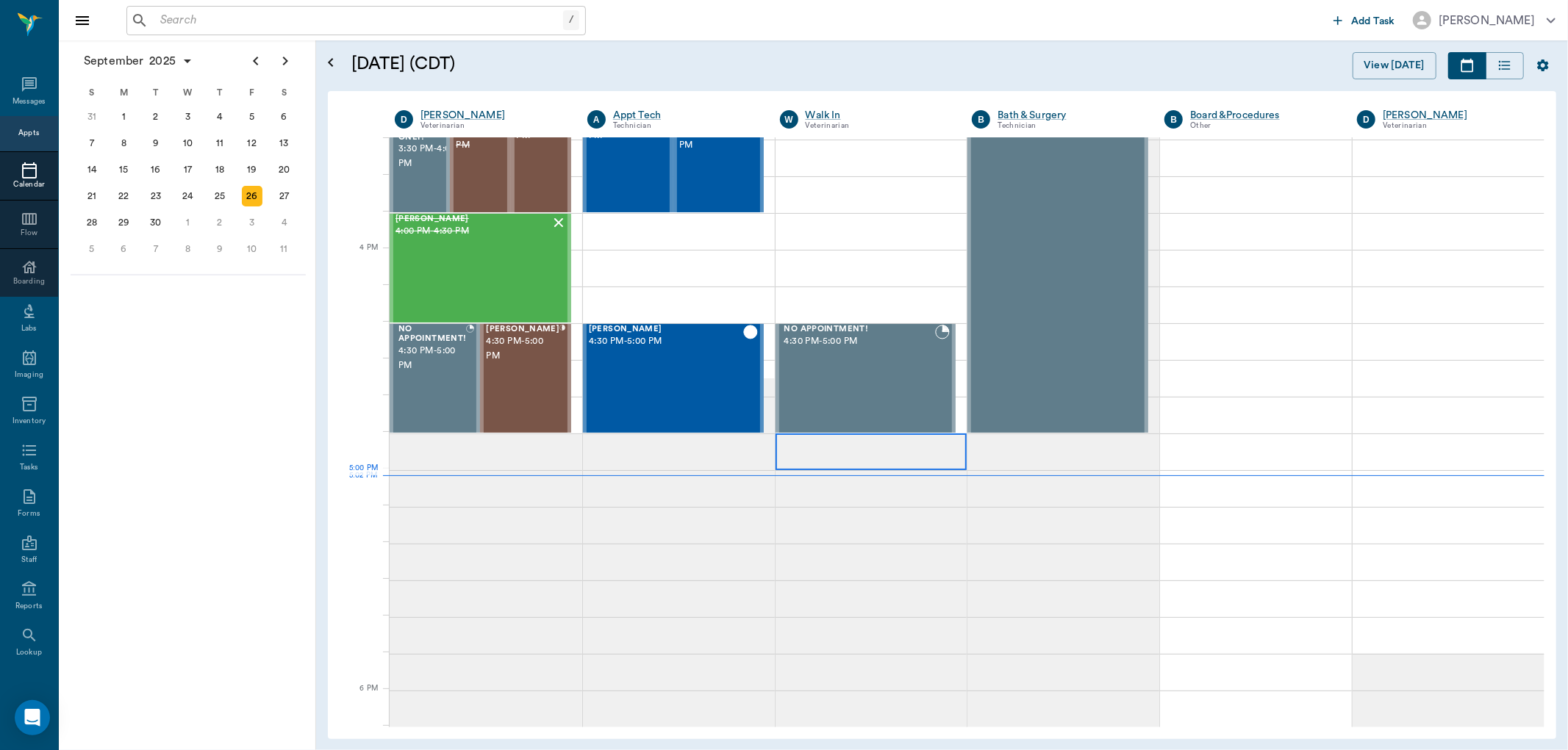
scroll to position [1658, 0]
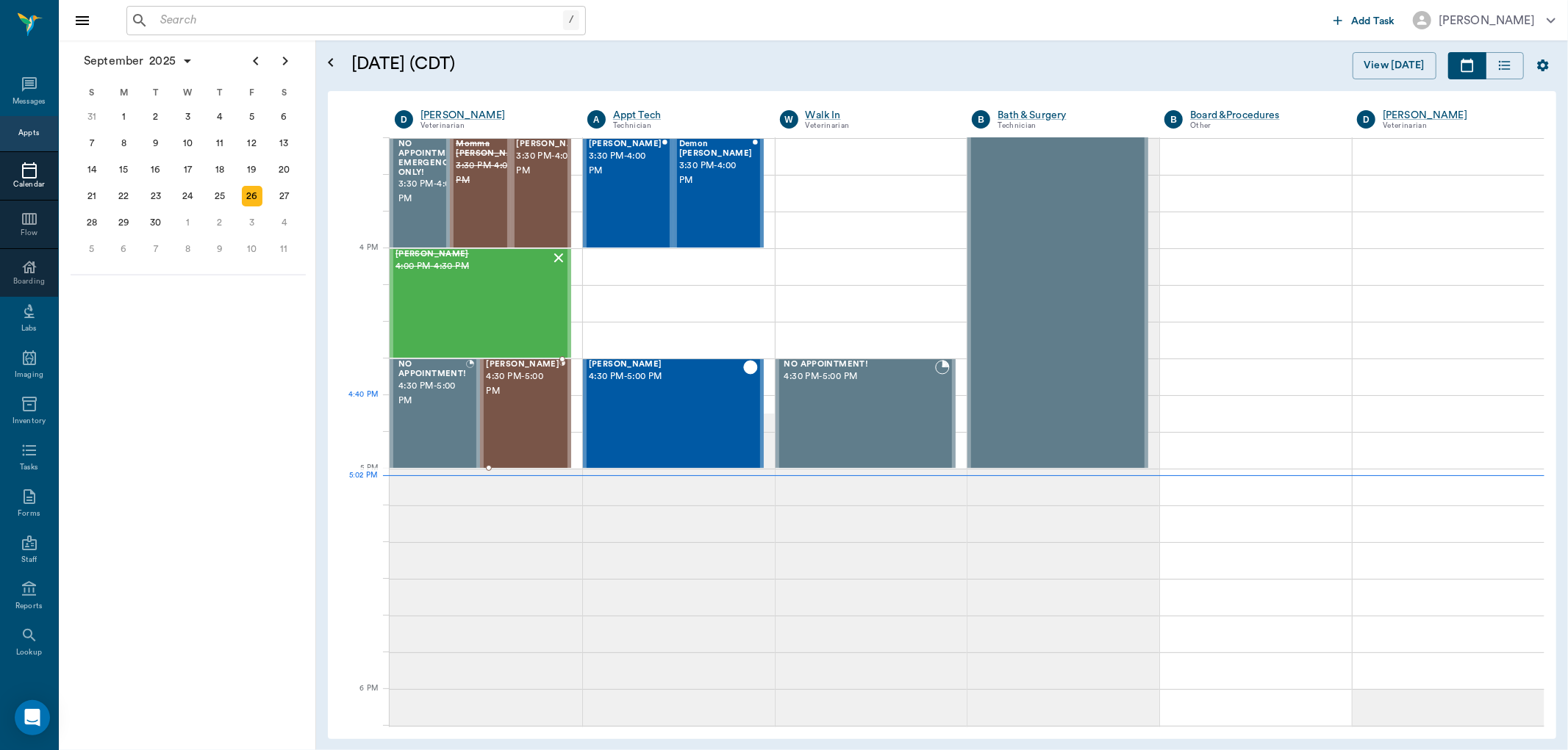
click at [531, 422] on div "[PERSON_NAME] 4:30 PM - 5:00 PM" at bounding box center [522, 414] width 73 height 107
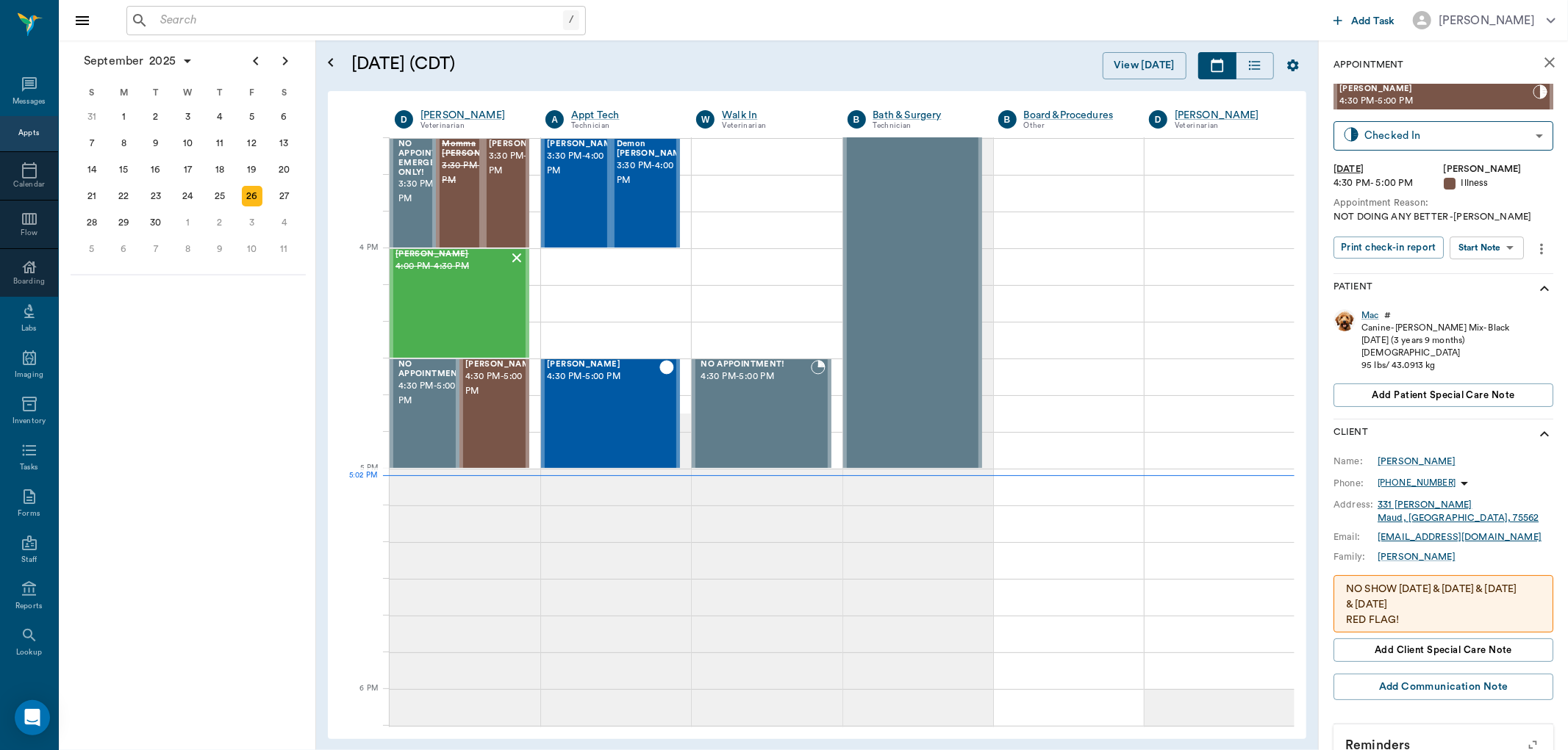
click at [1498, 252] on body "/ ​ Add Task [PERSON_NAME] Nectar Messages Appts Calendar Flow Boarding Labs Im…" at bounding box center [784, 375] width 1568 height 750
click at [1478, 280] on button "View SOAP" at bounding box center [1471, 277] width 50 height 17
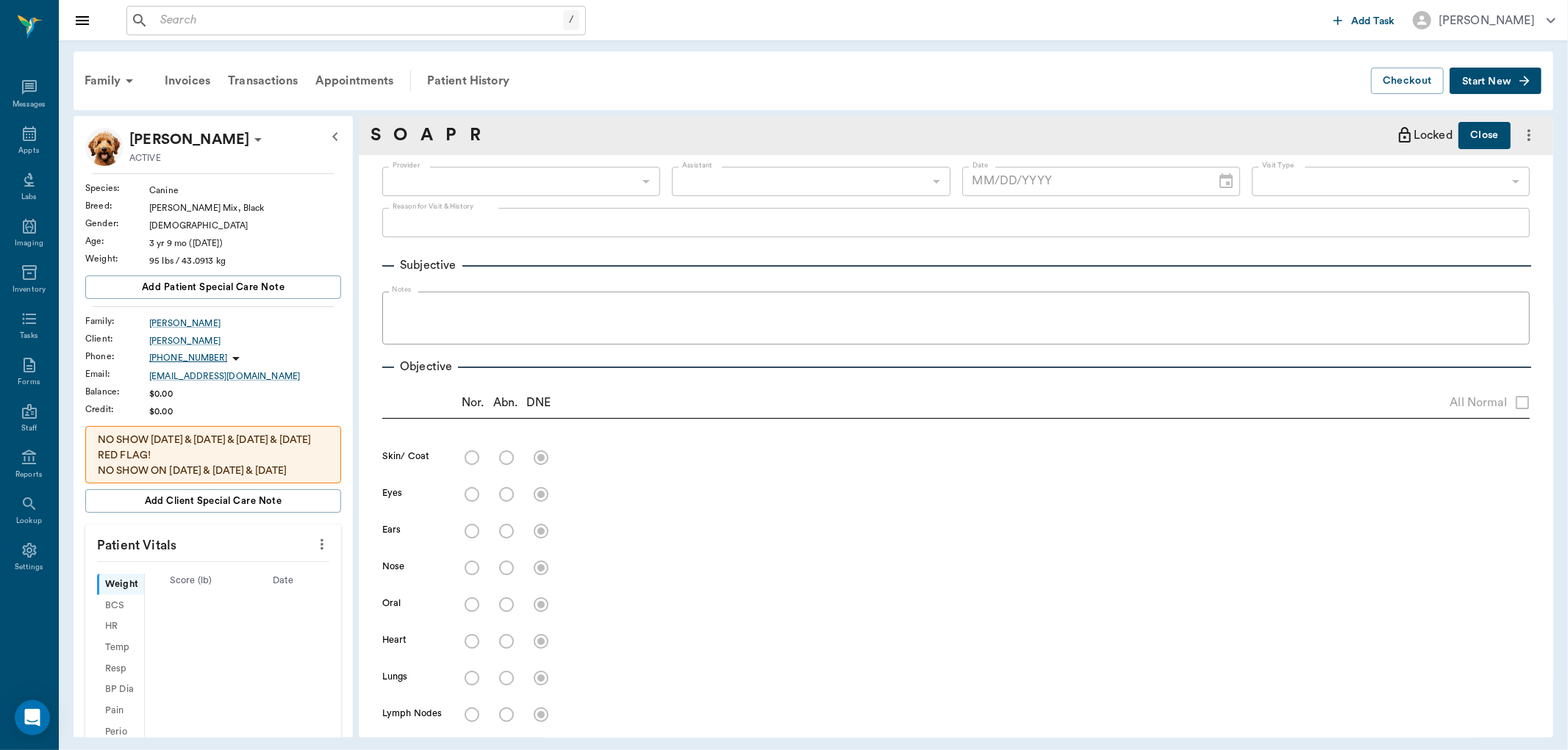
type input "63ec2f075fda476ae8351a4d"
type input "65d2be4f46e3a538d89b8c15"
type textarea "NOT DOING ANY BETTER -[PERSON_NAME]"
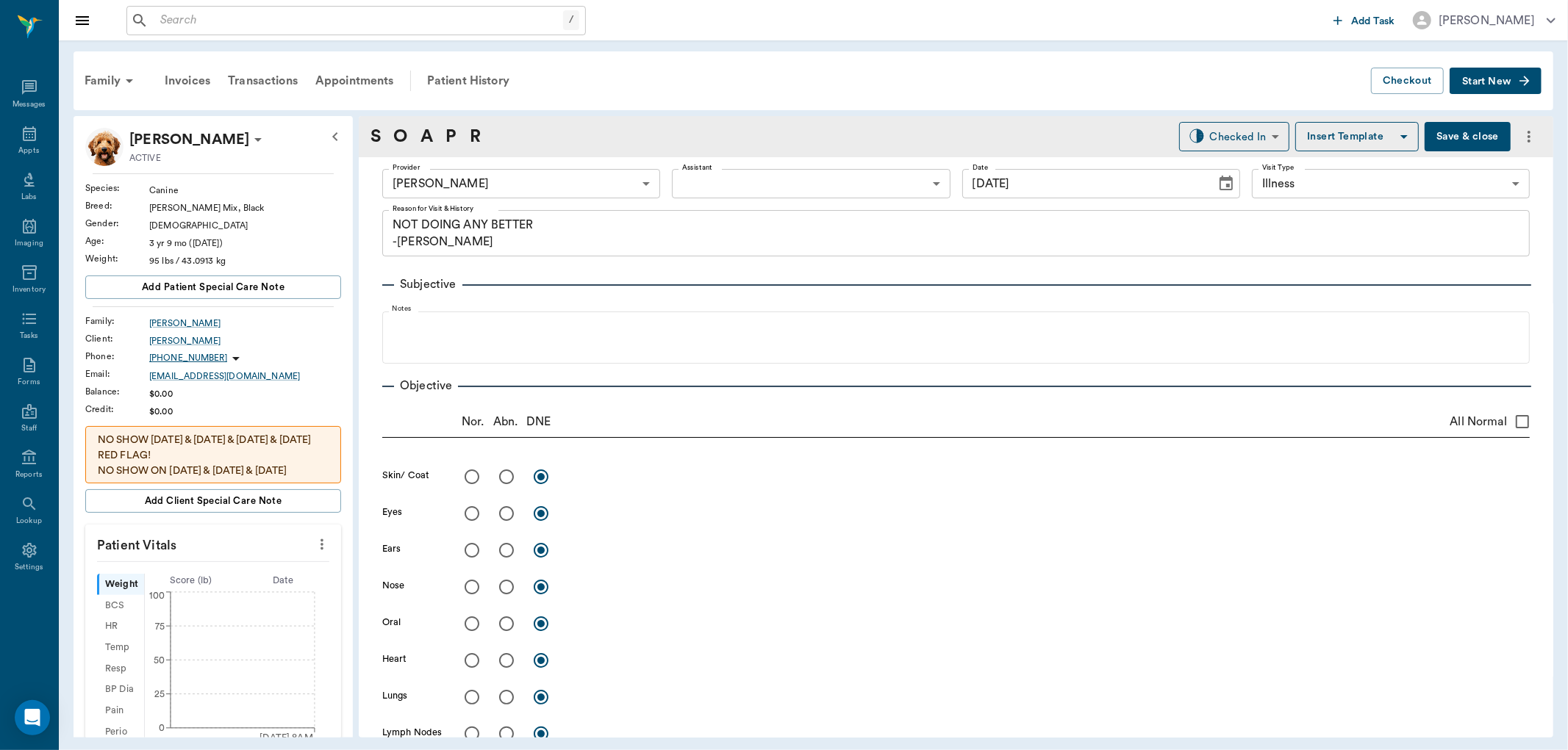
type input "[DATE]"
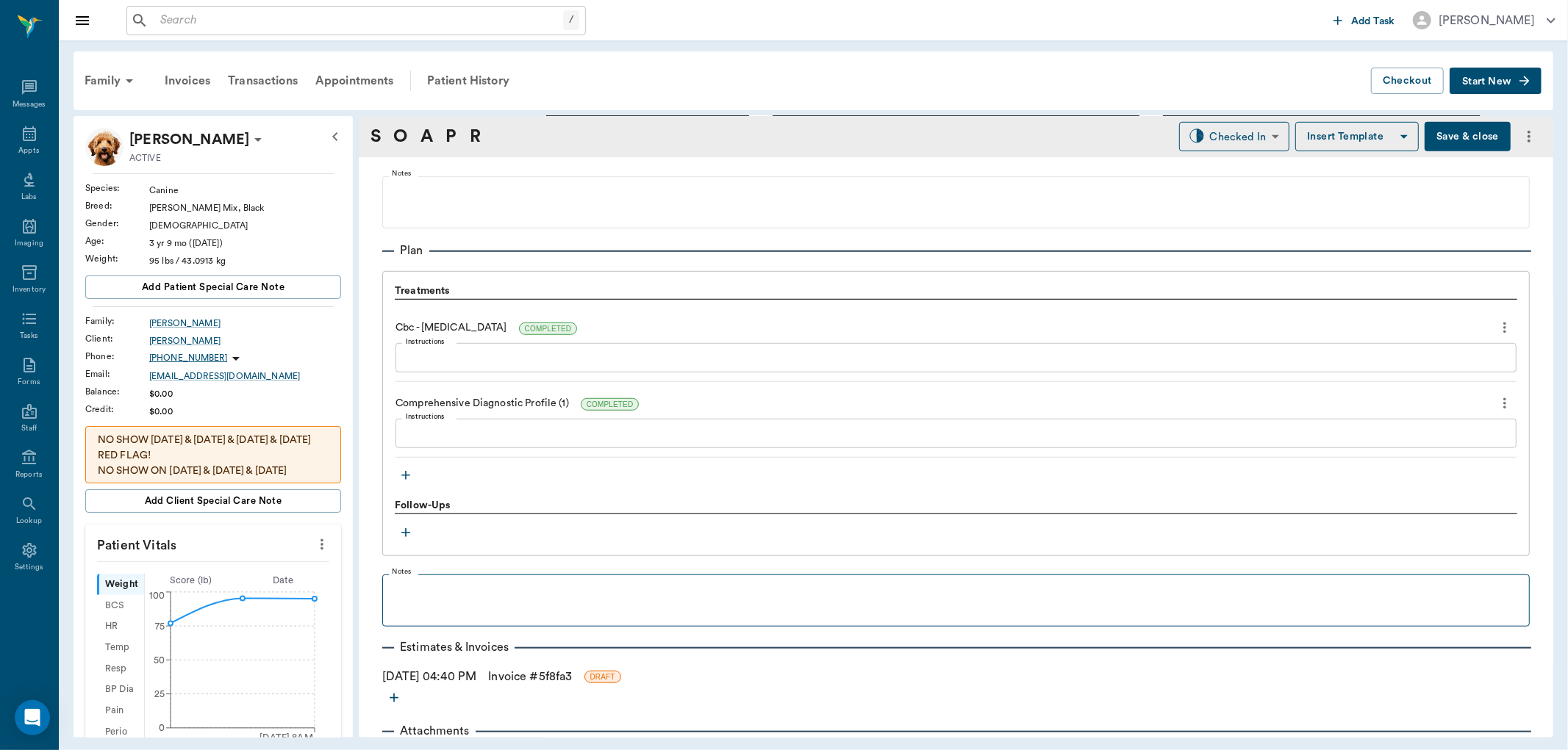
scroll to position [987, 0]
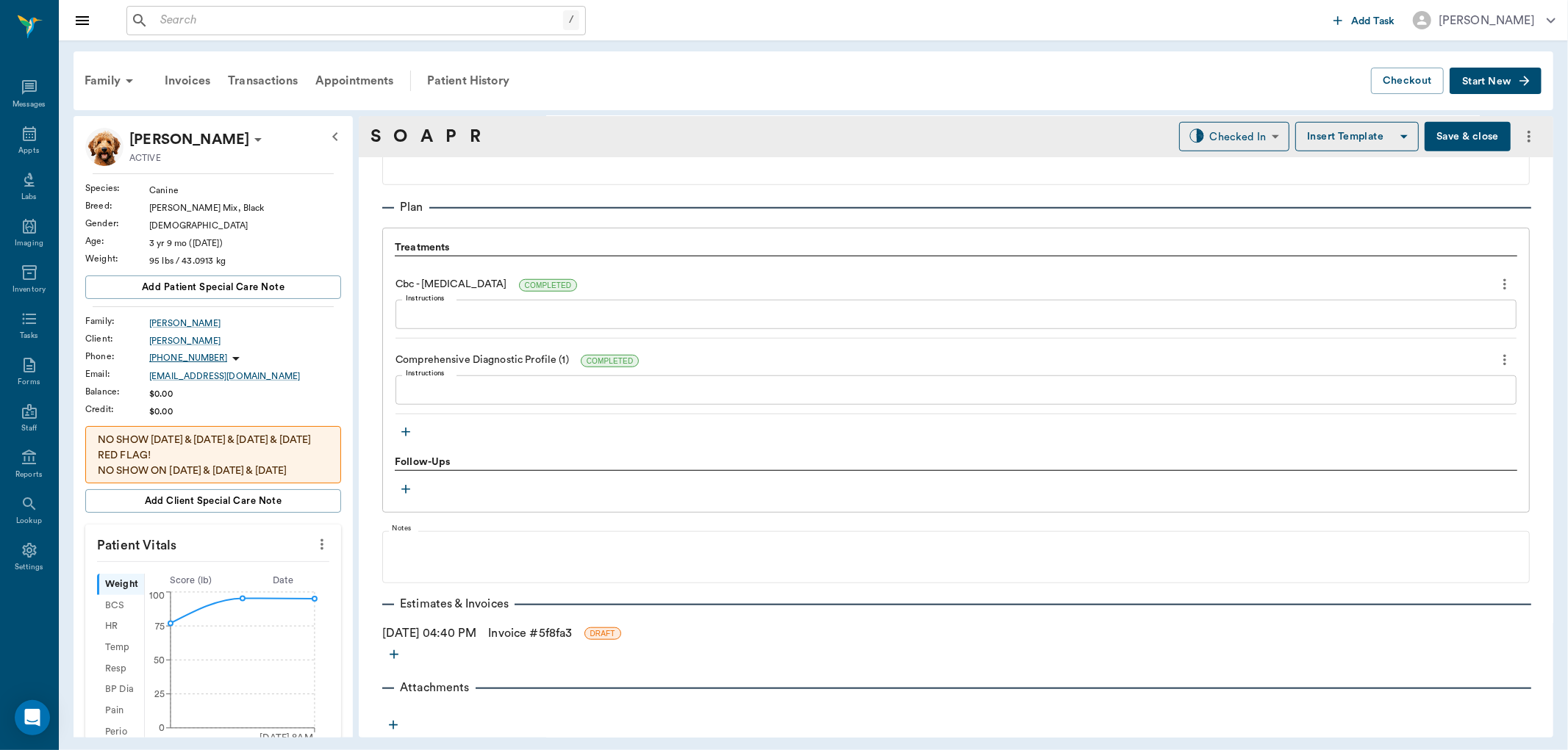
click at [413, 431] on button "button" at bounding box center [405, 431] width 22 height 22
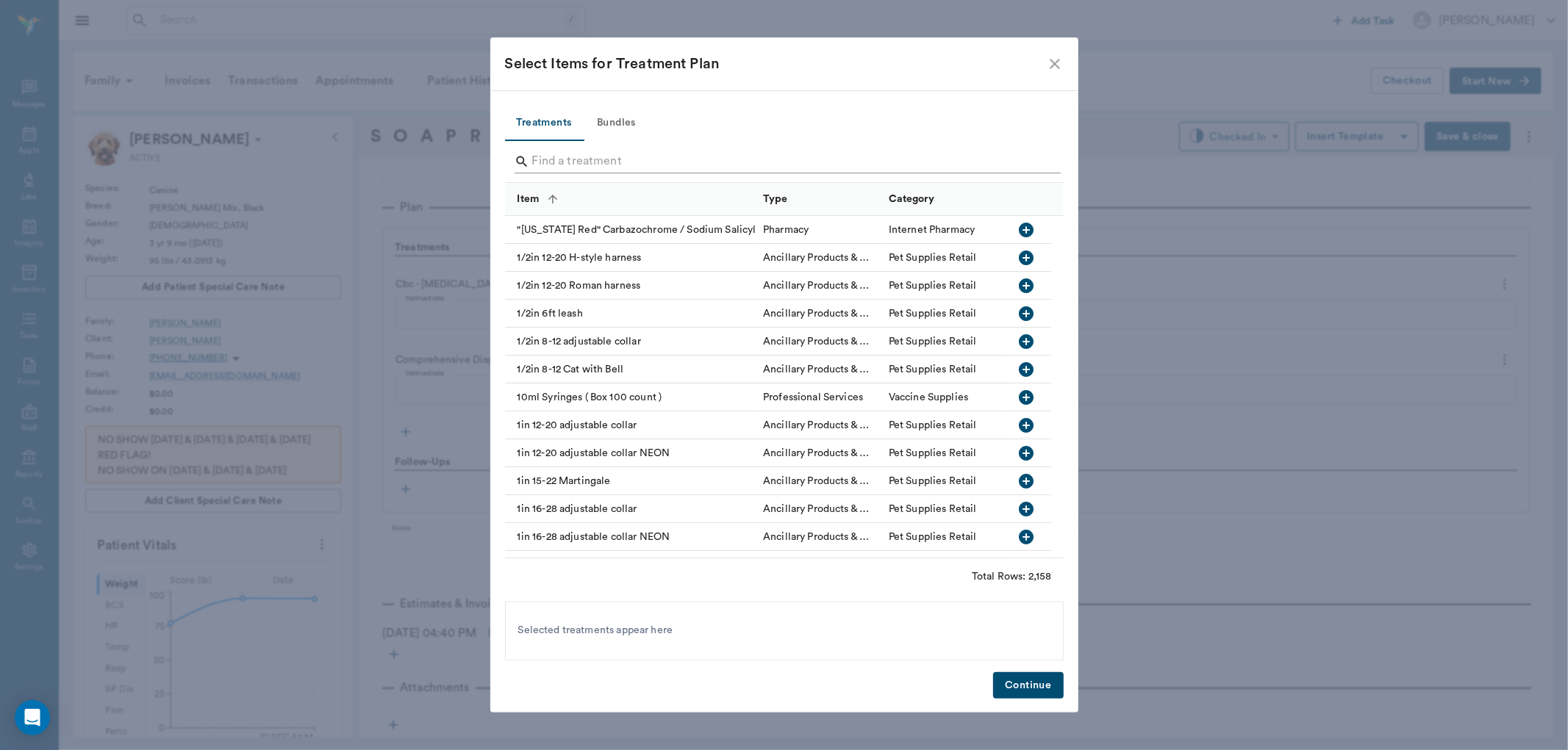
click at [641, 158] on input "Search" at bounding box center [786, 161] width 507 height 23
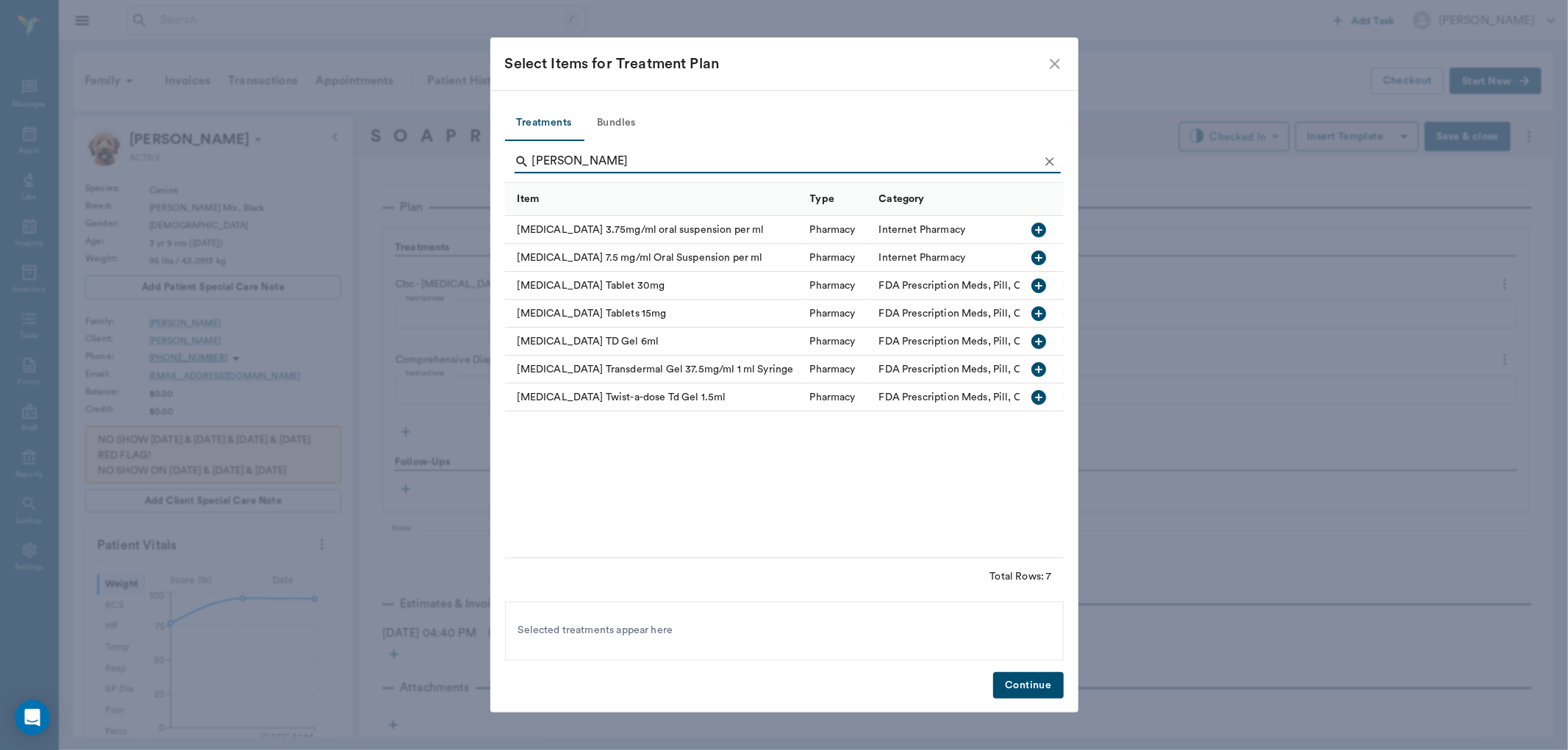
type input "[PERSON_NAME]"
click at [1045, 283] on icon "button" at bounding box center [1038, 285] width 15 height 15
click at [1039, 691] on button "Continue" at bounding box center [1028, 685] width 70 height 27
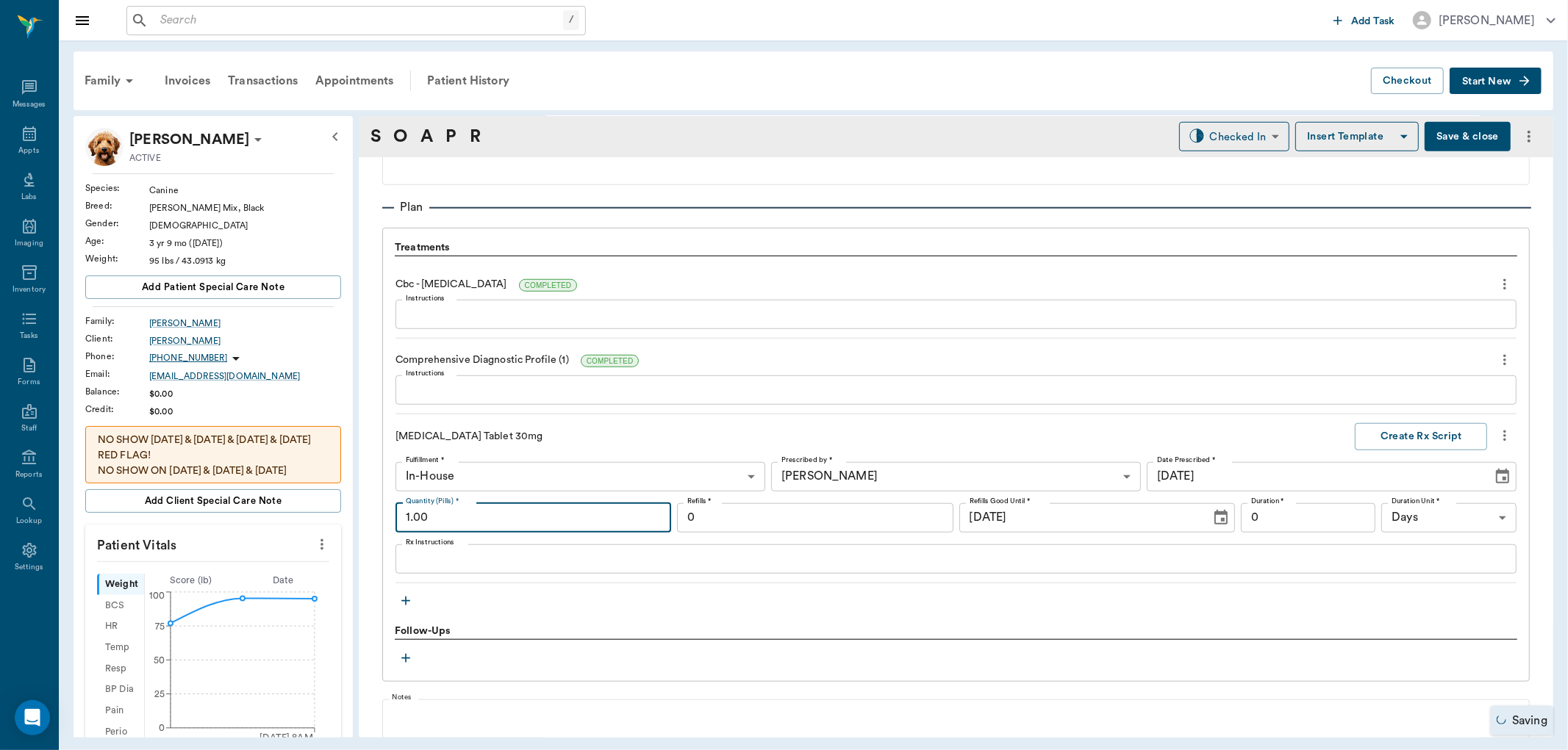
click at [505, 525] on input "1.00" at bounding box center [533, 518] width 276 height 30
type input "15.00"
click at [1301, 511] on input "0" at bounding box center [1308, 518] width 136 height 30
type input "15"
click at [804, 553] on textarea "Rx Instructions" at bounding box center [956, 558] width 1100 height 17
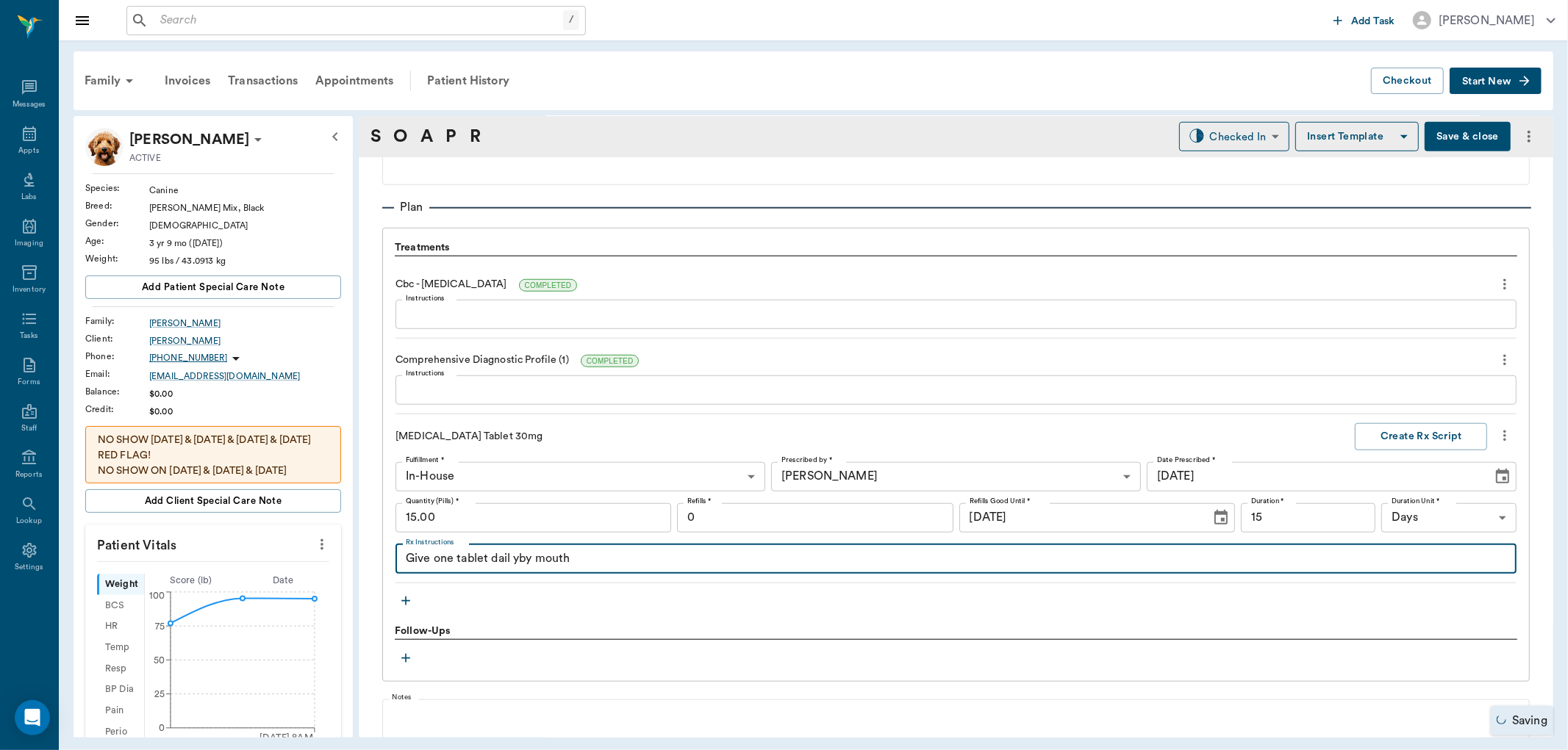
click at [515, 558] on textarea "Give one tablet dail yby mouth" at bounding box center [956, 558] width 1100 height 17
click at [517, 555] on textarea "Give one tablet dailyby mouth" at bounding box center [956, 558] width 1100 height 17
type textarea "Give one tablet daily by mouth"
click at [1411, 435] on button "Create Rx Script" at bounding box center [1421, 436] width 132 height 27
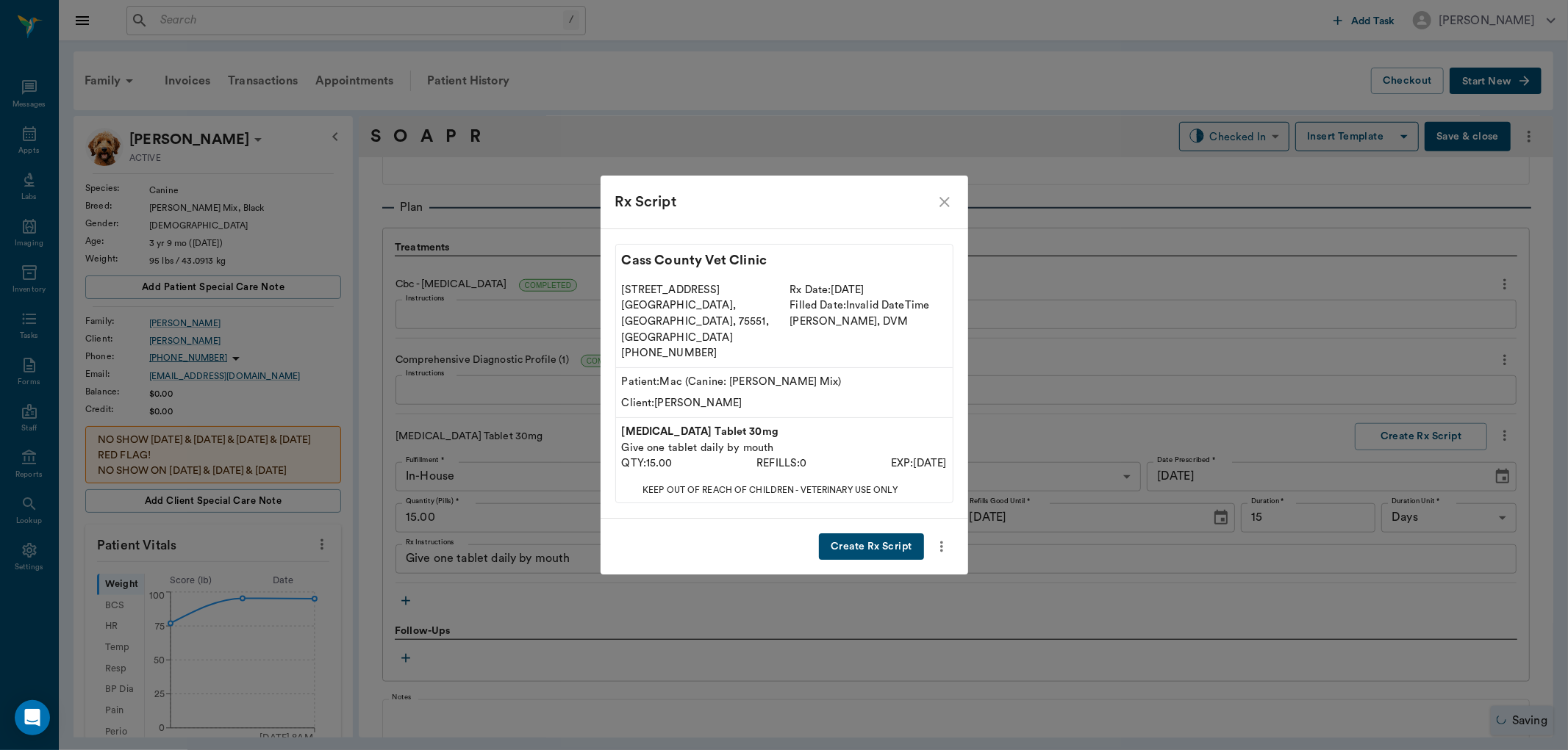
click at [872, 533] on button "Create Rx Script" at bounding box center [871, 547] width 104 height 27
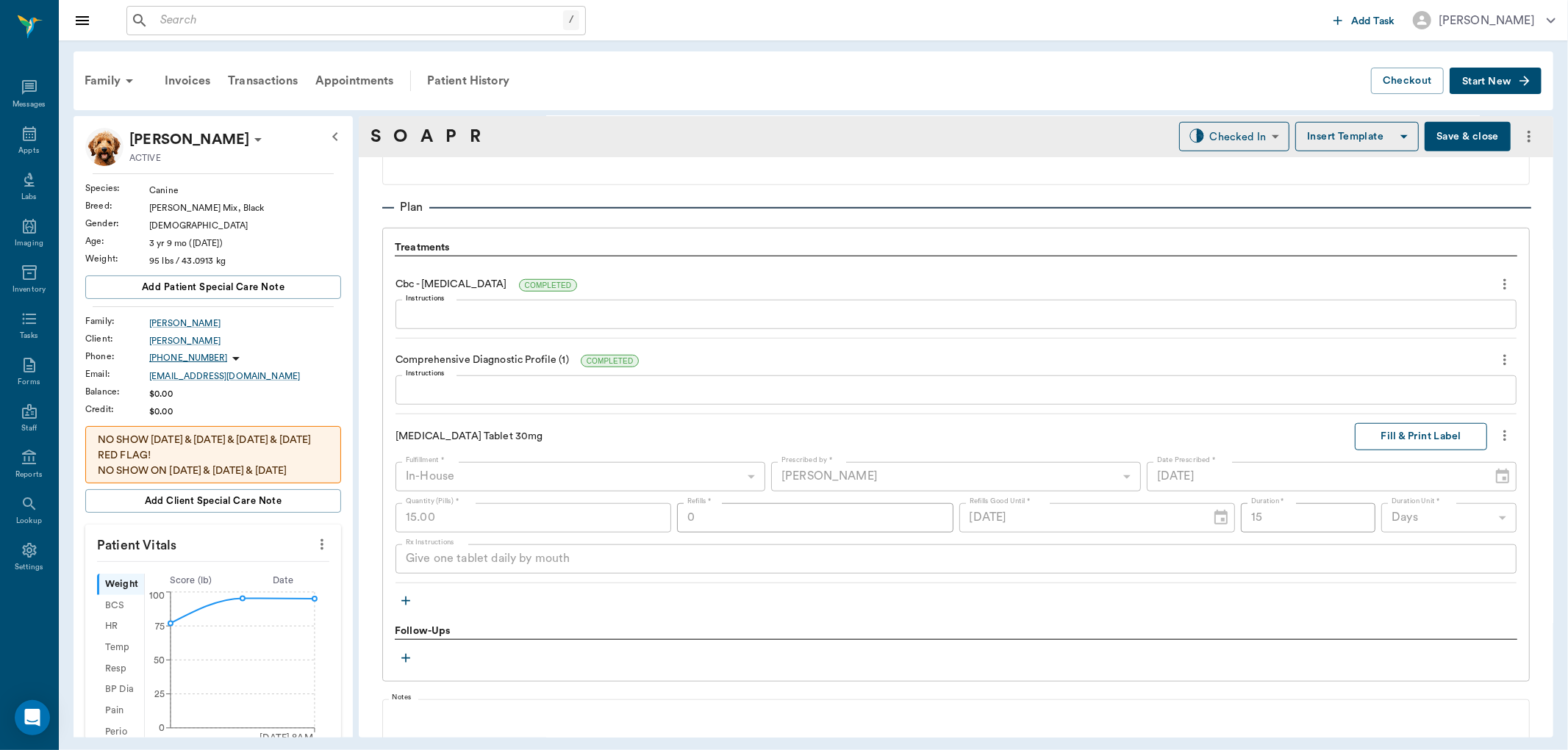
click at [1444, 431] on button "Fill & Print Label" at bounding box center [1421, 436] width 132 height 27
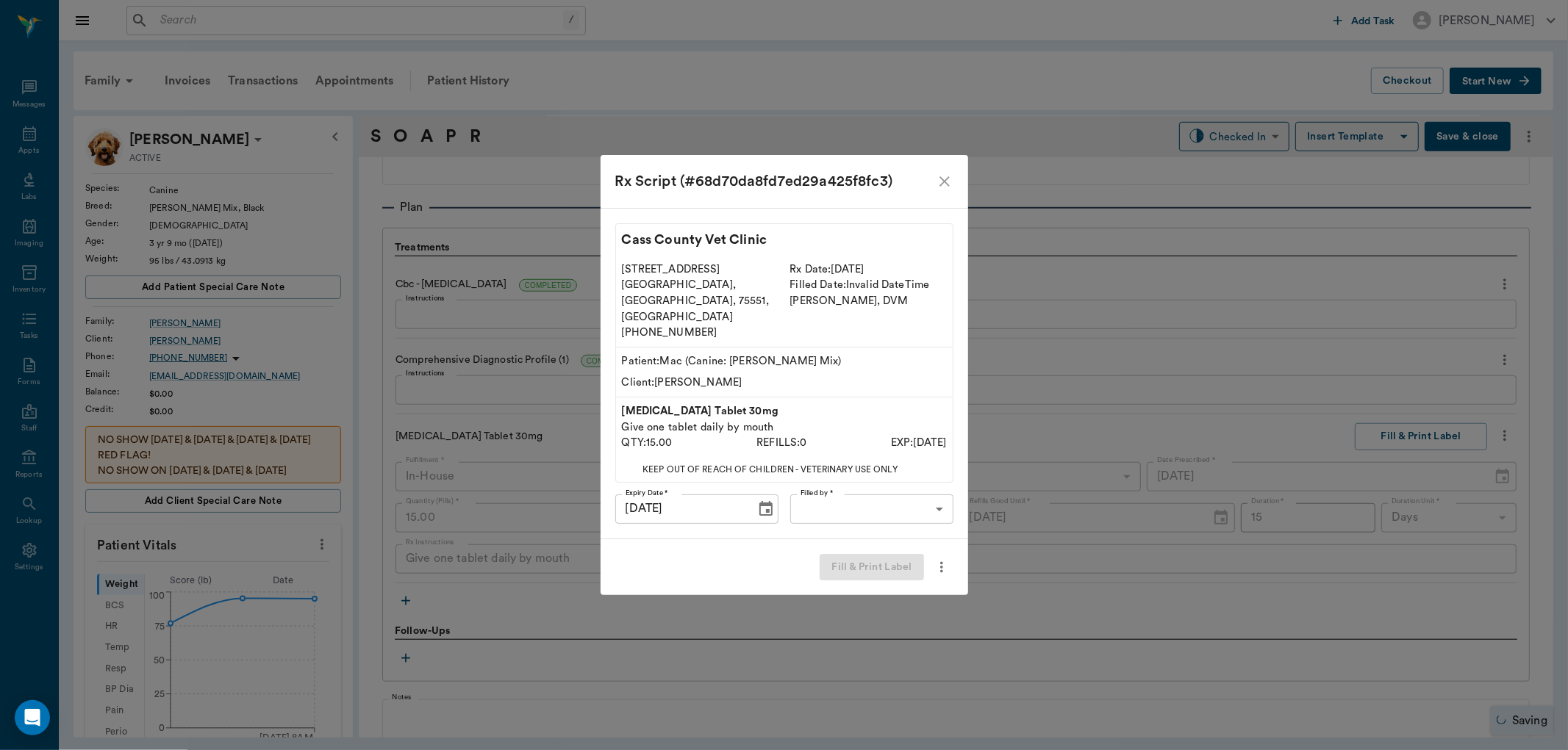
click at [897, 495] on body "/ ​ Add Task [PERSON_NAME] Nectar Messages Appts Labs Imaging Inventory Tasks F…" at bounding box center [784, 375] width 1568 height 750
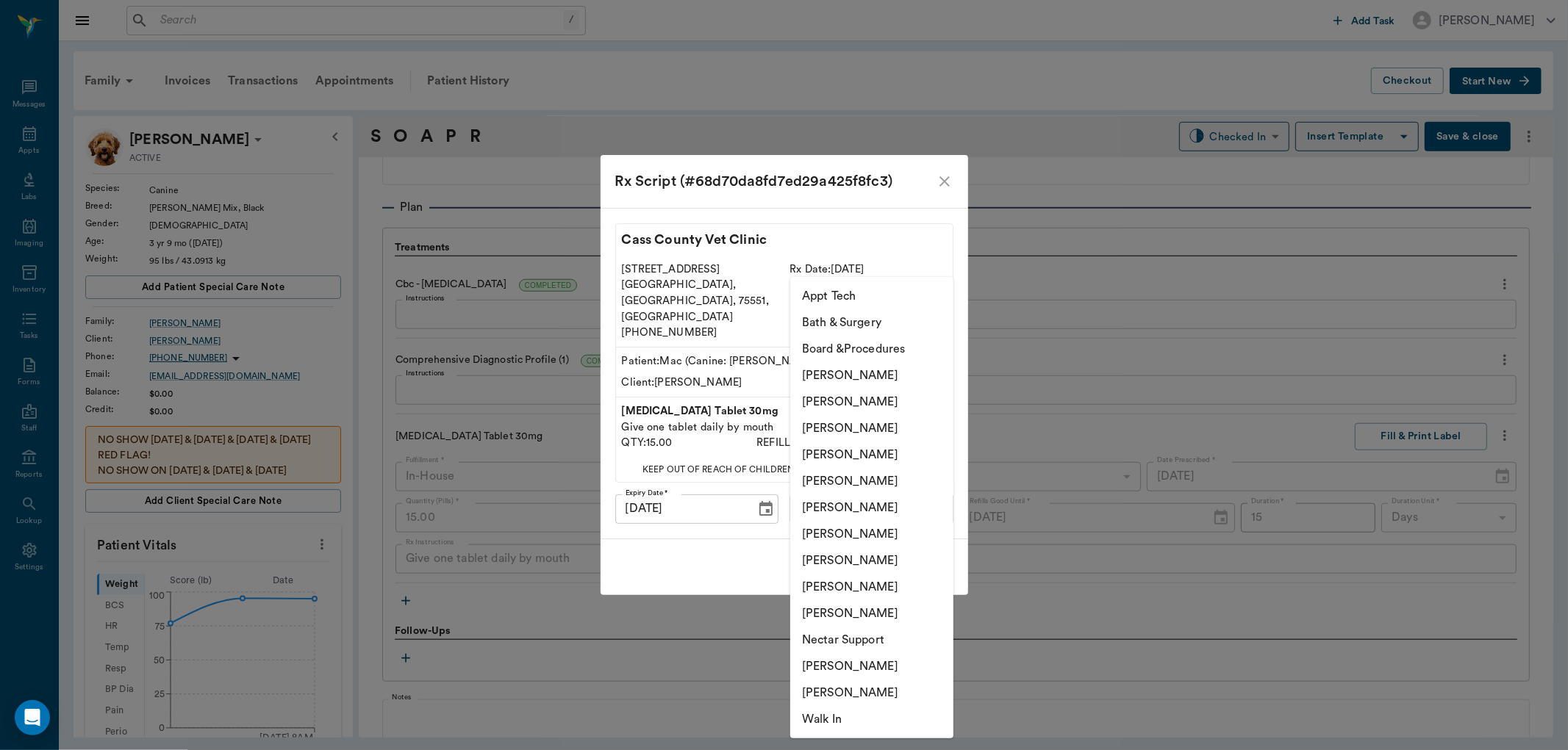
click at [887, 526] on li "[PERSON_NAME]" at bounding box center [871, 534] width 163 height 26
type input "682b670d8bdc6f7f8feef3db"
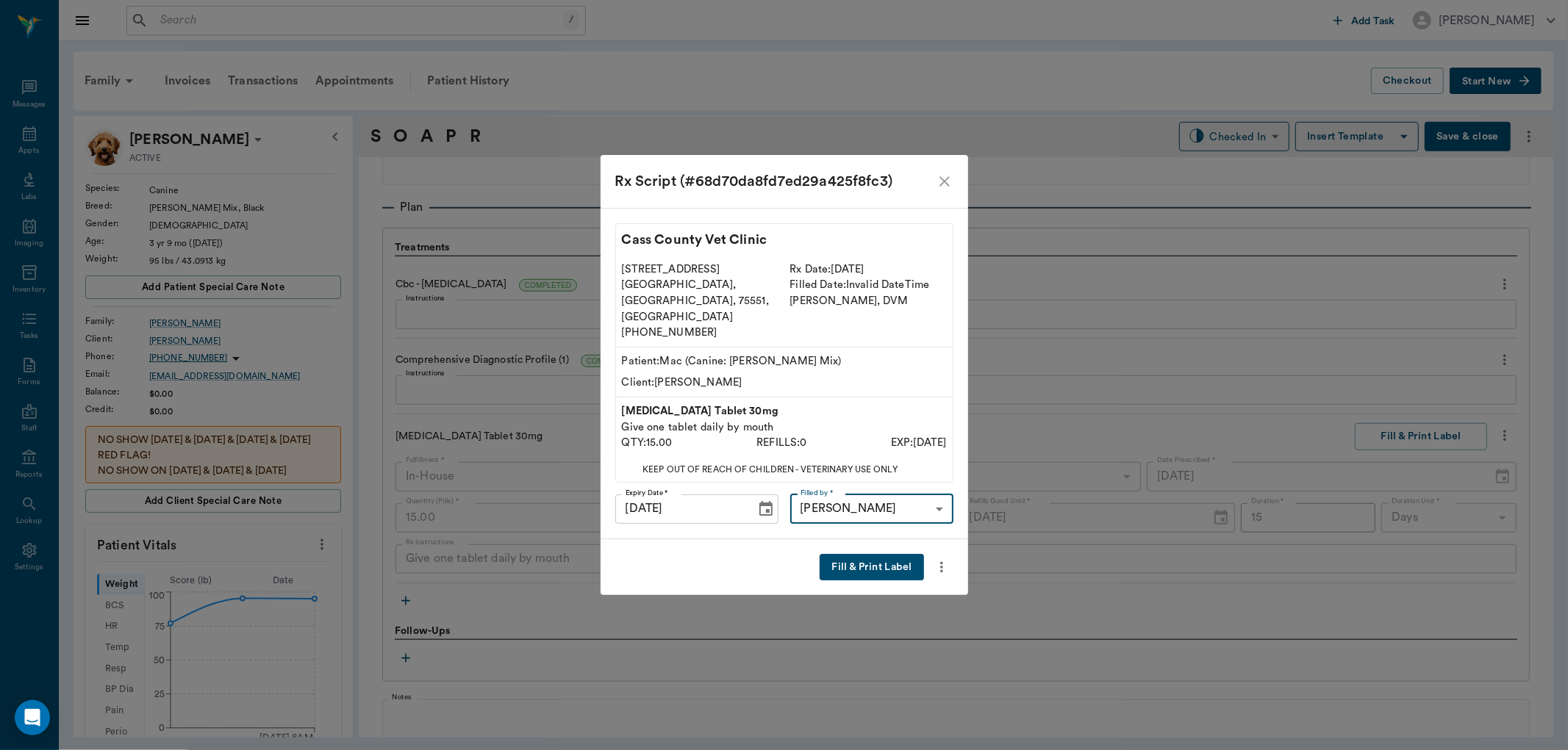
click at [884, 554] on button "Fill & Print Label" at bounding box center [871, 567] width 104 height 27
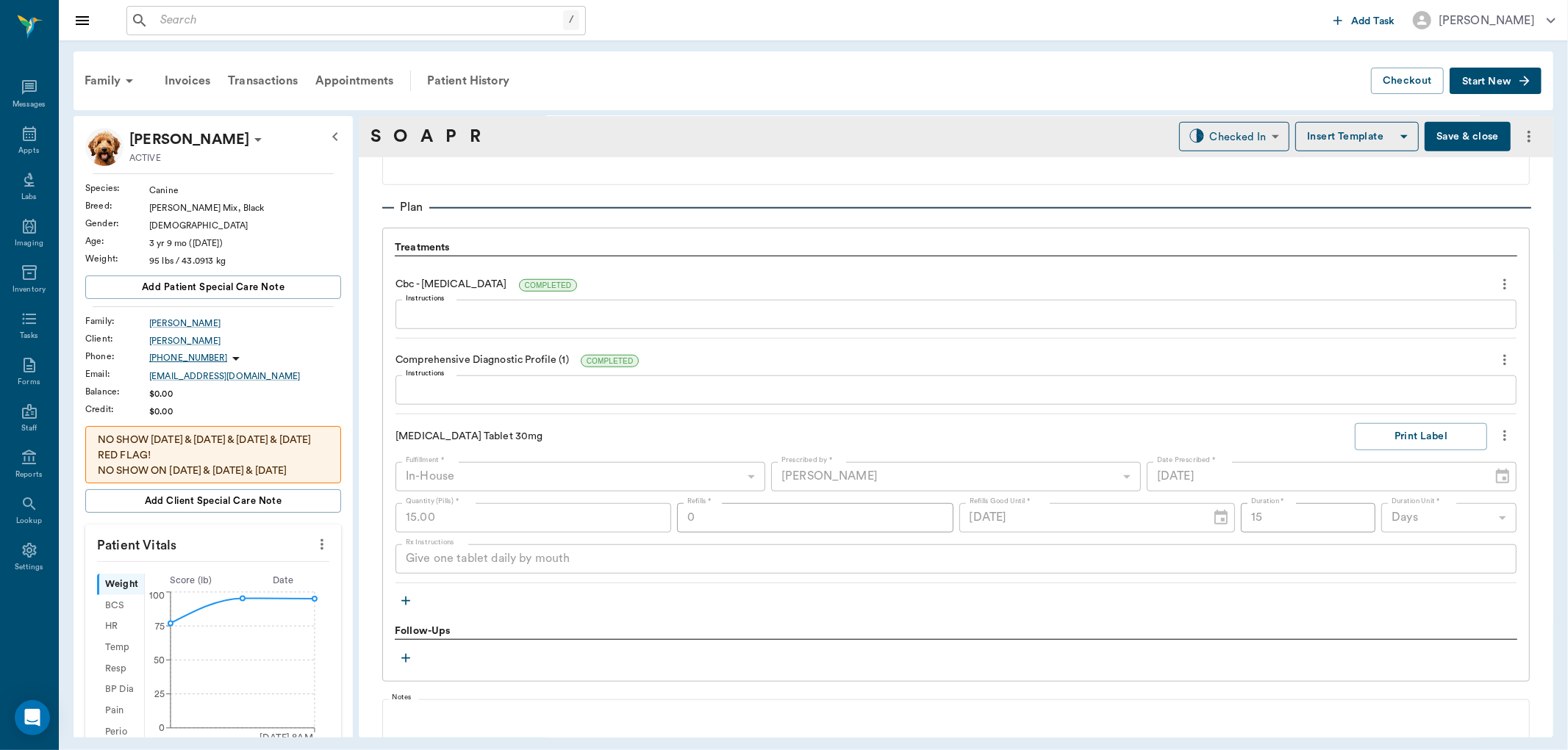
click at [404, 604] on icon "button" at bounding box center [405, 600] width 15 height 15
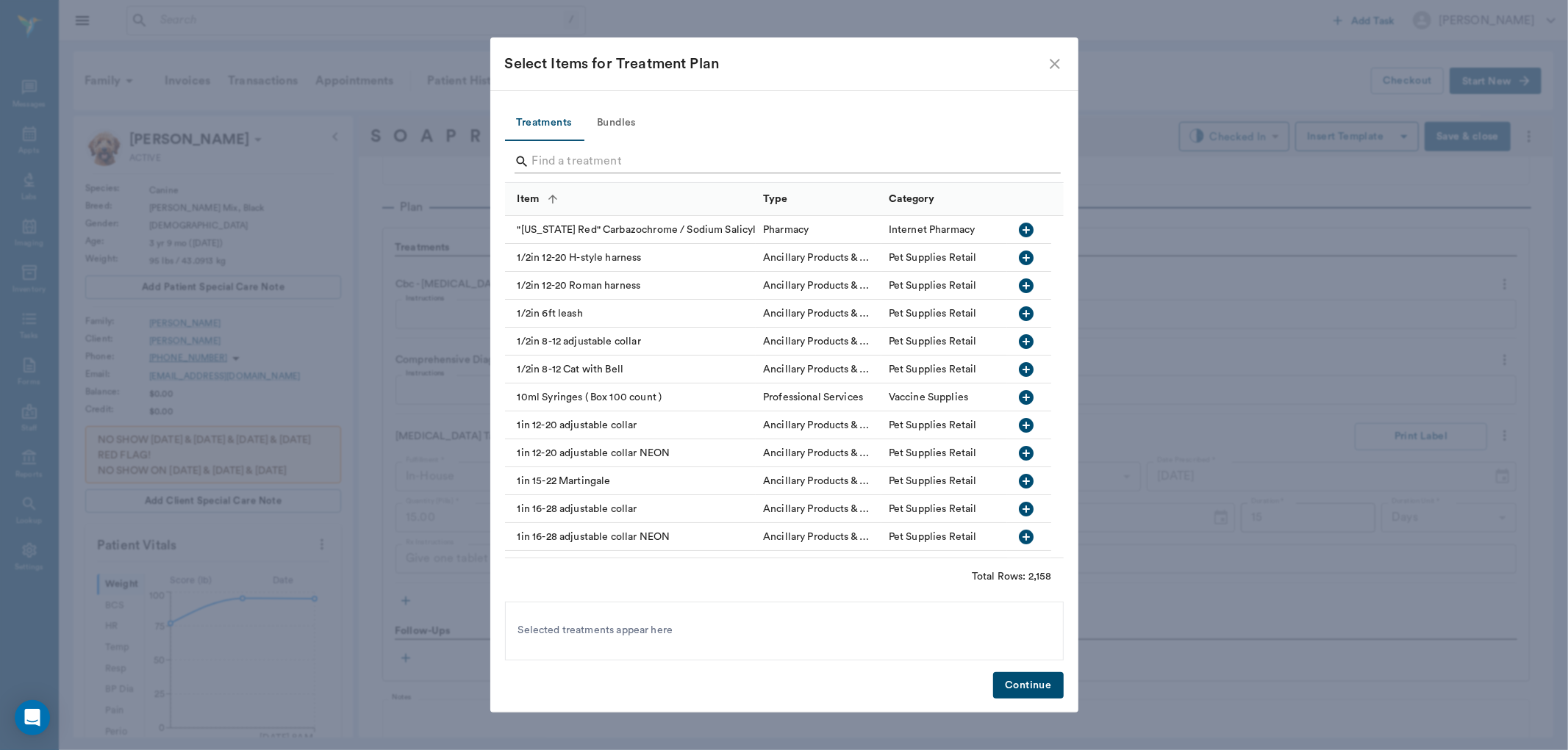
click at [588, 159] on input "Search" at bounding box center [786, 161] width 507 height 23
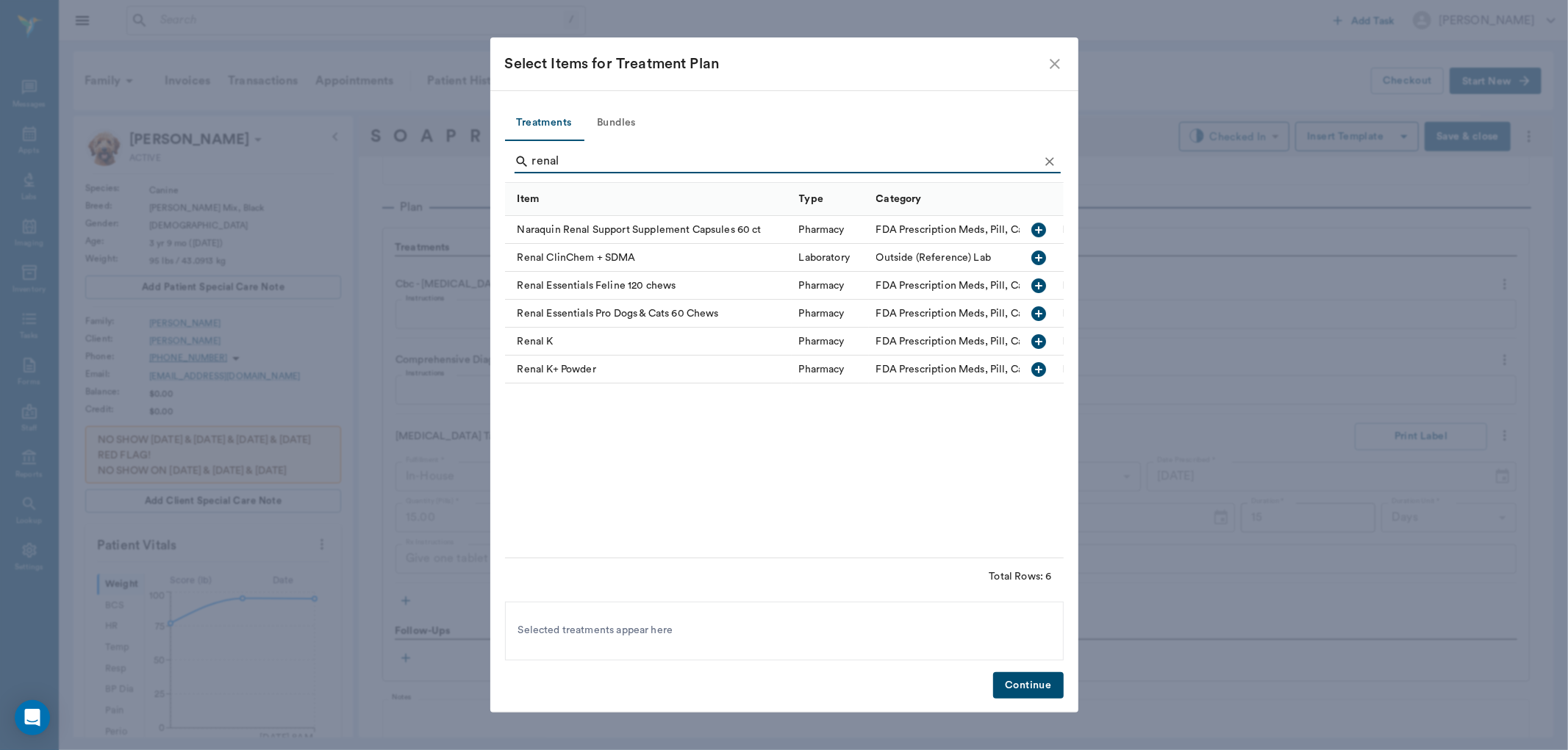
type input "renal"
click at [1040, 309] on icon "button" at bounding box center [1038, 313] width 15 height 15
click at [1044, 156] on icon "Clear" at bounding box center [1049, 161] width 15 height 15
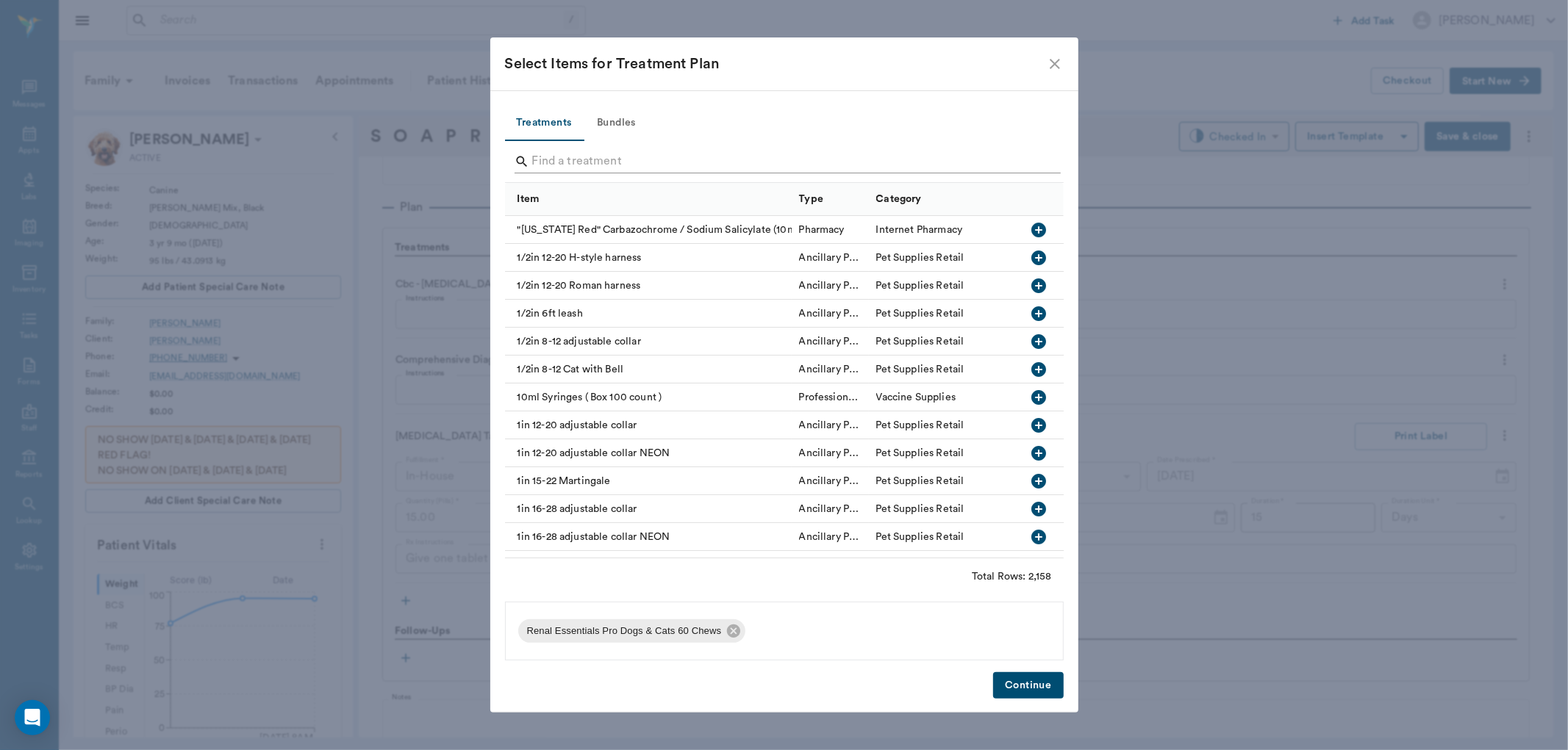
click at [1027, 163] on input "Search" at bounding box center [786, 161] width 507 height 23
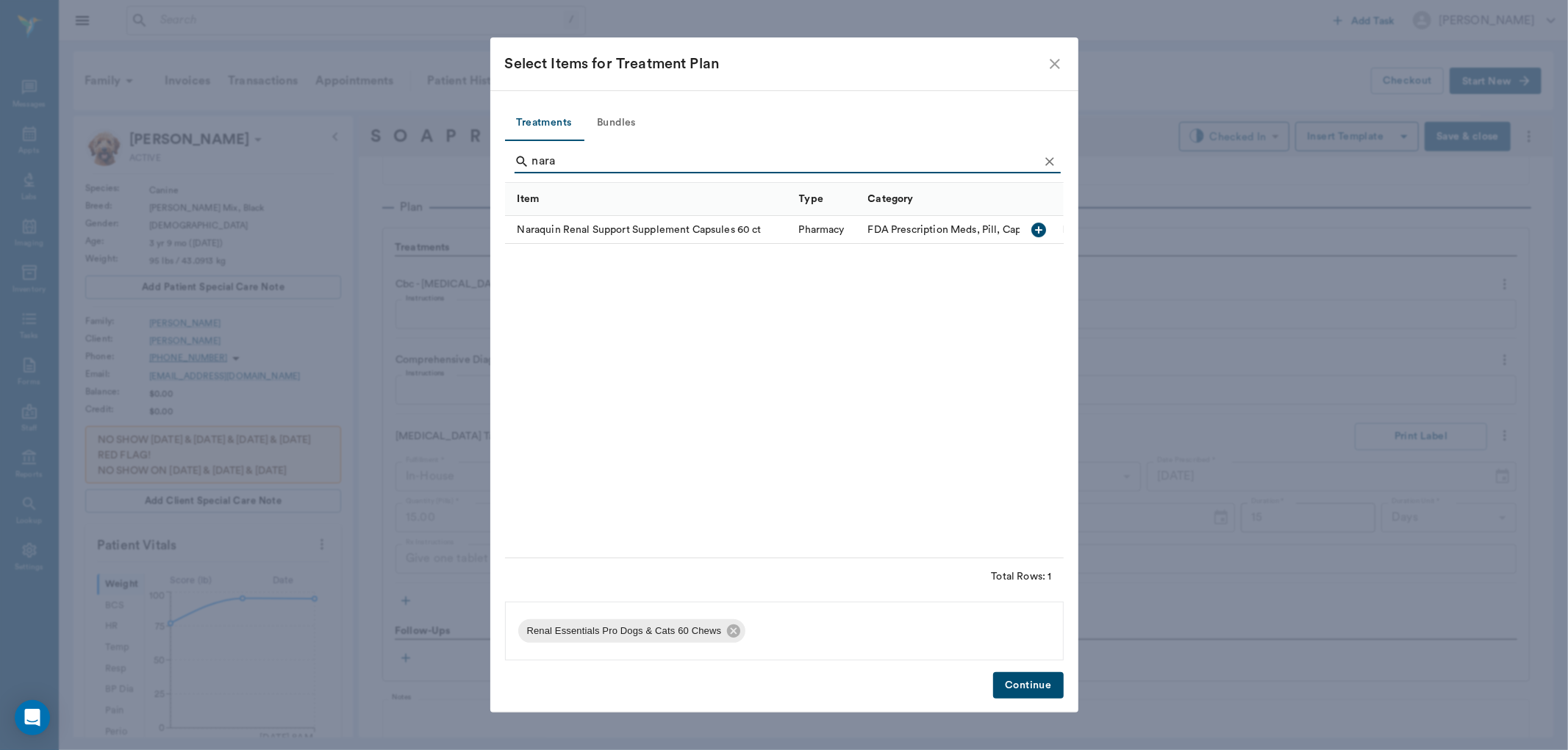
type input "nara"
click at [1037, 227] on icon "button" at bounding box center [1038, 230] width 15 height 15
click at [1019, 680] on button "Continue" at bounding box center [1028, 685] width 70 height 27
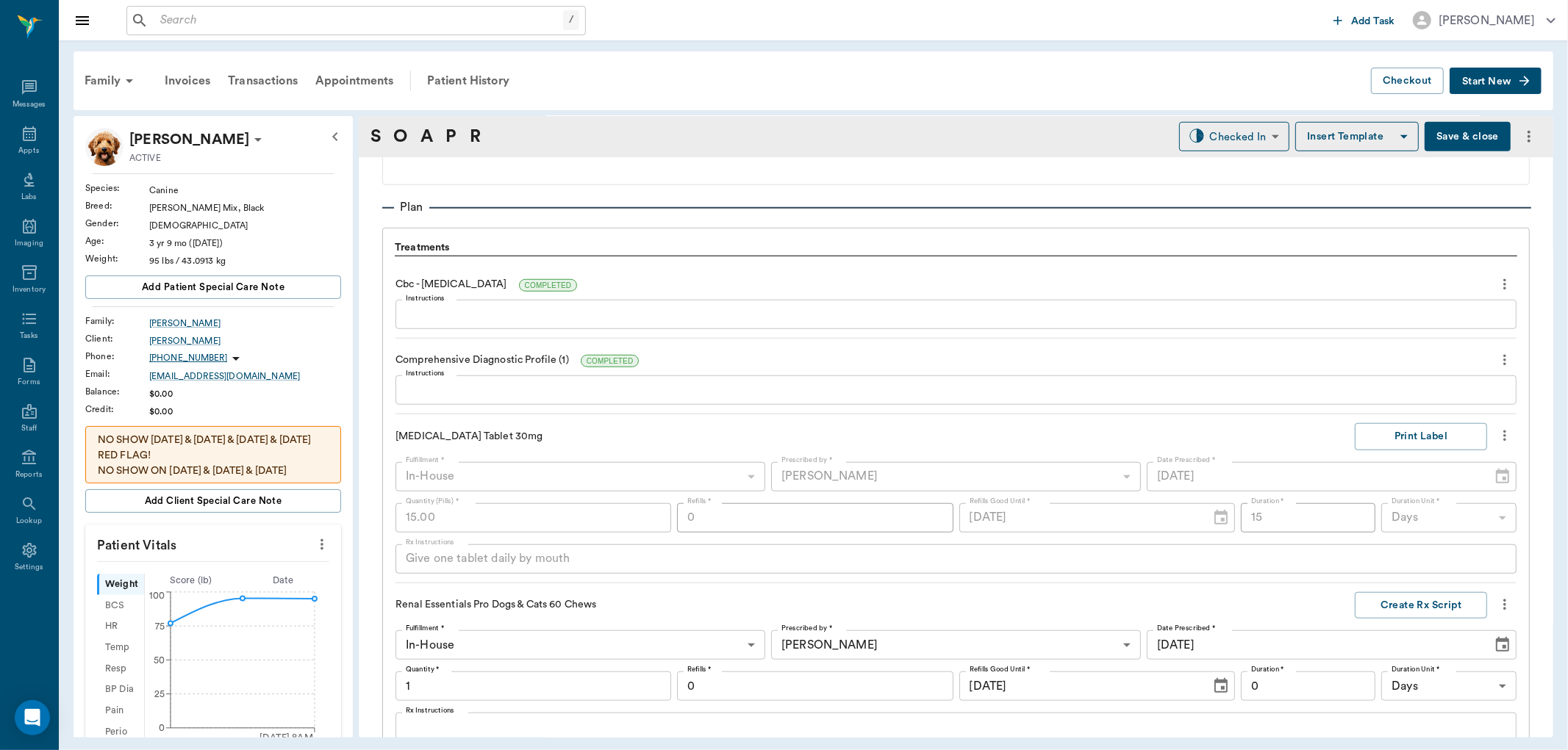
scroll to position [1492, 0]
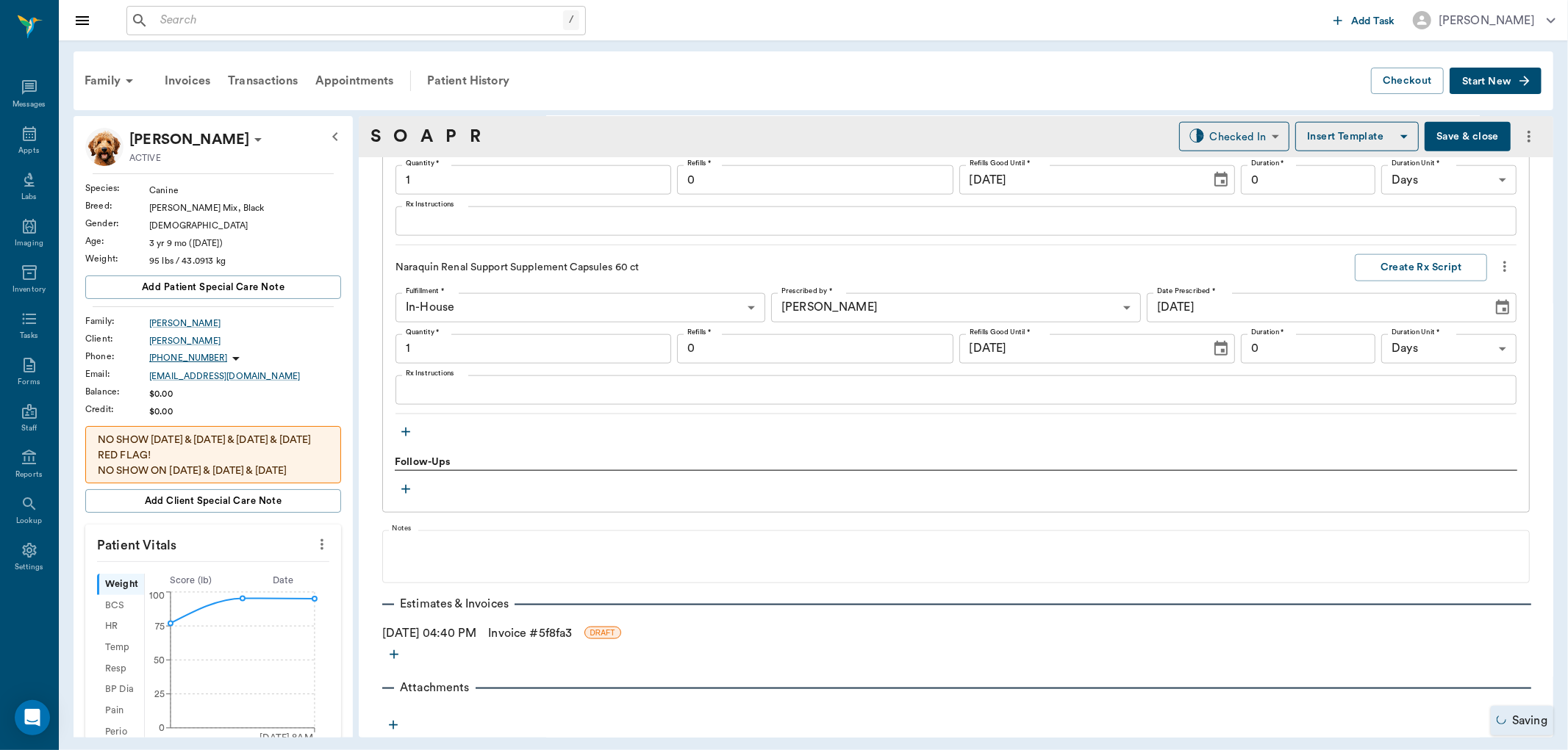
type input "1.00"
click at [488, 391] on textarea "Rx Instructions" at bounding box center [956, 389] width 1100 height 17
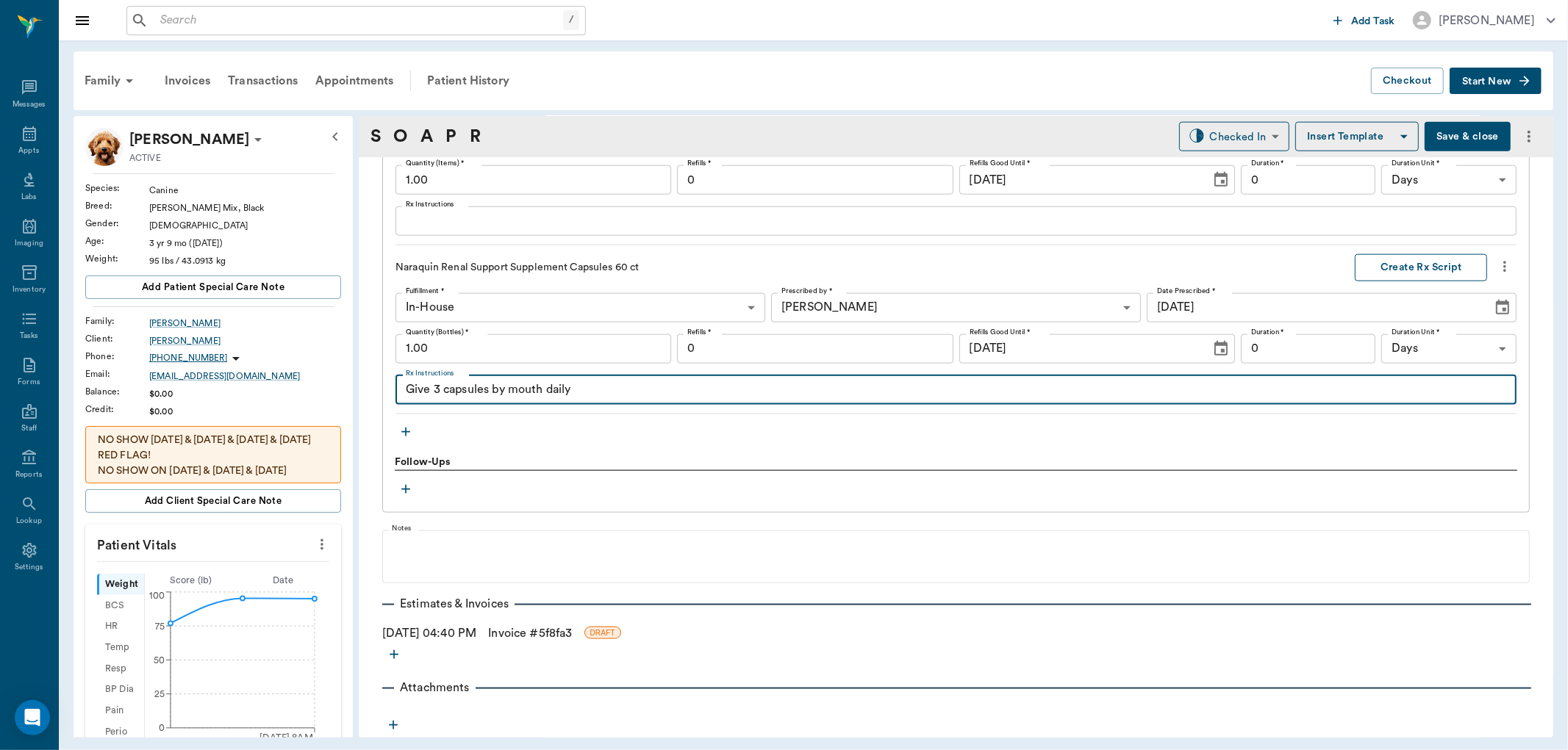
type textarea "Give 3 capsules by mouth daily"
click at [1376, 265] on button "Create Rx Script" at bounding box center [1421, 267] width 132 height 27
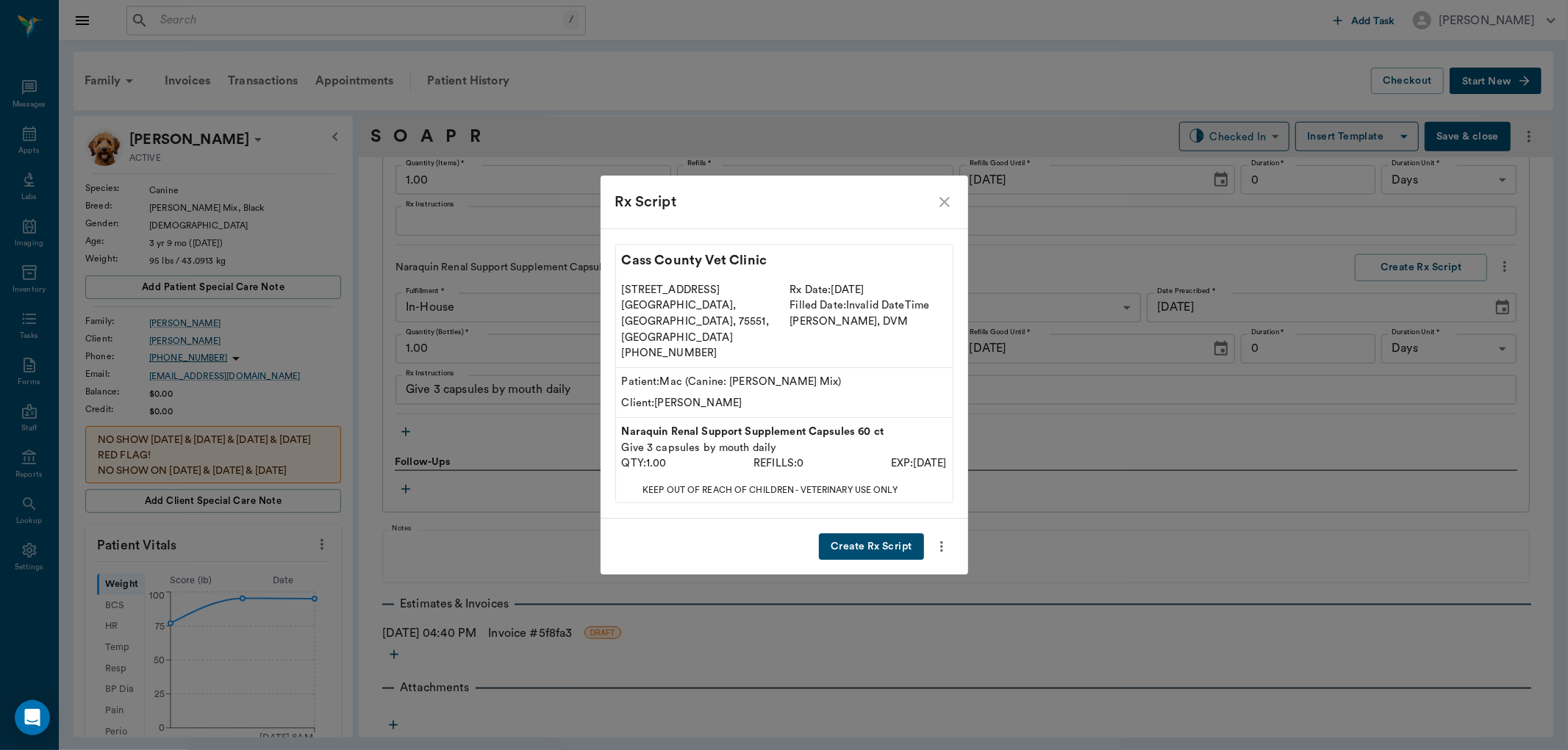
drag, startPoint x: 846, startPoint y: 523, endPoint x: 1100, endPoint y: 452, distance: 263.7
click at [854, 533] on button "Create Rx Script" at bounding box center [871, 547] width 104 height 27
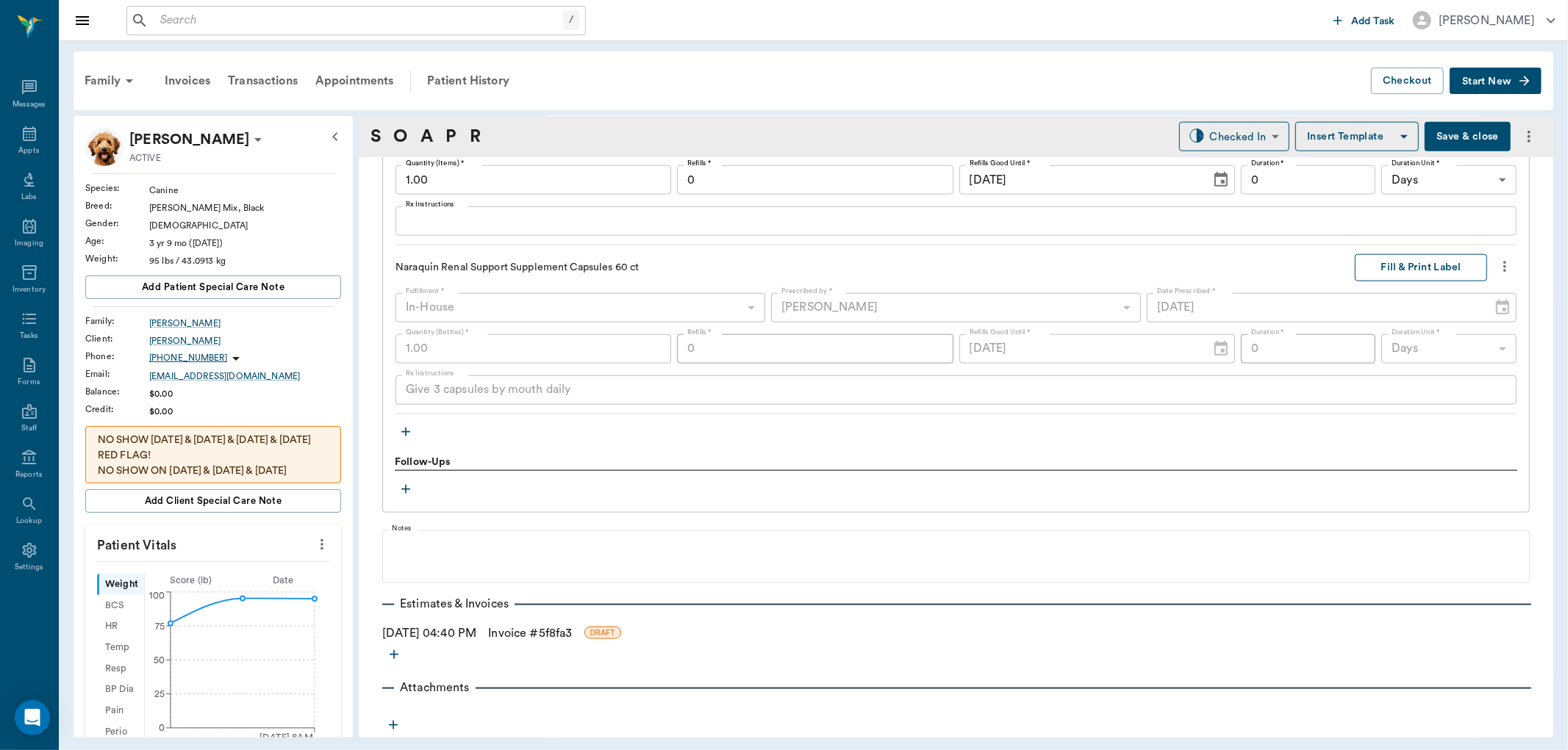
click at [1423, 266] on button "Fill & Print Label" at bounding box center [1421, 267] width 132 height 27
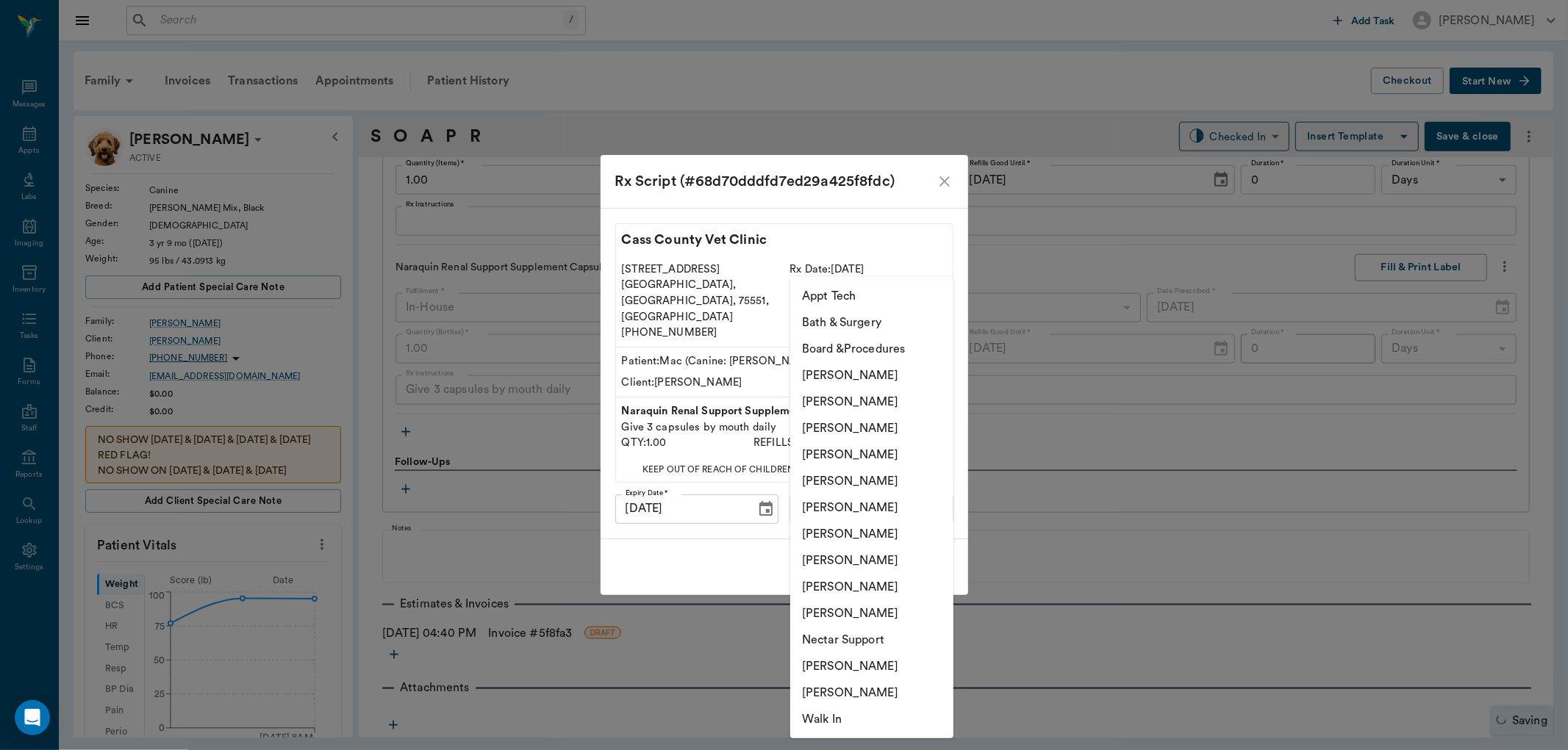
click at [853, 481] on body "/ ​ Add Task [PERSON_NAME] Nectar Messages Appts Labs Imaging Inventory Tasks F…" at bounding box center [784, 375] width 1568 height 750
click at [854, 536] on li "[PERSON_NAME]" at bounding box center [871, 534] width 163 height 26
type input "682b670d8bdc6f7f8feef3db"
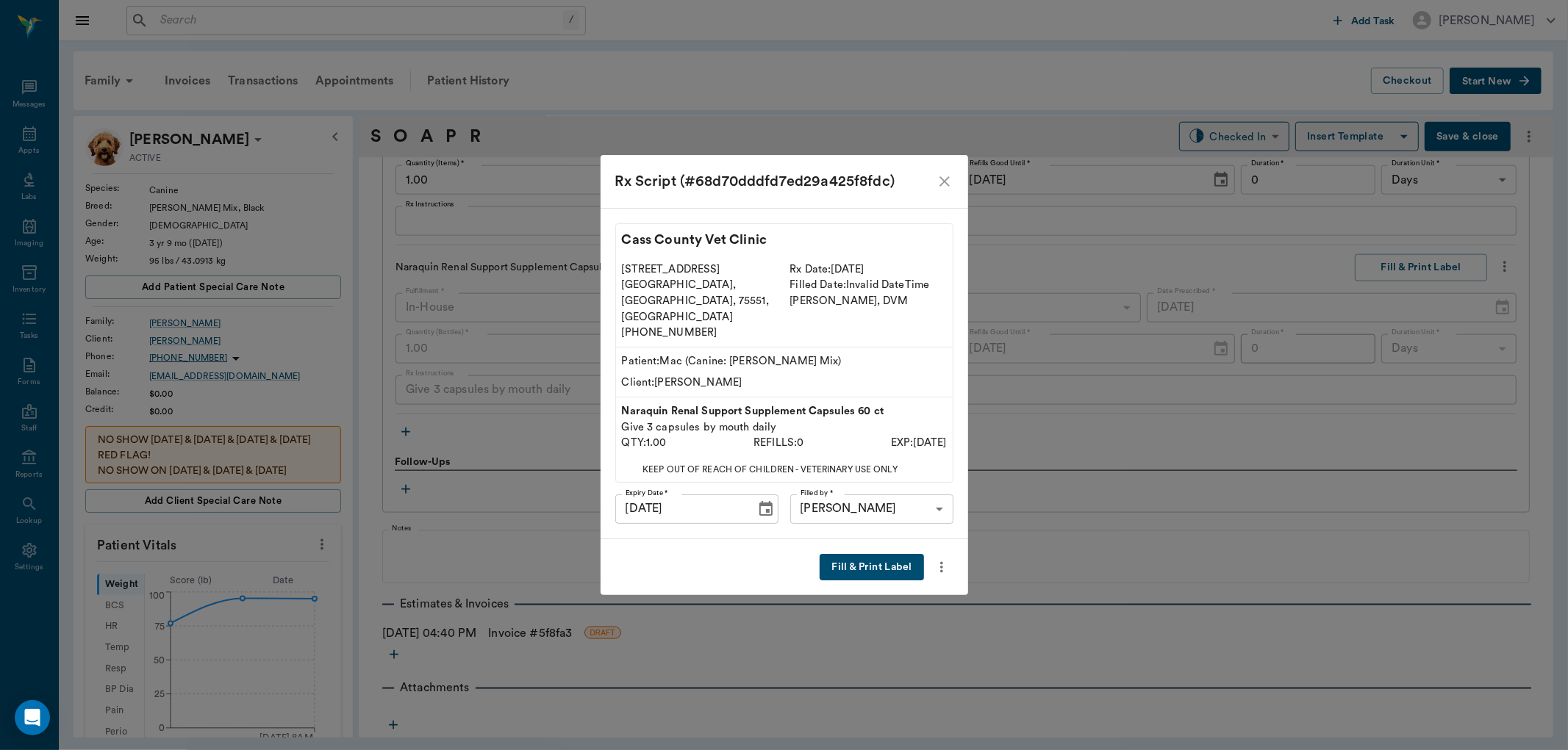
click at [860, 554] on button "Fill & Print Label" at bounding box center [871, 567] width 104 height 27
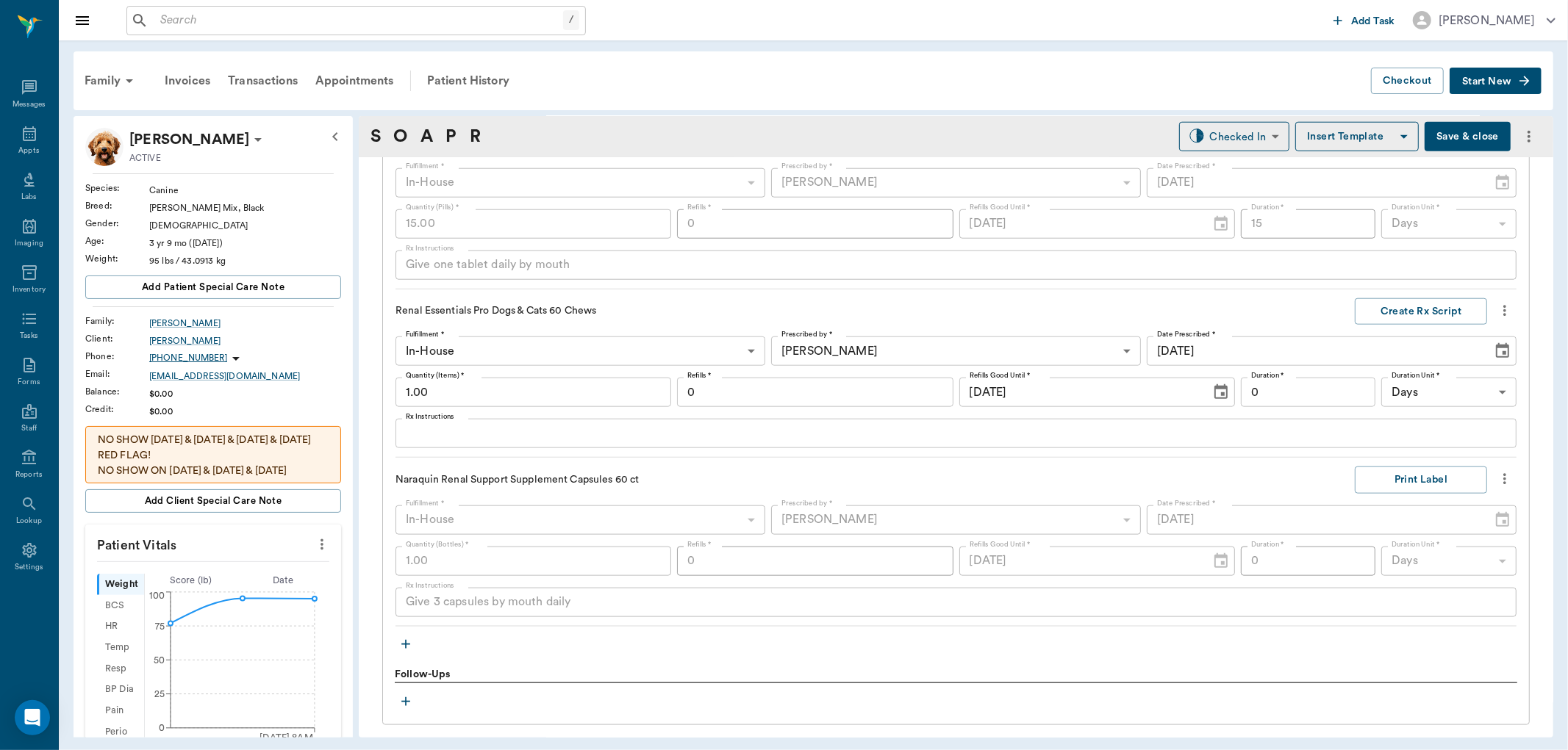
scroll to position [1247, 0]
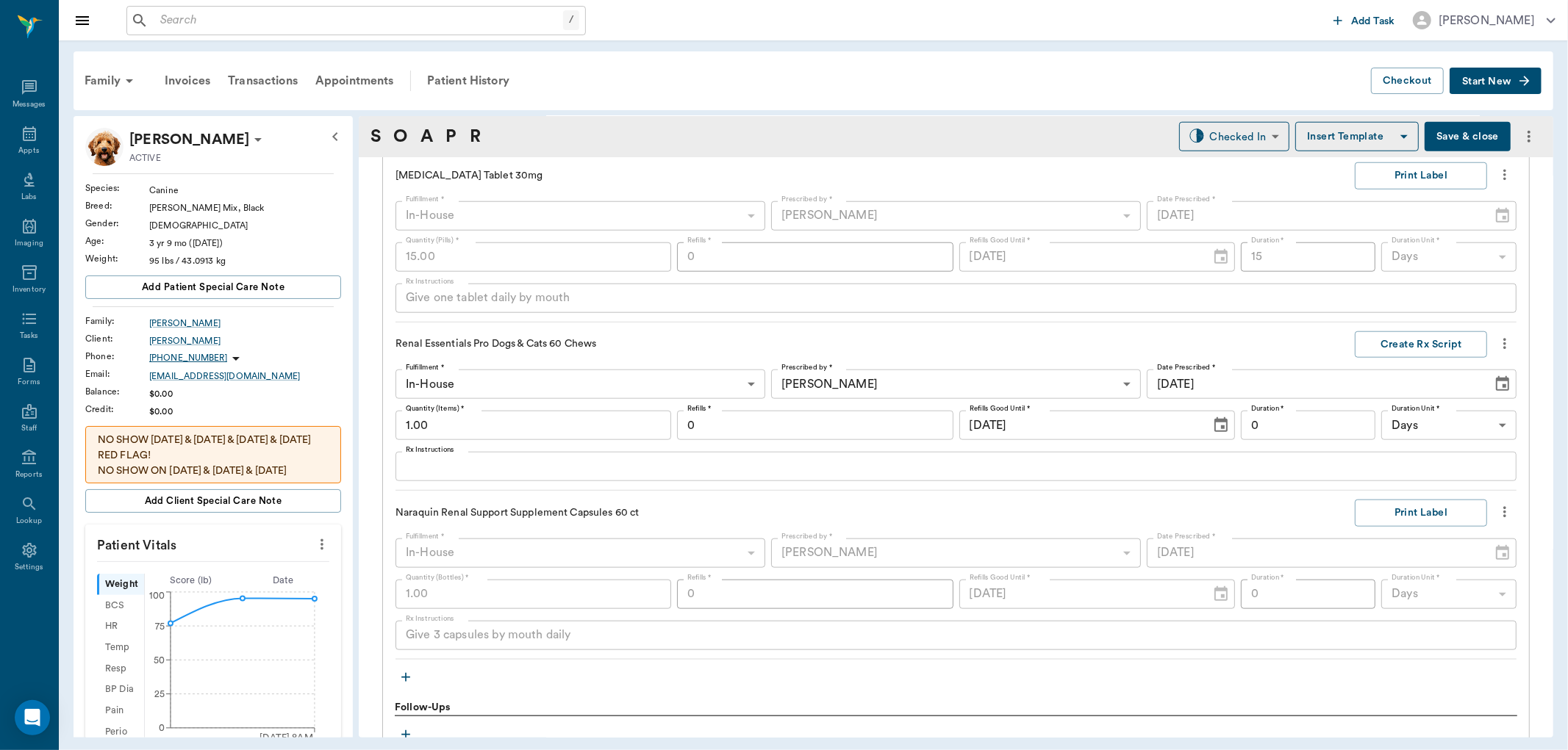
click at [405, 678] on icon "button" at bounding box center [405, 677] width 15 height 15
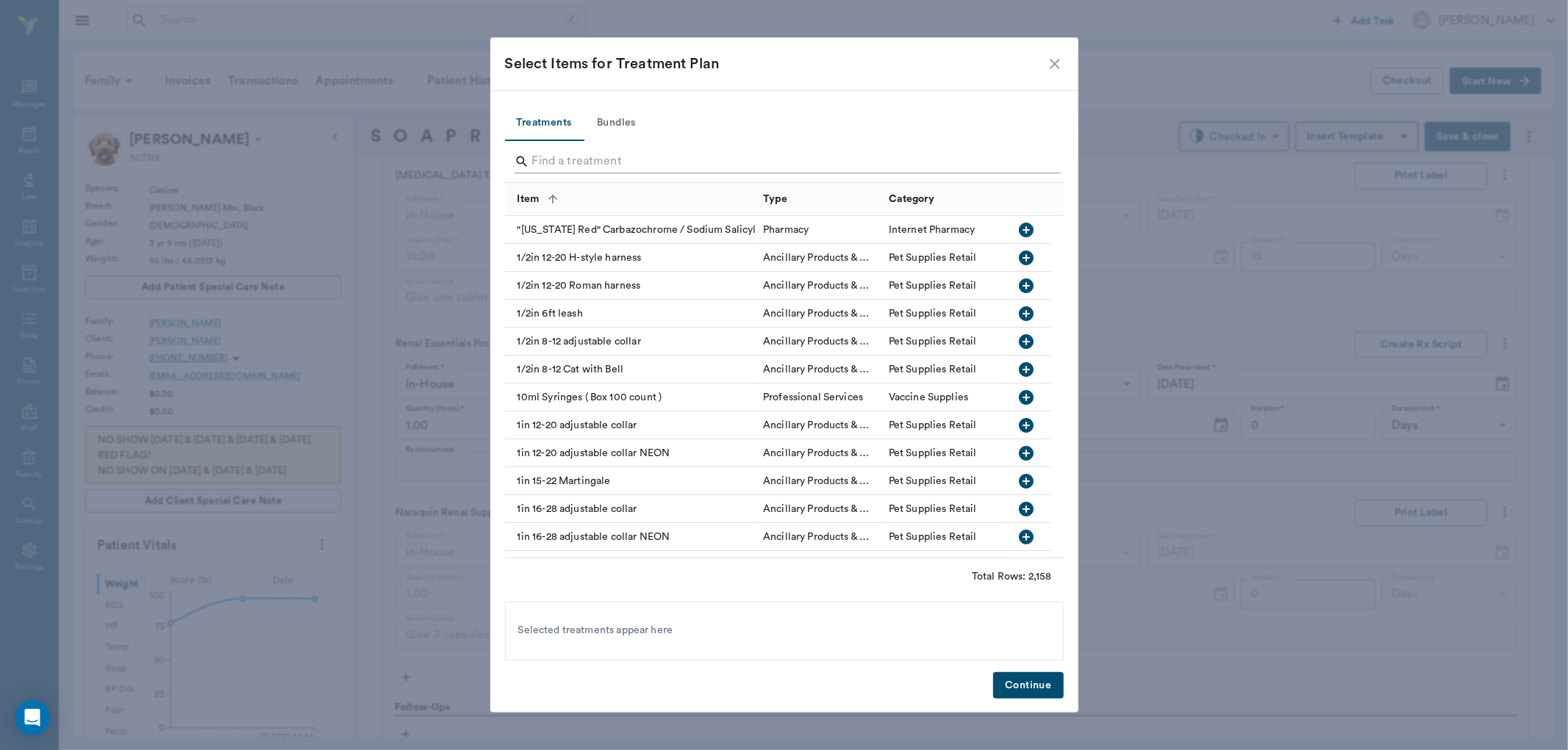
click at [584, 165] on input "Search" at bounding box center [786, 161] width 507 height 23
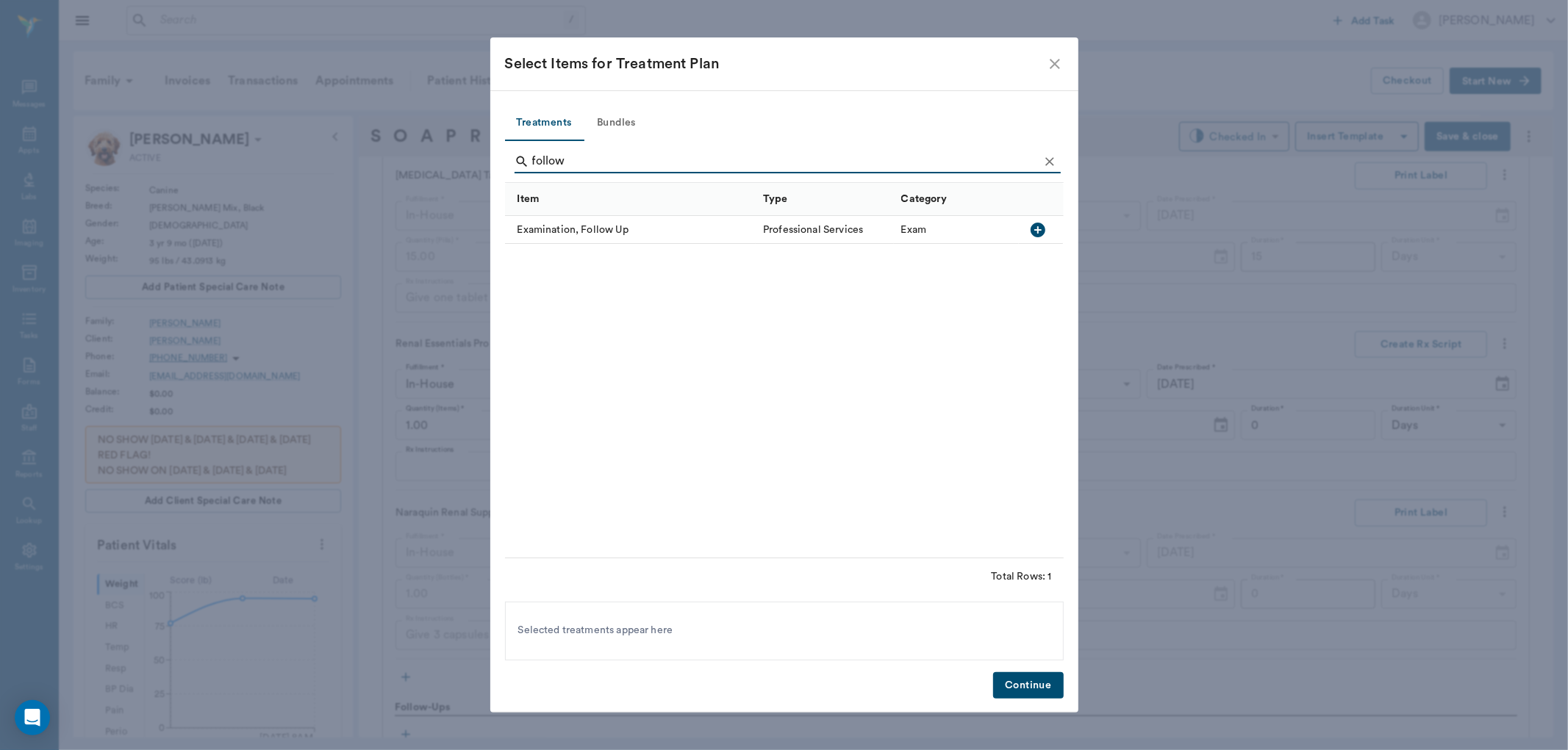
type input "follow"
drag, startPoint x: 1041, startPoint y: 229, endPoint x: 1076, endPoint y: 460, distance: 233.6
click at [1041, 231] on icon "button" at bounding box center [1037, 230] width 15 height 15
click at [1033, 694] on button "Continue" at bounding box center [1028, 685] width 70 height 27
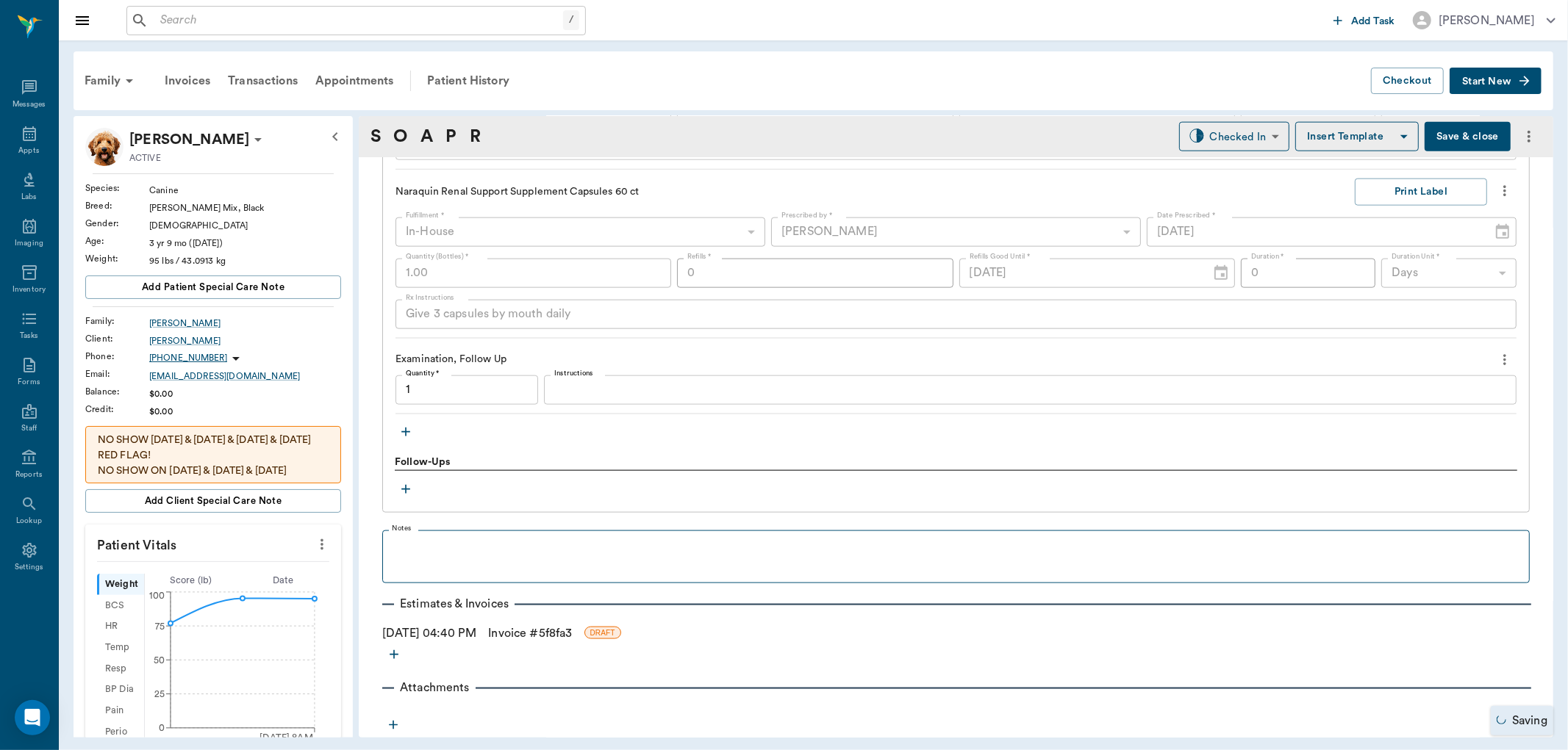
type input "1.00"
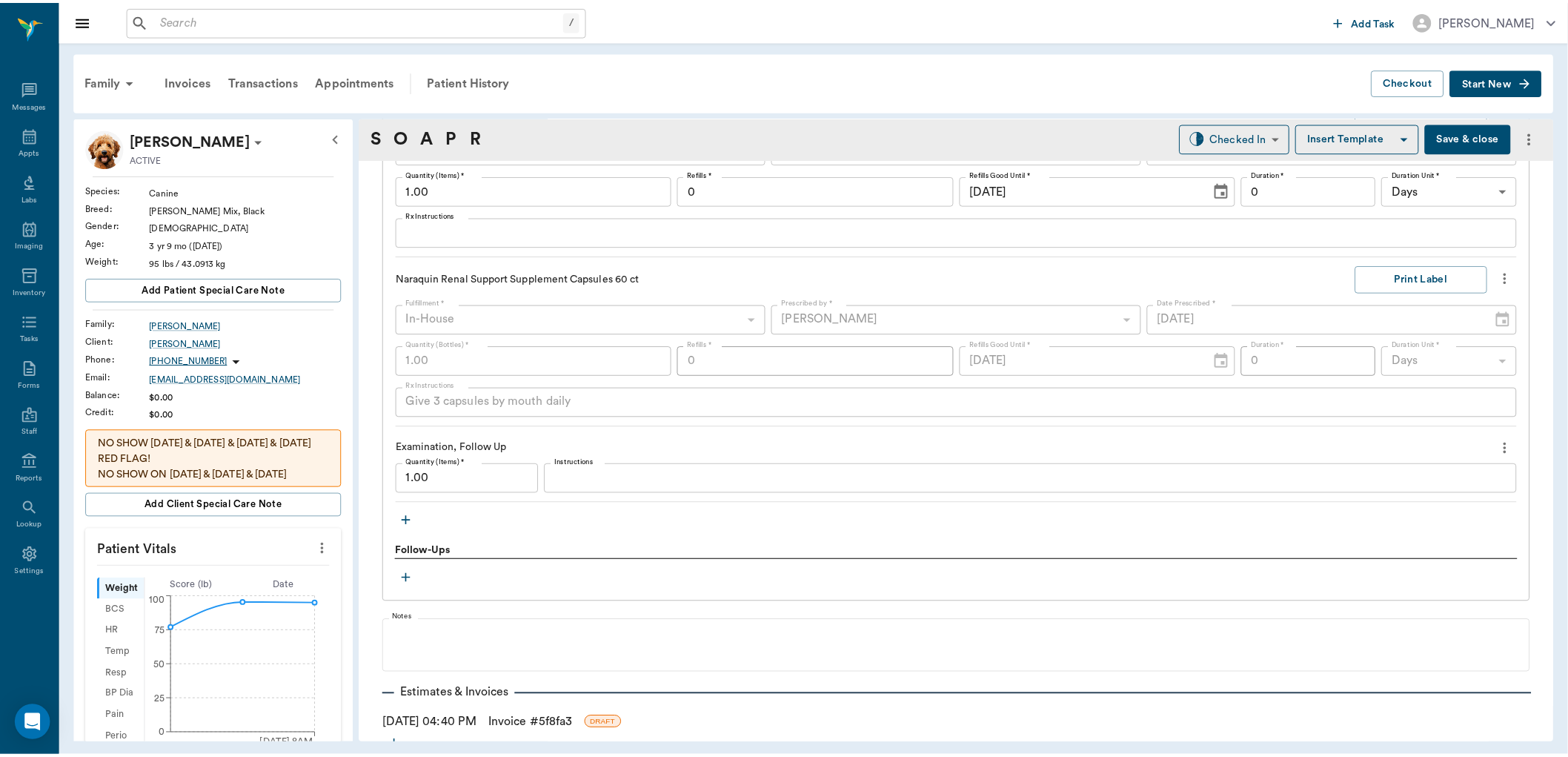
scroll to position [1501, 0]
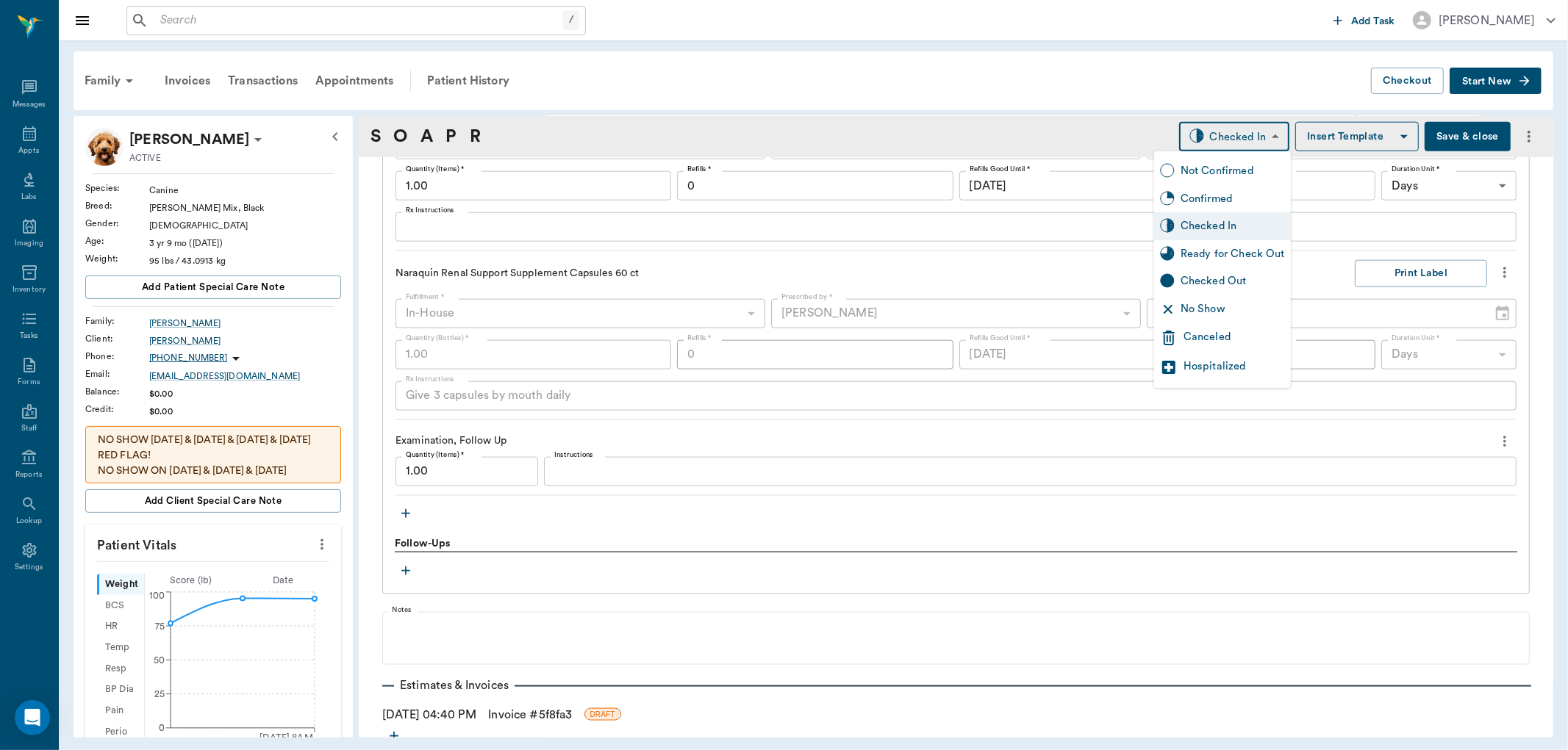
click at [1257, 142] on body "/ ​ Add Task [PERSON_NAME] Nectar Messages Appts Labs Imaging Inventory Tasks F…" at bounding box center [784, 375] width 1568 height 750
click at [1250, 246] on div "Ready for Check Out" at bounding box center [1222, 254] width 136 height 28
type input "READY_TO_CHECKOUT"
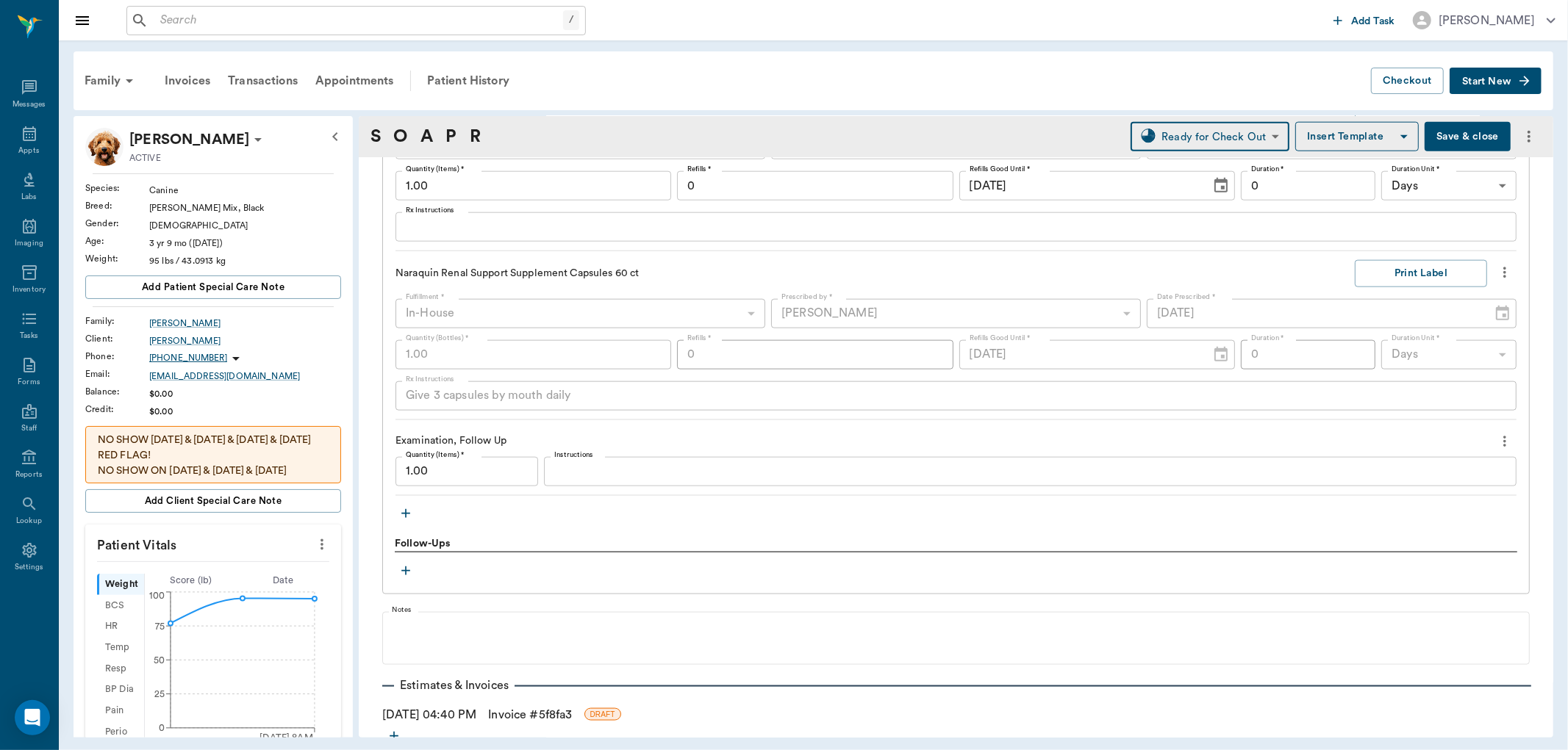
click at [541, 706] on link "Invoice # 5f8fa3" at bounding box center [530, 714] width 84 height 18
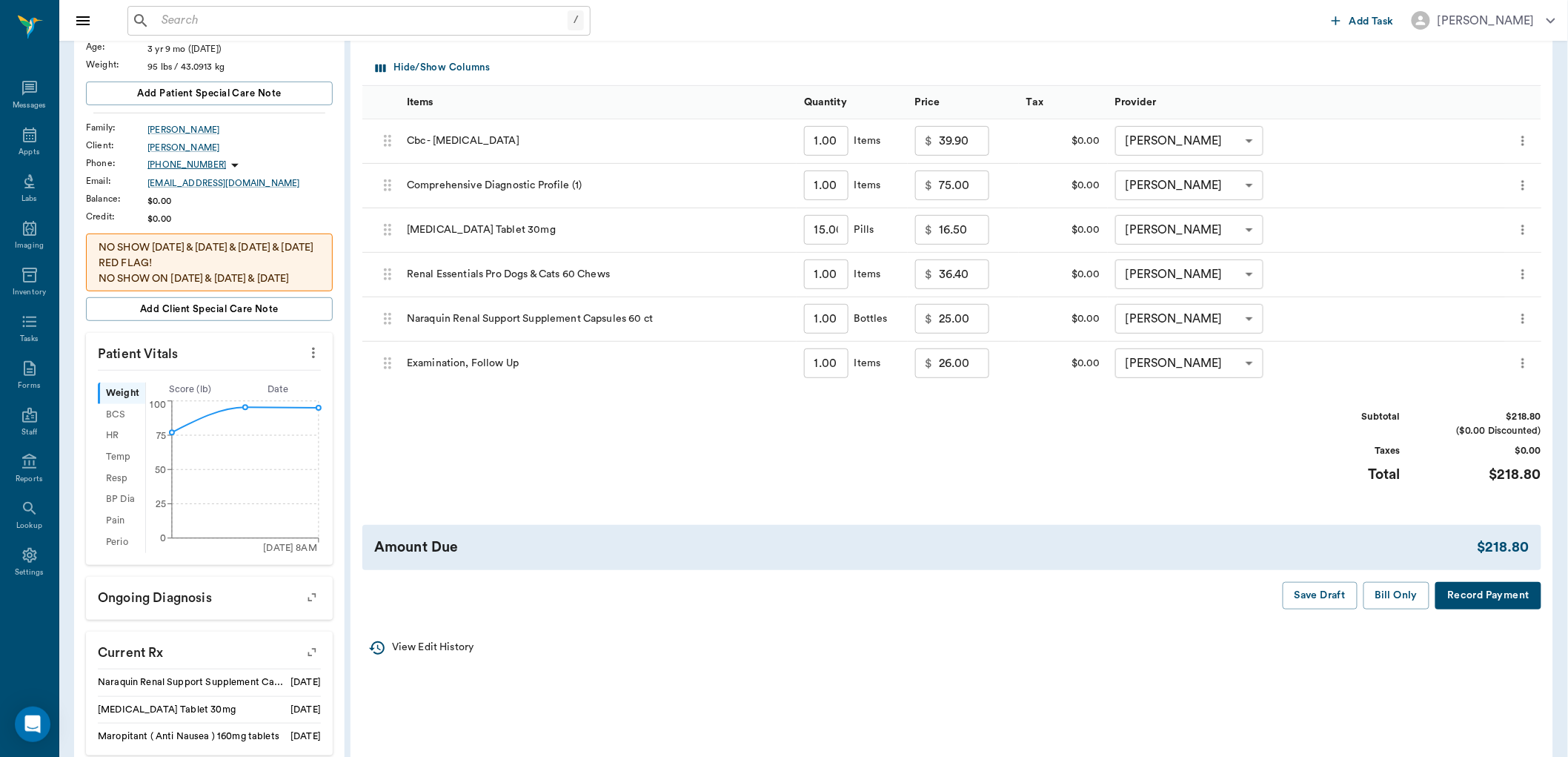
scroll to position [247, 0]
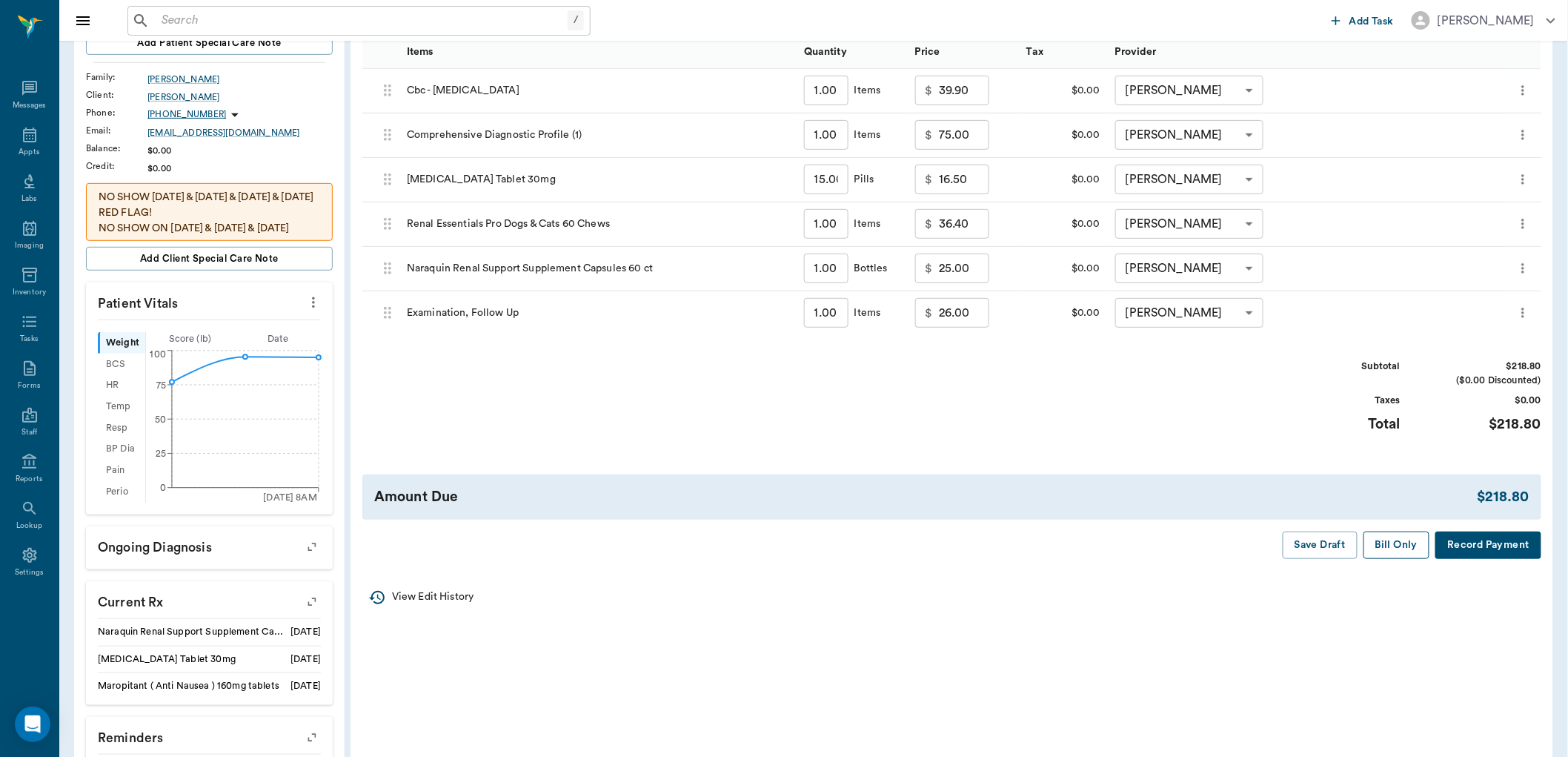
click at [1398, 546] on button "Bill Only" at bounding box center [1396, 545] width 67 height 28
